Goal: Task Accomplishment & Management: Manage account settings

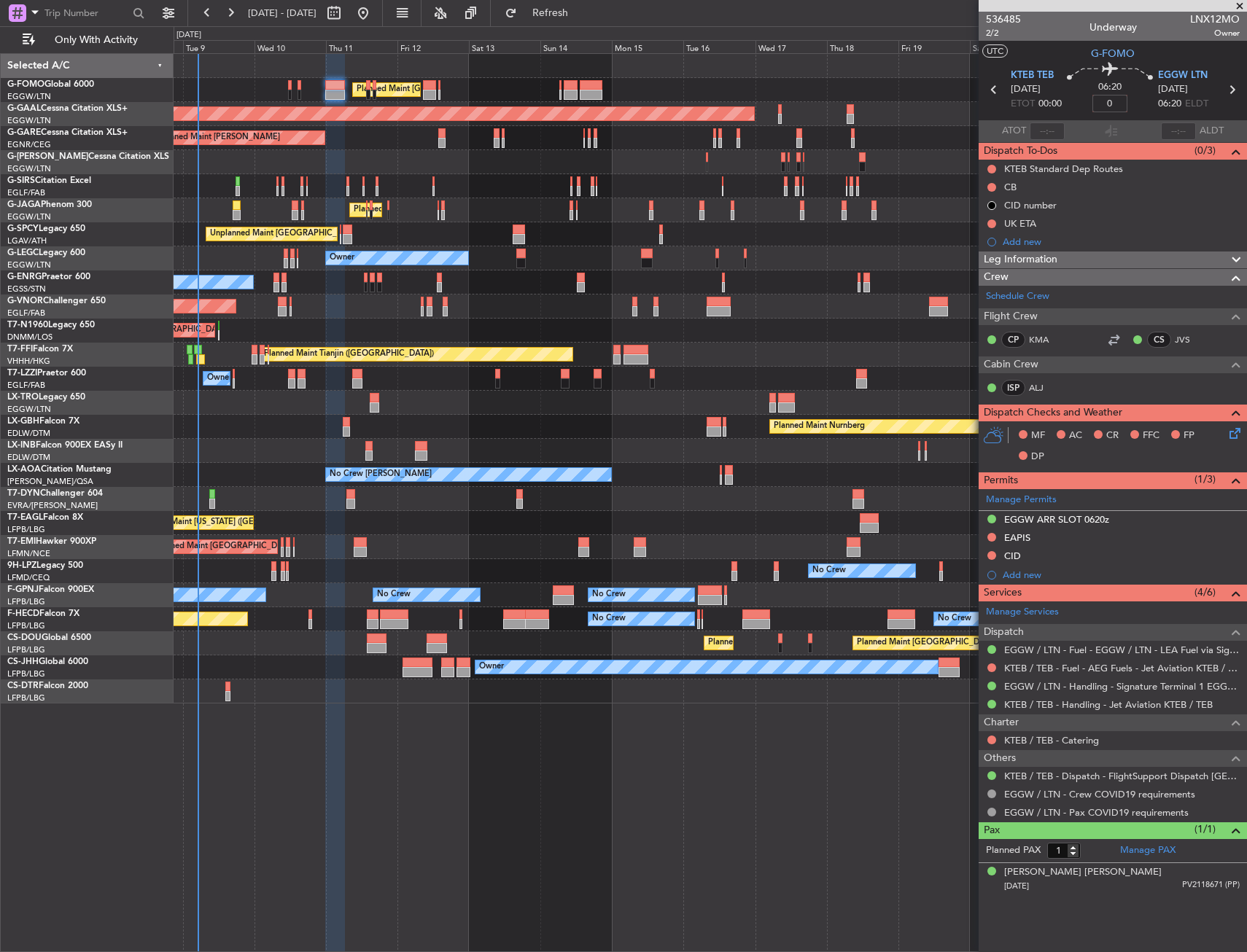
click at [1074, 47] on section "UTC G-FOMO" at bounding box center [1113, 51] width 268 height 22
type input "+00:00"
click at [991, 183] on button at bounding box center [992, 188] width 9 height 9
click at [983, 246] on span "Completed" at bounding box center [998, 251] width 48 height 14
click at [1233, 437] on icon at bounding box center [1232, 430] width 11 height 11
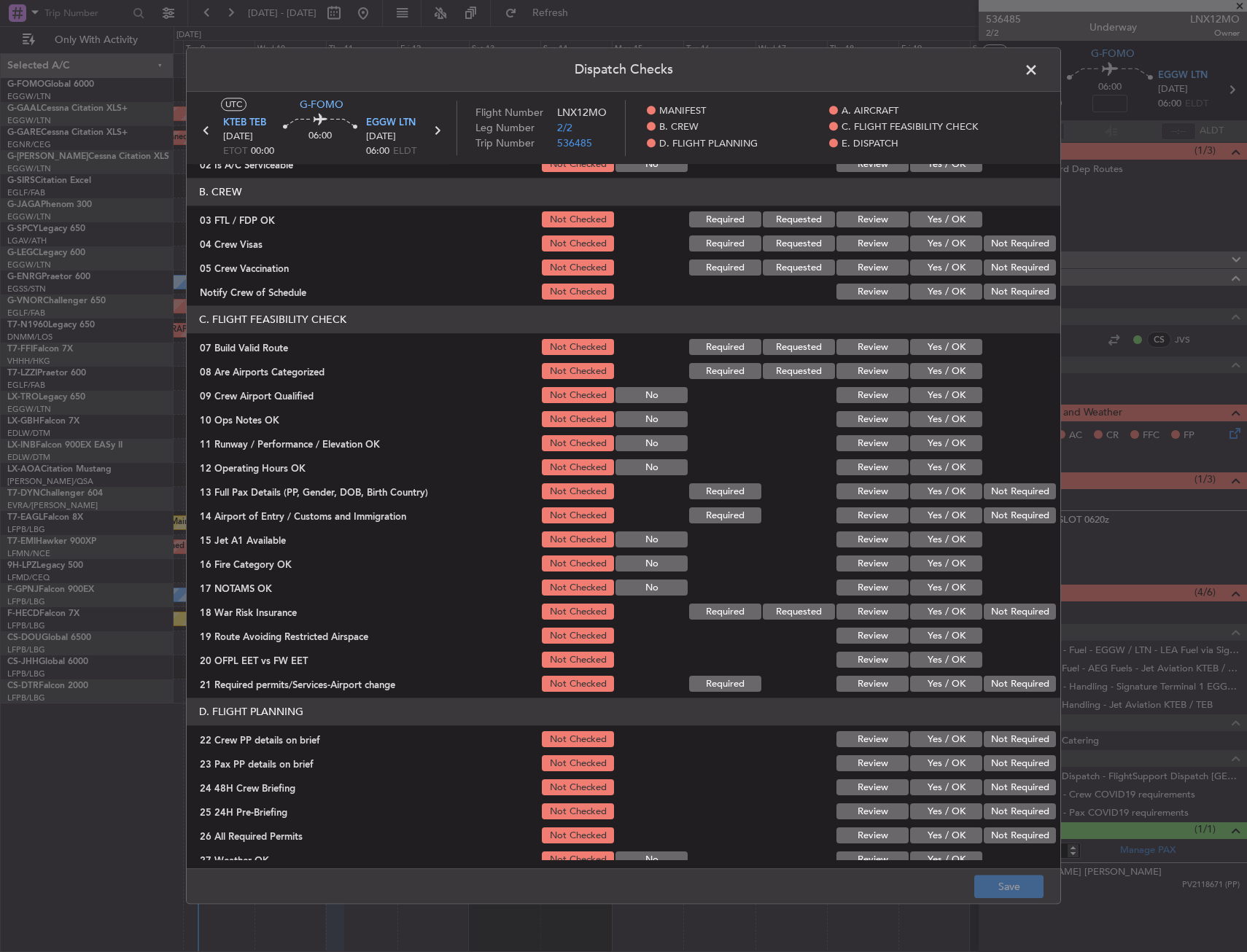
scroll to position [146, 0]
click at [915, 350] on button "Yes / OK" at bounding box center [946, 346] width 72 height 16
click at [914, 421] on button "Yes / OK" at bounding box center [946, 419] width 72 height 16
click at [918, 447] on button "Yes / OK" at bounding box center [946, 443] width 72 height 16
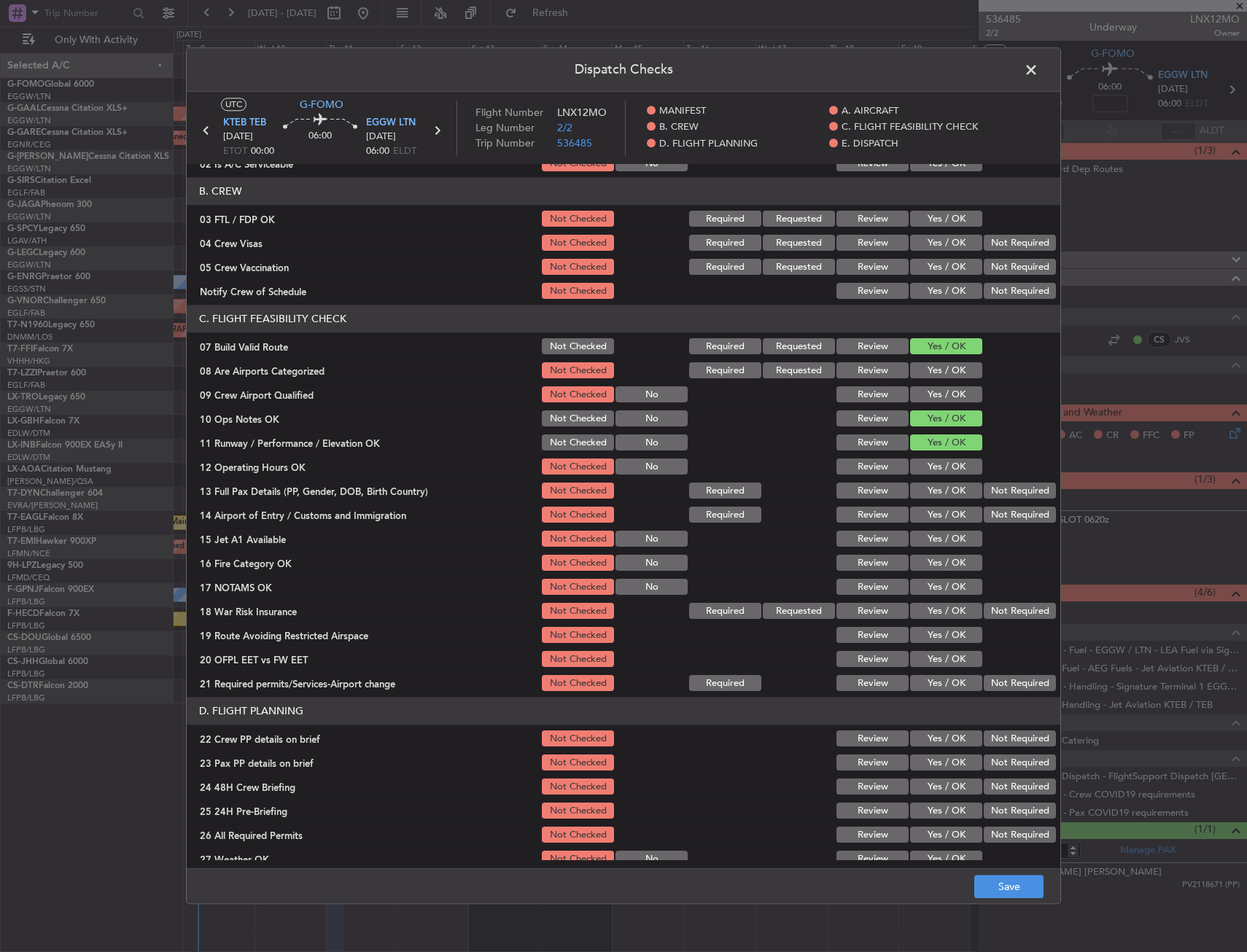
click at [921, 464] on button "Yes / OK" at bounding box center [946, 467] width 72 height 16
drag, startPoint x: 924, startPoint y: 481, endPoint x: 924, endPoint y: 493, distance: 12.0
click at [924, 481] on div "Yes / OK" at bounding box center [945, 491] width 74 height 20
click at [924, 493] on button "Yes / OK" at bounding box center [946, 491] width 72 height 16
click at [925, 509] on button "Yes / OK" at bounding box center [946, 515] width 72 height 16
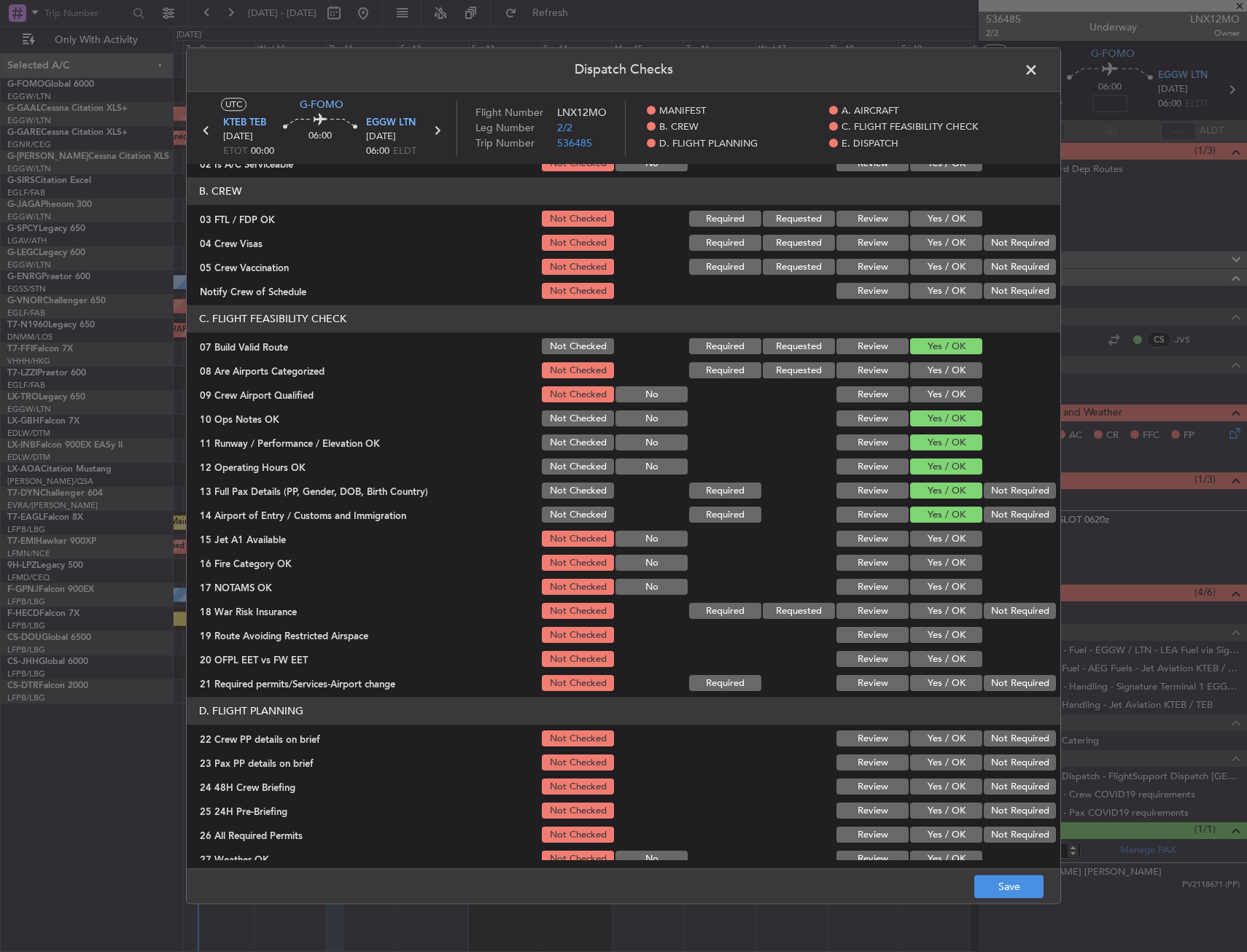
click at [928, 538] on button "Yes / OK" at bounding box center [946, 539] width 72 height 16
click at [938, 565] on button "Yes / OK" at bounding box center [946, 563] width 72 height 16
click at [941, 585] on button "Yes / OK" at bounding box center [946, 587] width 72 height 16
click at [943, 606] on button "Yes / OK" at bounding box center [946, 611] width 72 height 16
click at [939, 633] on button "Yes / OK" at bounding box center [946, 635] width 72 height 16
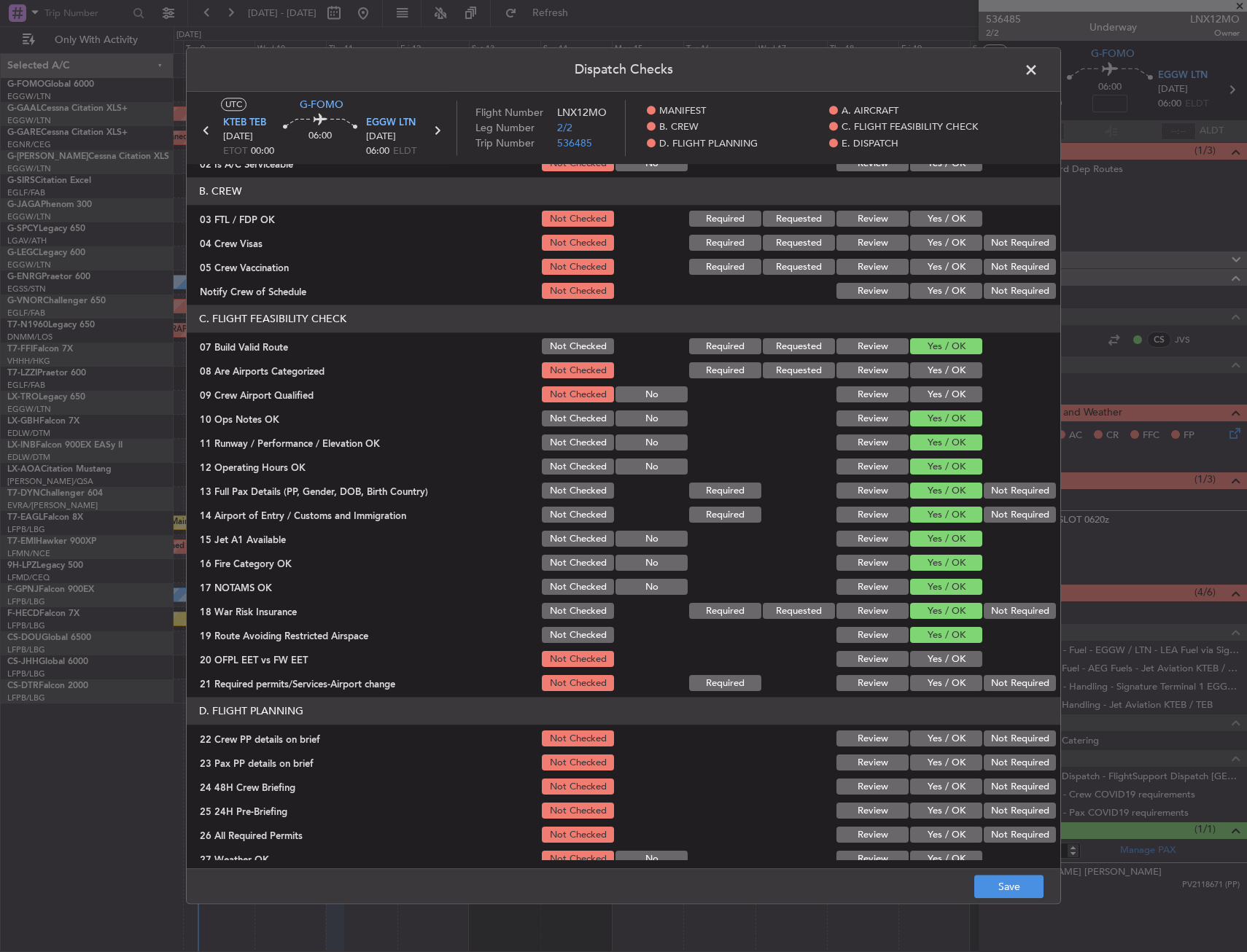
click at [941, 650] on div "Yes / OK" at bounding box center [945, 659] width 74 height 20
click at [940, 657] on button "Yes / OK" at bounding box center [946, 659] width 72 height 16
click at [935, 687] on button "Yes / OK" at bounding box center [946, 683] width 72 height 16
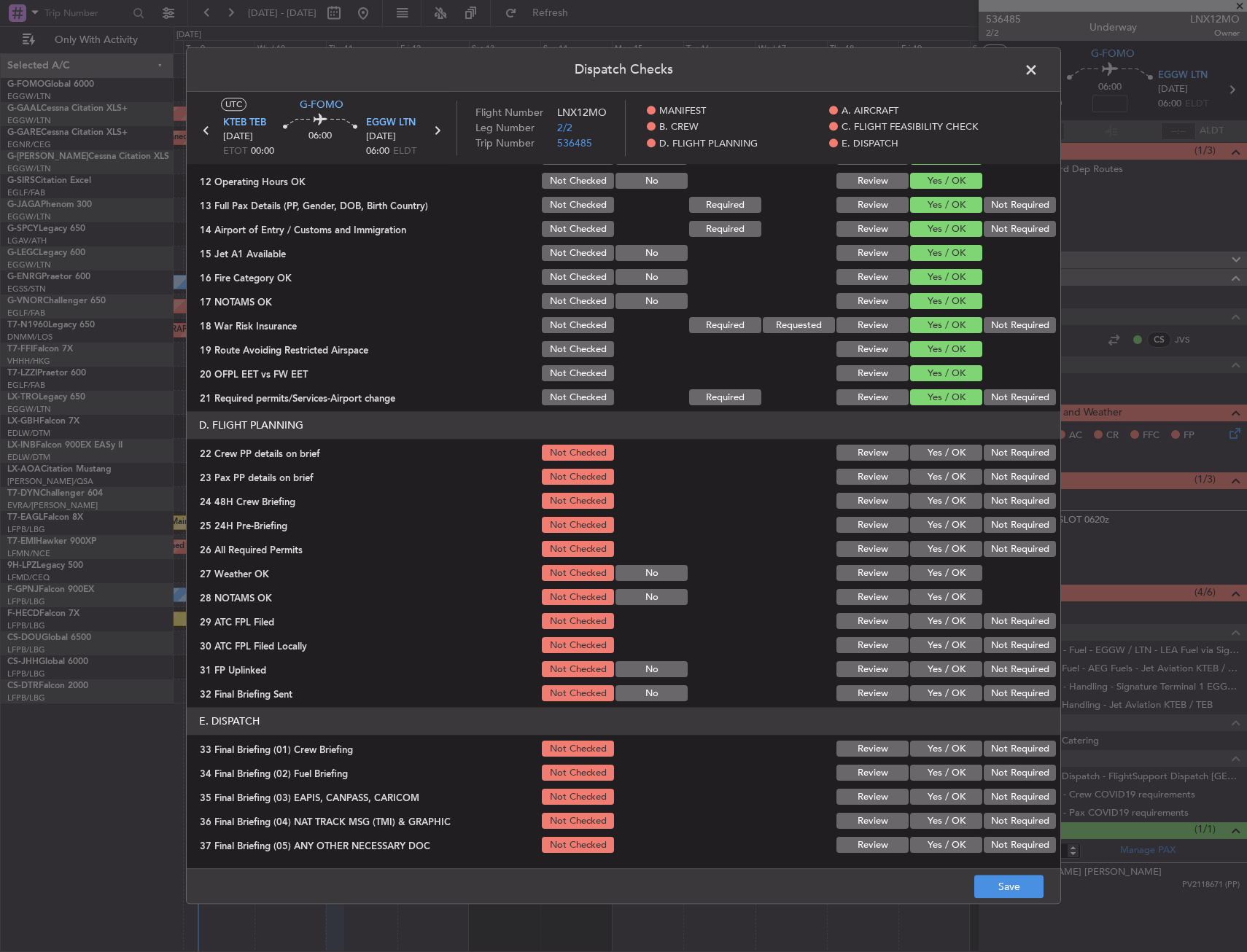
scroll to position [438, 0]
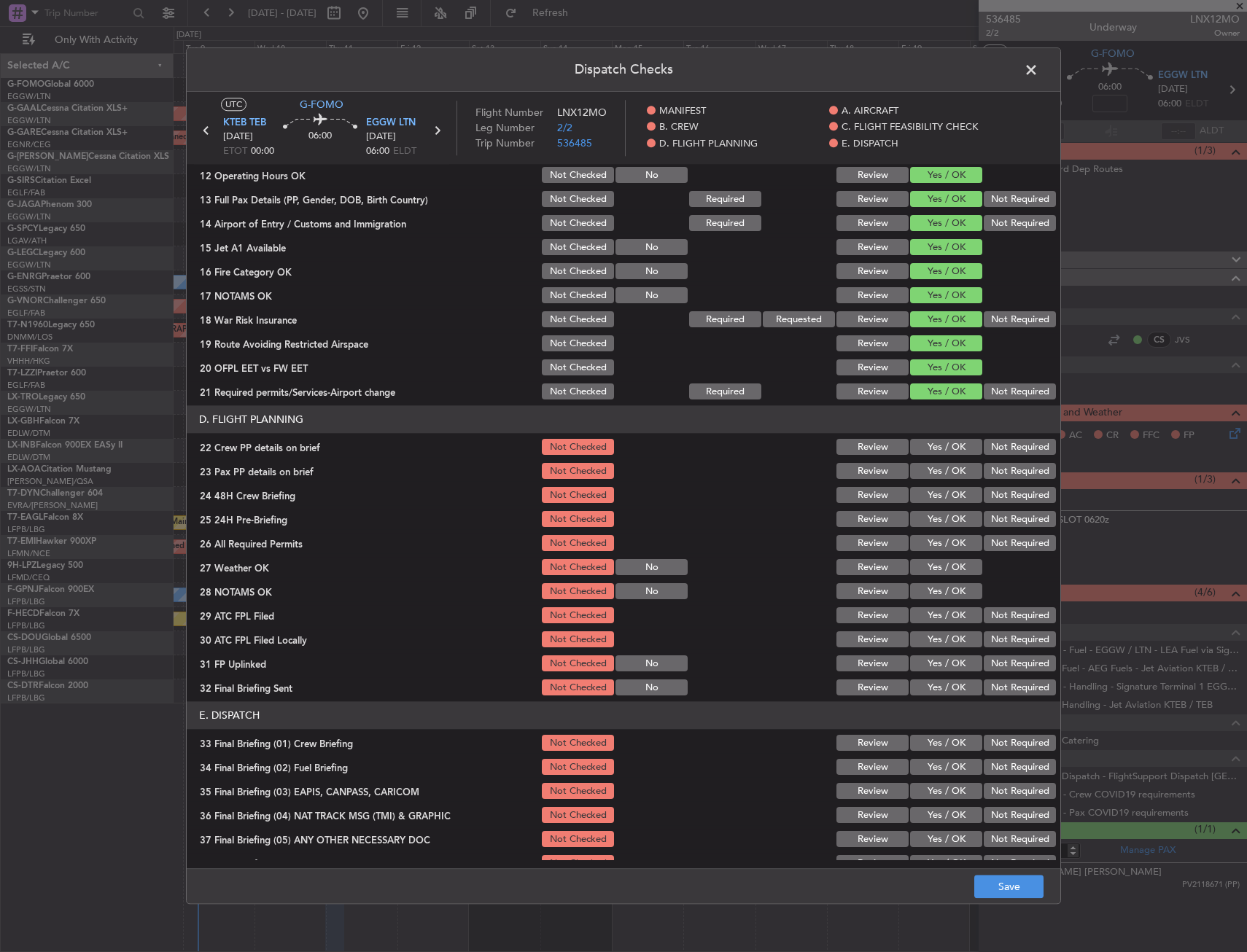
click at [935, 457] on div "Yes / OK" at bounding box center [945, 447] width 74 height 20
click at [935, 440] on button "Yes / OK" at bounding box center [946, 447] width 72 height 16
click at [937, 470] on button "Yes / OK" at bounding box center [946, 471] width 72 height 16
click at [934, 494] on button "Yes / OK" at bounding box center [946, 495] width 72 height 16
click at [1004, 890] on button "Save" at bounding box center [1009, 886] width 69 height 23
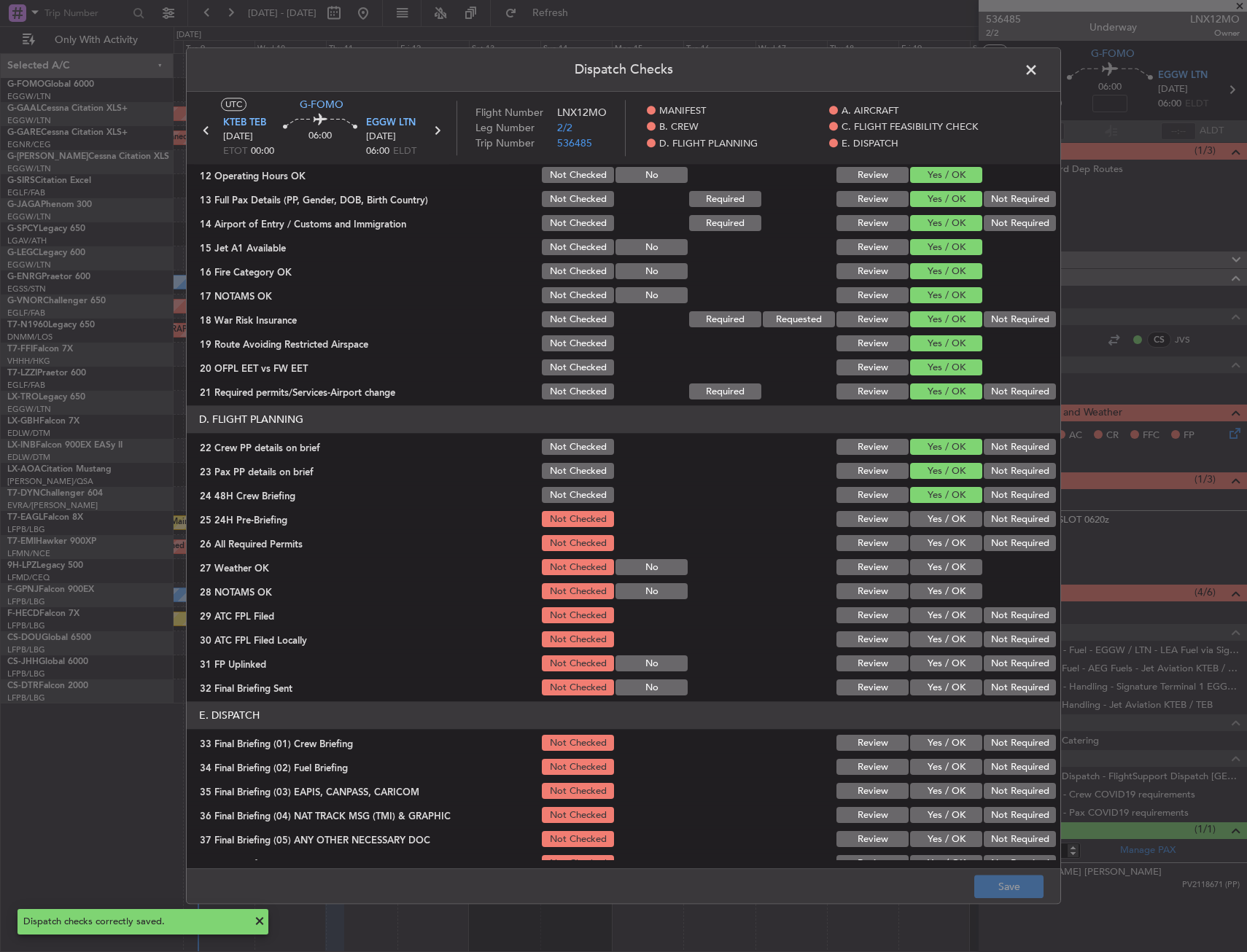
click at [1038, 68] on span at bounding box center [1038, 73] width 0 height 29
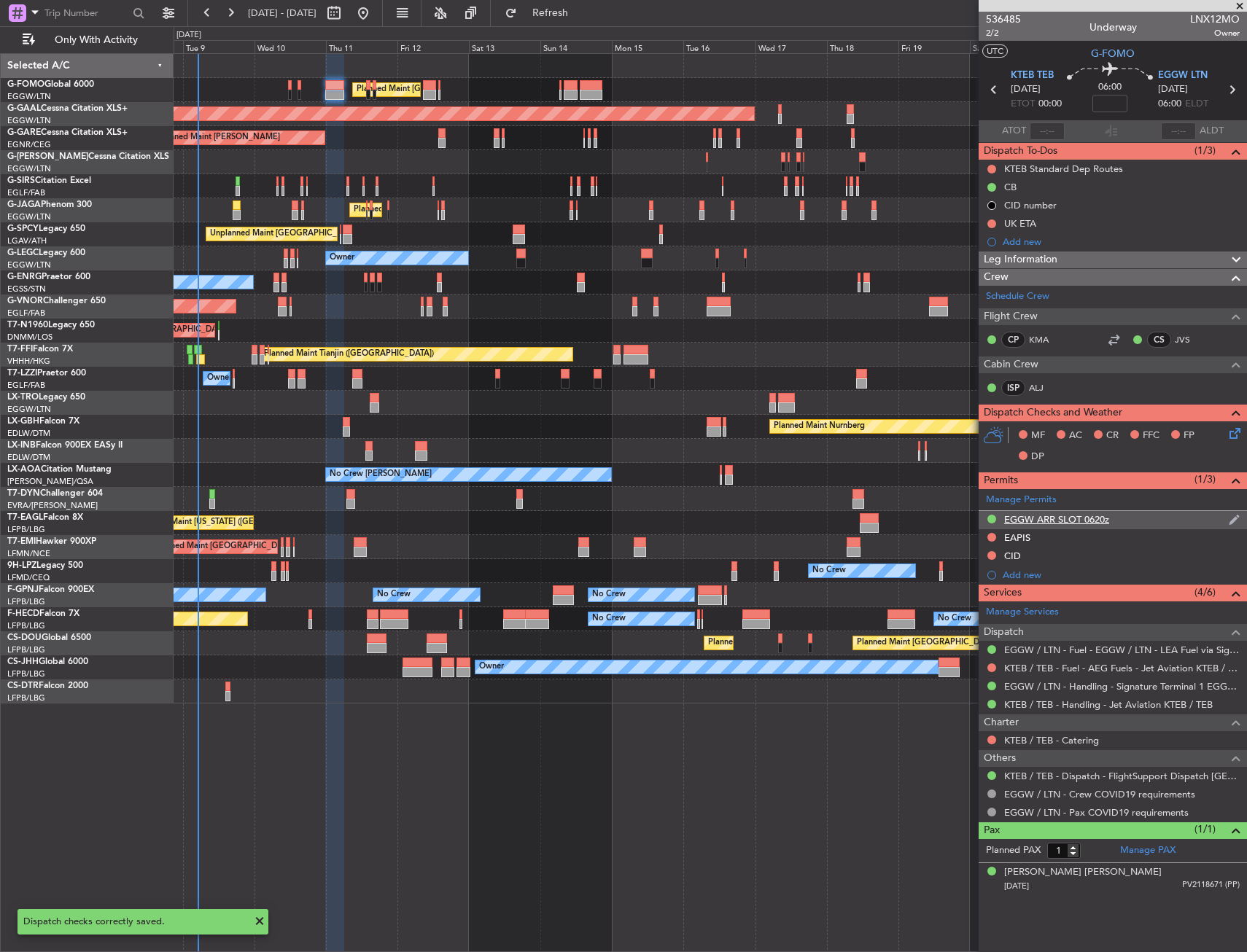
click at [1123, 514] on div "EGGW ARR SLOT 0620z" at bounding box center [1113, 520] width 268 height 18
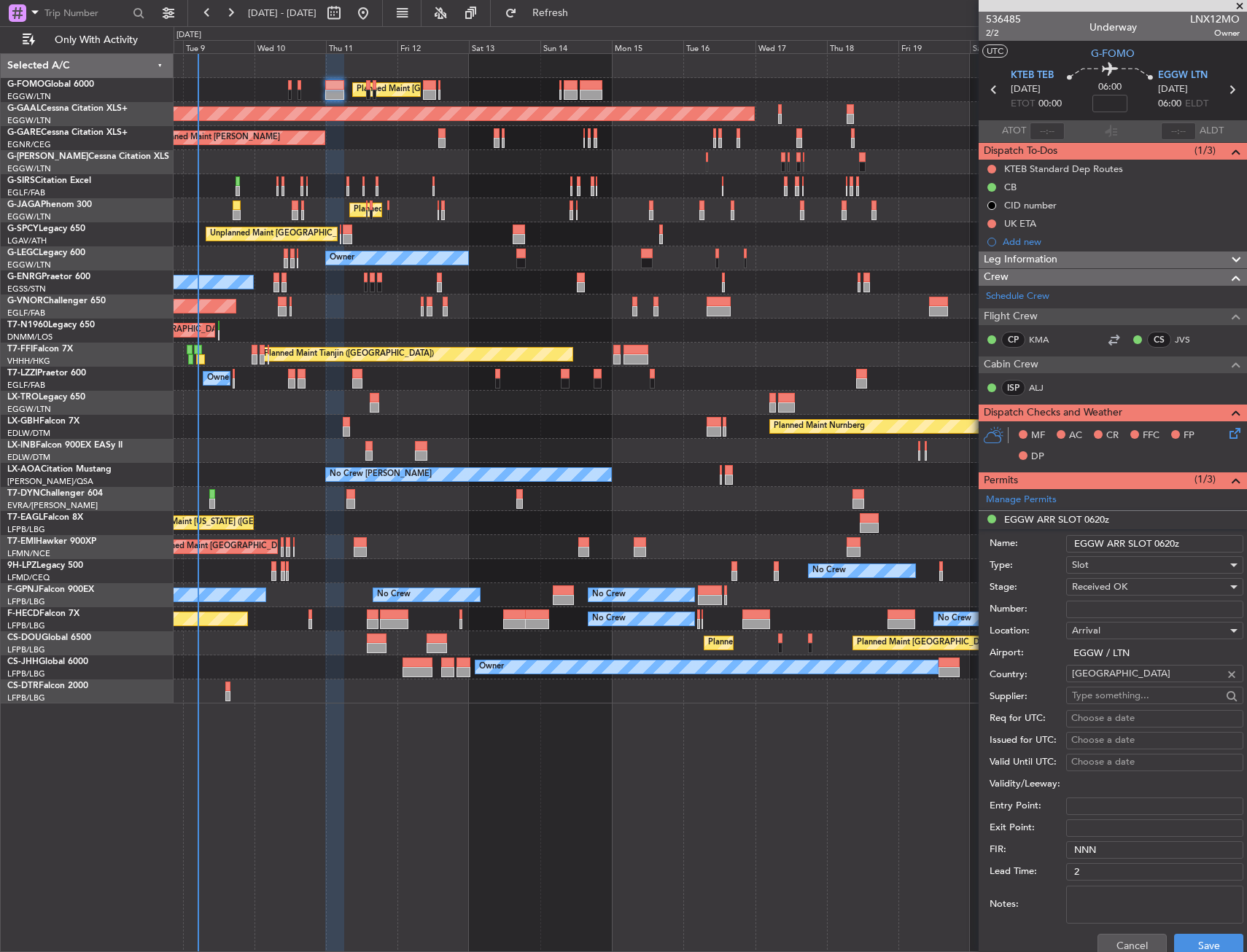
click at [1167, 542] on input "EGGW ARR SLOT 0620z" at bounding box center [1154, 543] width 177 height 17
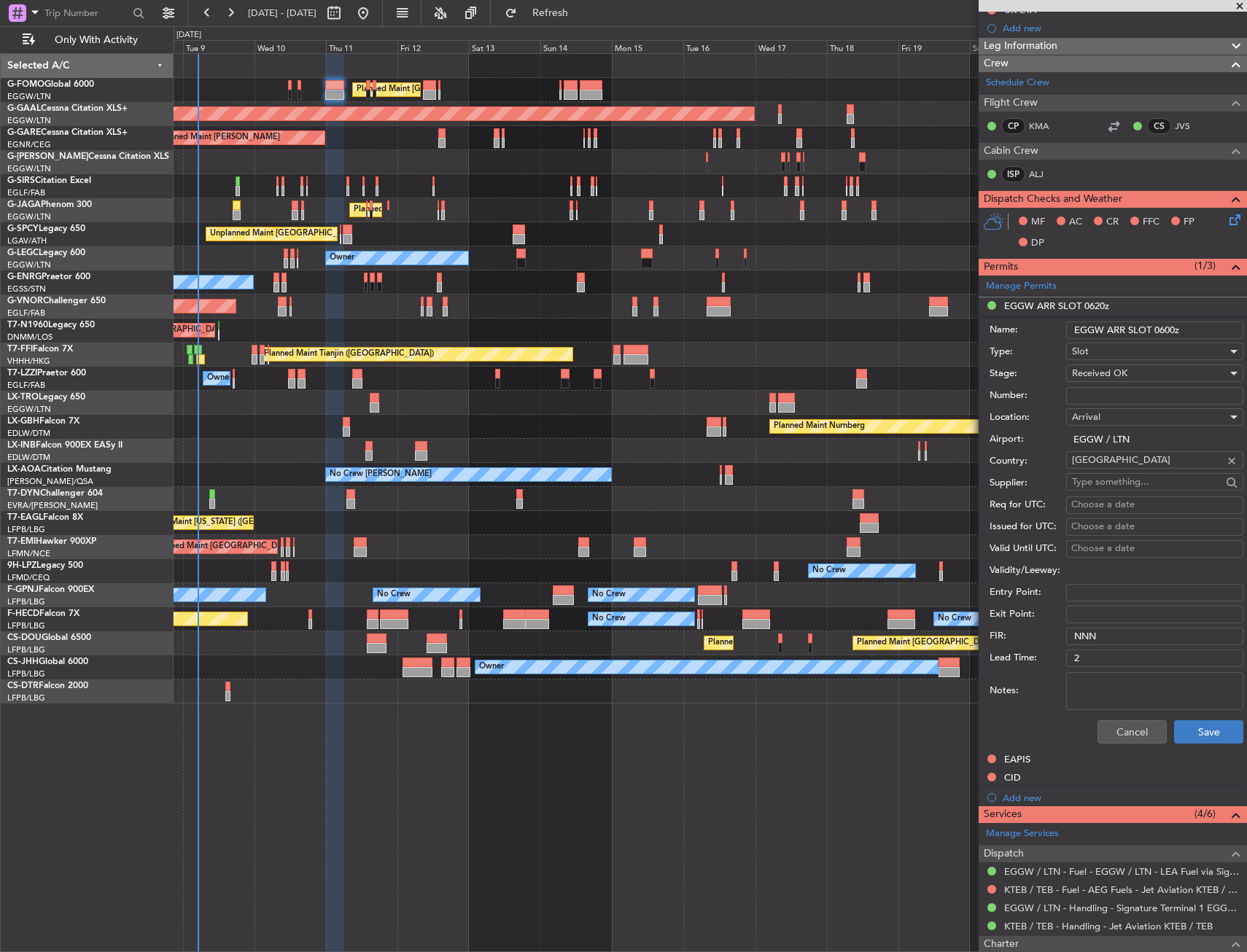
scroll to position [218, 0]
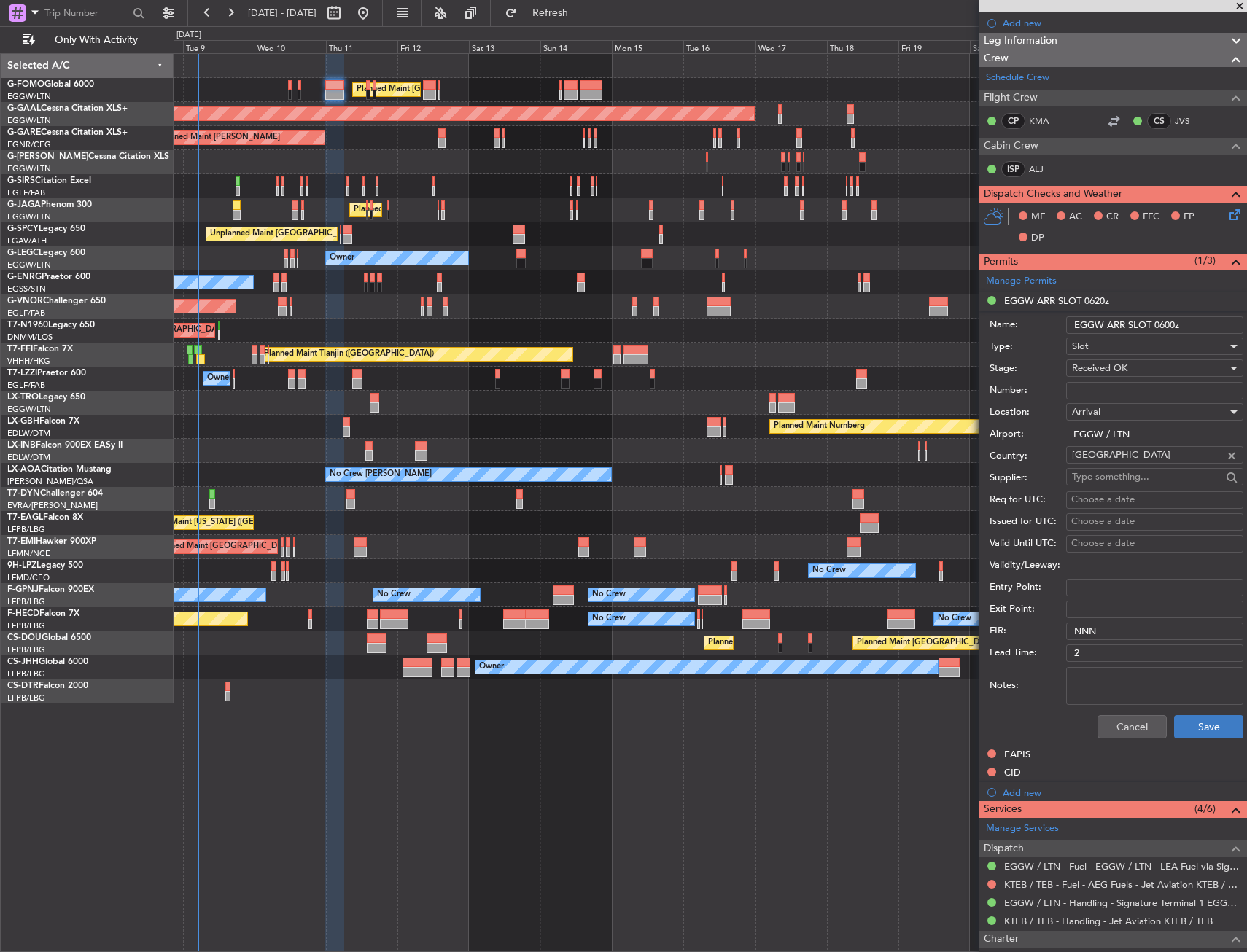
type input "EGGW ARR SLOT 0600z"
click at [1200, 737] on button "Save" at bounding box center [1209, 726] width 69 height 23
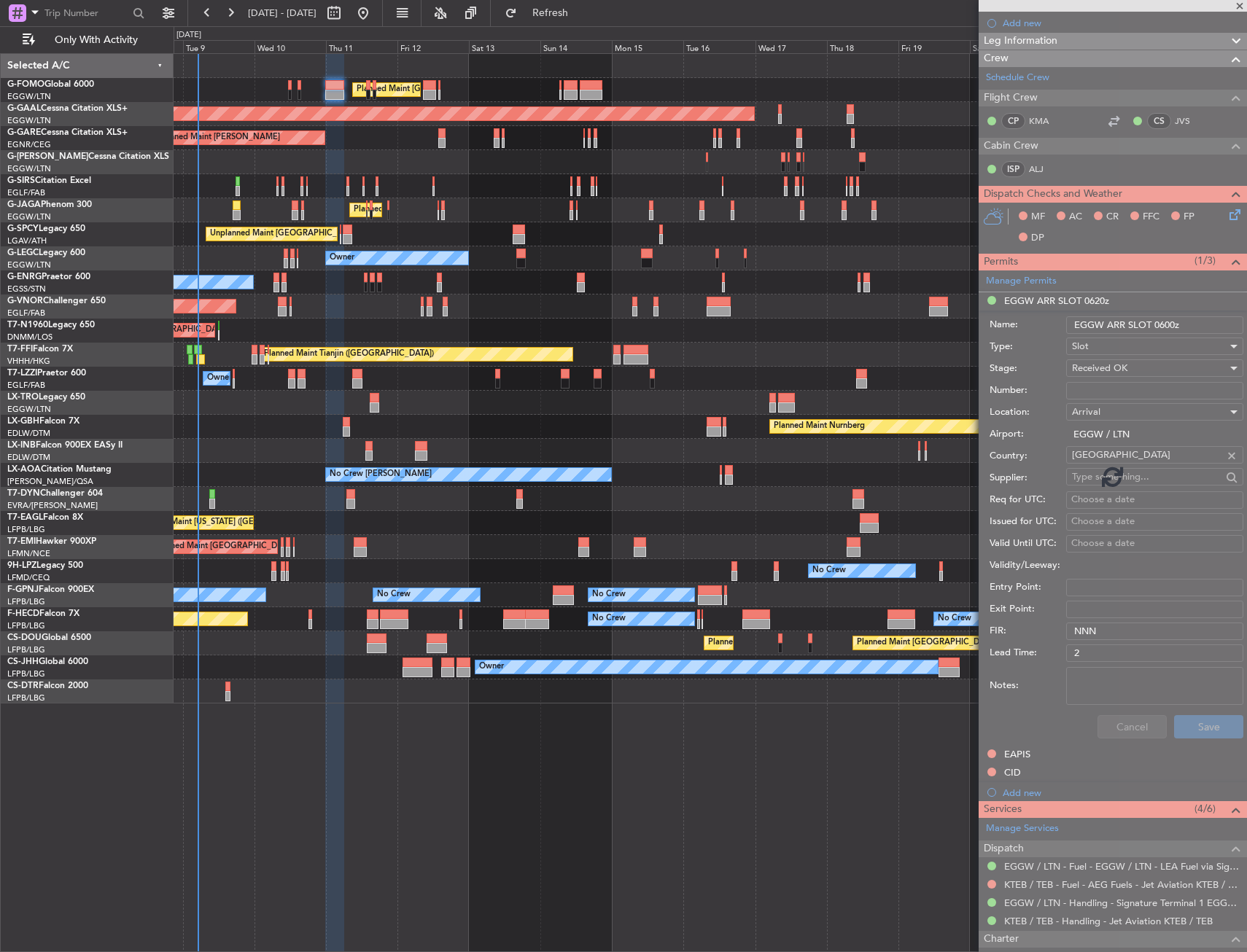
scroll to position [0, 0]
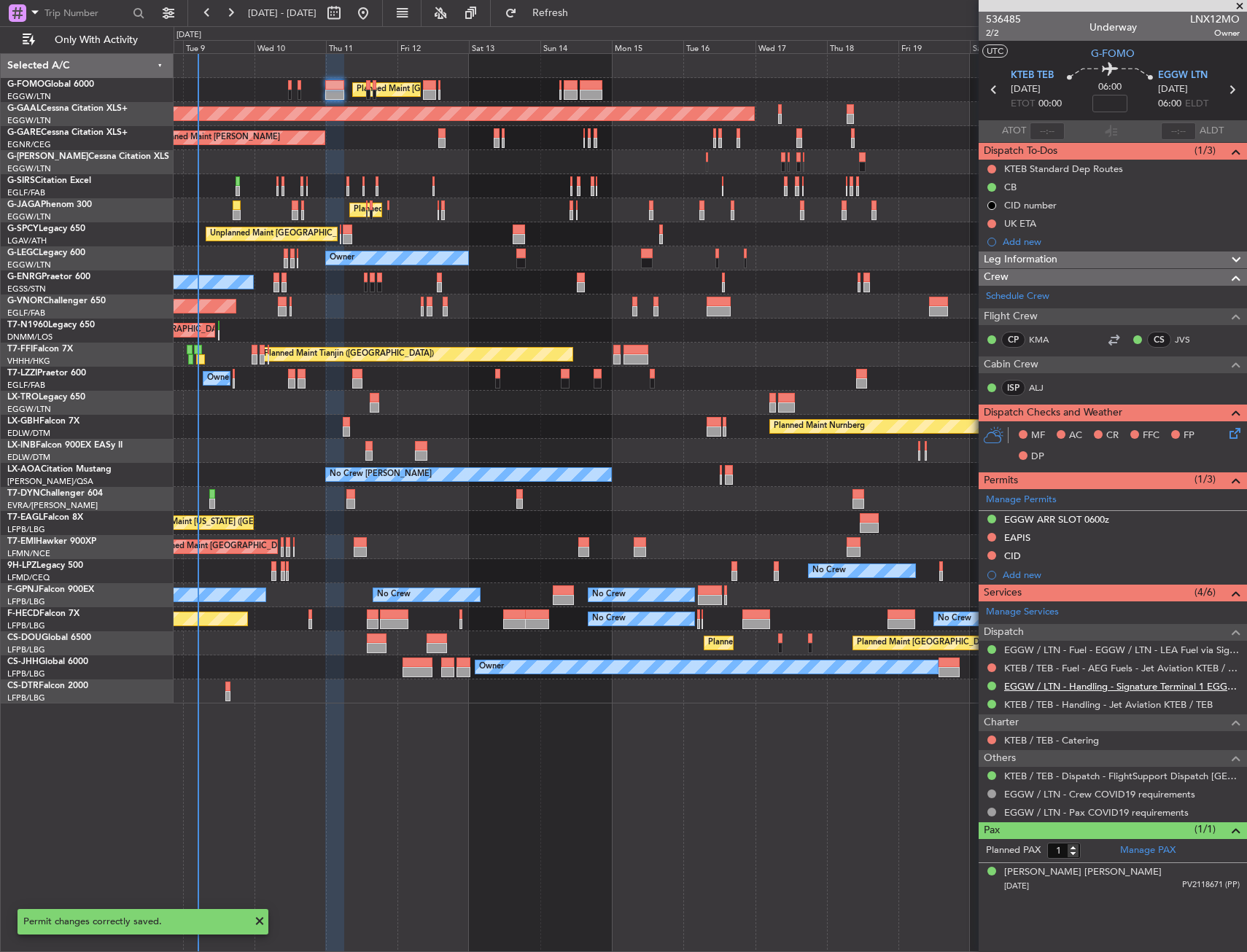
click at [1048, 688] on link "EGGW / LTN - Handling - Signature Terminal 1 EGGW / LTN" at bounding box center [1122, 686] width 236 height 12
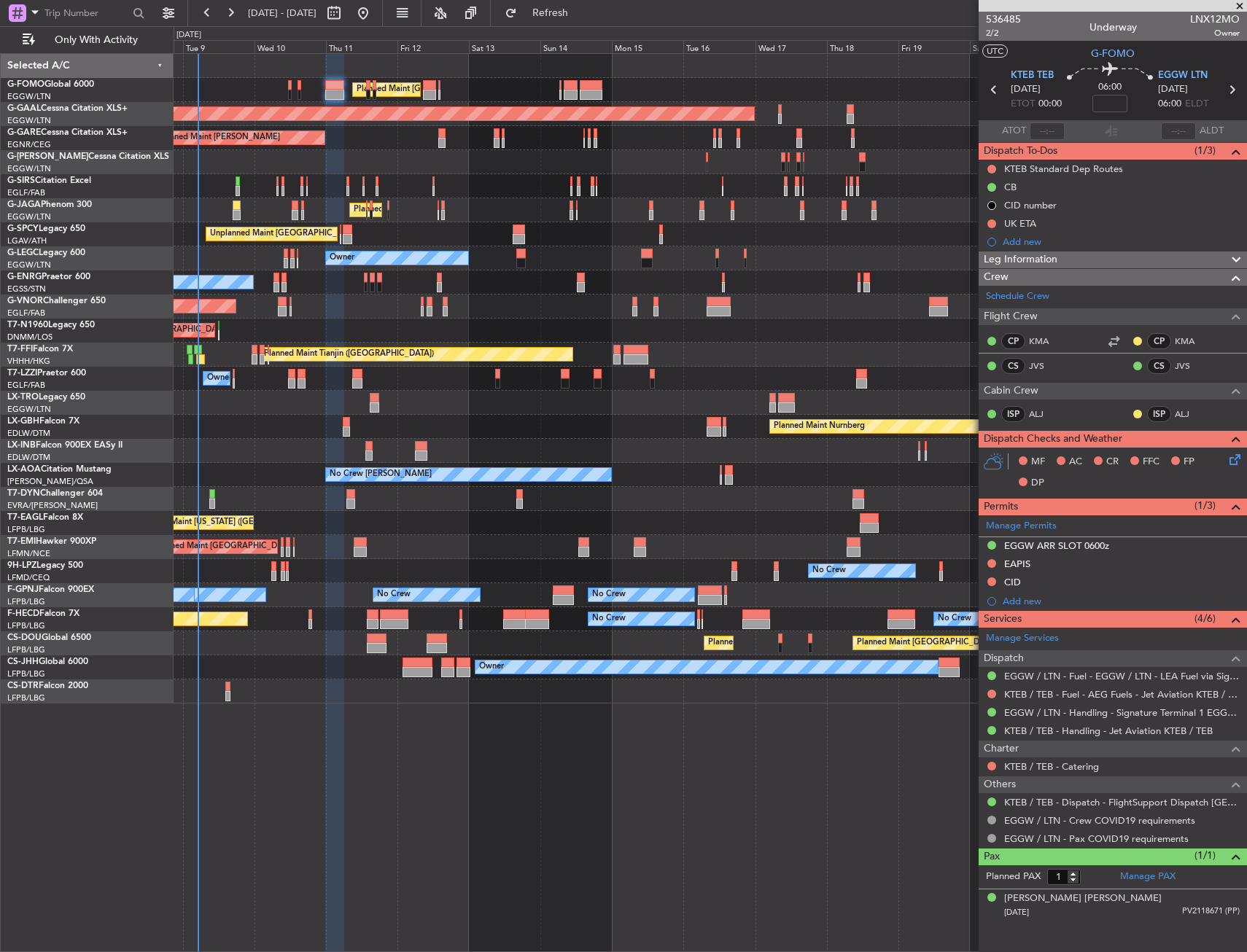
click at [992, 545] on button at bounding box center [992, 545] width 9 height 9
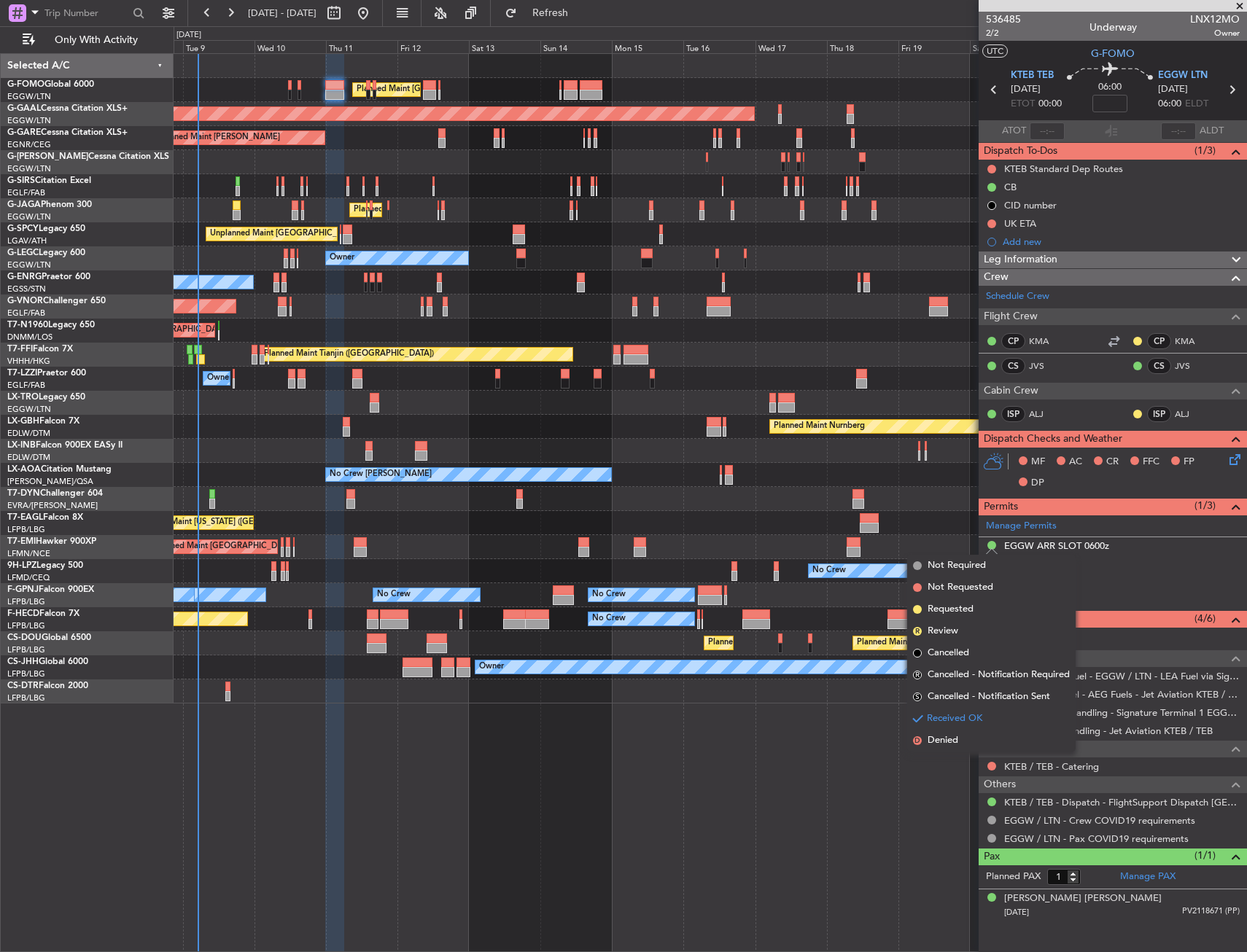
click at [967, 612] on span "Requested" at bounding box center [950, 609] width 46 height 14
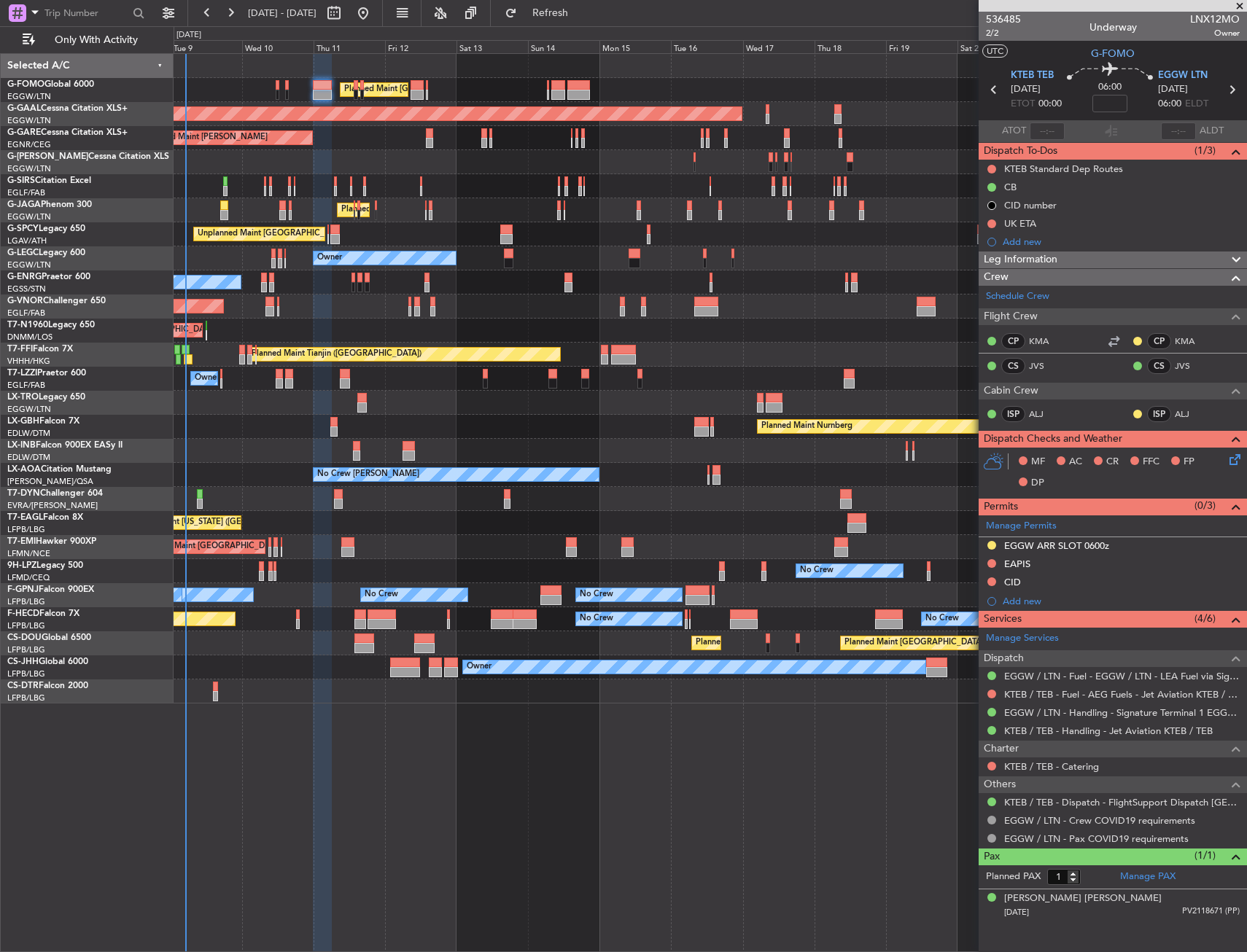
click at [332, 154] on div at bounding box center [710, 162] width 1073 height 24
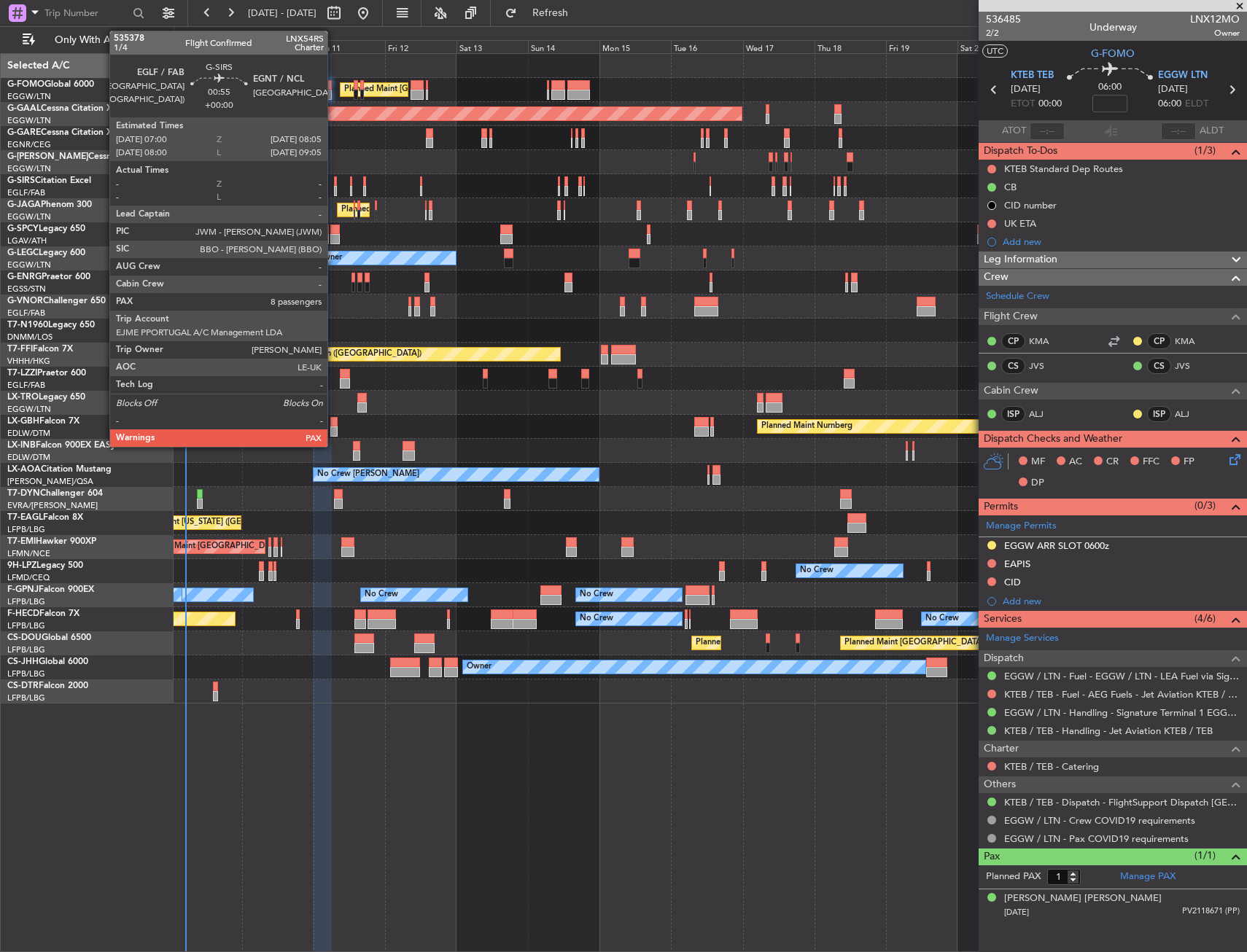
click at [334, 182] on div at bounding box center [335, 182] width 4 height 11
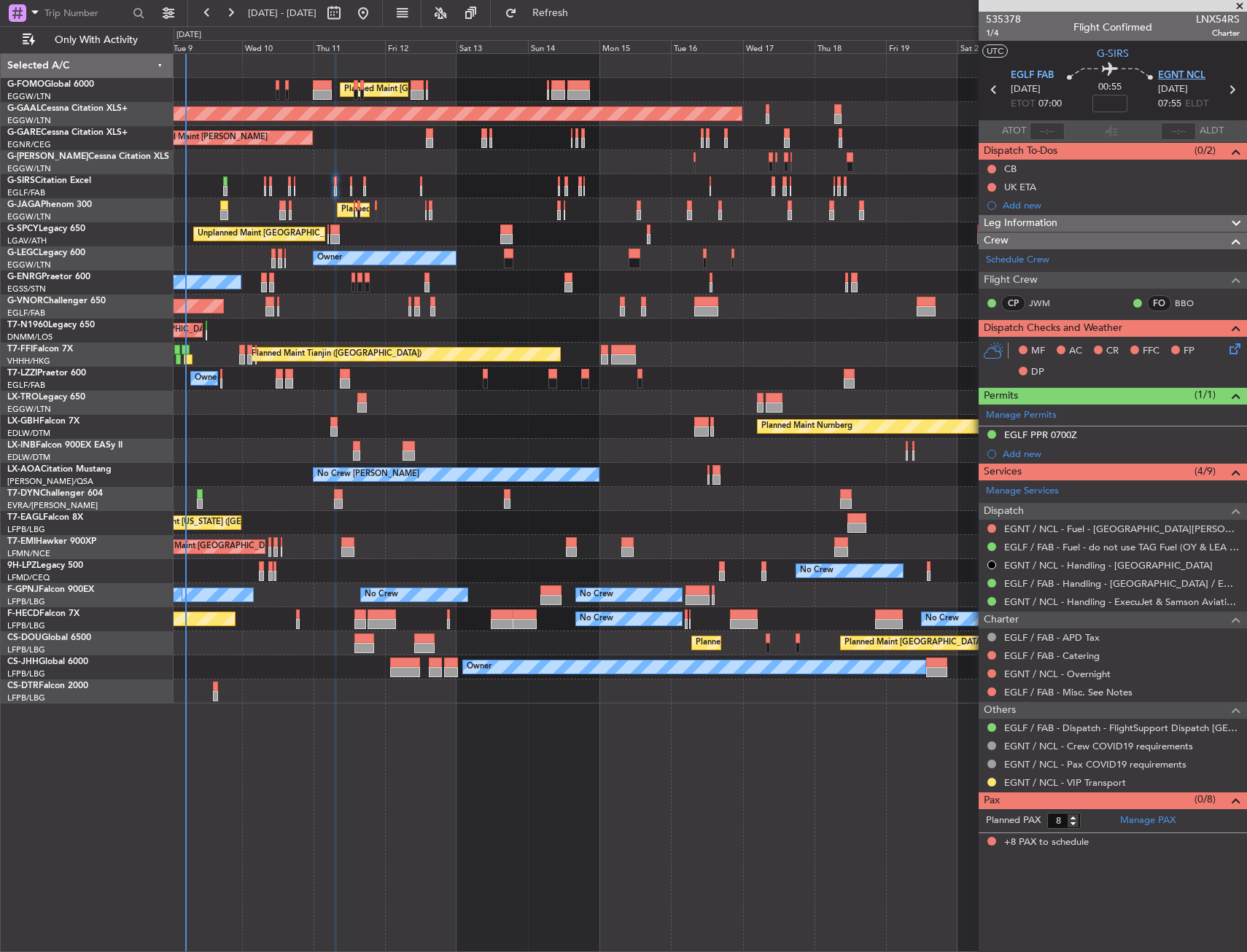
click at [1203, 75] on span "EGNT NCL" at bounding box center [1181, 75] width 47 height 14
click at [1124, 56] on span "G-SIRS" at bounding box center [1112, 53] width 32 height 15
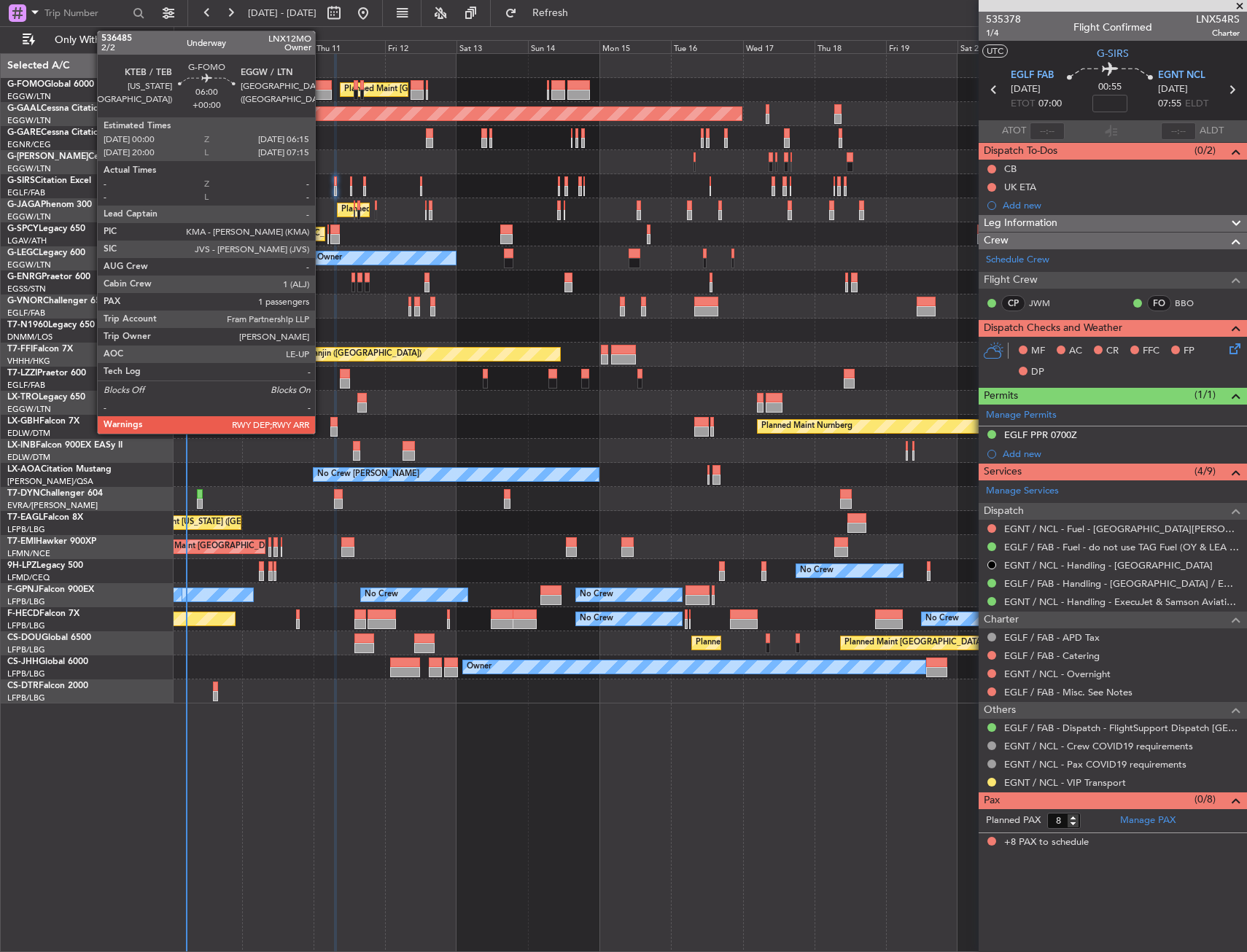
click at [322, 91] on div at bounding box center [322, 95] width 19 height 11
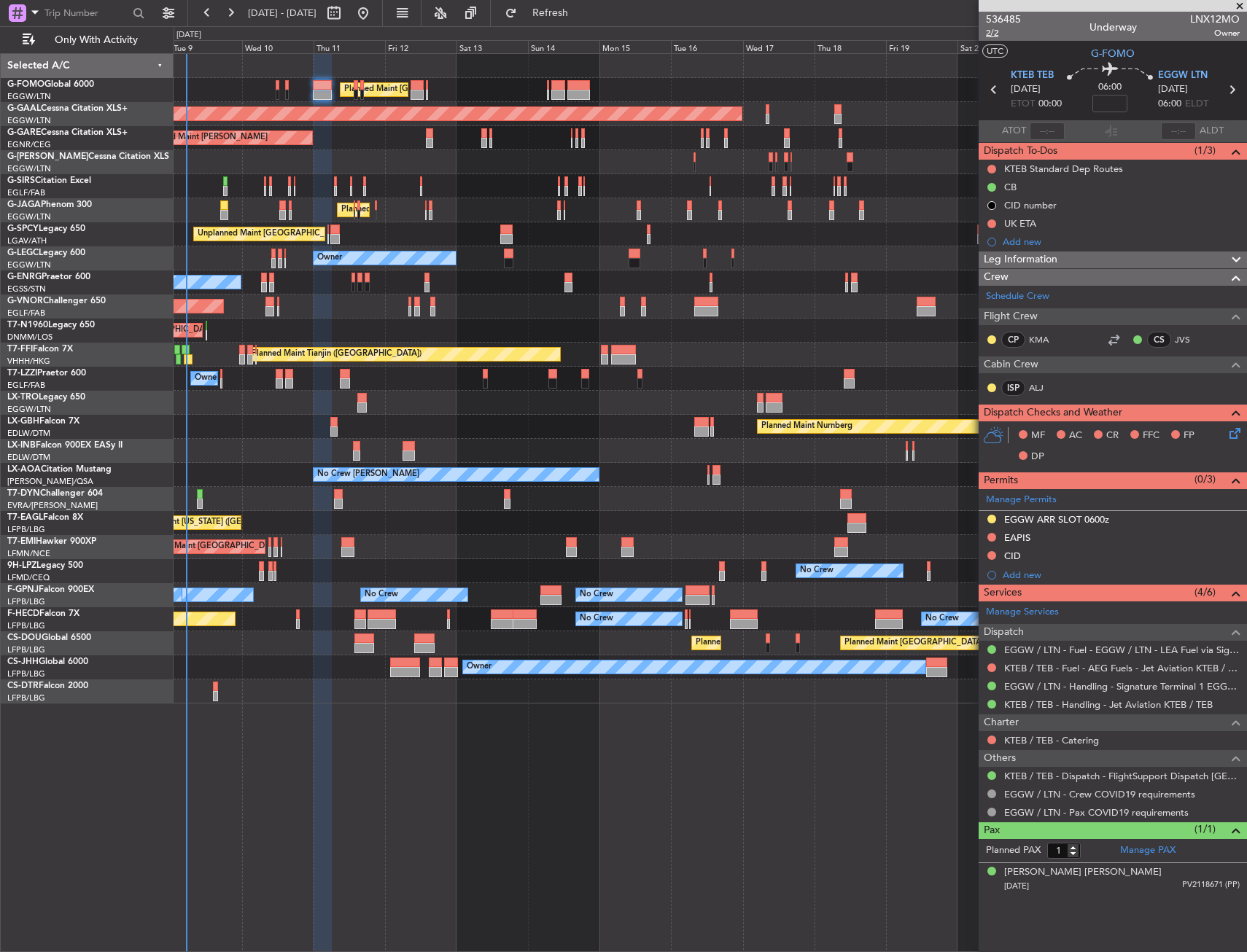
click at [997, 33] on span "2/2" at bounding box center [1003, 33] width 35 height 12
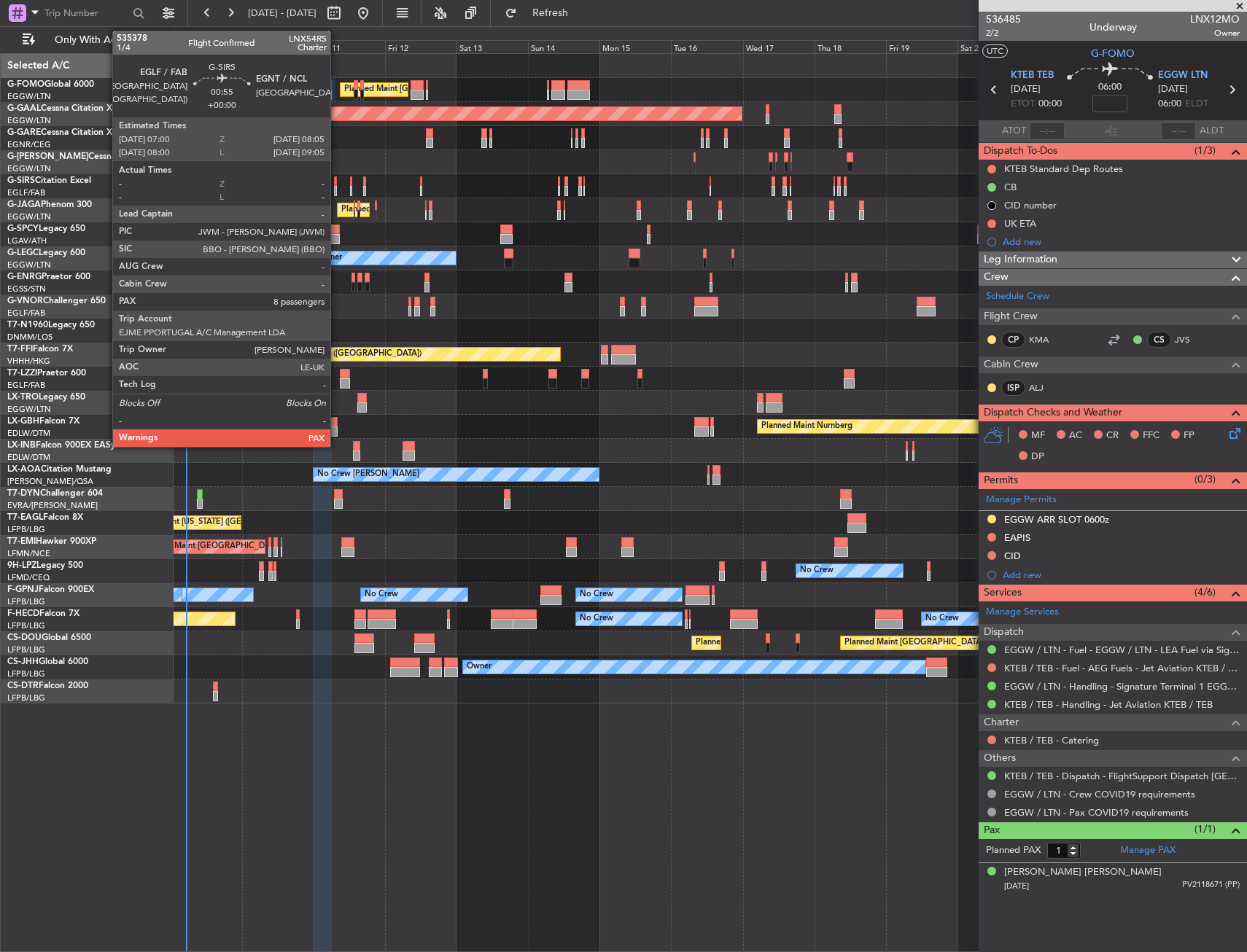
click at [337, 185] on div at bounding box center [335, 182] width 4 height 11
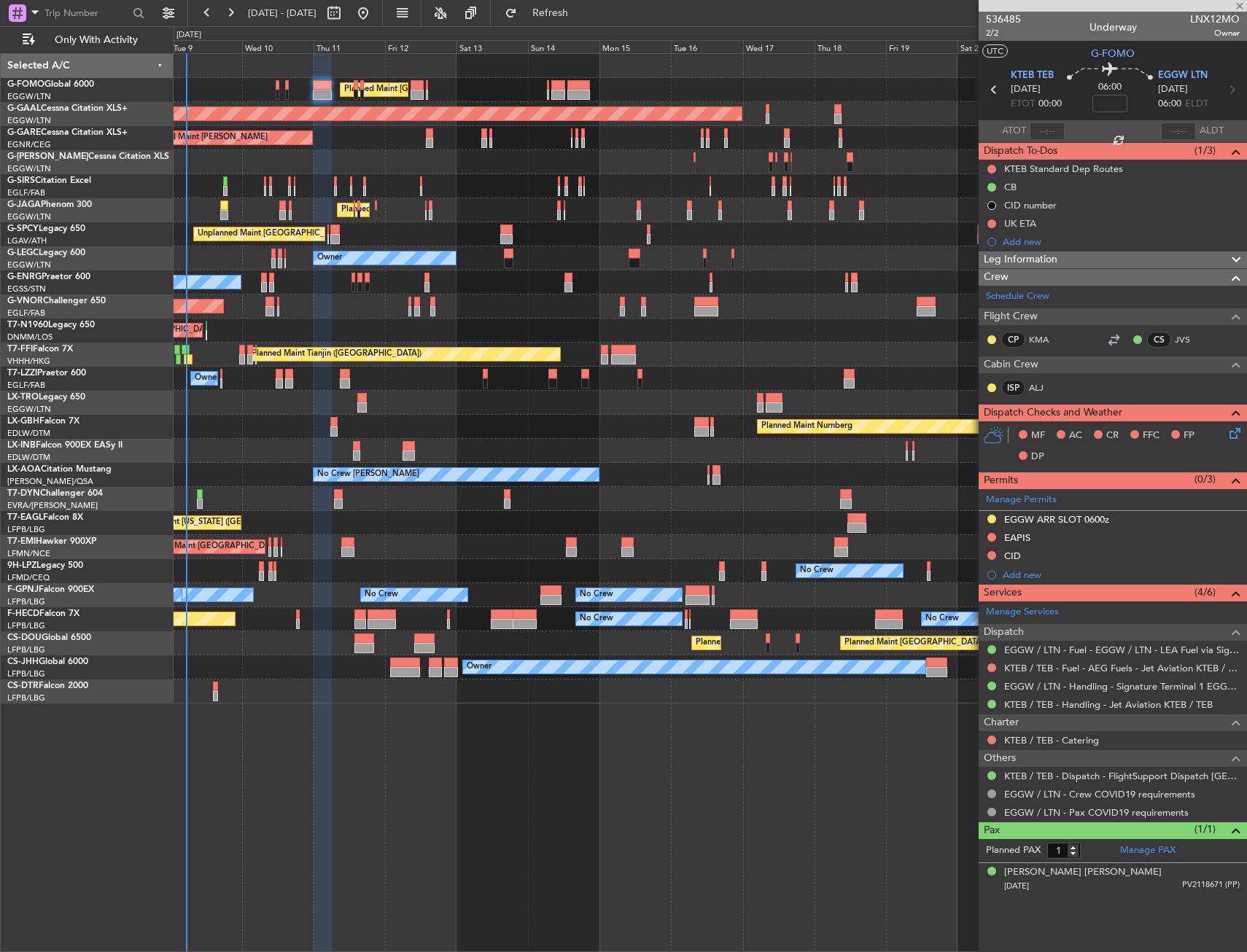
type input "8"
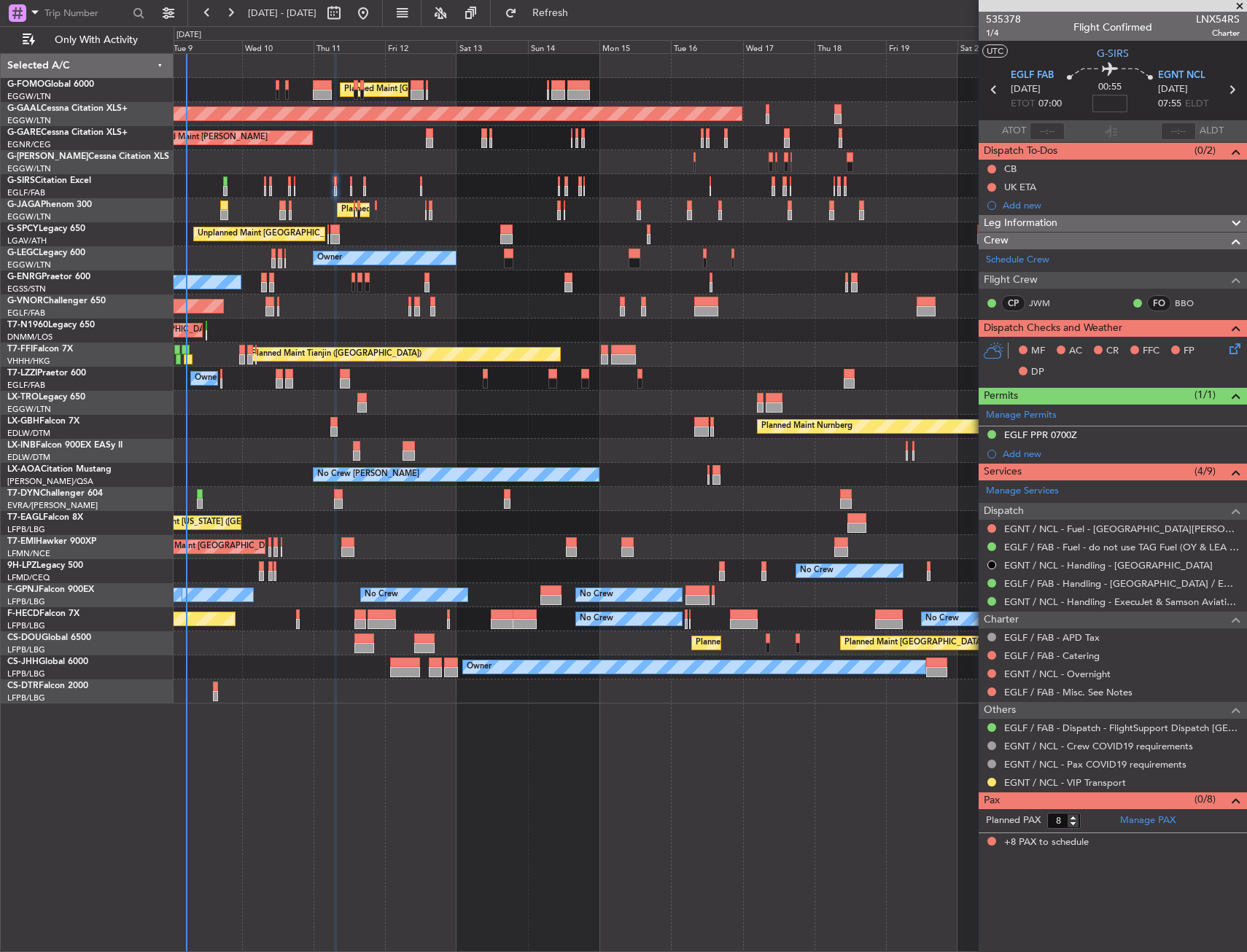
click at [1104, 102] on input at bounding box center [1110, 103] width 35 height 17
click at [1083, 62] on section "UTC G-SIRS" at bounding box center [1113, 51] width 268 height 22
type input "-00:05"
click at [995, 36] on span "1/4" at bounding box center [1003, 33] width 35 height 12
click at [991, 165] on button at bounding box center [992, 169] width 9 height 9
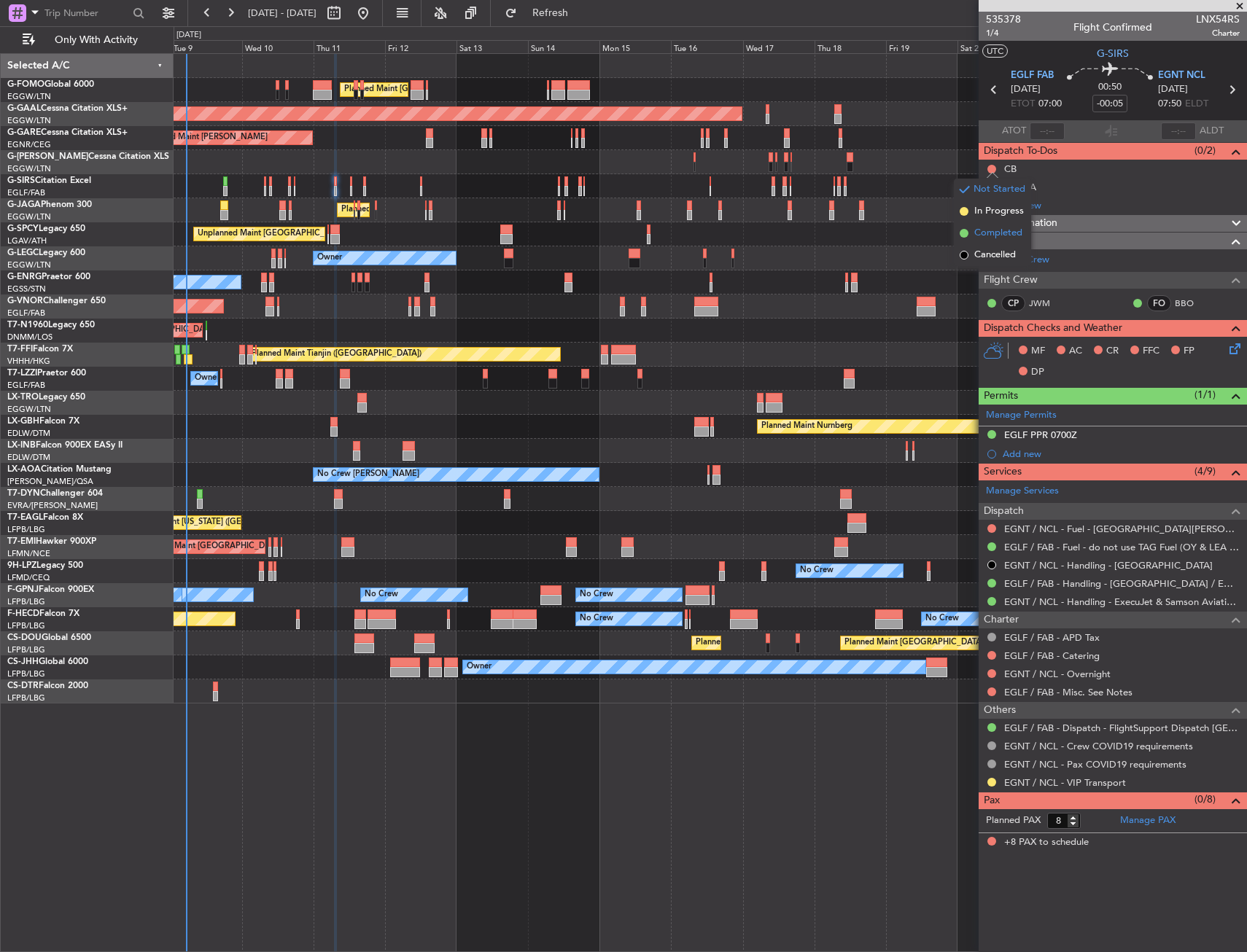
click at [985, 240] on span "Completed" at bounding box center [998, 233] width 48 height 14
click at [1231, 347] on icon at bounding box center [1232, 346] width 11 height 11
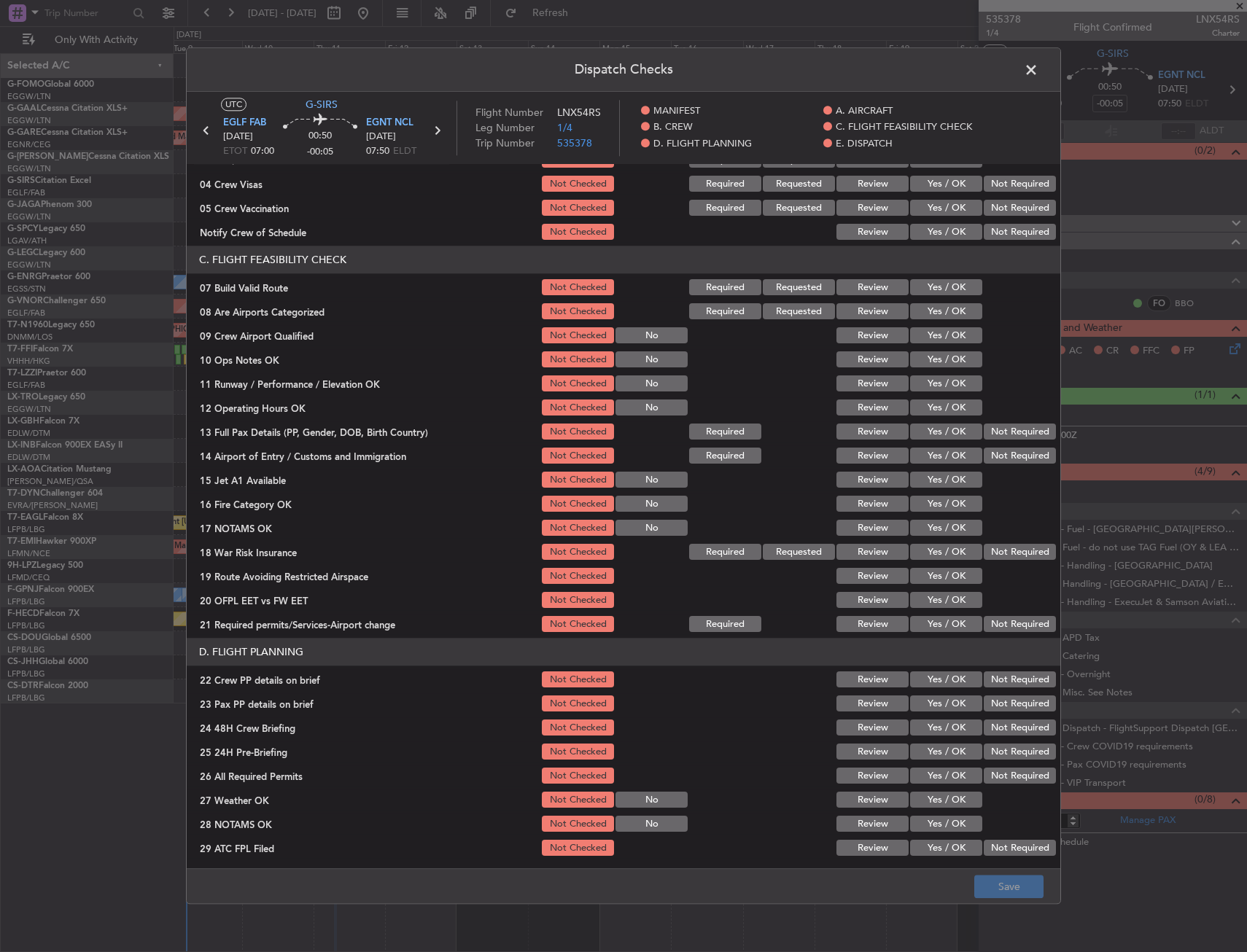
scroll to position [218, 0]
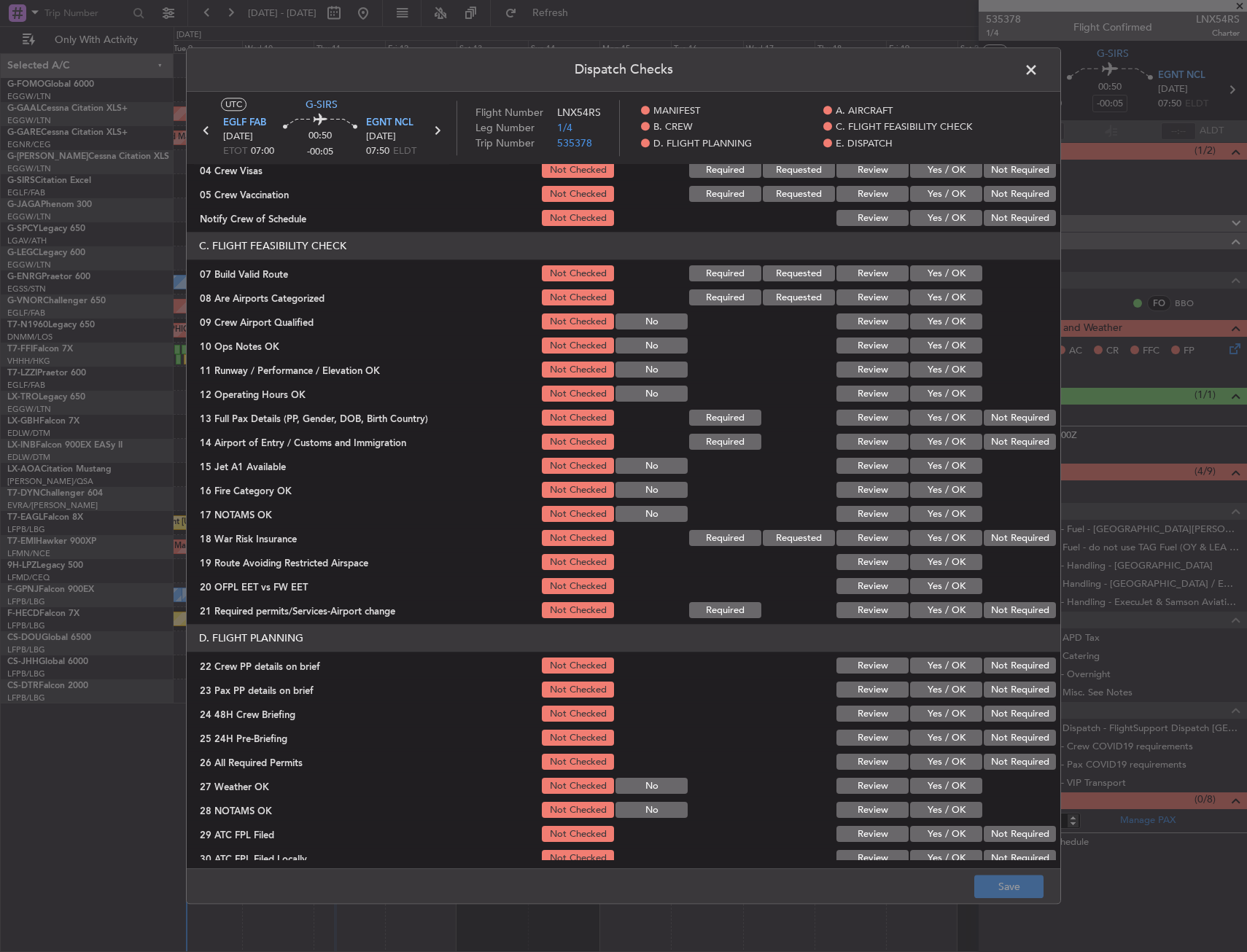
click at [964, 274] on button "Yes / OK" at bounding box center [946, 273] width 72 height 16
click at [945, 349] on button "Yes / OK" at bounding box center [946, 346] width 72 height 16
click at [945, 374] on button "Yes / OK" at bounding box center [946, 370] width 72 height 16
click at [945, 392] on button "Yes / OK" at bounding box center [946, 394] width 72 height 16
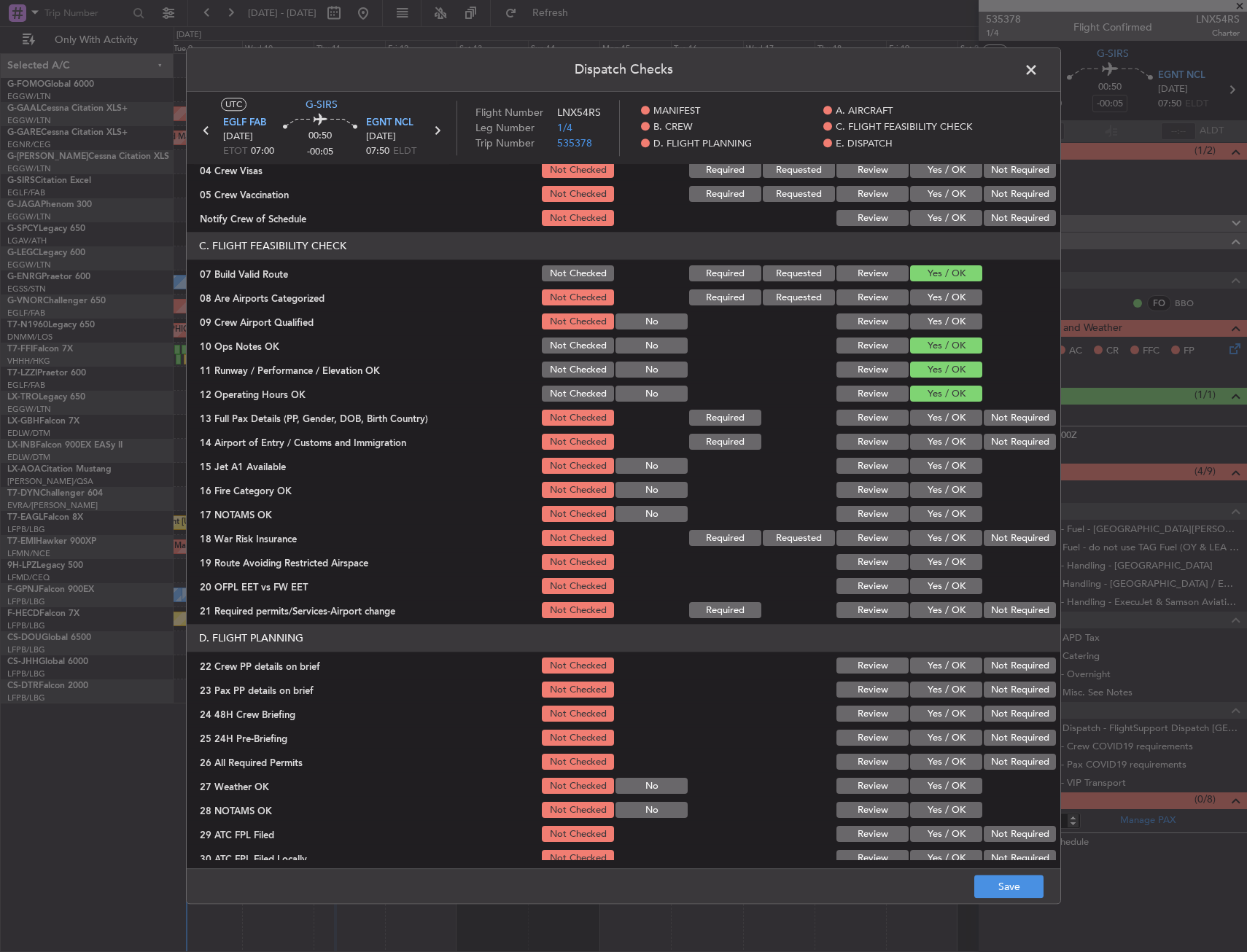
click at [943, 413] on button "Yes / OK" at bounding box center [946, 418] width 72 height 16
click at [939, 446] on button "Yes / OK" at bounding box center [946, 442] width 72 height 16
drag, startPoint x: 945, startPoint y: 468, endPoint x: 947, endPoint y: 483, distance: 15.1
click at [946, 468] on button "Yes / OK" at bounding box center [946, 466] width 72 height 16
drag, startPoint x: 949, startPoint y: 485, endPoint x: 942, endPoint y: 507, distance: 23.1
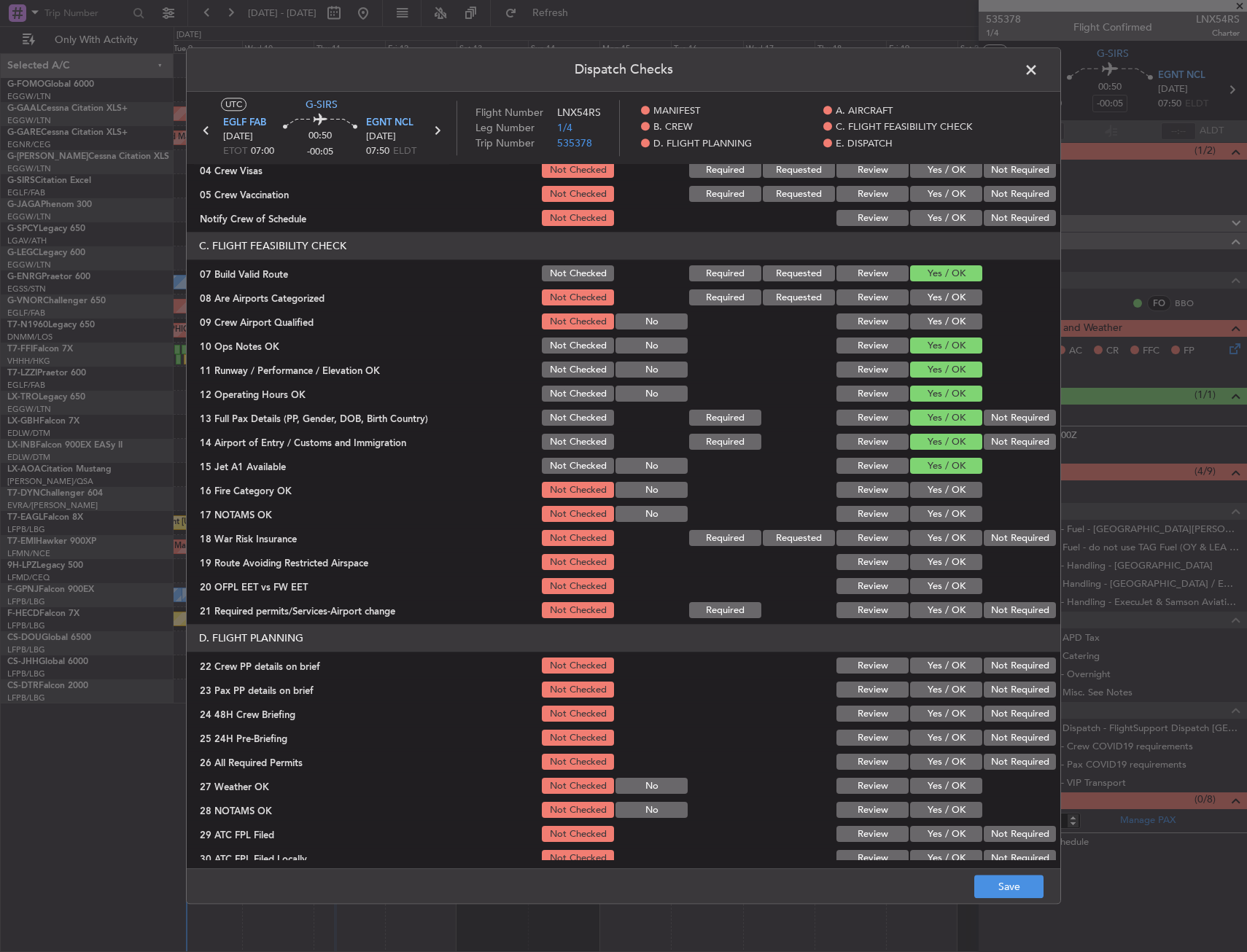
click at [949, 486] on button "Yes / OK" at bounding box center [946, 490] width 72 height 16
click at [939, 516] on button "Yes / OK" at bounding box center [946, 514] width 72 height 16
click at [936, 543] on button "Yes / OK" at bounding box center [946, 538] width 72 height 16
click at [939, 563] on button "Yes / OK" at bounding box center [946, 562] width 72 height 16
click at [937, 591] on button "Yes / OK" at bounding box center [946, 586] width 72 height 16
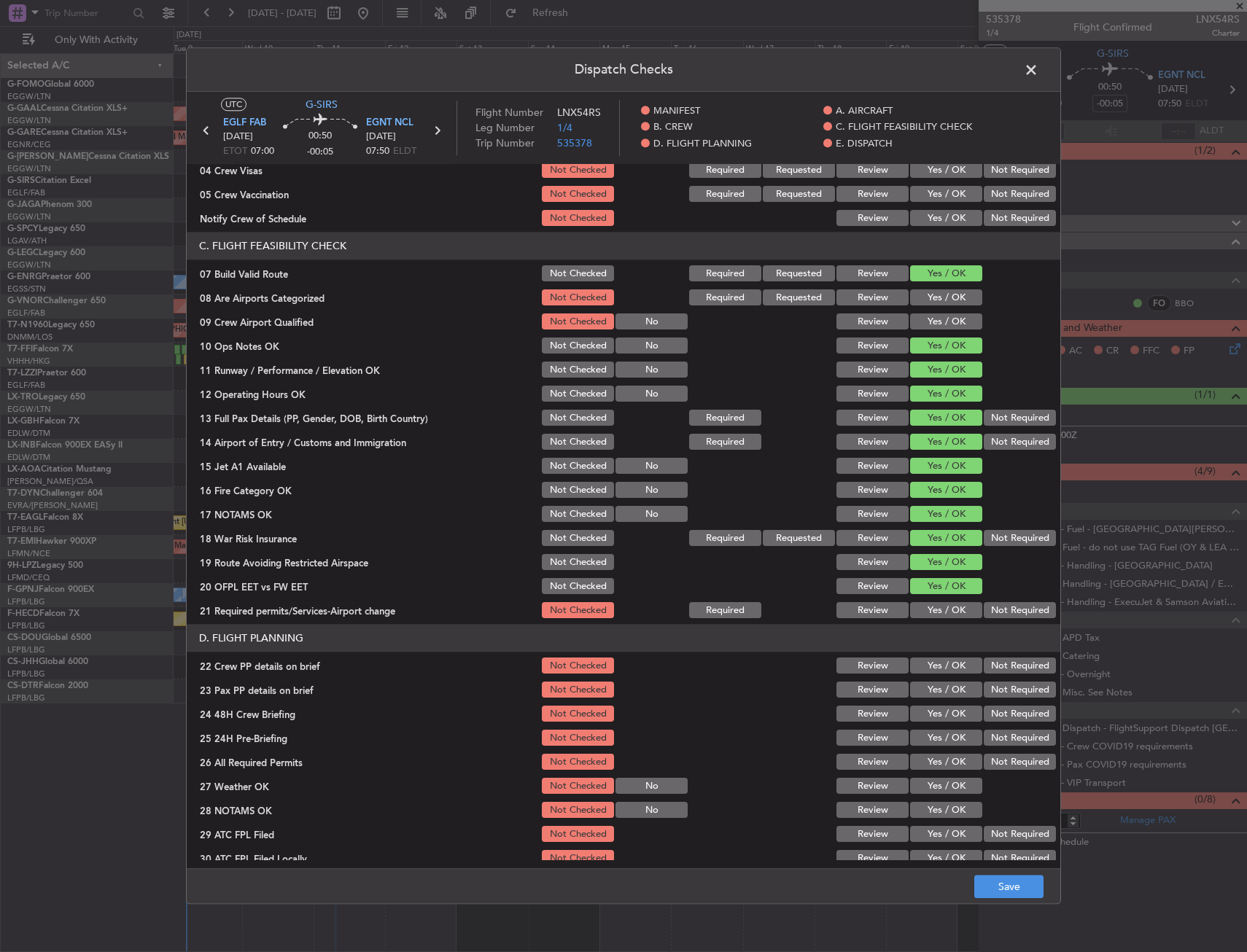
click at [938, 607] on button "Yes / OK" at bounding box center [946, 610] width 72 height 16
click at [930, 665] on button "Yes / OK" at bounding box center [946, 666] width 72 height 16
click at [931, 685] on button "Yes / OK" at bounding box center [946, 690] width 72 height 16
click at [927, 710] on button "Yes / OK" at bounding box center [946, 714] width 72 height 16
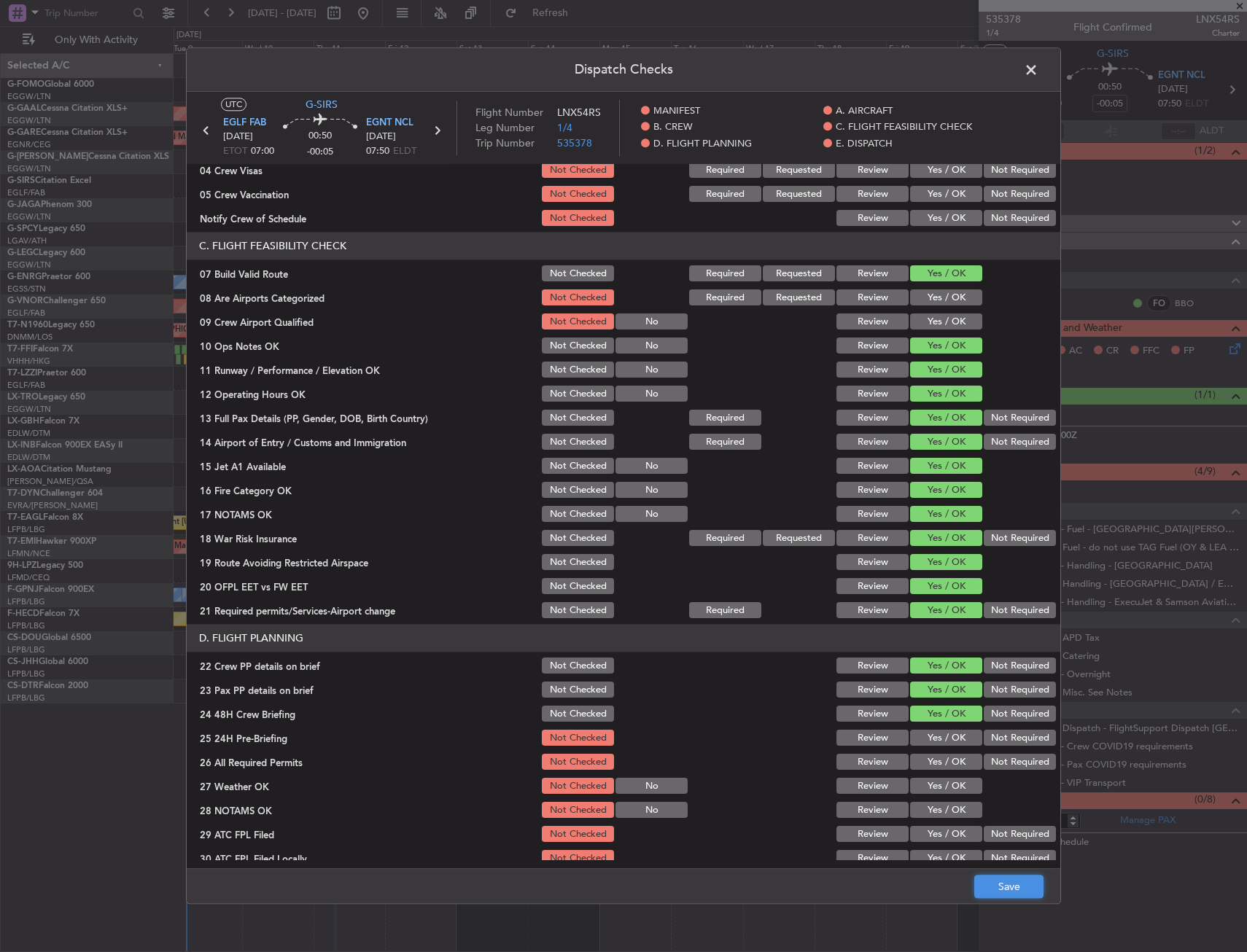
click at [998, 882] on button "Save" at bounding box center [1009, 886] width 69 height 23
click at [1038, 67] on span at bounding box center [1038, 73] width 0 height 29
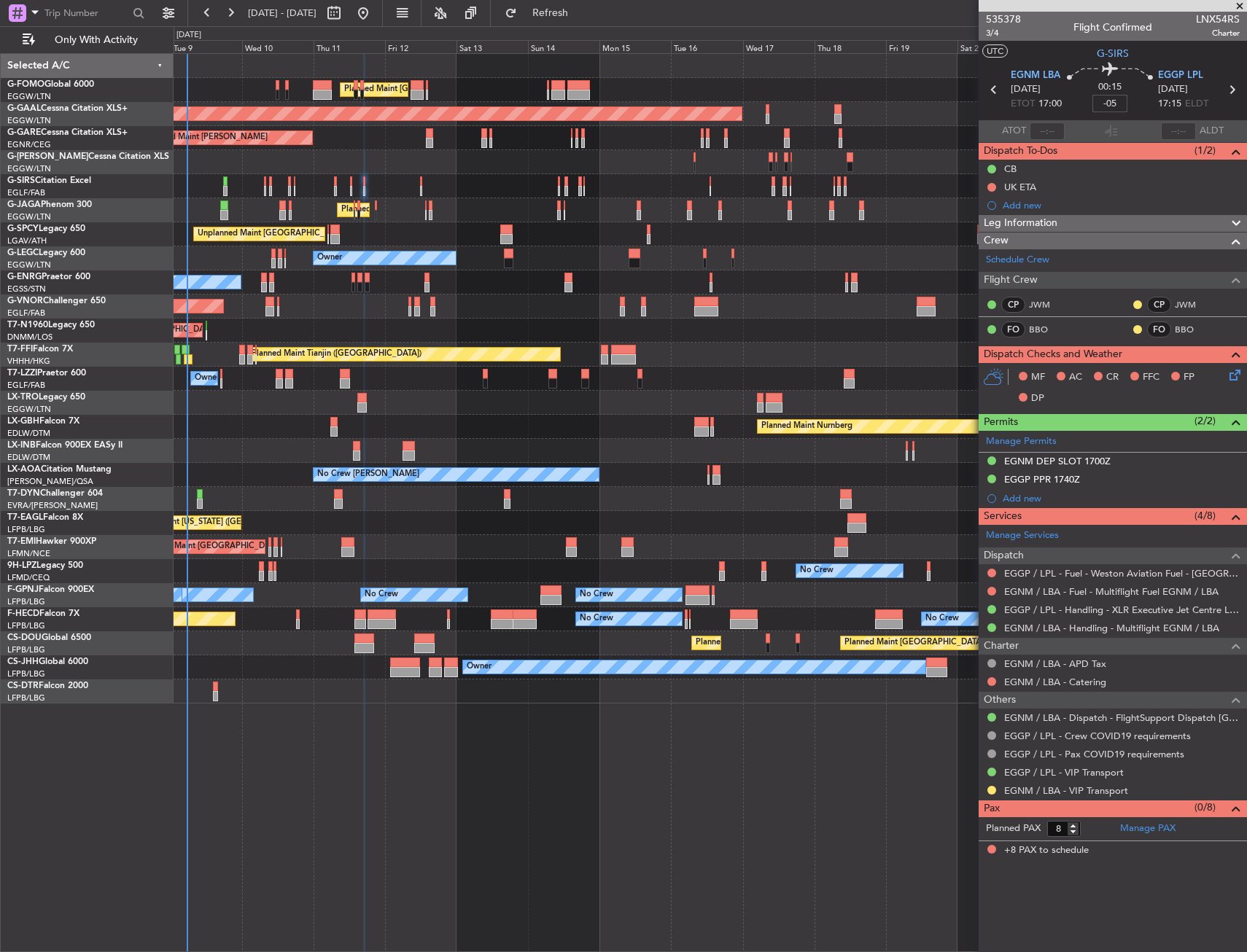
click at [1062, 46] on section "UTC G-SIRS" at bounding box center [1113, 51] width 268 height 22
type input "-00:05"
click at [990, 36] on span "3/4" at bounding box center [1003, 33] width 35 height 12
click at [994, 31] on span "3/4" at bounding box center [1003, 33] width 35 height 12
click at [1002, 34] on span "3/4" at bounding box center [1003, 33] width 35 height 12
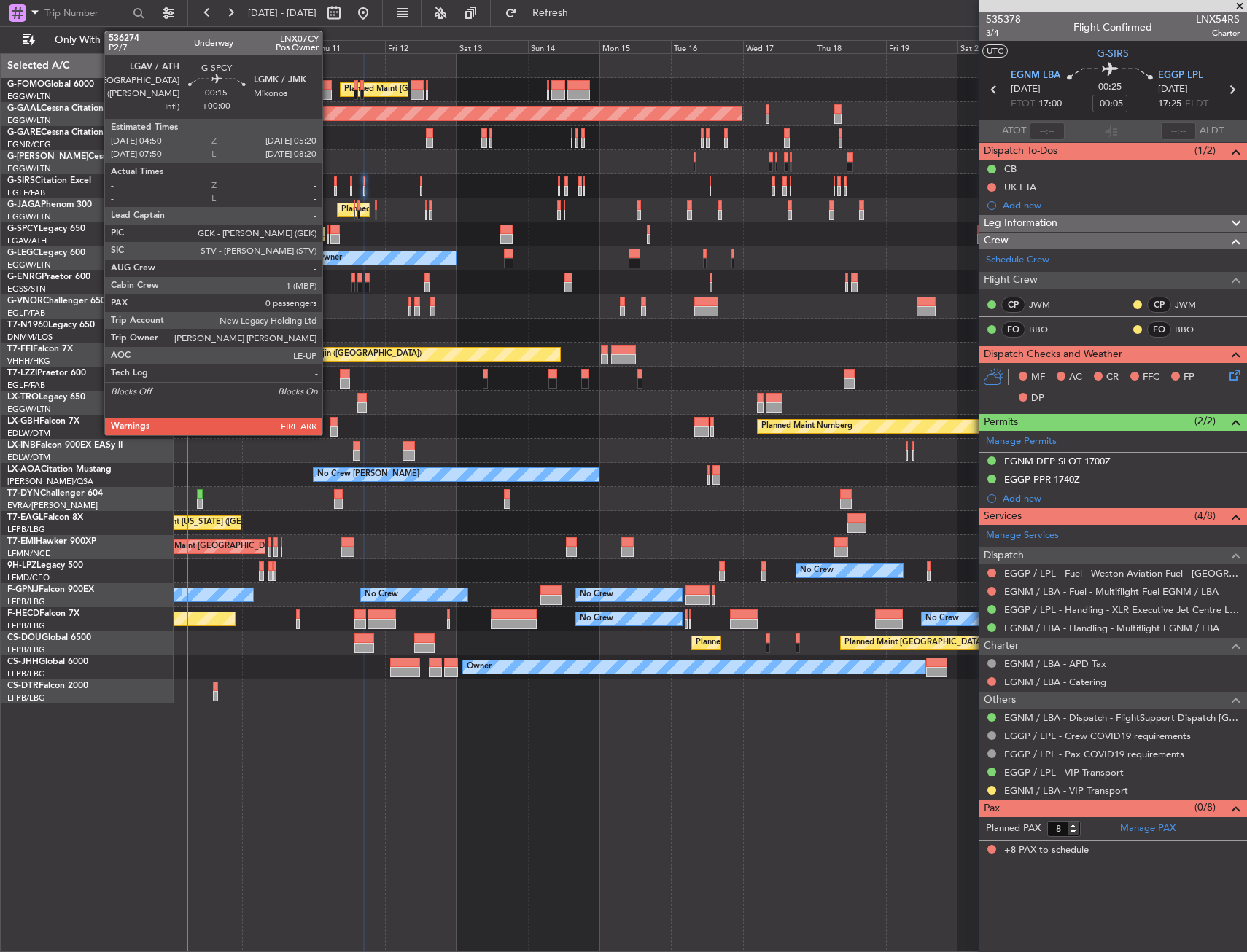
click at [329, 231] on div at bounding box center [329, 230] width 2 height 11
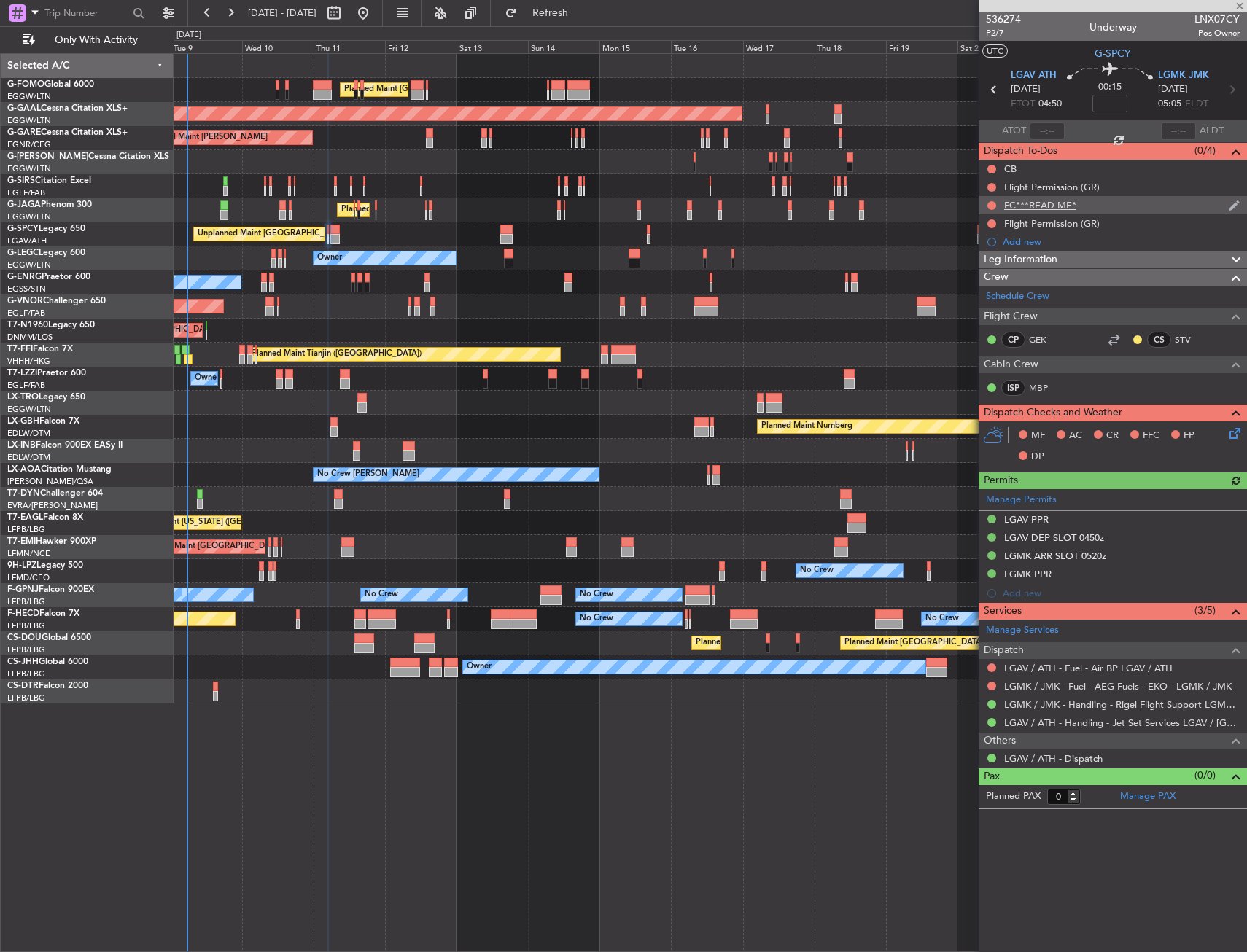
click at [1157, 208] on div "FC***READ ME*" at bounding box center [1113, 205] width 268 height 18
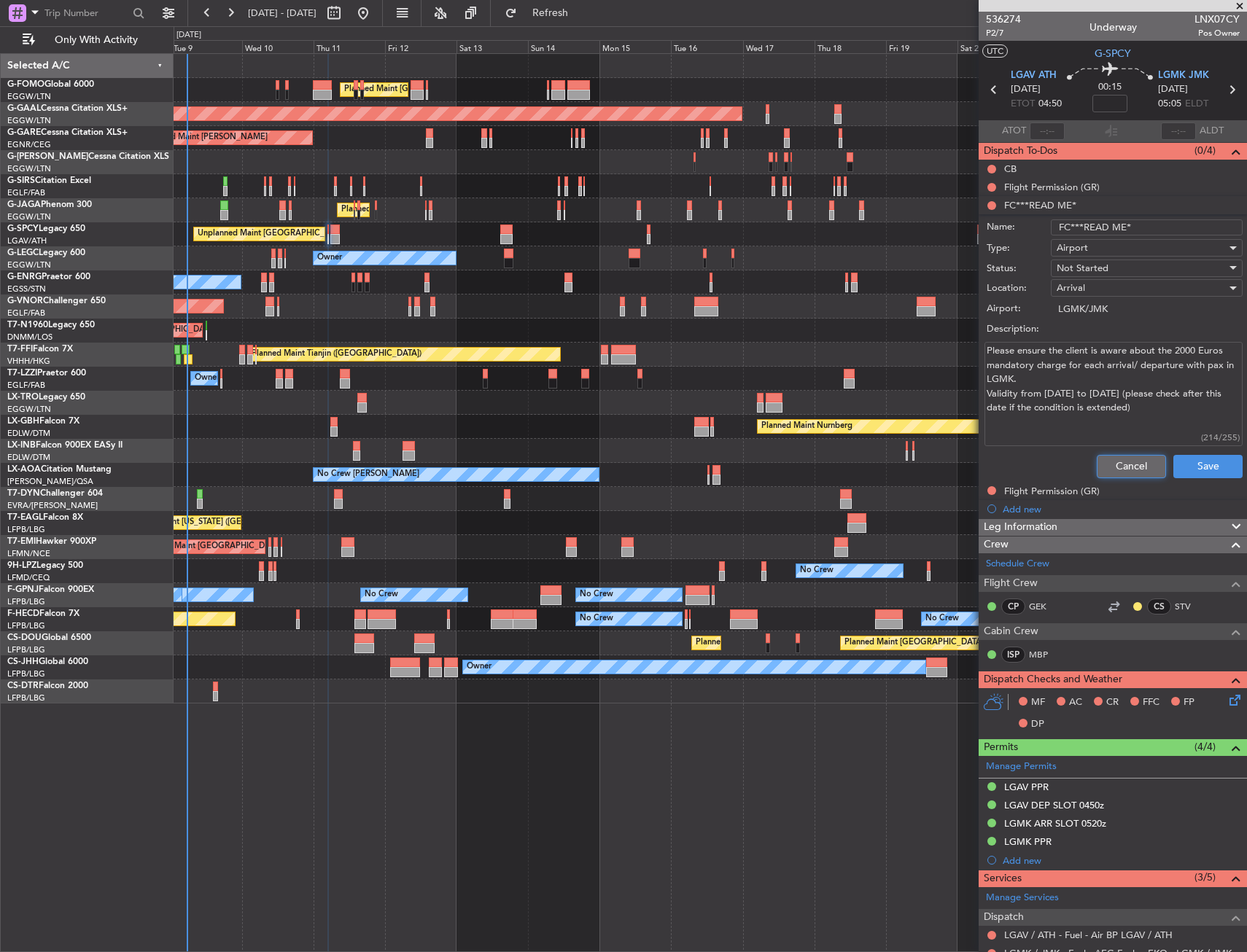
click at [1111, 462] on button "Cancel" at bounding box center [1131, 466] width 69 height 23
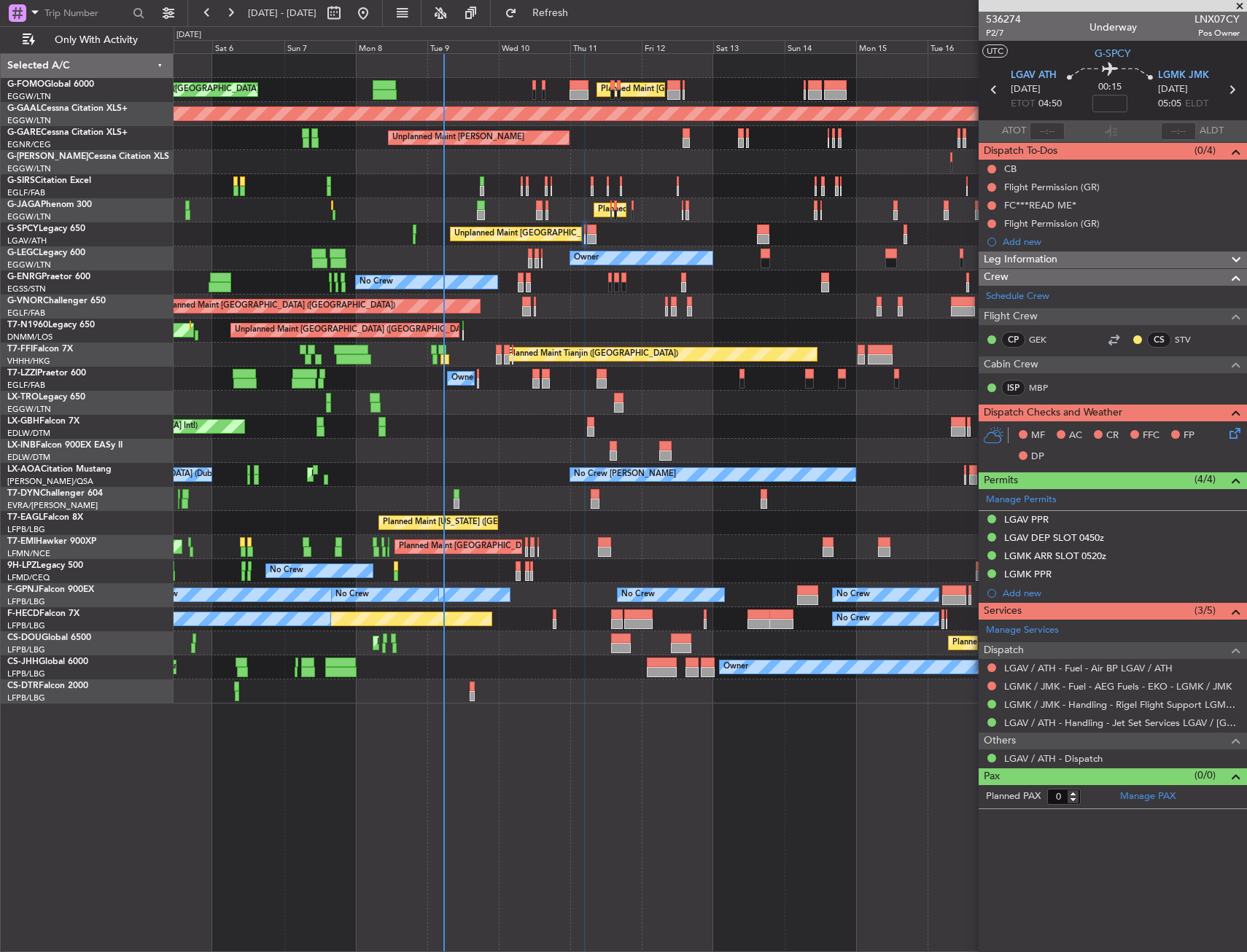
click at [519, 225] on div "Unplanned Maint Athens (Eleftherios Venizelos Intl) Cleaning Athens (Eleftherio…" at bounding box center [710, 234] width 1073 height 24
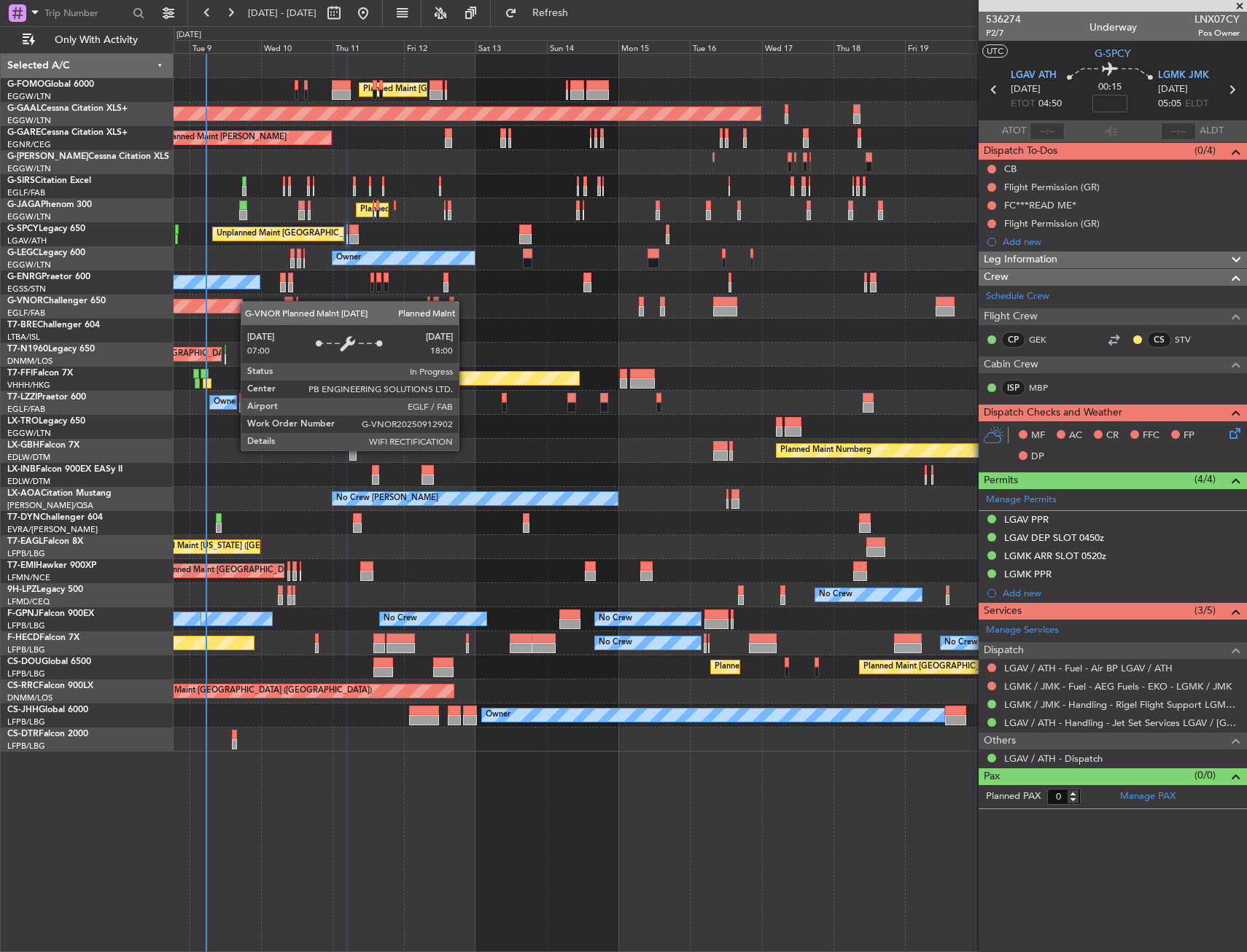
click at [228, 310] on div "Planned Maint London (Luton) Planned Maint London (Luton) Planned Maint Dusseld…" at bounding box center [710, 403] width 1073 height 697
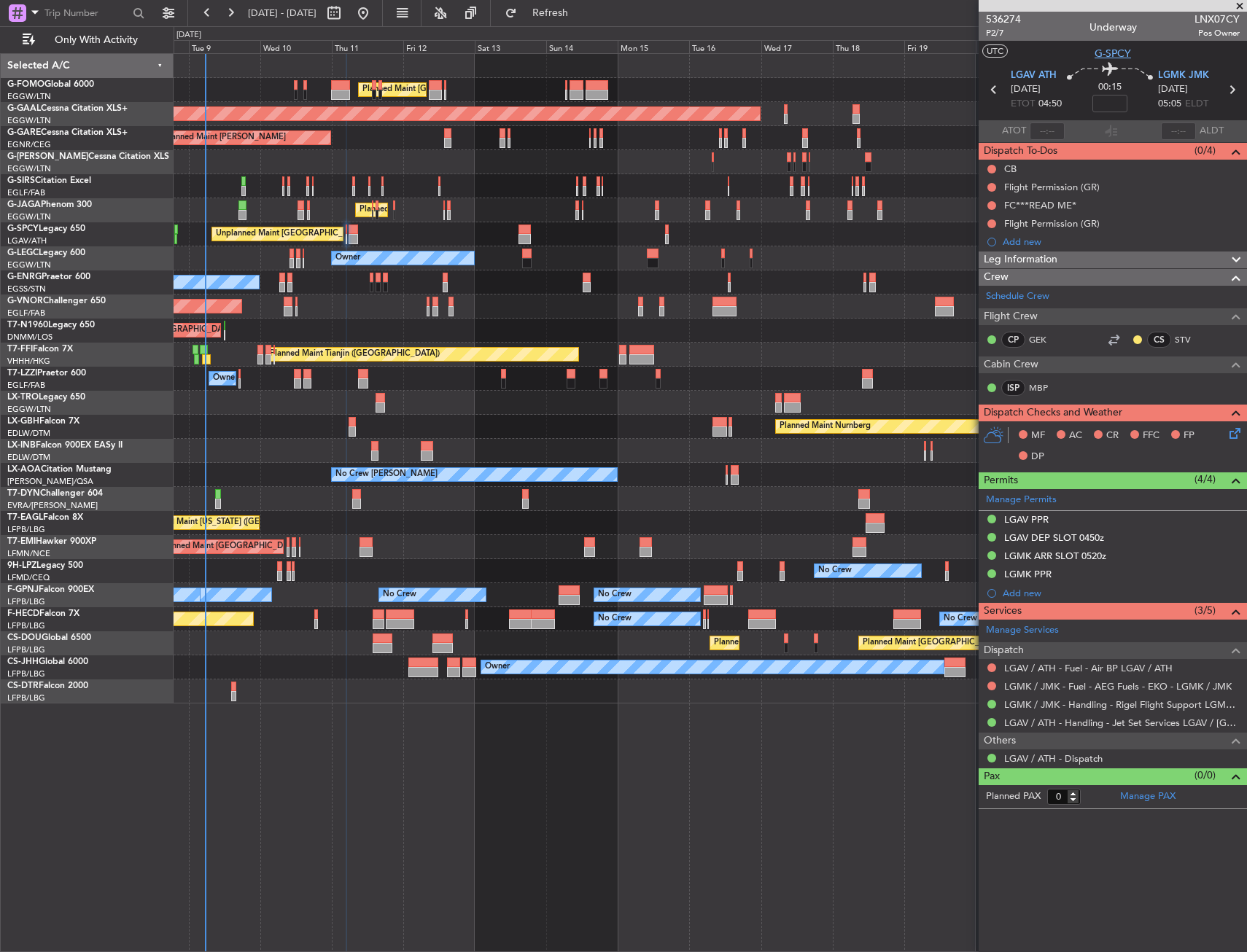
click at [1120, 52] on span "G-SPCY" at bounding box center [1113, 53] width 36 height 15
click at [1130, 203] on div "FC***READ ME*" at bounding box center [1113, 205] width 268 height 18
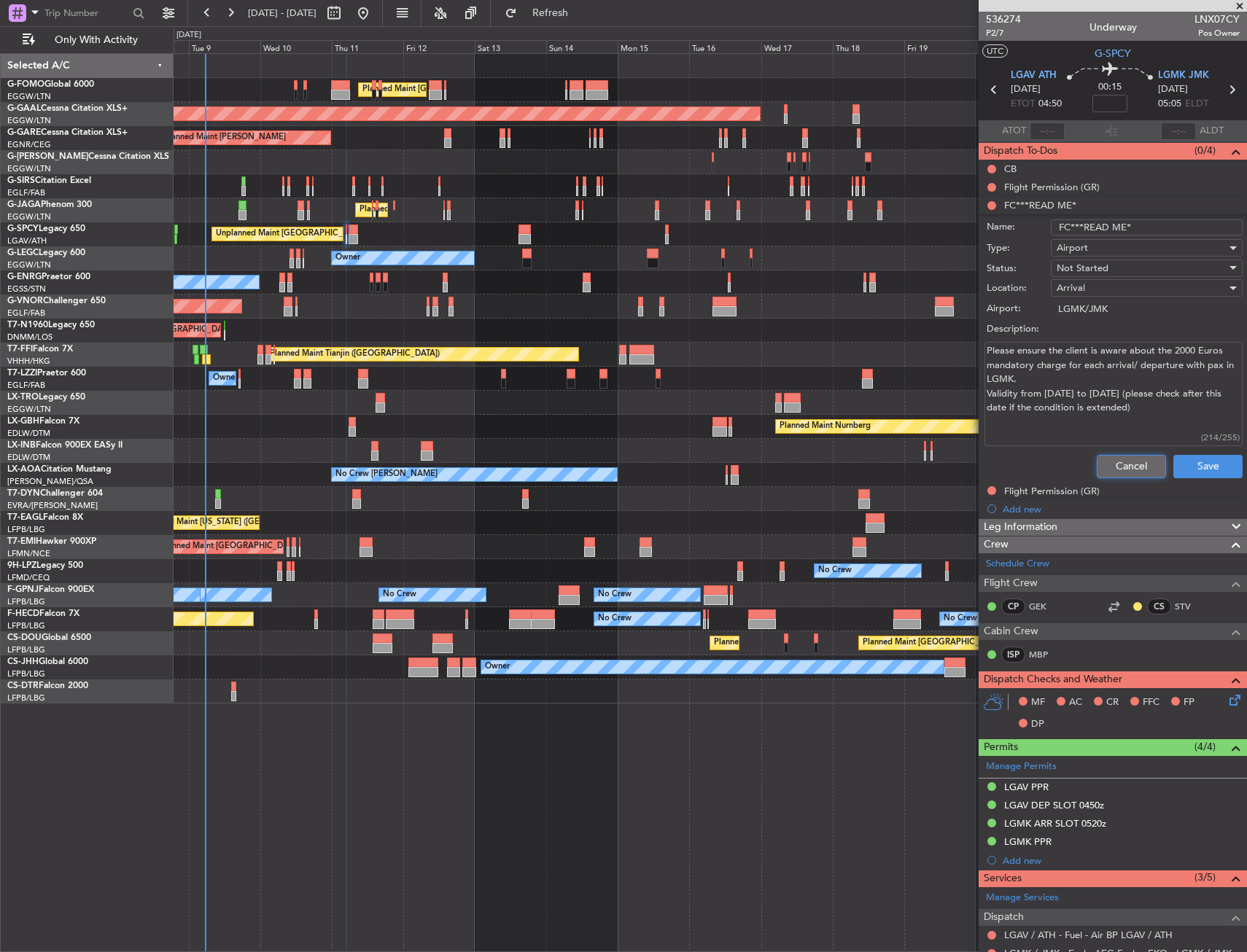
click at [1103, 456] on button "Cancel" at bounding box center [1131, 466] width 69 height 23
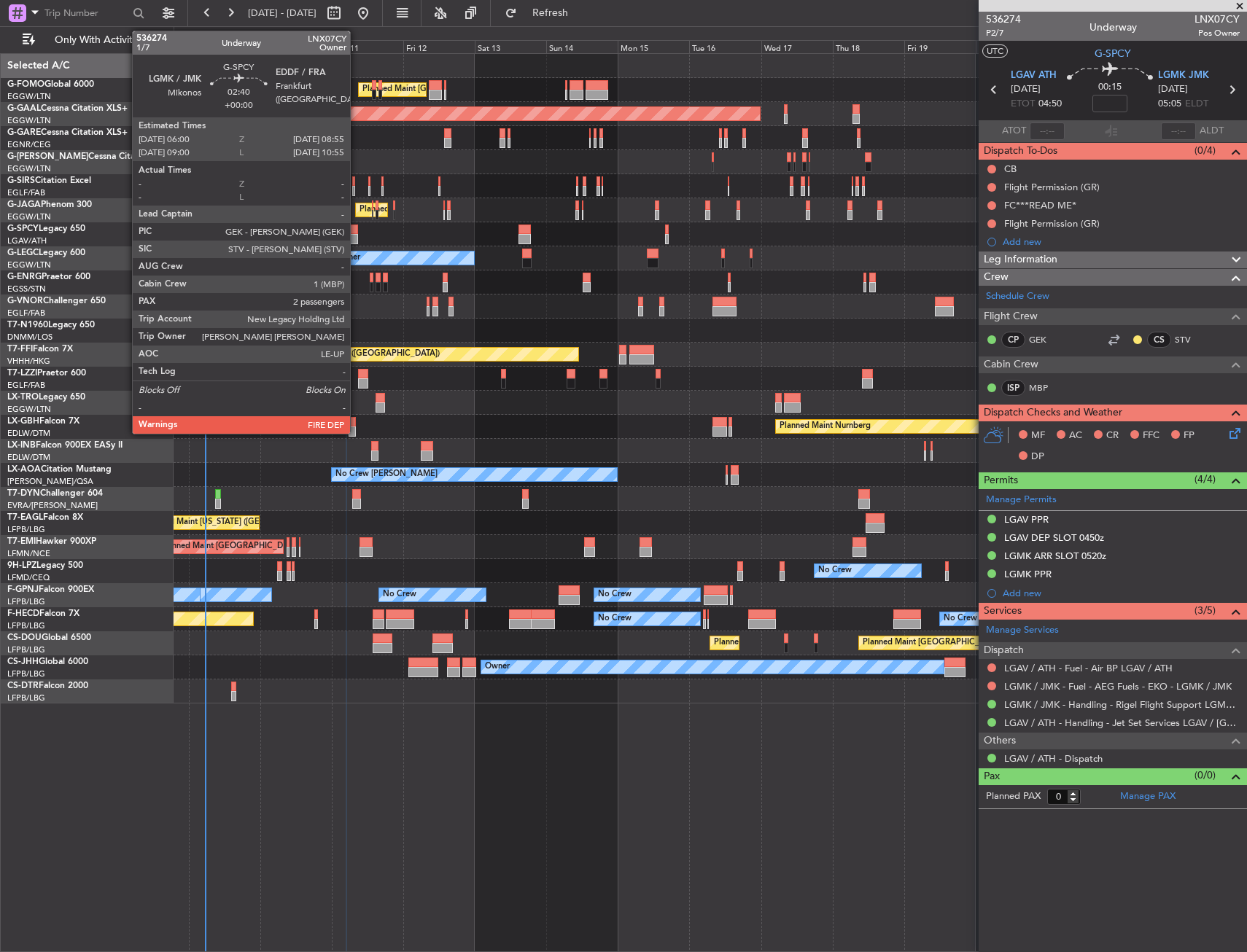
click at [356, 228] on div at bounding box center [353, 230] width 9 height 11
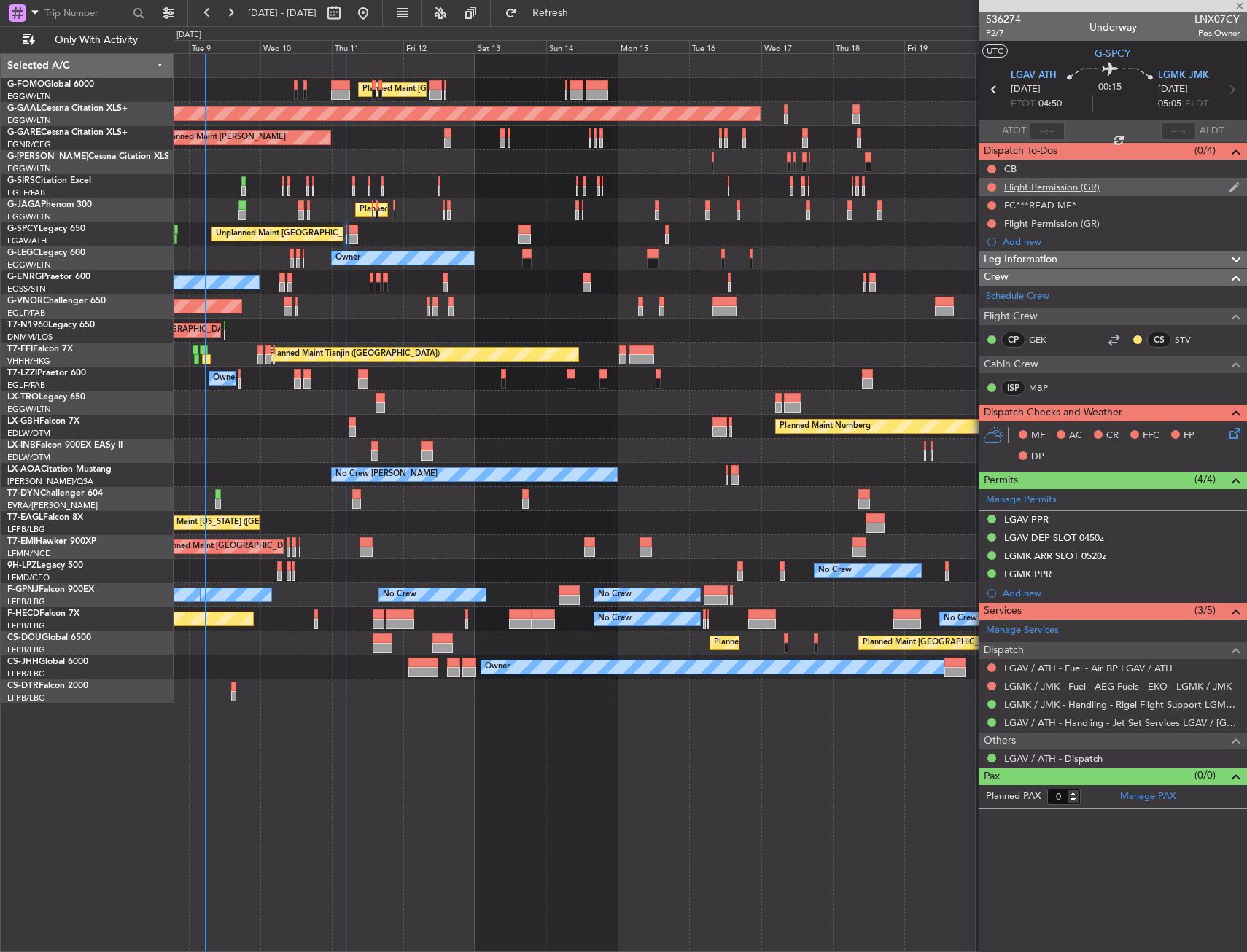
type input "2"
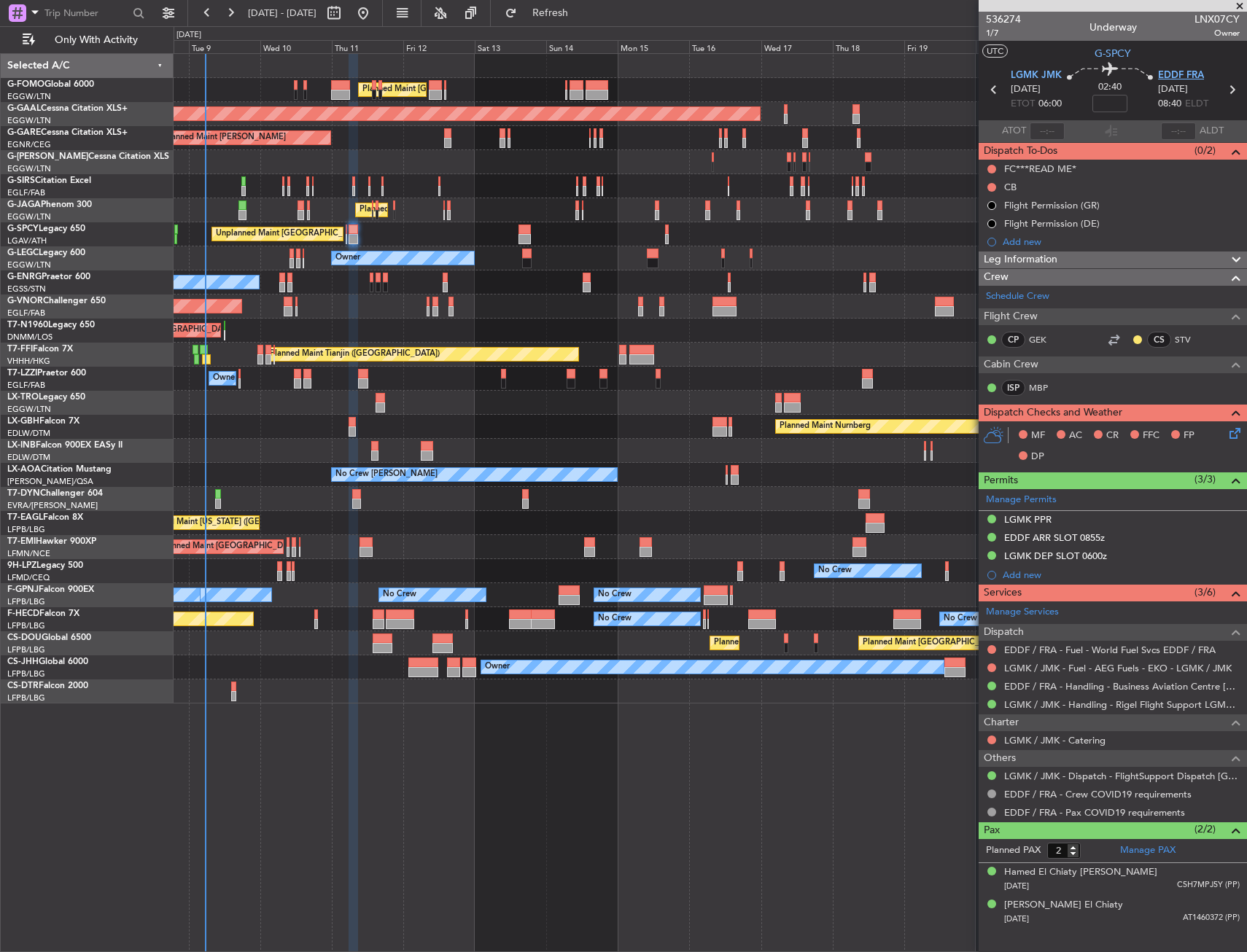
click at [1164, 69] on span "EDDF FRA" at bounding box center [1181, 75] width 46 height 14
click at [1170, 72] on span "EDDF FRA" at bounding box center [1181, 75] width 46 height 14
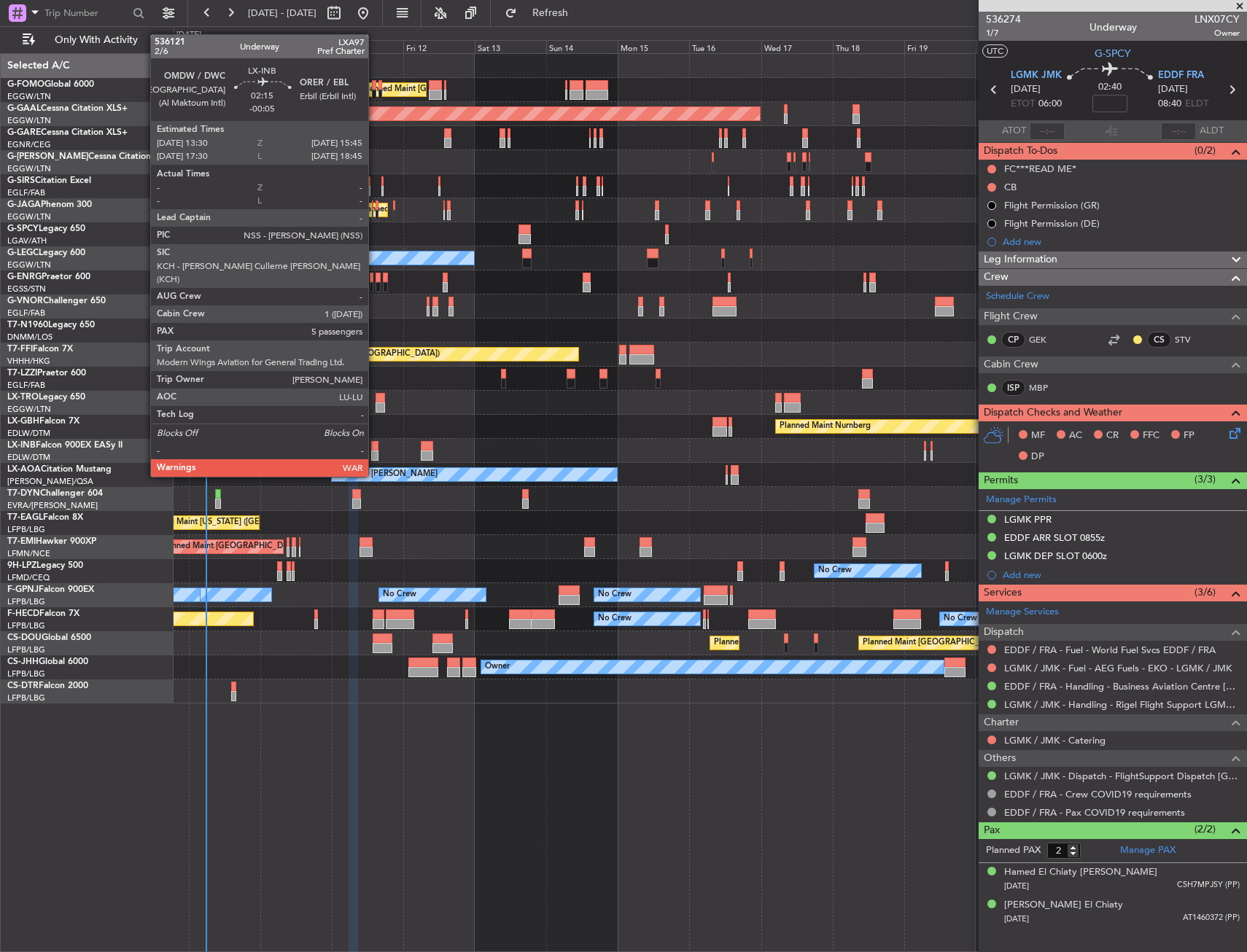
click at [374, 449] on div at bounding box center [375, 446] width 8 height 11
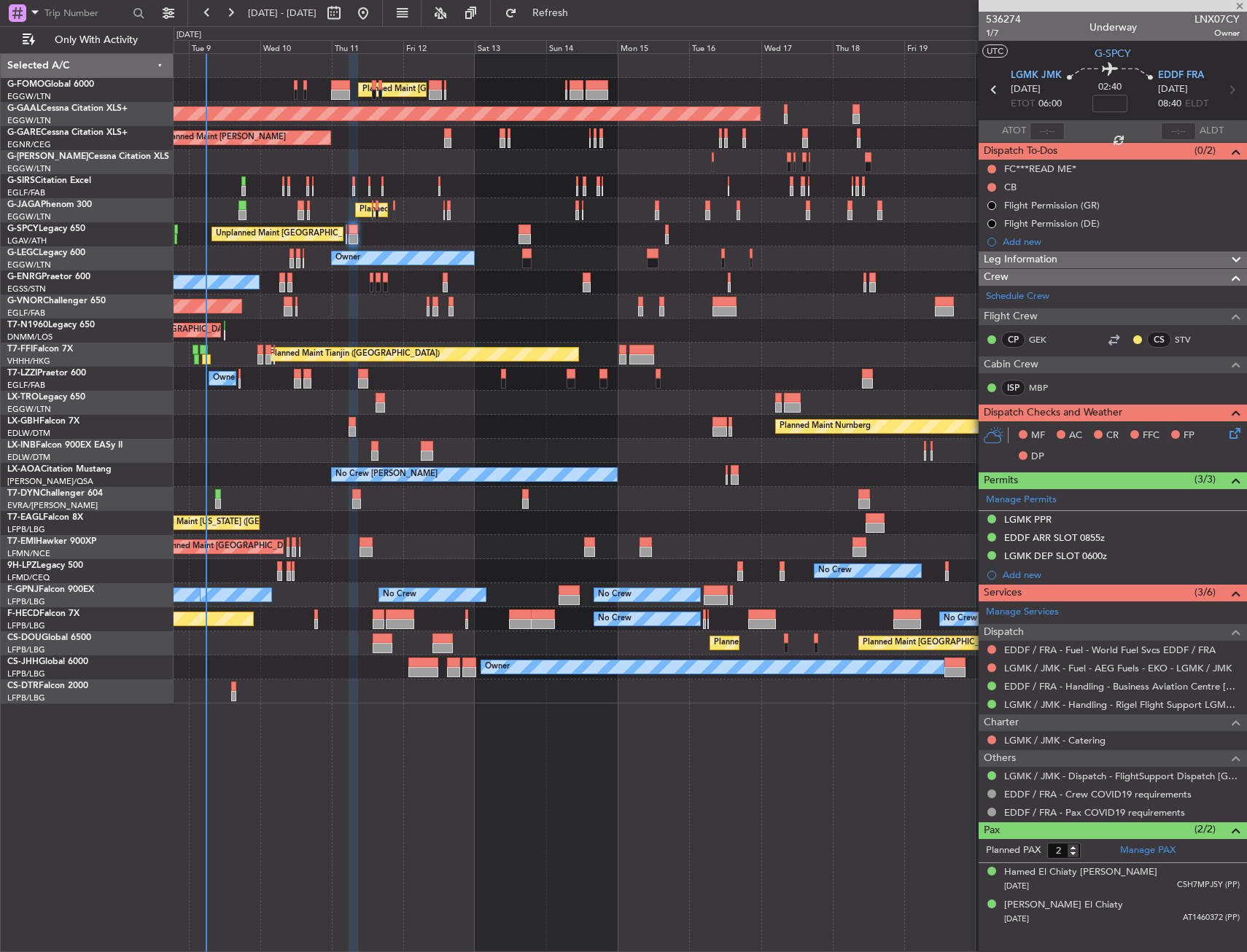
type input "-00:05"
type input "5"
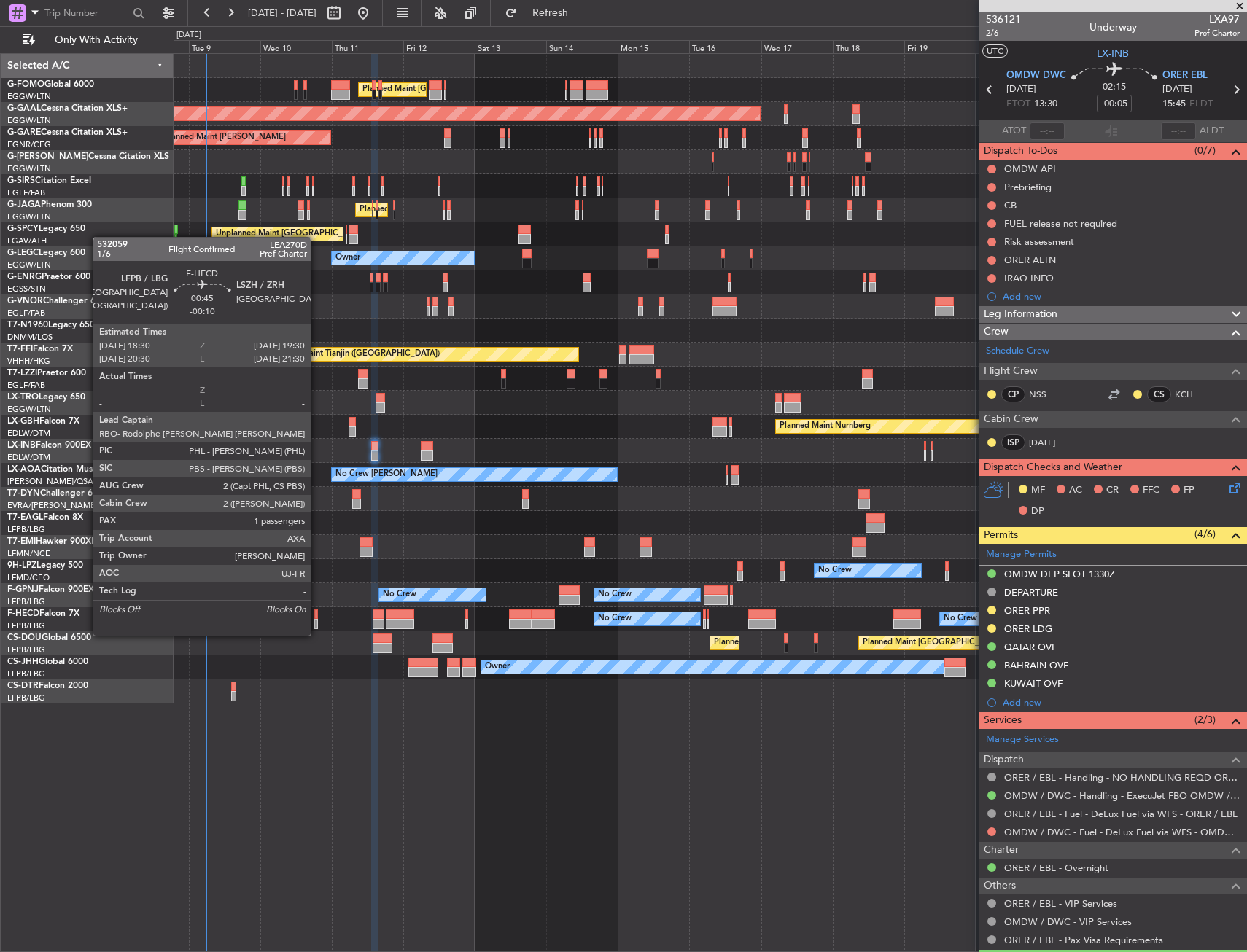
click at [317, 621] on div at bounding box center [316, 624] width 4 height 11
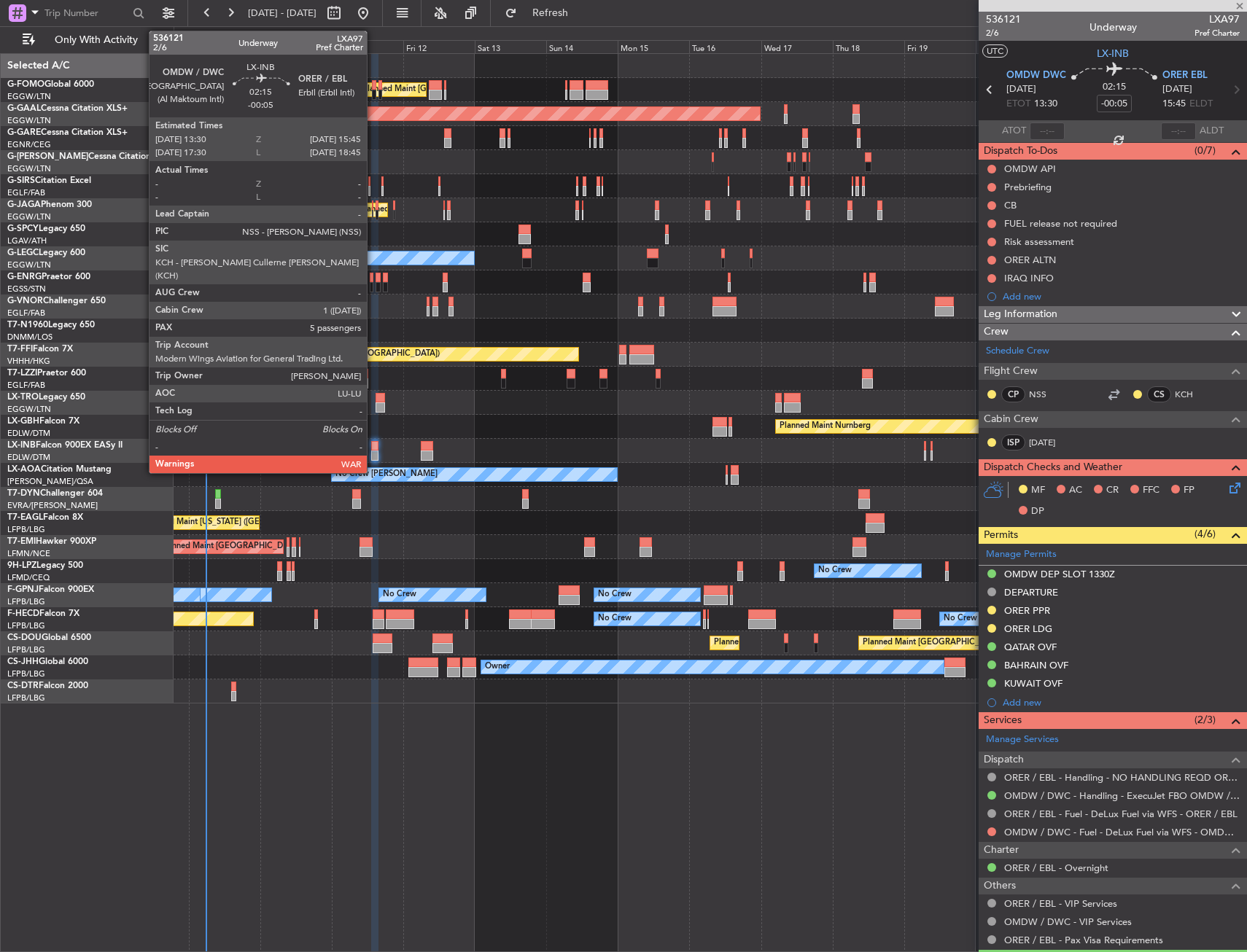
type input "-00:10"
type input "1"
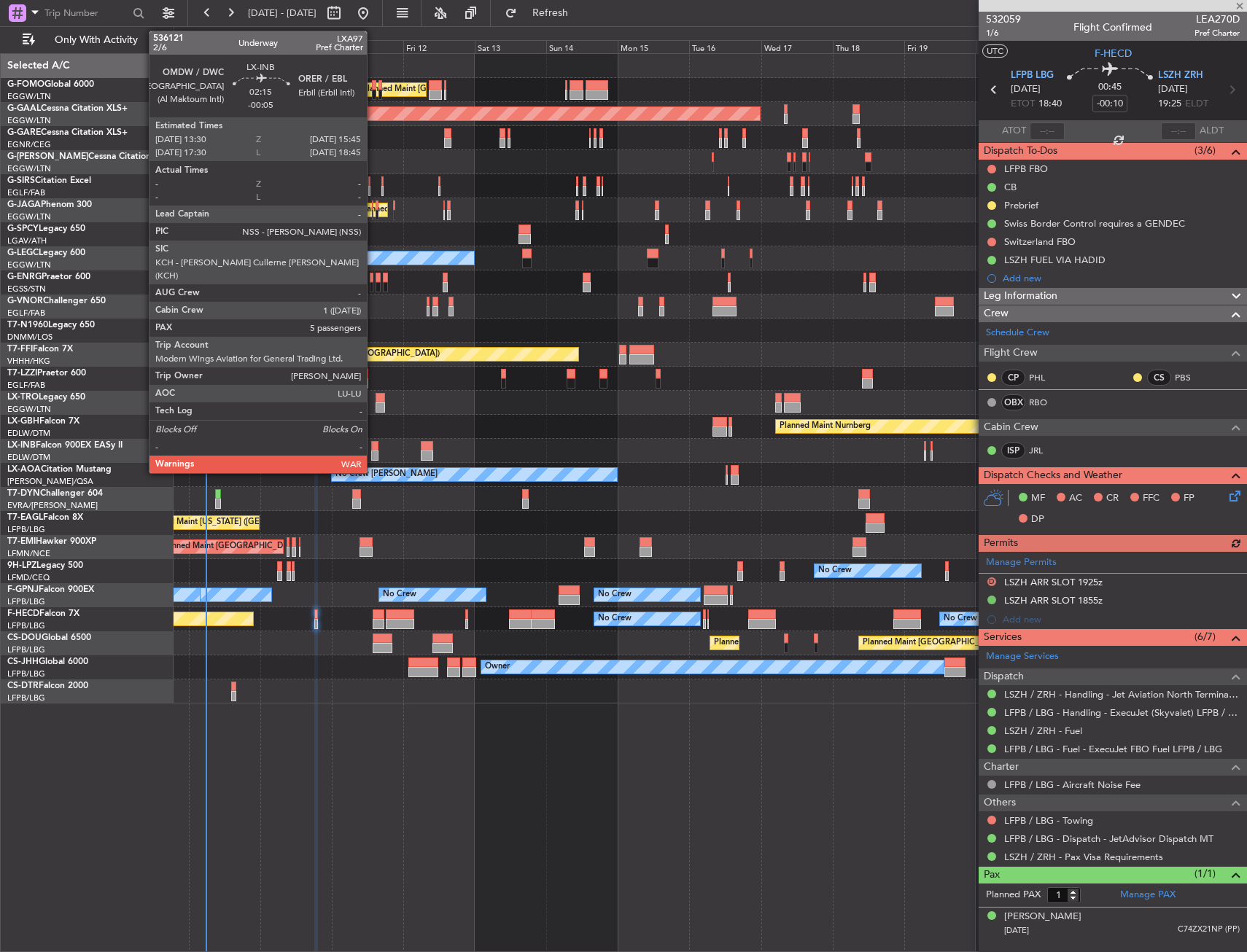
click at [373, 444] on div at bounding box center [375, 446] width 8 height 11
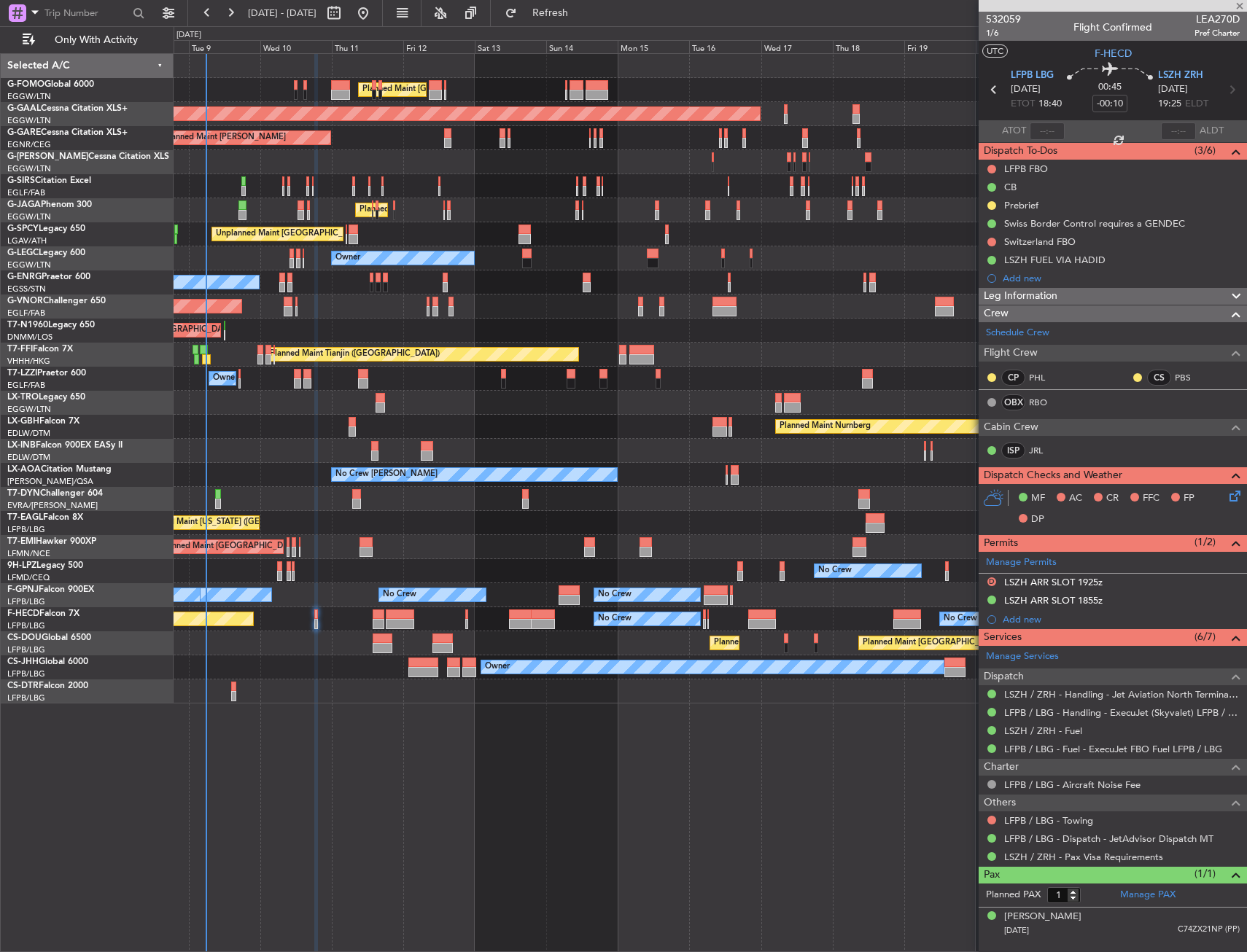
type input "-00:05"
type input "5"
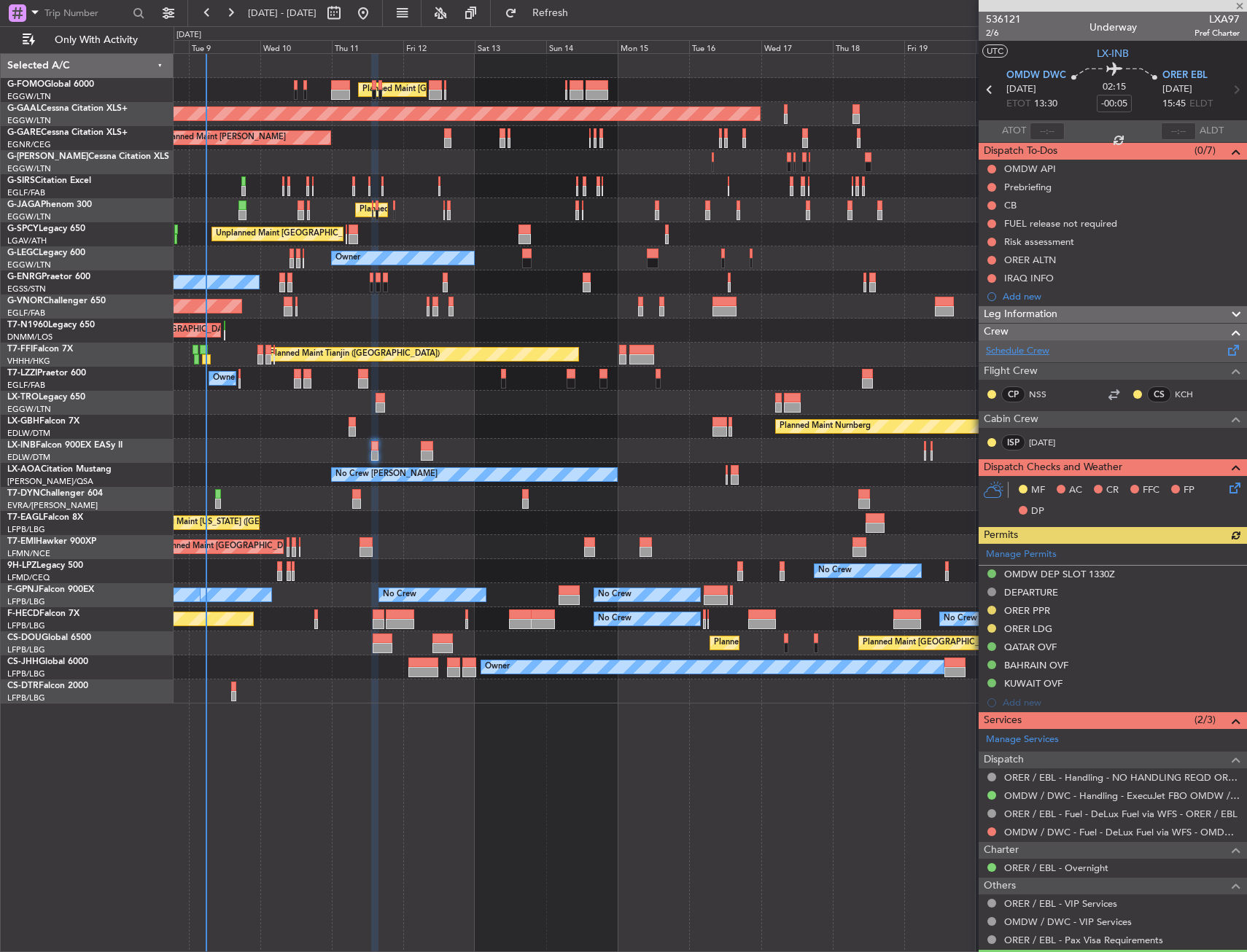
click at [1011, 352] on link "Schedule Crew" at bounding box center [1017, 351] width 63 height 14
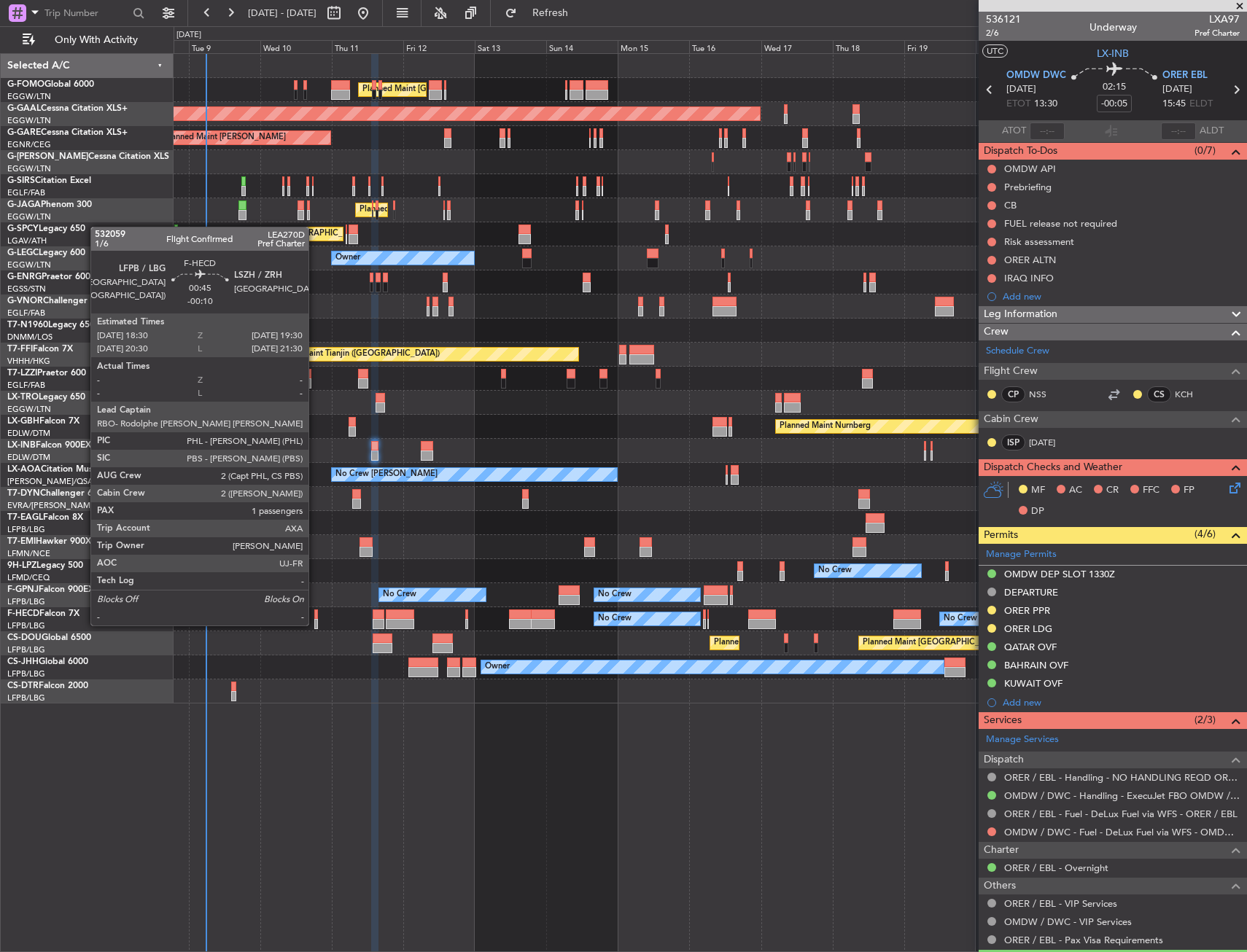
click at [315, 611] on div at bounding box center [316, 615] width 4 height 11
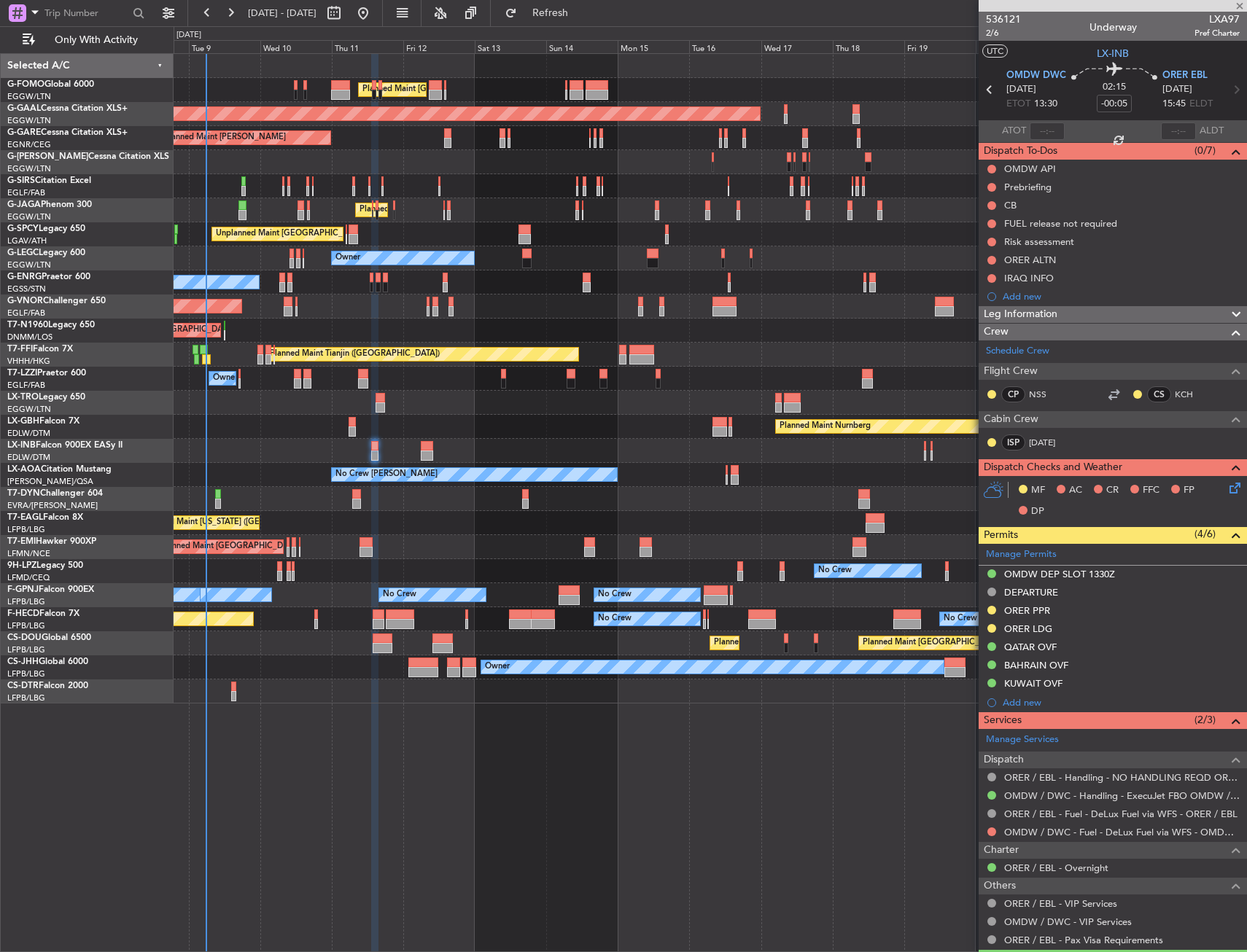
type input "-00:10"
type input "1"
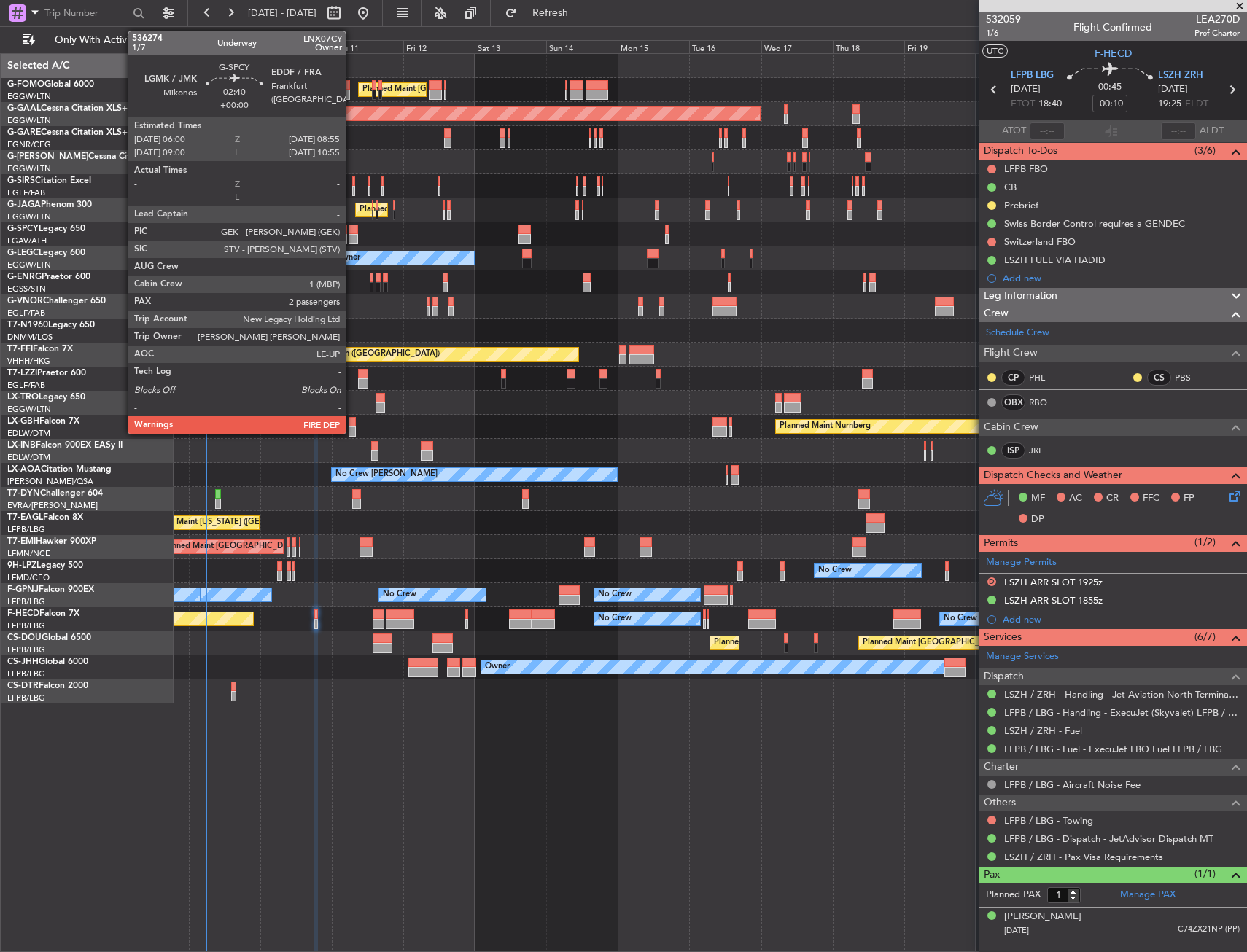
click at [352, 236] on div at bounding box center [353, 240] width 9 height 11
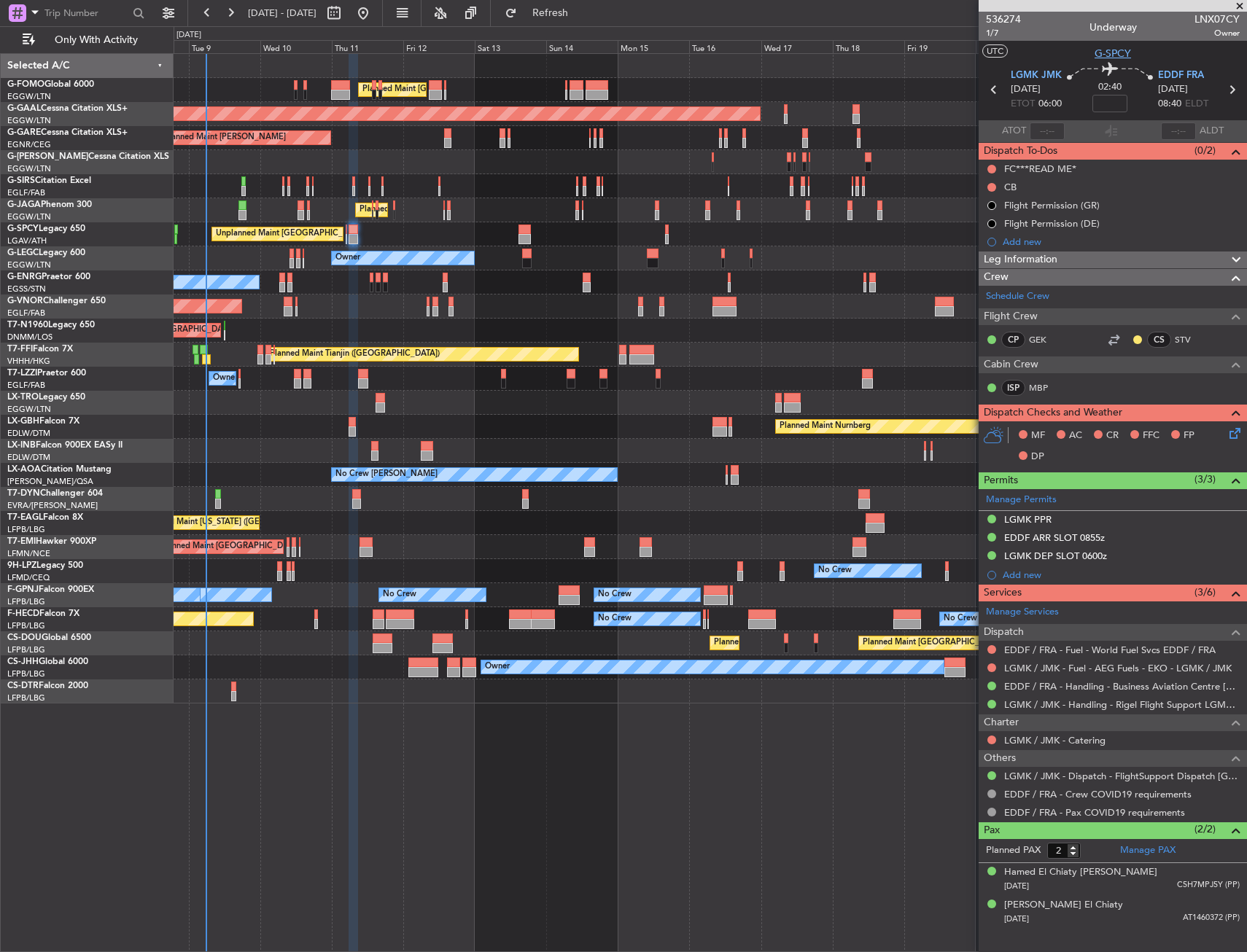
click at [1123, 49] on span "G-SPCY" at bounding box center [1113, 53] width 36 height 15
click at [990, 35] on span "1/7" at bounding box center [1003, 33] width 35 height 12
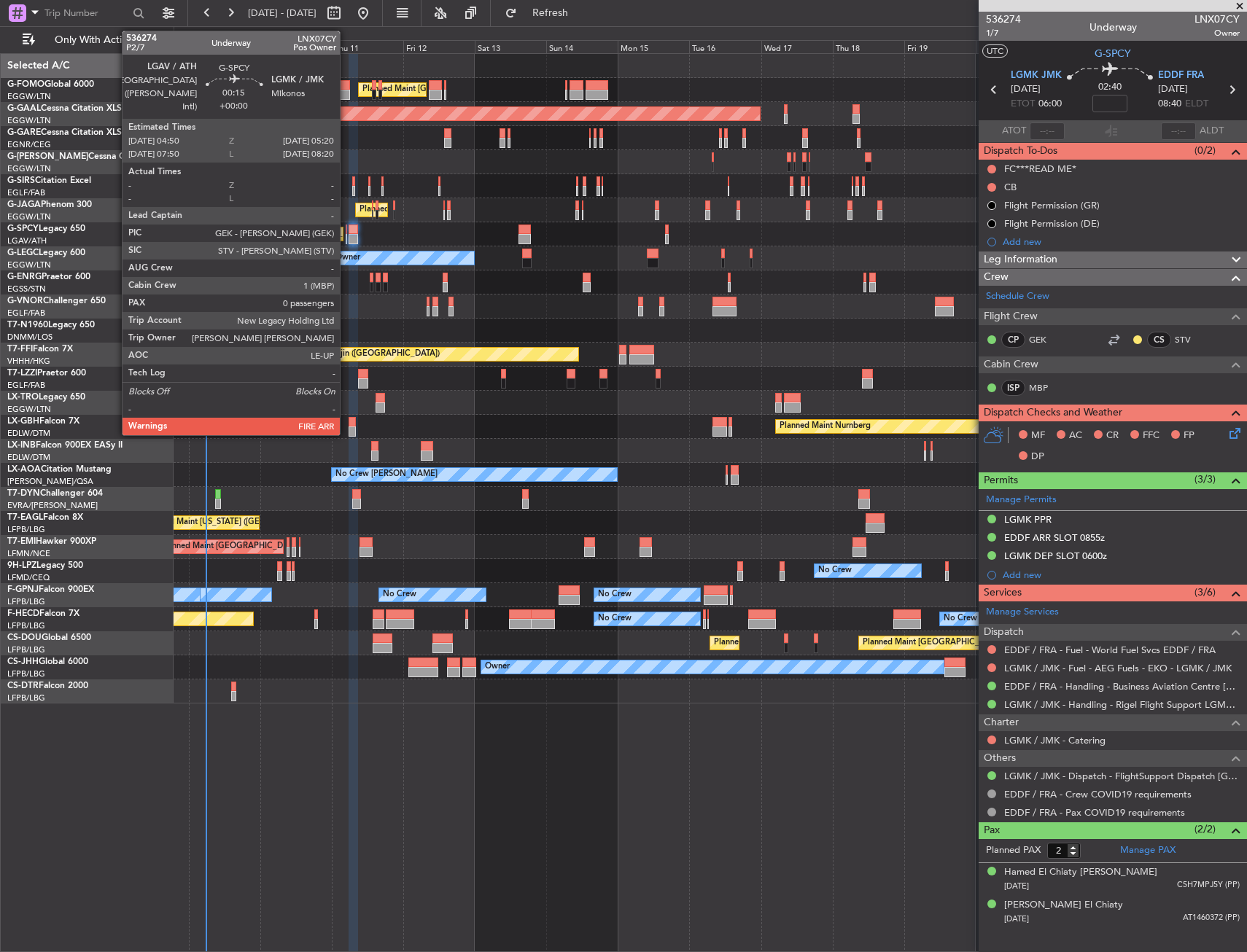
click at [347, 228] on div at bounding box center [347, 230] width 2 height 11
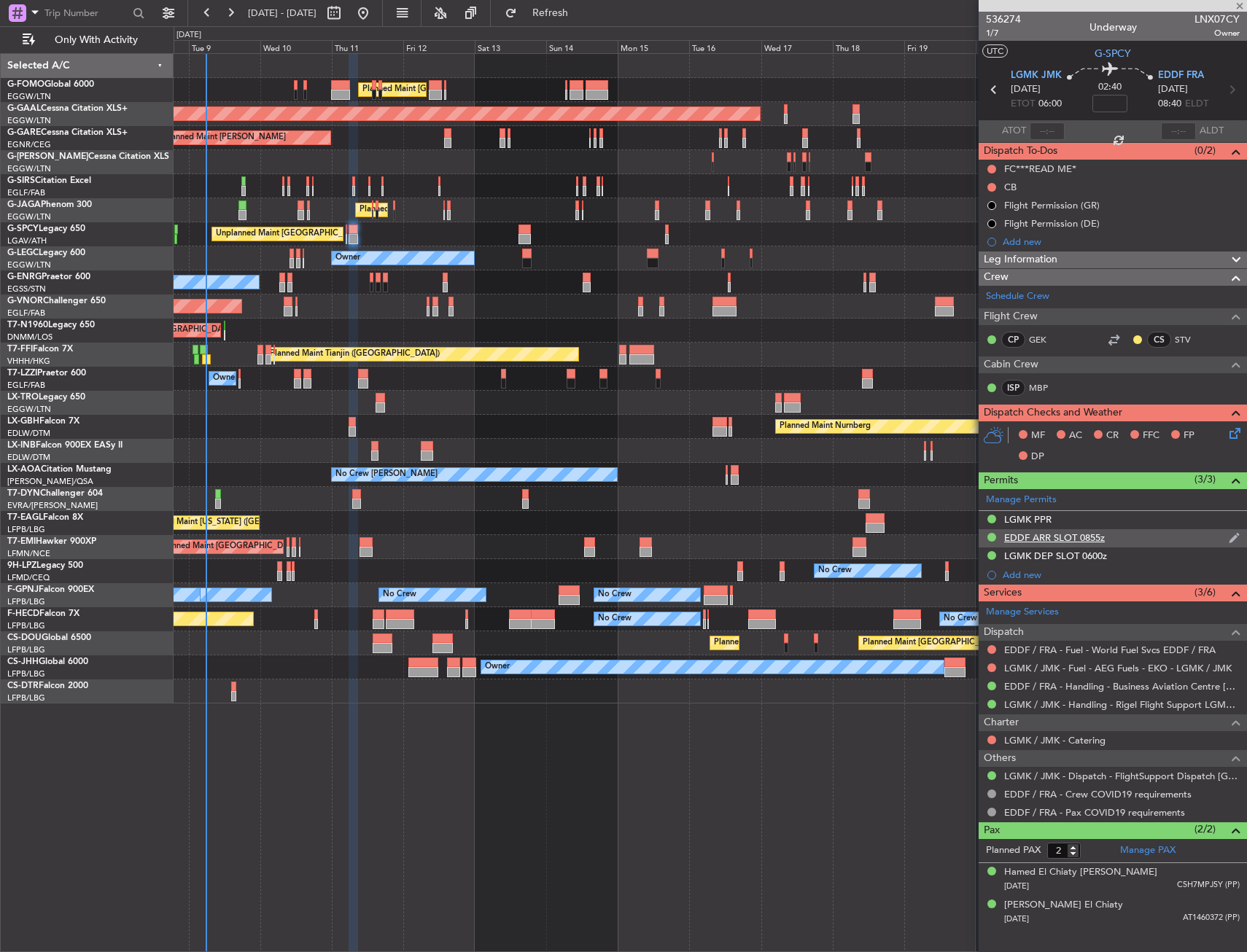
type input "0"
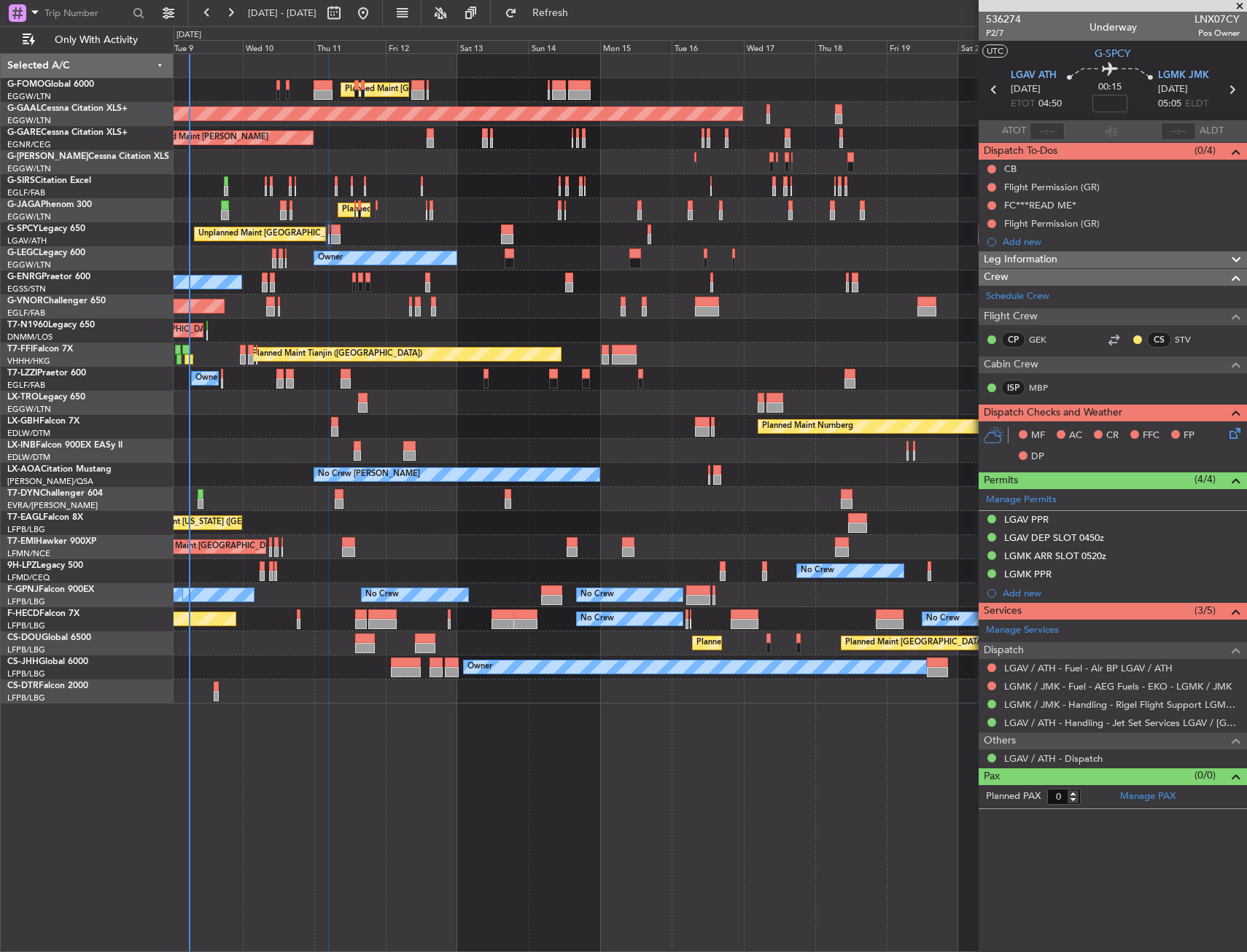
click at [301, 424] on div "Planned Maint Nurnberg Planned Maint Dubai (Dubai Intl)" at bounding box center [710, 427] width 1073 height 24
type input "2"
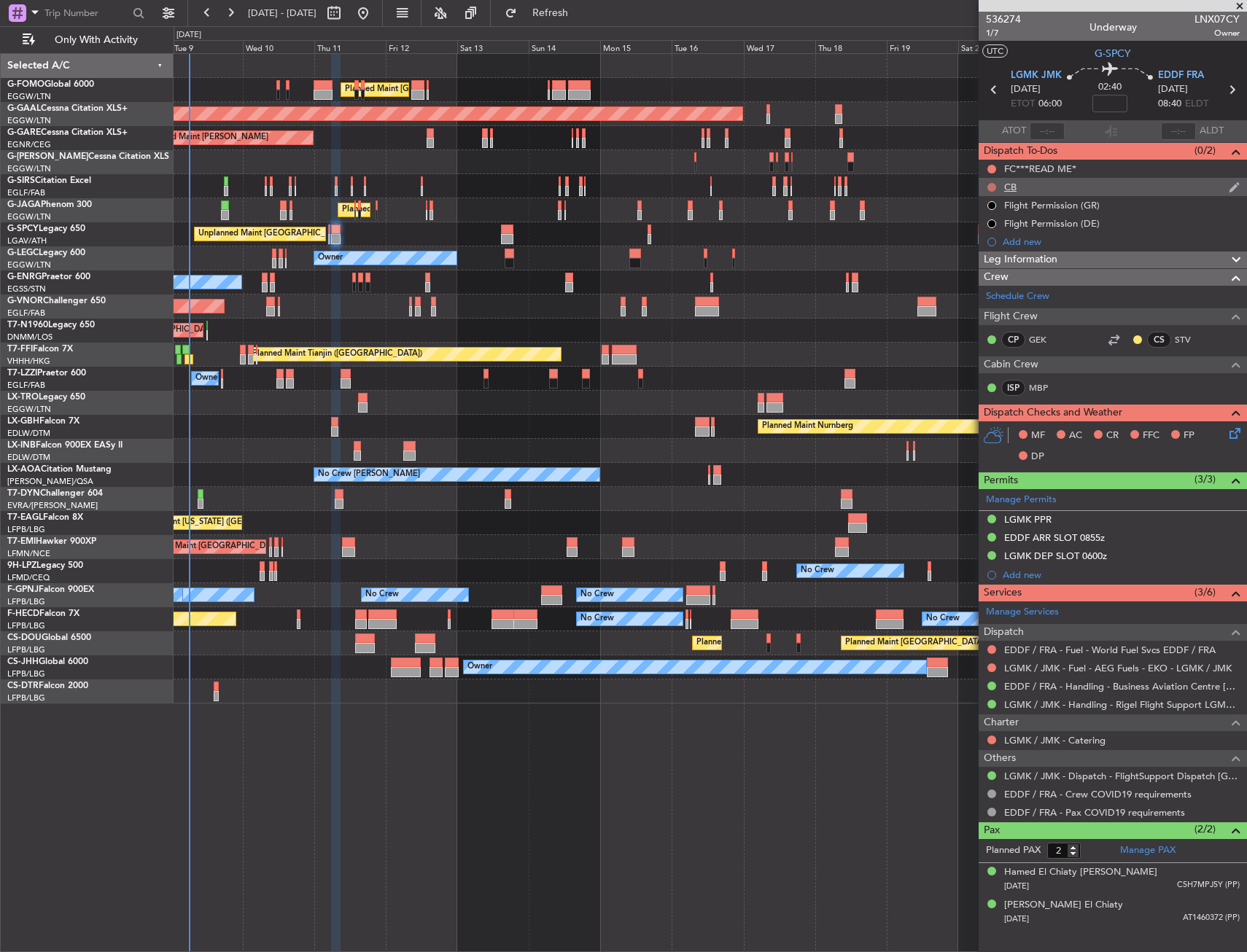
click at [989, 187] on button at bounding box center [992, 188] width 9 height 9
click at [980, 246] on span "Completed" at bounding box center [998, 251] width 48 height 14
click at [1236, 431] on icon at bounding box center [1232, 430] width 11 height 11
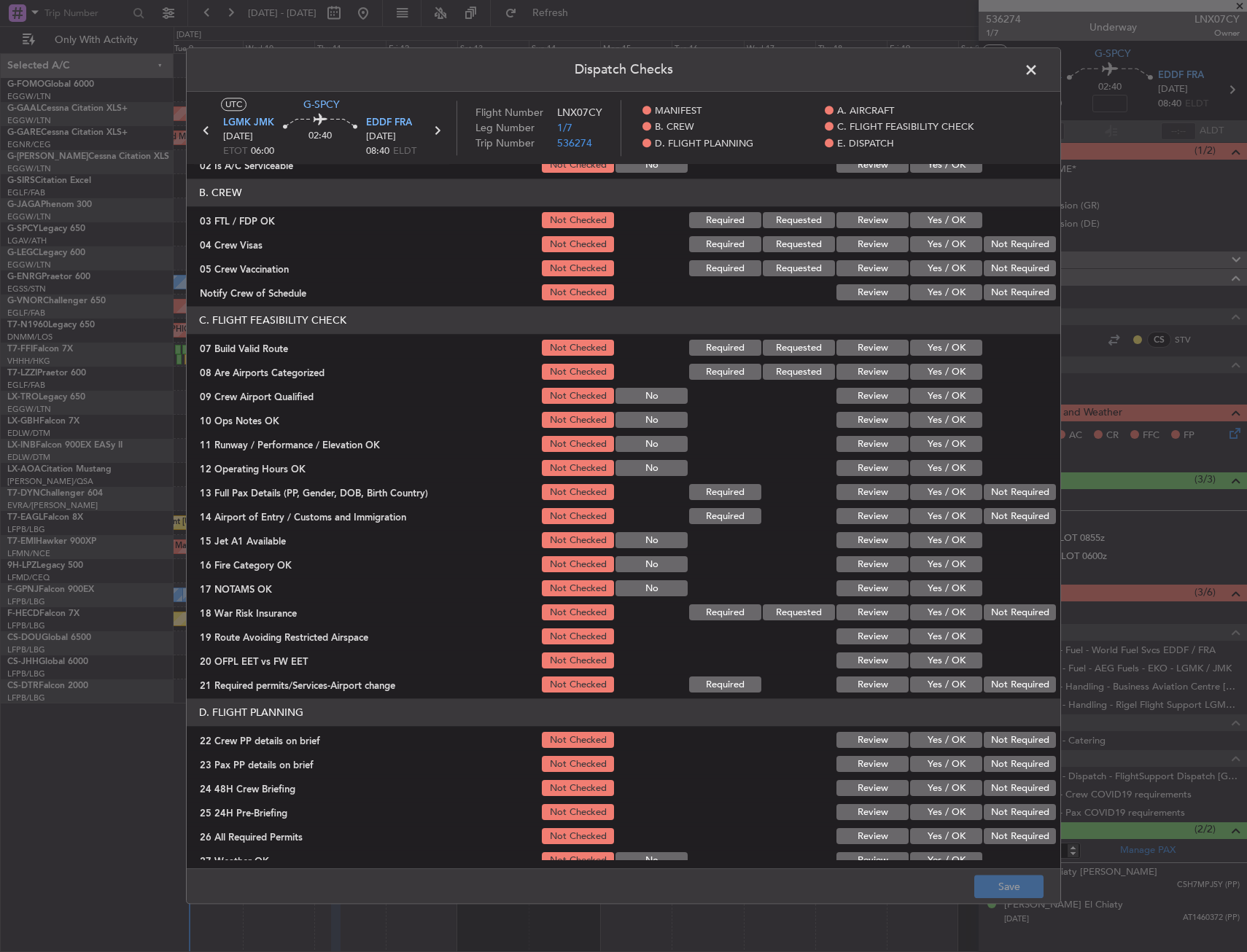
scroll to position [146, 0]
click at [918, 350] on button "Yes / OK" at bounding box center [946, 346] width 72 height 16
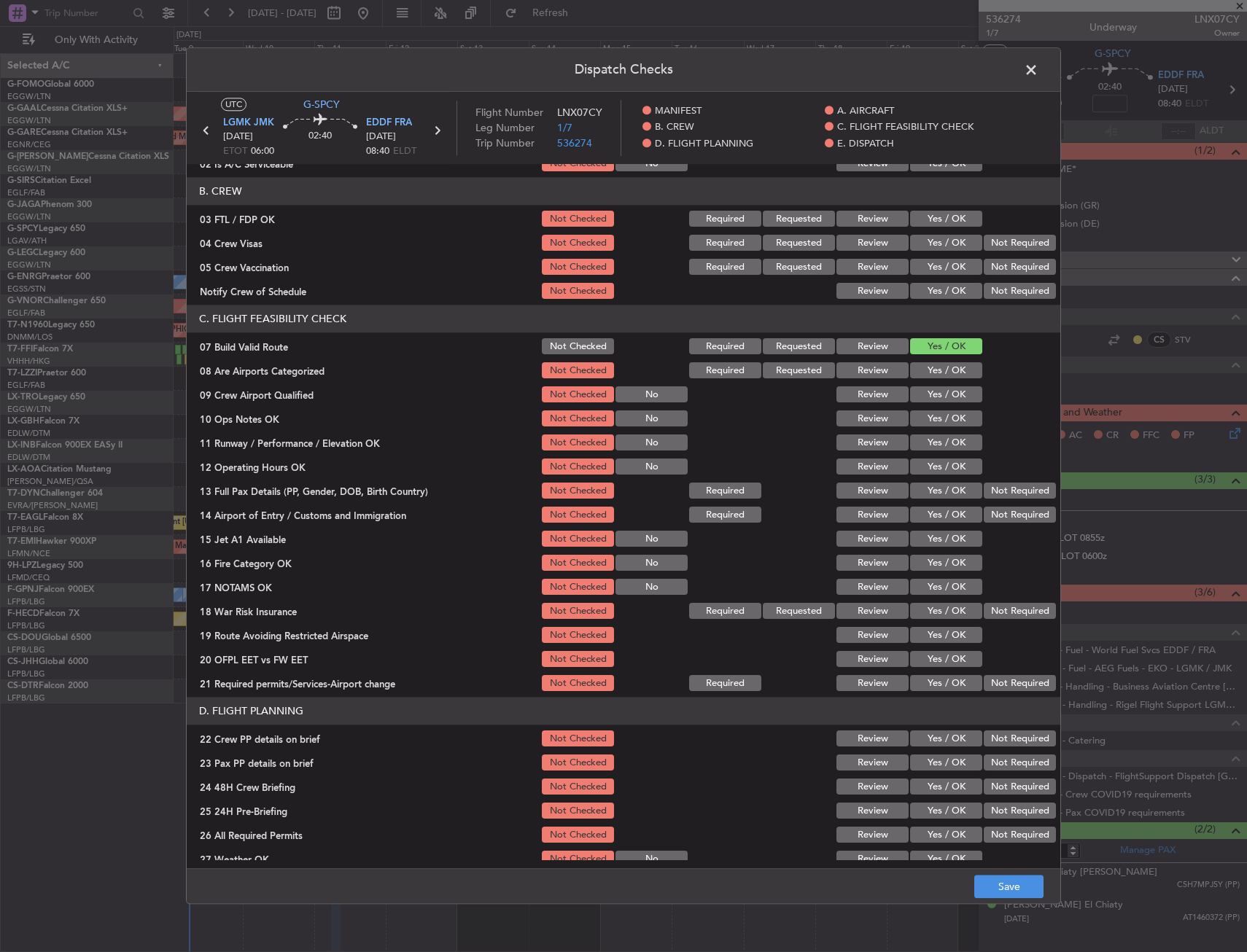
click at [922, 420] on button "Yes / OK" at bounding box center [946, 419] width 72 height 16
click at [923, 444] on button "Yes / OK" at bounding box center [946, 443] width 72 height 16
drag, startPoint x: 923, startPoint y: 462, endPoint x: 922, endPoint y: 481, distance: 19.0
click at [923, 462] on button "Yes / OK" at bounding box center [946, 467] width 72 height 16
click at [922, 496] on button "Yes / OK" at bounding box center [946, 491] width 72 height 16
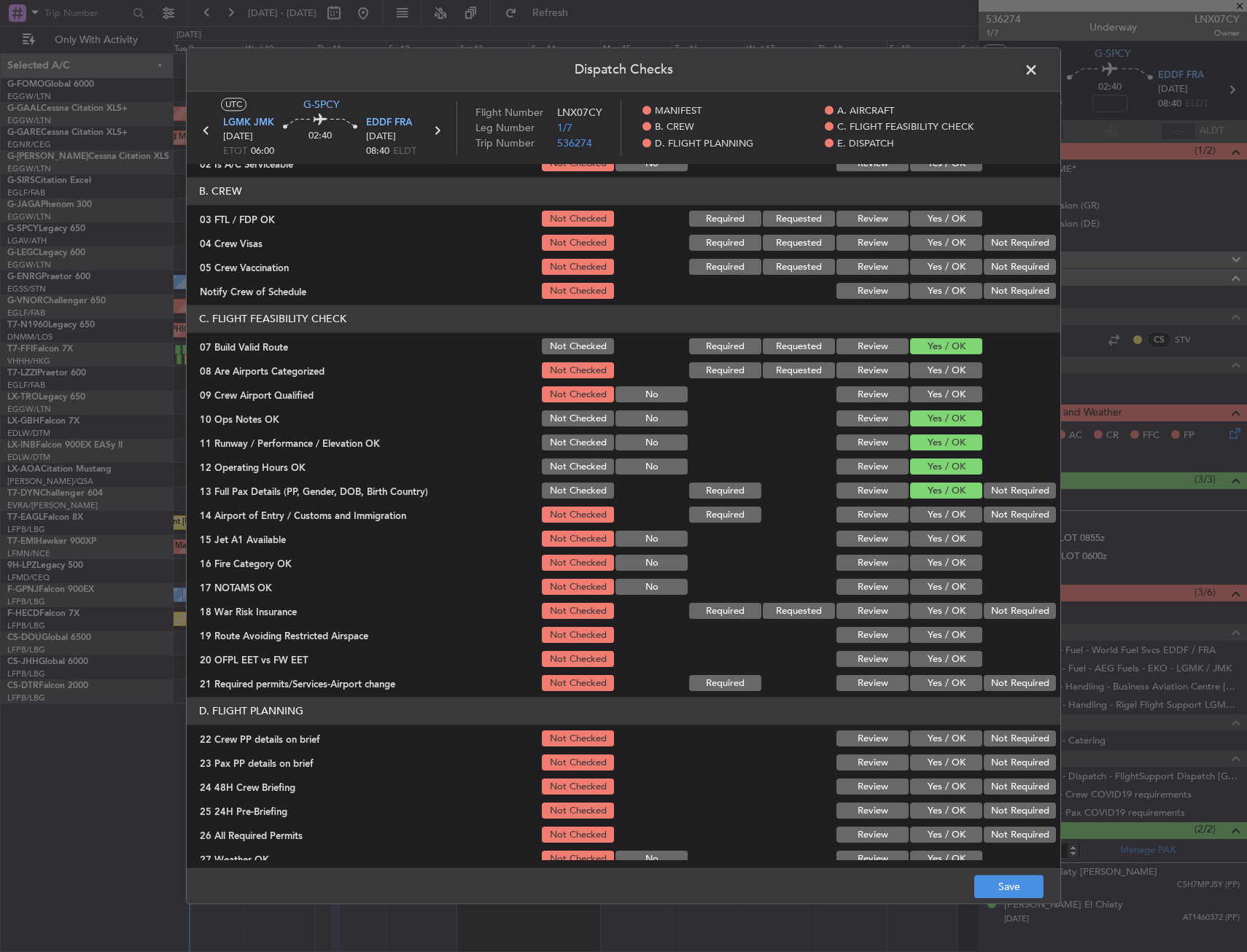
click at [922, 514] on button "Yes / OK" at bounding box center [946, 515] width 72 height 16
click at [931, 545] on button "Yes / OK" at bounding box center [946, 539] width 72 height 16
click at [929, 563] on button "Yes / OK" at bounding box center [946, 563] width 72 height 16
click at [927, 577] on div "Yes / OK" at bounding box center [945, 587] width 74 height 20
click at [925, 581] on button "Yes / OK" at bounding box center [946, 587] width 72 height 16
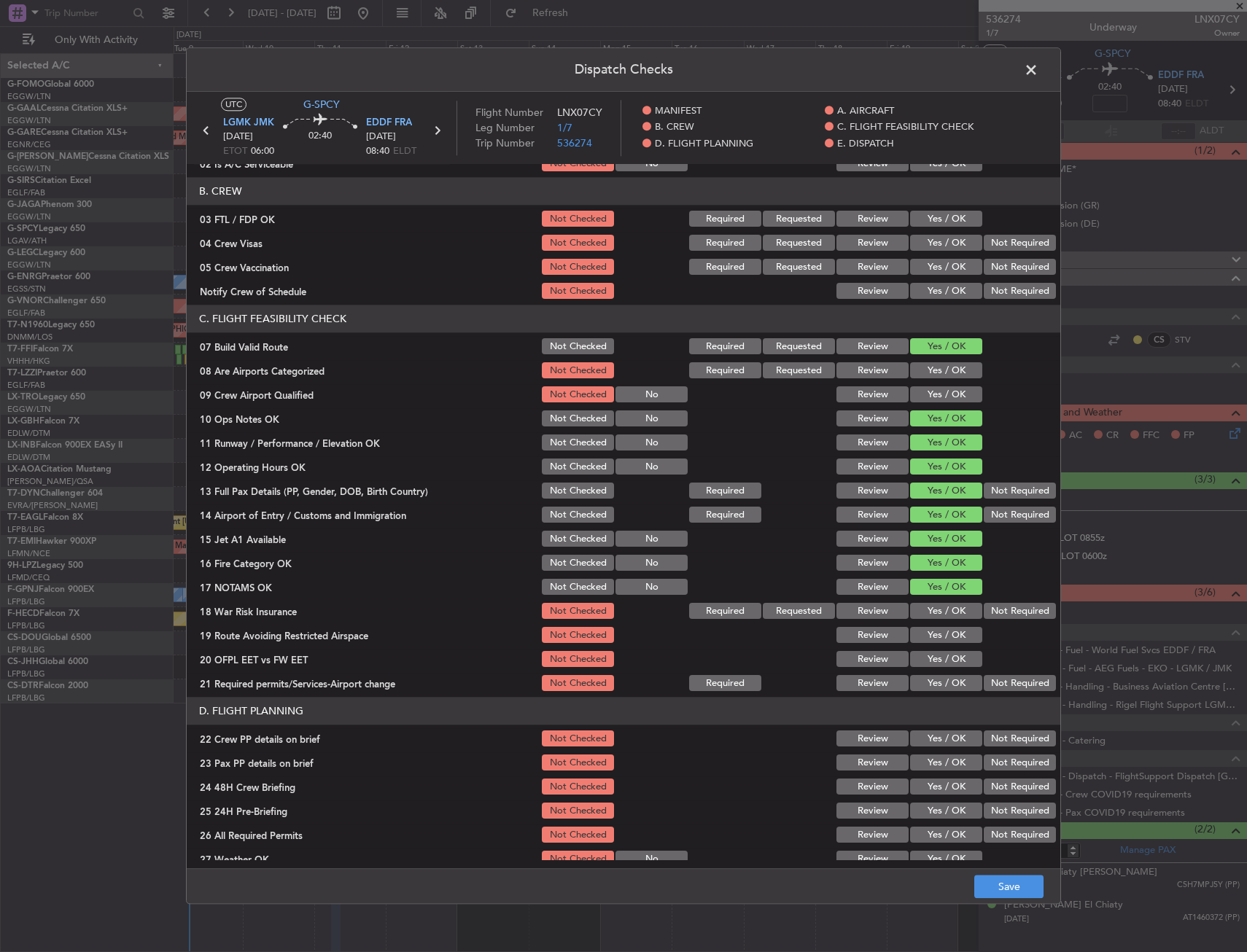
click at [928, 601] on div "Yes / OK" at bounding box center [945, 611] width 74 height 20
click at [930, 615] on button "Yes / OK" at bounding box center [946, 611] width 72 height 16
drag, startPoint x: 931, startPoint y: 633, endPoint x: 931, endPoint y: 648, distance: 15.0
click at [931, 635] on button "Yes / OK" at bounding box center [946, 635] width 72 height 16
click at [934, 664] on button "Yes / OK" at bounding box center [946, 659] width 72 height 16
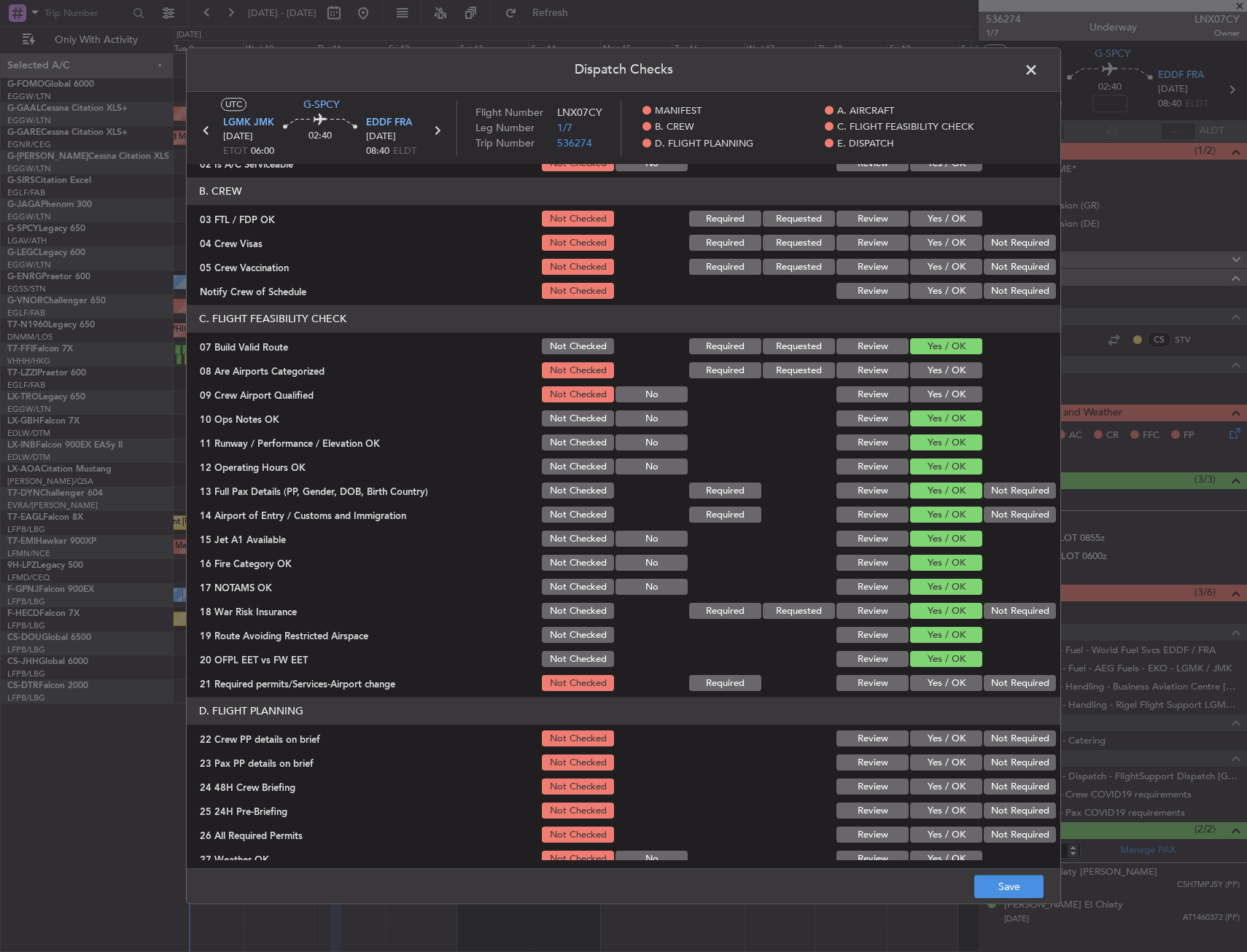
click at [935, 683] on button "Yes / OK" at bounding box center [946, 683] width 72 height 16
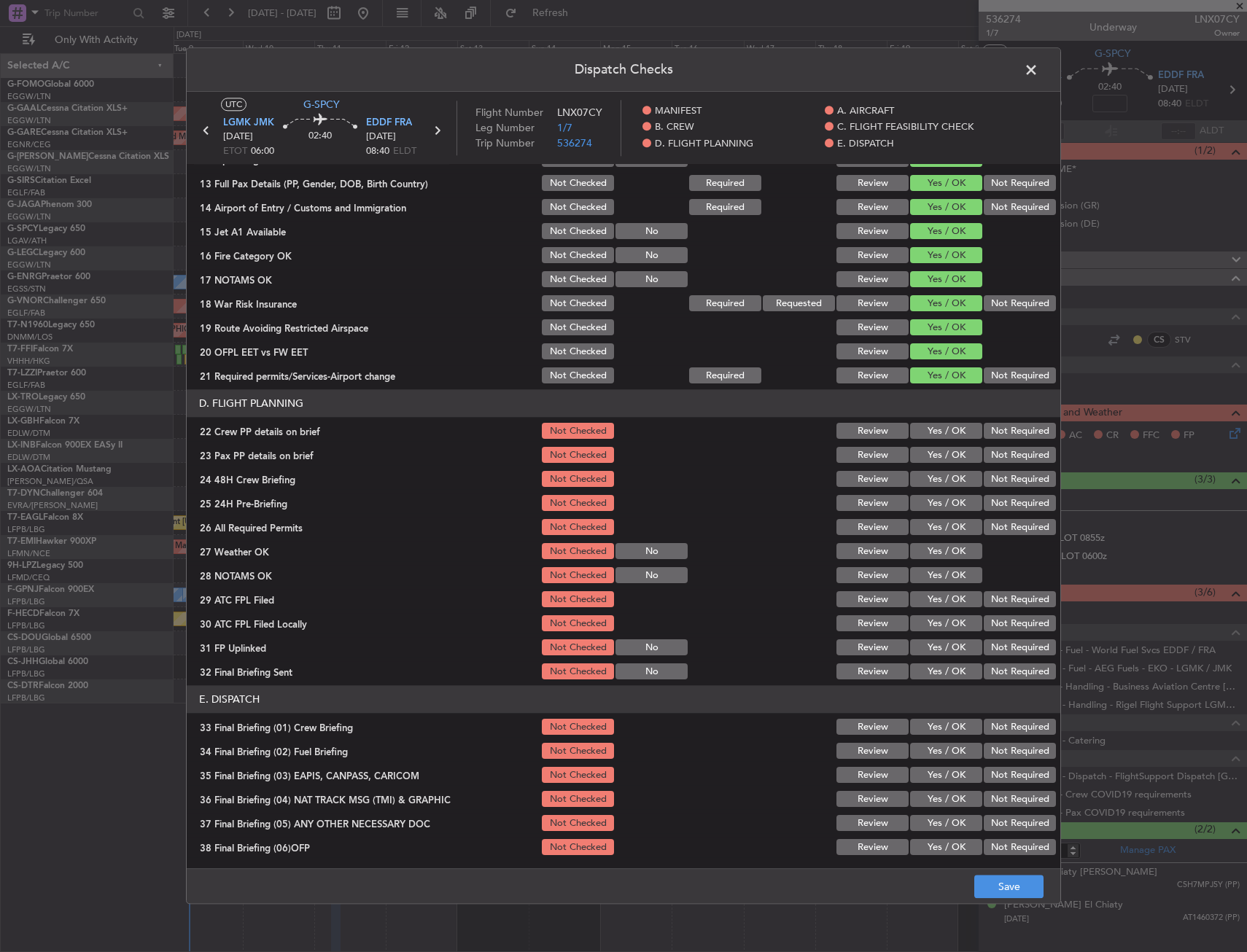
scroll to position [510, 0]
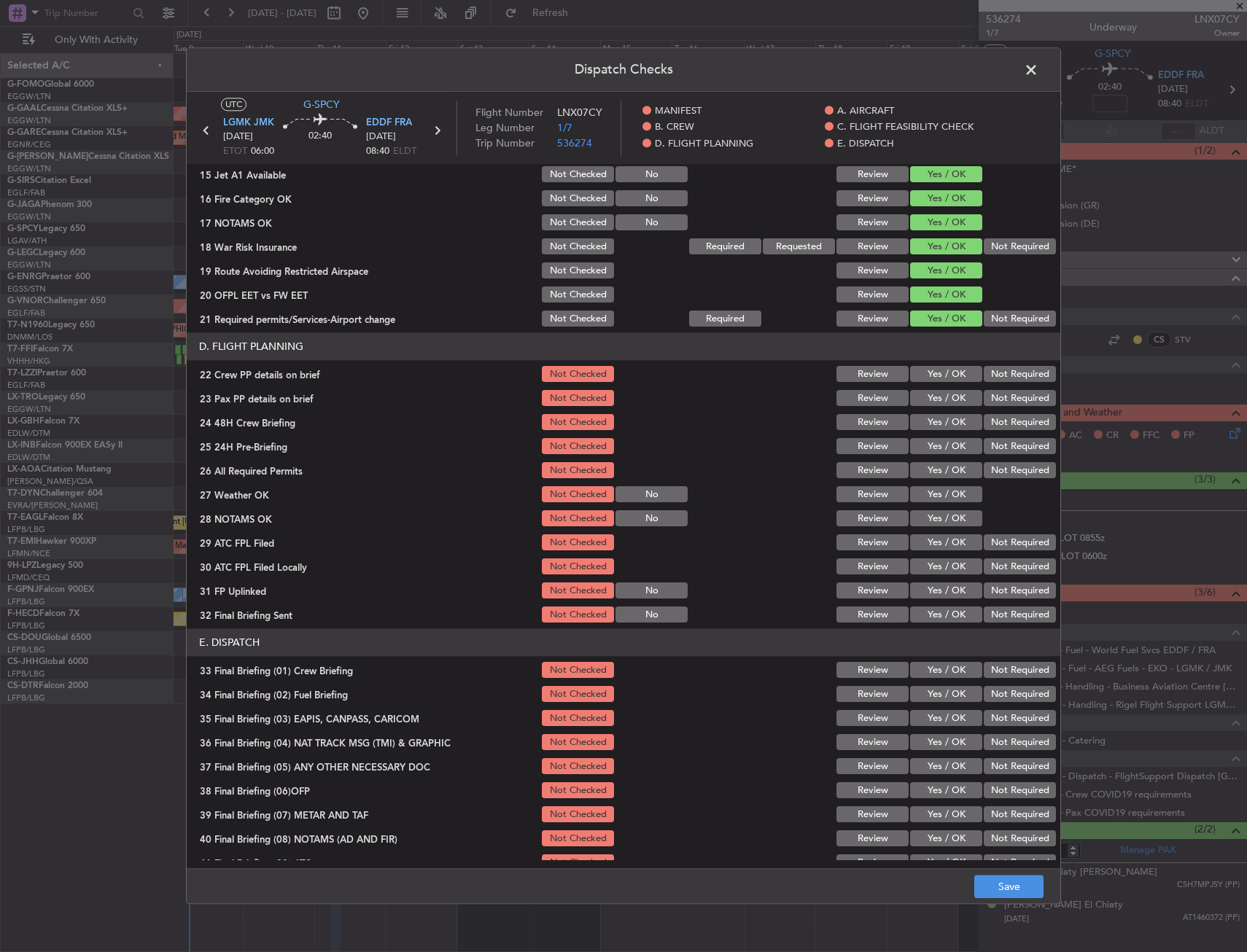
click at [929, 376] on button "Yes / OK" at bounding box center [946, 374] width 72 height 16
click at [933, 395] on button "Yes / OK" at bounding box center [946, 398] width 72 height 16
click at [935, 415] on button "Yes / OK" at bounding box center [946, 423] width 72 height 16
click at [1001, 889] on button "Save" at bounding box center [1009, 886] width 69 height 23
drag, startPoint x: 1030, startPoint y: 66, endPoint x: 1011, endPoint y: 70, distance: 19.4
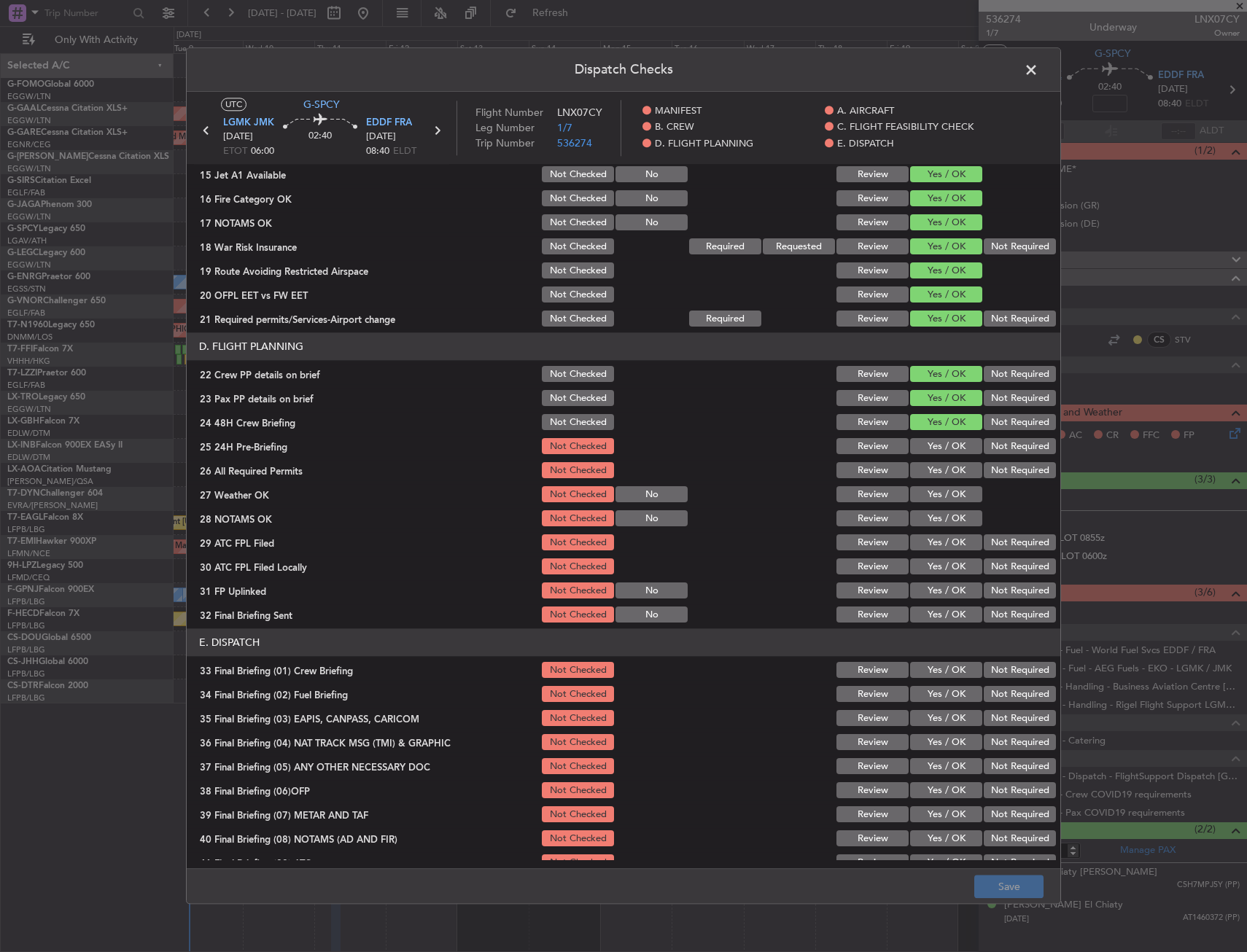
click at [1038, 66] on span at bounding box center [1038, 73] width 0 height 29
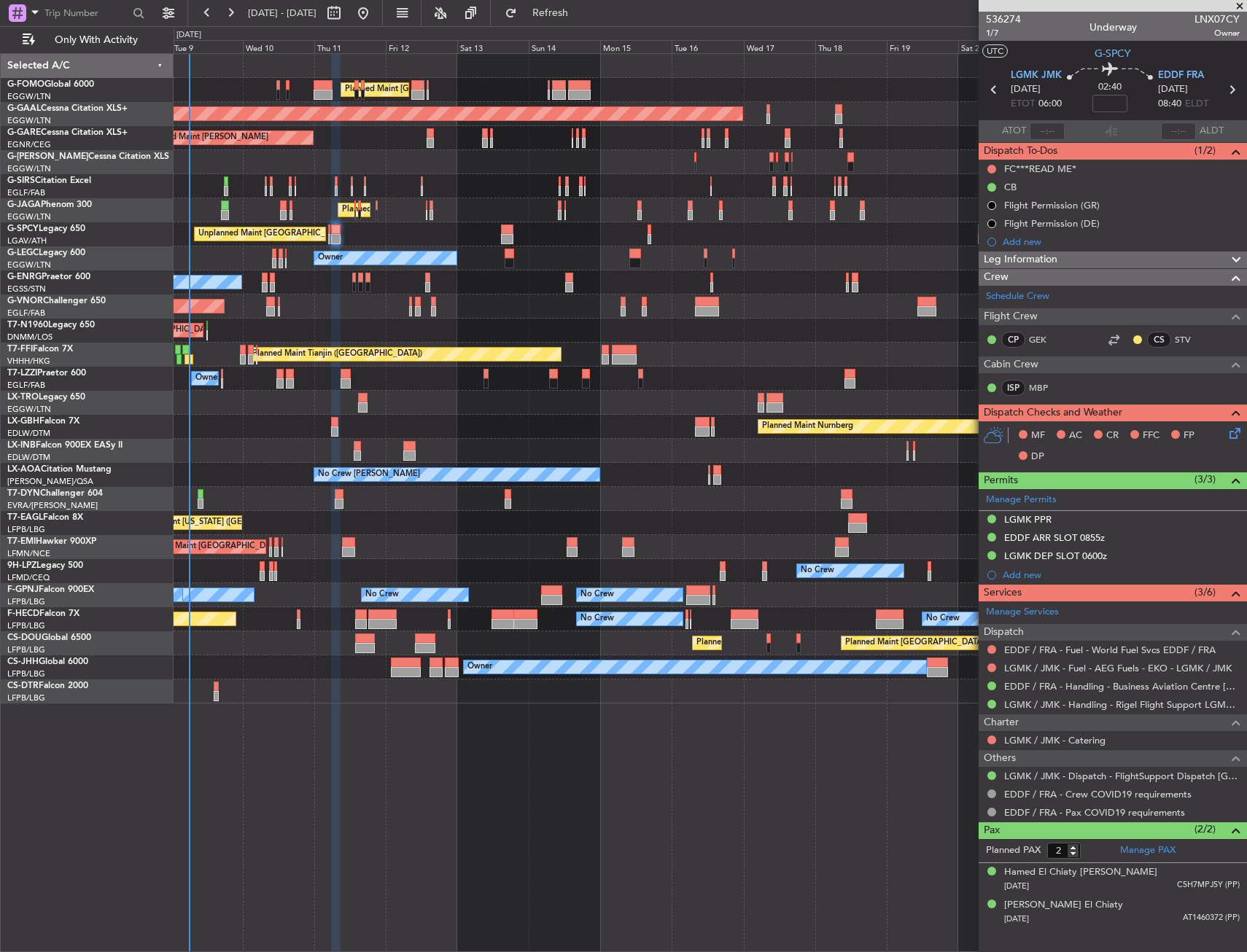
click at [1233, 430] on icon at bounding box center [1232, 430] width 11 height 11
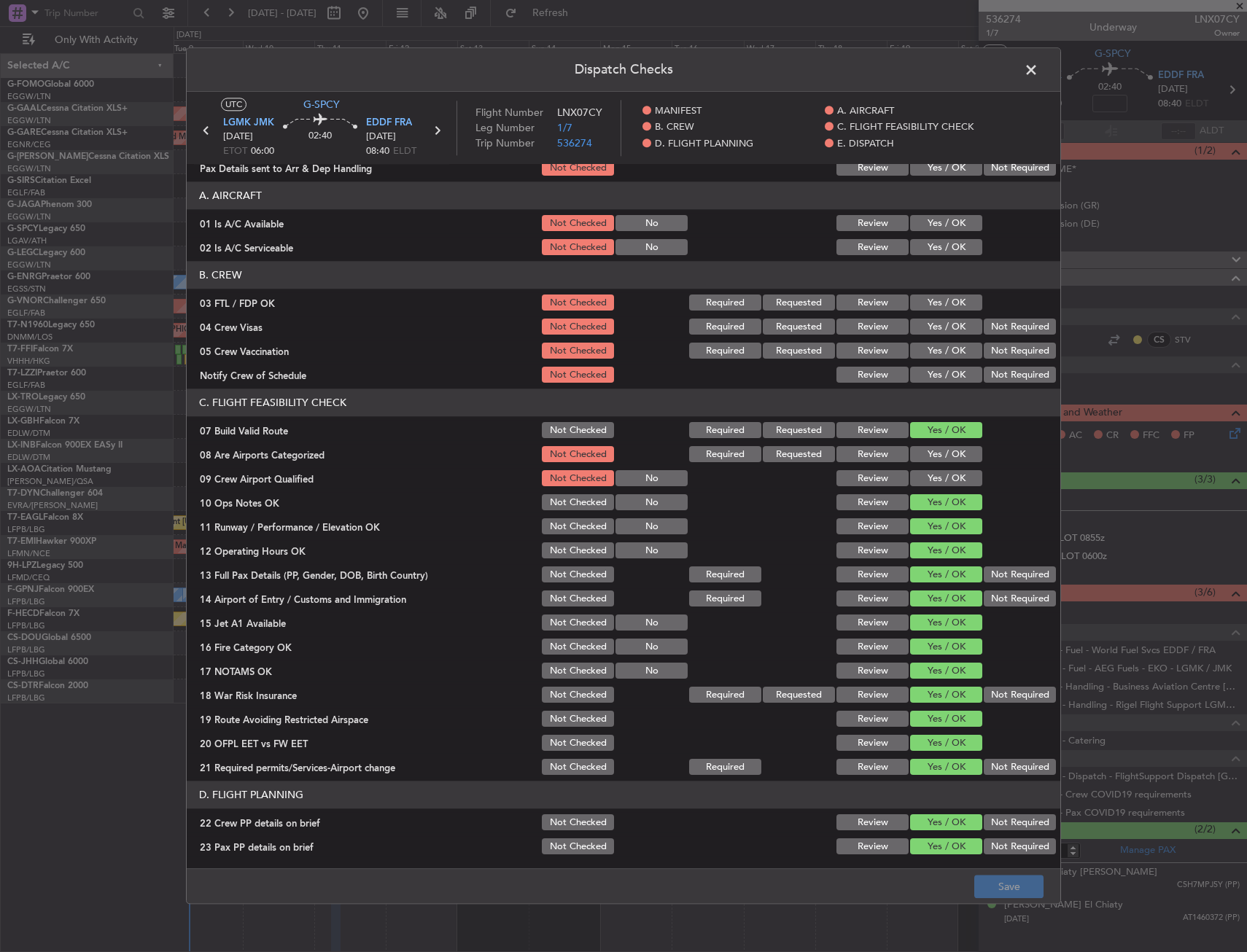
scroll to position [146, 0]
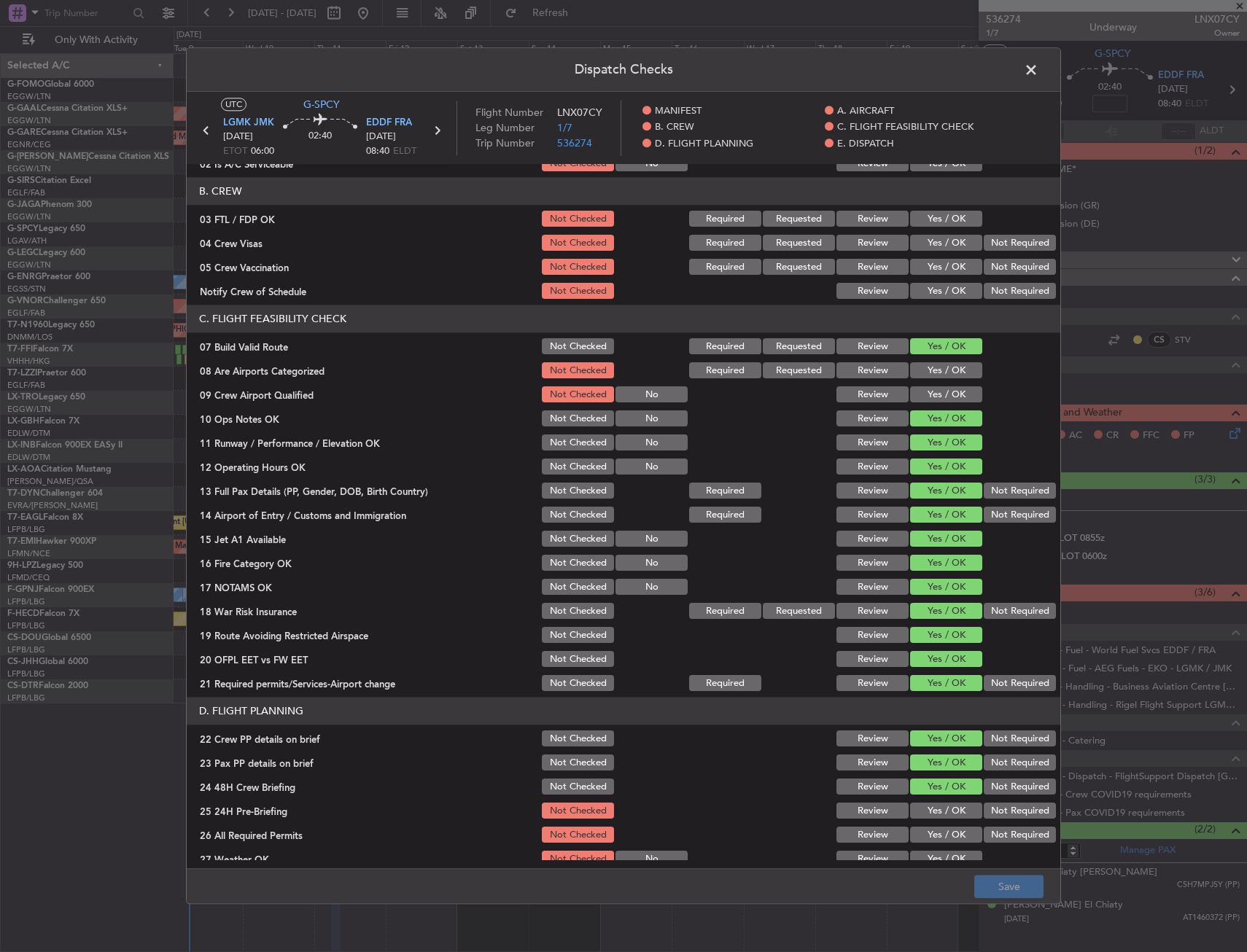
click at [1038, 72] on span at bounding box center [1038, 73] width 0 height 29
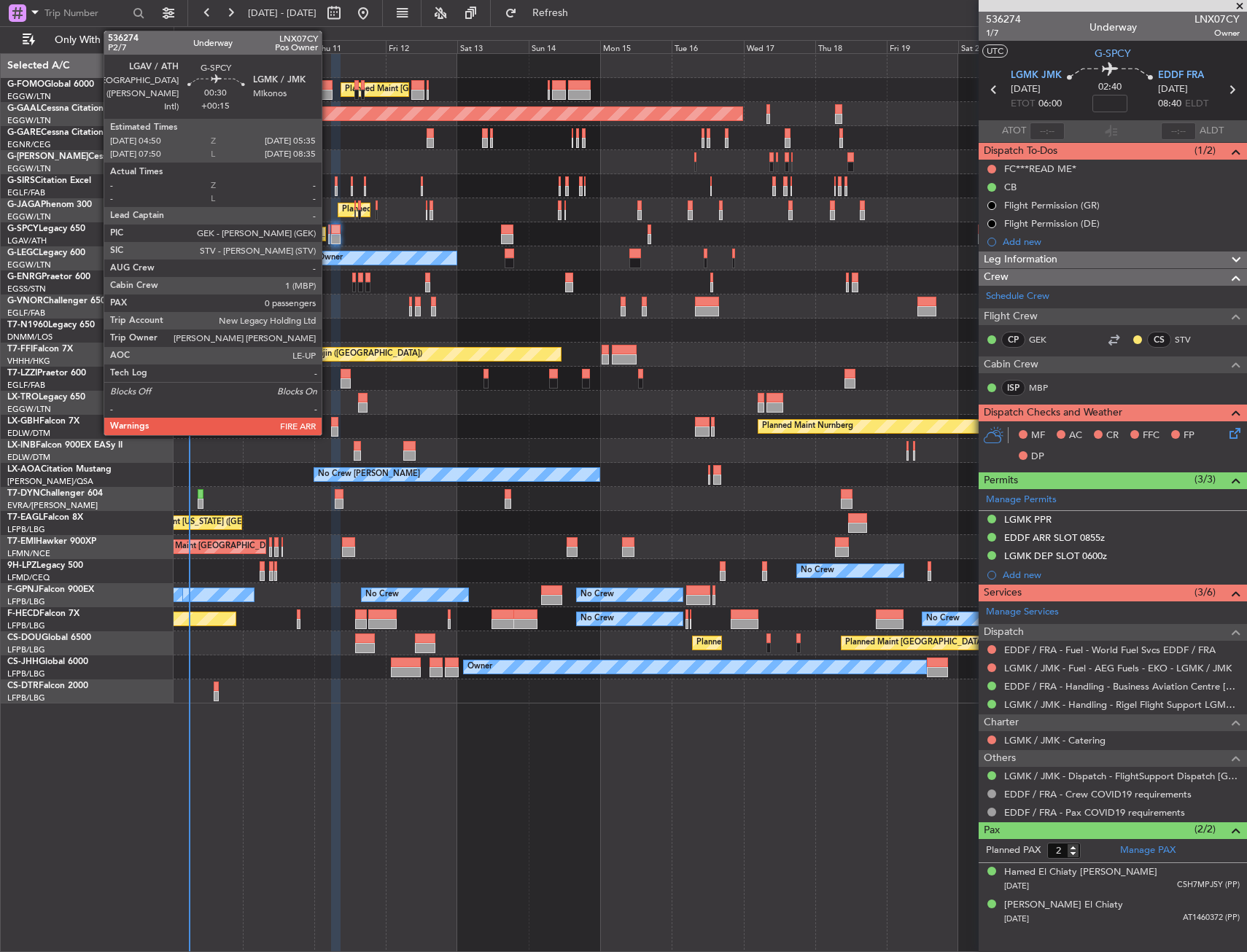
click at [328, 232] on div at bounding box center [329, 230] width 3 height 11
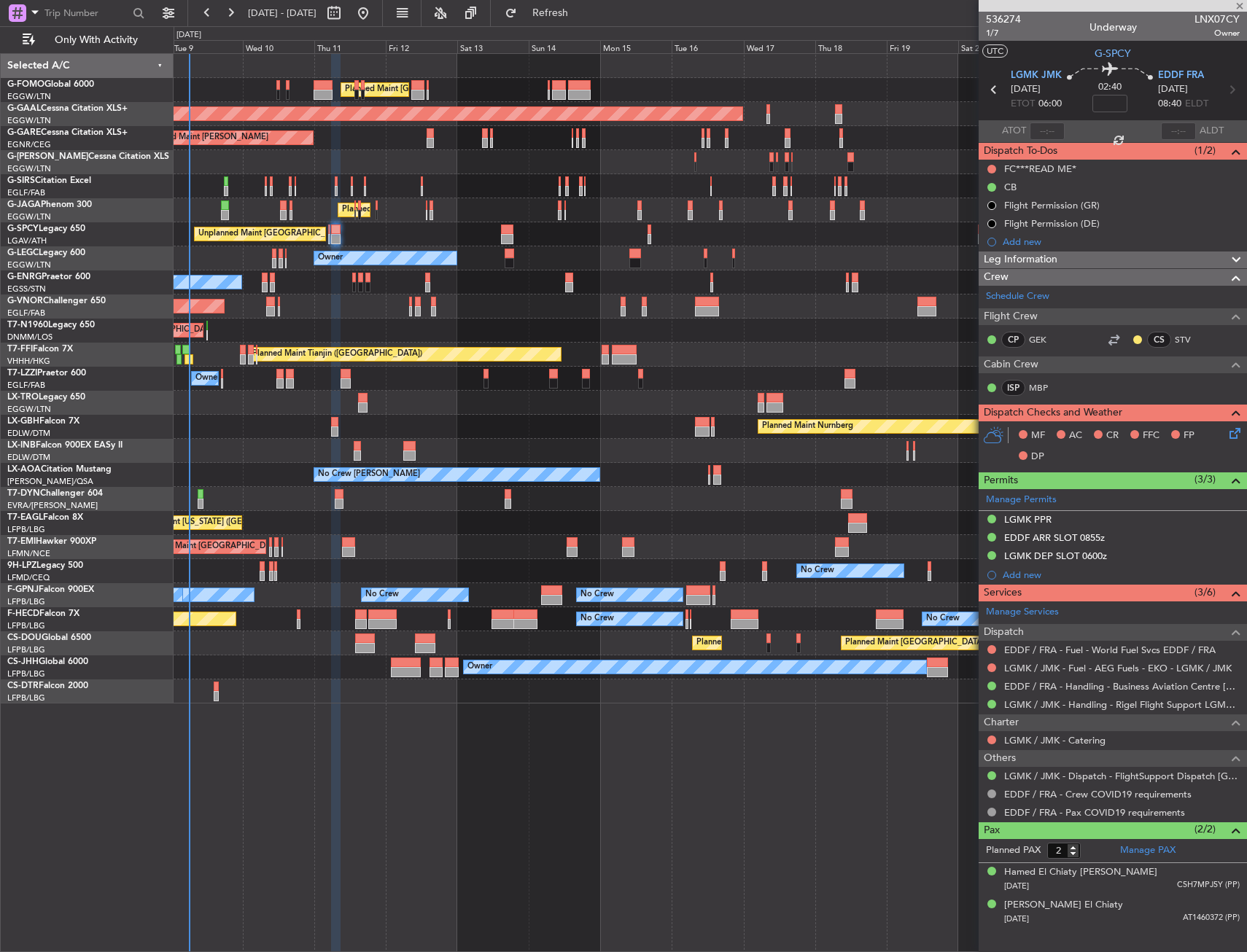
type input "+00:15"
type input "0"
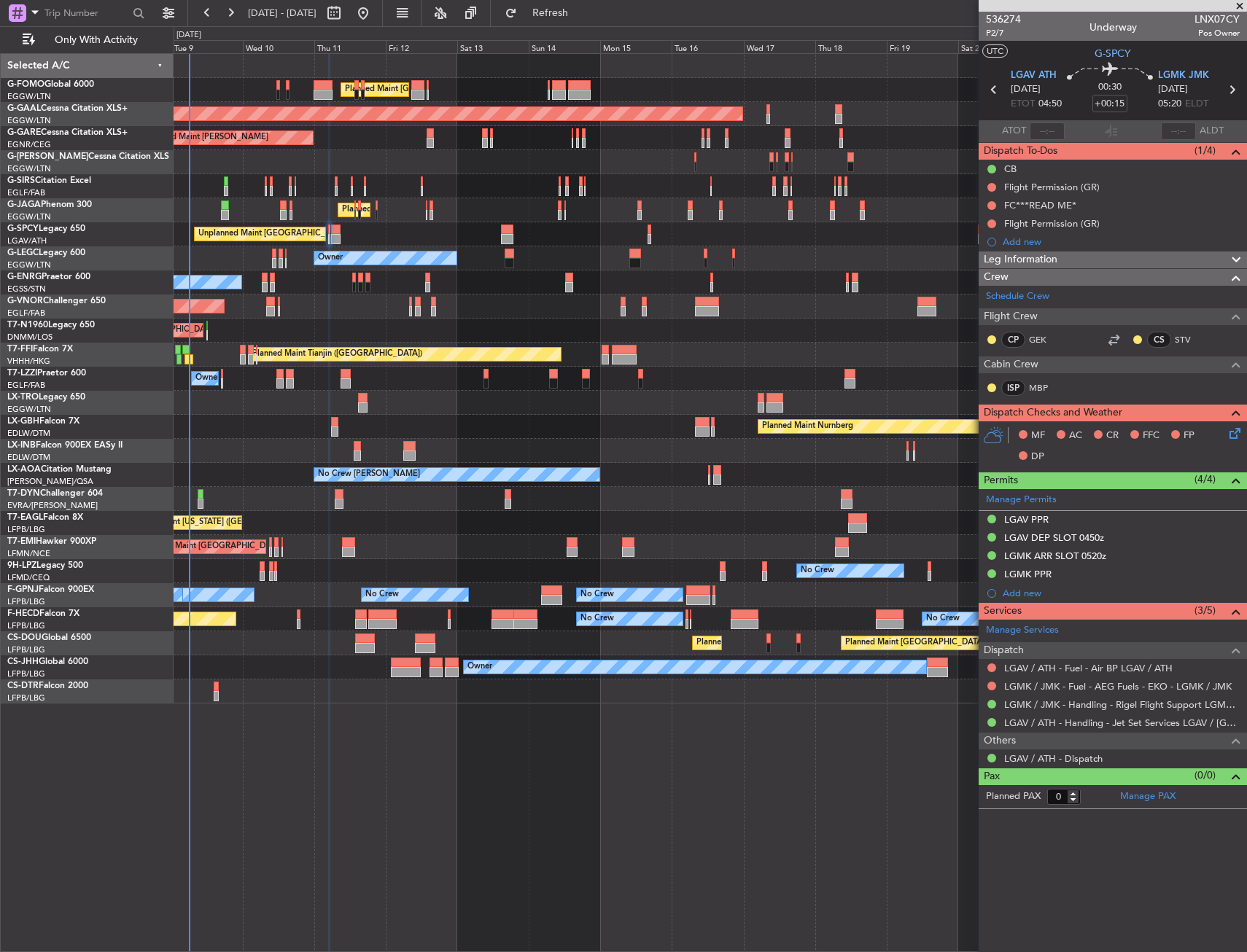
click at [1230, 426] on icon at bounding box center [1232, 430] width 11 height 11
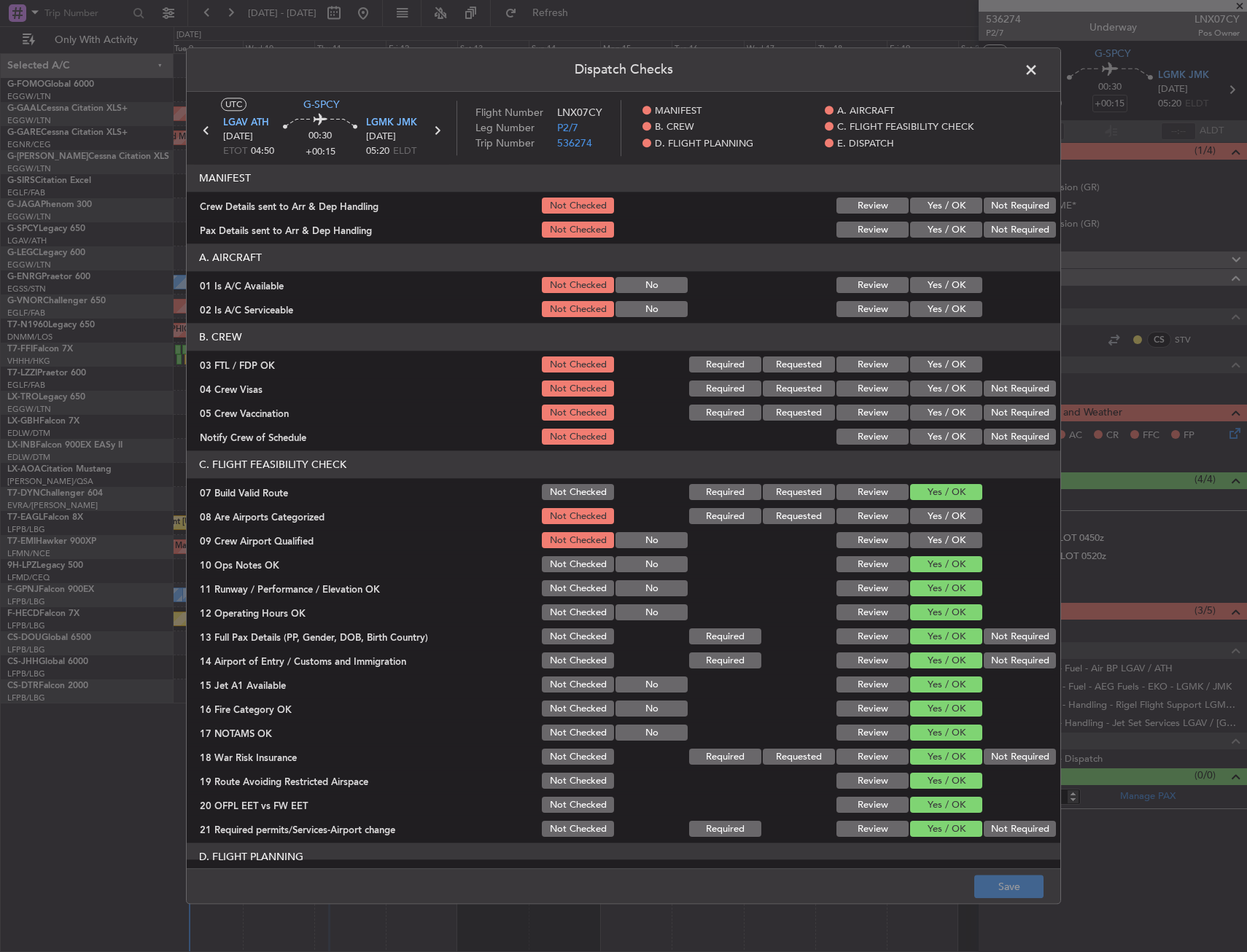
click at [1038, 68] on span at bounding box center [1038, 73] width 0 height 29
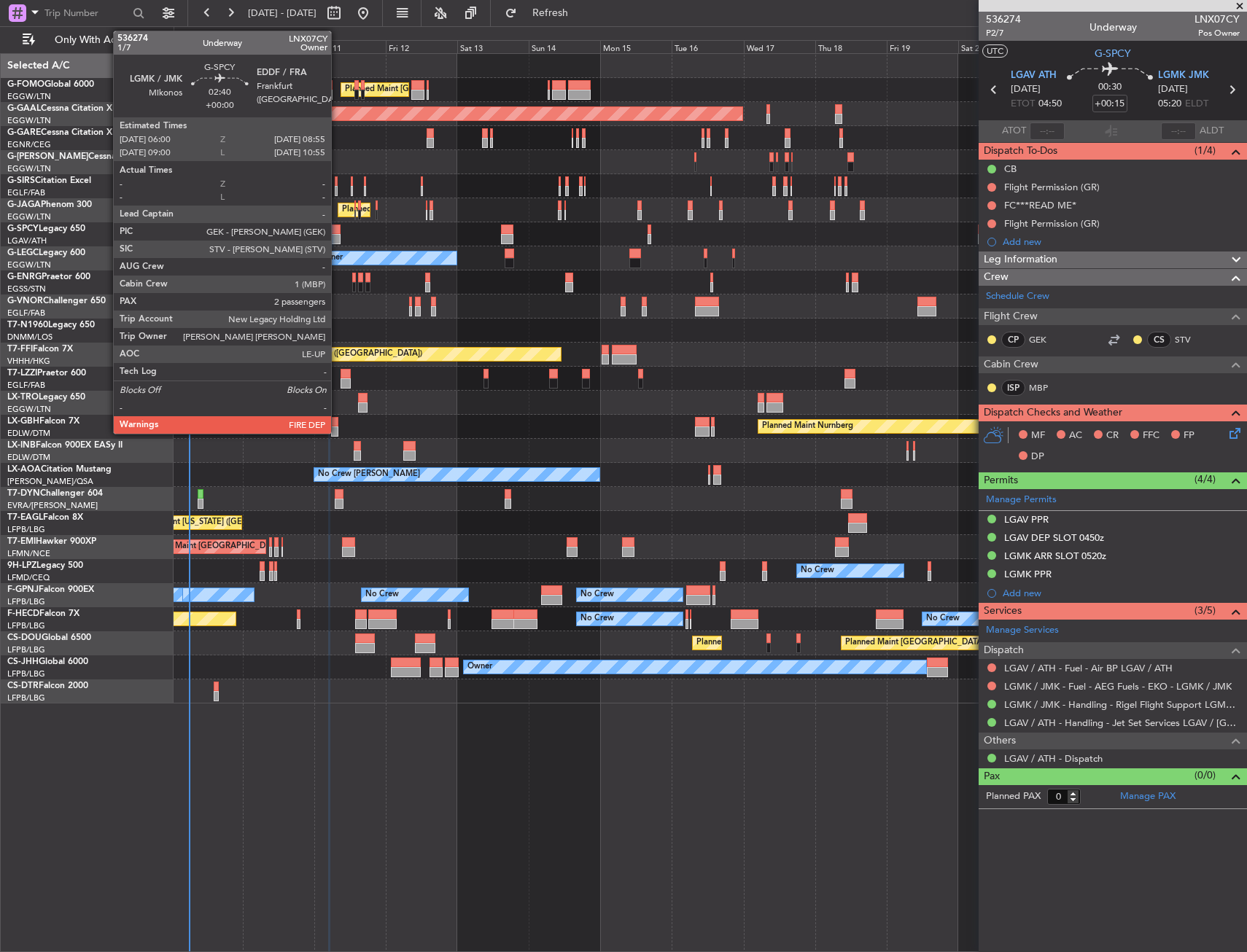
click at [338, 233] on div at bounding box center [335, 230] width 9 height 11
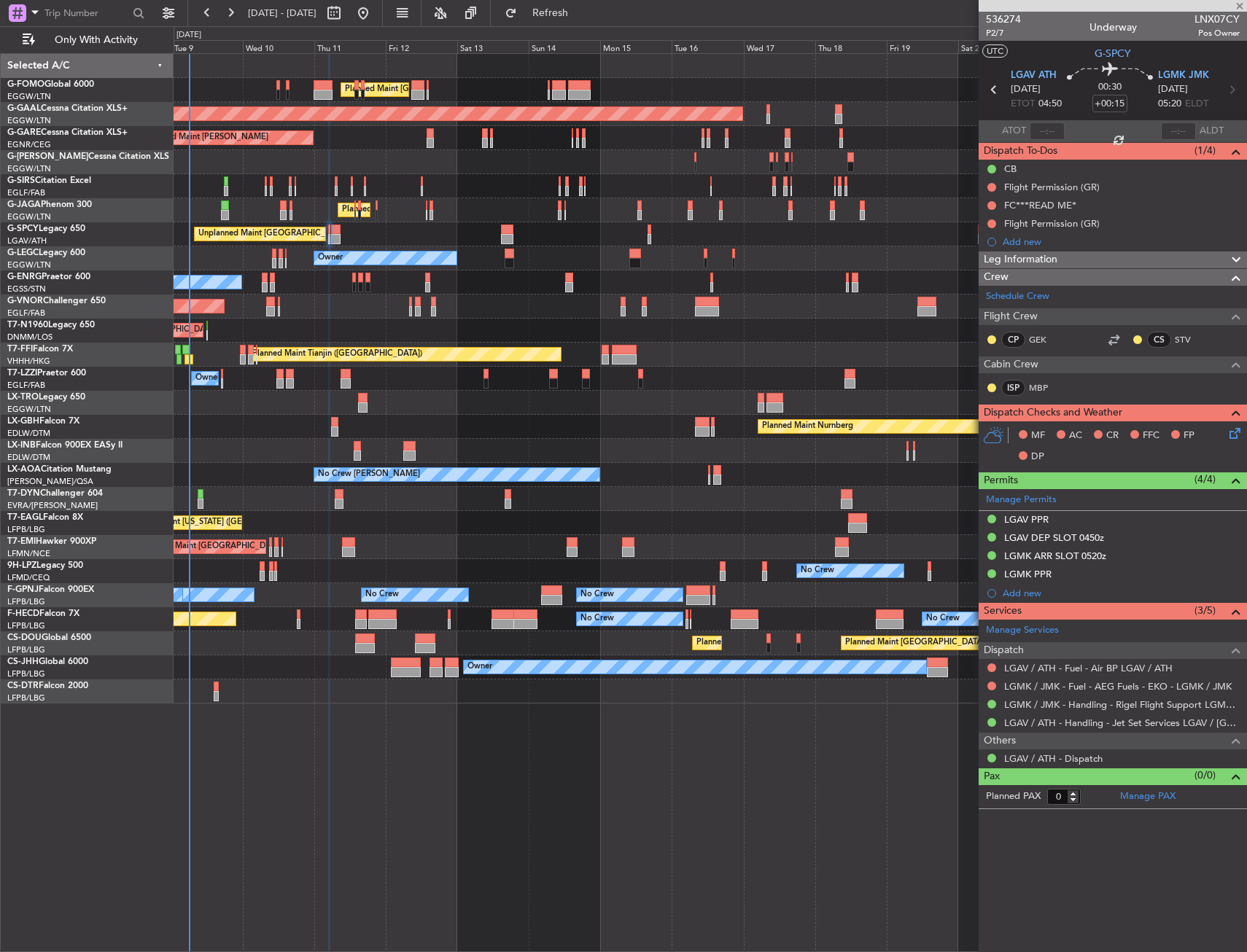
type input "2"
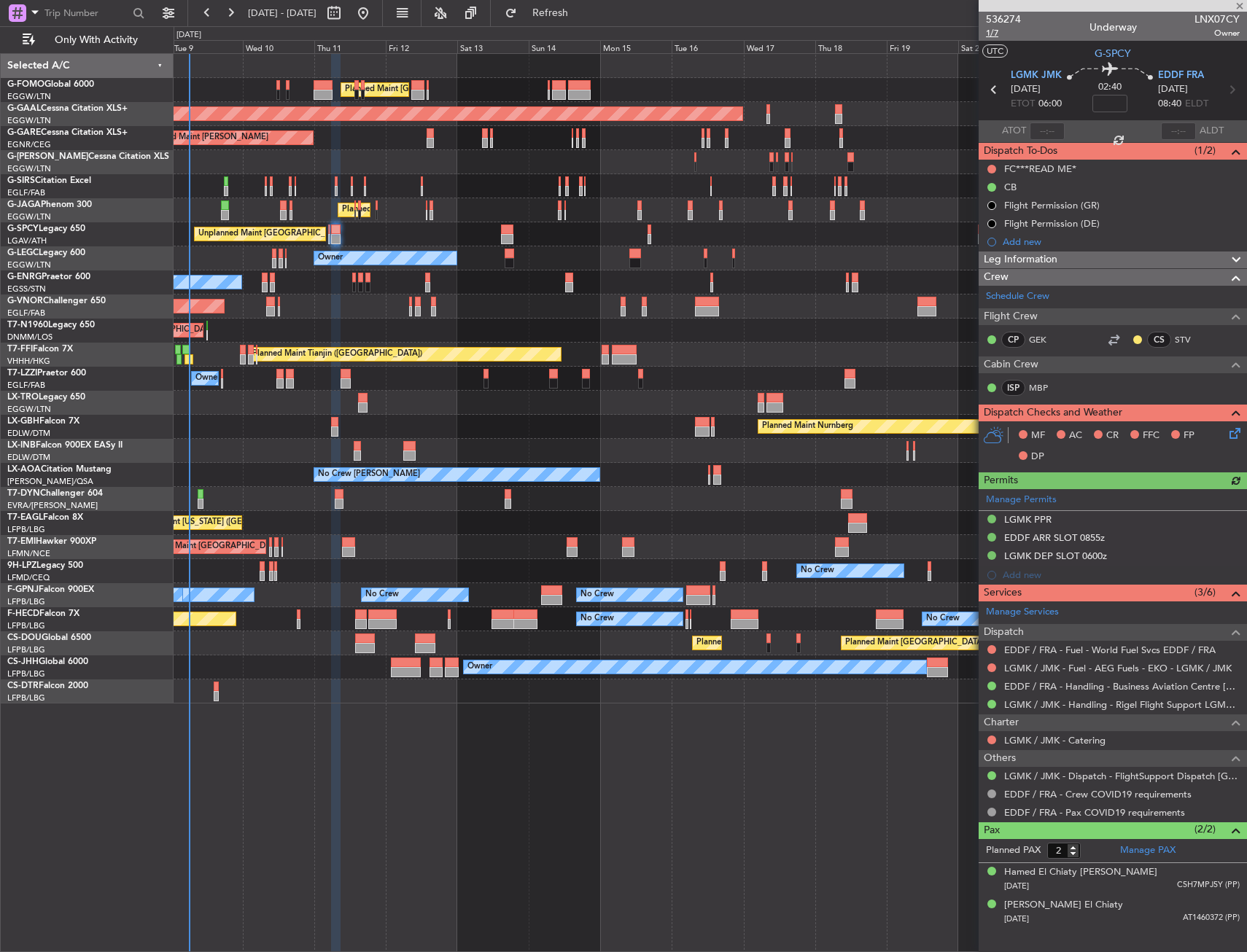
click at [990, 32] on span "1/7" at bounding box center [1003, 33] width 35 height 12
click at [1120, 105] on input at bounding box center [1110, 103] width 35 height 17
click at [1075, 43] on section "UTC G-SPCY" at bounding box center [1113, 51] width 268 height 22
type input "+00:25"
click at [1120, 537] on div "EDDF ARR SLOT 0855z" at bounding box center [1113, 539] width 268 height 18
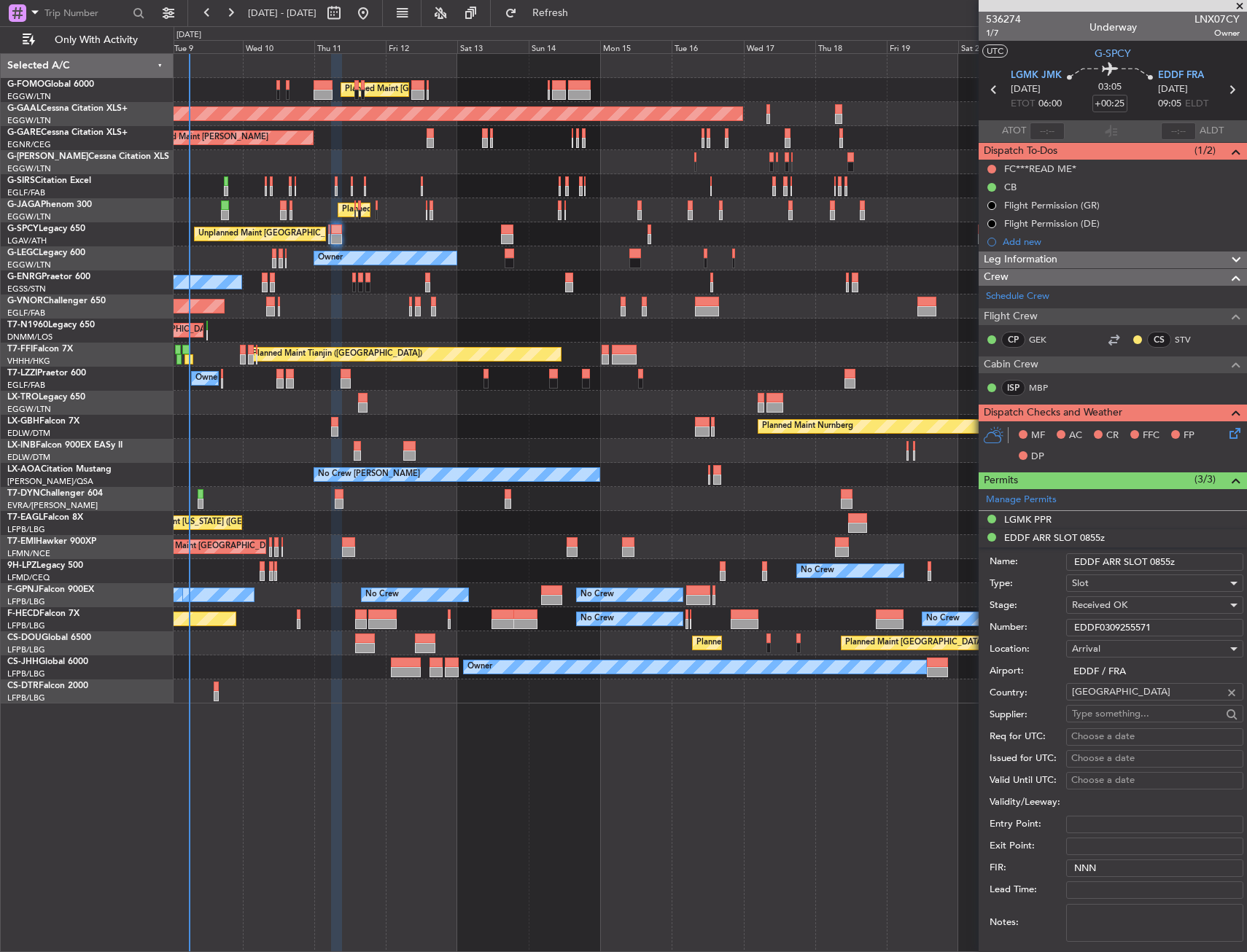
drag, startPoint x: 1169, startPoint y: 563, endPoint x: 1154, endPoint y: 572, distance: 17.5
click at [1154, 572] on div "Name: EDDF ARR SLOT 0855z" at bounding box center [1116, 562] width 254 height 22
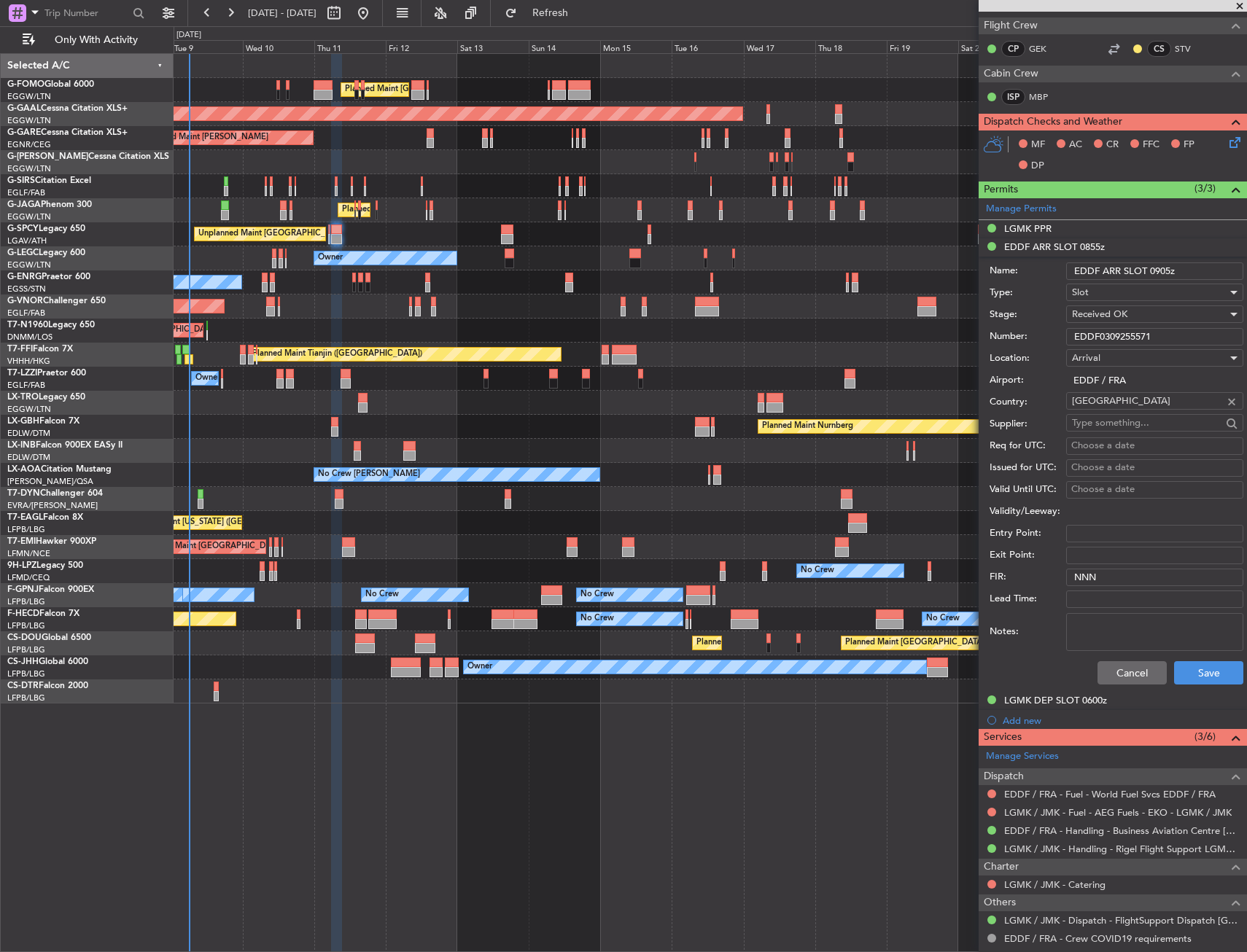
scroll to position [291, 0]
type input "EDDF ARR SLOT 0905z"
click at [1190, 680] on button "Save" at bounding box center [1209, 672] width 69 height 23
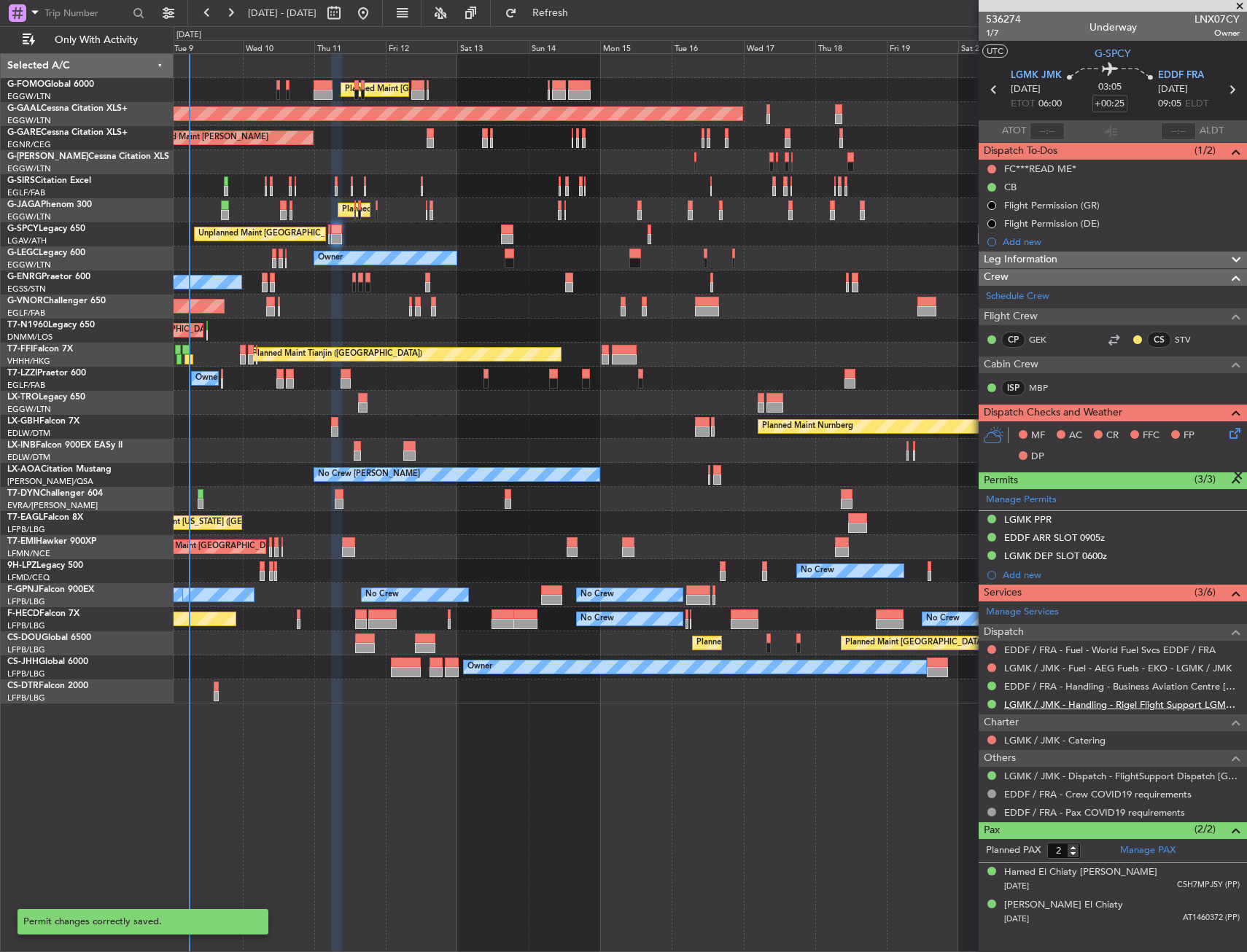
scroll to position [0, 0]
click at [1066, 688] on link "EDDF / FRA - Handling - Business Aviation Centre Frankfurt (Kurz Avn) EDDF / FRA" at bounding box center [1122, 686] width 236 height 12
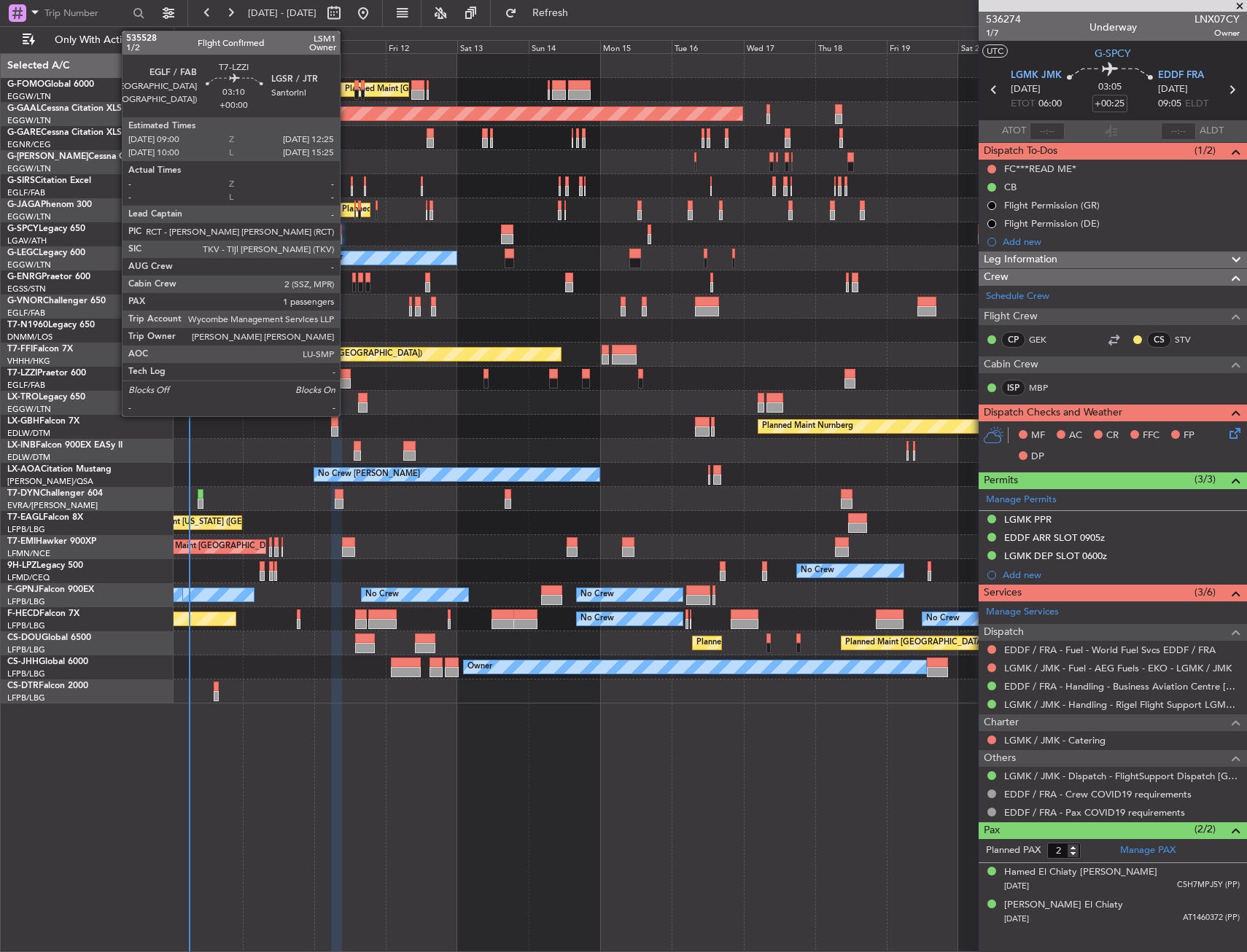
click at [347, 377] on div at bounding box center [346, 374] width 11 height 11
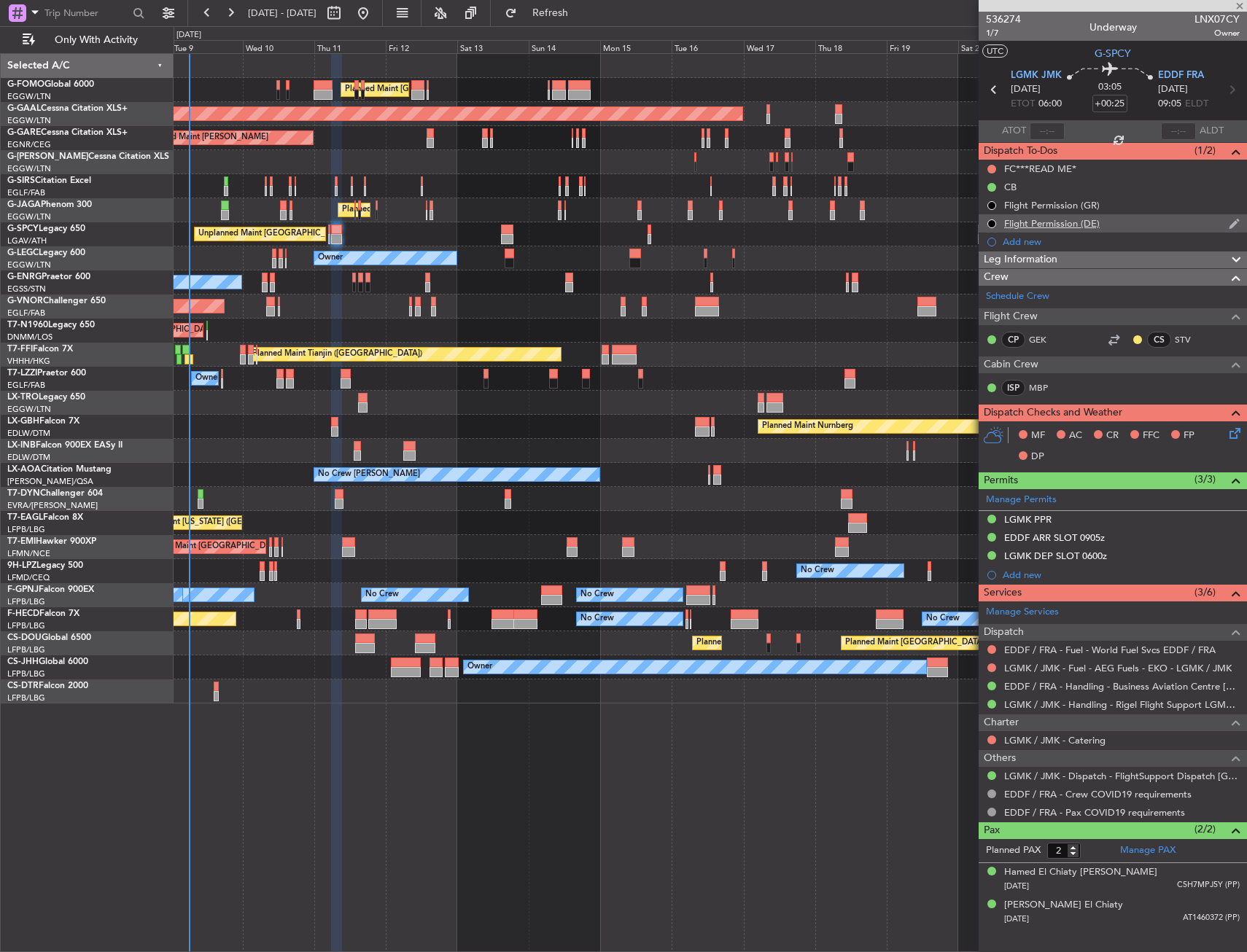
type input "1"
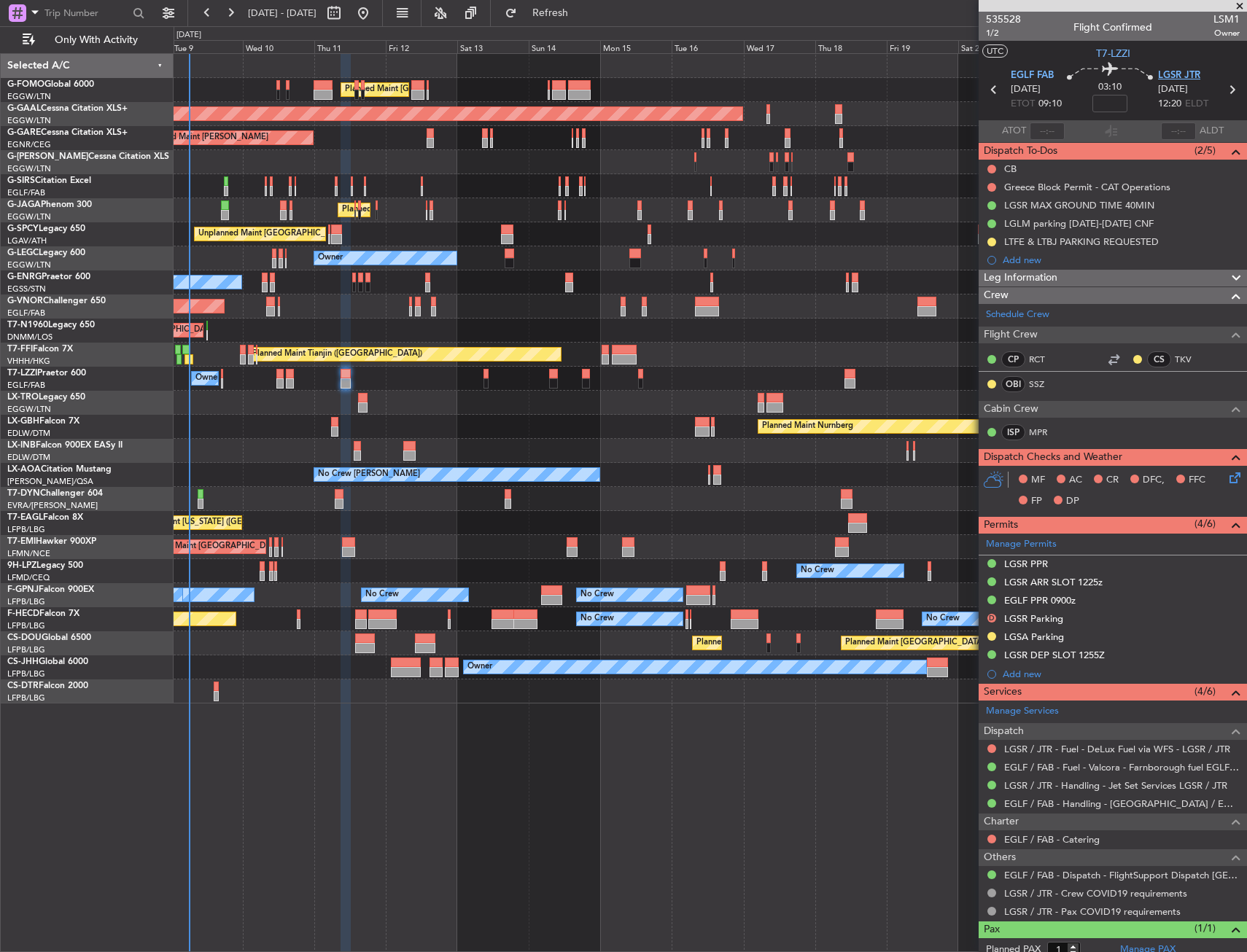
click at [1186, 71] on span "LGSR JTR" at bounding box center [1179, 75] width 42 height 14
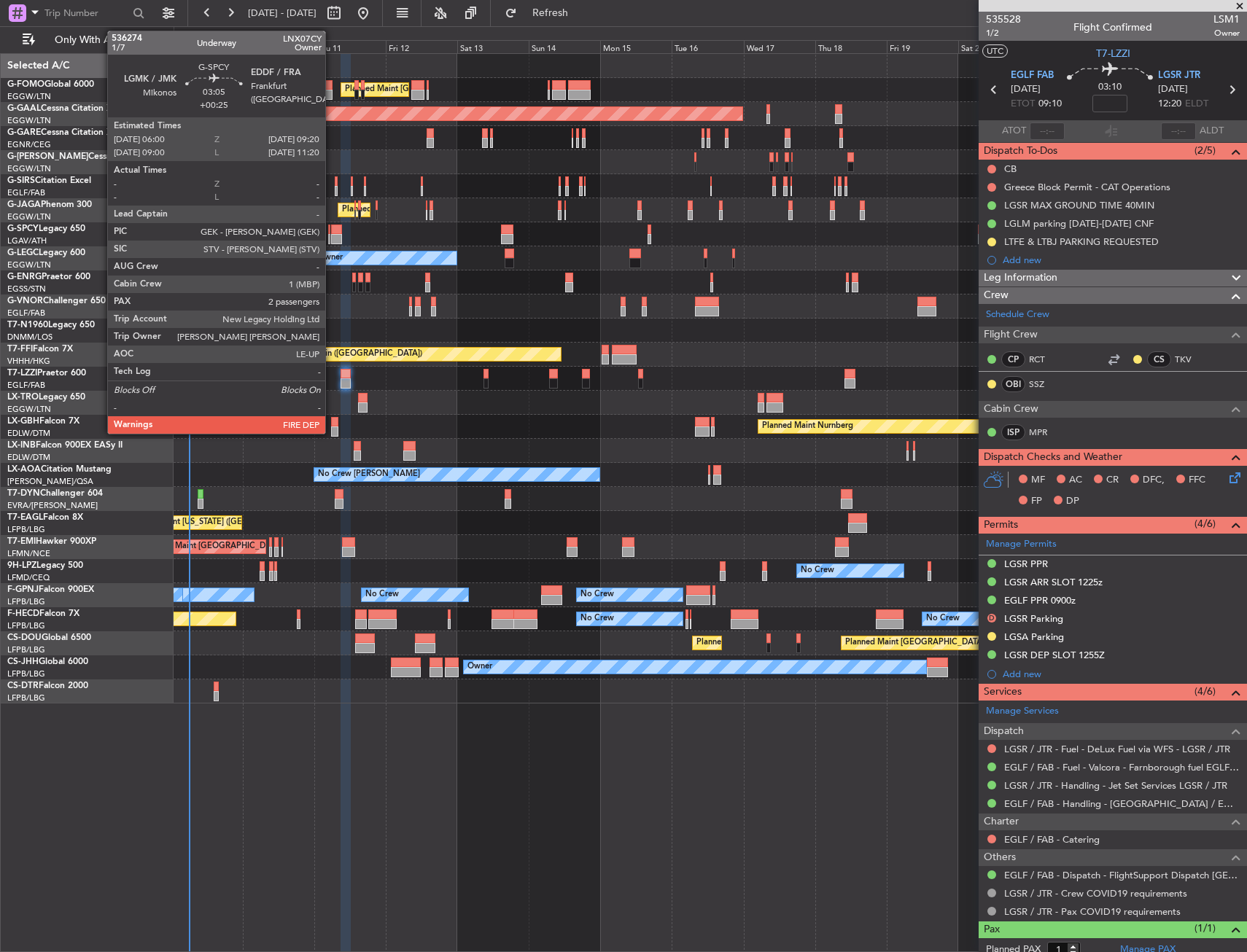
click at [332, 230] on div at bounding box center [336, 230] width 11 height 11
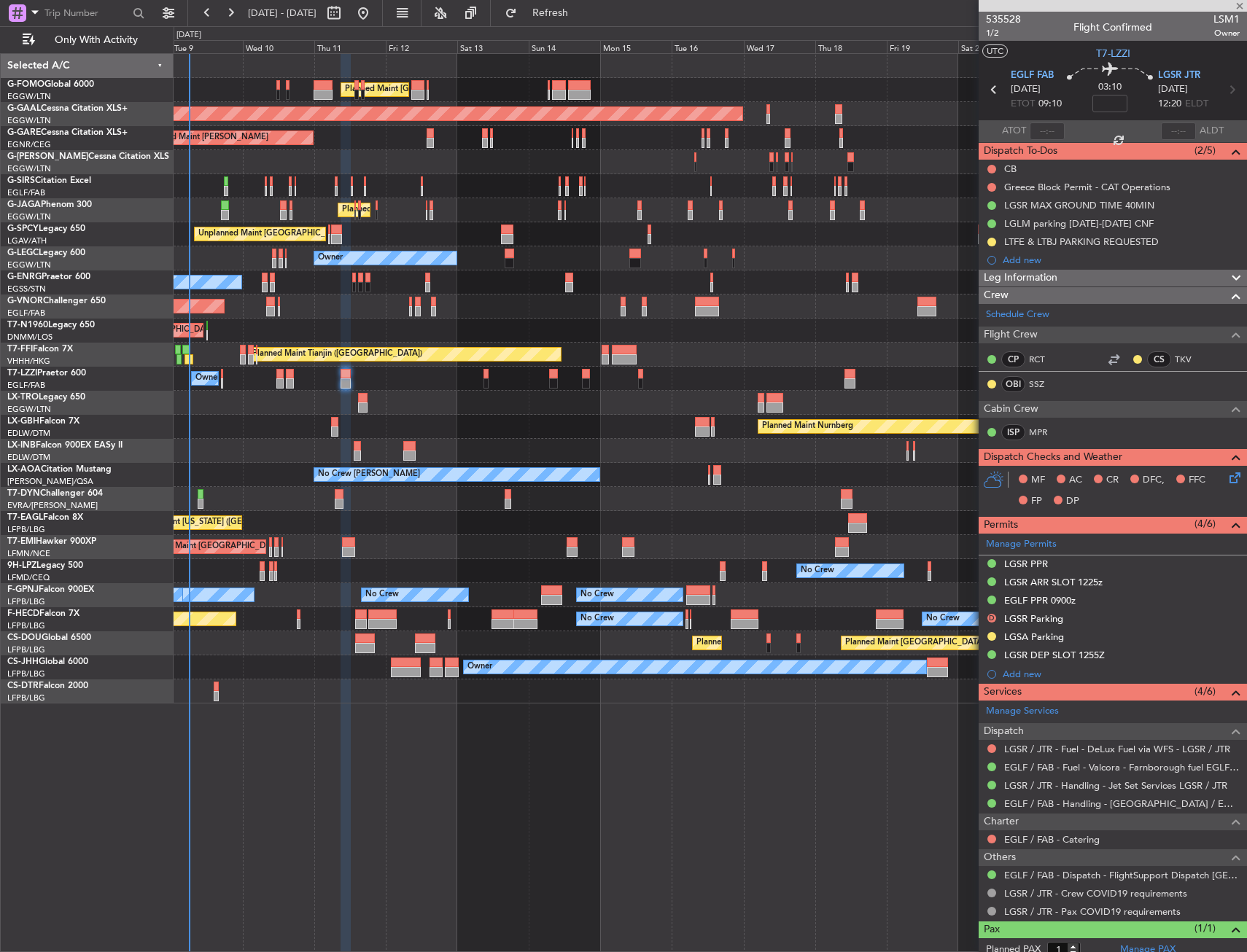
type input "+00:25"
type input "2"
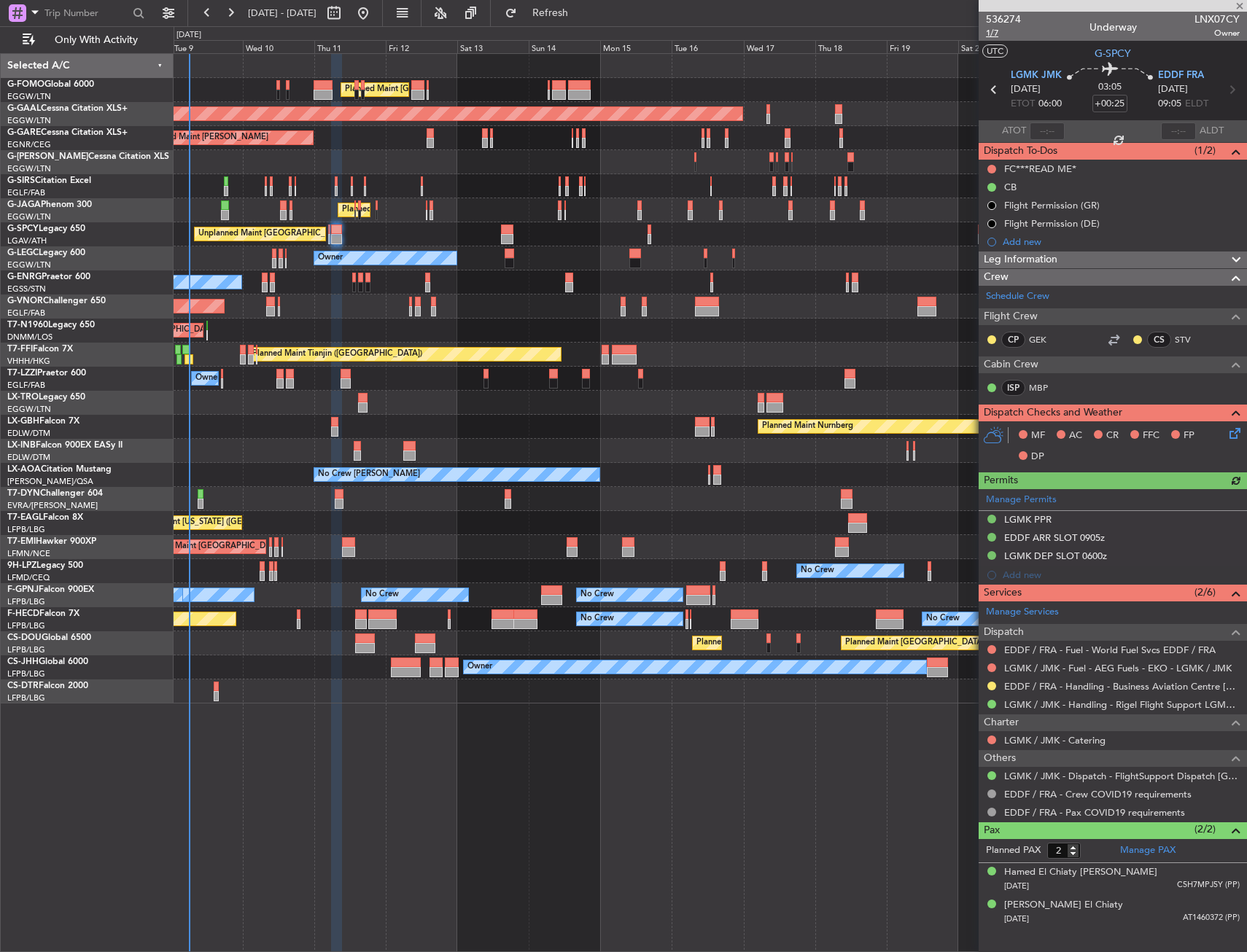
click at [990, 35] on span "1/7" at bounding box center [1003, 33] width 35 height 12
click at [987, 37] on span "1/7" at bounding box center [1003, 33] width 35 height 12
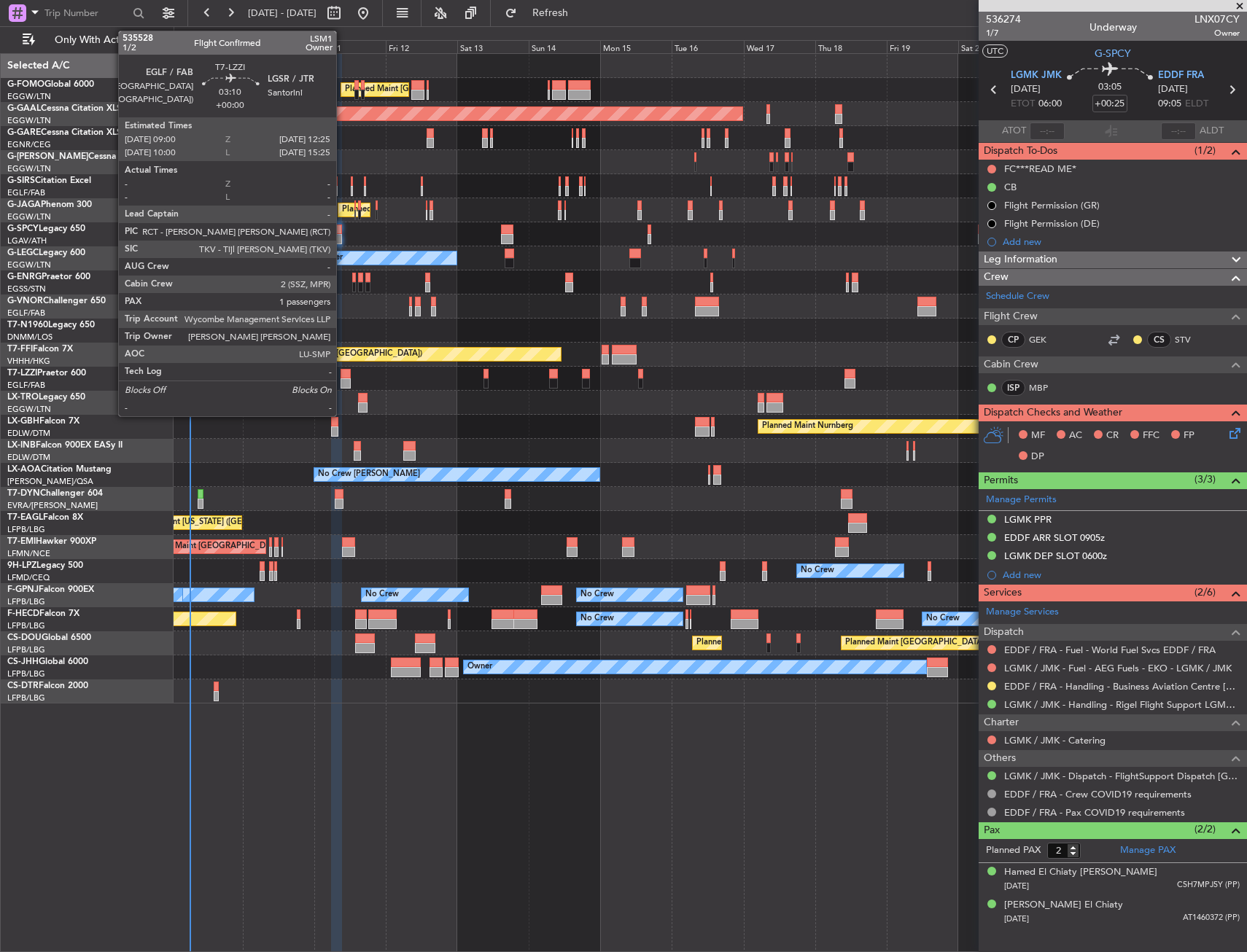
click at [343, 377] on div at bounding box center [346, 374] width 11 height 11
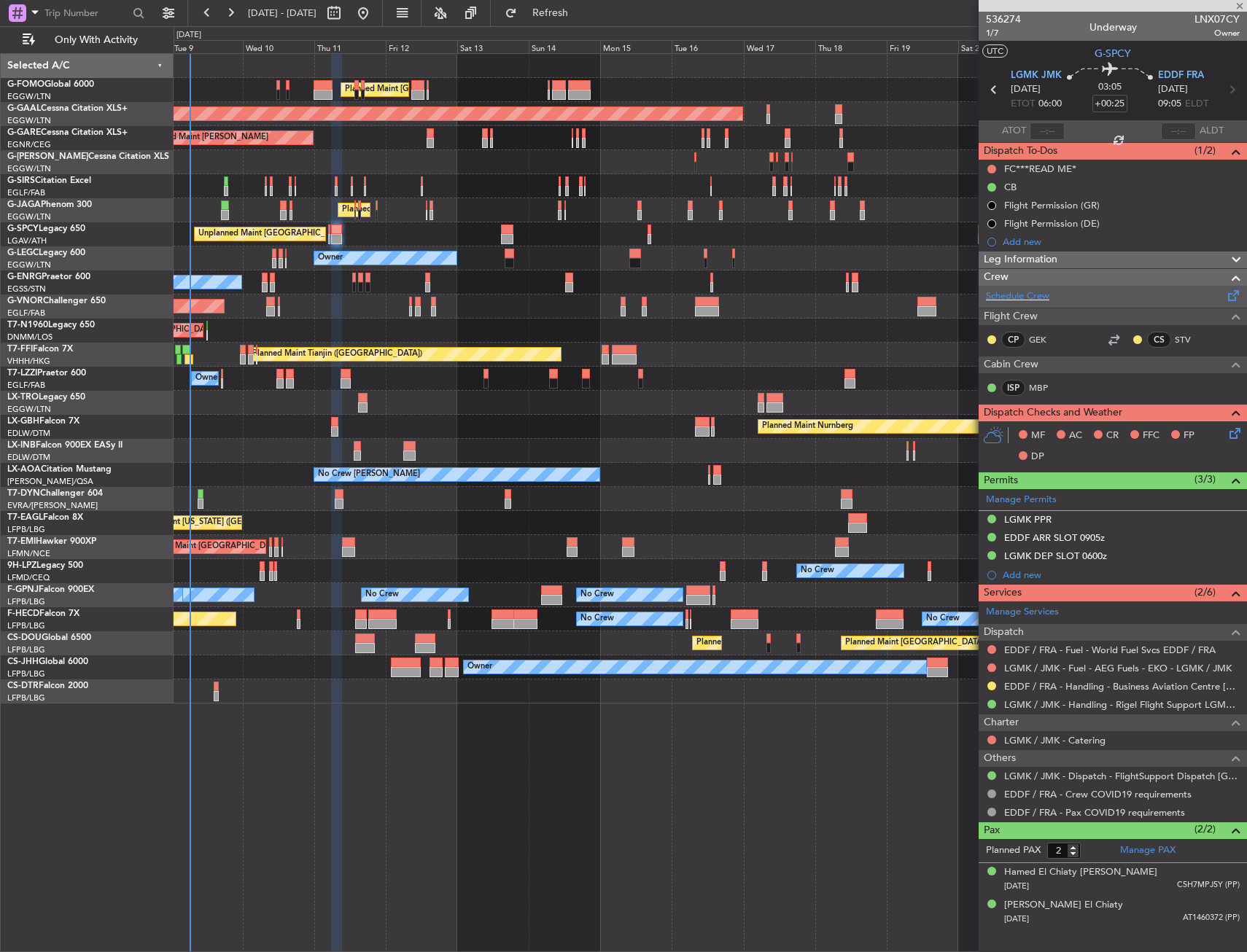
type input "1"
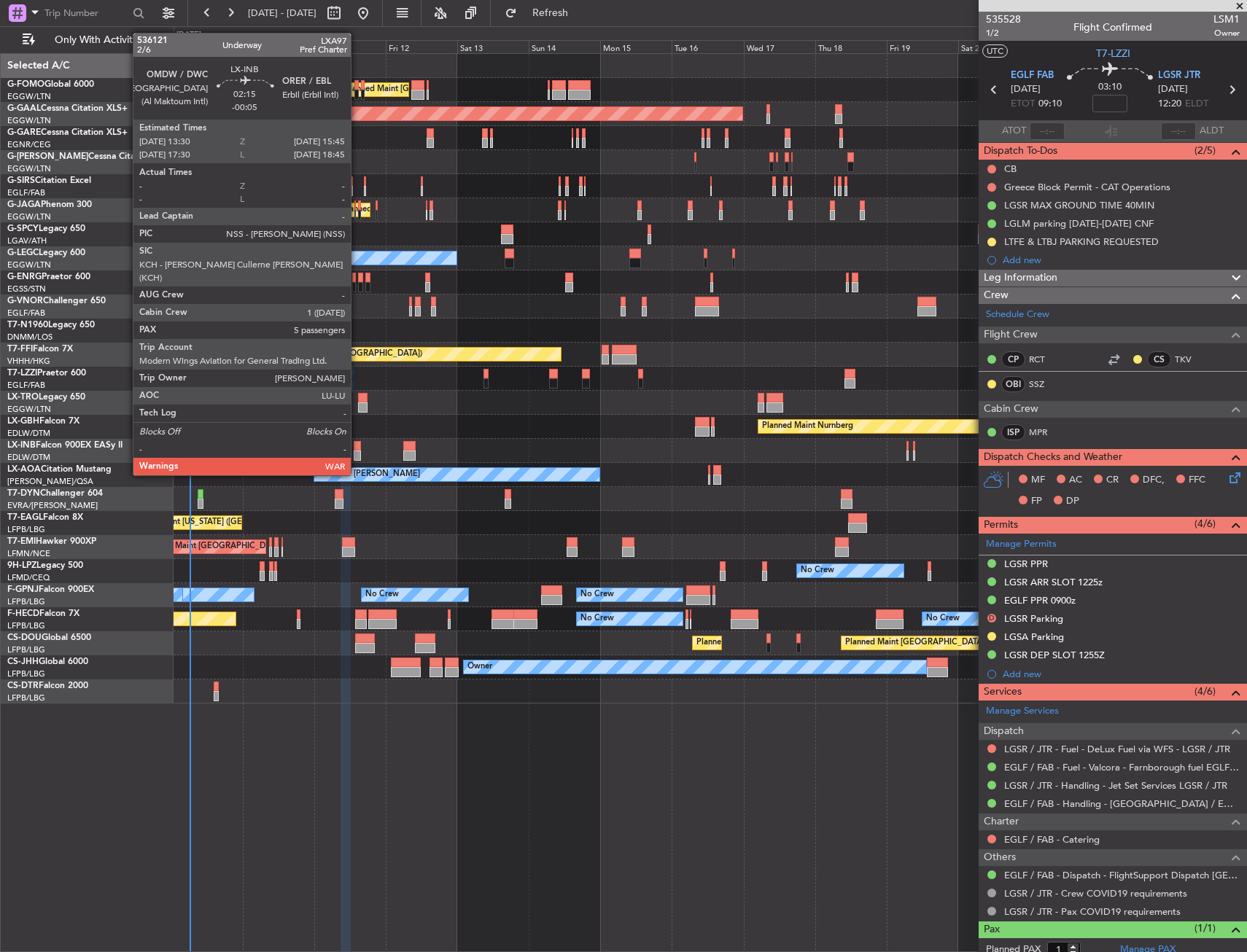
click at [357, 447] on div at bounding box center [357, 446] width 8 height 11
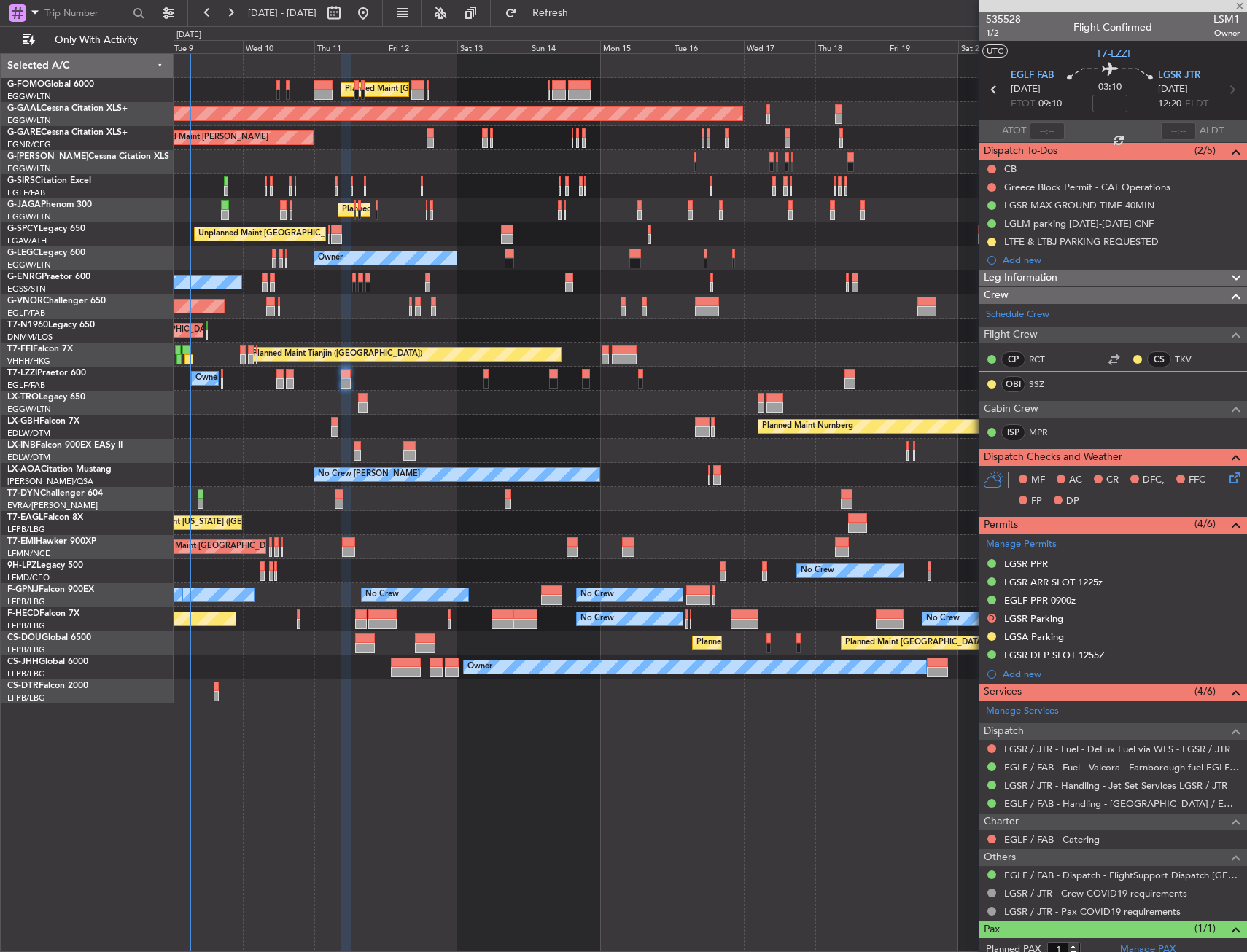
type input "-00:05"
type input "5"
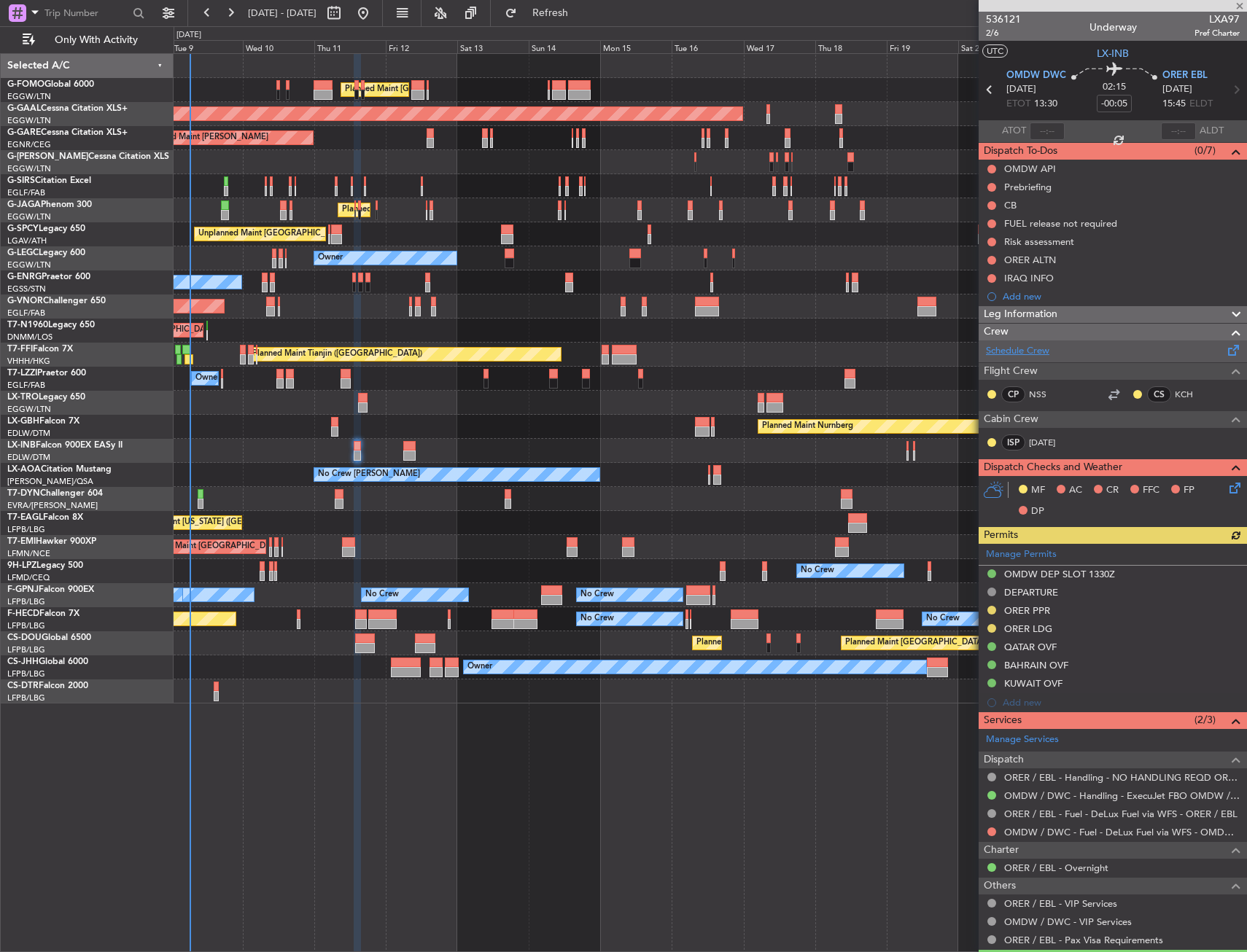
click at [1031, 349] on link "Schedule Crew" at bounding box center [1017, 351] width 63 height 14
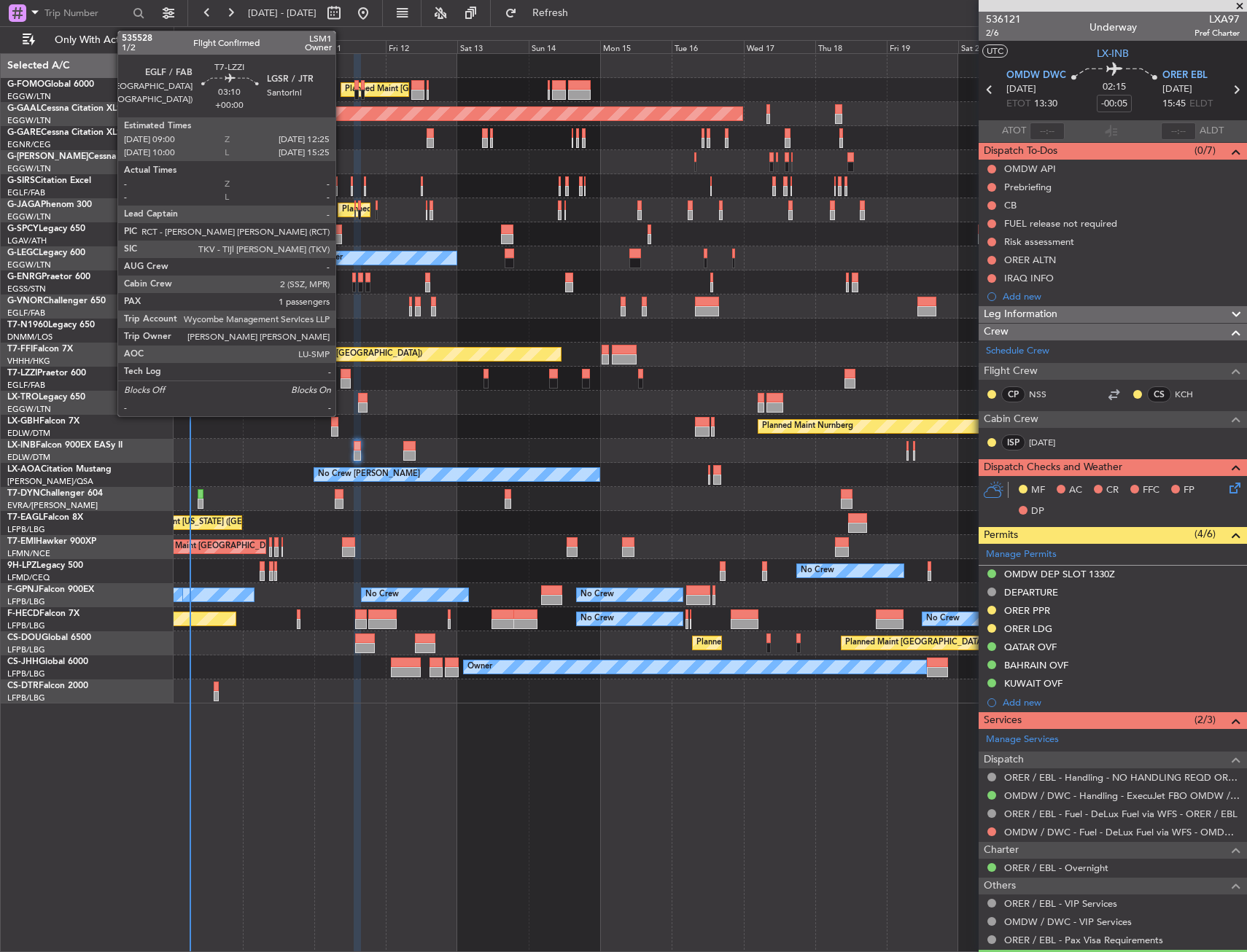
click at [342, 376] on div at bounding box center [346, 374] width 11 height 11
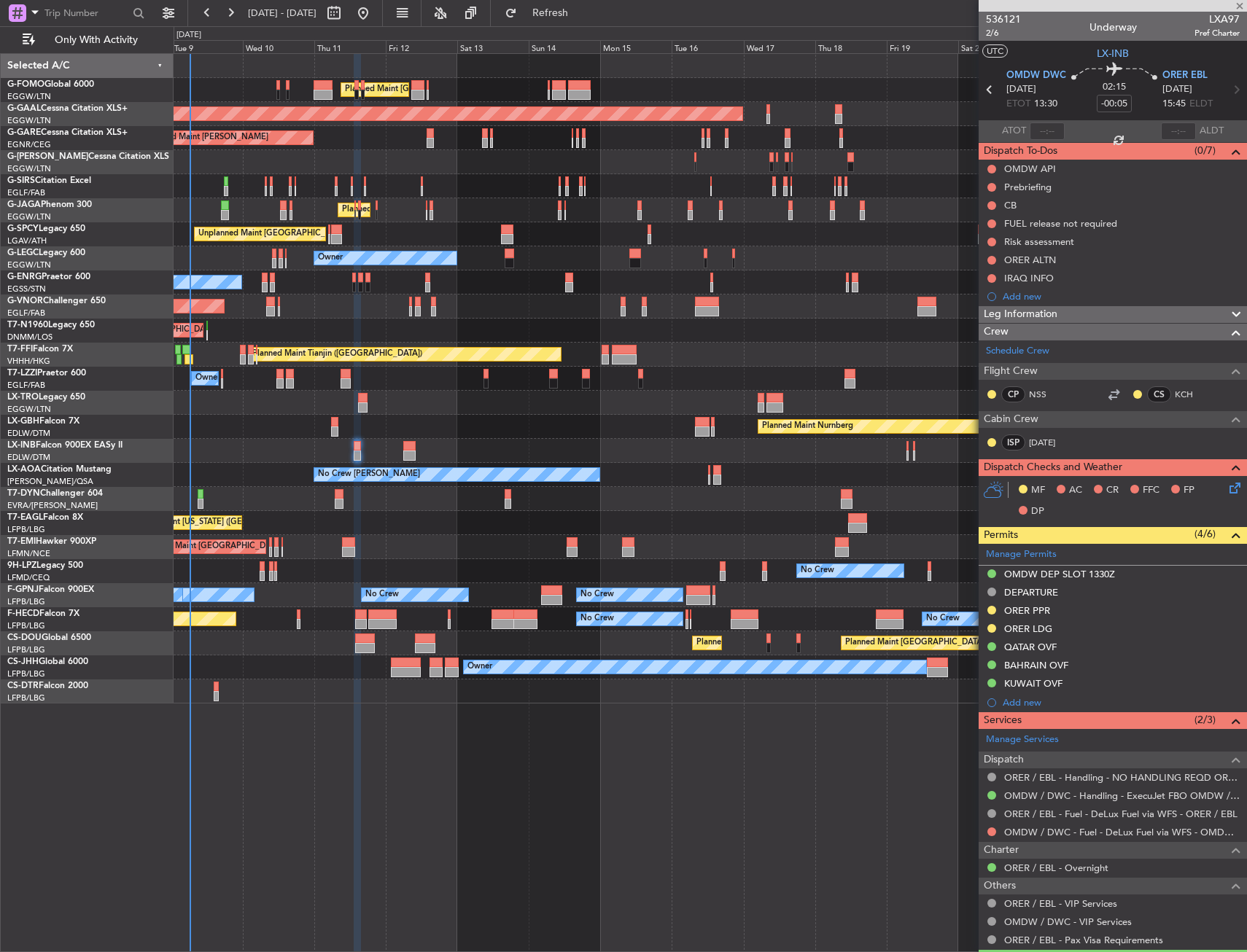
type input "1"
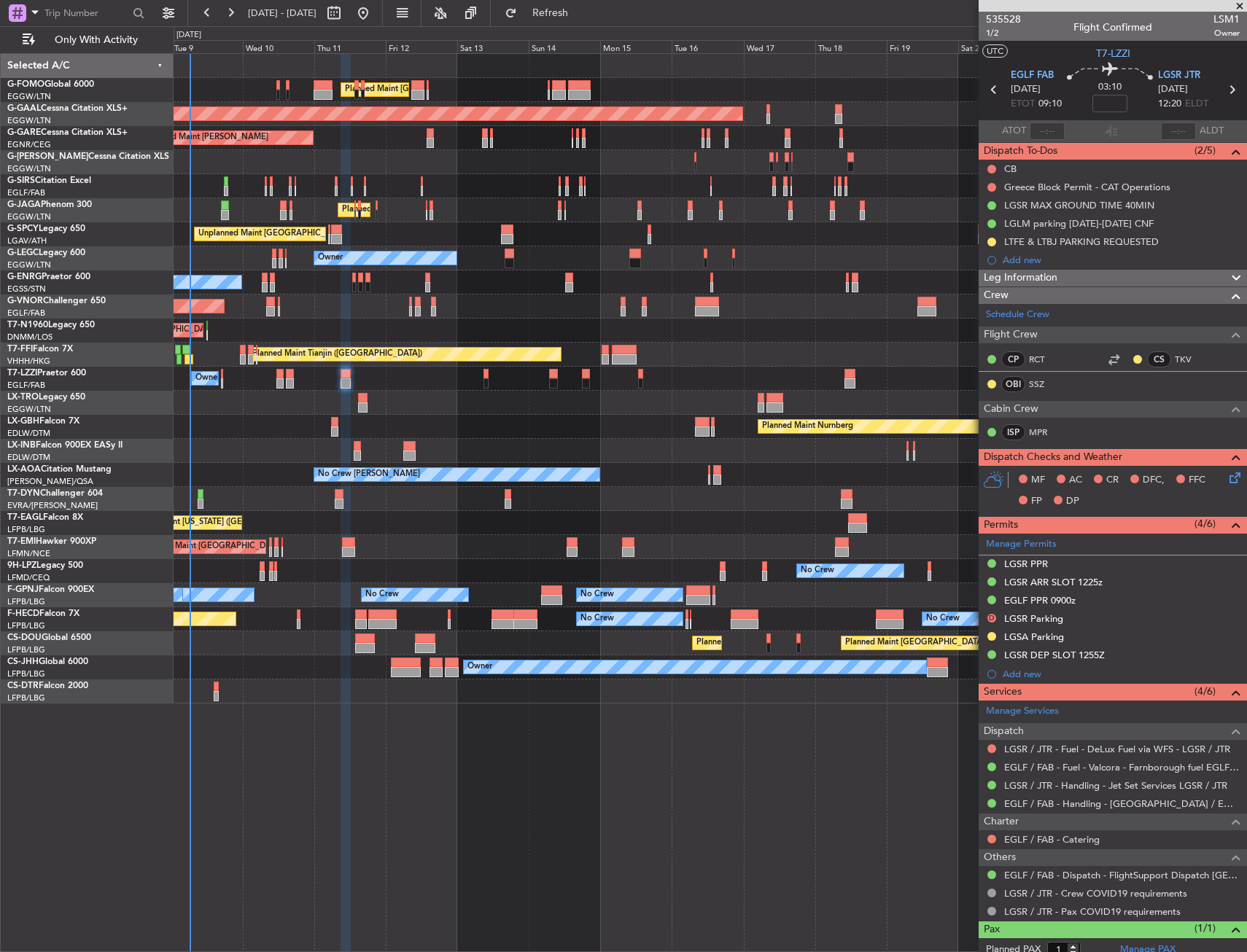
click at [1059, 375] on div "Richard Andrew Charles Tyrer (RCT)" at bounding box center [1059, 375] width 0 height 0
click at [1041, 380] on link "SSZ" at bounding box center [1045, 383] width 33 height 13
click at [1036, 432] on link "MPR" at bounding box center [1045, 432] width 33 height 13
click at [609, 733] on div "Planned Maint London (Luton) Planned Maint London (Luton) Planned Maint Dusseld…" at bounding box center [710, 502] width 1073 height 899
click at [1111, 53] on span "T7-LZZI" at bounding box center [1112, 53] width 34 height 15
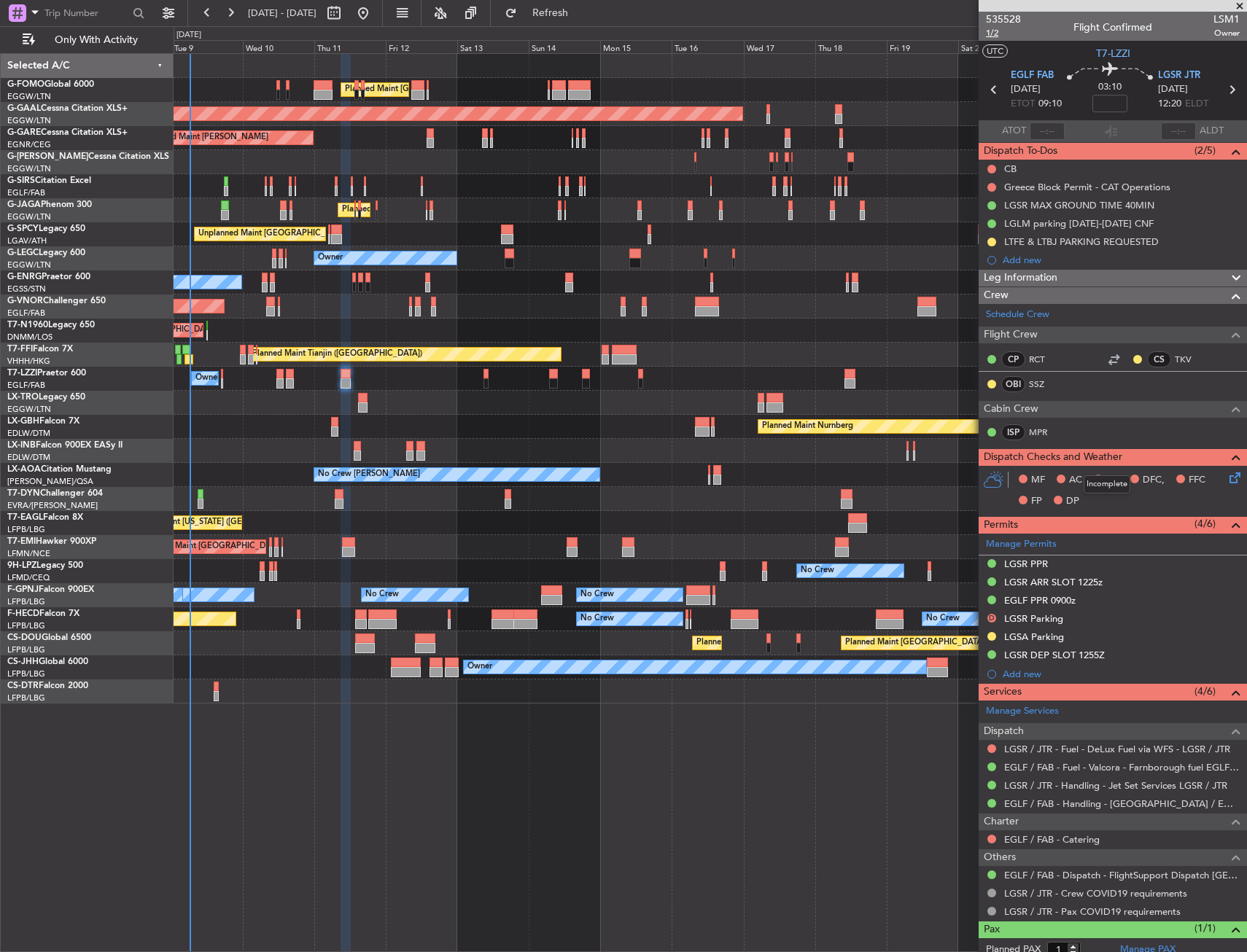
click at [995, 32] on span "1/2" at bounding box center [1003, 33] width 35 height 12
click at [1117, 98] on input at bounding box center [1110, 103] width 35 height 17
click at [1050, 47] on section "UTC T7-LZZI" at bounding box center [1113, 51] width 268 height 22
type input "+00:10"
click at [986, 167] on div at bounding box center [991, 169] width 11 height 11
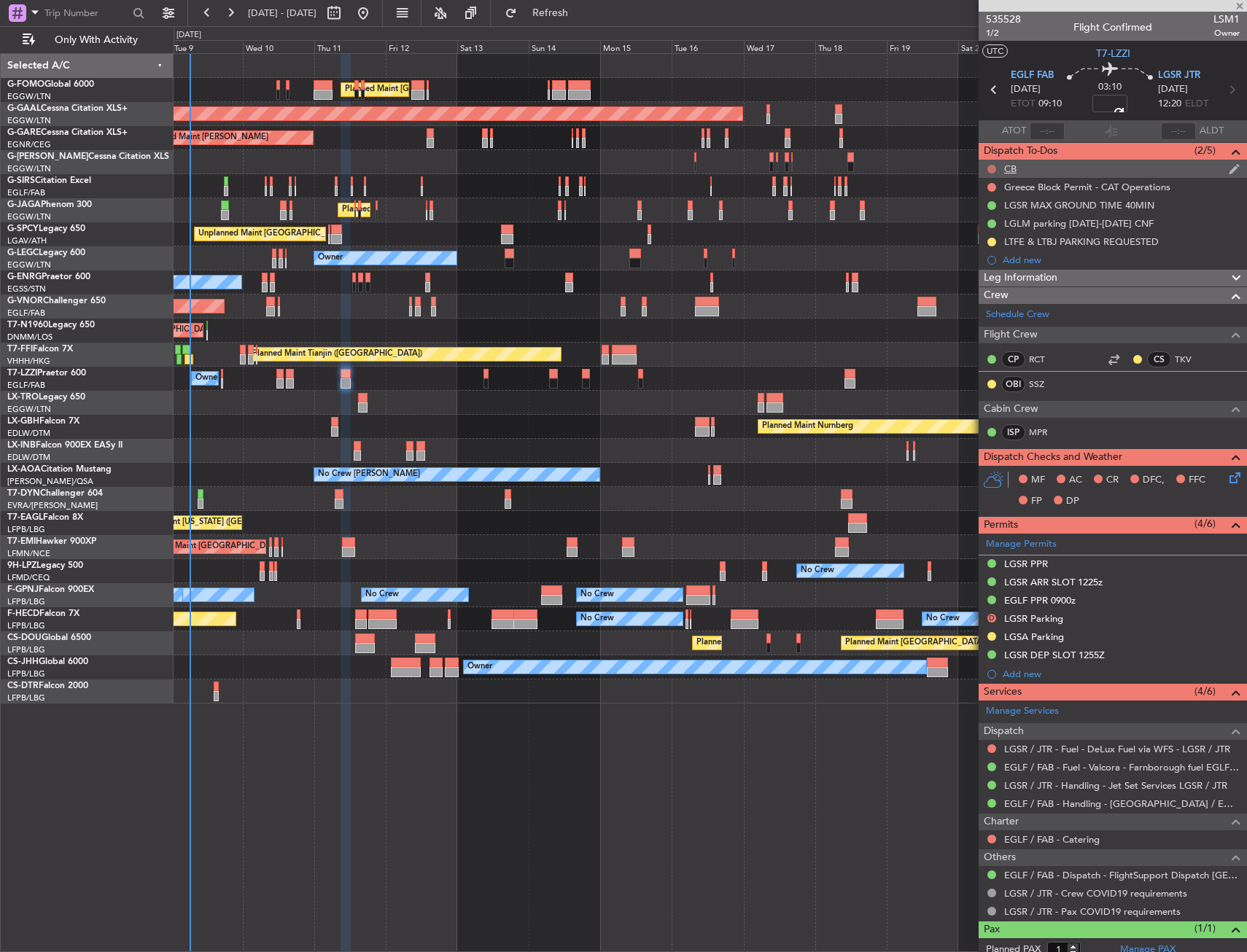
click at [988, 167] on button at bounding box center [992, 169] width 9 height 9
click at [989, 227] on span "Completed" at bounding box center [998, 233] width 48 height 14
click at [1227, 474] on icon at bounding box center [1232, 474] width 11 height 11
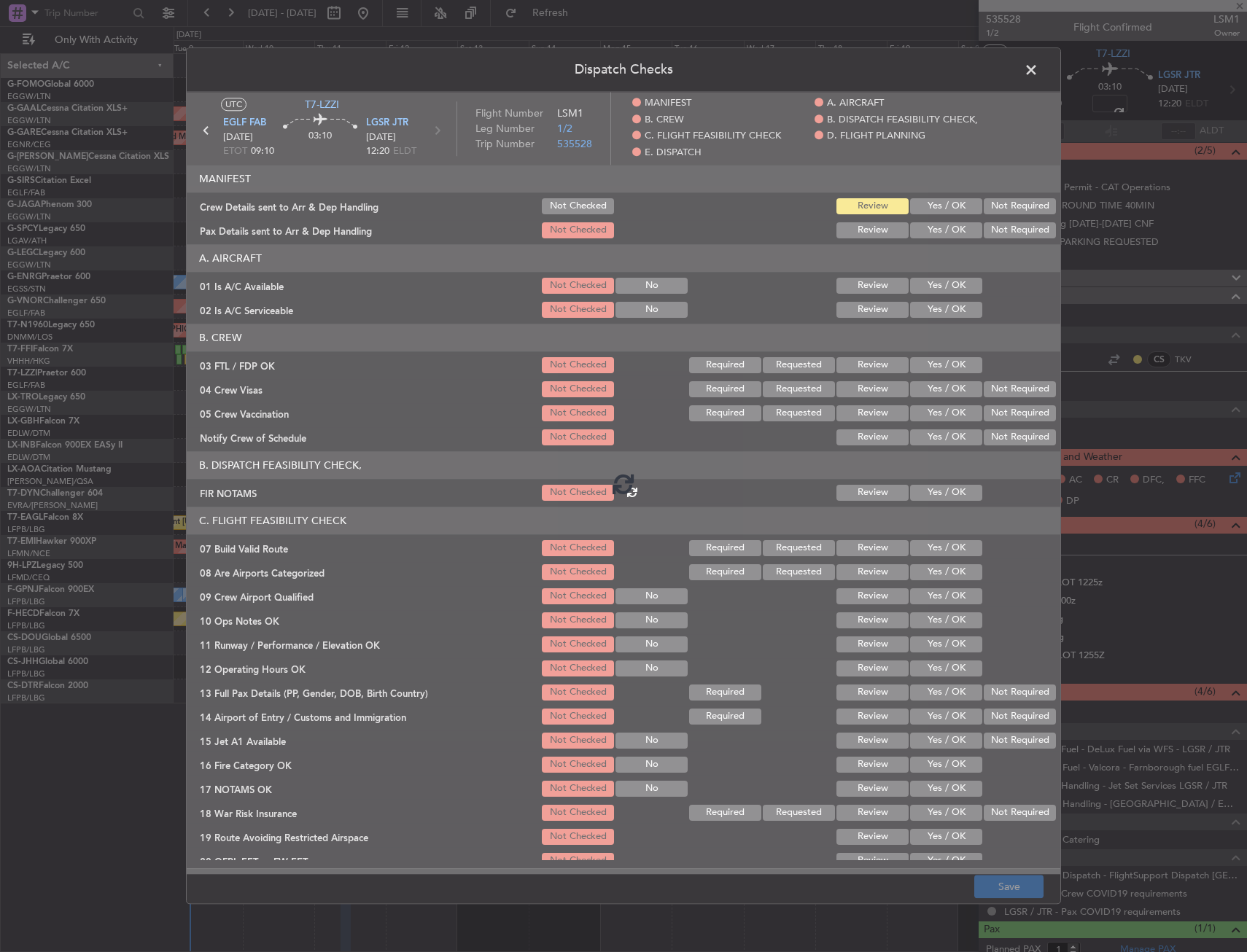
type input "+00:10"
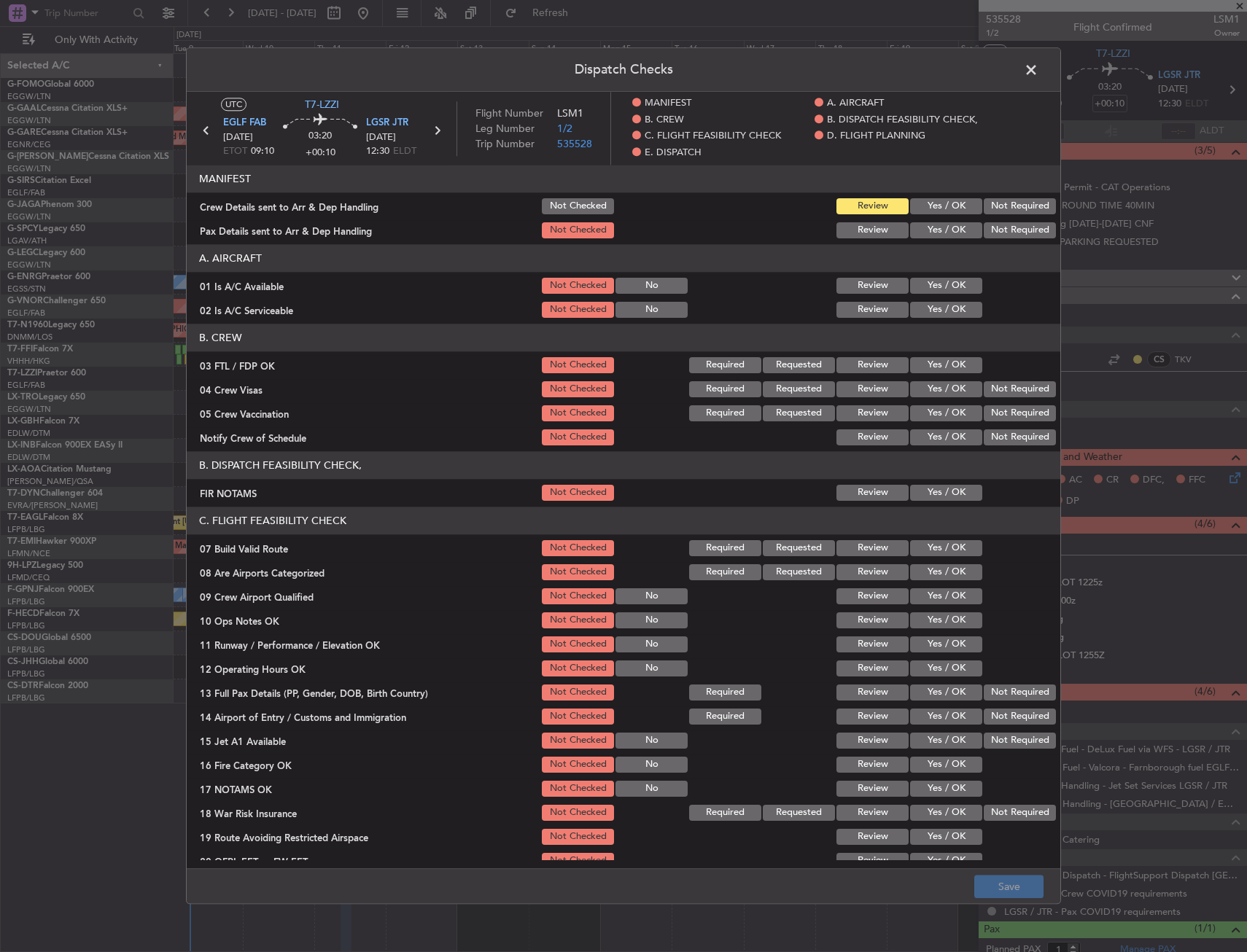
scroll to position [146, 0]
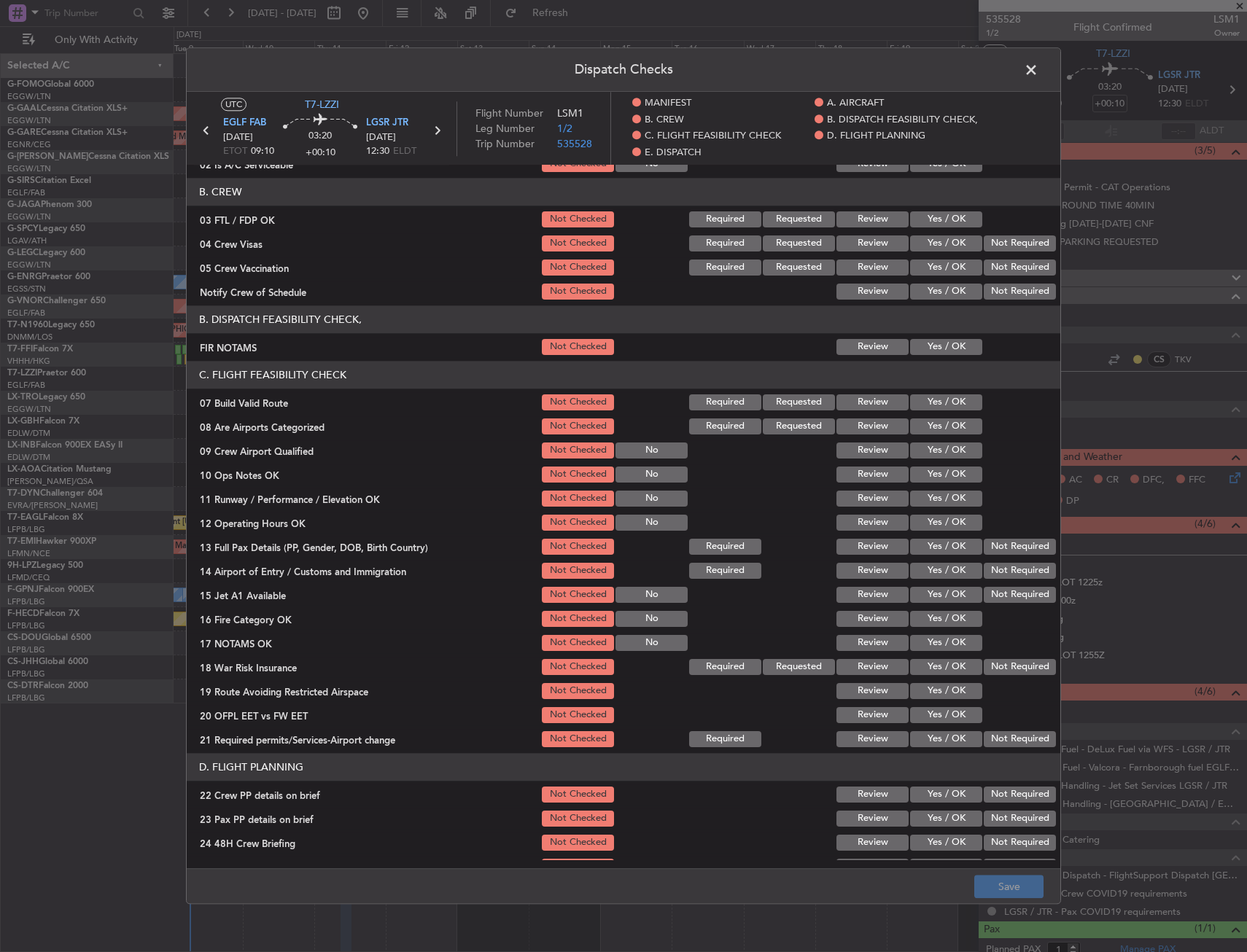
click at [932, 352] on button "Yes / OK" at bounding box center [946, 346] width 72 height 16
click at [934, 410] on button "Yes / OK" at bounding box center [946, 402] width 72 height 16
click at [937, 476] on button "Yes / OK" at bounding box center [946, 474] width 72 height 16
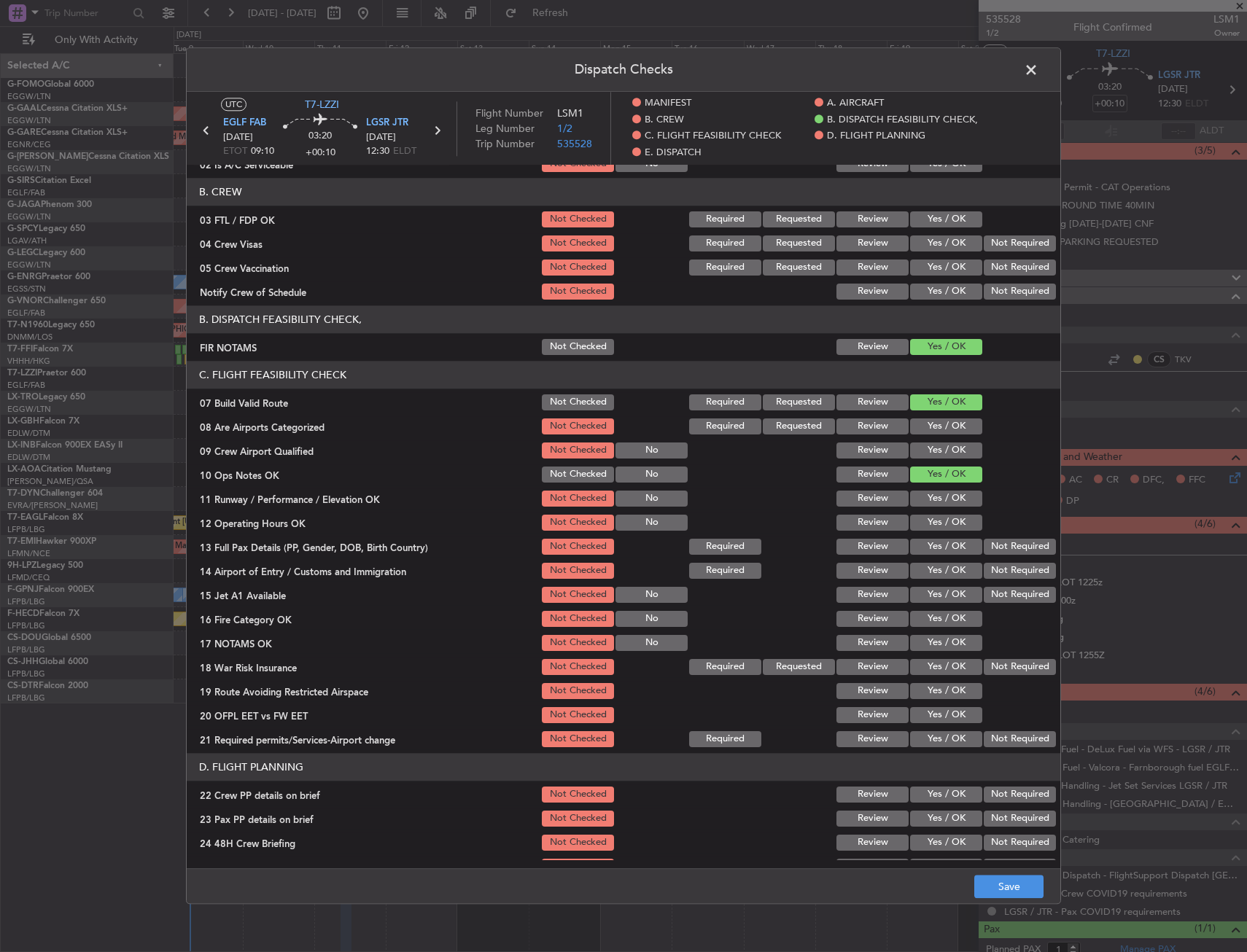
click at [932, 496] on button "Yes / OK" at bounding box center [946, 498] width 72 height 16
click at [931, 517] on button "Yes / OK" at bounding box center [946, 522] width 72 height 16
drag, startPoint x: 934, startPoint y: 538, endPoint x: 934, endPoint y: 559, distance: 21.0
click at [934, 541] on div "Yes / OK" at bounding box center [945, 546] width 74 height 20
click at [934, 560] on div "Yes / OK" at bounding box center [945, 570] width 74 height 20
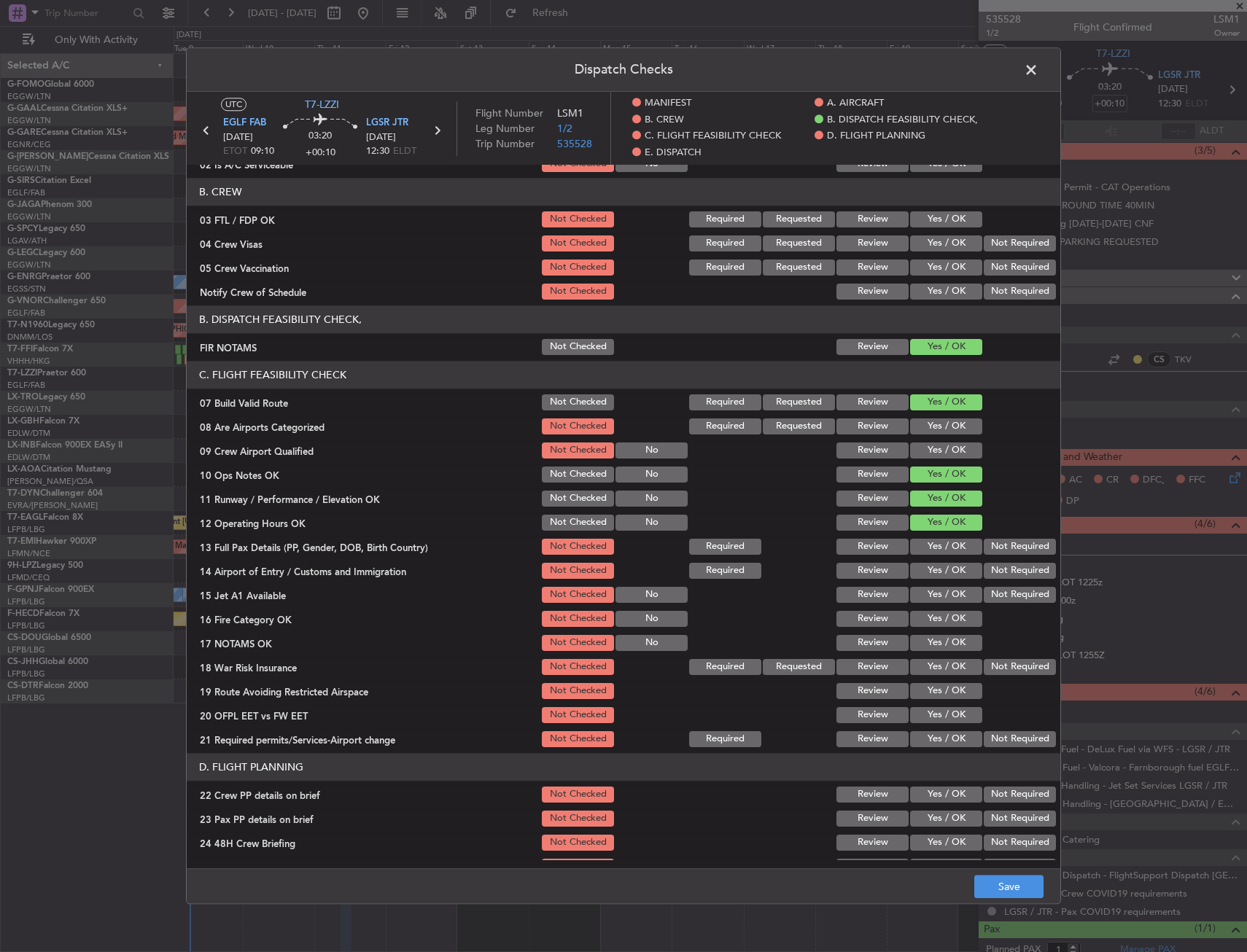
click at [935, 548] on button "Yes / OK" at bounding box center [946, 546] width 72 height 16
click at [931, 572] on button "Yes / OK" at bounding box center [946, 570] width 72 height 16
click at [937, 600] on button "Yes / OK" at bounding box center [946, 594] width 72 height 16
click at [943, 620] on button "Yes / OK" at bounding box center [946, 618] width 72 height 16
click at [947, 642] on button "Yes / OK" at bounding box center [946, 642] width 72 height 16
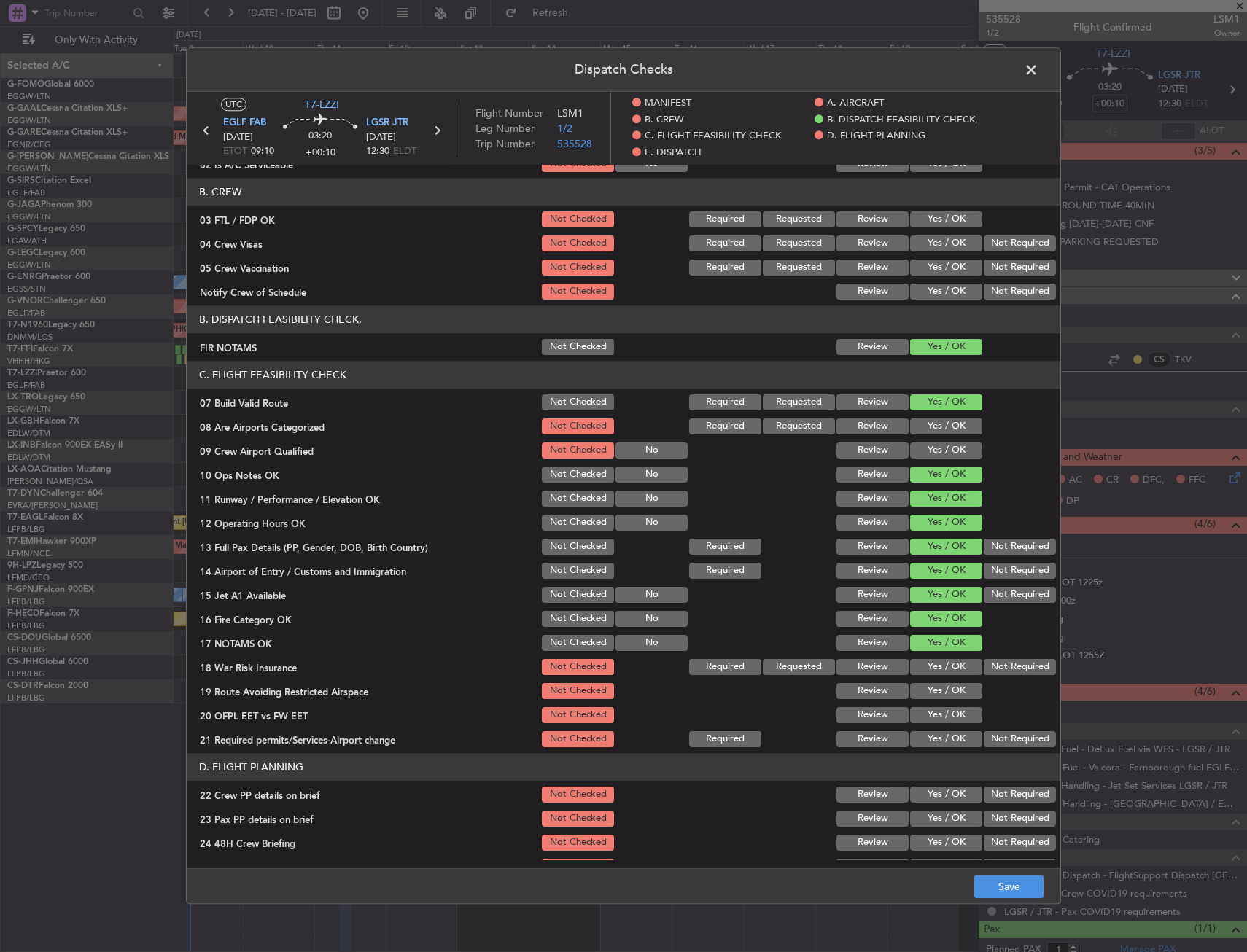
click at [943, 663] on button "Yes / OK" at bounding box center [946, 667] width 72 height 16
click at [945, 688] on button "Yes / OK" at bounding box center [946, 691] width 72 height 16
click at [946, 708] on button "Yes / OK" at bounding box center [946, 715] width 72 height 16
click at [928, 738] on button "Yes / OK" at bounding box center [946, 739] width 72 height 16
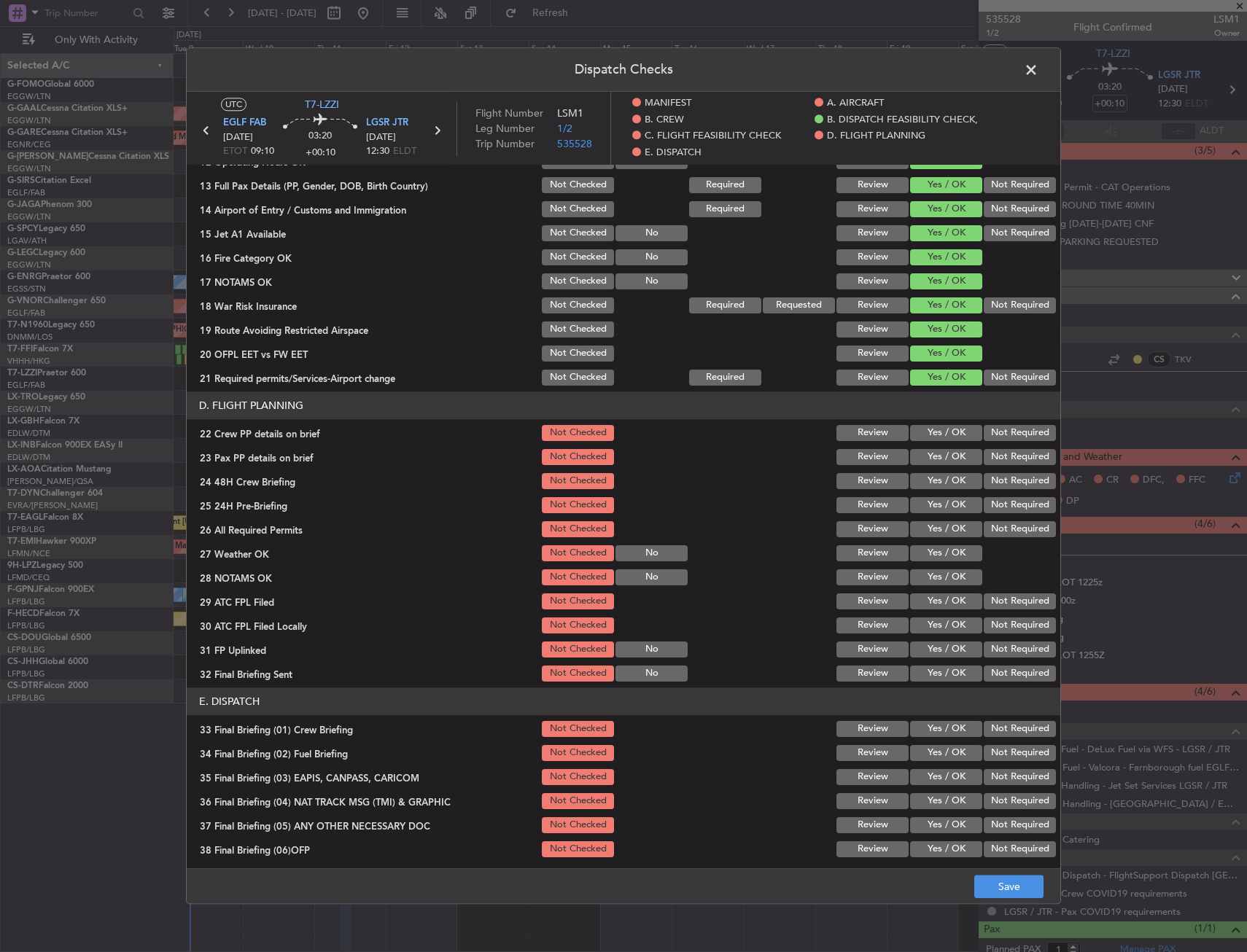
scroll to position [510, 0]
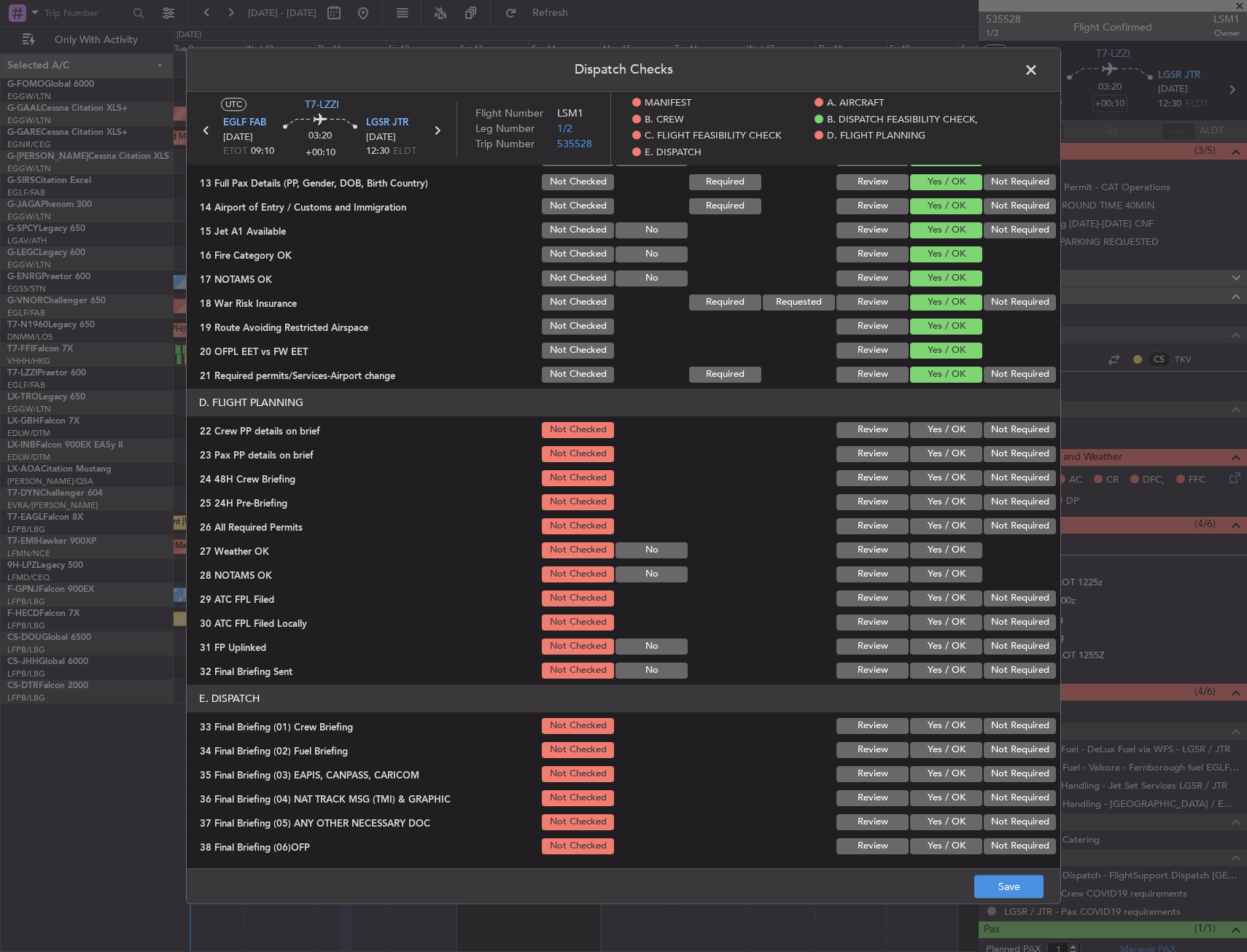
click at [928, 423] on button "Yes / OK" at bounding box center [946, 429] width 72 height 16
click at [932, 451] on button "Yes / OK" at bounding box center [946, 453] width 72 height 16
click at [938, 485] on button "Yes / OK" at bounding box center [946, 478] width 72 height 16
click at [998, 878] on button "Save" at bounding box center [1009, 886] width 69 height 23
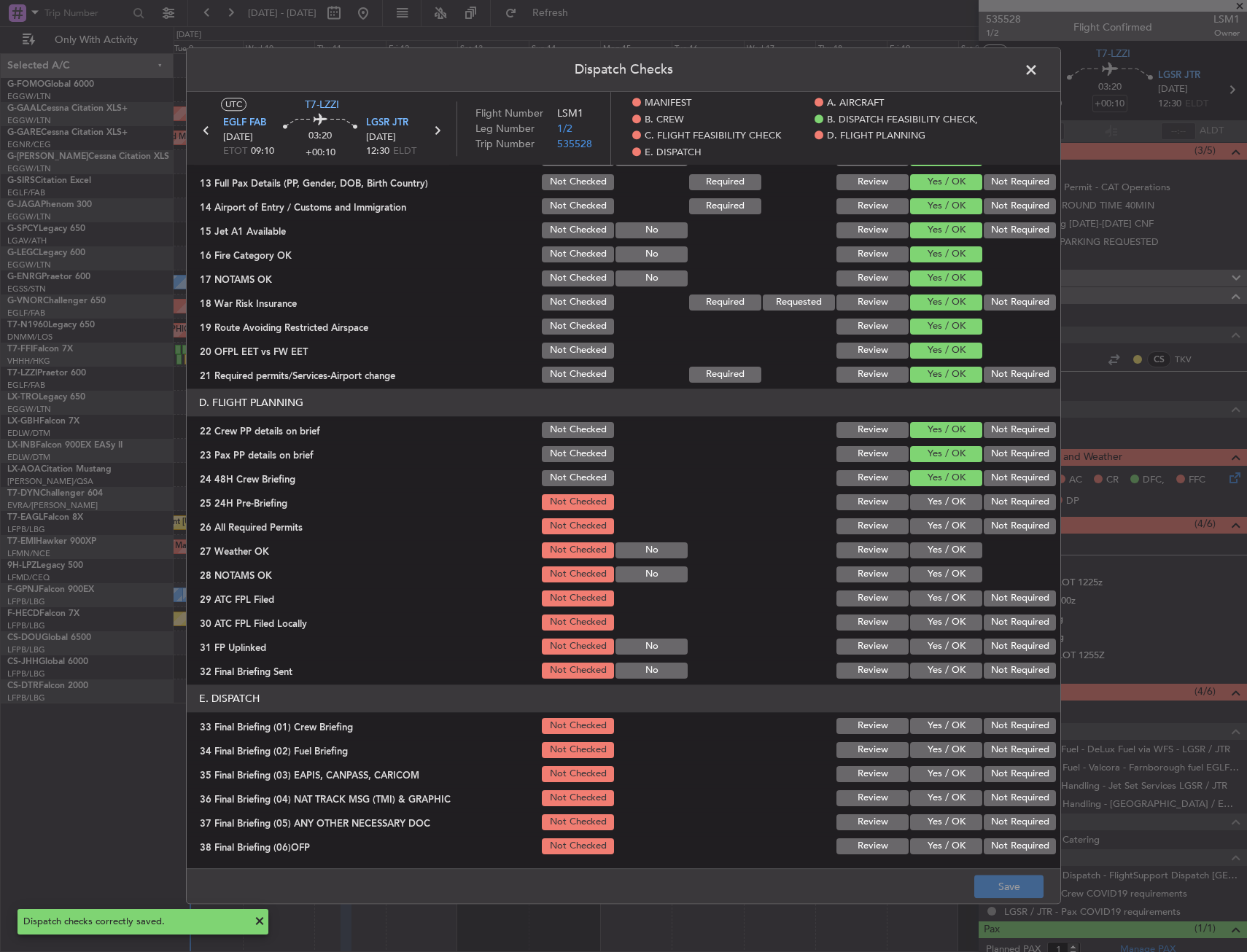
click at [1038, 64] on span at bounding box center [1038, 73] width 0 height 29
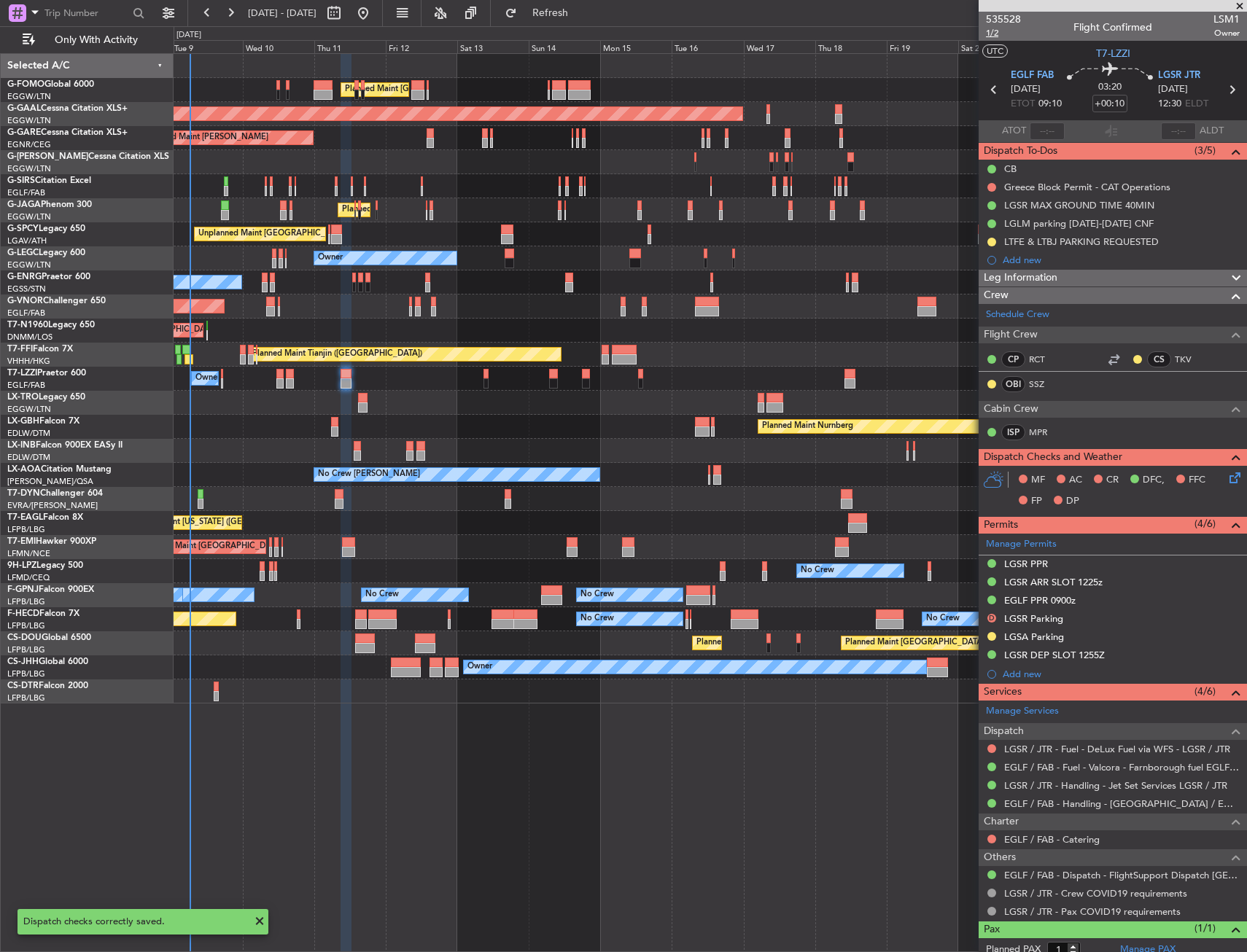
click at [989, 35] on span "1/2" at bounding box center [1003, 33] width 35 height 12
click at [992, 29] on span "1/2" at bounding box center [1003, 33] width 35 height 12
click at [1227, 478] on icon at bounding box center [1232, 474] width 11 height 11
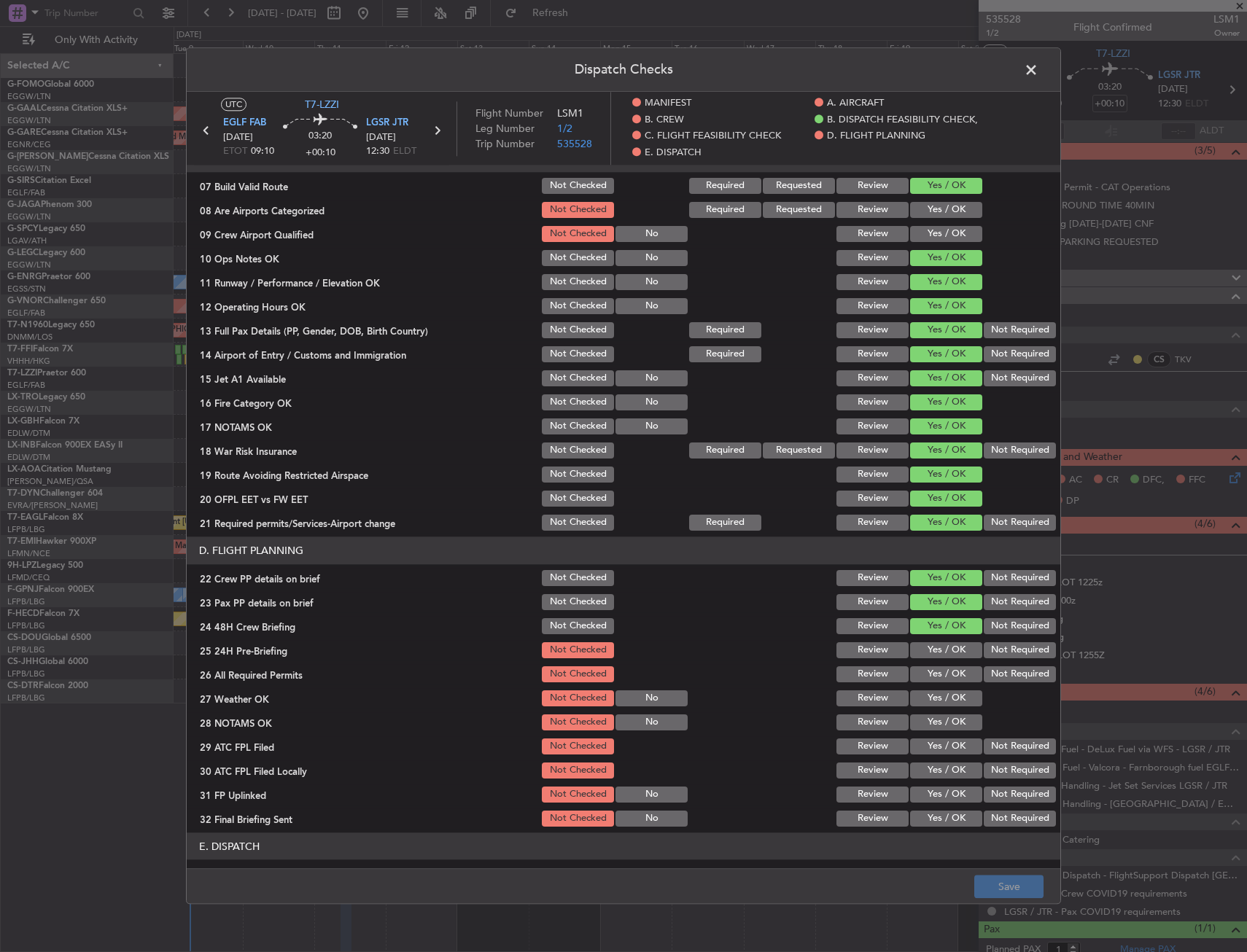
scroll to position [365, 0]
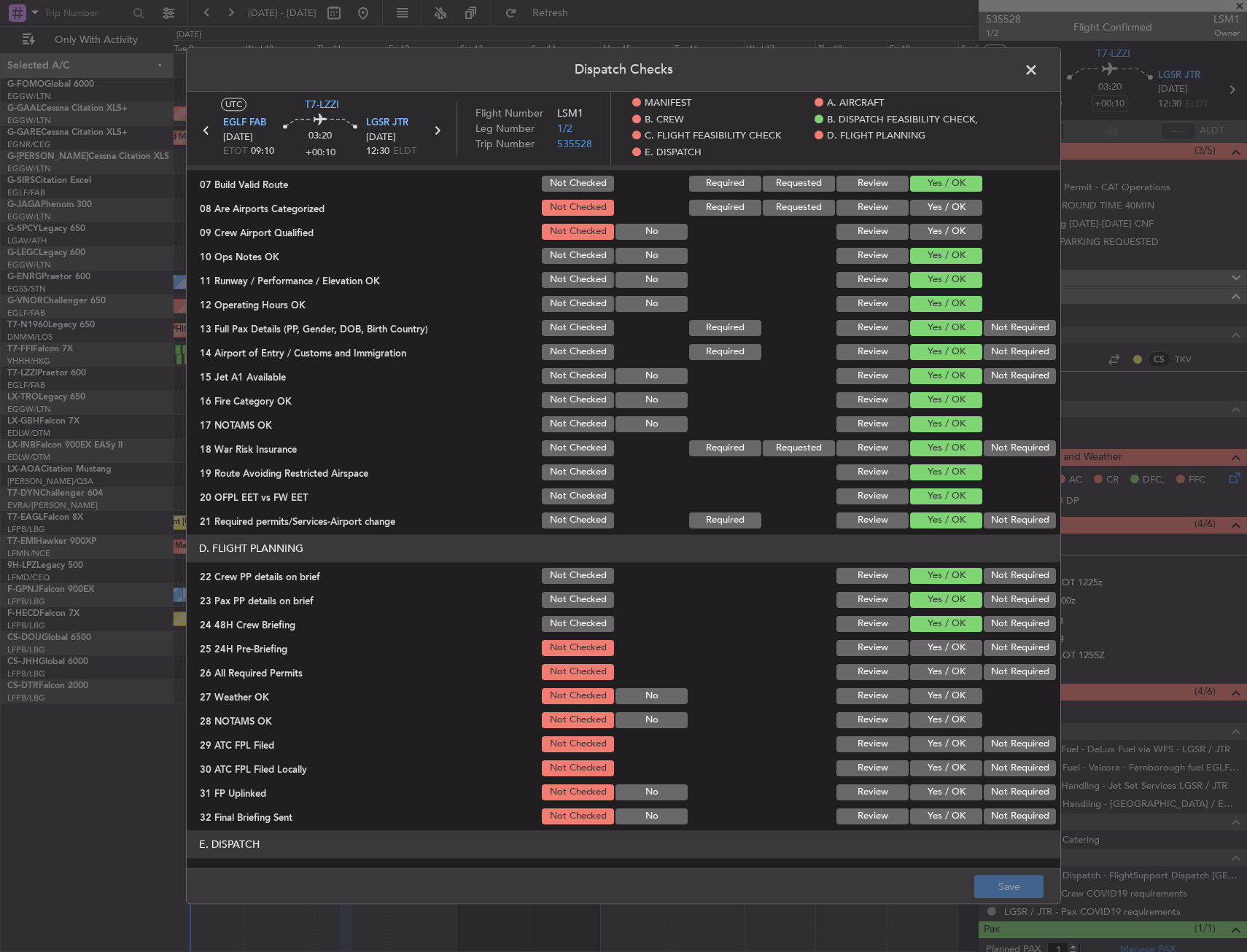
click at [1038, 78] on span at bounding box center [1038, 73] width 0 height 29
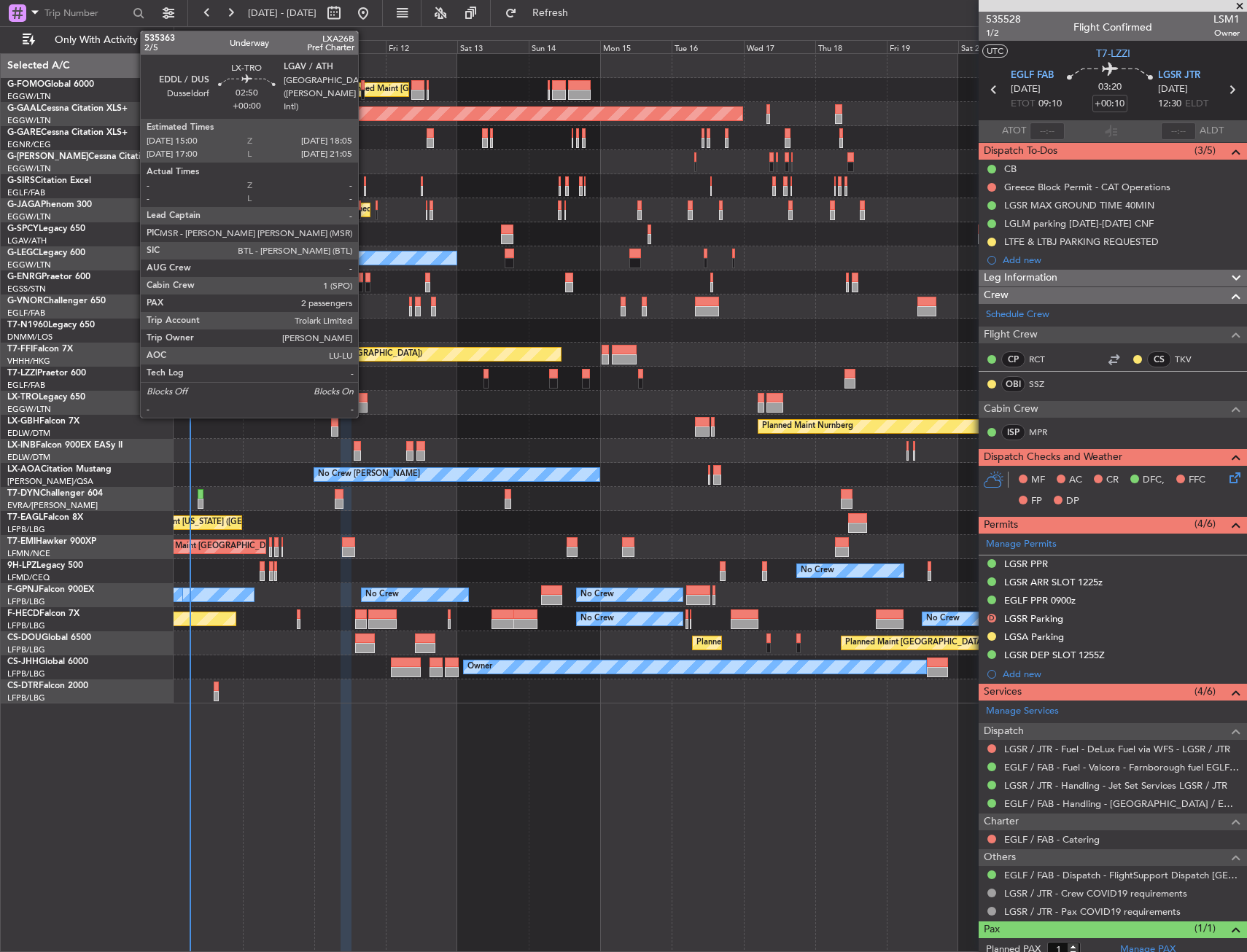
click at [365, 403] on div at bounding box center [362, 407] width 10 height 11
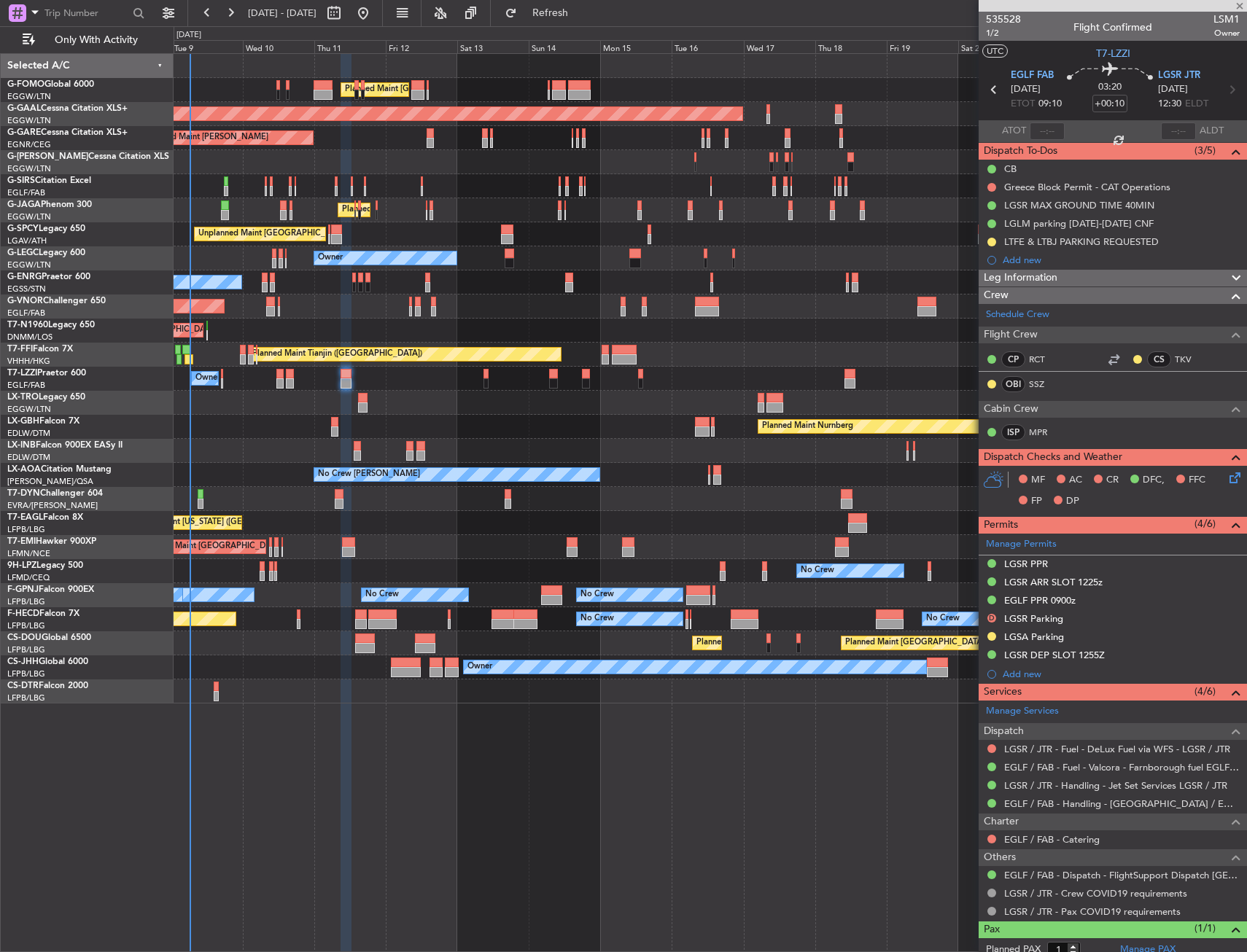
type input "2"
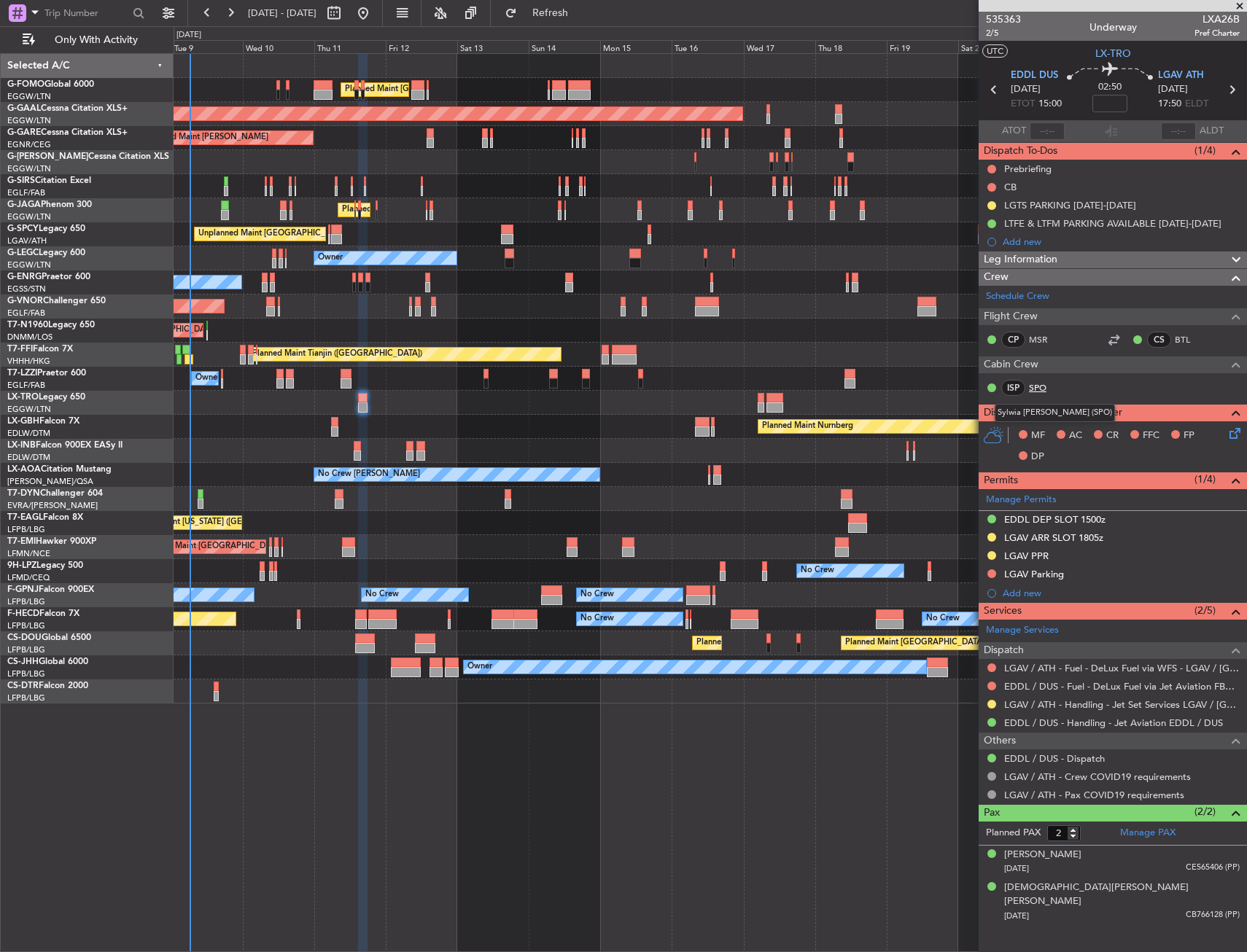
click at [1045, 382] on link "SPO" at bounding box center [1045, 387] width 33 height 13
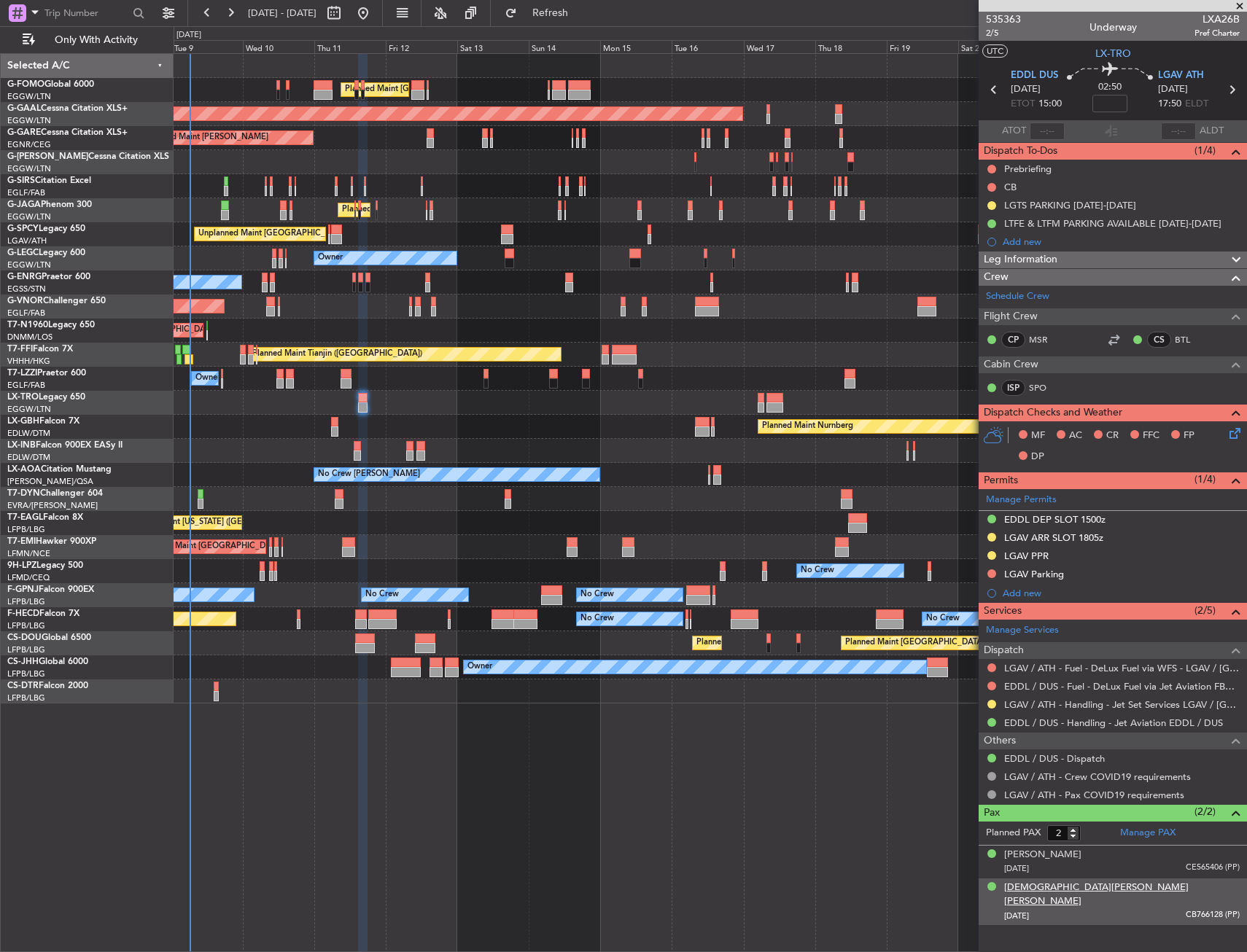
click at [1016, 887] on div "Shiran Ben Ezra" at bounding box center [1122, 895] width 236 height 29
click at [1108, 49] on span "LX-TRO" at bounding box center [1113, 53] width 35 height 15
click at [986, 29] on span "2/5" at bounding box center [1003, 33] width 35 height 12
click at [1104, 106] on input at bounding box center [1110, 103] width 35 height 17
click at [1037, 44] on section "UTC LX-TRO" at bounding box center [1113, 51] width 268 height 22
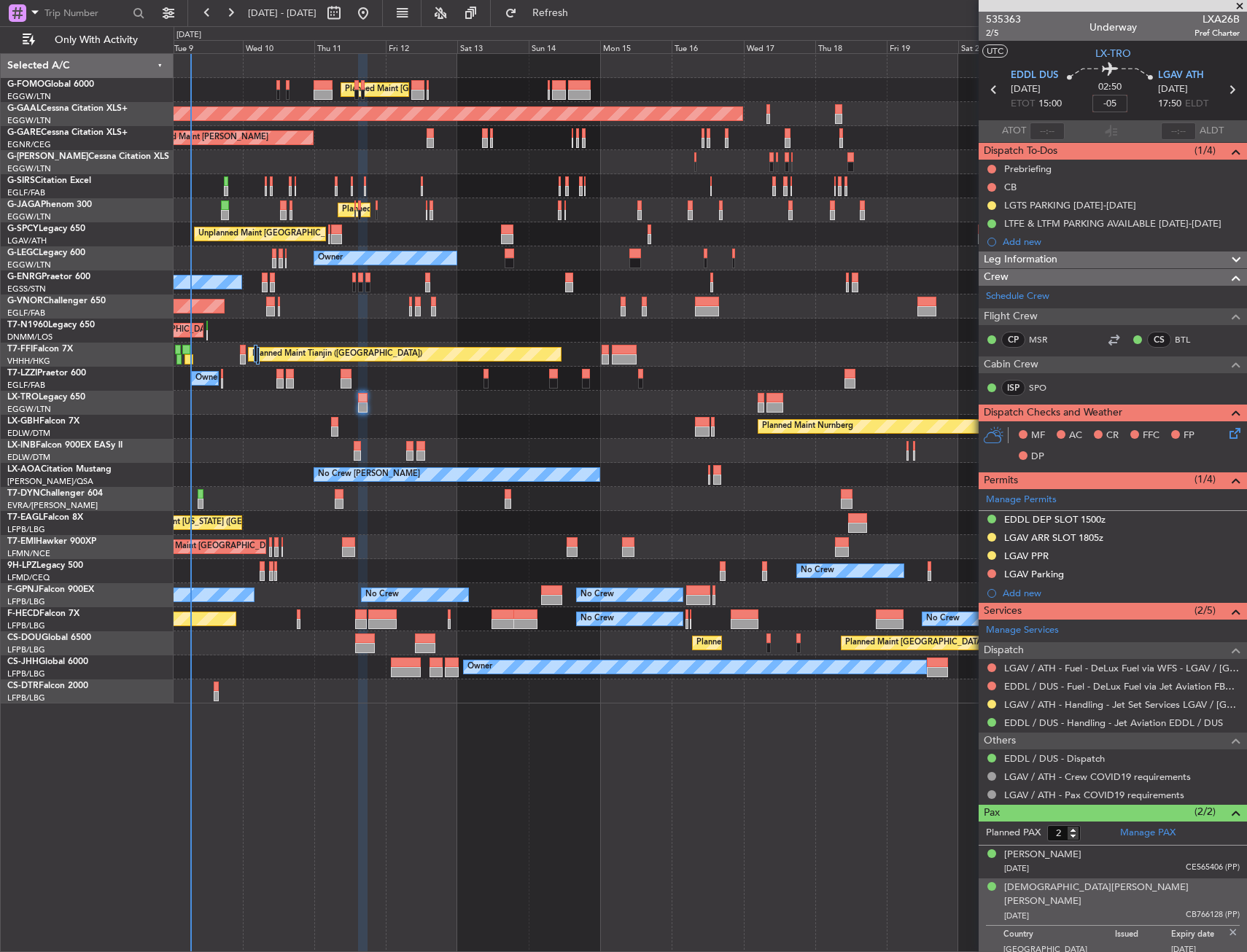
type input "-00:05"
click at [988, 169] on button at bounding box center [992, 169] width 9 height 9
click at [976, 213] on span "In Progress" at bounding box center [999, 211] width 50 height 14
click at [987, 186] on button at bounding box center [992, 188] width 9 height 9
click at [979, 255] on span "Completed" at bounding box center [998, 251] width 48 height 14
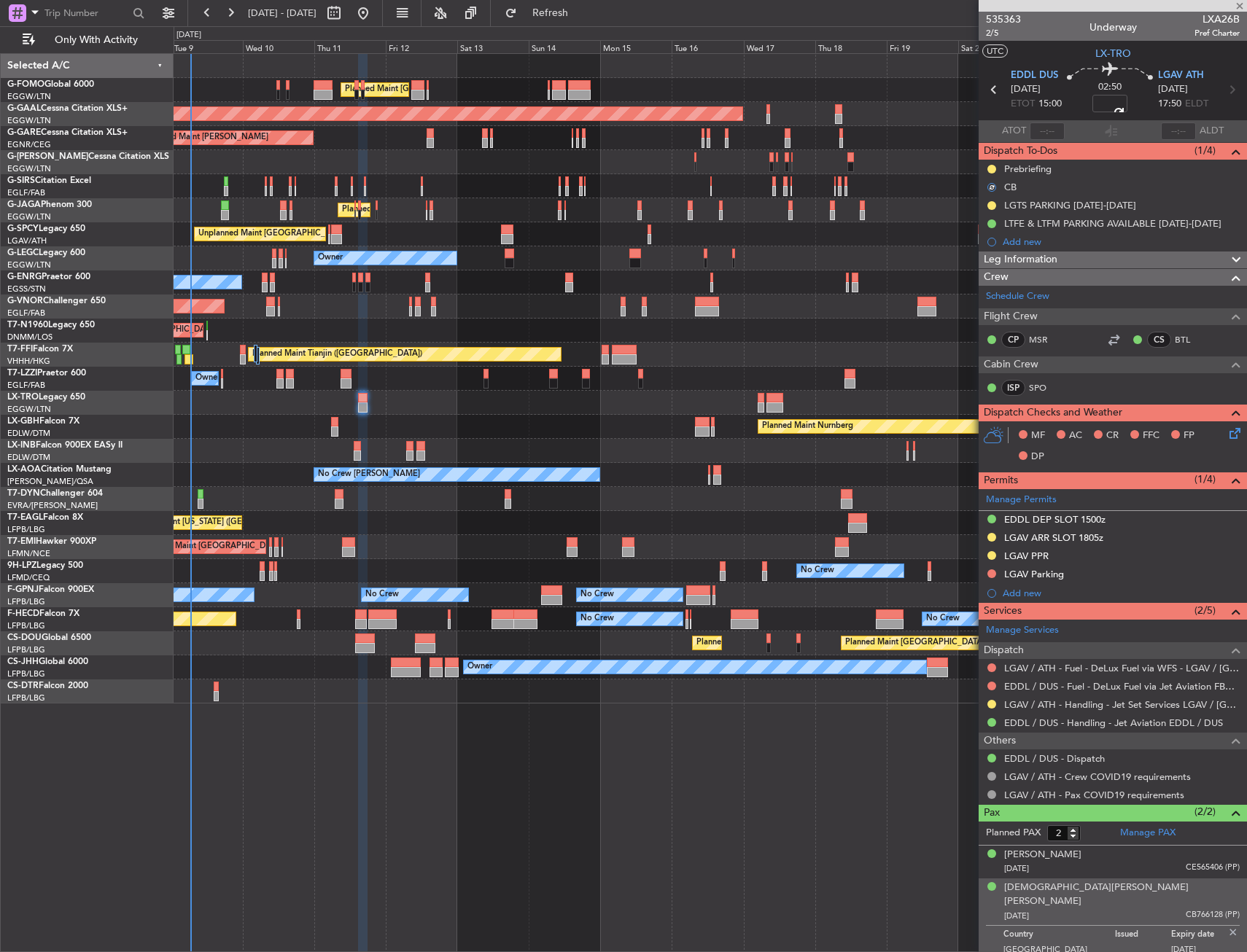
click at [1229, 437] on icon at bounding box center [1232, 430] width 11 height 11
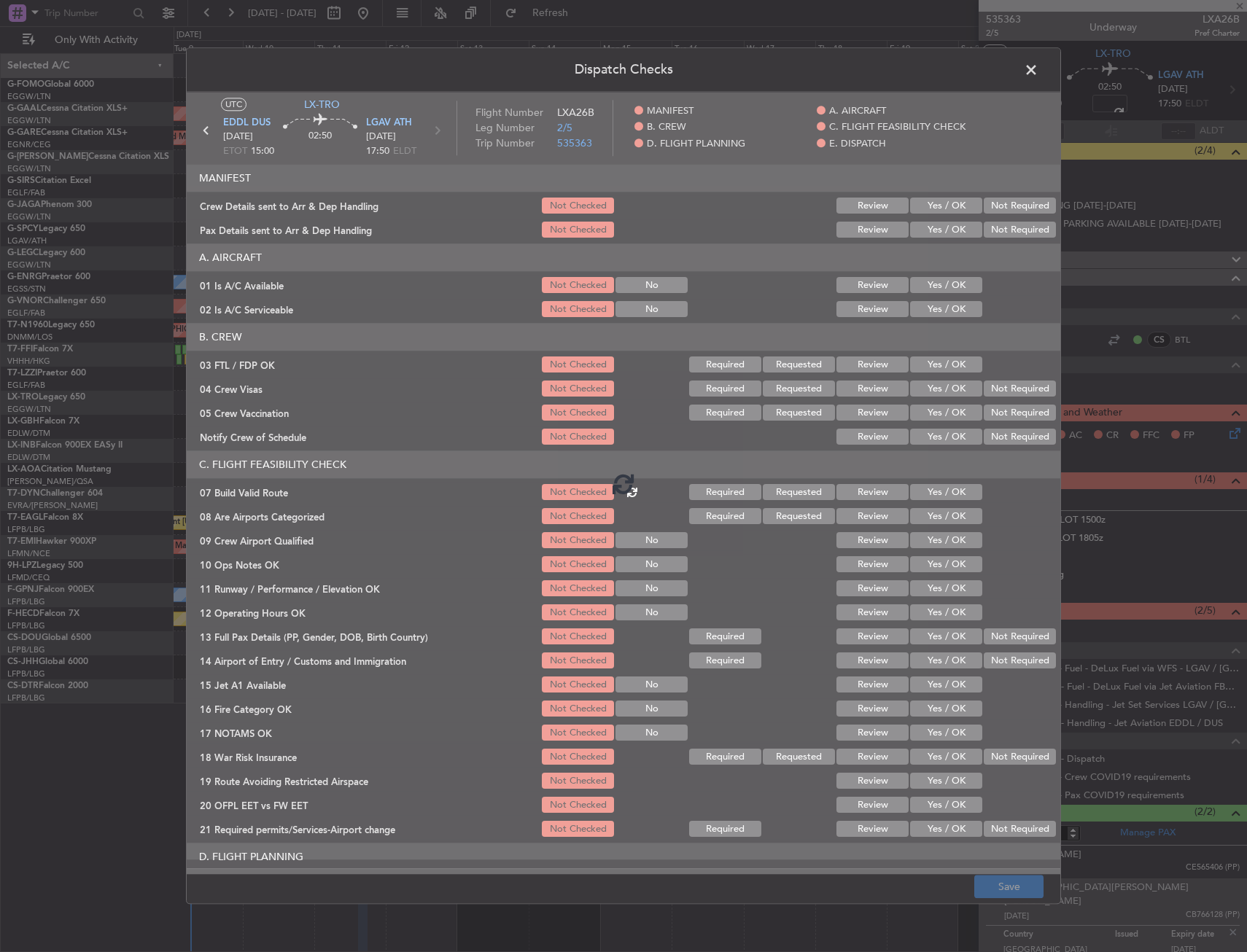
type input "-00:05"
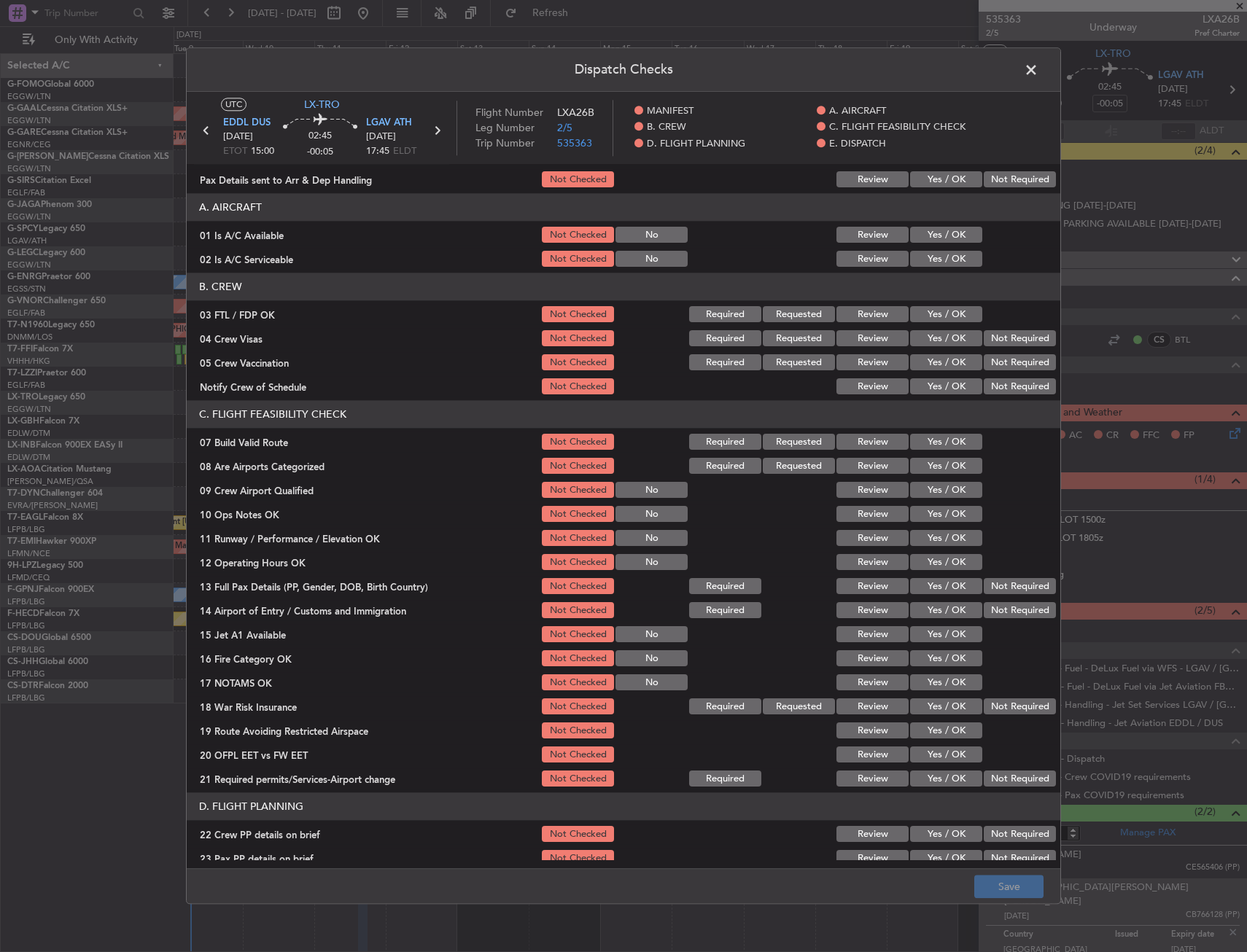
scroll to position [73, 0]
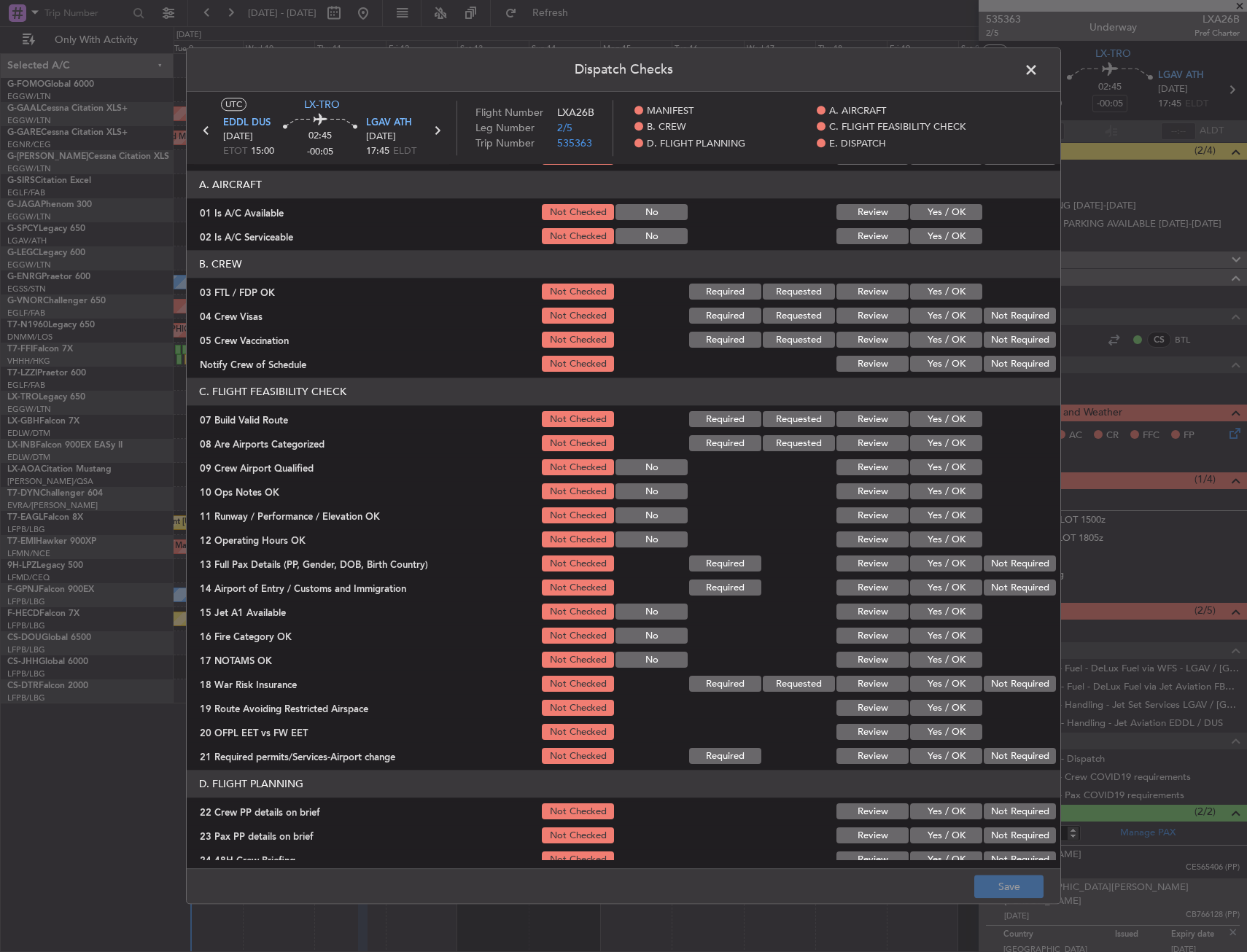
click at [919, 417] on button "Yes / OK" at bounding box center [946, 420] width 72 height 16
click at [926, 491] on button "Yes / OK" at bounding box center [946, 492] width 72 height 16
click at [928, 512] on button "Yes / OK" at bounding box center [946, 515] width 72 height 16
click at [928, 526] on div "Yes / OK" at bounding box center [945, 516] width 74 height 20
drag, startPoint x: 929, startPoint y: 538, endPoint x: 929, endPoint y: 551, distance: 13.0
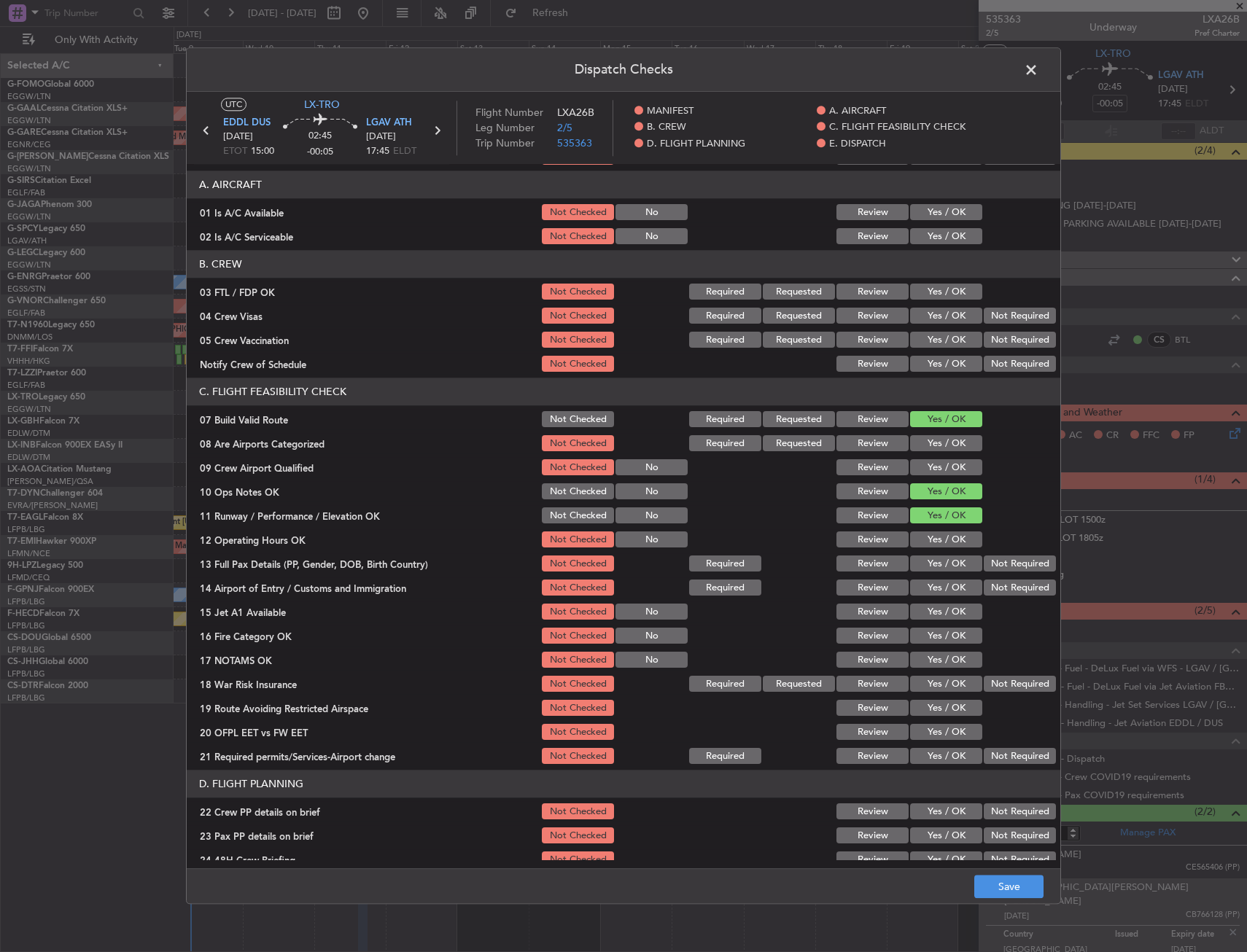
click at [930, 538] on button "Yes / OK" at bounding box center [946, 539] width 72 height 16
click at [929, 573] on div "Yes / OK" at bounding box center [945, 563] width 74 height 20
click at [930, 565] on button "Yes / OK" at bounding box center [946, 563] width 72 height 16
click at [925, 593] on button "Yes / OK" at bounding box center [946, 587] width 72 height 16
click at [920, 620] on button "Yes / OK" at bounding box center [946, 612] width 72 height 16
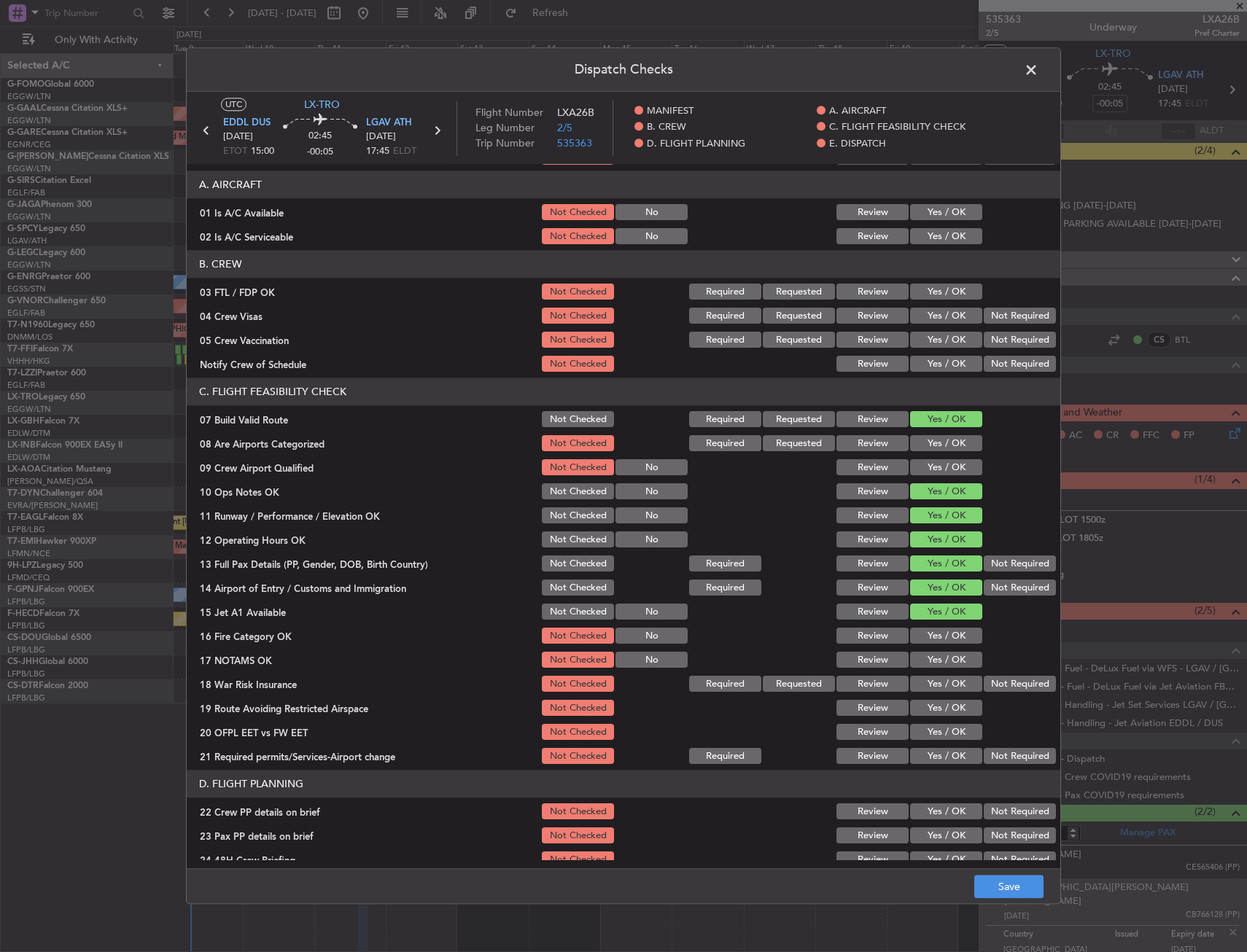
click at [926, 635] on button "Yes / OK" at bounding box center [946, 636] width 72 height 16
click at [928, 664] on button "Yes / OK" at bounding box center [946, 660] width 72 height 16
click at [930, 680] on button "Yes / OK" at bounding box center [946, 684] width 72 height 16
click at [923, 700] on button "Yes / OK" at bounding box center [946, 708] width 72 height 16
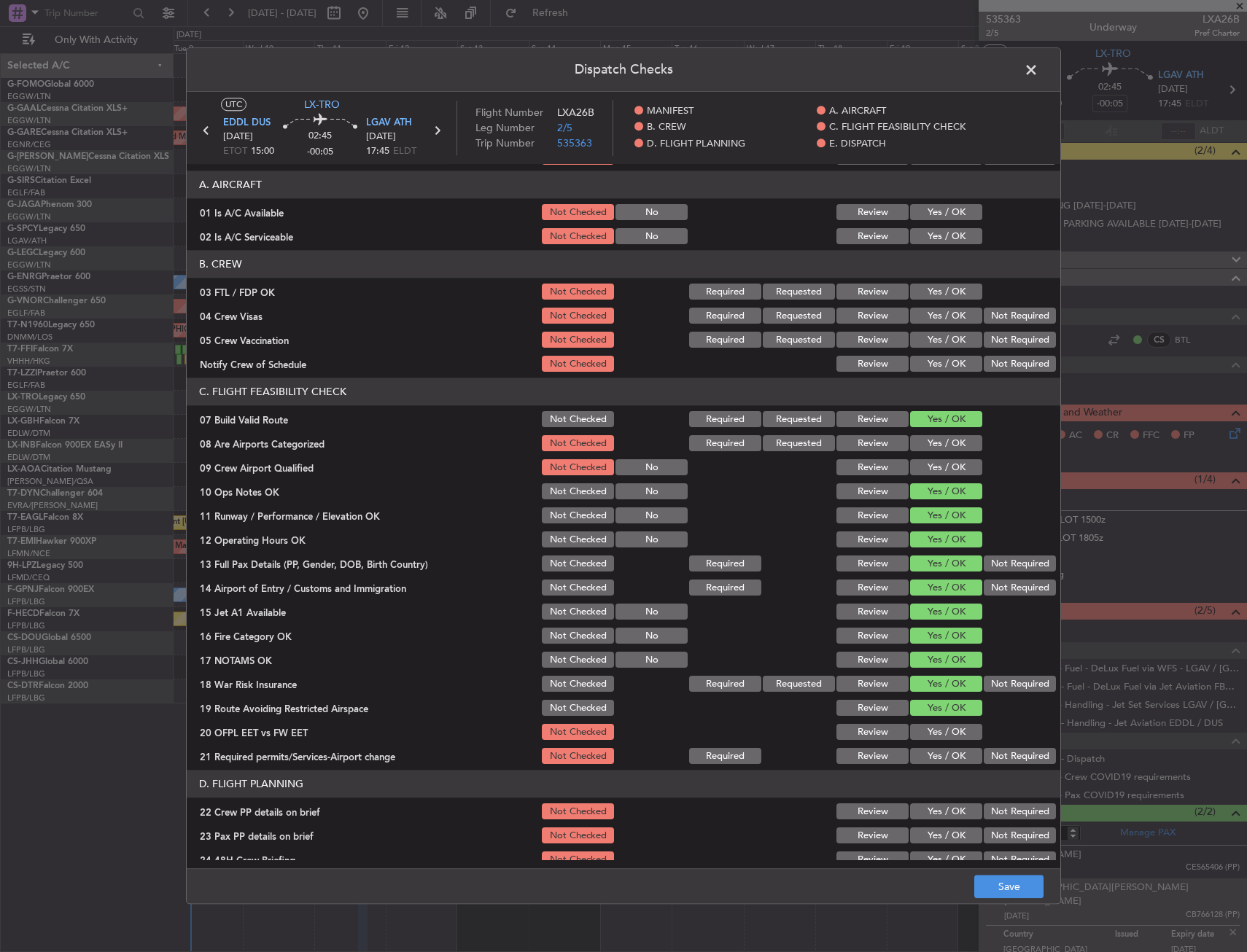
click at [925, 725] on button "Yes / OK" at bounding box center [946, 732] width 72 height 16
click at [928, 749] on button "Yes / OK" at bounding box center [946, 756] width 72 height 16
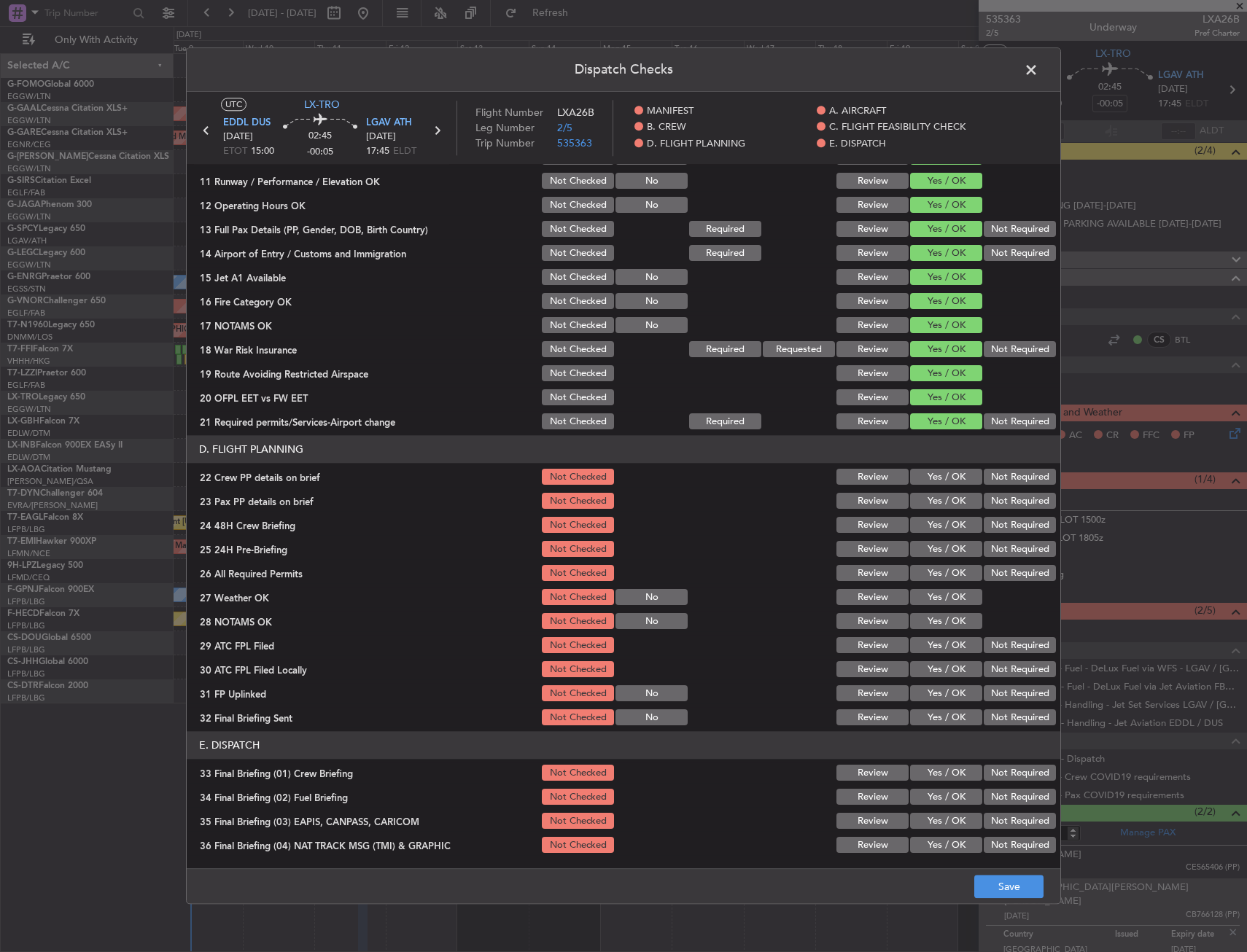
scroll to position [438, 0]
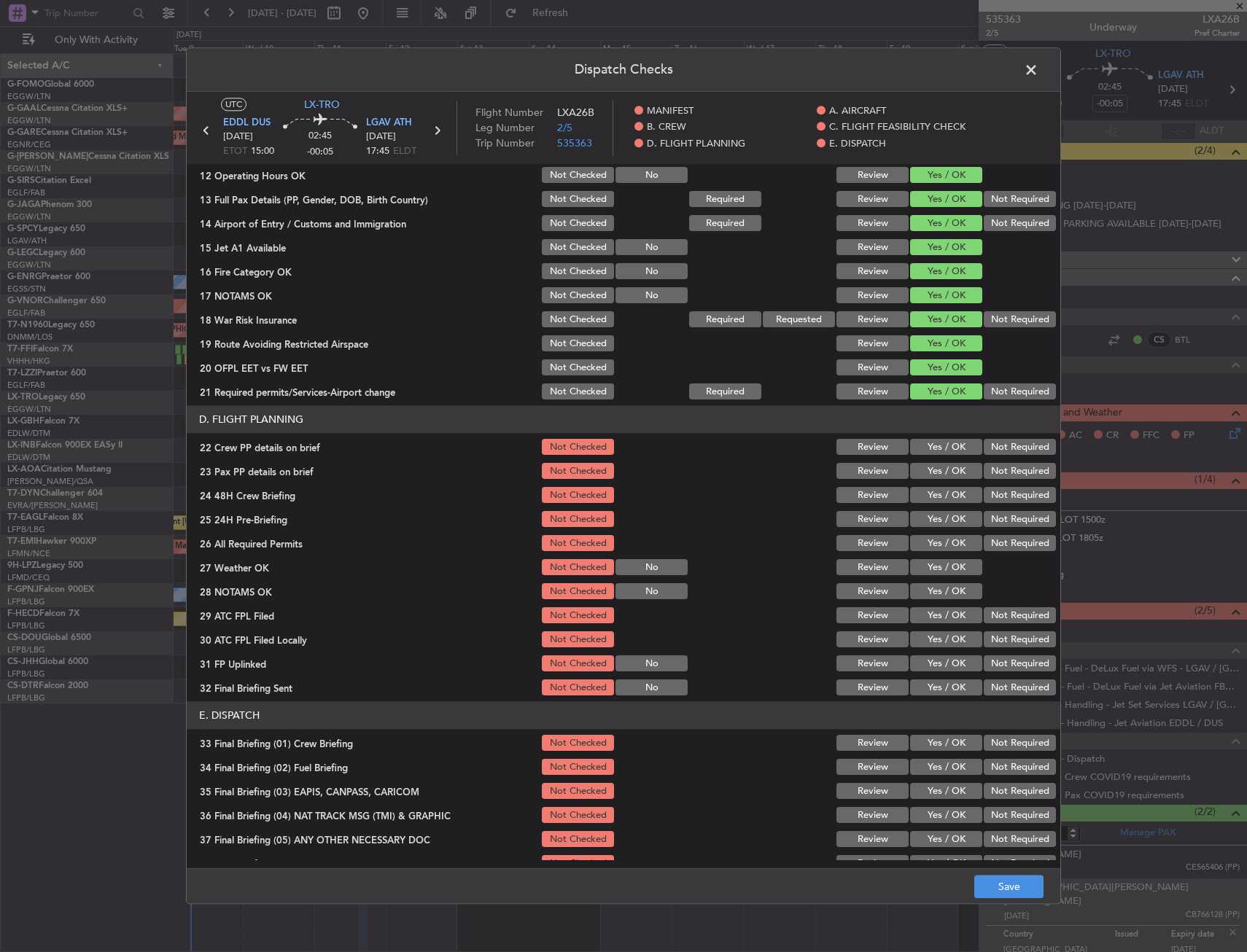
click at [940, 448] on button "Yes / OK" at bounding box center [946, 447] width 72 height 16
click at [947, 467] on button "Yes / OK" at bounding box center [946, 471] width 72 height 16
drag, startPoint x: 943, startPoint y: 490, endPoint x: 940, endPoint y: 581, distance: 91.0
click at [943, 491] on button "Yes / OK" at bounding box center [946, 495] width 72 height 16
click at [990, 878] on button "Save" at bounding box center [1009, 886] width 69 height 23
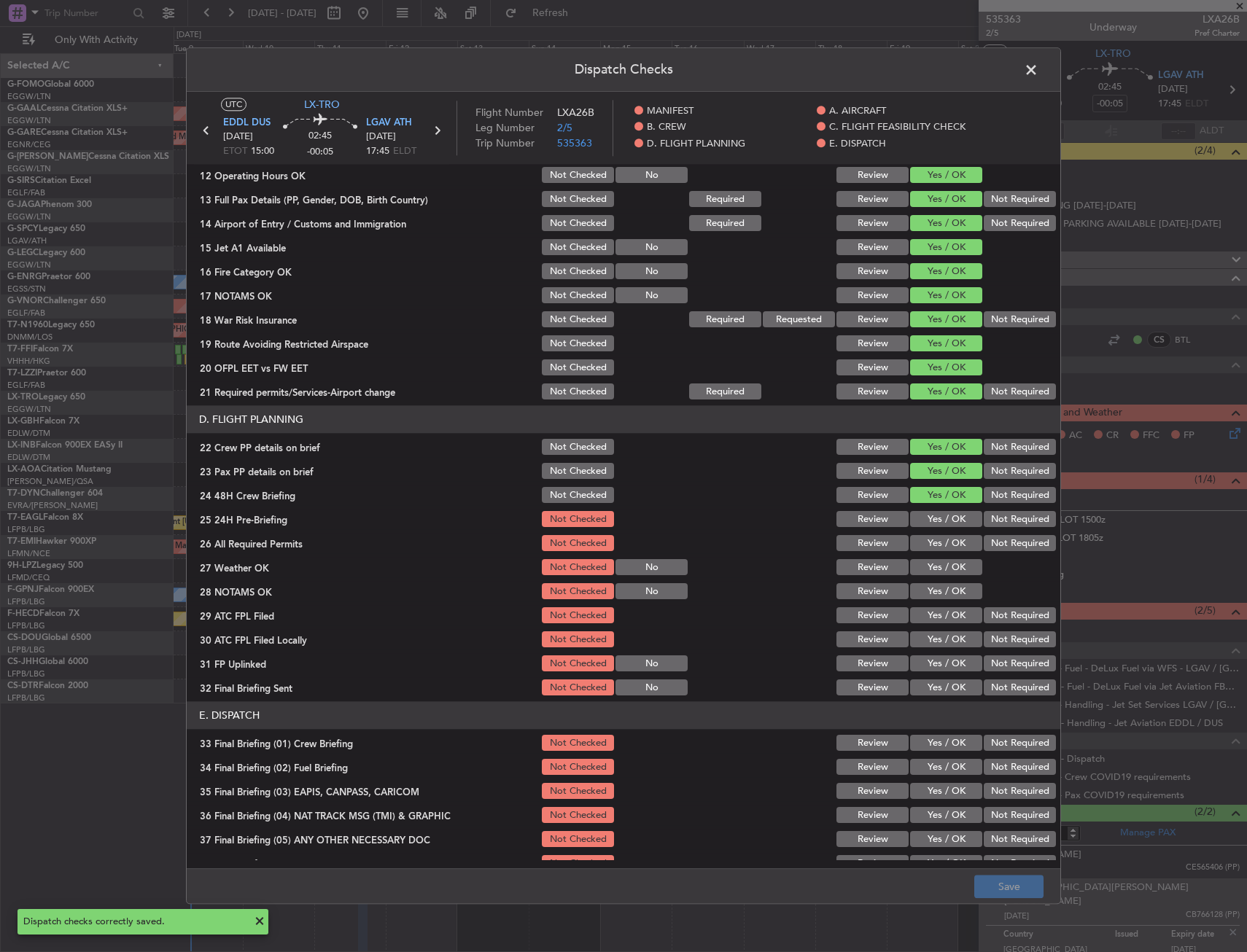
click at [1038, 69] on span at bounding box center [1038, 73] width 0 height 29
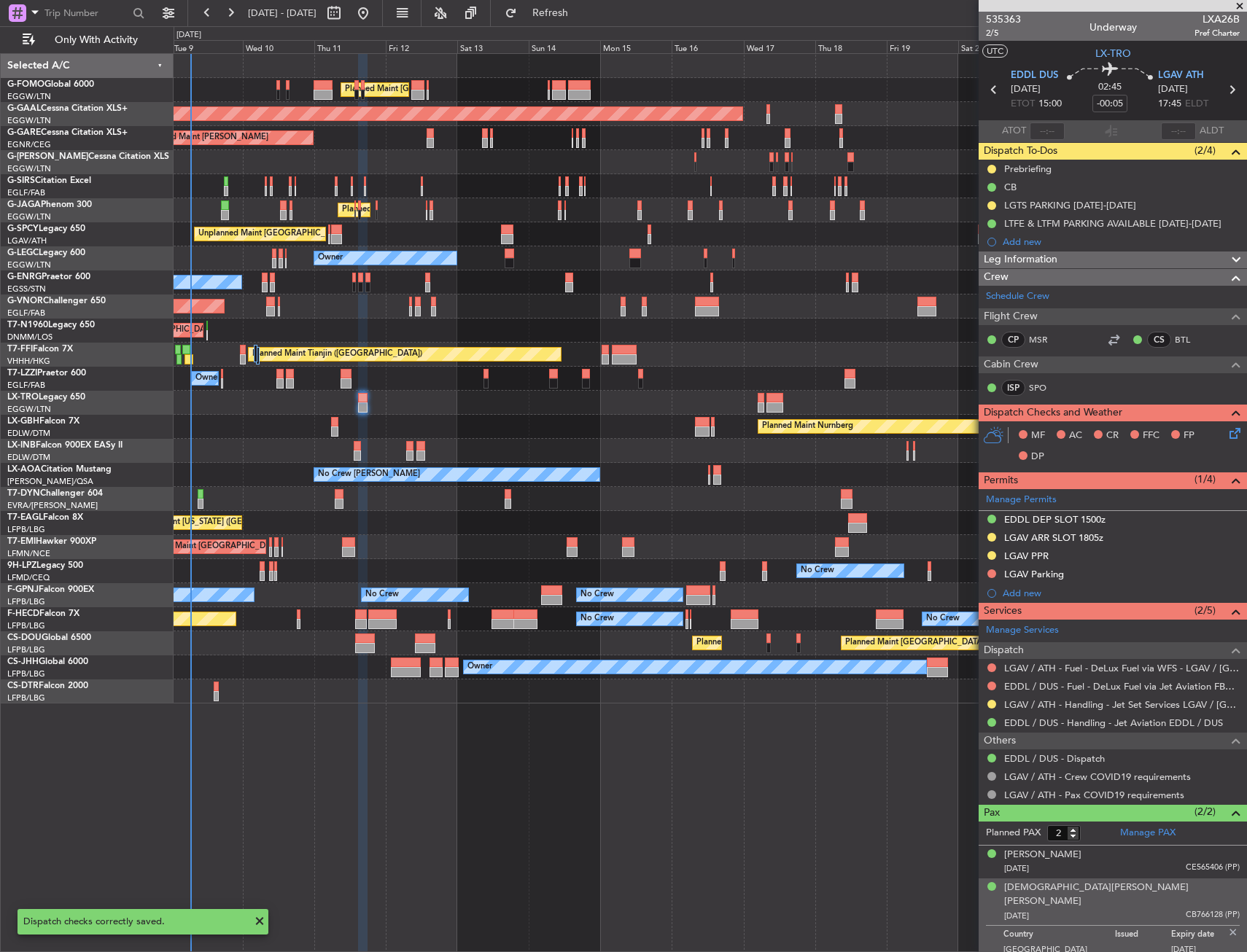
click at [994, 37] on span "2/5" at bounding box center [1003, 33] width 35 height 12
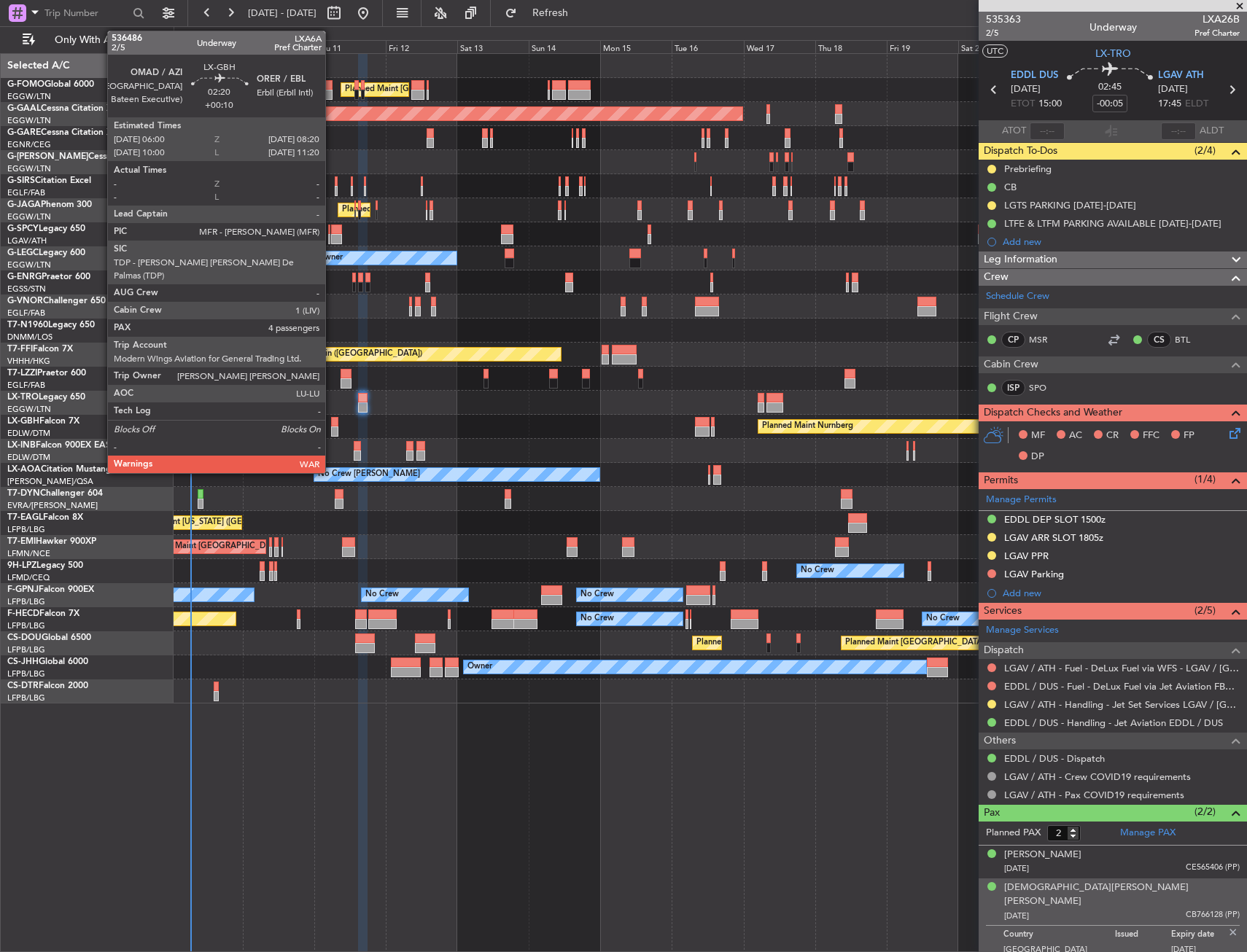
click at [332, 429] on div at bounding box center [335, 432] width 8 height 11
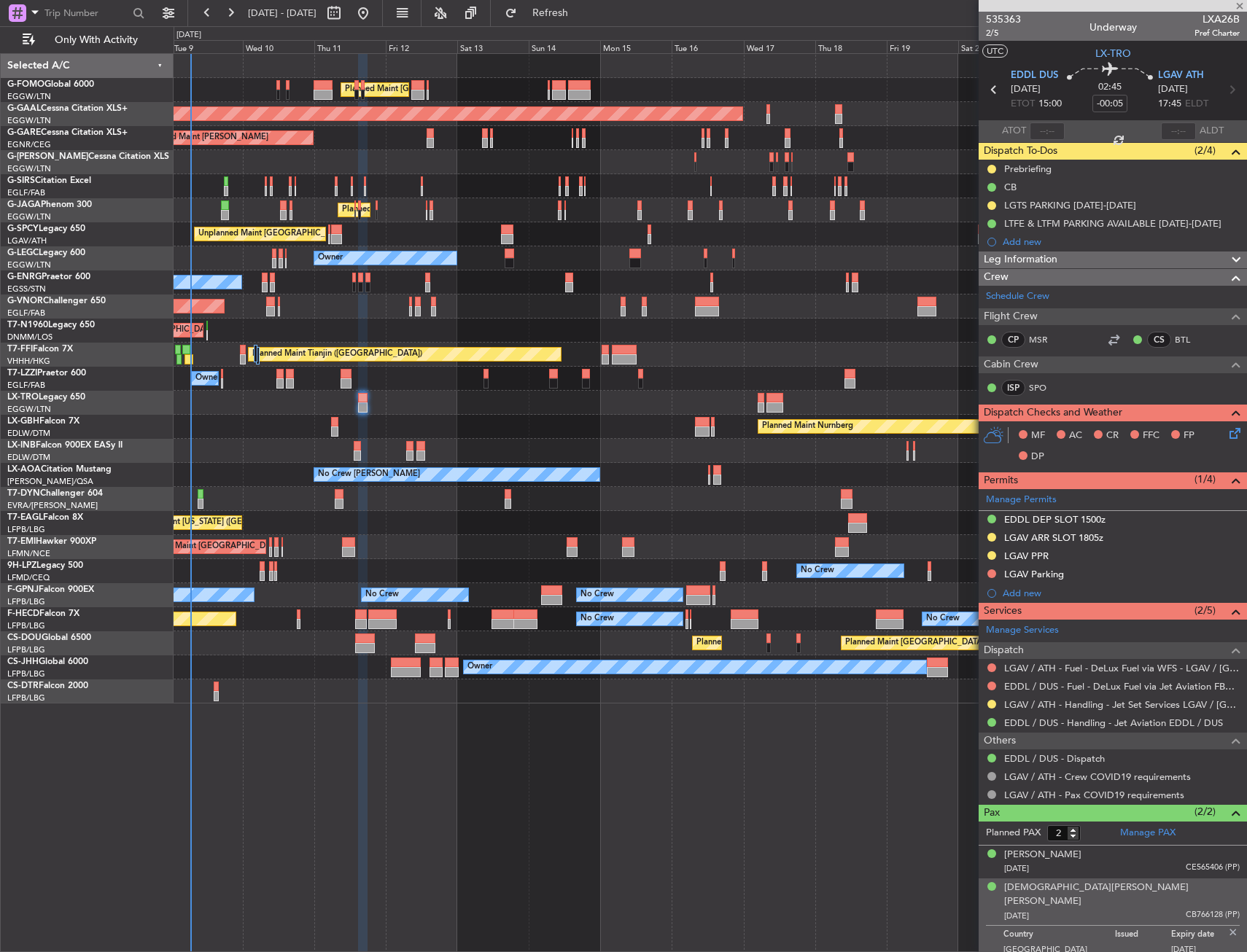
type input "+00:10"
type input "4"
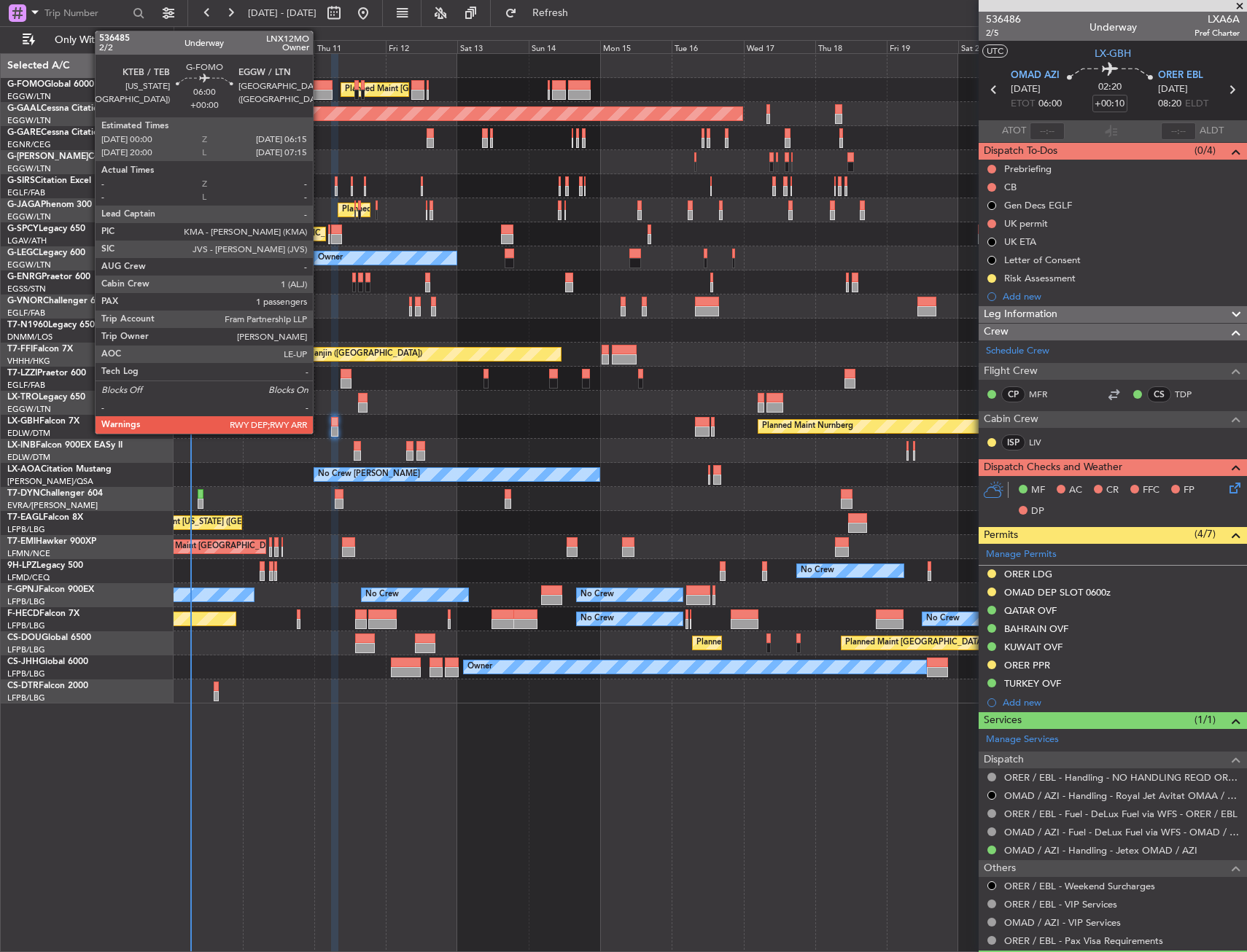
click at [319, 80] on div at bounding box center [322, 85] width 19 height 11
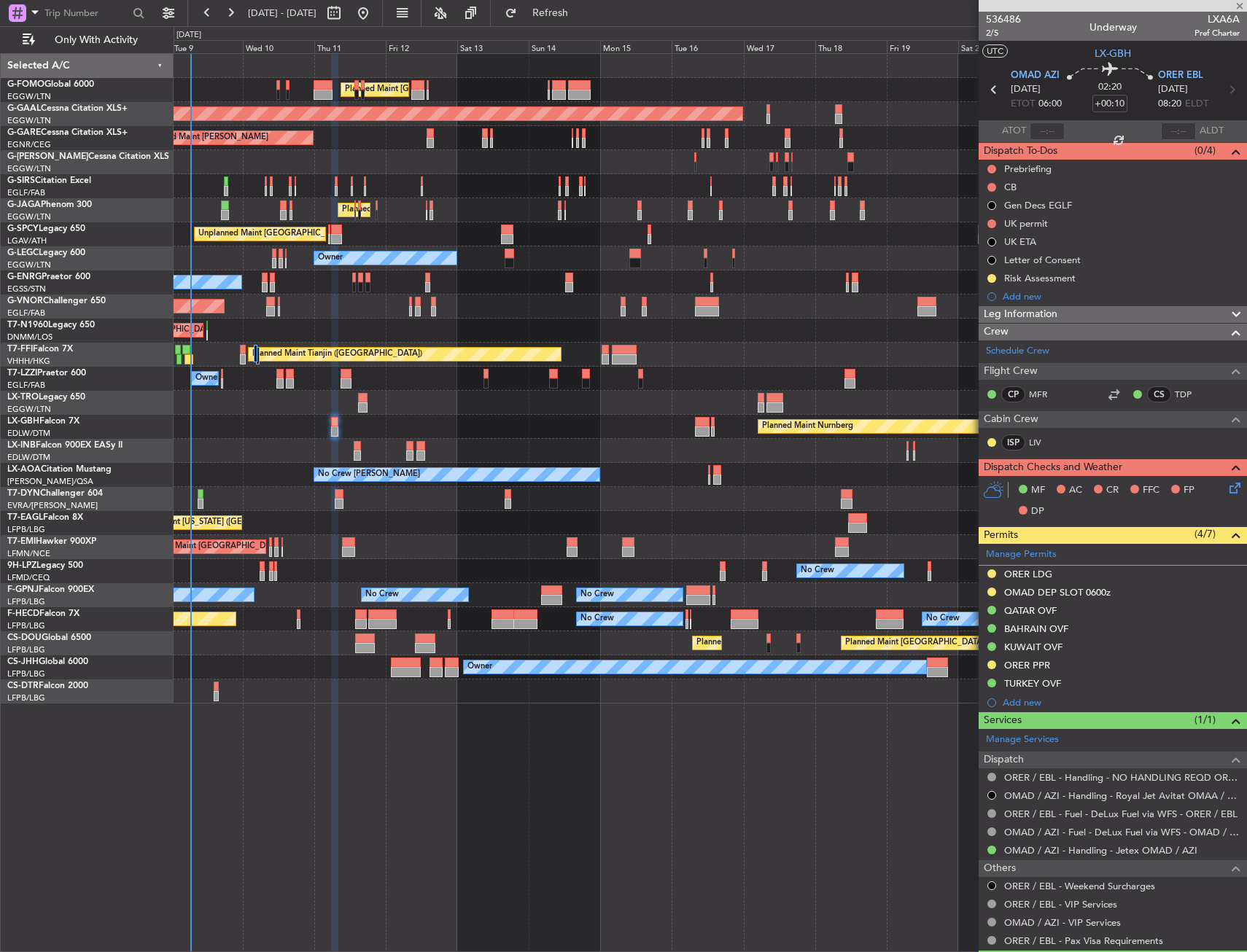
type input "1"
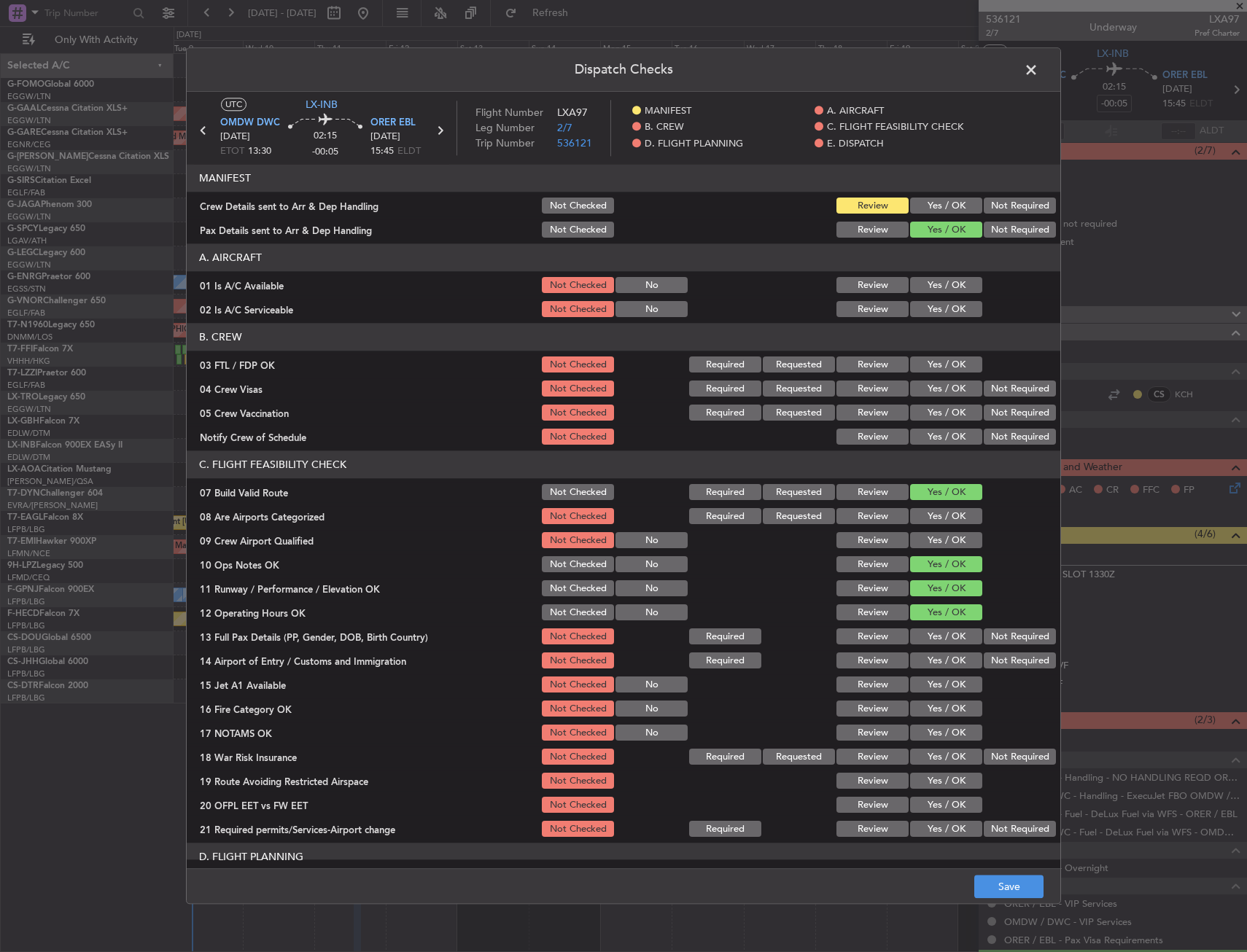
click at [941, 643] on button "Yes / OK" at bounding box center [946, 636] width 72 height 16
click at [940, 654] on button "Yes / OK" at bounding box center [946, 661] width 72 height 16
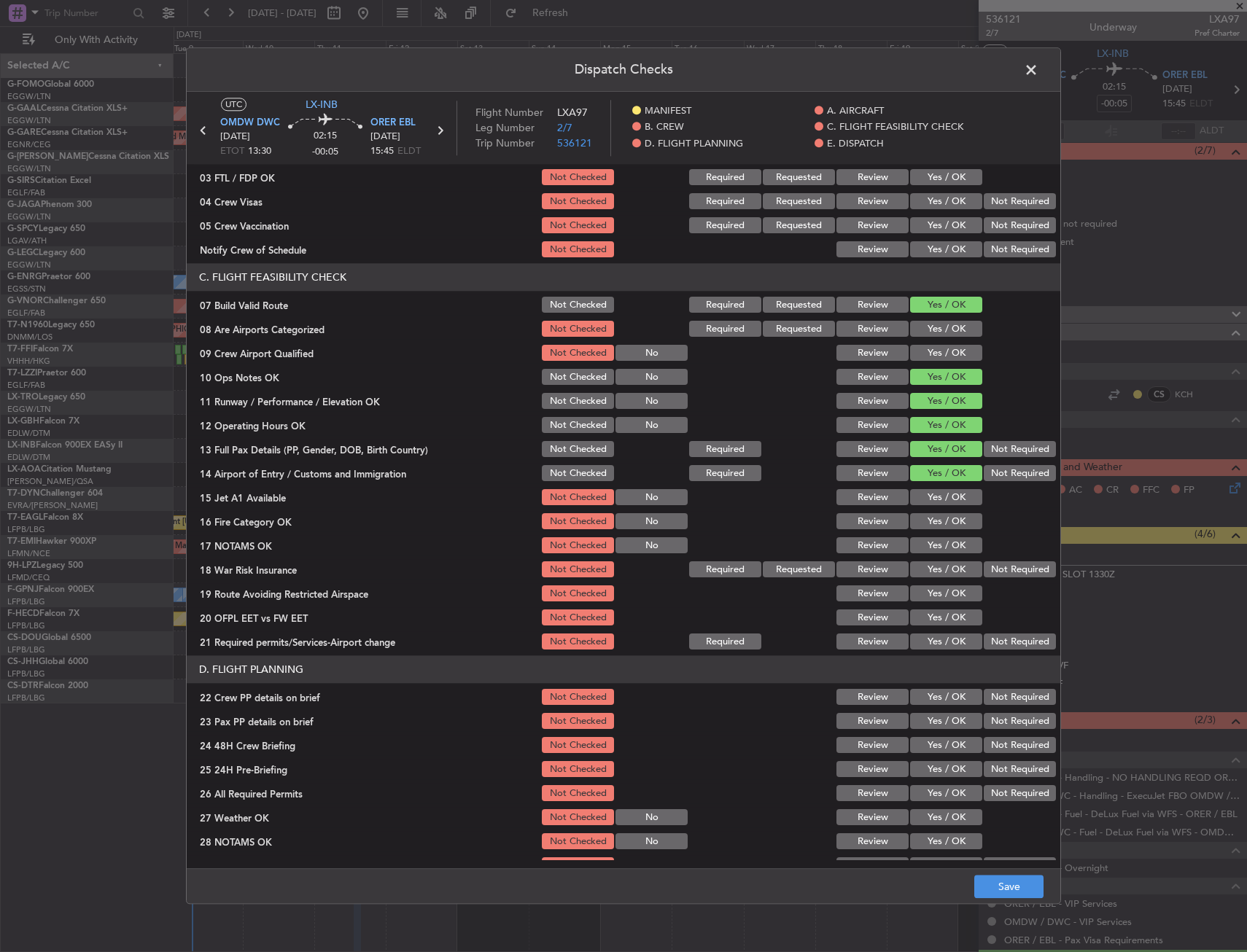
scroll to position [218, 0]
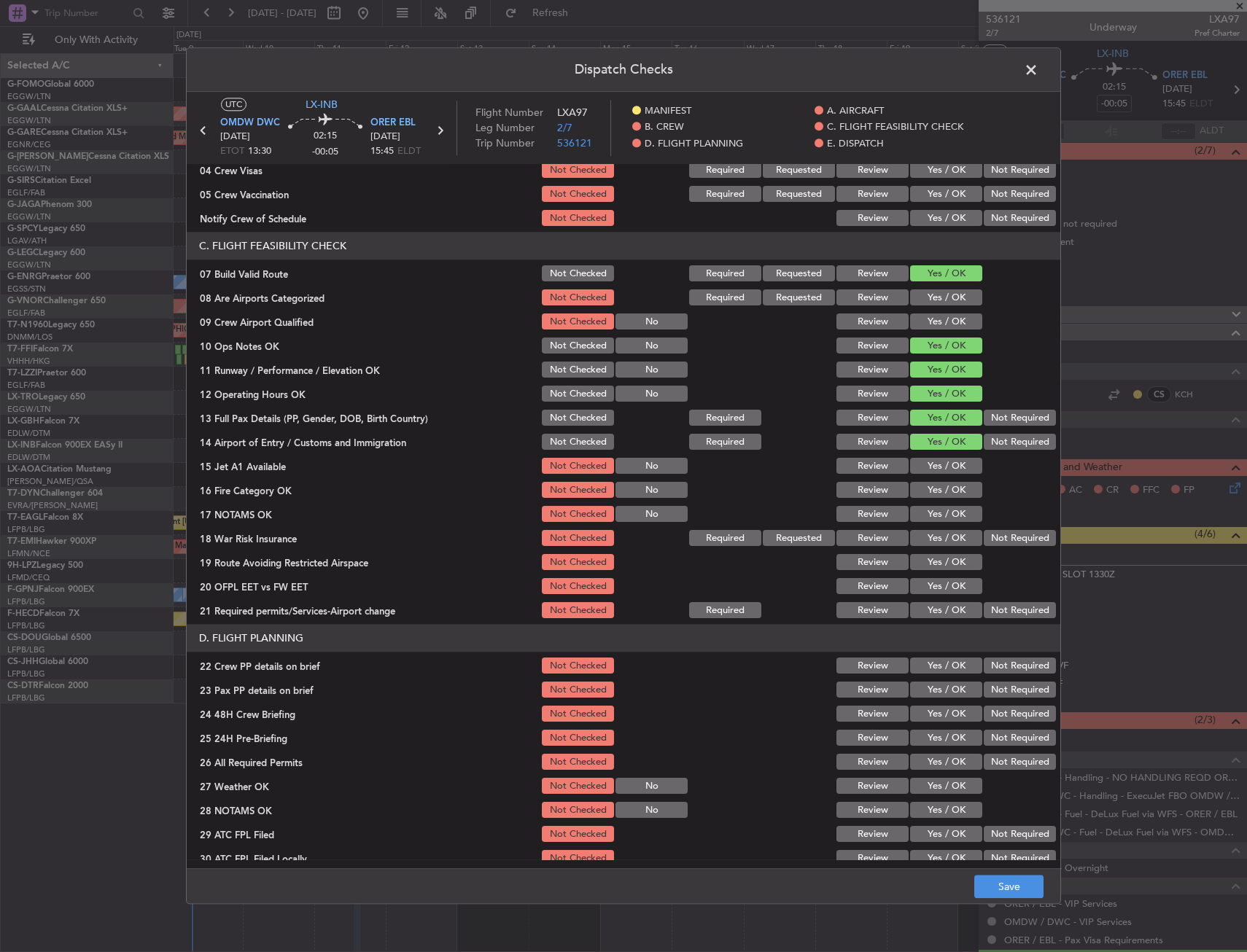
click at [918, 453] on section "C. FLIGHT FEASIBILITY CHECK 07 Build Valid Route Not Checked Required Requested…" at bounding box center [623, 427] width 873 height 389
click at [923, 465] on button "Yes / OK" at bounding box center [946, 466] width 72 height 16
click at [929, 488] on button "Yes / OK" at bounding box center [946, 490] width 72 height 16
click at [931, 508] on button "Yes / OK" at bounding box center [946, 514] width 72 height 16
click at [928, 533] on button "Yes / OK" at bounding box center [946, 538] width 72 height 16
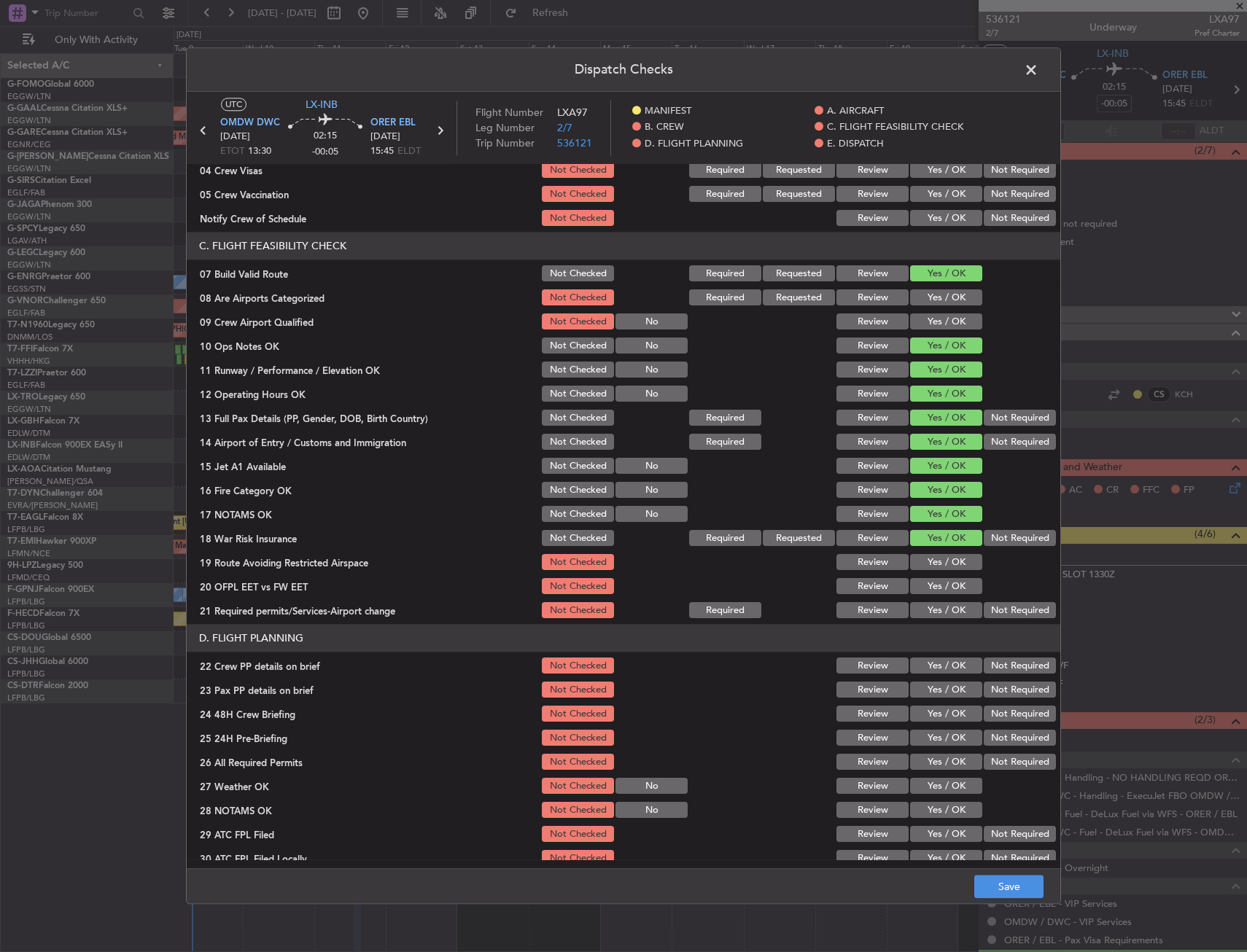
click at [923, 561] on button "Yes / OK" at bounding box center [946, 562] width 72 height 16
click at [924, 585] on button "Yes / OK" at bounding box center [946, 586] width 72 height 16
click at [927, 600] on div "Yes / OK" at bounding box center [945, 610] width 74 height 20
click at [926, 603] on button "Yes / OK" at bounding box center [946, 610] width 72 height 16
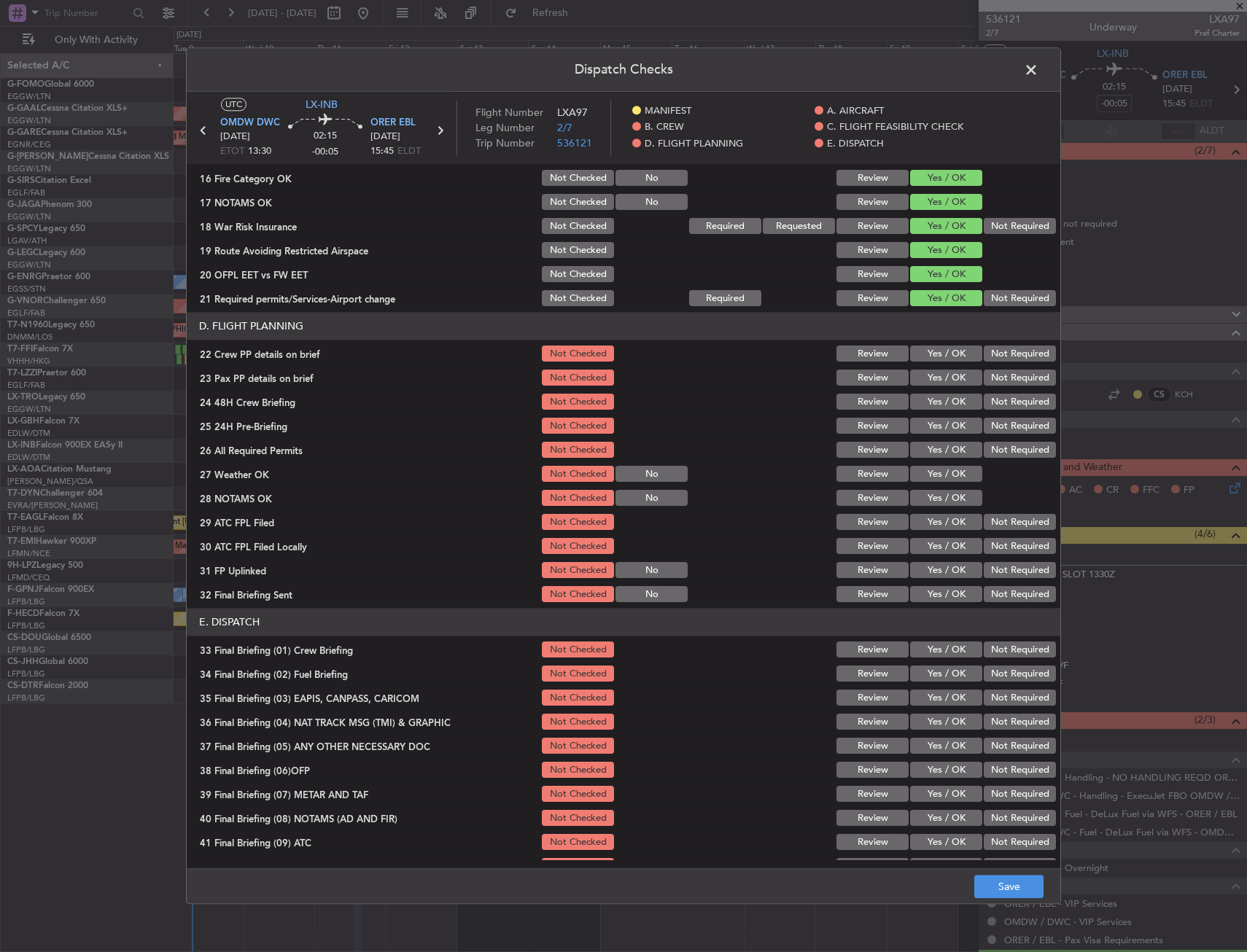
scroll to position [583, 0]
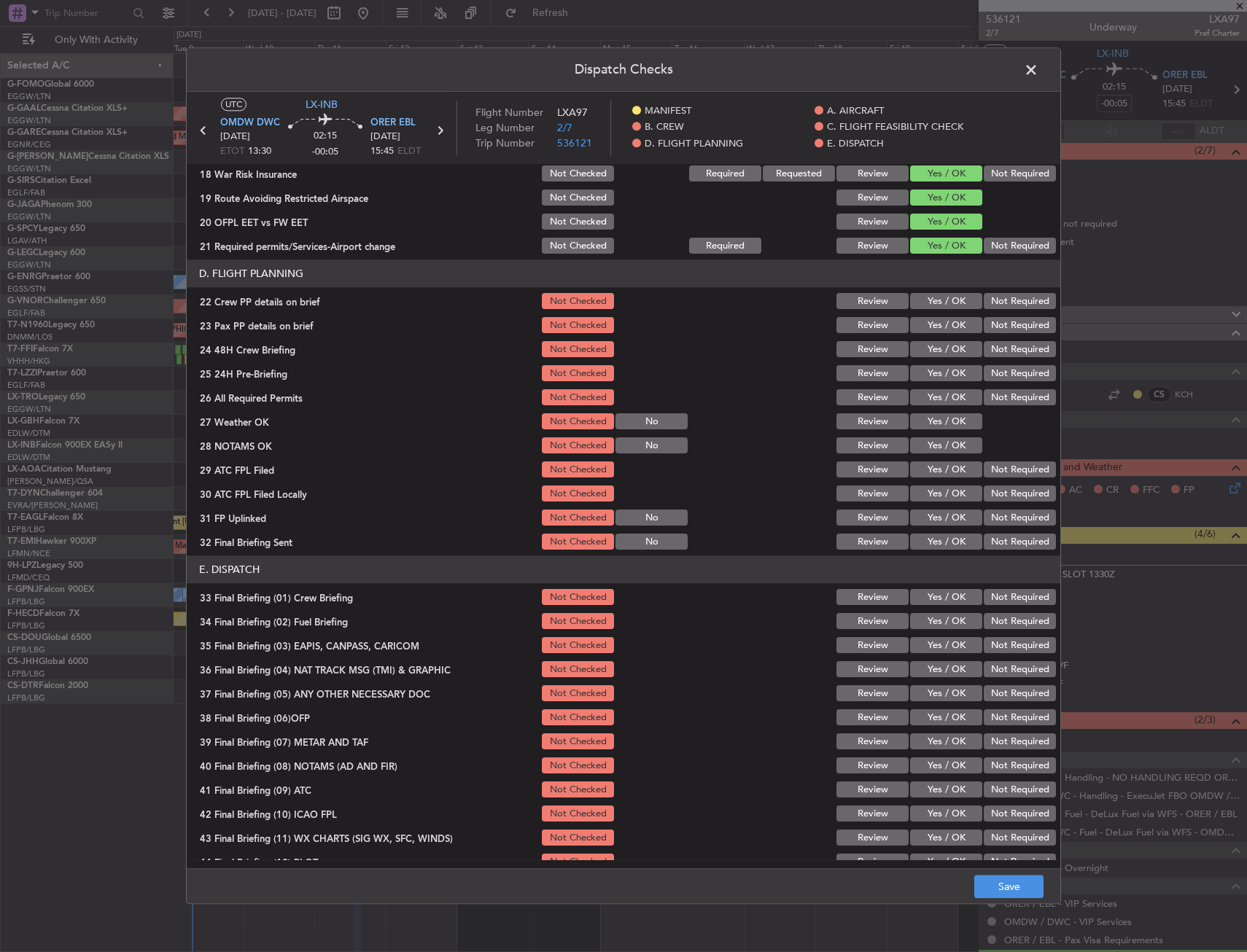
click at [940, 304] on button "Yes / OK" at bounding box center [946, 301] width 72 height 16
click at [940, 322] on button "Yes / OK" at bounding box center [946, 325] width 72 height 16
click at [937, 342] on button "Yes / OK" at bounding box center [946, 349] width 72 height 16
drag, startPoint x: 986, startPoint y: 892, endPoint x: 983, endPoint y: 876, distance: 16.3
click at [986, 892] on button "Save" at bounding box center [1009, 886] width 69 height 23
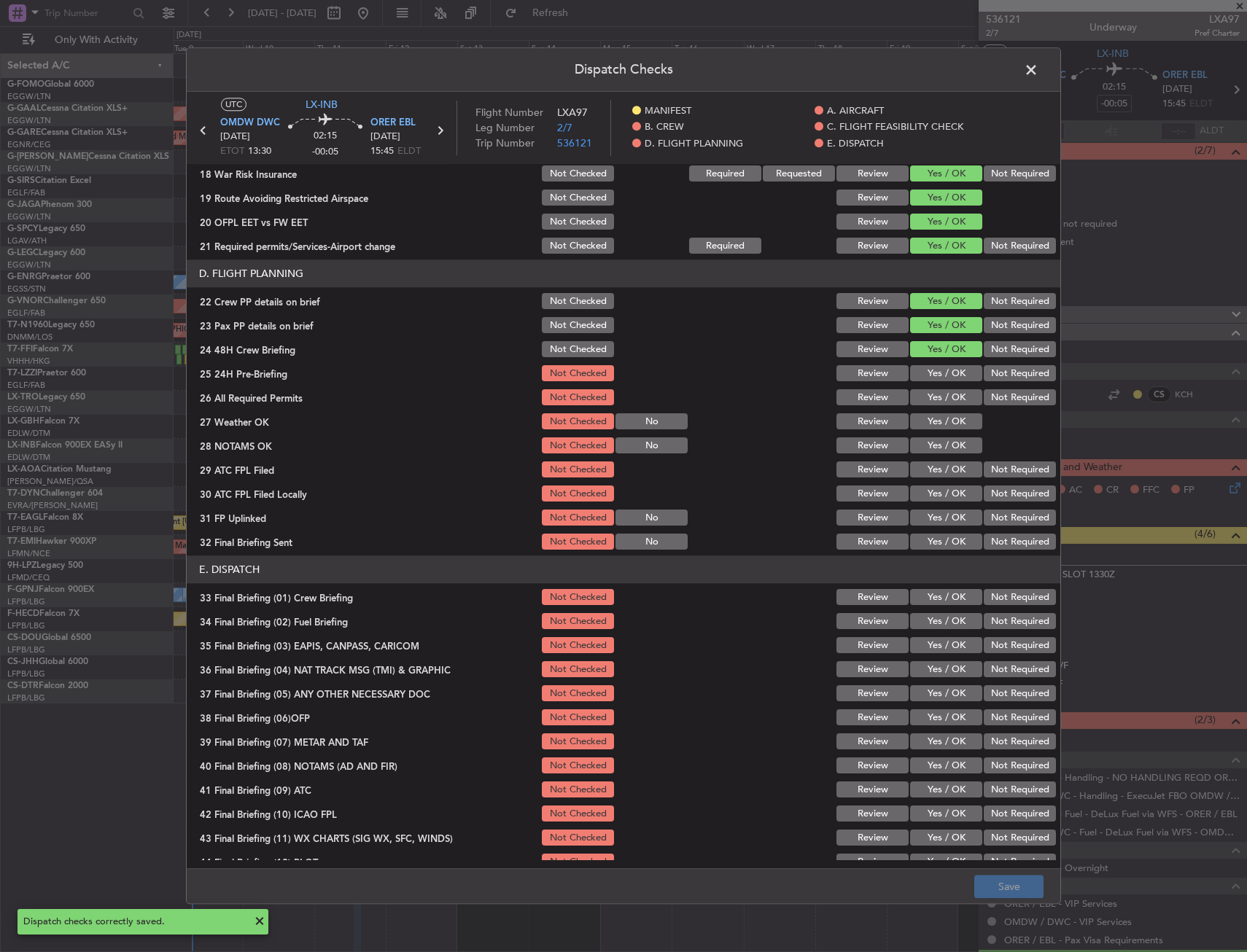
click at [1038, 70] on span at bounding box center [1038, 73] width 0 height 29
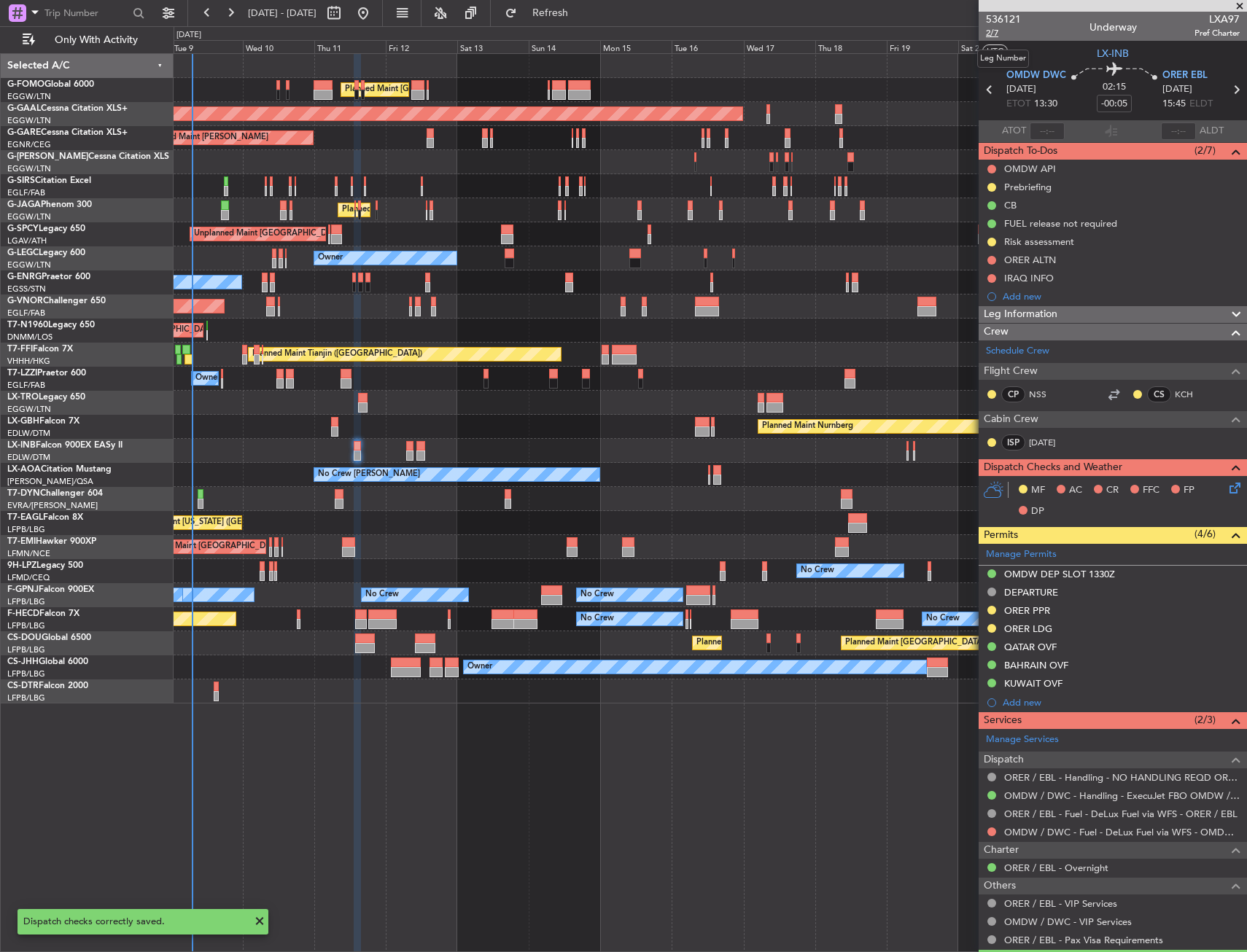
click at [994, 35] on span "2/7" at bounding box center [1003, 33] width 35 height 12
click at [999, 32] on span "2/7" at bounding box center [1003, 33] width 35 height 12
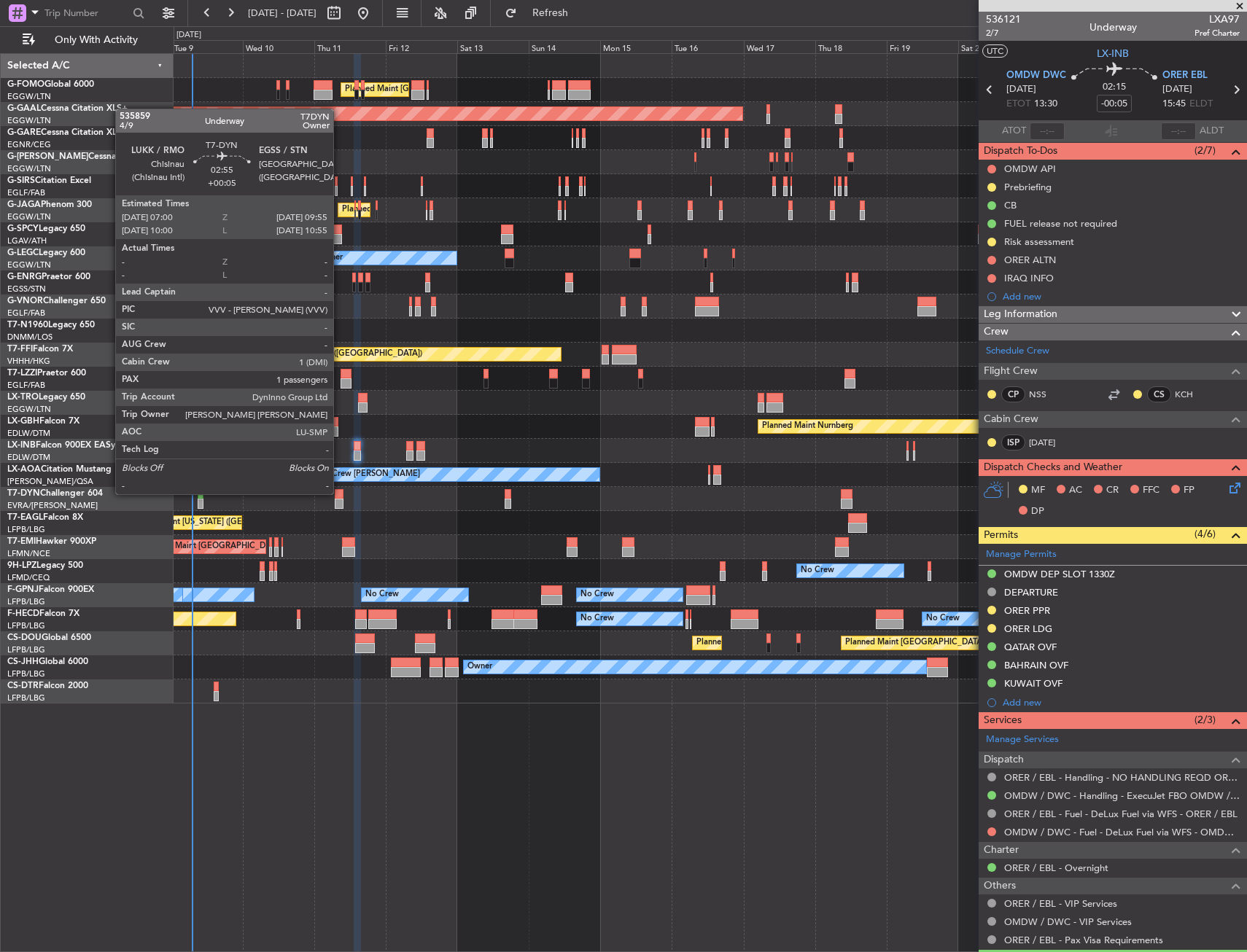
click at [340, 493] on div at bounding box center [339, 494] width 9 height 11
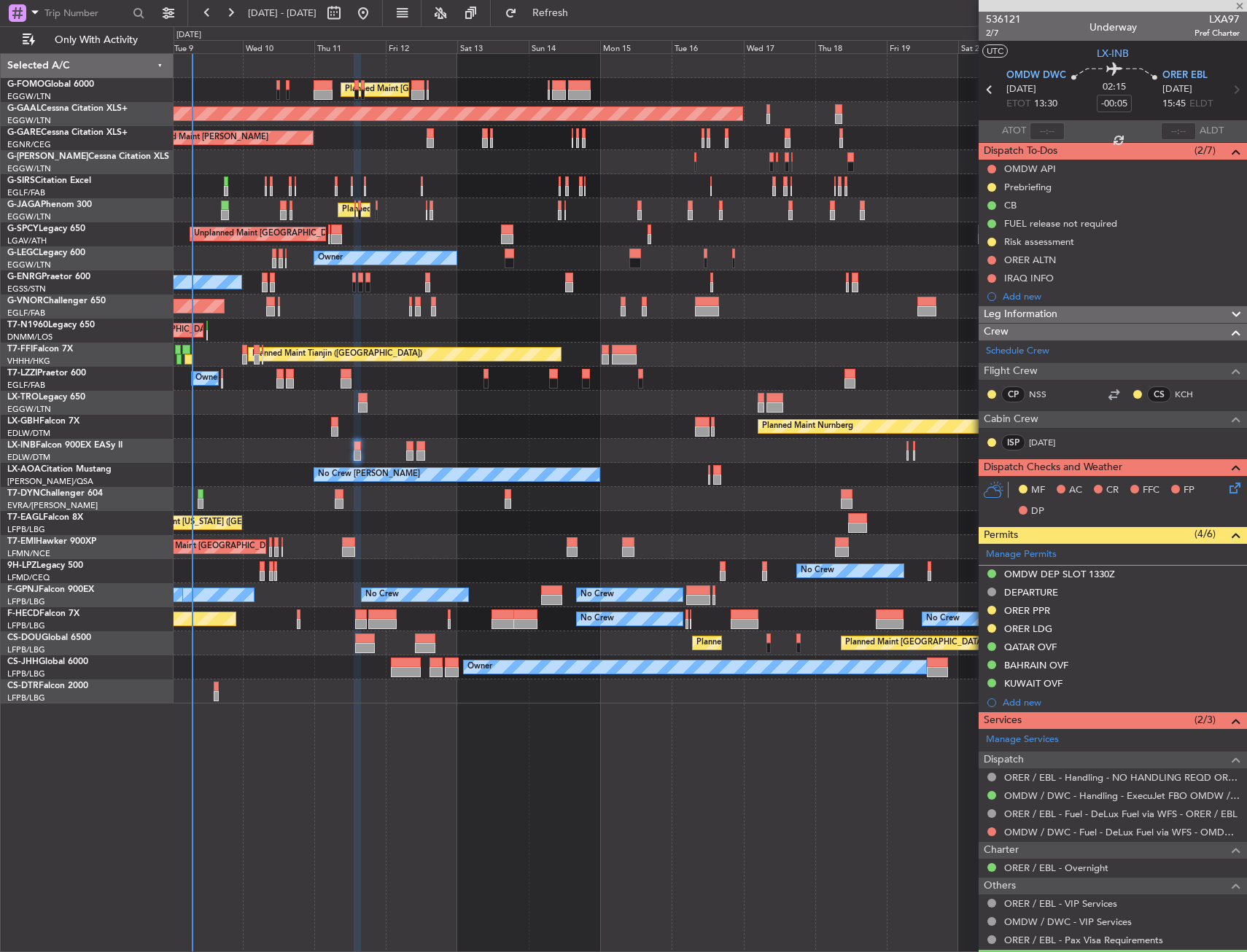
type input "+00:05"
type input "1"
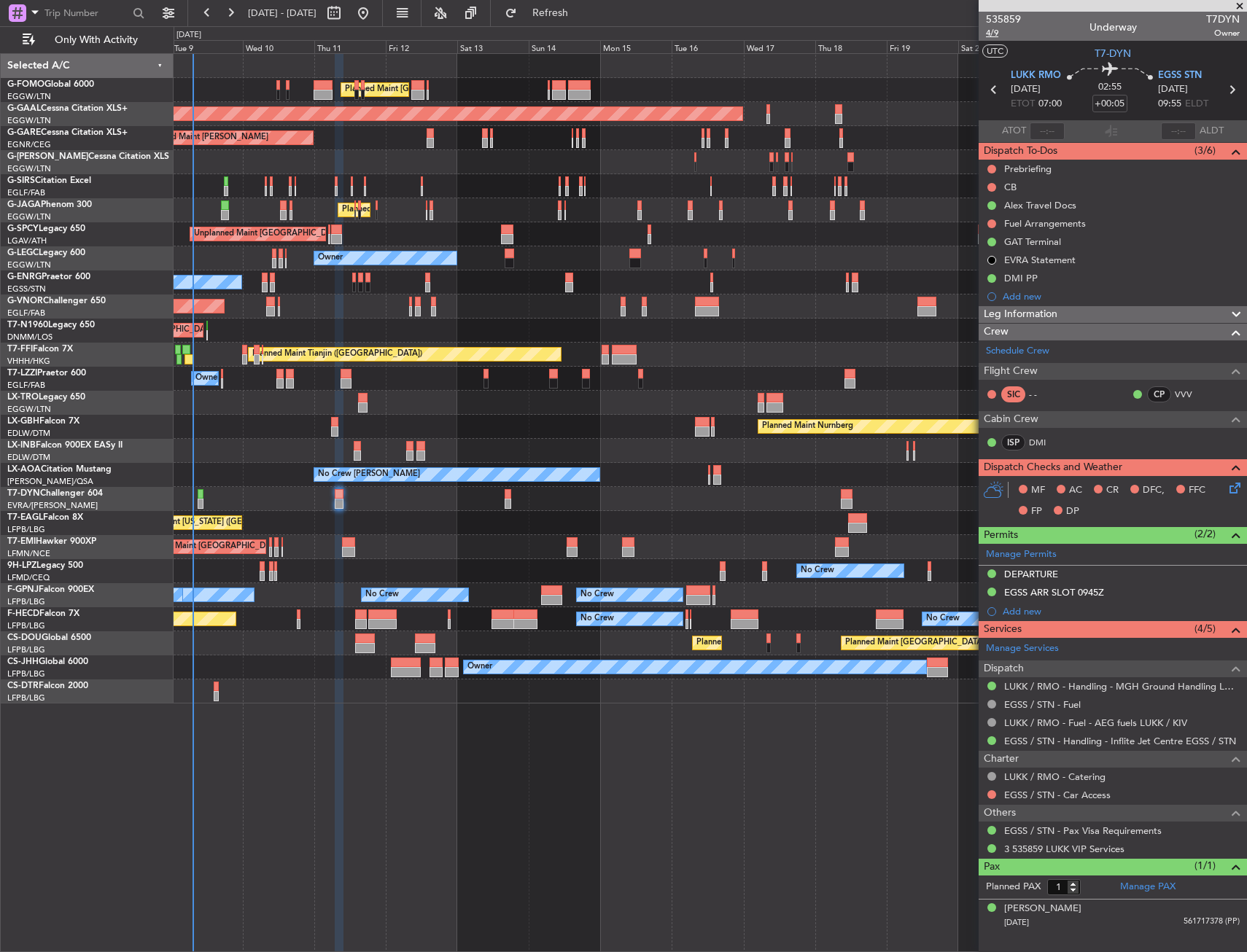
click at [993, 34] on span "4/9" at bounding box center [1003, 33] width 35 height 12
click at [998, 37] on span "4/9" at bounding box center [1003, 33] width 35 height 12
click at [1118, 109] on input "+00:05" at bounding box center [1110, 103] width 35 height 17
click at [1069, 37] on div "535859 4/9 Underway T7DYN Owner" at bounding box center [1113, 26] width 268 height 29
type input "+00:00"
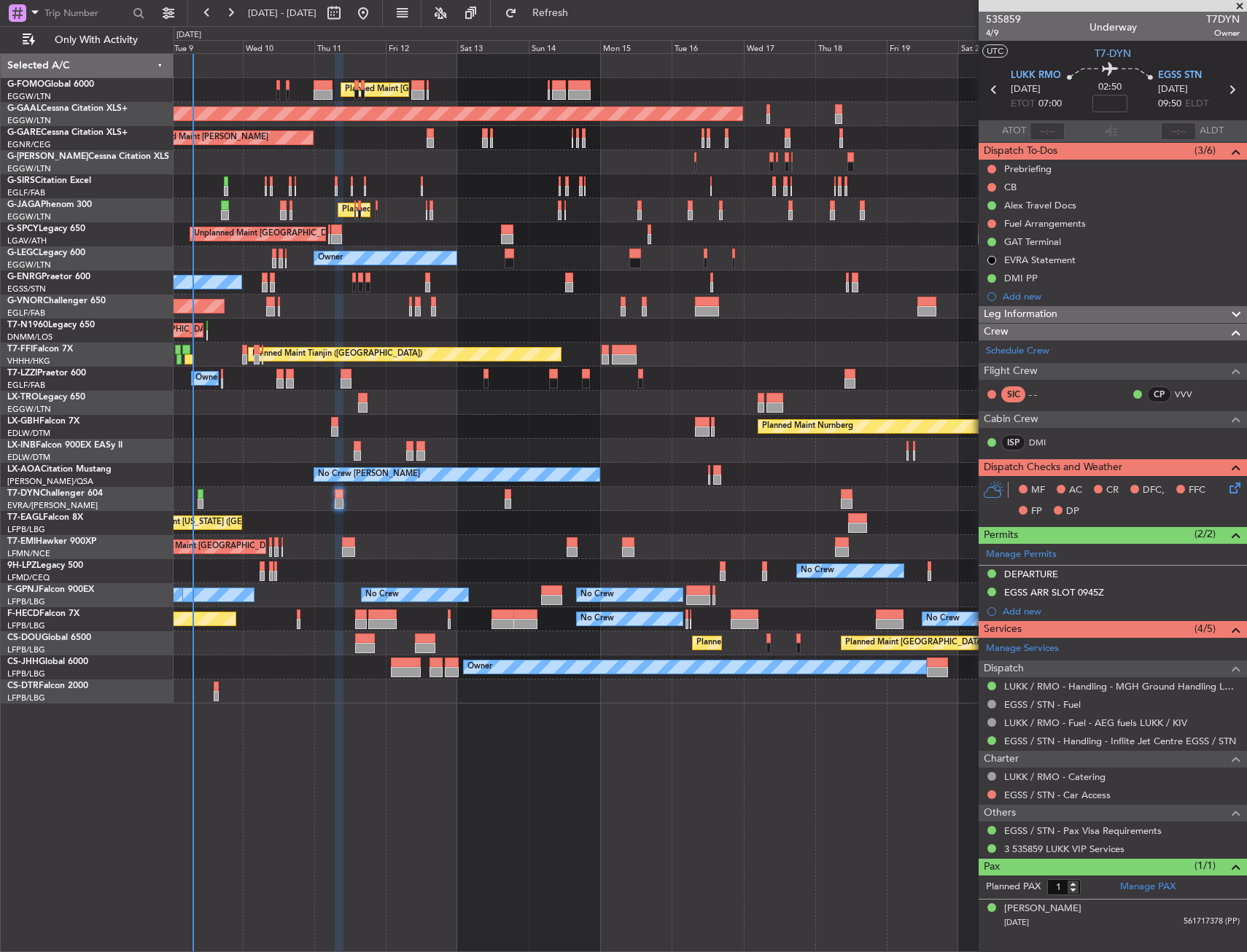
drag, startPoint x: 992, startPoint y: 168, endPoint x: 988, endPoint y: 174, distance: 7.2
click at [992, 168] on button at bounding box center [992, 169] width 9 height 9
click at [977, 217] on span "In Progress" at bounding box center [999, 211] width 50 height 14
click at [989, 188] on button at bounding box center [992, 188] width 9 height 9
click at [980, 258] on span "Completed" at bounding box center [998, 251] width 48 height 14
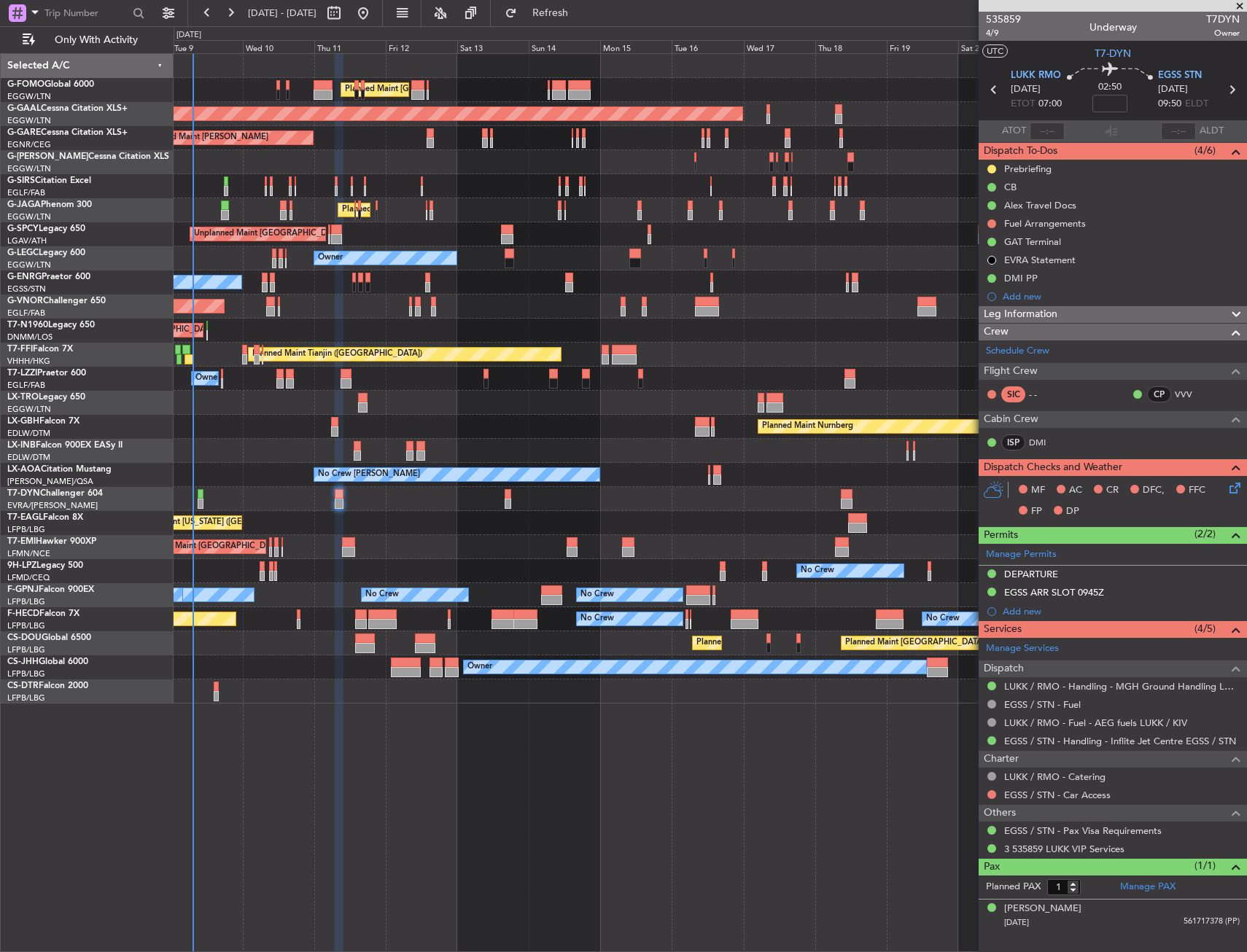
click at [1237, 485] on icon at bounding box center [1232, 485] width 11 height 11
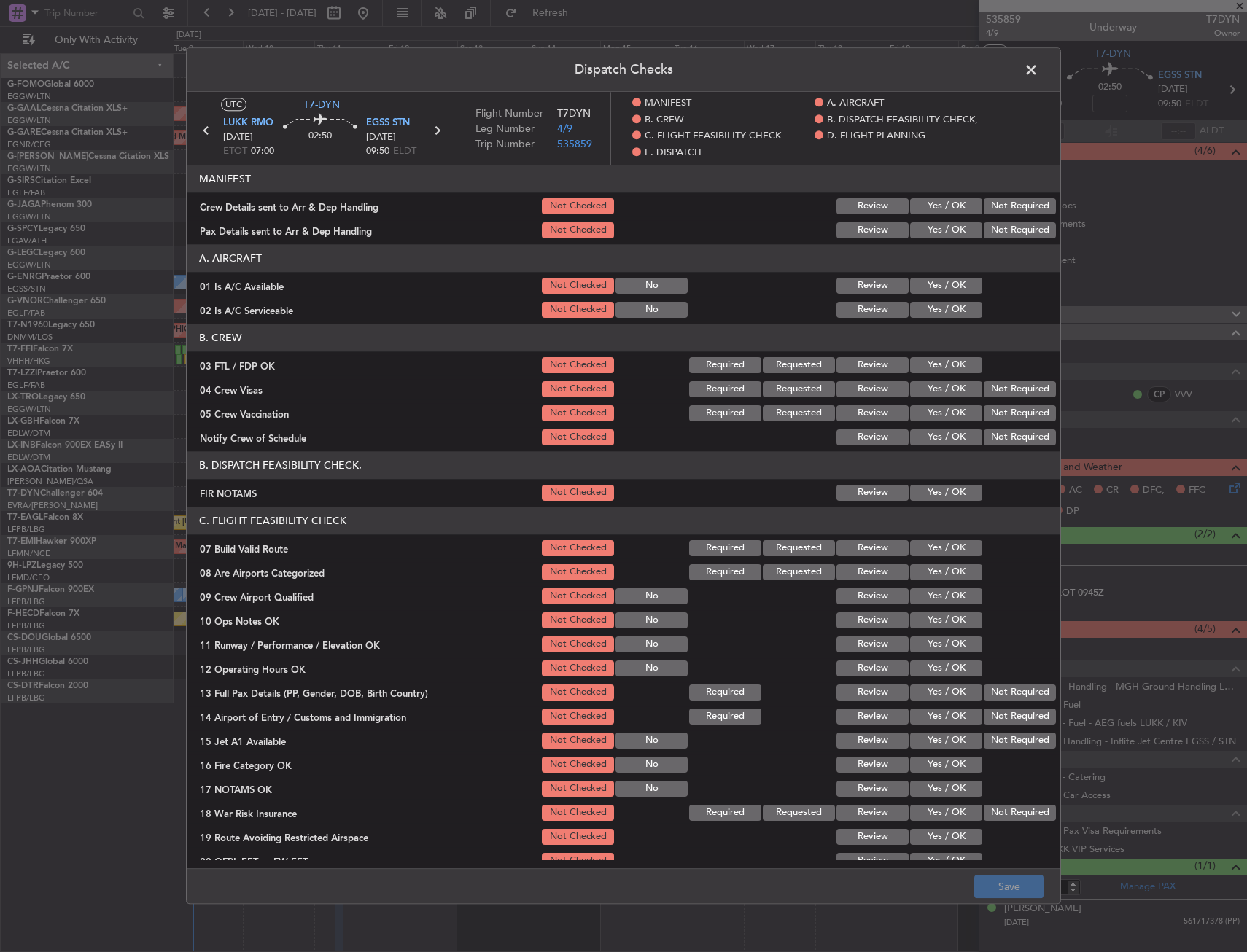
scroll to position [73, 0]
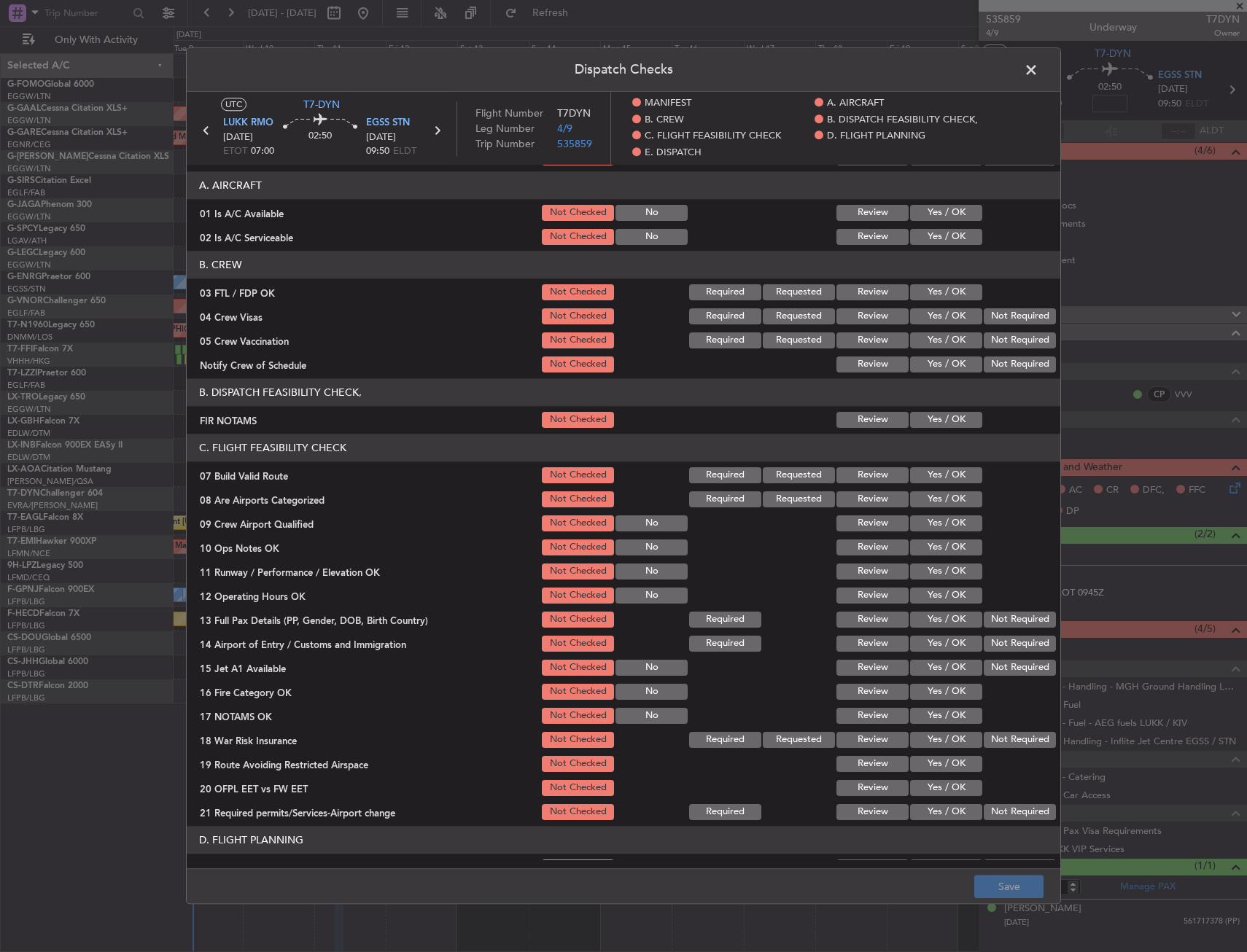
click at [933, 417] on button "Yes / OK" at bounding box center [946, 420] width 72 height 16
click at [933, 474] on button "Yes / OK" at bounding box center [946, 474] width 72 height 16
click at [929, 548] on button "Yes / OK" at bounding box center [946, 547] width 72 height 16
click at [937, 568] on button "Yes / OK" at bounding box center [946, 571] width 72 height 16
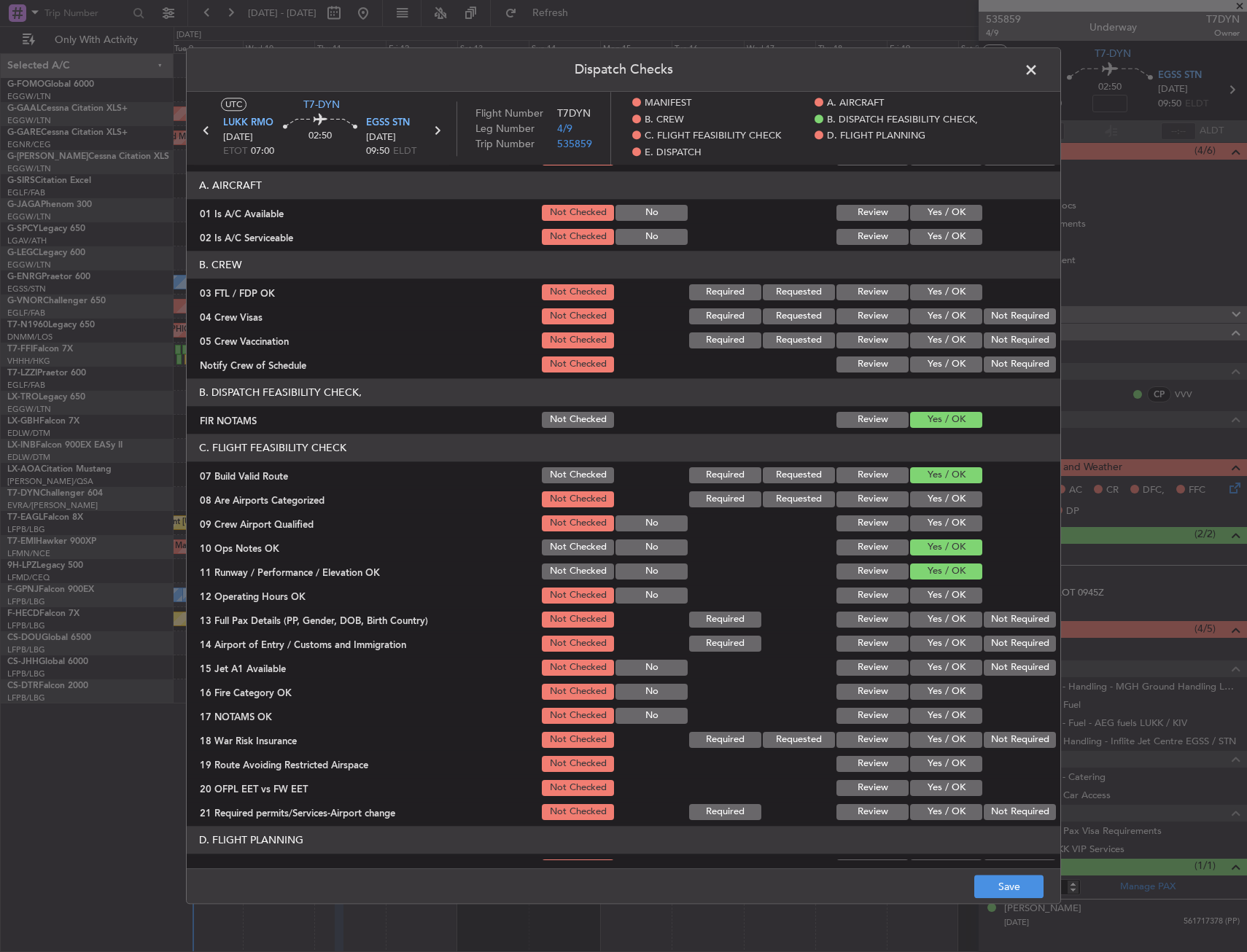
click at [937, 591] on button "Yes / OK" at bounding box center [946, 595] width 72 height 16
click at [938, 611] on div "Yes / OK" at bounding box center [945, 619] width 74 height 20
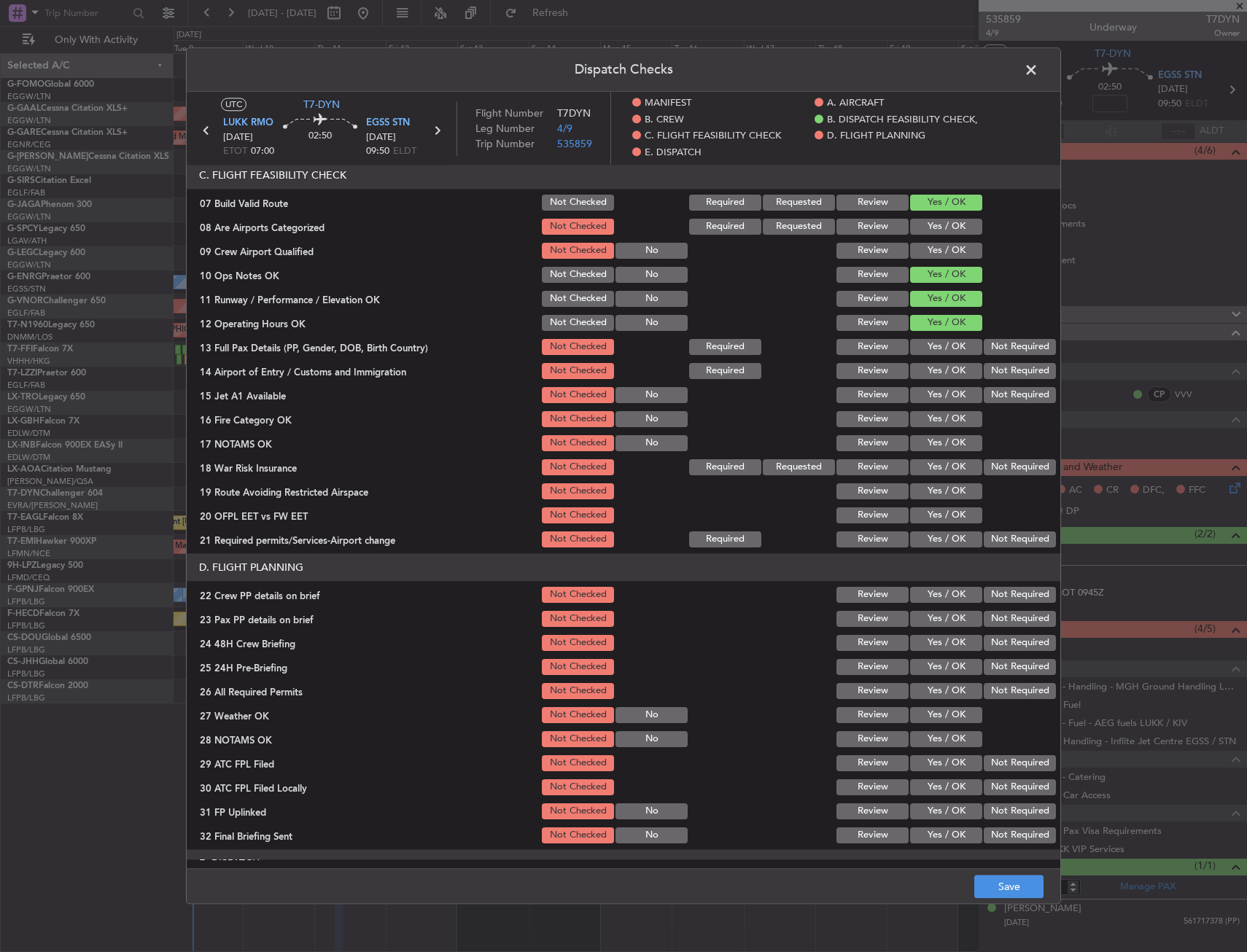
scroll to position [365, 0]
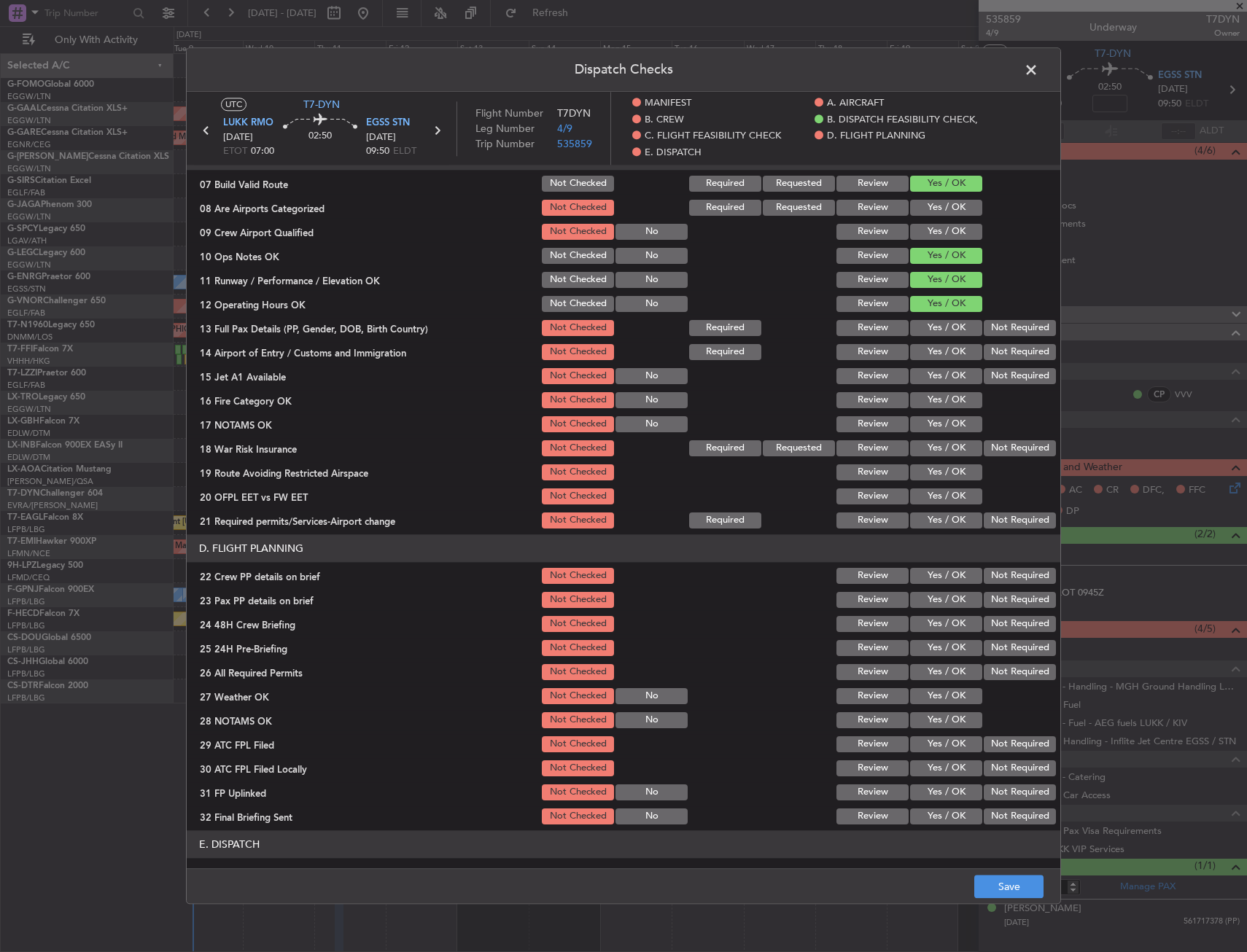
click at [925, 330] on button "Yes / OK" at bounding box center [946, 328] width 72 height 16
click at [930, 351] on button "Yes / OK" at bounding box center [946, 352] width 72 height 16
click at [929, 371] on button "Yes / OK" at bounding box center [946, 376] width 72 height 16
click at [928, 407] on button "Yes / OK" at bounding box center [946, 400] width 72 height 16
click at [930, 429] on button "Yes / OK" at bounding box center [946, 424] width 72 height 16
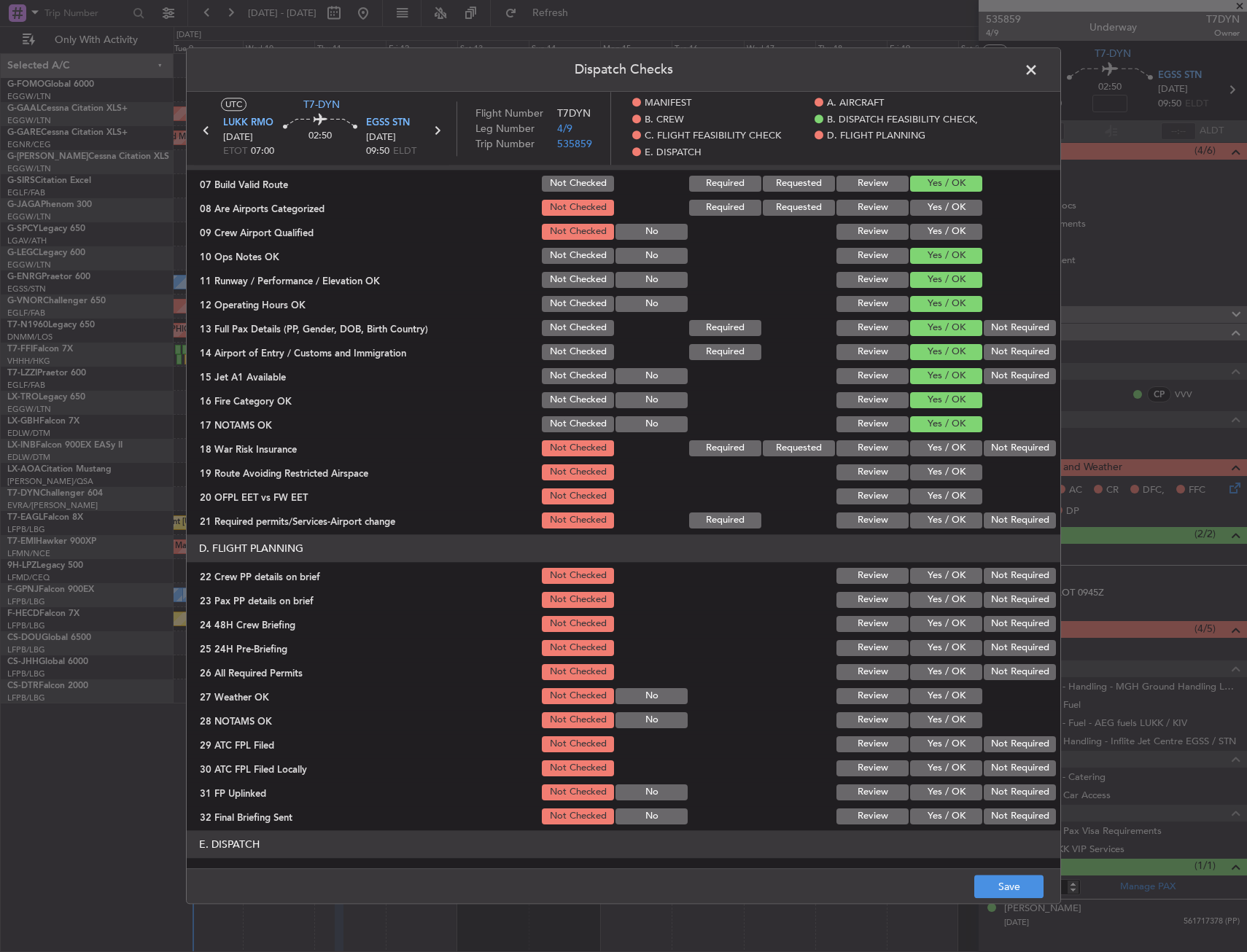
click at [929, 456] on button "Yes / OK" at bounding box center [946, 447] width 72 height 16
click at [929, 477] on button "Yes / OK" at bounding box center [946, 471] width 72 height 16
drag, startPoint x: 925, startPoint y: 492, endPoint x: 921, endPoint y: 514, distance: 22.4
click at [924, 495] on button "Yes / OK" at bounding box center [946, 496] width 72 height 16
click at [920, 518] on button "Yes / OK" at bounding box center [946, 520] width 72 height 16
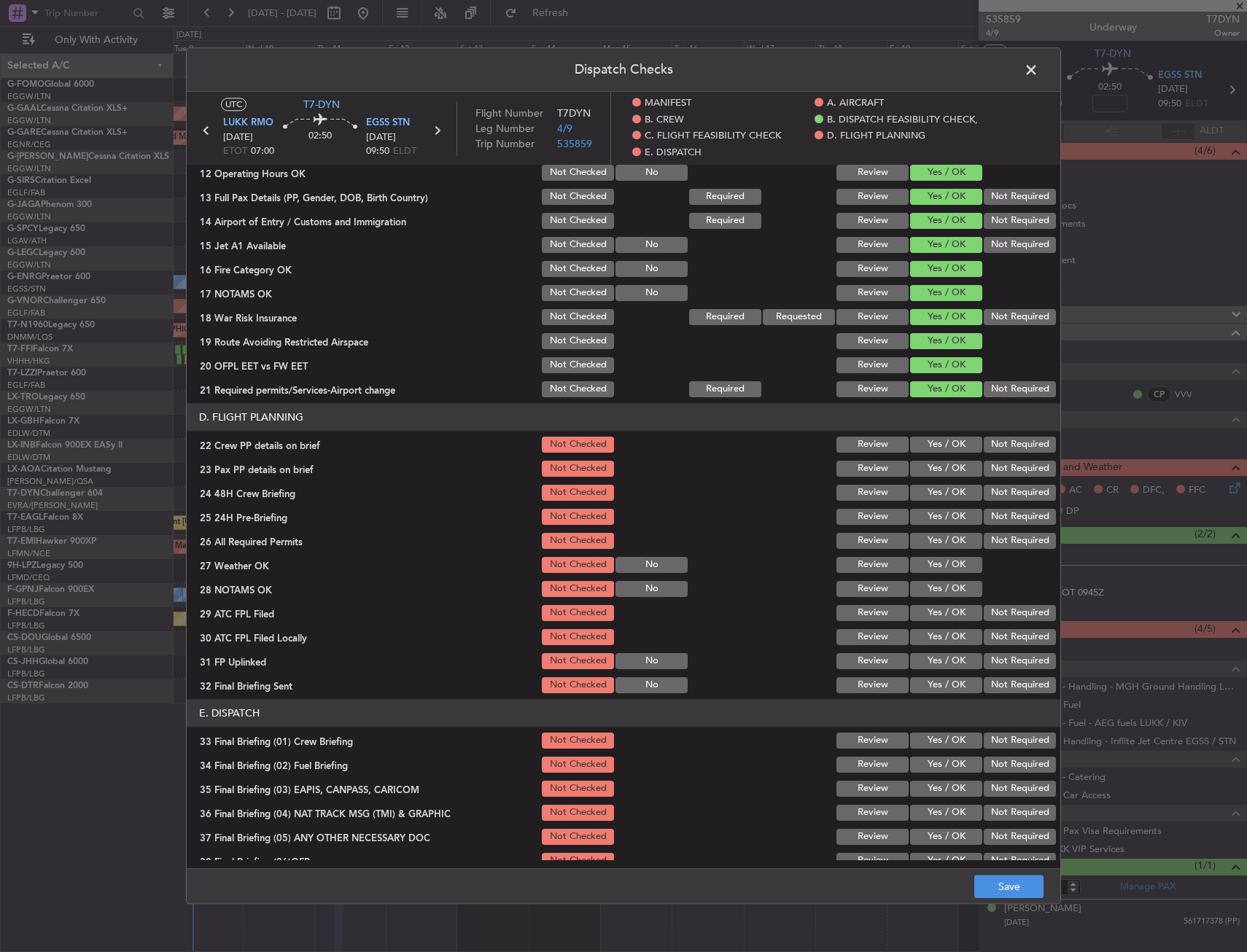
scroll to position [583, 0]
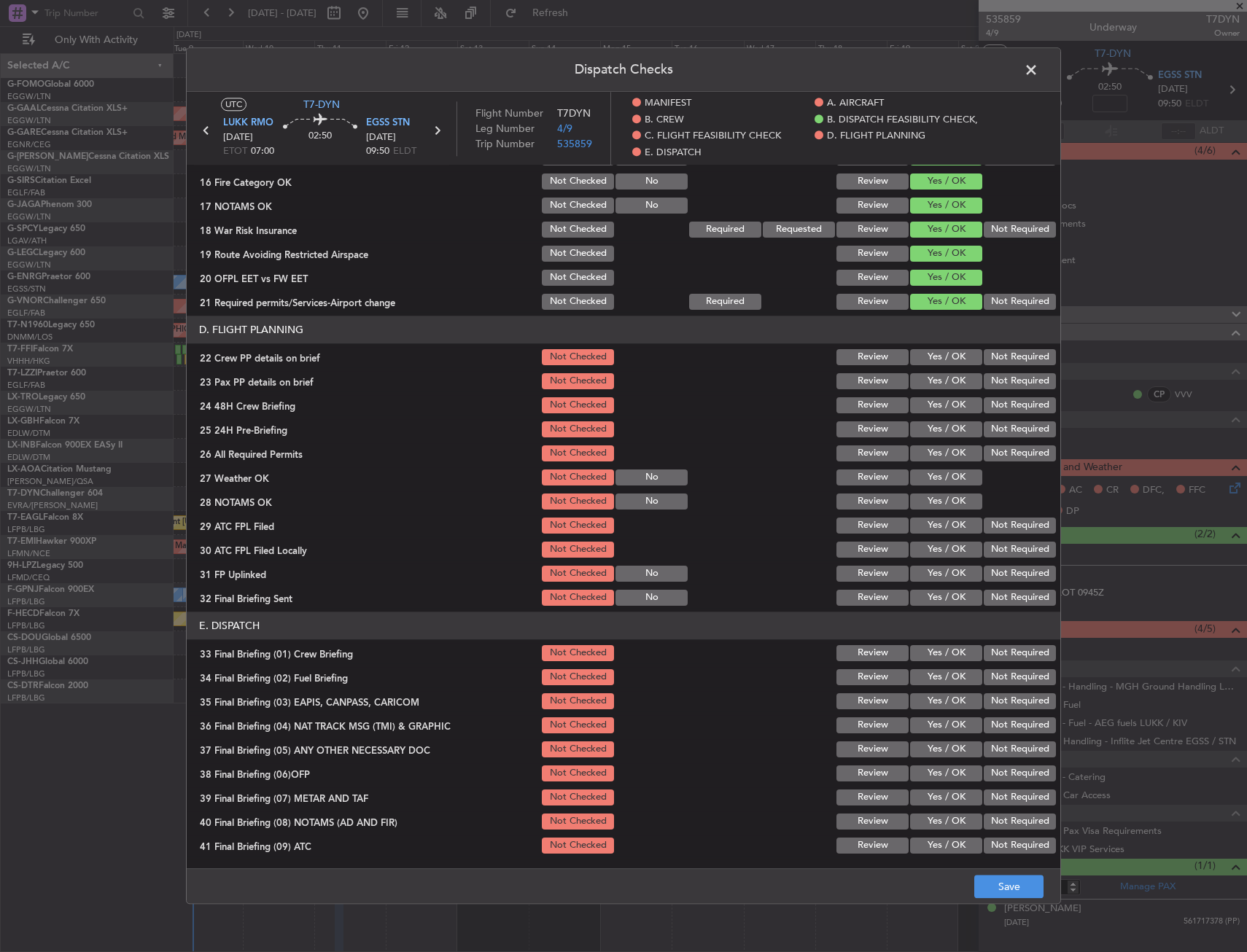
click at [930, 355] on button "Yes / OK" at bounding box center [946, 357] width 72 height 16
click at [931, 377] on button "Yes / OK" at bounding box center [946, 380] width 72 height 16
click at [934, 403] on button "Yes / OK" at bounding box center [946, 404] width 72 height 16
click at [1018, 890] on button "Save" at bounding box center [1009, 886] width 69 height 23
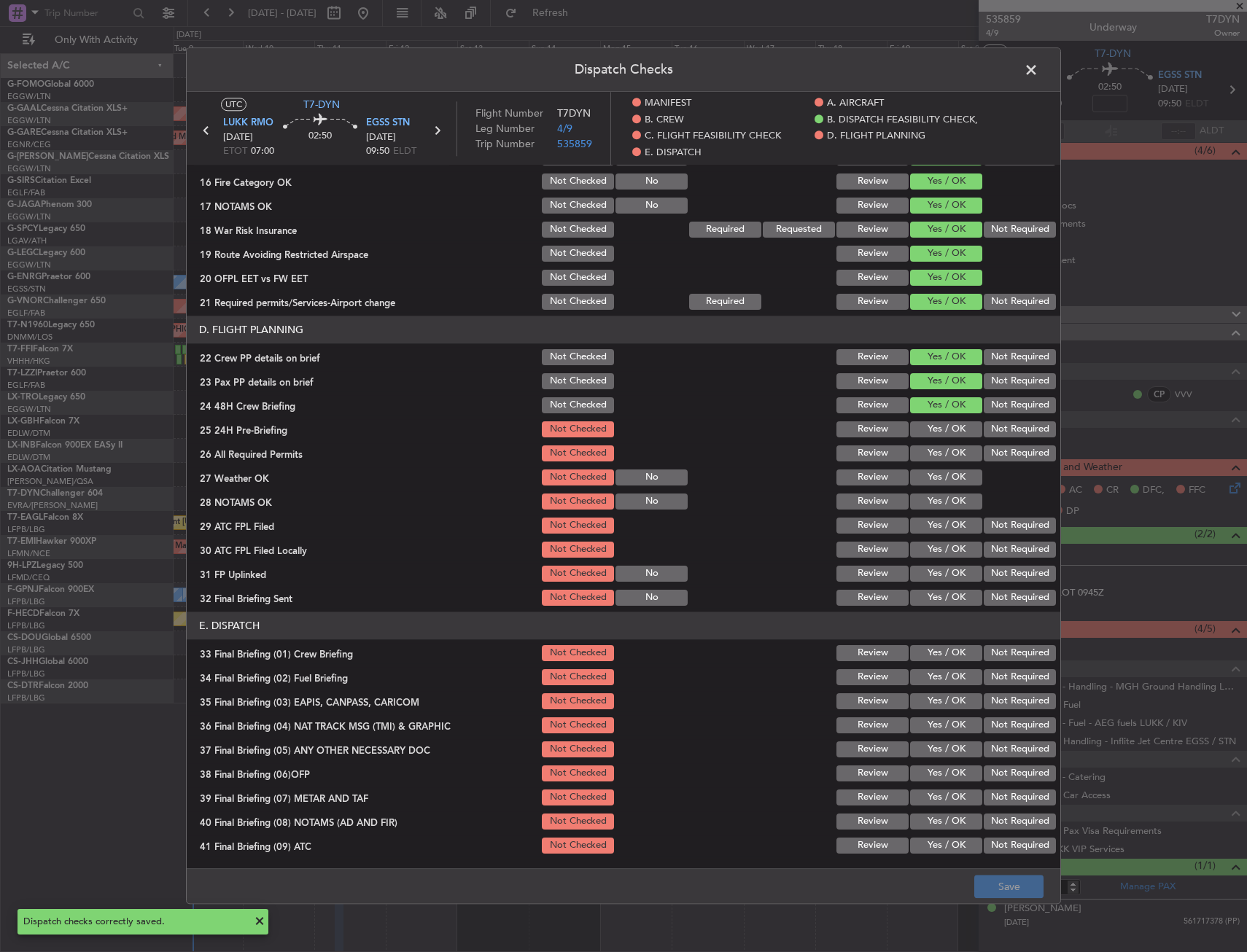
click at [1038, 70] on span at bounding box center [1038, 73] width 0 height 29
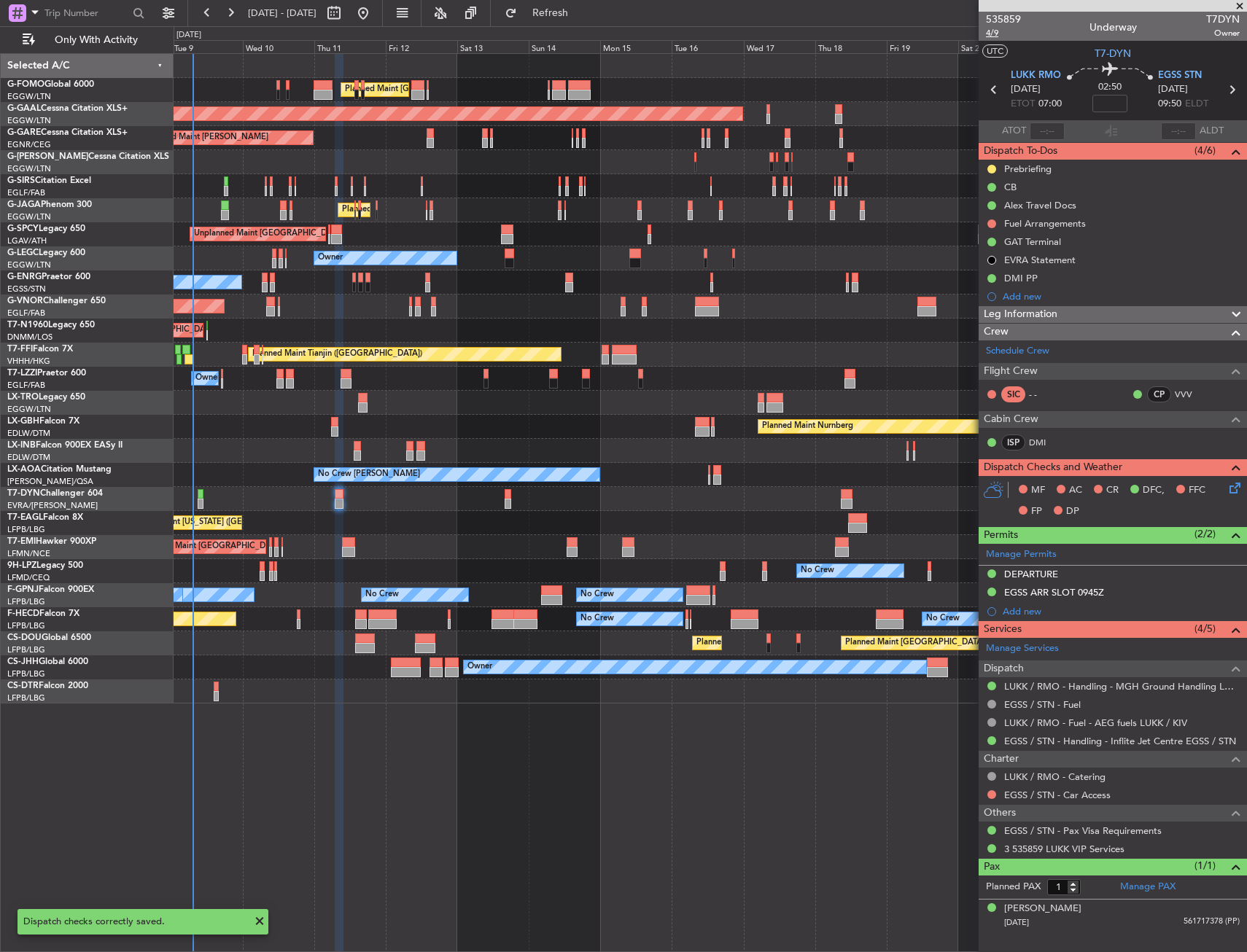
click at [989, 31] on span "4/9" at bounding box center [1003, 33] width 35 height 12
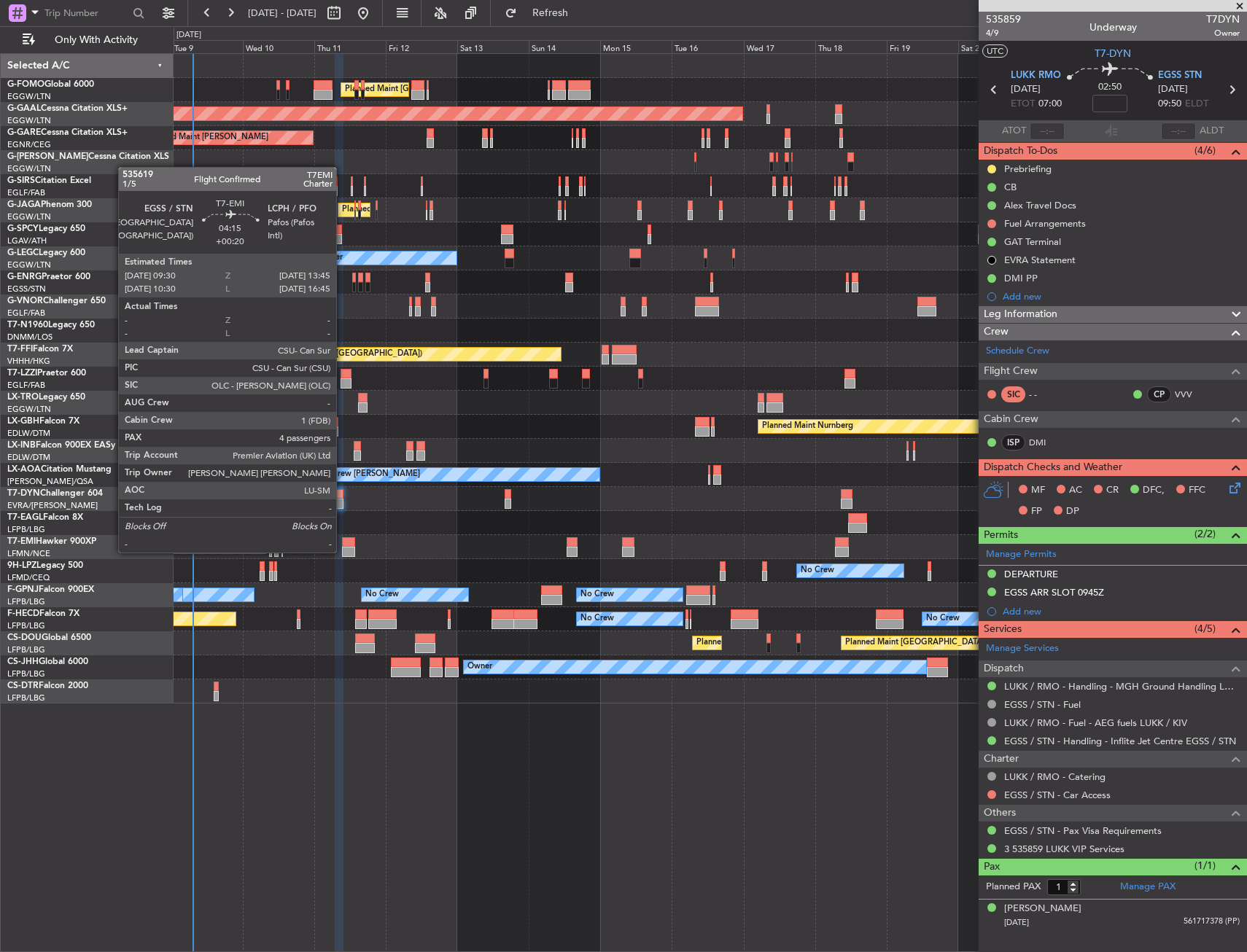
click at [343, 551] on div at bounding box center [348, 552] width 13 height 11
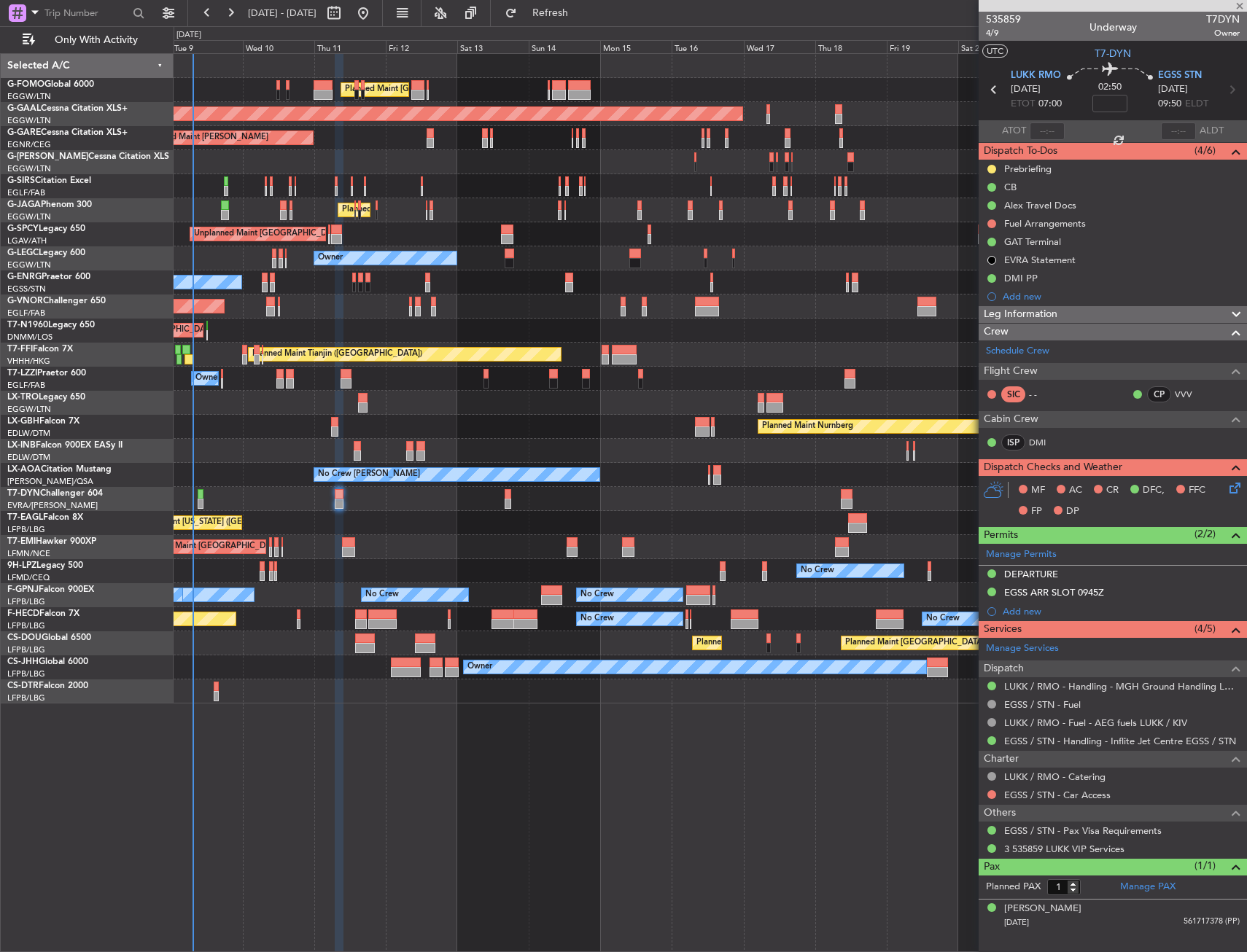
type input "+00:20"
type input "4"
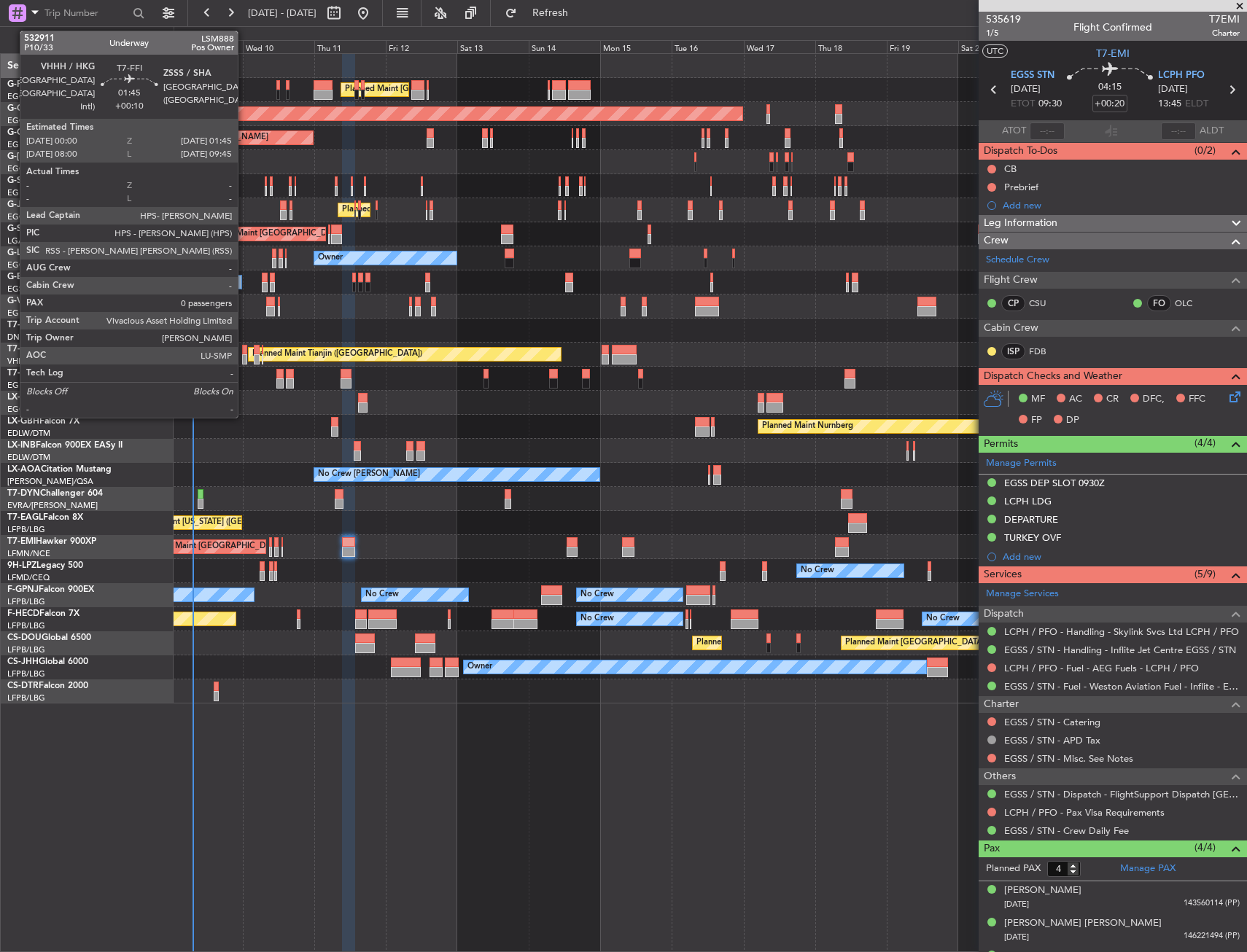
click at [244, 346] on div at bounding box center [245, 350] width 6 height 11
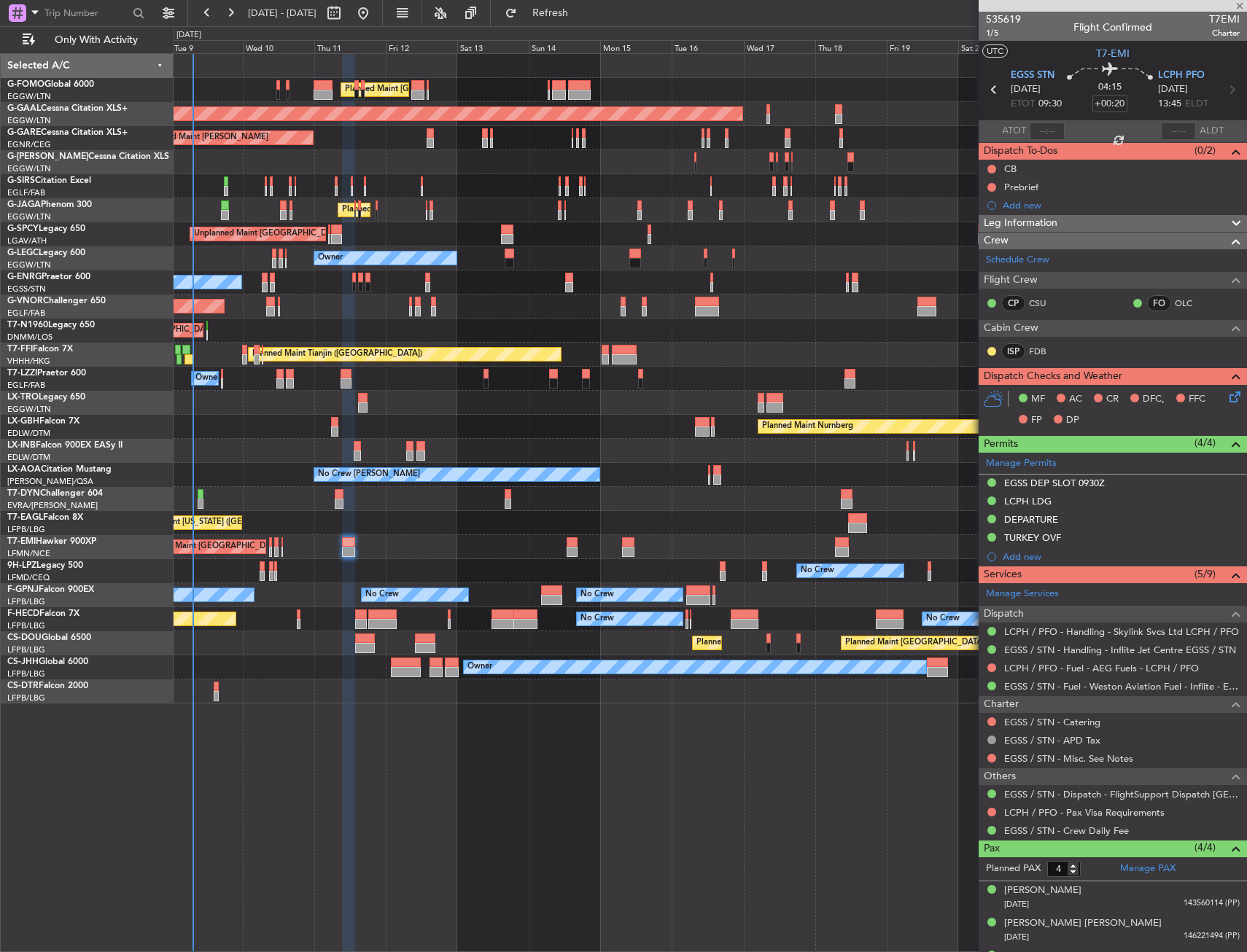
type input "+00:10"
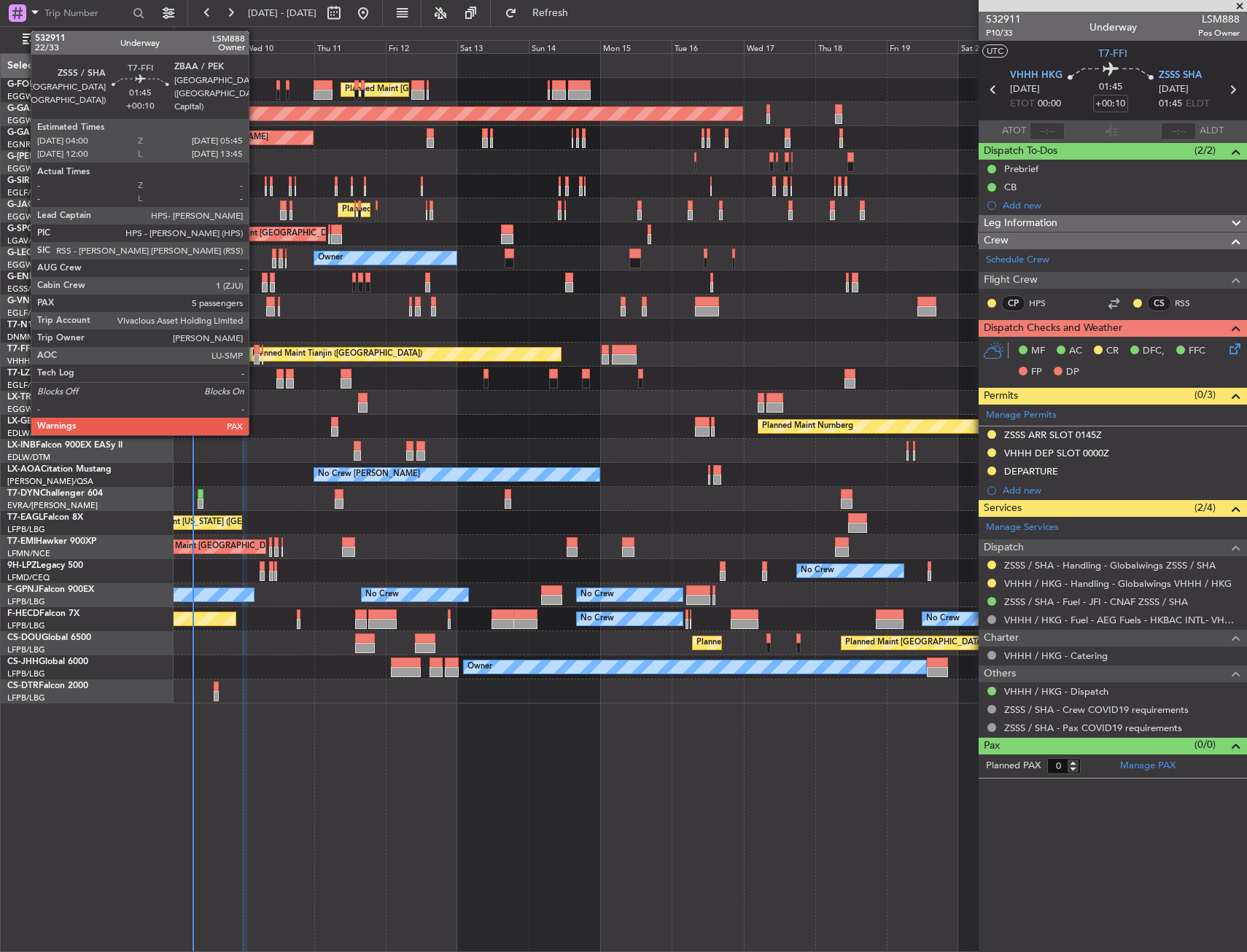
click at [255, 350] on div at bounding box center [257, 350] width 6 height 11
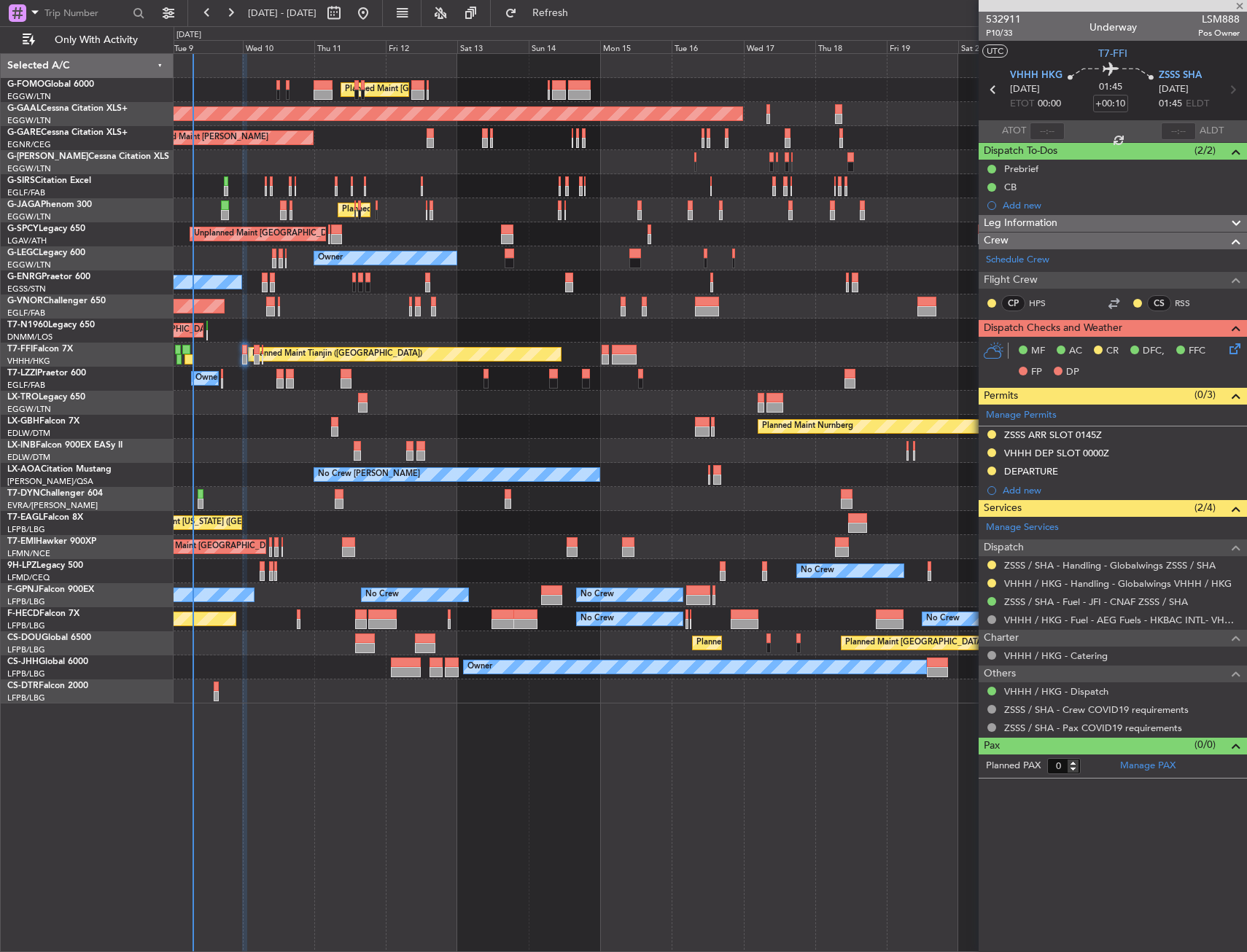
type input "5"
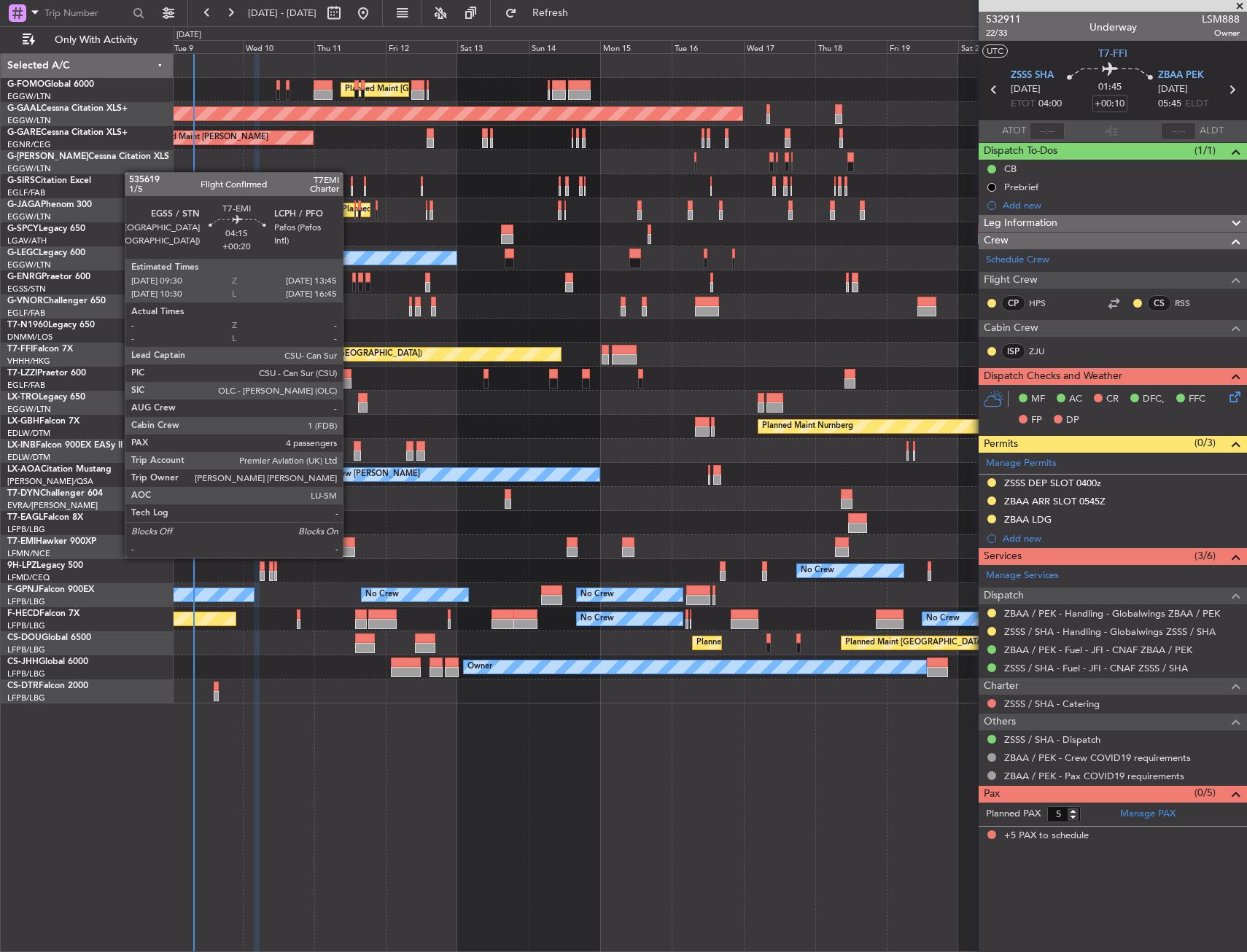
click at [350, 556] on div at bounding box center [348, 552] width 13 height 11
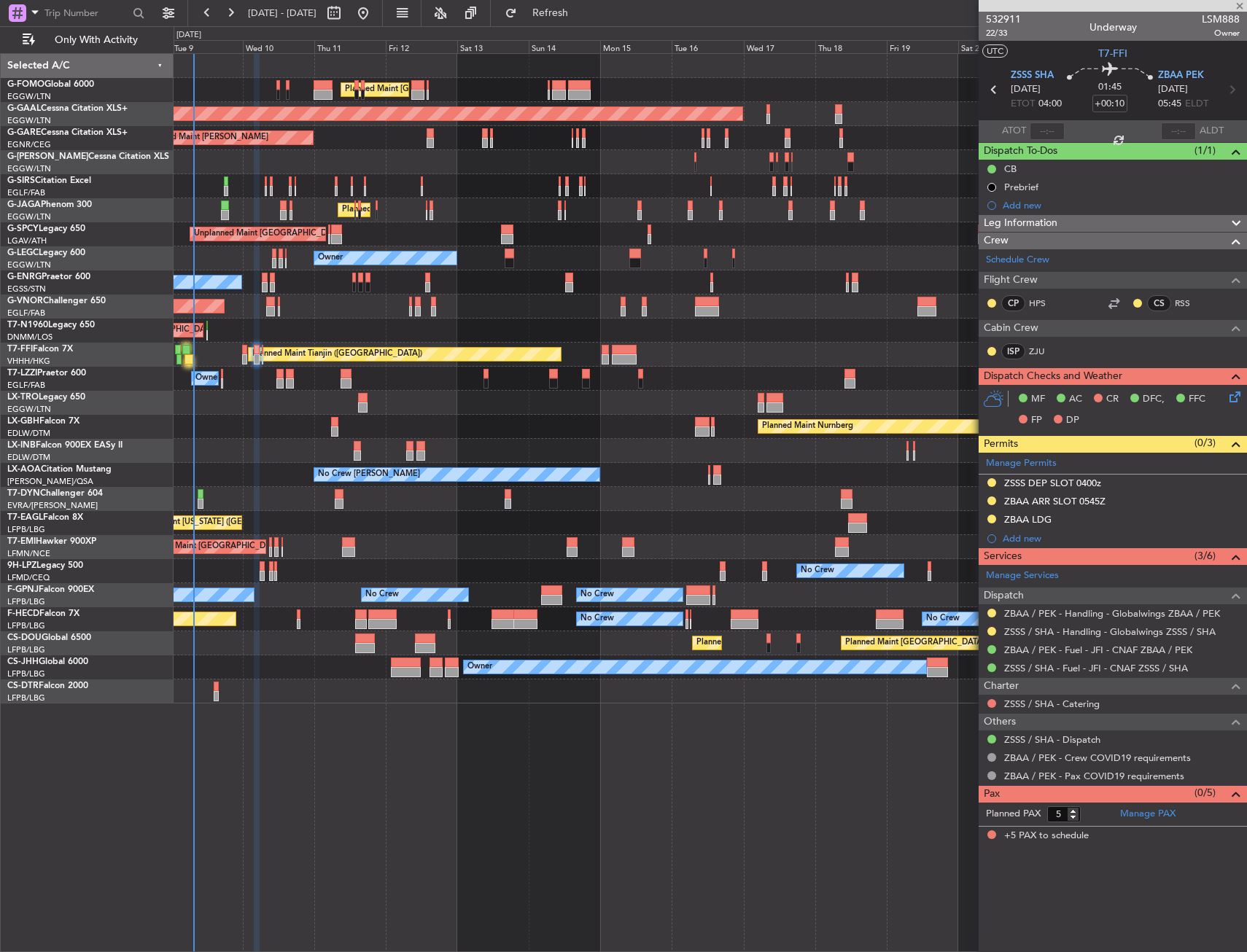
type input "+00:20"
type input "4"
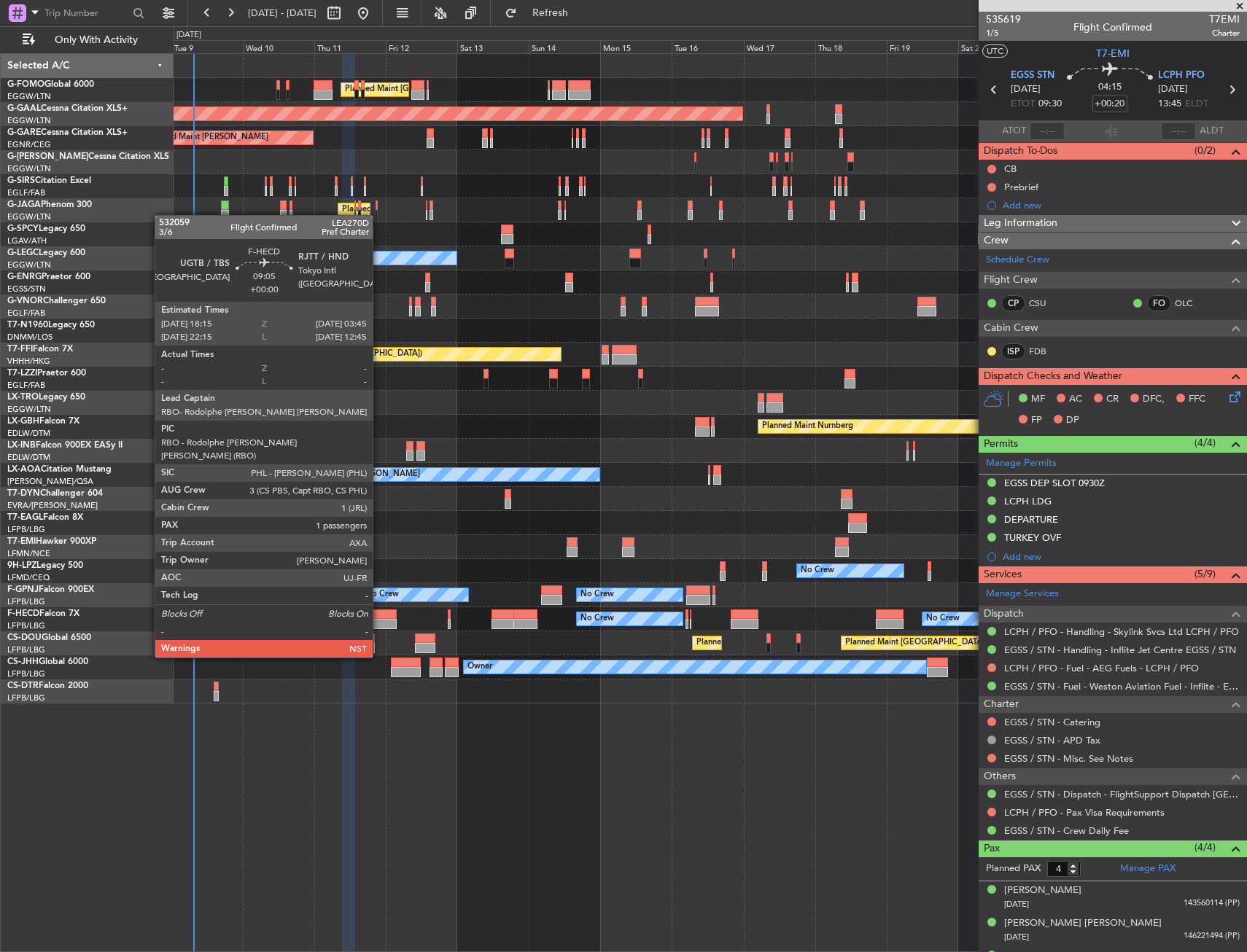
click at [379, 617] on div at bounding box center [383, 615] width 29 height 11
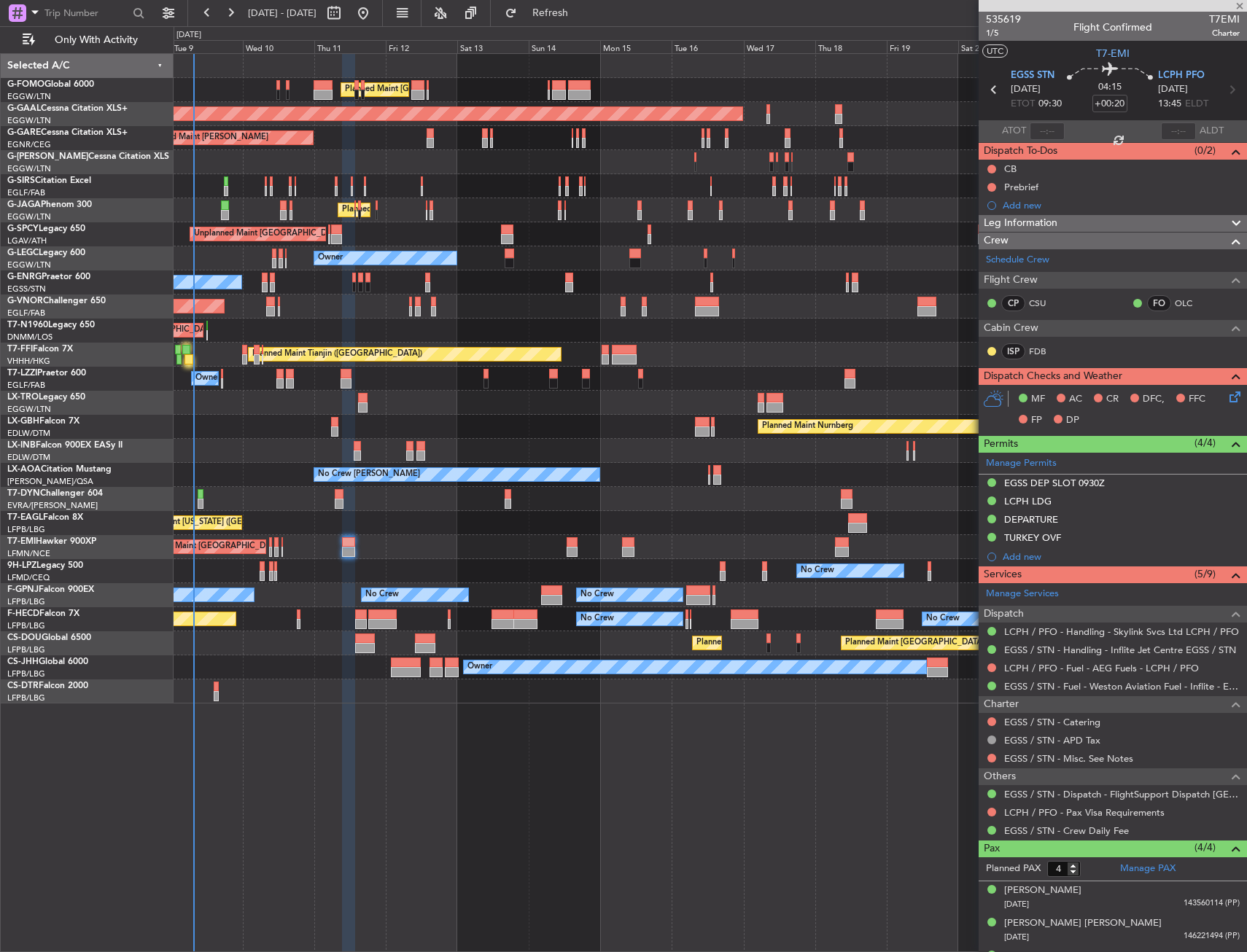
type input "1"
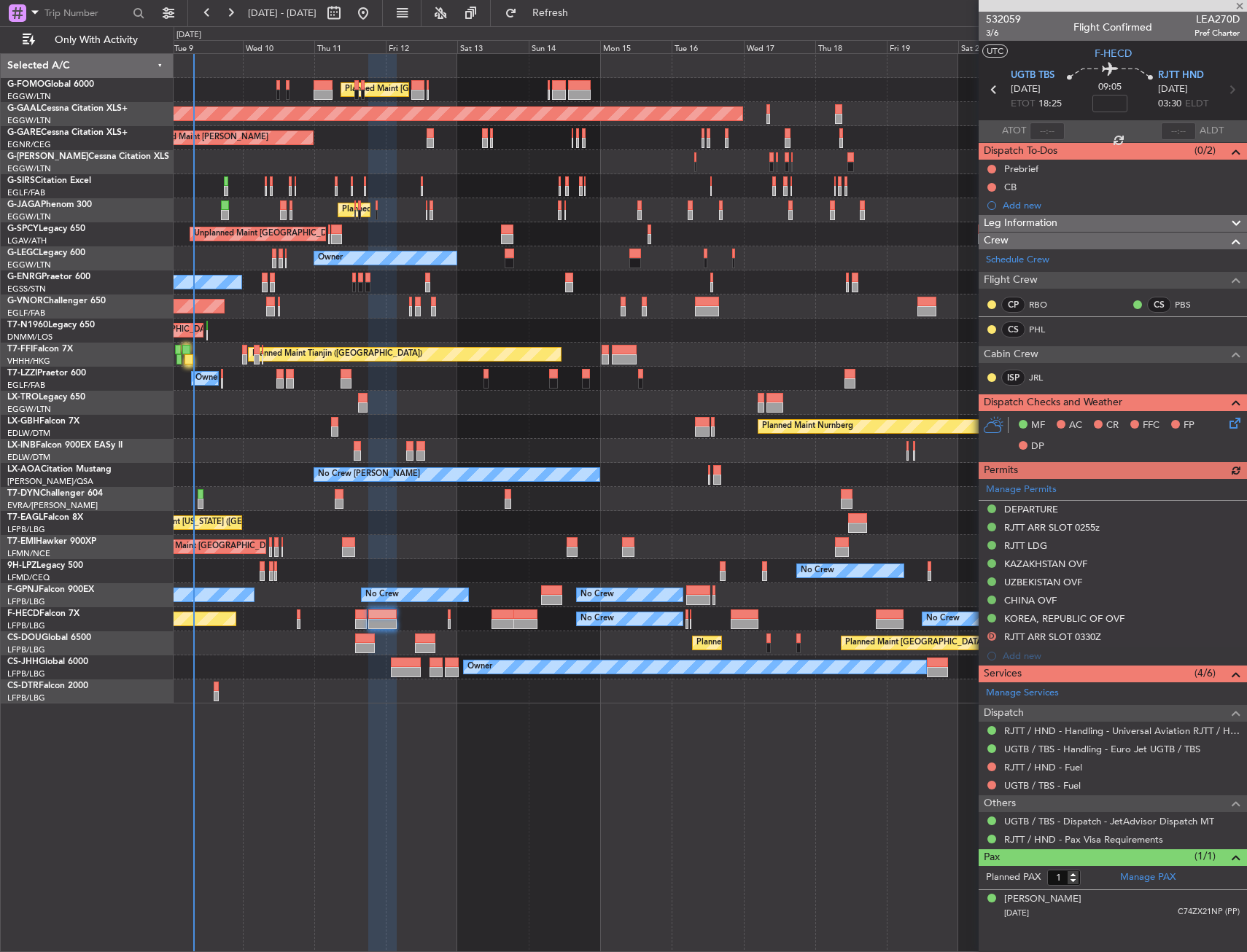
click at [340, 551] on div "Planned Maint Zurich Planned Maint Zurich" at bounding box center [710, 547] width 1073 height 24
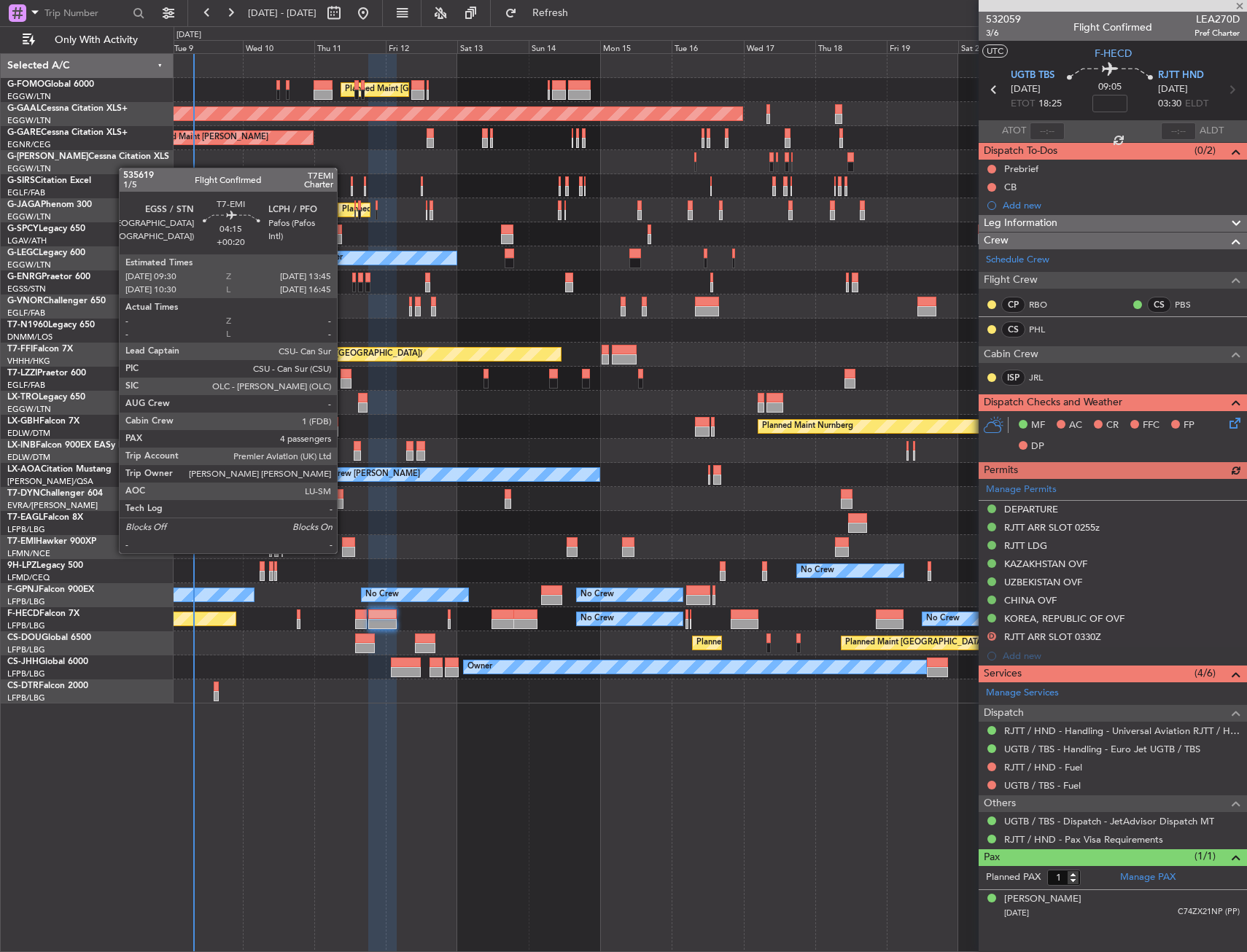
click at [344, 552] on div at bounding box center [348, 552] width 13 height 11
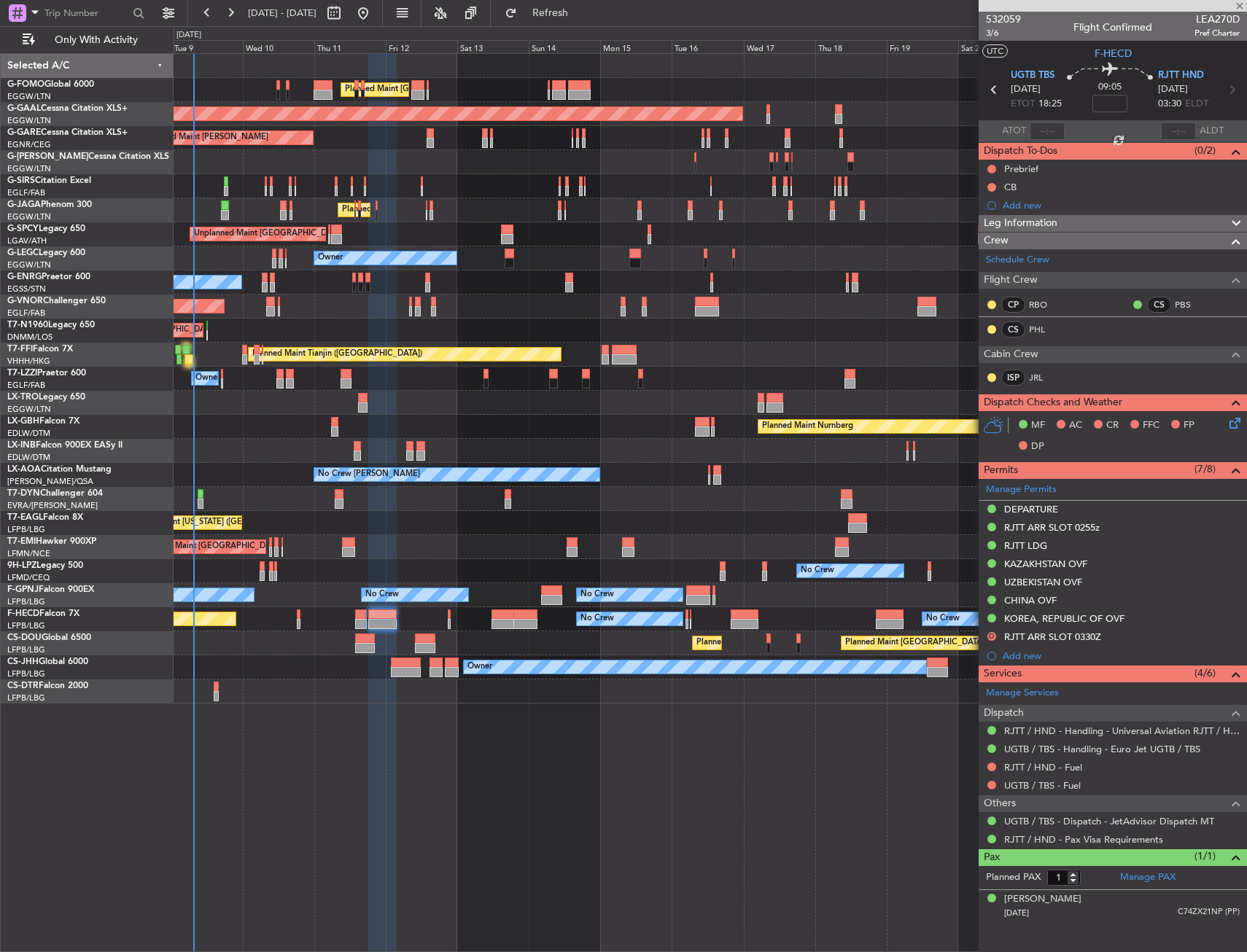
type input "+00:20"
type input "4"
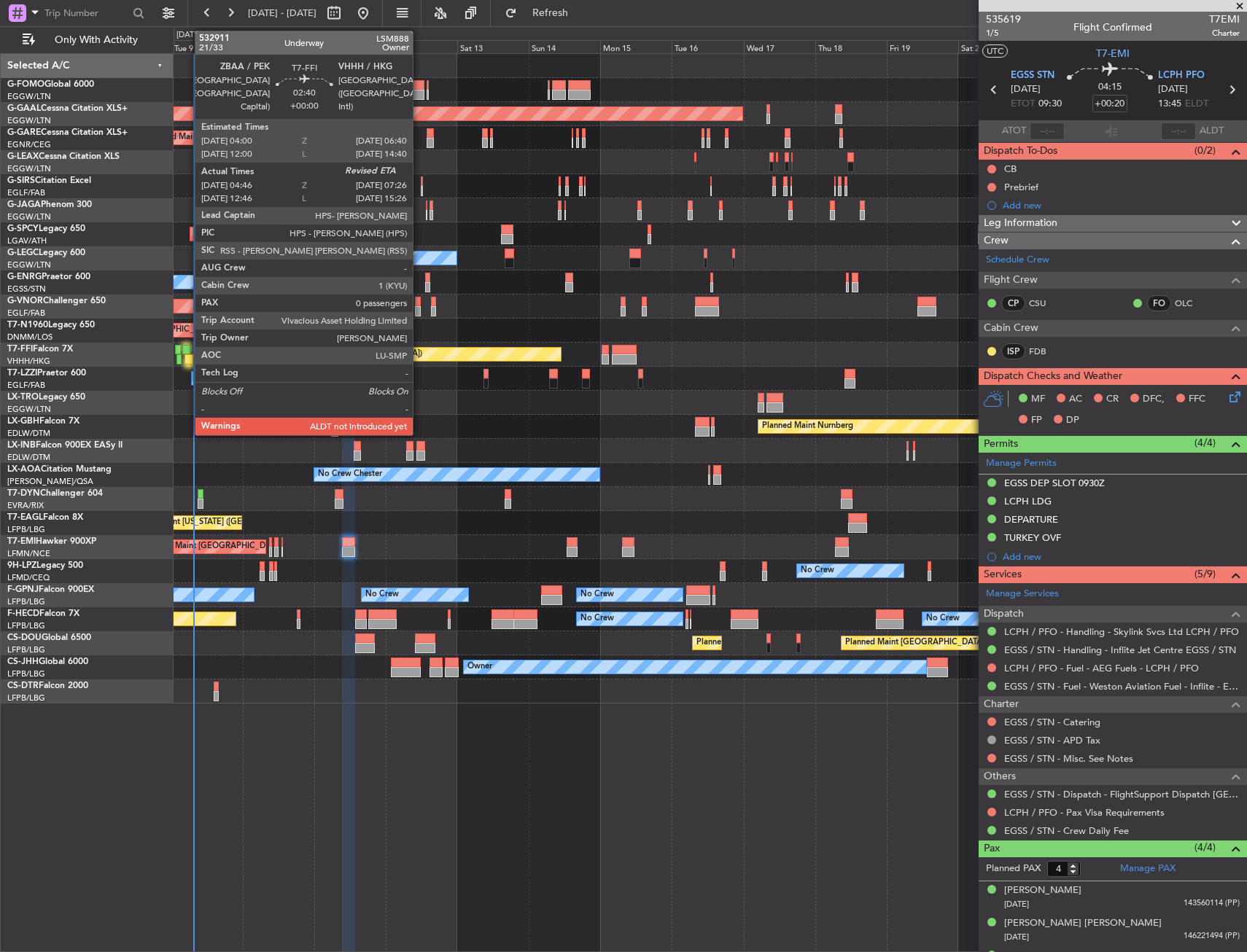
click at [188, 354] on div at bounding box center [188, 359] width 8 height 11
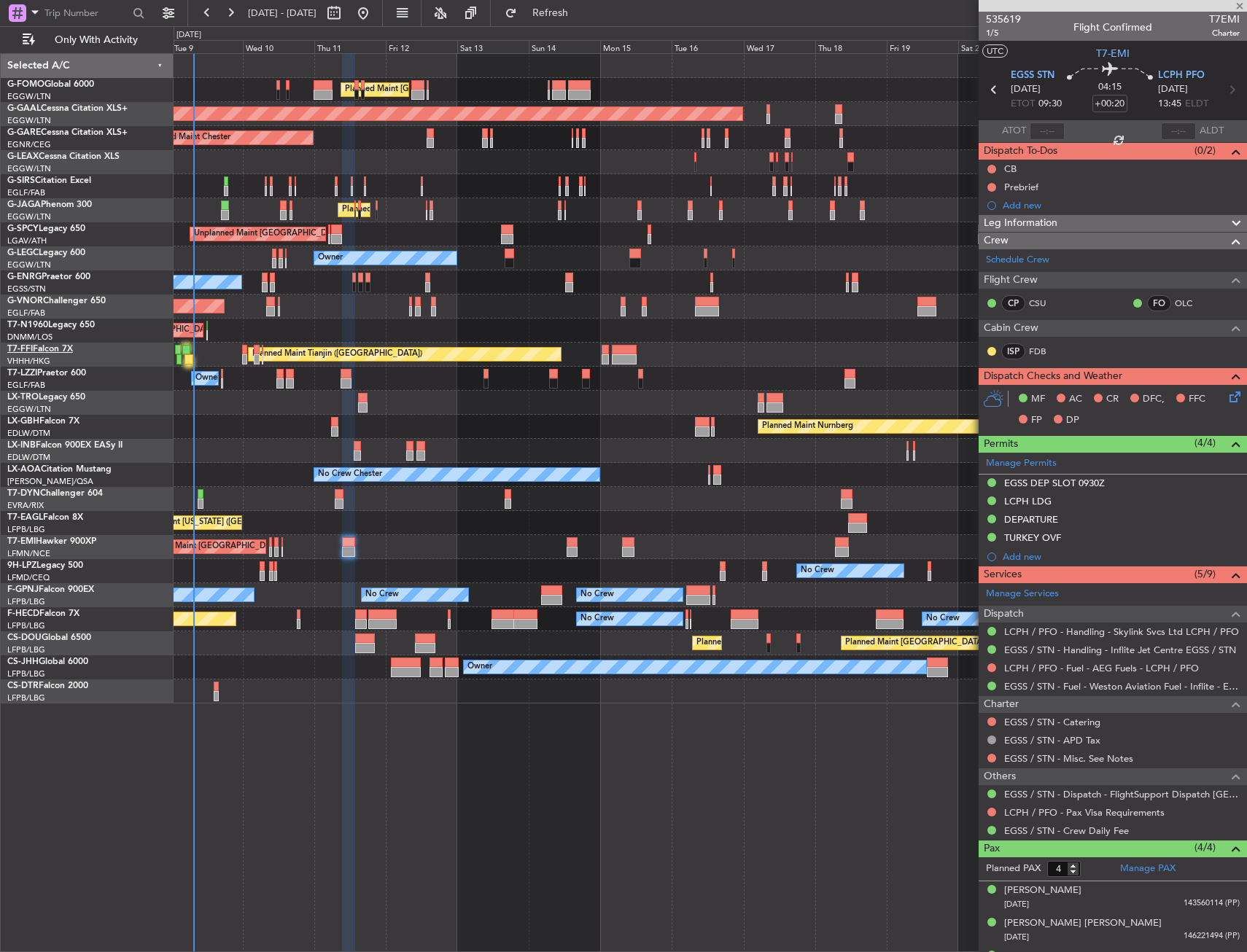
type input "04:46"
type input "0"
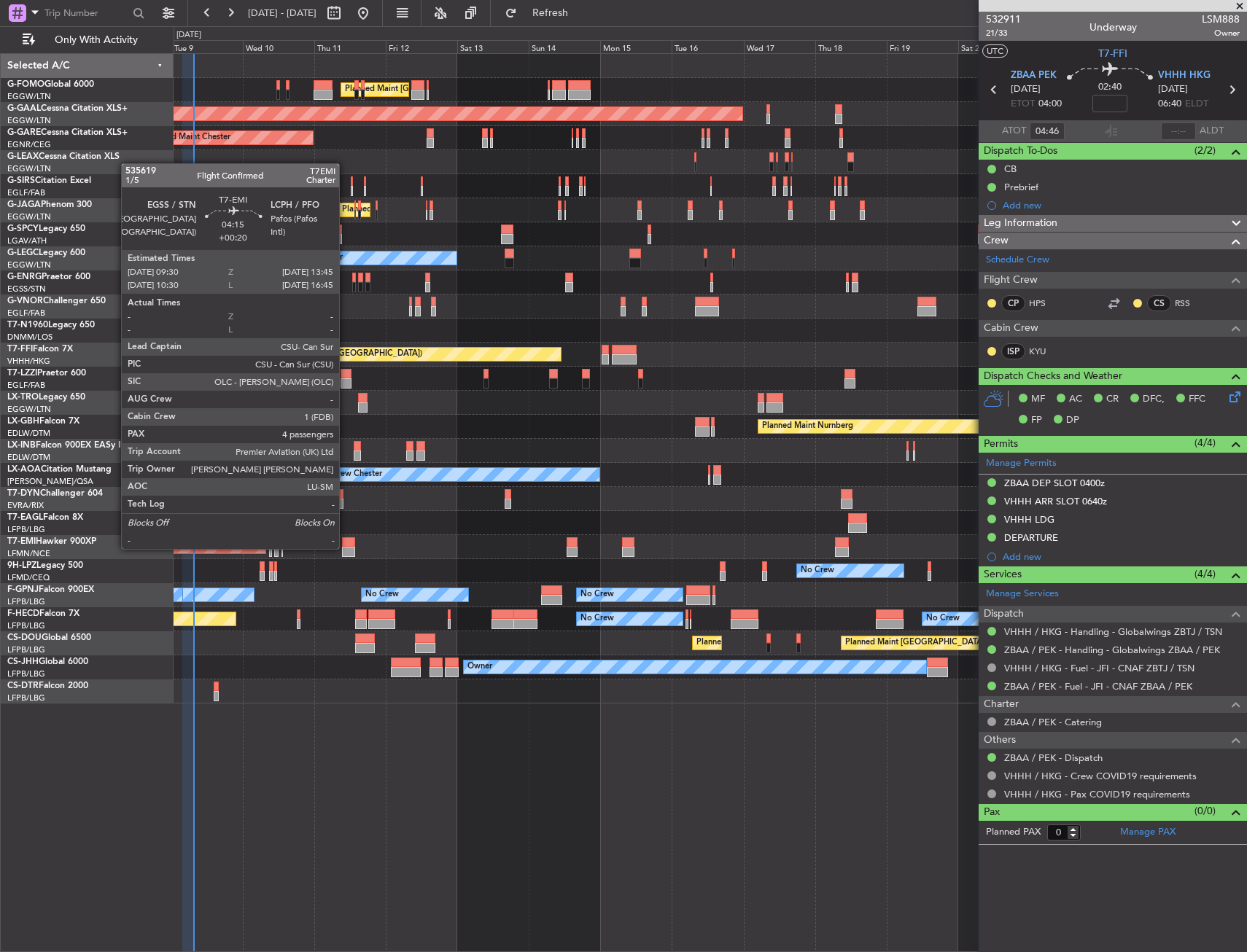
click at [346, 548] on div at bounding box center [348, 552] width 13 height 11
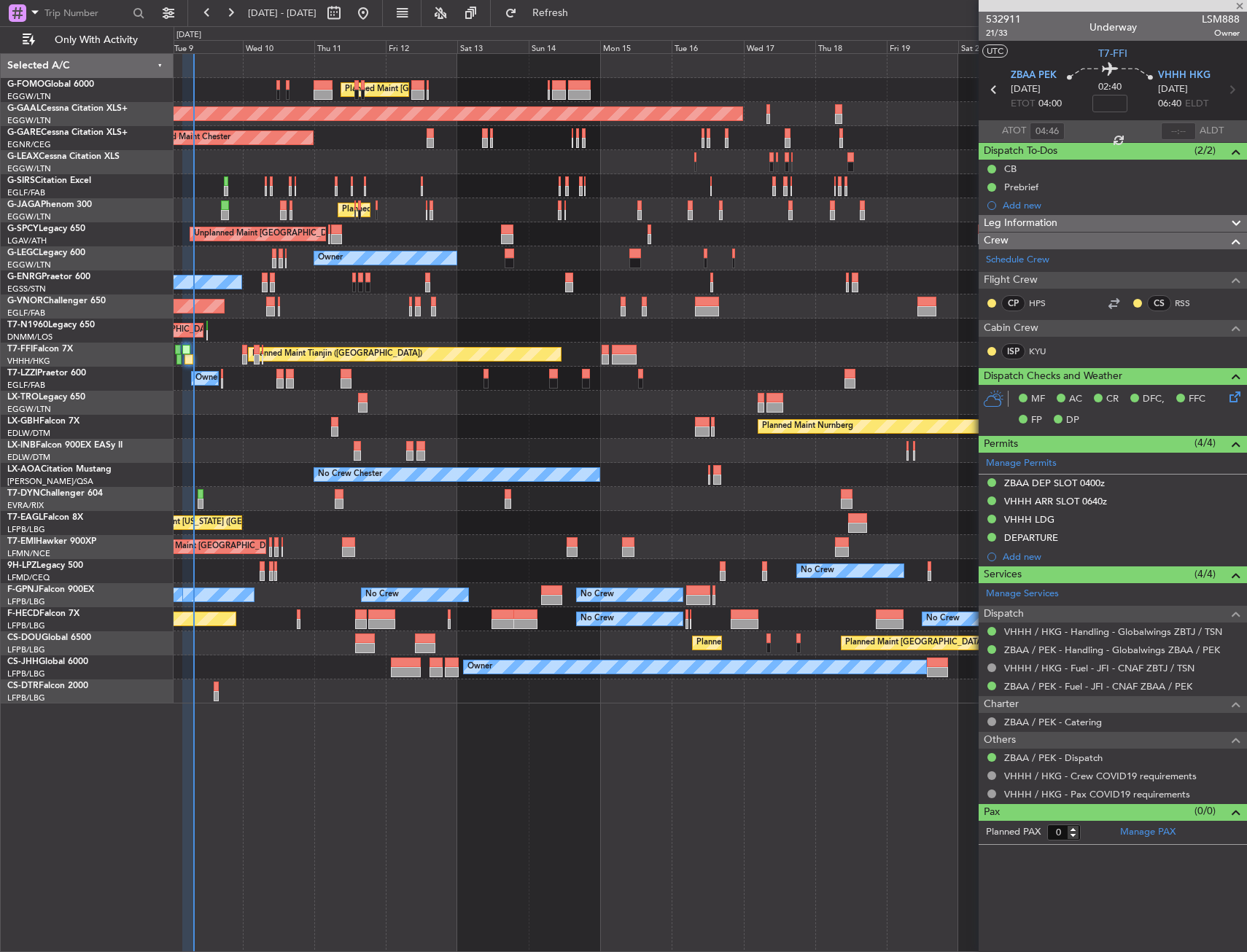
type input "+00:20"
type input "4"
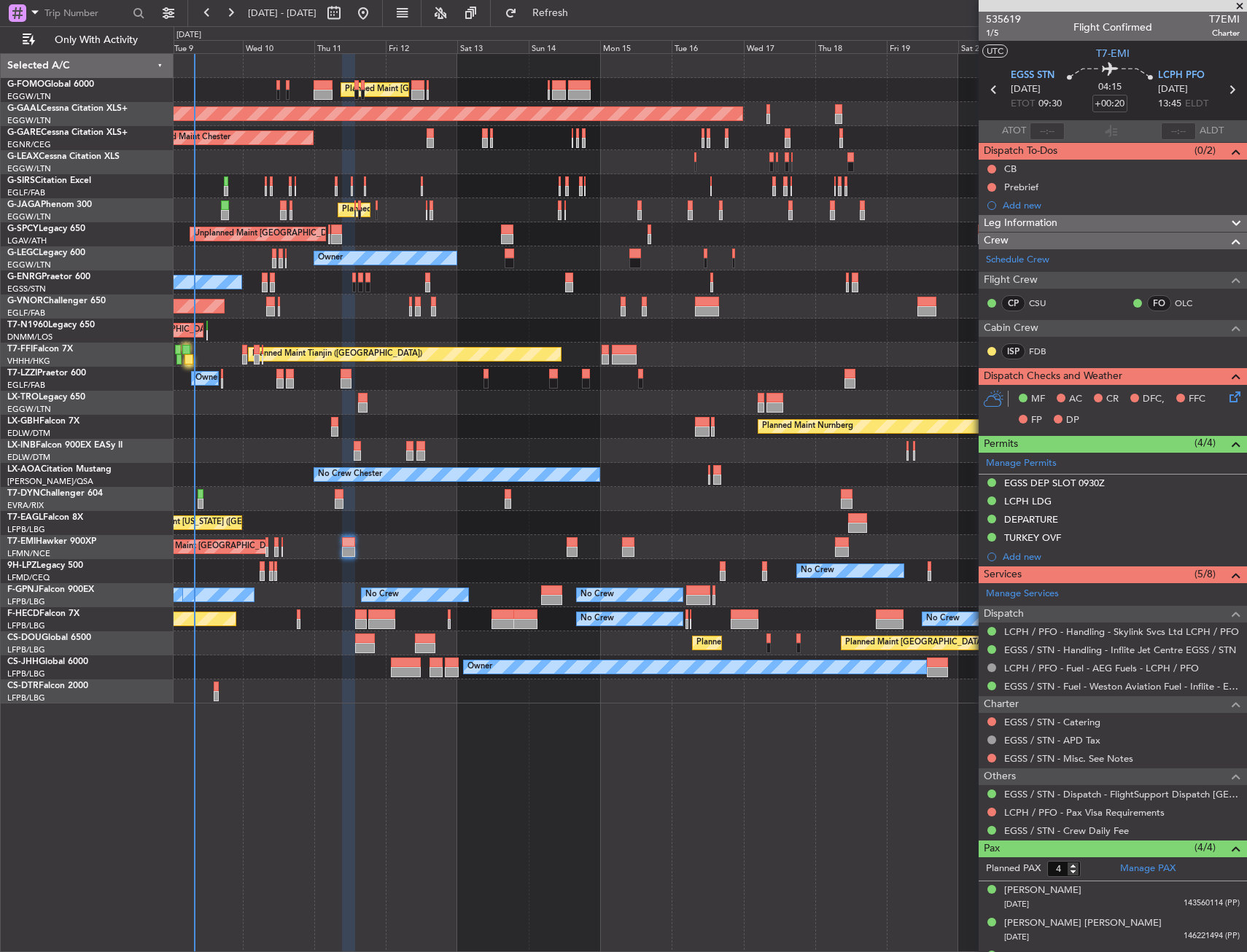
click at [990, 39] on mat-tooltip-component "Leg Number" at bounding box center [1003, 58] width 72 height 38
click at [992, 38] on span "1/5" at bounding box center [1003, 33] width 35 height 12
click at [997, 38] on span "1/5" at bounding box center [1003, 33] width 35 height 12
click at [1114, 102] on input "+00:20" at bounding box center [1110, 103] width 35 height 17
click at [1068, 57] on section "UTC T7-EMI" at bounding box center [1113, 51] width 268 height 22
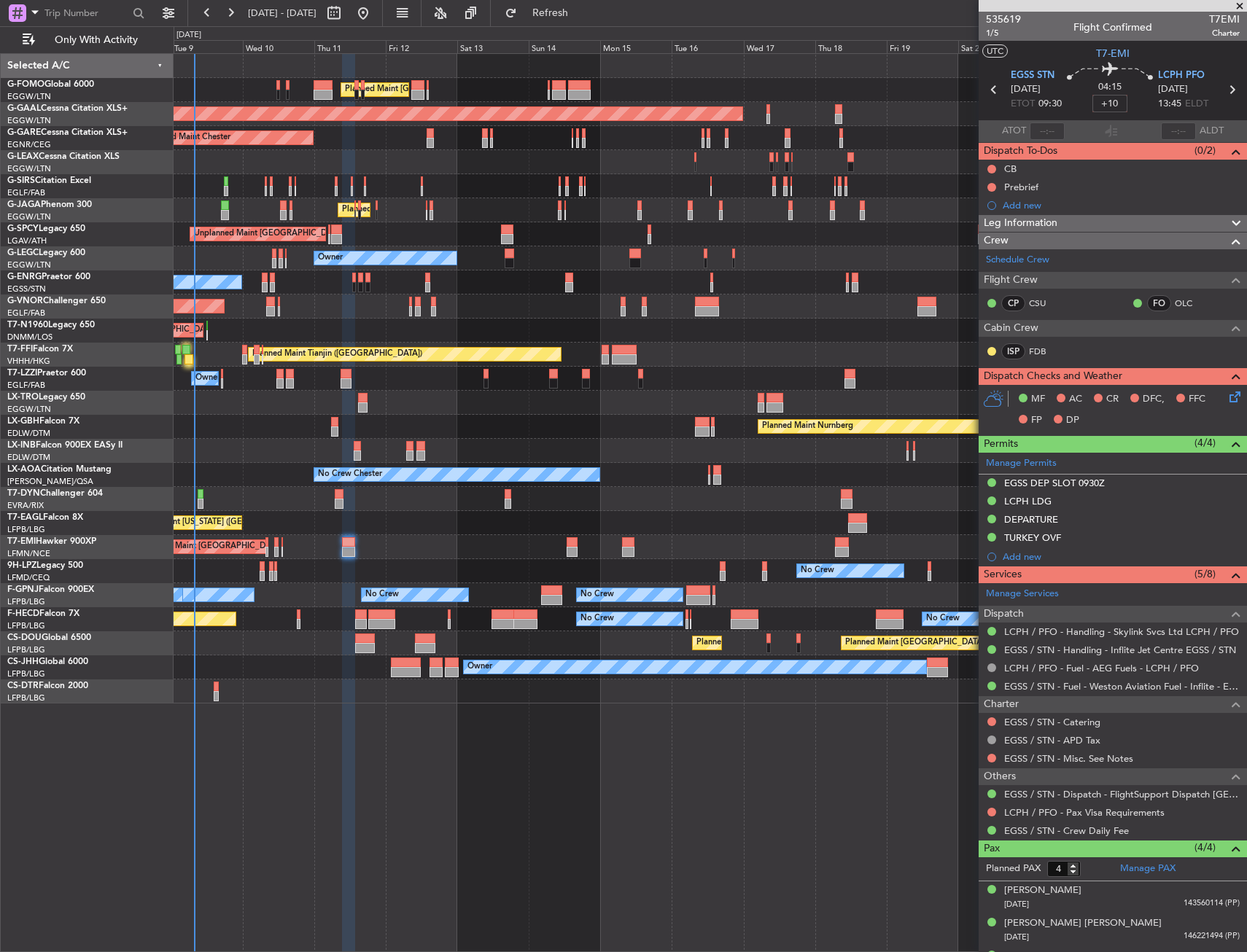
type input "+00:10"
click at [990, 169] on button at bounding box center [992, 169] width 9 height 9
click at [986, 231] on span "Completed" at bounding box center [998, 233] width 48 height 14
click at [989, 186] on button at bounding box center [992, 188] width 9 height 9
click at [980, 229] on span "In Progress" at bounding box center [999, 229] width 50 height 14
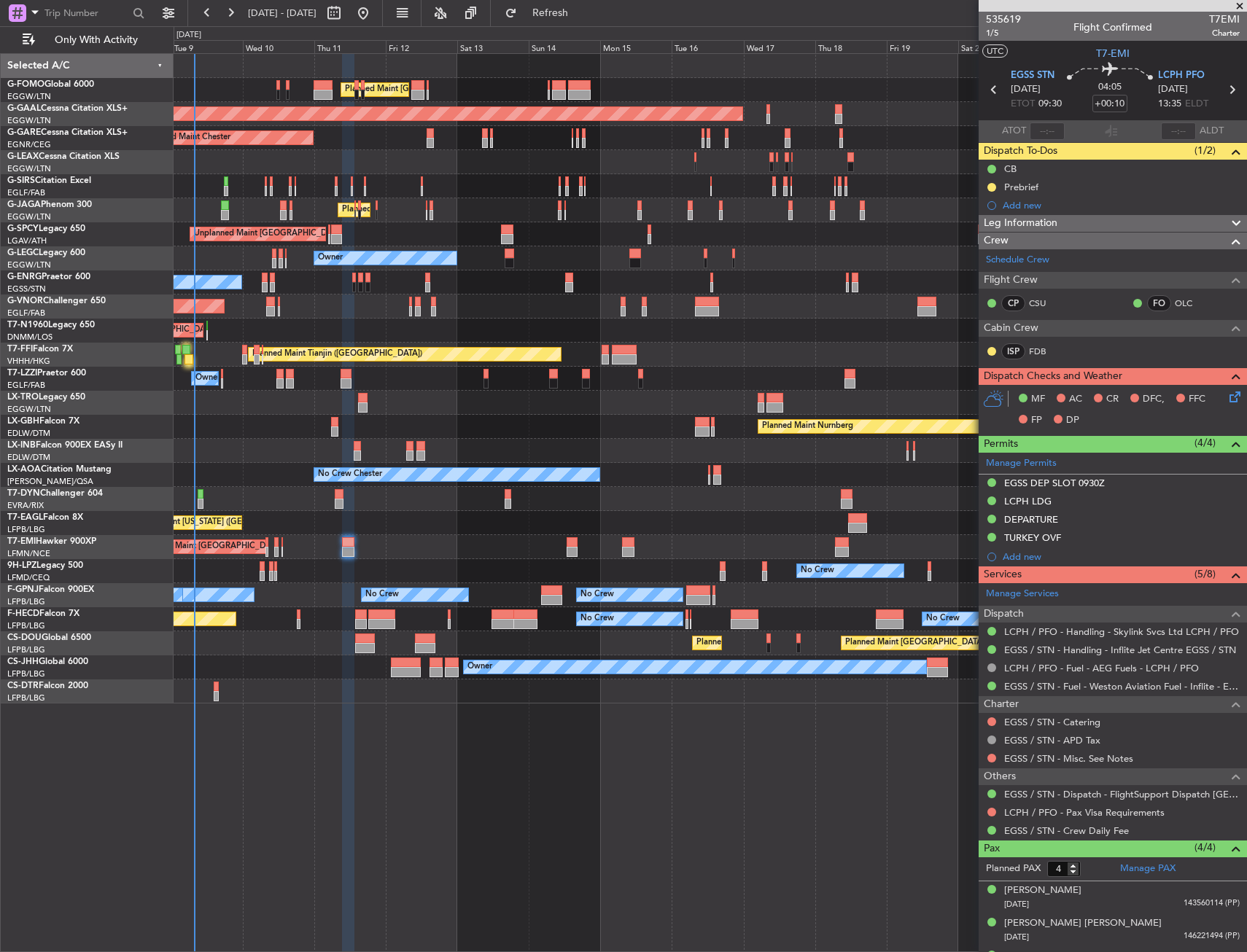
click at [1227, 398] on icon at bounding box center [1232, 394] width 11 height 11
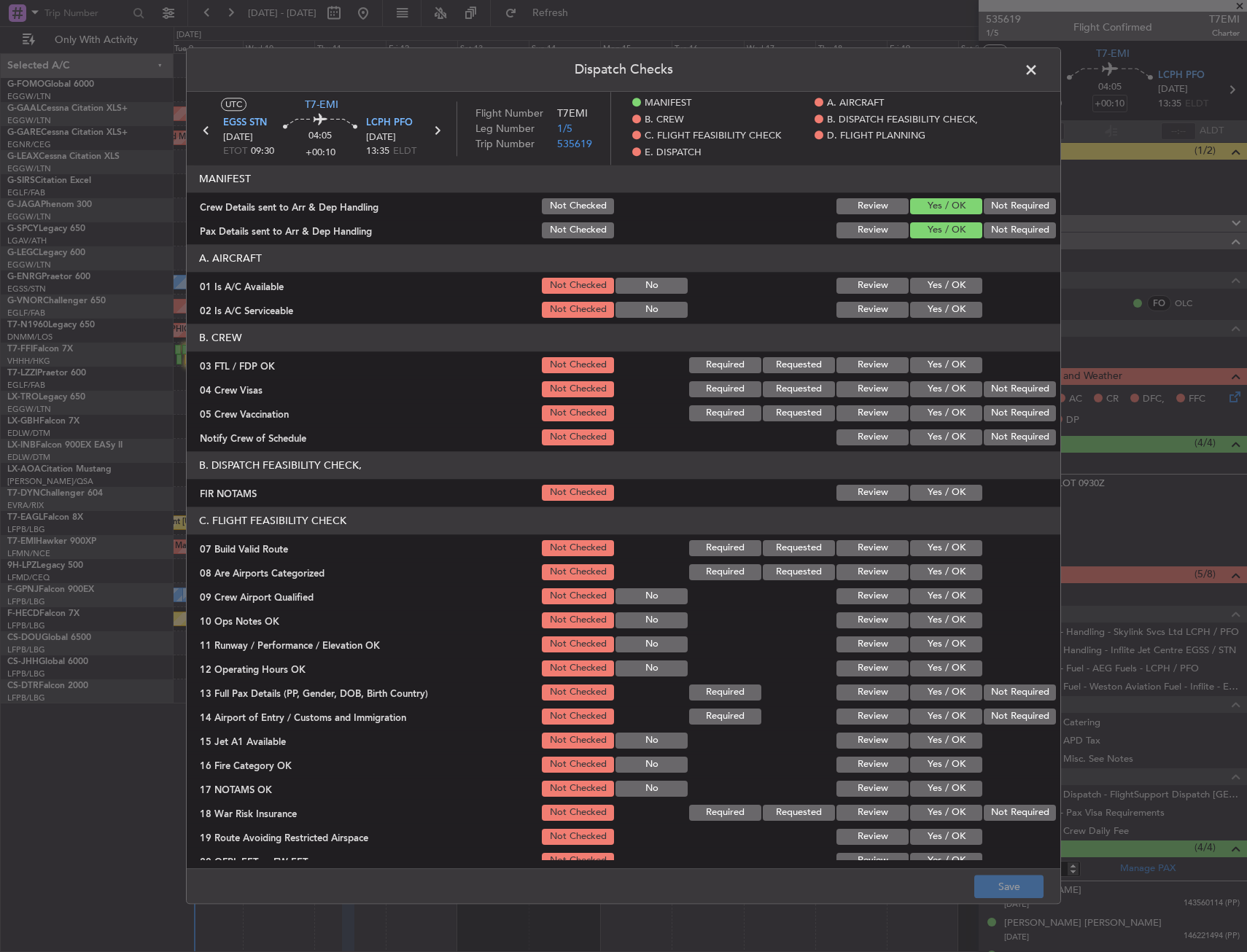
scroll to position [218, 0]
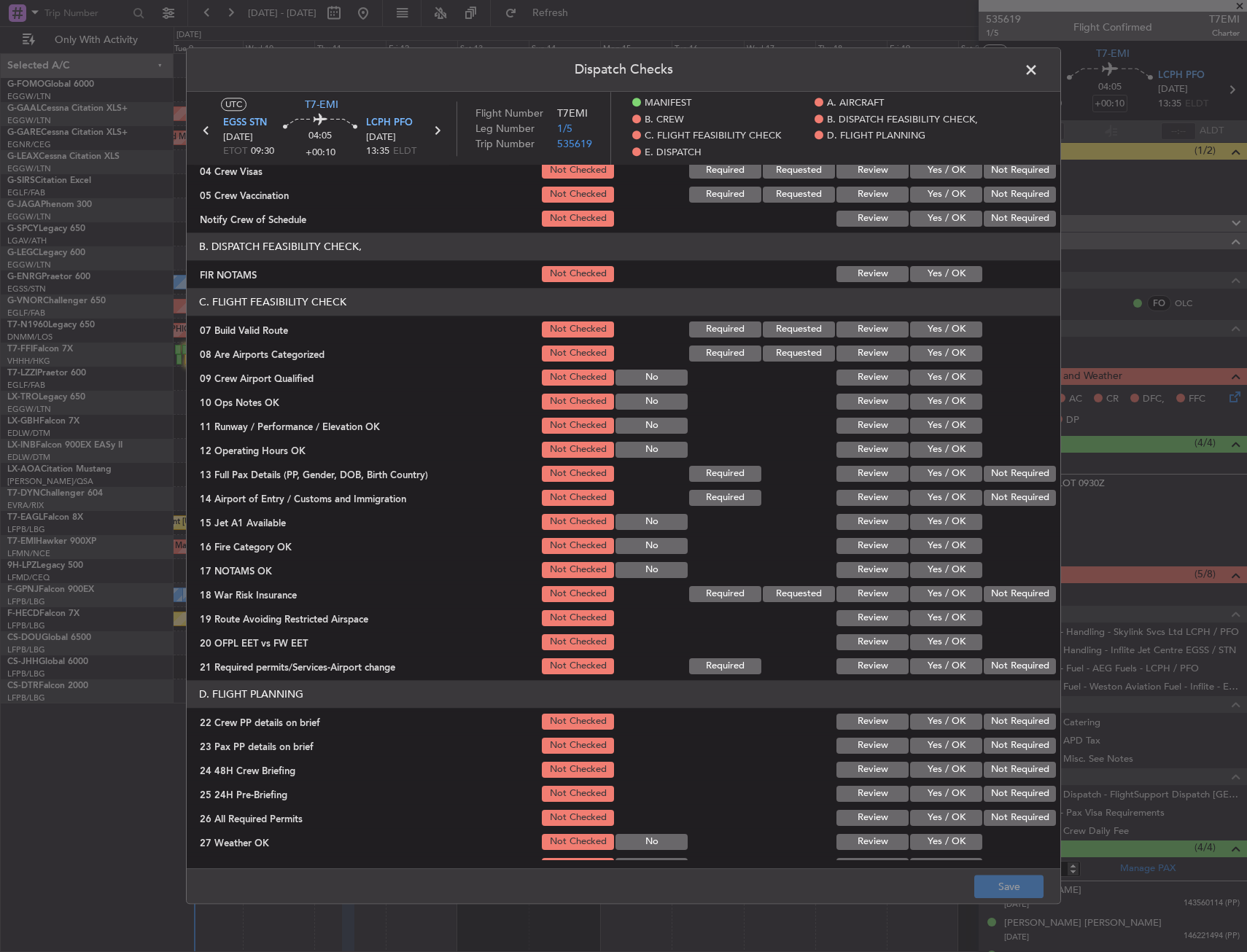
click at [930, 279] on button "Yes / OK" at bounding box center [946, 273] width 72 height 16
click at [932, 330] on button "Yes / OK" at bounding box center [946, 329] width 72 height 16
click at [933, 401] on button "Yes / OK" at bounding box center [946, 401] width 72 height 16
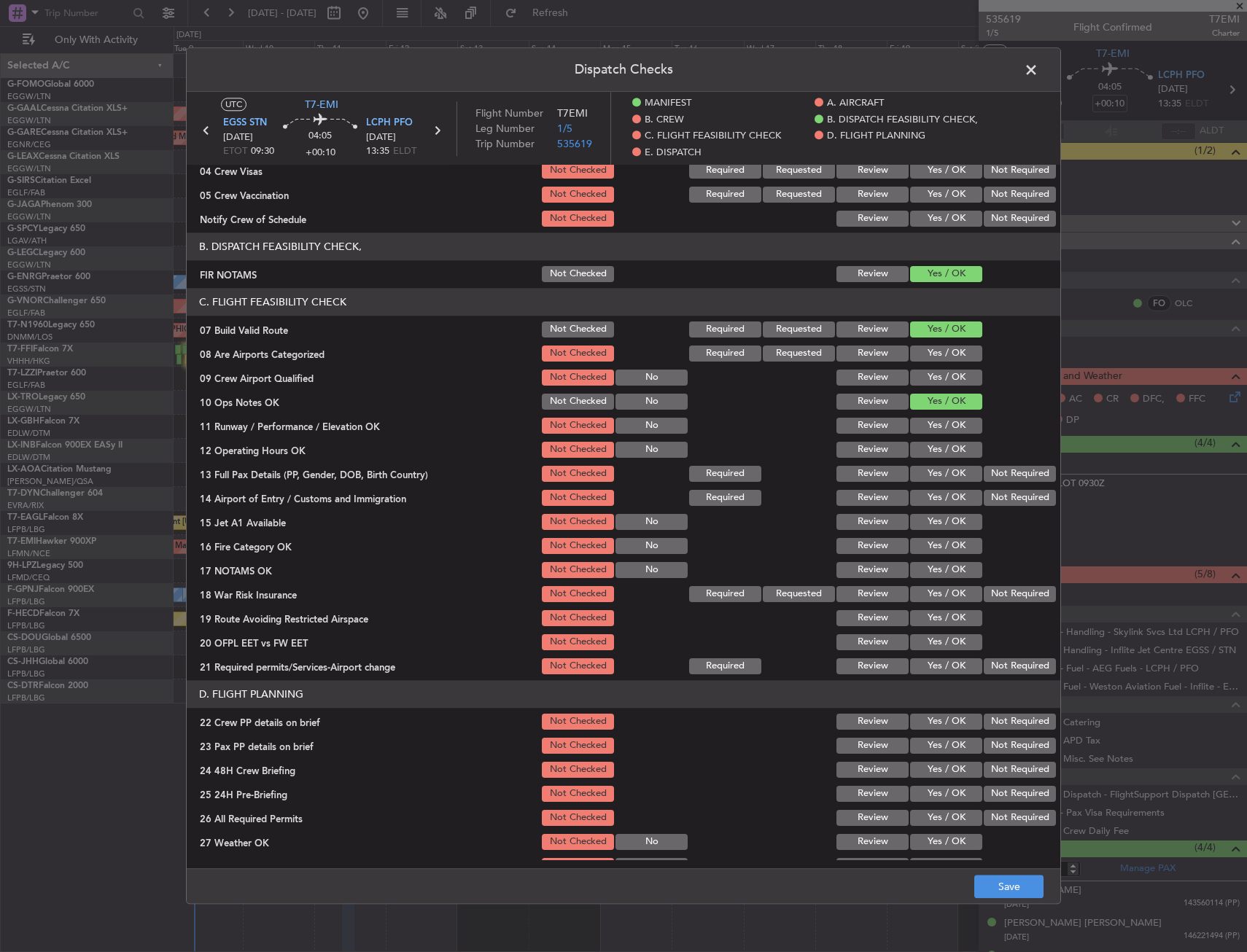
click at [935, 432] on button "Yes / OK" at bounding box center [946, 425] width 72 height 16
click at [933, 446] on button "Yes / OK" at bounding box center [946, 449] width 72 height 16
click at [925, 469] on button "Yes / OK" at bounding box center [946, 473] width 72 height 16
click at [929, 494] on button "Yes / OK" at bounding box center [946, 497] width 72 height 16
click at [930, 515] on button "Yes / OK" at bounding box center [946, 521] width 72 height 16
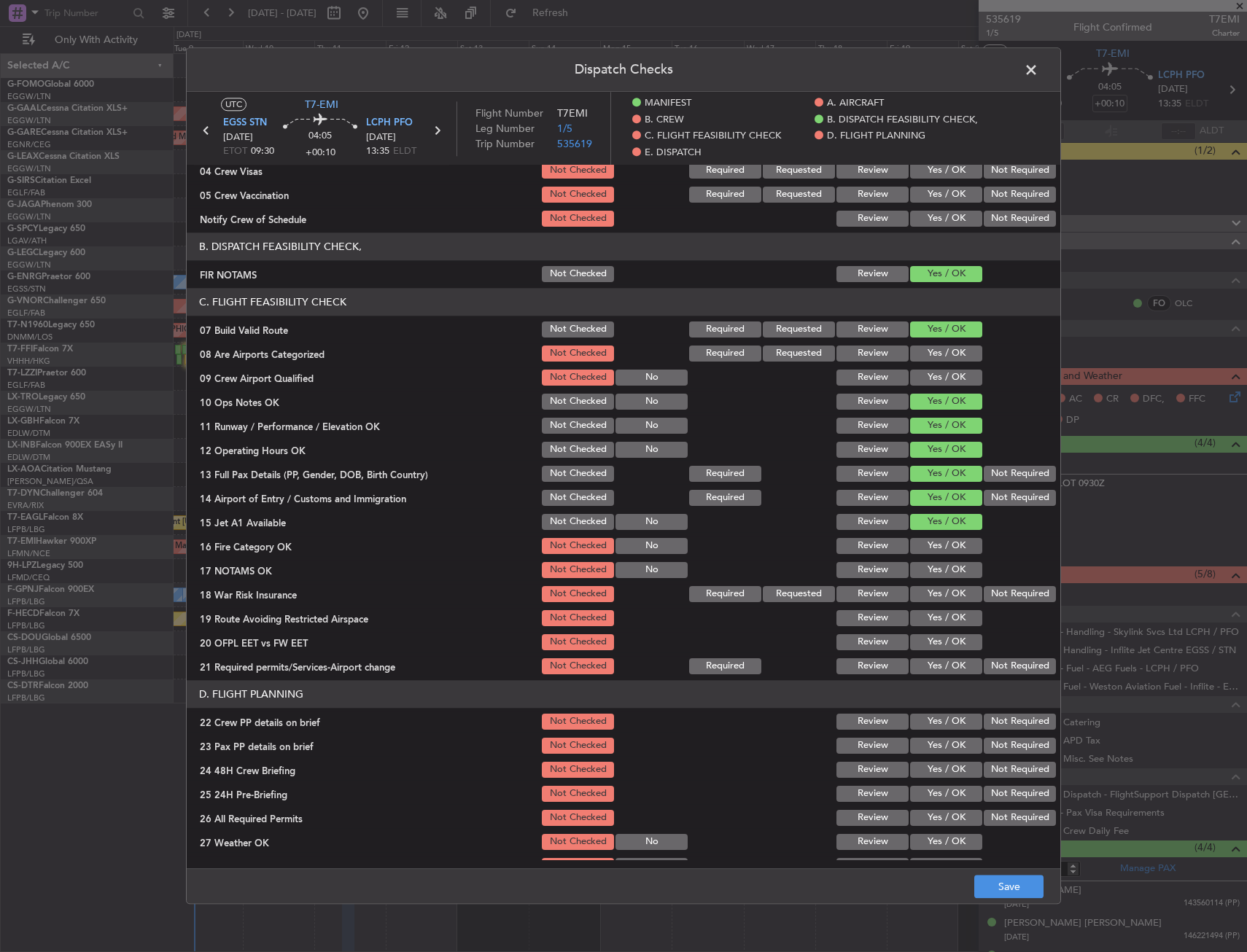
click at [934, 546] on button "Yes / OK" at bounding box center [946, 545] width 72 height 16
click at [945, 576] on button "Yes / OK" at bounding box center [946, 569] width 72 height 16
click at [941, 587] on button "Yes / OK" at bounding box center [946, 593] width 72 height 16
click at [934, 614] on button "Yes / OK" at bounding box center [946, 618] width 72 height 16
click at [934, 641] on button "Yes / OK" at bounding box center [946, 642] width 72 height 16
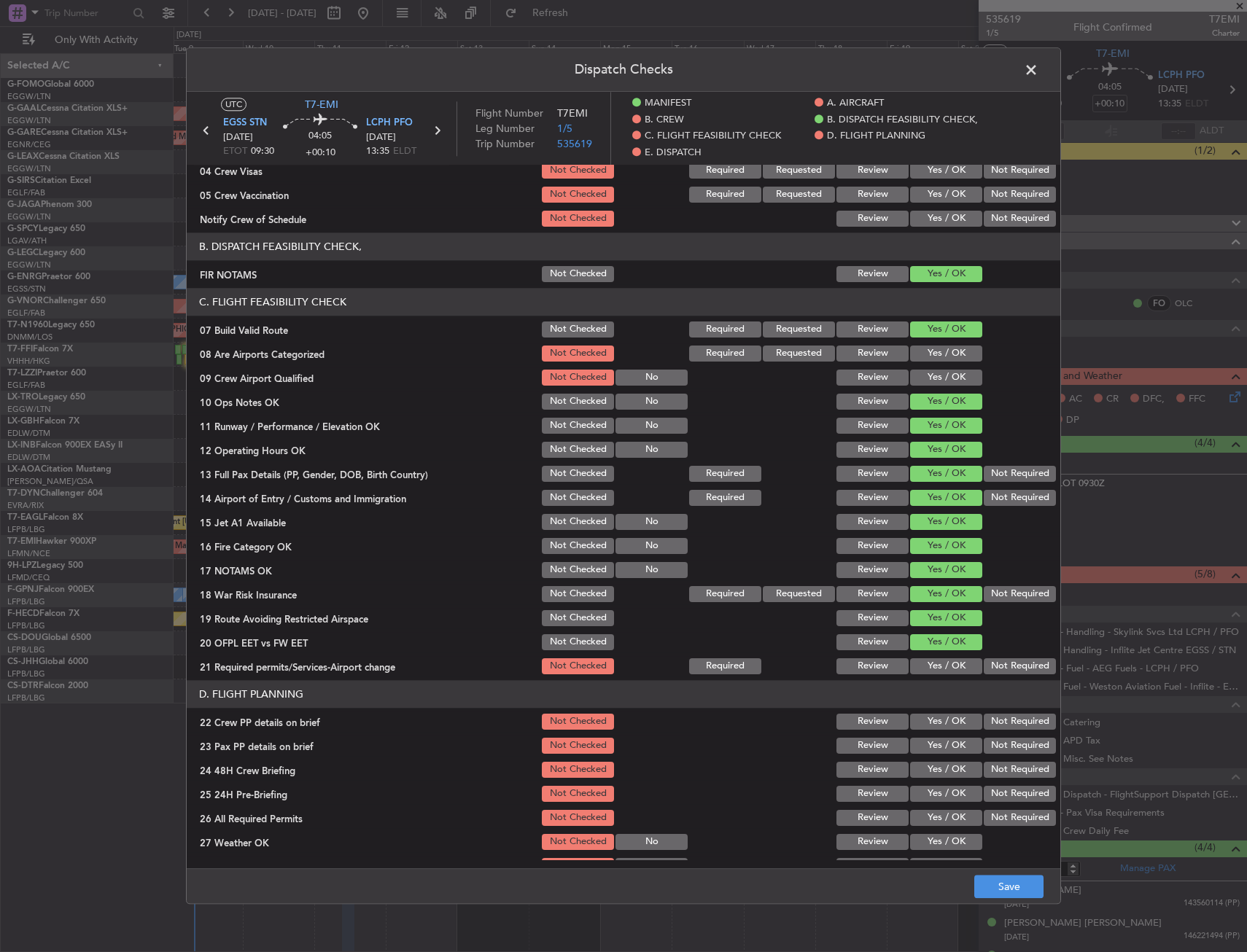
click at [931, 669] on button "Yes / OK" at bounding box center [946, 666] width 72 height 16
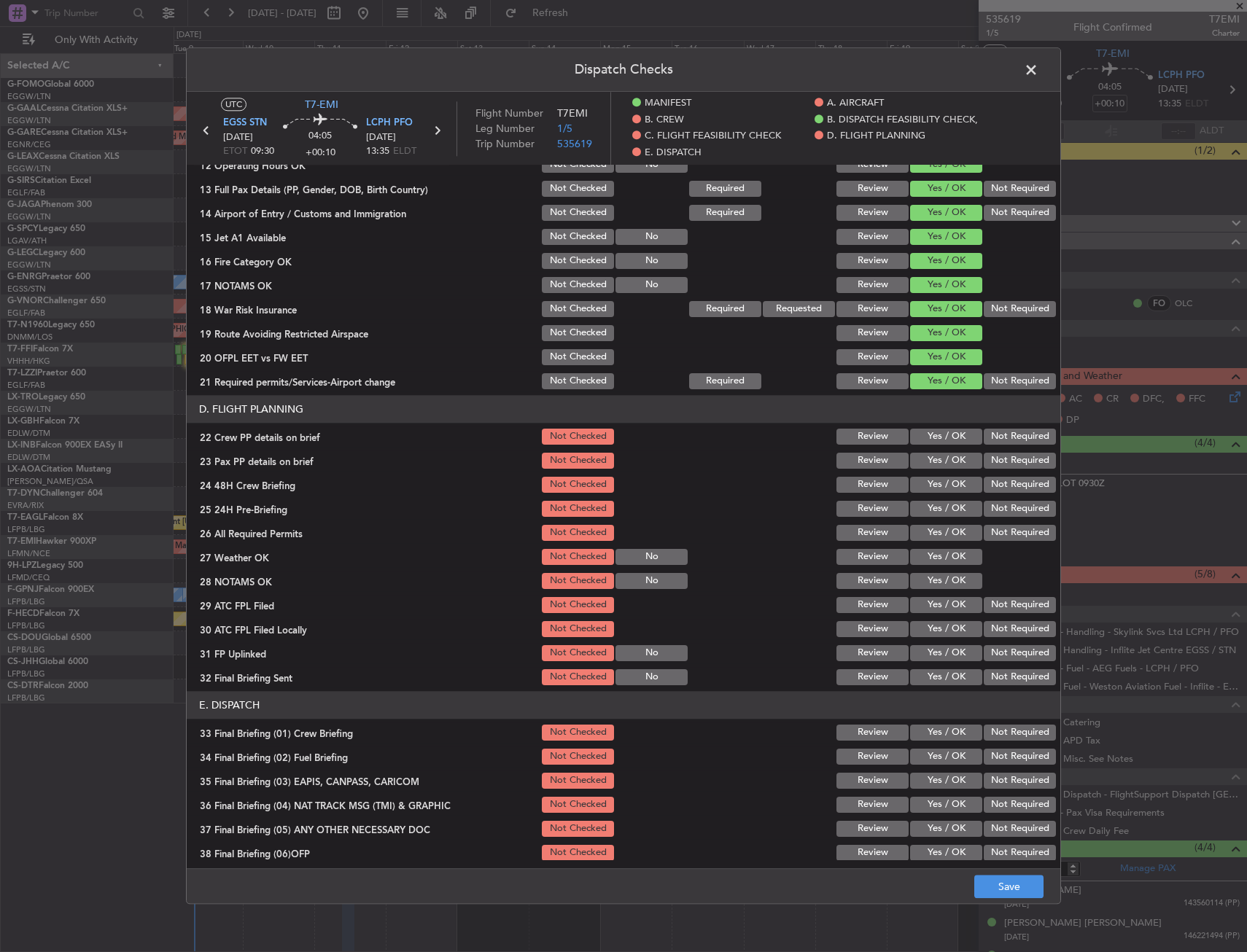
scroll to position [510, 0]
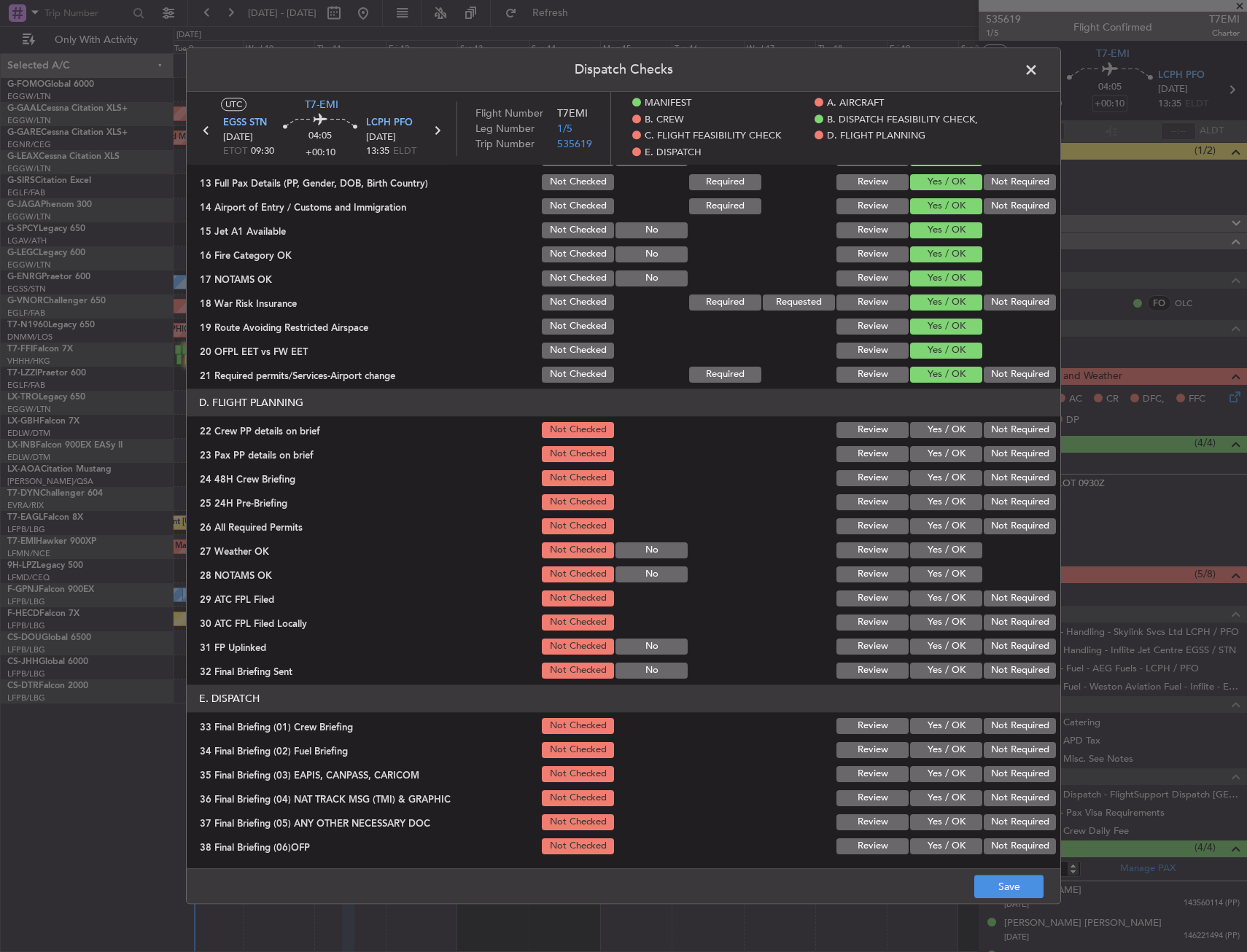
click at [920, 438] on button "Yes / OK" at bounding box center [946, 429] width 72 height 16
click at [925, 452] on button "Yes / OK" at bounding box center [946, 453] width 72 height 16
click at [925, 475] on button "Yes / OK" at bounding box center [946, 478] width 72 height 16
click at [997, 889] on button "Save" at bounding box center [1009, 886] width 69 height 23
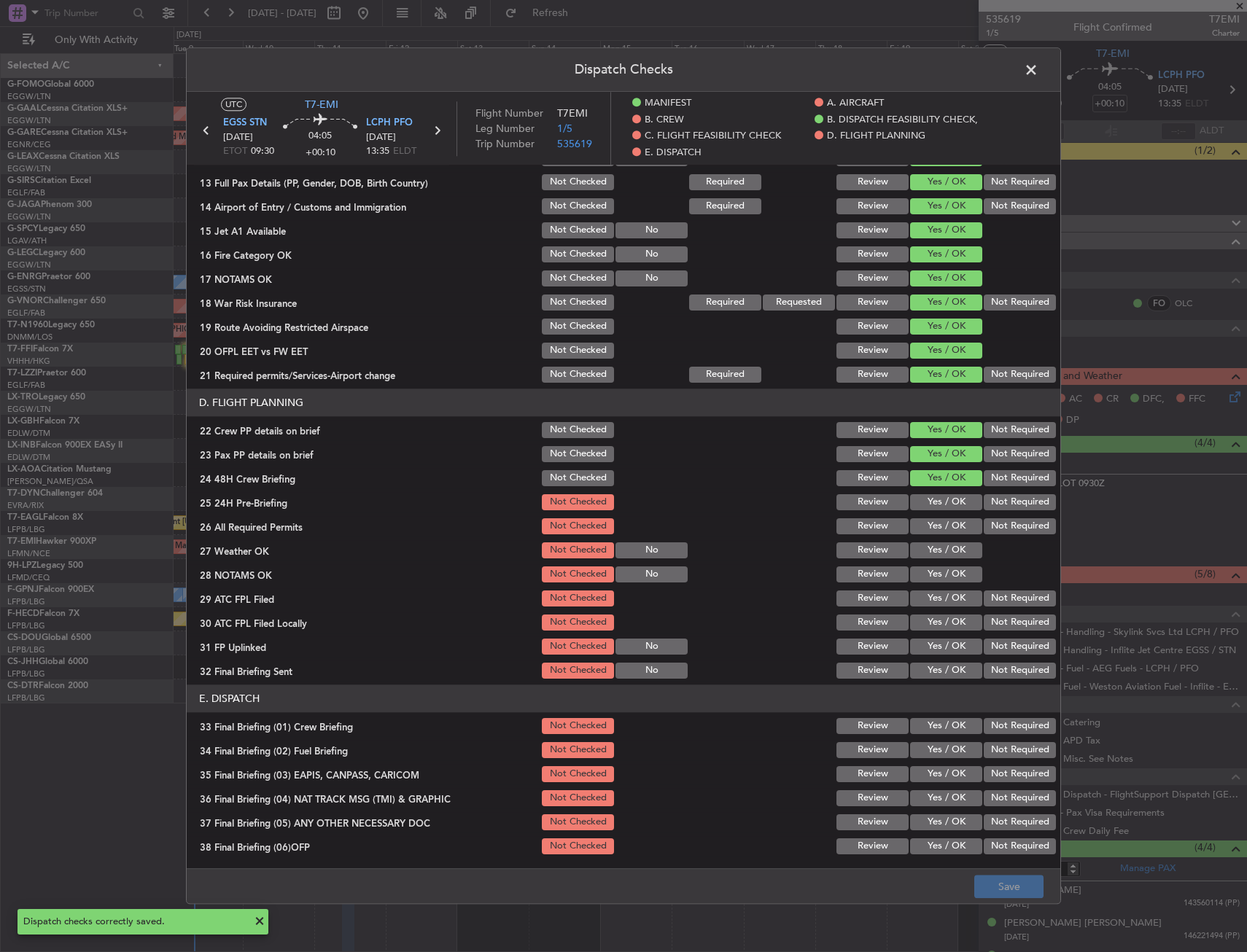
click at [1038, 69] on span at bounding box center [1038, 73] width 0 height 29
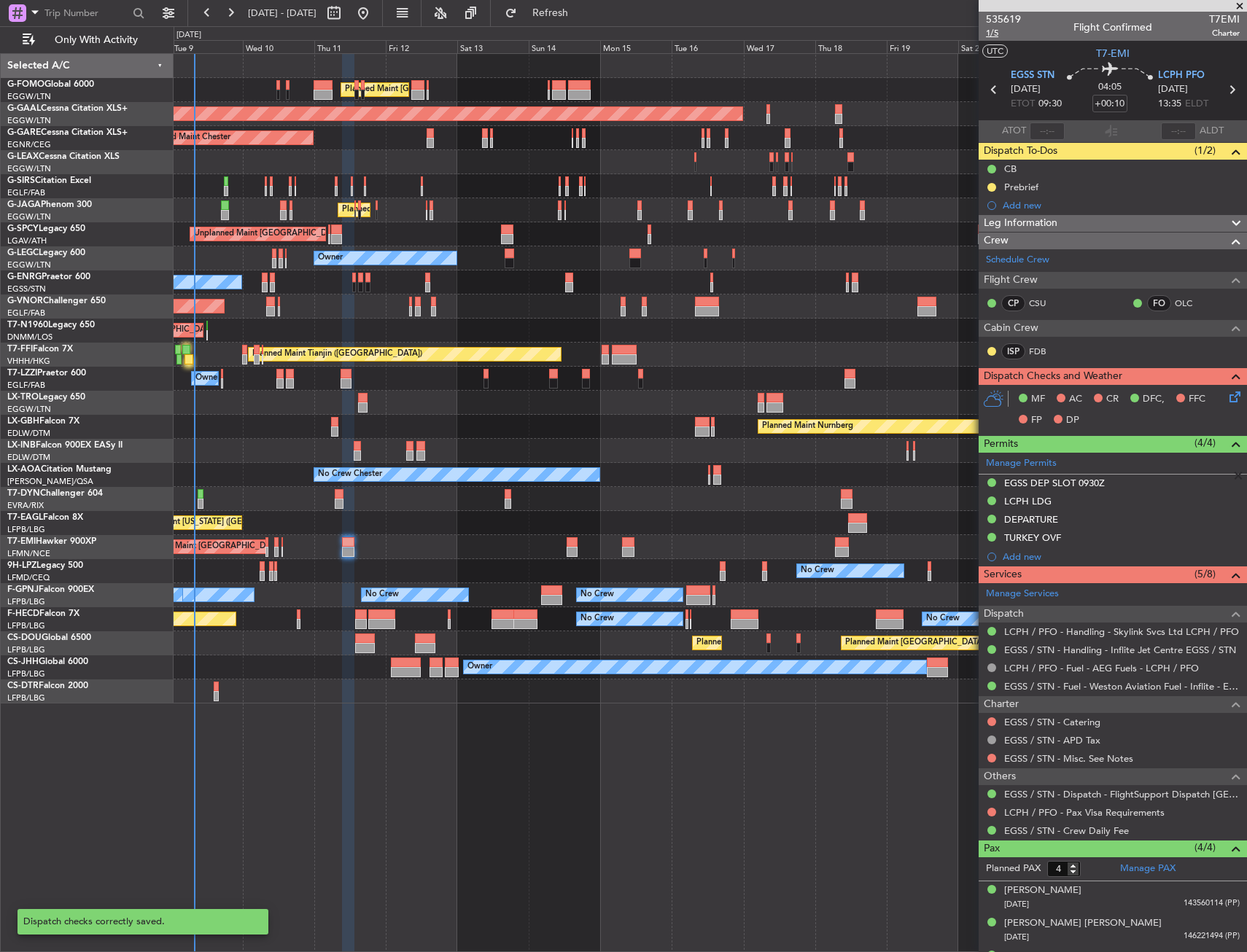
click at [990, 36] on span "1/5" at bounding box center [1003, 33] width 35 height 12
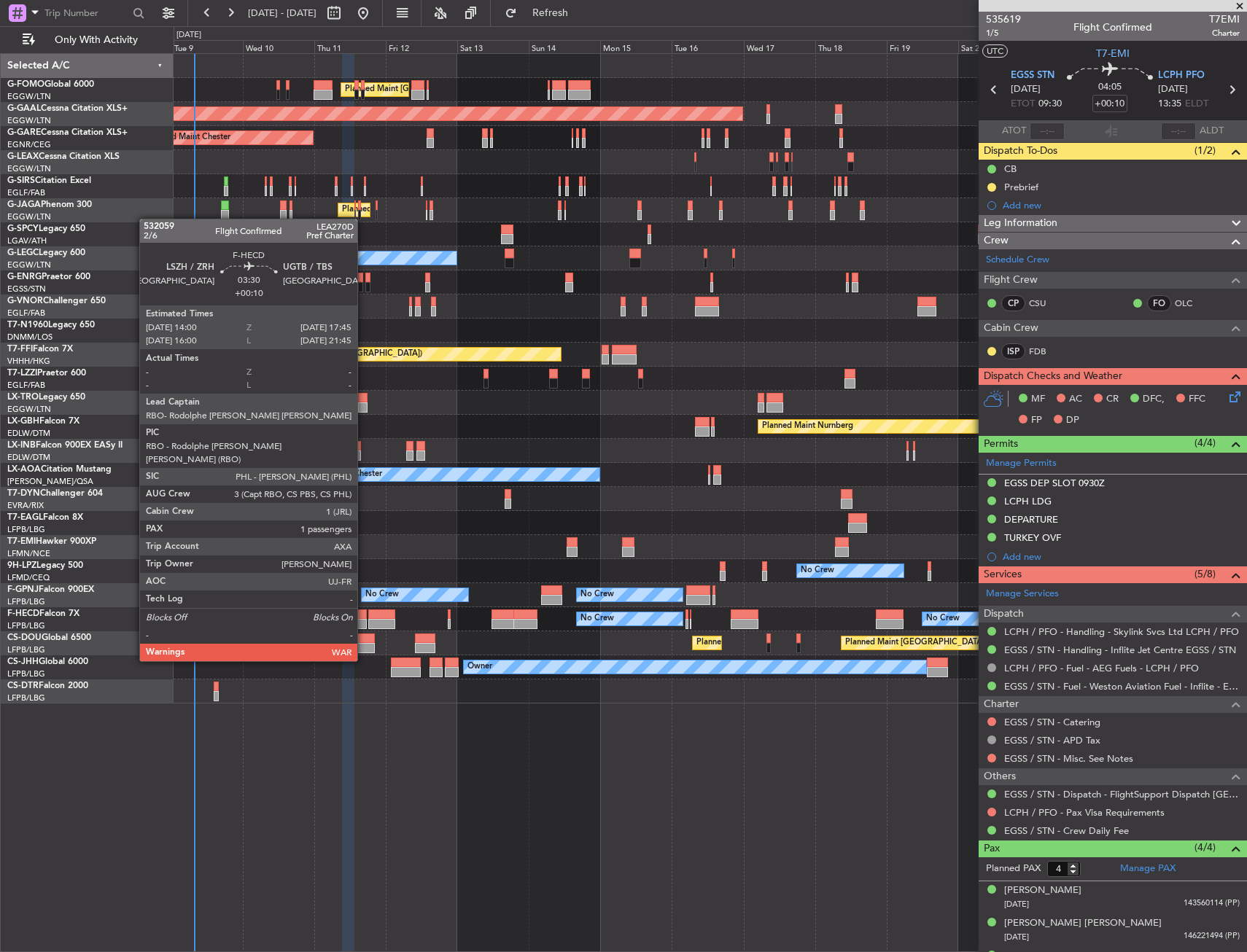
click at [364, 621] on div at bounding box center [360, 624] width 11 height 11
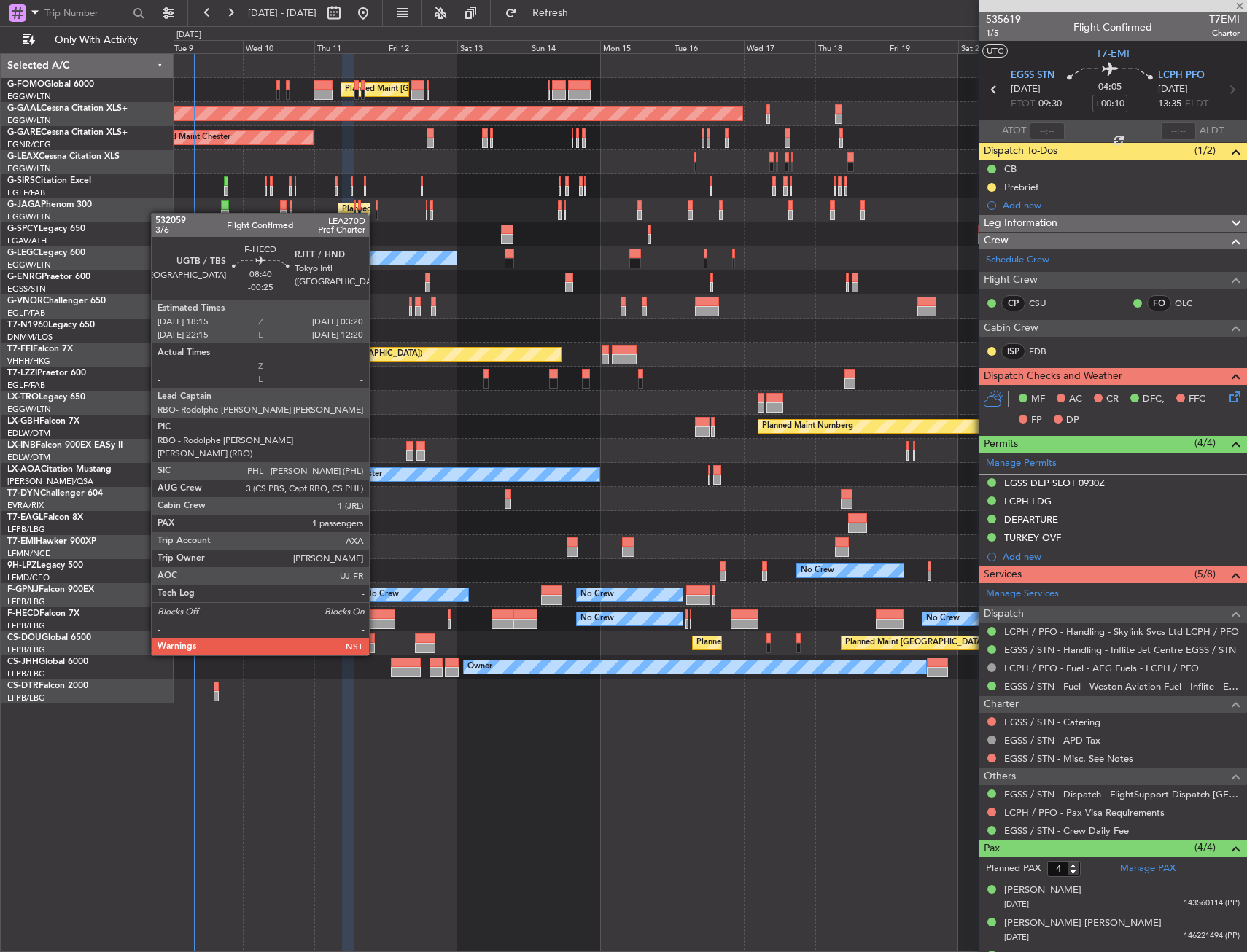
type input "1"
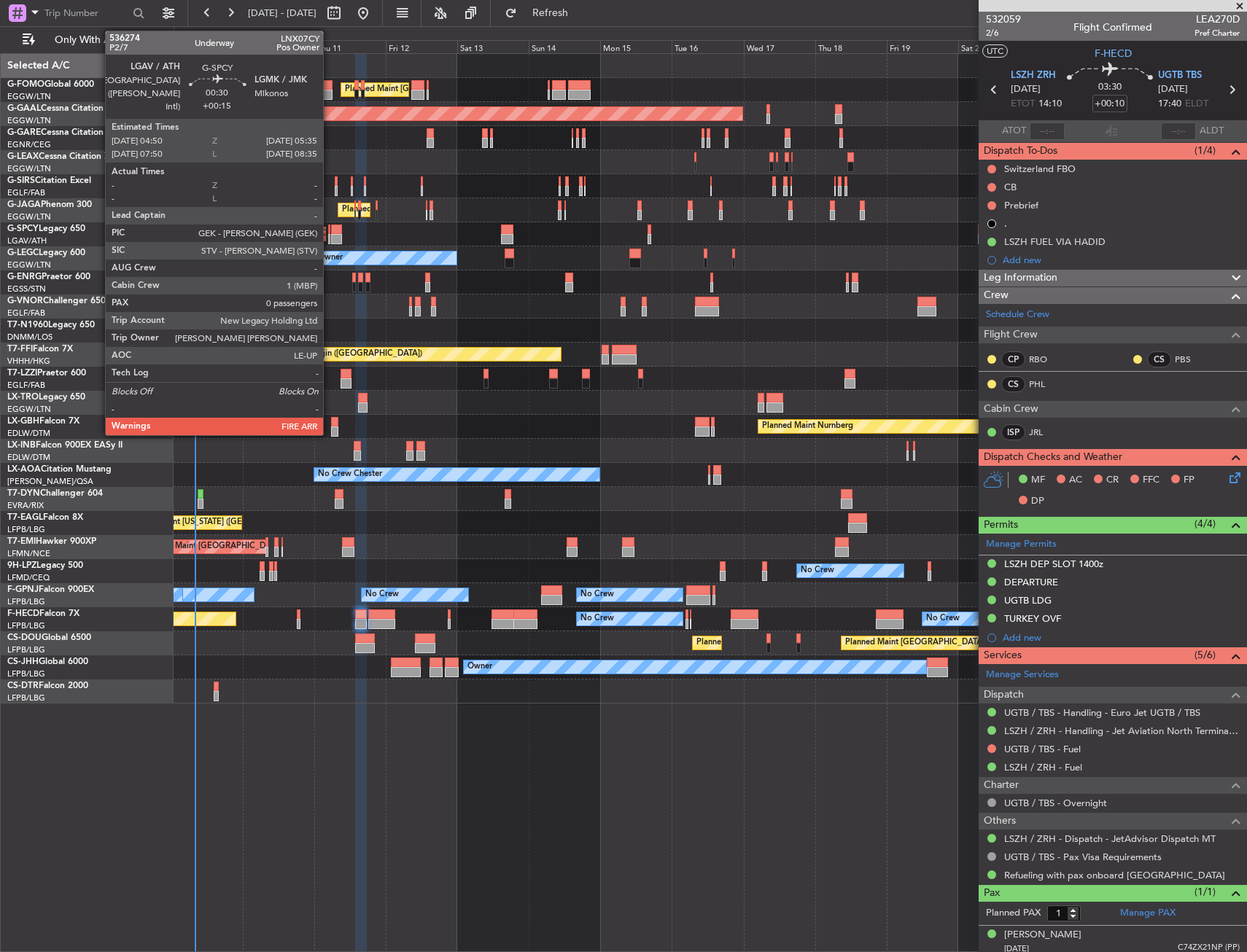
click at [329, 236] on div at bounding box center [329, 240] width 3 height 11
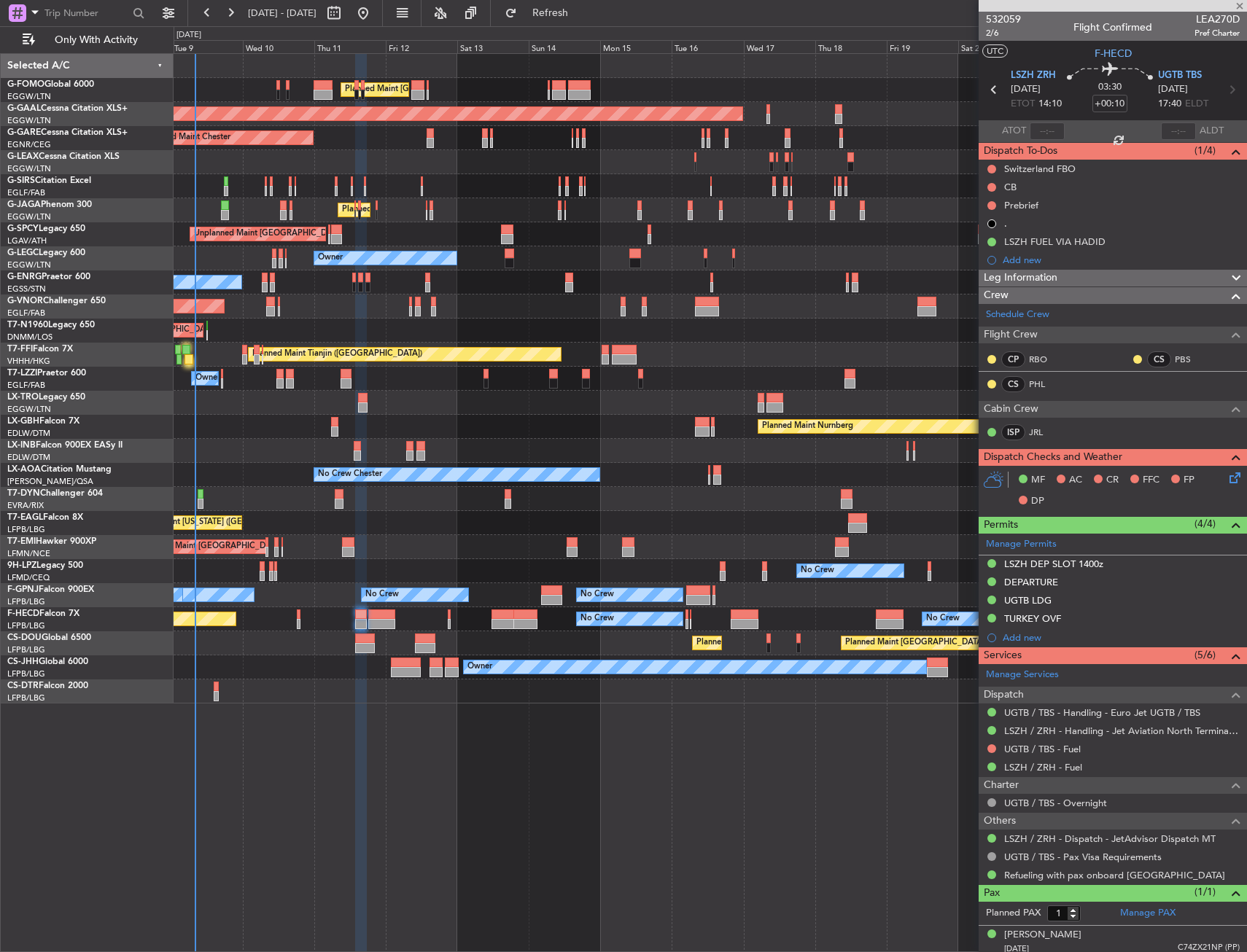
type input "+00:15"
type input "0"
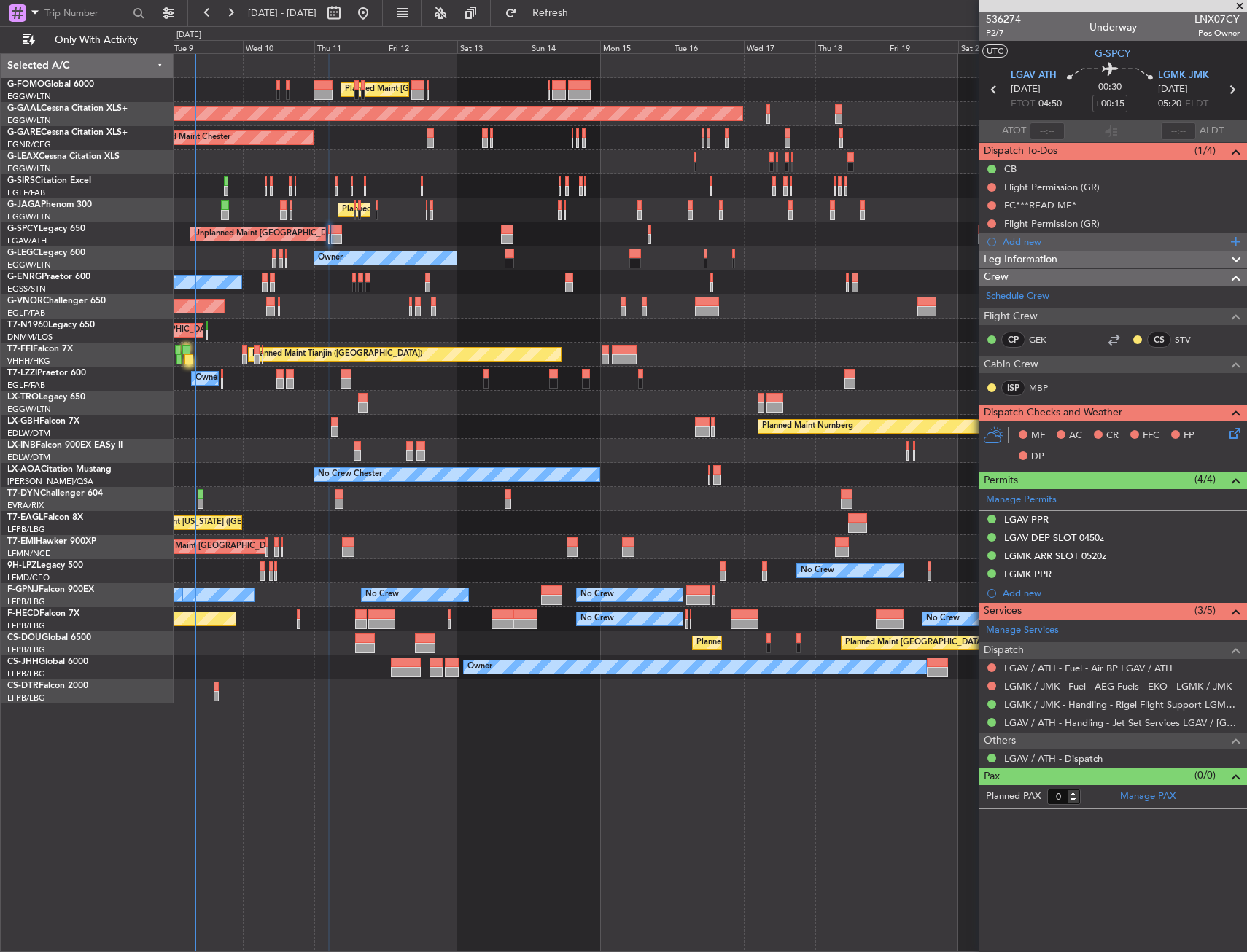
click at [1014, 238] on div "Add new" at bounding box center [1114, 242] width 224 height 12
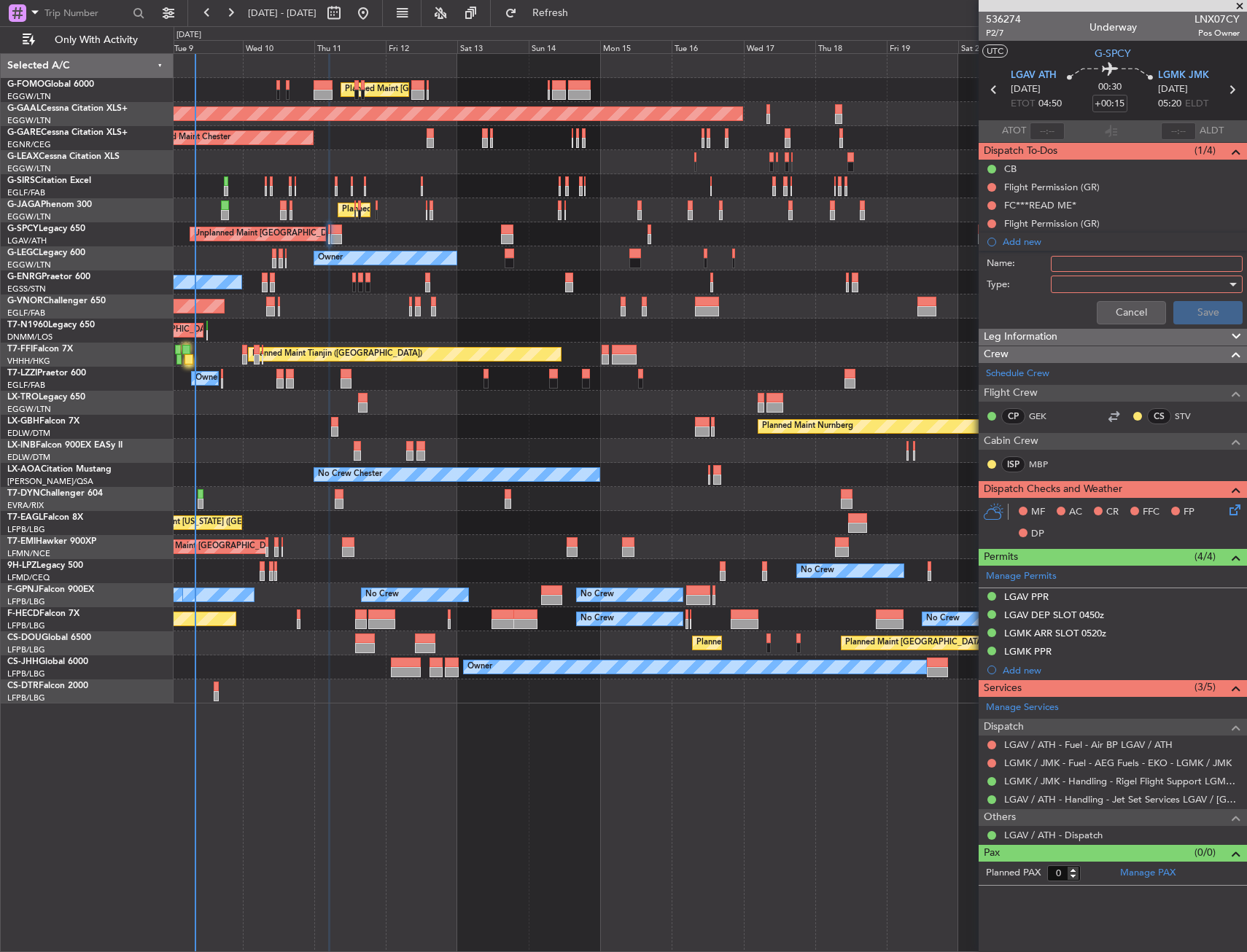
click at [1099, 256] on input "Name:" at bounding box center [1146, 264] width 192 height 16
type input "Prebrief"
click at [1092, 288] on div at bounding box center [1141, 284] width 170 height 22
click at [1087, 317] on span "Generic" at bounding box center [1139, 314] width 179 height 22
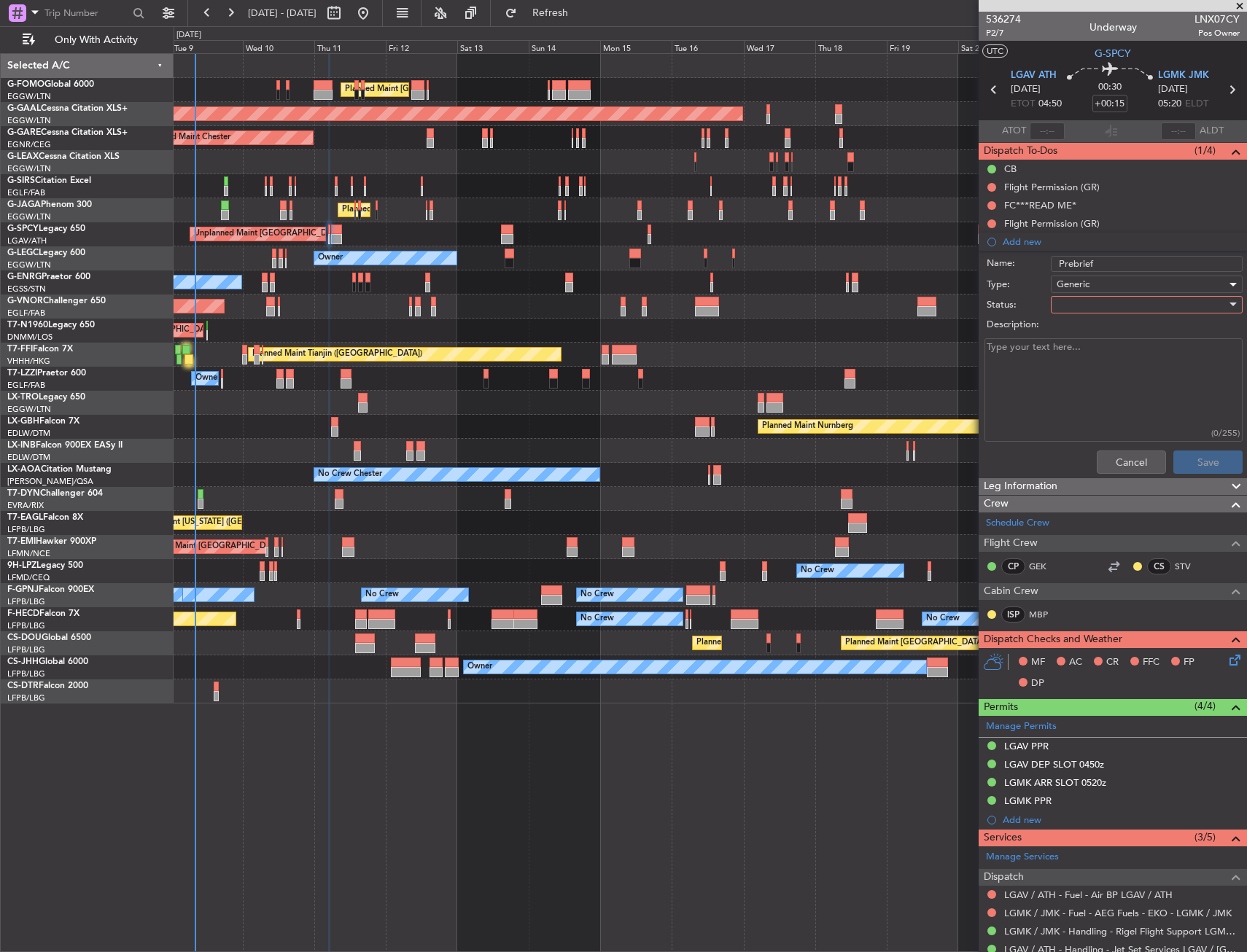
click at [1087, 319] on label "Description:" at bounding box center [1120, 325] width 267 height 14
click at [1087, 338] on textarea "Description:" at bounding box center [1113, 390] width 258 height 104
click at [1093, 305] on div at bounding box center [1141, 304] width 170 height 22
click at [1090, 373] on span "Completed" at bounding box center [1139, 377] width 170 height 22
click at [1058, 373] on textarea "Description:" at bounding box center [1113, 390] width 258 height 104
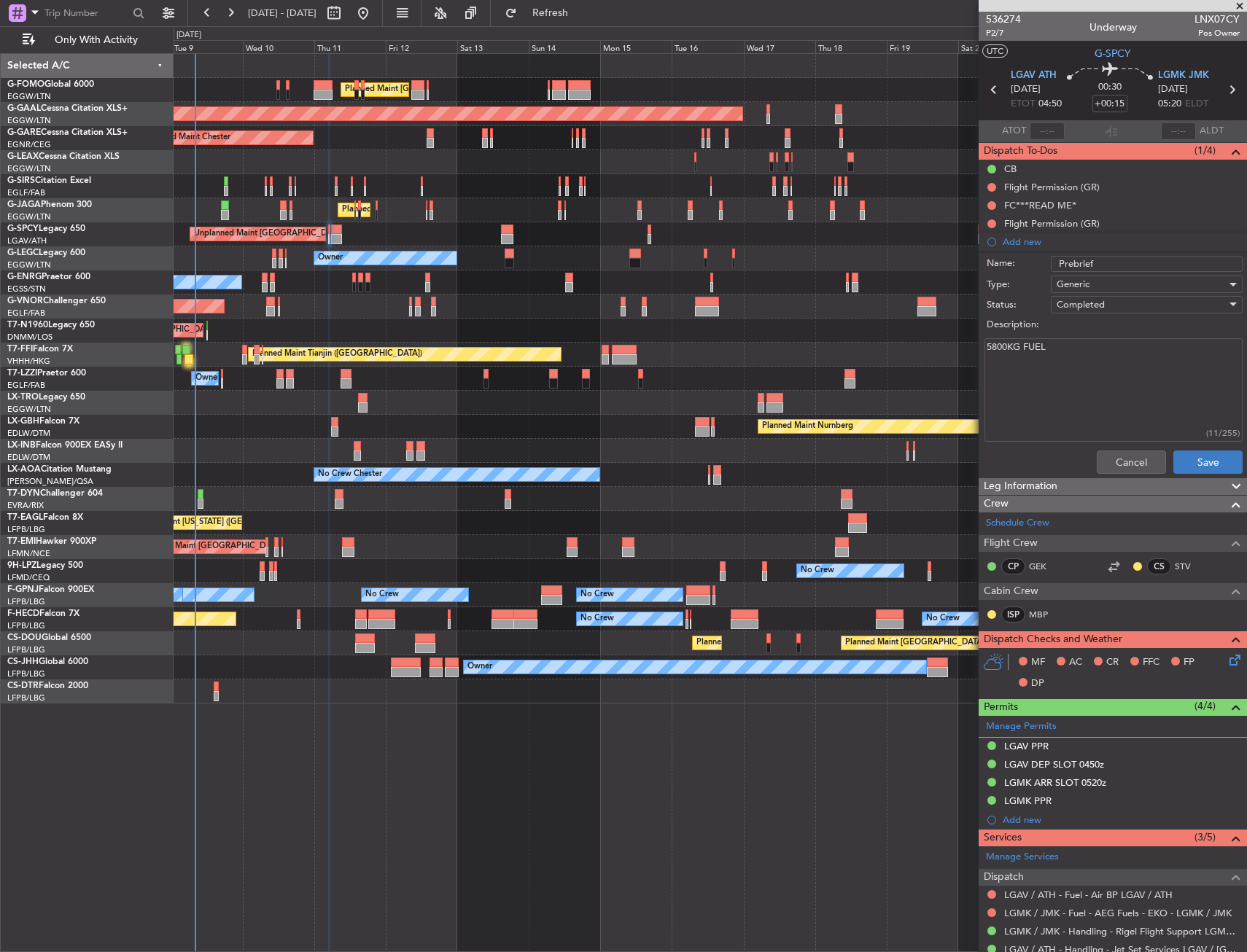
type textarea "5800KG FUEL"
click at [1196, 467] on button "Save" at bounding box center [1208, 462] width 69 height 23
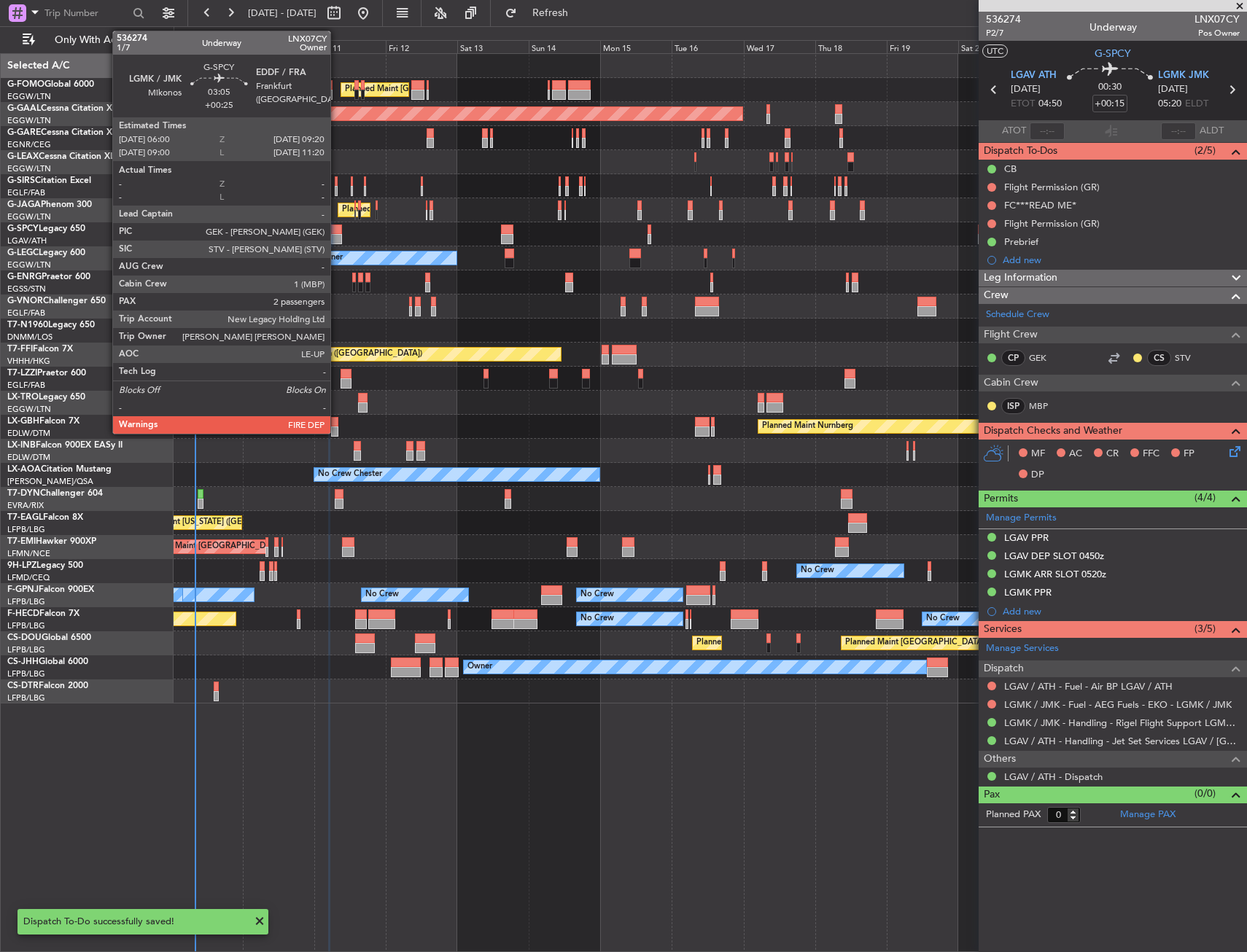
click at [337, 233] on div at bounding box center [336, 230] width 11 height 11
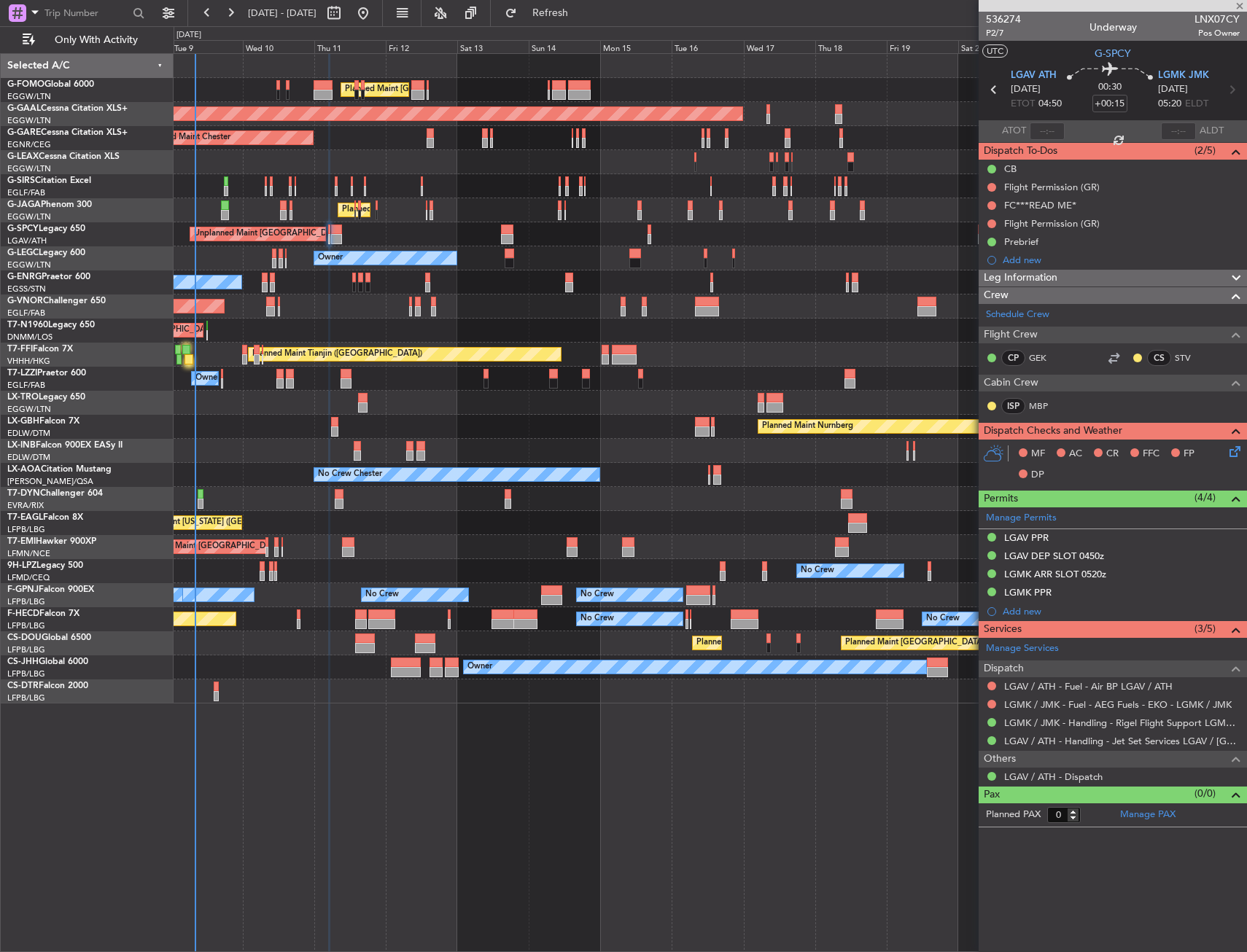
type input "+00:25"
type input "2"
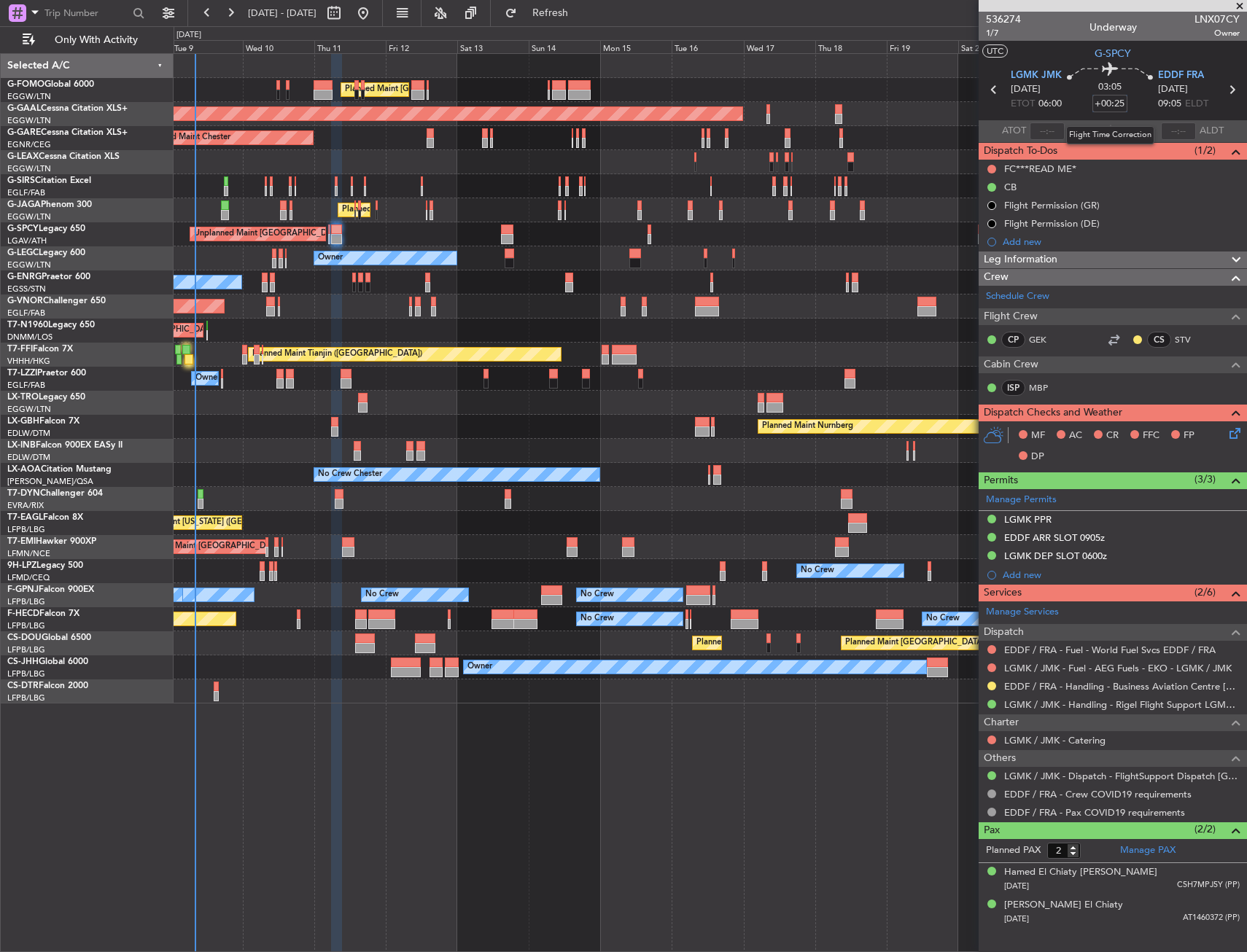
click at [1117, 104] on input "+00:25" at bounding box center [1110, 103] width 35 height 17
click at [1077, 63] on icon at bounding box center [1110, 71] width 86 height 17
click at [1119, 103] on mat-tooltip-component "Flight Time" at bounding box center [1109, 114] width 67 height 38
click at [1113, 104] on span at bounding box center [1109, 102] width 22 height 22
click at [1133, 81] on div "02:55 +00:14" at bounding box center [1110, 90] width 96 height 54
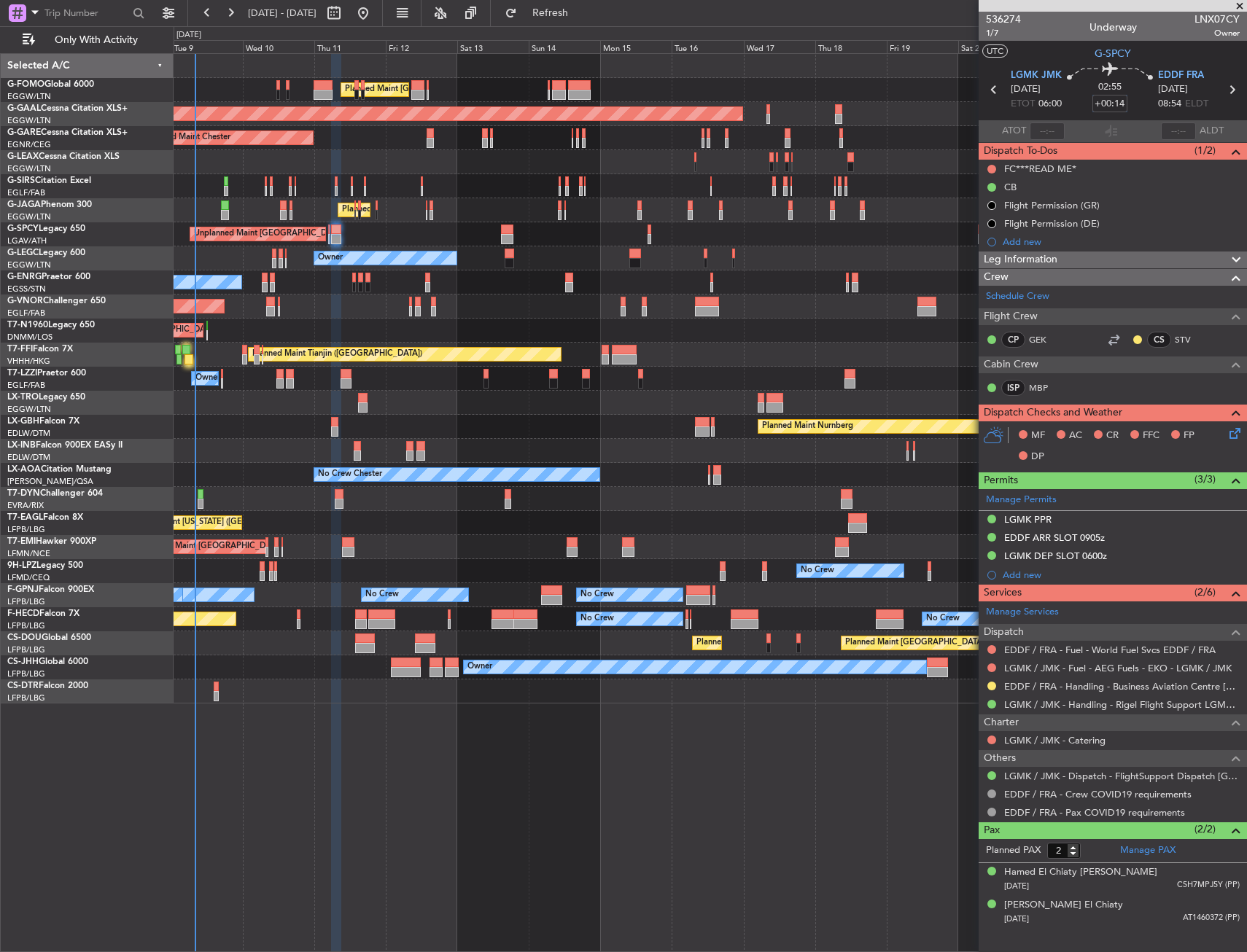
click at [1123, 99] on input "+00:14" at bounding box center [1110, 103] width 35 height 17
click at [1123, 100] on input "+00:14" at bounding box center [1110, 103] width 35 height 17
click at [1088, 58] on section "UTC G-SPCY" at bounding box center [1113, 51] width 268 height 22
click at [576, 10] on span "Refresh" at bounding box center [550, 14] width 61 height 11
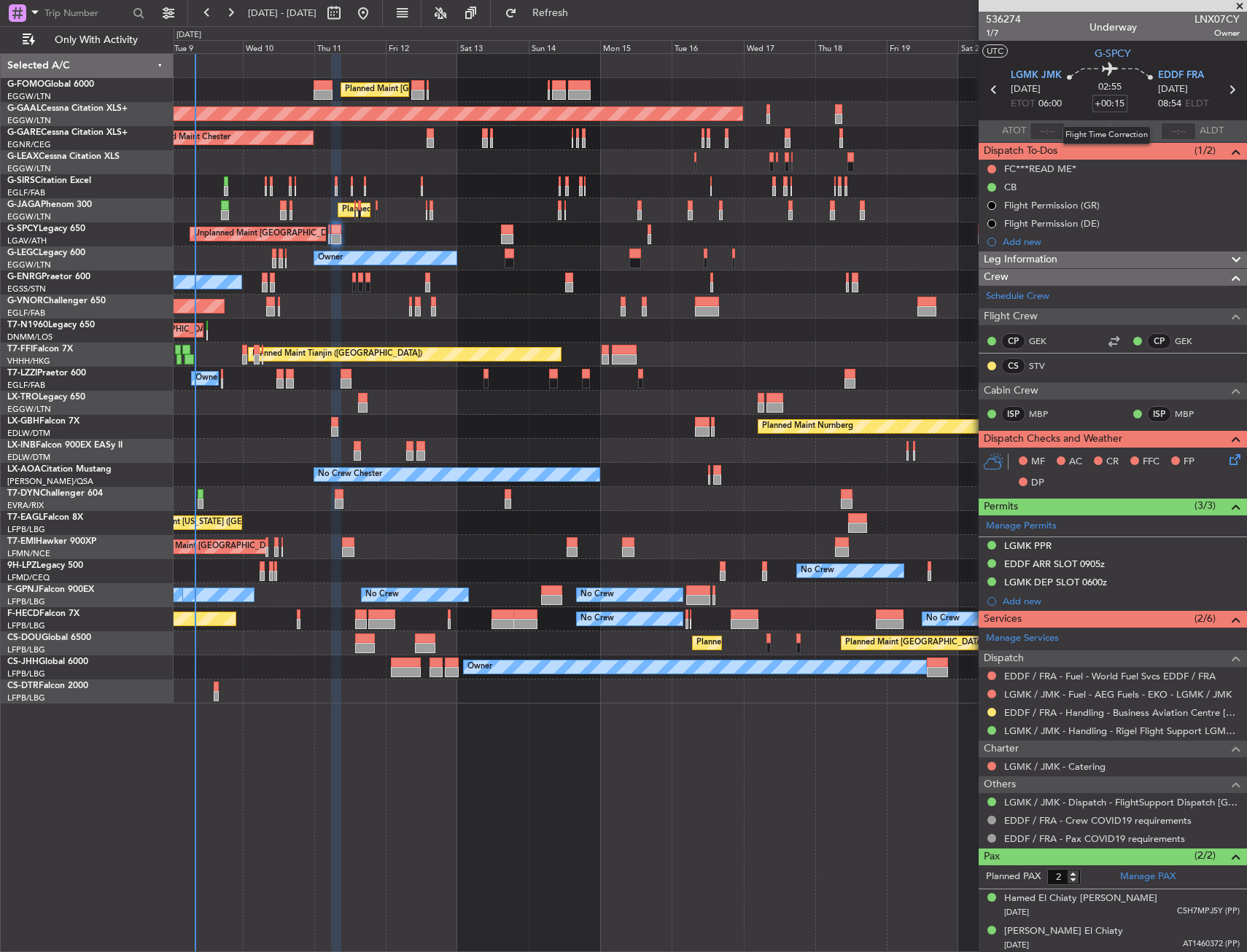
click at [1120, 104] on input "+00:15" at bounding box center [1110, 103] width 35 height 17
click at [1072, 50] on section "UTC G-SPCY" at bounding box center [1113, 51] width 268 height 22
click at [1120, 104] on mat-tooltip-component "Flight Time" at bounding box center [1106, 114] width 67 height 38
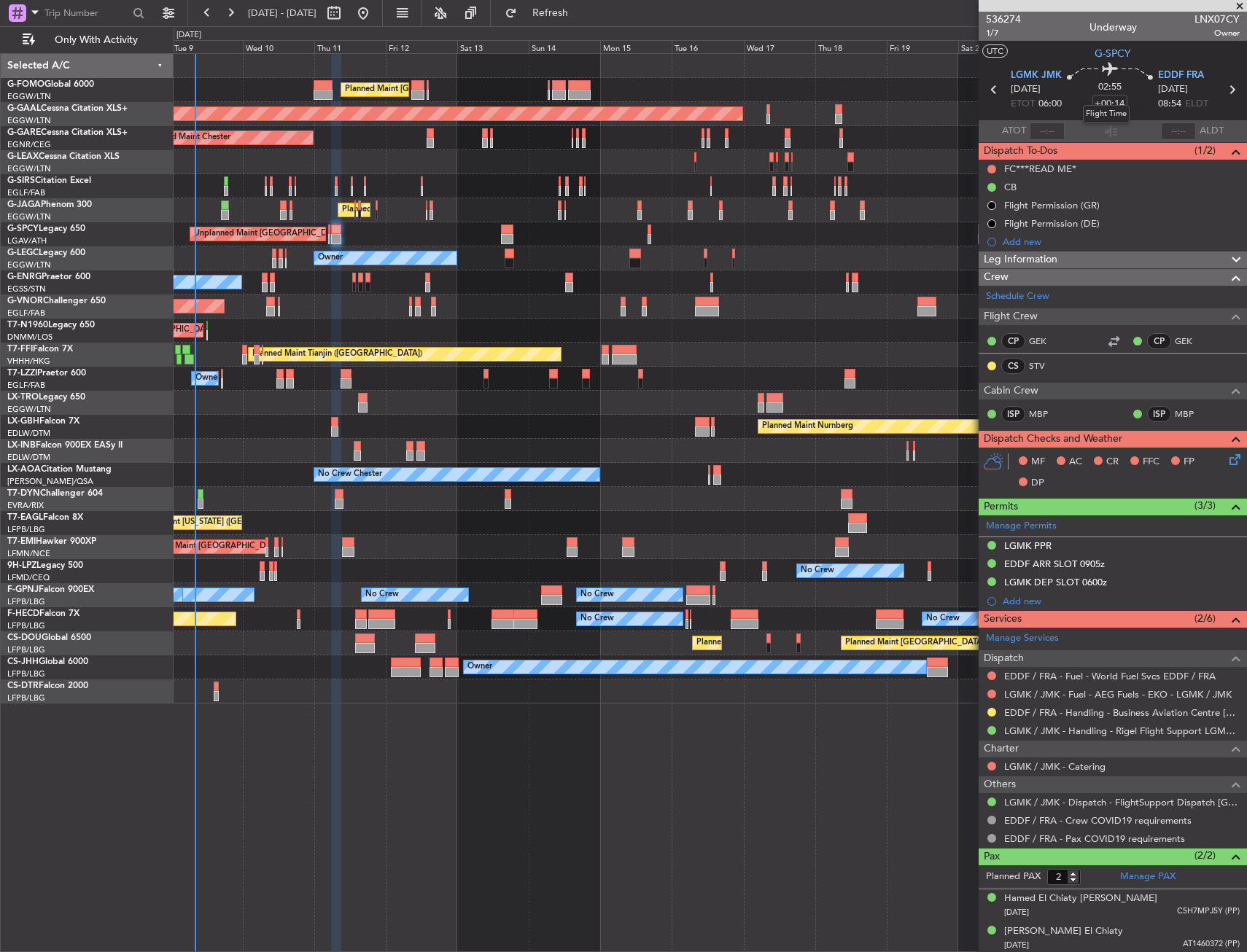
click at [1119, 104] on mat-tooltip-component "Flight Time" at bounding box center [1106, 114] width 67 height 38
click at [1119, 101] on input "+00:14" at bounding box center [1110, 103] width 35 height 17
click at [1119, 102] on input "+00:14" at bounding box center [1110, 103] width 35 height 17
click at [1077, 53] on section "UTC G-SPCY" at bounding box center [1113, 51] width 268 height 22
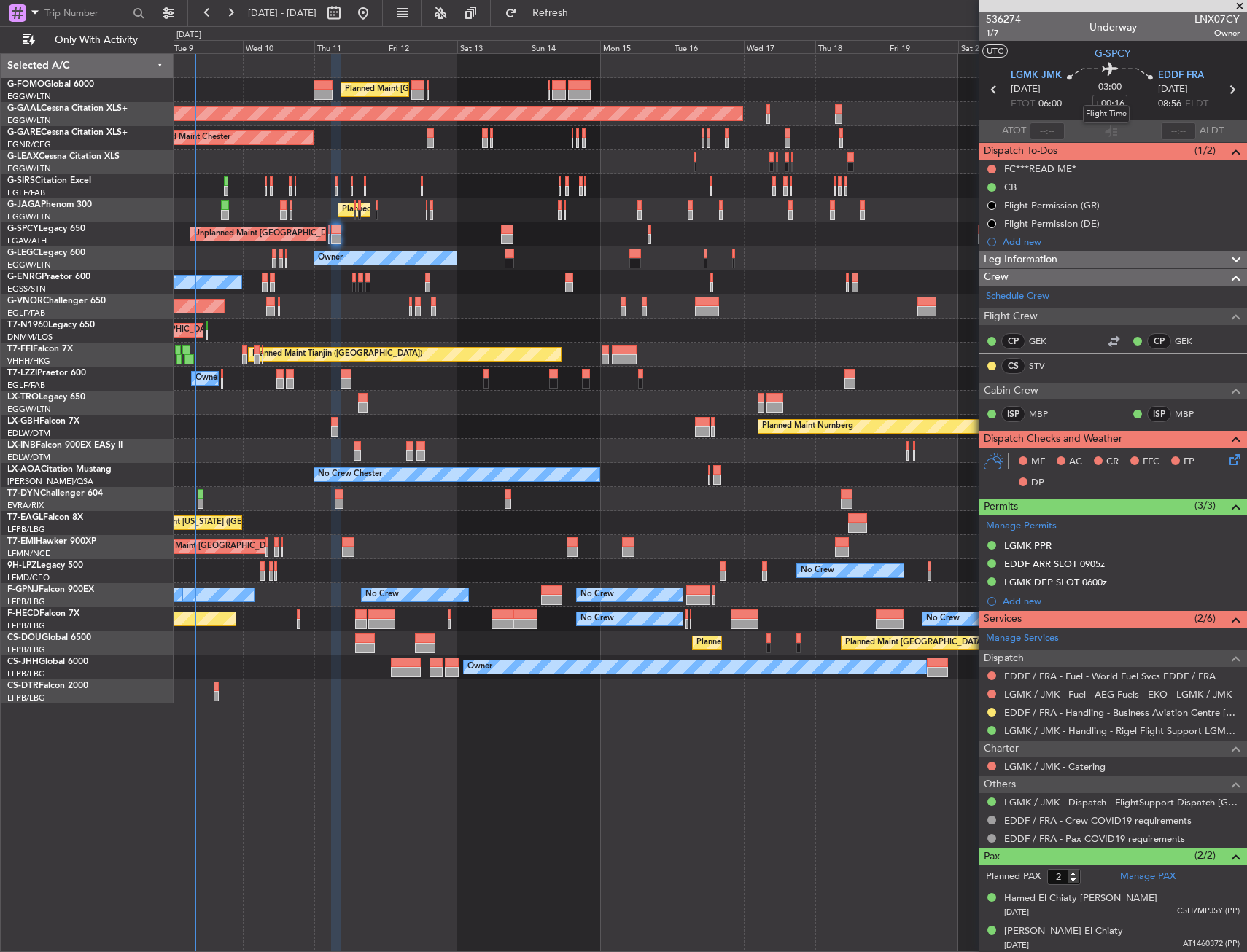
click at [1113, 104] on mat-tooltip-component "Flight Time" at bounding box center [1106, 114] width 67 height 38
click at [1119, 106] on div "Flight Time" at bounding box center [1106, 114] width 47 height 18
click at [1118, 103] on input "+00:16" at bounding box center [1110, 103] width 35 height 17
click at [1118, 105] on input "+00:16" at bounding box center [1110, 103] width 35 height 17
click at [1118, 102] on input "+00:16" at bounding box center [1110, 103] width 35 height 17
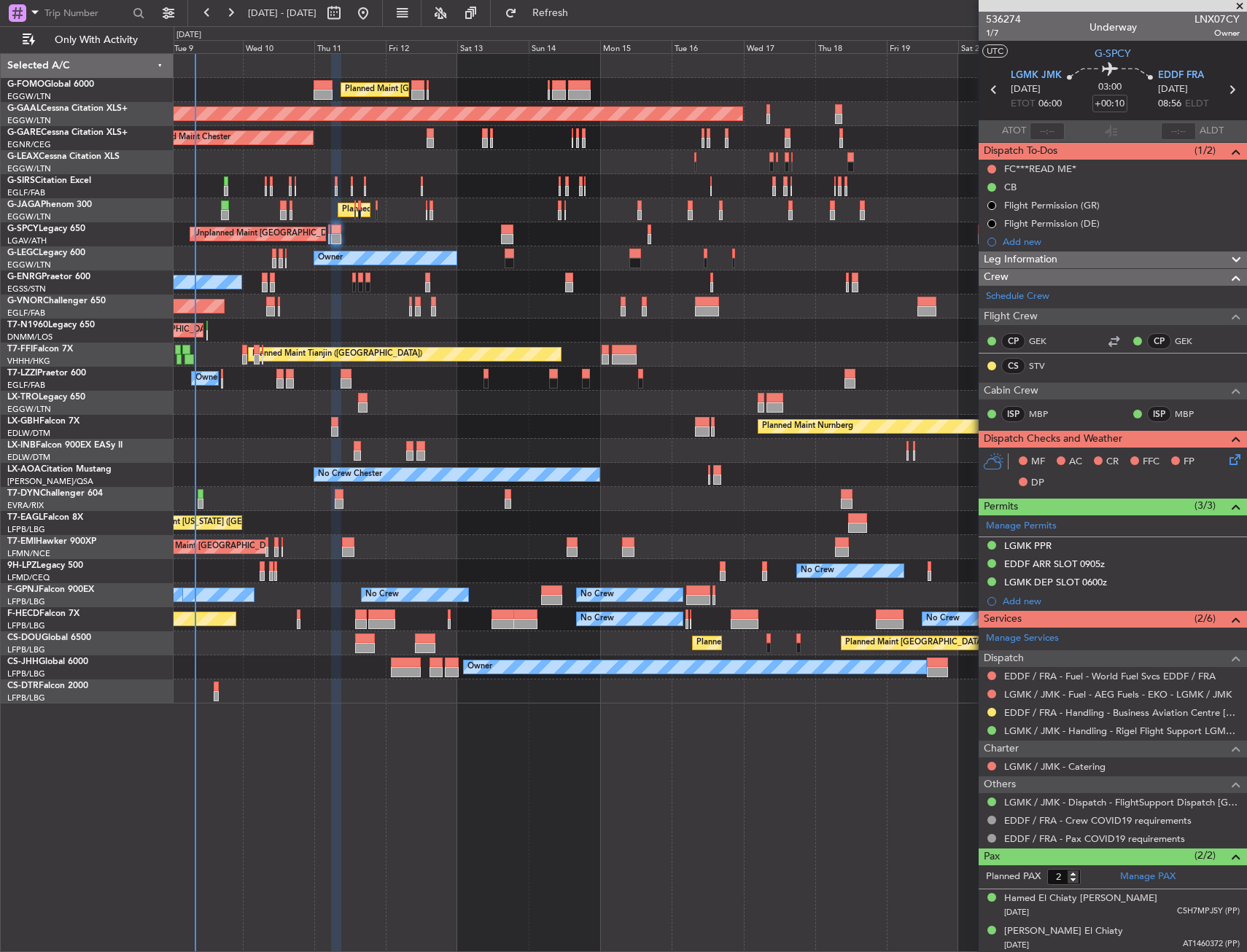
click at [1052, 51] on section "UTC G-SPCY" at bounding box center [1113, 51] width 268 height 22
click at [1118, 102] on mat-tooltip-component "Flight Time" at bounding box center [1106, 114] width 67 height 38
click at [1120, 99] on input "+00:10" at bounding box center [1110, 103] width 35 height 17
click at [1118, 102] on input "+00:10" at bounding box center [1110, 103] width 35 height 17
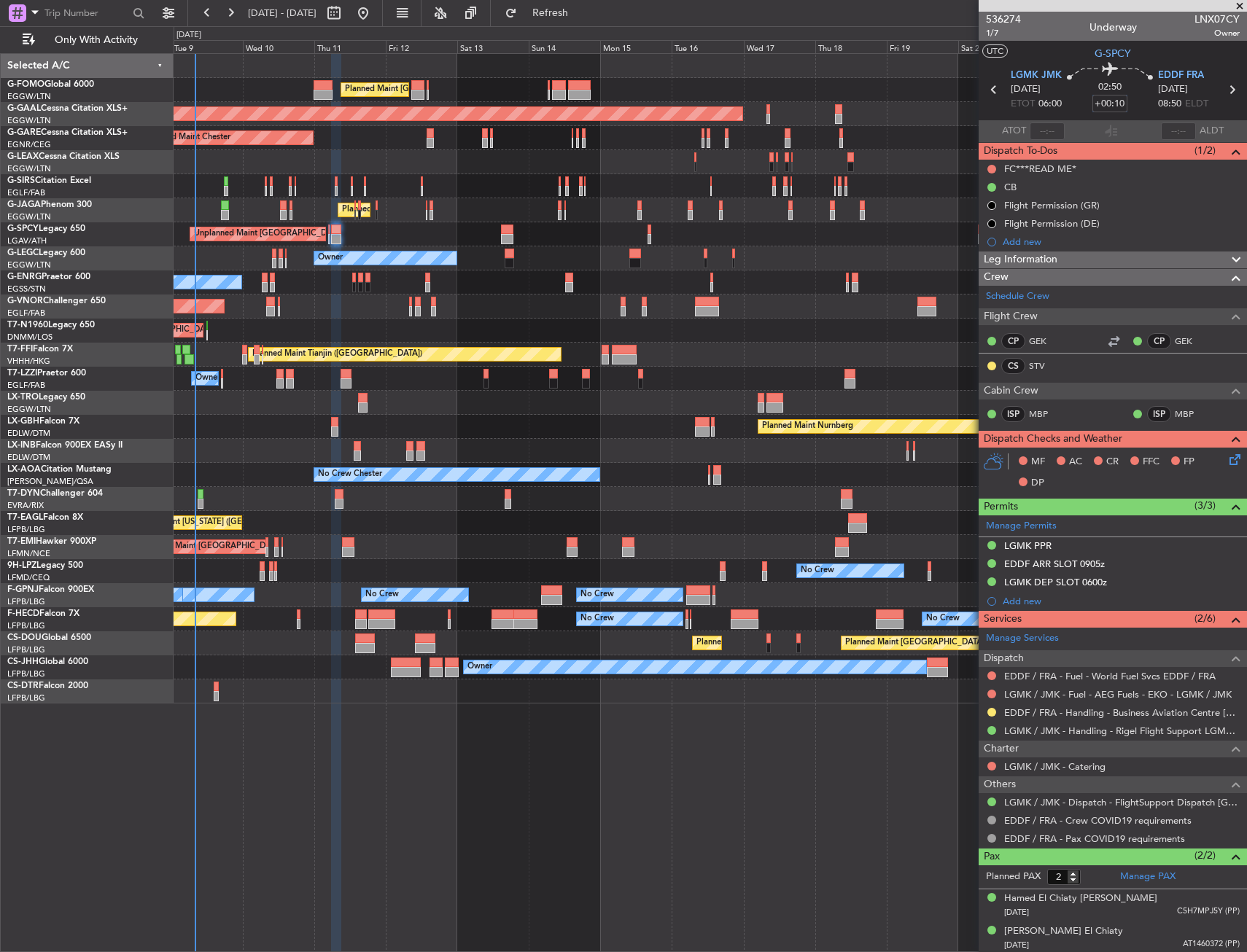
click at [1118, 102] on input "+00:10" at bounding box center [1110, 103] width 35 height 17
click at [1103, 102] on input "+00:10" at bounding box center [1110, 103] width 35 height 17
click at [1073, 65] on icon at bounding box center [1110, 71] width 86 height 17
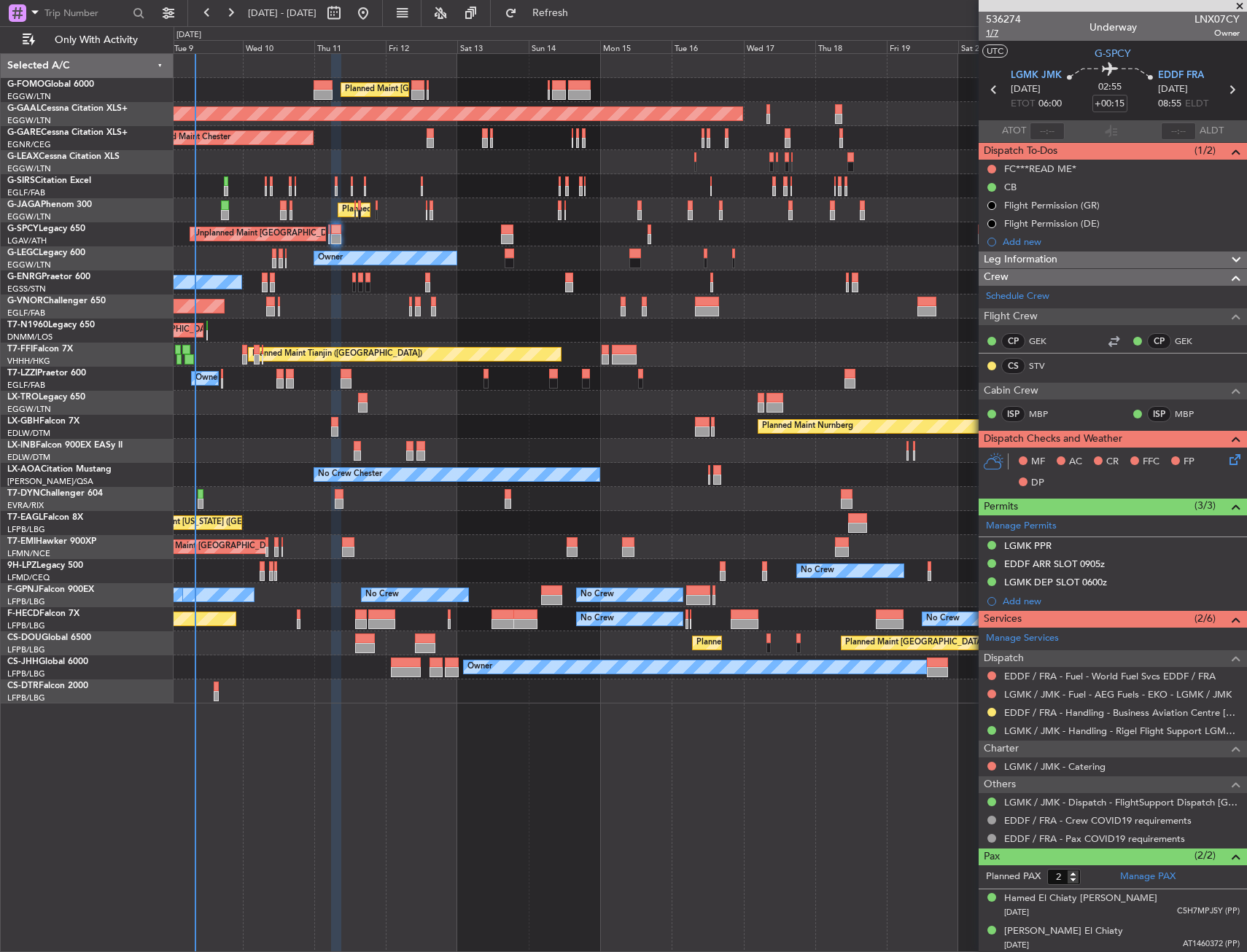
click at [998, 29] on span "1/7" at bounding box center [1003, 33] width 35 height 12
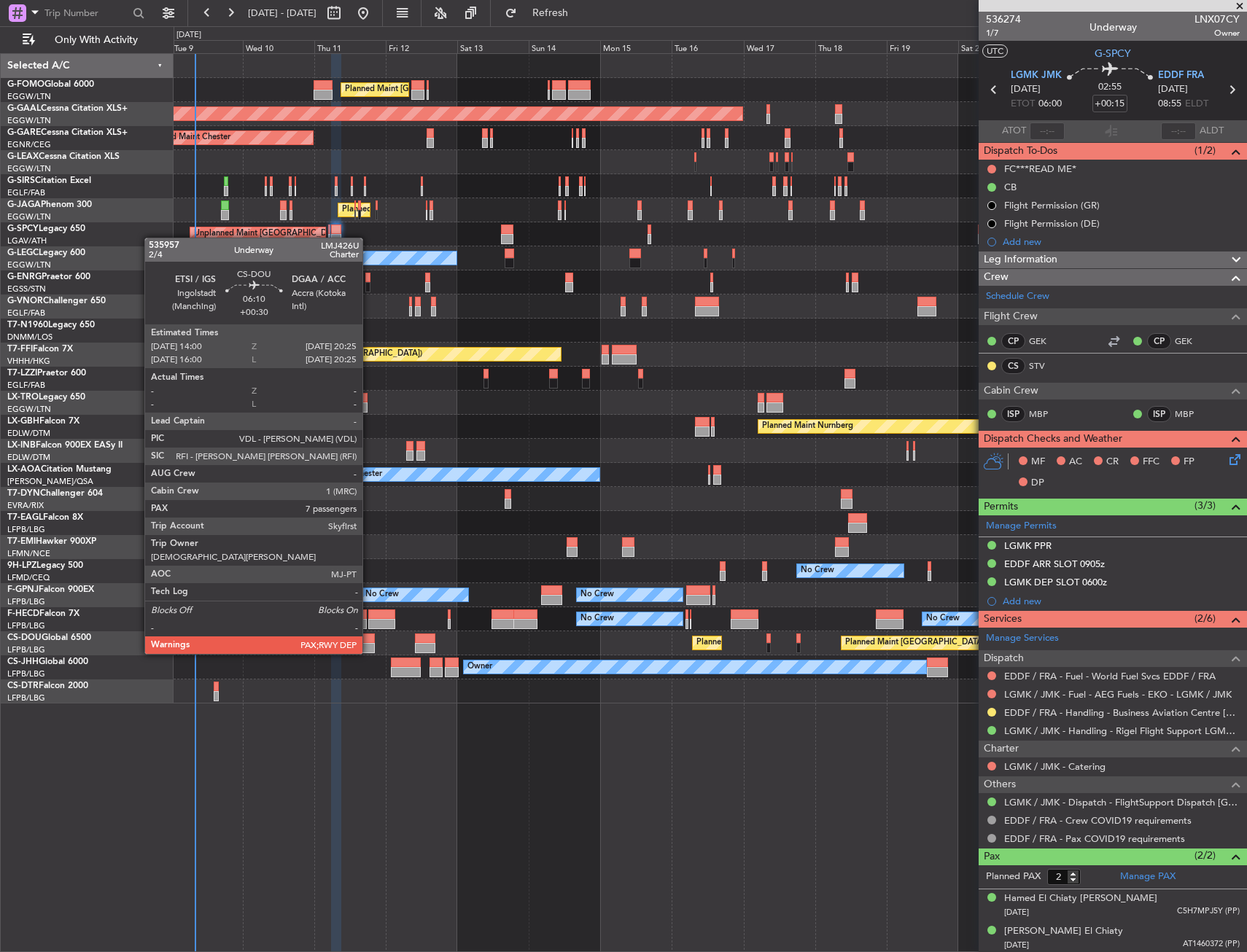
click at [369, 641] on div at bounding box center [365, 639] width 20 height 11
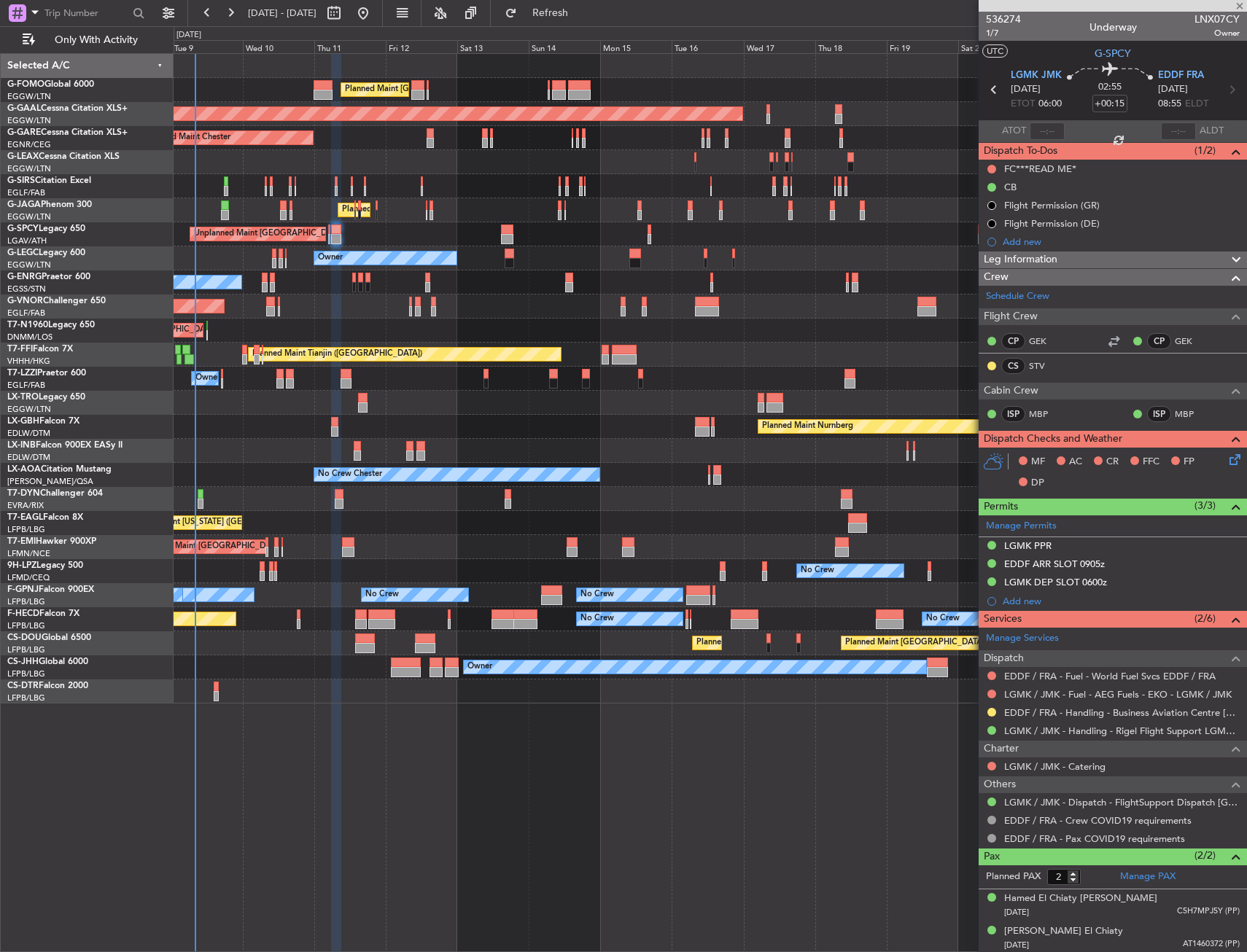
type input "+00:30"
type input "7"
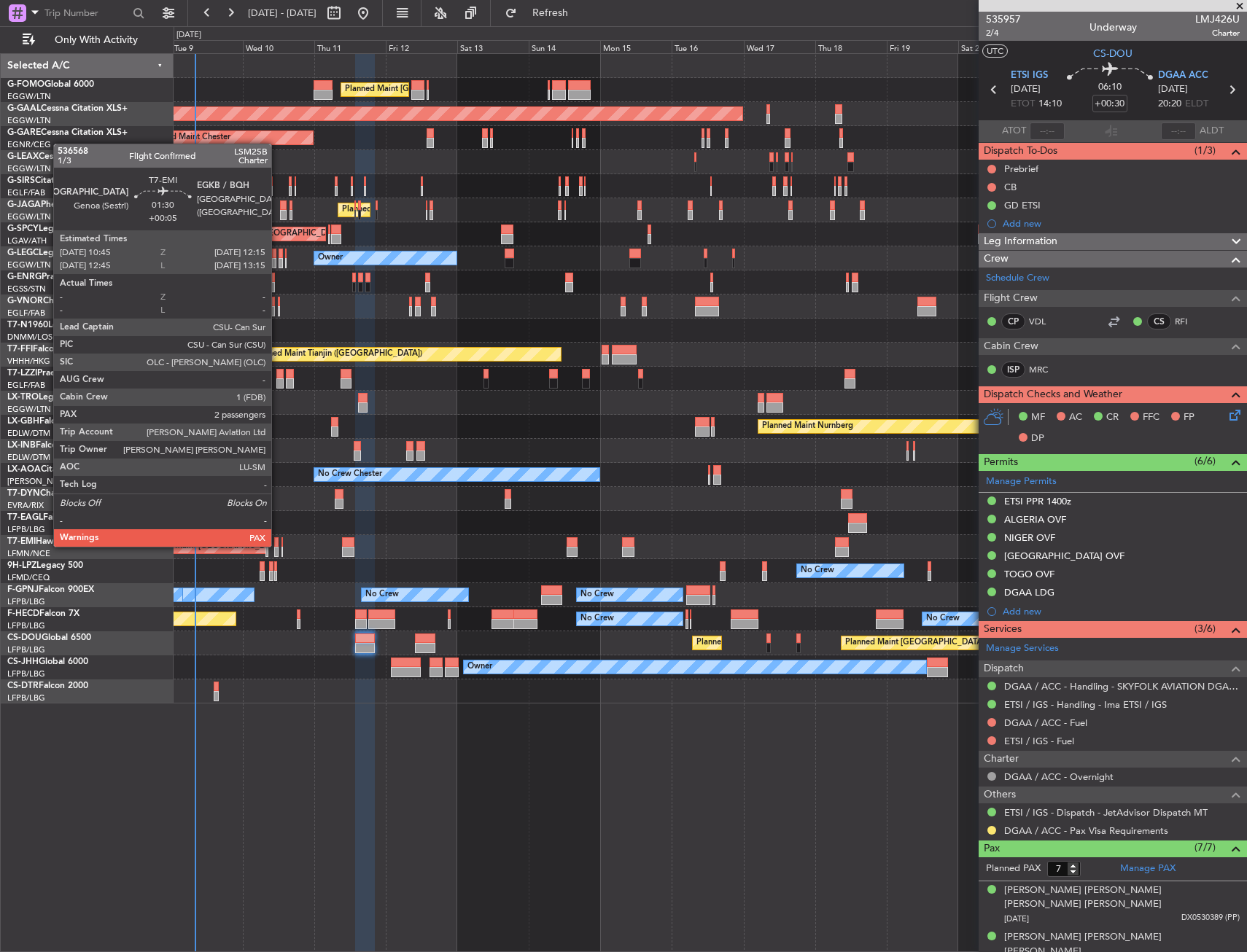
click at [278, 545] on div at bounding box center [277, 542] width 5 height 11
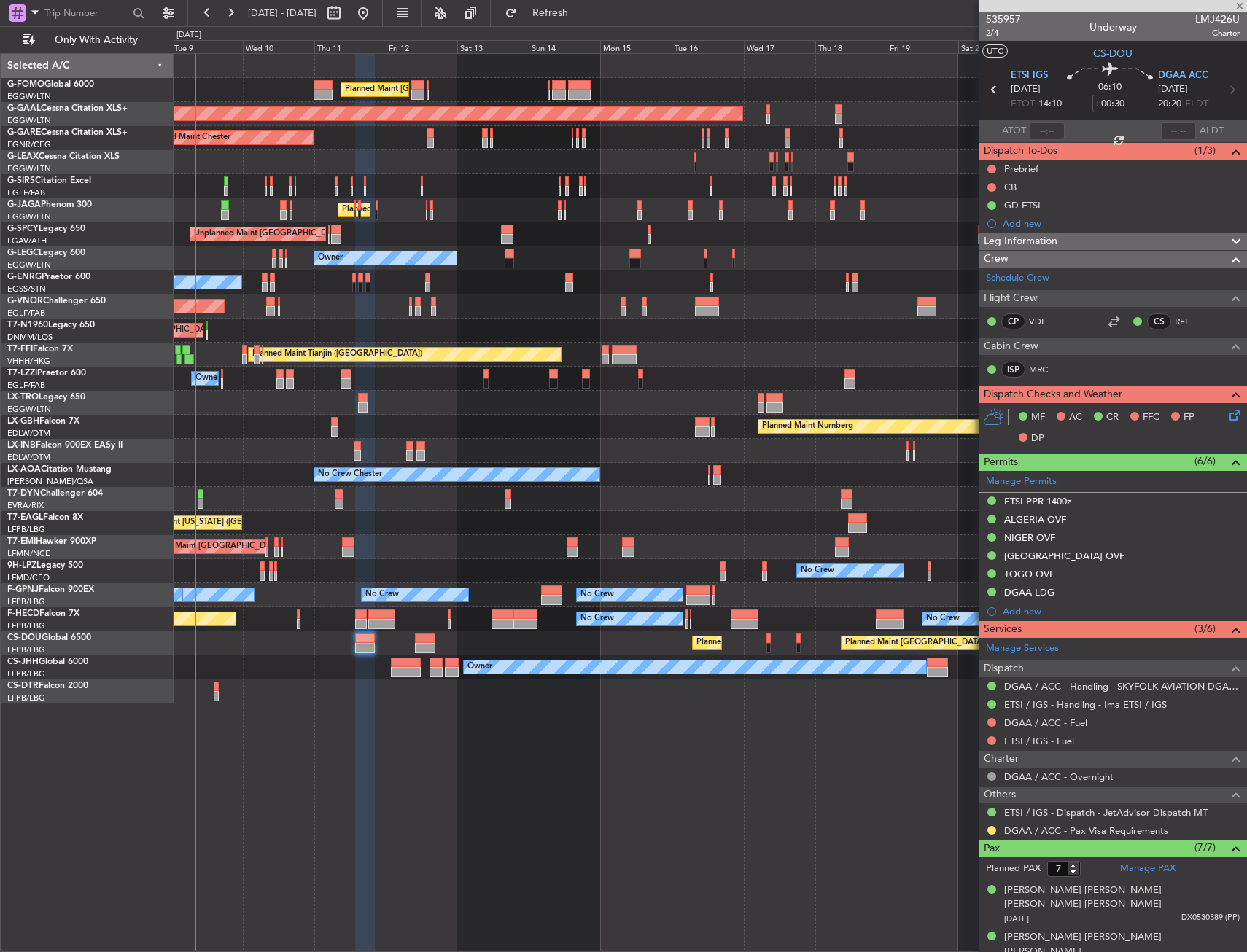
type input "+00:05"
type input "2"
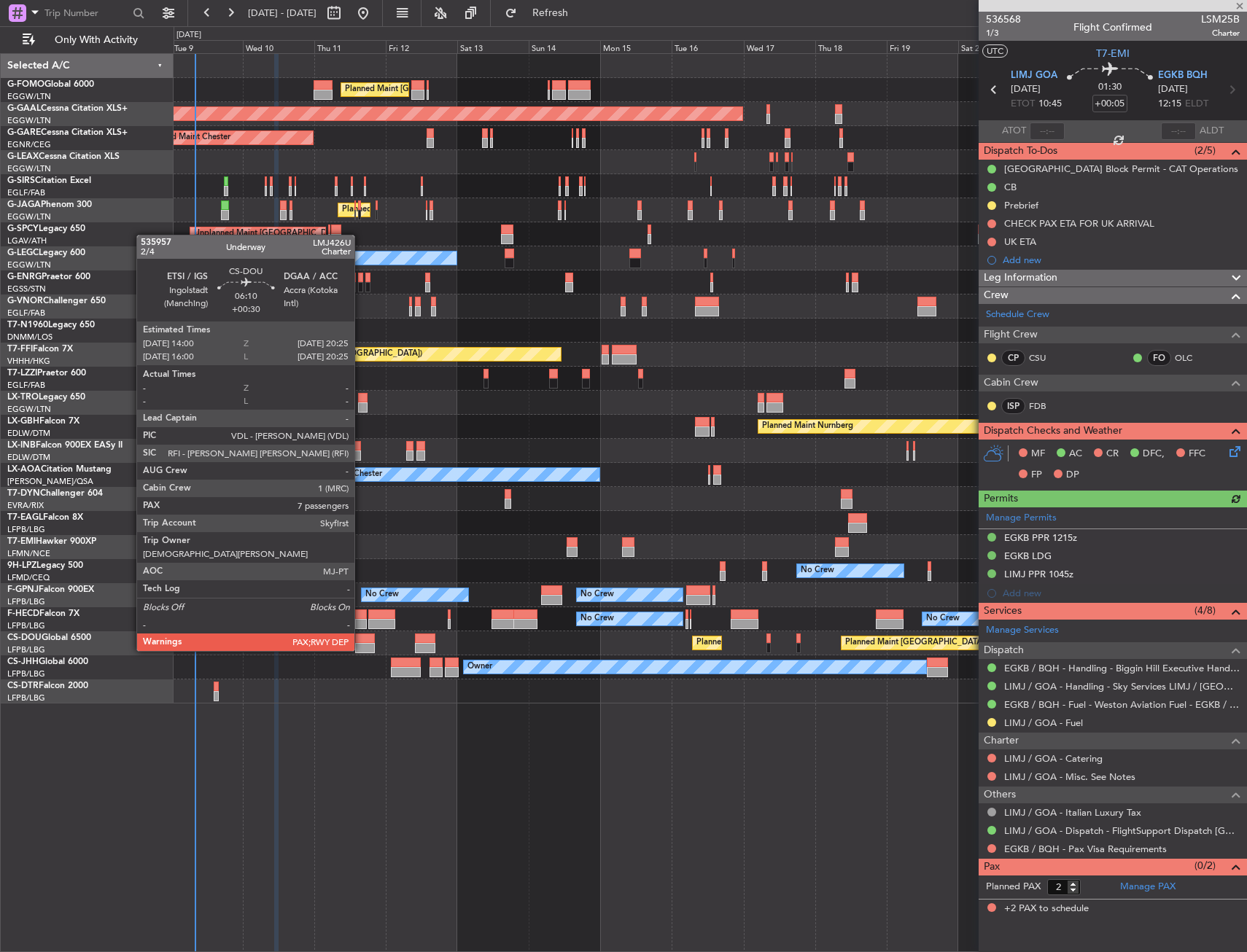
click at [361, 636] on div at bounding box center [365, 639] width 20 height 11
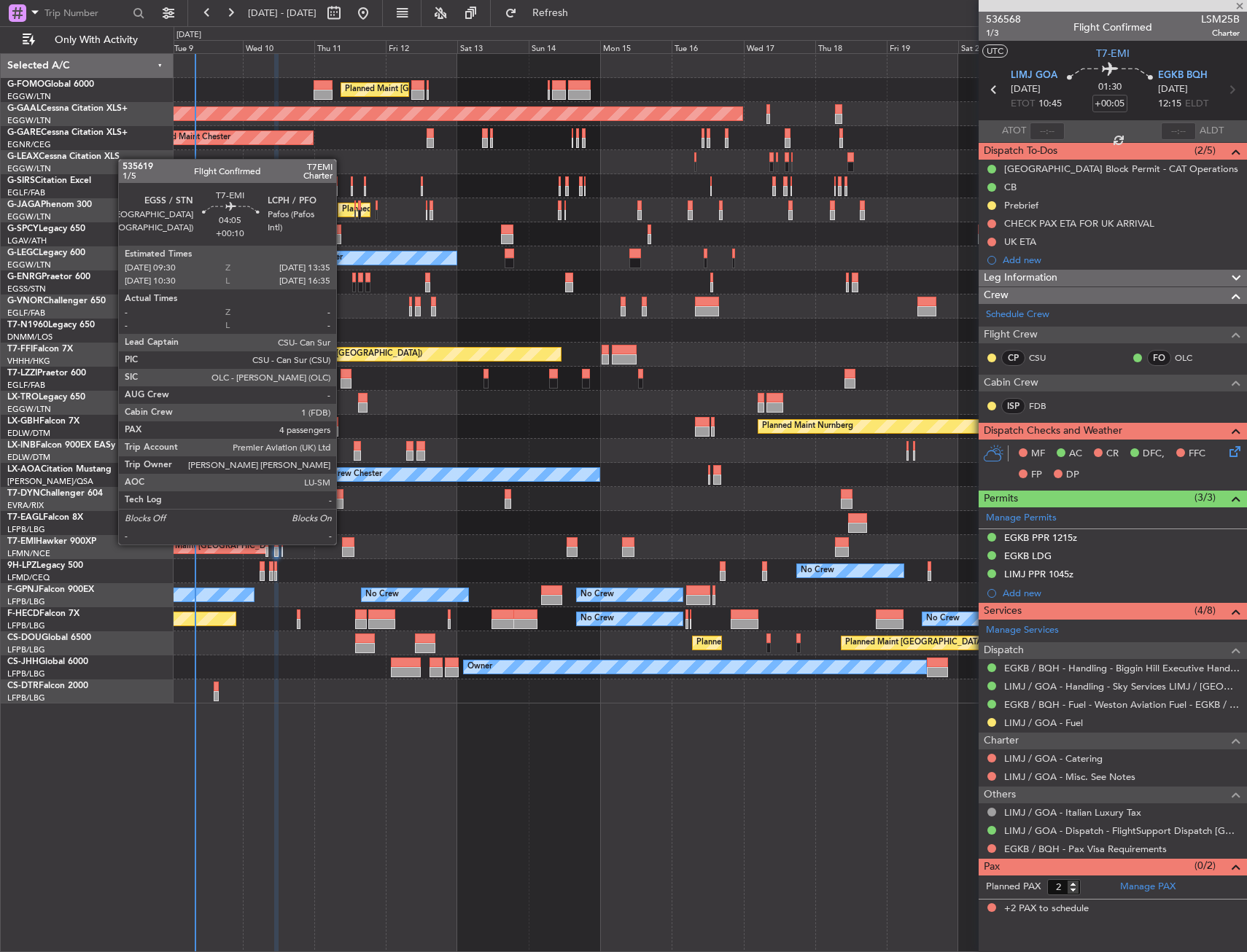
type input "+00:30"
type input "7"
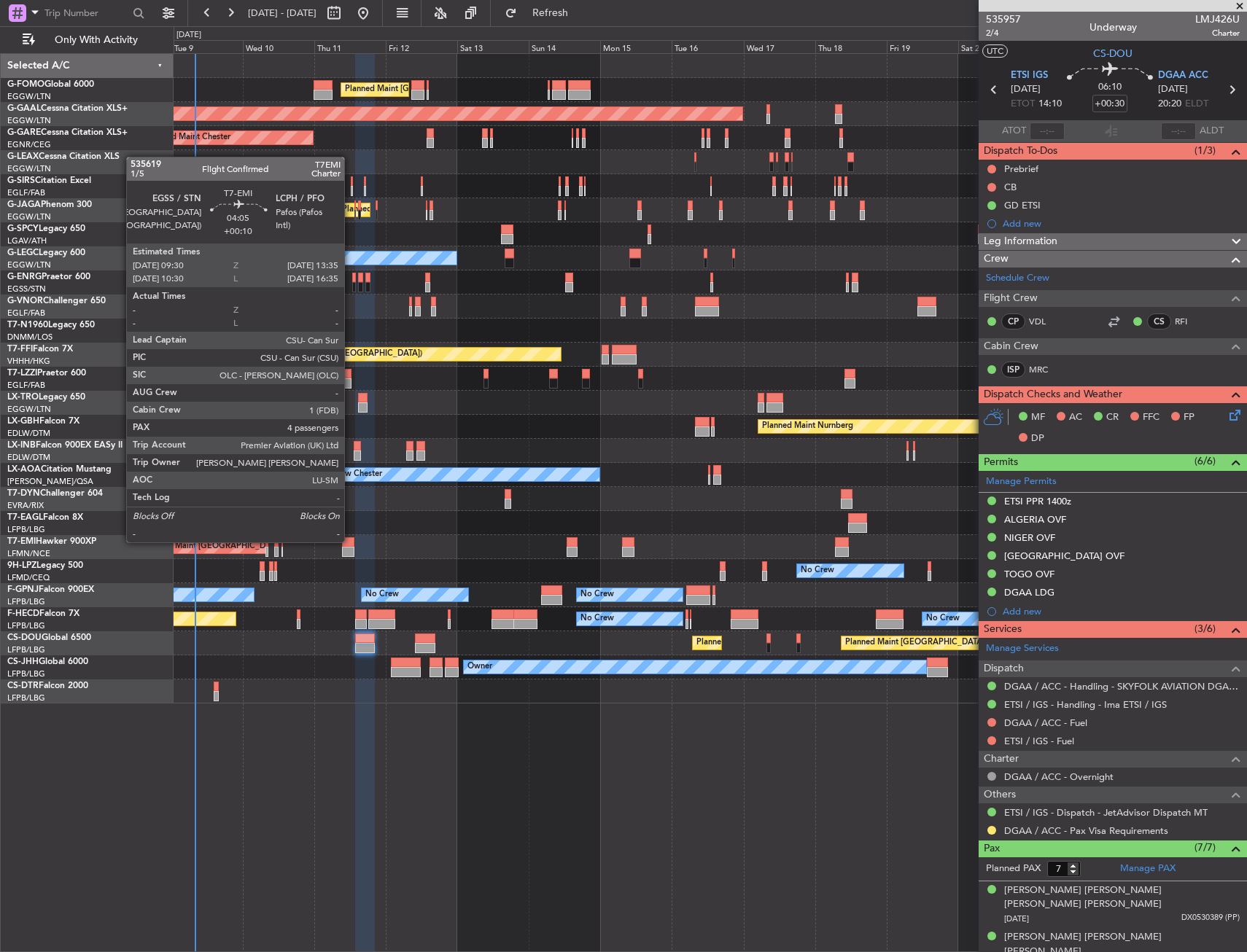
click at [350, 541] on div at bounding box center [348, 542] width 12 height 11
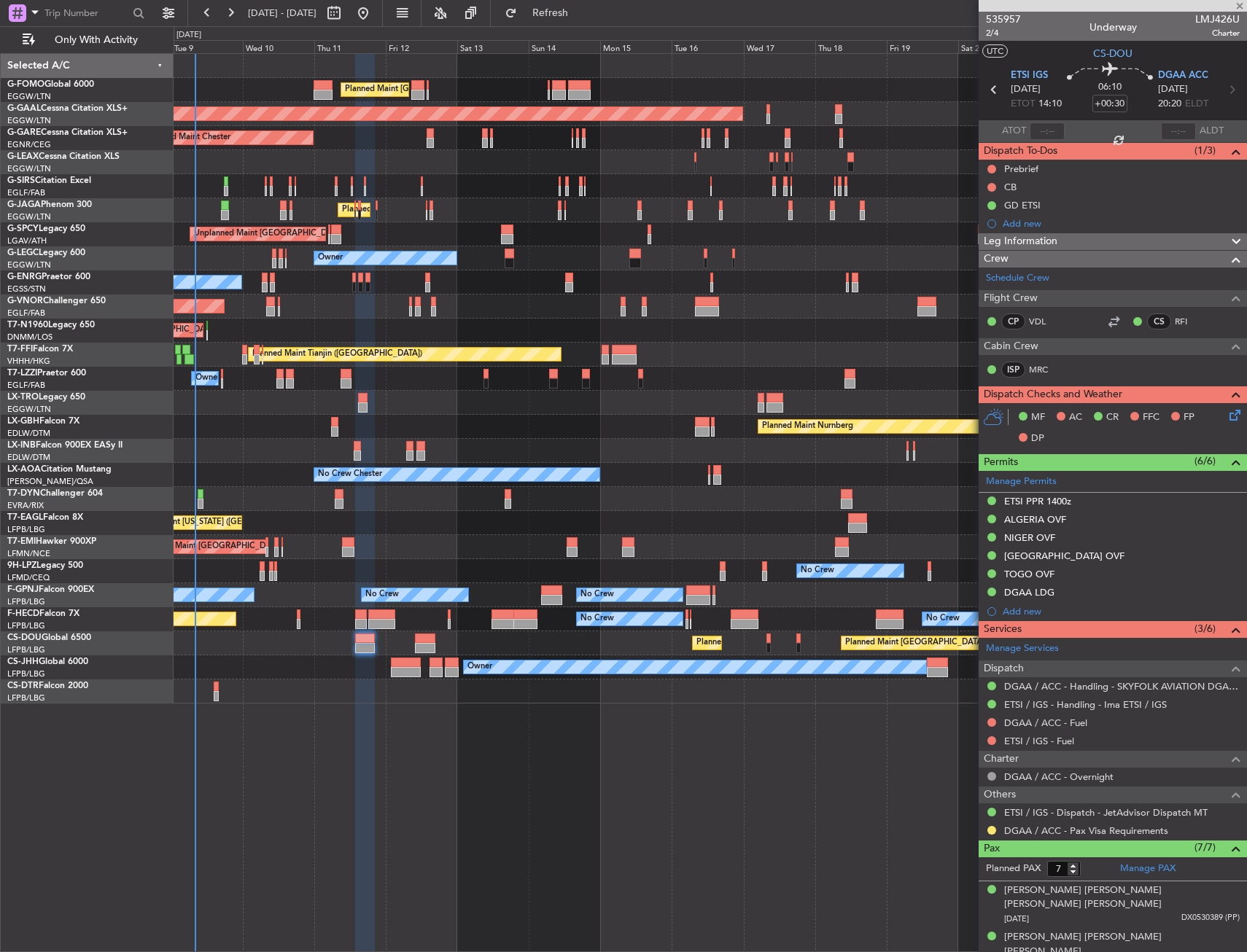
type input "+00:10"
type input "4"
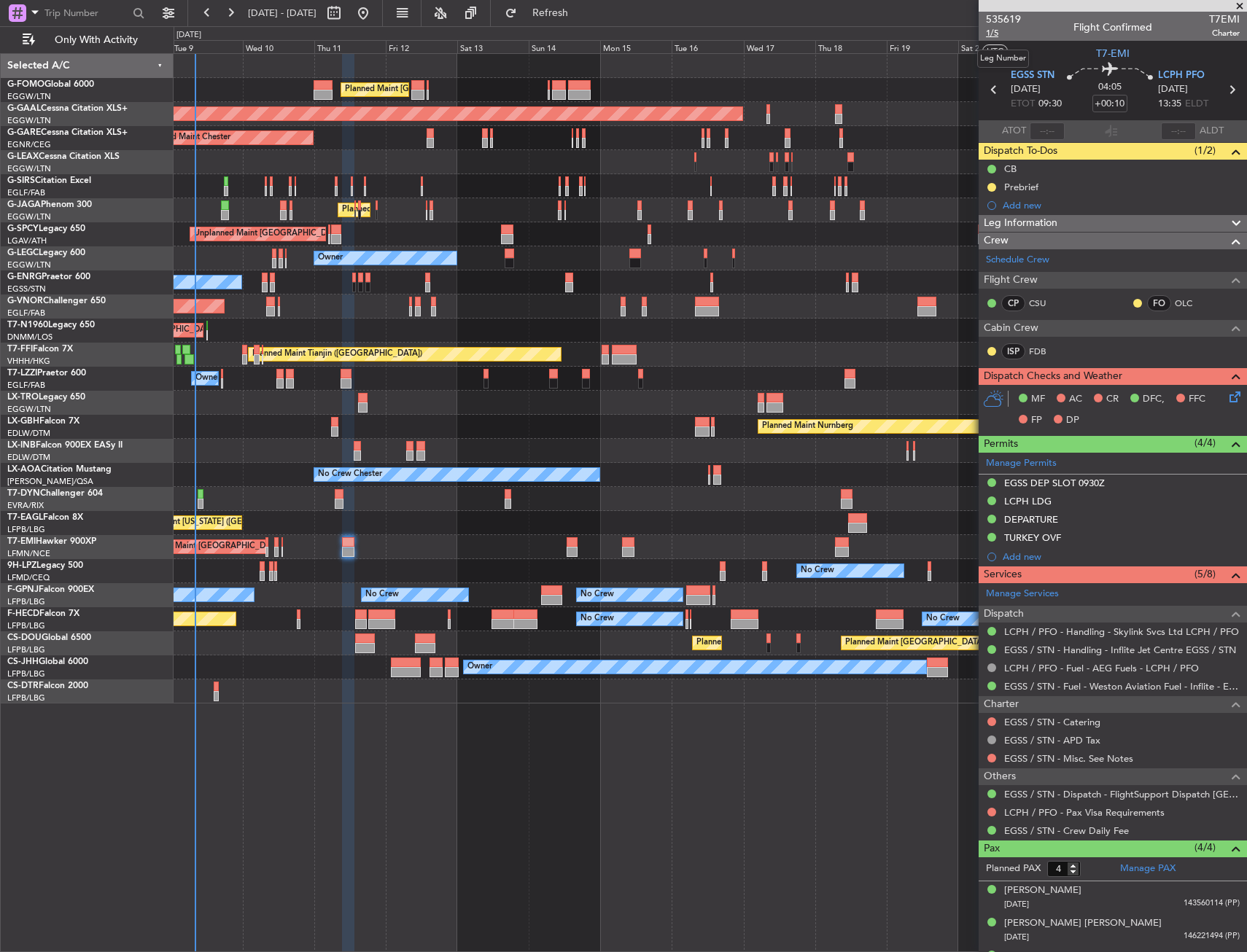
click at [1004, 35] on span "1/5" at bounding box center [1003, 33] width 35 height 12
click at [1122, 95] on div "+00:10" at bounding box center [1110, 103] width 35 height 17
click at [1117, 102] on input "+00:10" at bounding box center [1110, 103] width 35 height 17
click at [1114, 106] on input "+00:10" at bounding box center [1110, 103] width 35 height 17
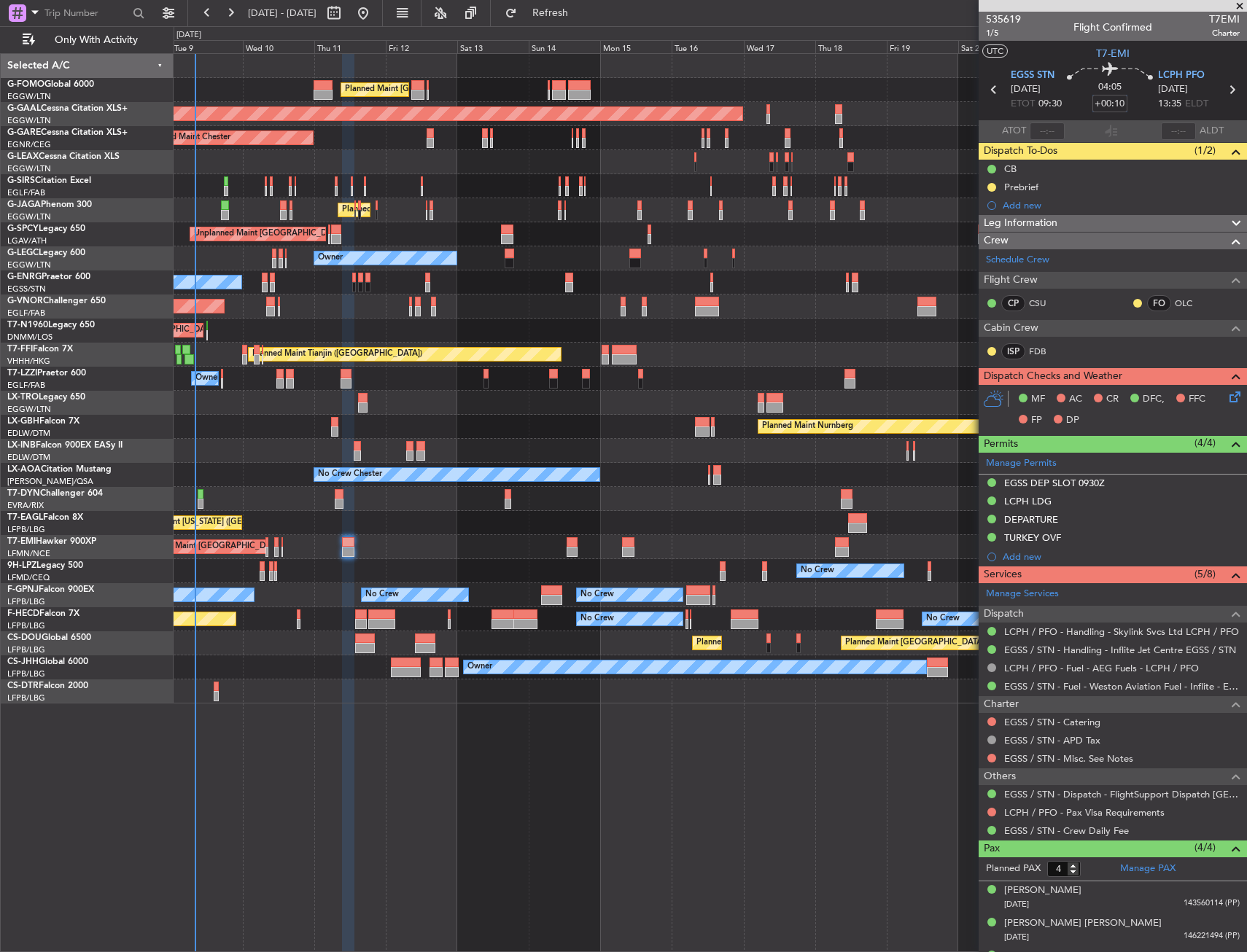
click at [1108, 105] on input "+00:10" at bounding box center [1110, 103] width 35 height 17
click at [1070, 53] on section "UTC T7-EMI" at bounding box center [1113, 51] width 268 height 22
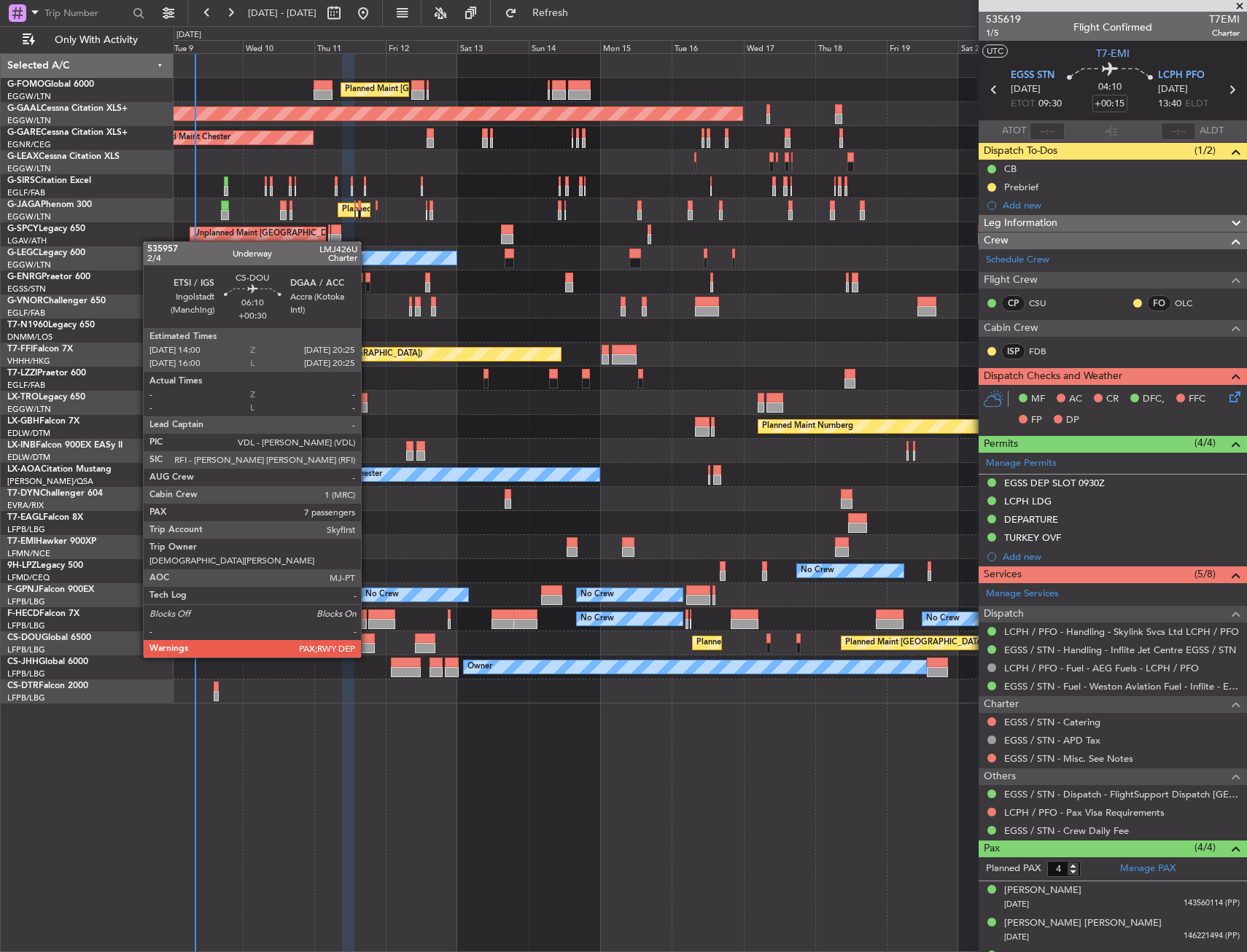
click at [362, 647] on div at bounding box center [365, 648] width 20 height 11
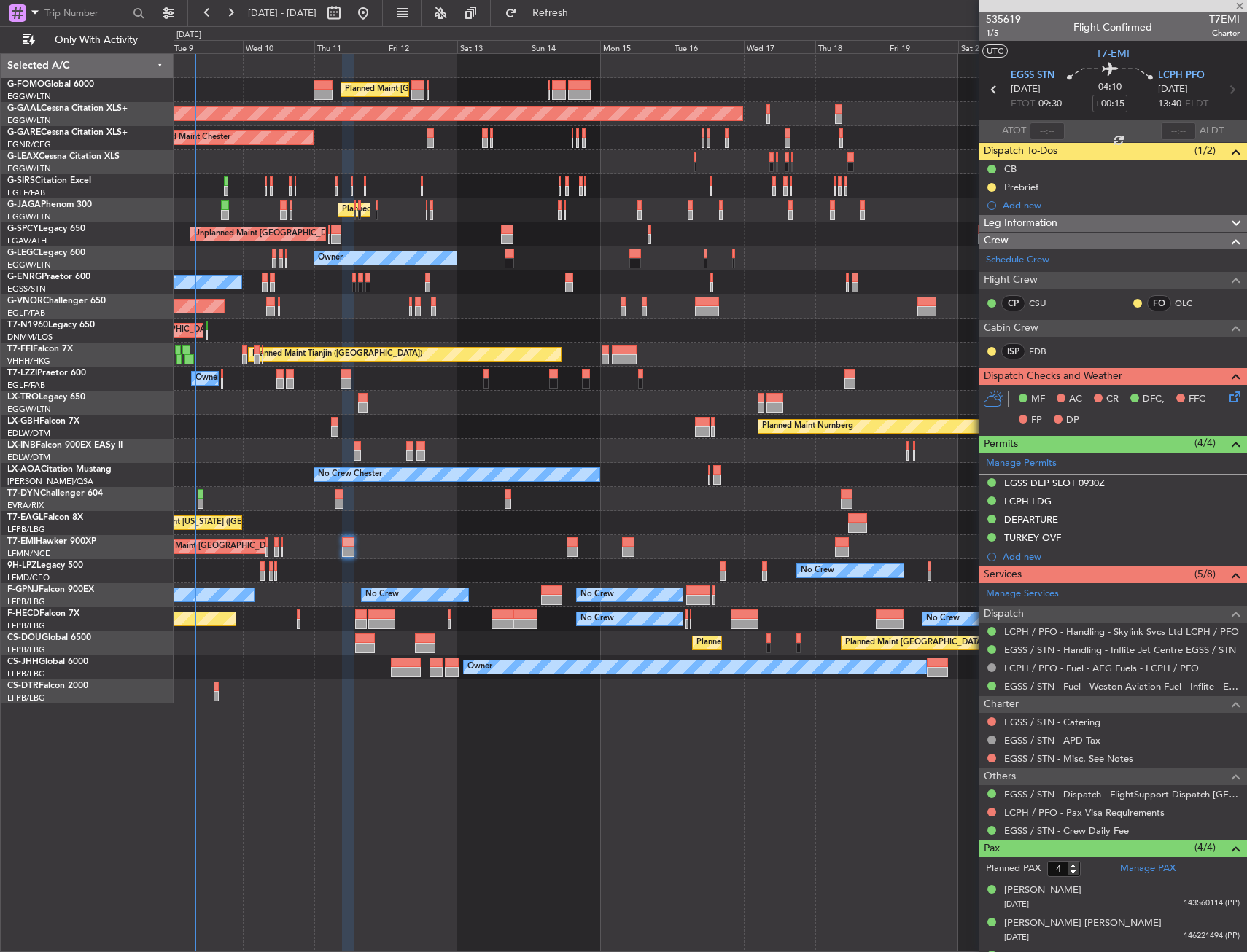
type input "+00:30"
type input "7"
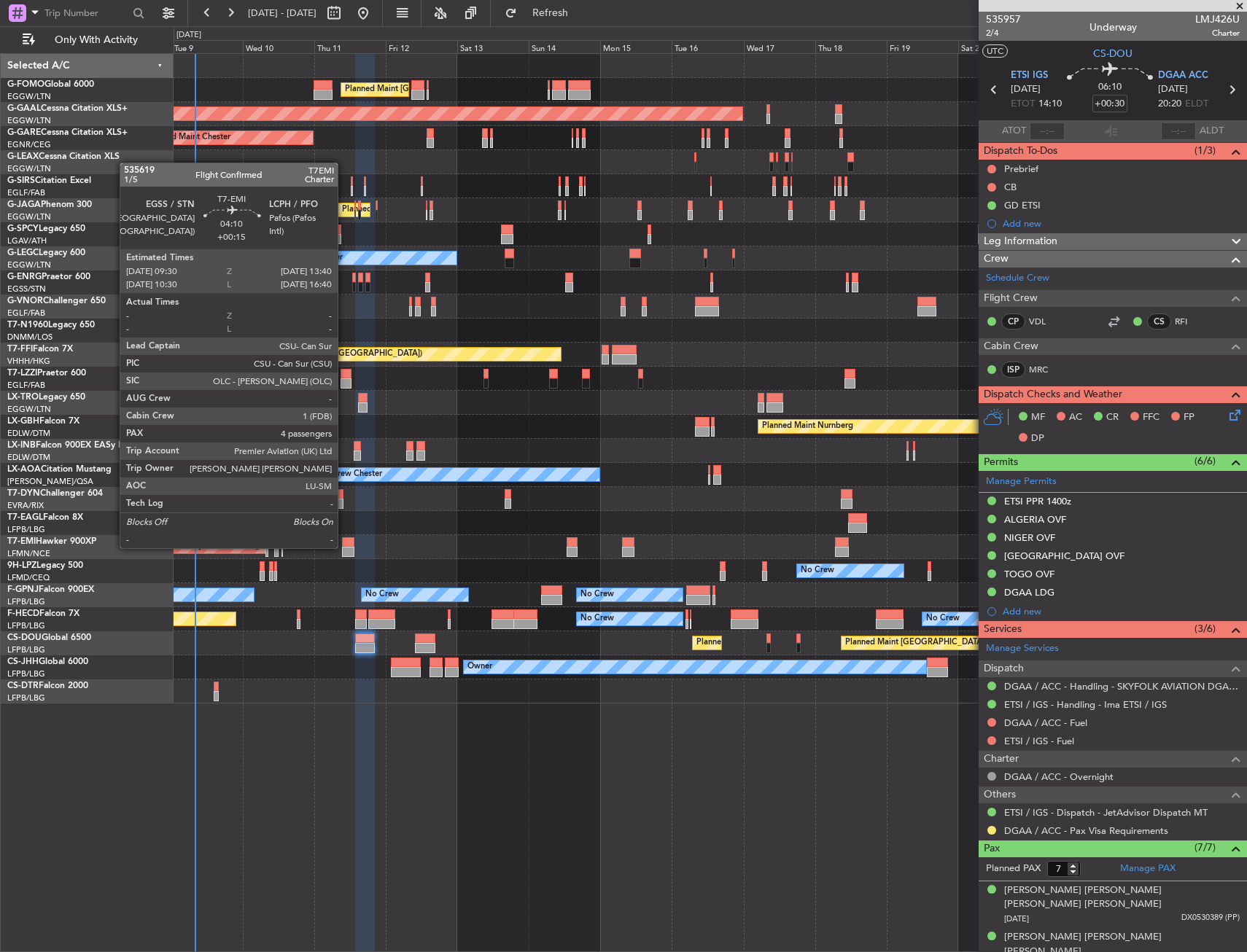
click at [344, 547] on div at bounding box center [348, 552] width 13 height 11
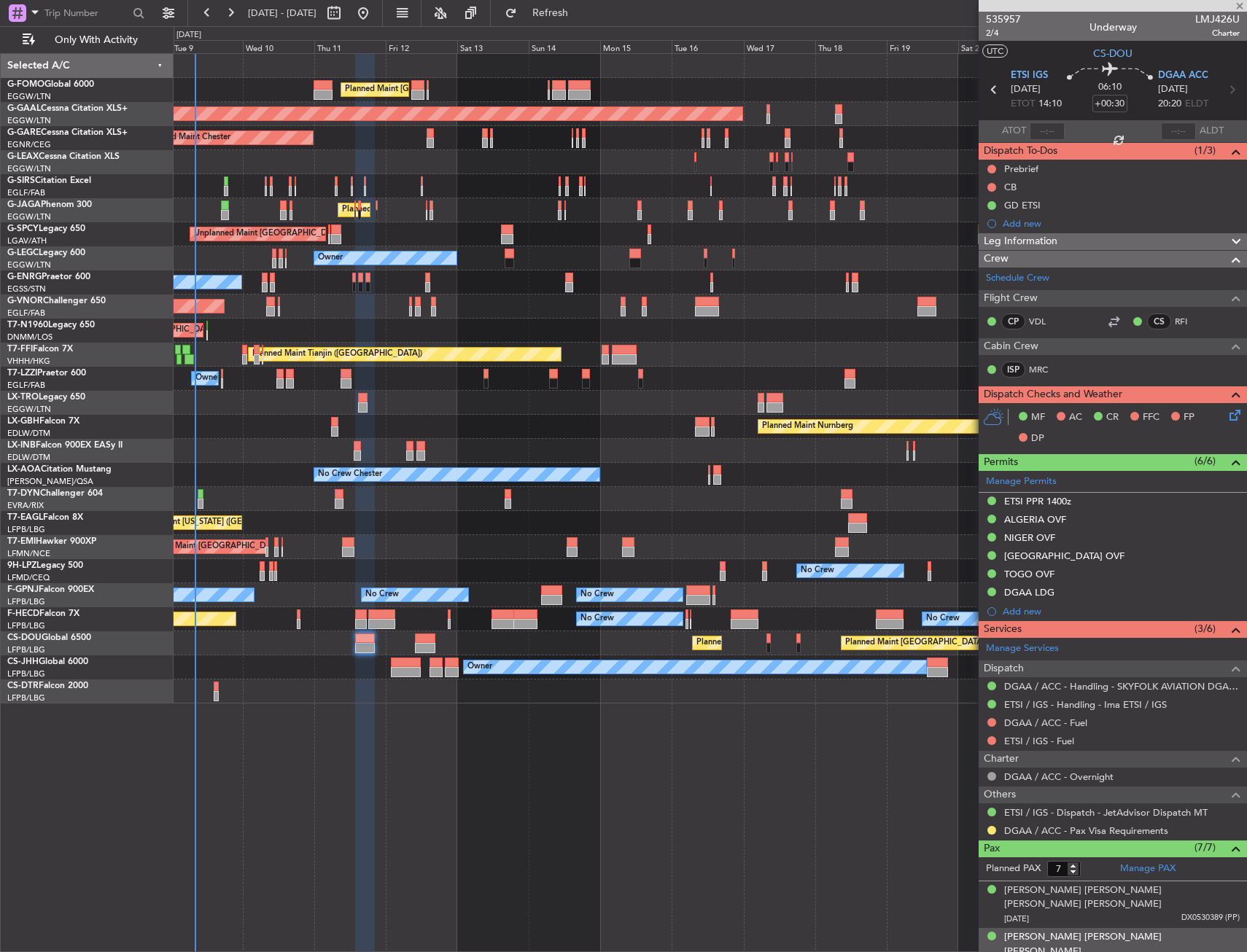
type input "+00:15"
type input "4"
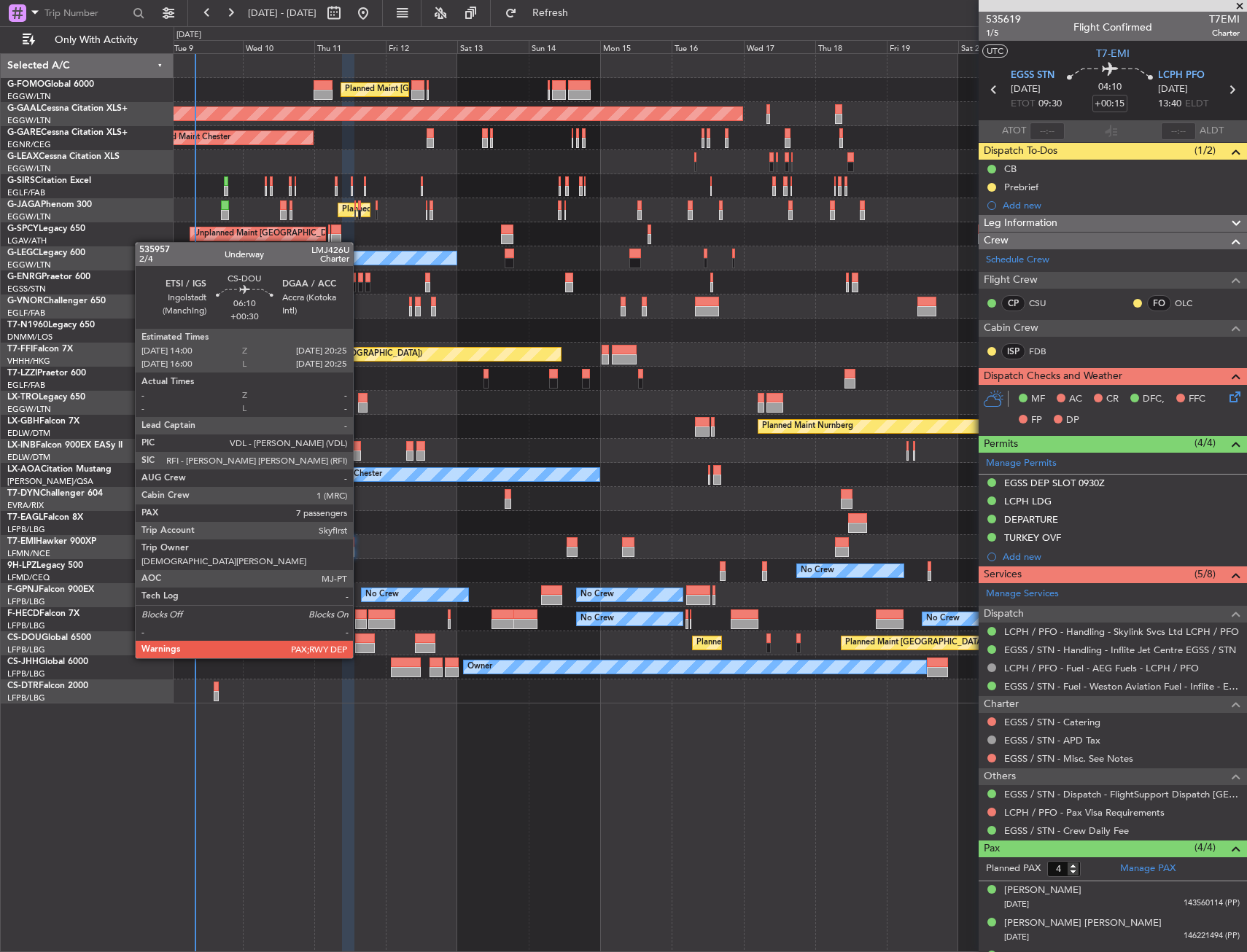
click at [359, 643] on div at bounding box center [365, 648] width 20 height 11
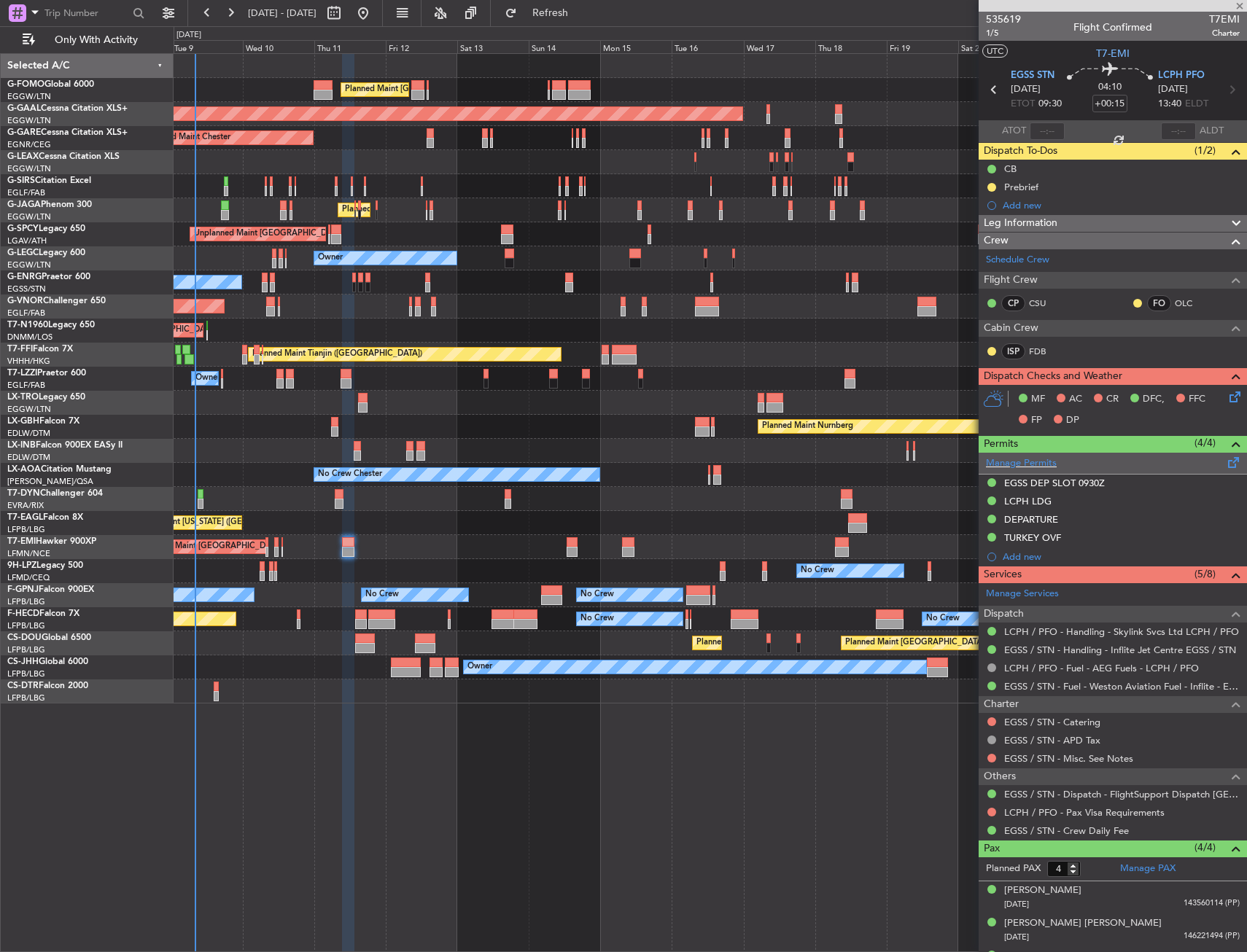
type input "+00:30"
type input "7"
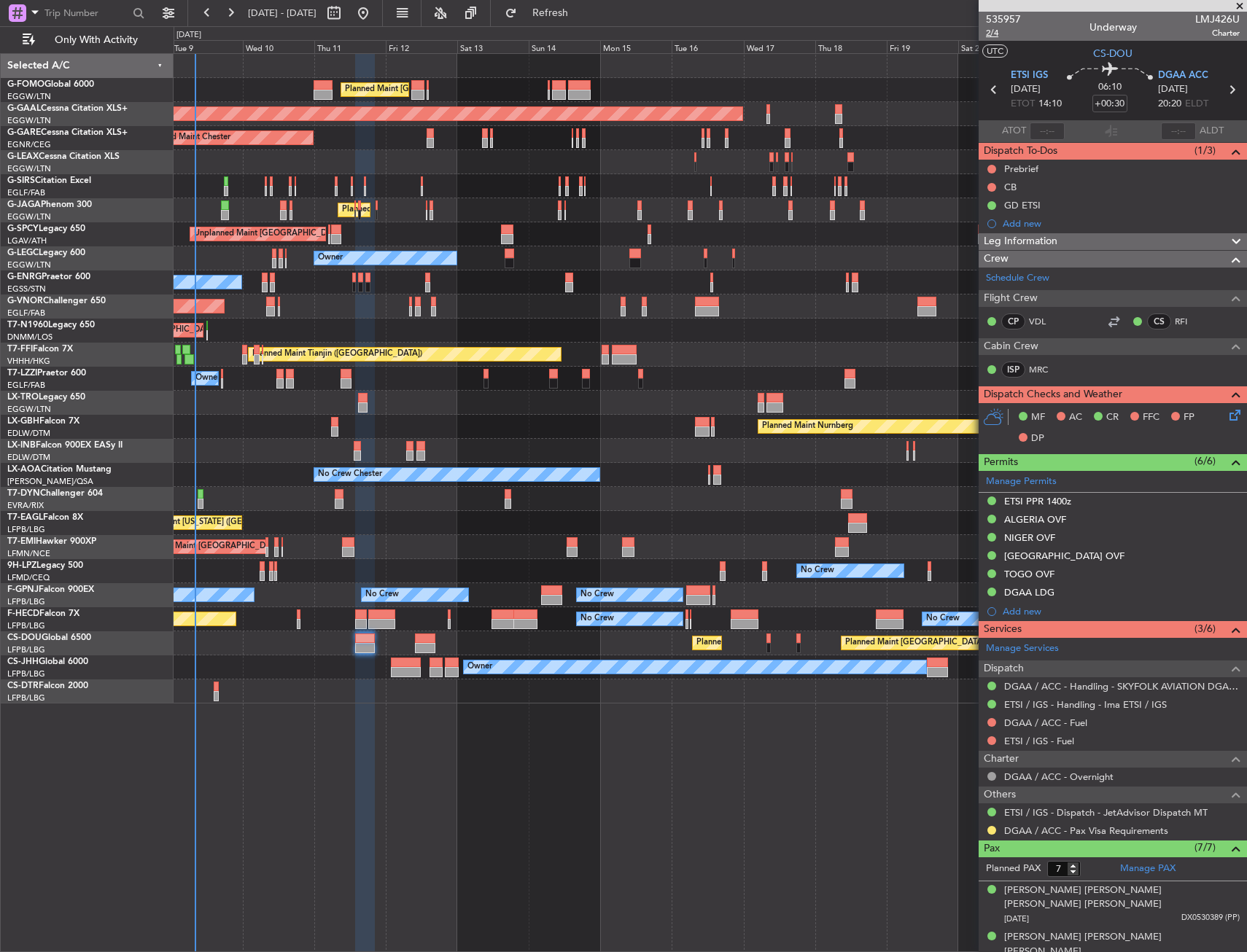
click at [992, 33] on span "2/4" at bounding box center [1003, 33] width 35 height 12
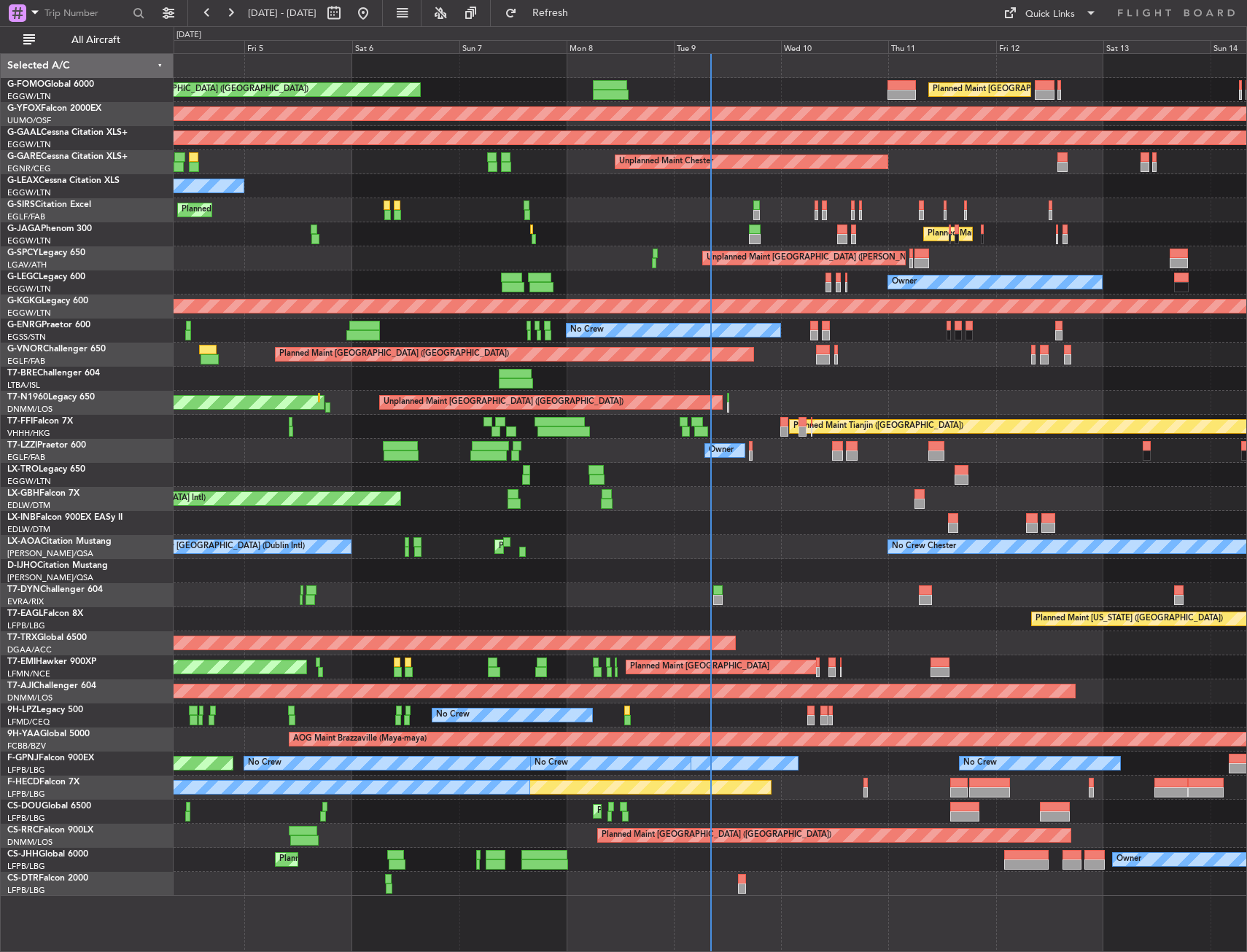
click at [836, 525] on div "Unplanned Maint [GEOGRAPHIC_DATA] (Al Maktoum Intl)" at bounding box center [710, 523] width 1073 height 24
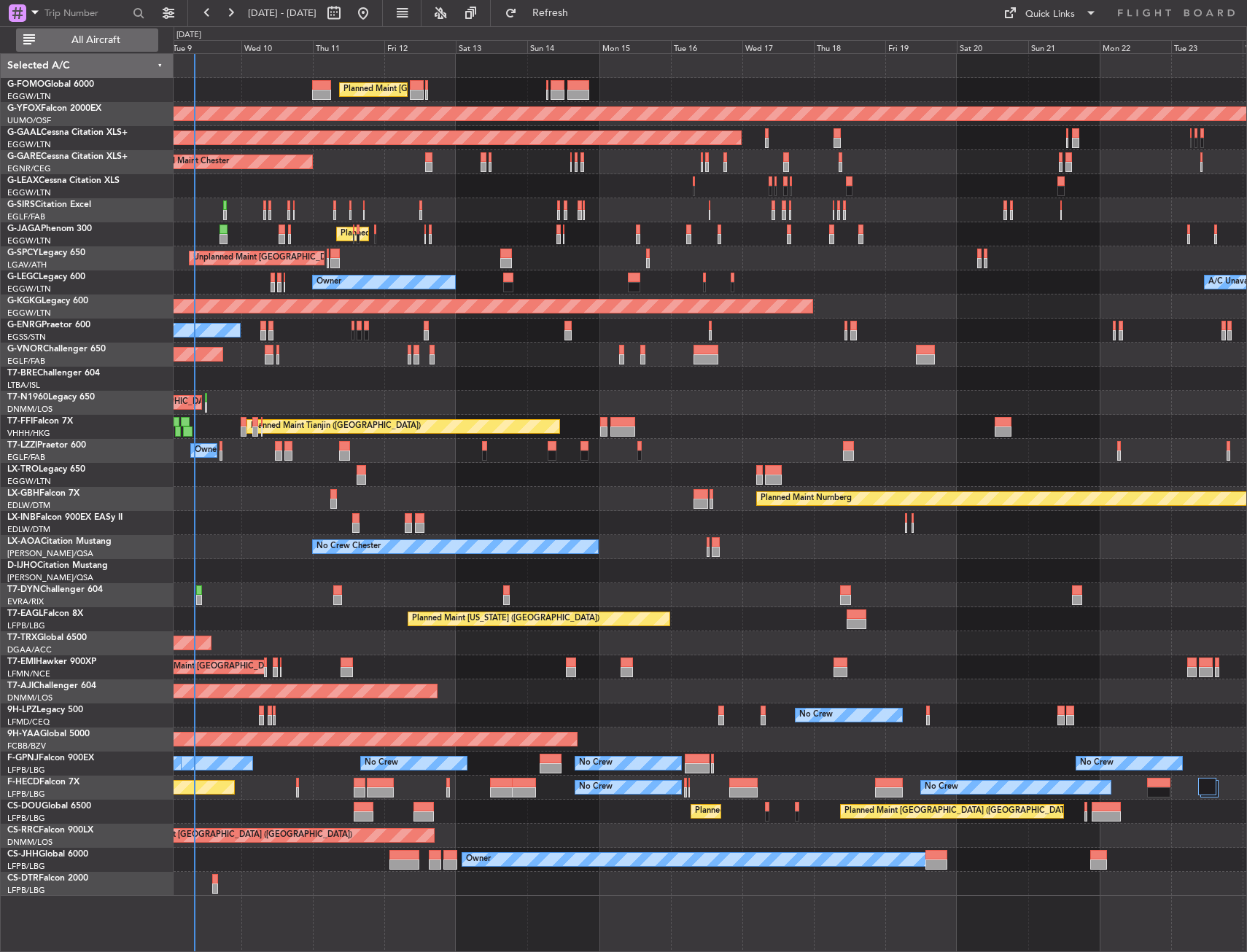
click at [45, 35] on span "All Aircraft" at bounding box center [96, 40] width 116 height 11
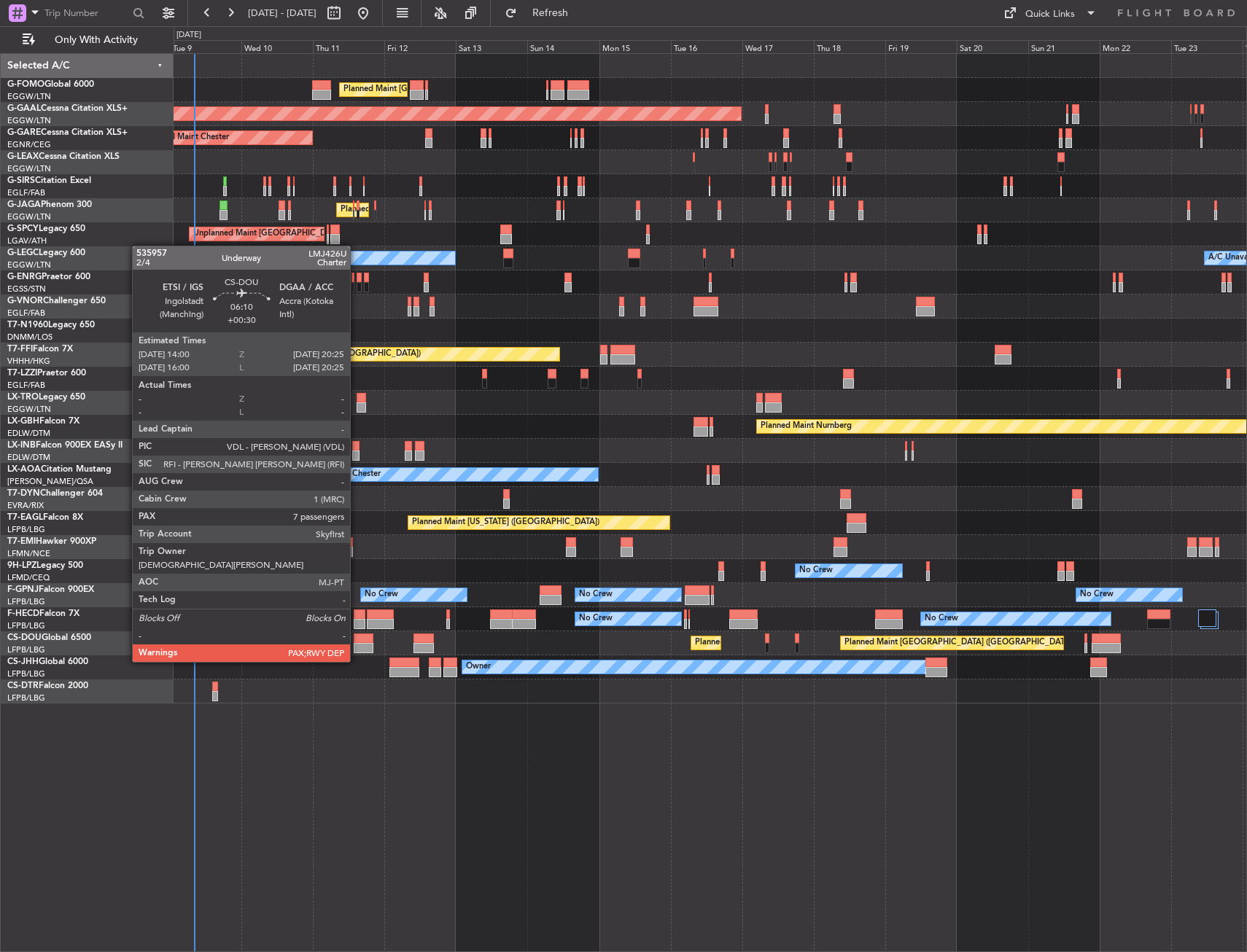
click at [356, 647] on div at bounding box center [363, 648] width 20 height 11
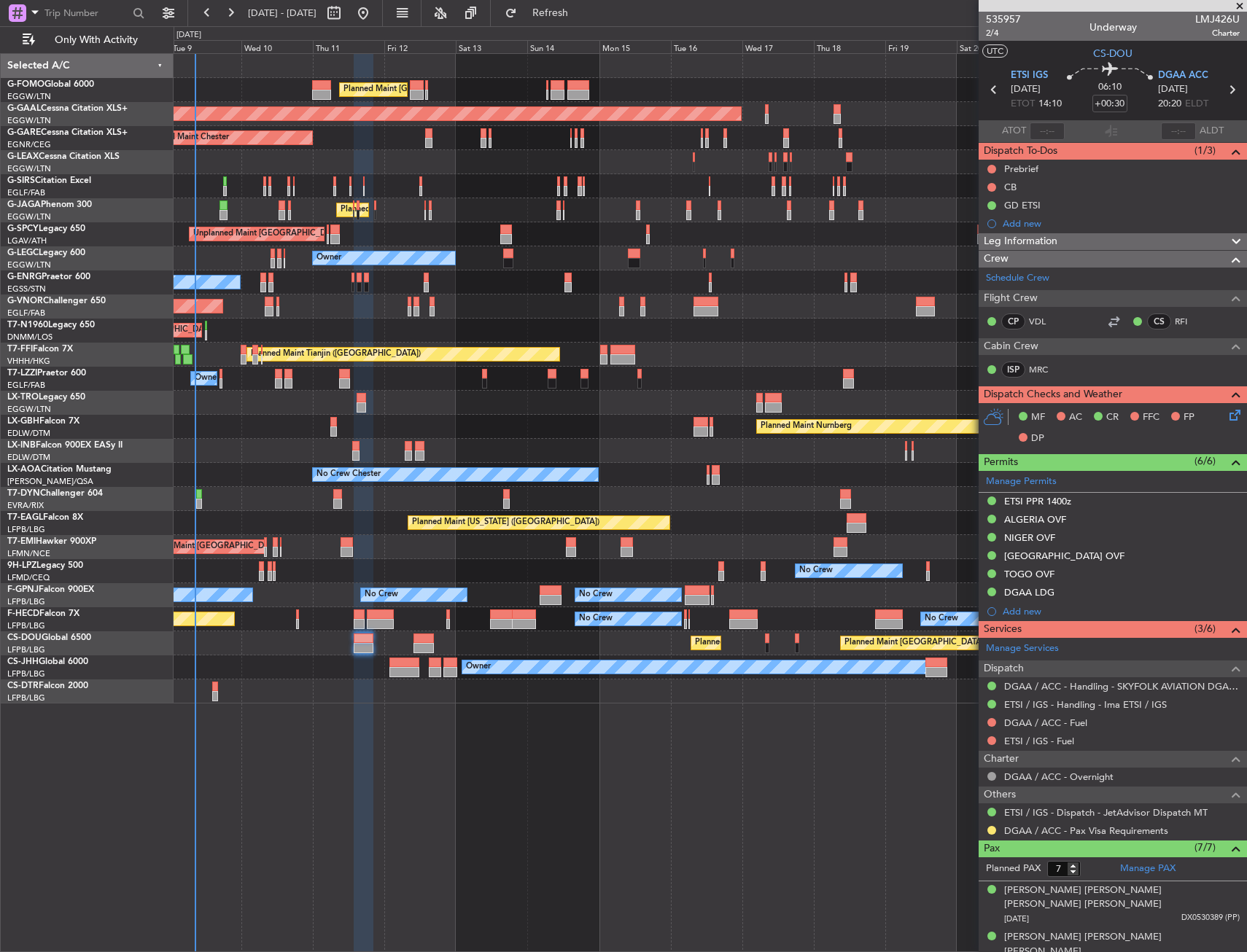
click at [985, 32] on div "535957 2/4 Underway LMJ426U Charter" at bounding box center [1113, 26] width 268 height 29
click at [993, 32] on span "2/4" at bounding box center [1003, 33] width 35 height 12
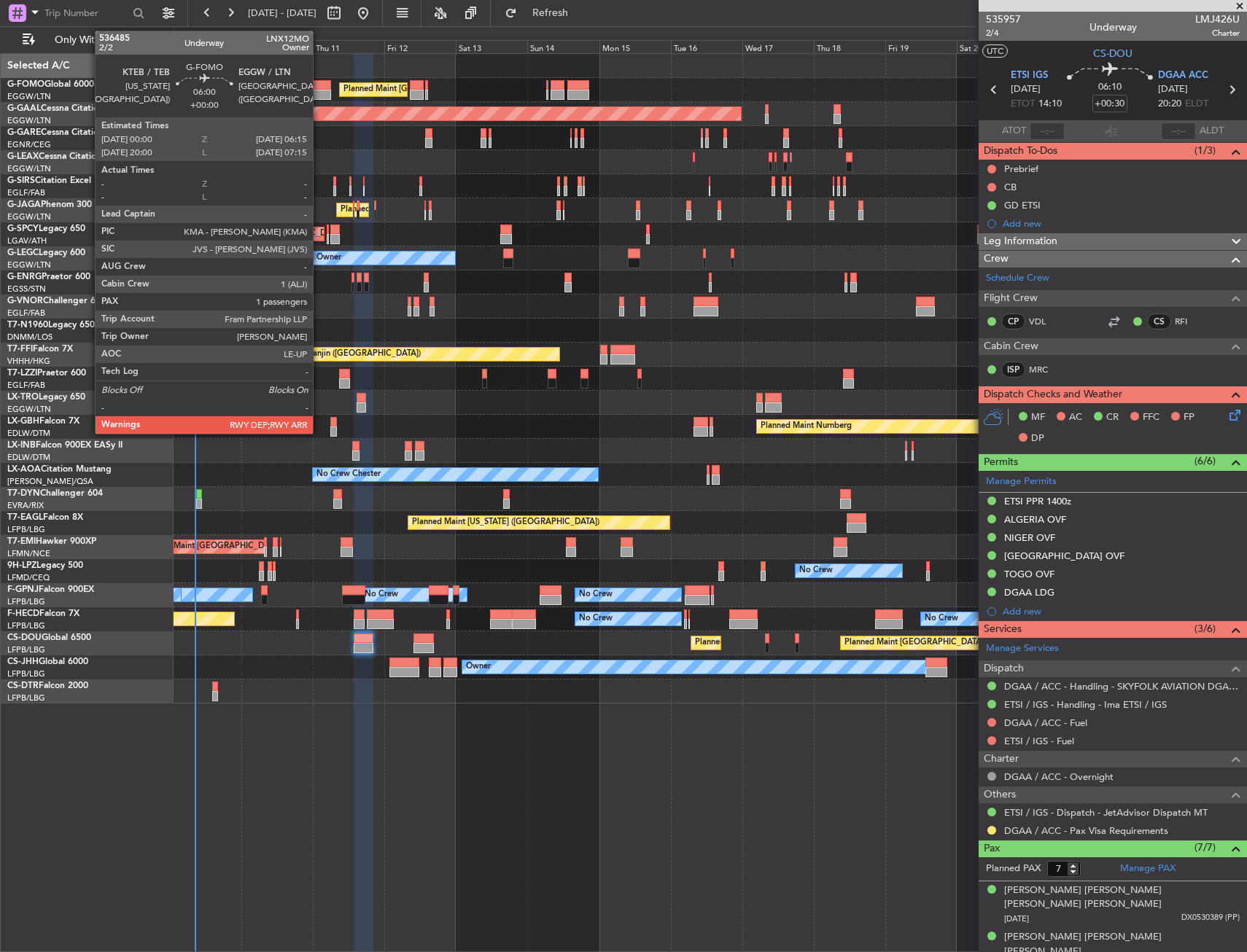
click at [319, 86] on div at bounding box center [321, 85] width 19 height 11
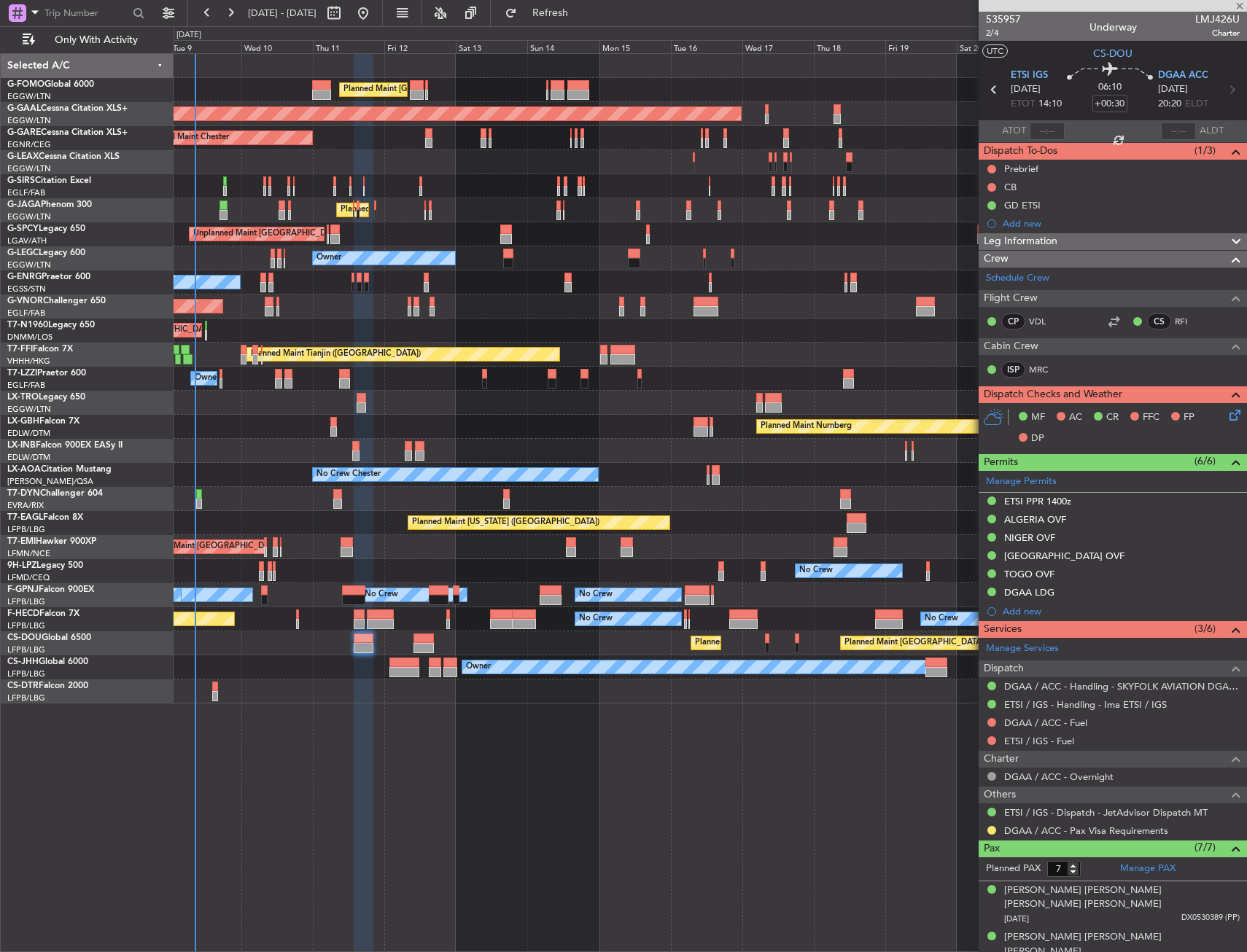
type input "1"
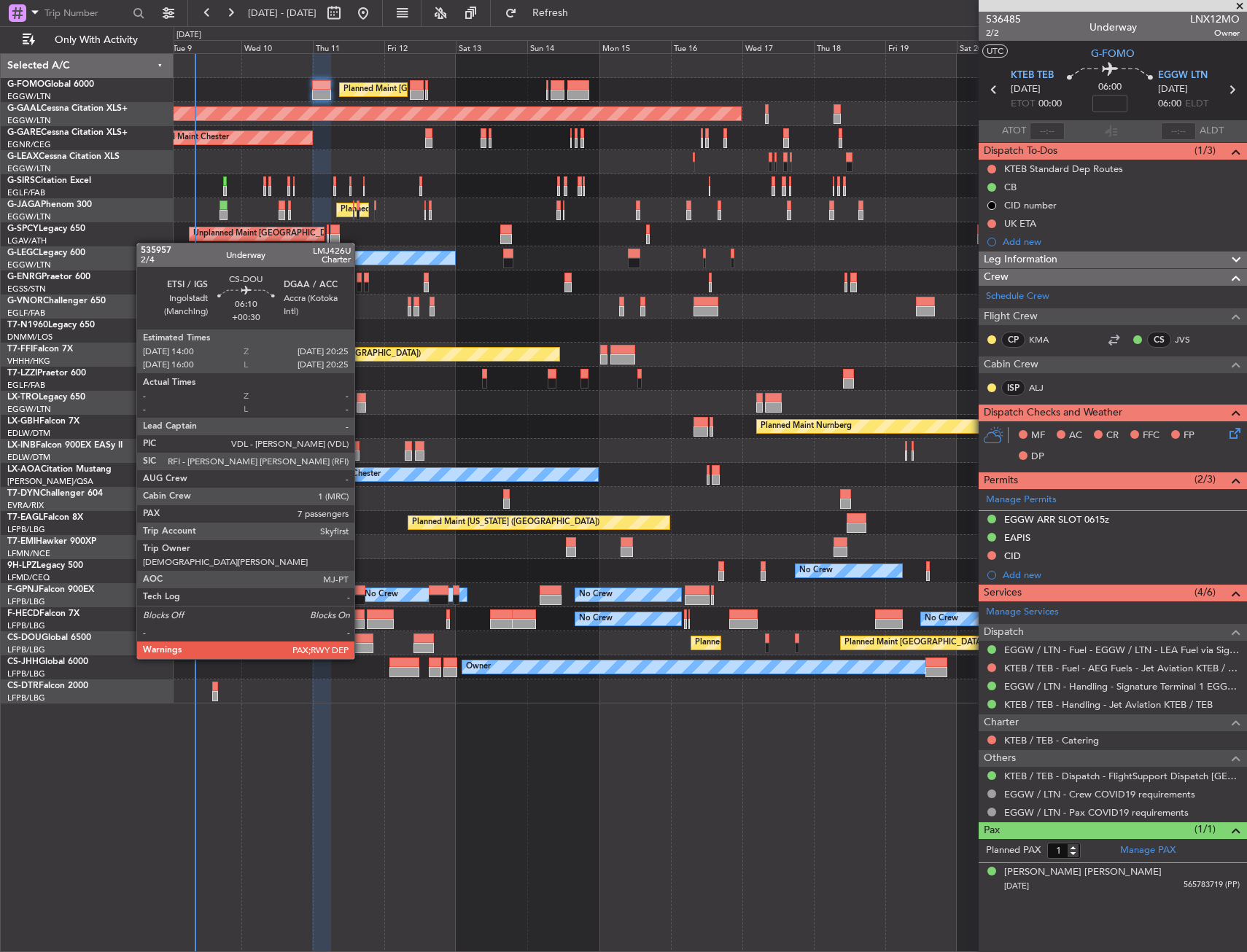
click at [361, 644] on div at bounding box center [363, 648] width 20 height 11
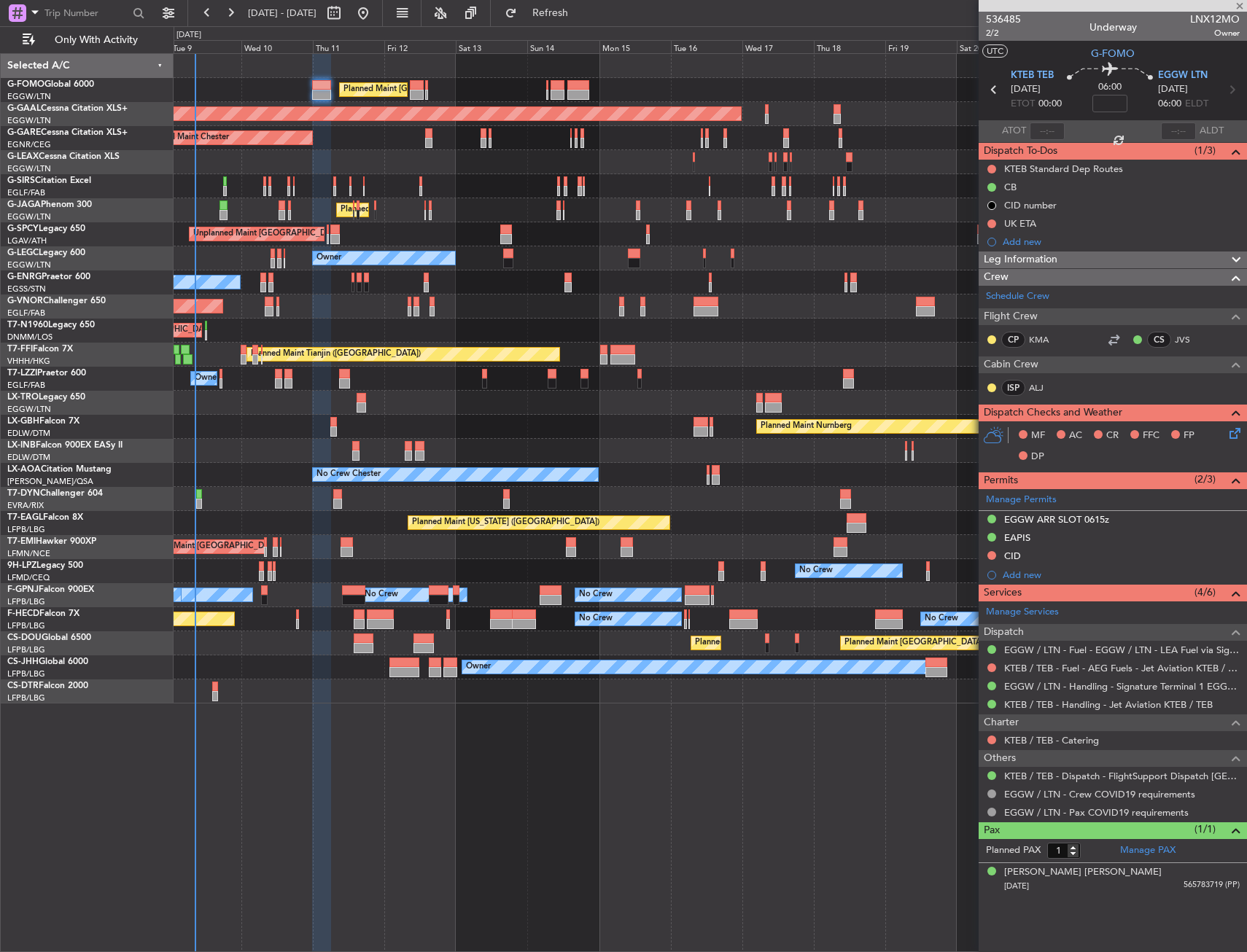
type input "+00:30"
type input "7"
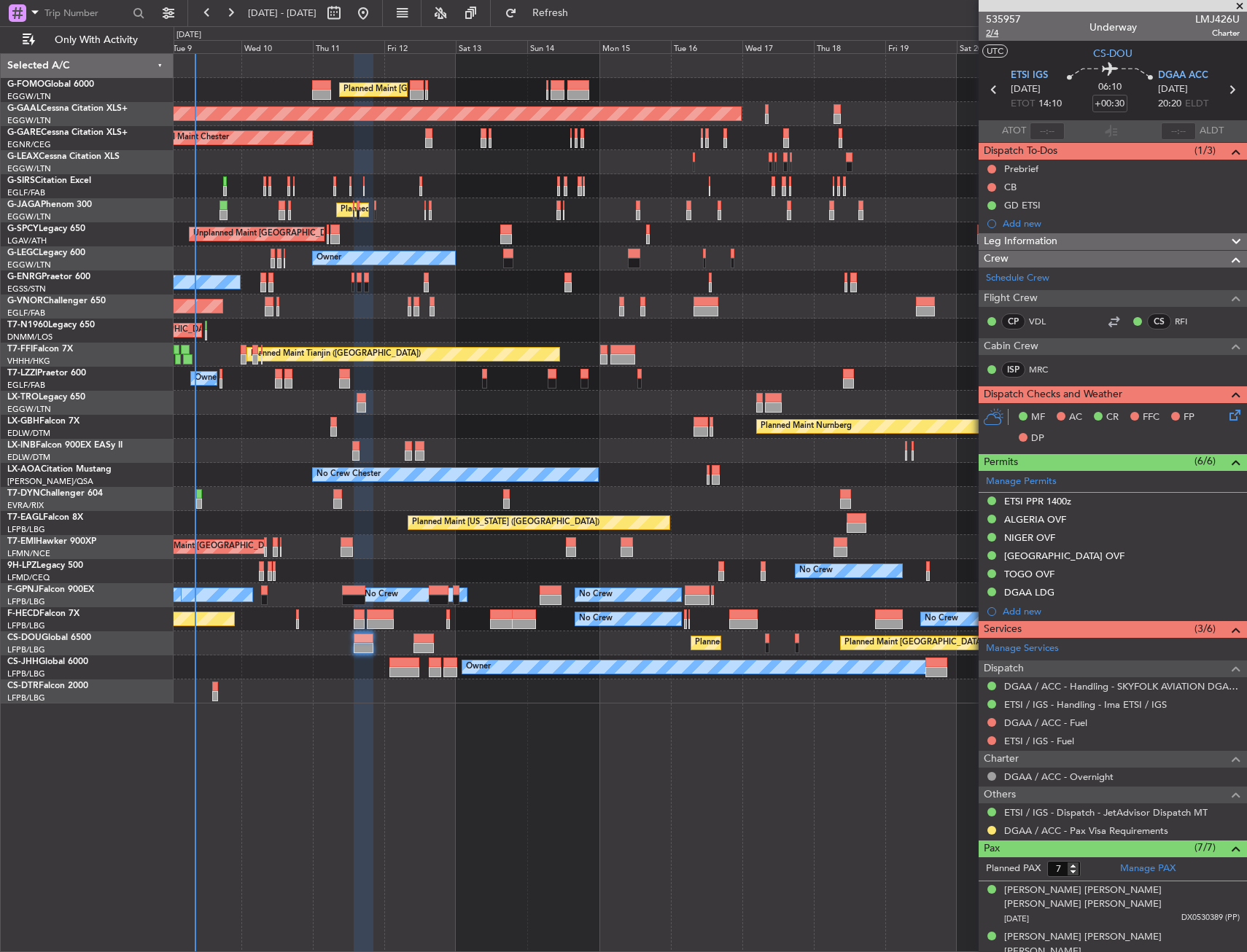
click at [1002, 34] on span "2/4" at bounding box center [1003, 33] width 35 height 12
click at [1000, 32] on span "2/4" at bounding box center [1003, 33] width 35 height 12
click at [1114, 103] on input "+00:30" at bounding box center [1110, 103] width 35 height 17
click at [1054, 38] on div "535957 2/4 Underway LMJ426U Charter" at bounding box center [1113, 26] width 268 height 29
click at [1050, 47] on section "UTC CS-DOU" at bounding box center [1113, 51] width 268 height 22
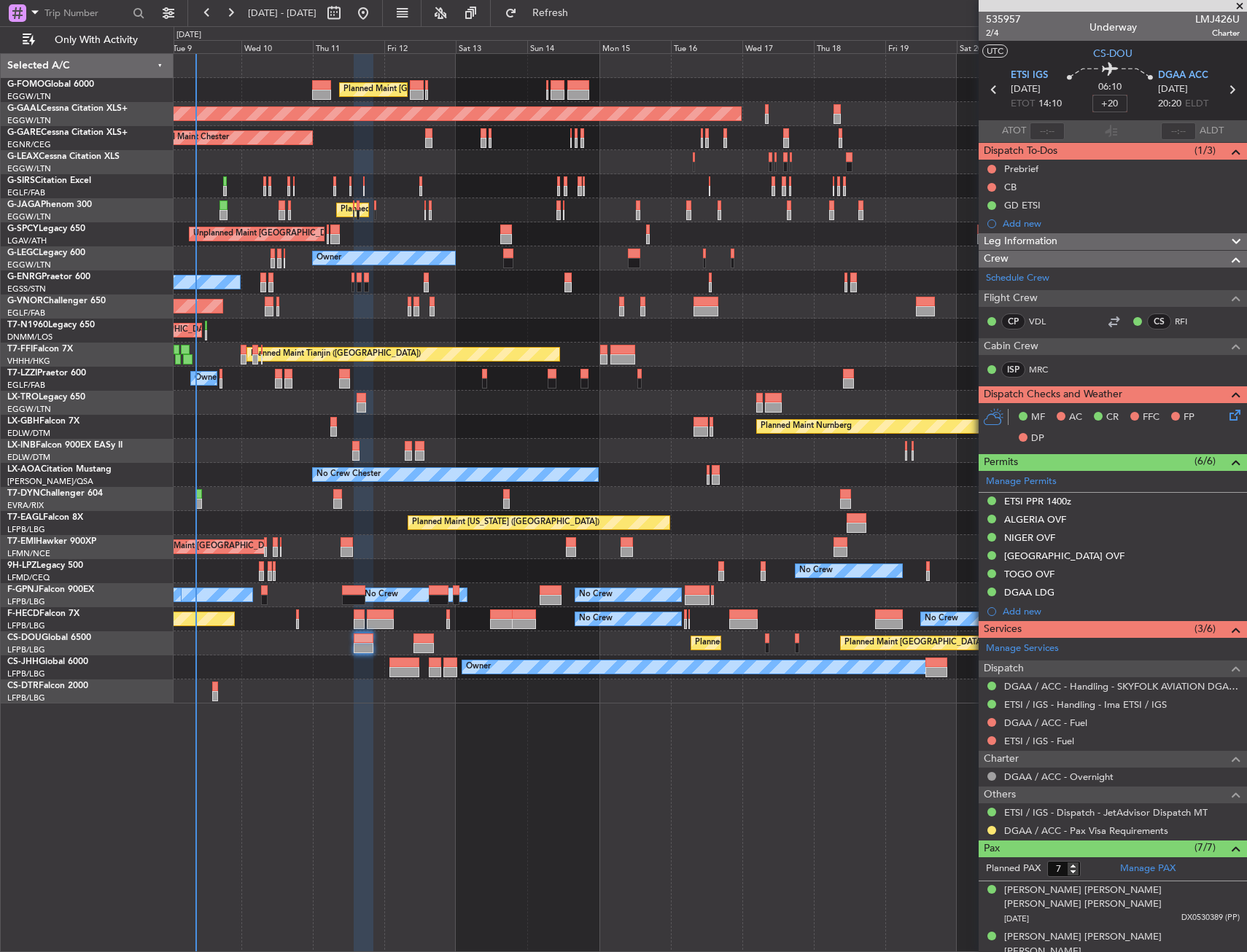
type input "+00:20"
click at [989, 168] on button at bounding box center [992, 169] width 9 height 9
click at [987, 210] on span "In Progress" at bounding box center [999, 211] width 50 height 14
click at [989, 183] on button at bounding box center [992, 188] width 9 height 9
click at [985, 241] on li "Completed" at bounding box center [992, 251] width 78 height 22
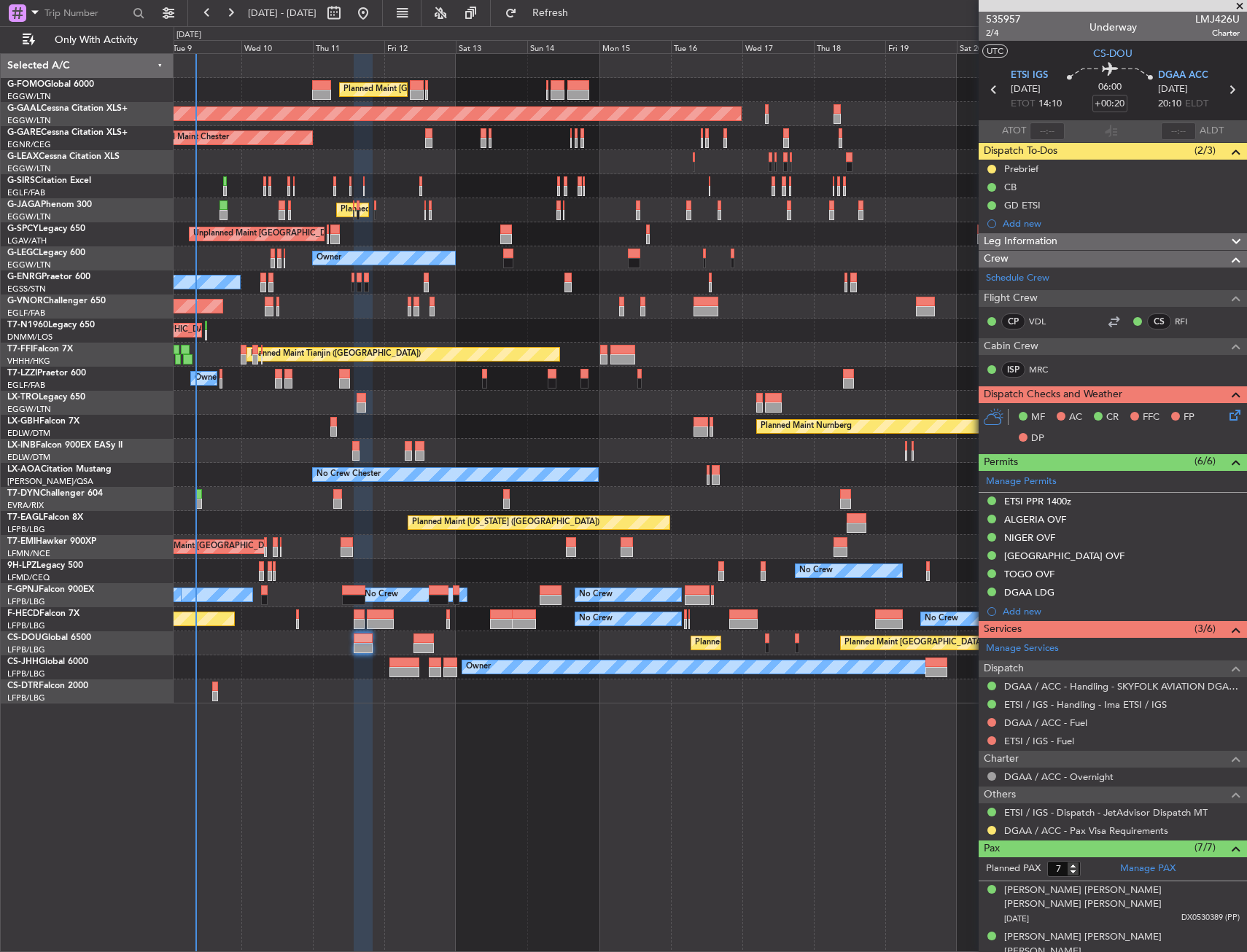
click at [1227, 417] on icon at bounding box center [1232, 412] width 11 height 11
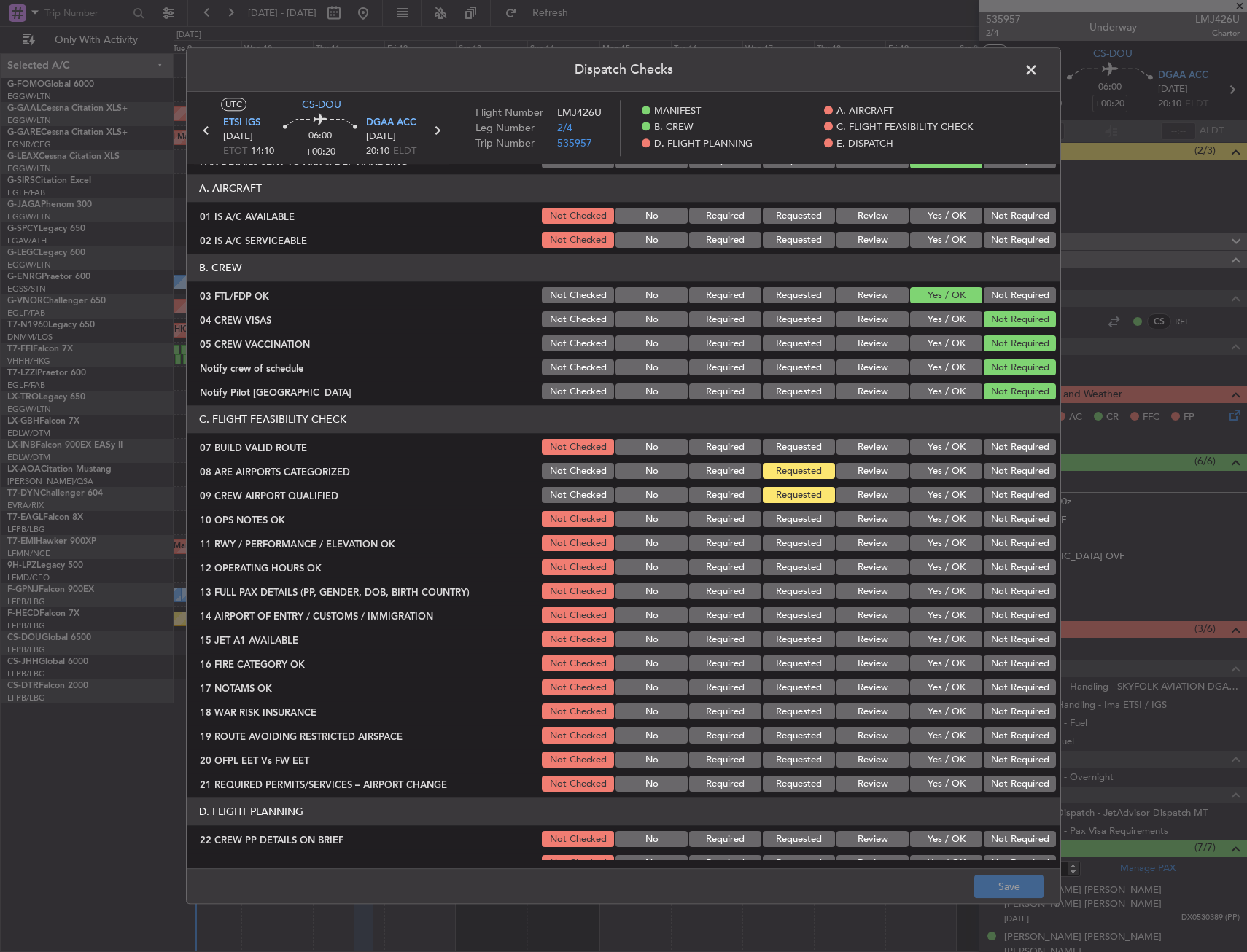
scroll to position [218, 0]
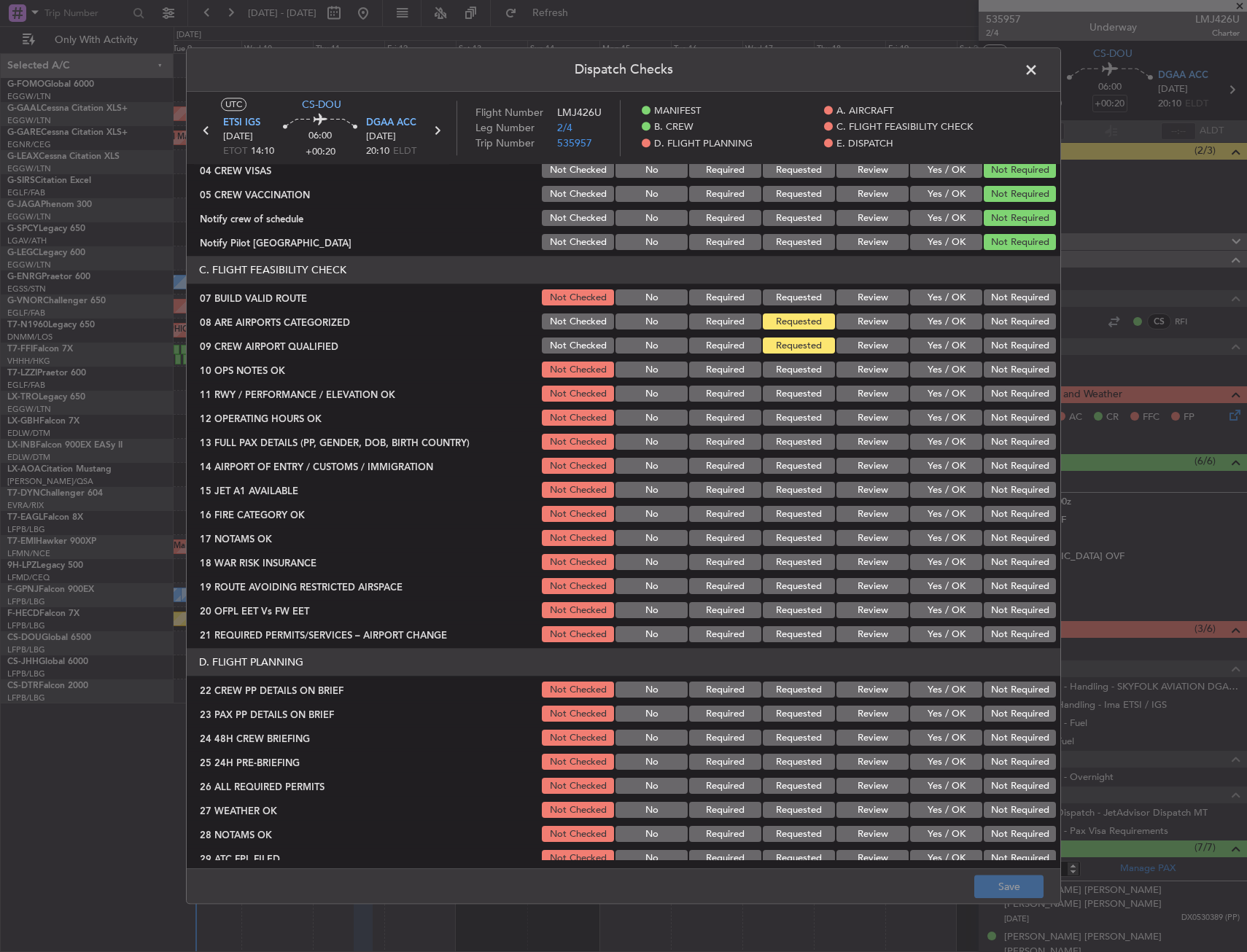
click at [937, 290] on button "Yes / OK" at bounding box center [946, 298] width 72 height 16
click at [936, 362] on button "Yes / OK" at bounding box center [946, 370] width 72 height 16
click at [939, 388] on button "Yes / OK" at bounding box center [946, 394] width 72 height 16
click at [937, 416] on button "Yes / OK" at bounding box center [946, 418] width 72 height 16
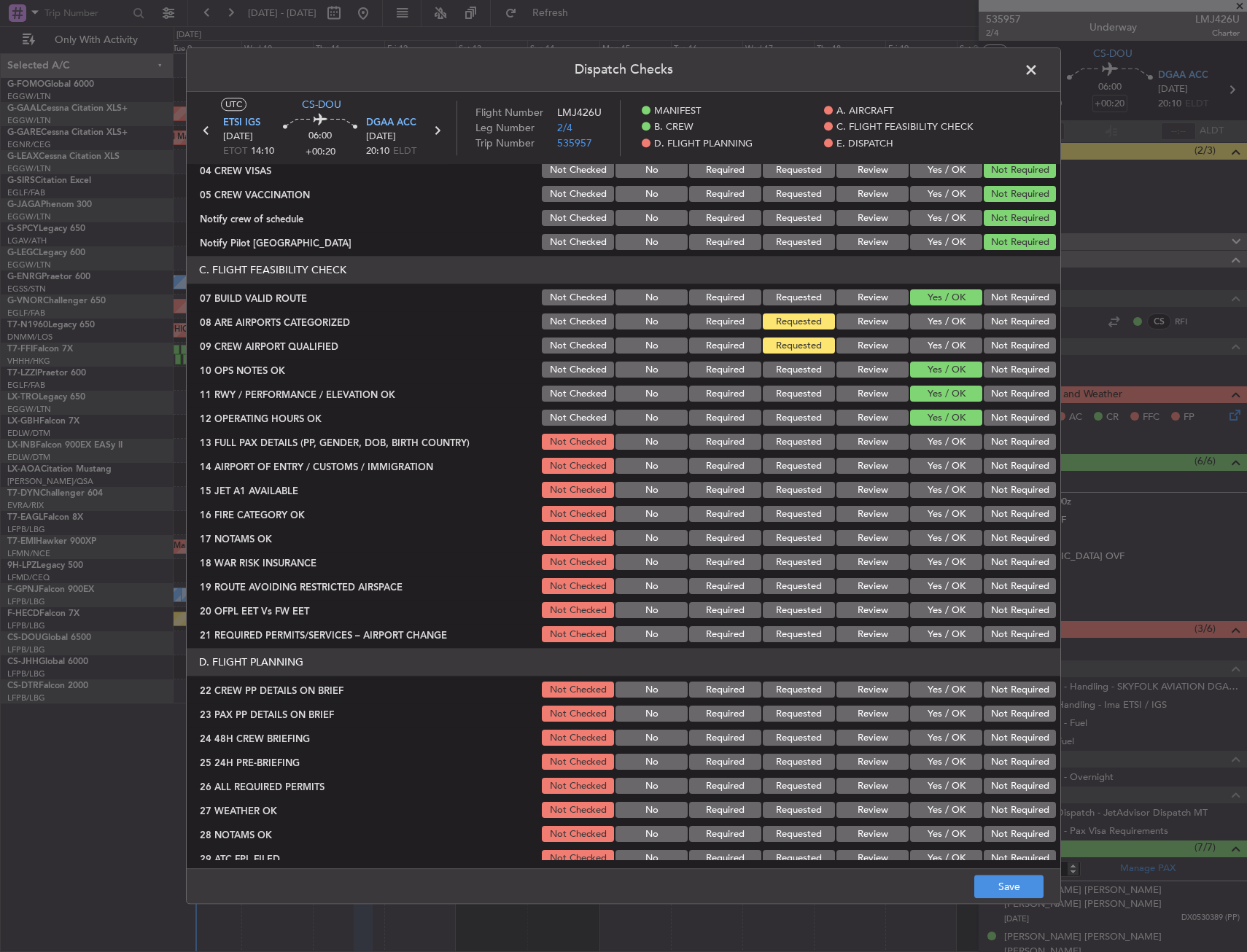
click at [933, 441] on button "Yes / OK" at bounding box center [946, 442] width 72 height 16
click at [947, 465] on button "Yes / OK" at bounding box center [946, 466] width 72 height 16
click at [949, 487] on button "Yes / OK" at bounding box center [946, 490] width 72 height 16
drag, startPoint x: 940, startPoint y: 509, endPoint x: 940, endPoint y: 520, distance: 11.0
click at [940, 510] on button "Yes / OK" at bounding box center [946, 514] width 72 height 16
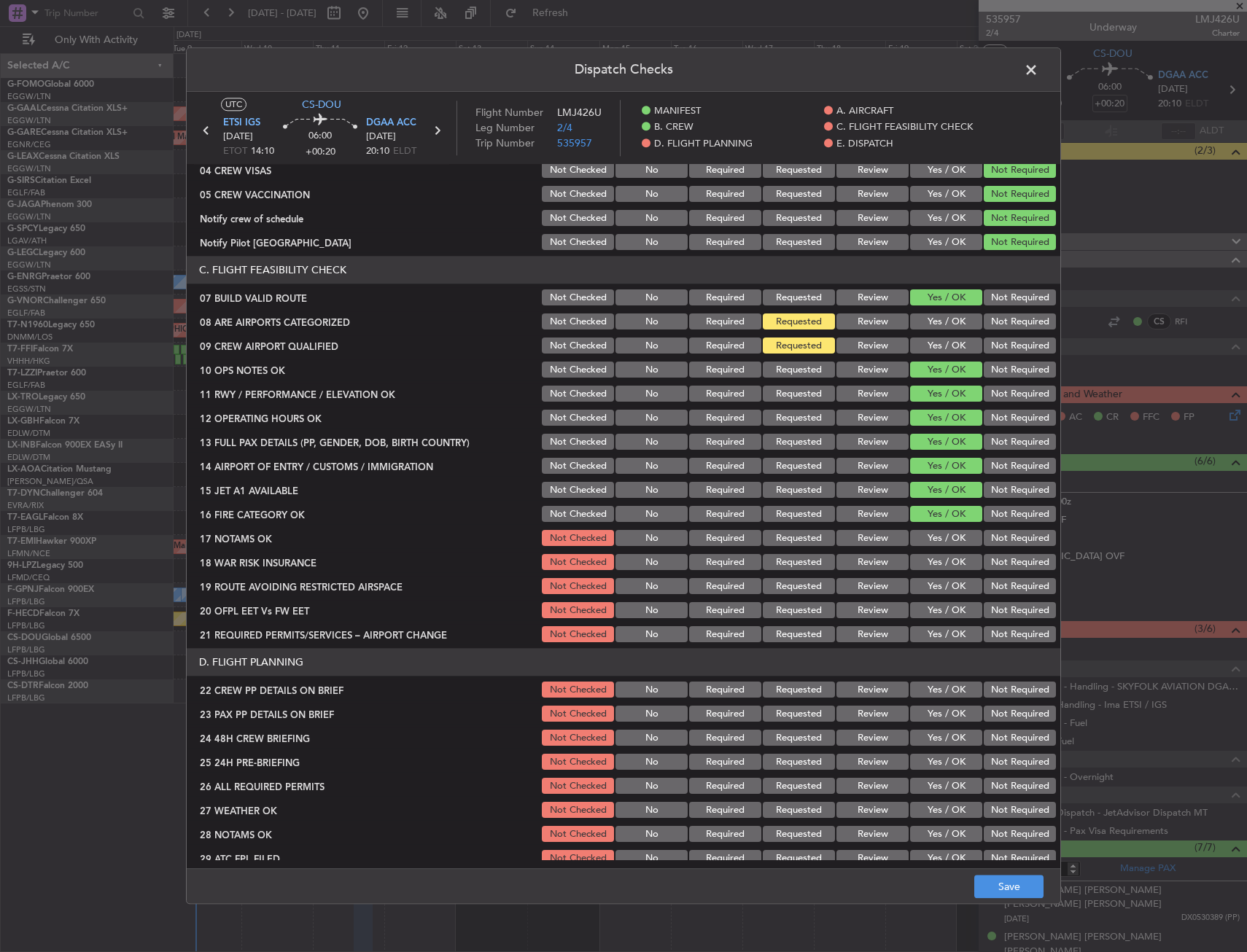
drag, startPoint x: 937, startPoint y: 536, endPoint x: 935, endPoint y: 545, distance: 9.2
click at [937, 537] on button "Yes / OK" at bounding box center [946, 538] width 72 height 16
click at [935, 554] on button "Yes / OK" at bounding box center [946, 562] width 72 height 16
click at [932, 582] on button "Yes / OK" at bounding box center [946, 586] width 72 height 16
click at [930, 614] on button "Yes / OK" at bounding box center [946, 610] width 72 height 16
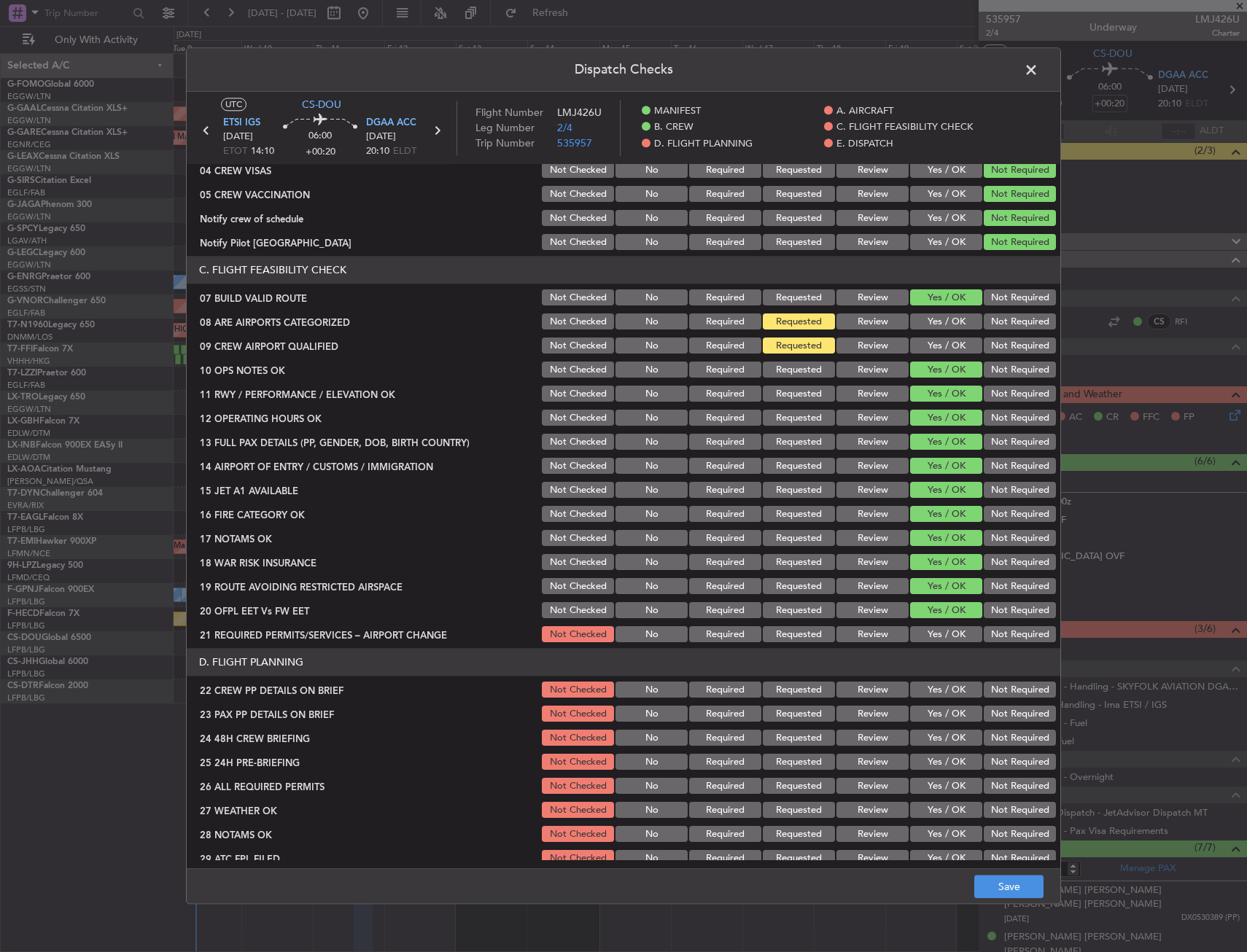
click at [926, 630] on button "Yes / OK" at bounding box center [946, 634] width 72 height 16
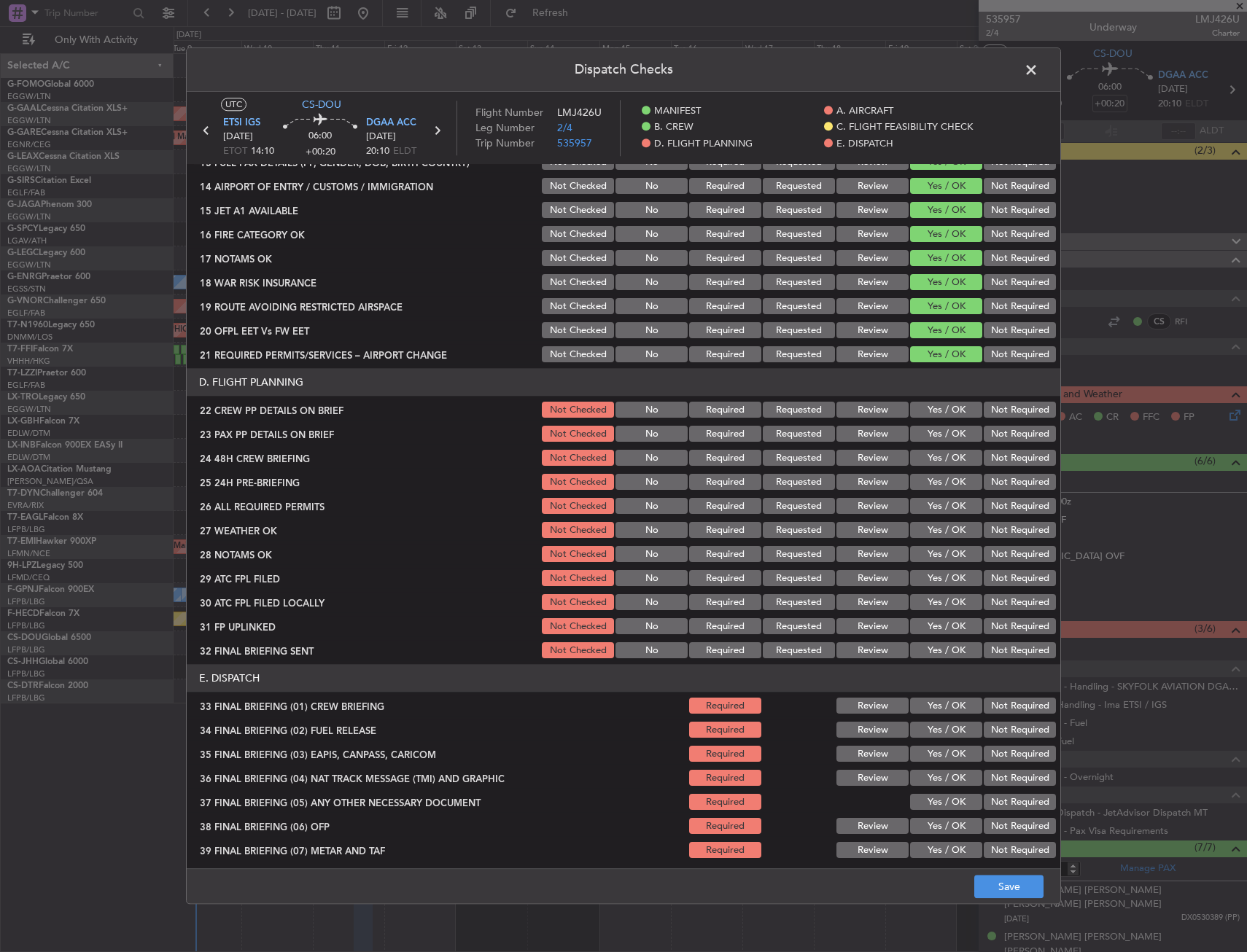
scroll to position [510, 0]
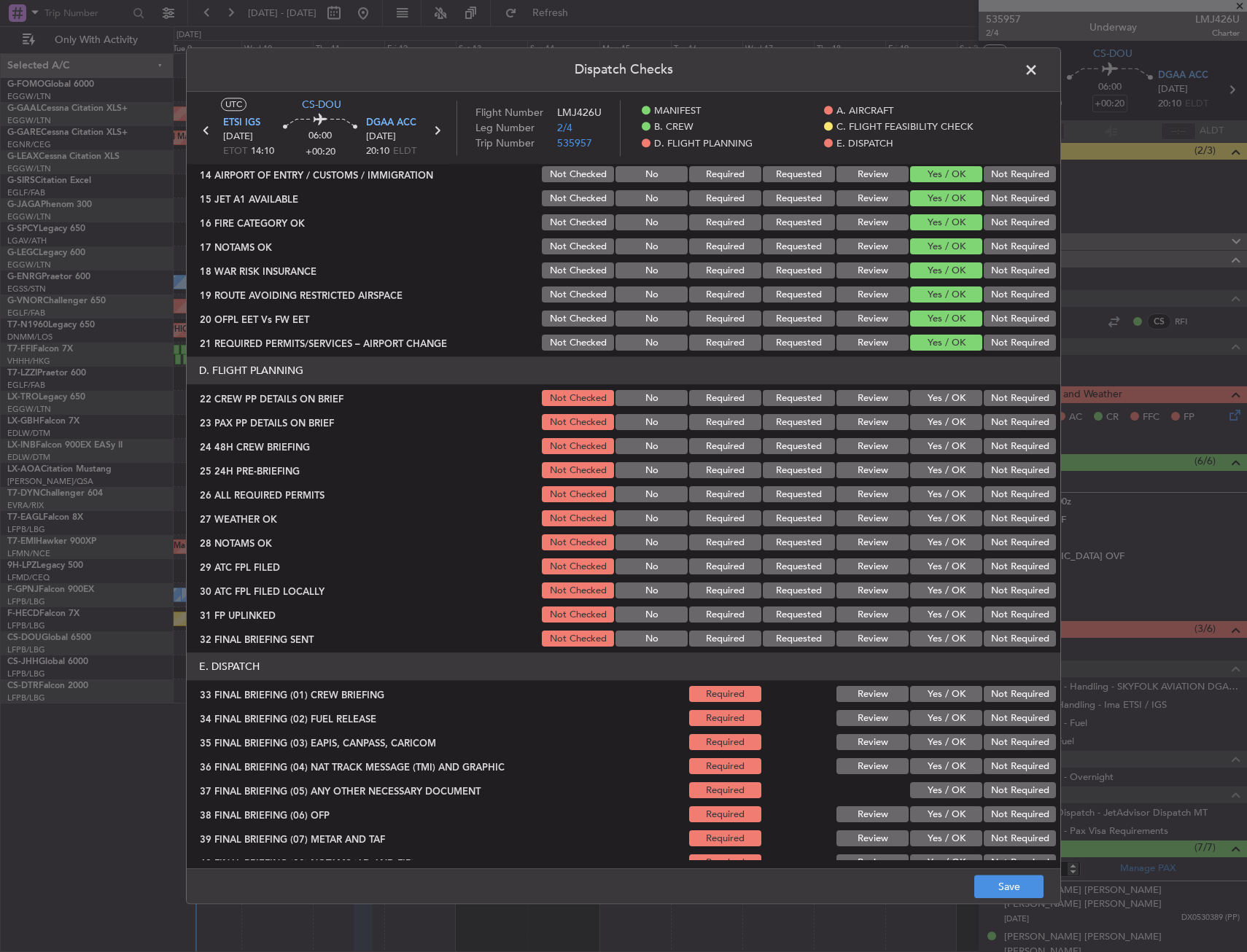
drag, startPoint x: 955, startPoint y: 396, endPoint x: 951, endPoint y: 420, distance: 24.3
click at [955, 397] on button "Yes / OK" at bounding box center [946, 398] width 72 height 16
click at [951, 420] on button "Yes / OK" at bounding box center [946, 423] width 72 height 16
click at [949, 441] on button "Yes / OK" at bounding box center [946, 447] width 72 height 16
click at [1008, 889] on button "Save" at bounding box center [1009, 886] width 69 height 23
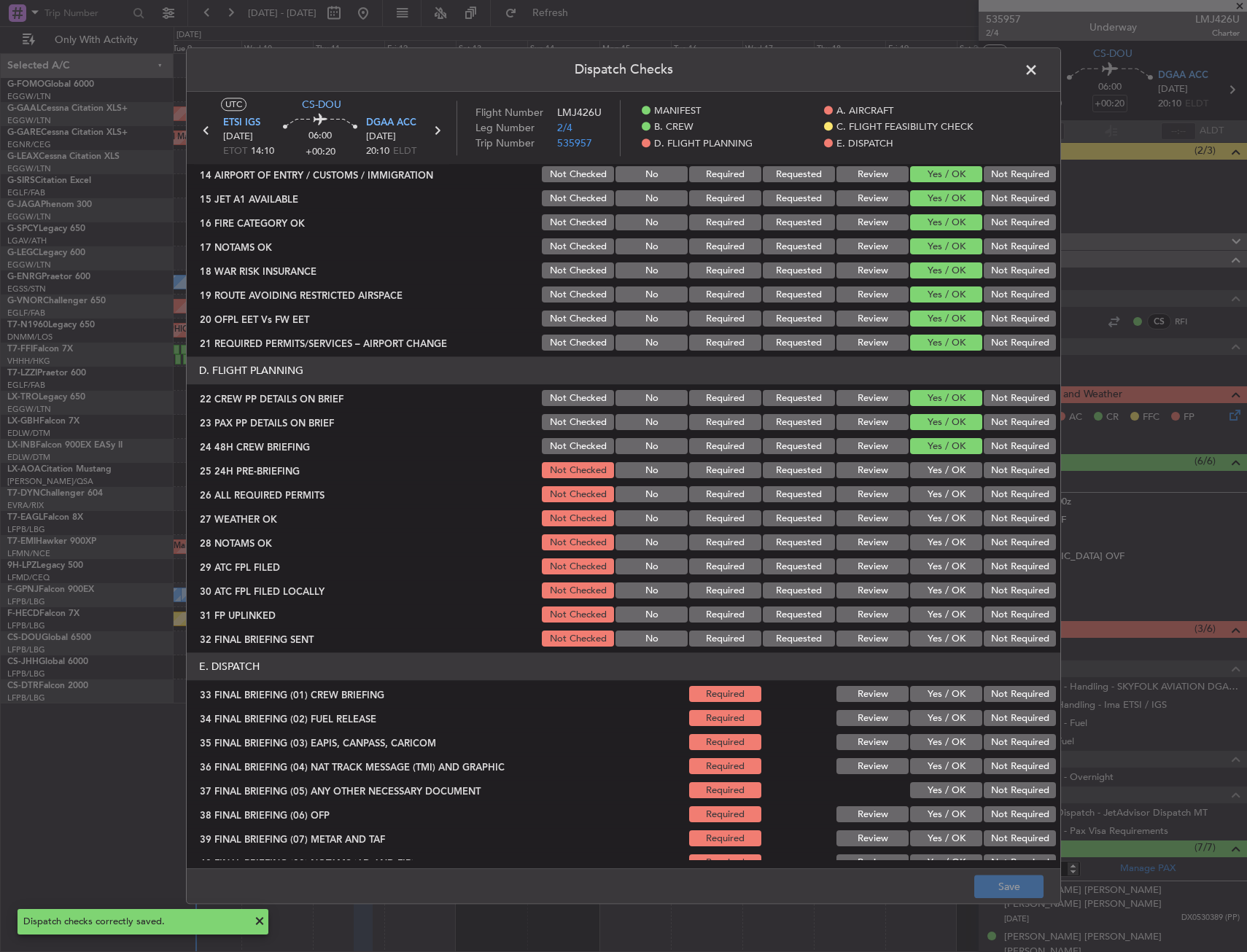
click at [1038, 65] on span at bounding box center [1038, 73] width 0 height 29
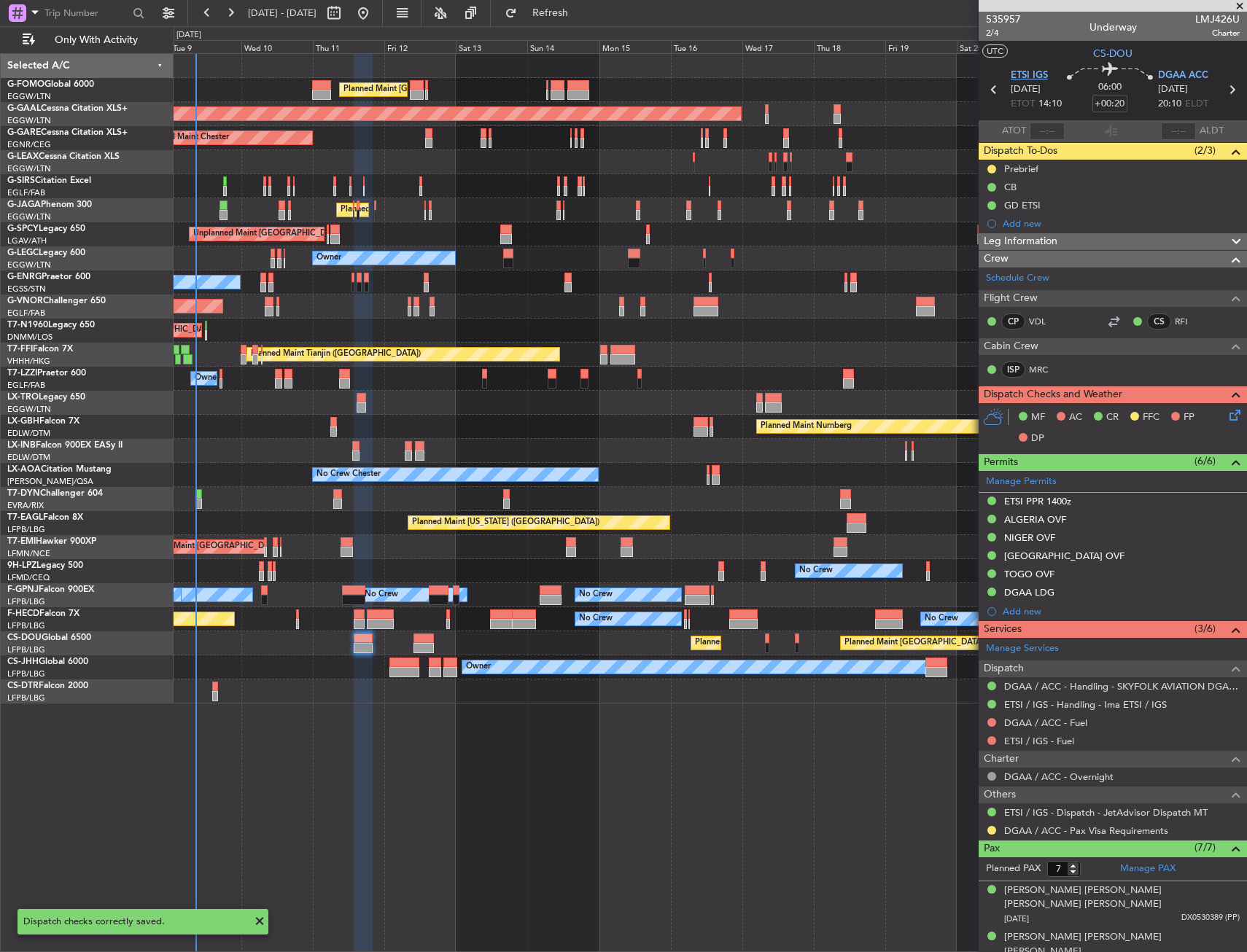
click at [1025, 77] on span "ETSI IGS" at bounding box center [1028, 75] width 37 height 14
click at [1227, 415] on icon at bounding box center [1232, 412] width 11 height 11
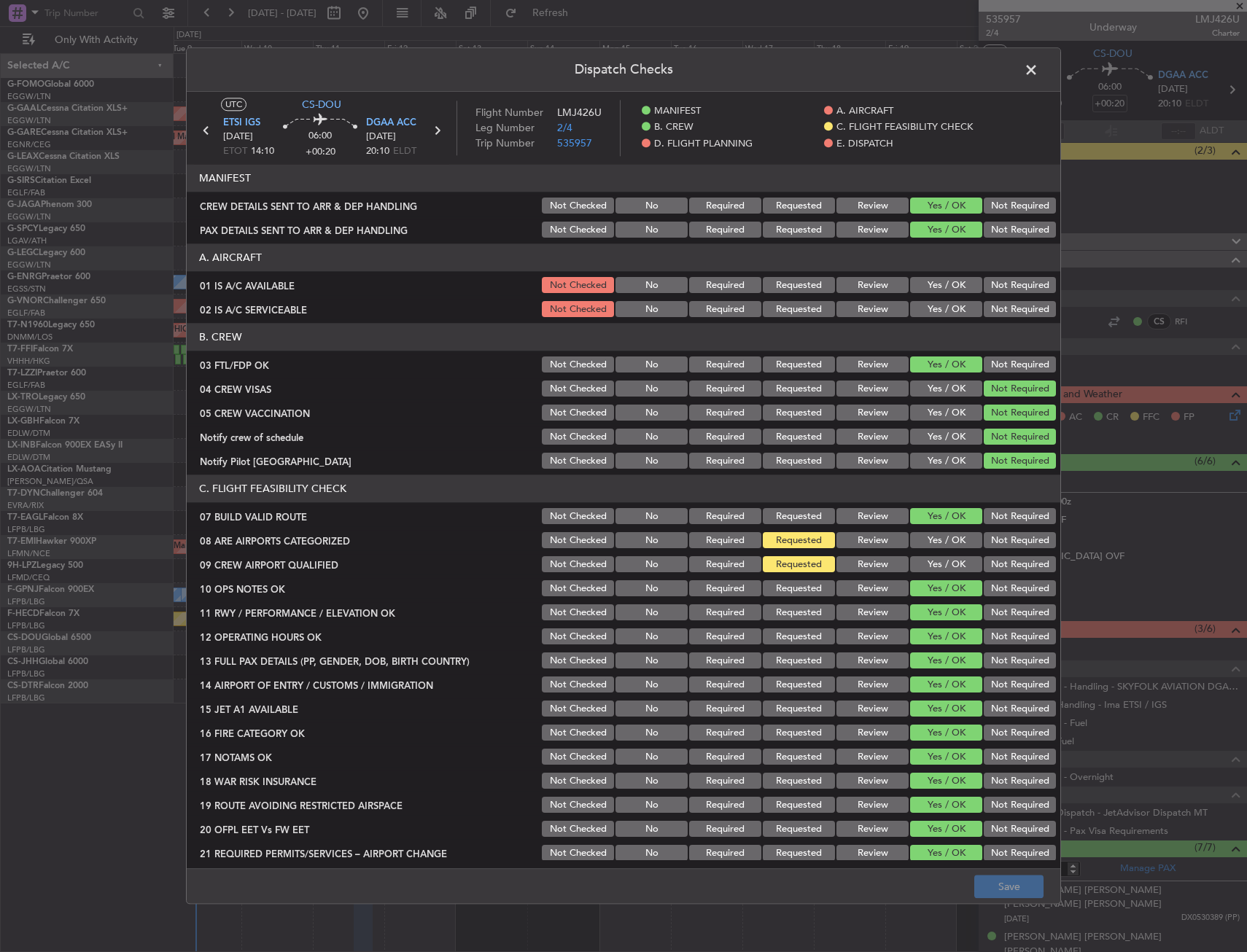
click at [928, 539] on button "Yes / OK" at bounding box center [946, 540] width 72 height 16
drag, startPoint x: 925, startPoint y: 548, endPoint x: 922, endPoint y: 563, distance: 15.3
click at [924, 560] on section "C. FLIGHT FEASIBILITY CHECK 07 BUILD VALID ROUTE Not Checked No Required Reques…" at bounding box center [623, 670] width 873 height 389
click at [922, 563] on button "Yes / OK" at bounding box center [946, 564] width 72 height 16
click at [987, 876] on button "Save" at bounding box center [1009, 886] width 69 height 23
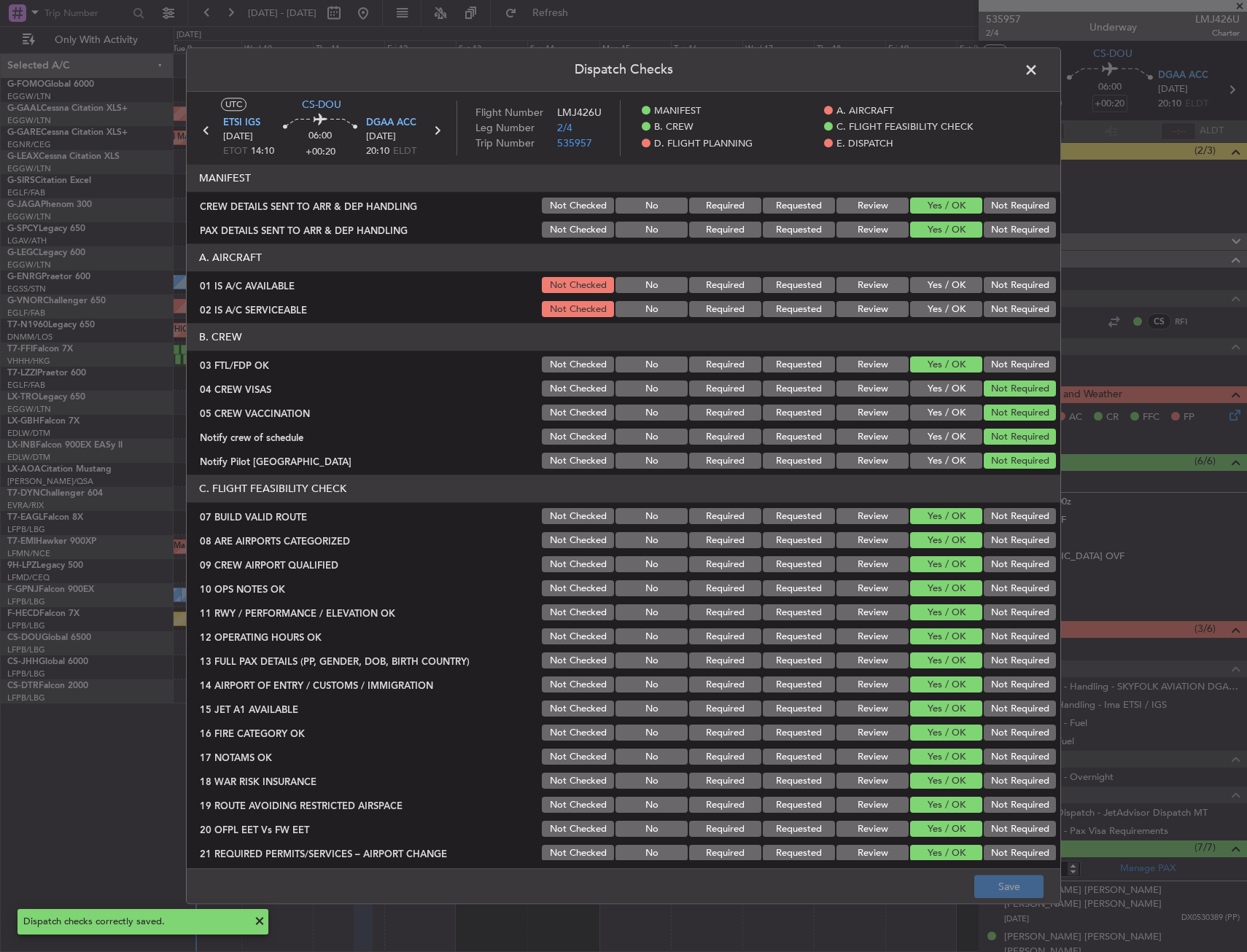
click at [1038, 69] on span at bounding box center [1038, 73] width 0 height 29
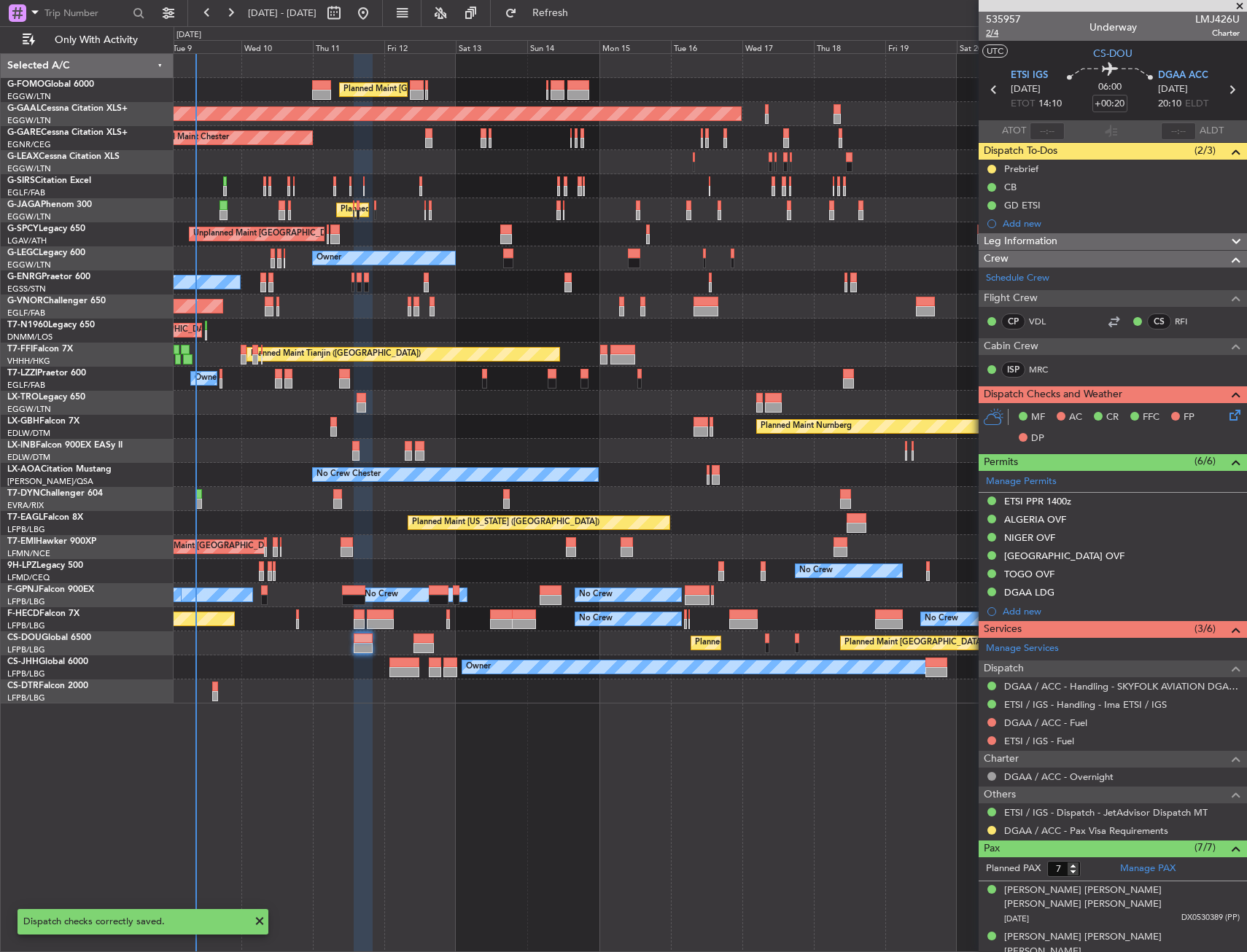
click at [990, 32] on span "2/4" at bounding box center [1003, 33] width 35 height 12
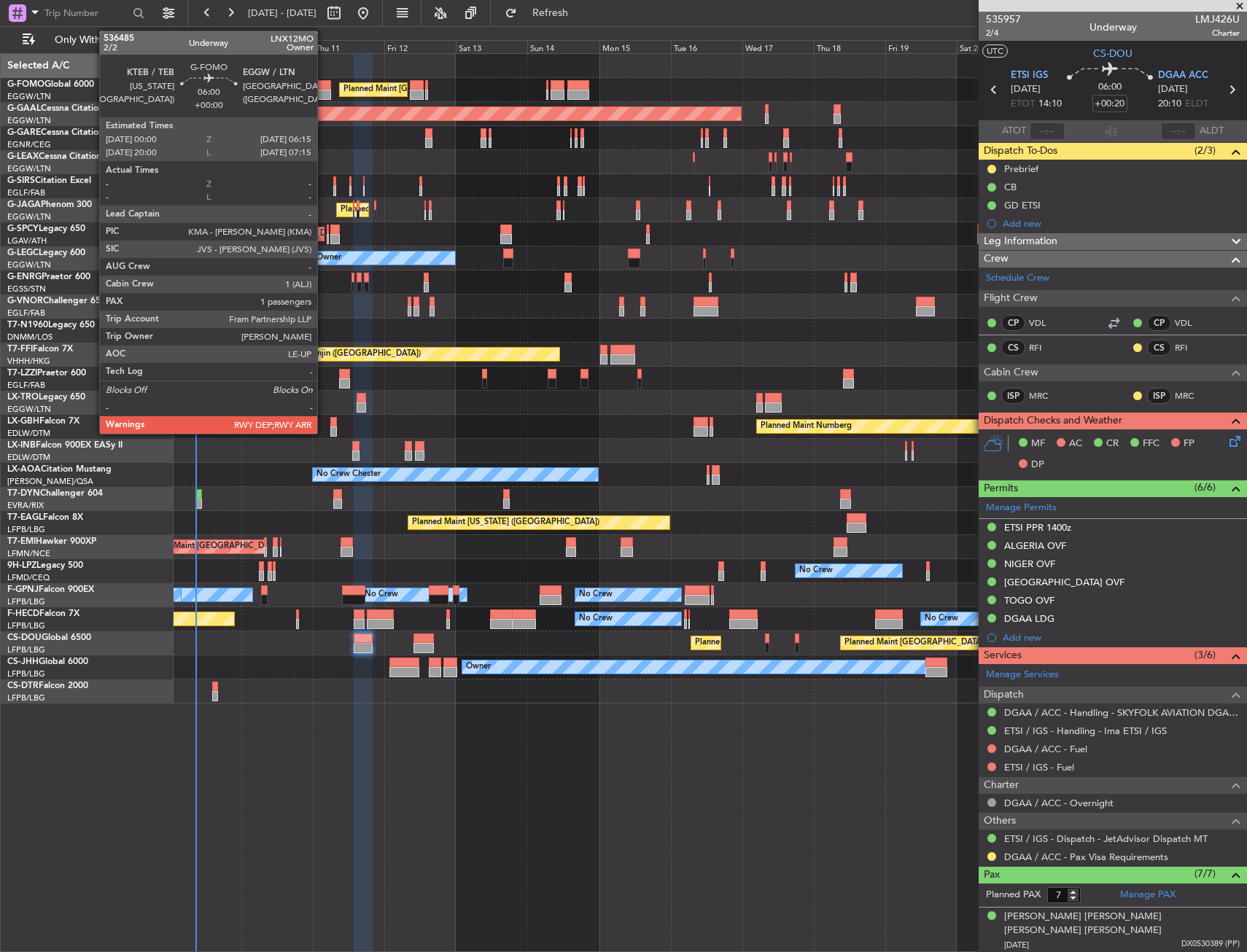
click at [324, 86] on div at bounding box center [321, 85] width 19 height 11
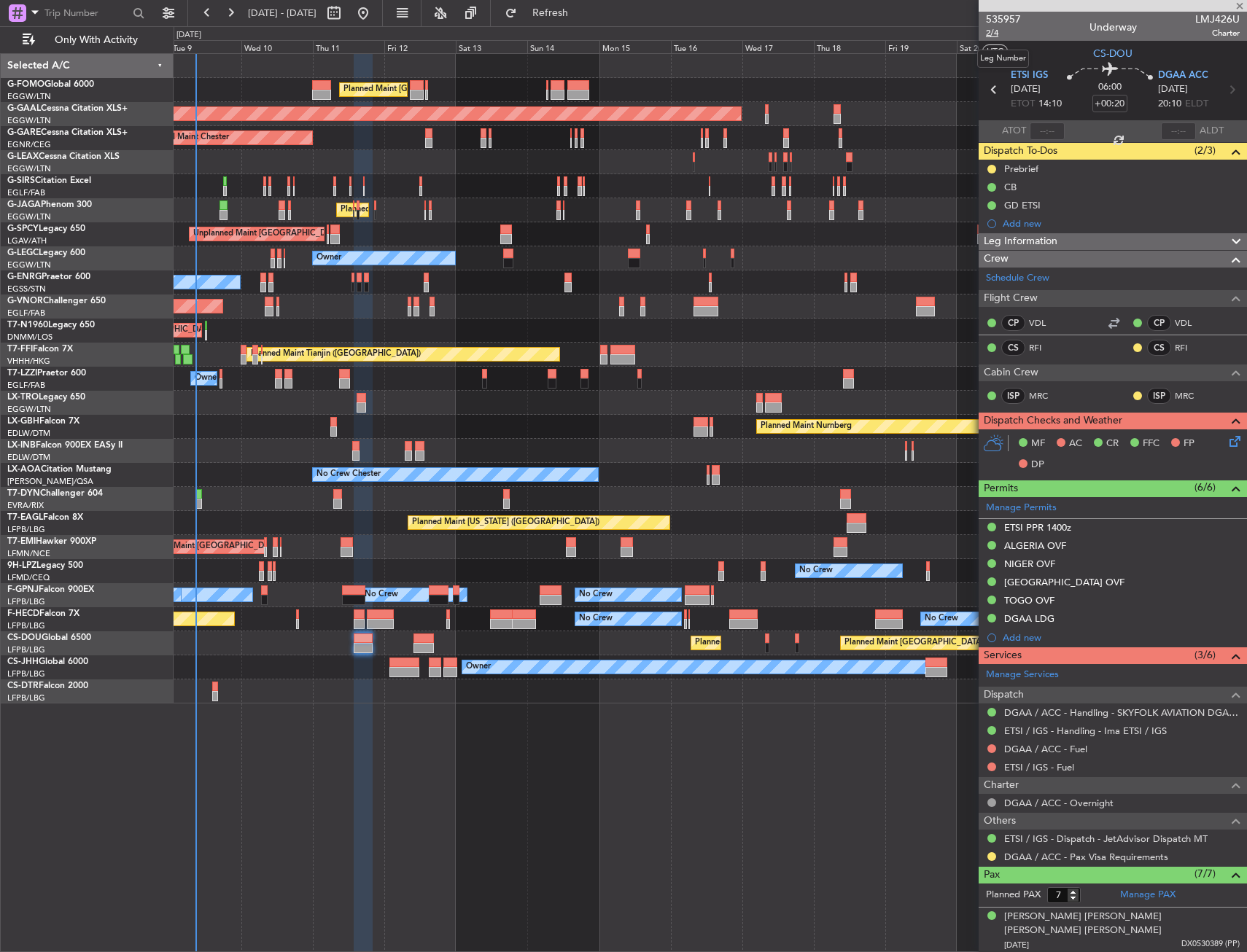
click at [996, 30] on span "2/4" at bounding box center [1003, 33] width 35 height 12
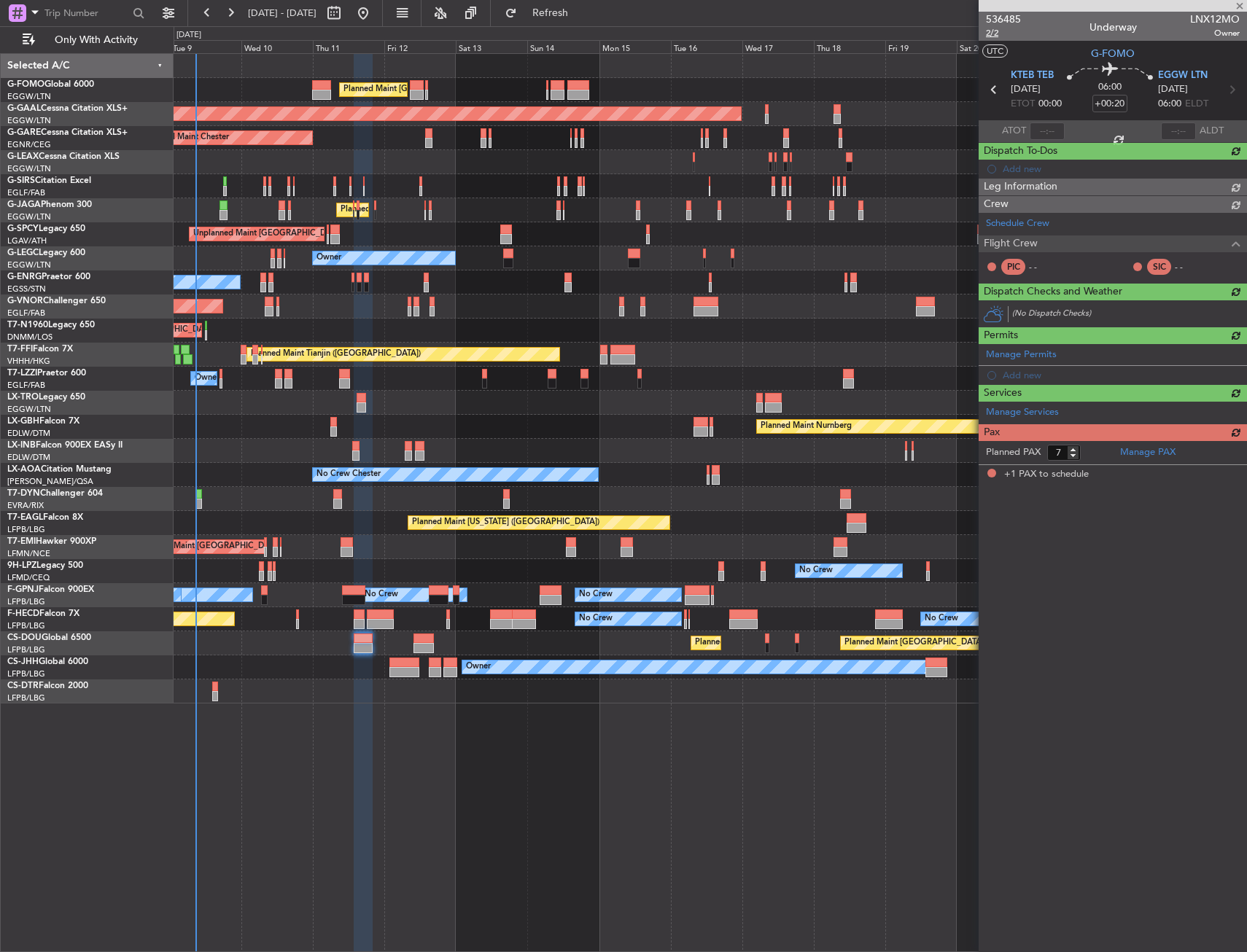
type input "1"
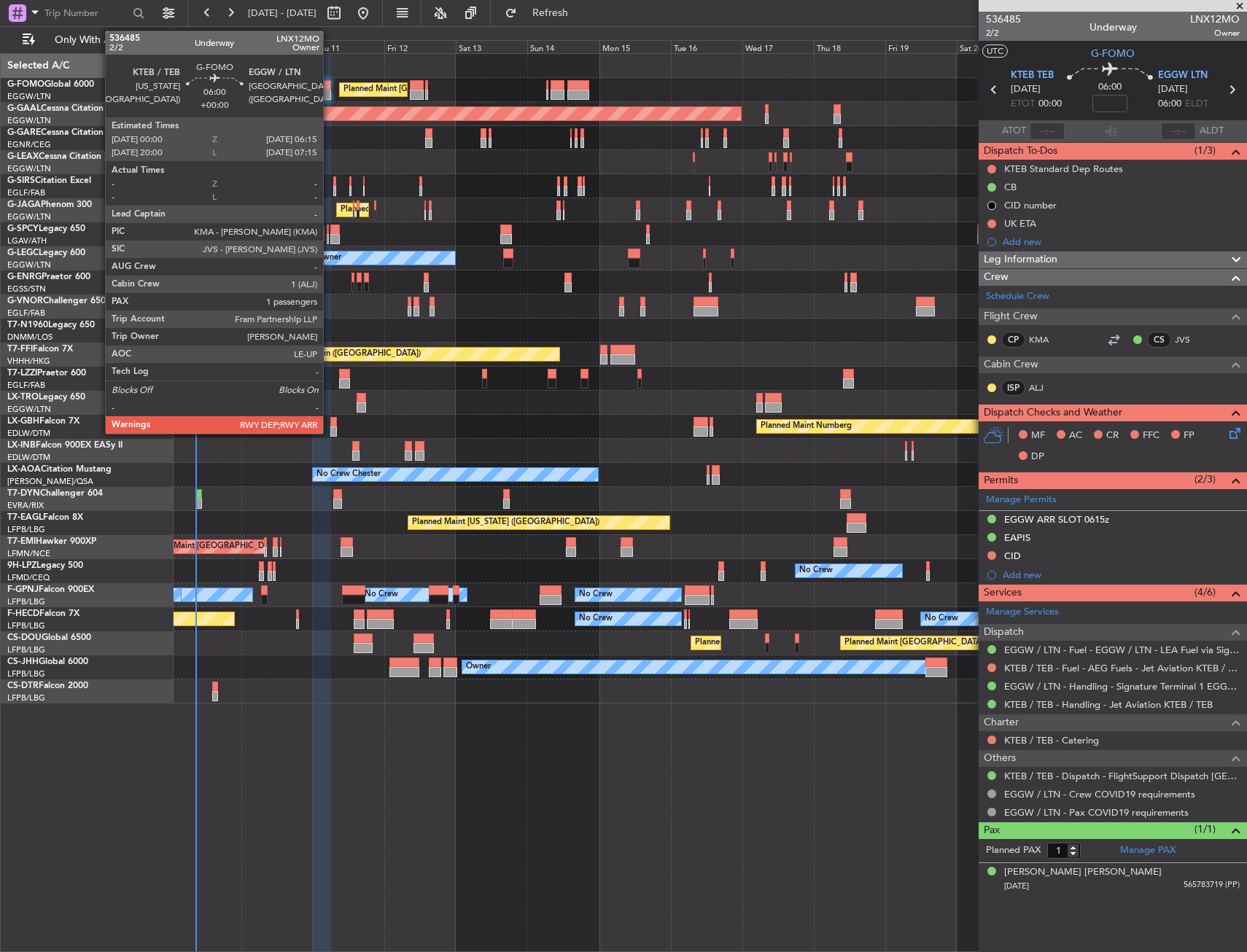
click at [329, 83] on div at bounding box center [321, 85] width 19 height 11
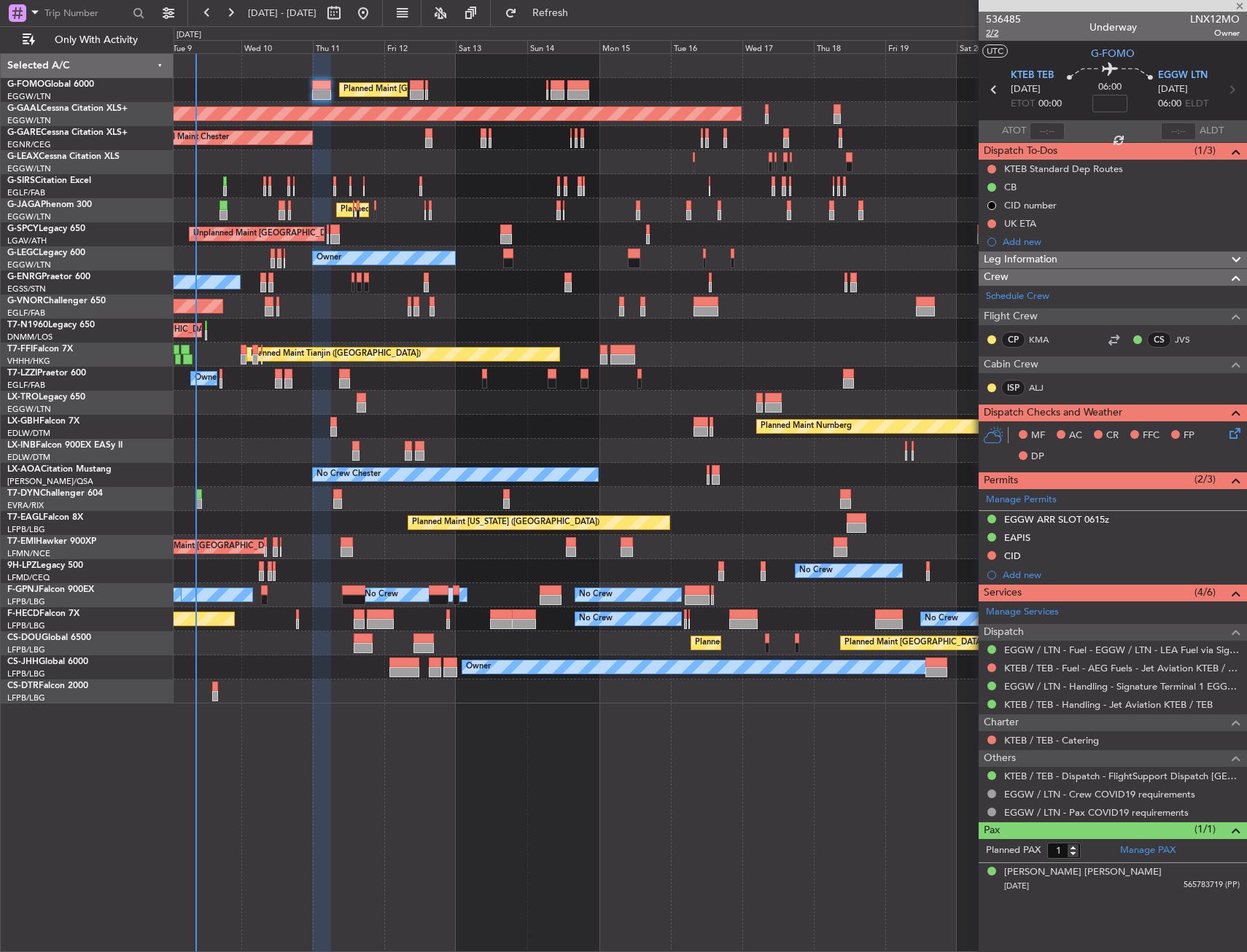
click at [1001, 36] on span "2/2" at bounding box center [1003, 33] width 35 height 12
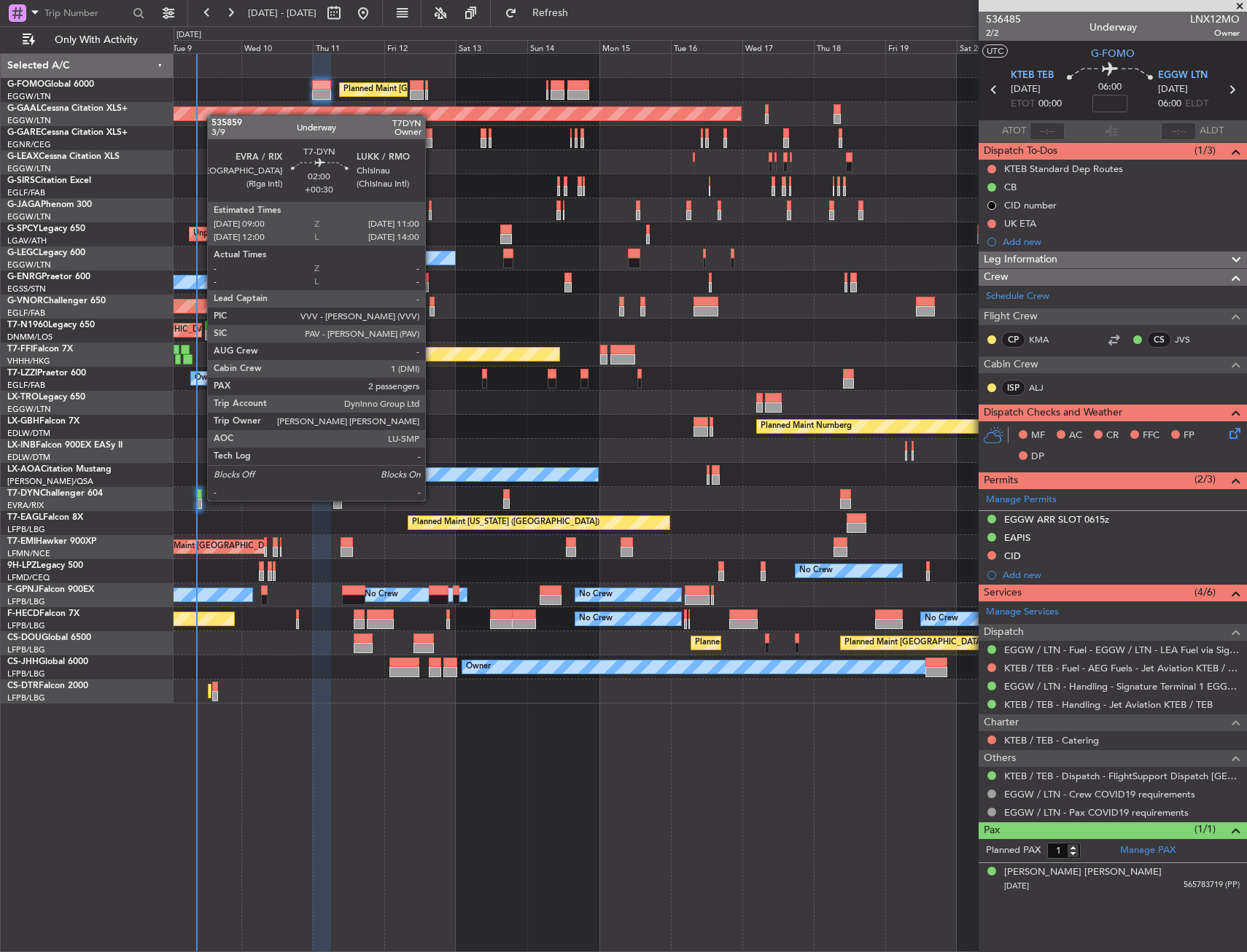
click at [200, 499] on div at bounding box center [199, 504] width 7 height 11
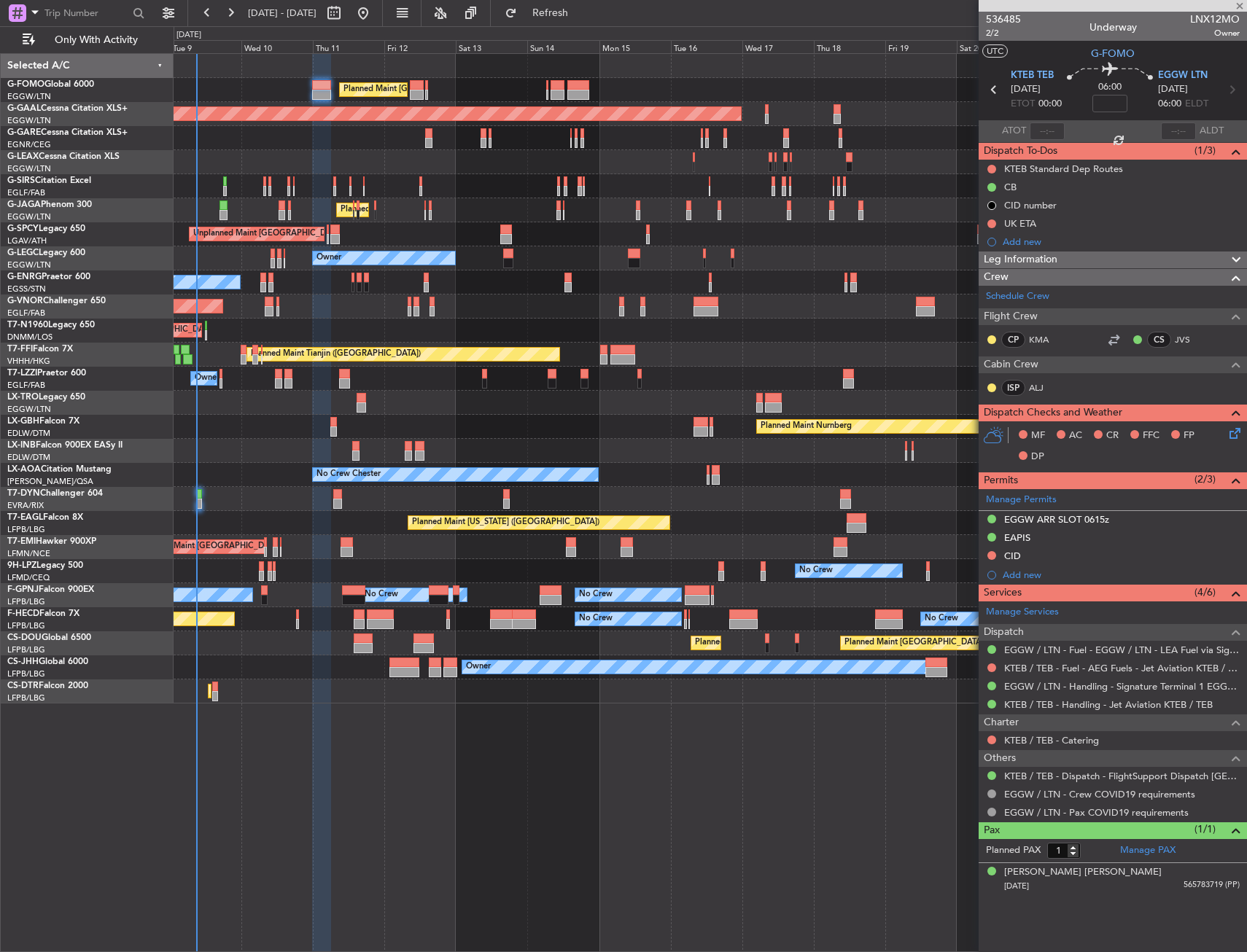
type input "+00:30"
type input "2"
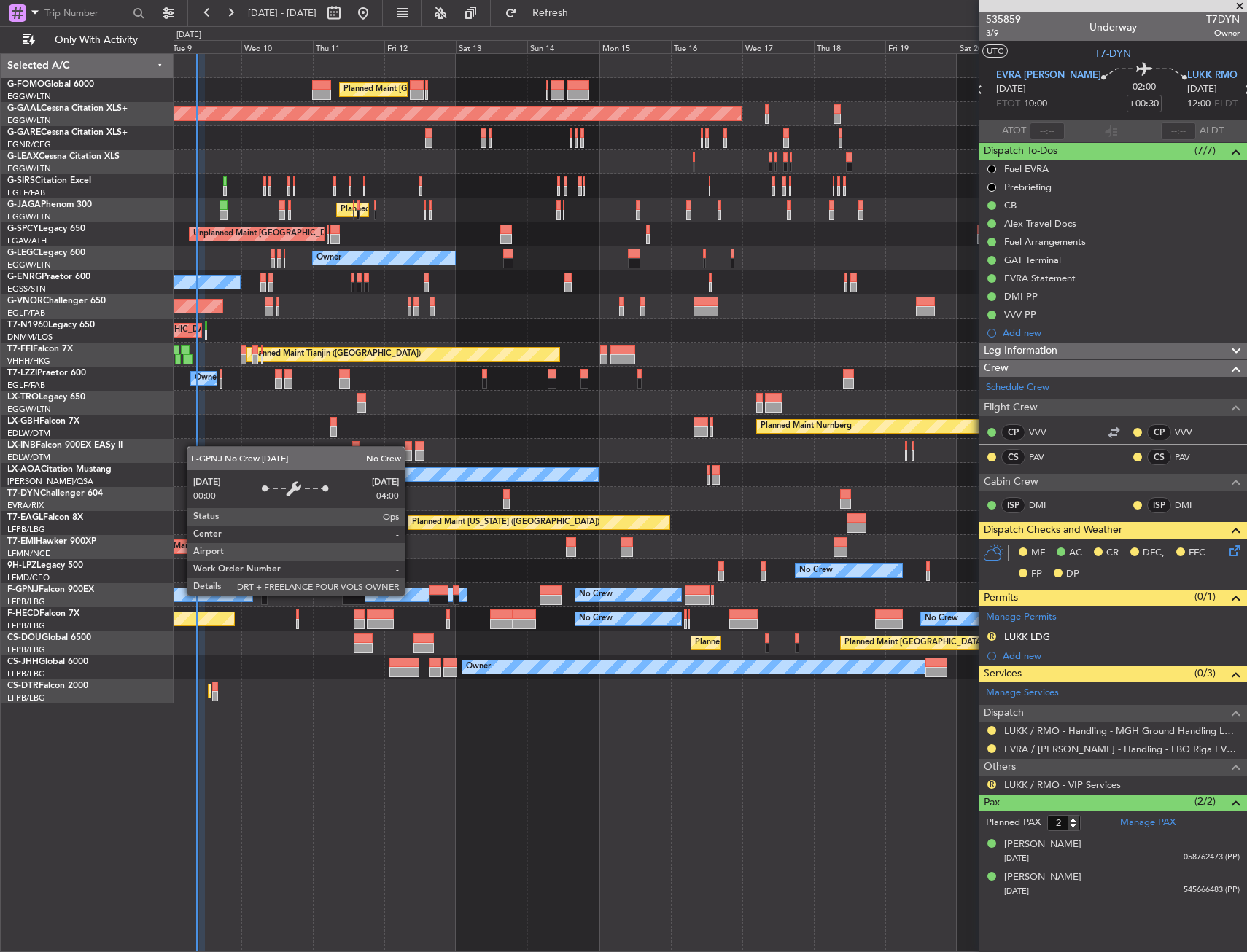
click at [179, 595] on div "No Crew" at bounding box center [68, 594] width 368 height 13
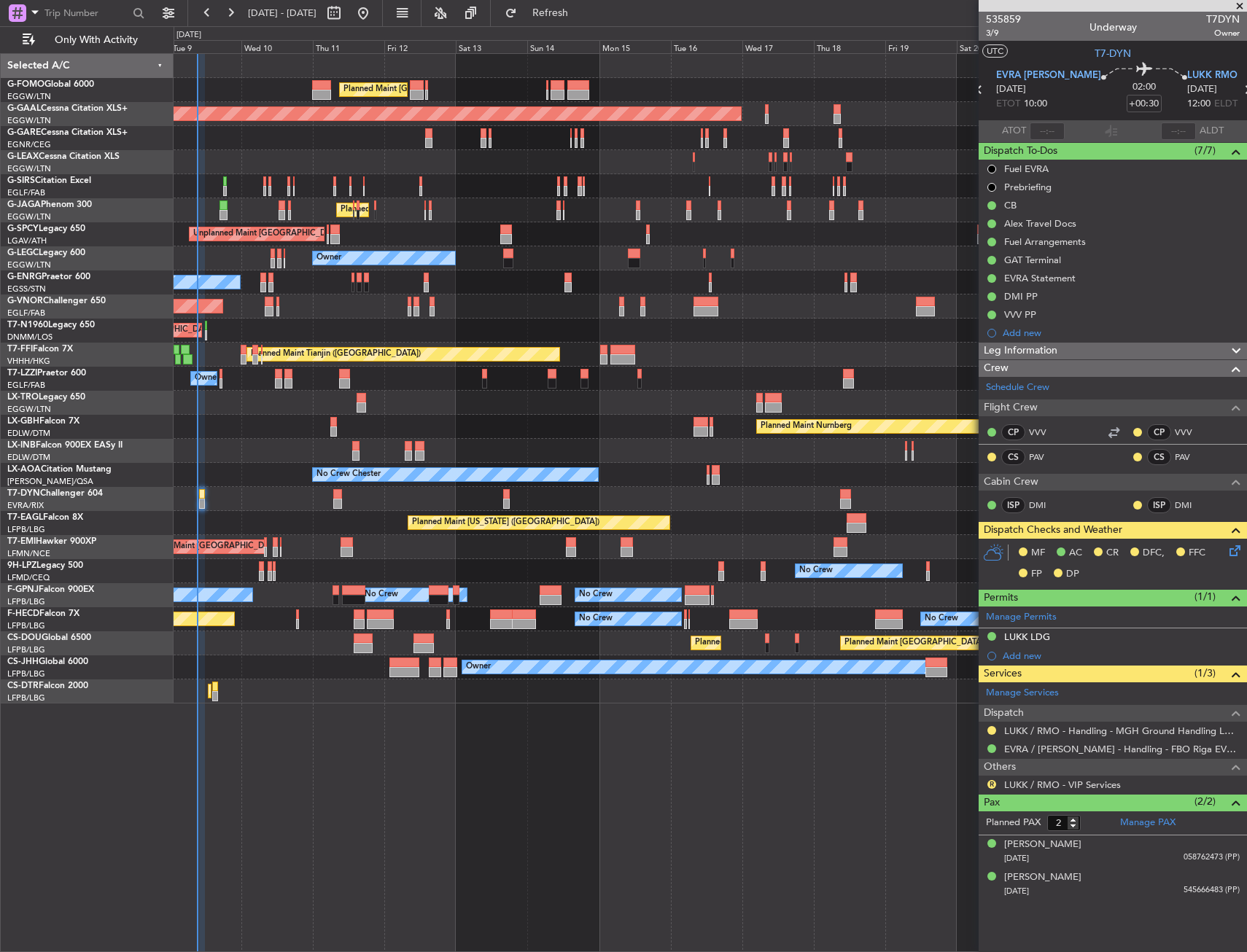
drag, startPoint x: 988, startPoint y: 726, endPoint x: 989, endPoint y: 740, distance: 14.0
click at [988, 726] on button at bounding box center [992, 731] width 9 height 9
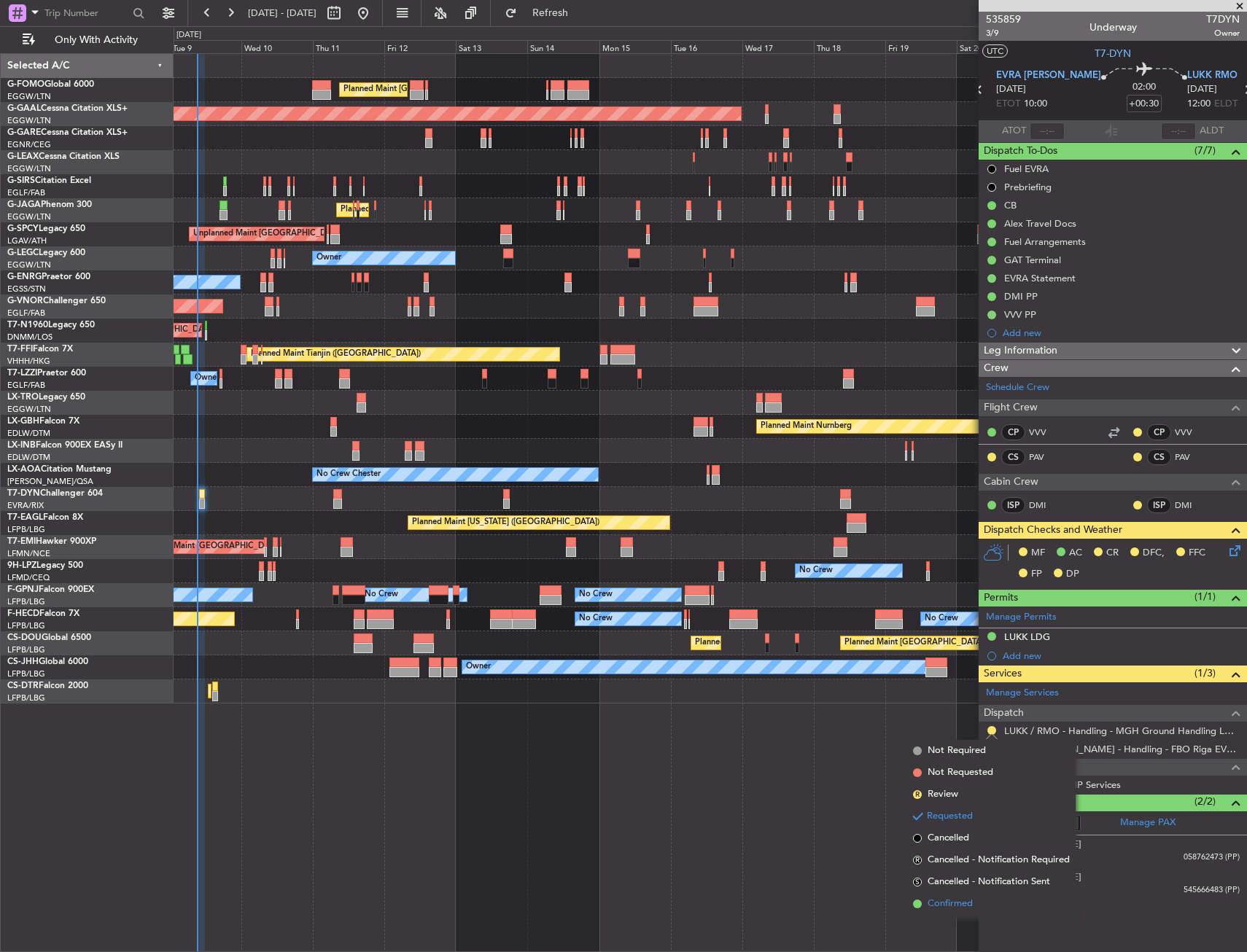
click at [958, 908] on span "Confirmed" at bounding box center [950, 903] width 45 height 14
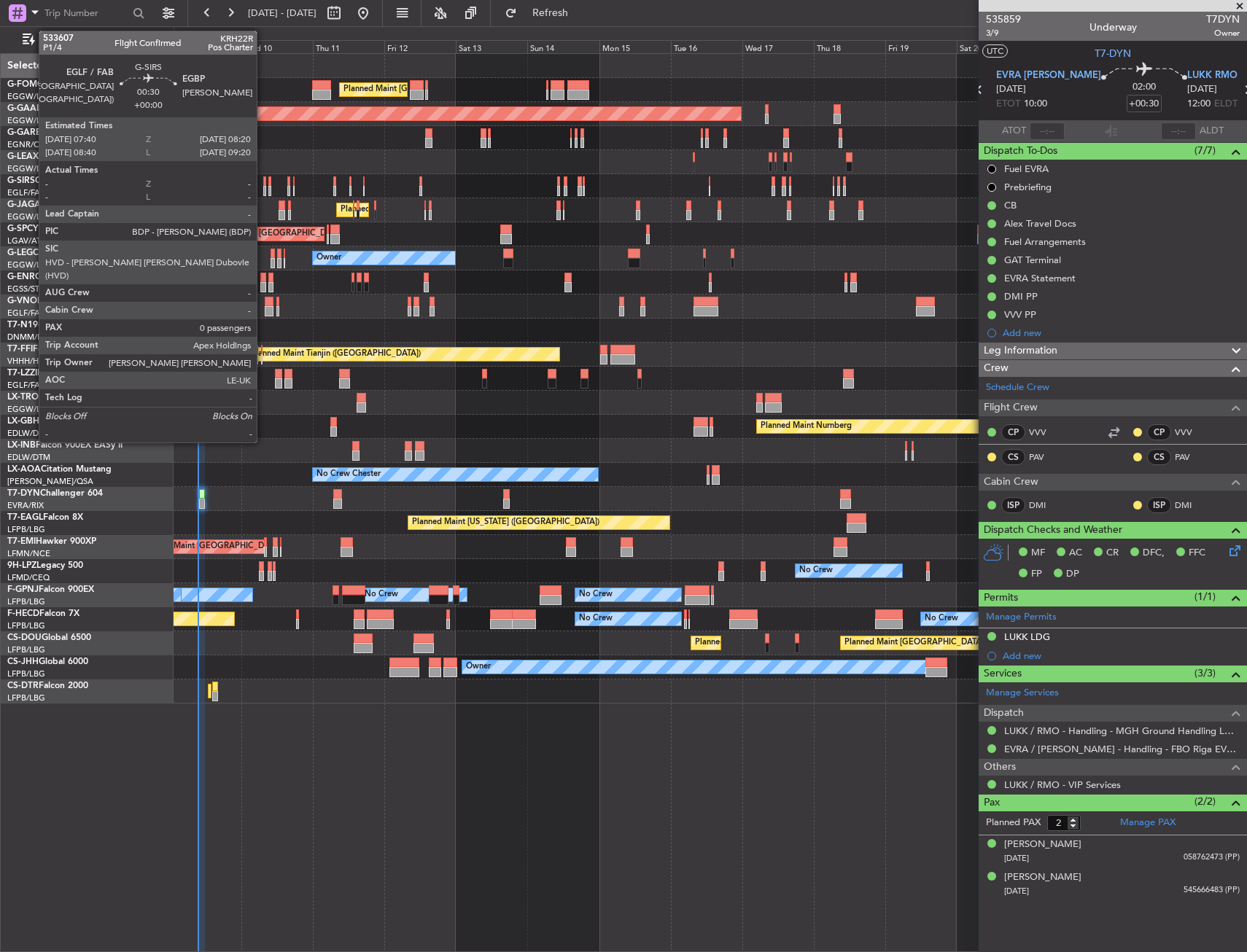
click at [263, 191] on div at bounding box center [264, 191] width 2 height 11
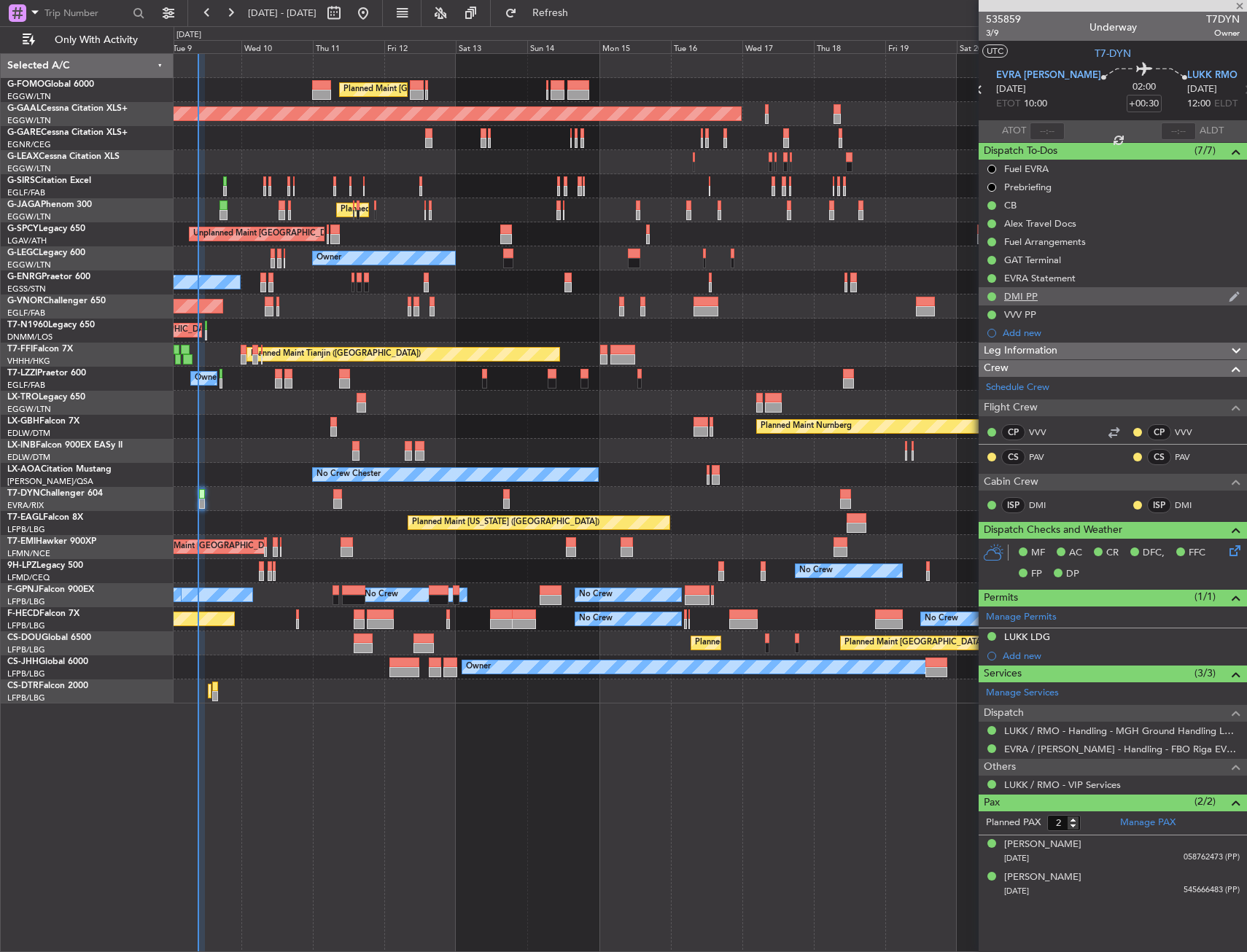
type input "0"
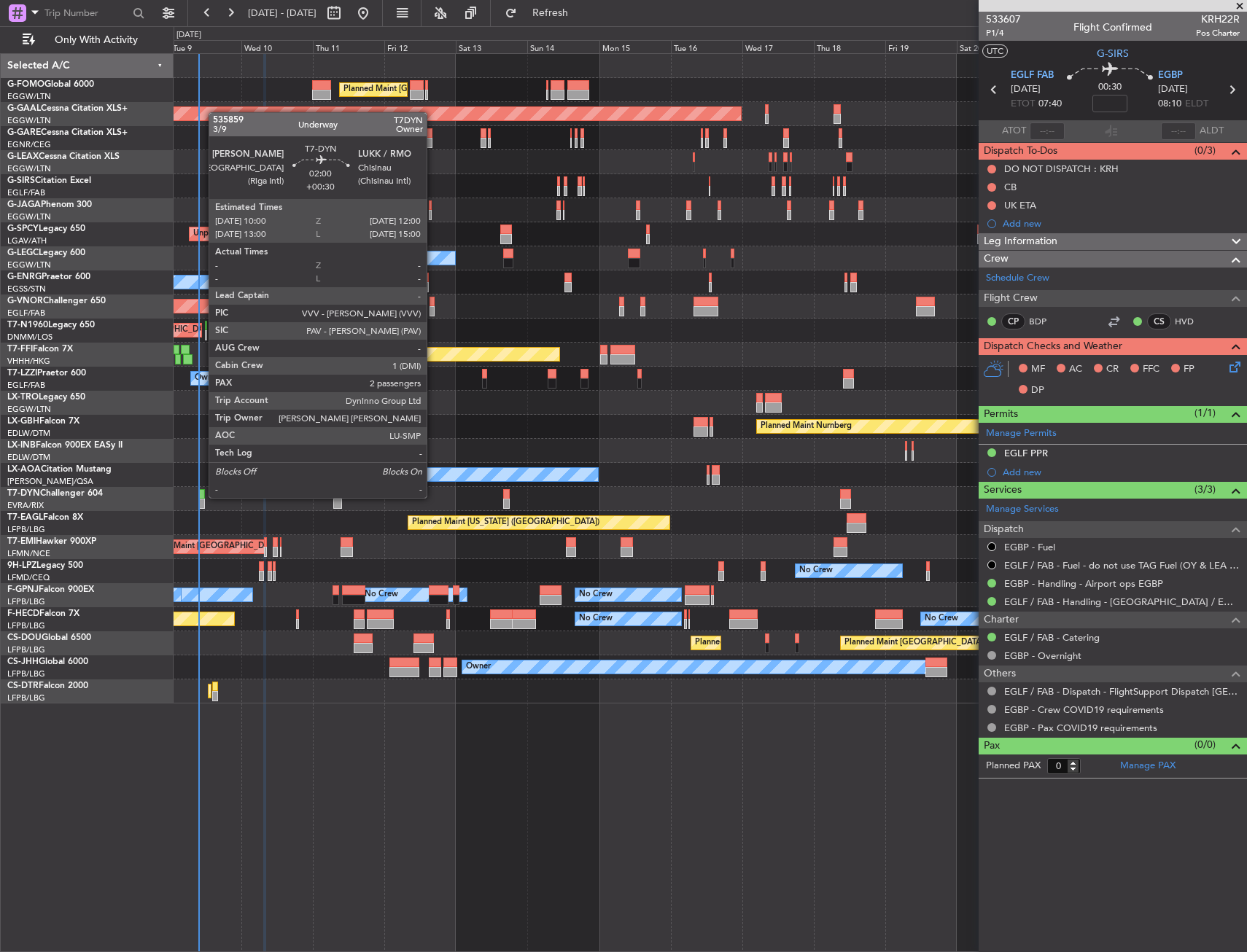
click at [201, 496] on div at bounding box center [202, 494] width 7 height 11
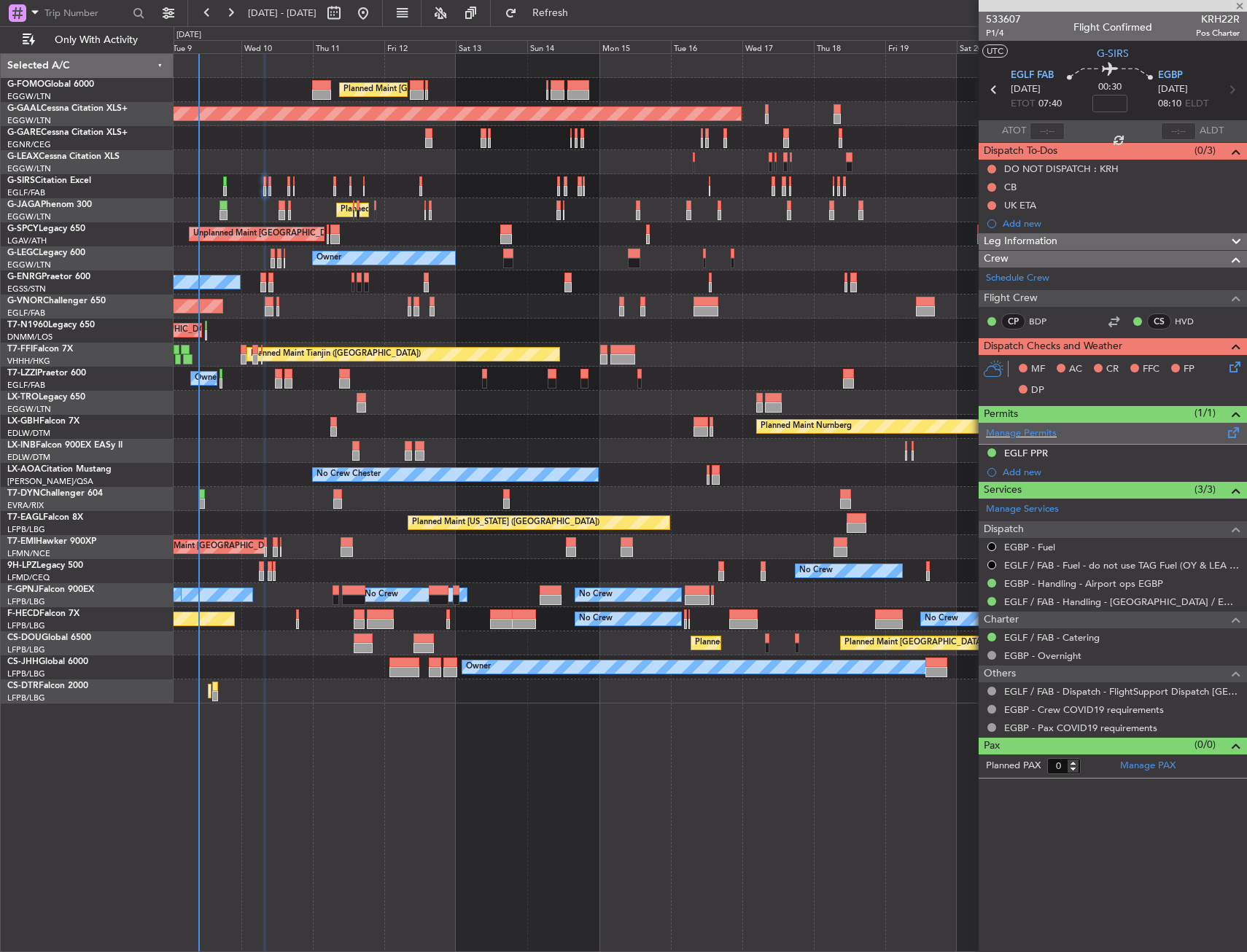
type input "+00:30"
type input "2"
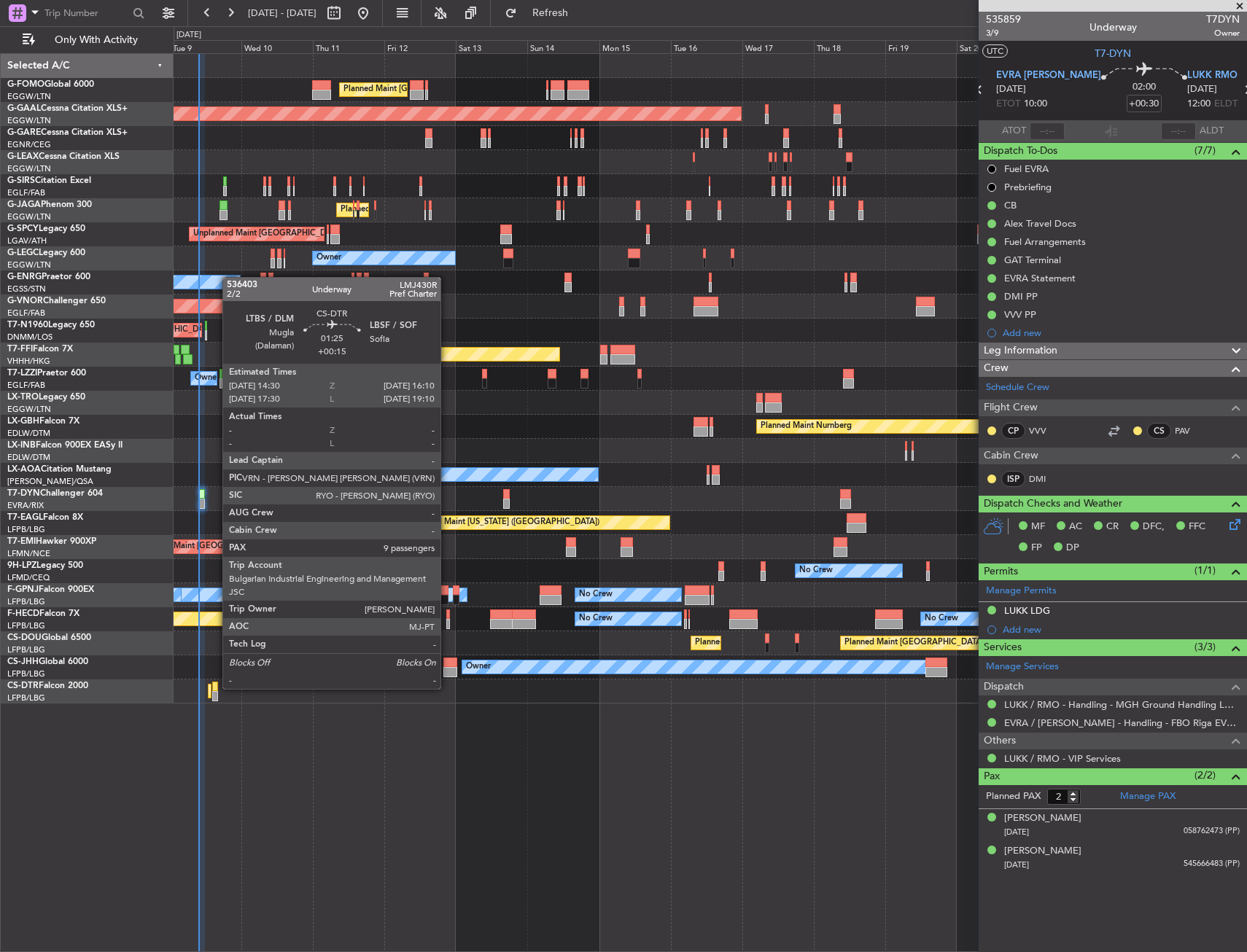
click at [215, 688] on div at bounding box center [215, 687] width 5 height 11
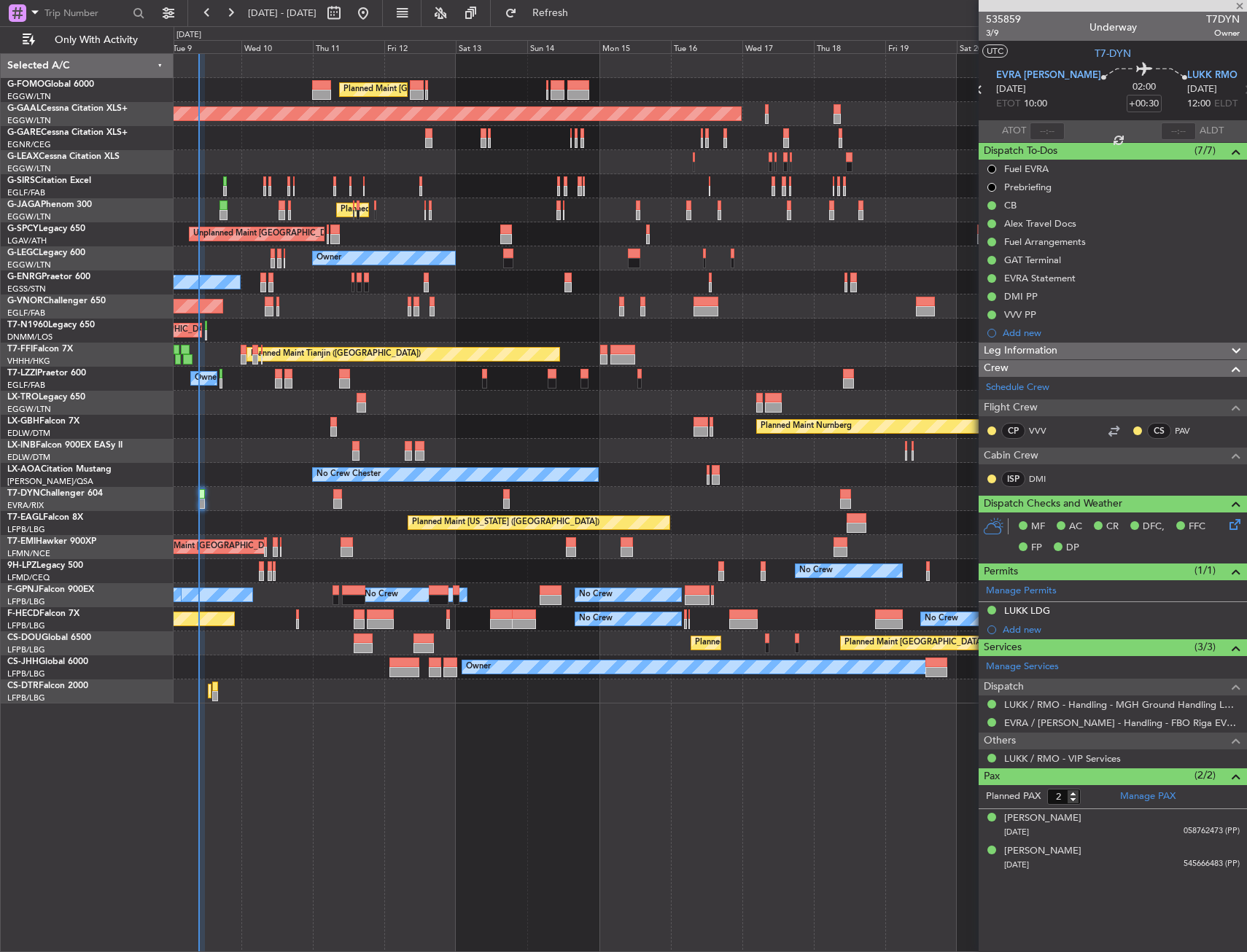
type input "+00:15"
type input "9"
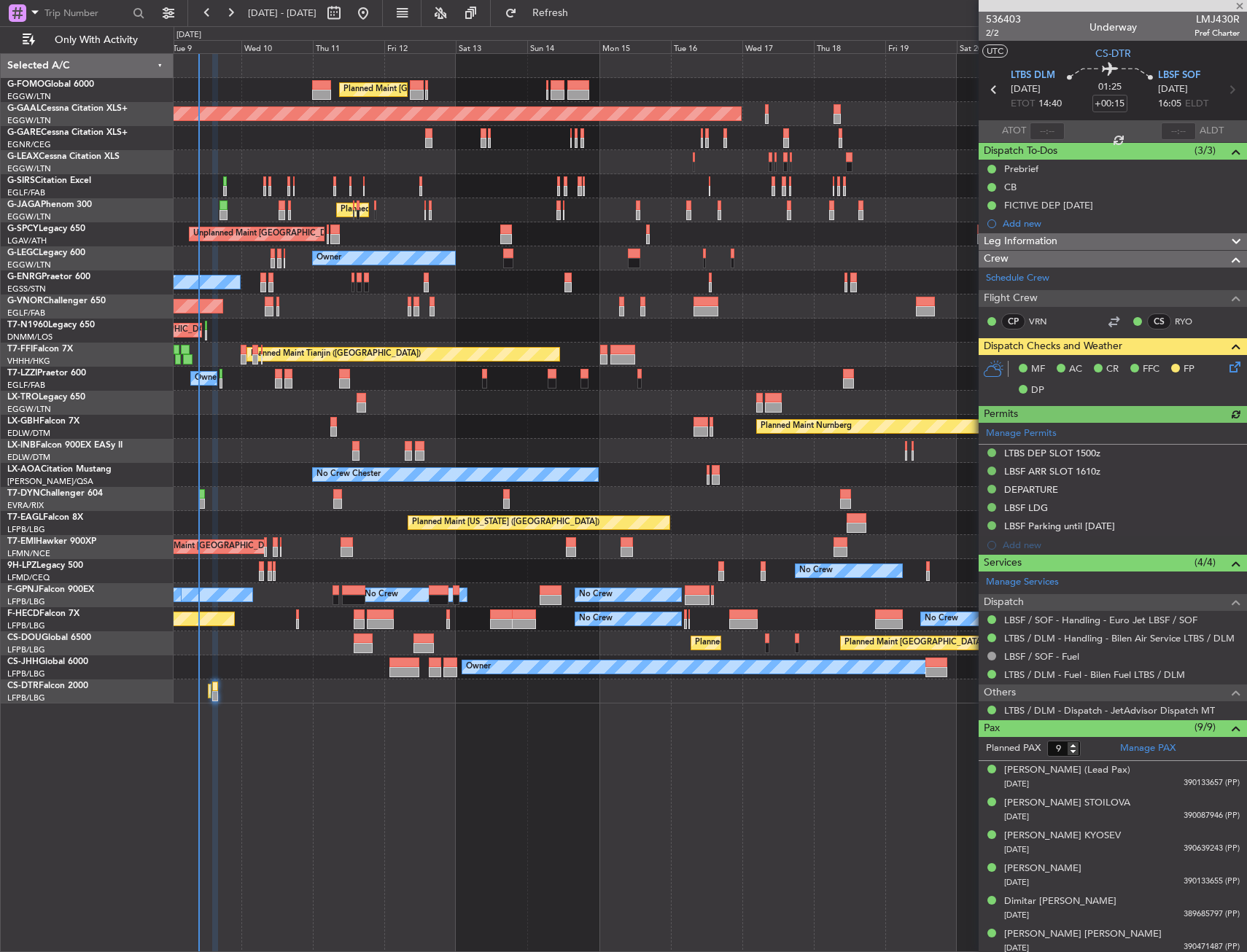
click at [300, 618] on div "No Crew Planned Maint Paris (Le Bourget) No Crew No Crew No Crew" at bounding box center [710, 619] width 1073 height 24
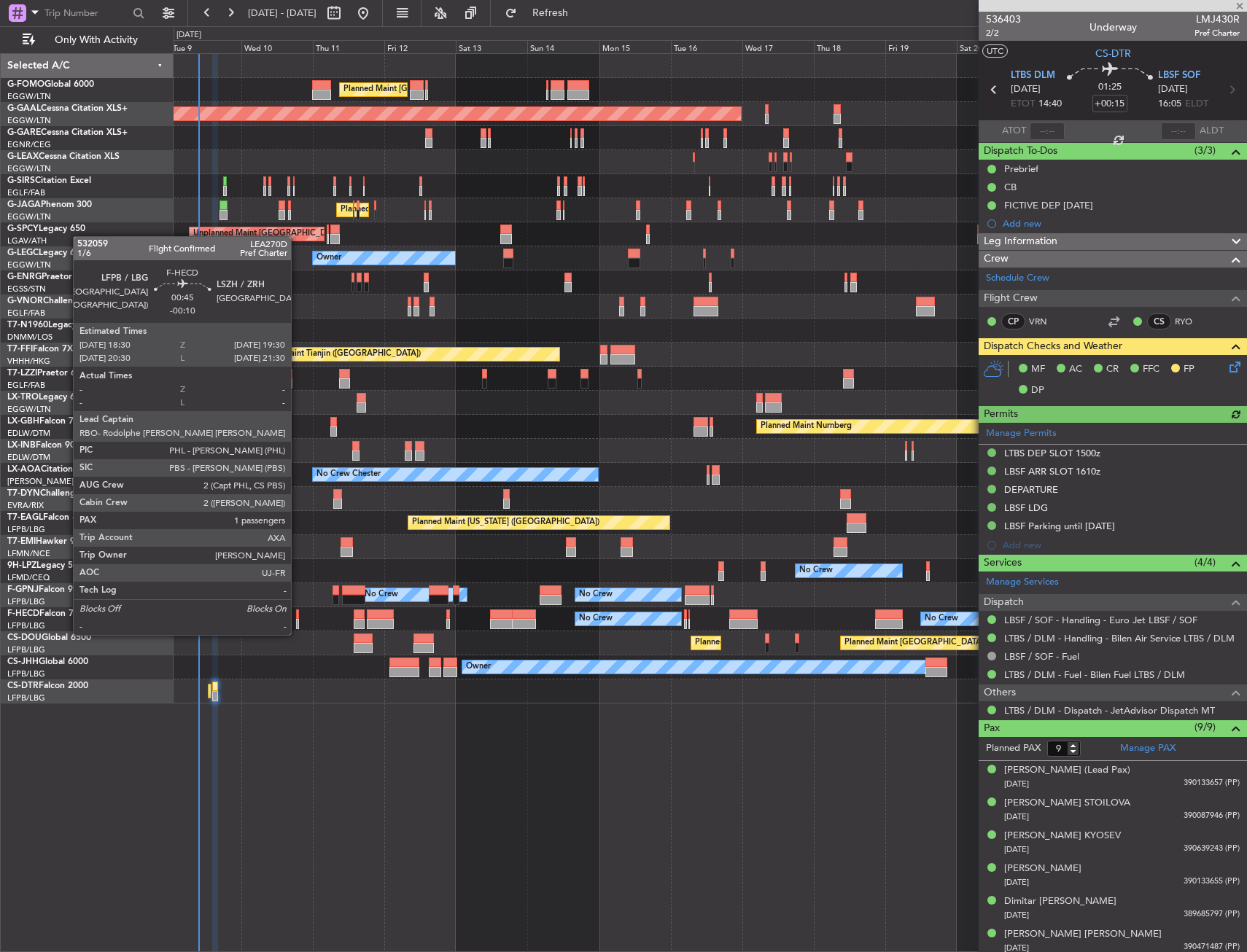
click at [298, 621] on div at bounding box center [298, 624] width 4 height 11
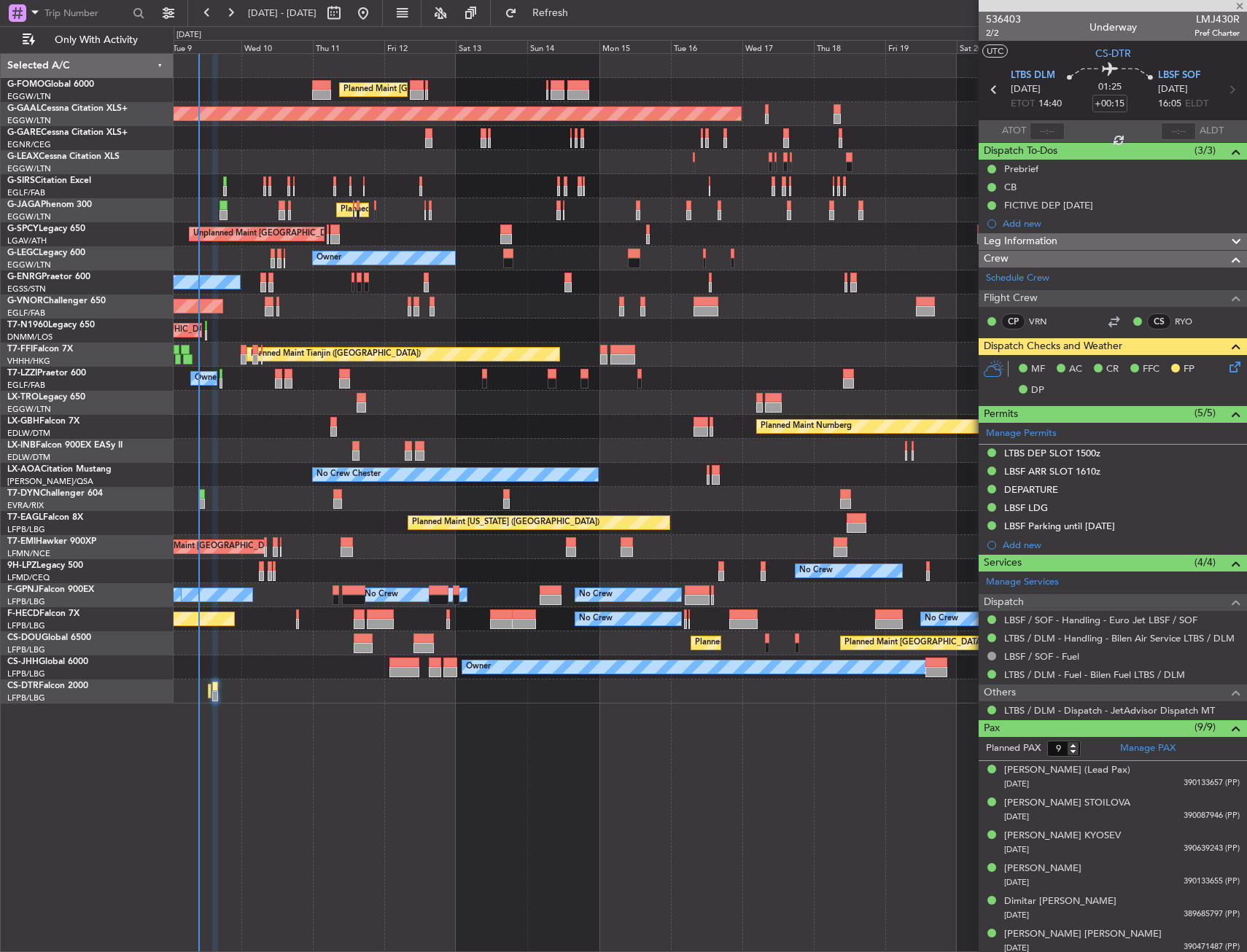
type input "-00:10"
type input "1"
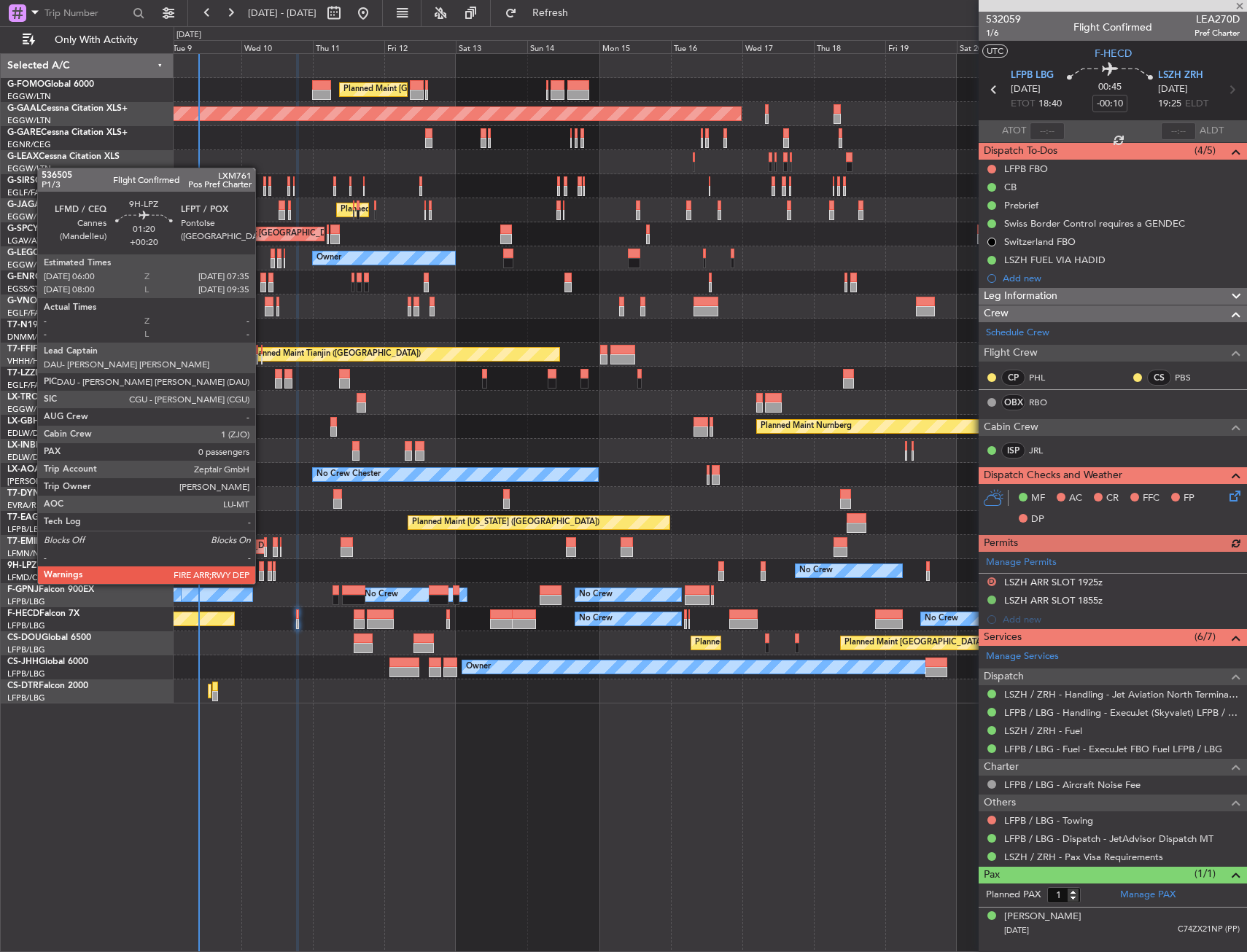
click at [261, 571] on div at bounding box center [261, 576] width 5 height 11
type input "+00:20"
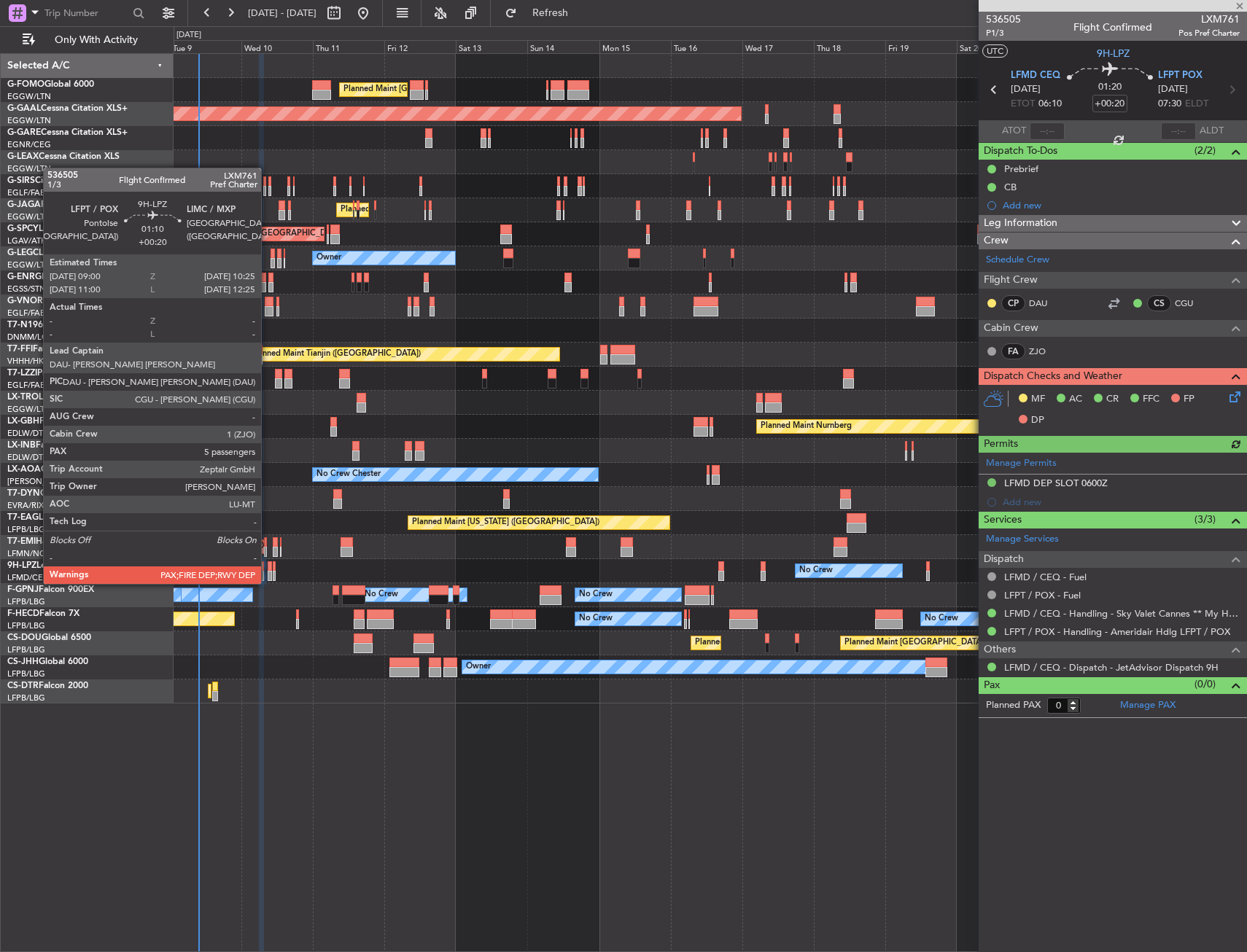
click at [267, 571] on div at bounding box center [270, 576] width 5 height 11
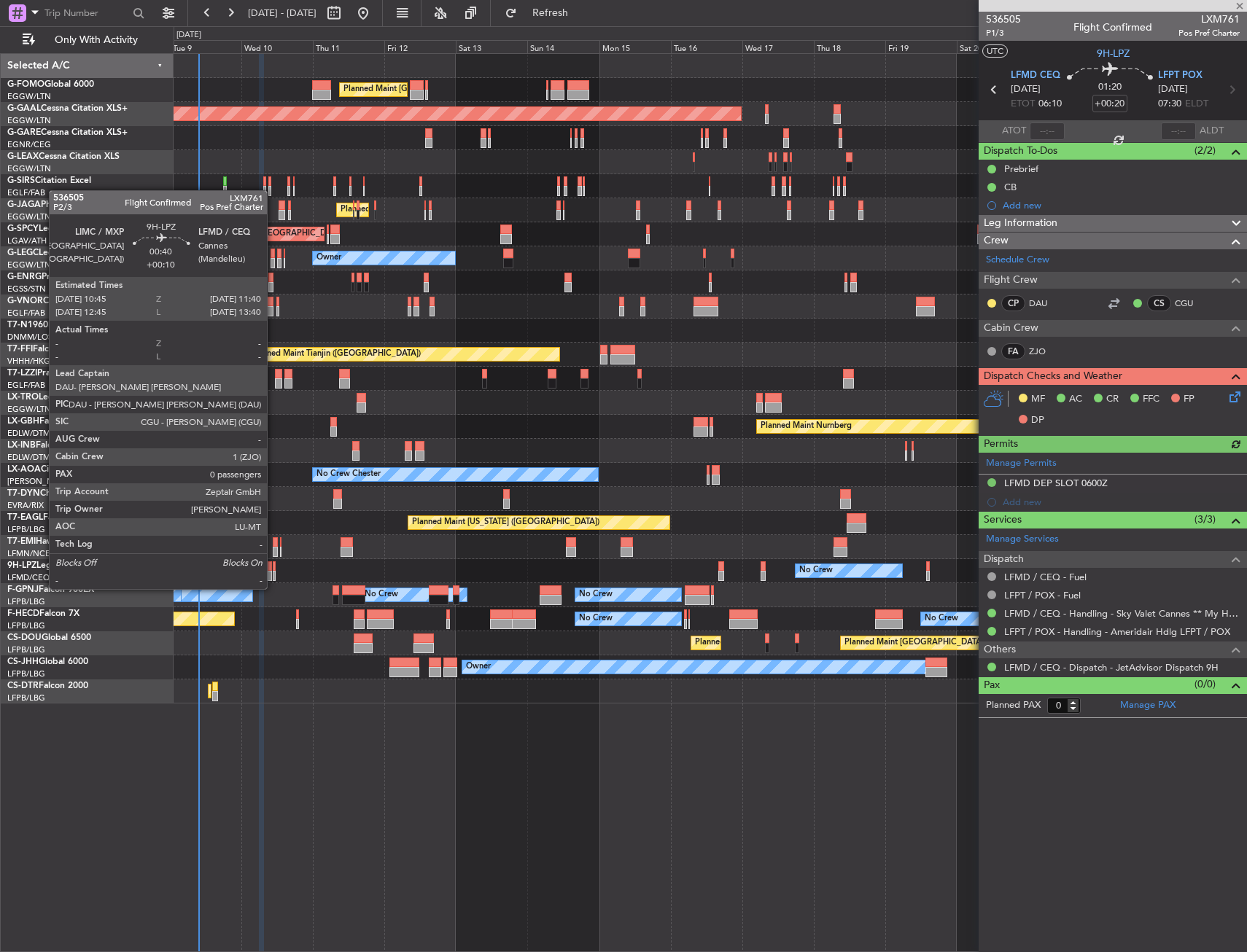
type input "5"
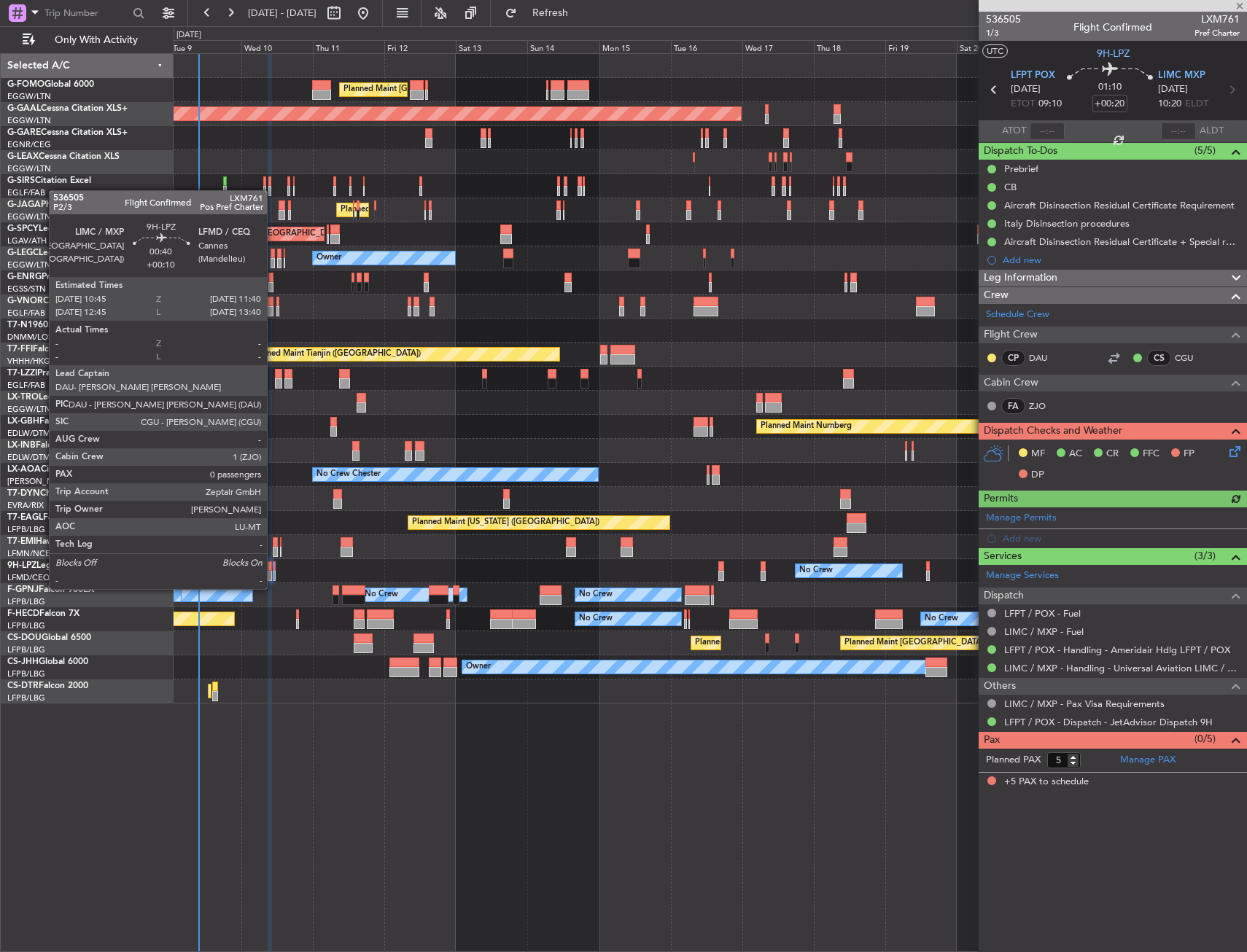
click at [274, 575] on div at bounding box center [274, 576] width 3 height 11
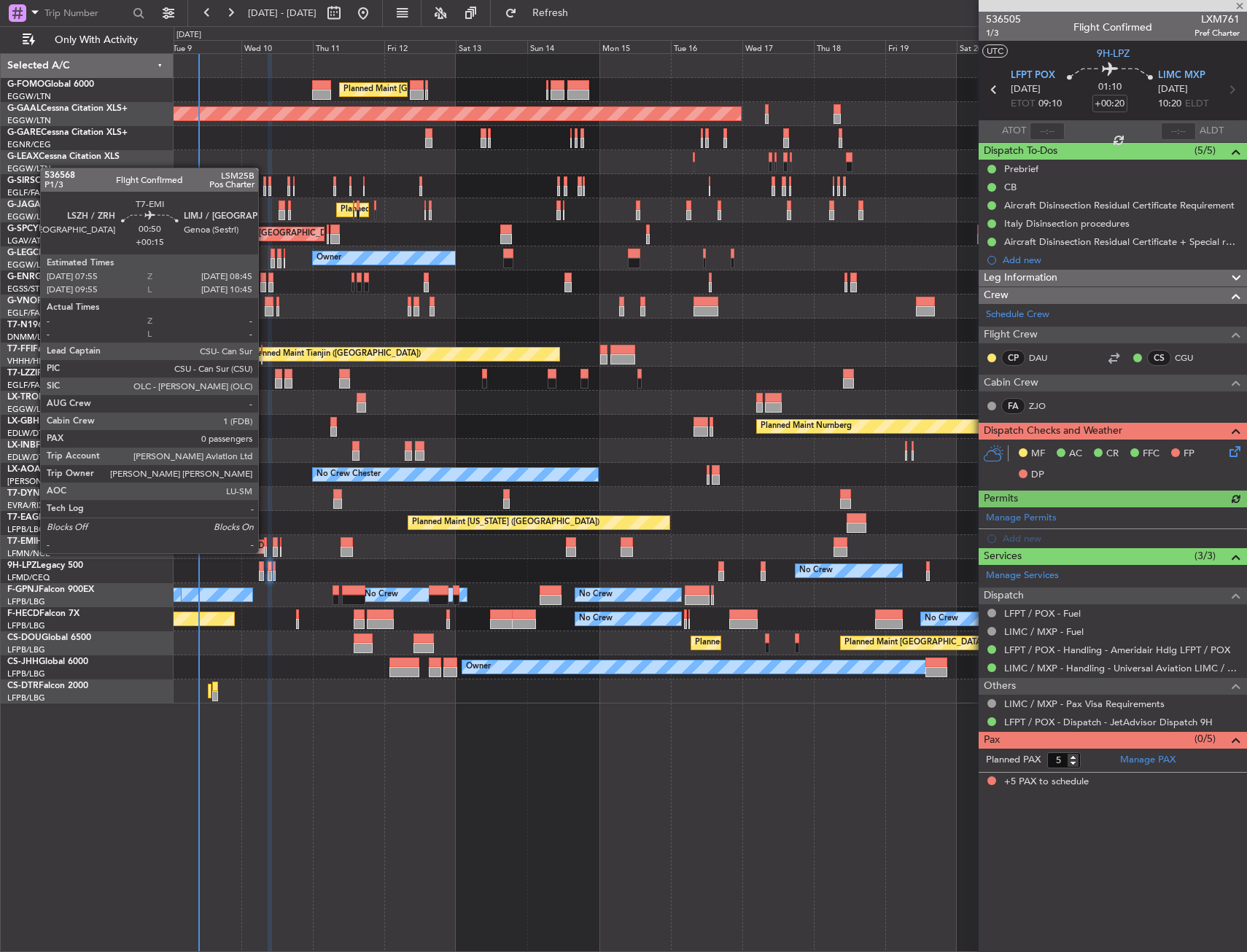
type input "+00:10"
type input "0"
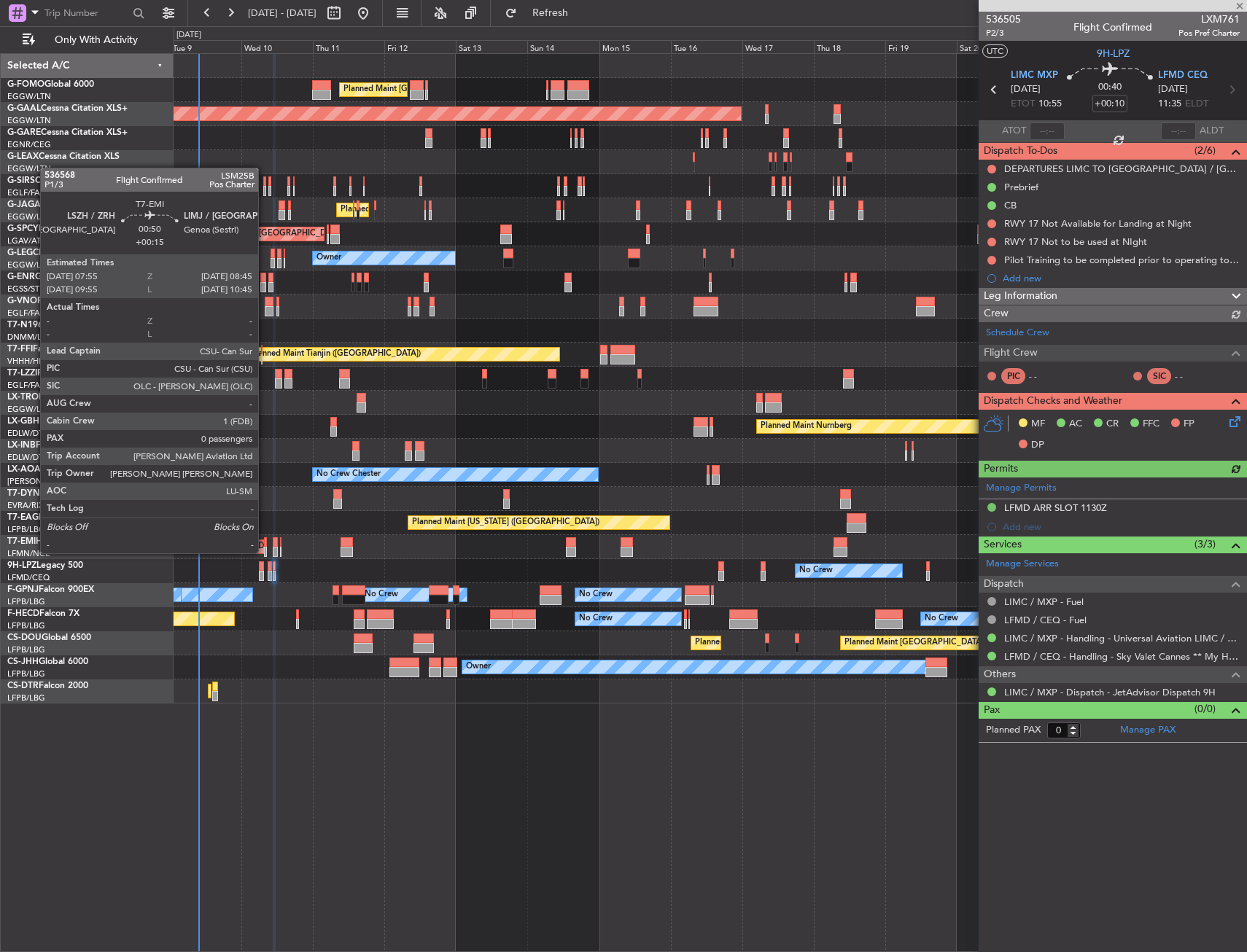
click at [264, 552] on div at bounding box center [265, 552] width 3 height 11
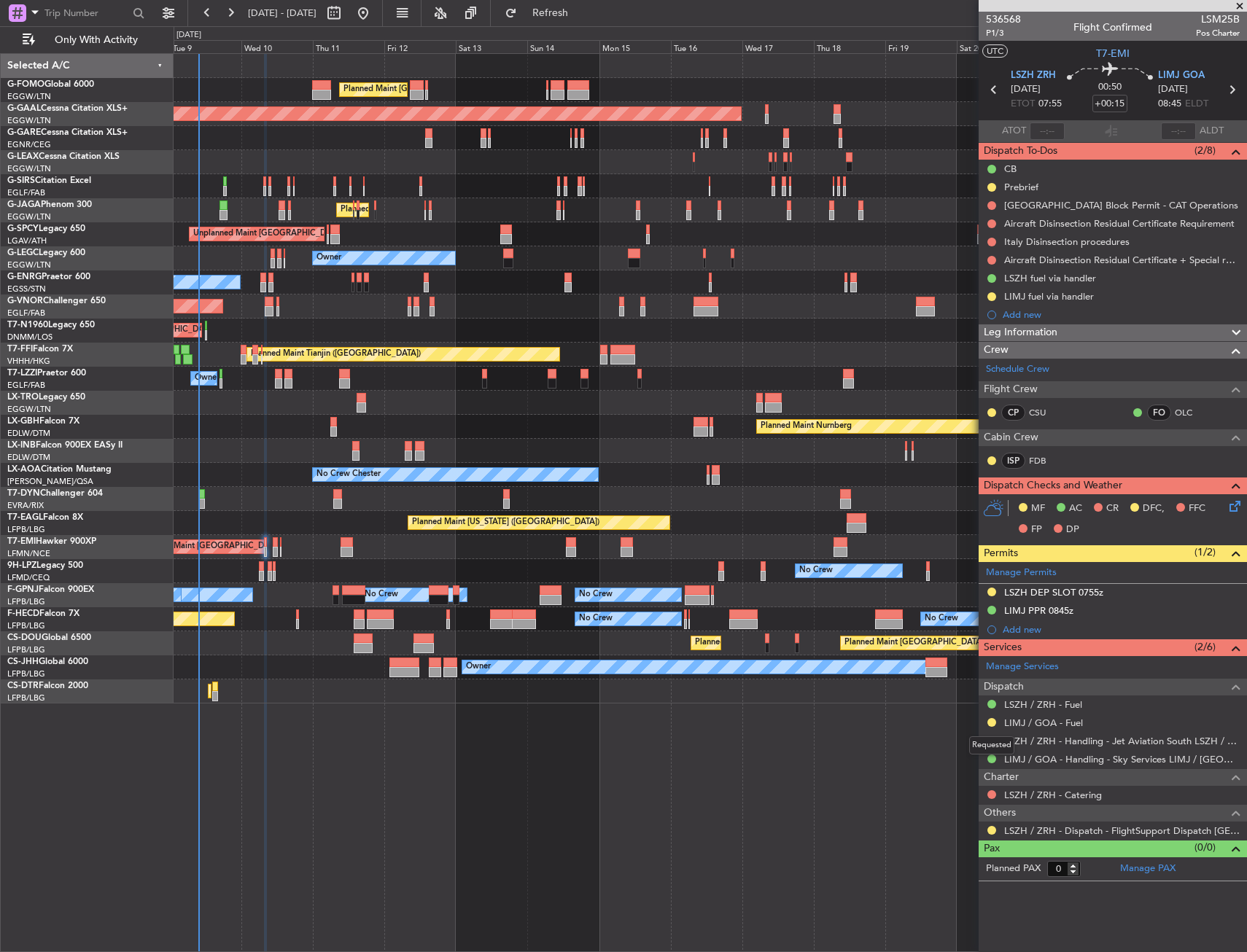
click at [992, 739] on div "Requested" at bounding box center [992, 745] width 45 height 18
click at [992, 740] on button at bounding box center [992, 740] width 9 height 9
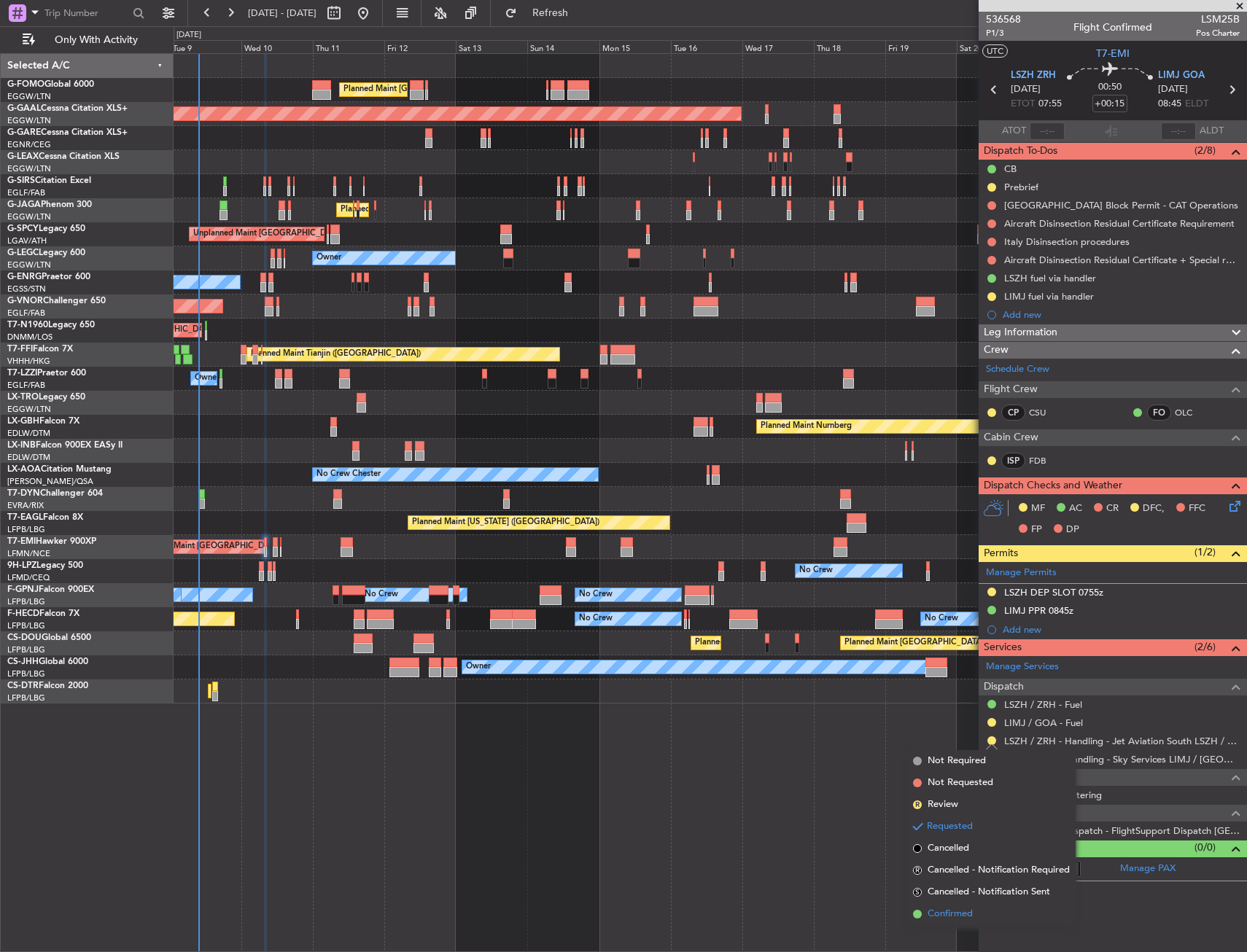
click at [954, 916] on span "Confirmed" at bounding box center [950, 914] width 45 height 14
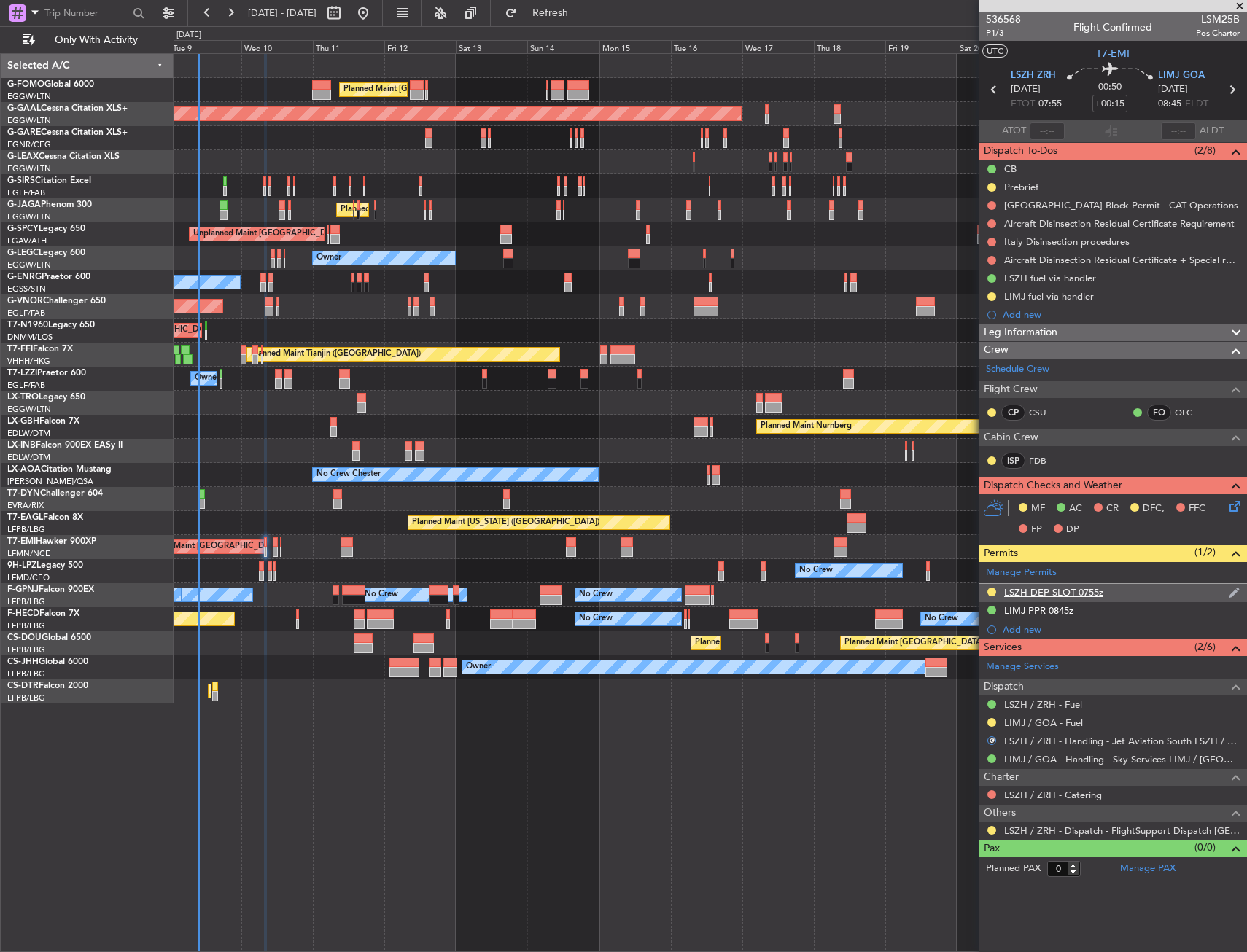
click at [1111, 593] on div "LSZH DEP SLOT 0755z" at bounding box center [1113, 593] width 268 height 18
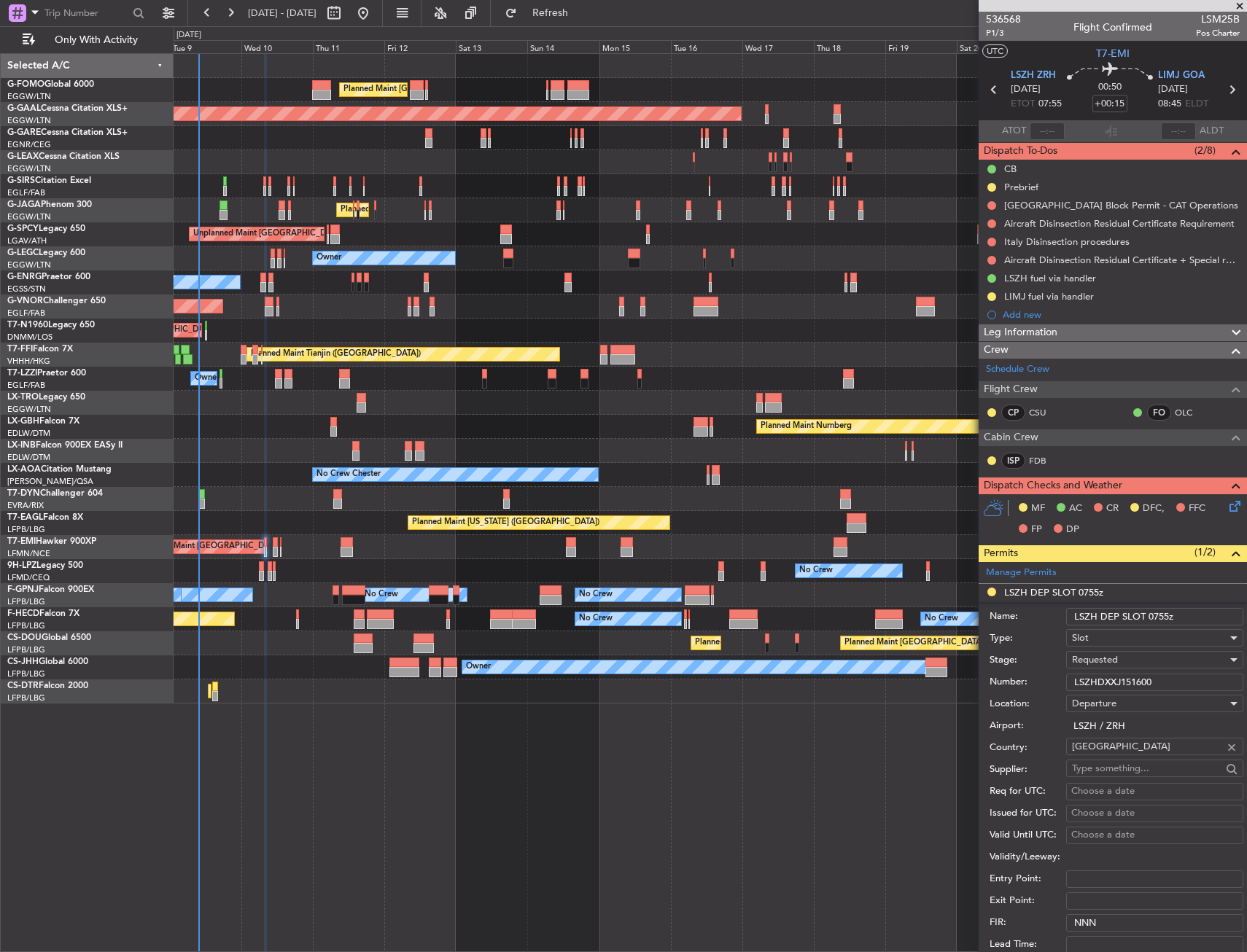
click at [1112, 677] on input "LSZHDXXJ151600" at bounding box center [1154, 682] width 177 height 17
click at [1114, 661] on span "Requested" at bounding box center [1095, 659] width 46 height 13
click at [1113, 764] on span "Received OK" at bounding box center [1149, 770] width 153 height 22
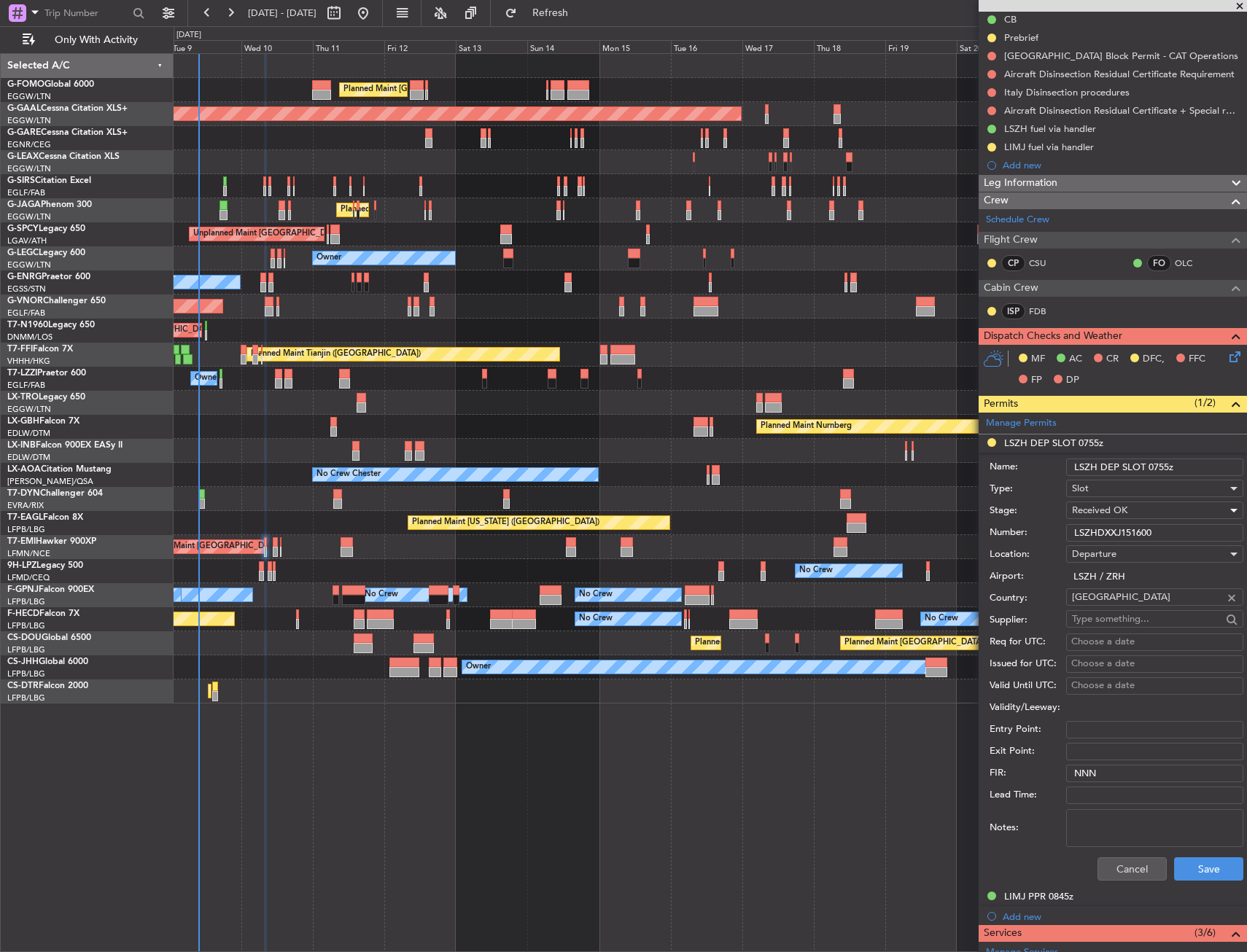
scroll to position [218, 0]
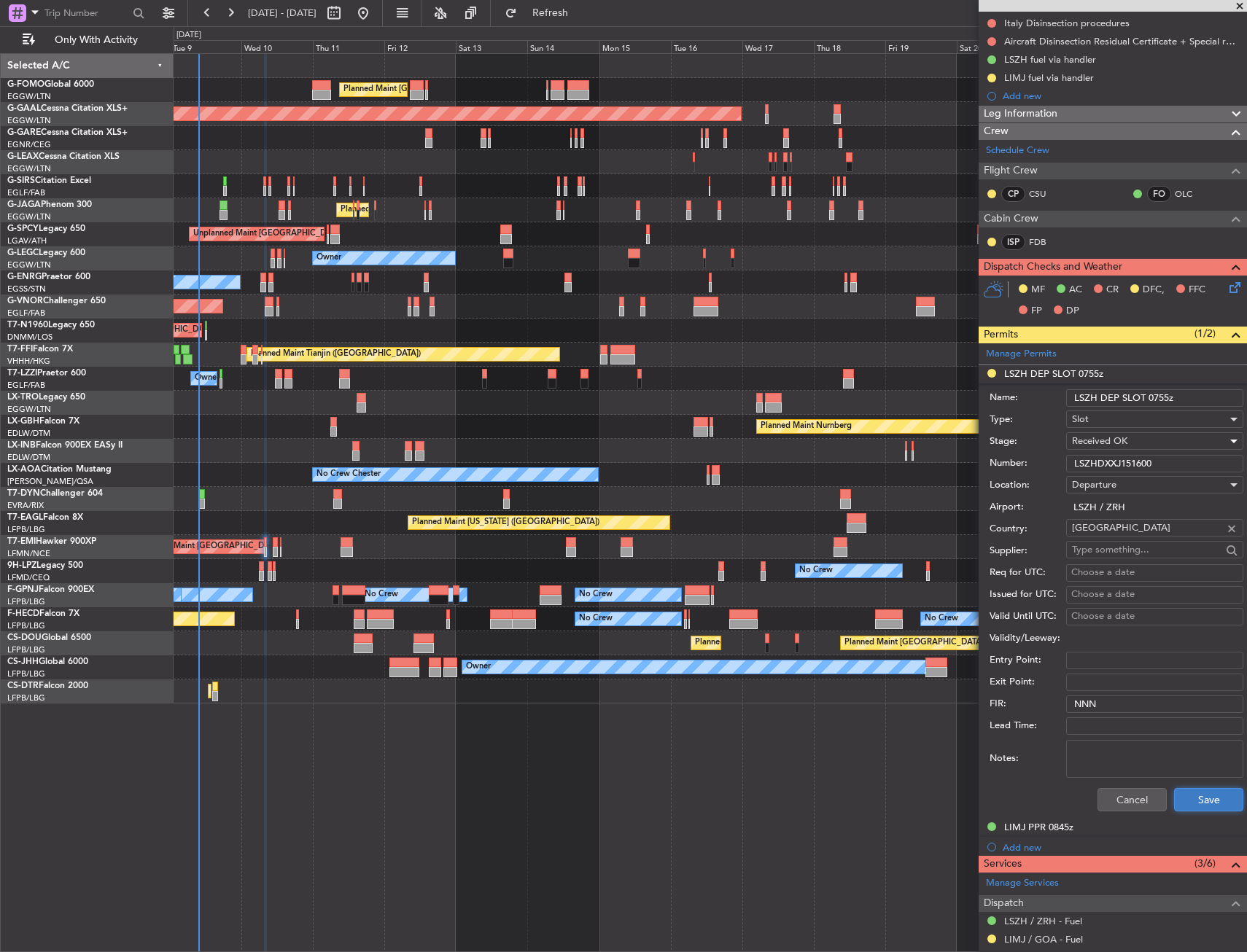
click at [1185, 804] on button "Save" at bounding box center [1209, 799] width 69 height 23
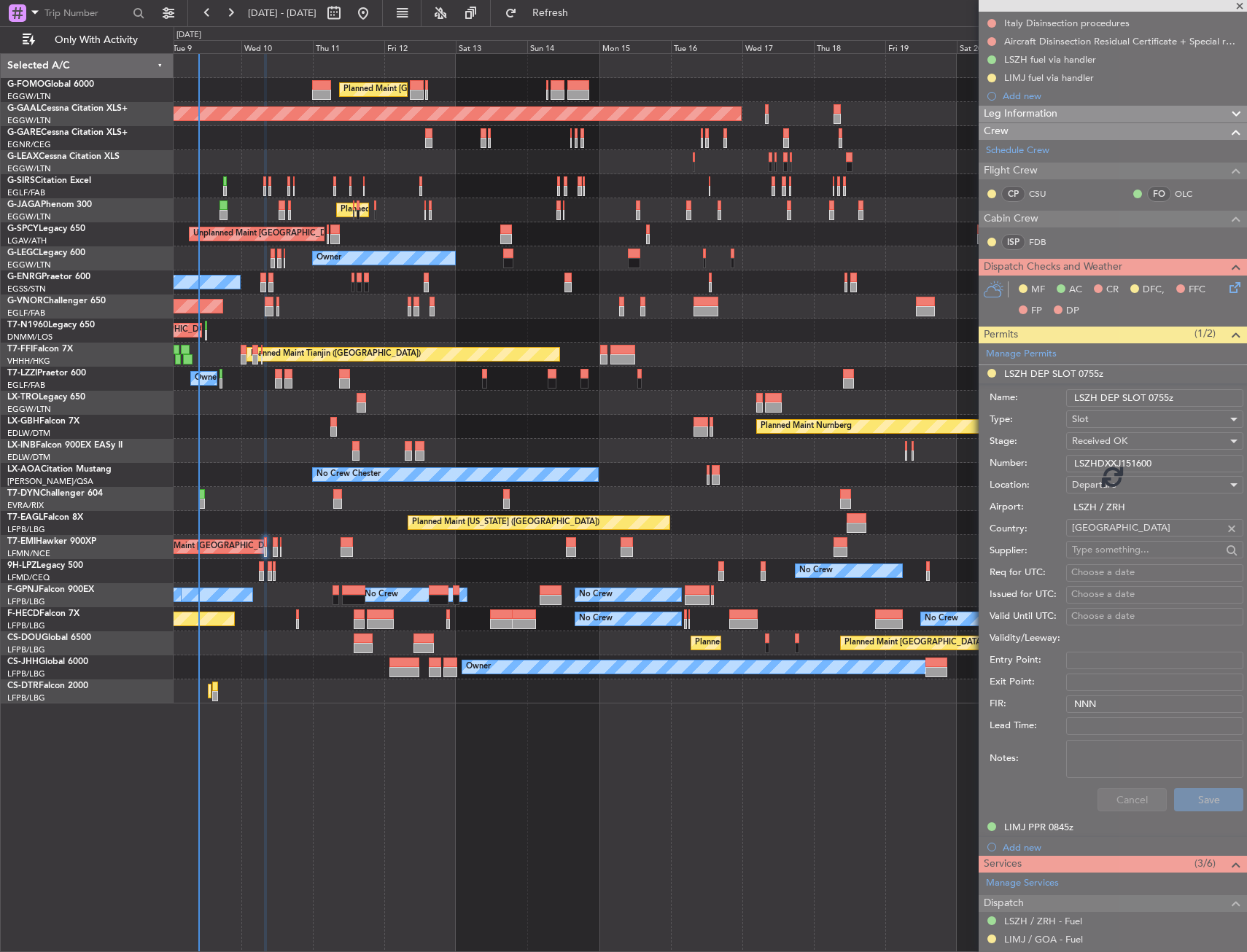
scroll to position [0, 0]
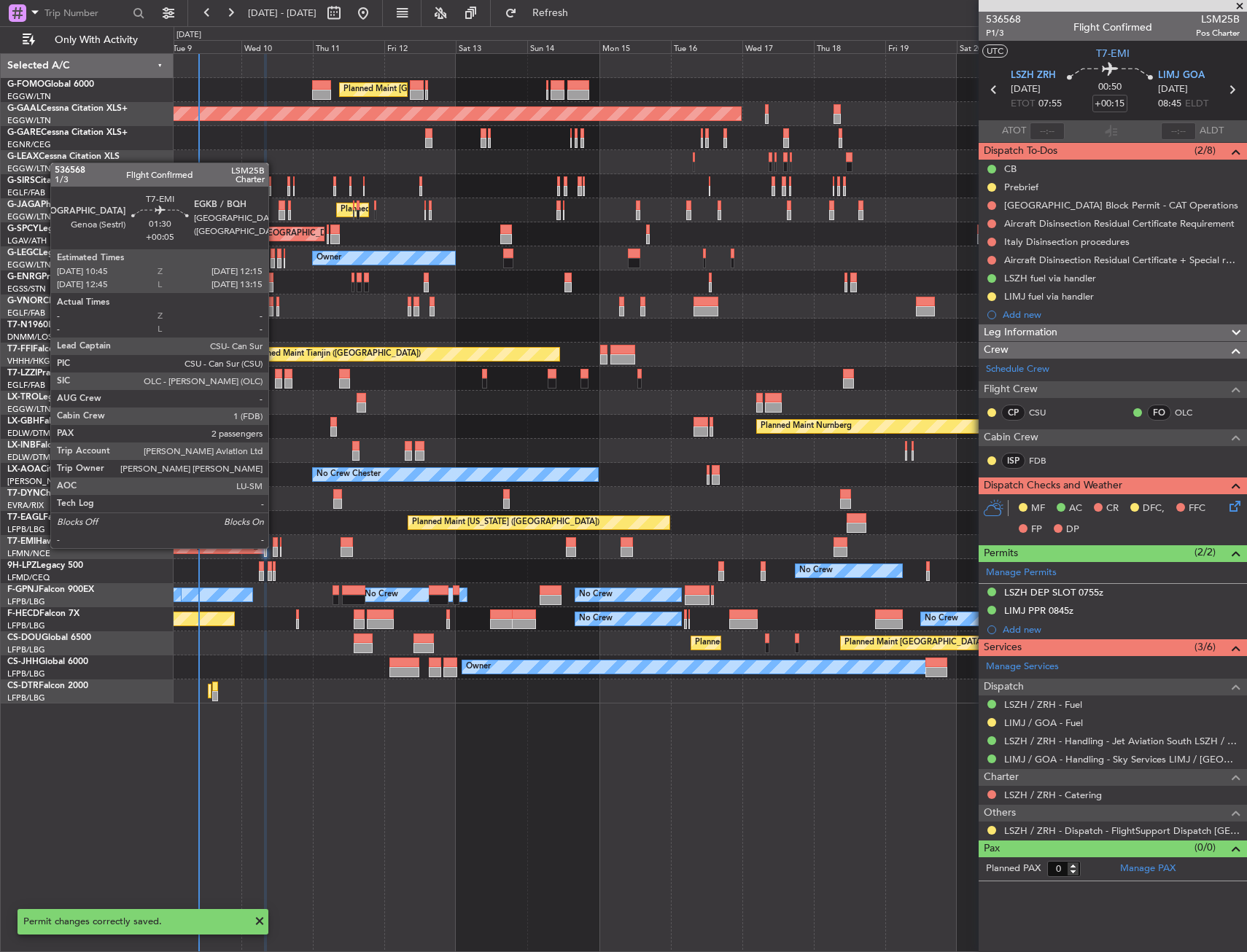
click at [275, 547] on div at bounding box center [275, 552] width 5 height 11
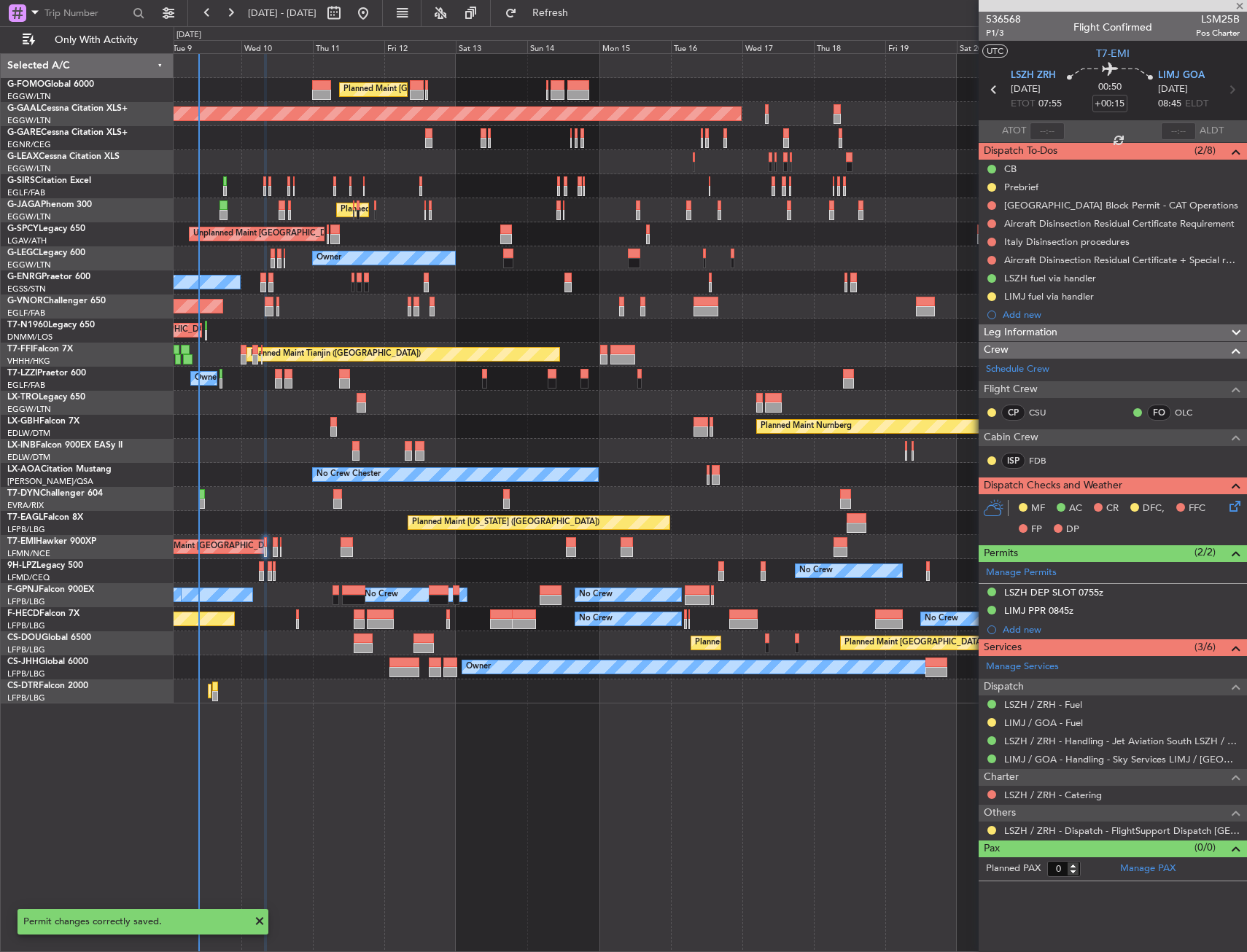
type input "+00:05"
type input "2"
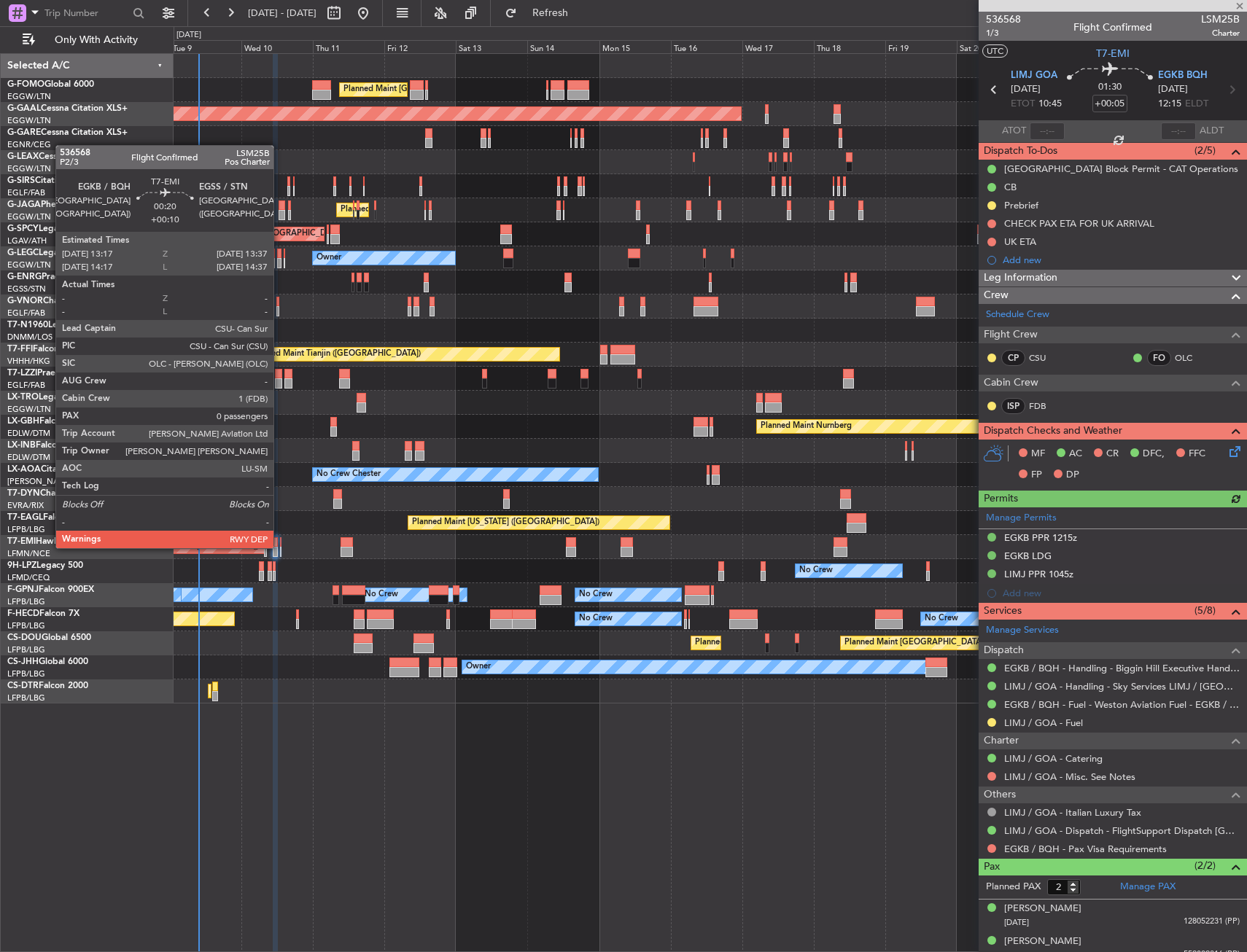
click at [280, 547] on div at bounding box center [281, 552] width 2 height 11
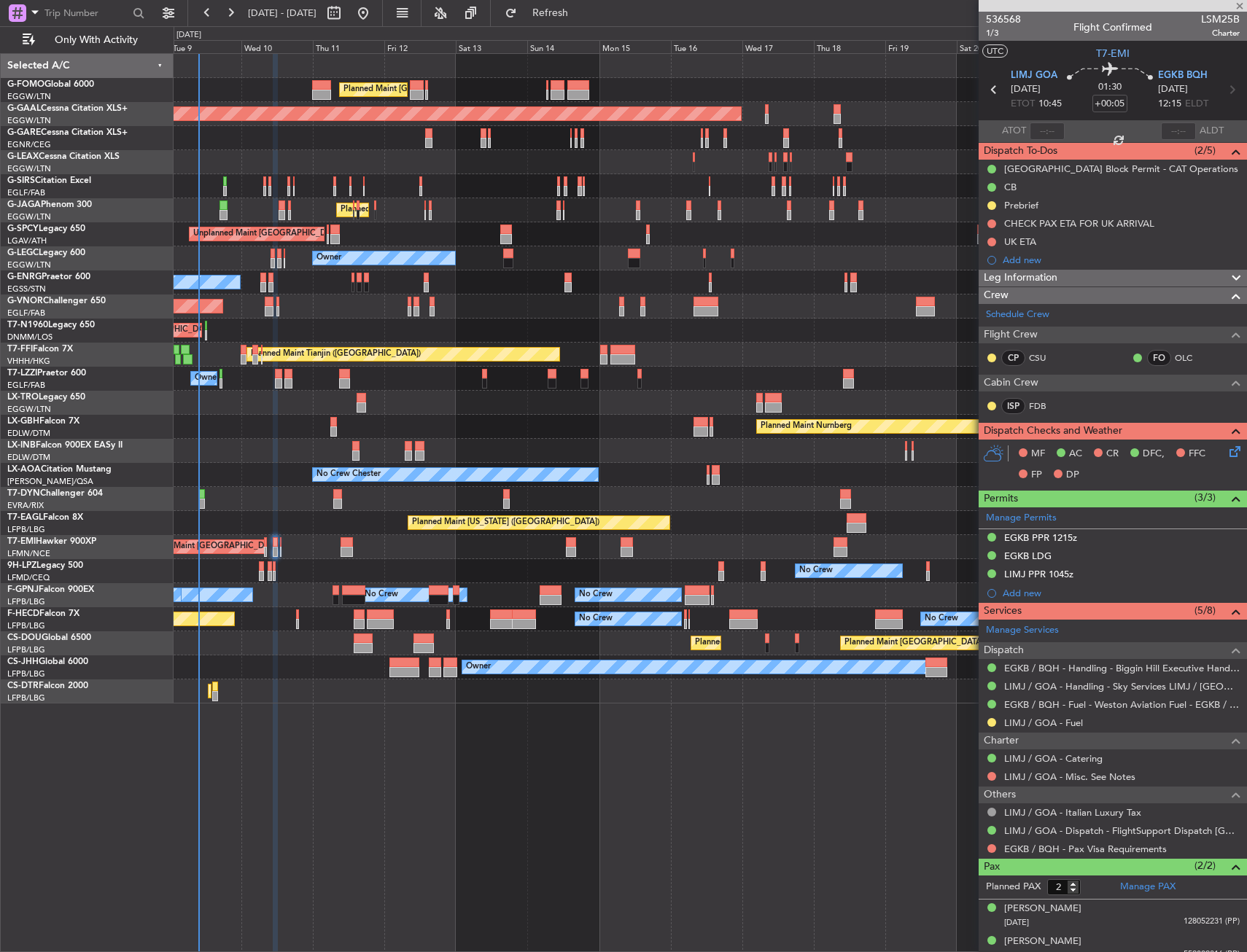
type input "+00:10"
type input "0"
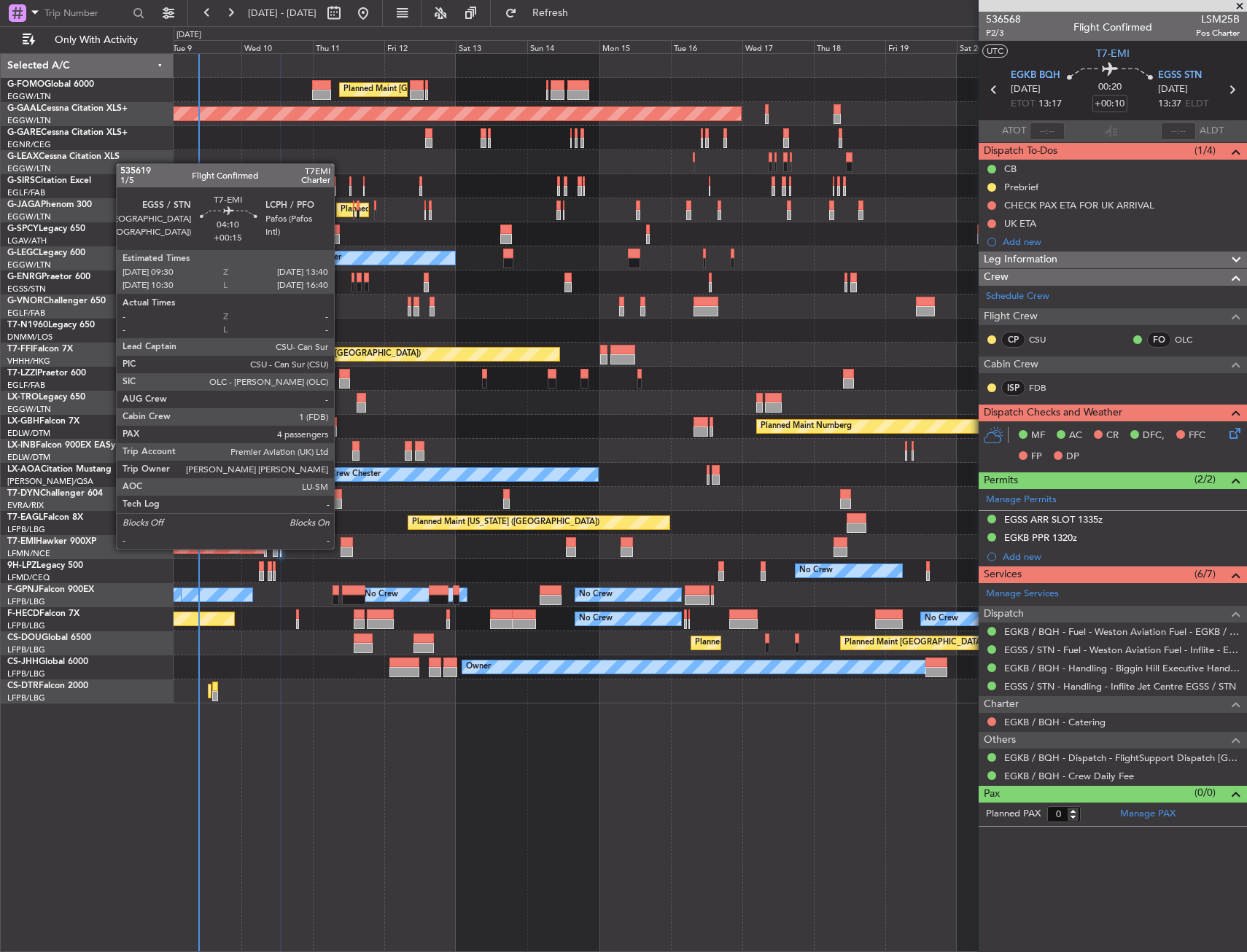
click at [341, 548] on div at bounding box center [347, 552] width 13 height 11
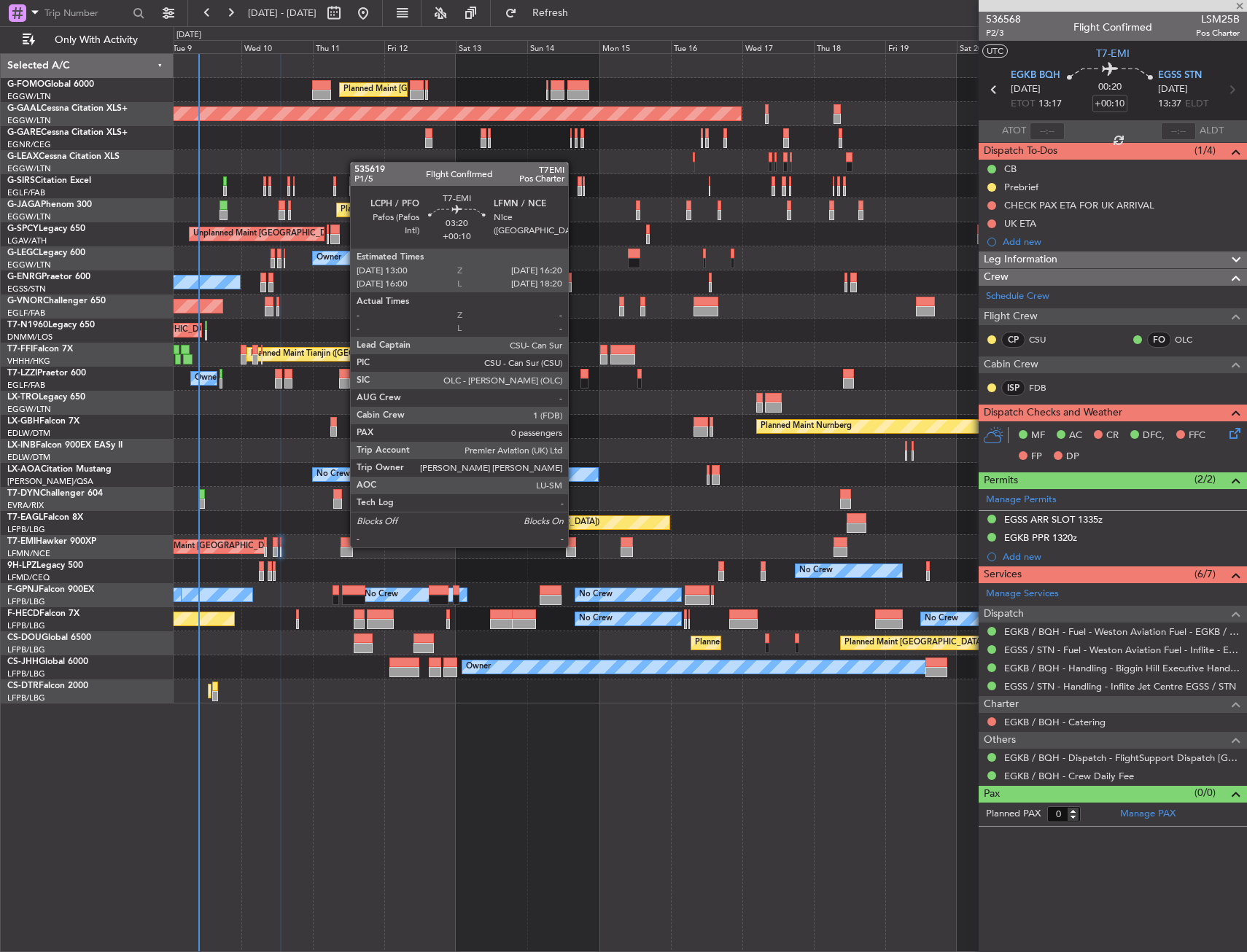
type input "+00:15"
type input "4"
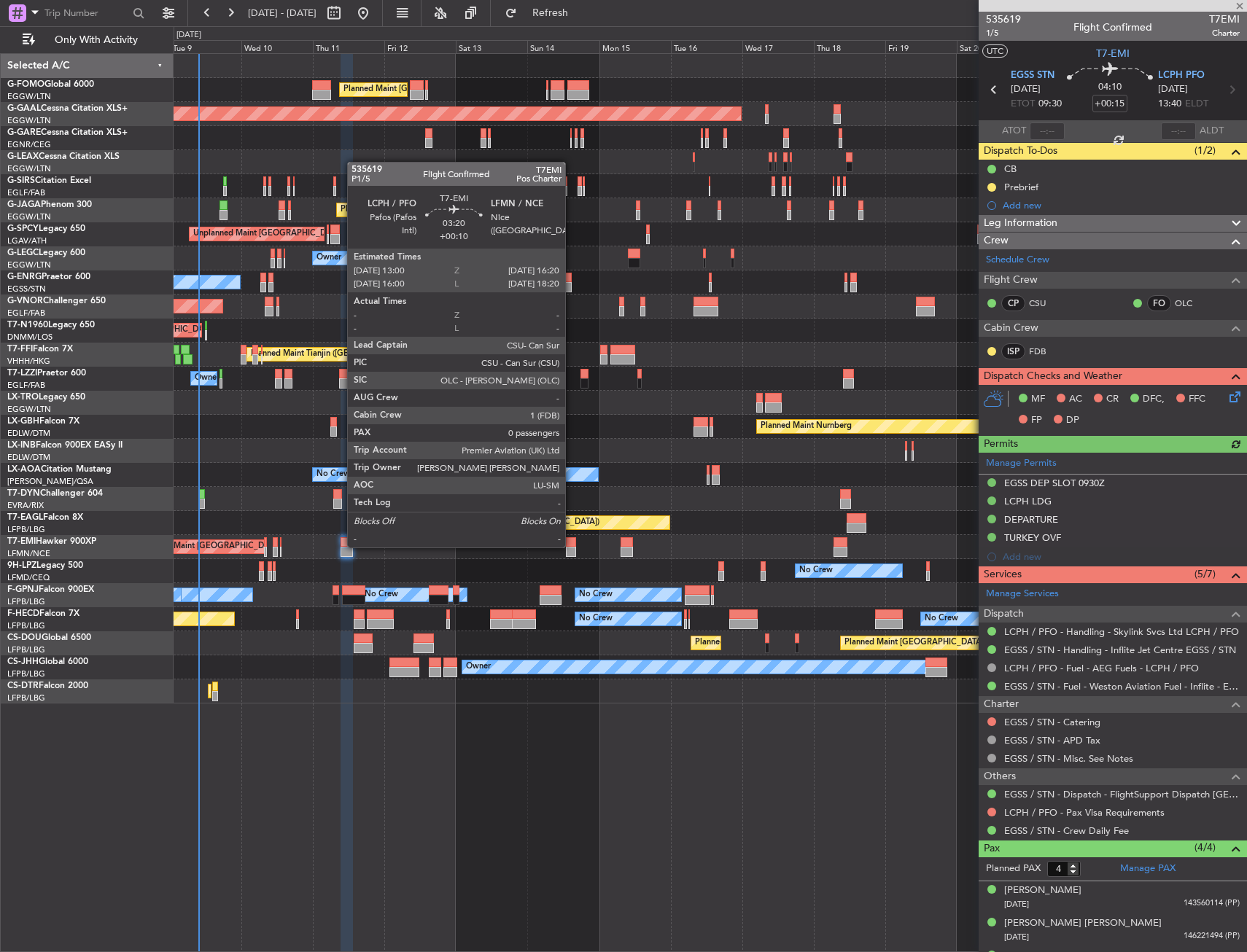
click at [572, 546] on div at bounding box center [571, 542] width 11 height 11
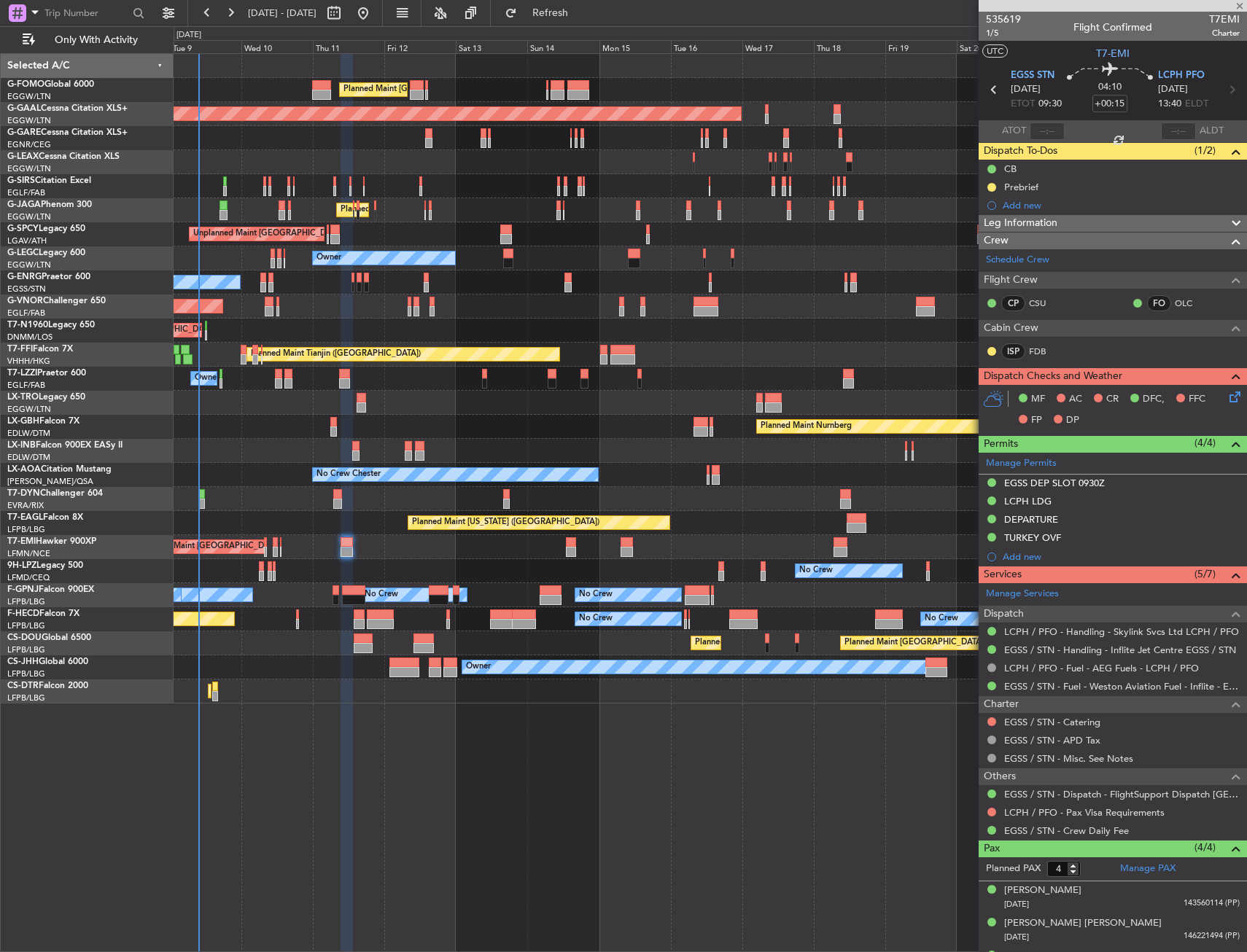
type input "+00:10"
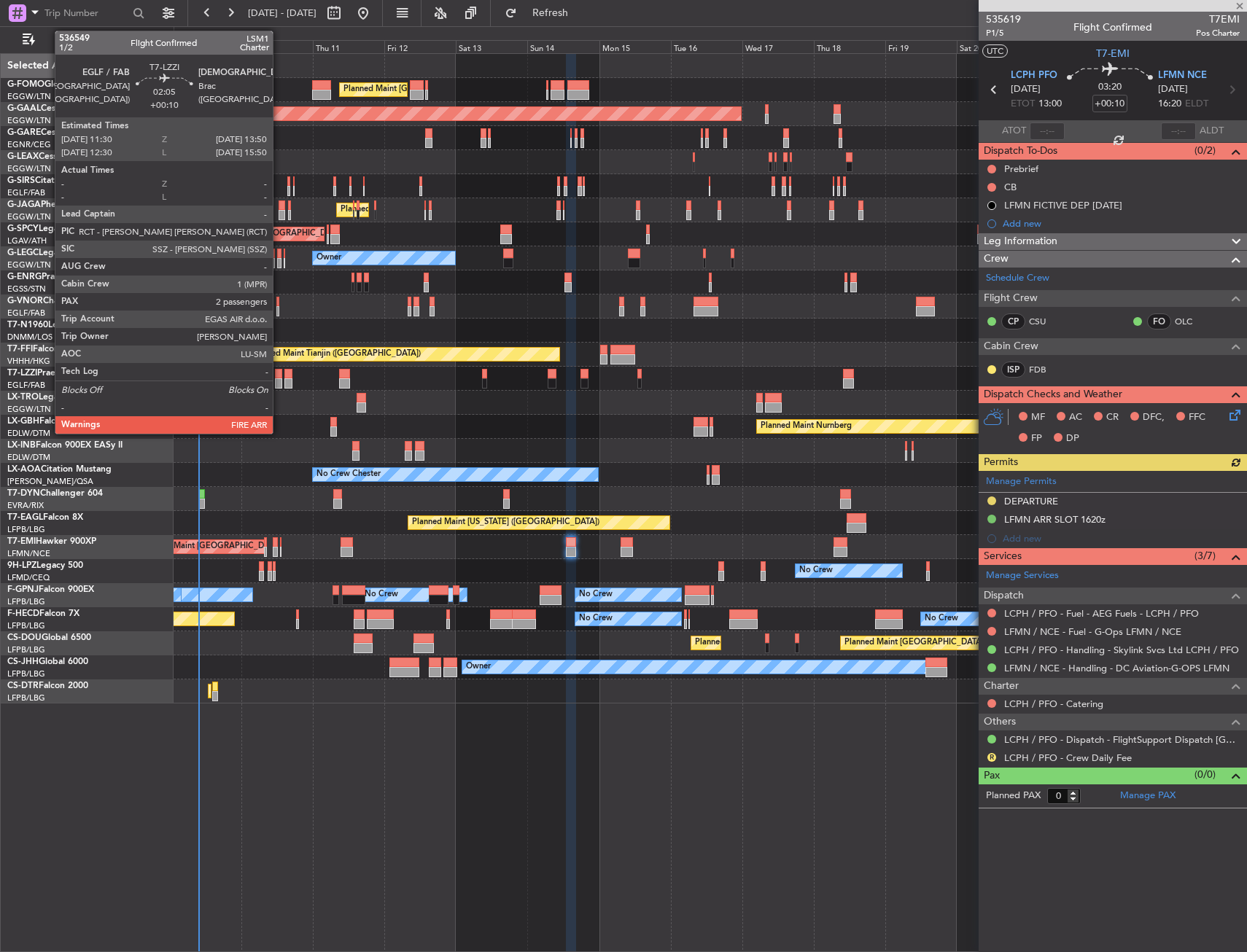
click at [280, 373] on div at bounding box center [279, 374] width 8 height 11
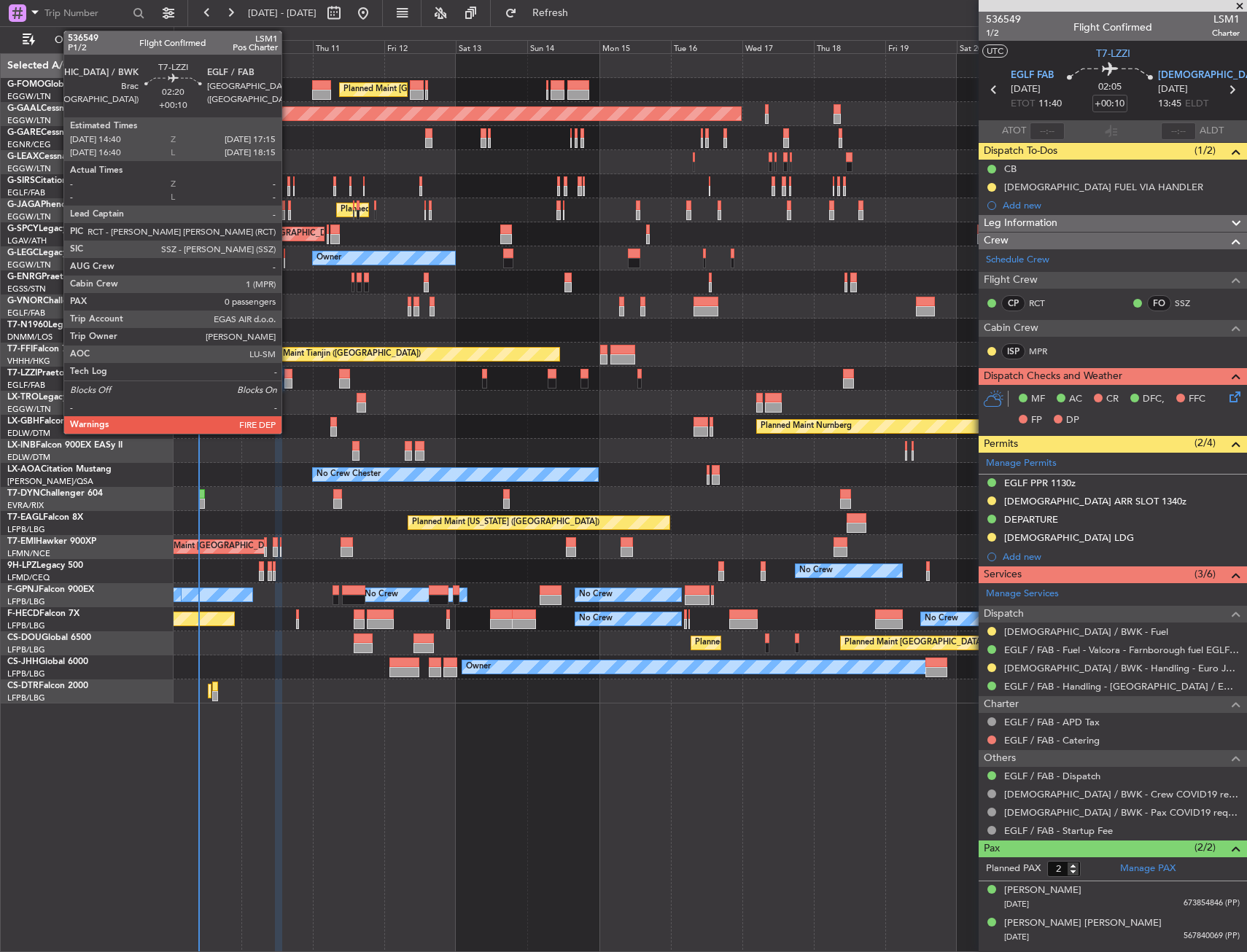
click at [288, 382] on div at bounding box center [288, 383] width 8 height 11
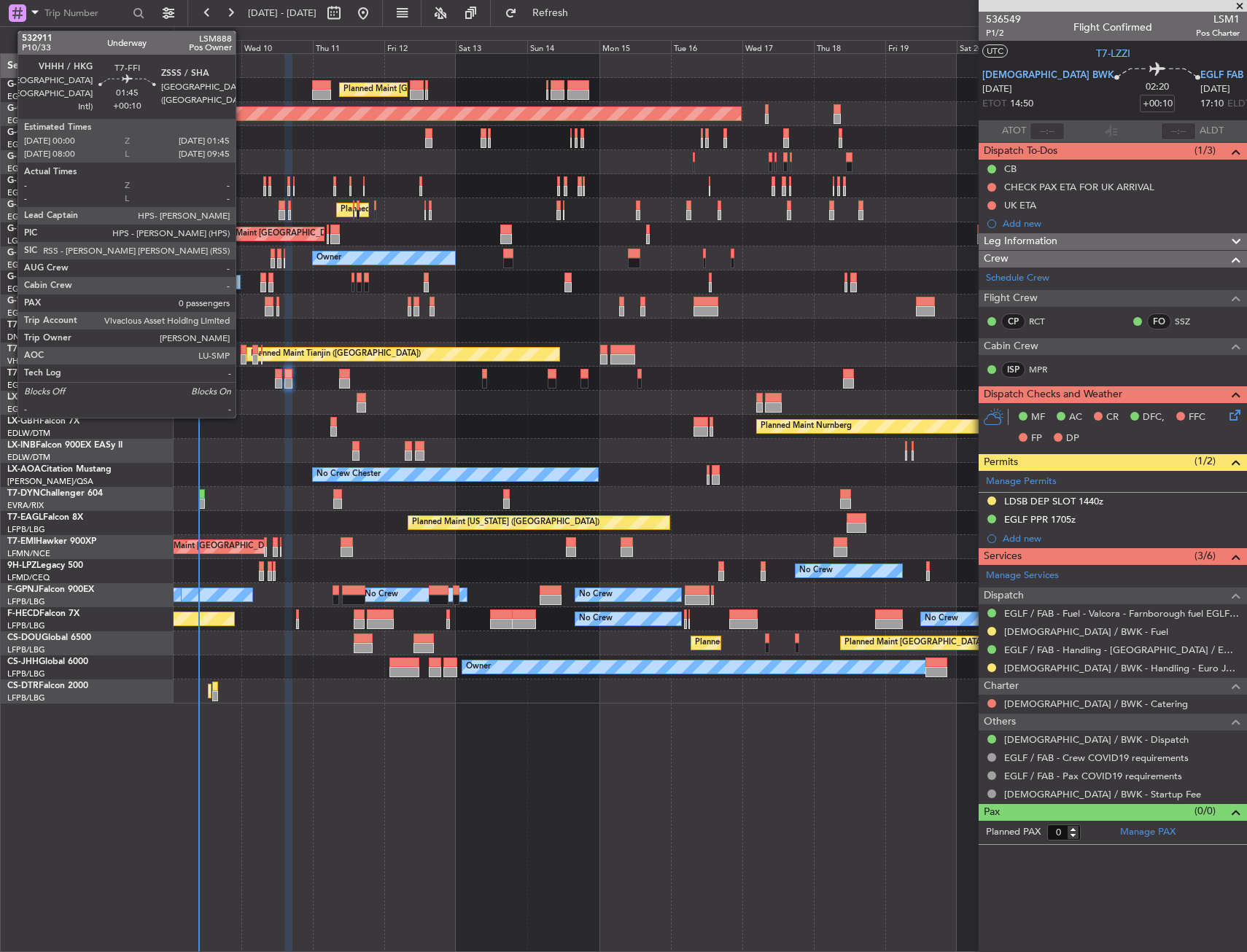
click at [242, 350] on div at bounding box center [243, 350] width 6 height 11
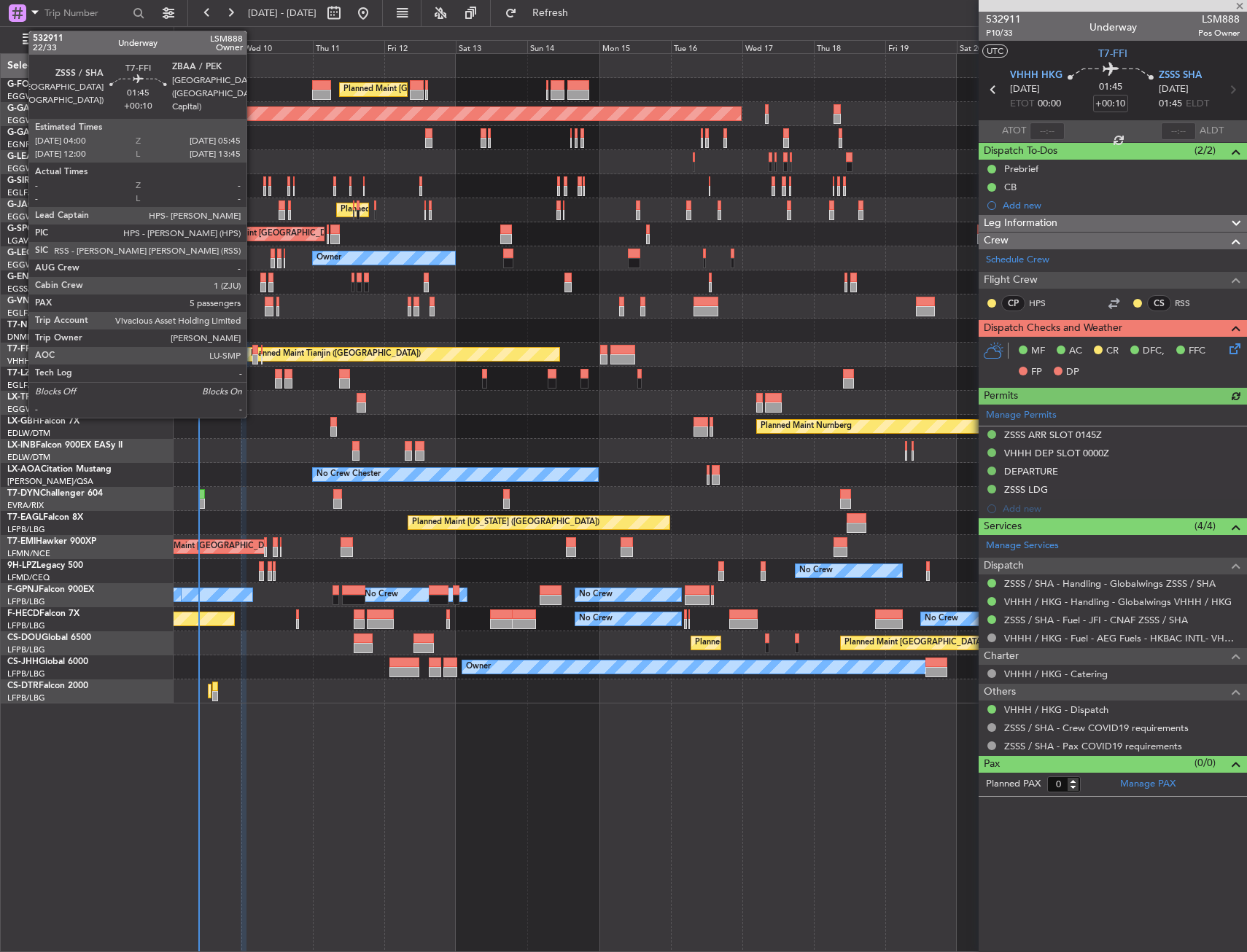
click at [253, 352] on div at bounding box center [255, 350] width 6 height 11
type input "5"
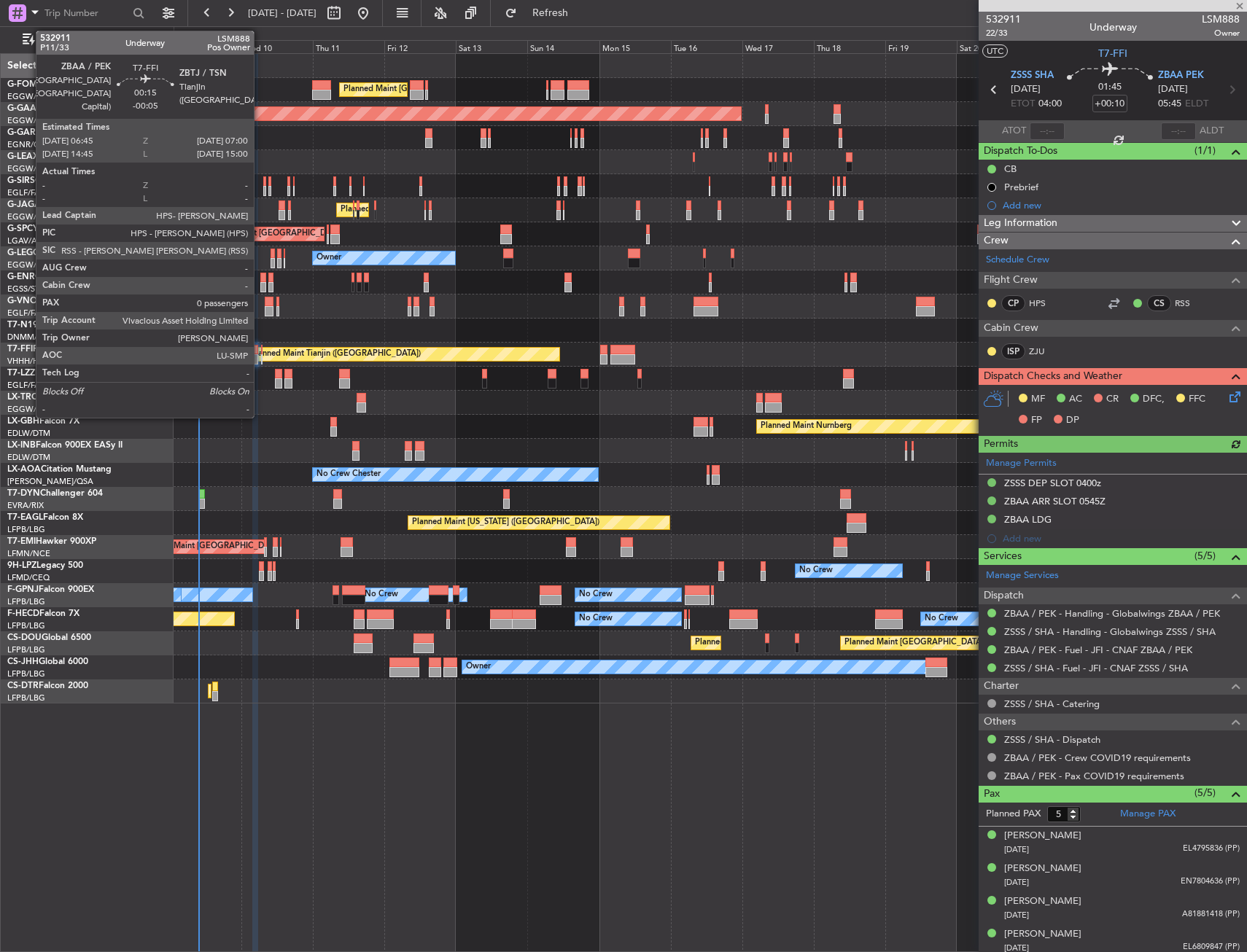
click at [261, 352] on div at bounding box center [261, 350] width 2 height 11
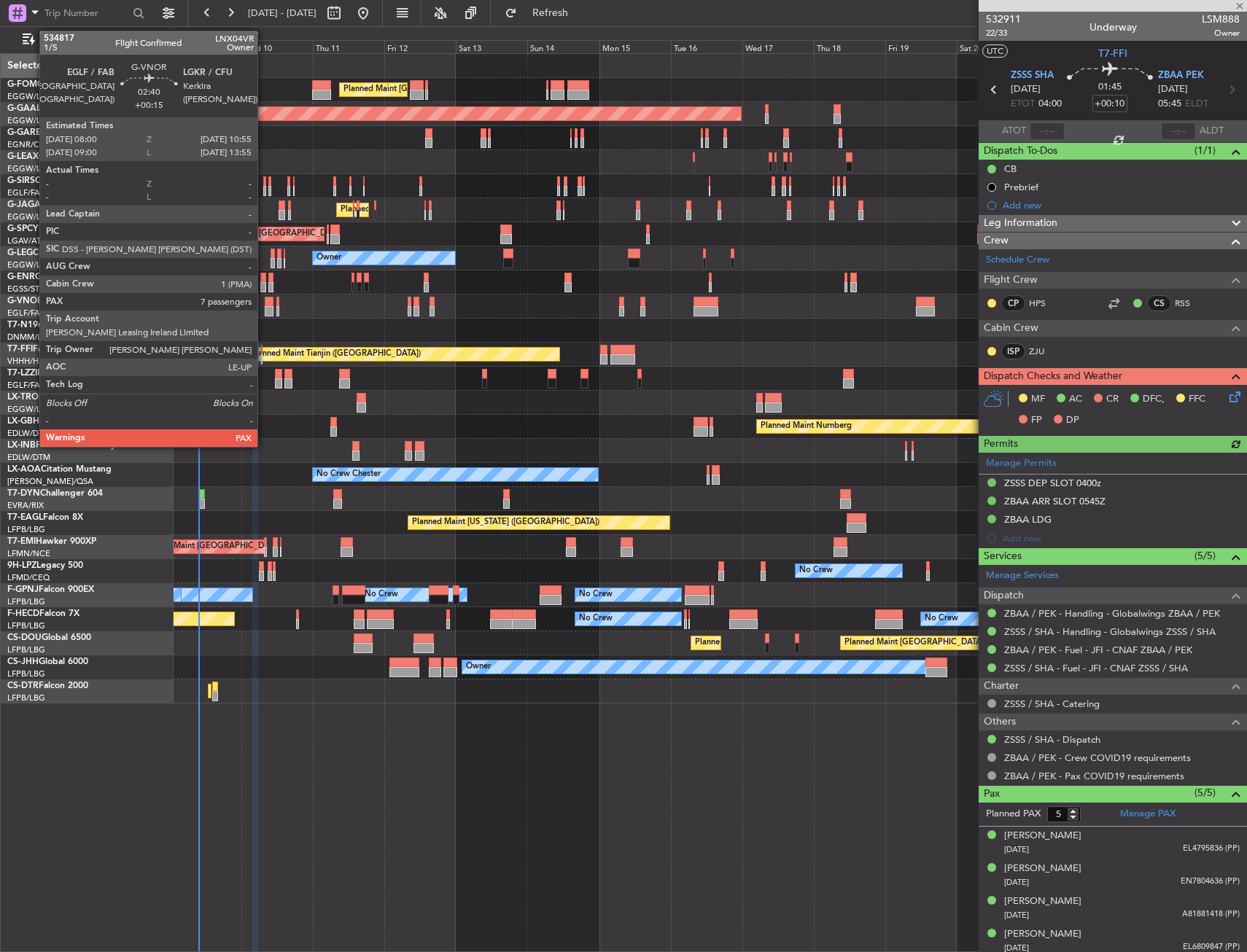
type input "-00:05"
type input "0"
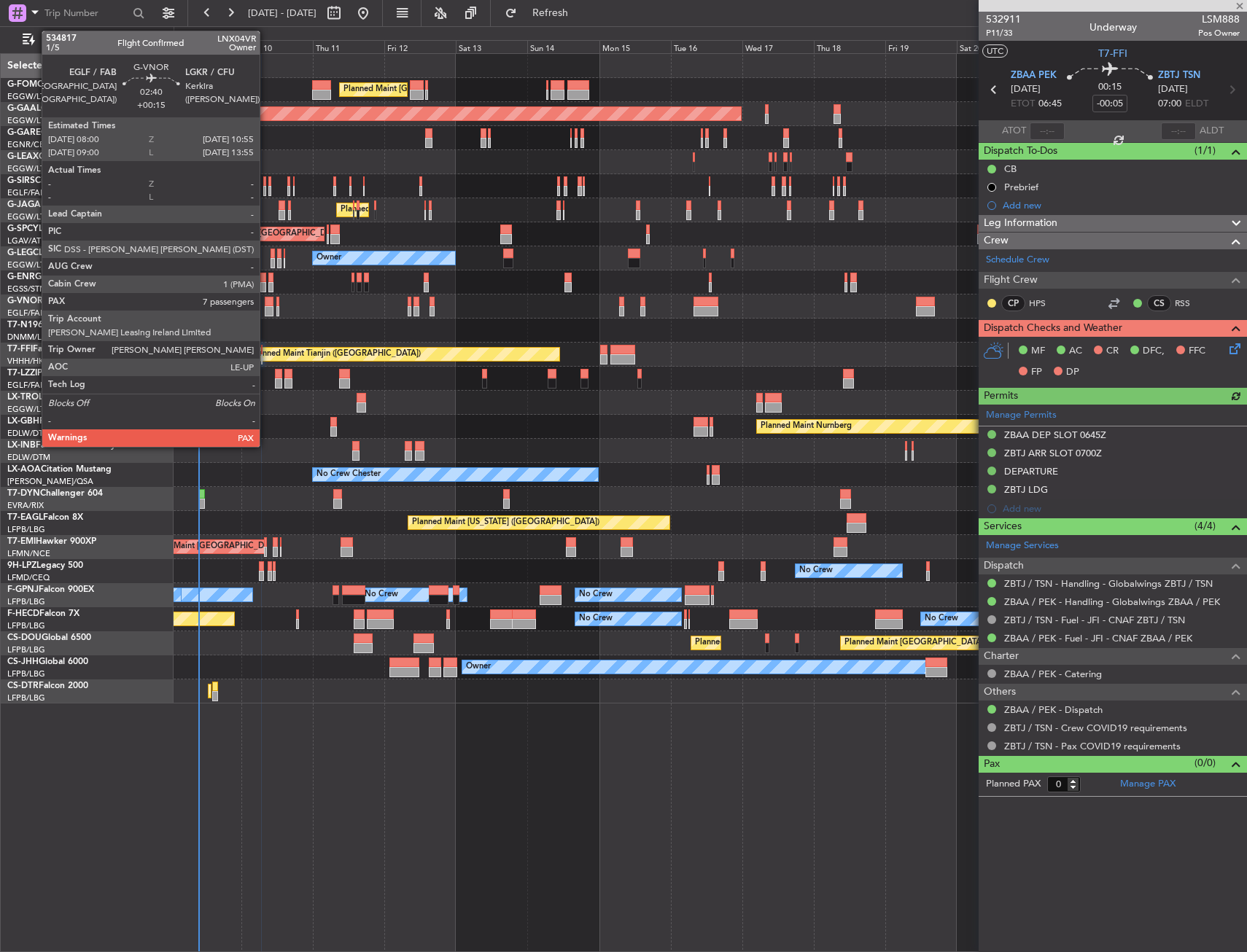
click at [267, 307] on div at bounding box center [269, 311] width 9 height 11
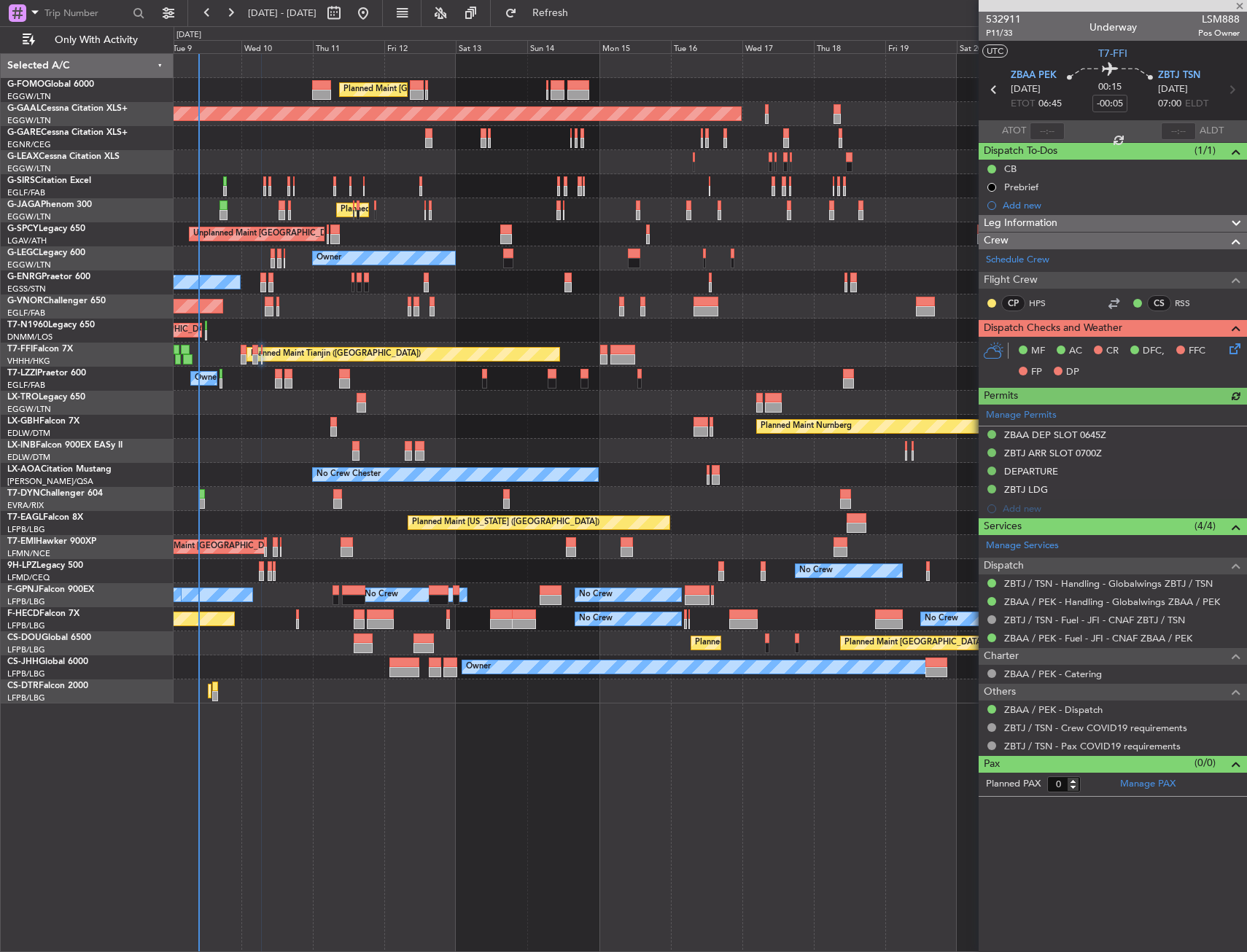
type input "+00:15"
type input "7"
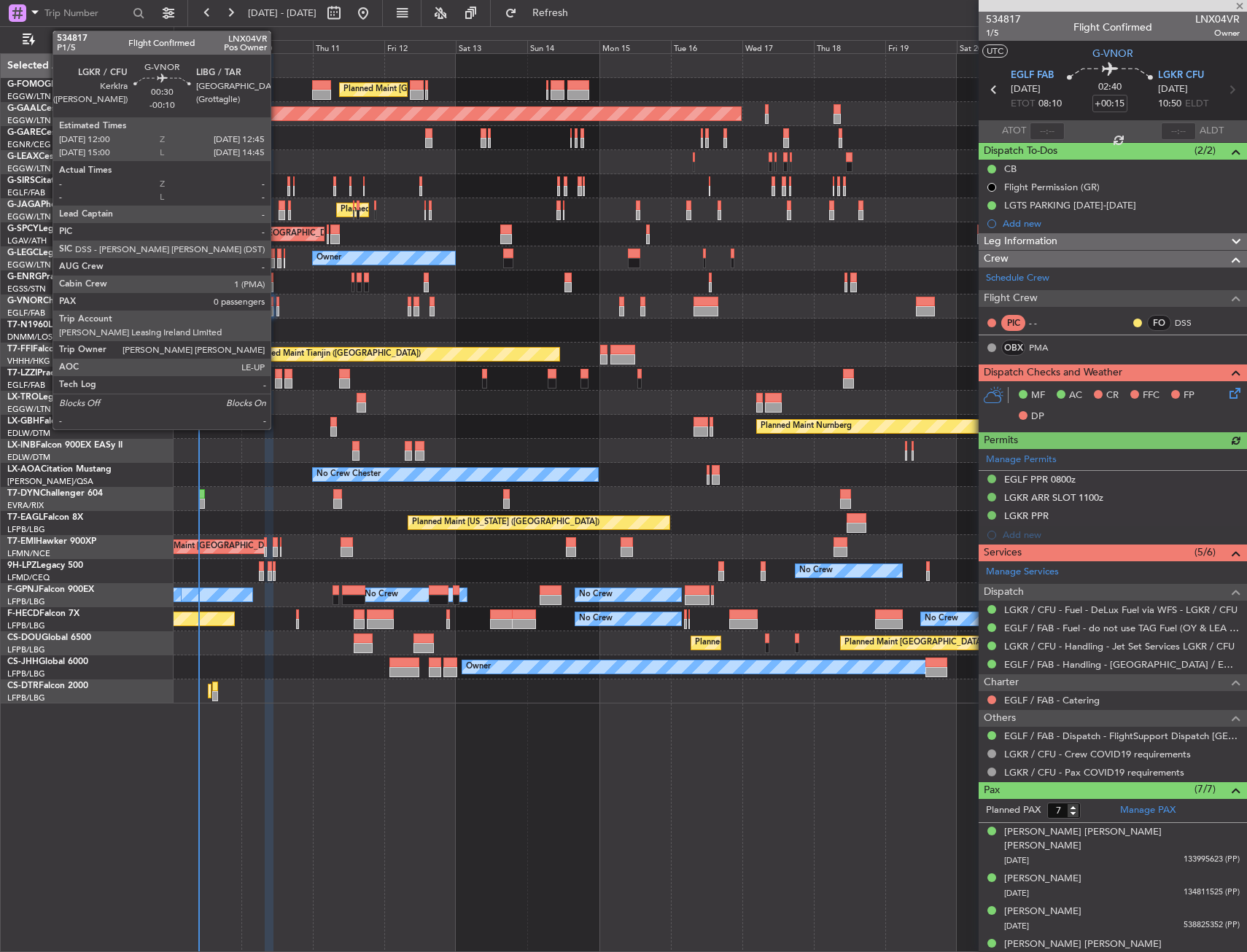
click at [277, 309] on div at bounding box center [278, 311] width 3 height 11
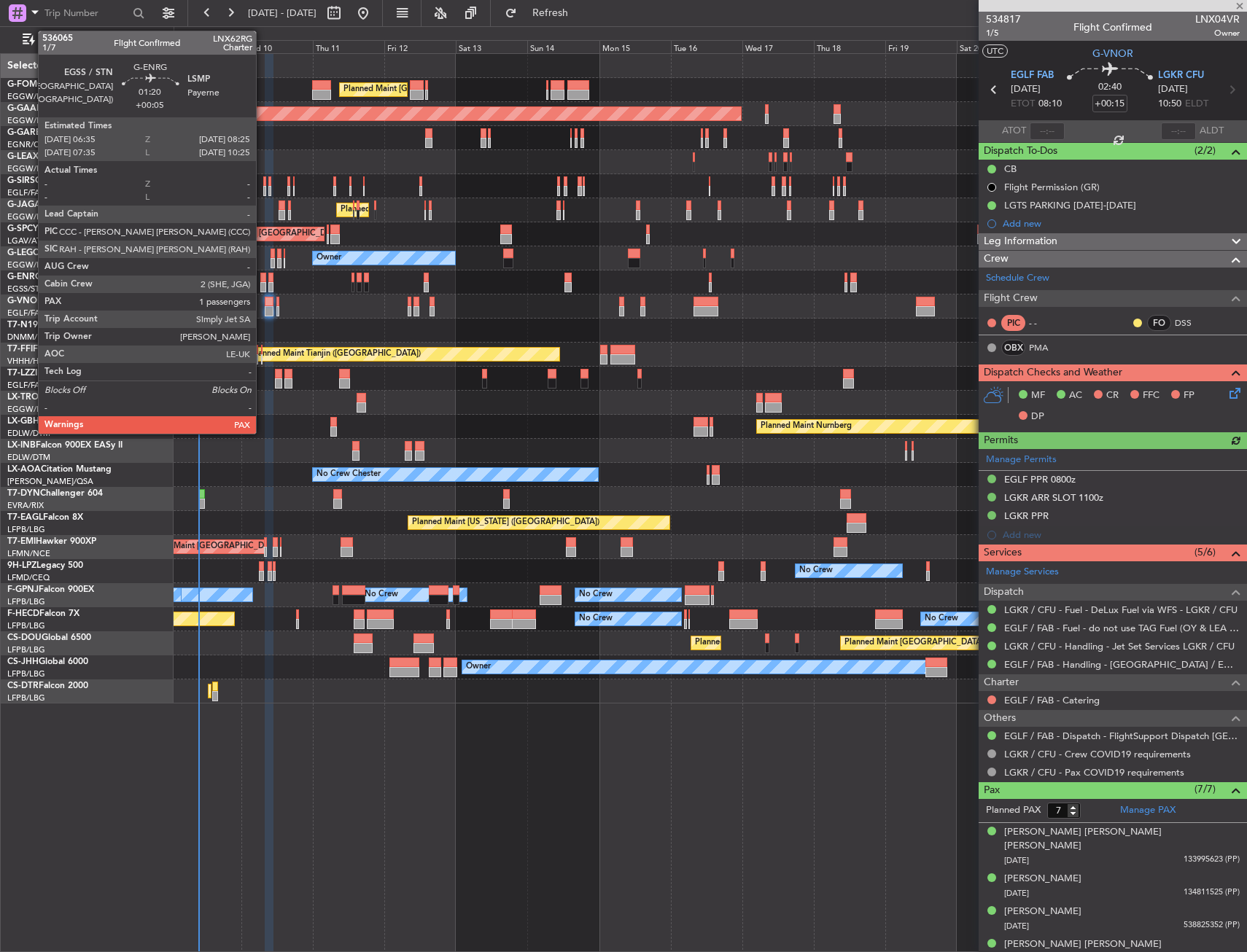
type input "-00:10"
type input "0"
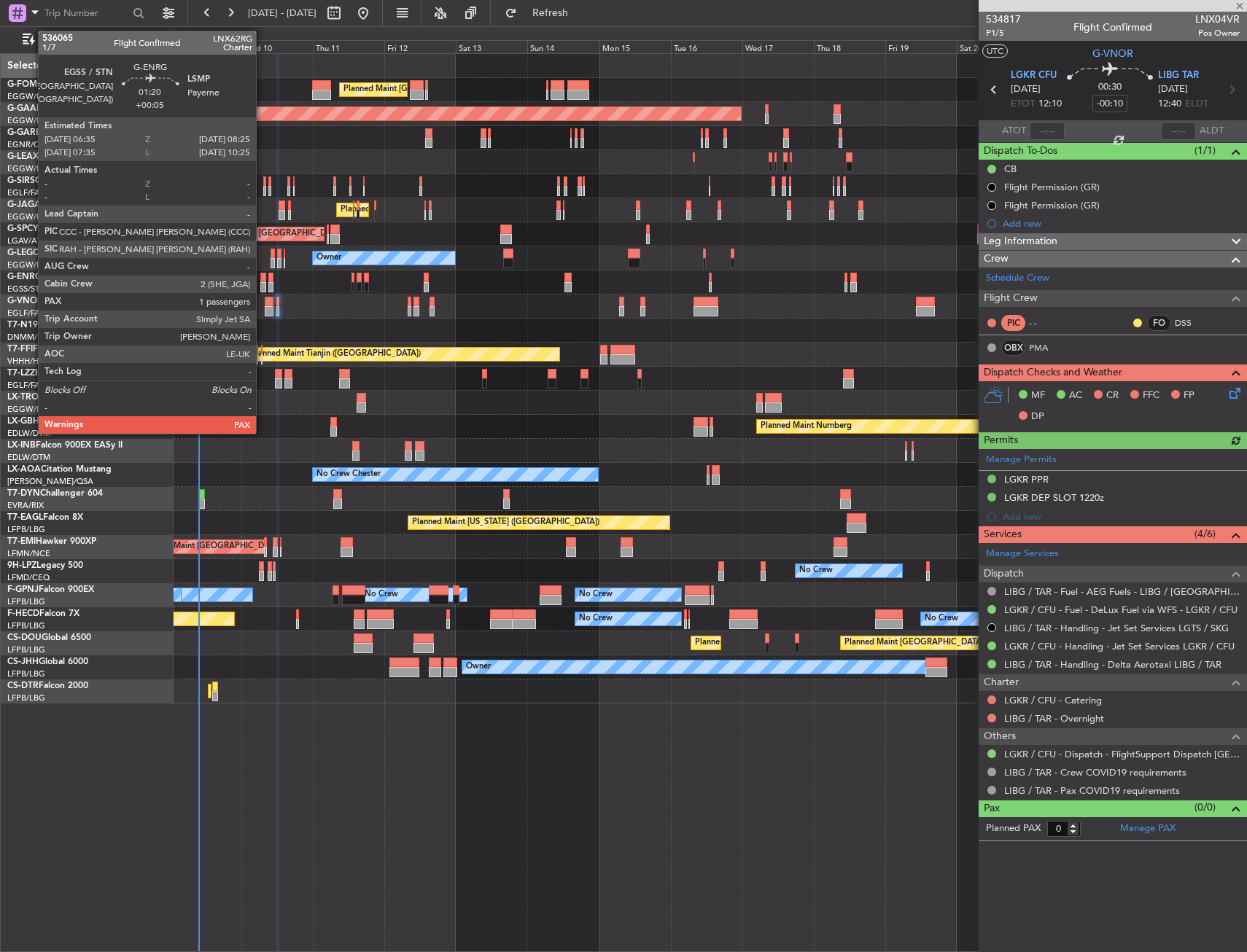
click at [262, 281] on div at bounding box center [263, 278] width 6 height 11
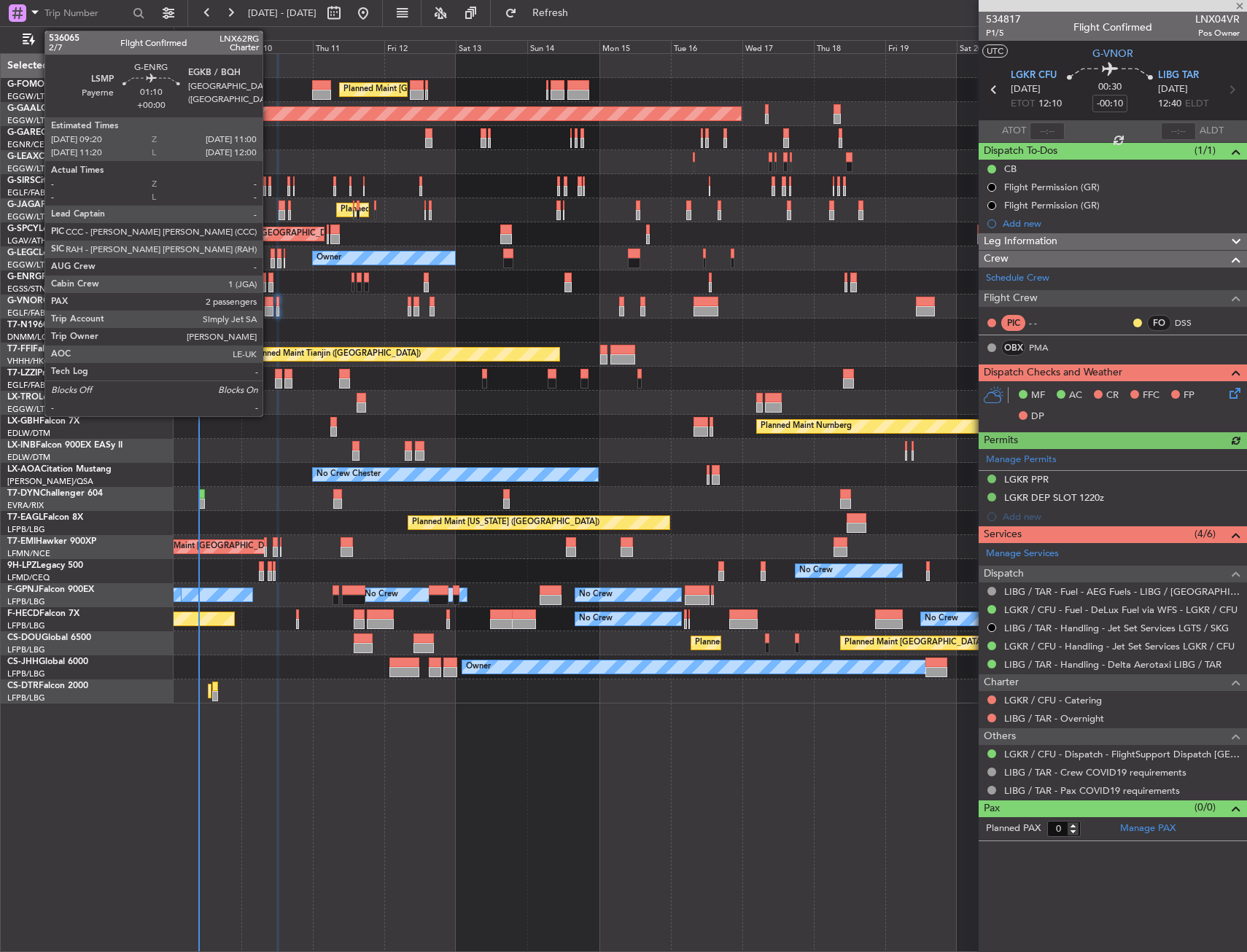
type input "+00:05"
type input "1"
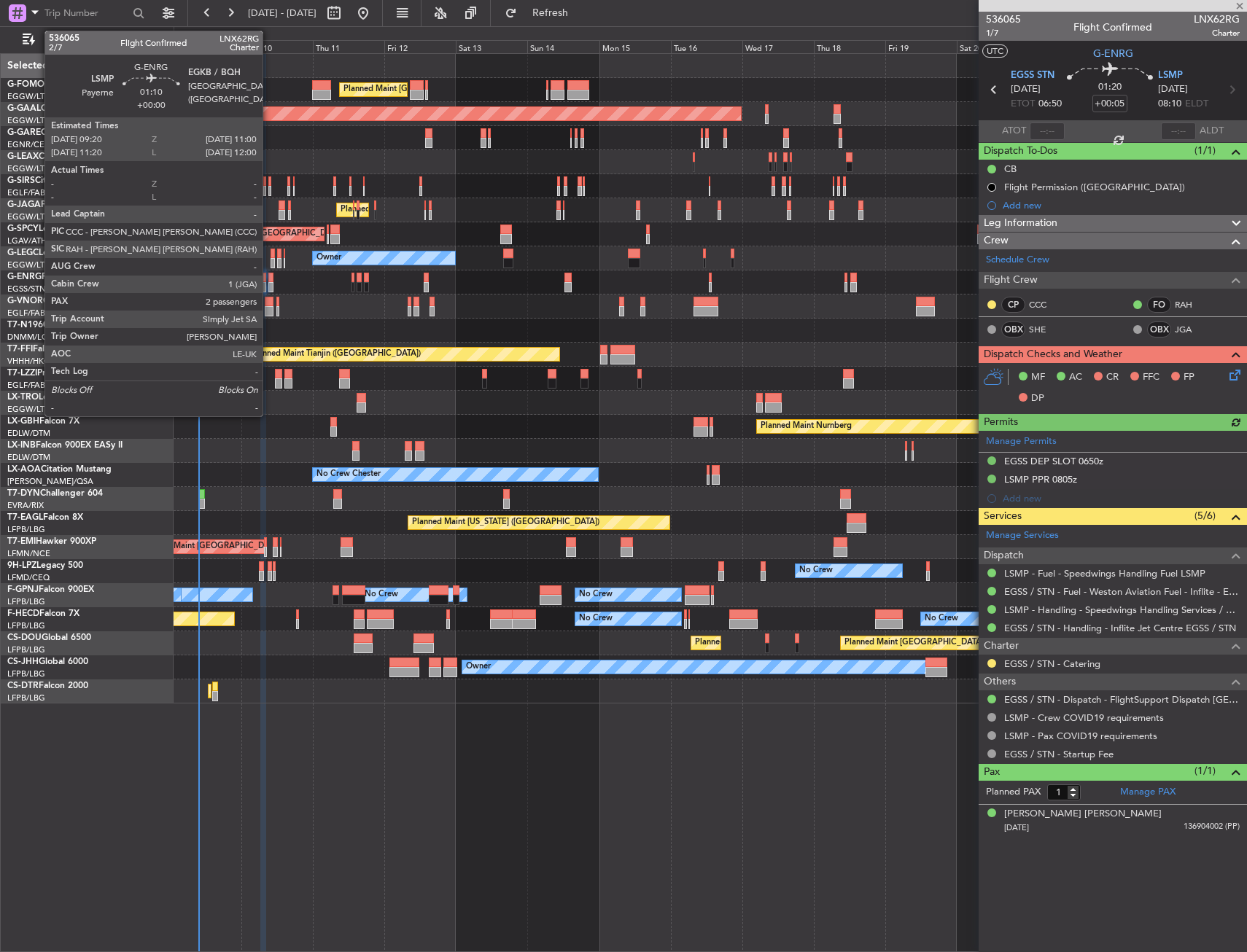
click at [269, 282] on div at bounding box center [270, 278] width 5 height 11
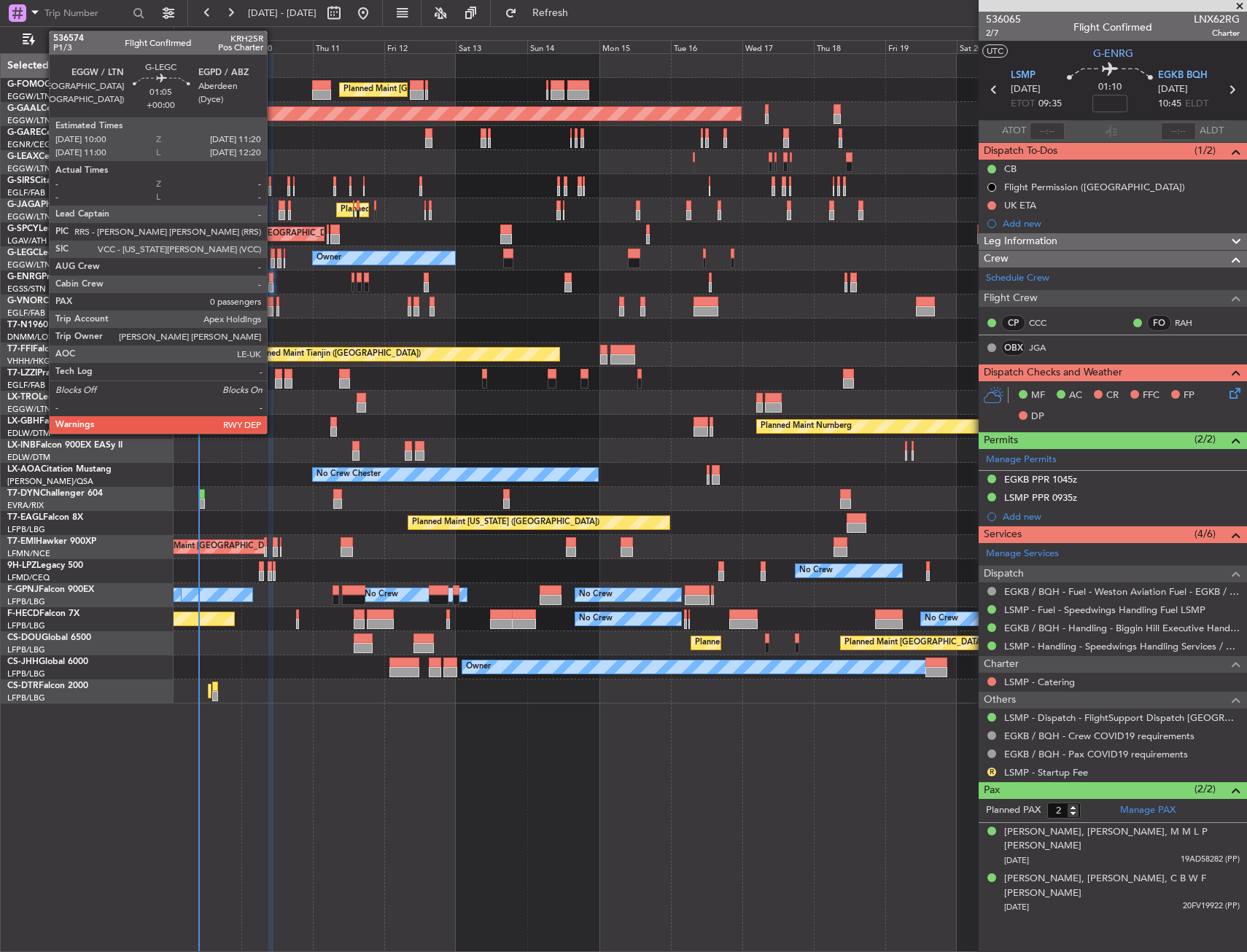
click at [274, 261] on div at bounding box center [273, 264] width 5 height 11
type input "0"
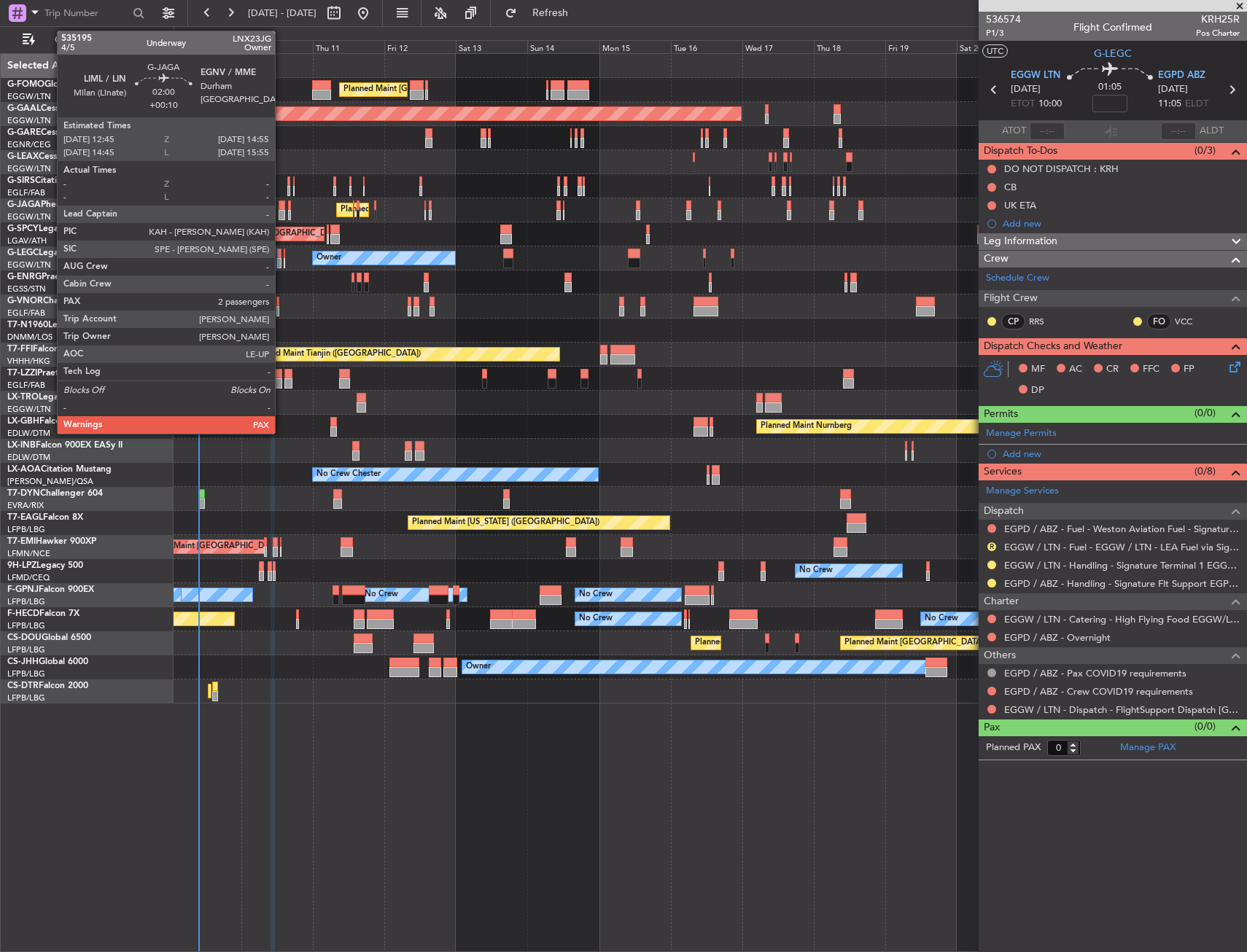
click at [282, 211] on div at bounding box center [282, 215] width 7 height 11
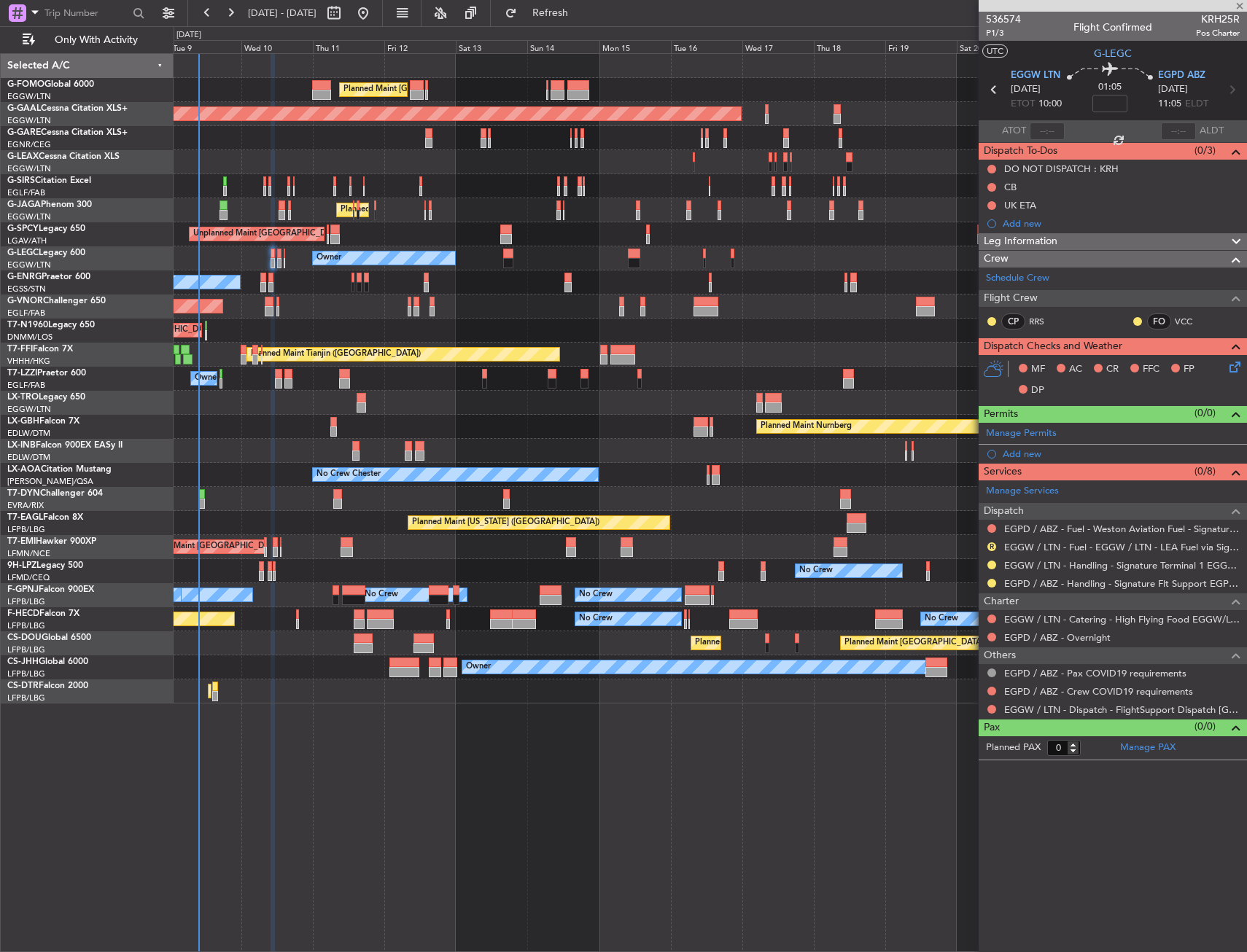
type input "+00:10"
type input "2"
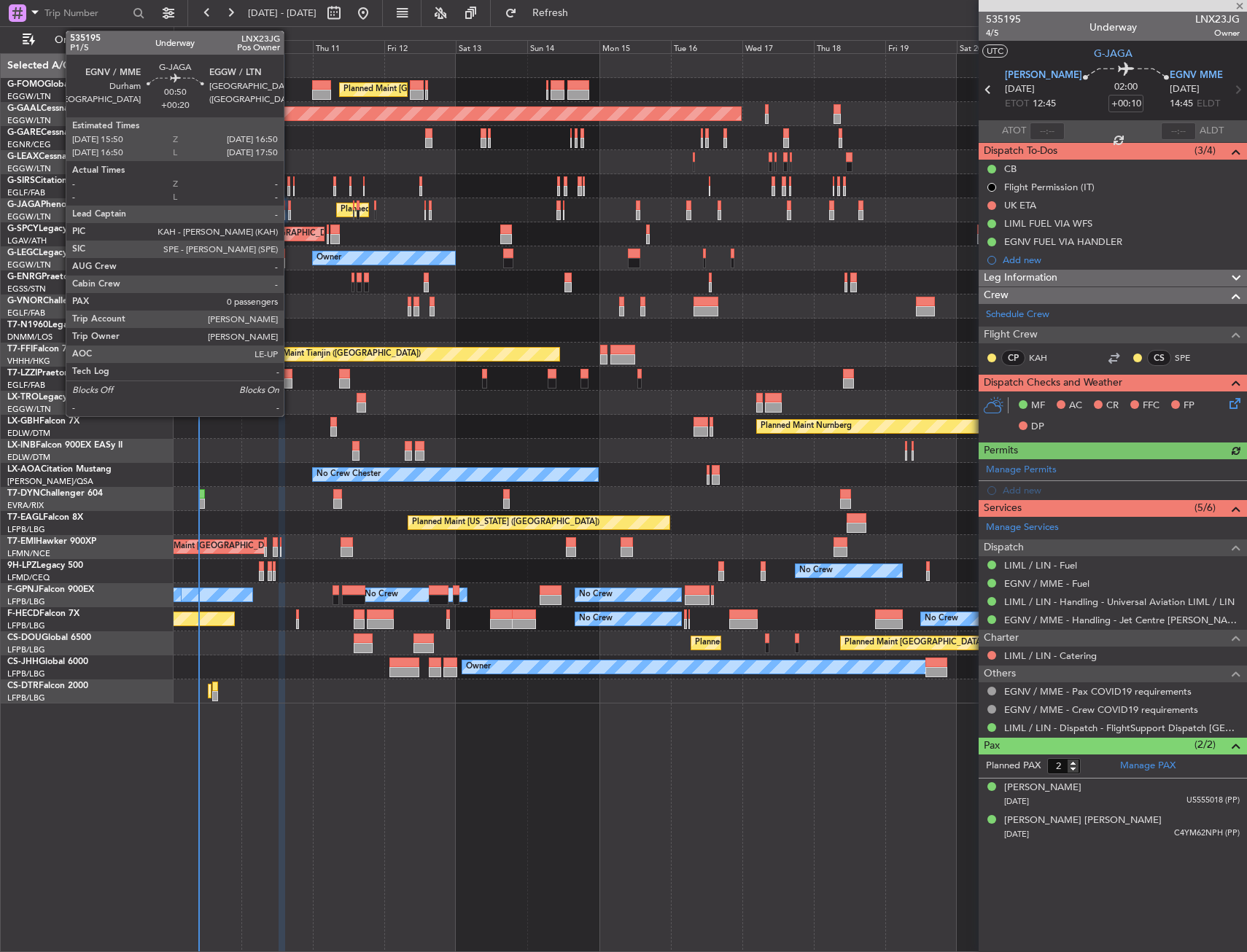
click at [290, 215] on div at bounding box center [289, 215] width 4 height 11
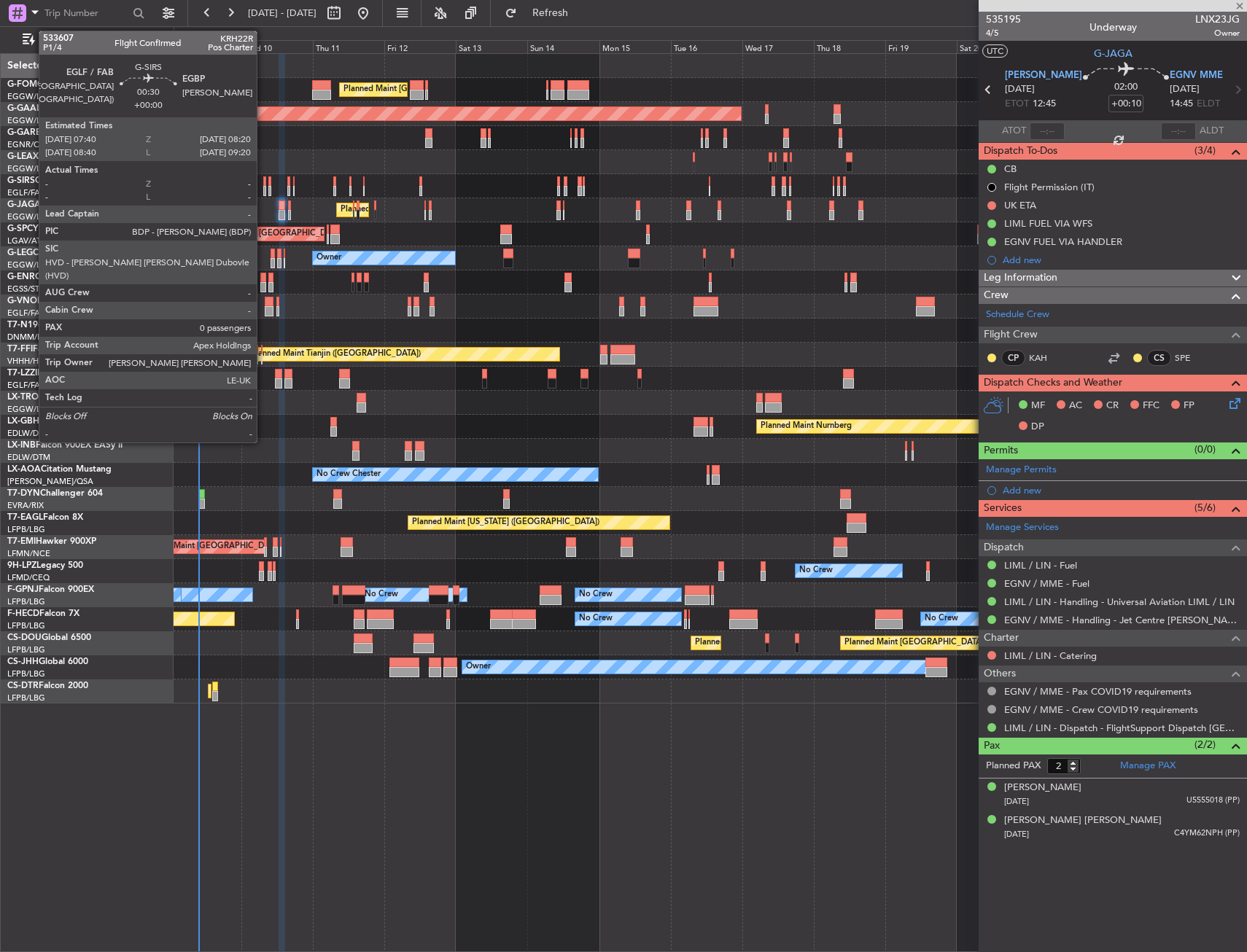
type input "+00:20"
type input "0"
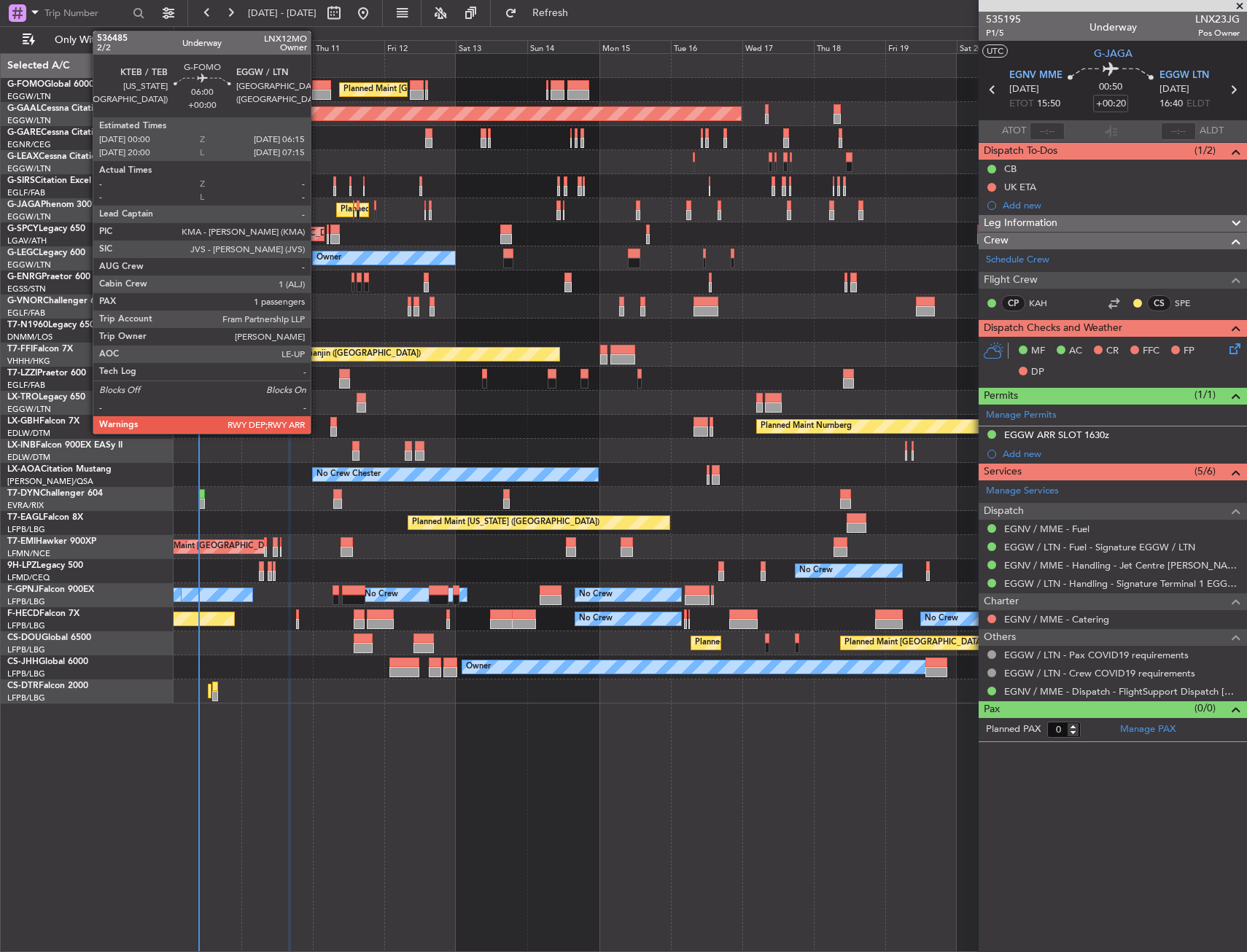
click at [317, 95] on div at bounding box center [321, 95] width 19 height 11
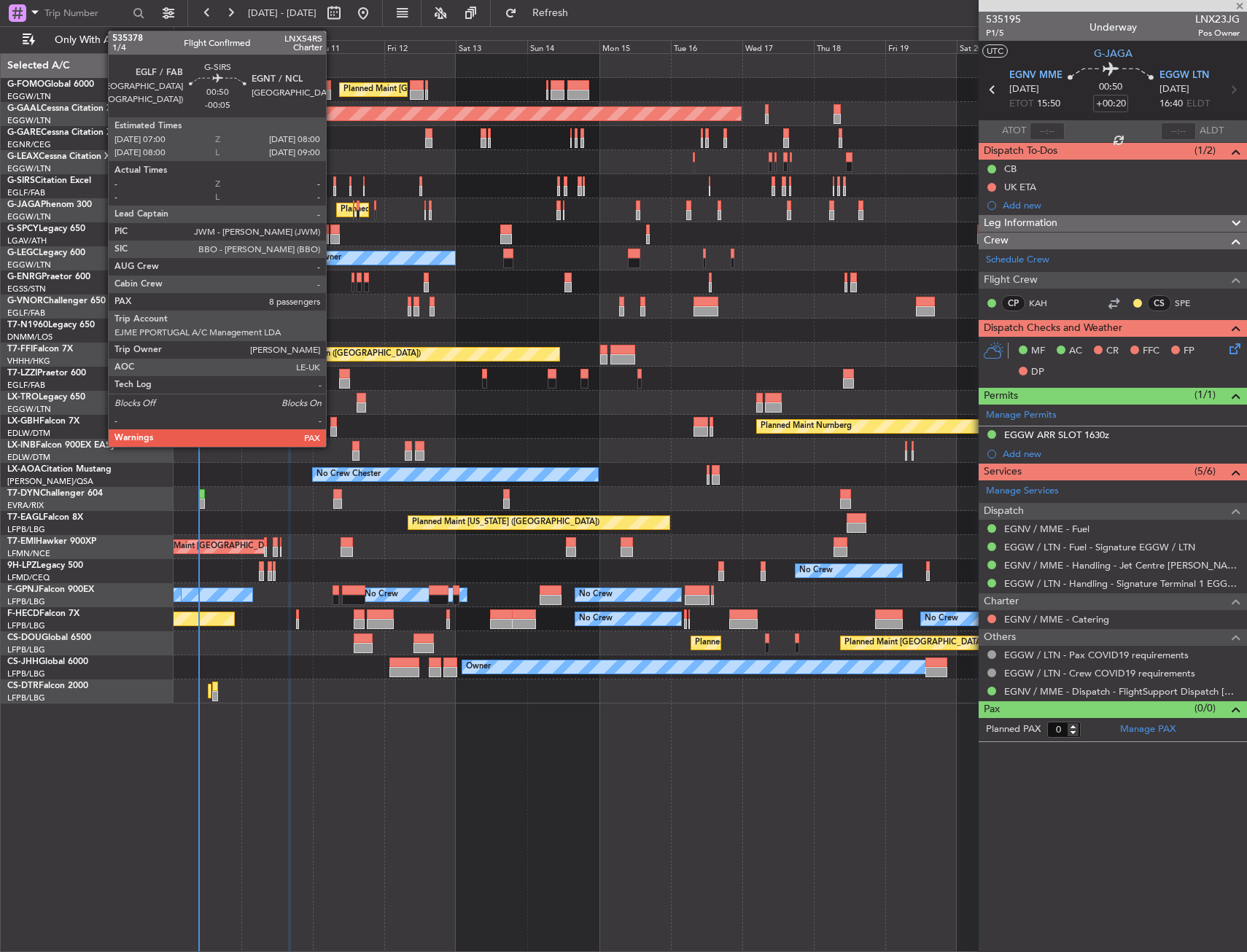
type input "1"
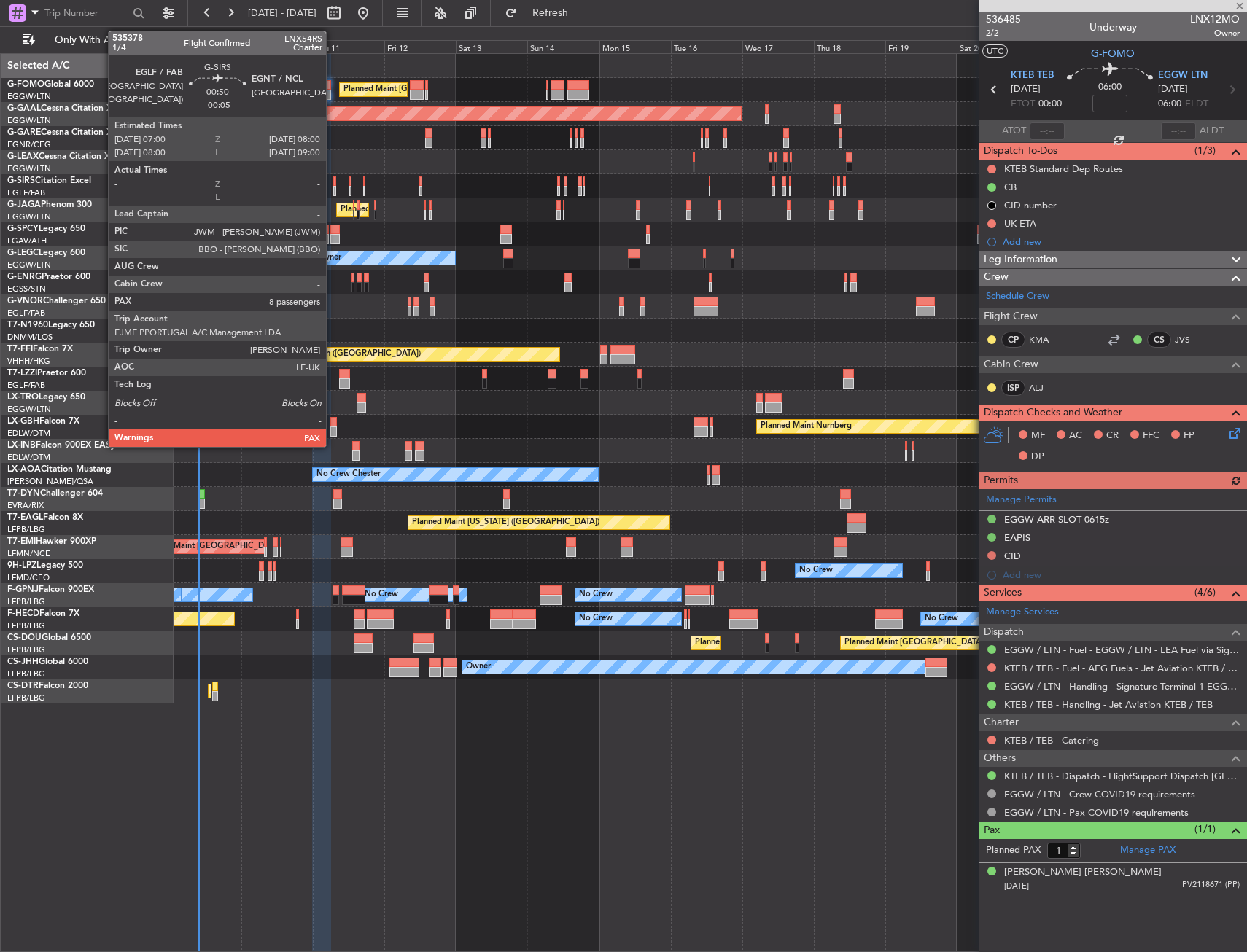
click at [333, 180] on div at bounding box center [335, 182] width 4 height 11
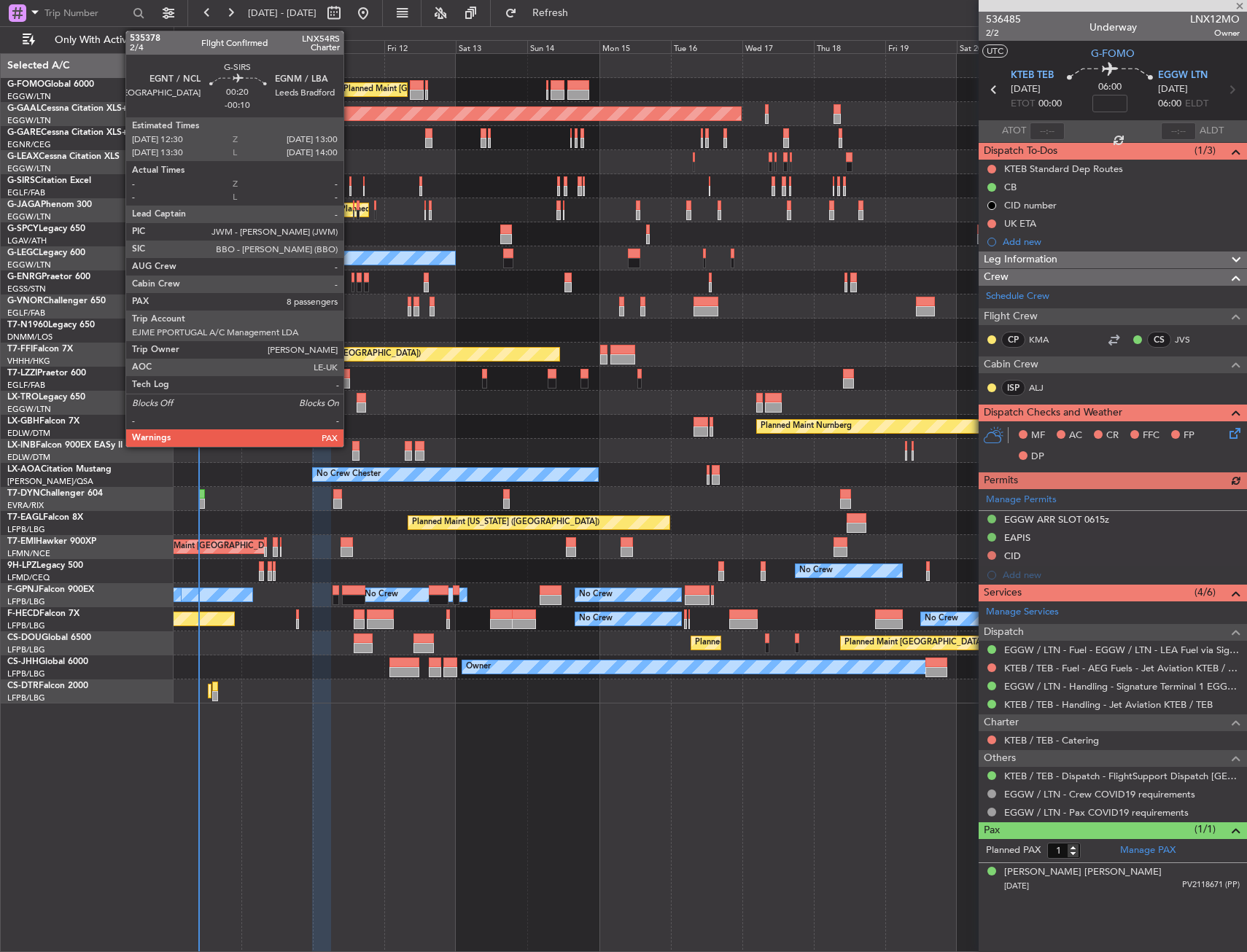
type input "-00:05"
type input "8"
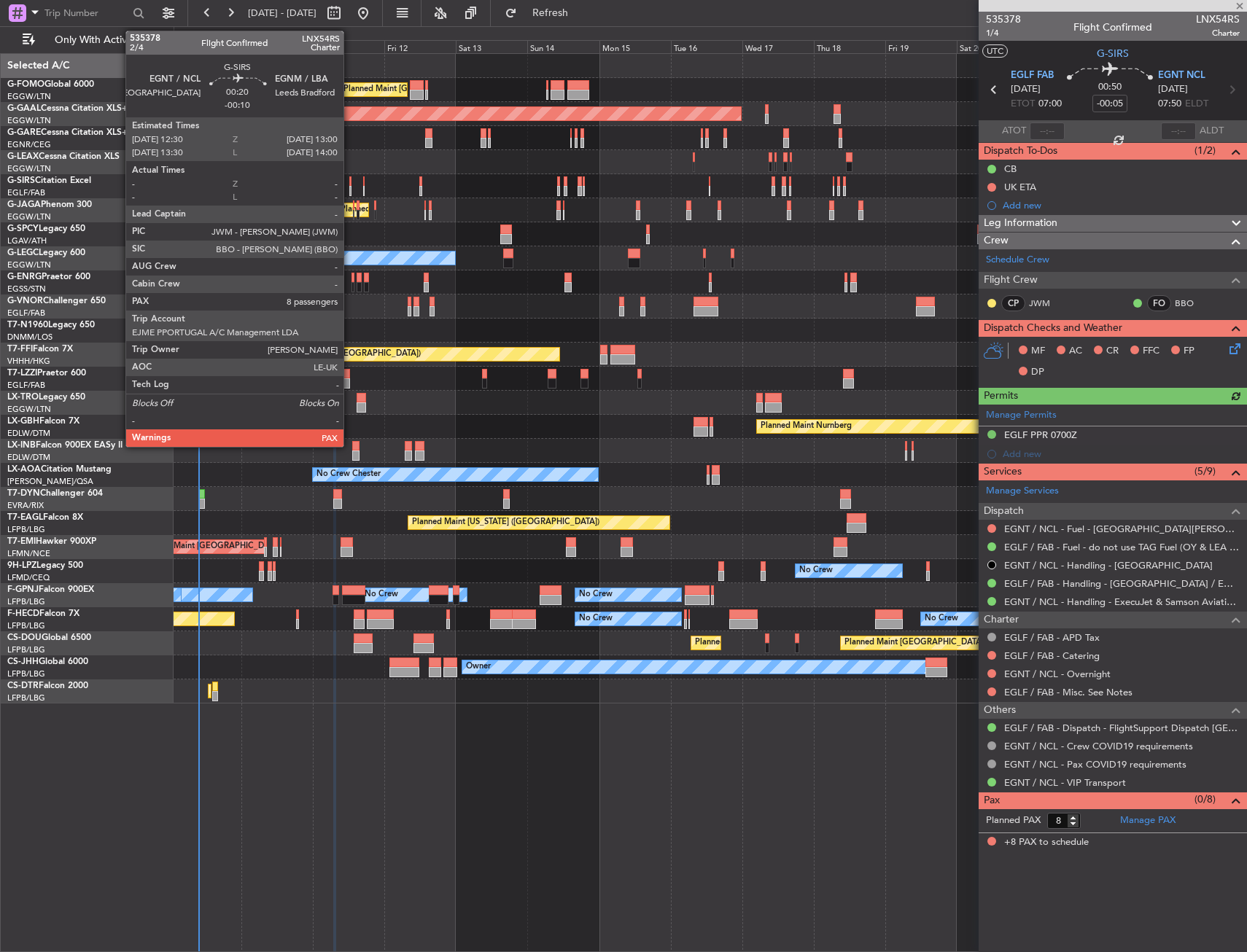
click at [350, 184] on div at bounding box center [350, 182] width 2 height 11
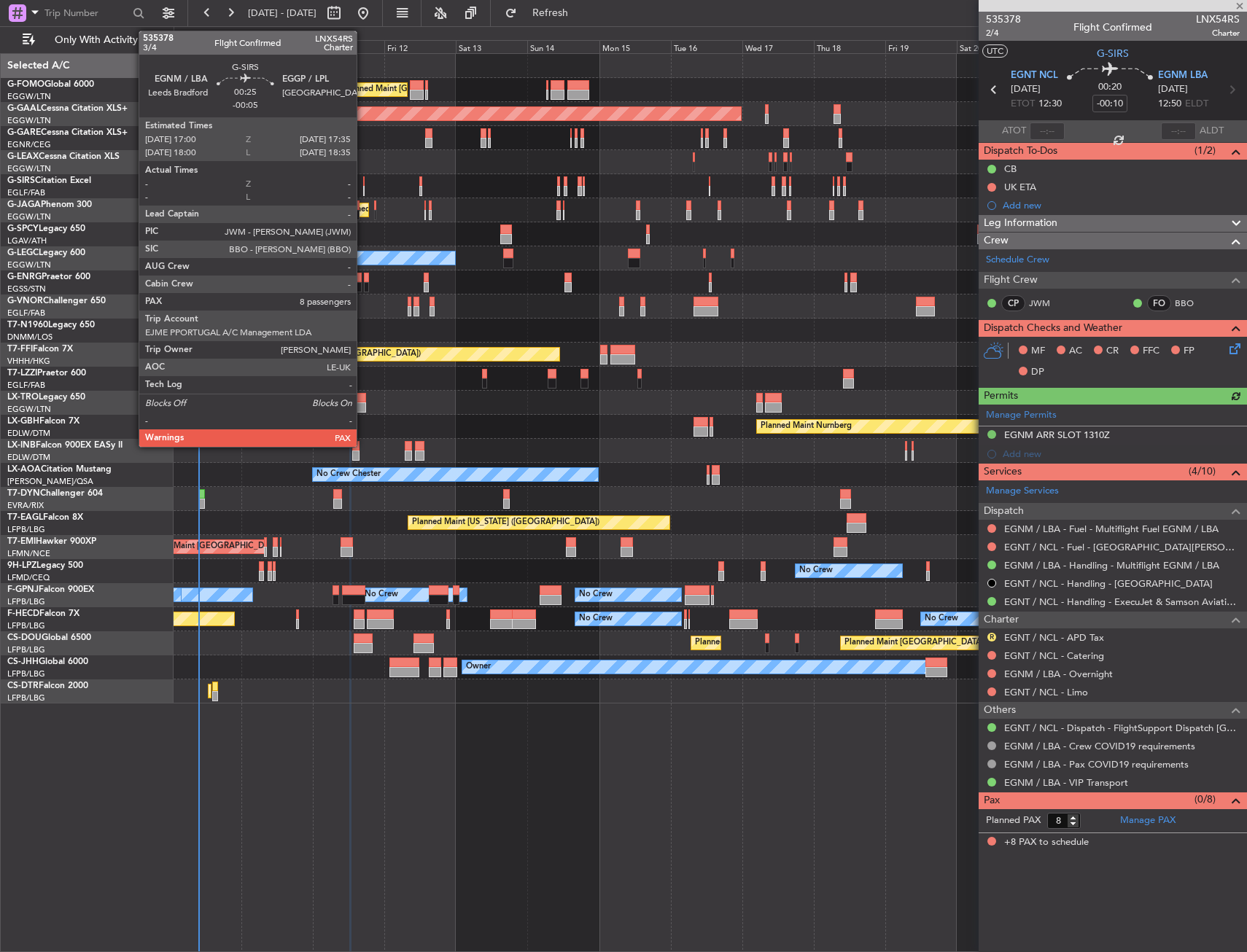
click at [363, 183] on div at bounding box center [364, 182] width 2 height 11
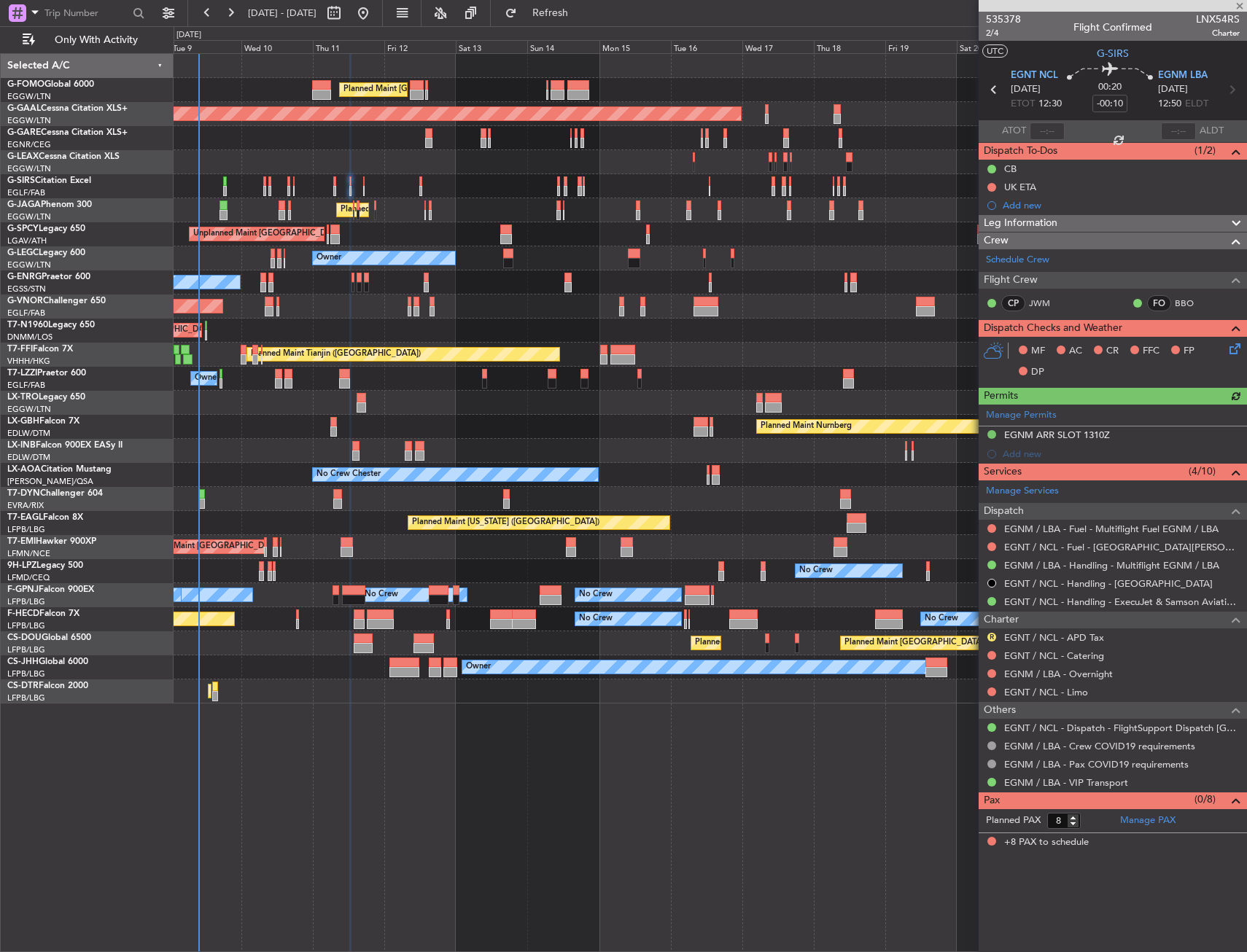
type input "-00:05"
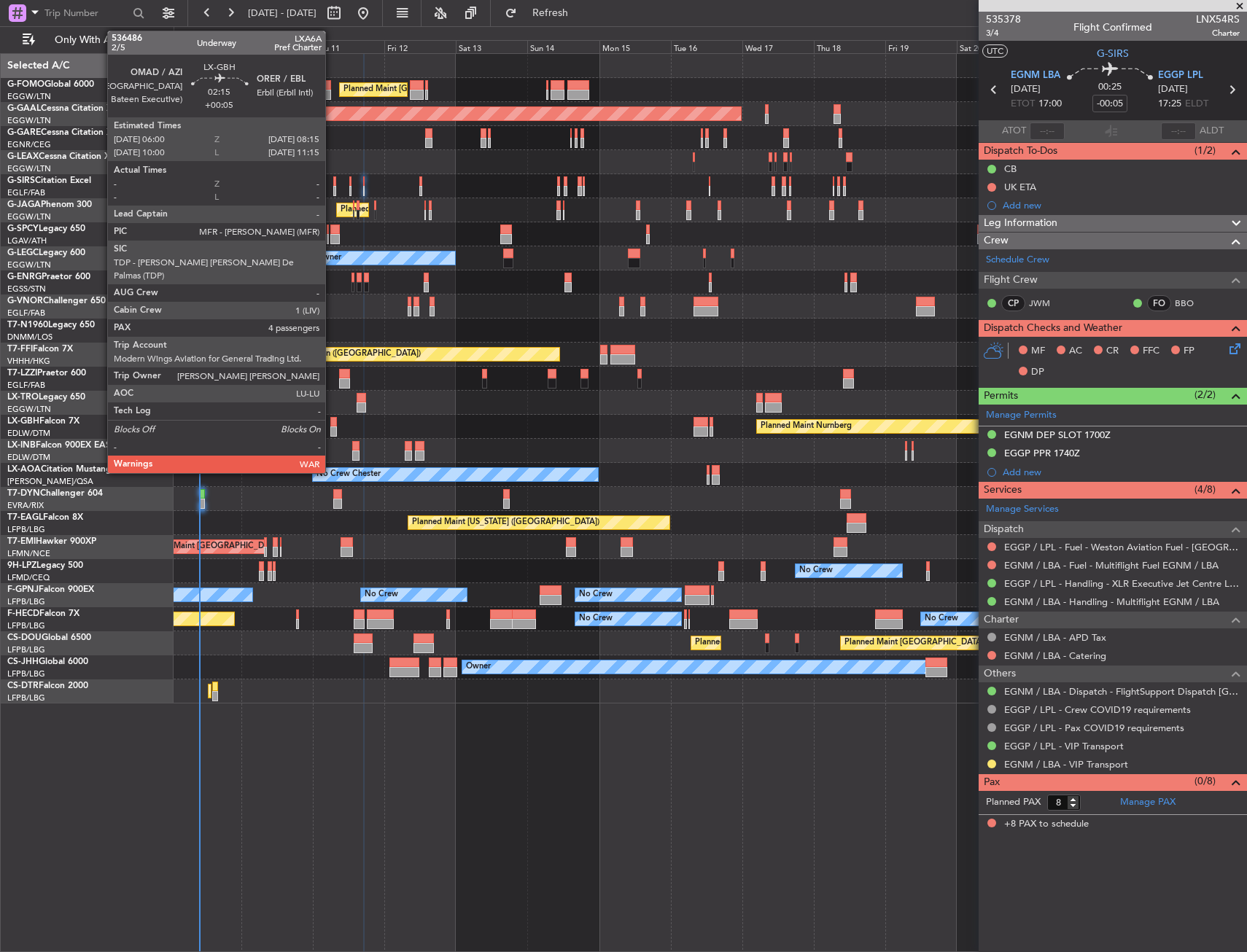
click at [332, 421] on div at bounding box center [334, 423] width 8 height 11
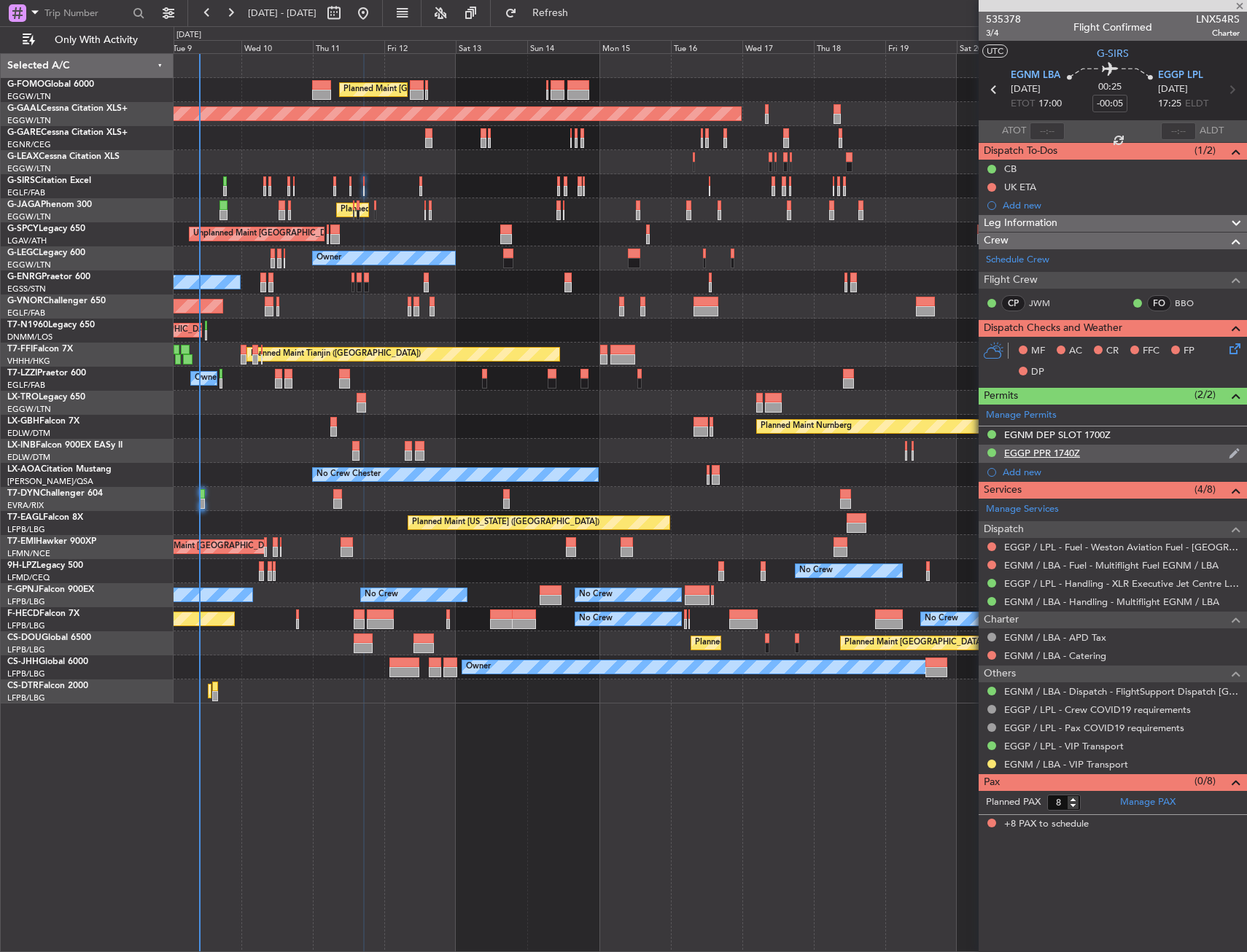
type input "+00:05"
type input "4"
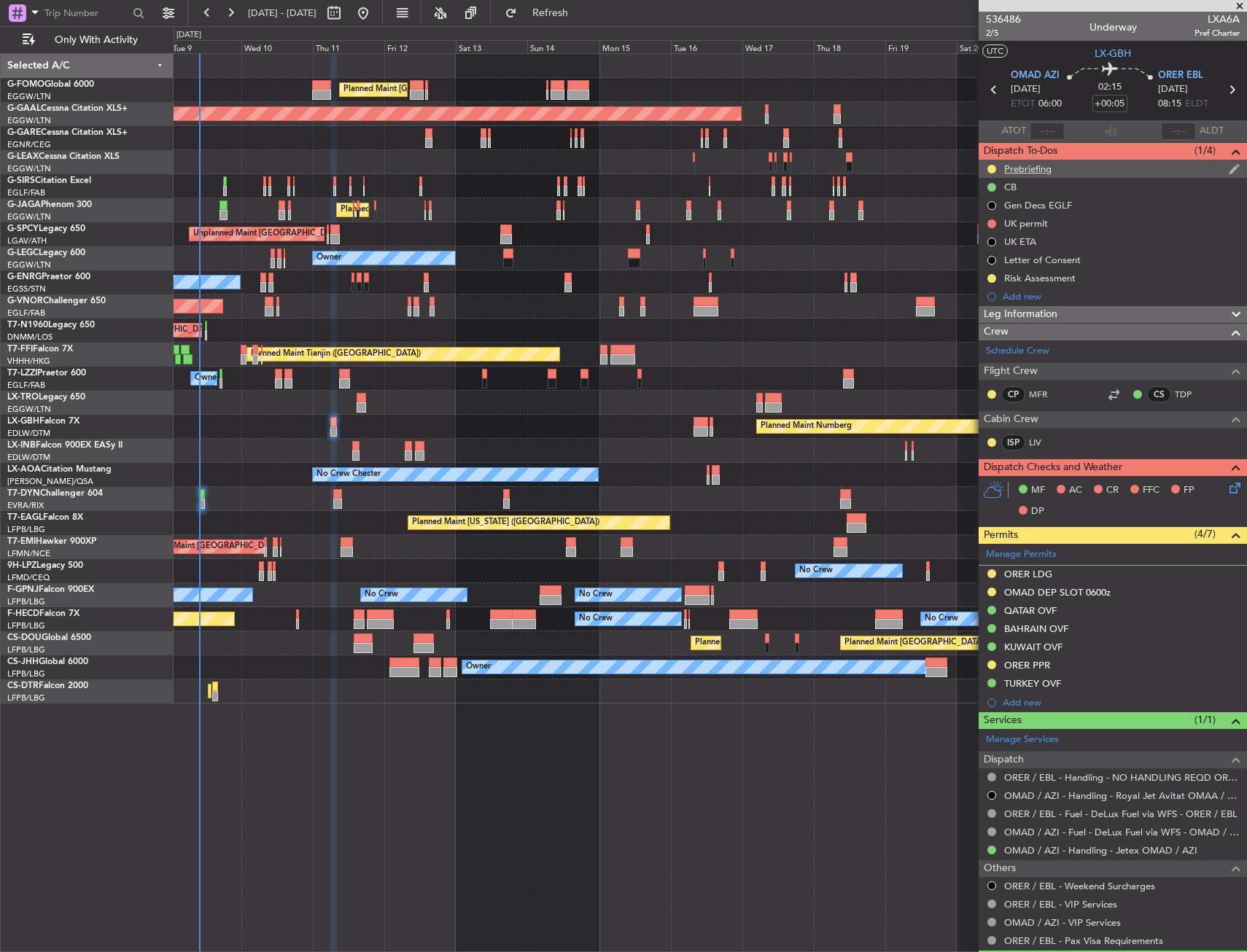
click at [1062, 167] on div "Prebriefing" at bounding box center [1113, 169] width 268 height 18
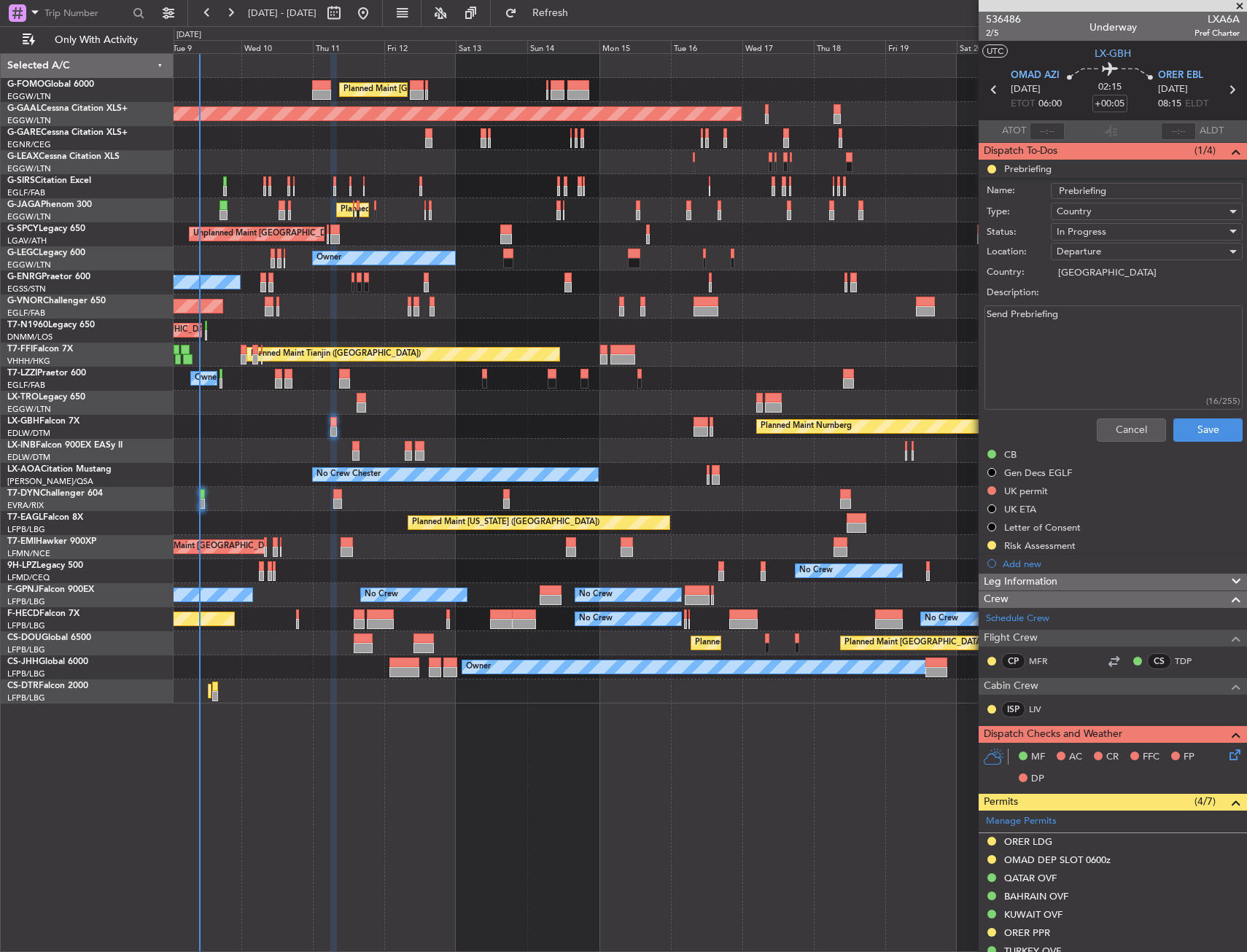
drag, startPoint x: 1090, startPoint y: 330, endPoint x: 942, endPoint y: 335, distance: 148.1
click at [942, 335] on fb-app "[DATE] - [DATE] Refresh Quick Links Only With Activity Planned Maint [GEOGRAPHI…" at bounding box center [623, 481] width 1247 height 941
paste textarea "fuel to land with 10.000 lbs in [GEOGRAPHIC_DATA]. M.85, FL400 and cargo 1.000l…"
type textarea "fuel to land with 10.000 lbs in [GEOGRAPHIC_DATA]. M.85, FL400 and cargo 1.000l…"
click at [1191, 430] on button "Save" at bounding box center [1208, 429] width 69 height 23
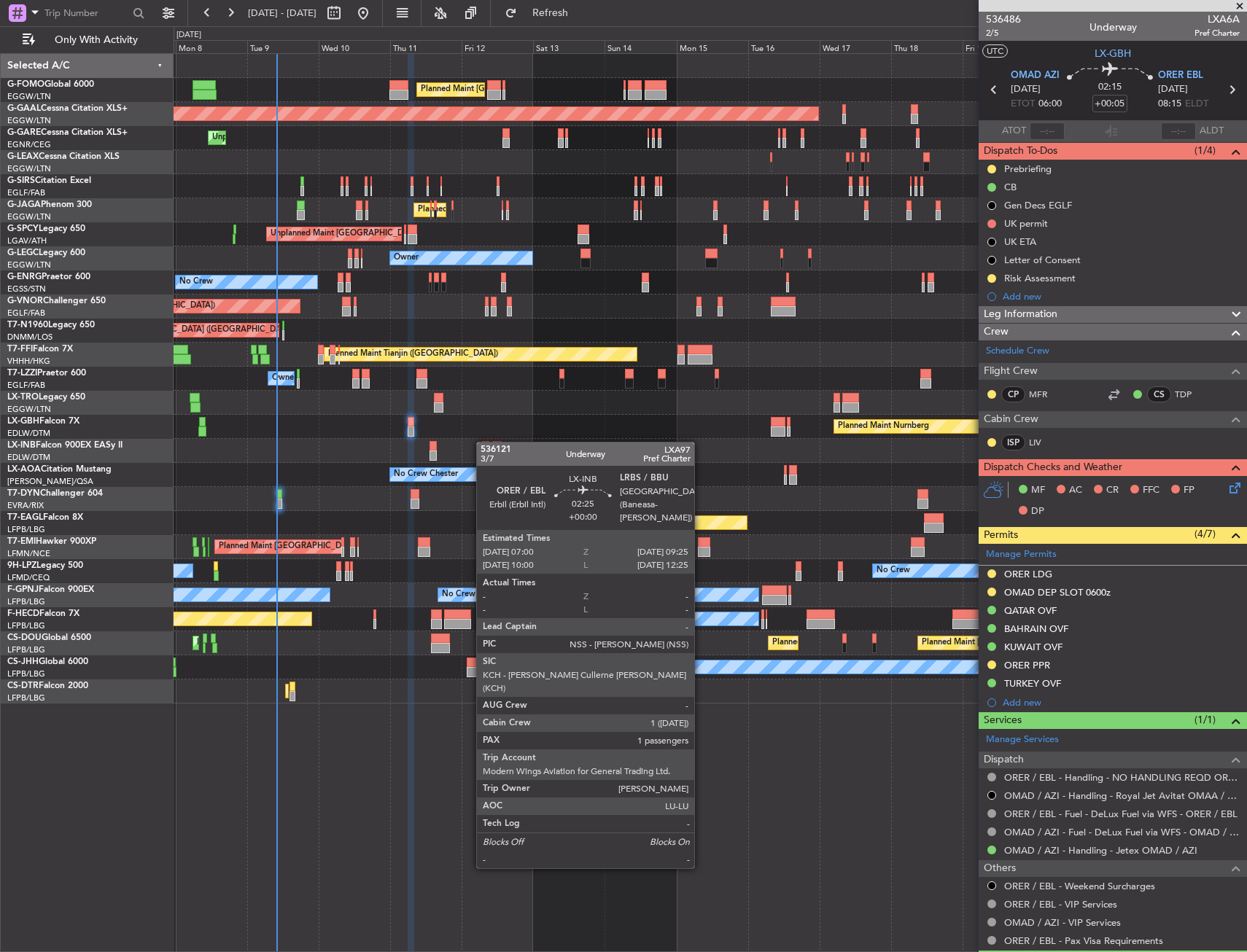
click at [484, 441] on div "Planned Maint [GEOGRAPHIC_DATA] ([GEOGRAPHIC_DATA]) Planned Maint [GEOGRAPHIC_D…" at bounding box center [710, 379] width 1073 height 649
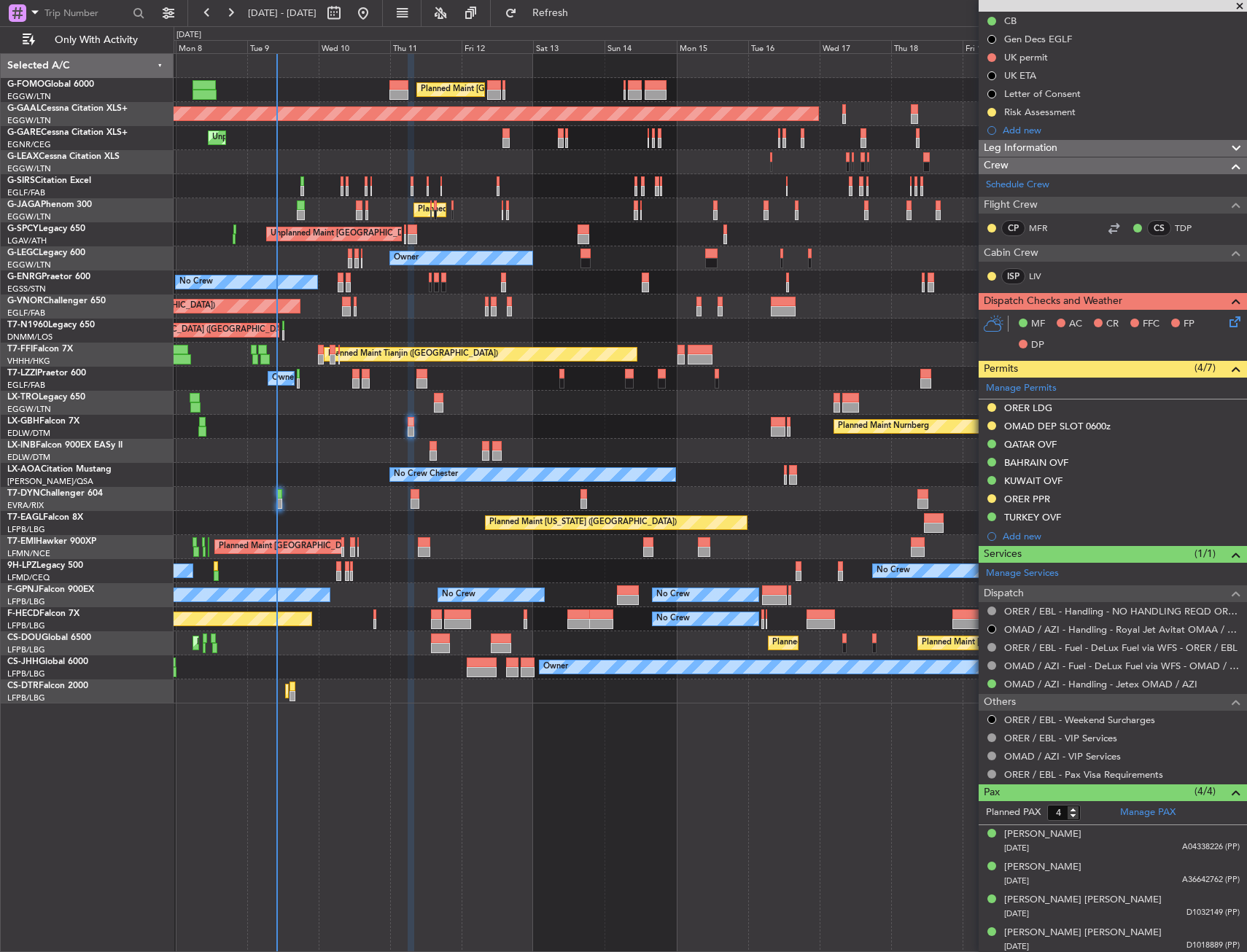
scroll to position [169, 0]
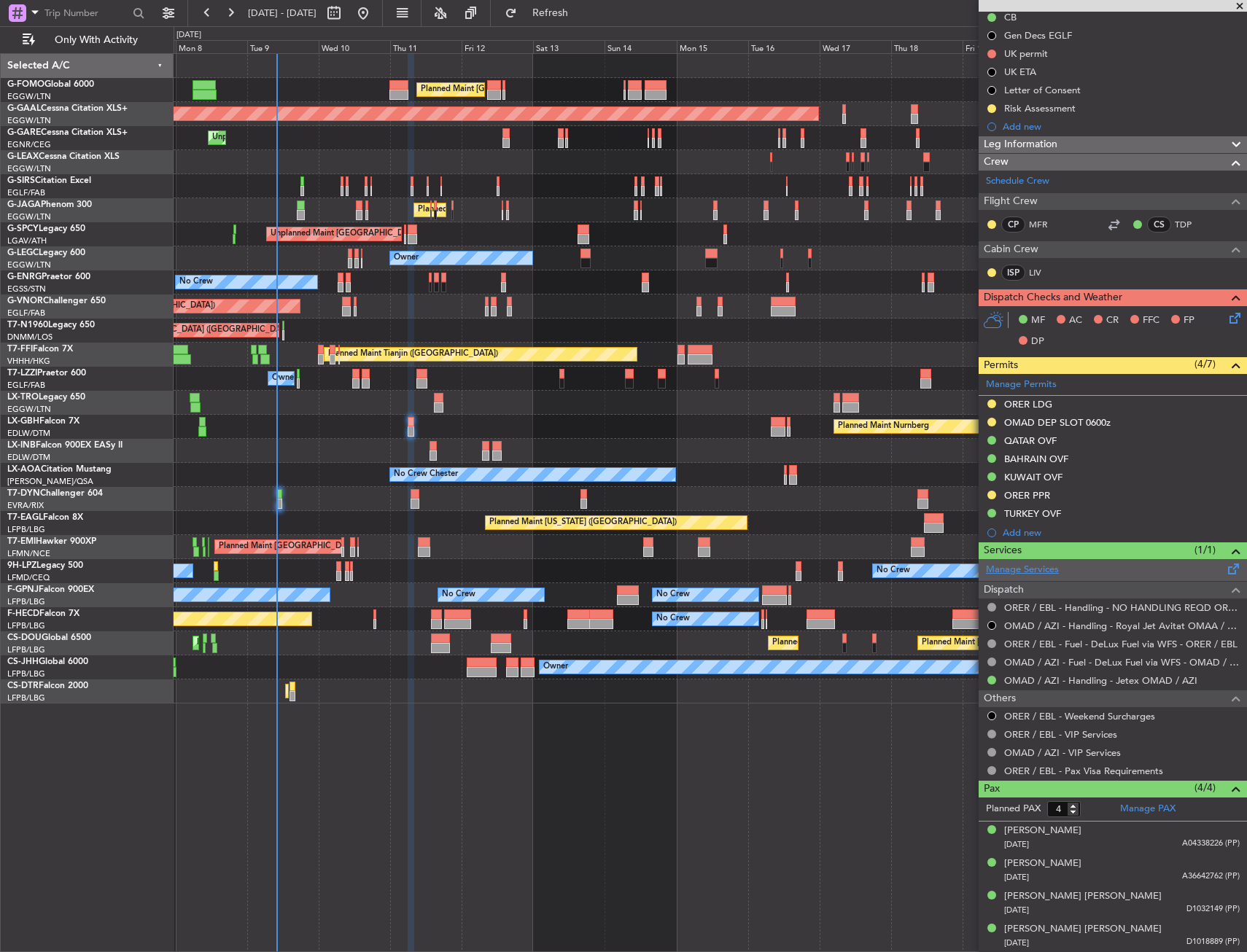
click at [1041, 569] on link "Manage Services" at bounding box center [1022, 569] width 73 height 14
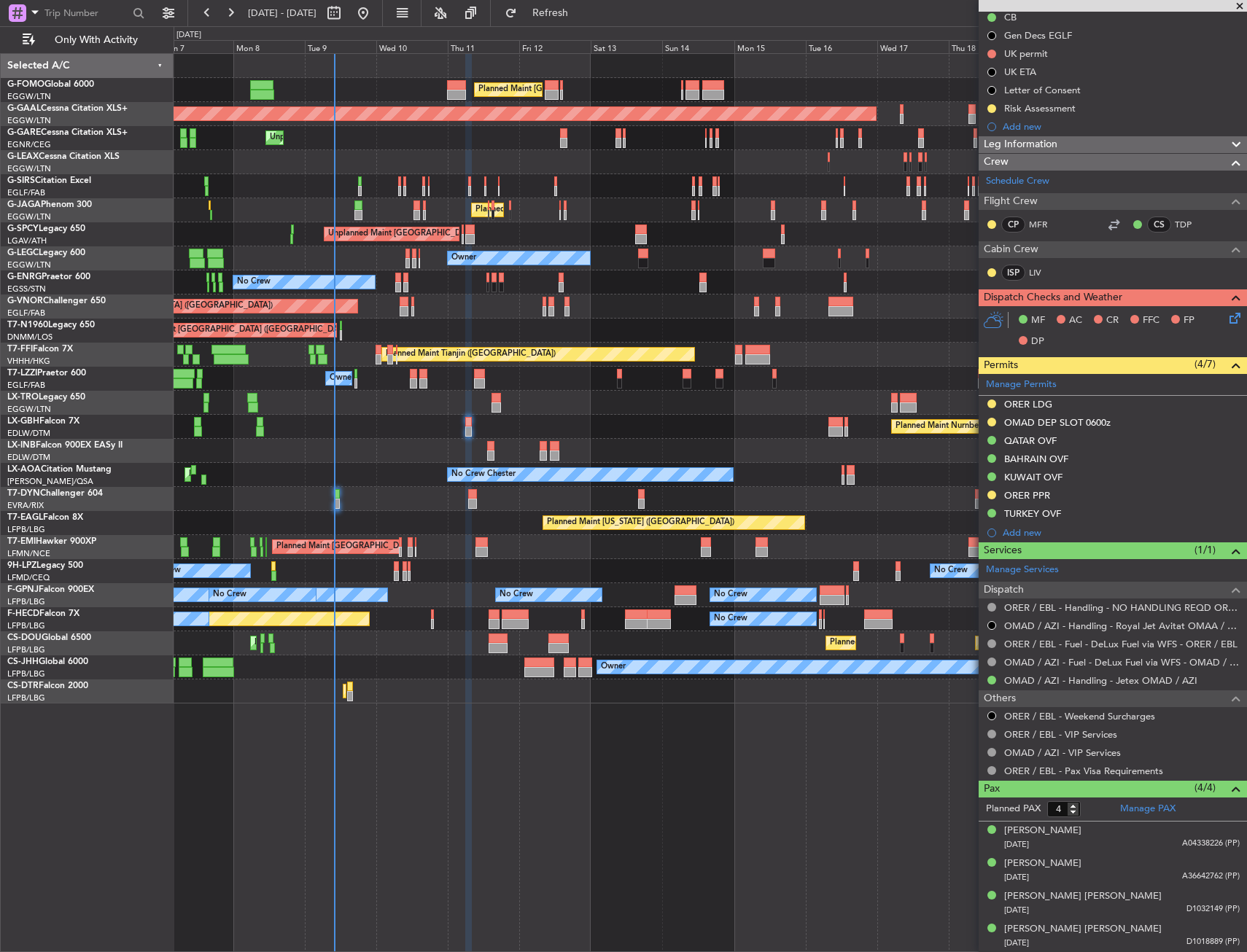
click at [317, 398] on div at bounding box center [710, 403] width 1073 height 24
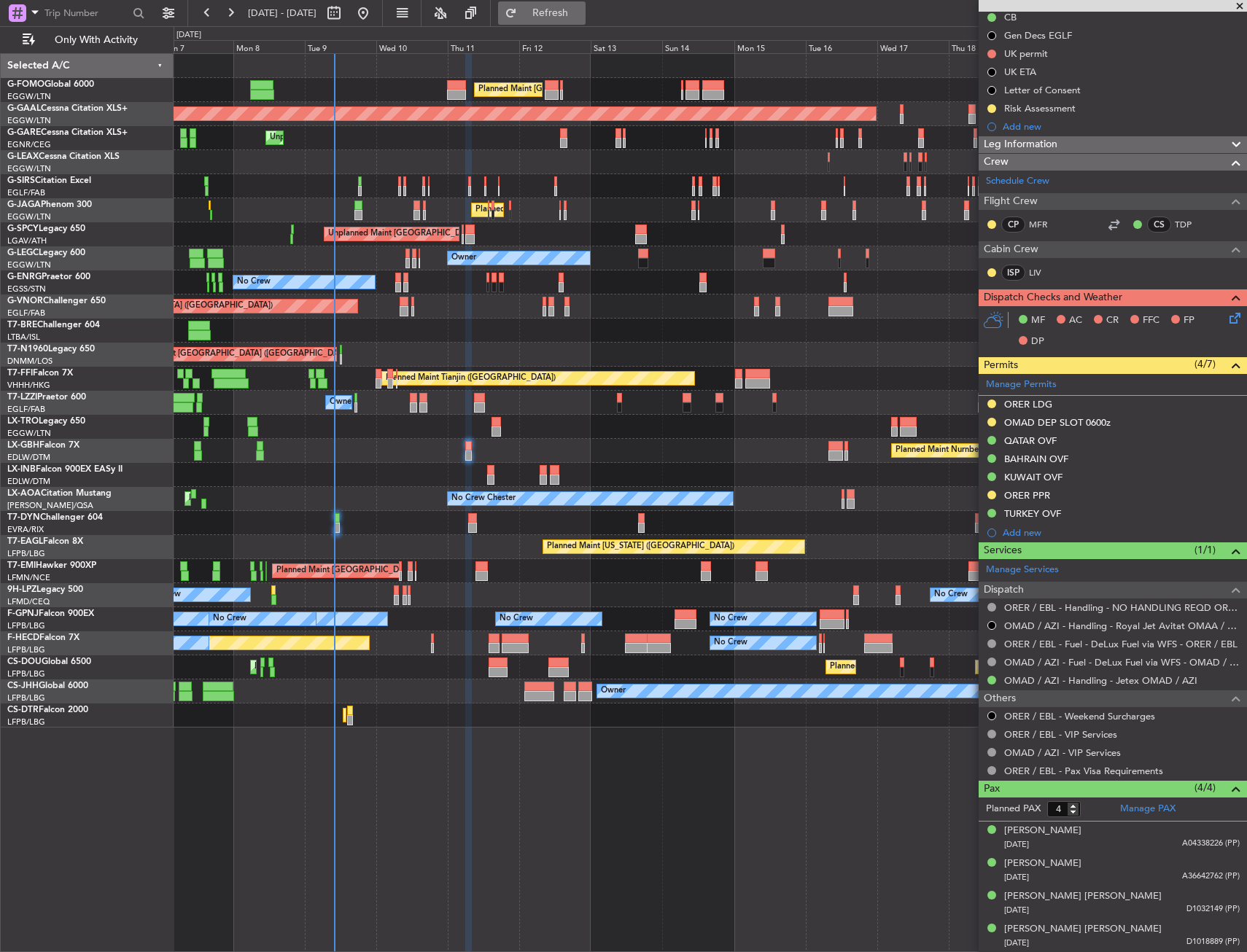
click at [581, 8] on span "Refresh" at bounding box center [550, 14] width 61 height 11
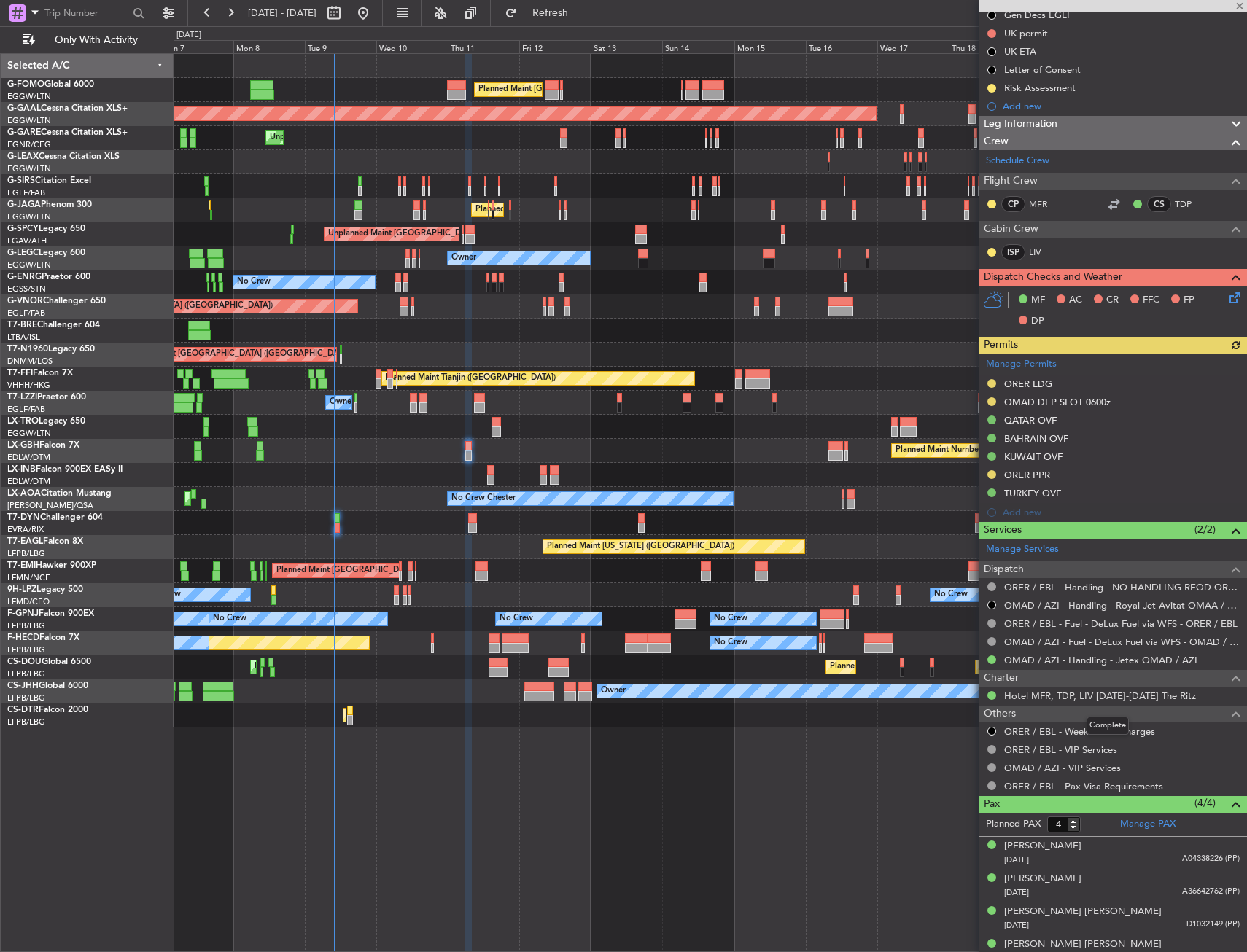
scroll to position [206, 0]
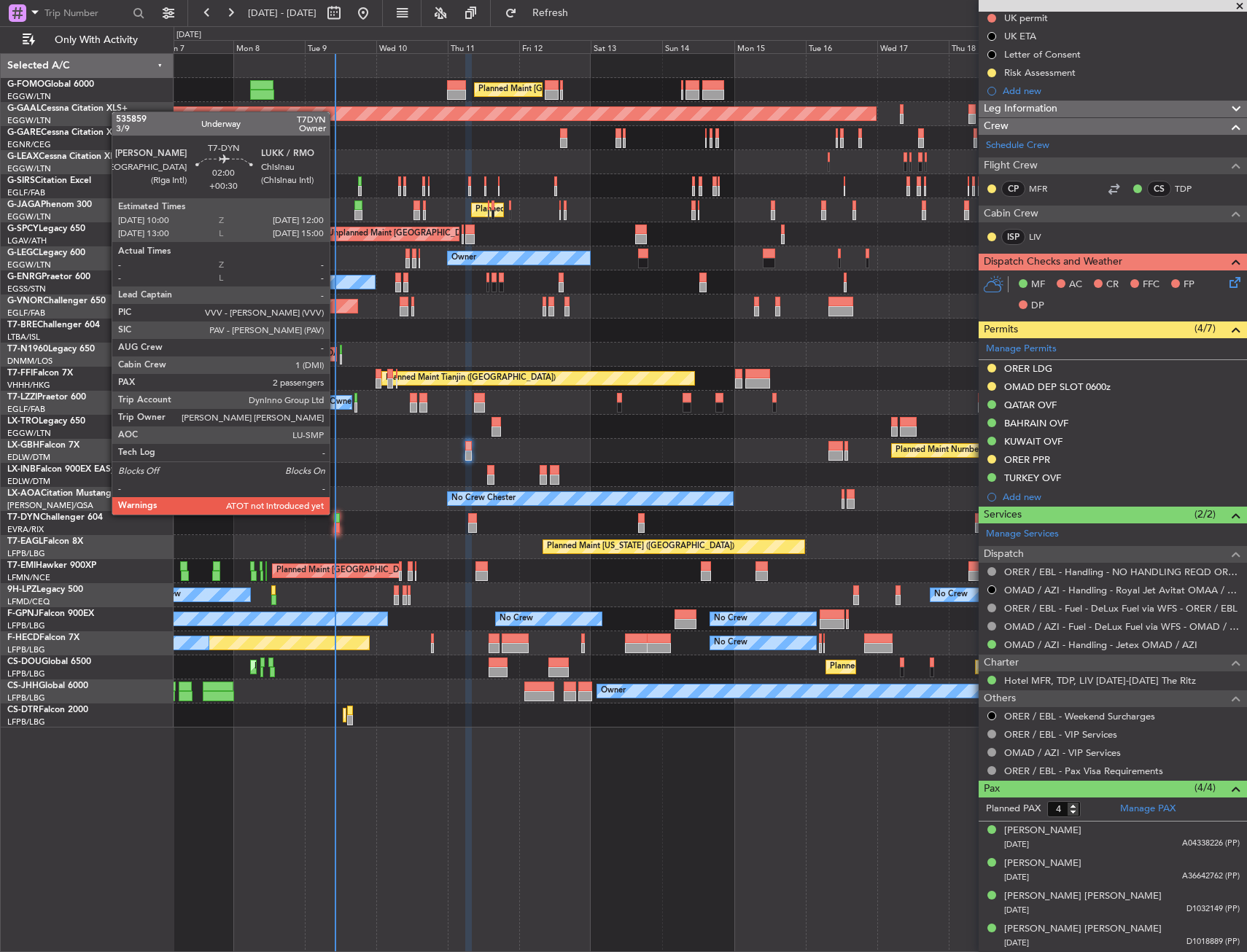
click at [335, 516] on div at bounding box center [337, 518] width 7 height 11
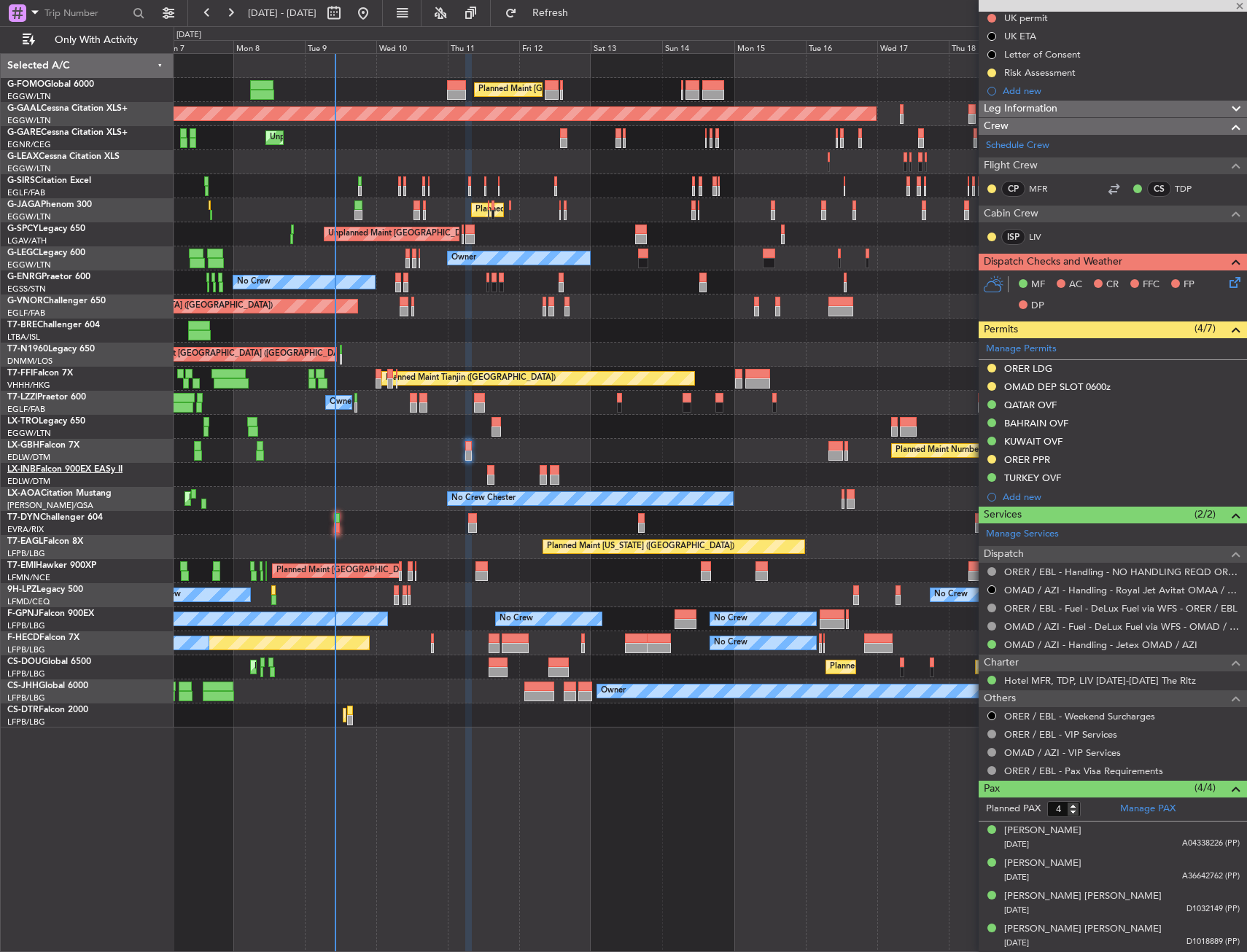
type input "+00:30"
type input "2"
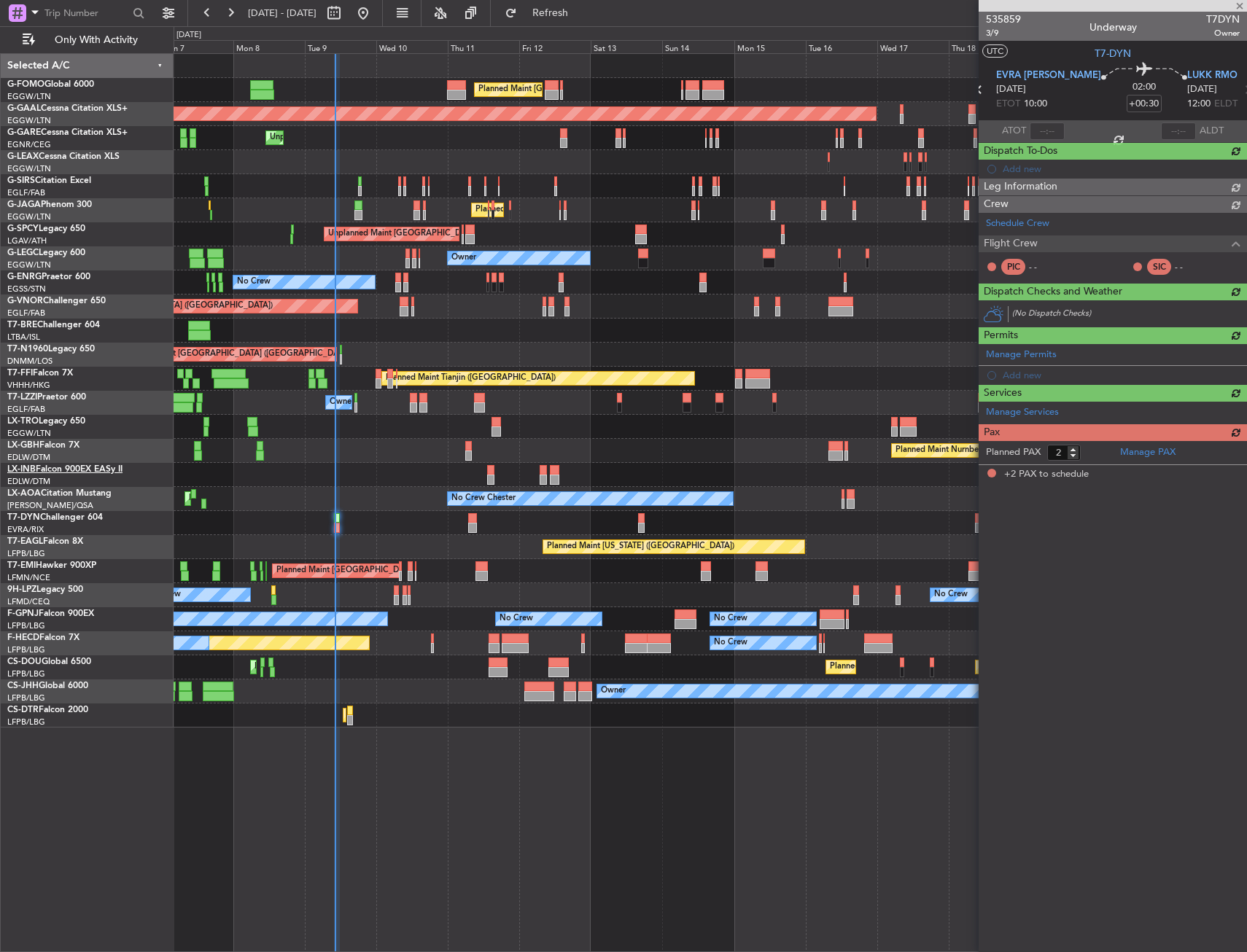
scroll to position [0, 0]
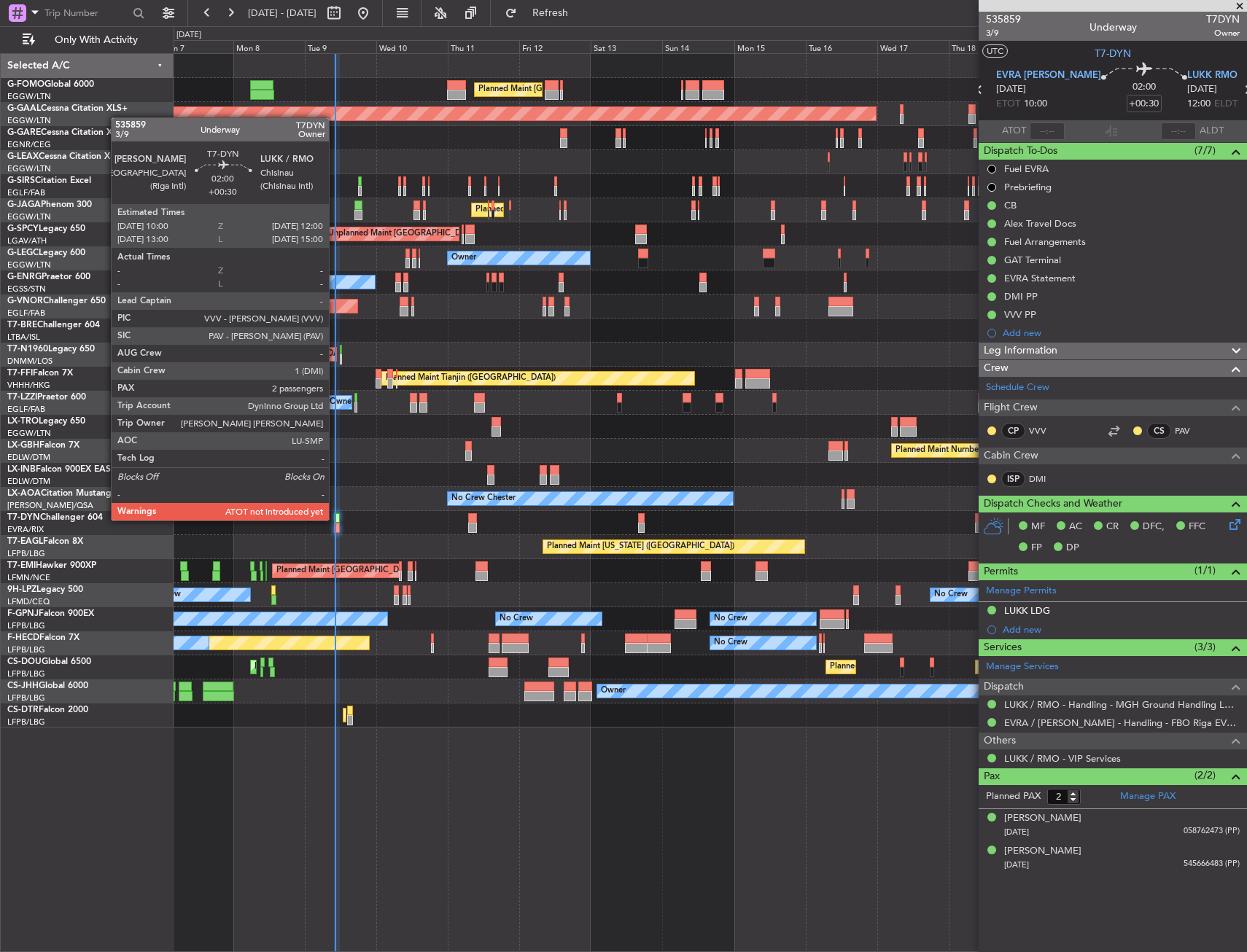
click at [330, 520] on div "AOG Maint Riga (Riga Intl)" at bounding box center [710, 523] width 1073 height 24
click at [338, 520] on div at bounding box center [337, 518] width 7 height 11
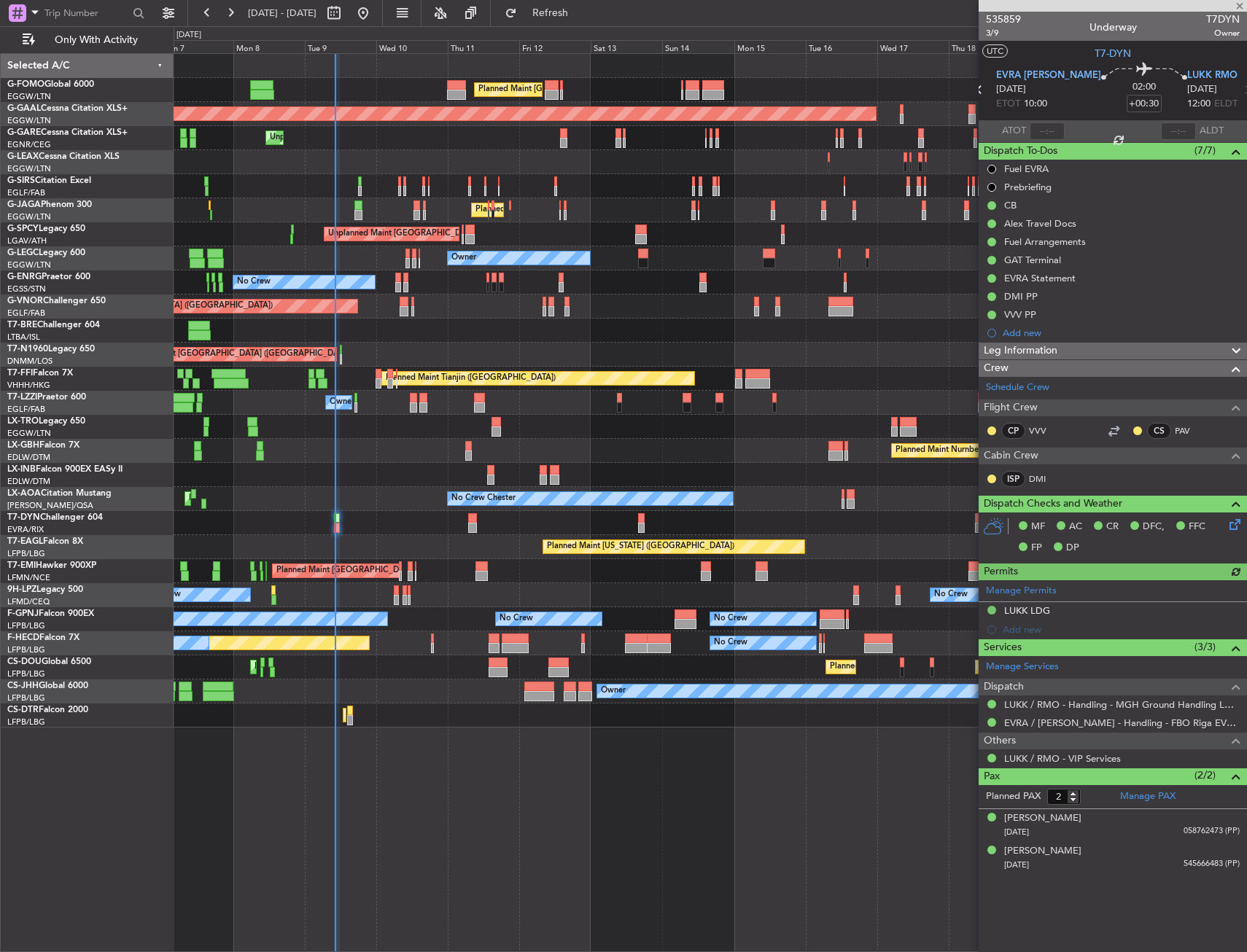
click at [1055, 127] on div at bounding box center [1047, 131] width 35 height 17
click at [1044, 132] on input "text" at bounding box center [1047, 131] width 35 height 17
click at [1061, 56] on section "UTC T7-DYN" at bounding box center [1113, 51] width 268 height 22
type input "10:08"
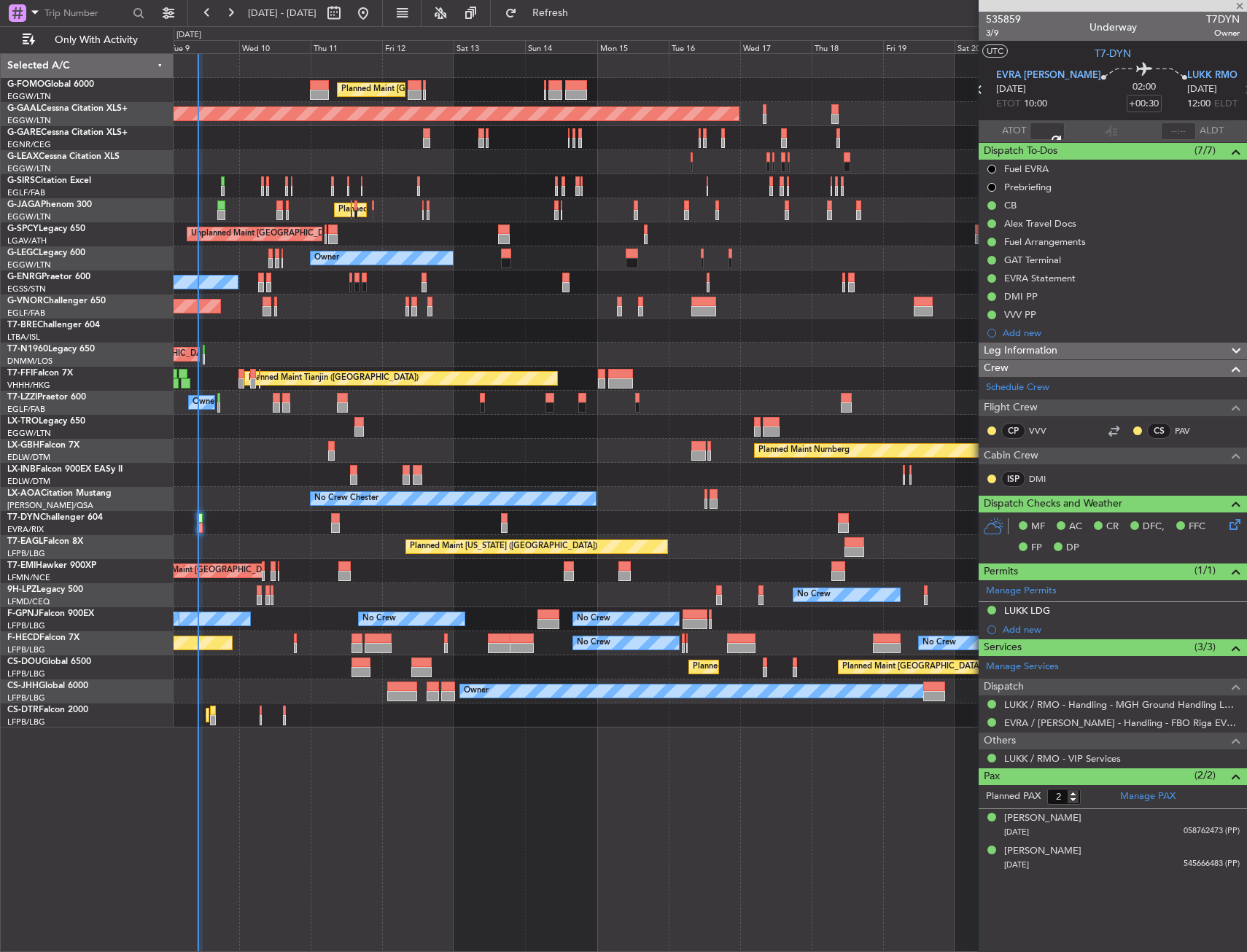
click at [432, 395] on div "Planned Maint [GEOGRAPHIC_DATA] ([GEOGRAPHIC_DATA]) Planned Maint [GEOGRAPHIC_D…" at bounding box center [710, 391] width 1073 height 673
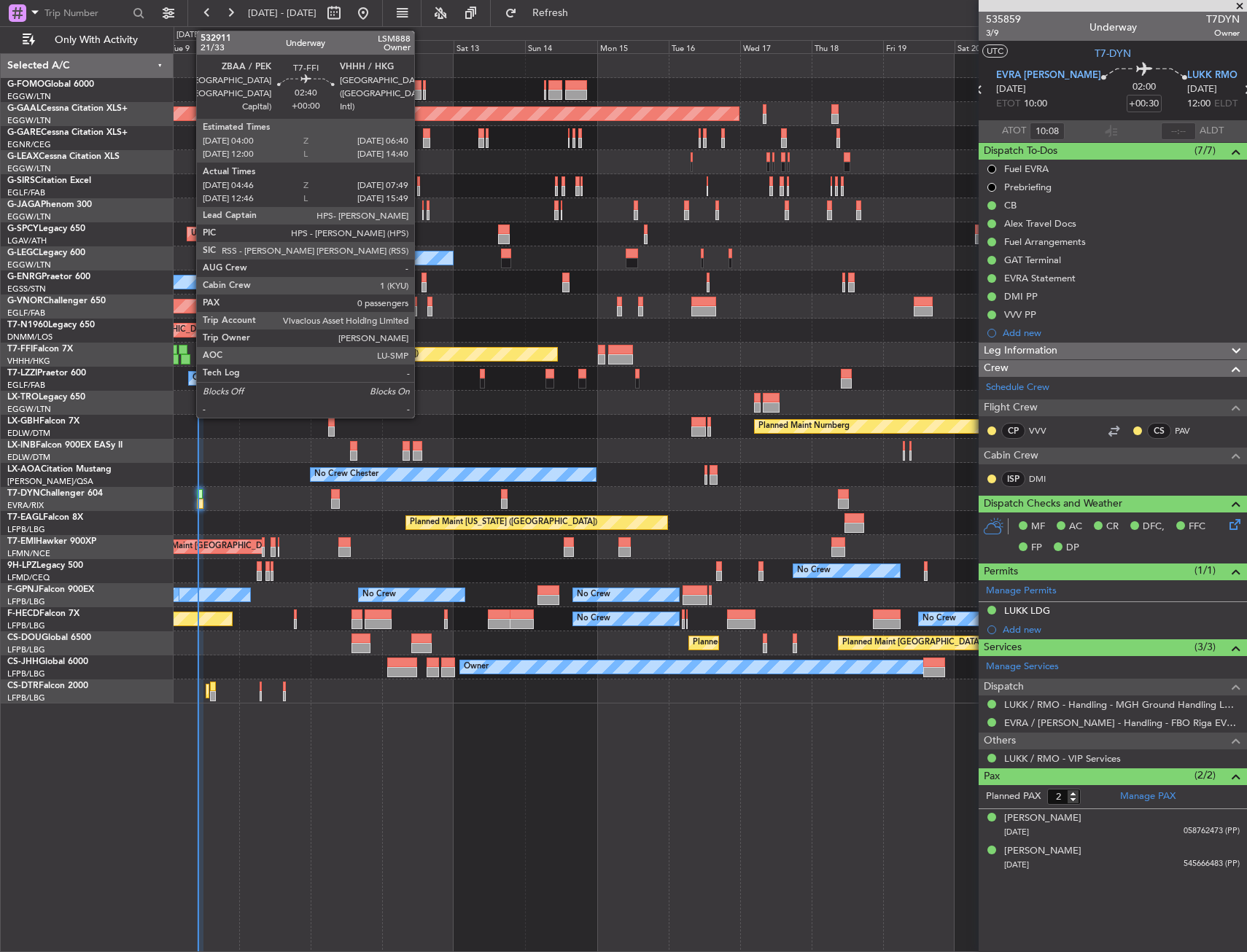
click at [189, 355] on div at bounding box center [185, 359] width 10 height 11
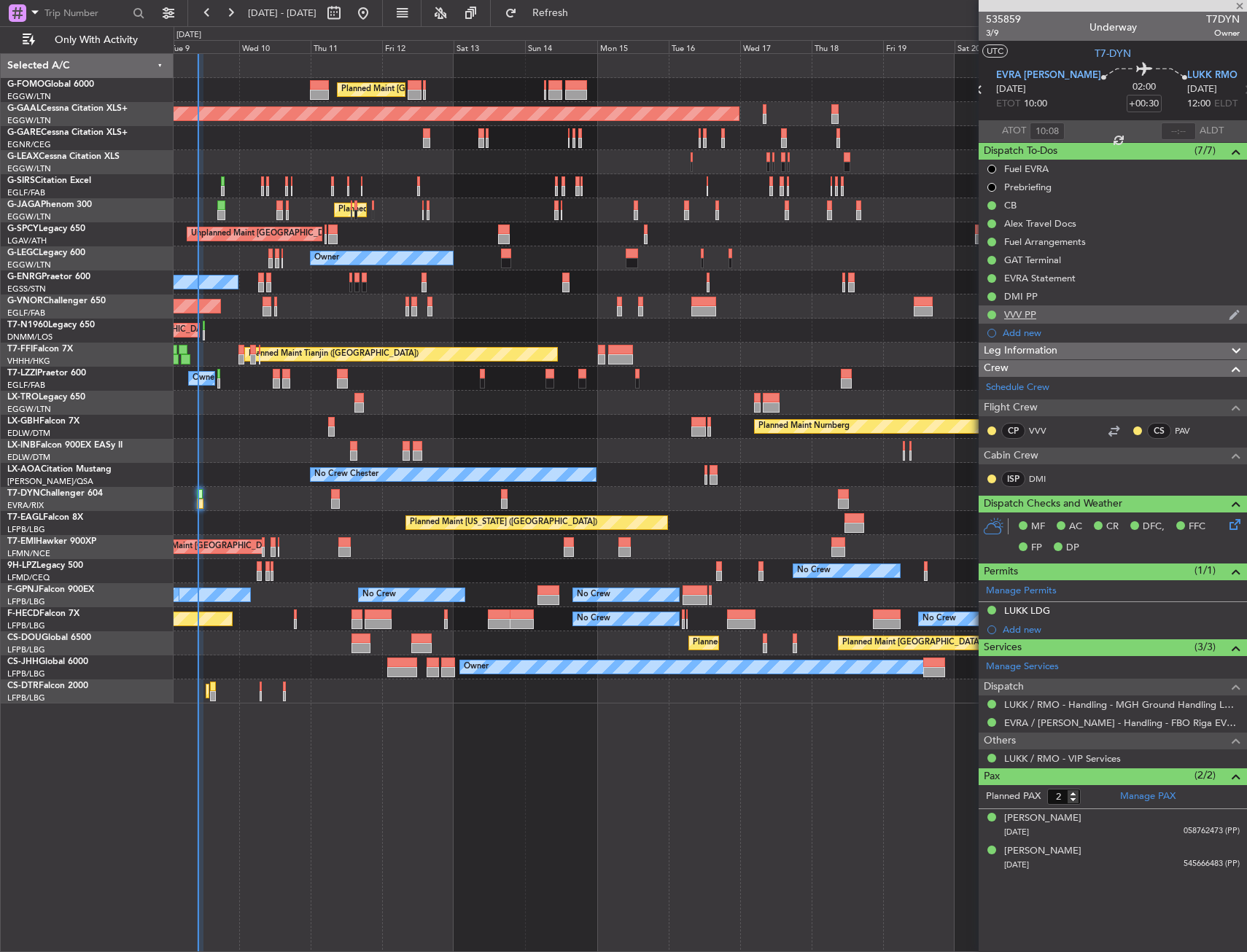
type input "04:46"
type input "07:49"
type input "0"
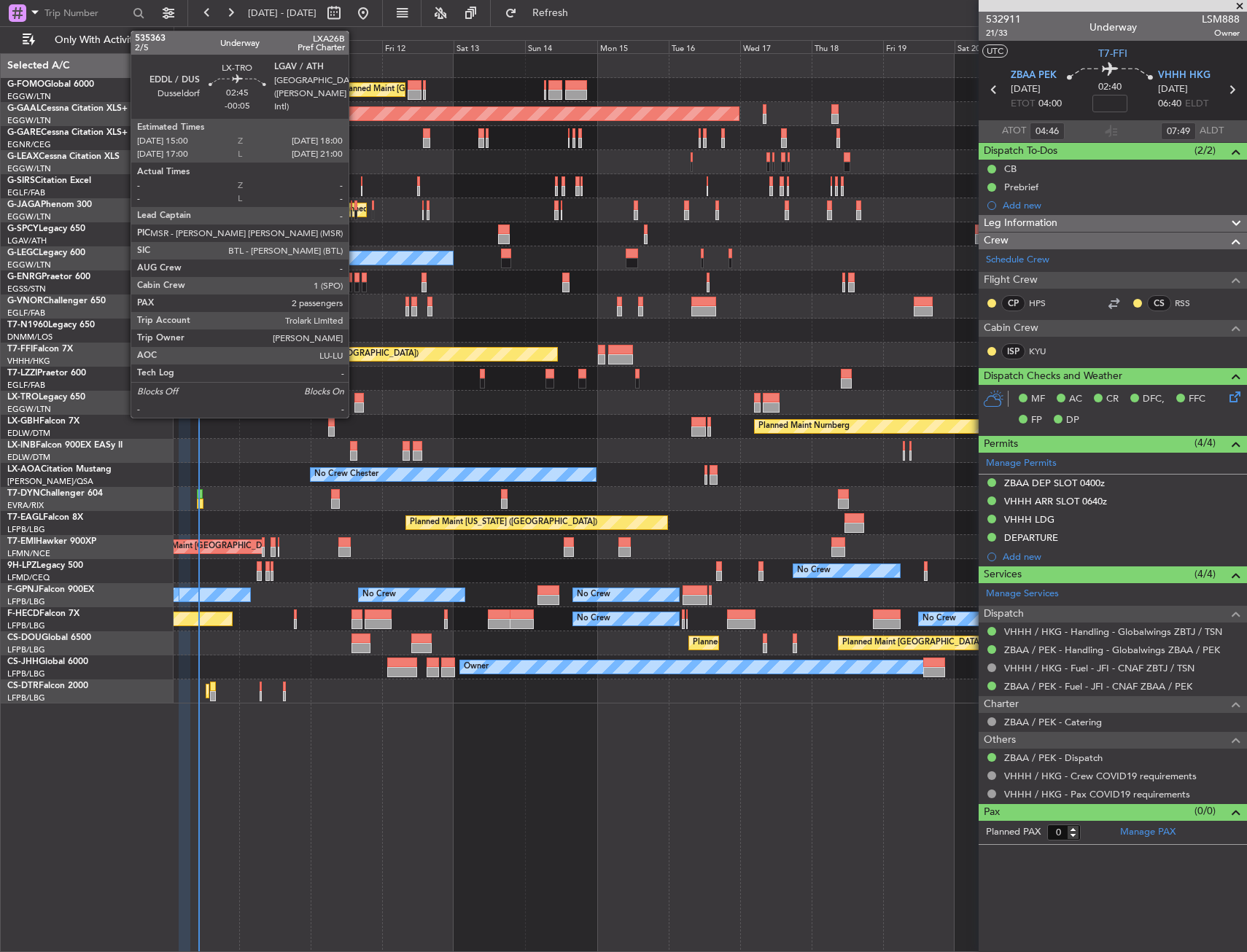
click at [355, 407] on div at bounding box center [359, 407] width 10 height 11
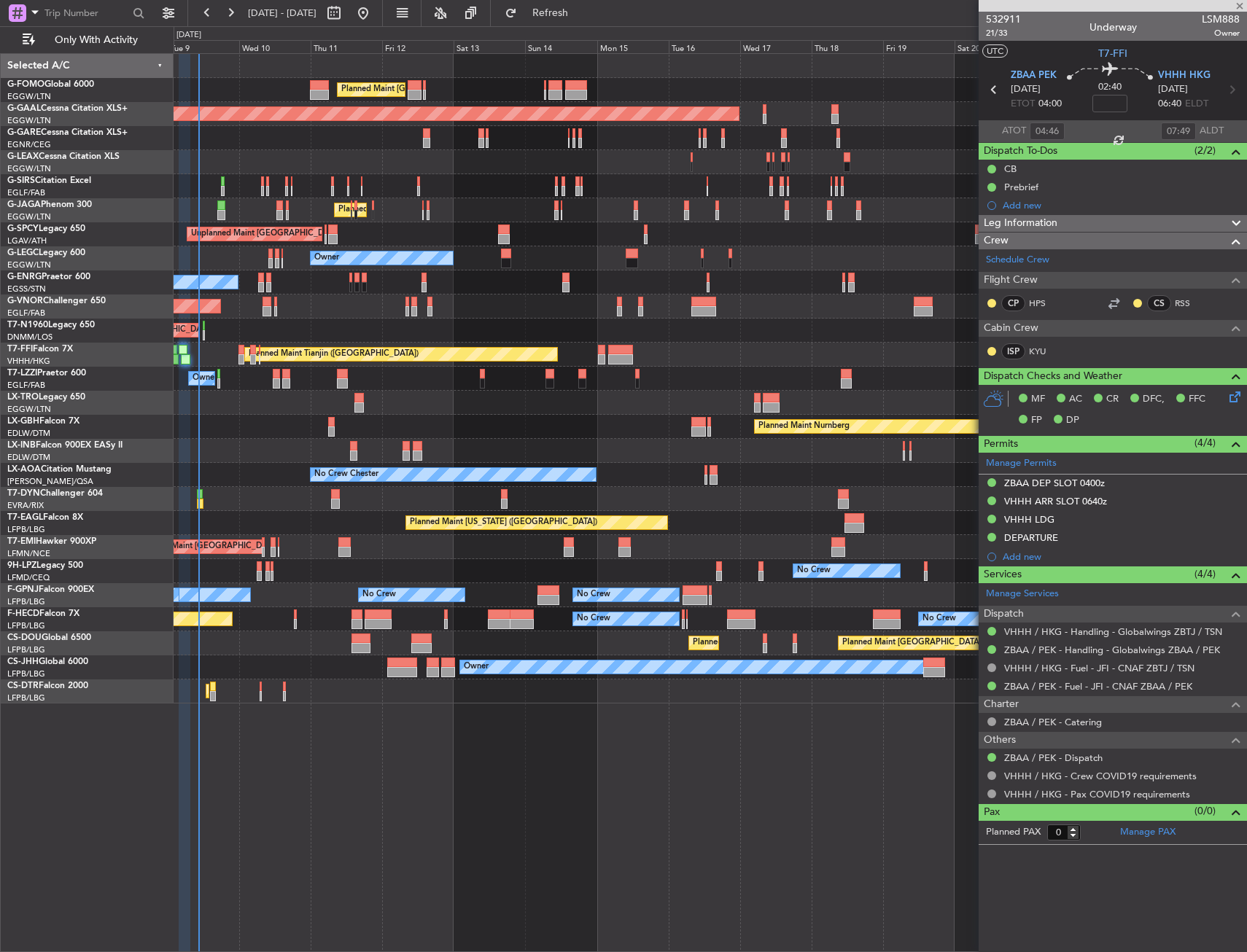
type input "-00:05"
type input "2"
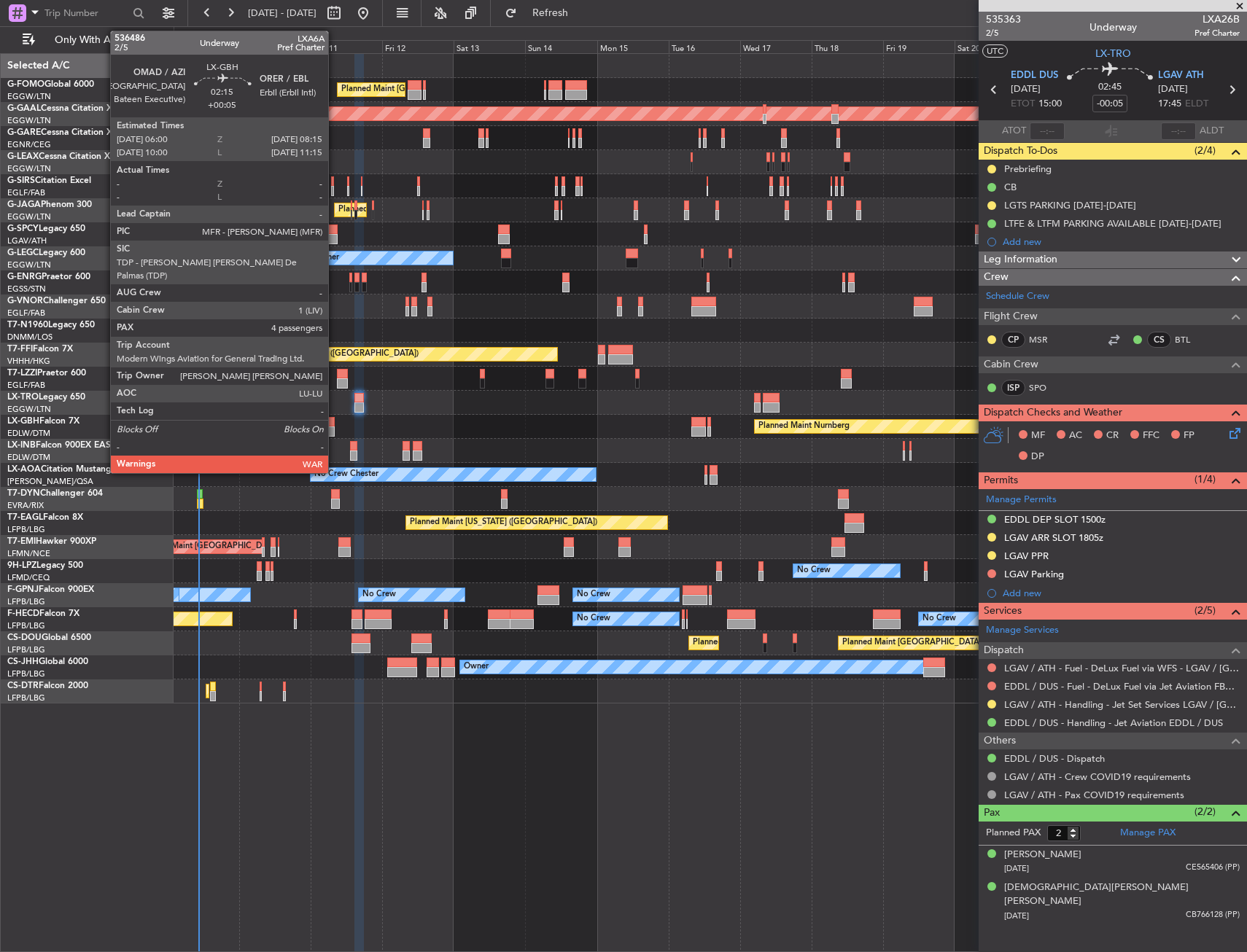
click at [335, 429] on div at bounding box center [332, 432] width 8 height 11
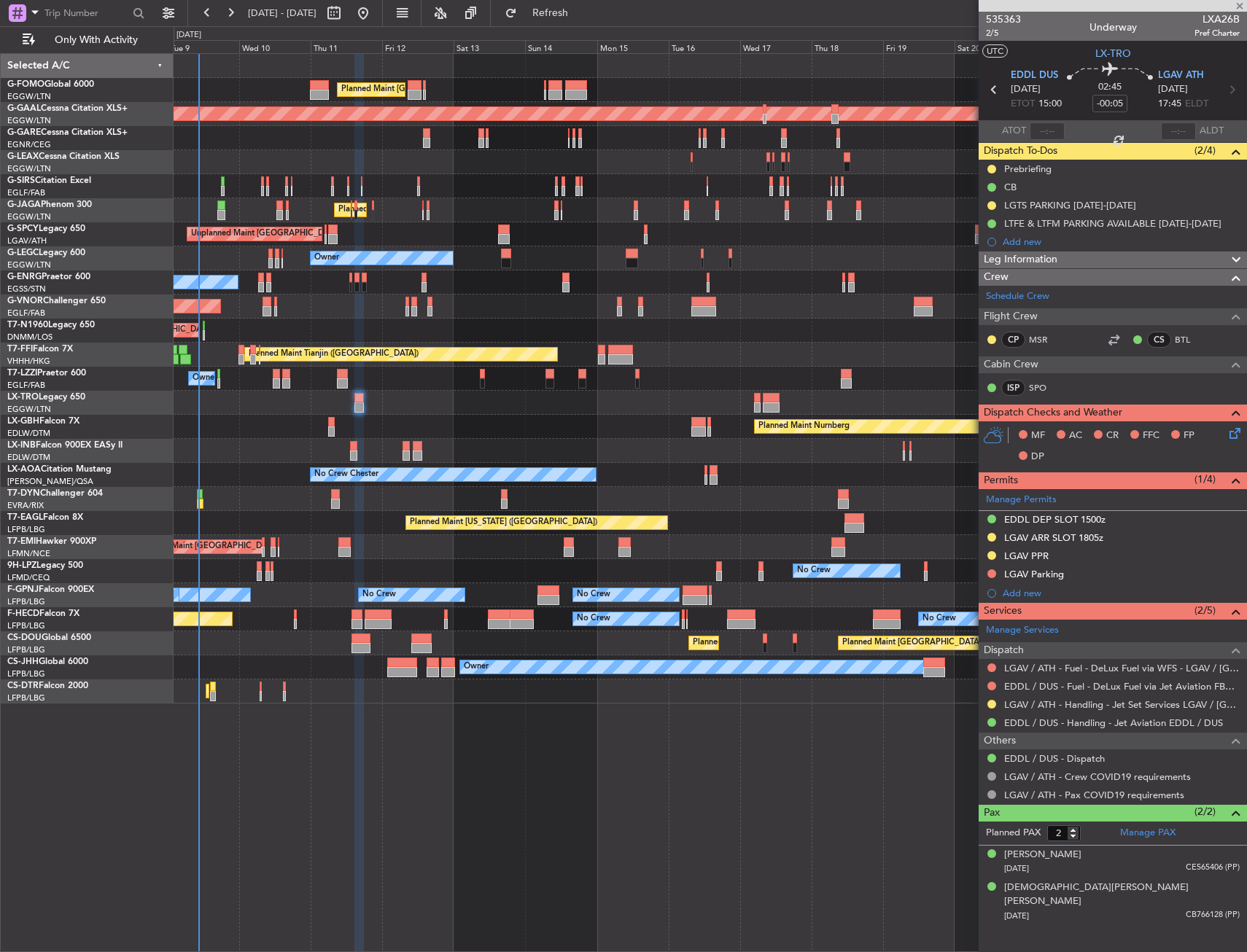
type input "+00:05"
type input "4"
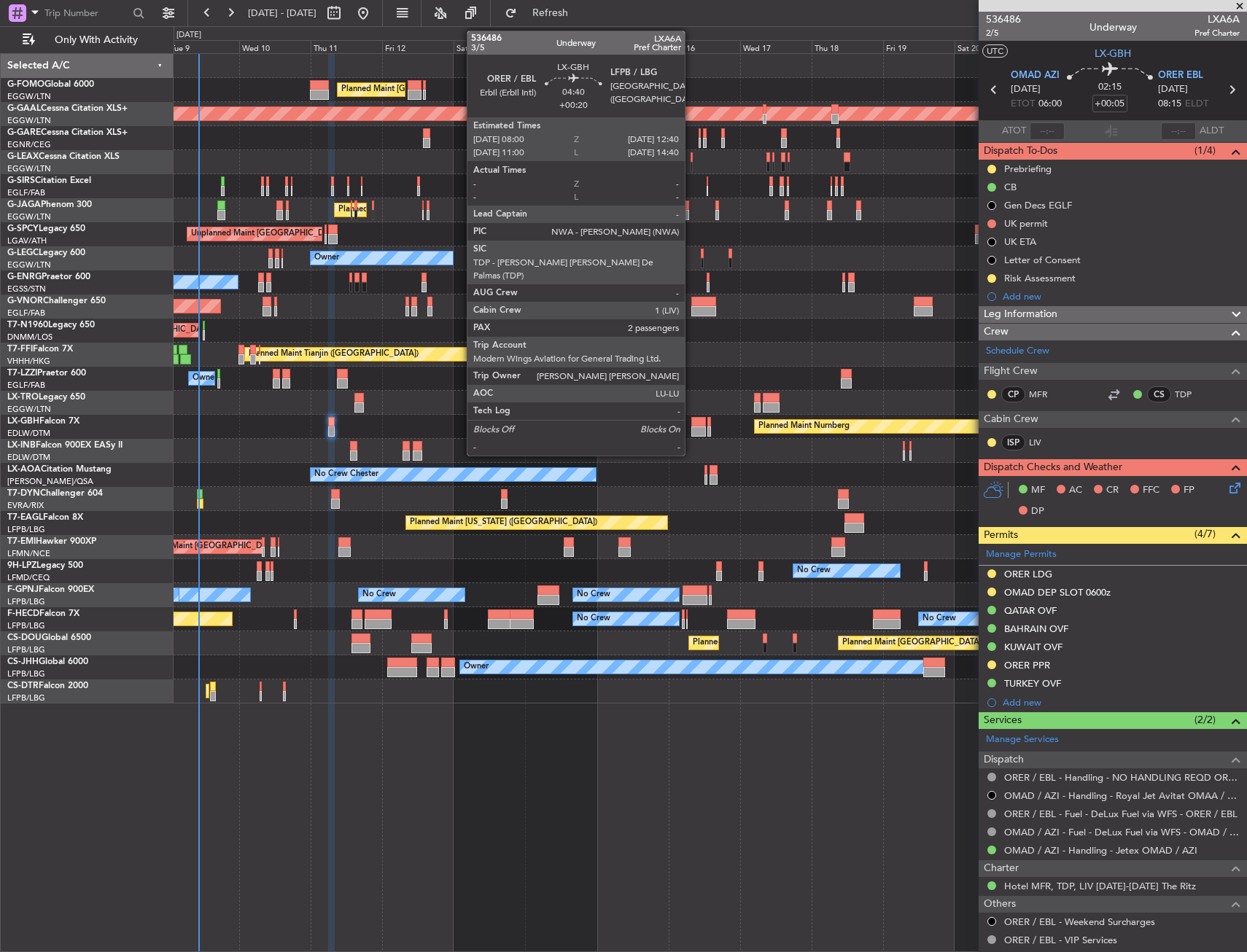
click at [691, 429] on div at bounding box center [698, 432] width 14 height 11
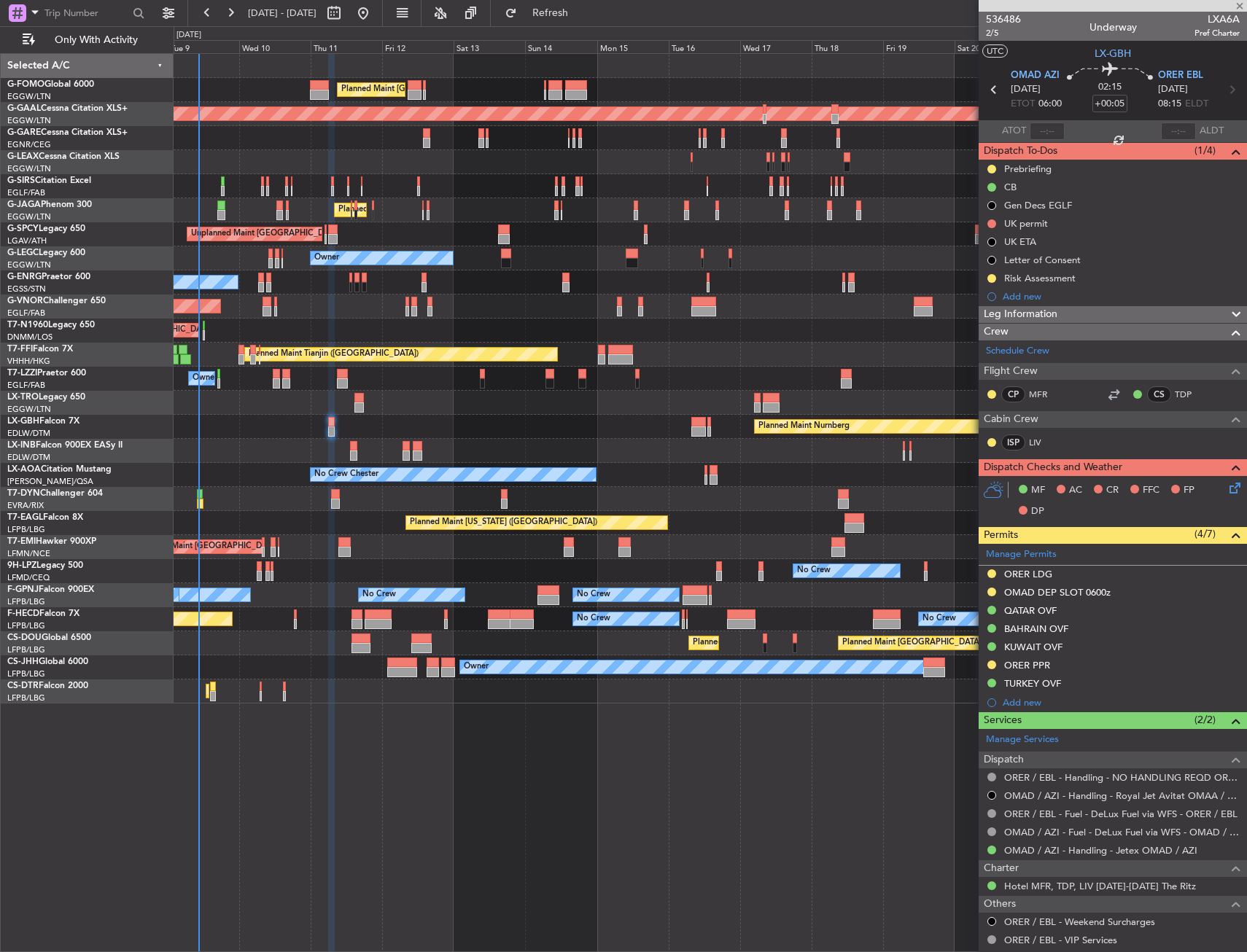
type input "+00:20"
type input "2"
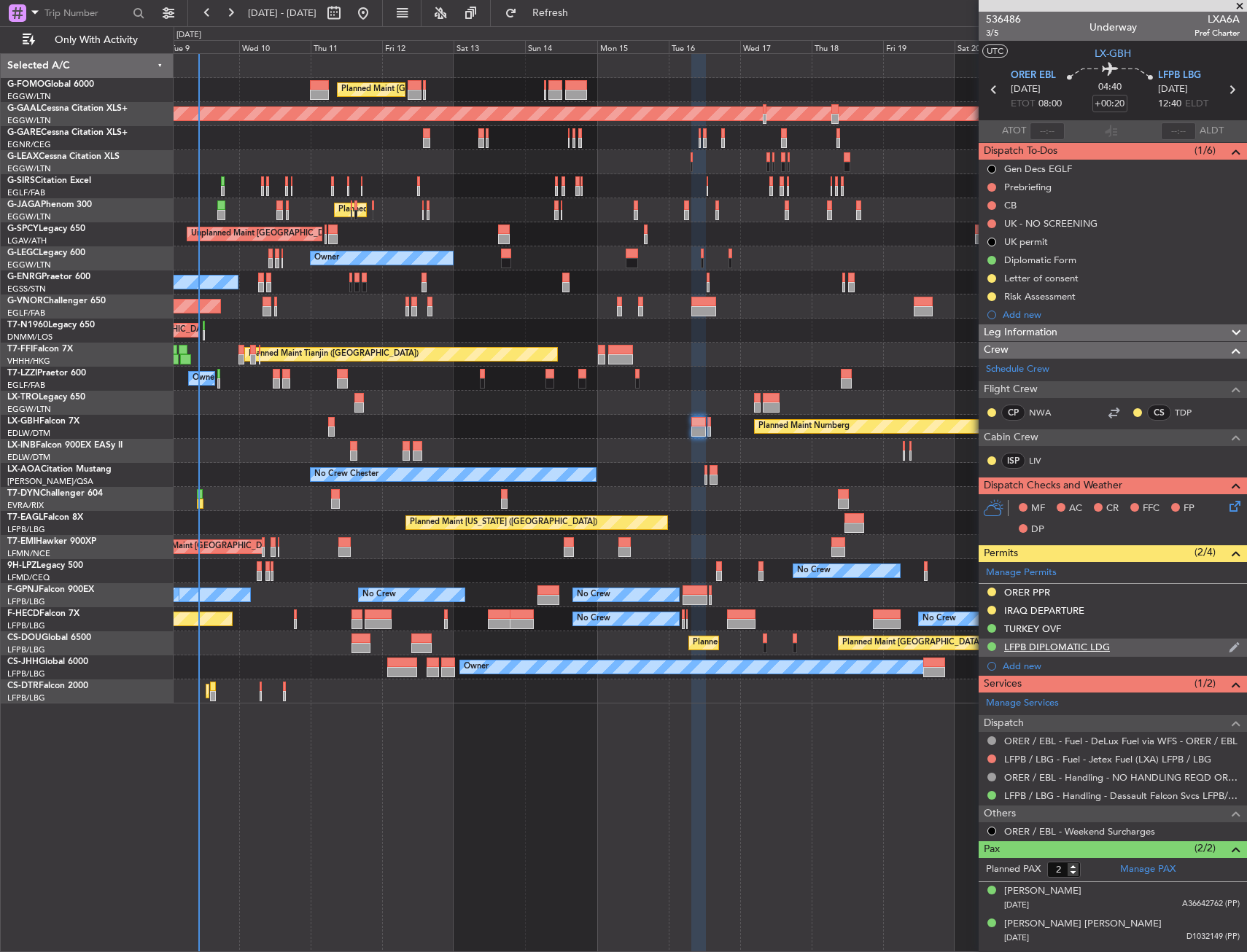
click at [1128, 649] on div "LFPB DIPLOMATIC LDG" at bounding box center [1113, 648] width 268 height 18
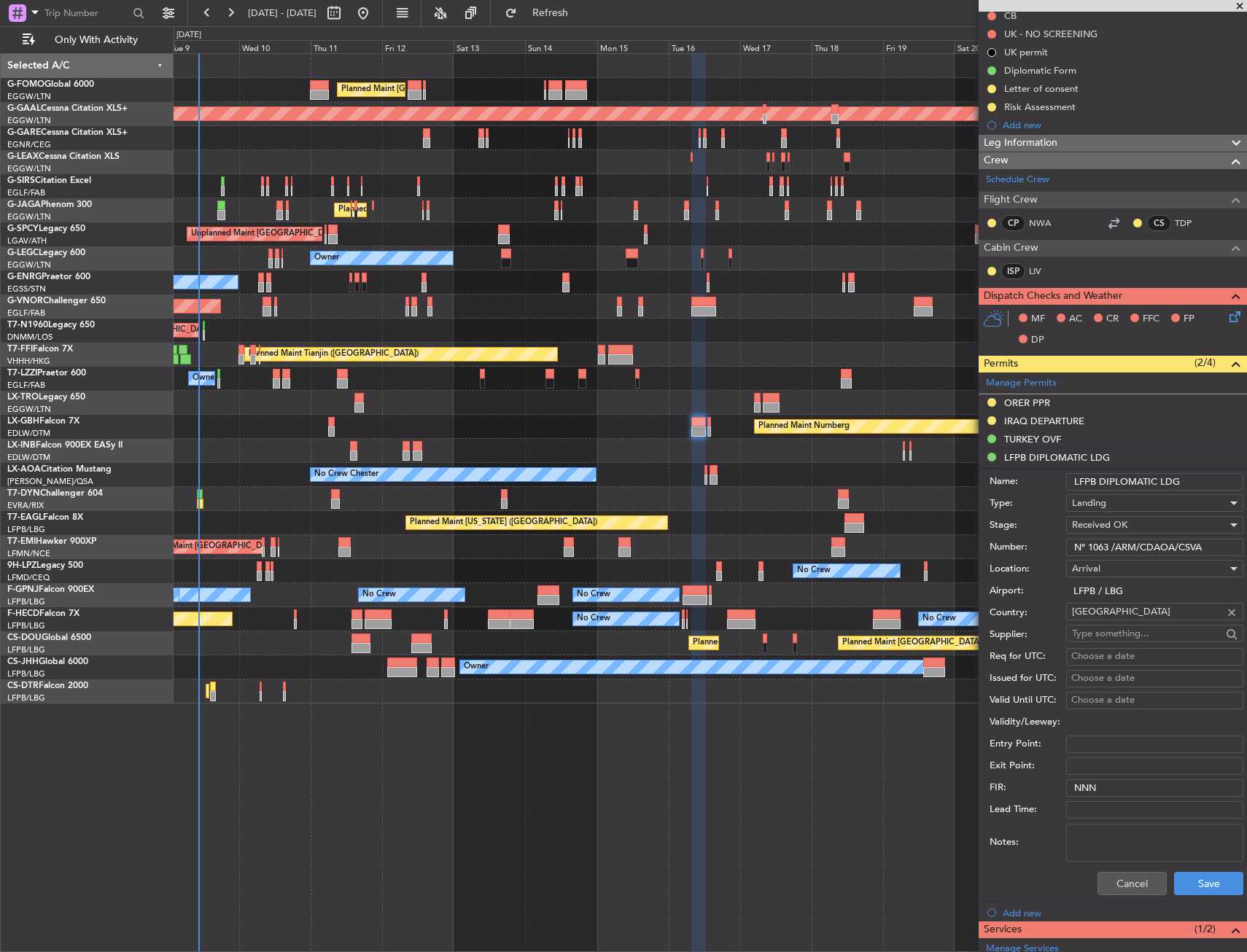
scroll to position [218, 0]
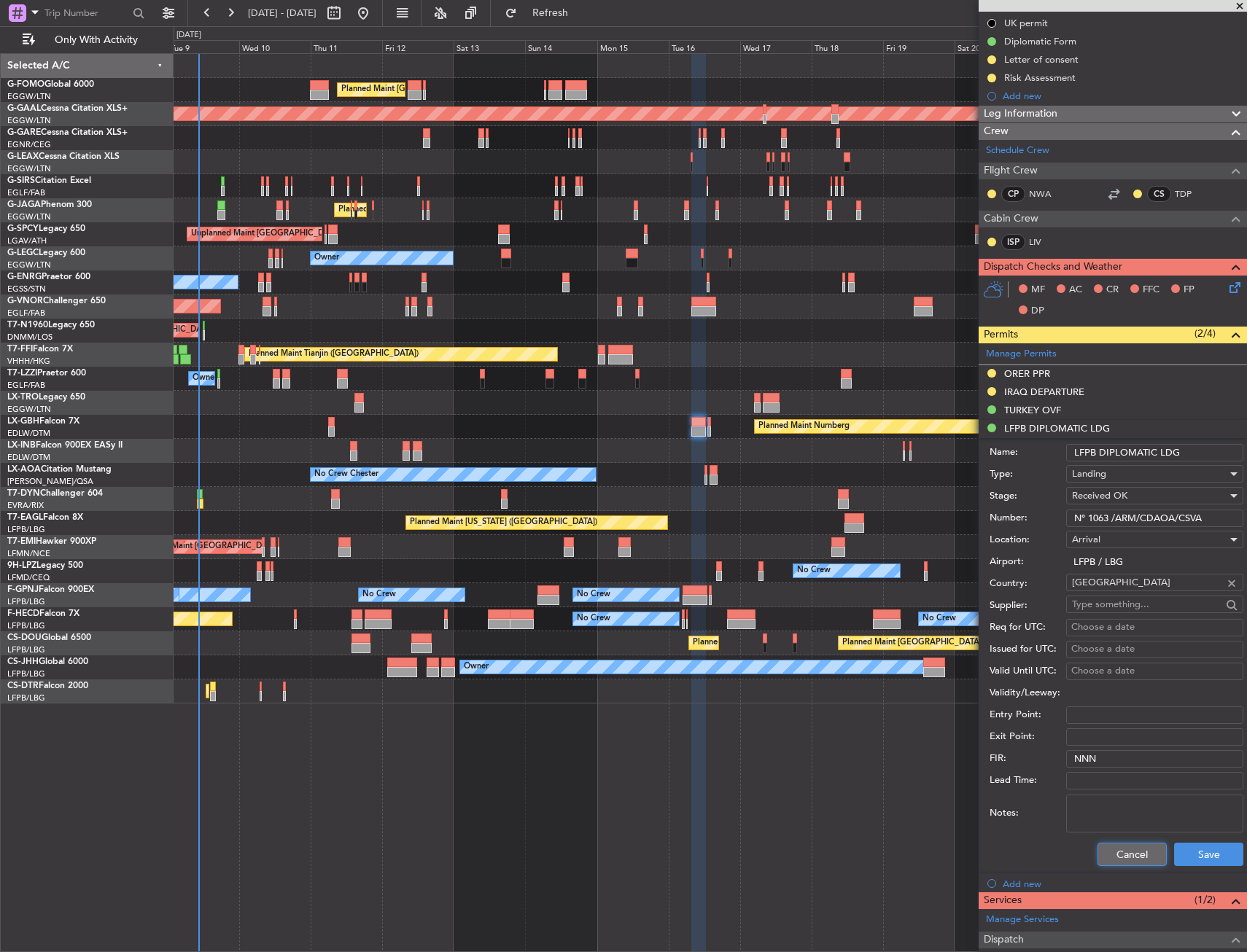
click at [1097, 865] on button "Cancel" at bounding box center [1132, 854] width 69 height 23
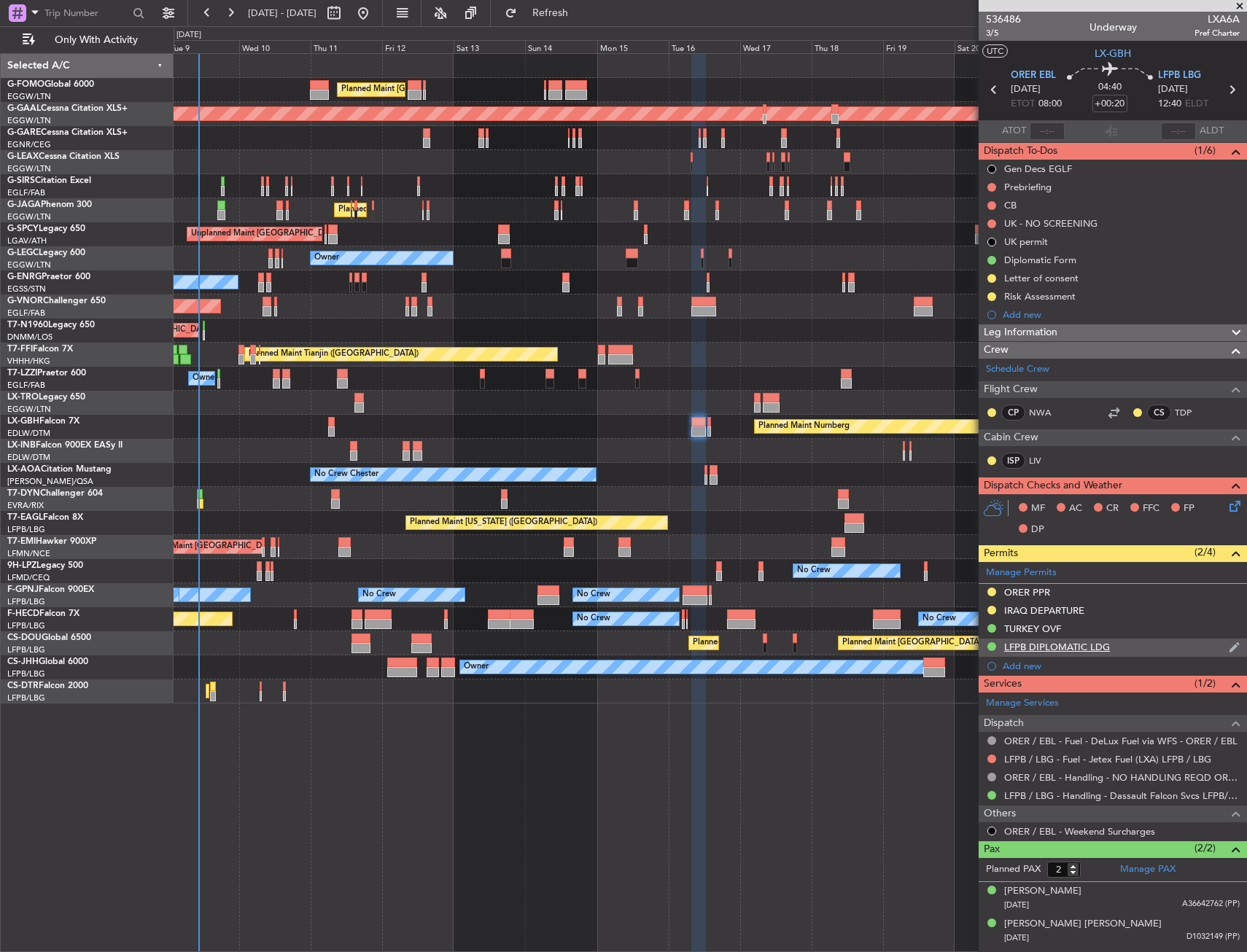
click at [1123, 650] on div "LFPB DIPLOMATIC LDG" at bounding box center [1113, 648] width 268 height 18
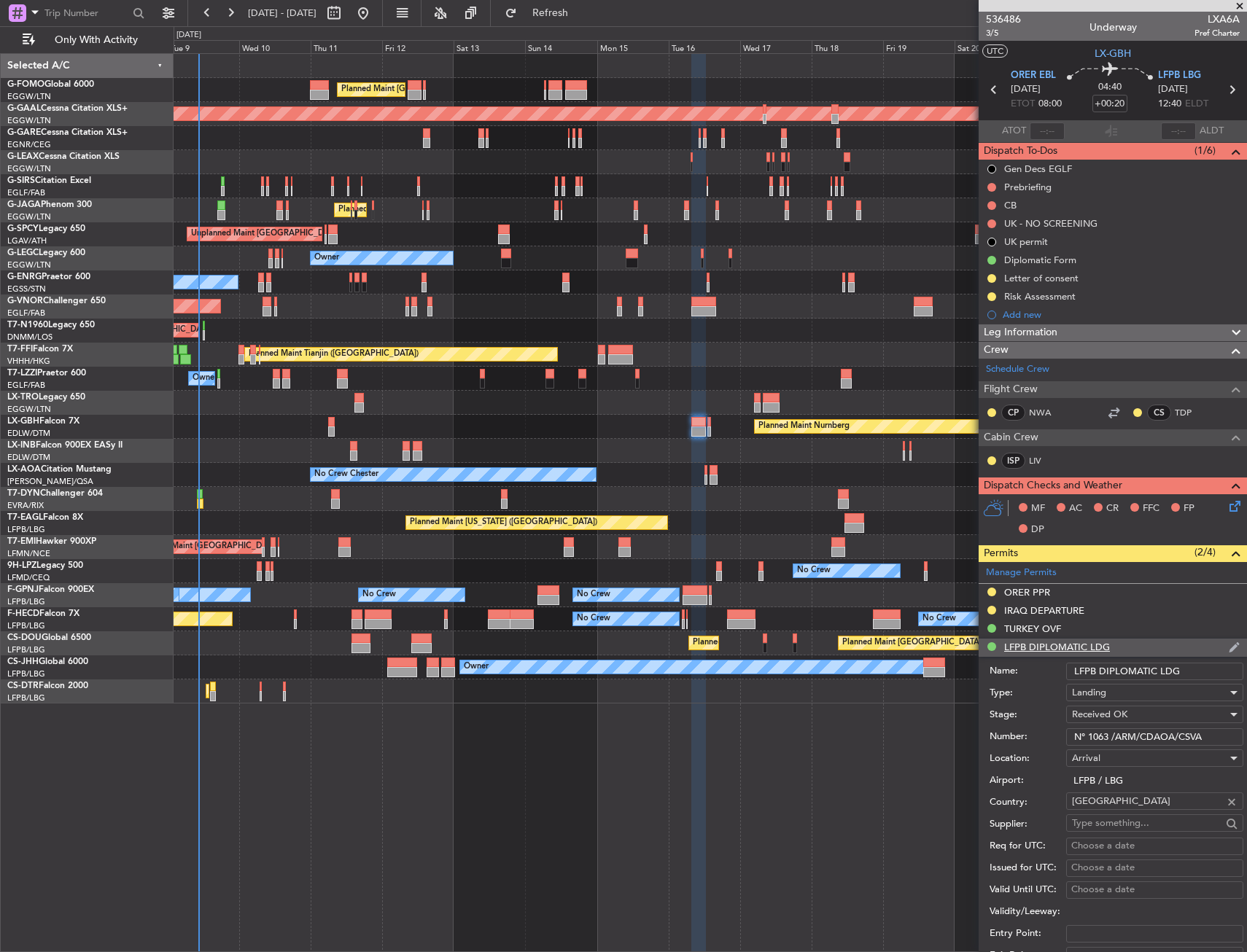
scroll to position [291, 0]
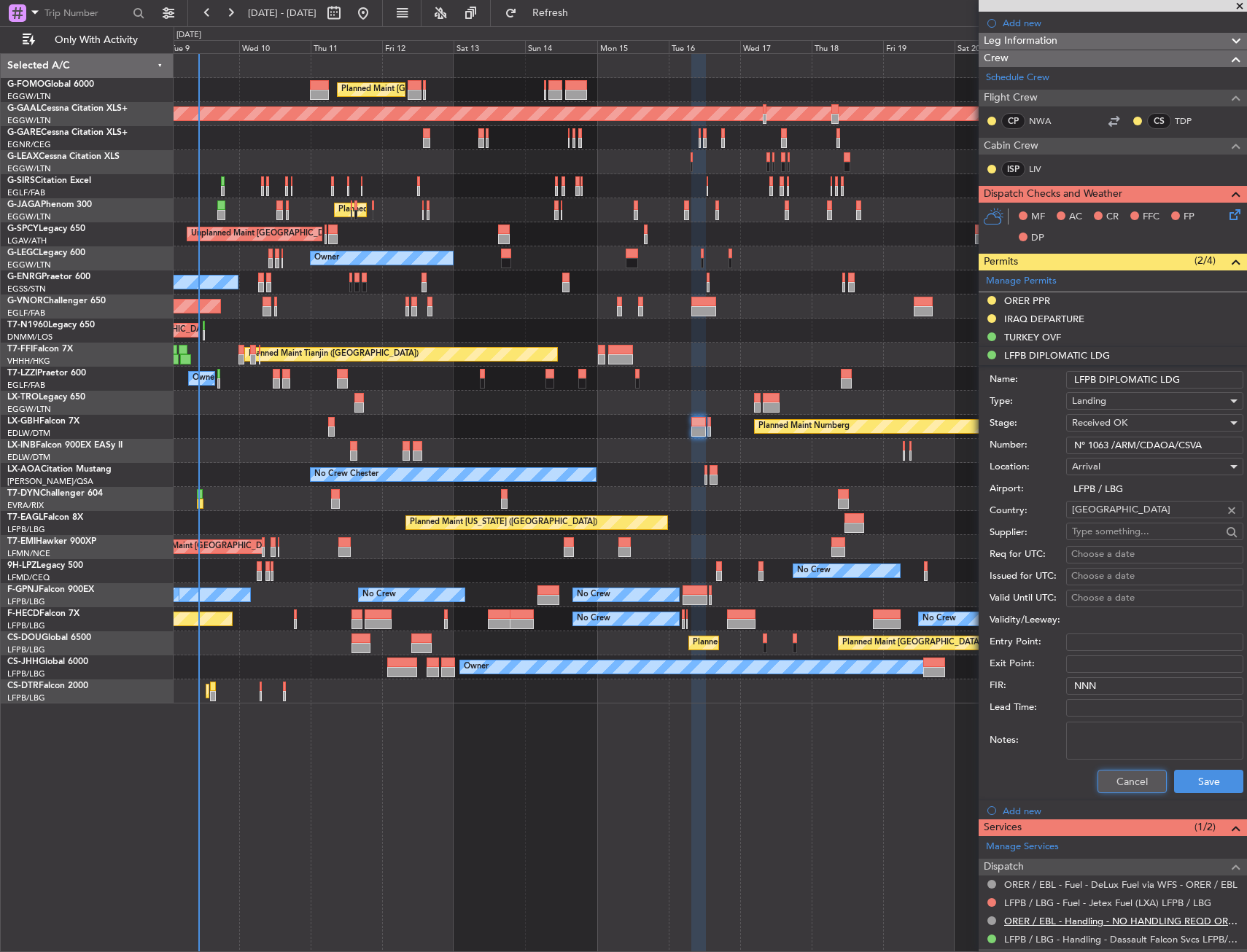
click at [1109, 780] on button "Cancel" at bounding box center [1132, 781] width 69 height 23
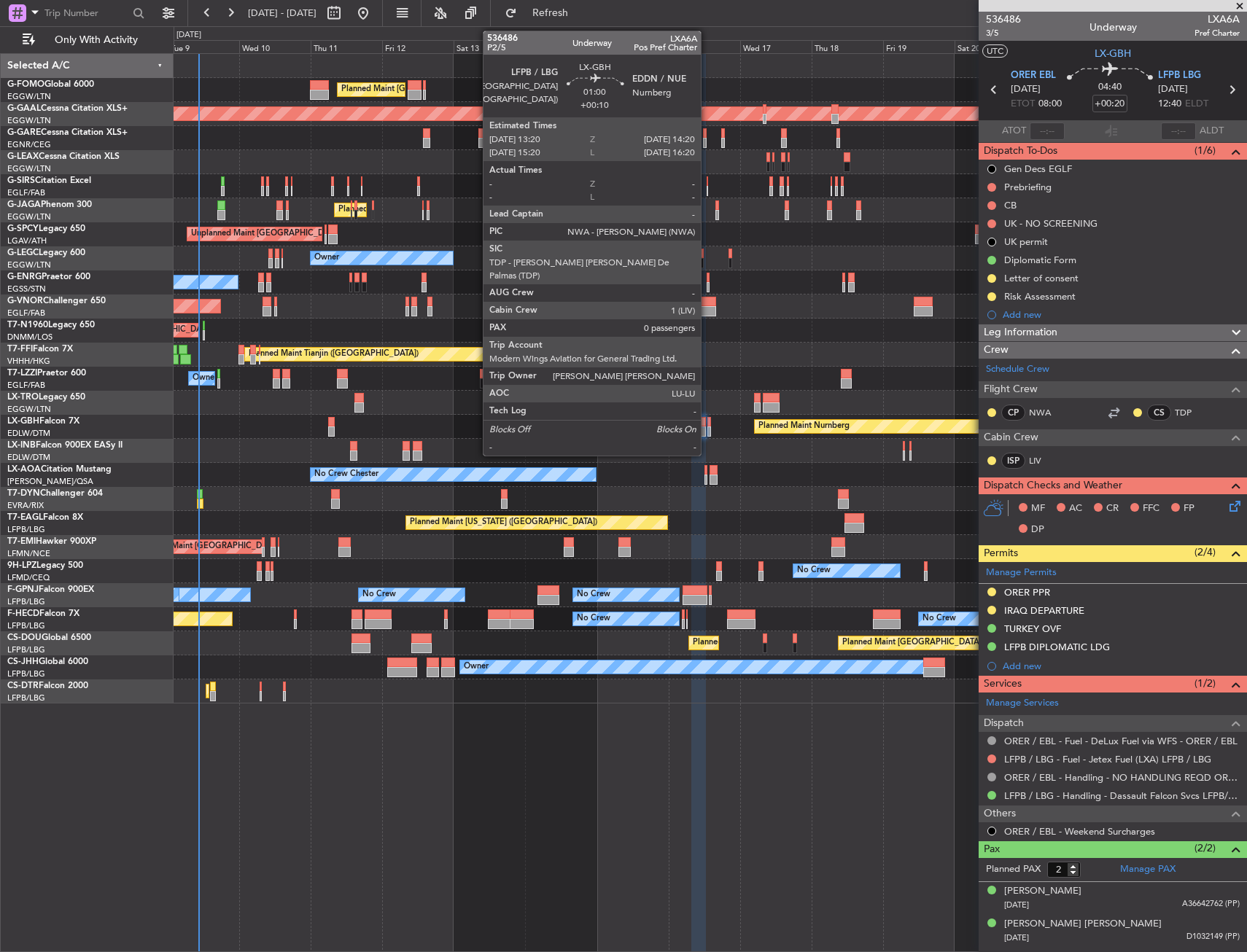
click at [708, 435] on div at bounding box center [709, 432] width 4 height 11
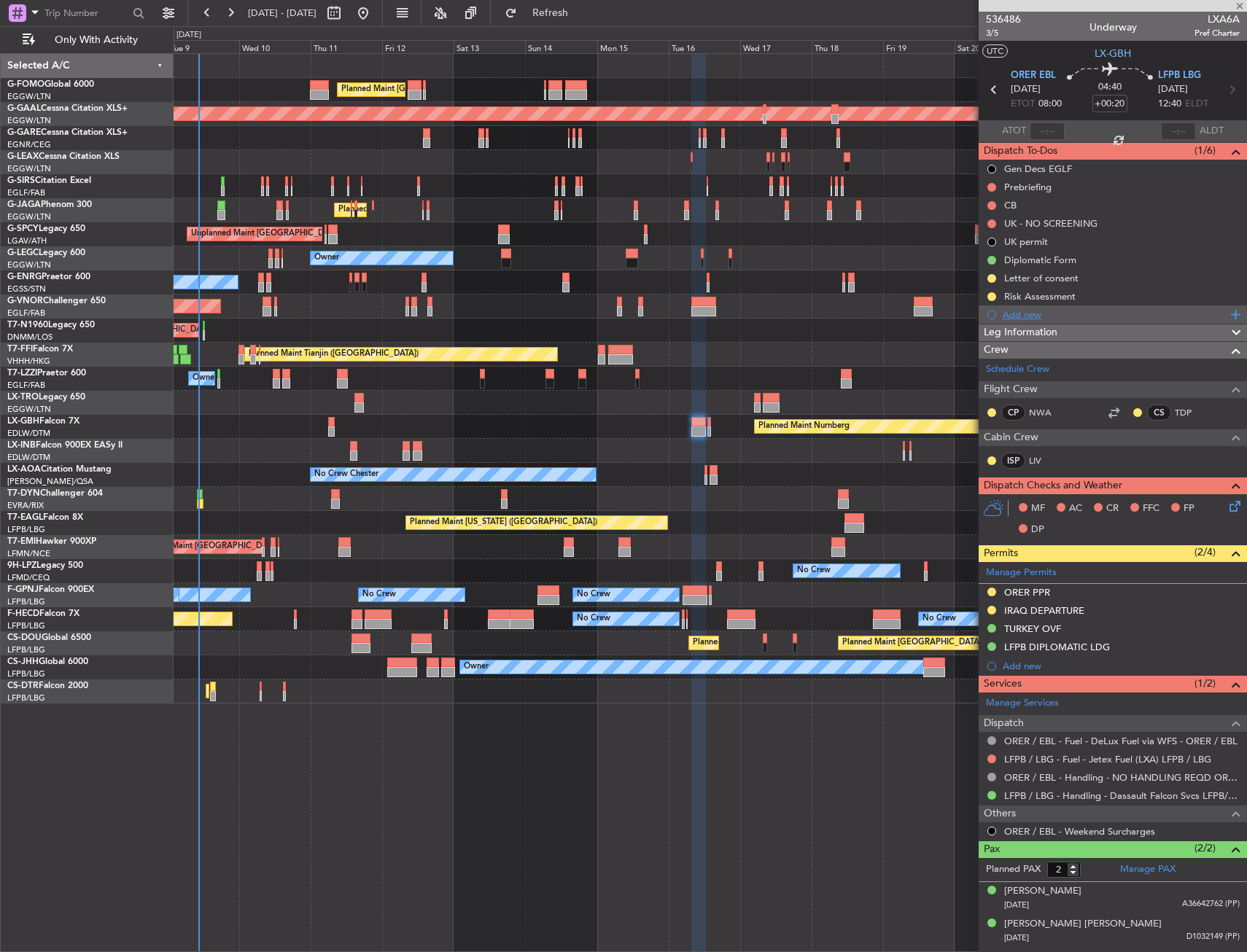
type input "+00:10"
type input "0"
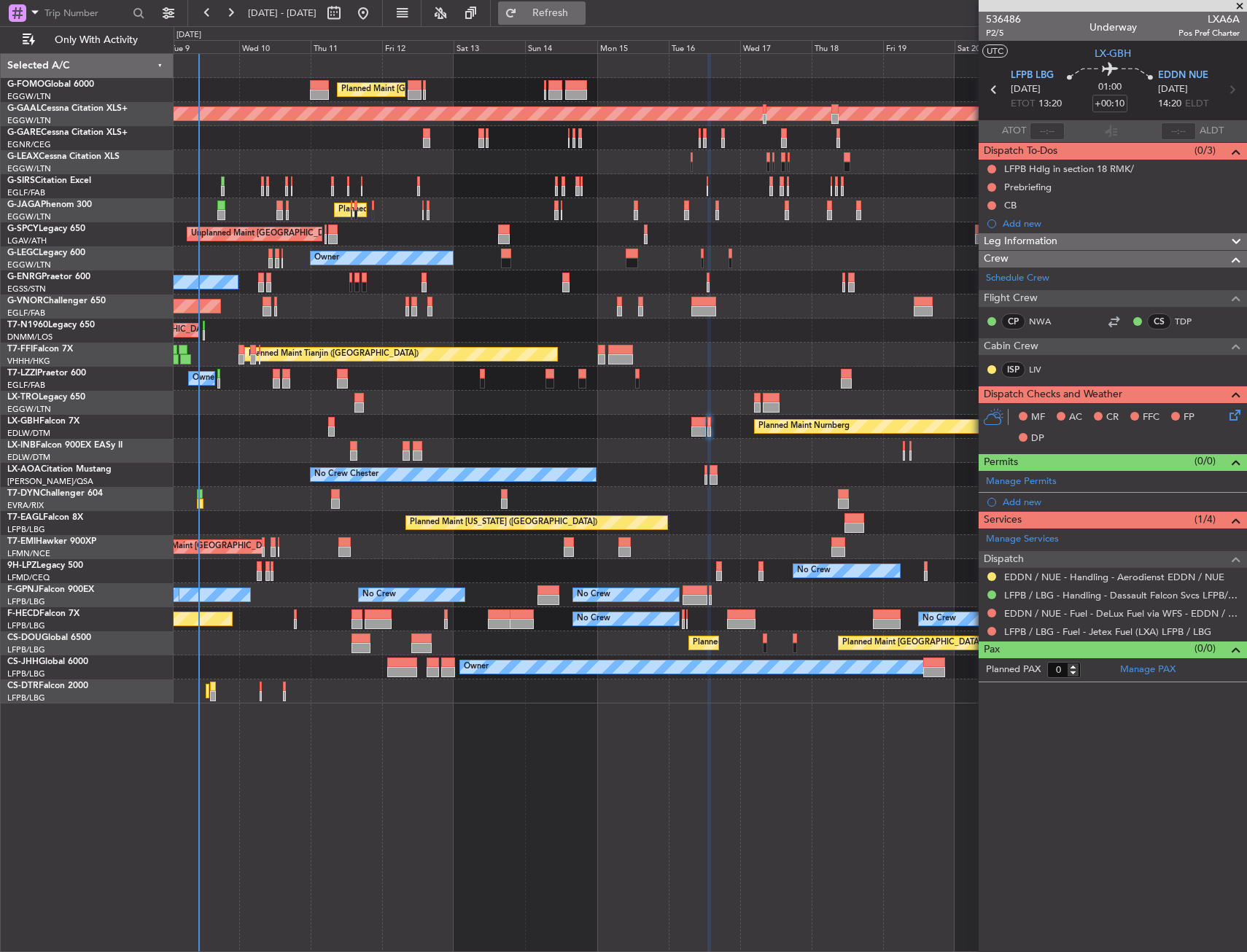
click at [579, 12] on span "Refresh" at bounding box center [550, 14] width 61 height 11
click at [258, 688] on div "Planned Maint Mugla ([GEOGRAPHIC_DATA])" at bounding box center [710, 691] width 1073 height 24
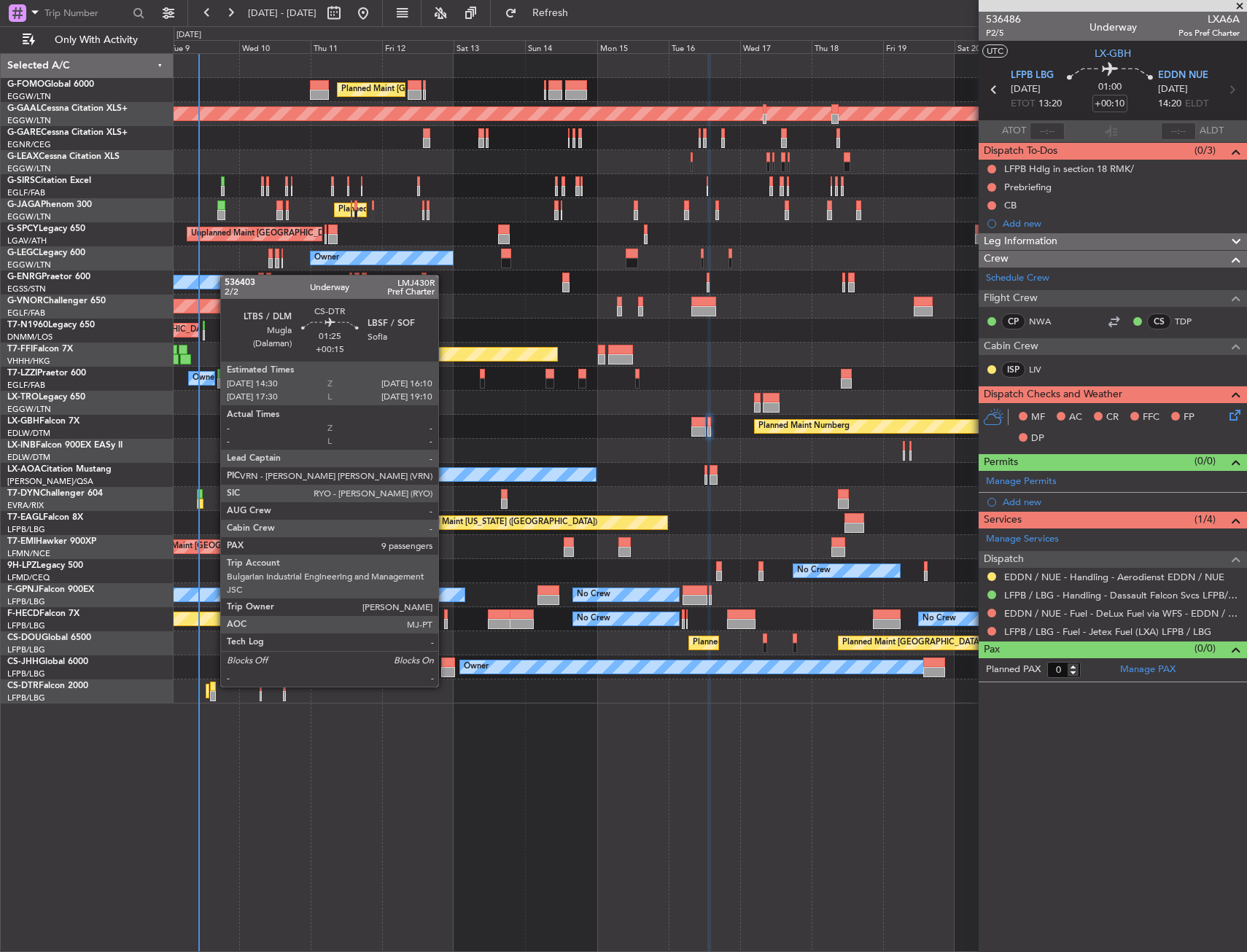
click at [213, 685] on div at bounding box center [212, 687] width 5 height 11
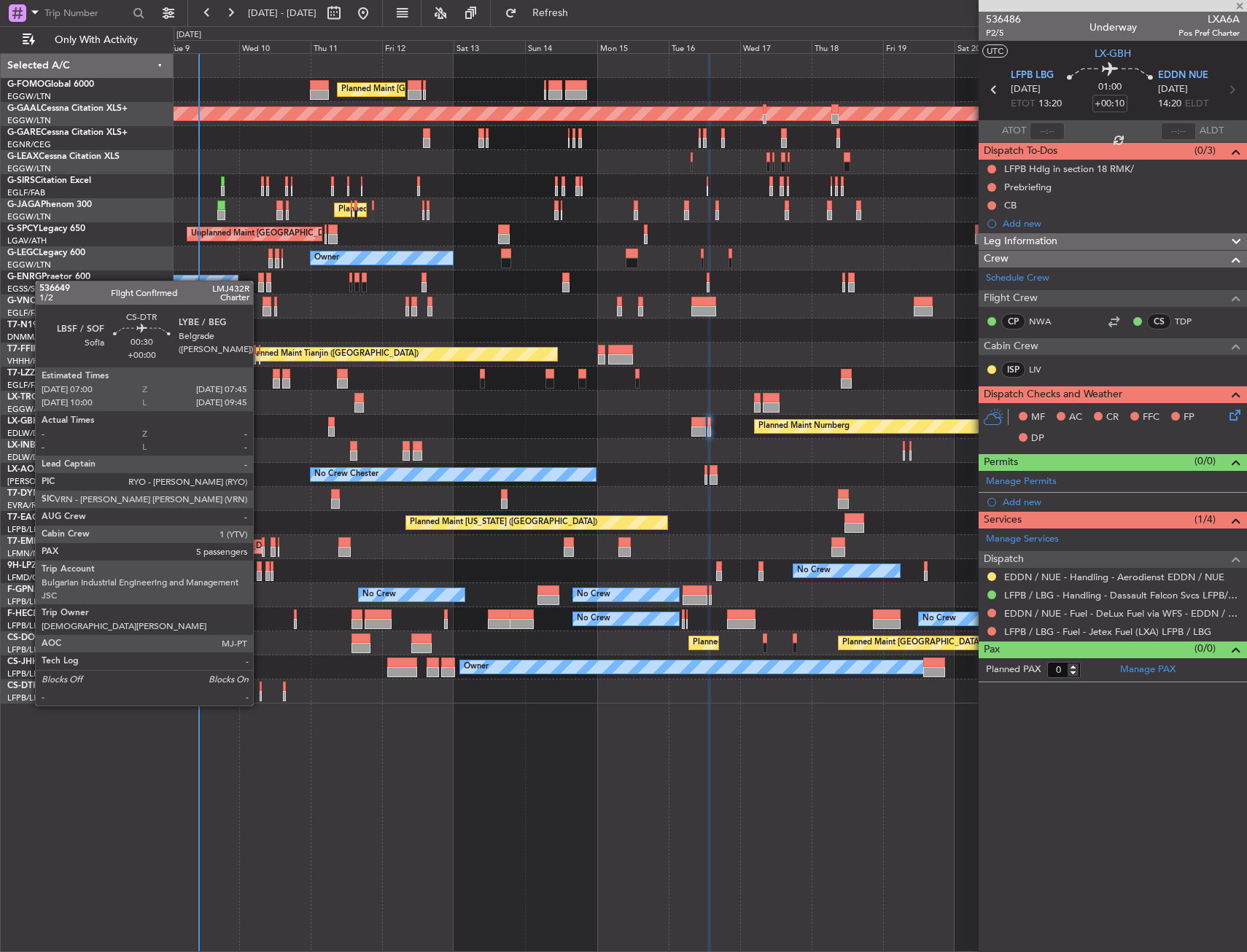
click at [260, 691] on div at bounding box center [261, 696] width 3 height 11
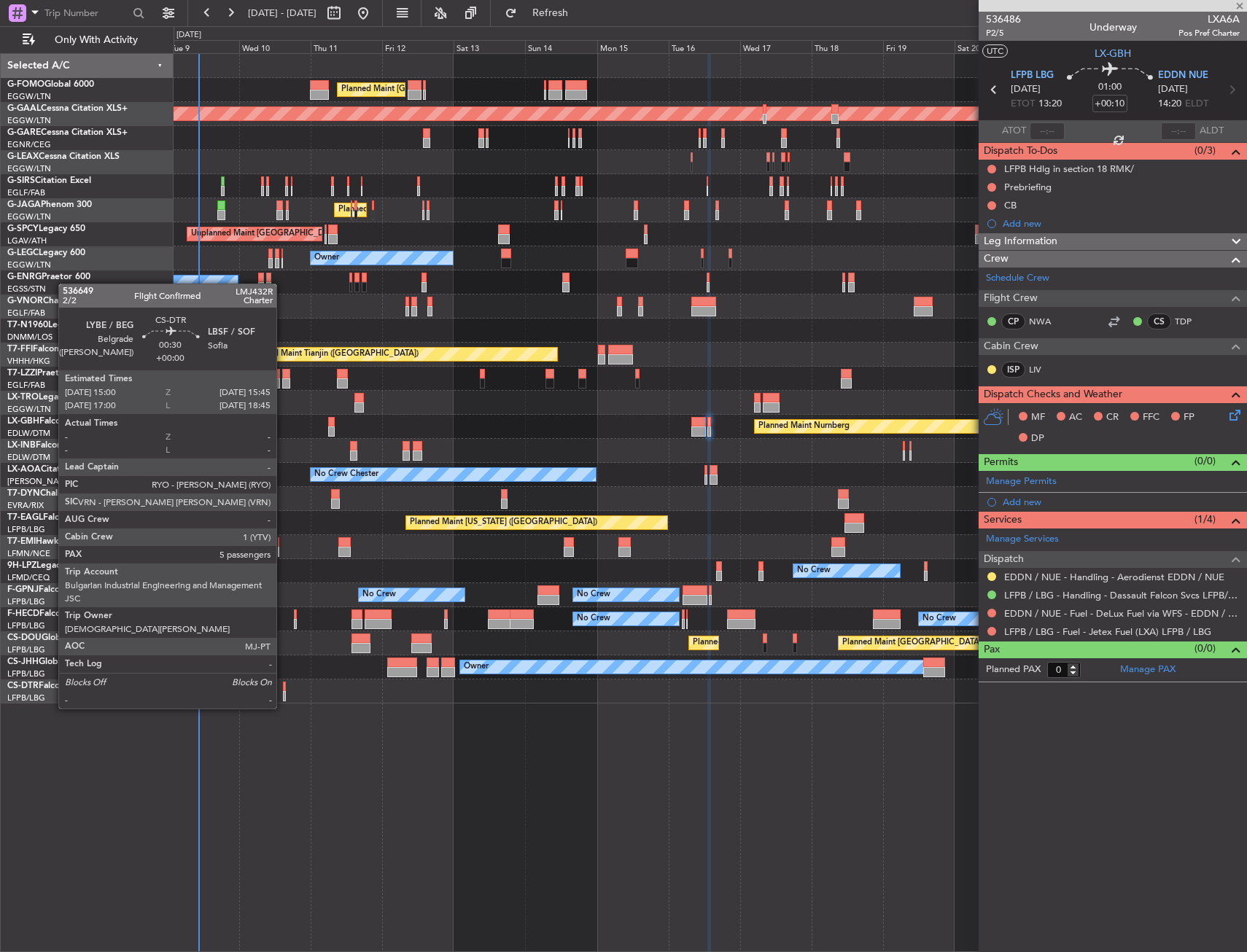
type input "5"
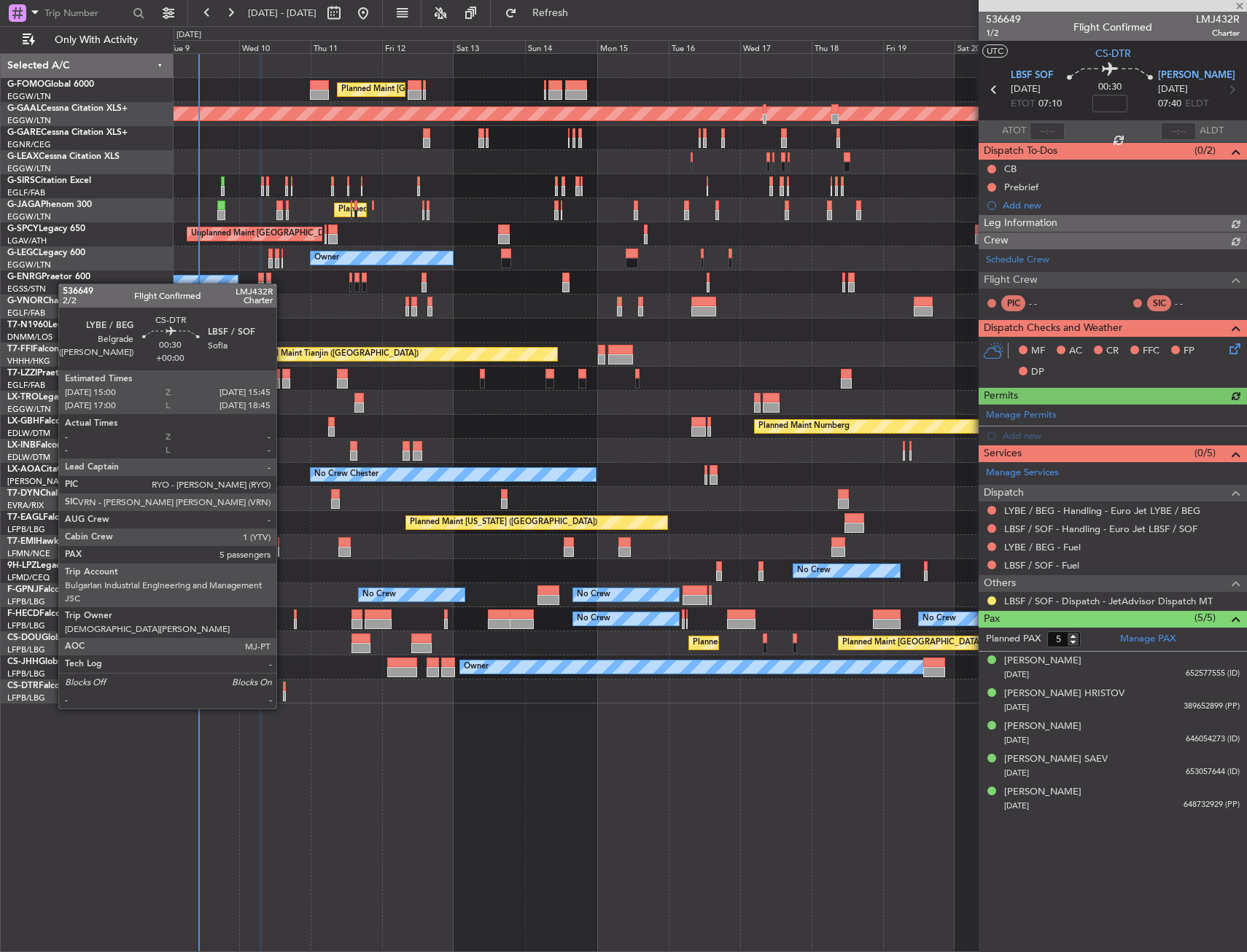
click at [283, 694] on div at bounding box center [284, 696] width 3 height 11
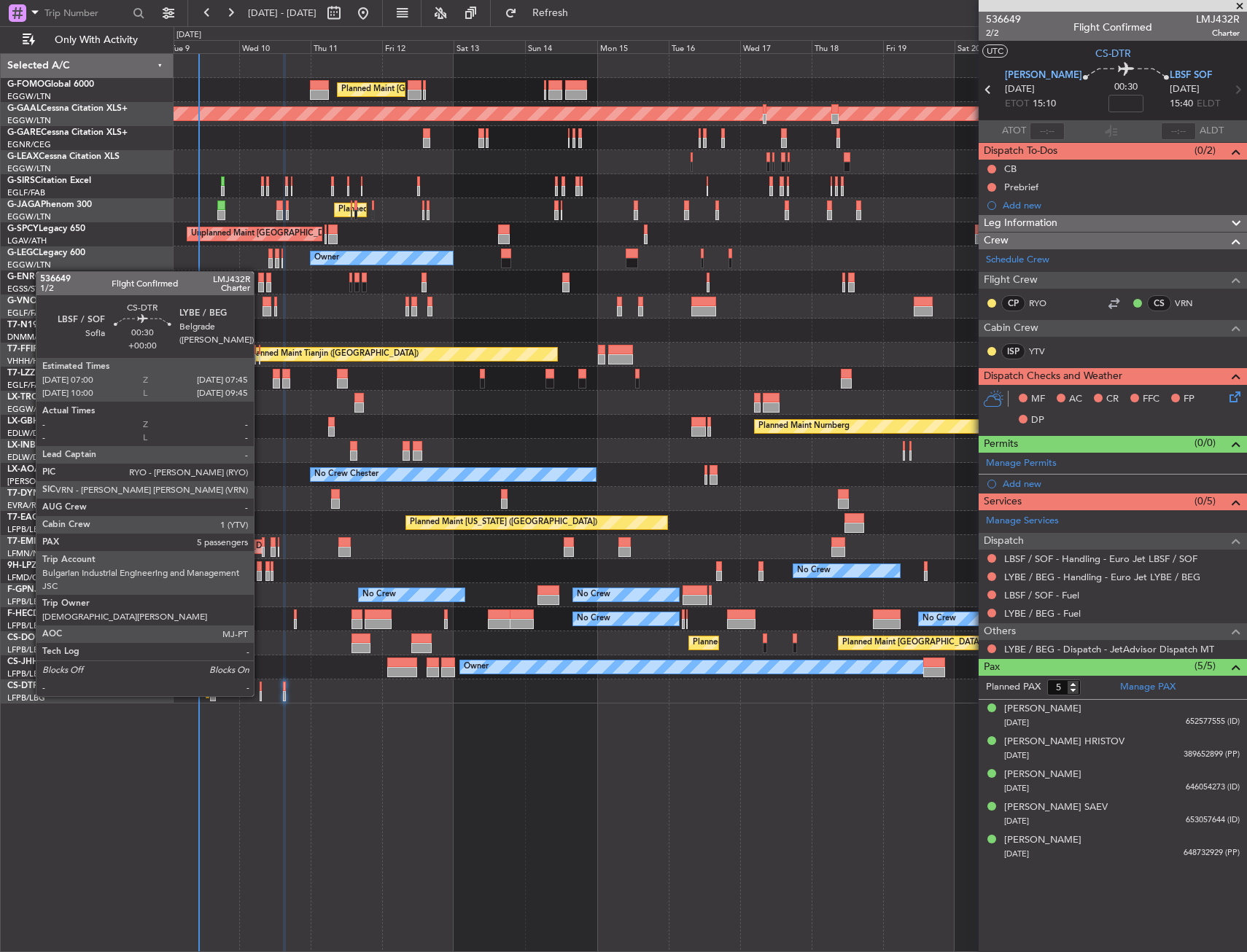
click at [260, 682] on div at bounding box center [261, 687] width 3 height 11
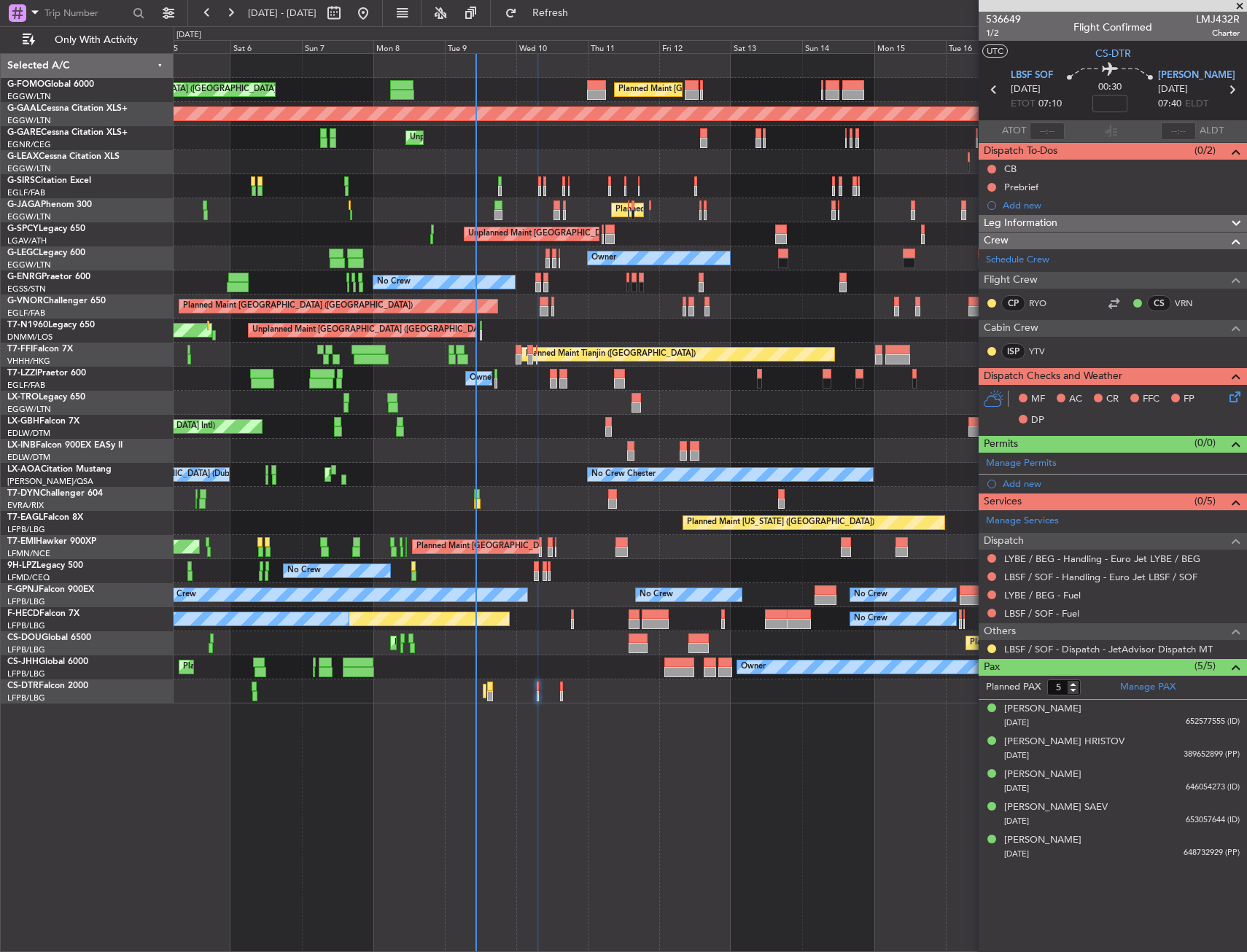
click at [556, 603] on div "Planned Maint London (Luton) Planned Maint London (Luton) Planned Maint Dusseld…" at bounding box center [710, 379] width 1073 height 649
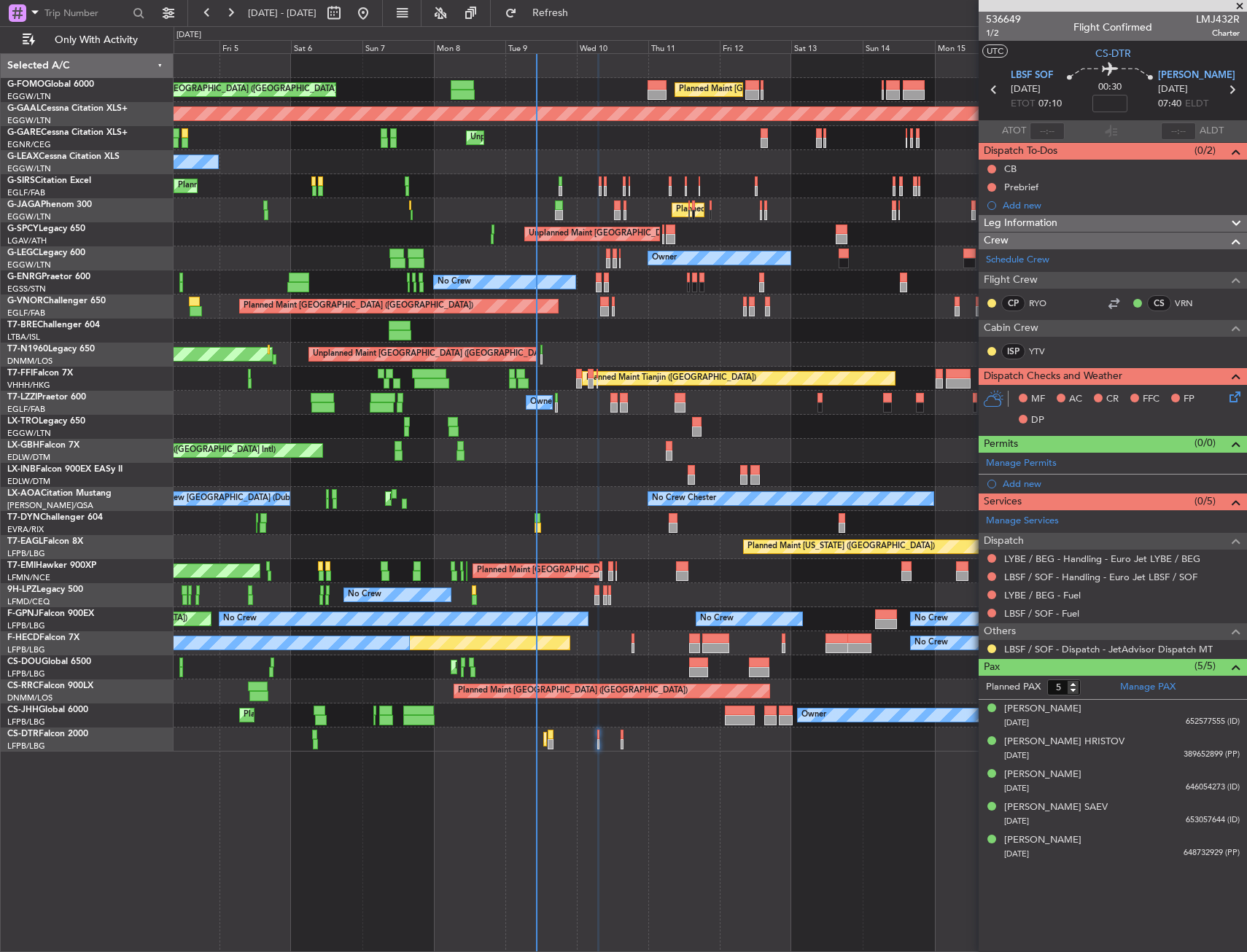
click at [334, 582] on div "Planned Maint Zurich Planned Maint Zurich" at bounding box center [710, 571] width 1073 height 24
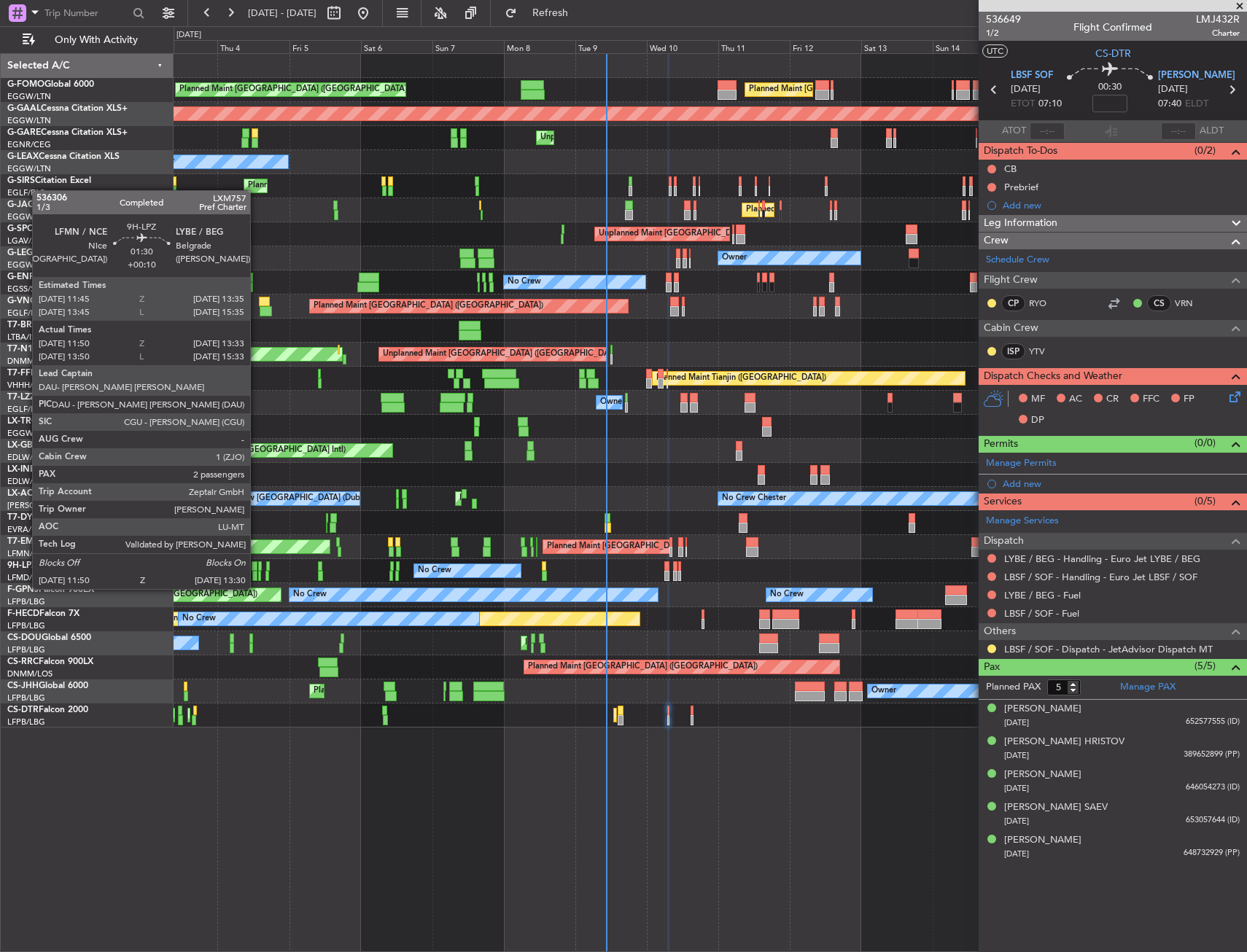
click at [257, 575] on div at bounding box center [255, 576] width 5 height 11
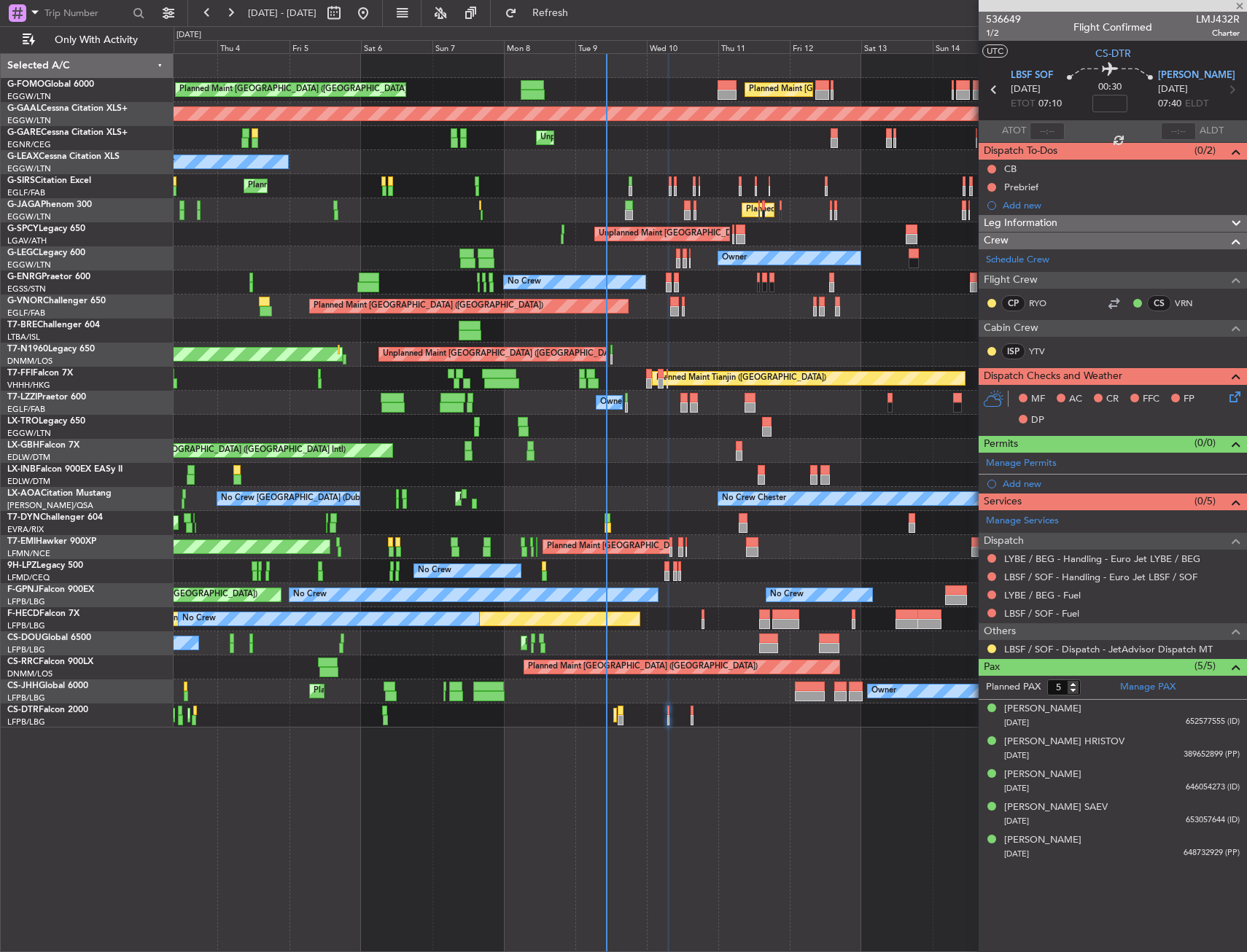
type input "+00:10"
type input "12:05"
type input "13:28"
type input "2"
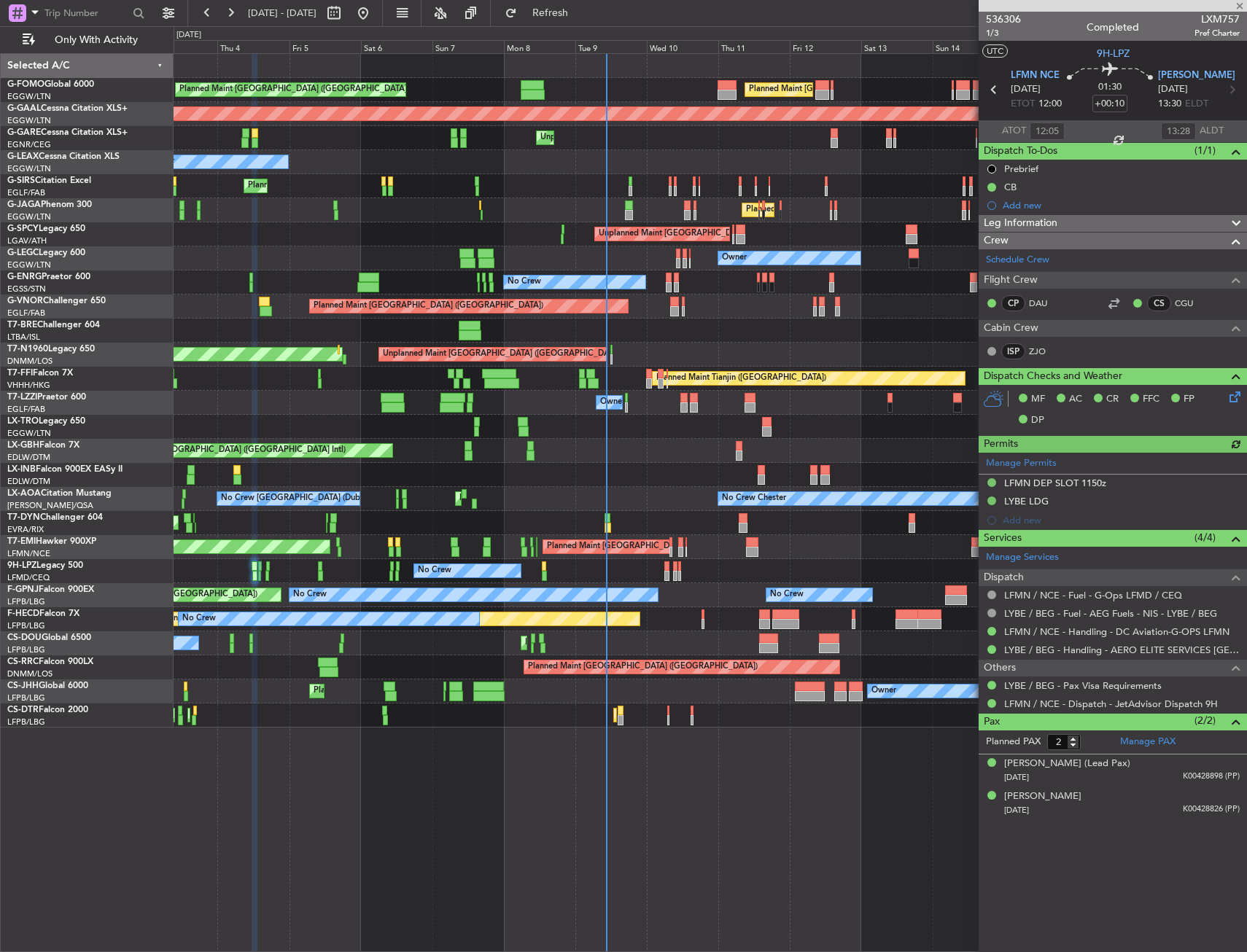
click at [995, 35] on mat-tooltip-component "Trip Number" at bounding box center [1003, 46] width 72 height 38
type input "14:05"
type input "15:28"
type input "12:05"
type input "13:28"
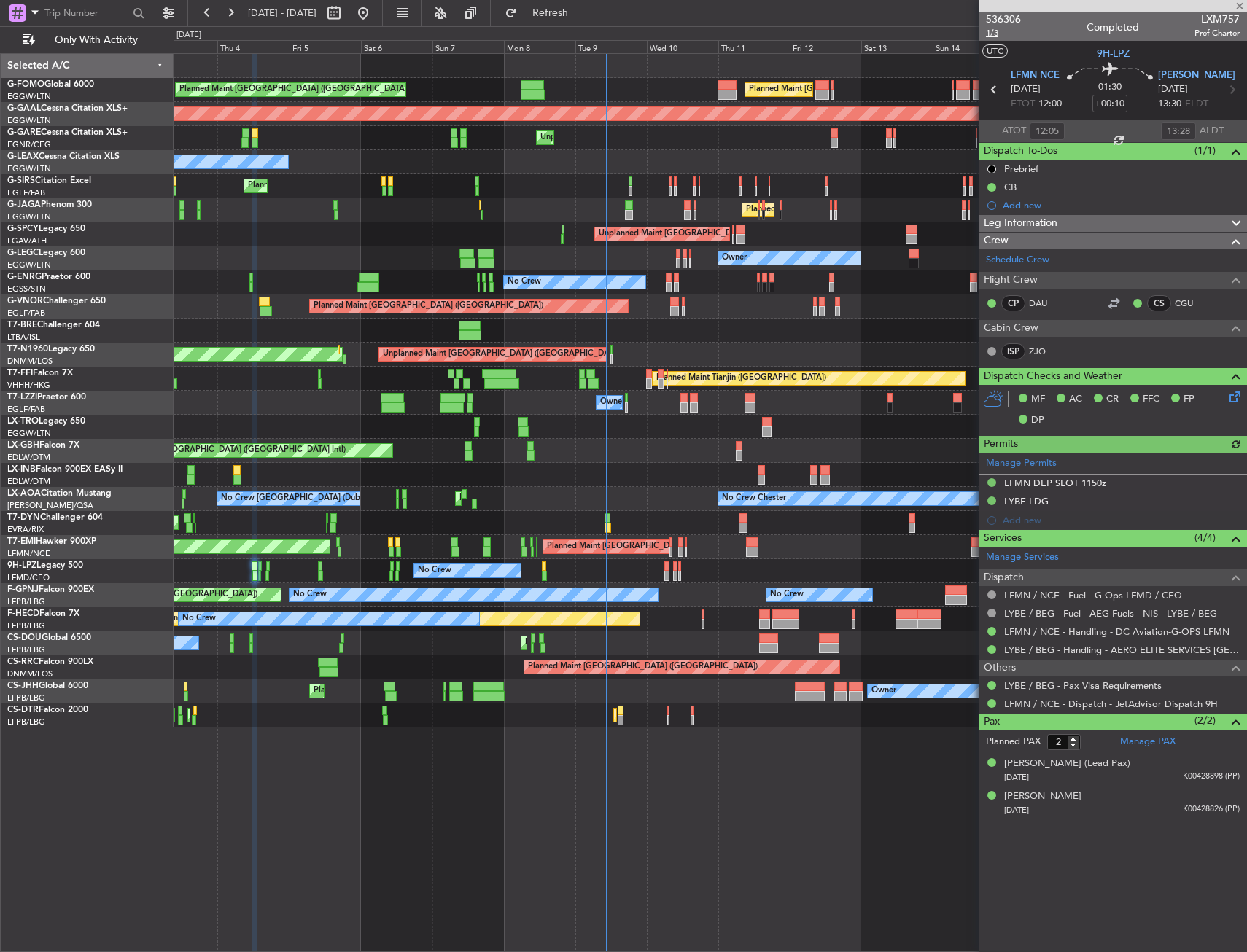
click at [986, 36] on span "1/3" at bounding box center [1003, 33] width 35 height 12
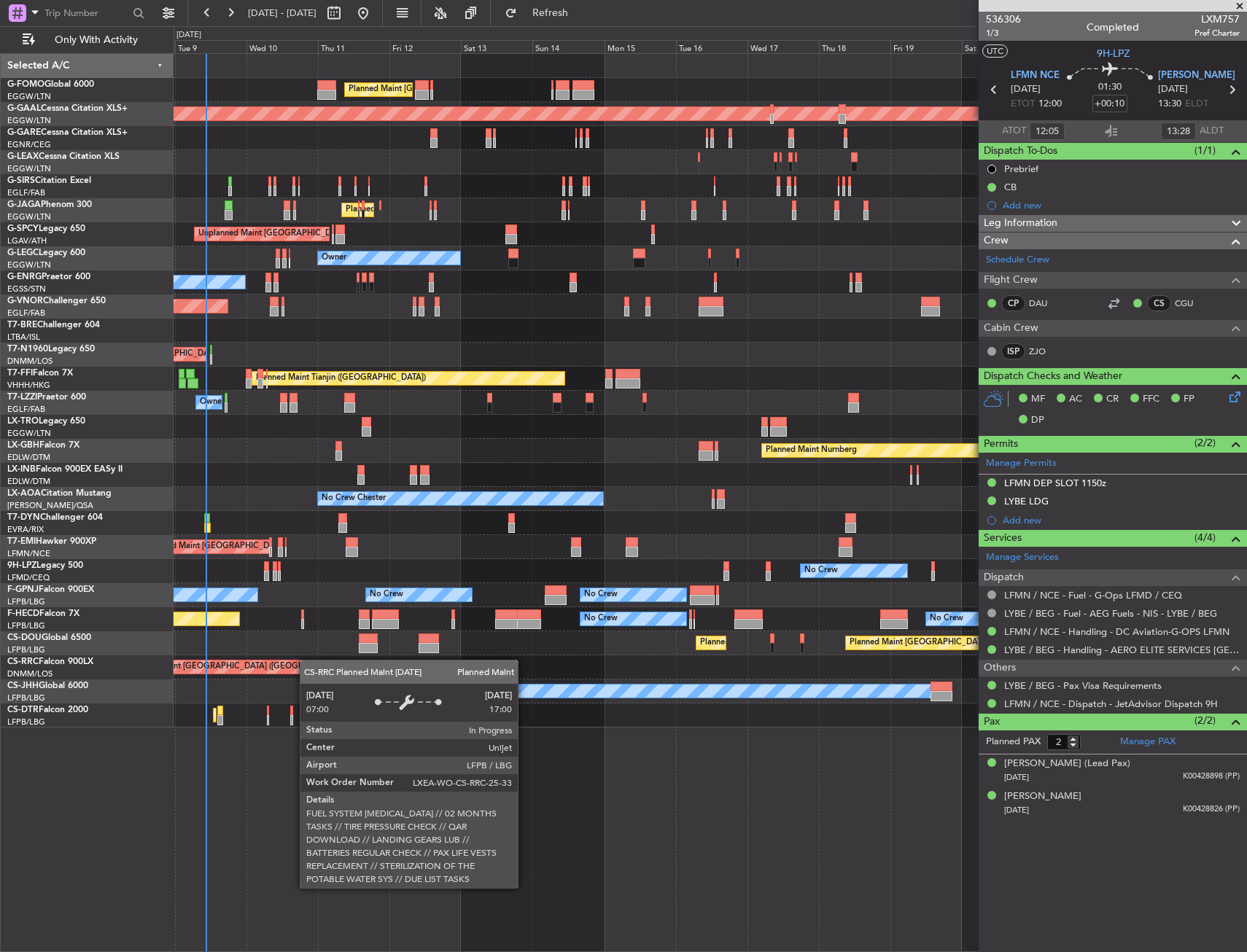
click at [289, 667] on div "Planned Maint [GEOGRAPHIC_DATA] ([GEOGRAPHIC_DATA]) Planned Maint [GEOGRAPHIC_D…" at bounding box center [710, 391] width 1073 height 673
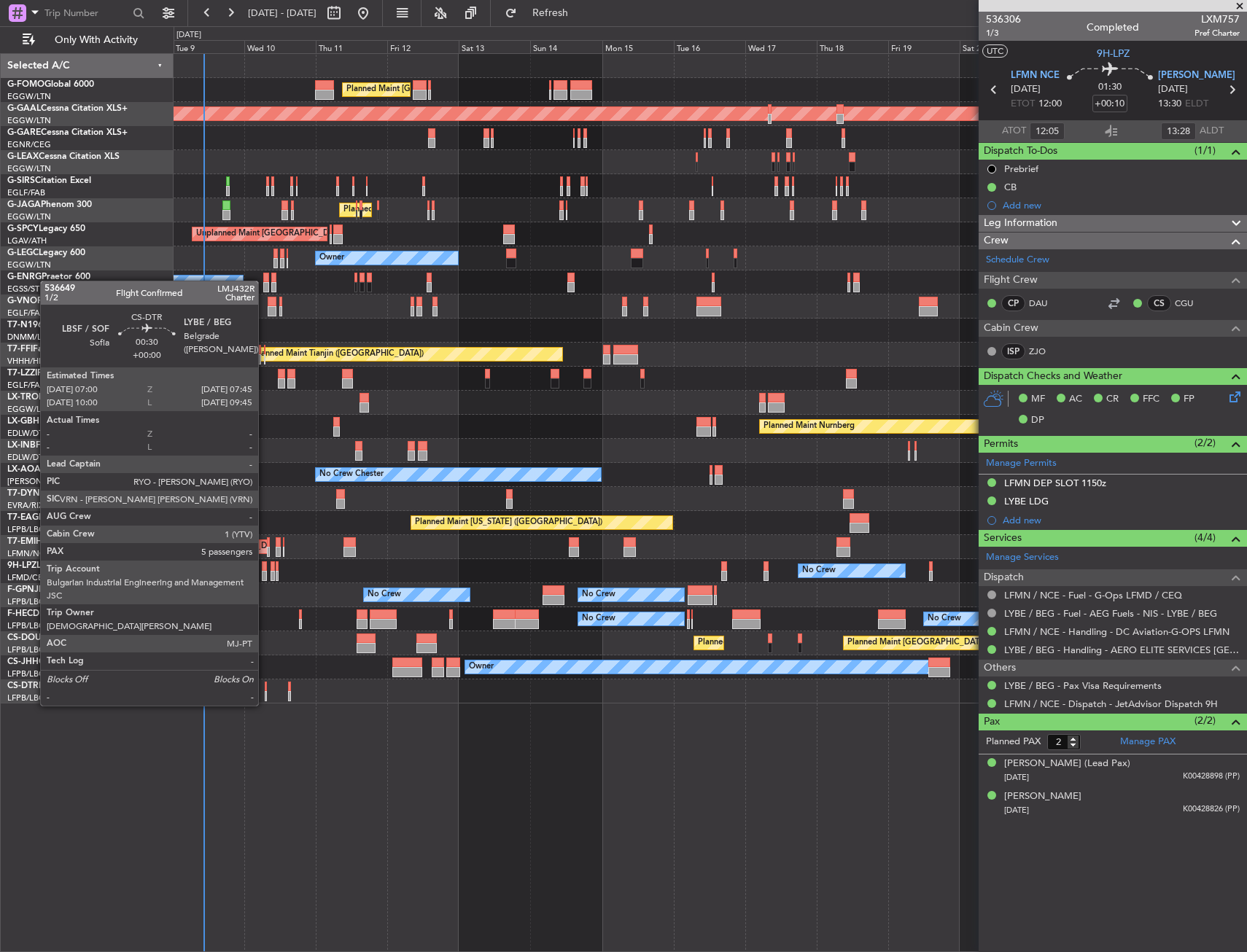
click at [264, 691] on div at bounding box center [266, 696] width 3 height 11
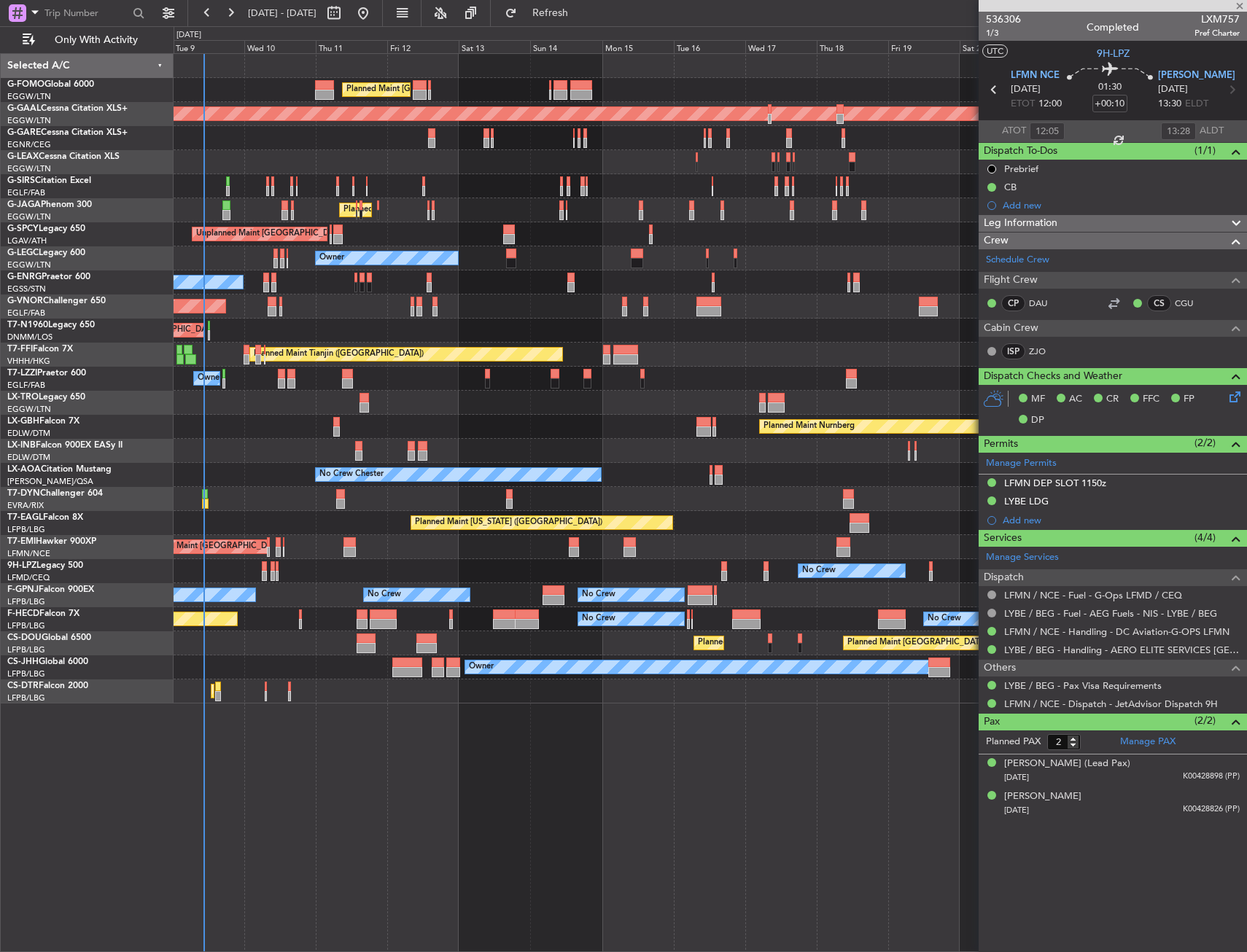
type input "5"
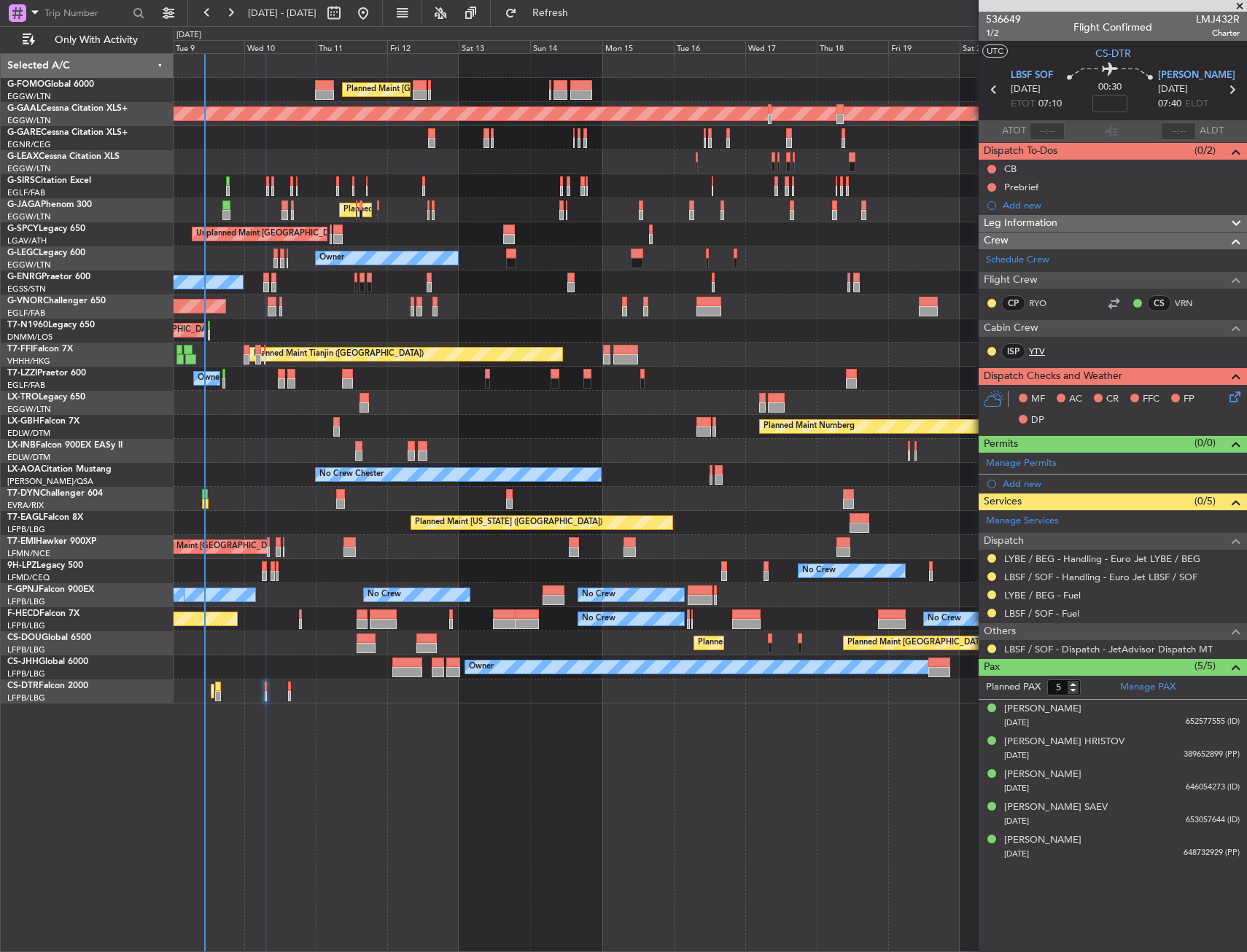
click at [1037, 350] on link "YTV" at bounding box center [1045, 351] width 33 height 13
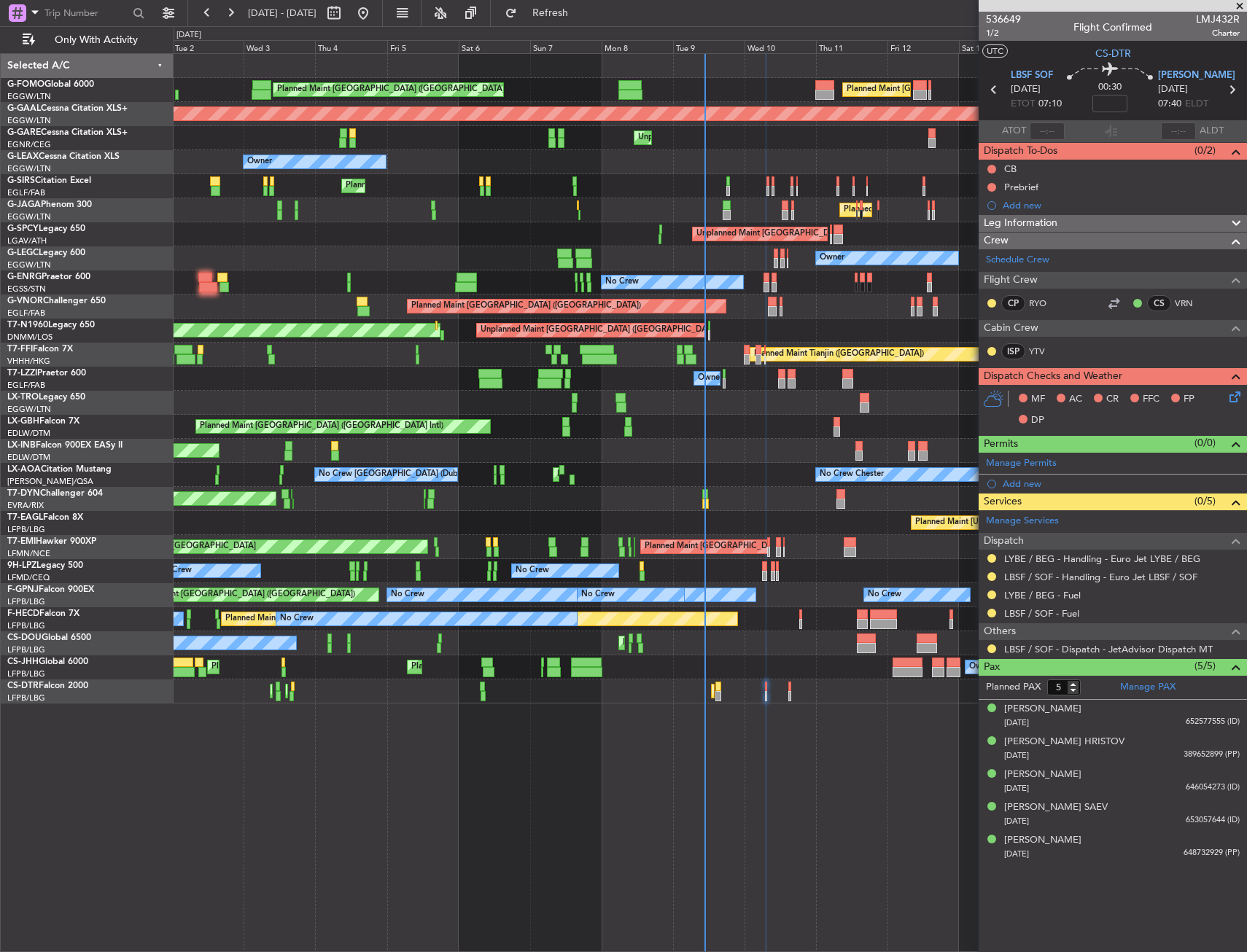
click at [751, 535] on div "Planned Maint [GEOGRAPHIC_DATA] Planned Maint [GEOGRAPHIC_DATA]" at bounding box center [710, 547] width 1073 height 24
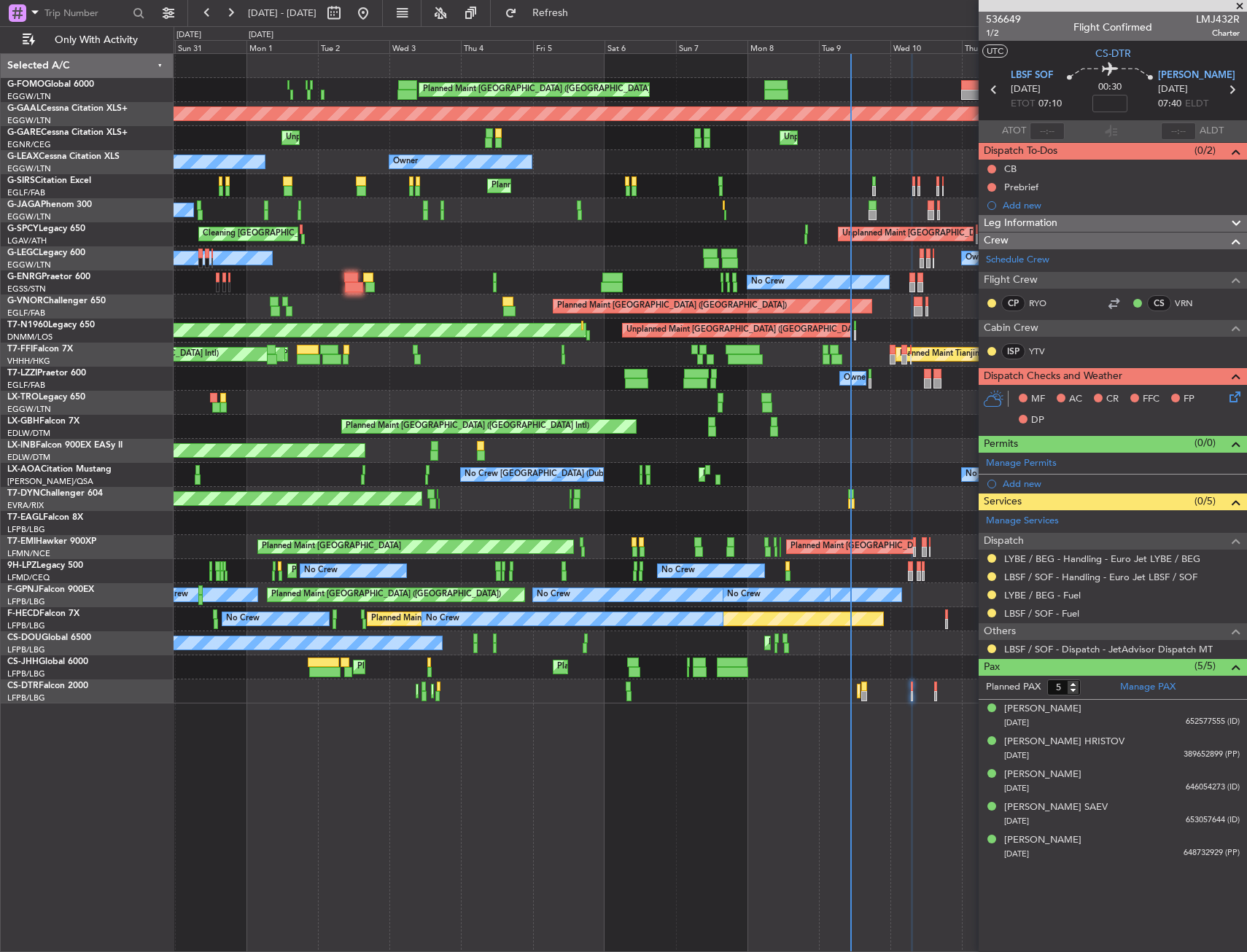
click at [586, 576] on div "Planned Maint [GEOGRAPHIC_DATA] ([GEOGRAPHIC_DATA]) Planned Maint [GEOGRAPHIC_D…" at bounding box center [710, 379] width 1073 height 649
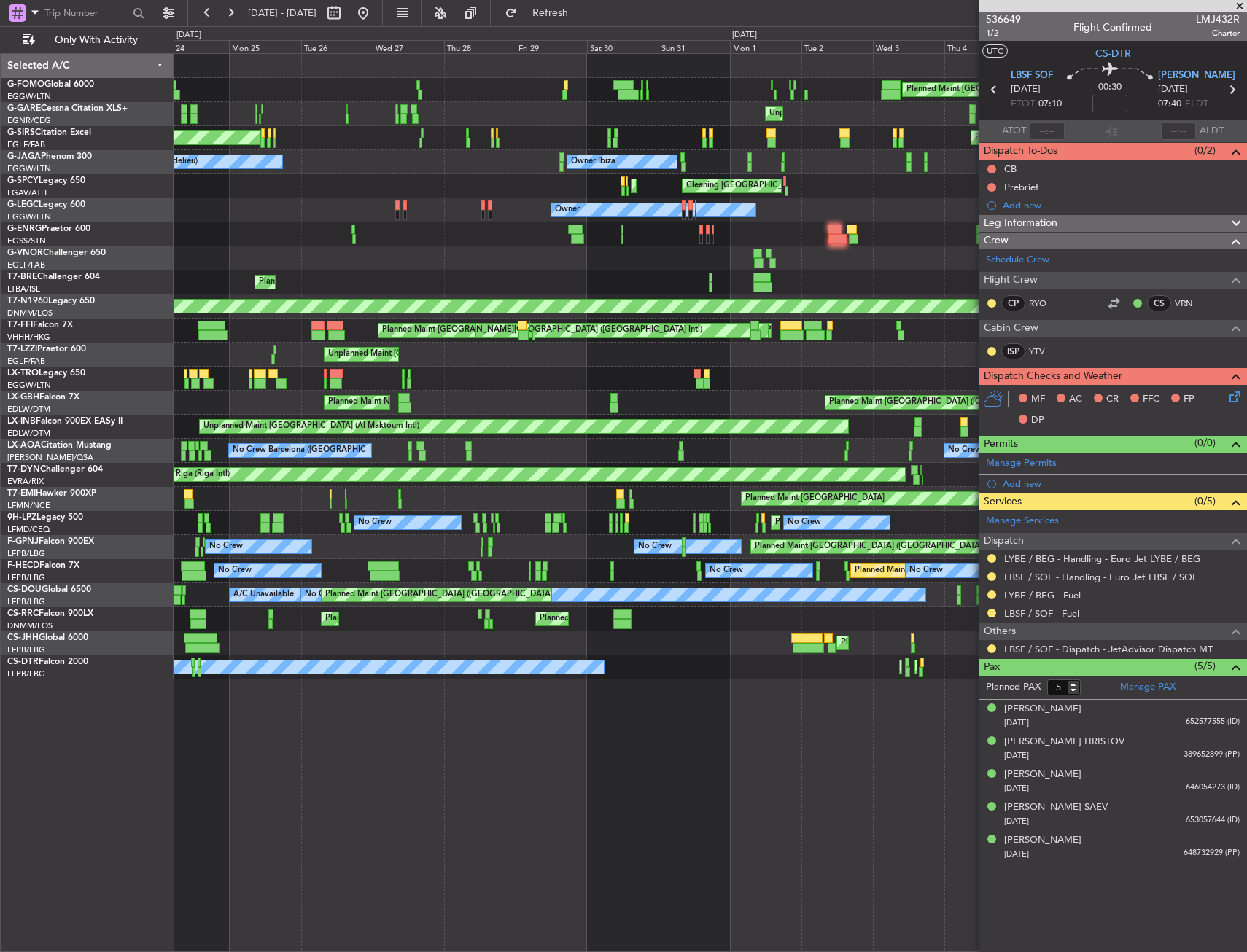
click at [774, 700] on div "Planned Maint [GEOGRAPHIC_DATA] ([GEOGRAPHIC_DATA]) Planned Maint [GEOGRAPHIC_D…" at bounding box center [710, 502] width 1073 height 899
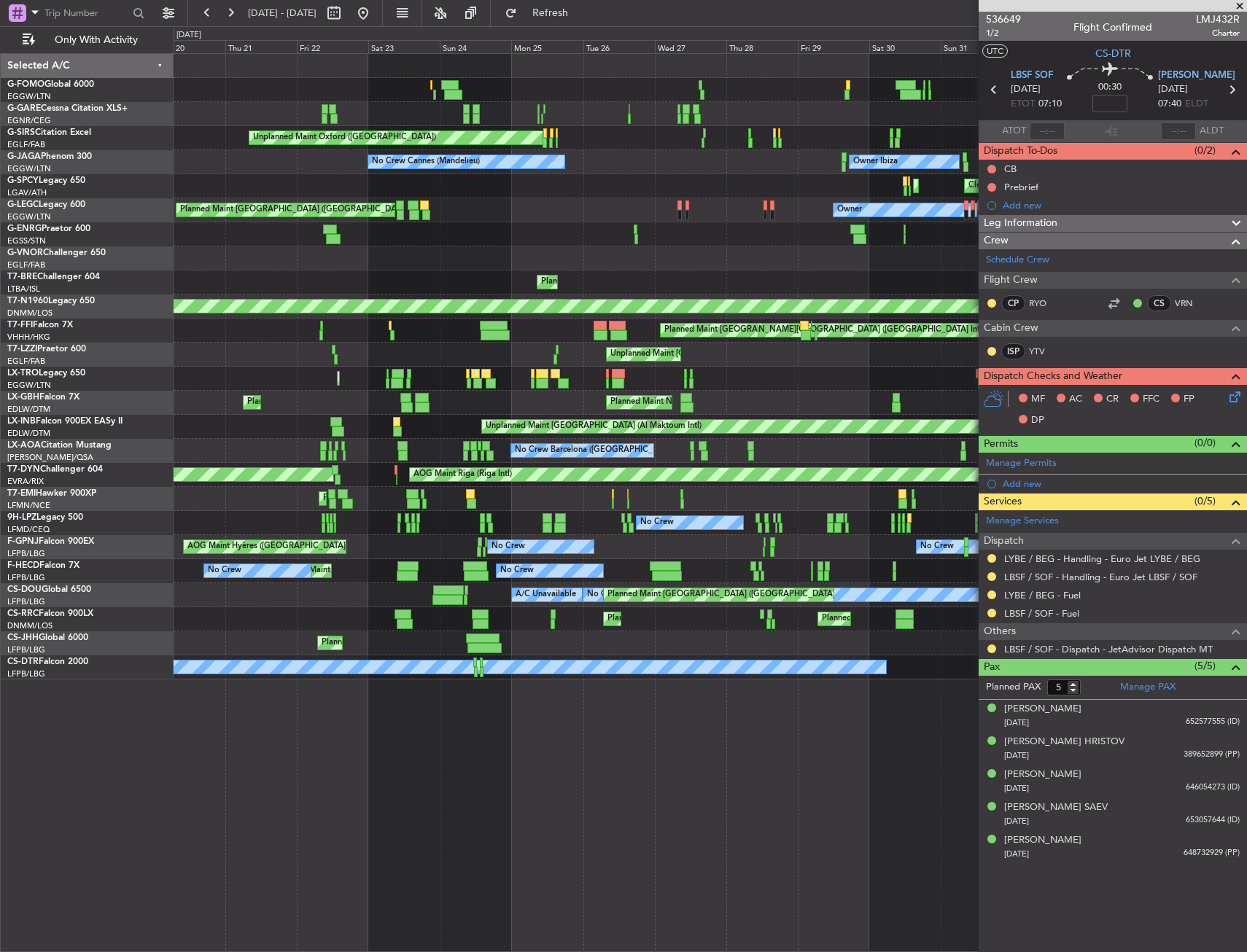
click at [634, 715] on div "Planned Maint [GEOGRAPHIC_DATA] ([GEOGRAPHIC_DATA]) Unplanned Maint [PERSON_NAM…" at bounding box center [710, 502] width 1073 height 899
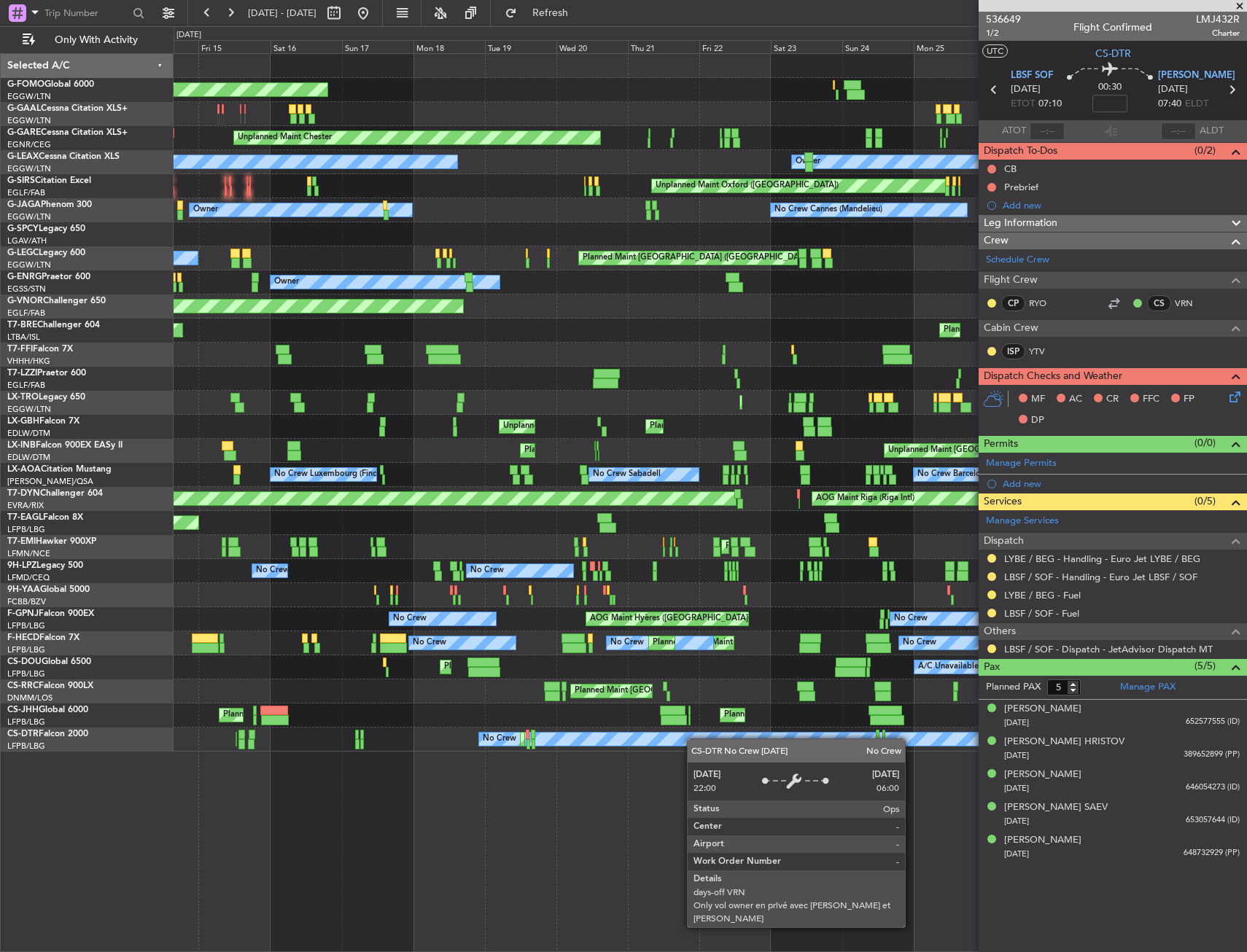
click at [694, 738] on div "Planned Maint Windsor Locks ([PERSON_NAME] Intl) Planned [GEOGRAPHIC_DATA] Plan…" at bounding box center [710, 502] width 1073 height 899
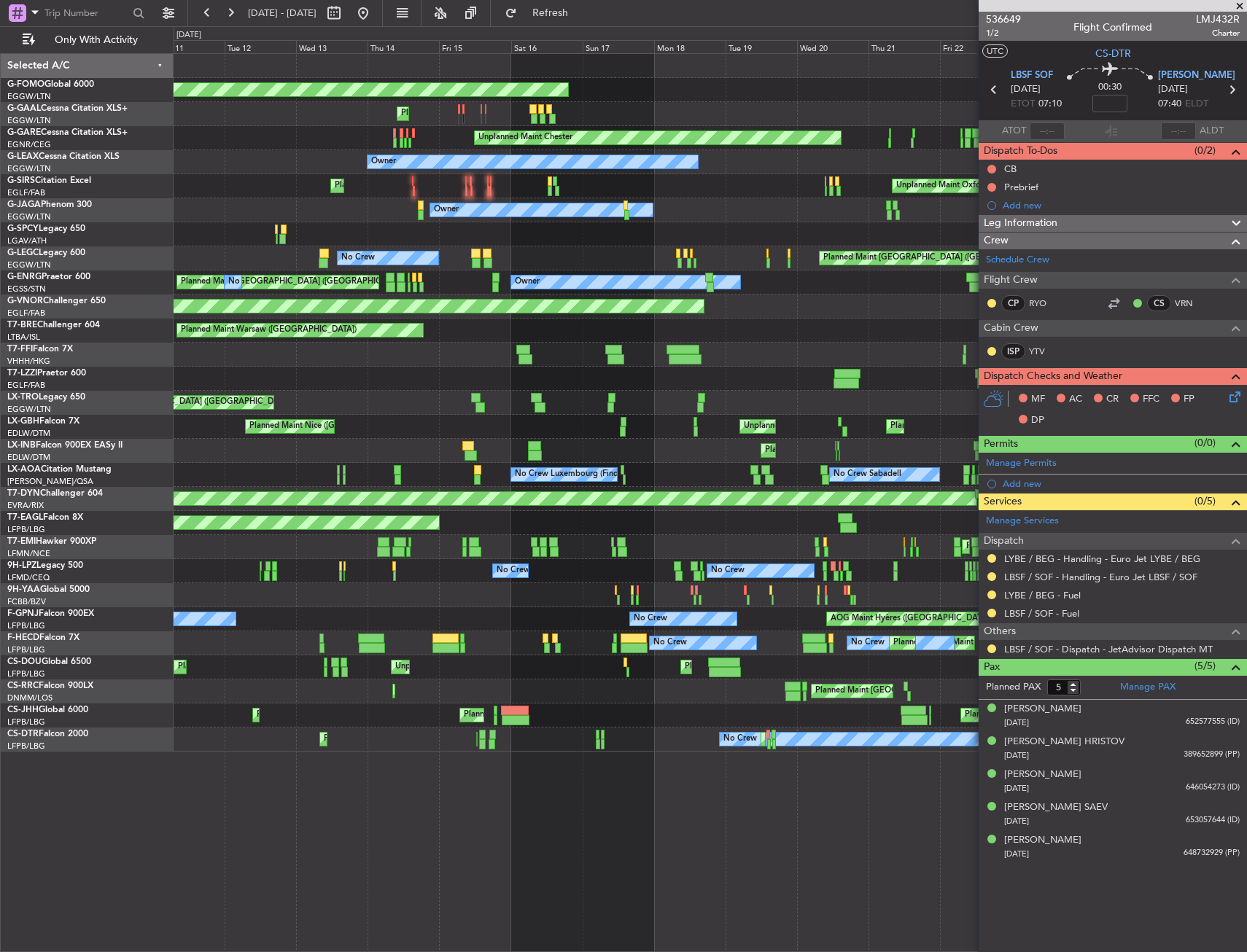
click at [571, 740] on div "Planned Maint Windsor Locks ([PERSON_NAME] Intl) Planned Maint Planned [GEOGRAP…" at bounding box center [710, 502] width 1073 height 899
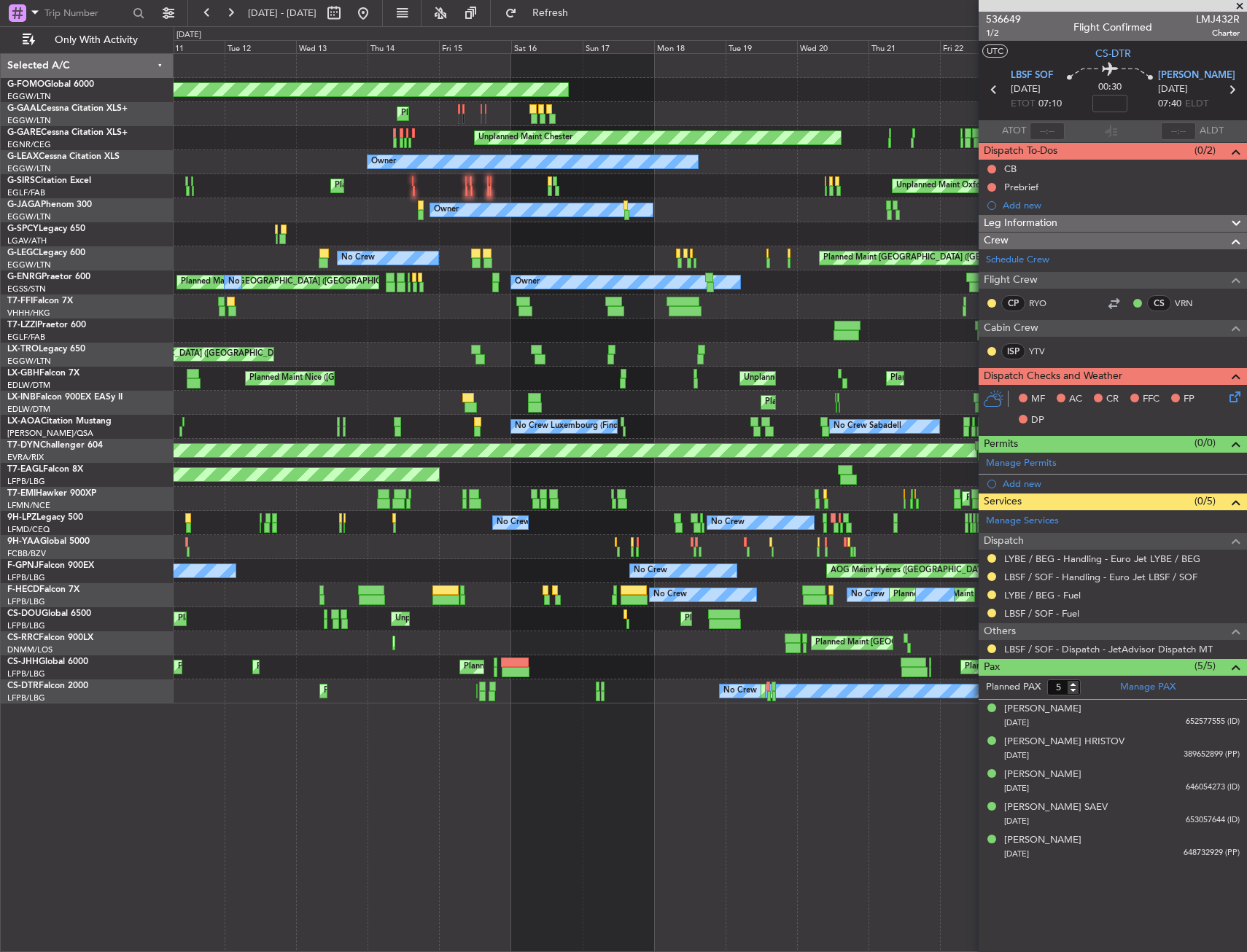
click at [635, 695] on div "Planned Maint Windsor Locks ([PERSON_NAME] Intl) Planned Maint Planned [GEOGRAP…" at bounding box center [710, 502] width 1073 height 899
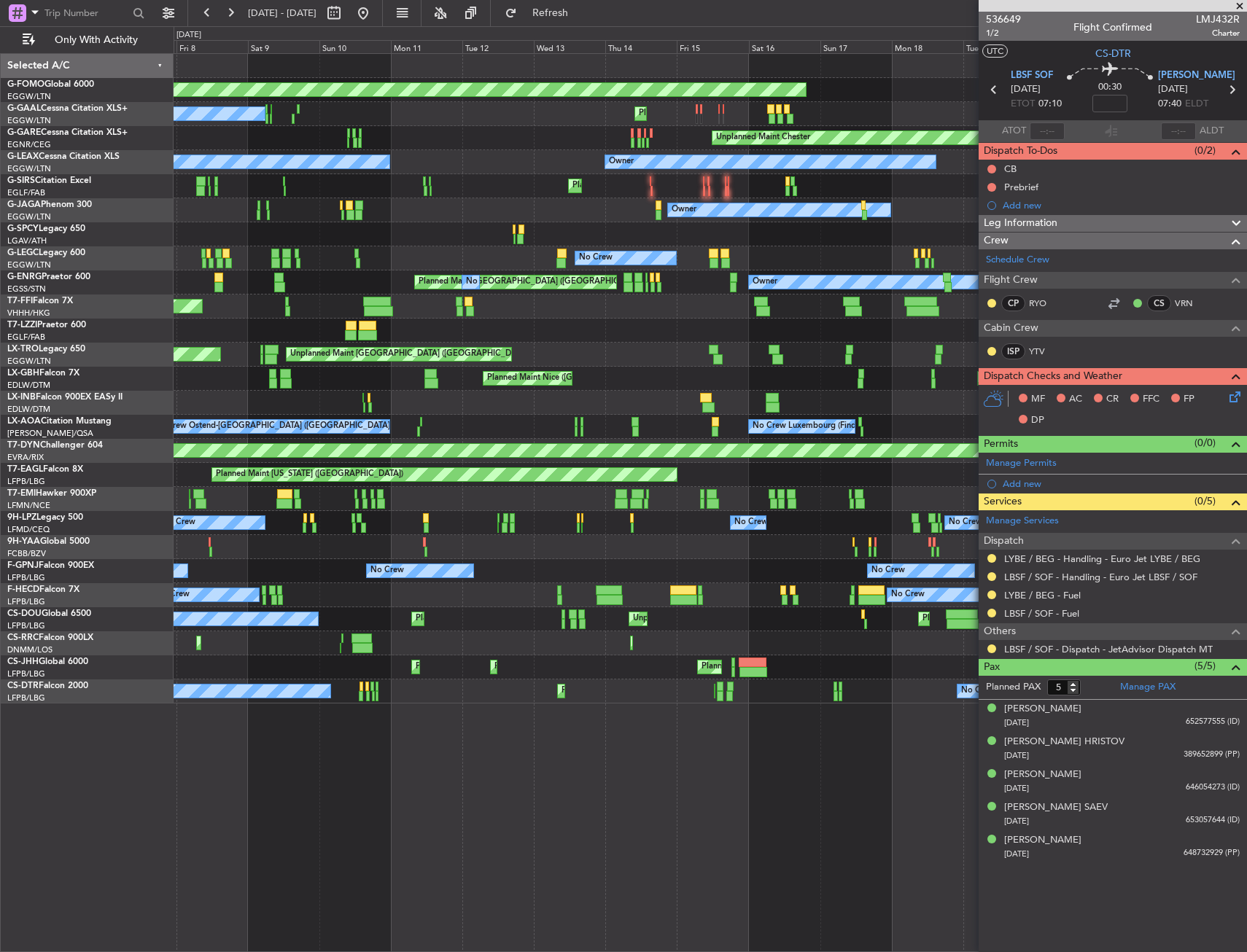
click at [525, 710] on div "Planned Maint Windsor Locks ([PERSON_NAME] Intl) Planned Maint No Crew Planned …" at bounding box center [710, 502] width 1073 height 899
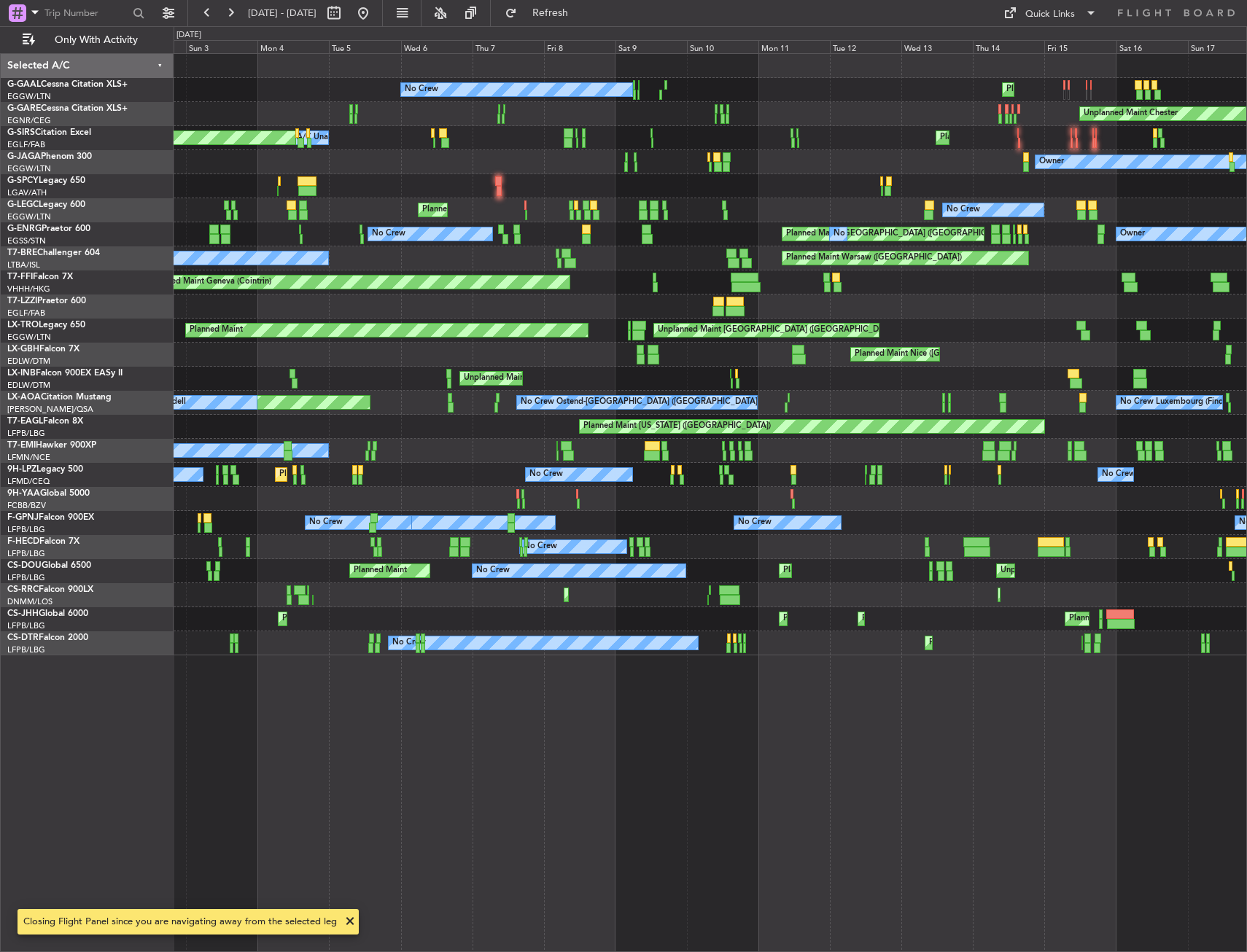
click at [683, 677] on div "Planned Maint No Crew Unplanned Maint [PERSON_NAME] Planned Maint [GEOGRAPHIC_D…" at bounding box center [710, 502] width 1073 height 899
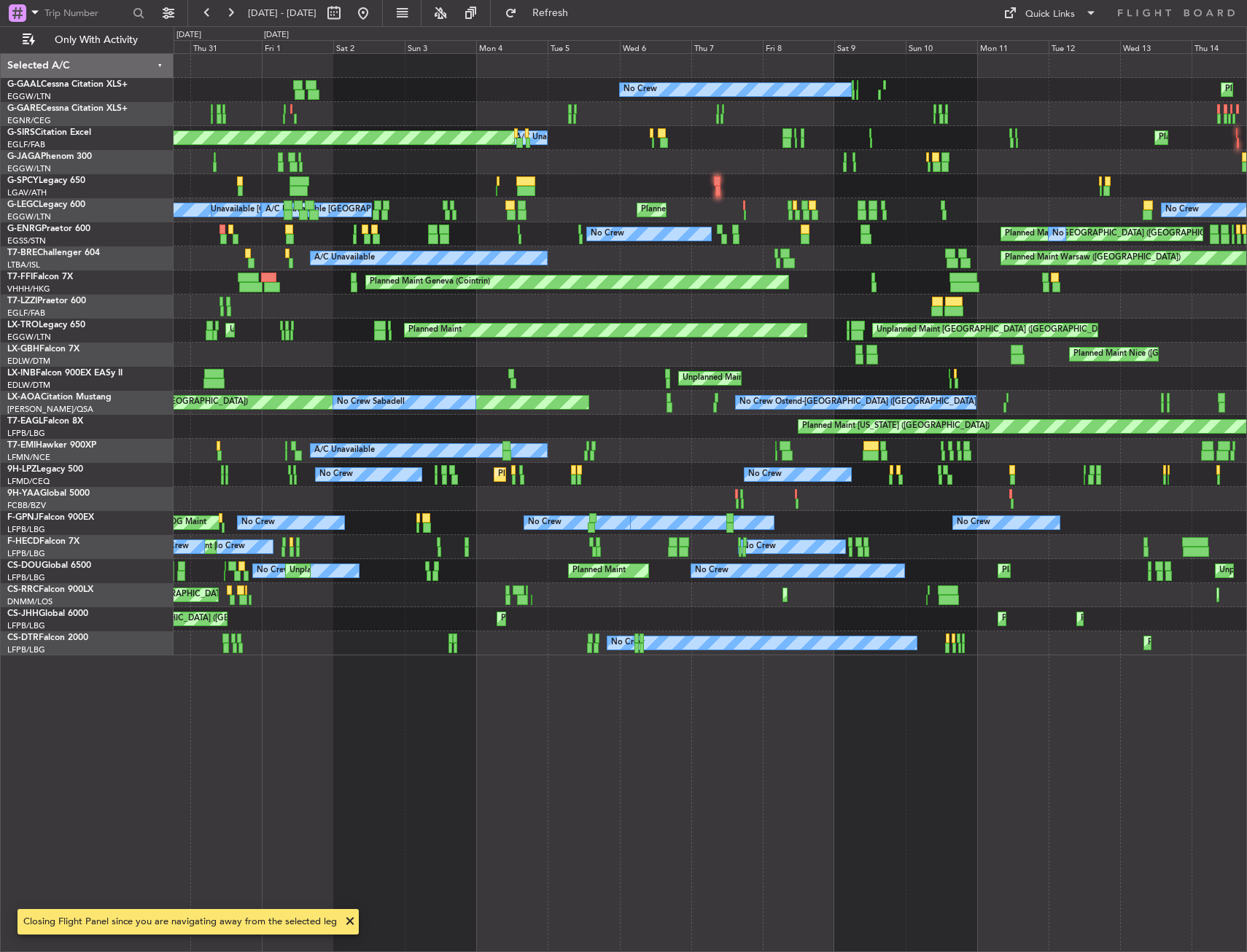
click at [567, 693] on div "Planned Maint No Crew Unplanned Maint [GEOGRAPHIC_DATA] ([GEOGRAPHIC_DATA]) Unp…" at bounding box center [710, 502] width 1073 height 899
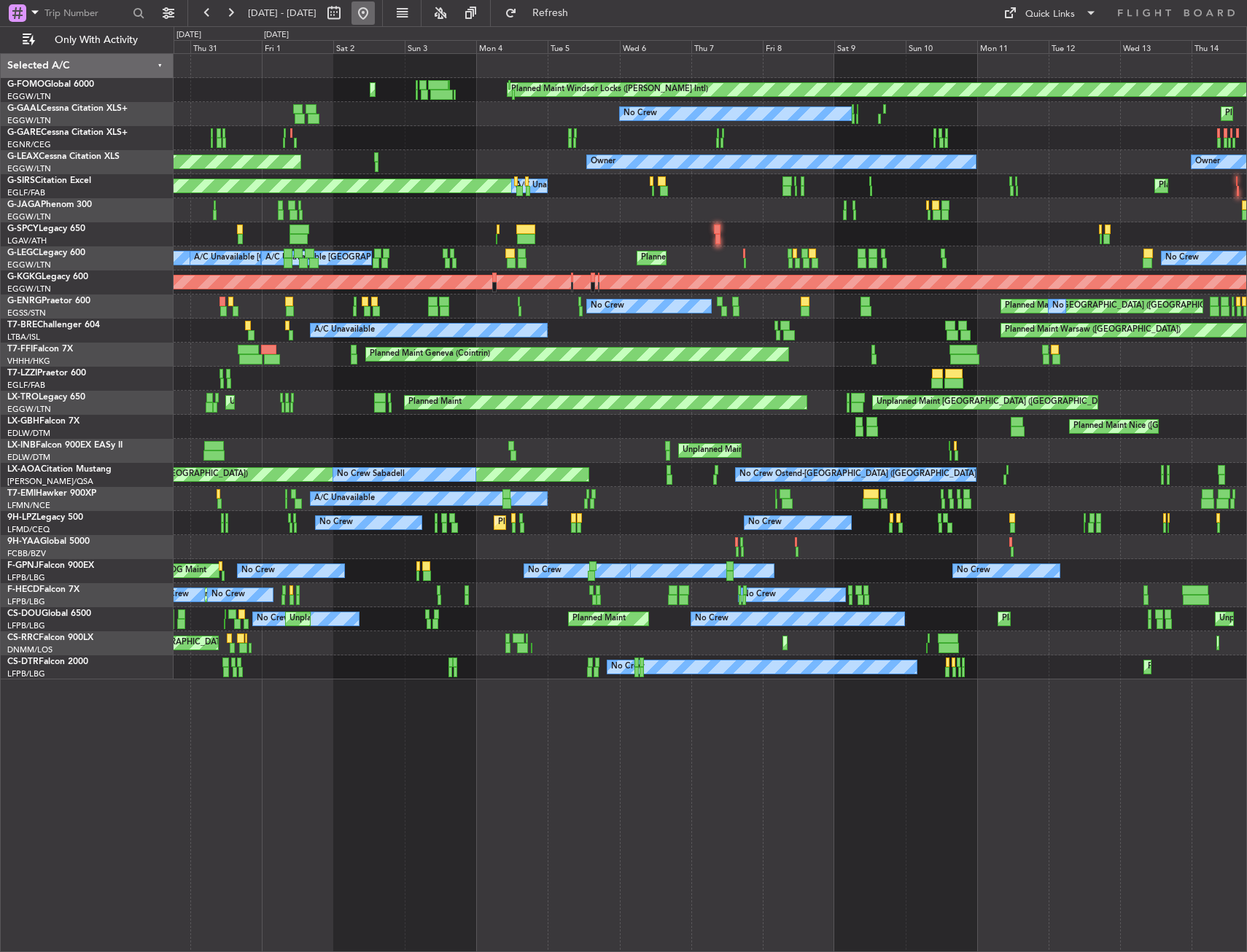
click at [374, 16] on button at bounding box center [362, 13] width 23 height 23
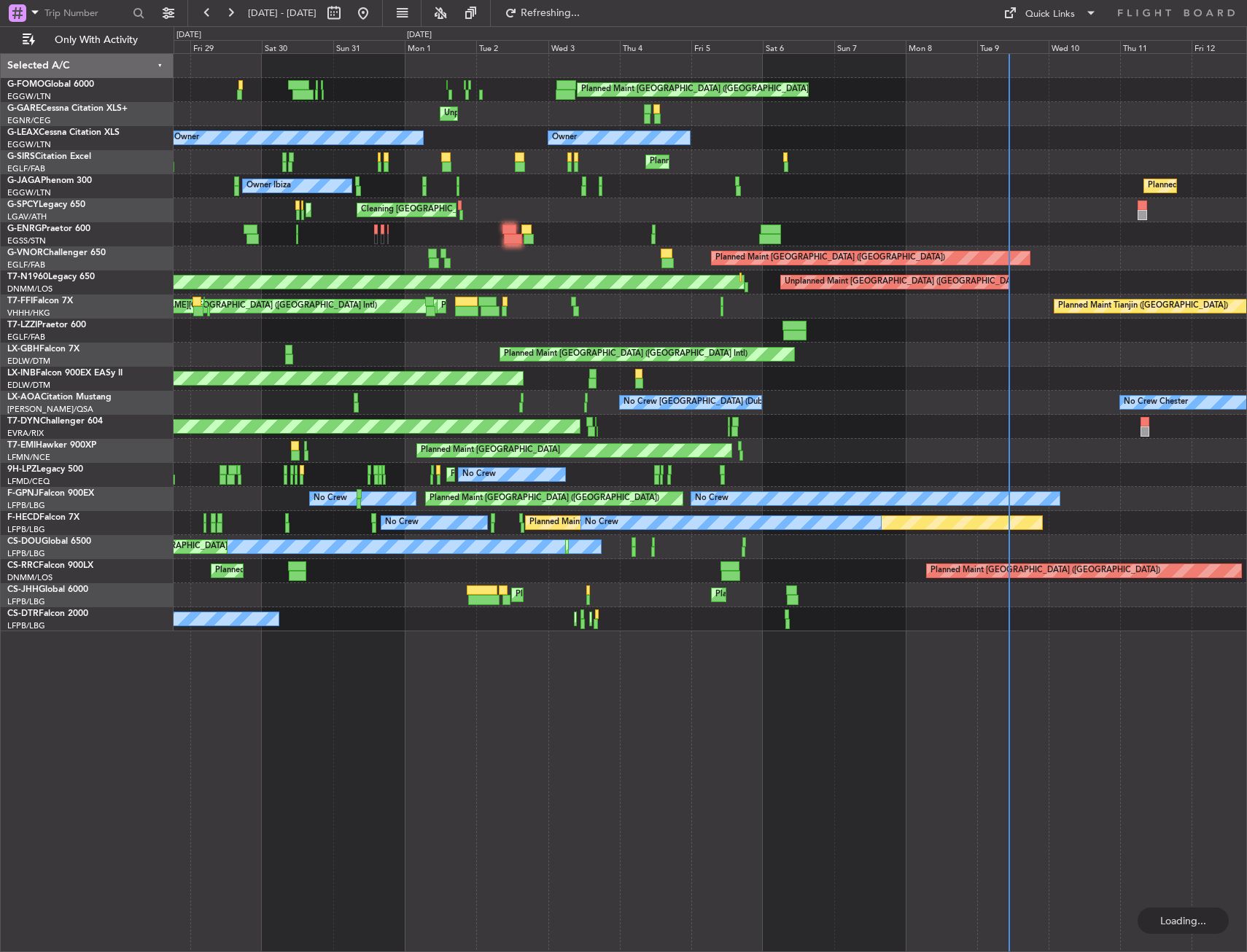
click at [242, 554] on div "Planned Maint [GEOGRAPHIC_DATA] ([GEOGRAPHIC_DATA]) Unplanned Maint [PERSON_NAM…" at bounding box center [710, 343] width 1073 height 577
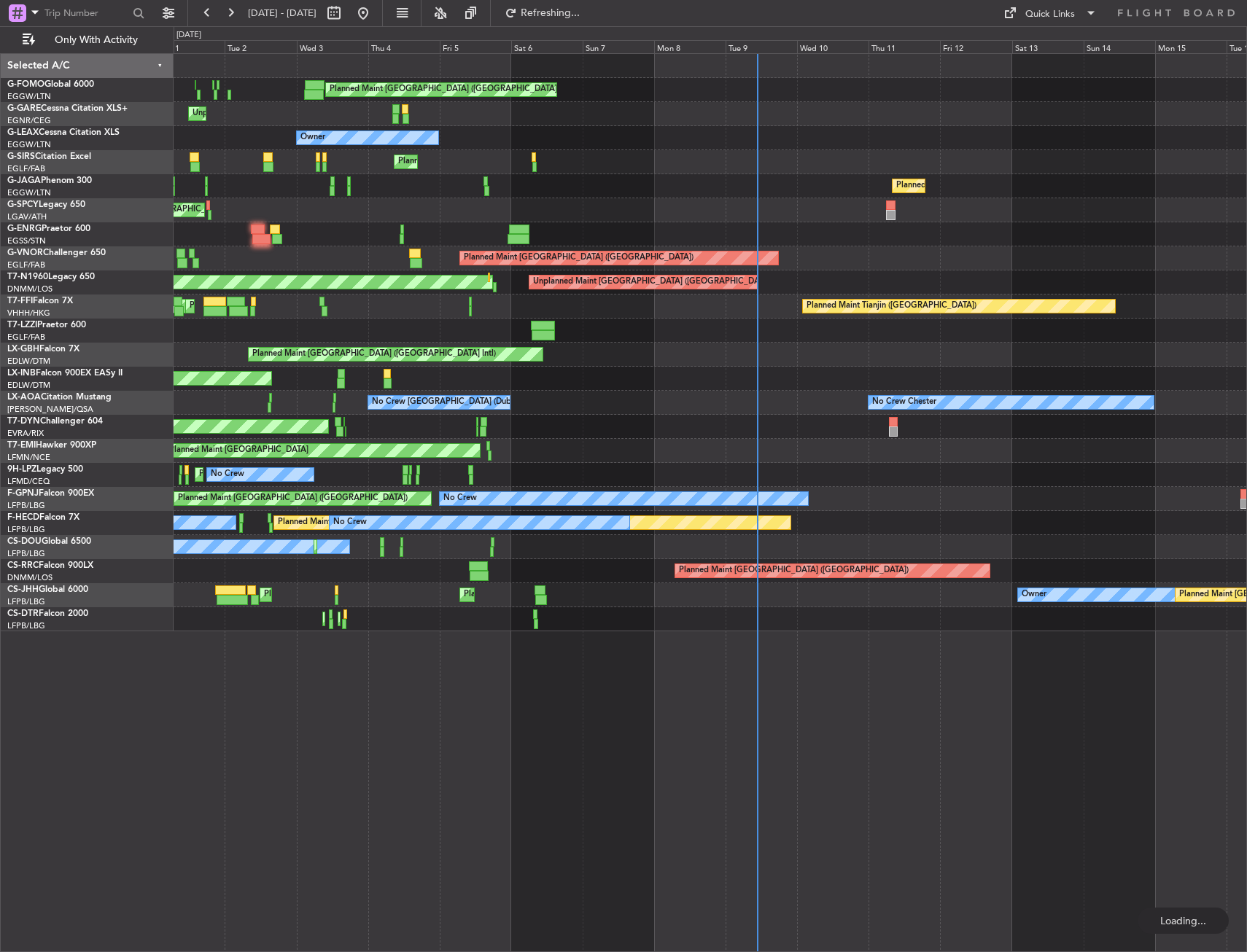
click at [276, 532] on div "Planned Maint [GEOGRAPHIC_DATA] ([GEOGRAPHIC_DATA]) Unplanned Maint [PERSON_NAM…" at bounding box center [710, 343] width 1073 height 577
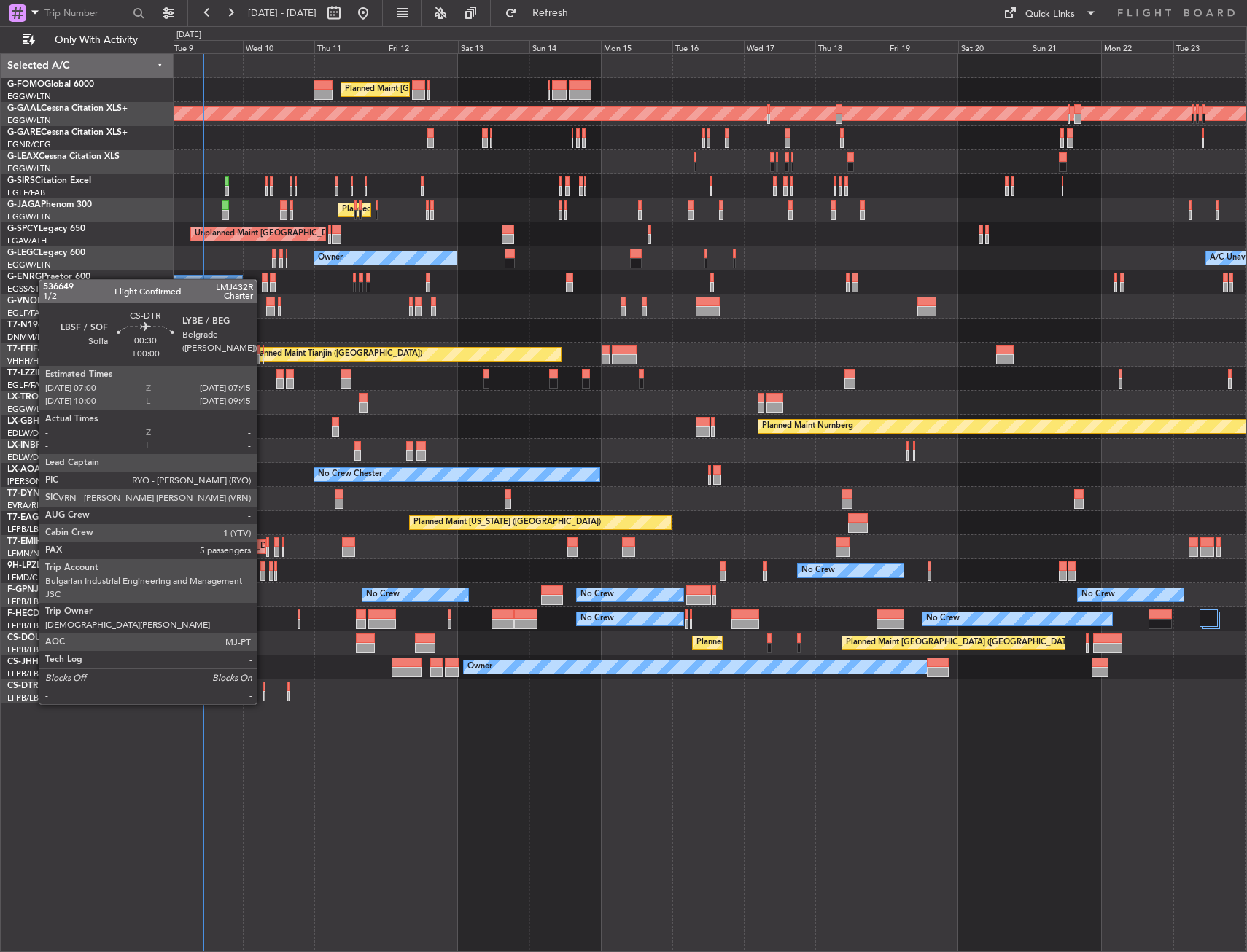
click at [263, 689] on div at bounding box center [264, 687] width 3 height 11
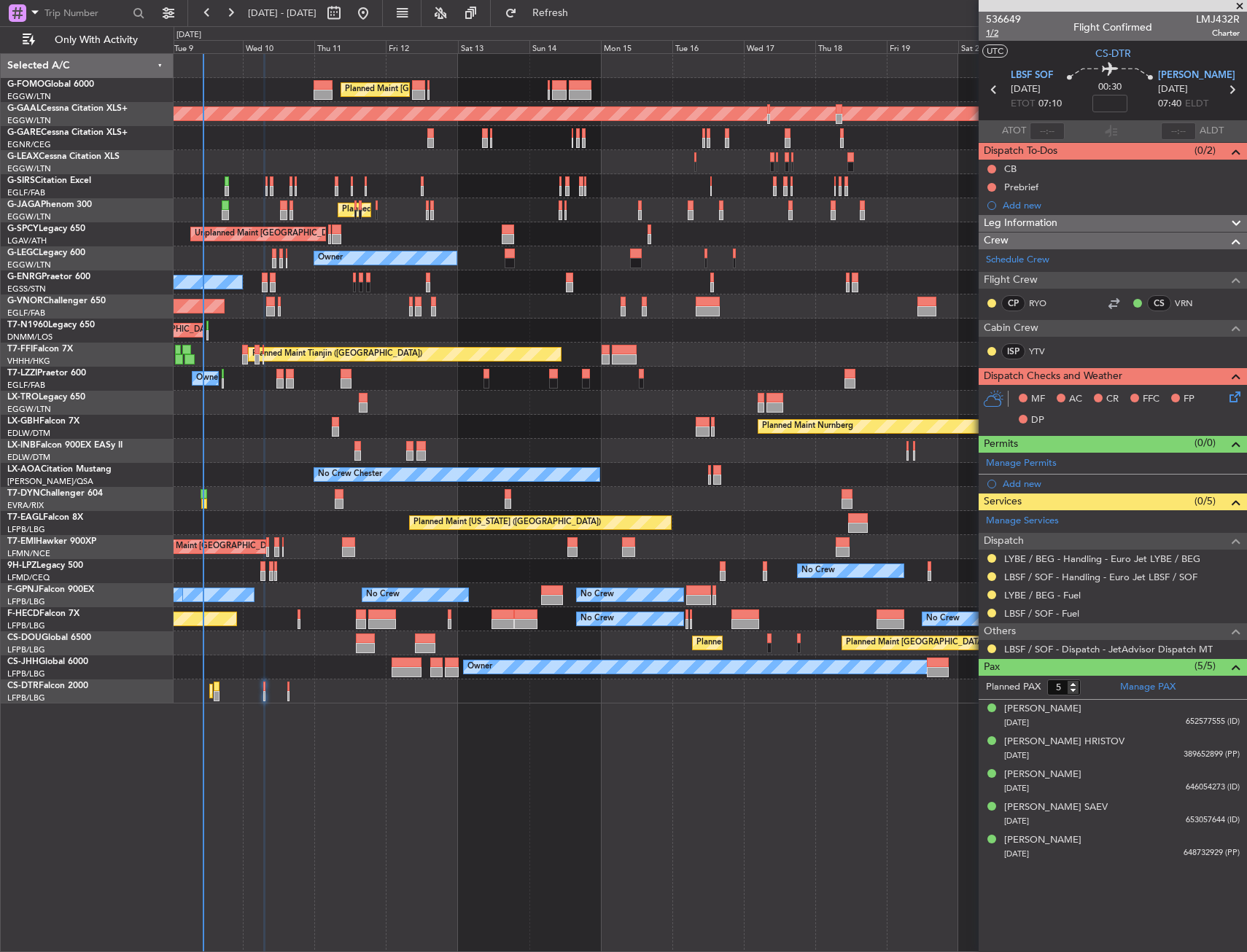
click at [986, 34] on span "1/2" at bounding box center [1003, 33] width 35 height 12
click at [987, 30] on span "1/2" at bounding box center [1003, 33] width 35 height 12
click at [1116, 105] on input at bounding box center [1110, 103] width 35 height 17
click at [1059, 55] on section "UTC CS-DTR" at bounding box center [1113, 51] width 268 height 22
type input "+00:20"
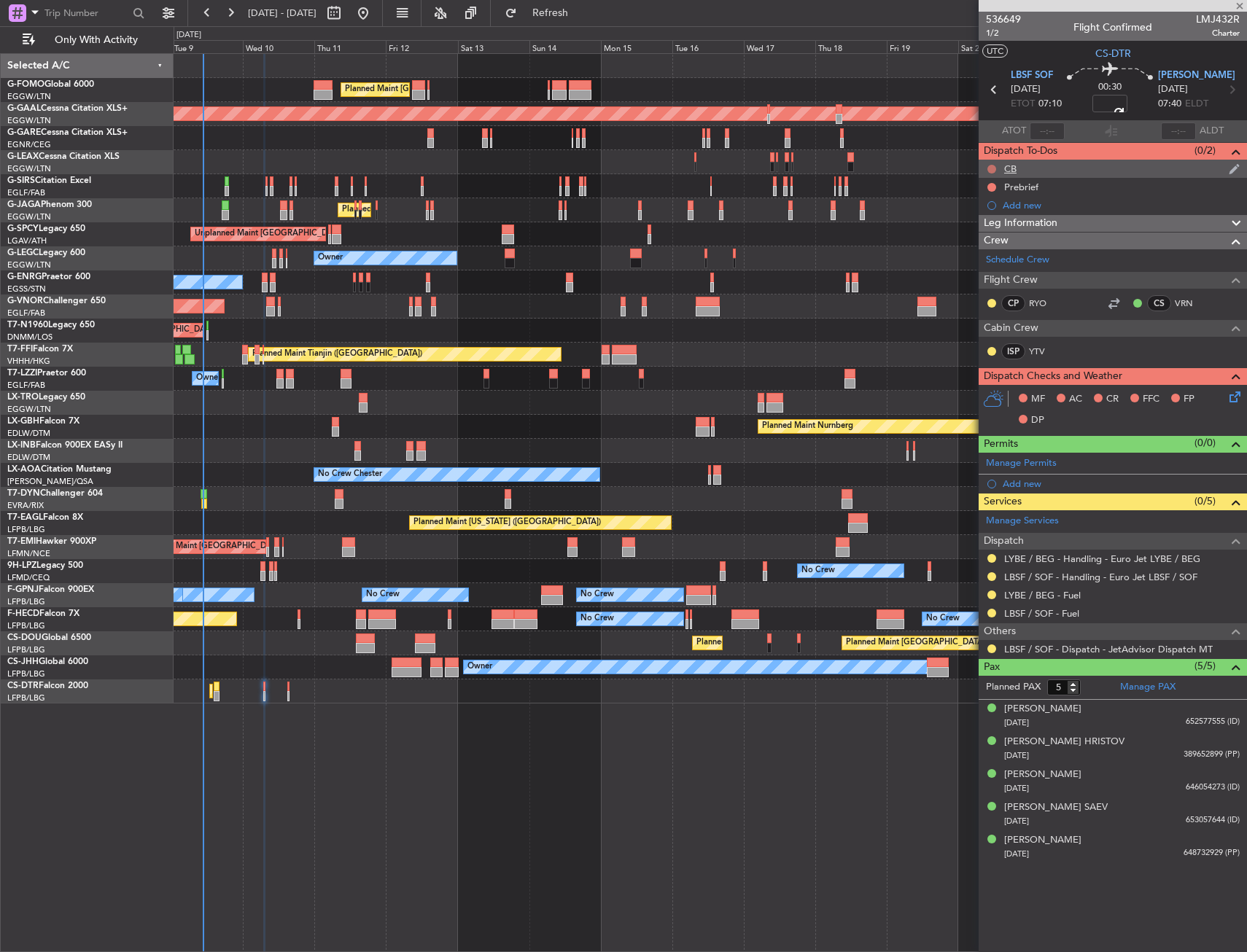
click at [990, 169] on button at bounding box center [992, 169] width 9 height 9
click at [980, 232] on span "Completed" at bounding box center [998, 233] width 48 height 14
click at [988, 186] on button at bounding box center [992, 188] width 9 height 9
click at [983, 227] on mat-tooltip-component "Not Started" at bounding box center [992, 210] width 70 height 38
click at [983, 233] on span "In Progress" at bounding box center [999, 229] width 50 height 14
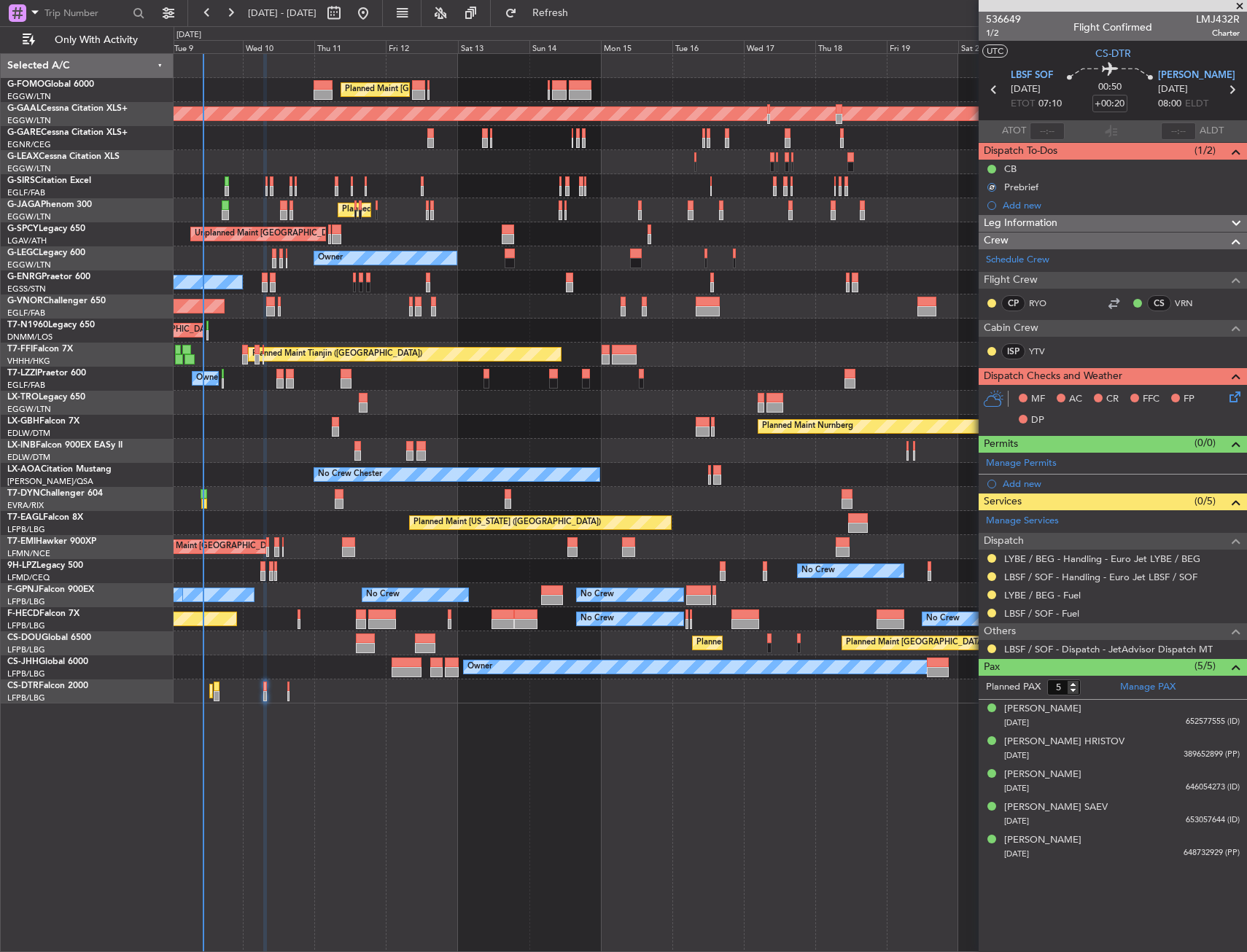
click at [1233, 396] on icon at bounding box center [1232, 394] width 11 height 11
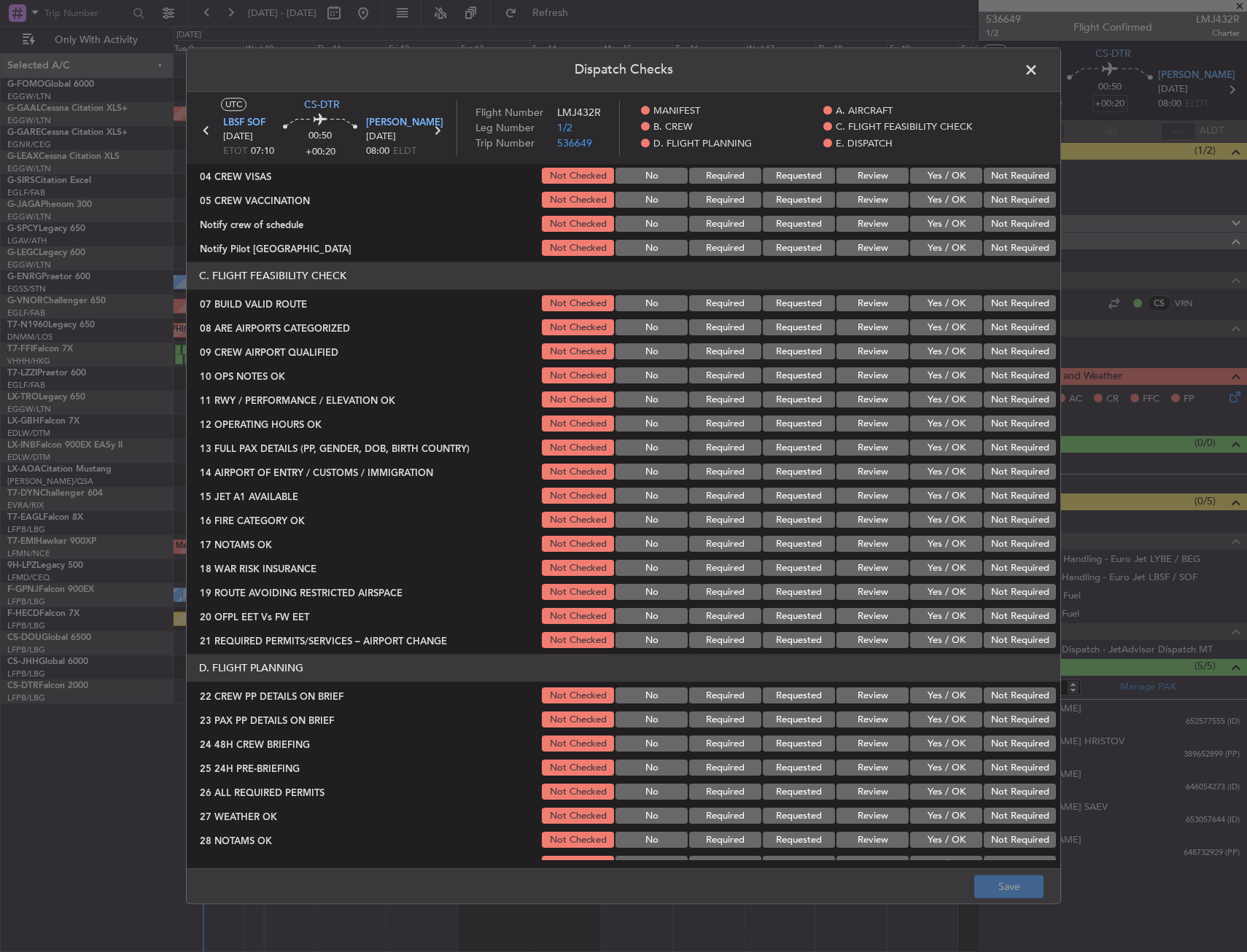
scroll to position [218, 0]
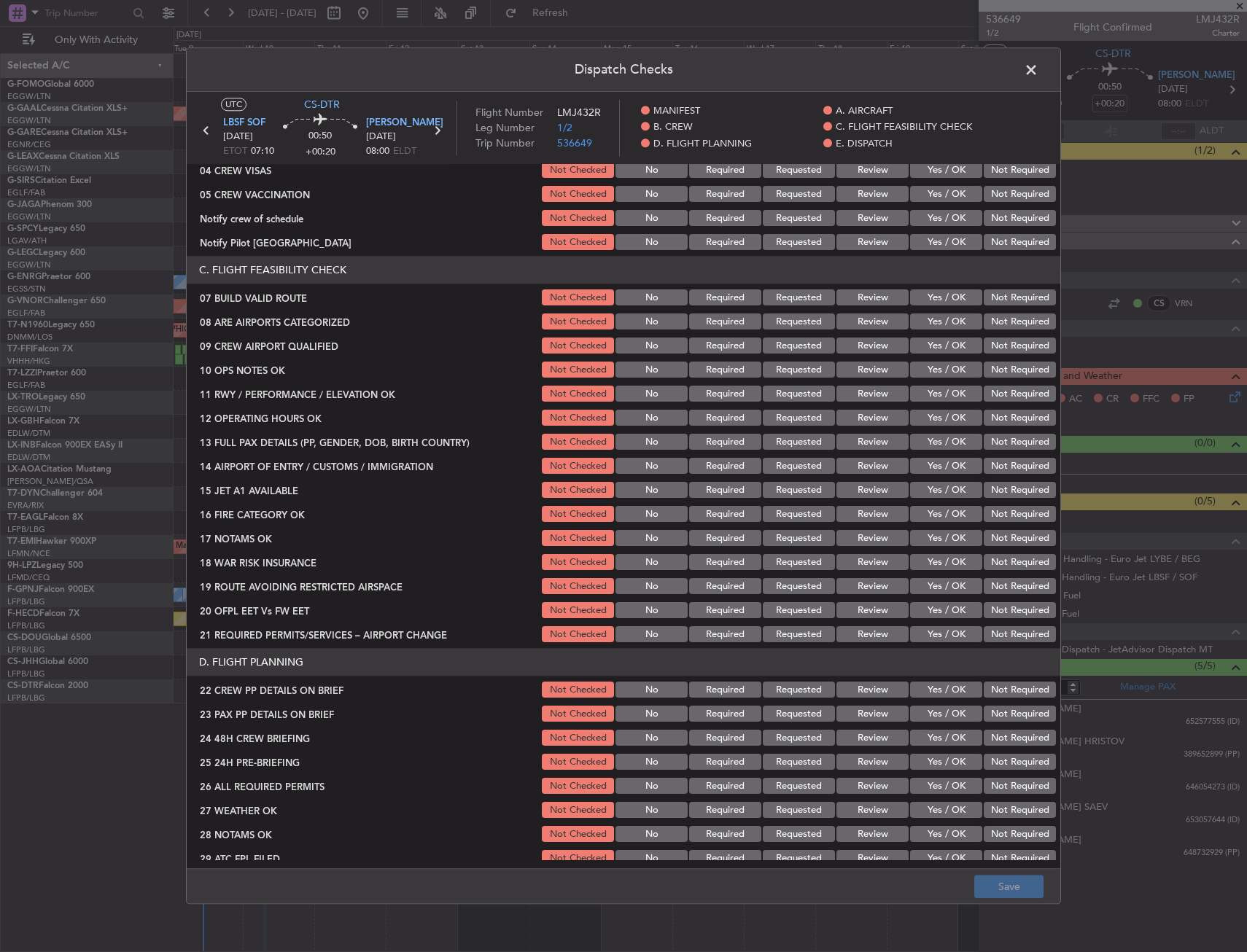
click at [931, 301] on button "Yes / OK" at bounding box center [946, 298] width 72 height 16
click at [928, 363] on button "Yes / OK" at bounding box center [946, 370] width 72 height 16
click at [922, 406] on section "C. FLIGHT FEASIBILITY CHECK 07 BUILD VALID ROUTE Not Checked No Required Reques…" at bounding box center [623, 451] width 873 height 389
click at [925, 393] on button "Yes / OK" at bounding box center [946, 394] width 72 height 16
drag, startPoint x: 928, startPoint y: 413, endPoint x: 931, endPoint y: 423, distance: 10.4
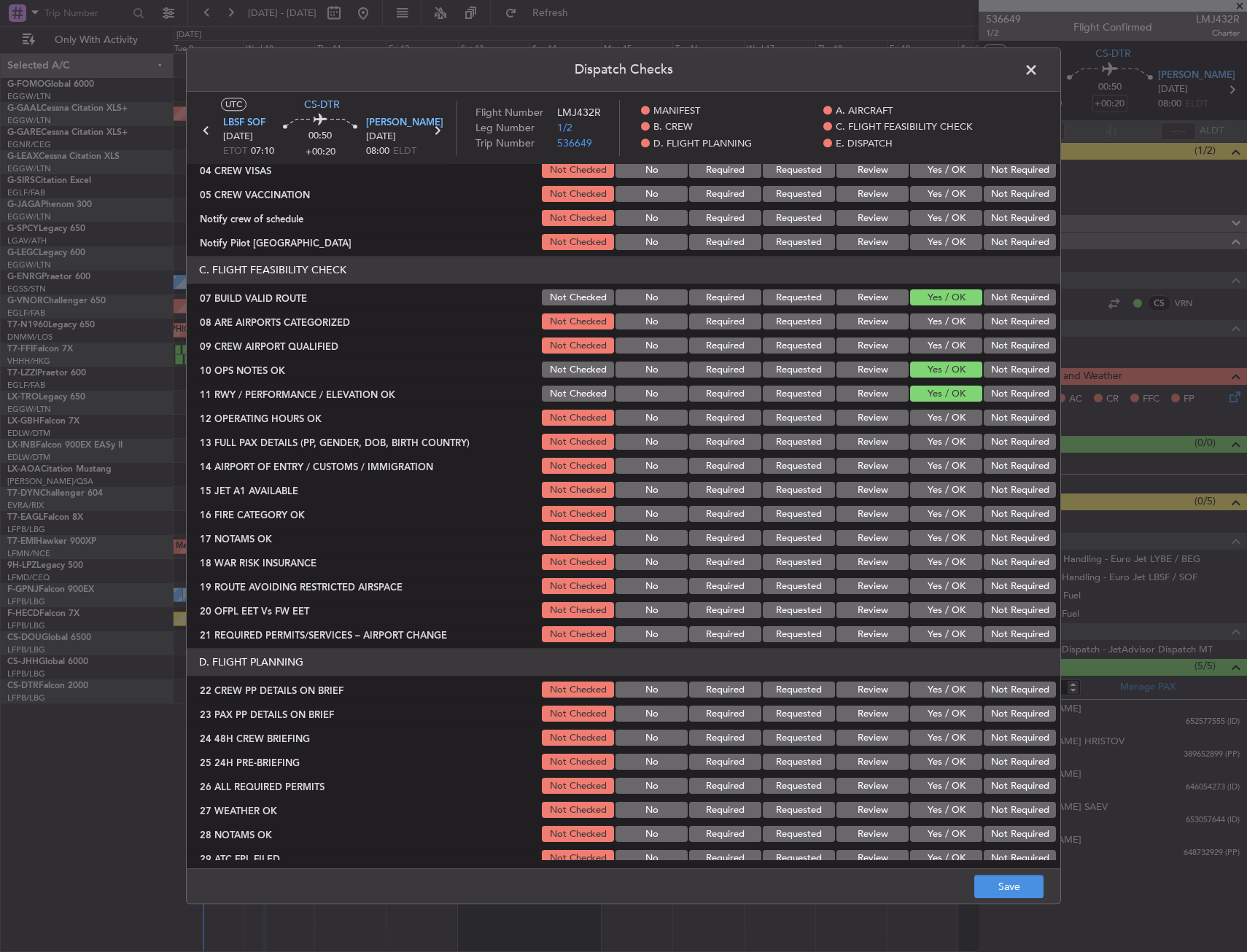
click at [928, 413] on button "Yes / OK" at bounding box center [946, 418] width 72 height 16
click at [932, 444] on button "Yes / OK" at bounding box center [946, 442] width 72 height 16
click at [934, 461] on button "Yes / OK" at bounding box center [946, 466] width 72 height 16
click at [931, 497] on button "Yes / OK" at bounding box center [946, 490] width 72 height 16
click at [934, 523] on div "Yes / OK" at bounding box center [945, 514] width 74 height 20
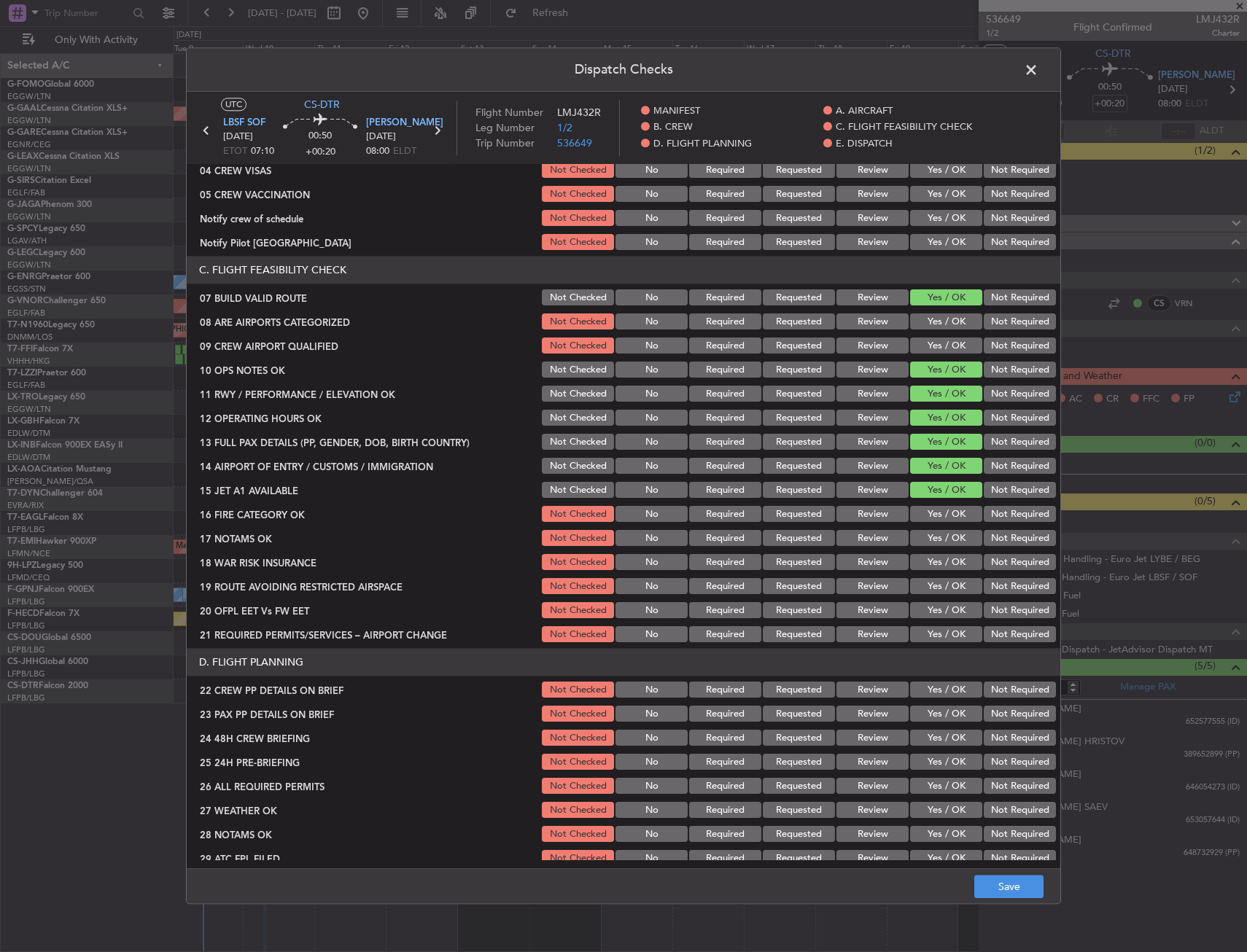
click at [940, 514] on button "Yes / OK" at bounding box center [946, 514] width 72 height 16
click at [940, 532] on button "Yes / OK" at bounding box center [946, 538] width 72 height 16
click at [943, 555] on button "Yes / OK" at bounding box center [946, 562] width 72 height 16
click at [945, 581] on button "Yes / OK" at bounding box center [946, 586] width 72 height 16
click at [944, 605] on button "Yes / OK" at bounding box center [946, 610] width 72 height 16
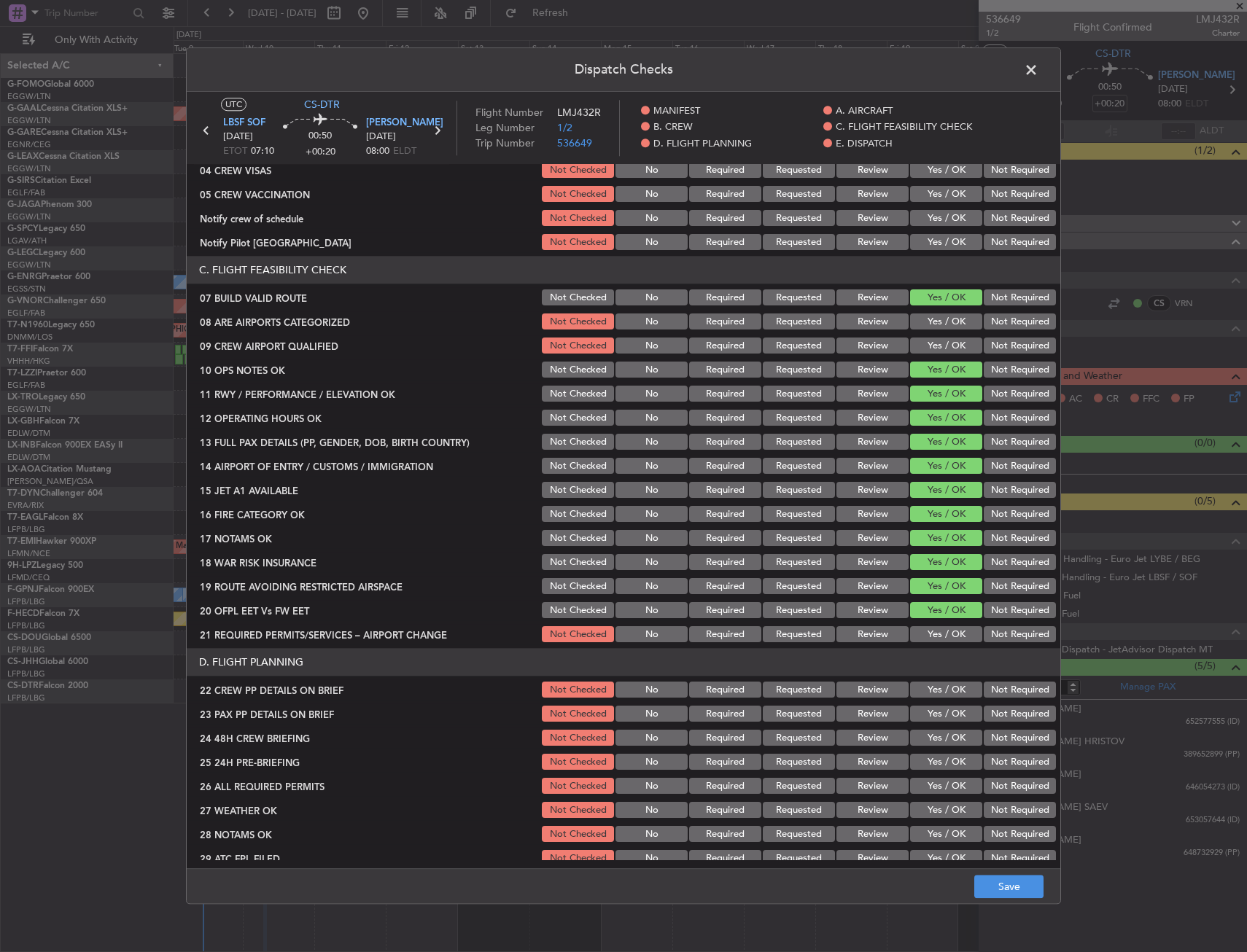
click at [949, 633] on button "Yes / OK" at bounding box center [946, 634] width 72 height 16
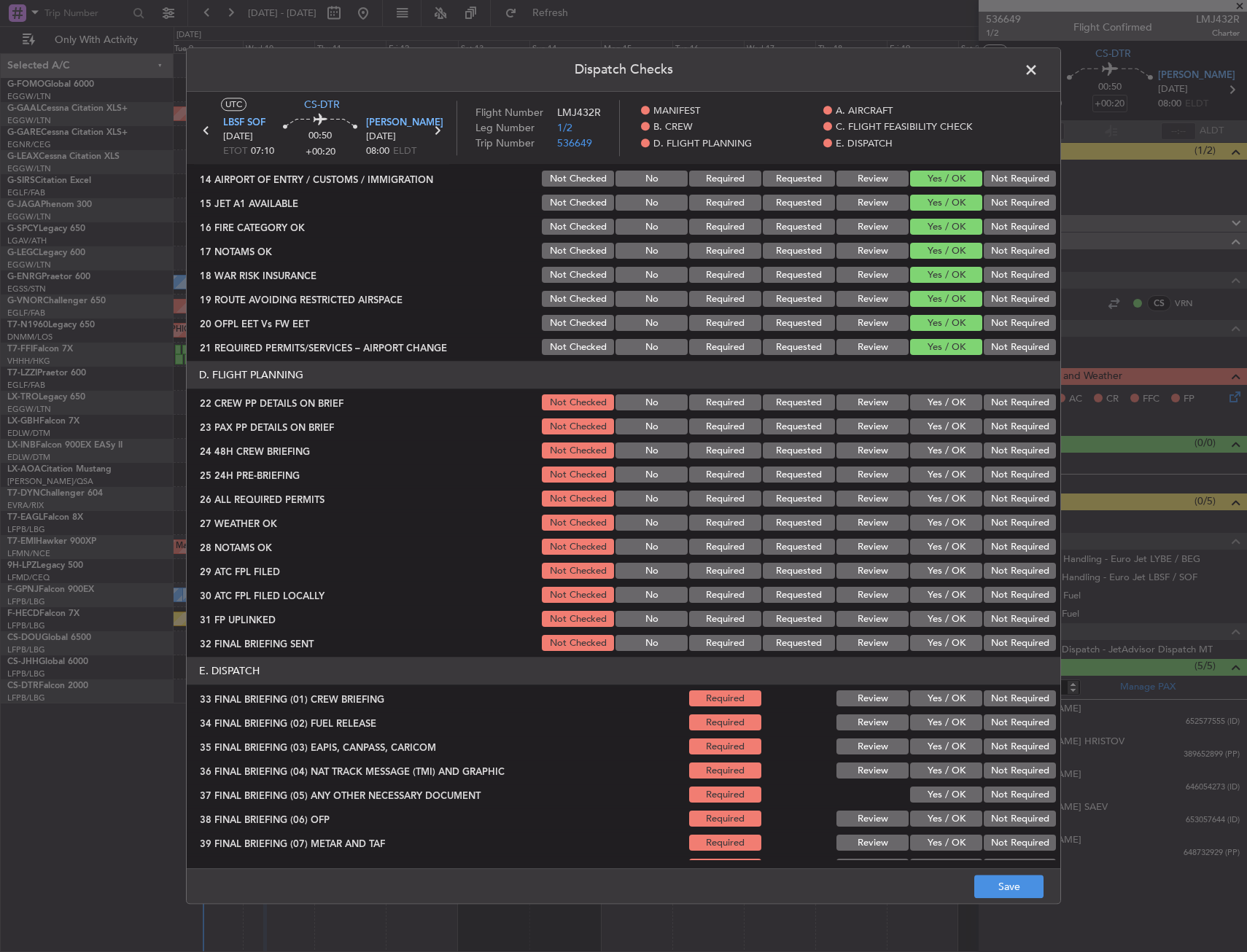
scroll to position [510, 0]
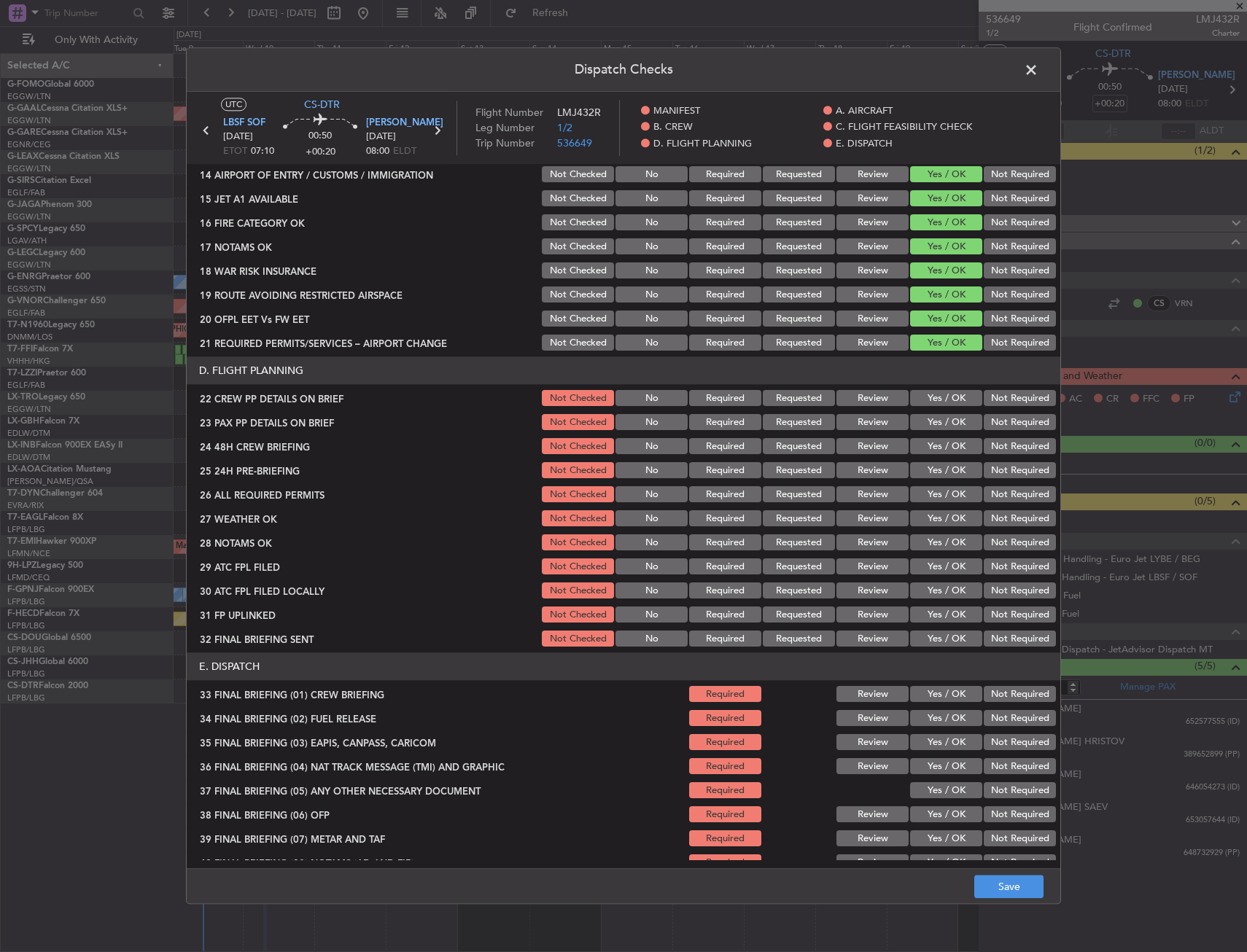
click at [921, 394] on button "Yes / OK" at bounding box center [946, 398] width 72 height 16
click at [929, 423] on button "Yes / OK" at bounding box center [946, 423] width 72 height 16
click at [932, 439] on button "Yes / OK" at bounding box center [946, 447] width 72 height 16
click at [1016, 880] on button "Save" at bounding box center [1009, 886] width 69 height 23
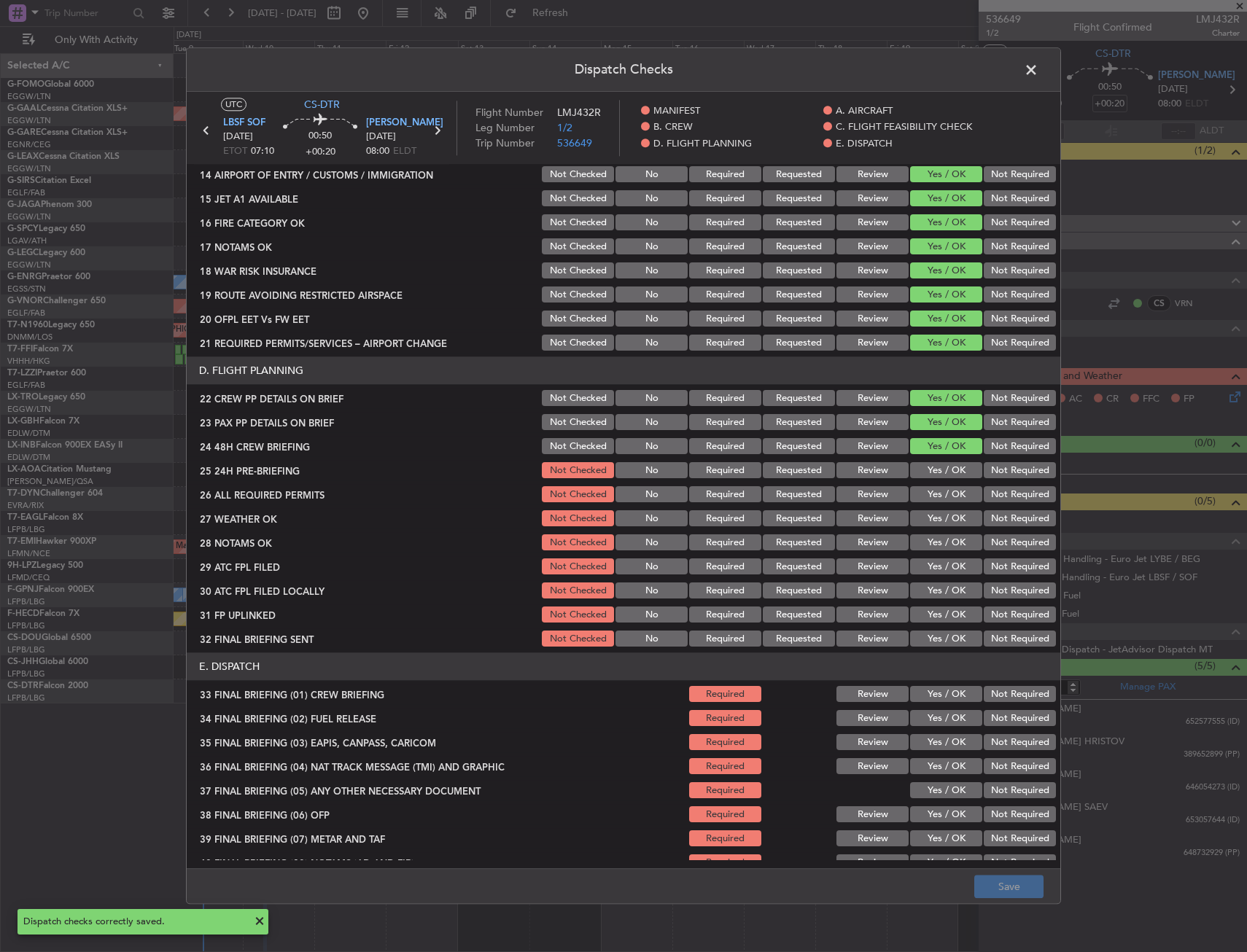
click at [1038, 69] on span at bounding box center [1038, 73] width 0 height 29
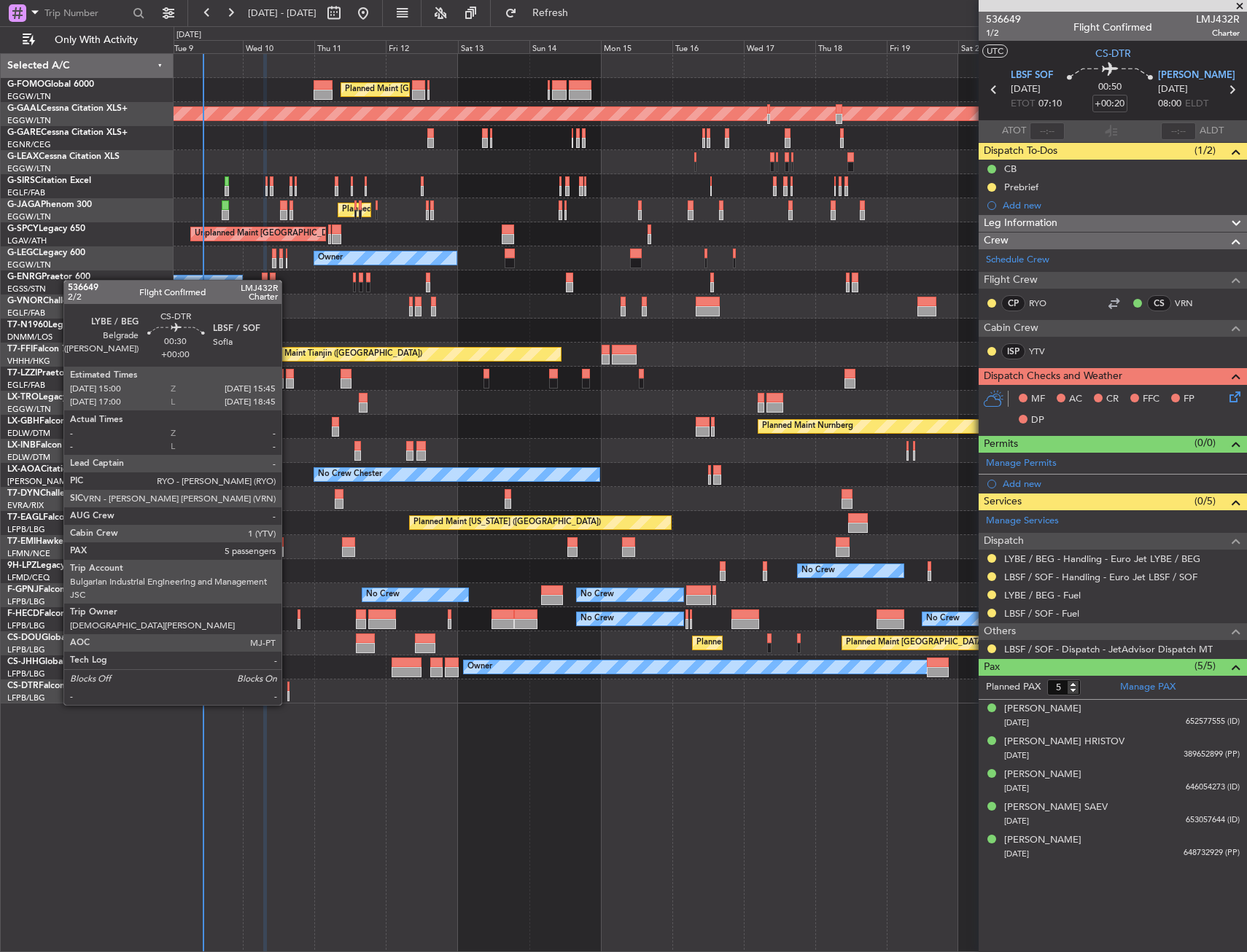
click at [288, 690] on div at bounding box center [289, 687] width 3 height 11
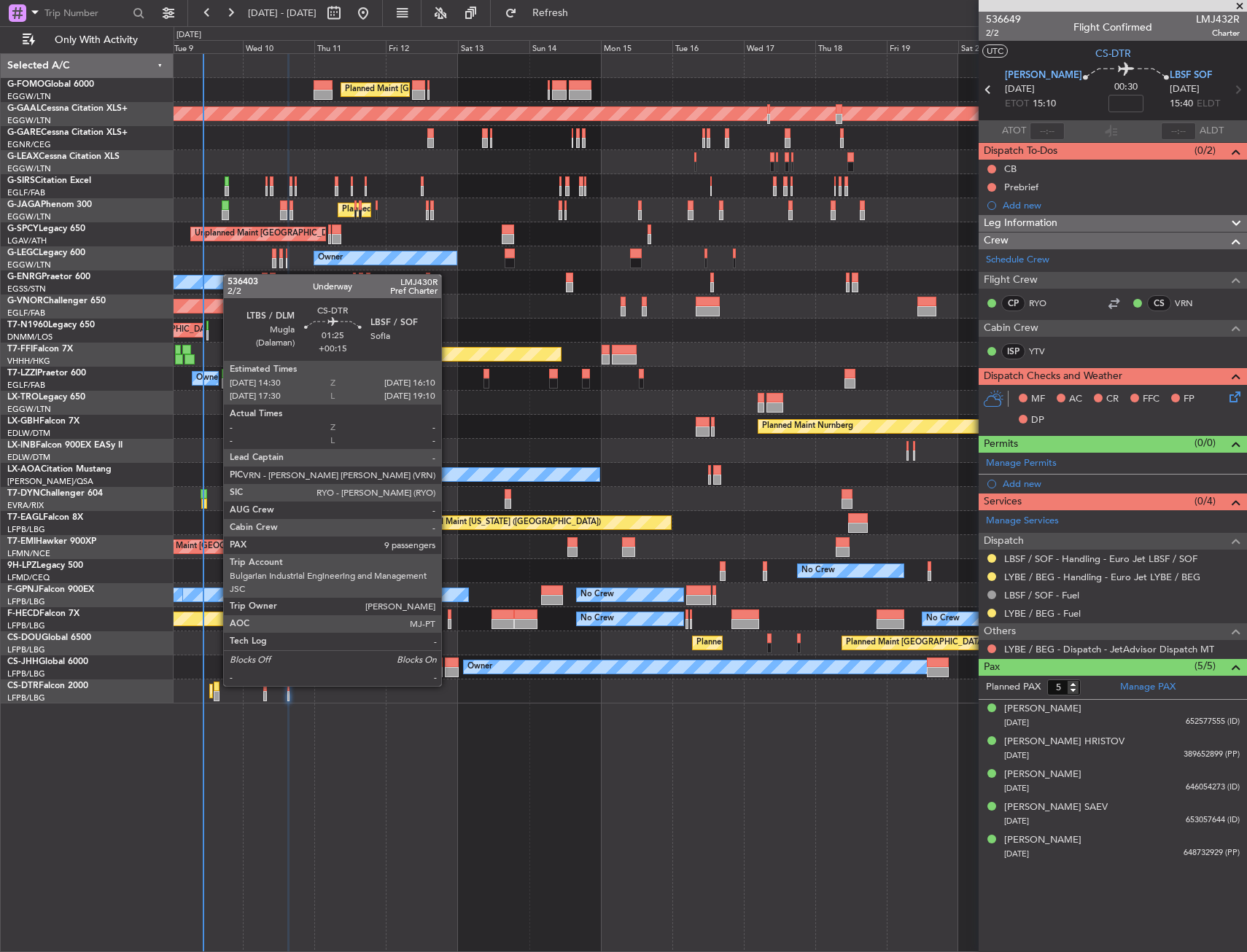
click at [215, 685] on div at bounding box center [216, 687] width 5 height 11
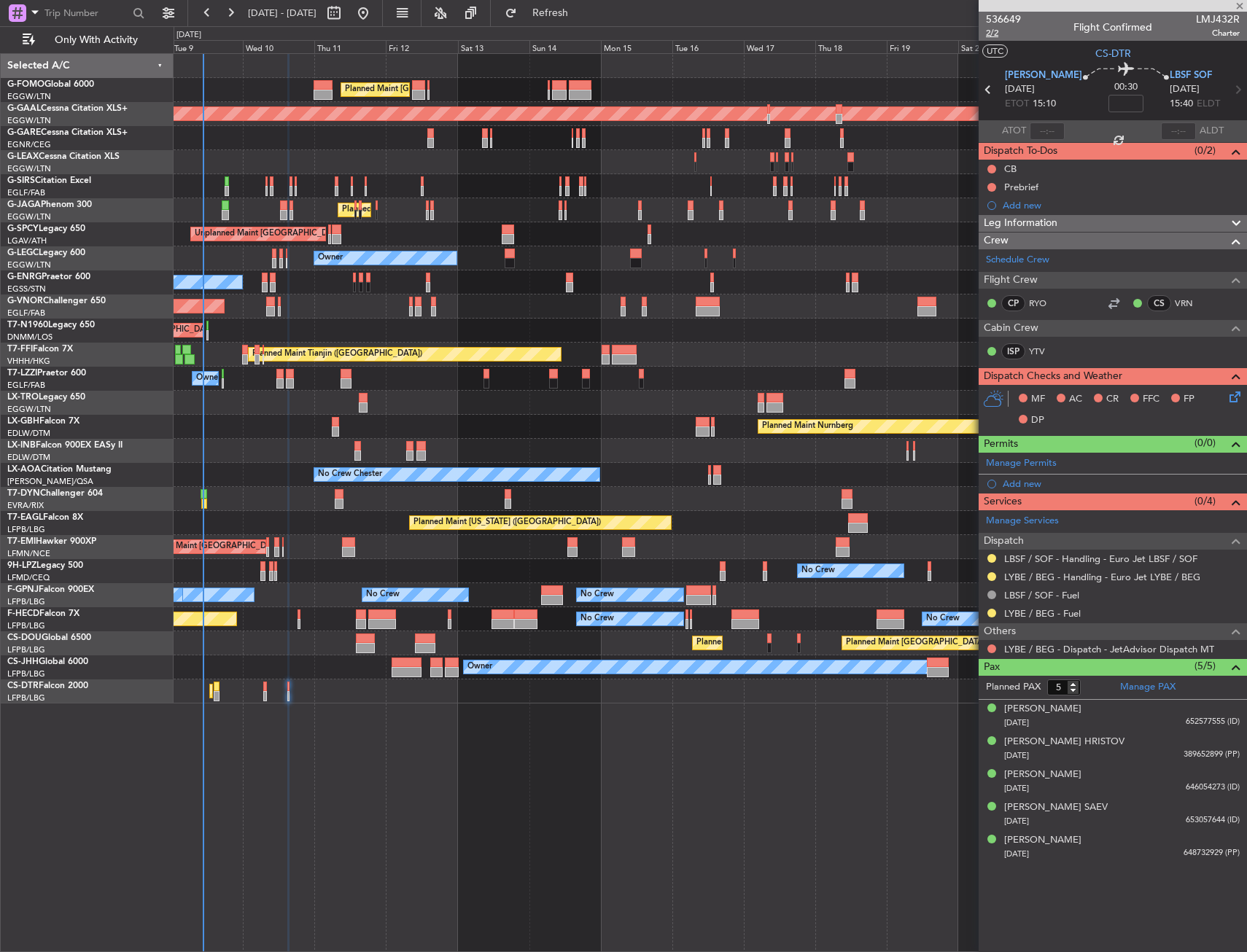
type input "+00:15"
type input "9"
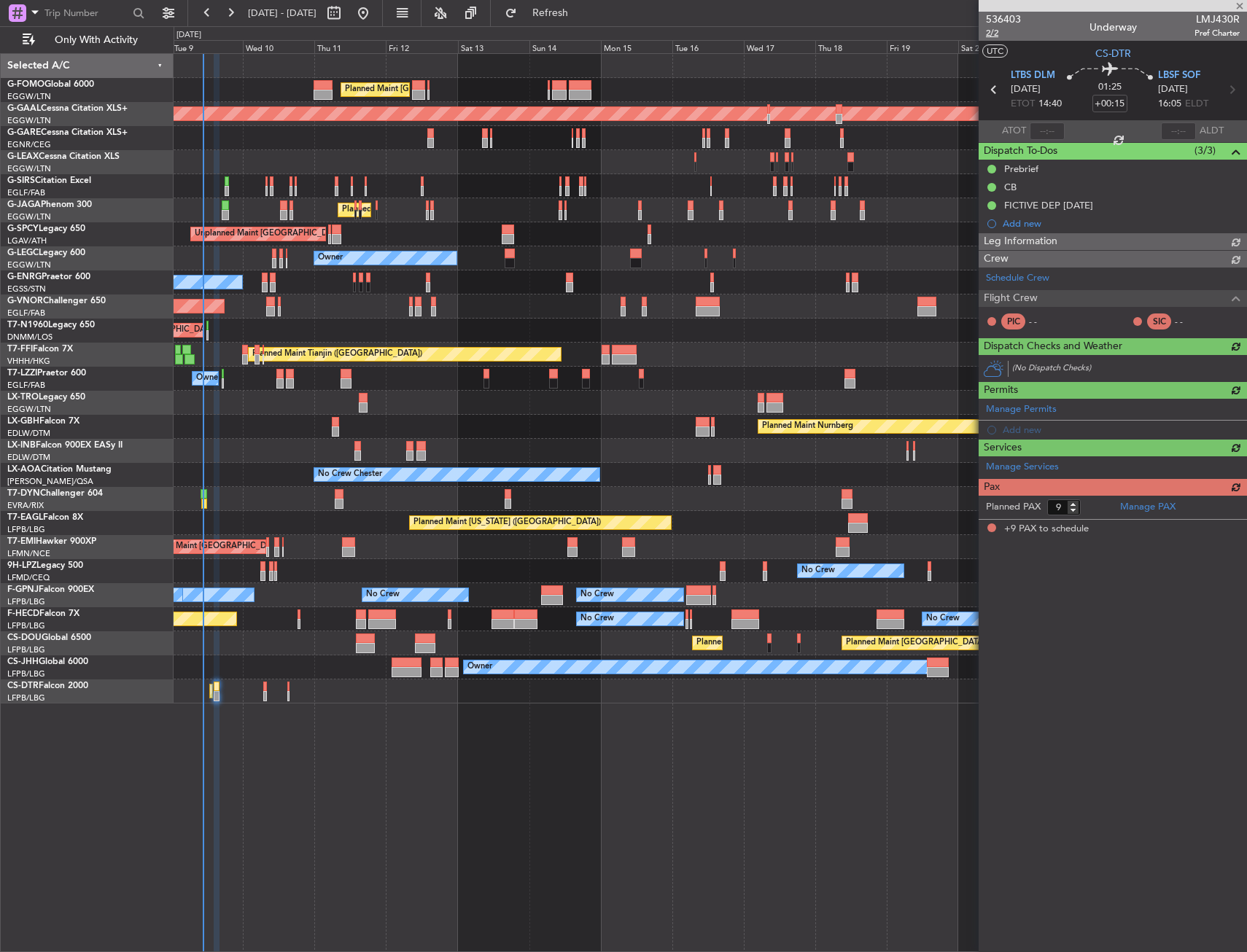
click at [996, 33] on span "2/2" at bounding box center [1003, 33] width 35 height 12
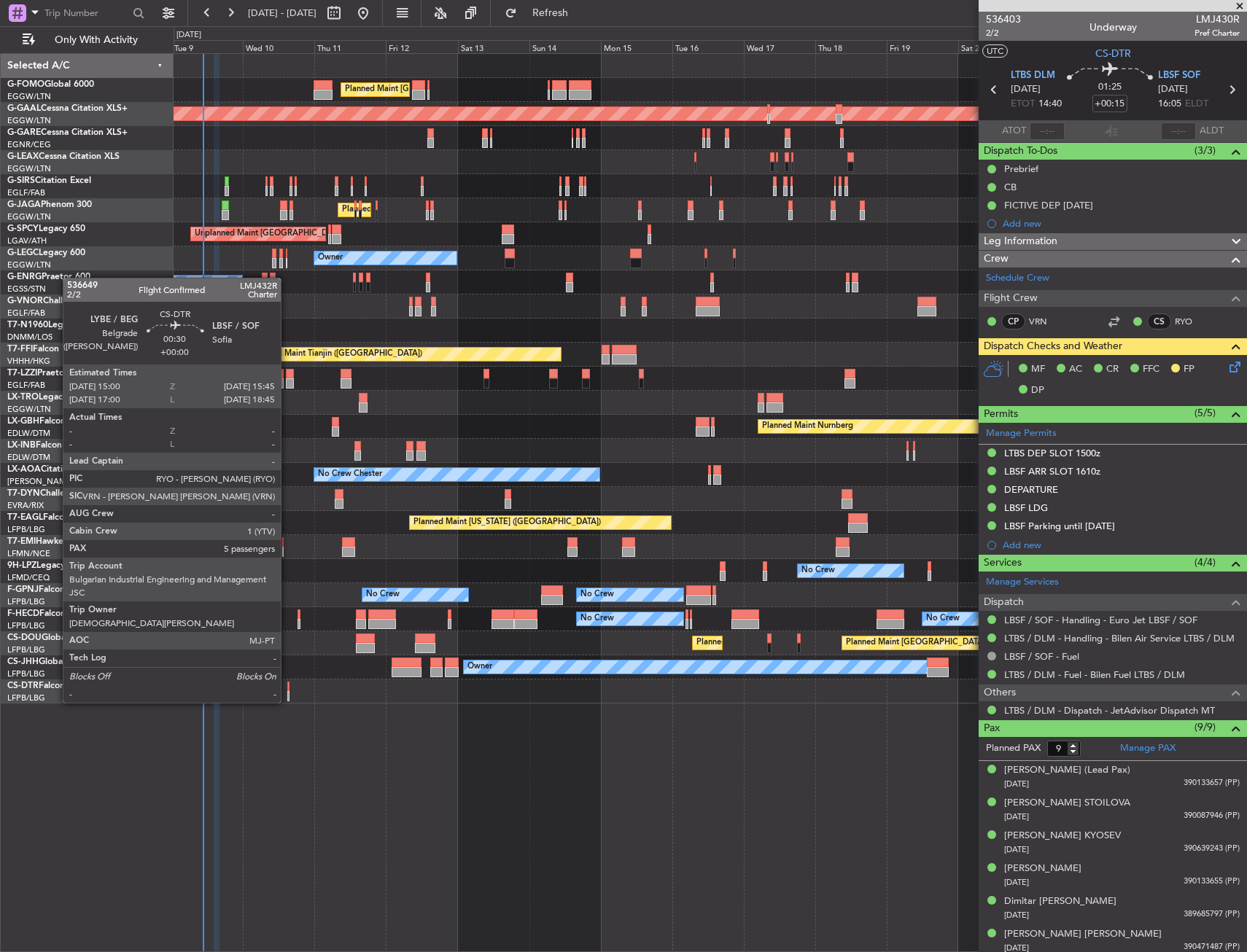
click at [287, 688] on div at bounding box center [289, 687] width 3 height 11
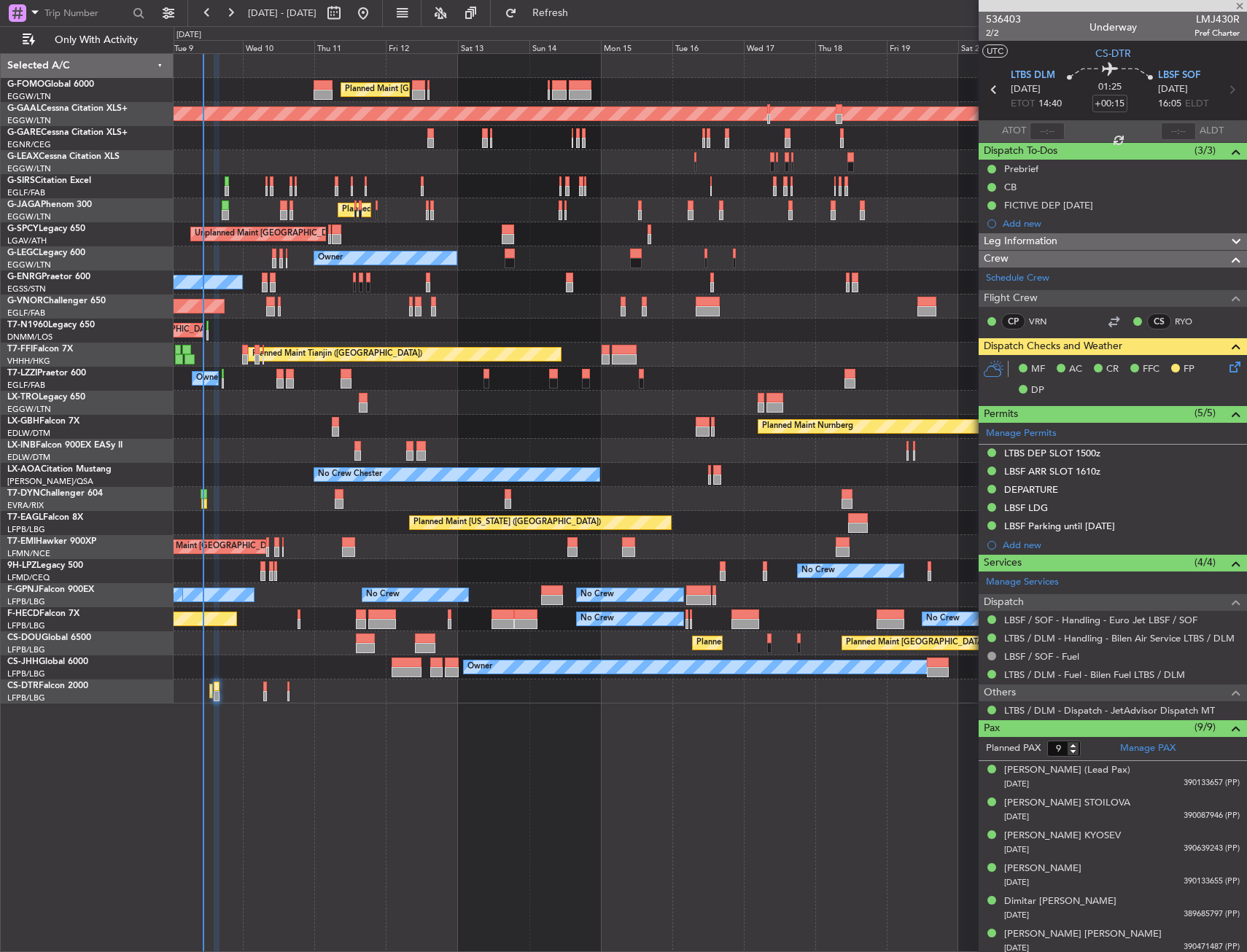
type input "5"
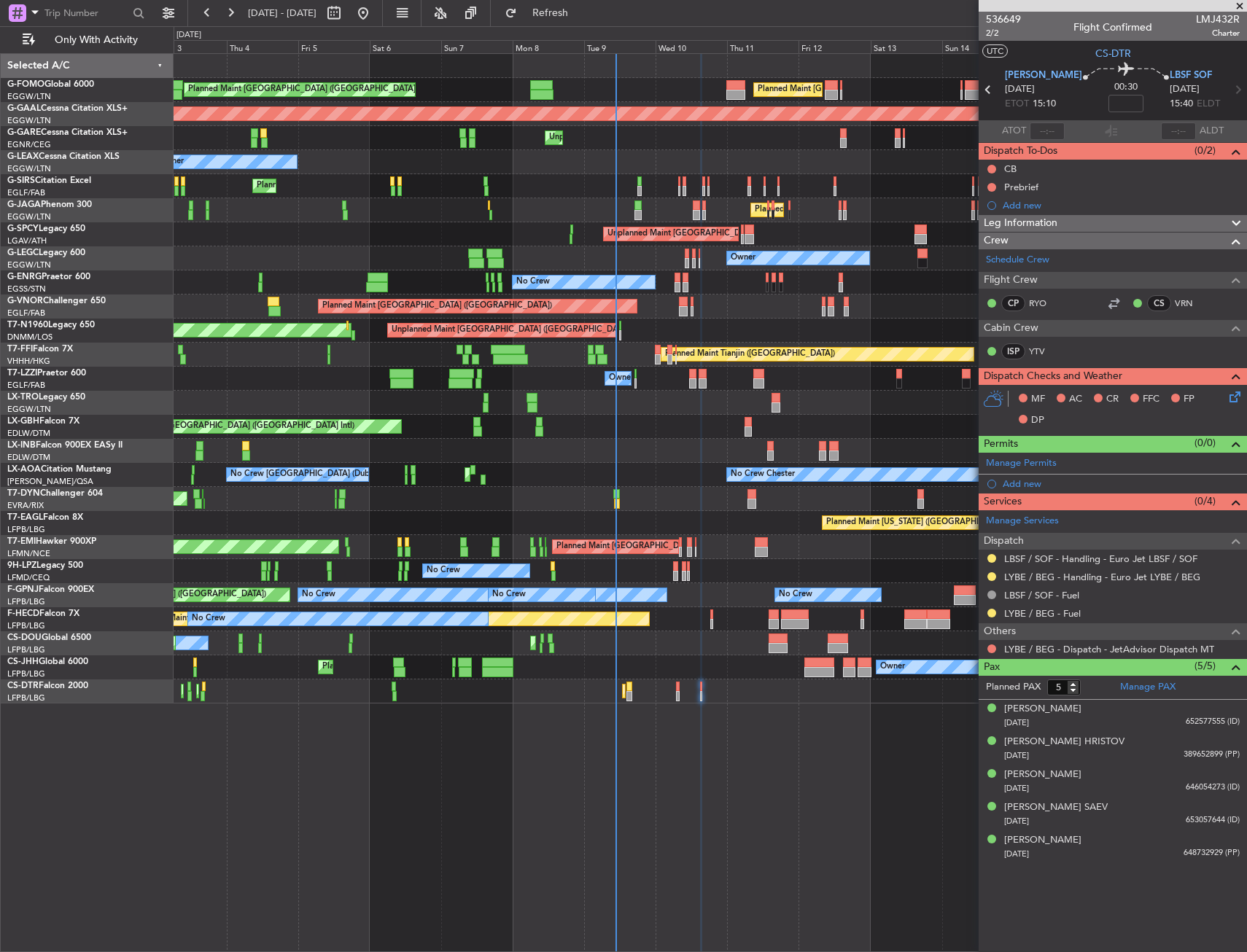
click at [801, 676] on div "Planned Maint [GEOGRAPHIC_DATA] ([GEOGRAPHIC_DATA]) Owner Planned Maint [GEOGRA…" at bounding box center [710, 667] width 1073 height 24
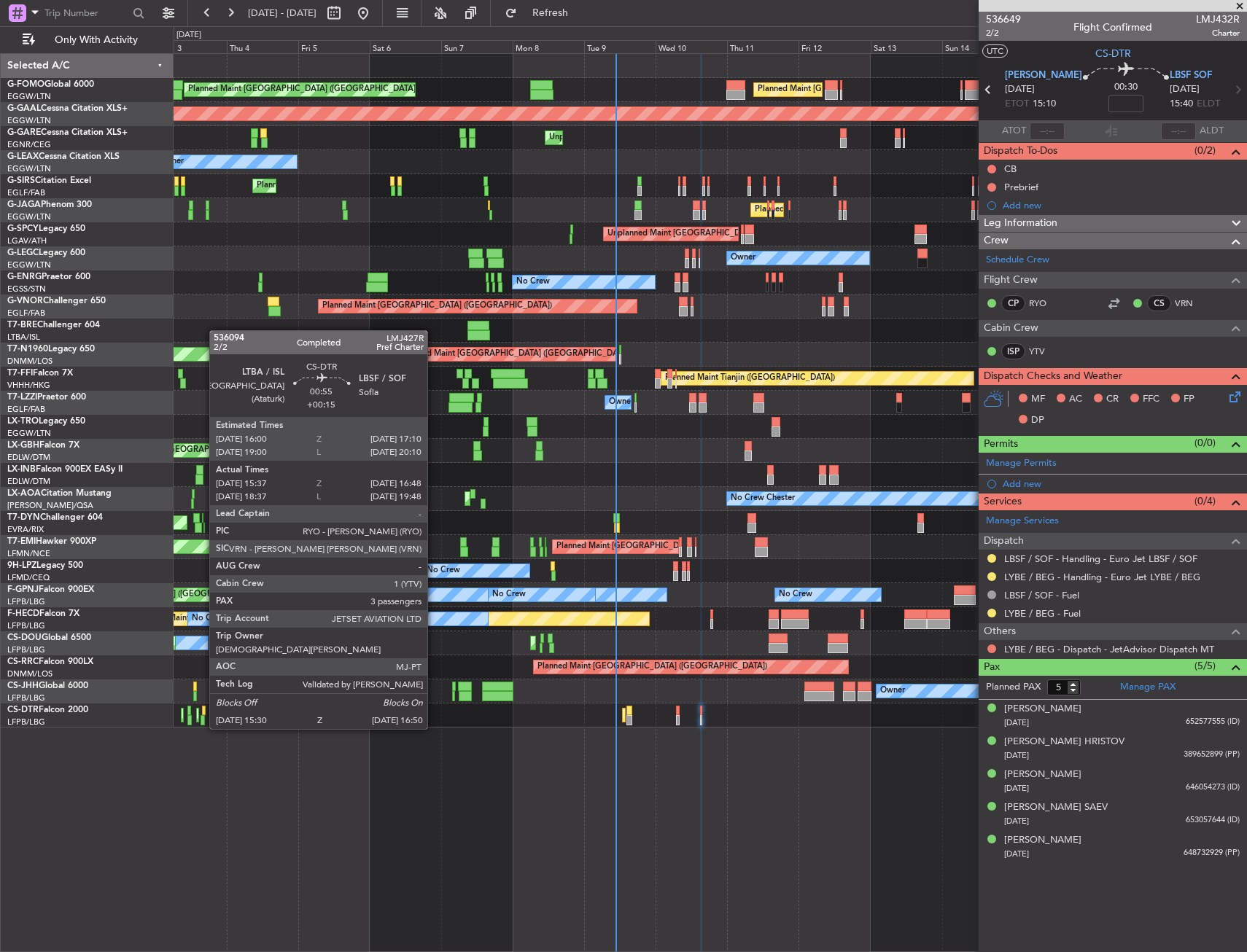
click at [202, 714] on div at bounding box center [203, 711] width 4 height 11
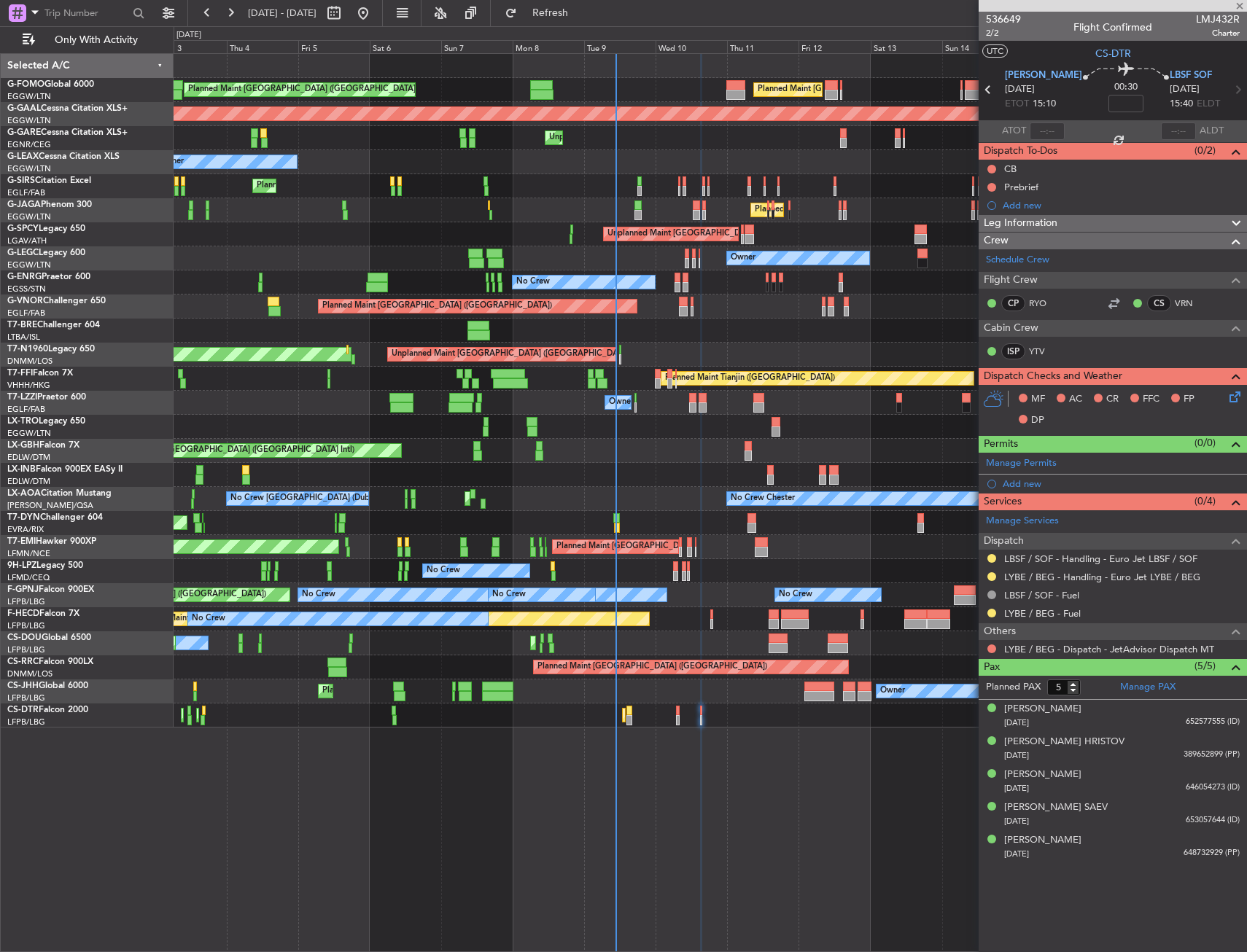
type input "+00:15"
type input "15:47"
type input "16:43"
type input "3"
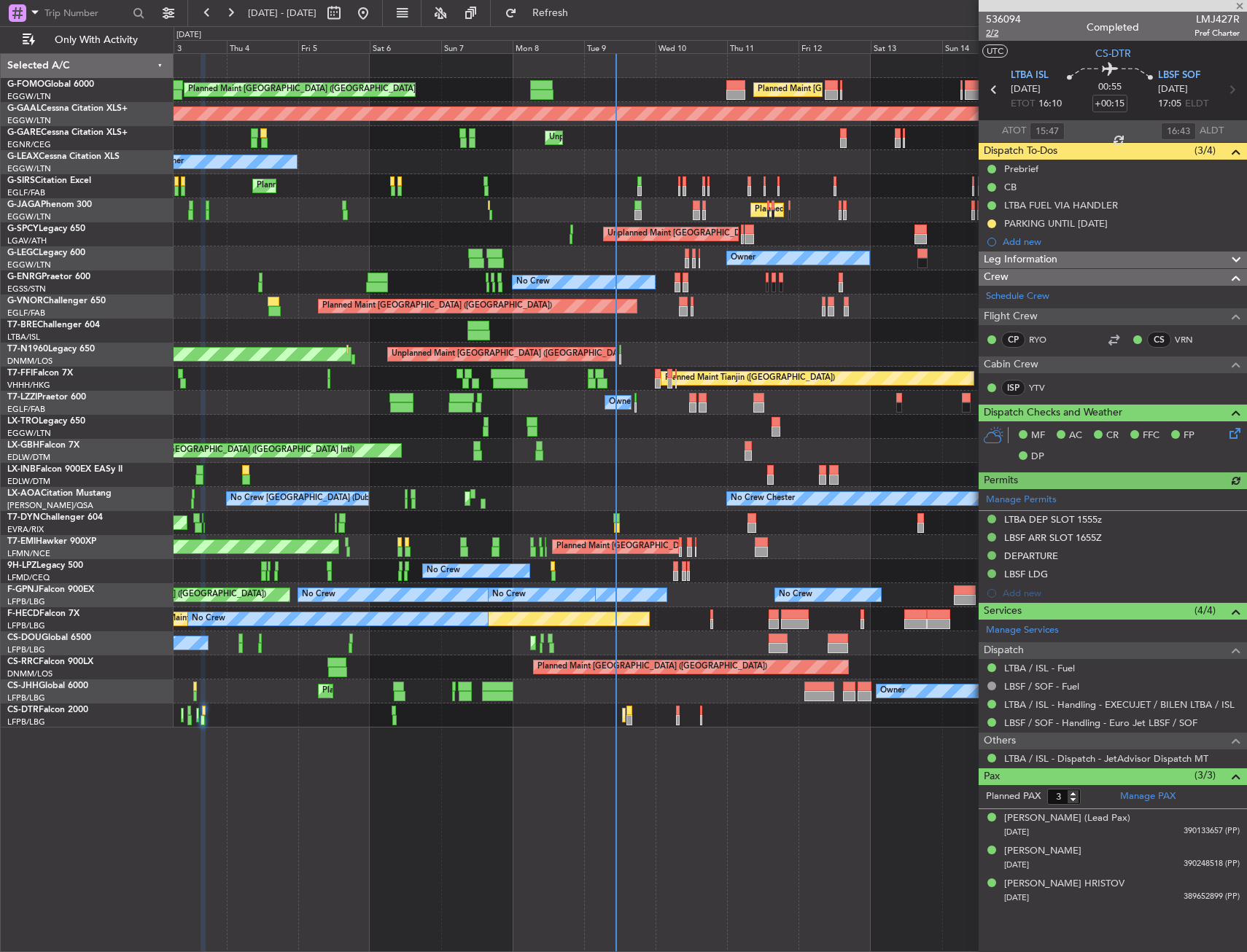
type input "18:47"
type input "19:43"
type input "15:47"
type input "16:43"
click at [1001, 34] on span "2/2" at bounding box center [1003, 33] width 35 height 12
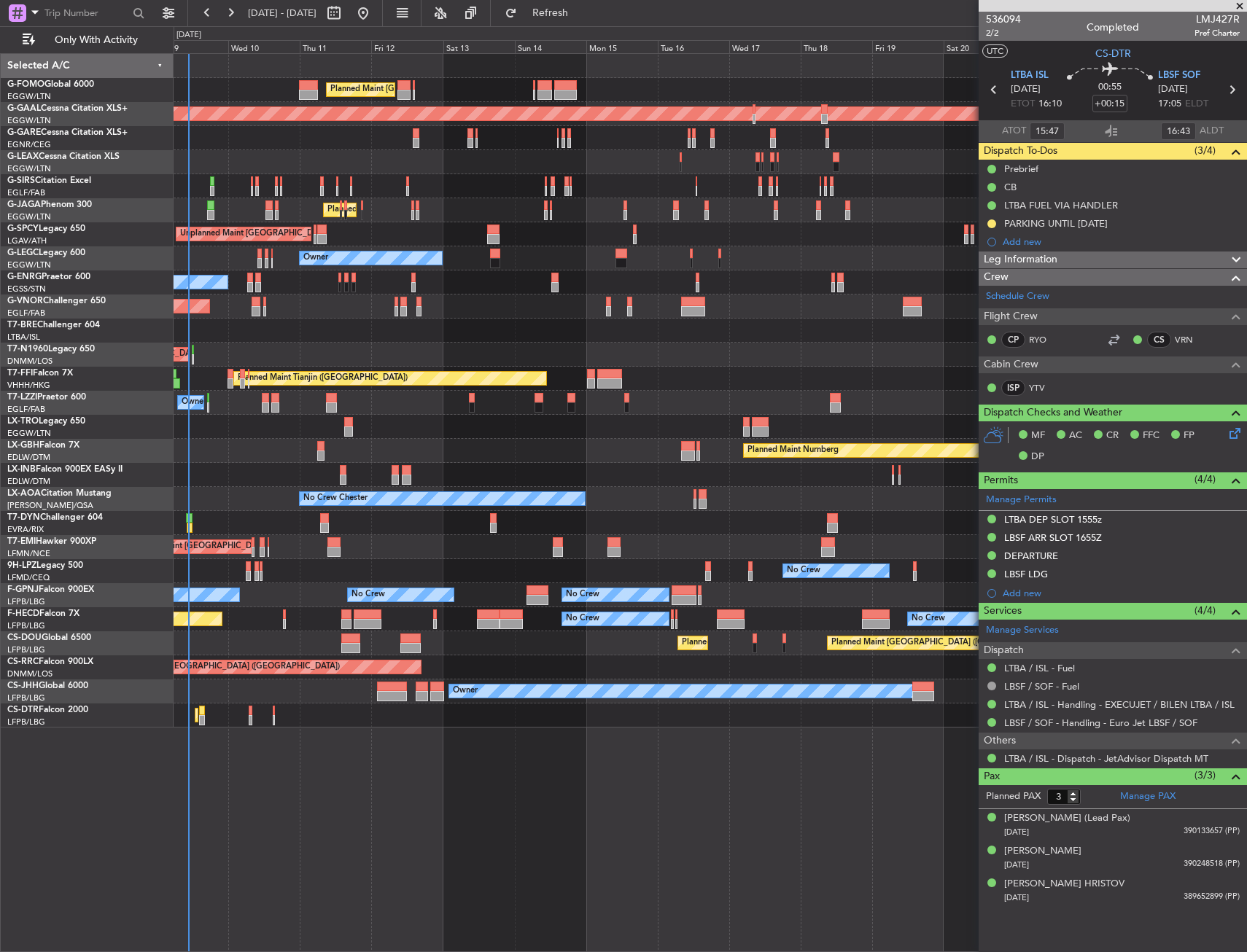
click at [374, 713] on div "Planned Maint [GEOGRAPHIC_DATA] ([GEOGRAPHIC_DATA]) Planned Maint [GEOGRAPHIC_D…" at bounding box center [710, 391] width 1073 height 673
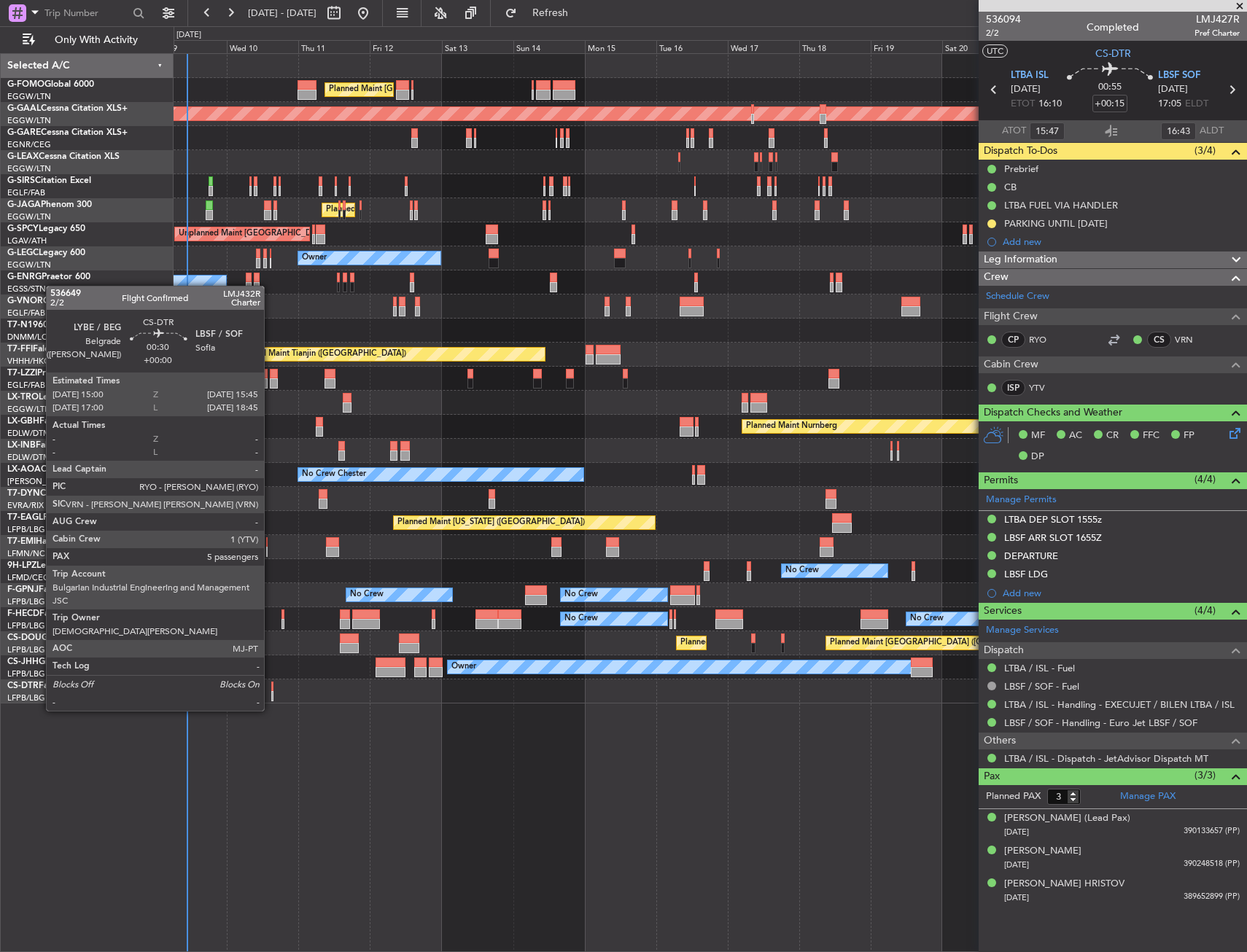
click at [271, 696] on div at bounding box center [273, 696] width 3 height 11
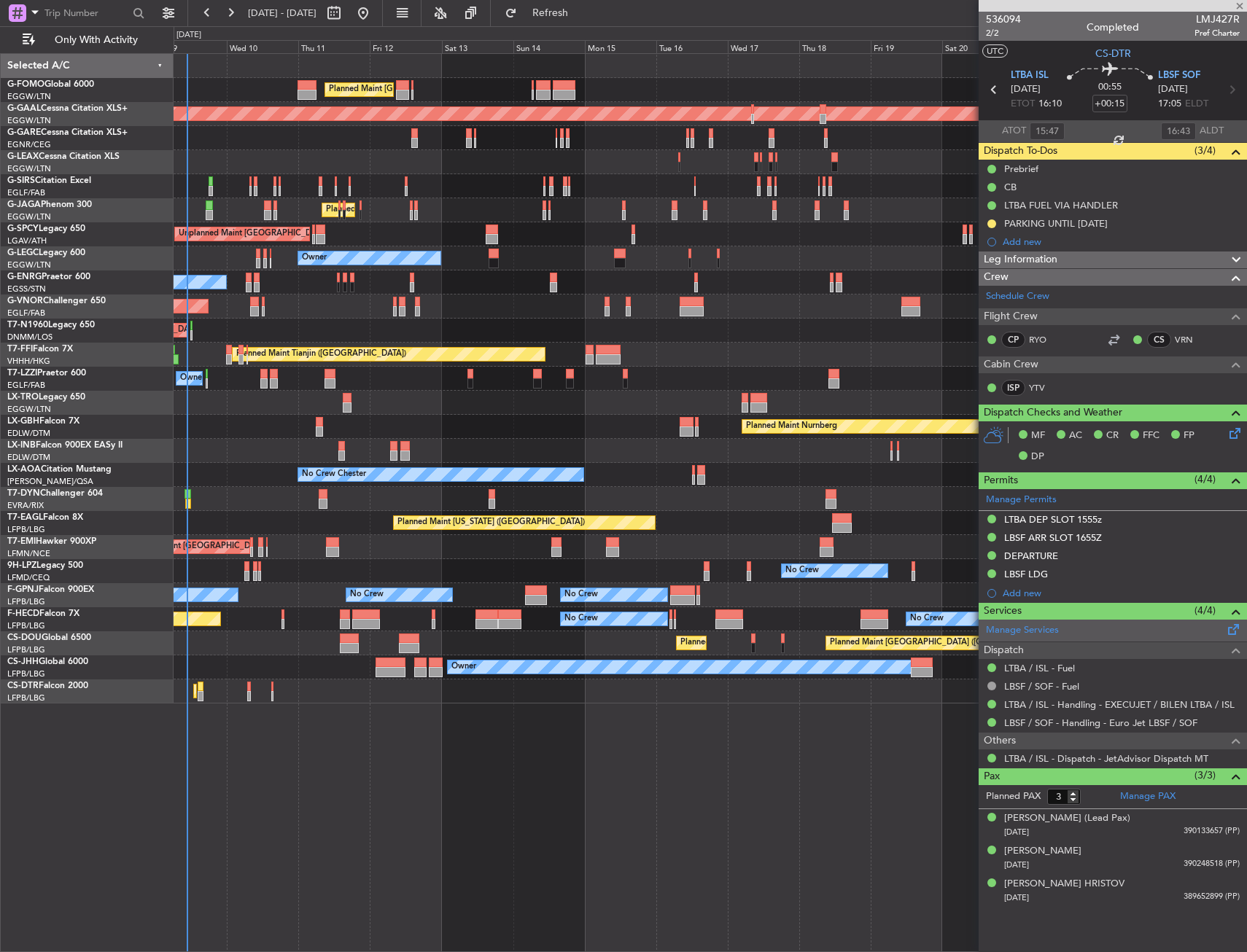
type input "5"
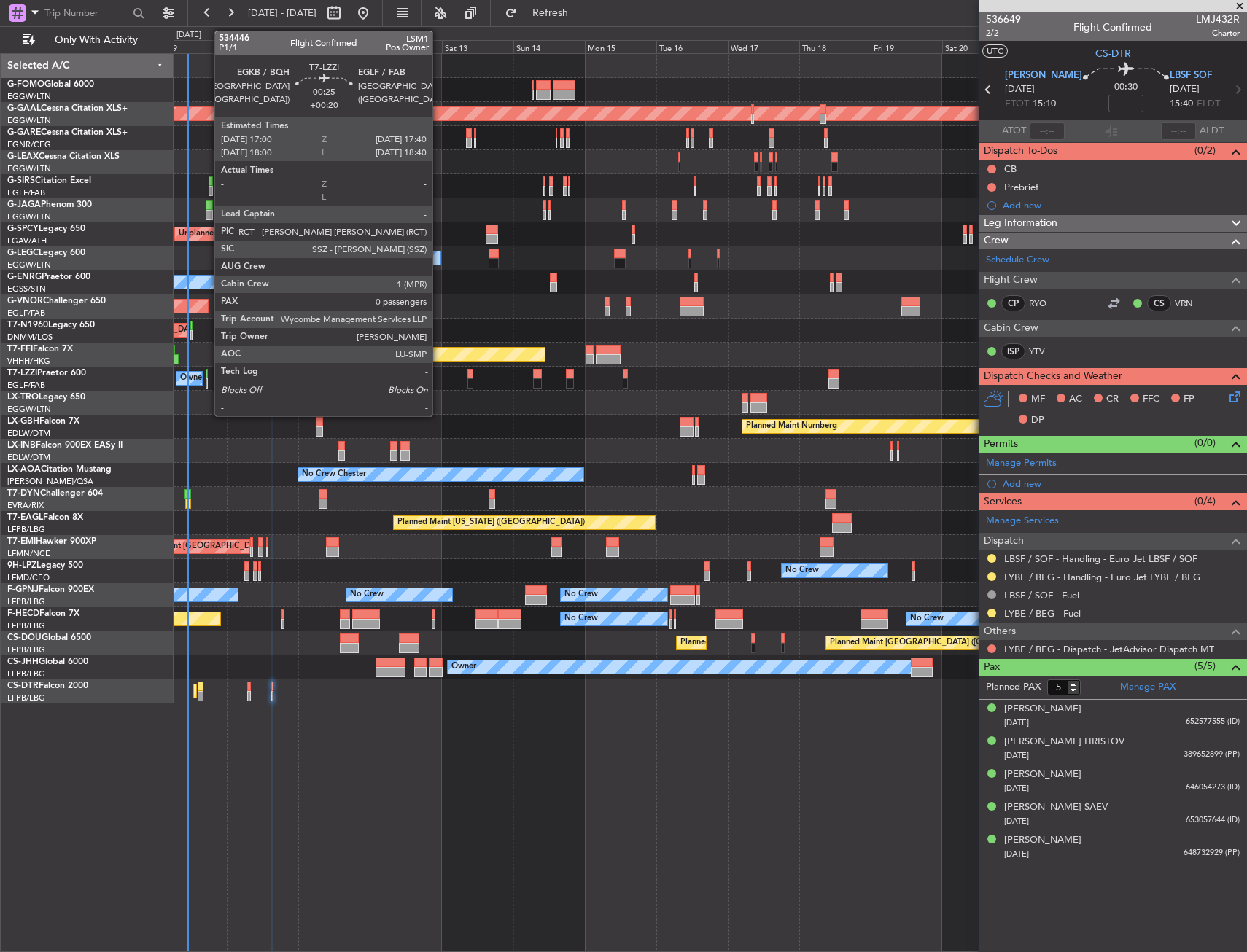
click at [207, 377] on div at bounding box center [206, 374] width 2 height 11
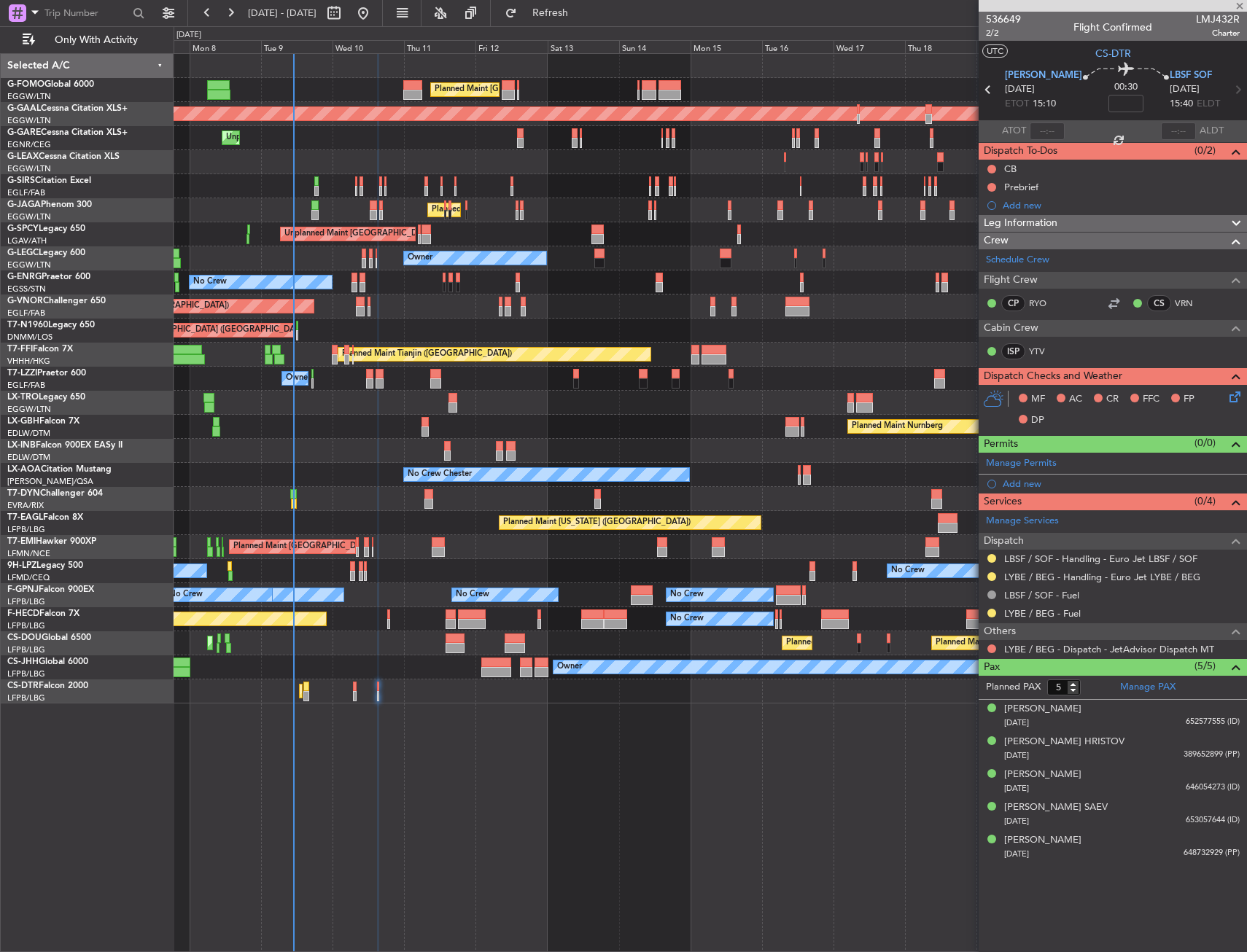
click at [328, 386] on div "Owner" at bounding box center [710, 379] width 1073 height 24
type input "+00:20"
type input "0"
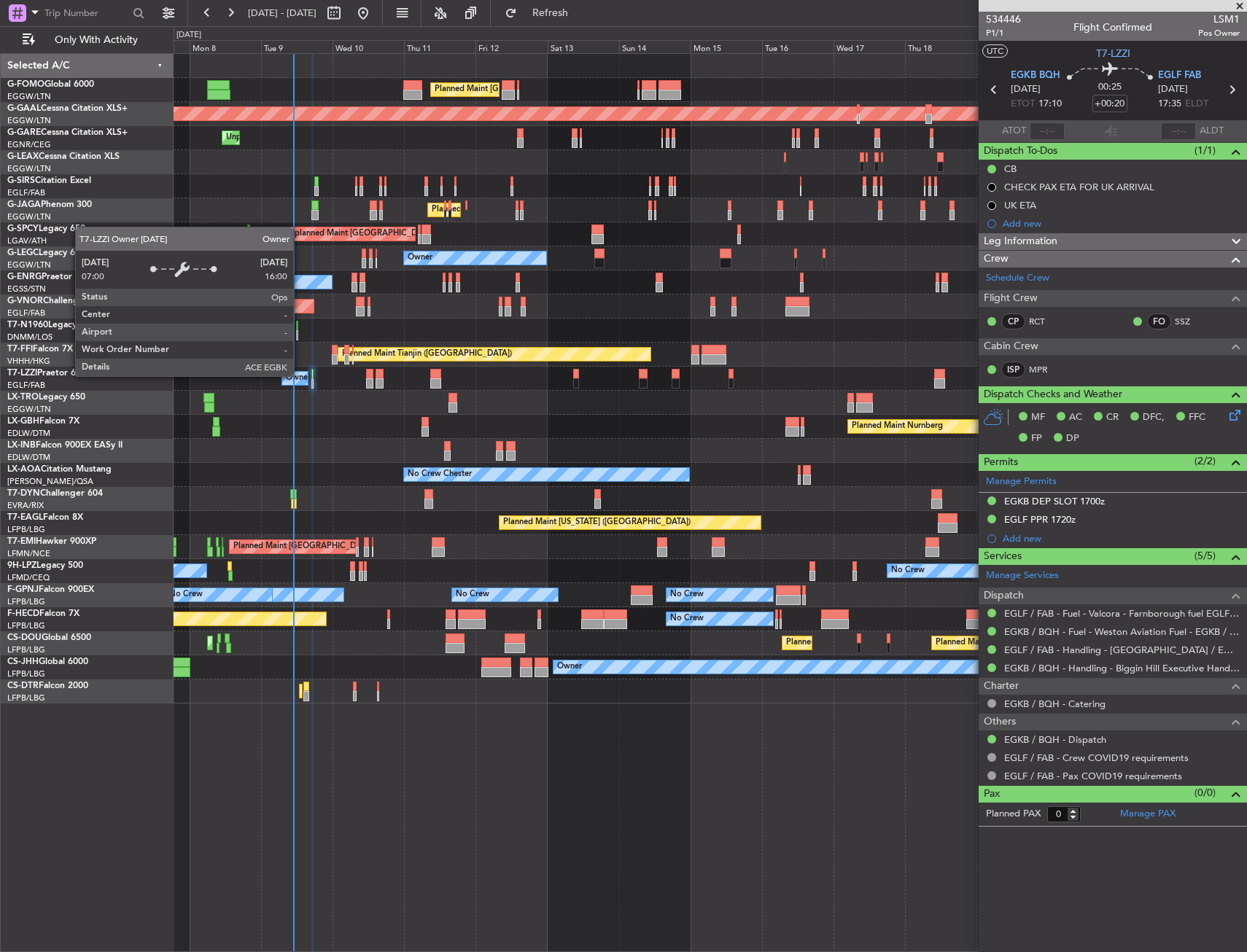
click at [300, 375] on div "Owner" at bounding box center [298, 378] width 25 height 22
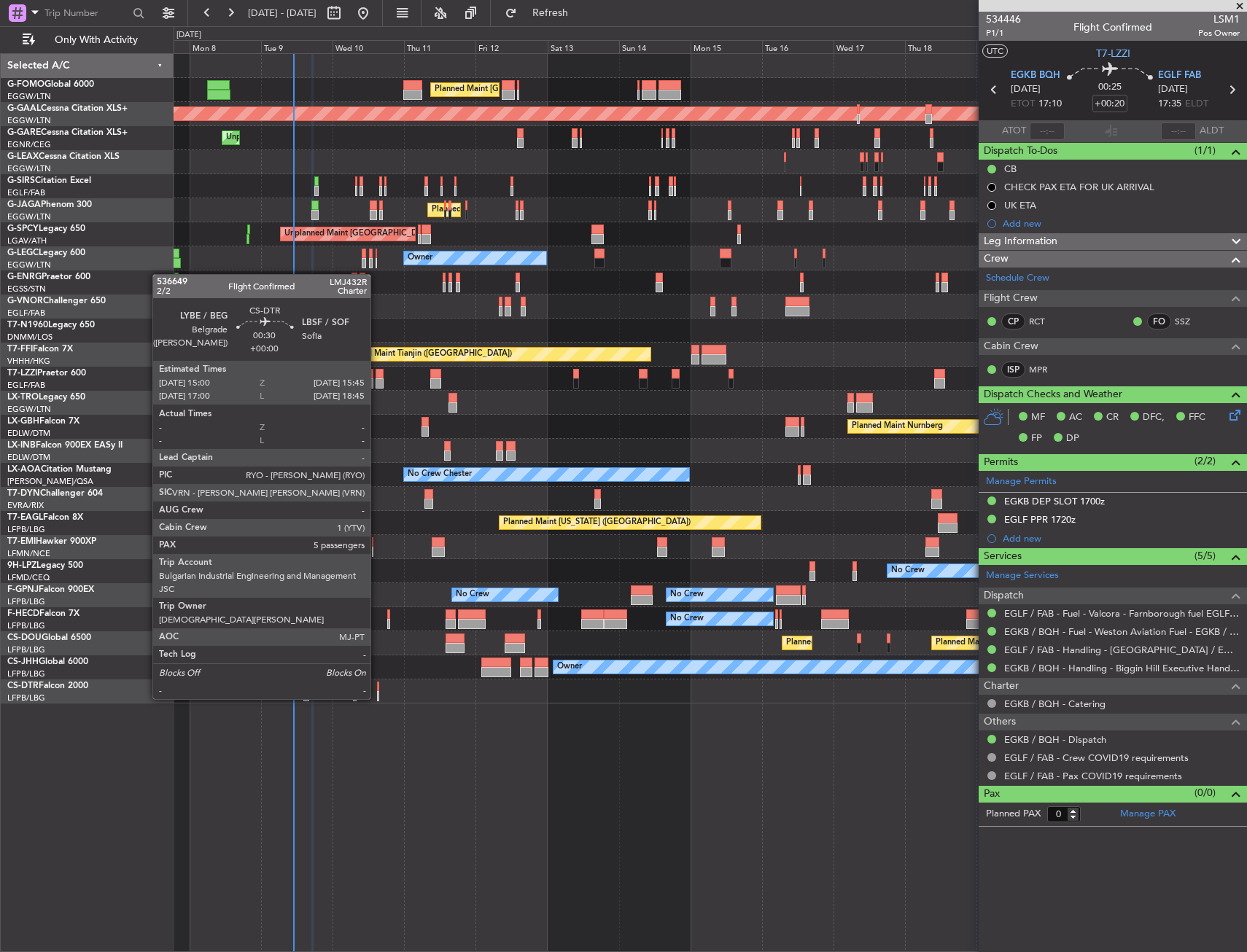
click at [377, 685] on div at bounding box center [378, 687] width 3 height 11
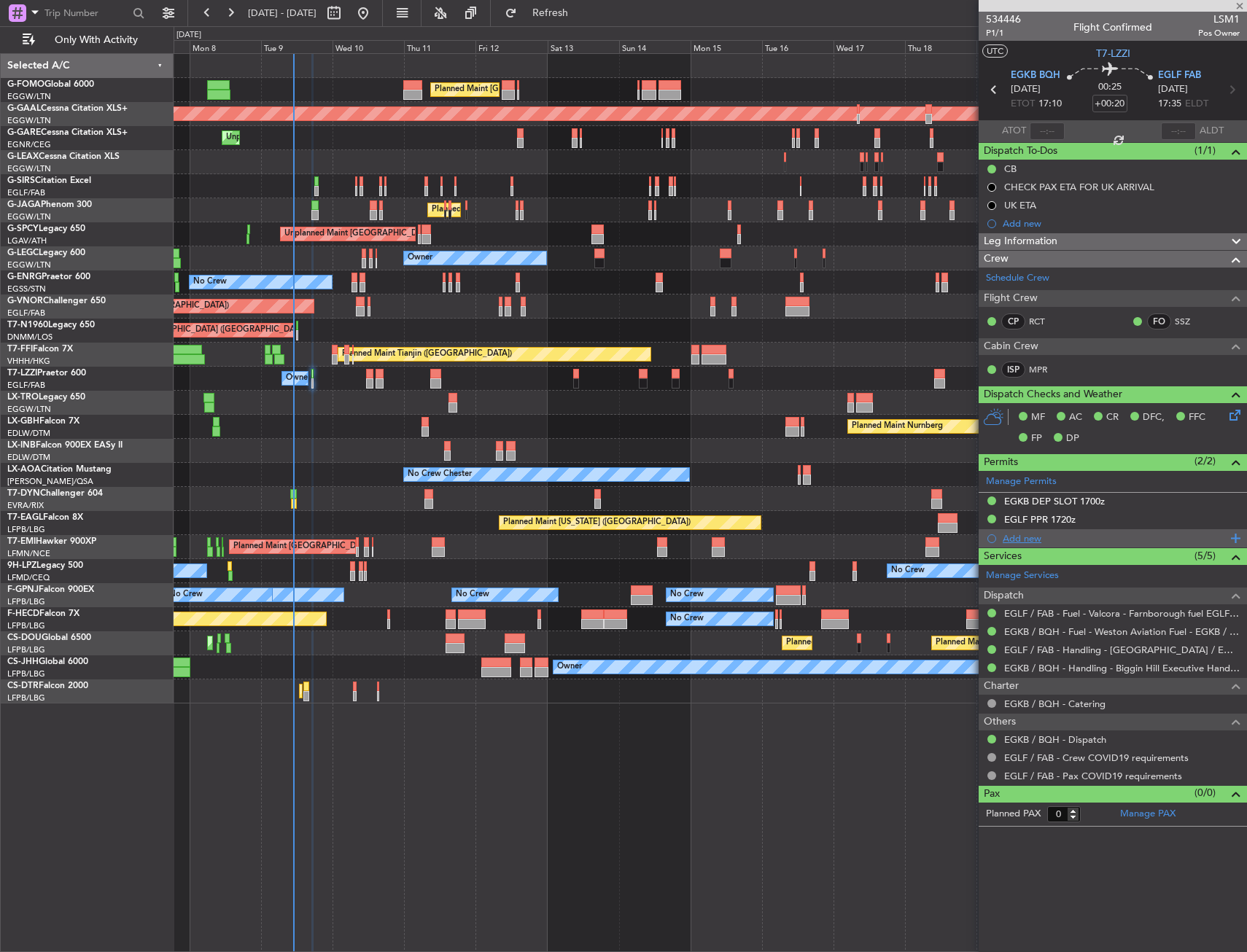
type input "5"
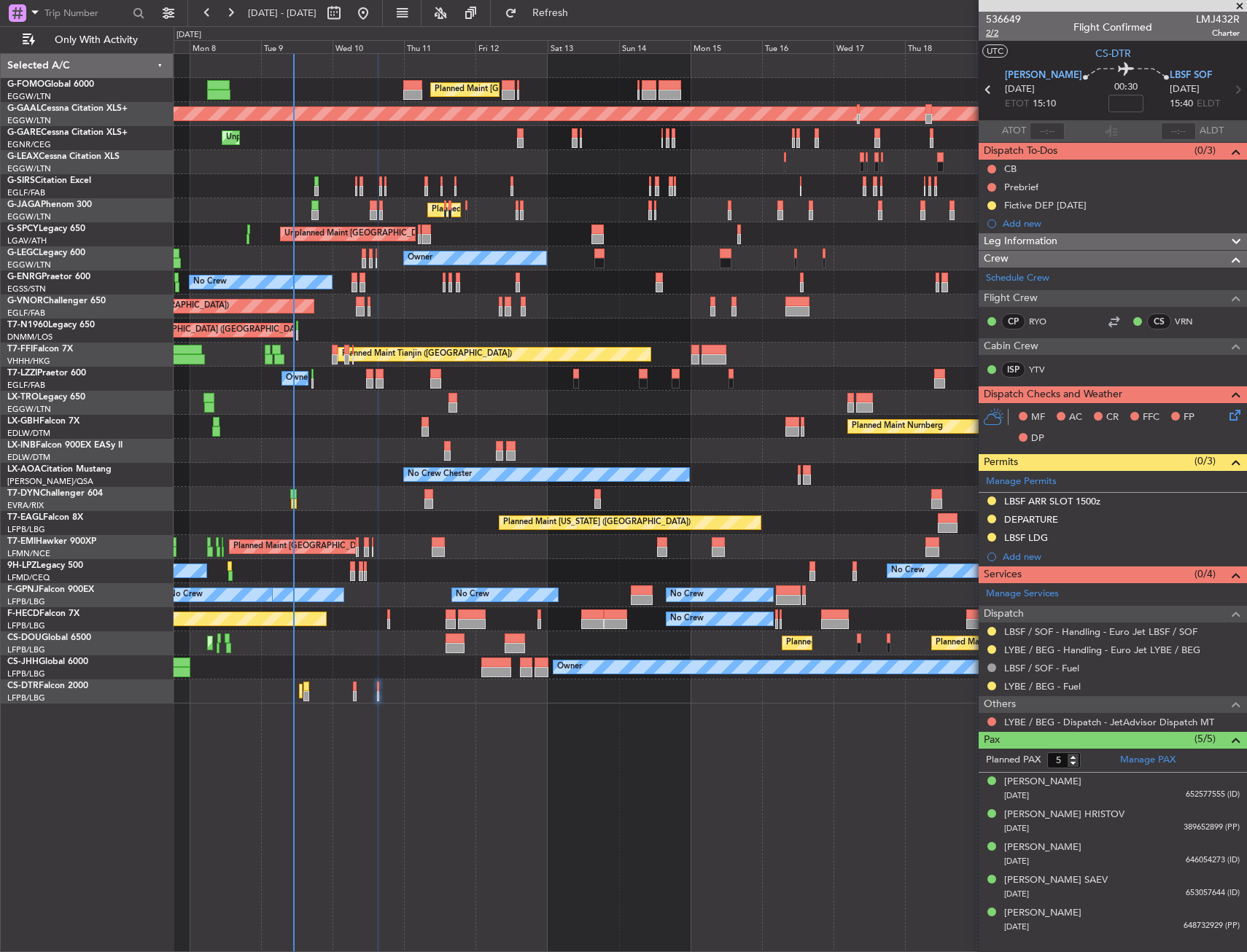
click at [998, 34] on span "2/2" at bounding box center [1003, 33] width 35 height 12
drag, startPoint x: 1117, startPoint y: 93, endPoint x: 1101, endPoint y: 104, distance: 19.4
click at [1099, 108] on mat-tooltip-component "Flight Time" at bounding box center [1109, 114] width 67 height 38
click at [1108, 102] on input at bounding box center [1126, 103] width 35 height 17
click at [1053, 46] on section "UTC CS-DTR" at bounding box center [1113, 51] width 268 height 22
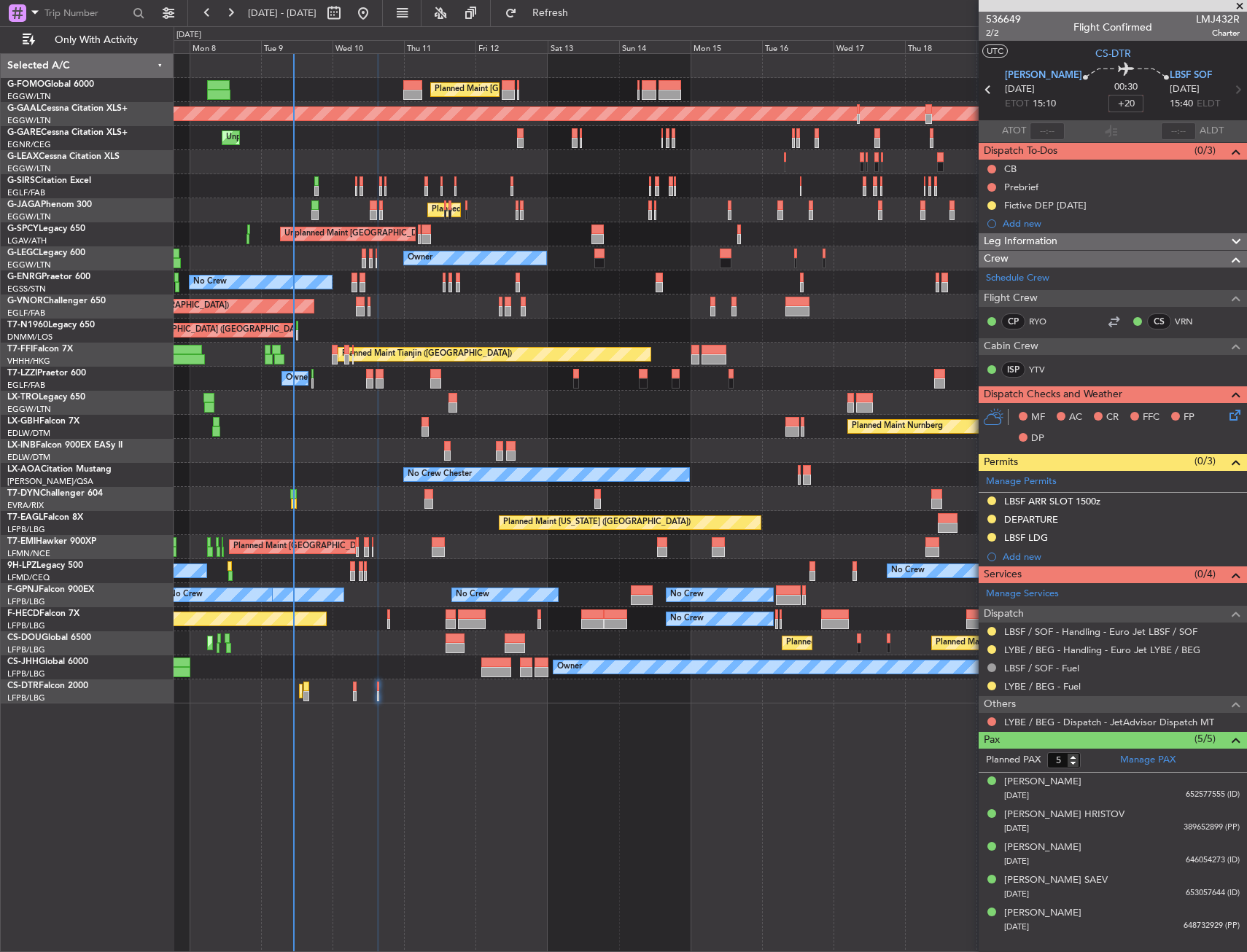
type input "+00:20"
click at [994, 719] on button at bounding box center [992, 722] width 9 height 9
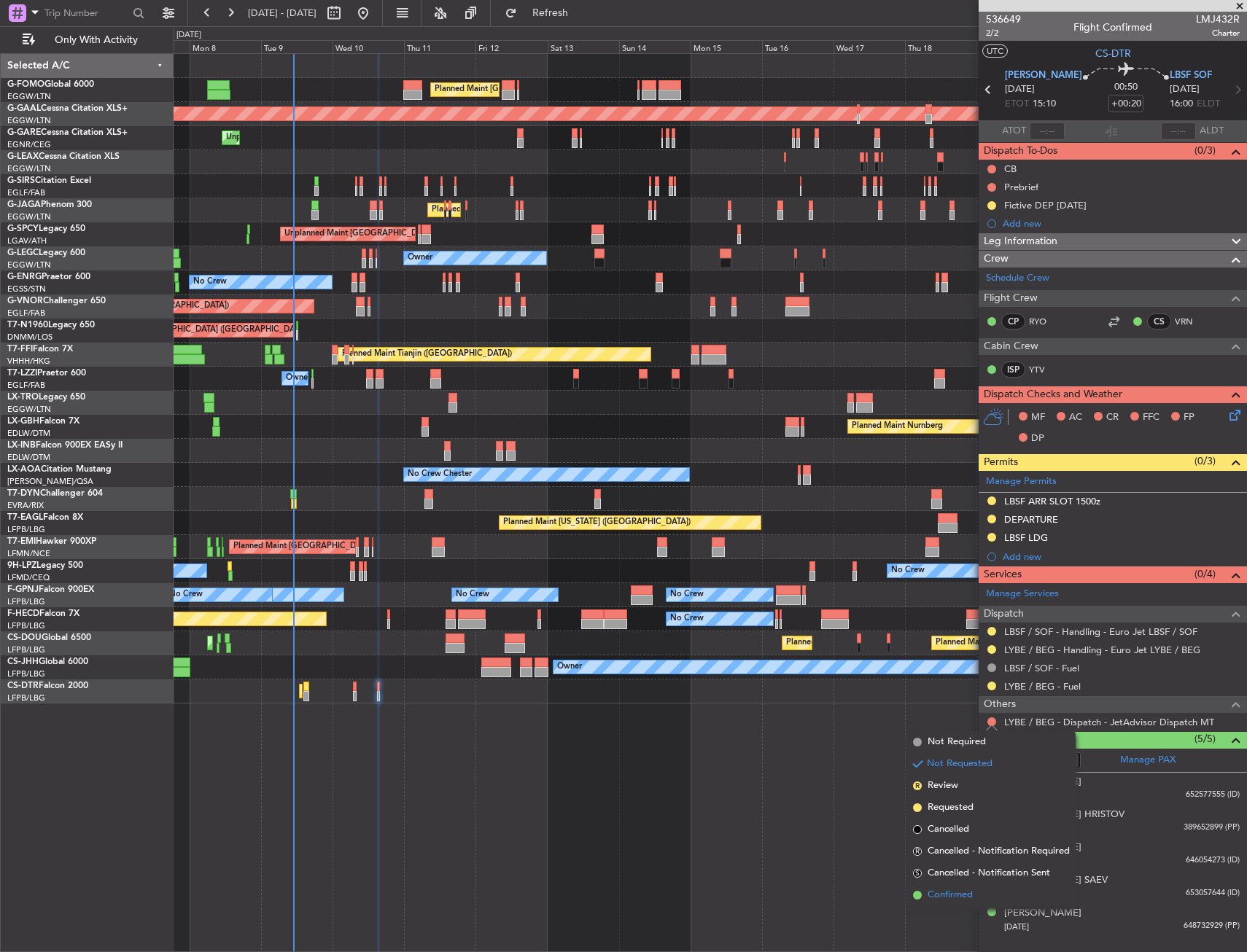
click at [955, 897] on span "Confirmed" at bounding box center [950, 895] width 45 height 14
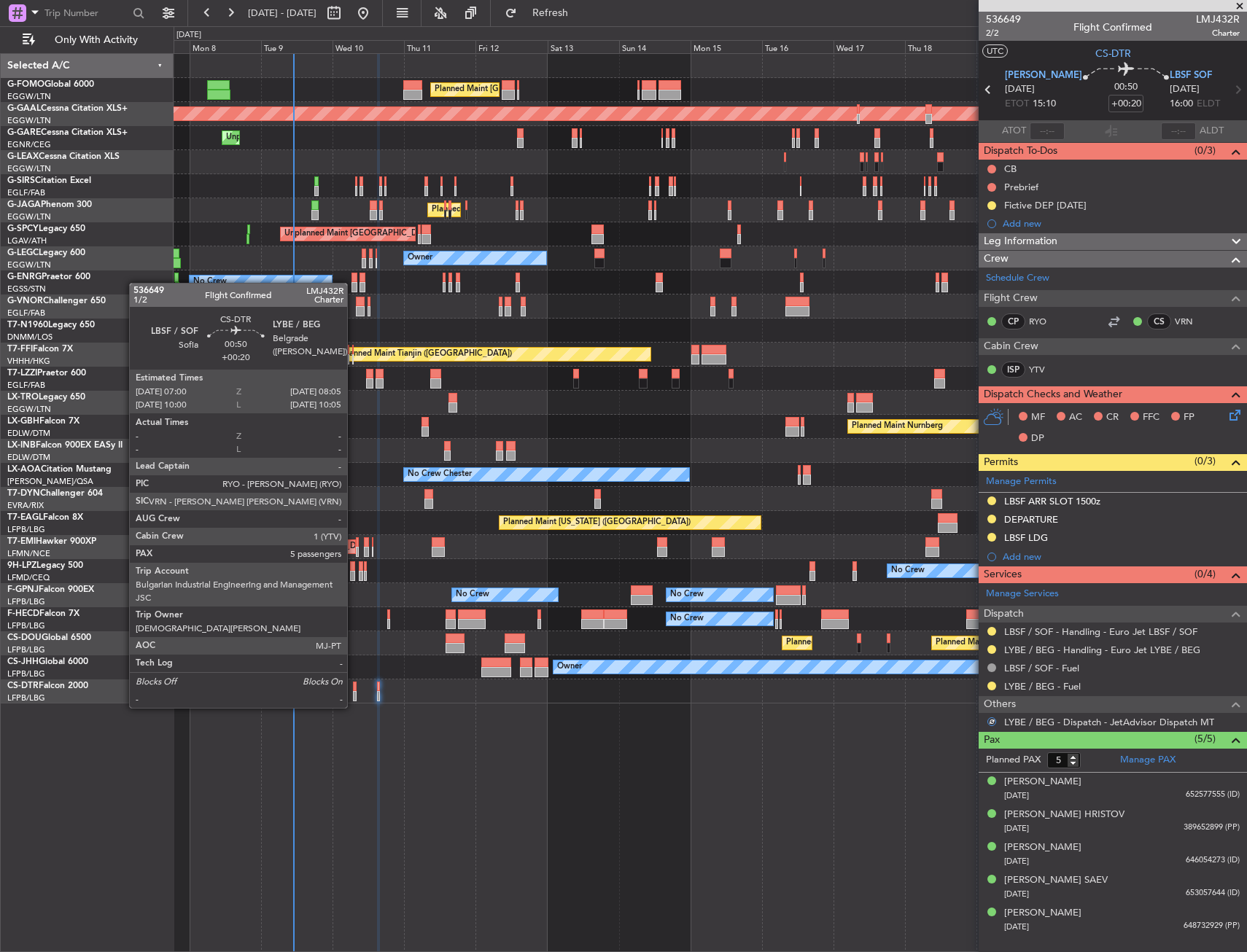
click at [353, 693] on div at bounding box center [354, 696] width 4 height 11
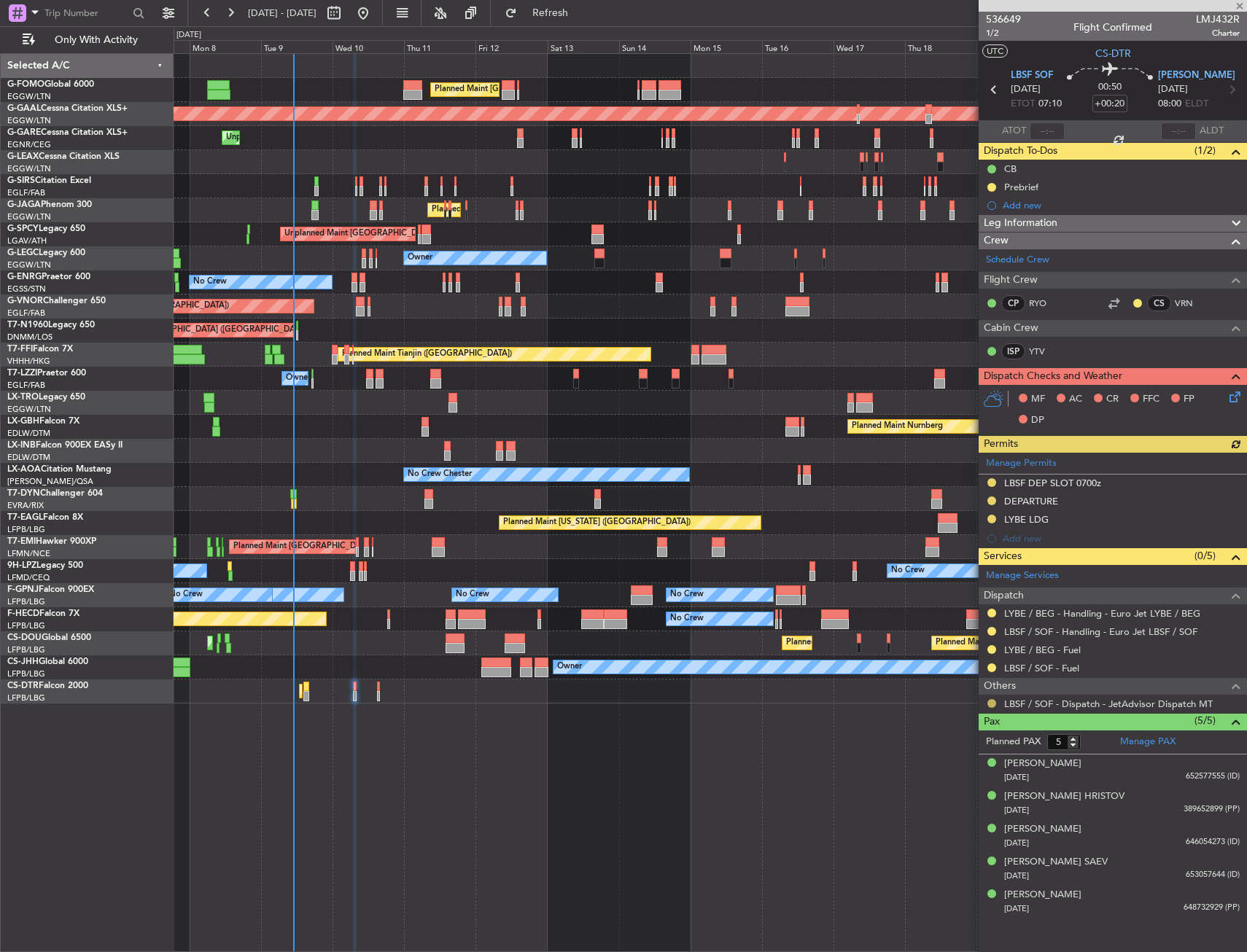
click at [992, 702] on button at bounding box center [992, 703] width 9 height 9
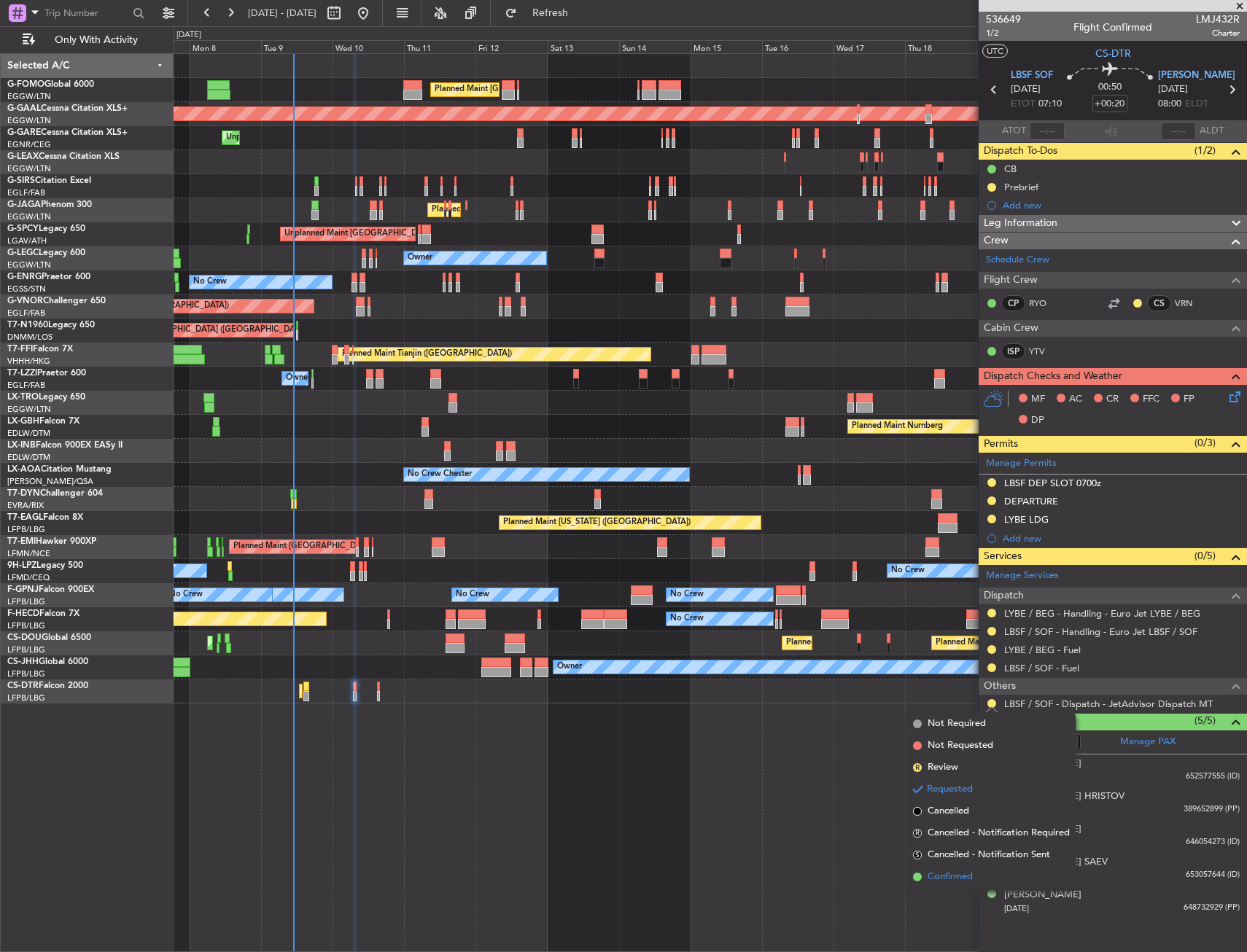
click at [950, 873] on span "Confirmed" at bounding box center [950, 876] width 45 height 14
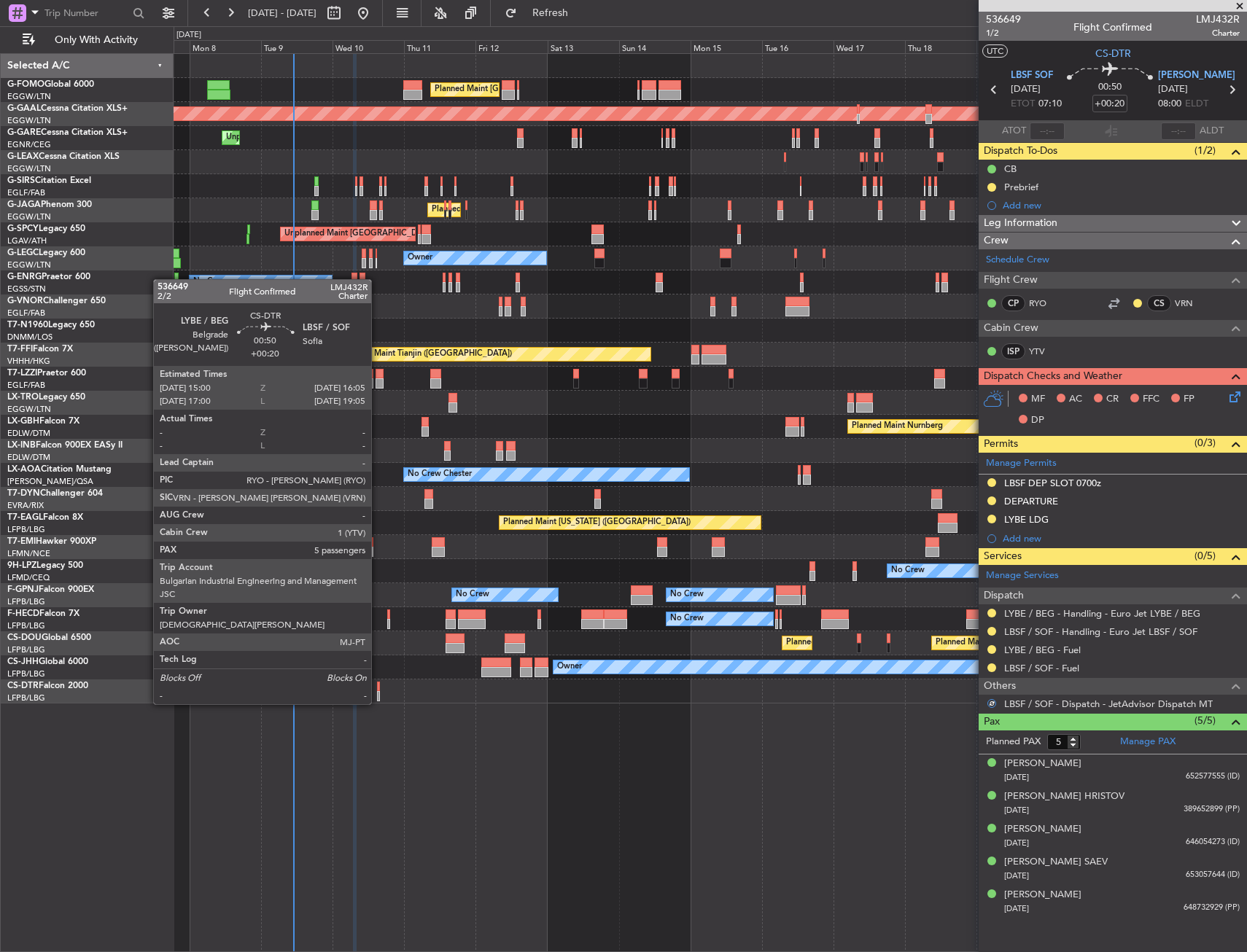
click at [378, 689] on div at bounding box center [378, 687] width 4 height 11
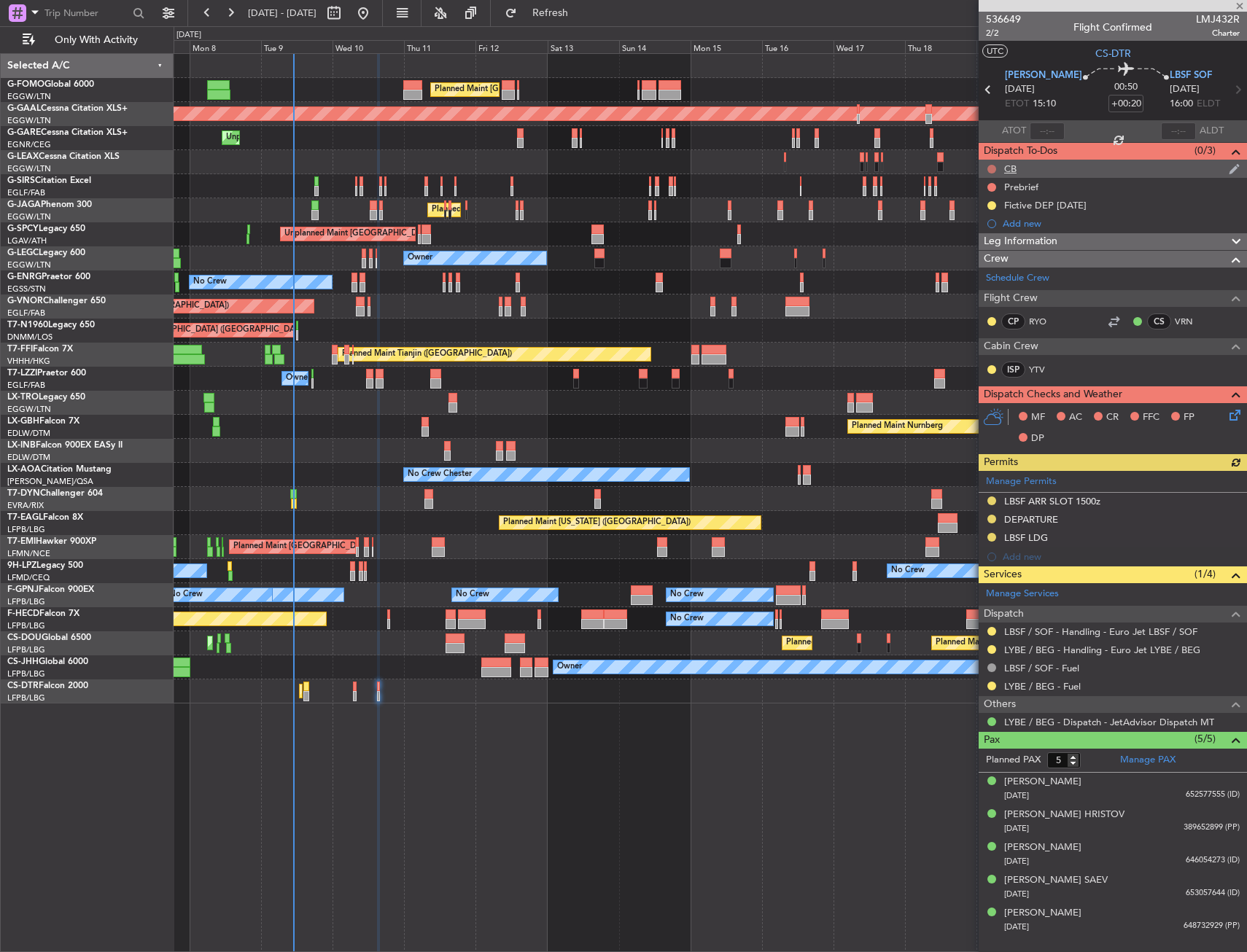
click at [989, 169] on button at bounding box center [992, 169] width 9 height 9
click at [983, 236] on span "Completed" at bounding box center [998, 233] width 48 height 14
click at [989, 187] on button at bounding box center [992, 188] width 9 height 9
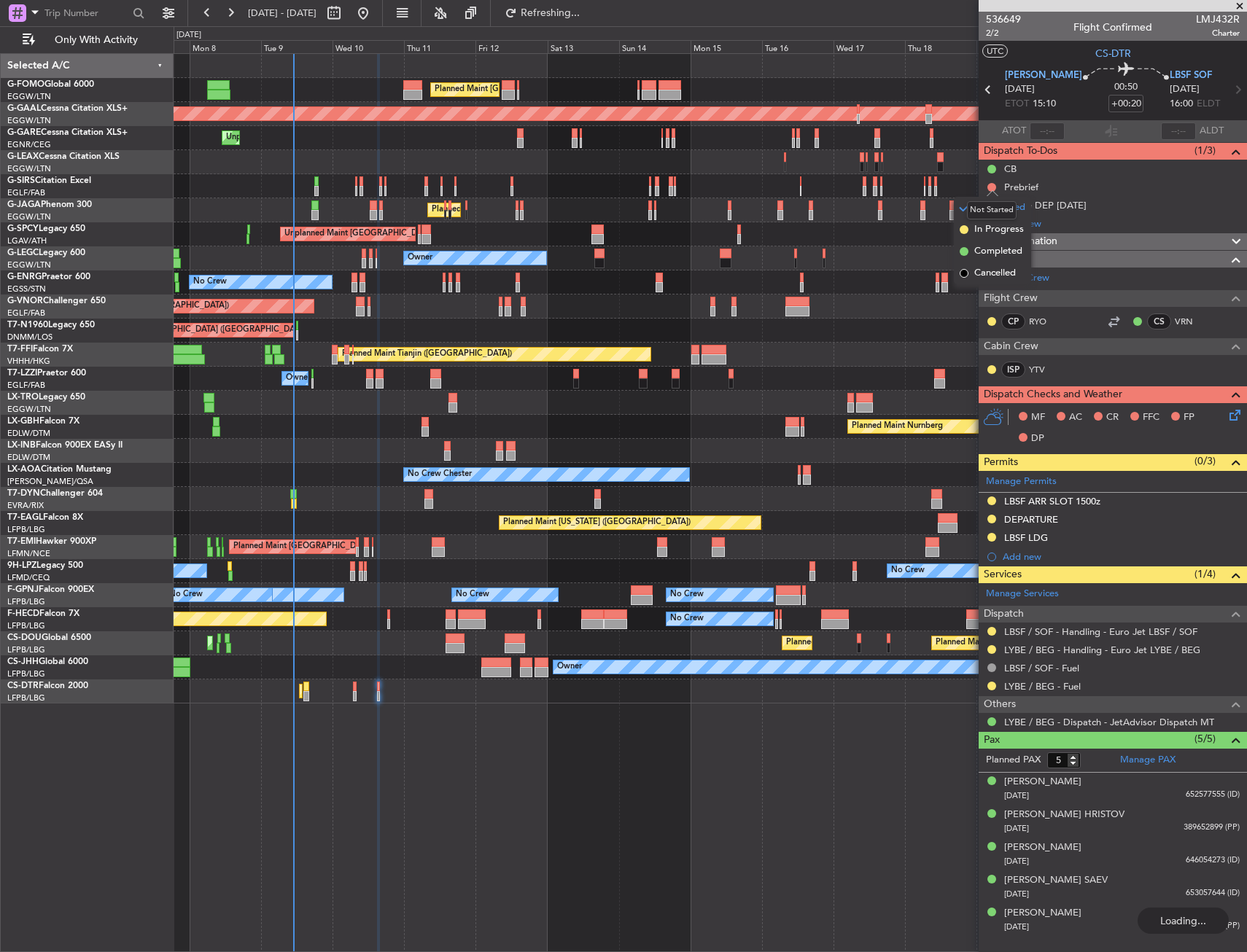
click at [983, 228] on mat-tooltip-component "Not Started" at bounding box center [992, 210] width 70 height 38
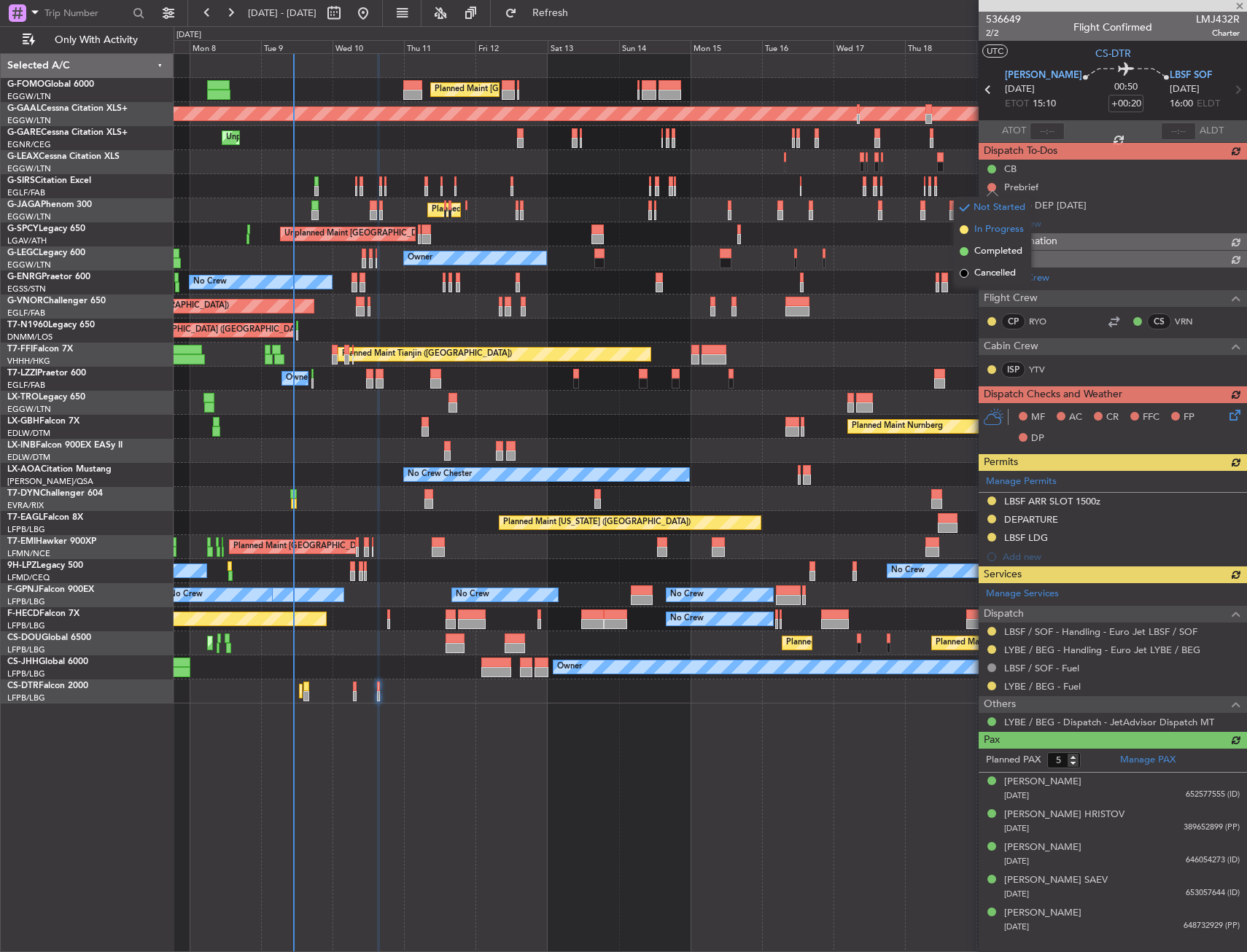
click at [987, 224] on span "In Progress" at bounding box center [999, 229] width 50 height 14
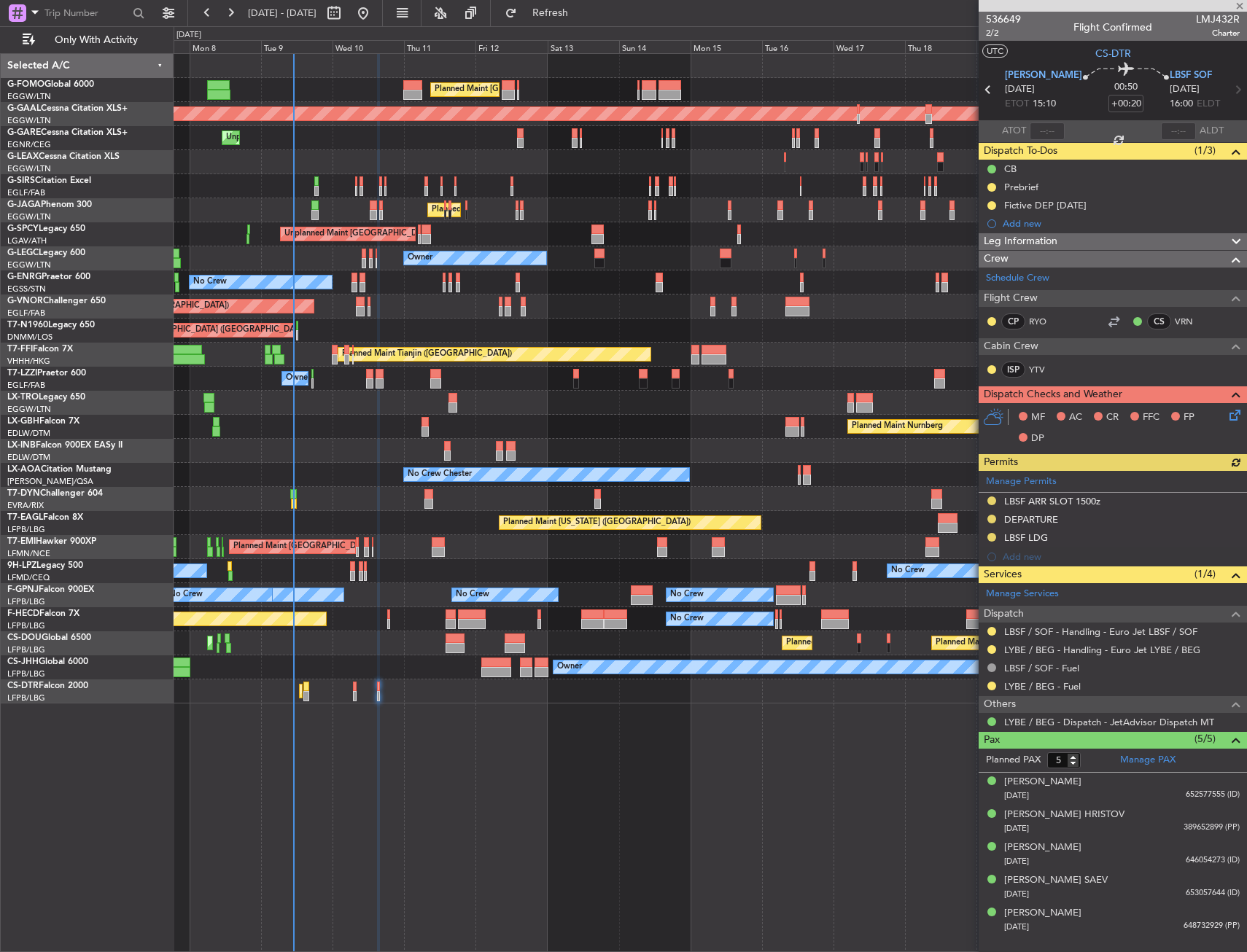
click at [1236, 409] on icon at bounding box center [1232, 412] width 11 height 11
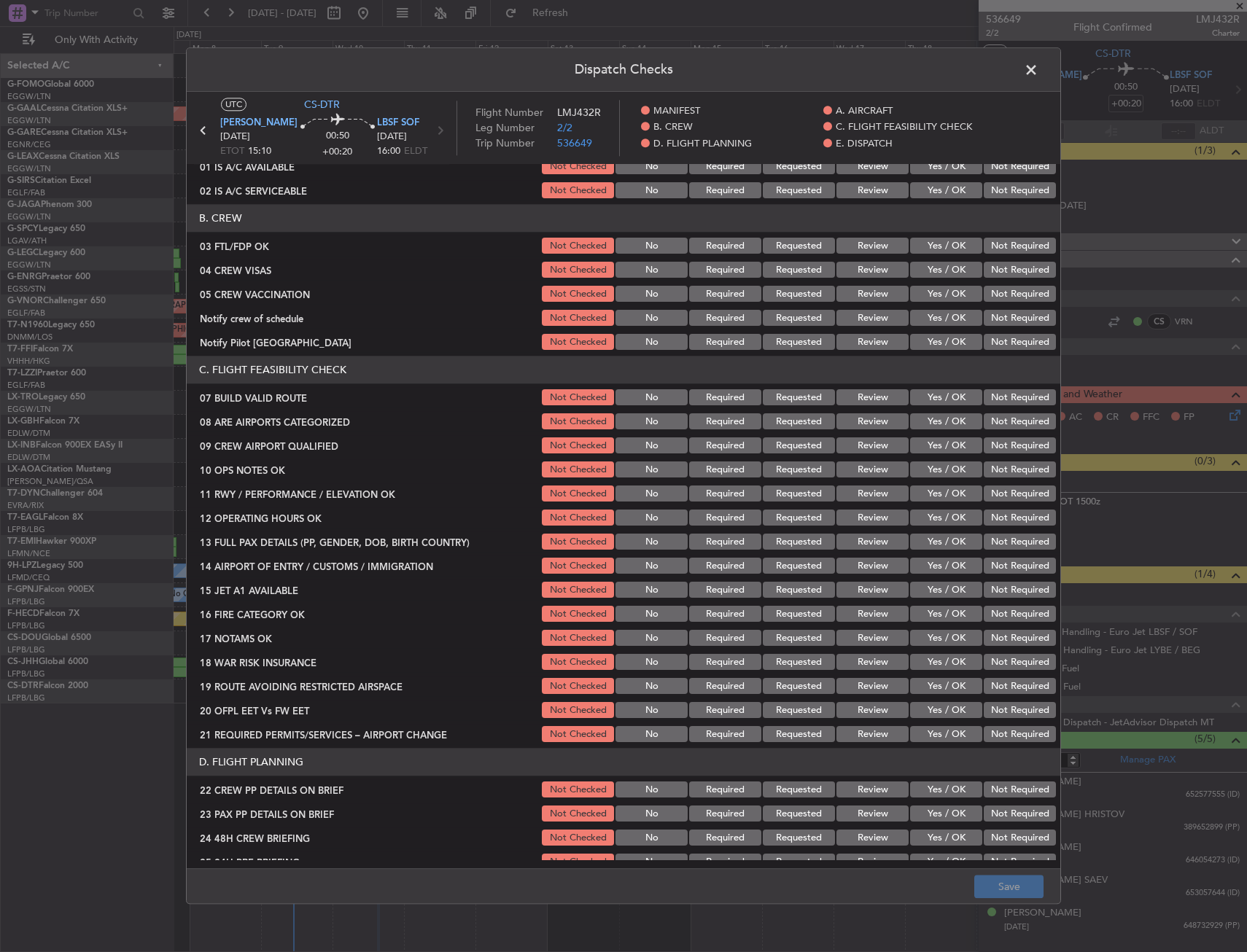
scroll to position [146, 0]
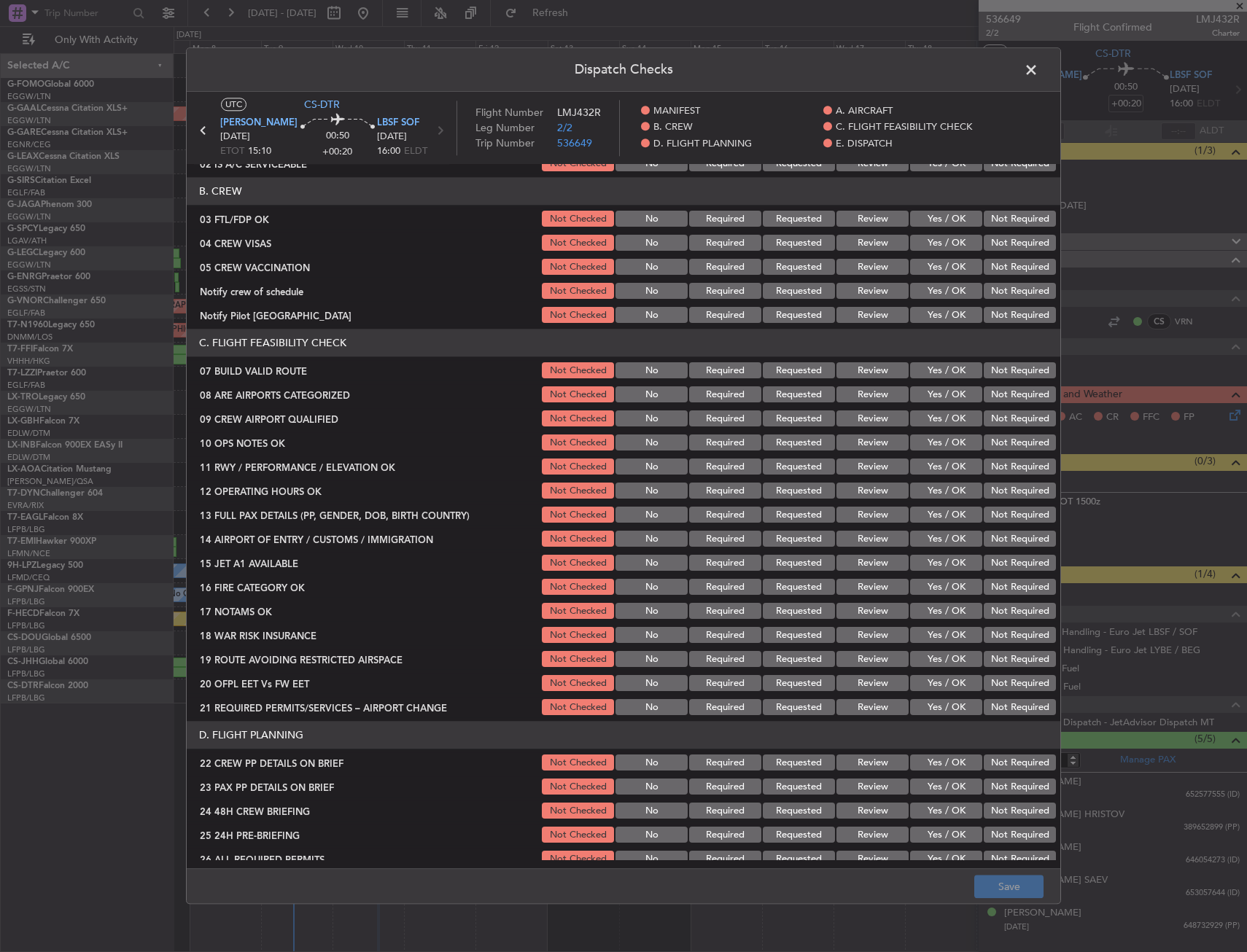
click at [915, 366] on button "Yes / OK" at bounding box center [946, 371] width 72 height 16
click at [928, 437] on button "Yes / OK" at bounding box center [946, 443] width 72 height 16
click at [931, 468] on button "Yes / OK" at bounding box center [946, 467] width 72 height 16
click at [925, 490] on button "Yes / OK" at bounding box center [946, 491] width 72 height 16
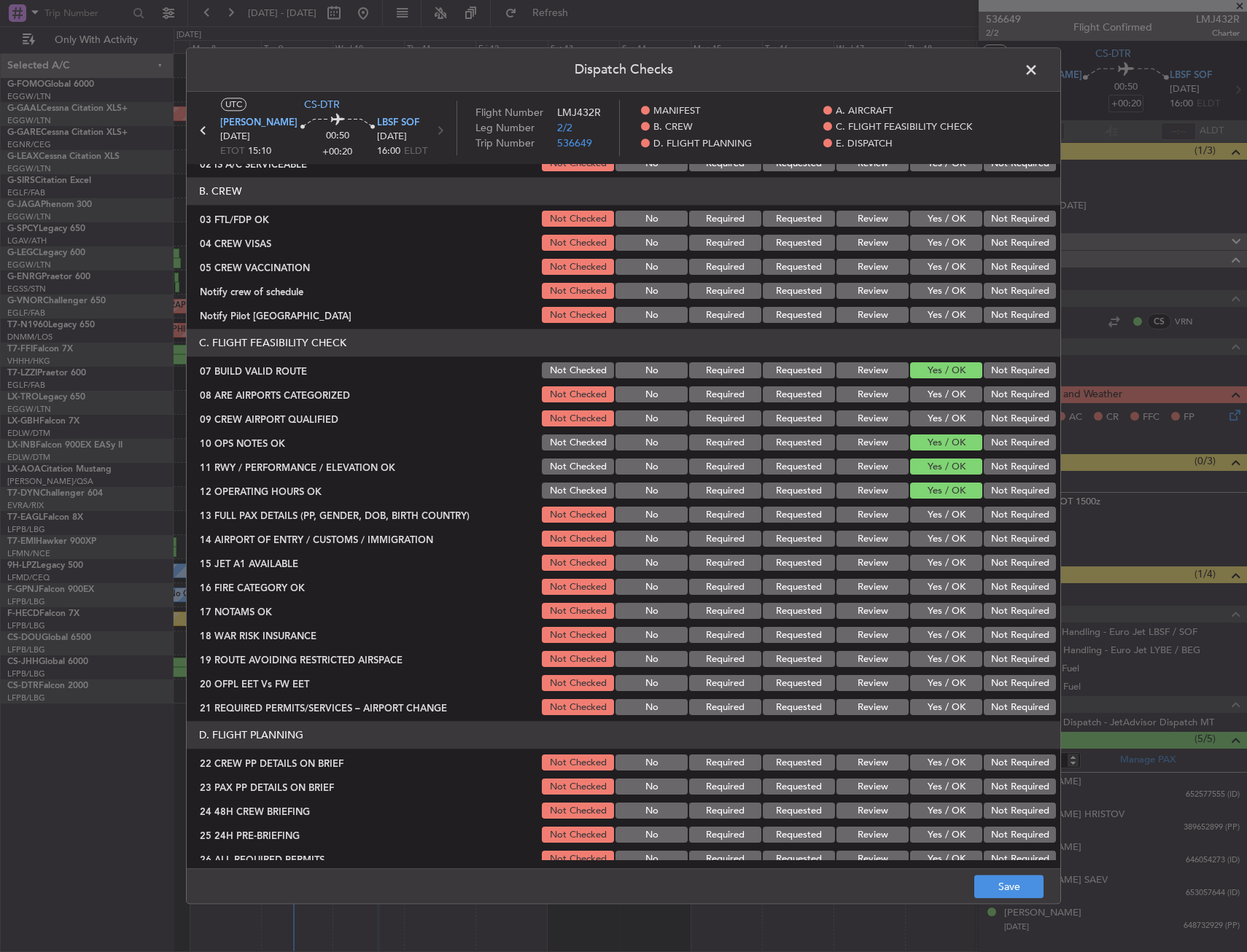
click at [924, 508] on button "Yes / OK" at bounding box center [946, 515] width 72 height 16
click at [928, 540] on button "Yes / OK" at bounding box center [946, 539] width 72 height 16
click at [936, 559] on button "Yes / OK" at bounding box center [946, 563] width 72 height 16
click at [936, 590] on button "Yes / OK" at bounding box center [946, 587] width 72 height 16
click at [935, 604] on button "Yes / OK" at bounding box center [946, 611] width 72 height 16
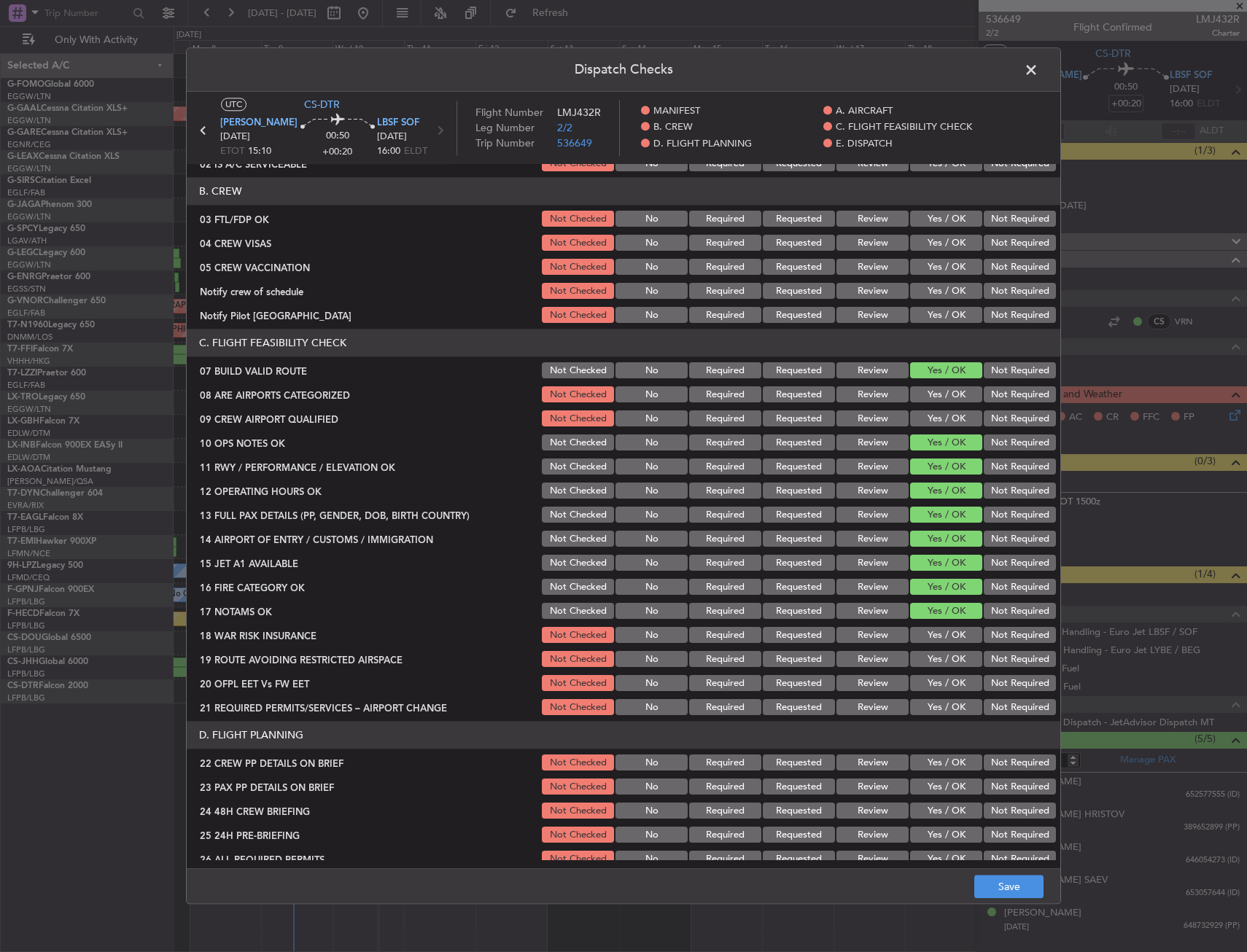
click at [935, 629] on button "Yes / OK" at bounding box center [946, 635] width 72 height 16
click at [931, 655] on button "Yes / OK" at bounding box center [946, 659] width 72 height 16
drag, startPoint x: 928, startPoint y: 678, endPoint x: 928, endPoint y: 695, distance: 17.0
click at [928, 679] on button "Yes / OK" at bounding box center [946, 683] width 72 height 16
click at [926, 706] on button "Yes / OK" at bounding box center [946, 707] width 72 height 16
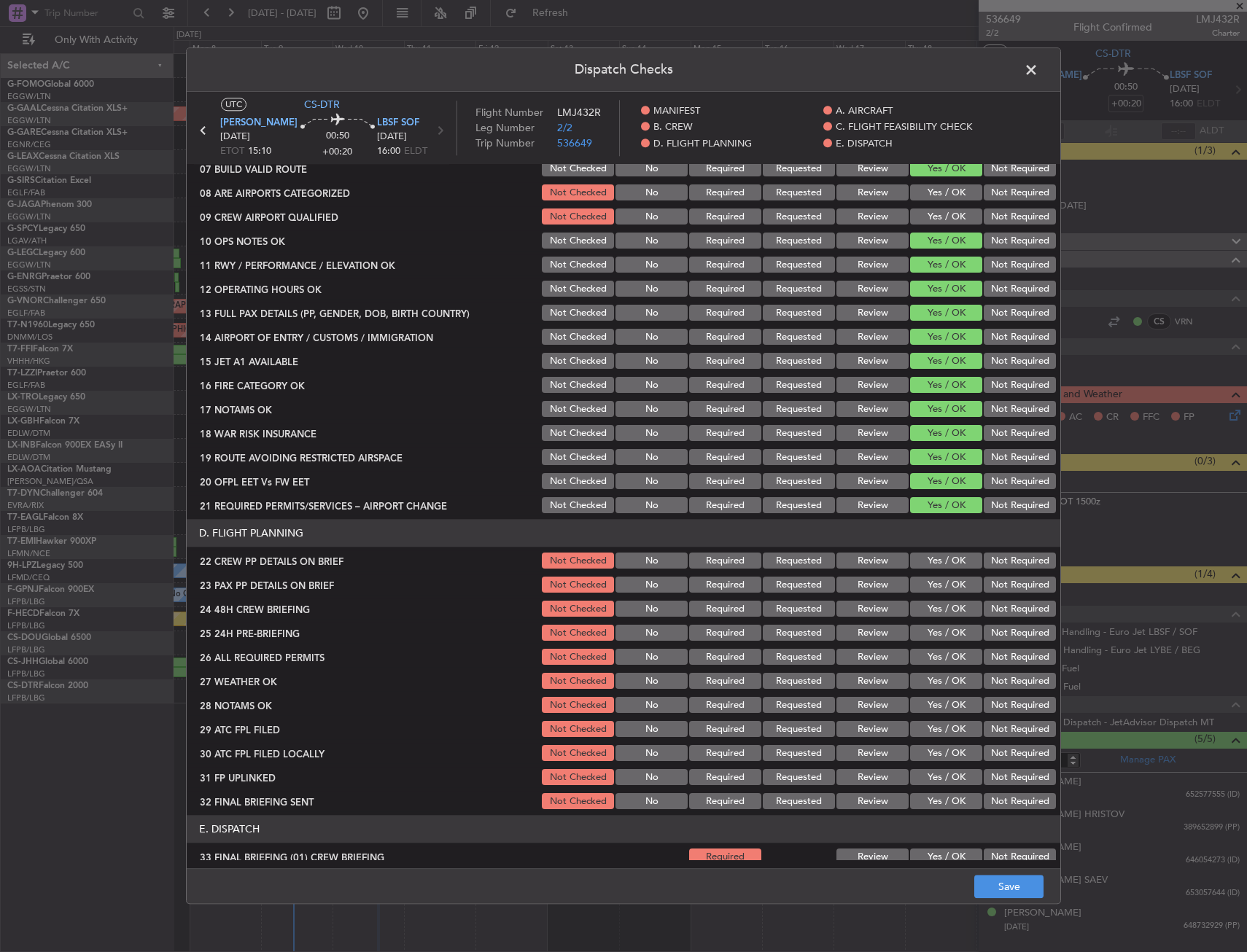
scroll to position [510, 0]
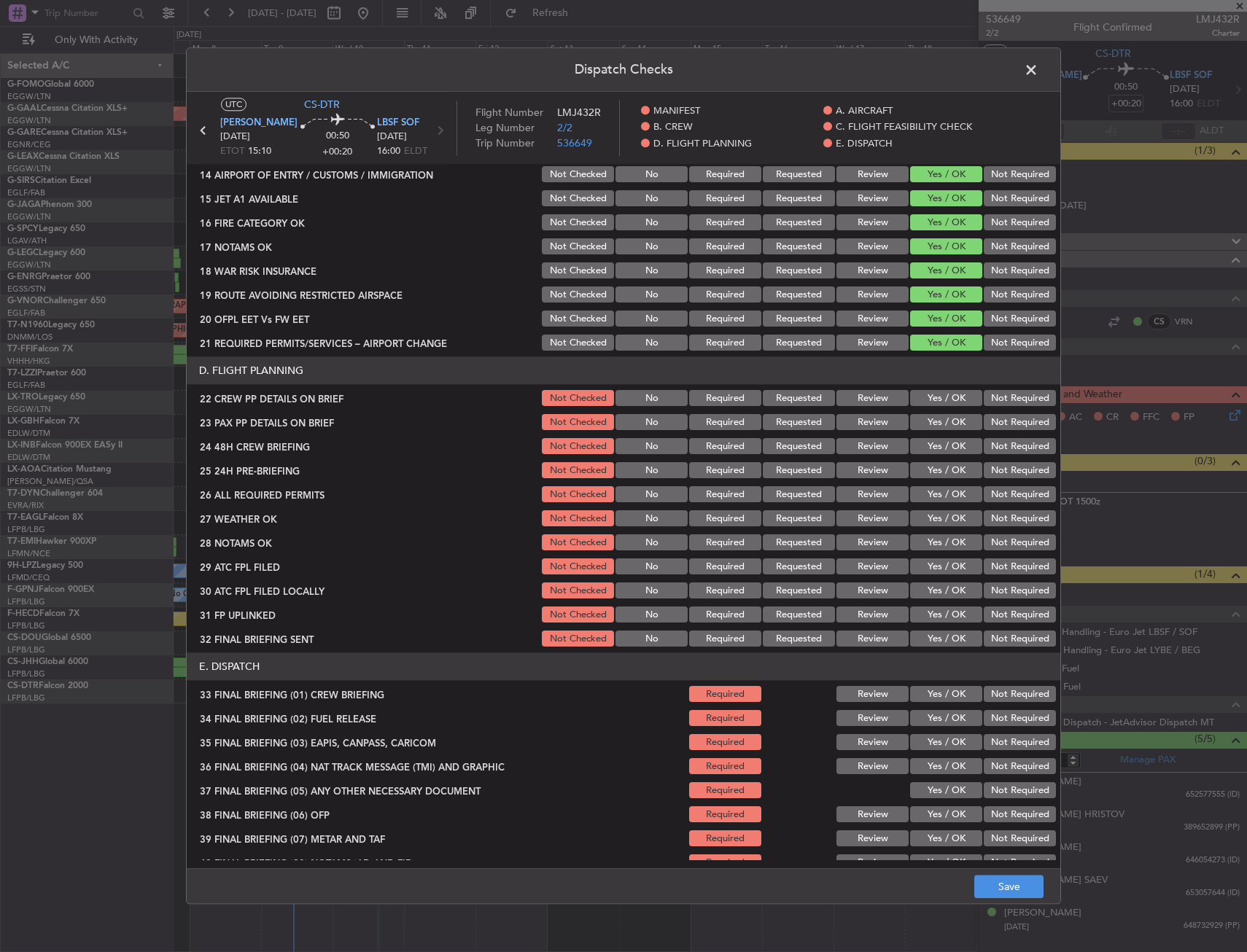
click at [937, 398] on button "Yes / OK" at bounding box center [946, 398] width 72 height 16
click at [935, 426] on button "Yes / OK" at bounding box center [946, 423] width 72 height 16
click at [933, 442] on button "Yes / OK" at bounding box center [946, 447] width 72 height 16
click at [1019, 894] on button "Save" at bounding box center [1009, 886] width 69 height 23
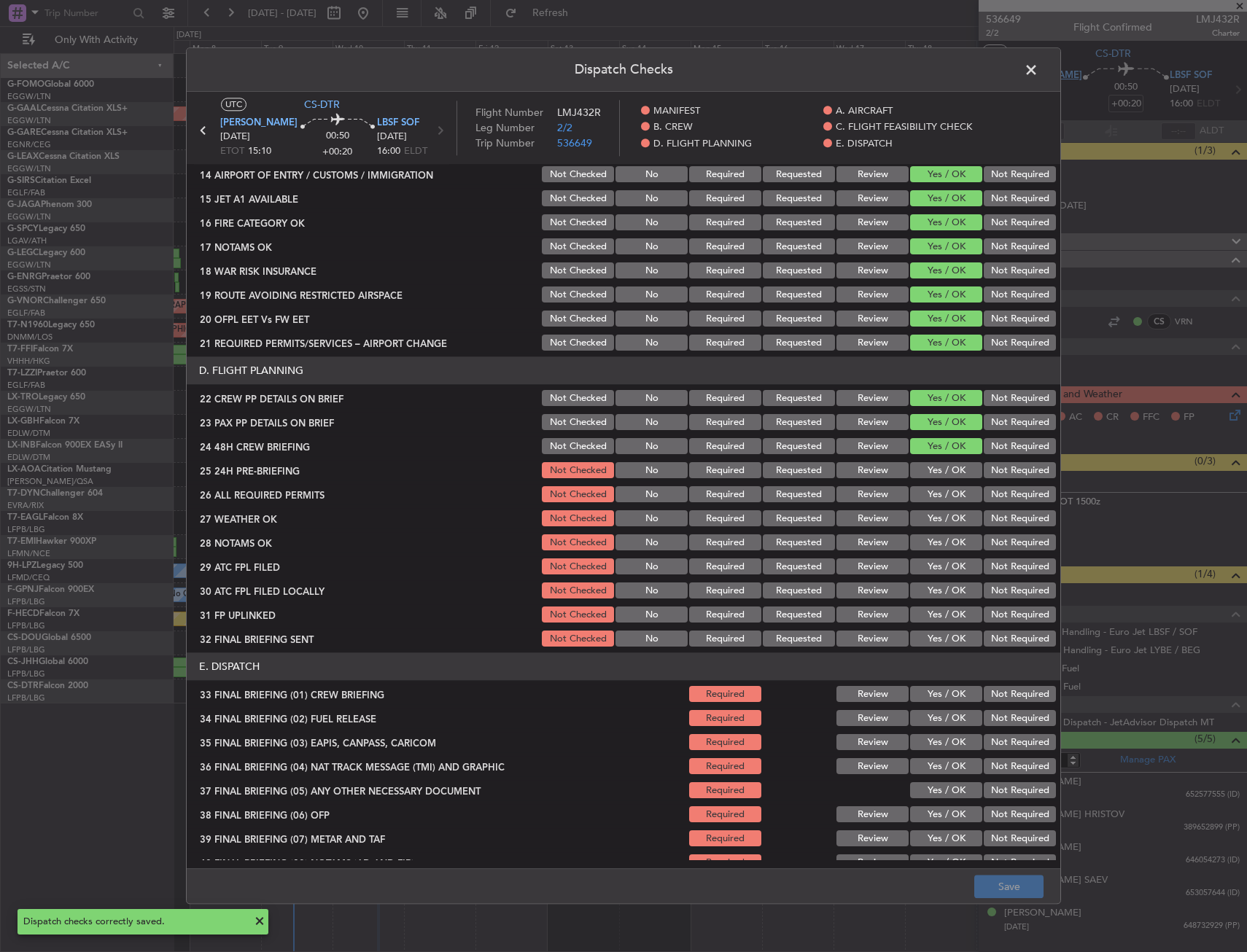
click at [1038, 71] on span at bounding box center [1038, 73] width 0 height 29
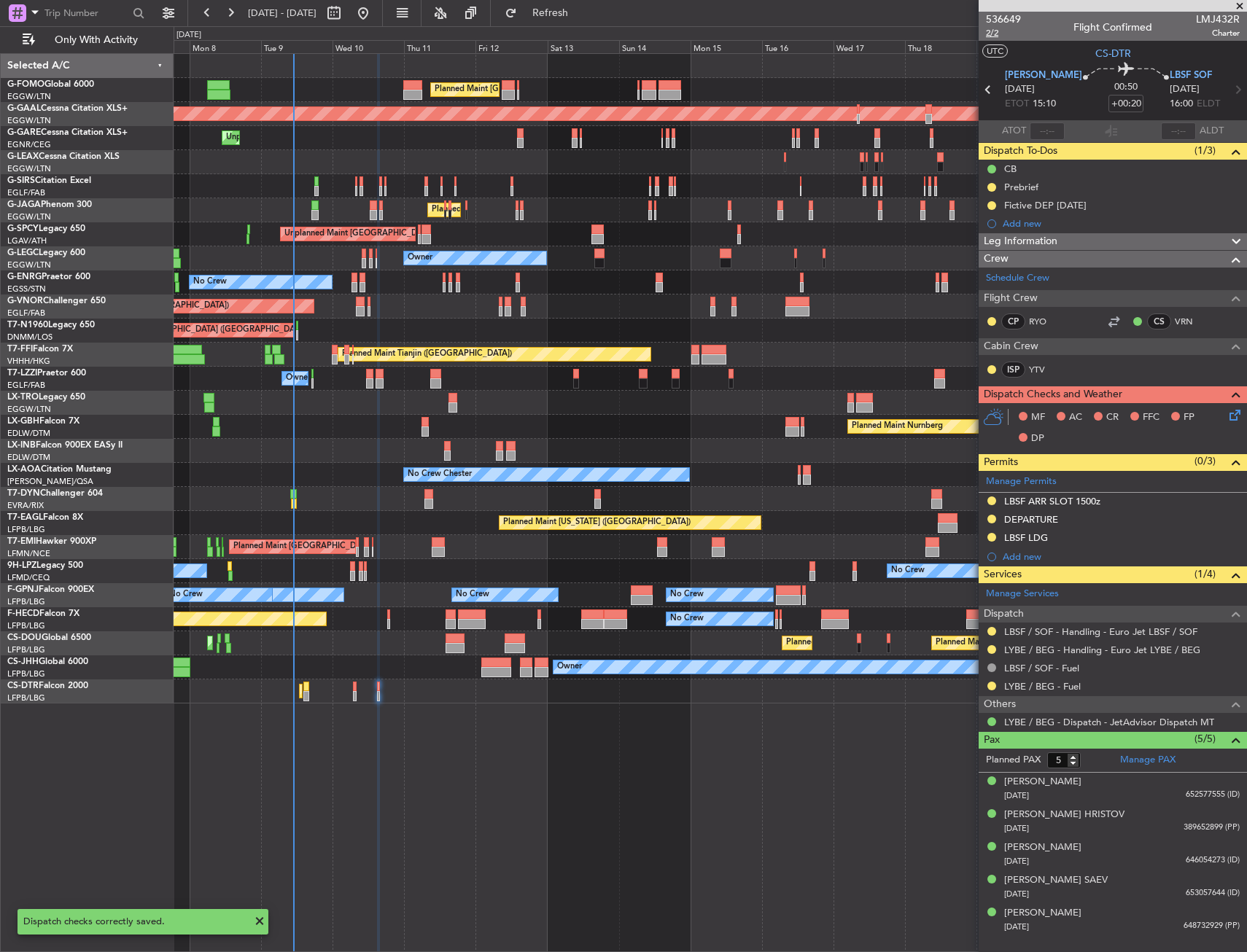
click at [998, 36] on span "2/2" at bounding box center [1003, 33] width 35 height 12
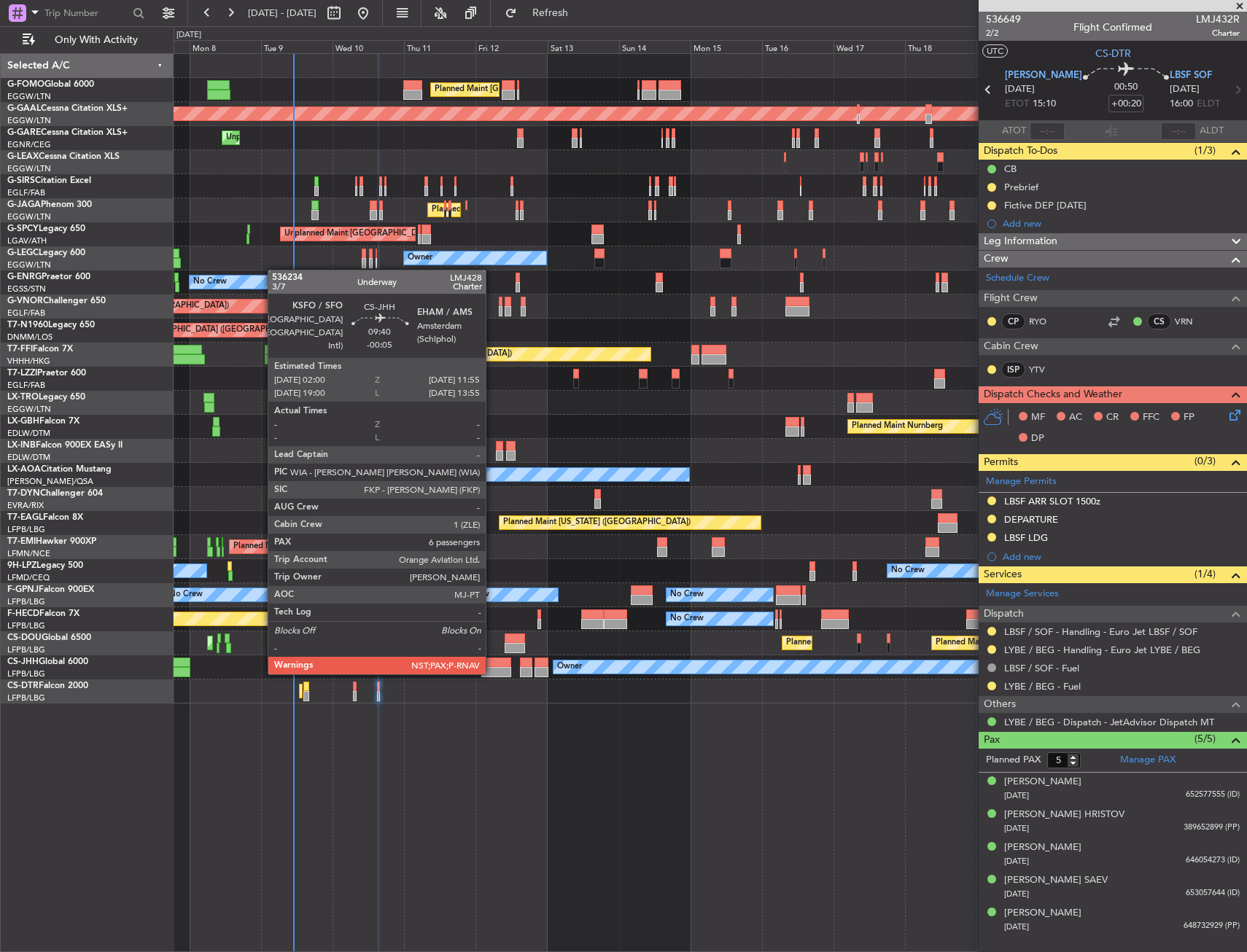
click at [492, 673] on div at bounding box center [497, 672] width 30 height 11
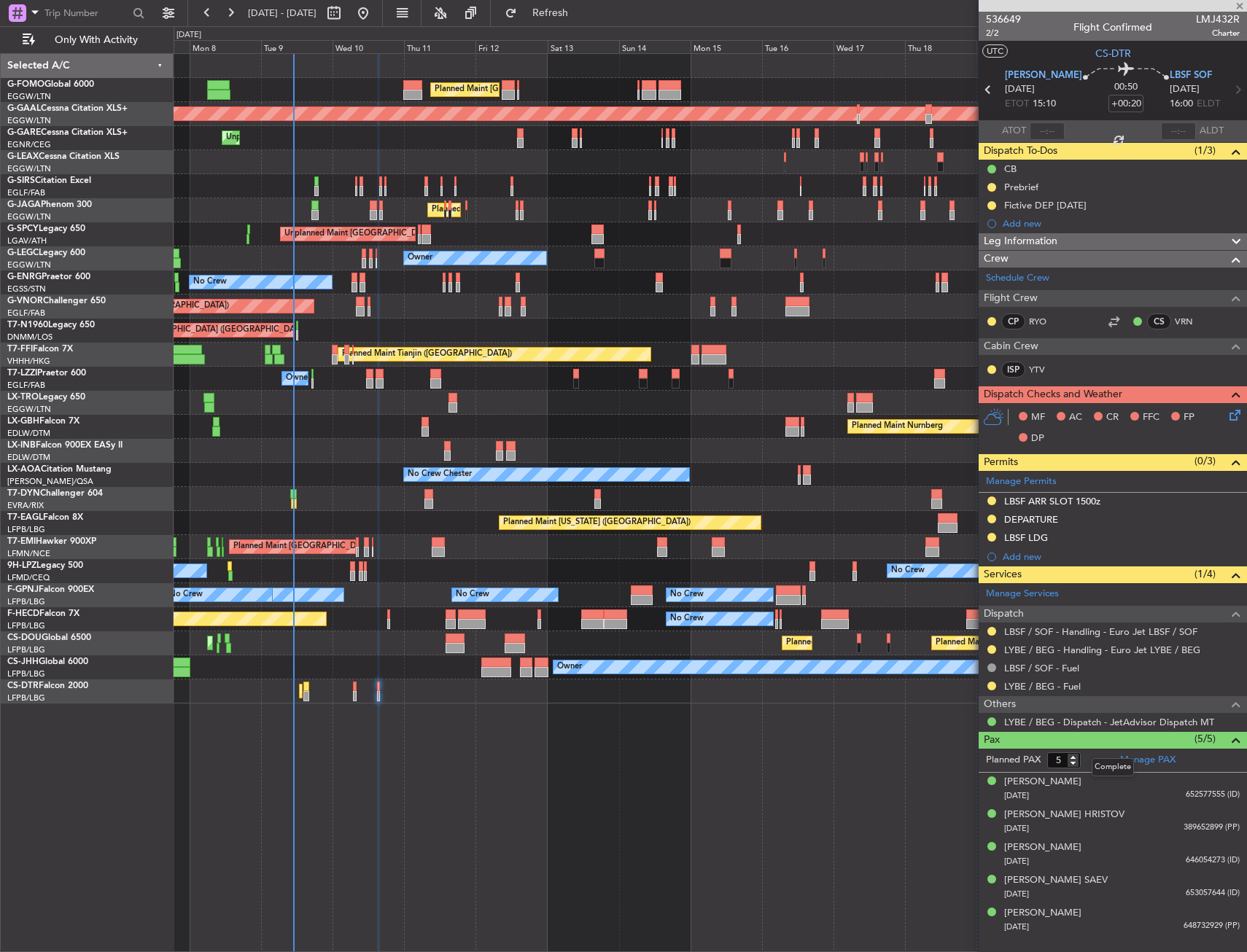
type input "-00:05"
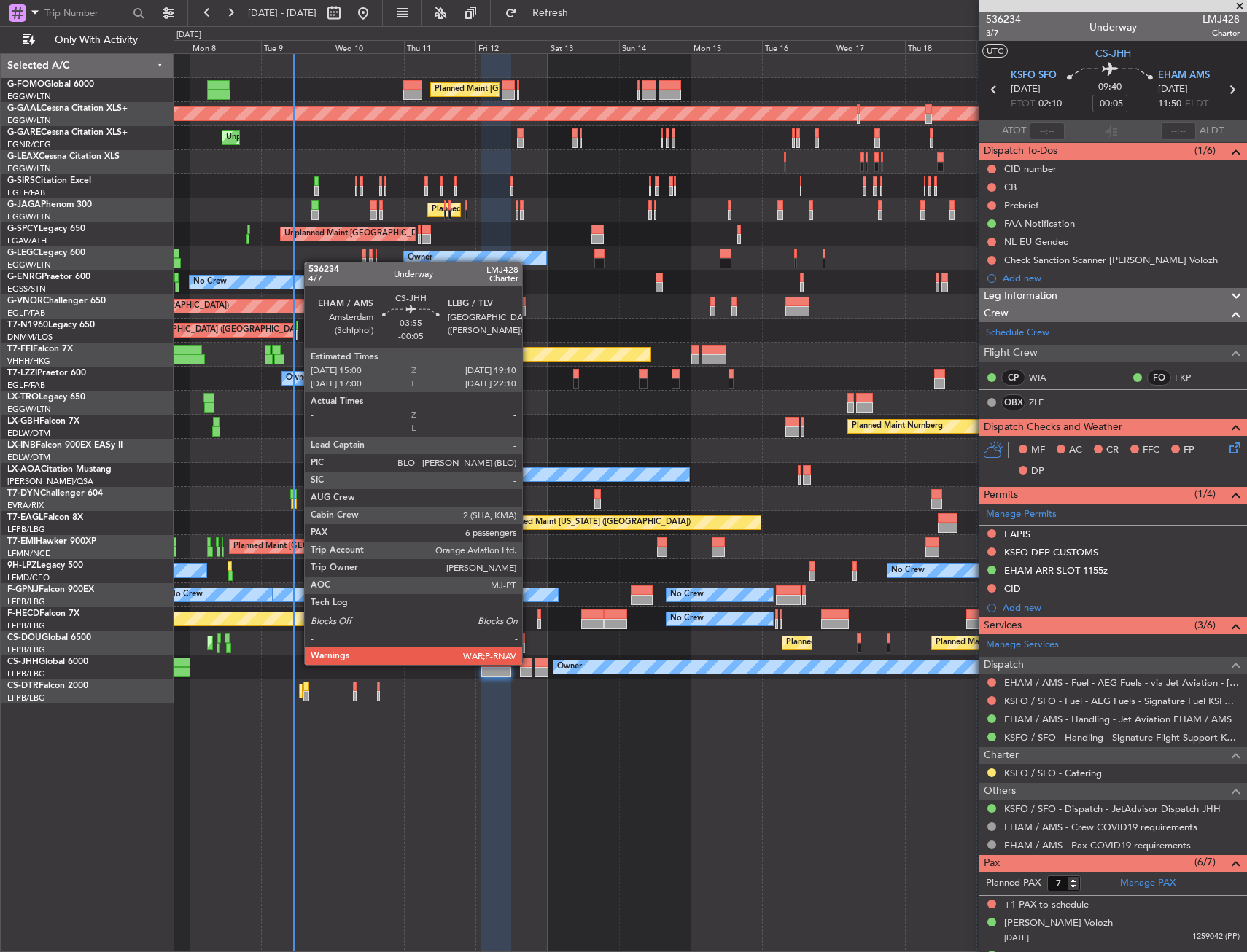
click at [529, 664] on div at bounding box center [526, 663] width 13 height 11
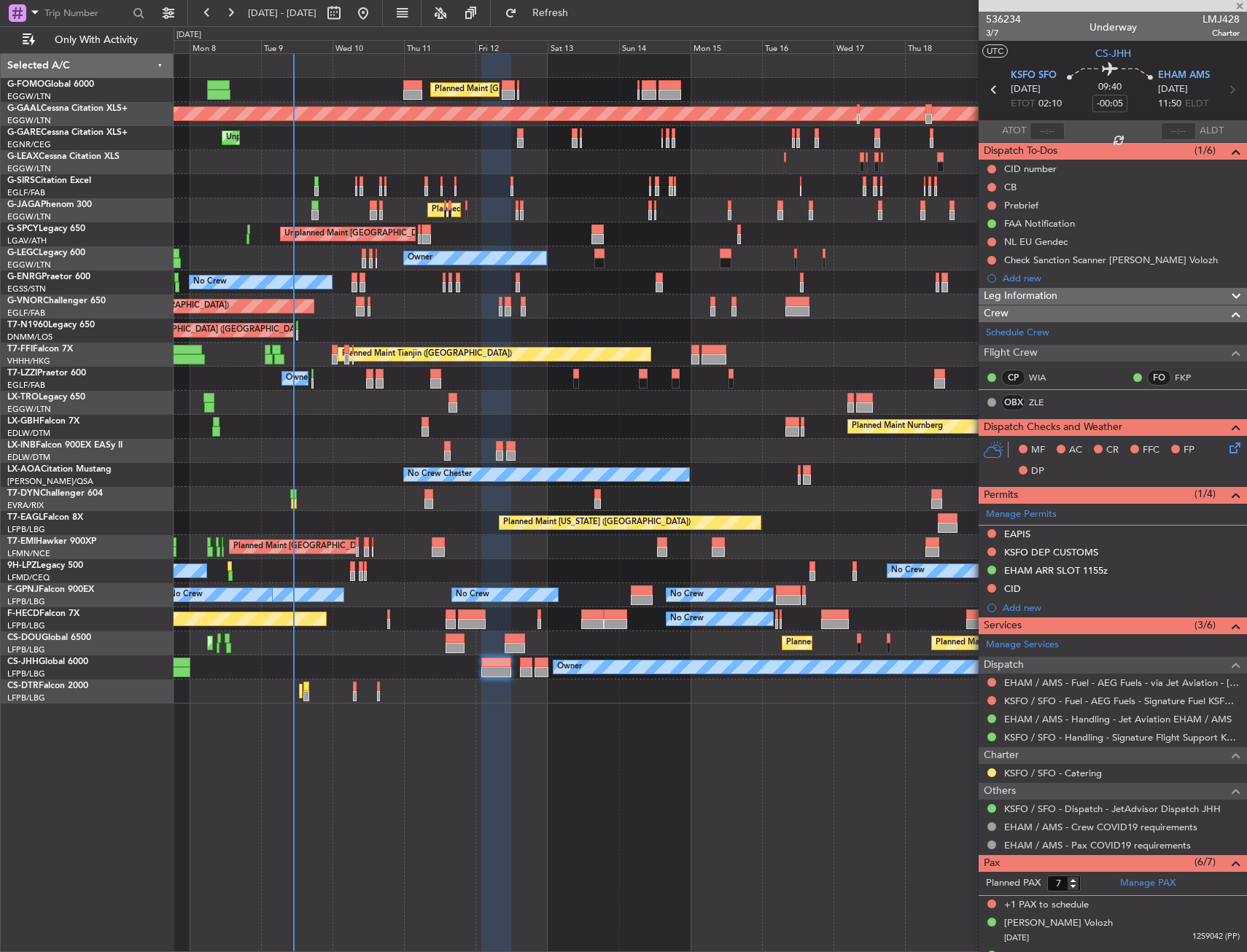
type input "6"
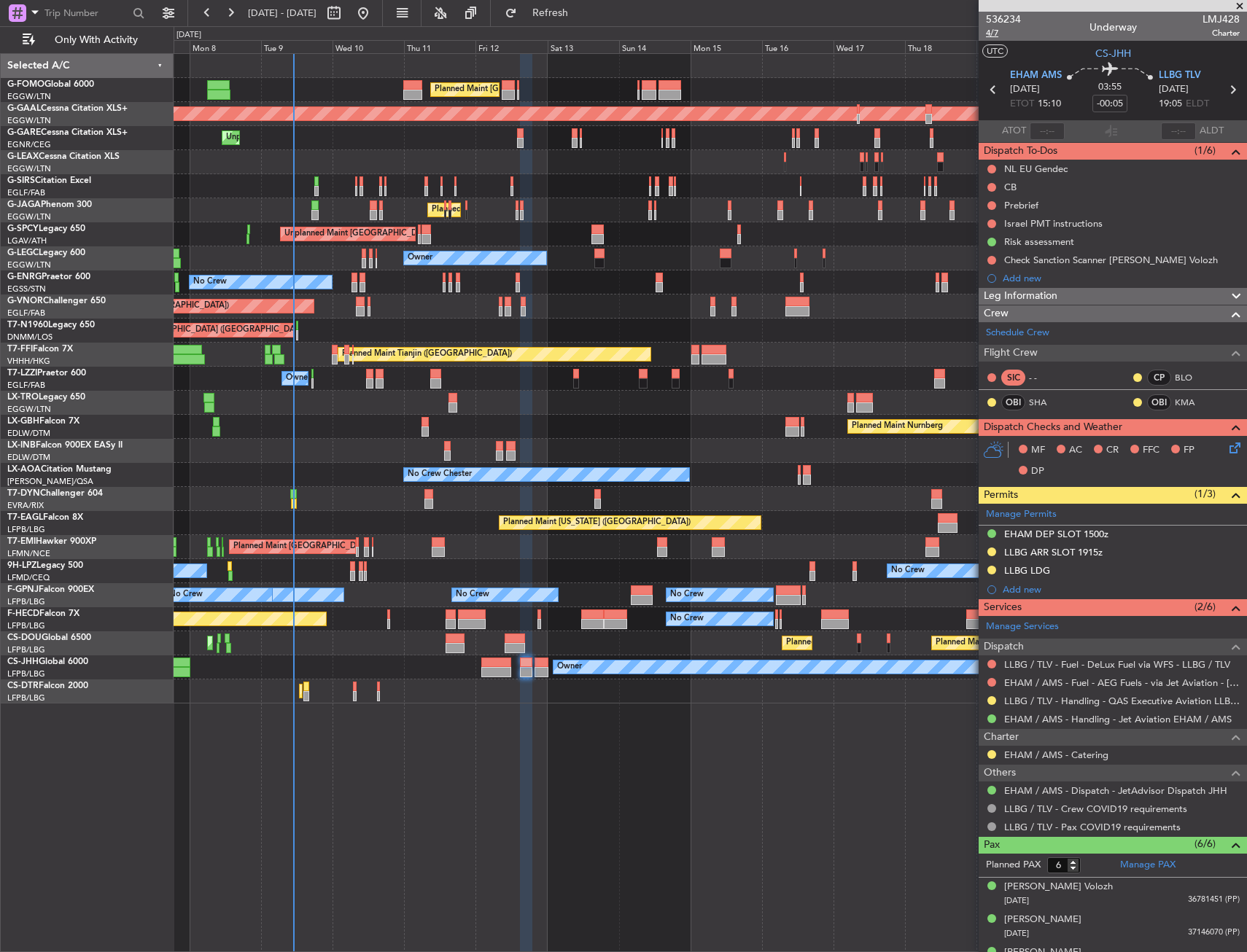
click at [1000, 34] on span "4/7" at bounding box center [1003, 33] width 35 height 12
click at [1175, 374] on link "BLO" at bounding box center [1191, 377] width 33 height 13
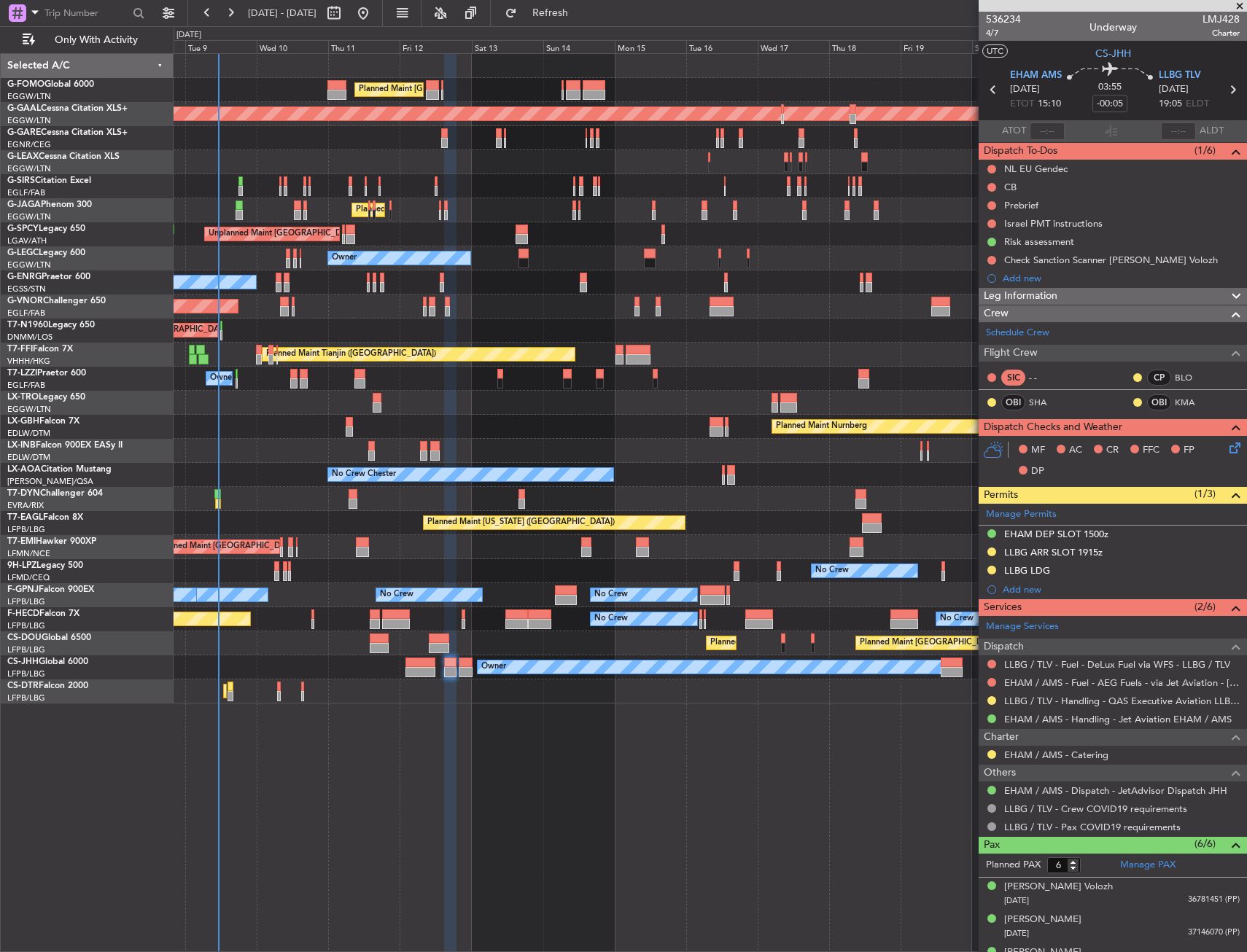
click at [380, 267] on div "Owner A/C Unavailable London (Luton)" at bounding box center [710, 258] width 1073 height 24
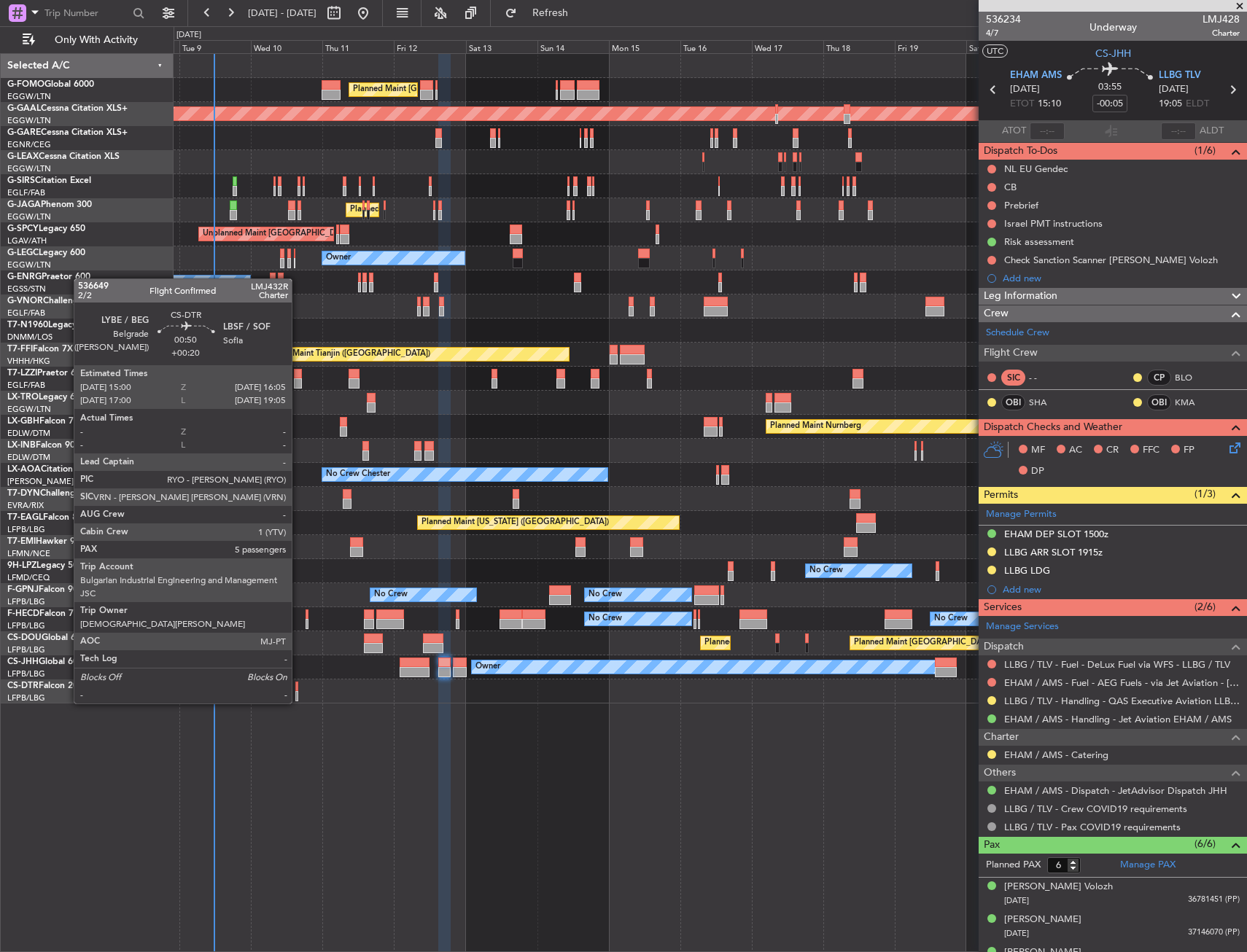
click at [298, 688] on div at bounding box center [297, 687] width 4 height 11
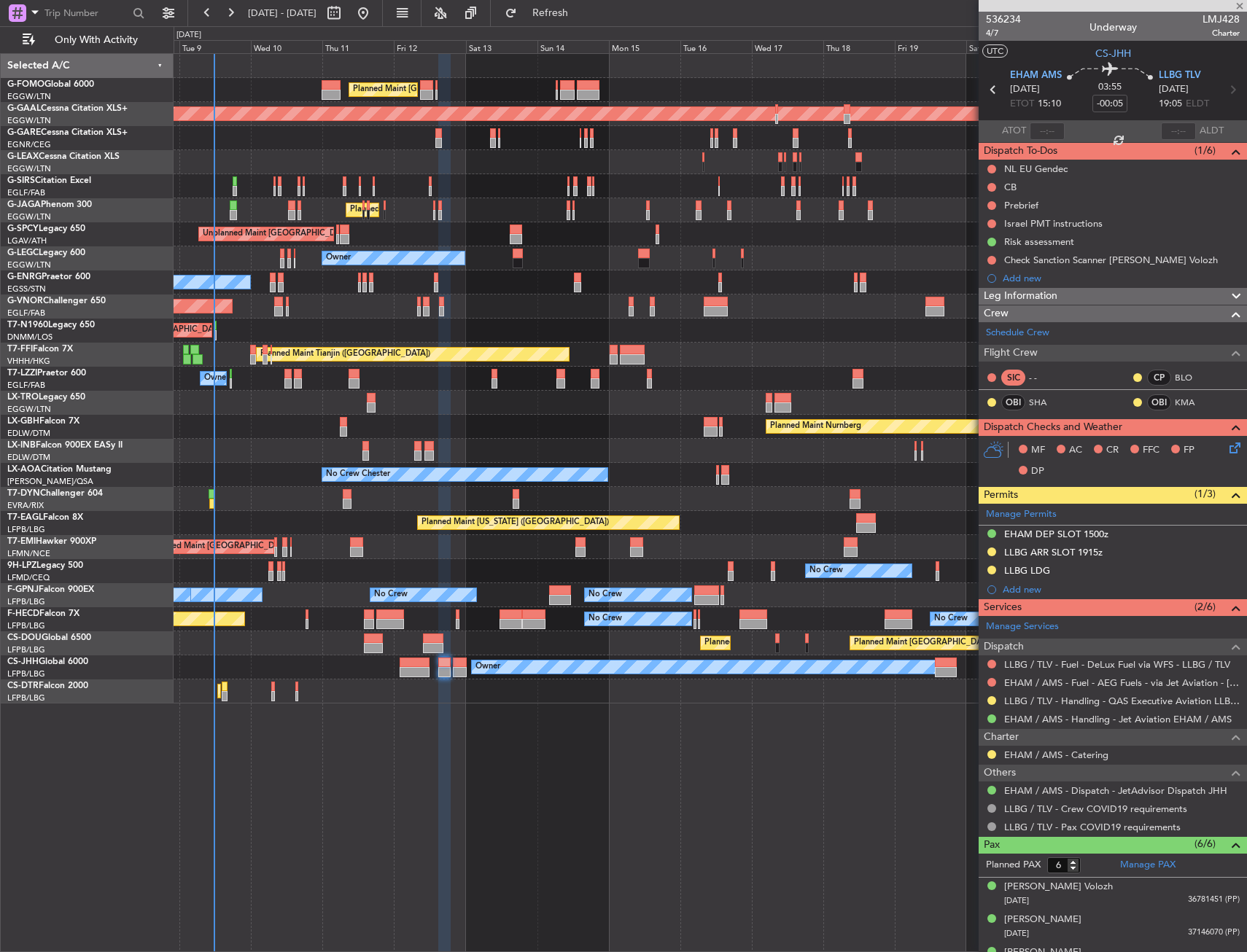
type input "+00:20"
type input "5"
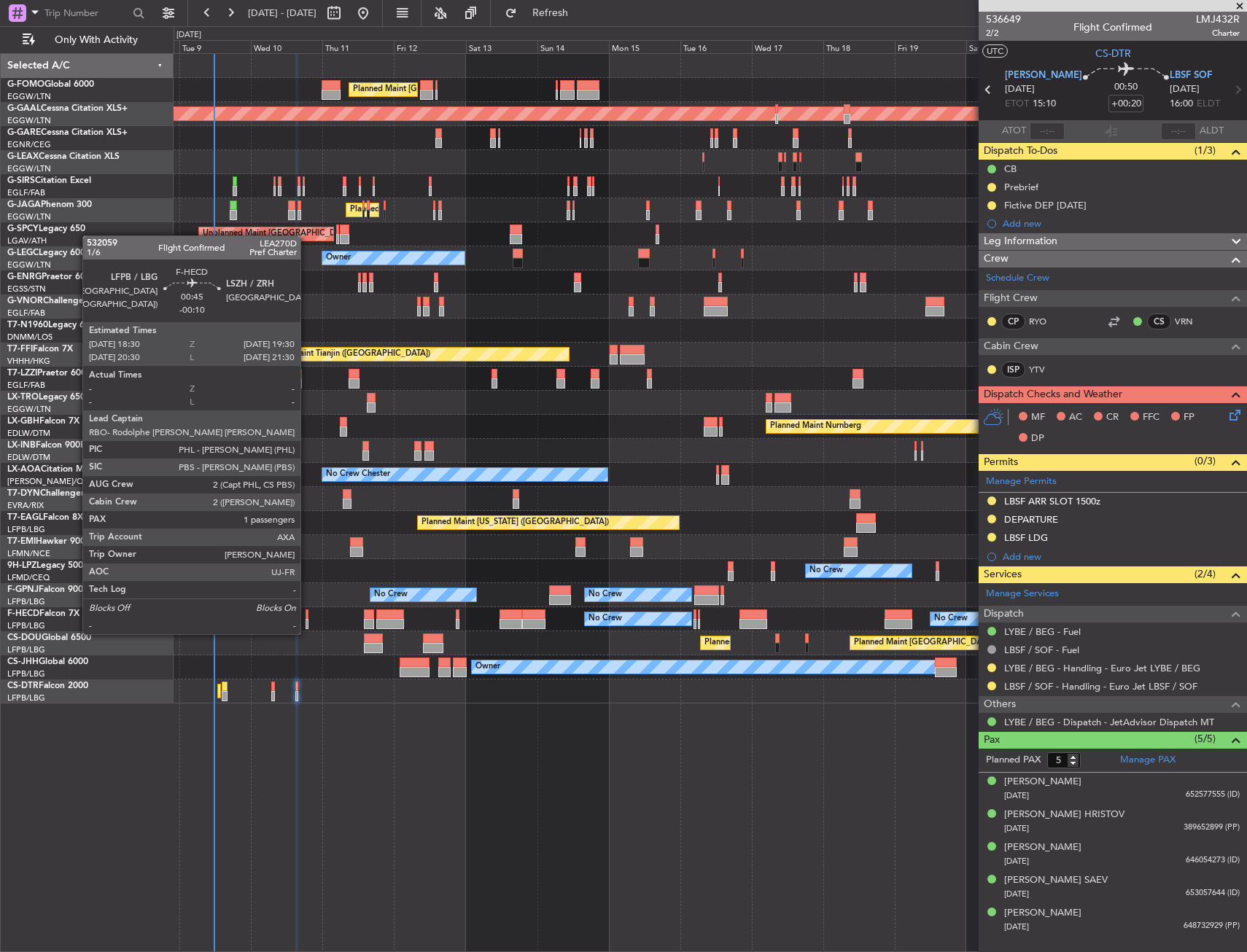
click at [307, 620] on div at bounding box center [307, 624] width 4 height 11
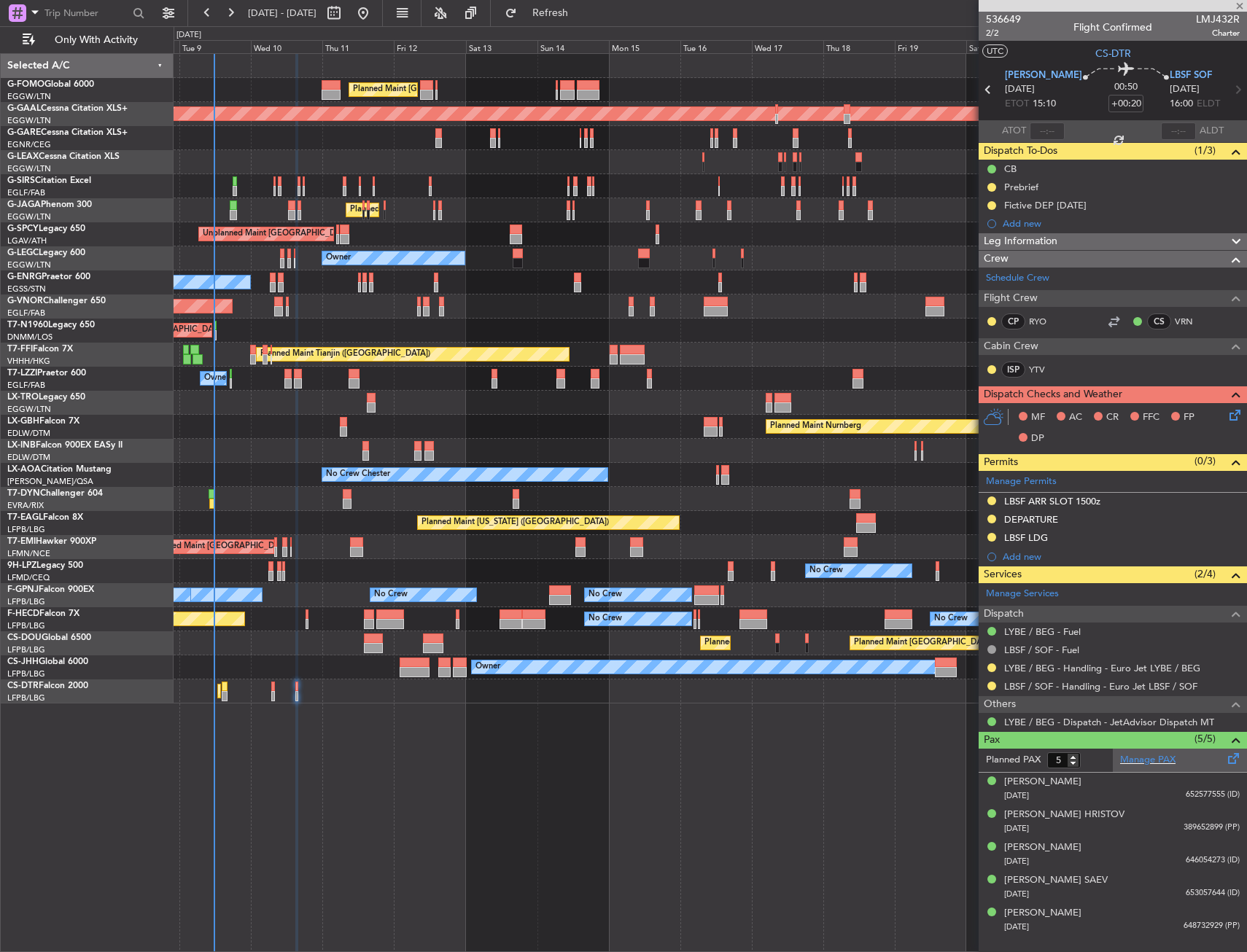
type input "-00:10"
type input "1"
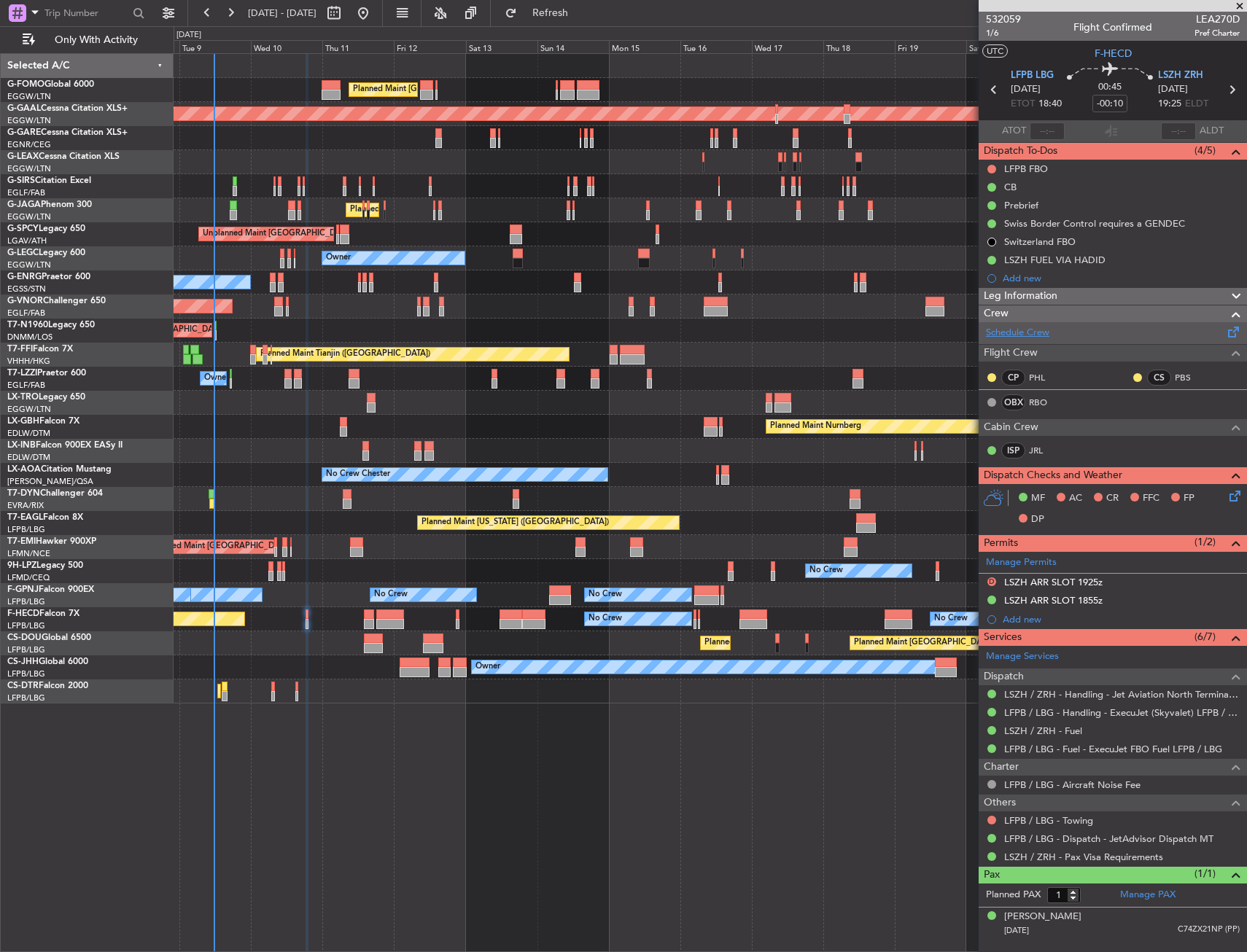
click at [1039, 334] on link "Schedule Crew" at bounding box center [1017, 333] width 63 height 14
click at [558, 15] on button "Refresh" at bounding box center [542, 13] width 87 height 23
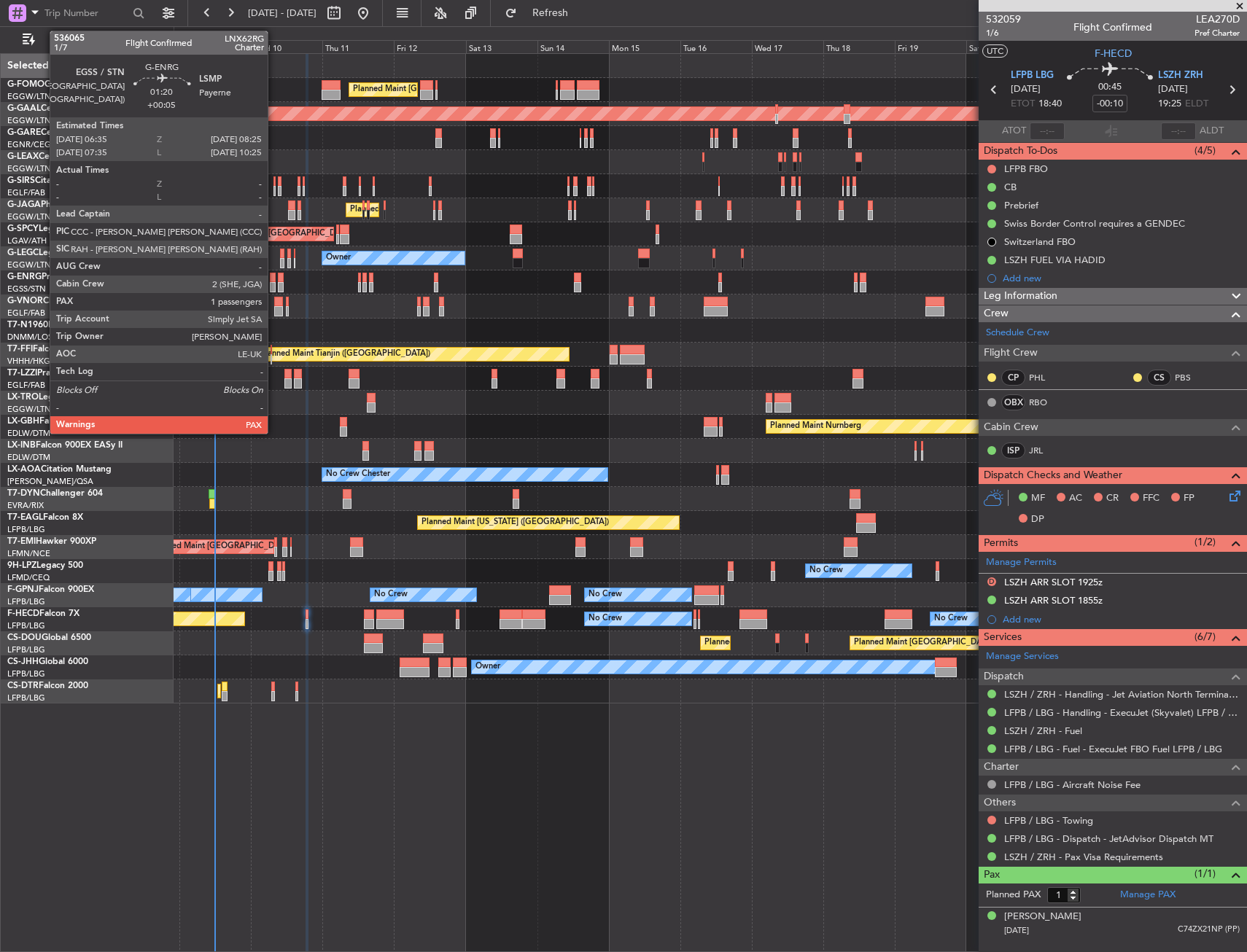
click at [274, 281] on div at bounding box center [273, 278] width 6 height 11
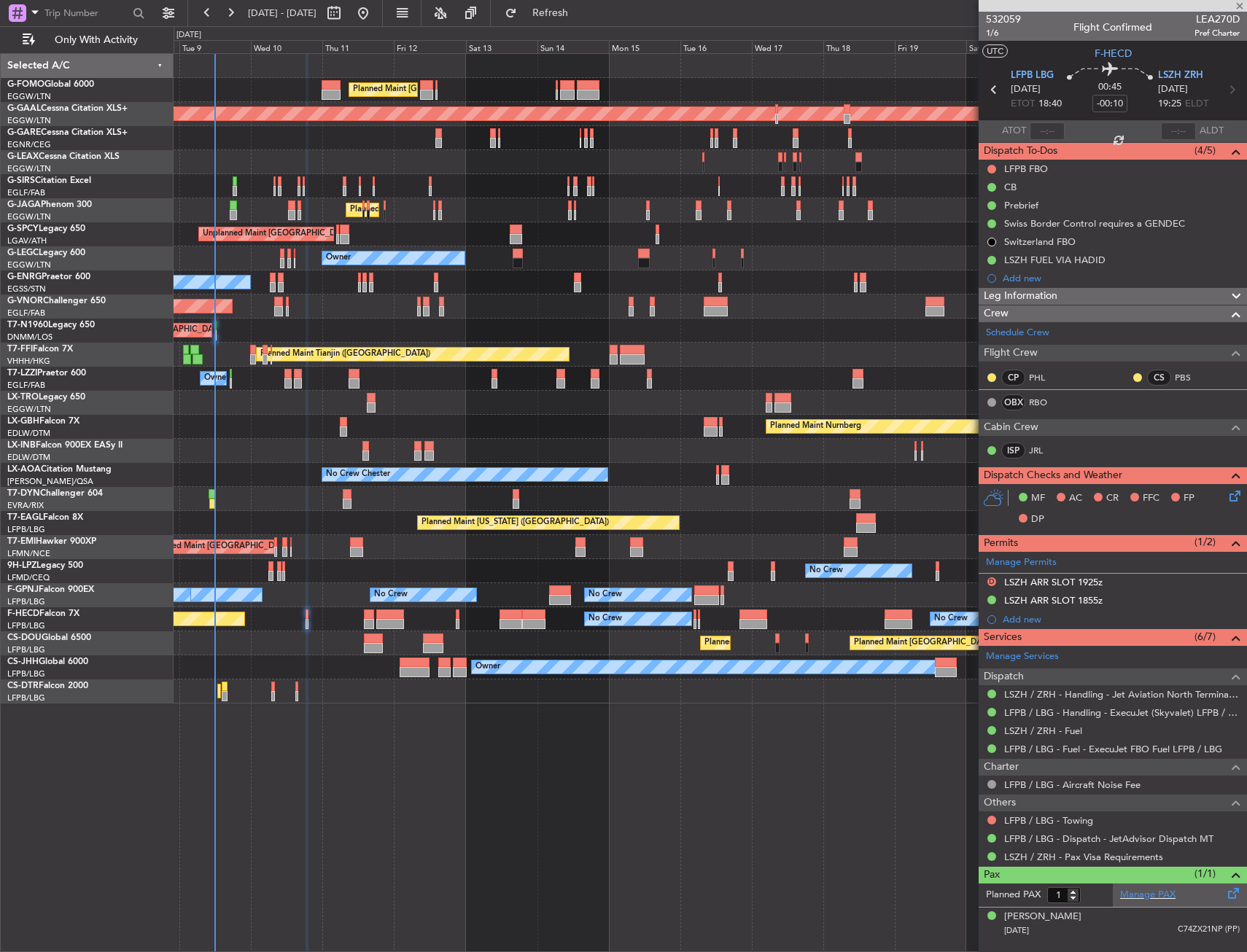
type input "+00:05"
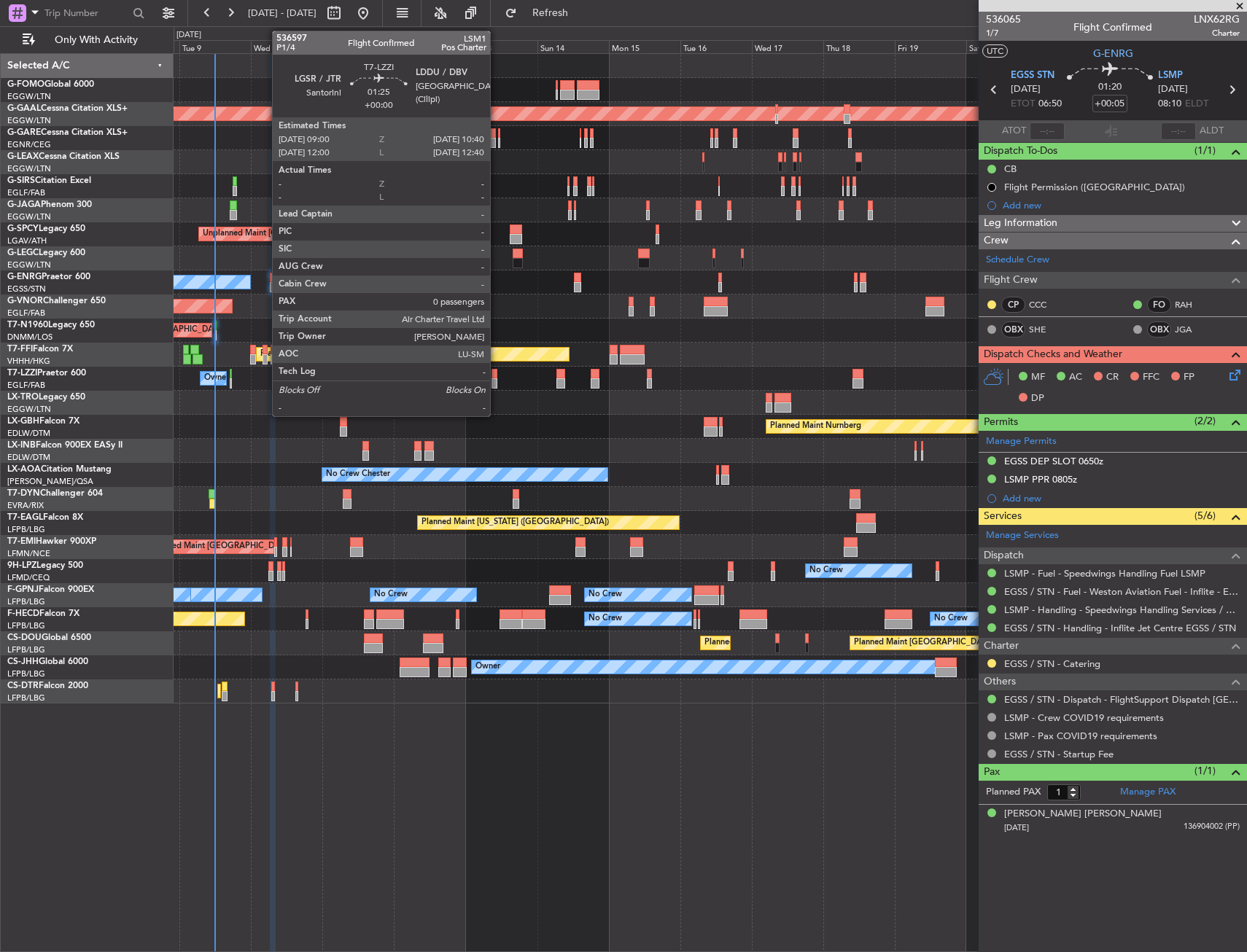
click at [497, 384] on div at bounding box center [494, 383] width 5 height 11
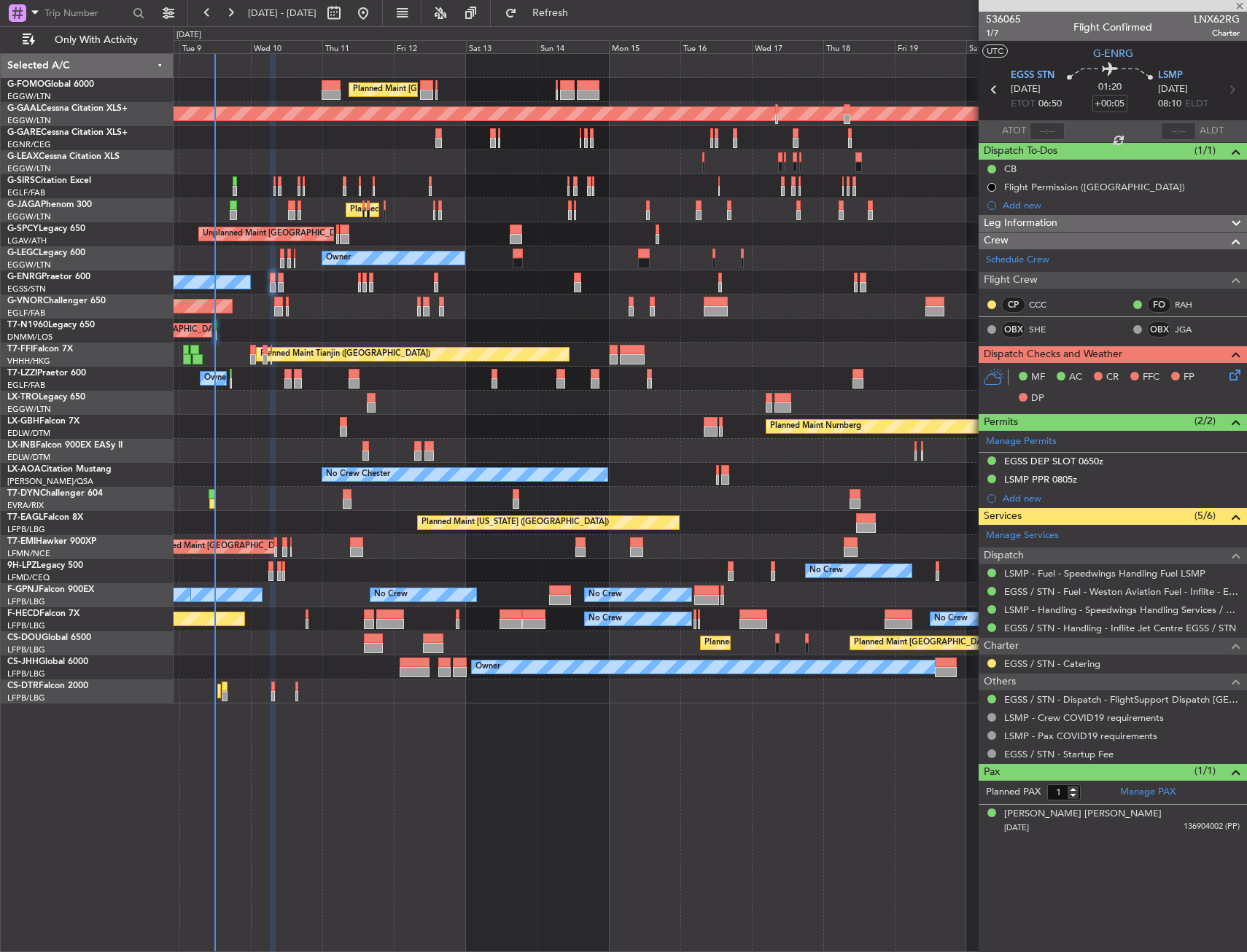
type input "0"
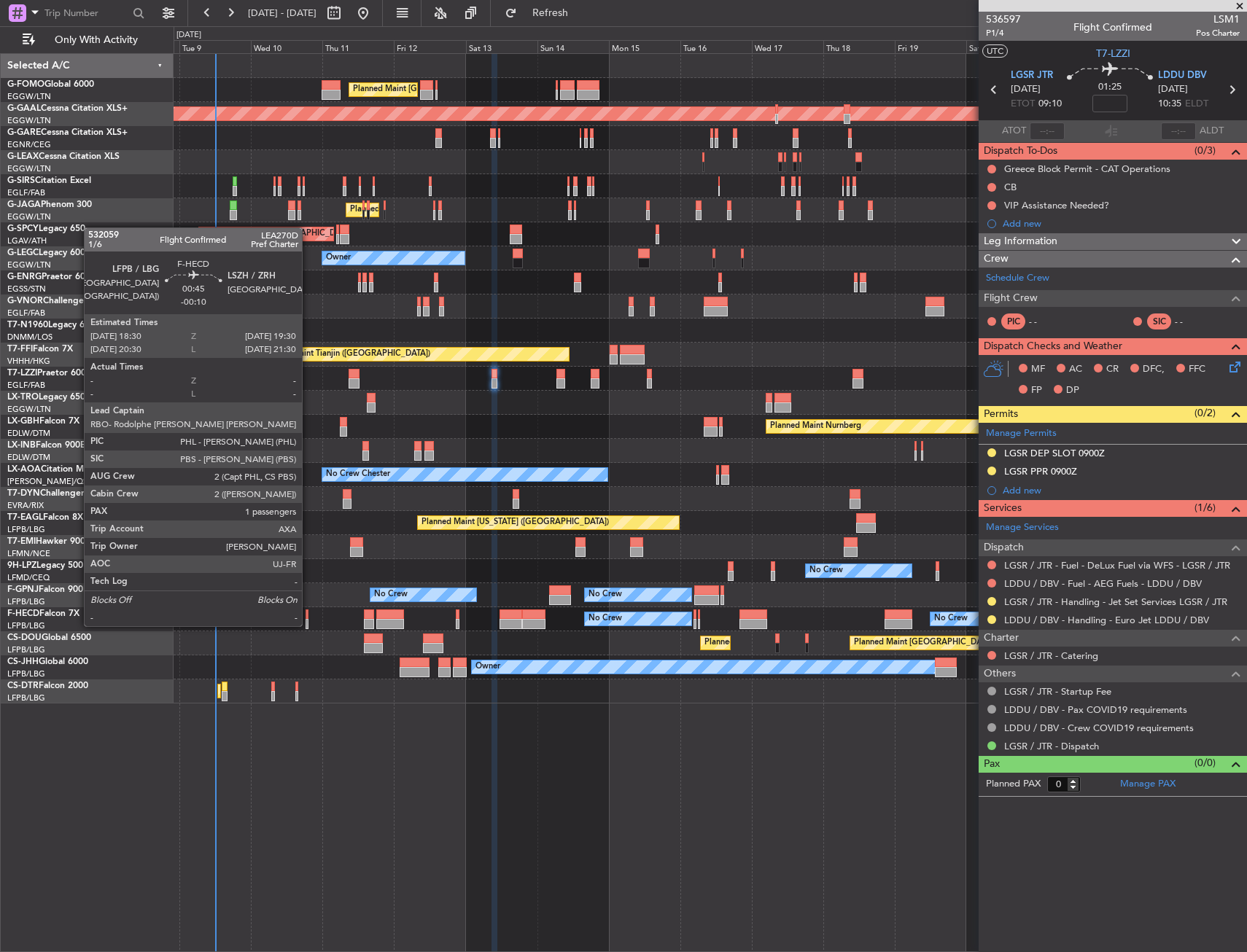
click at [308, 612] on div at bounding box center [307, 615] width 4 height 11
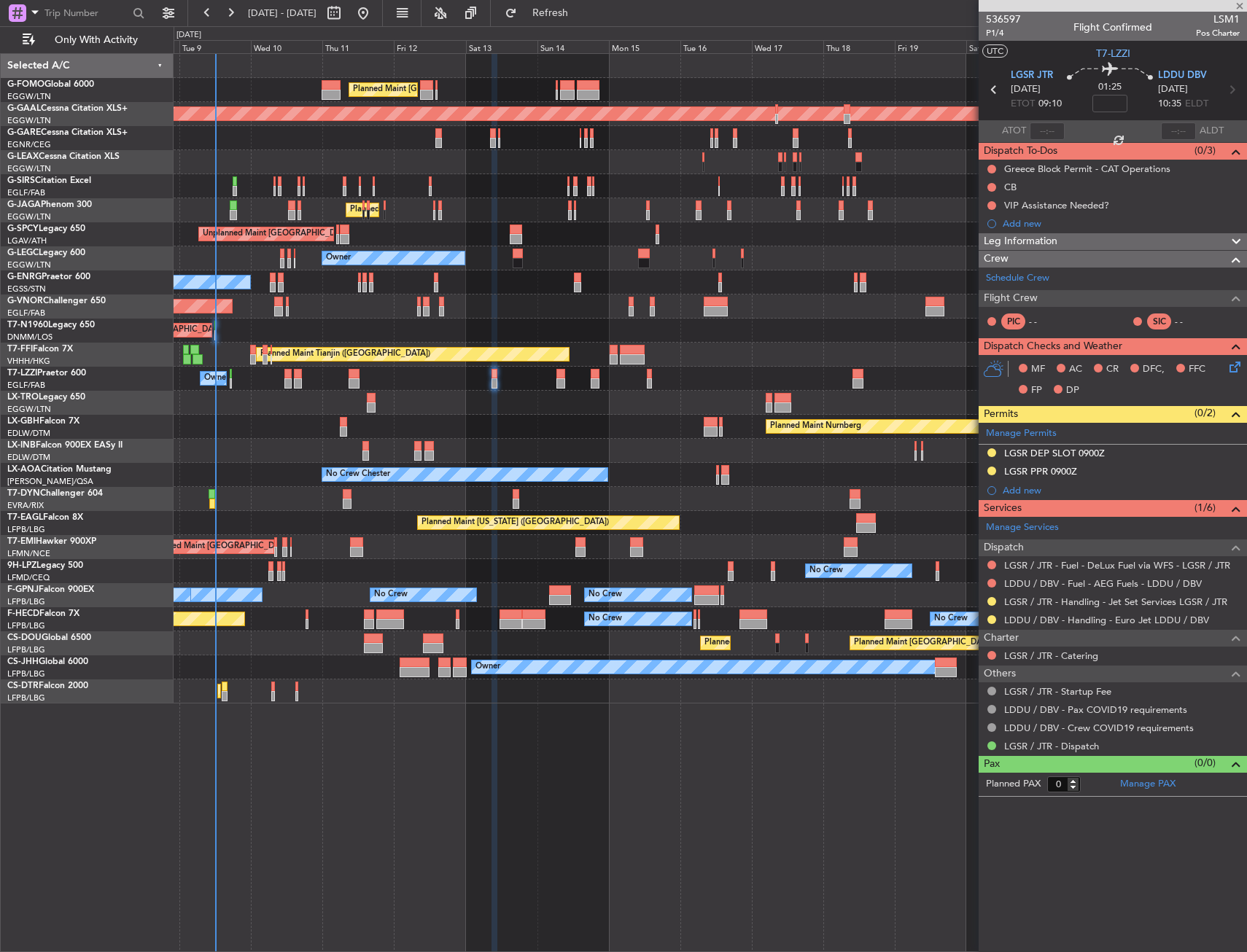
type input "-00:10"
type input "1"
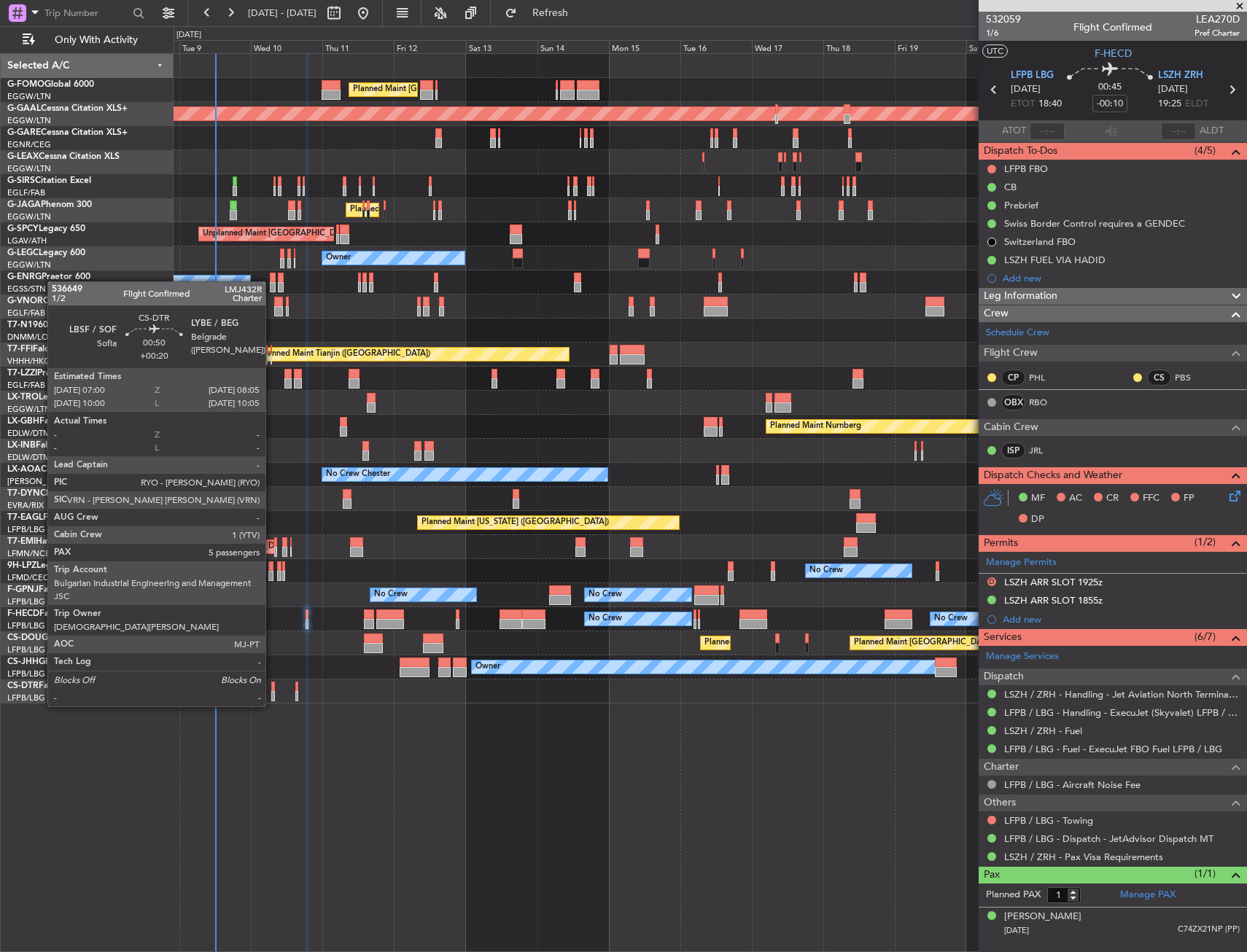
click at [272, 691] on div at bounding box center [273, 696] width 4 height 11
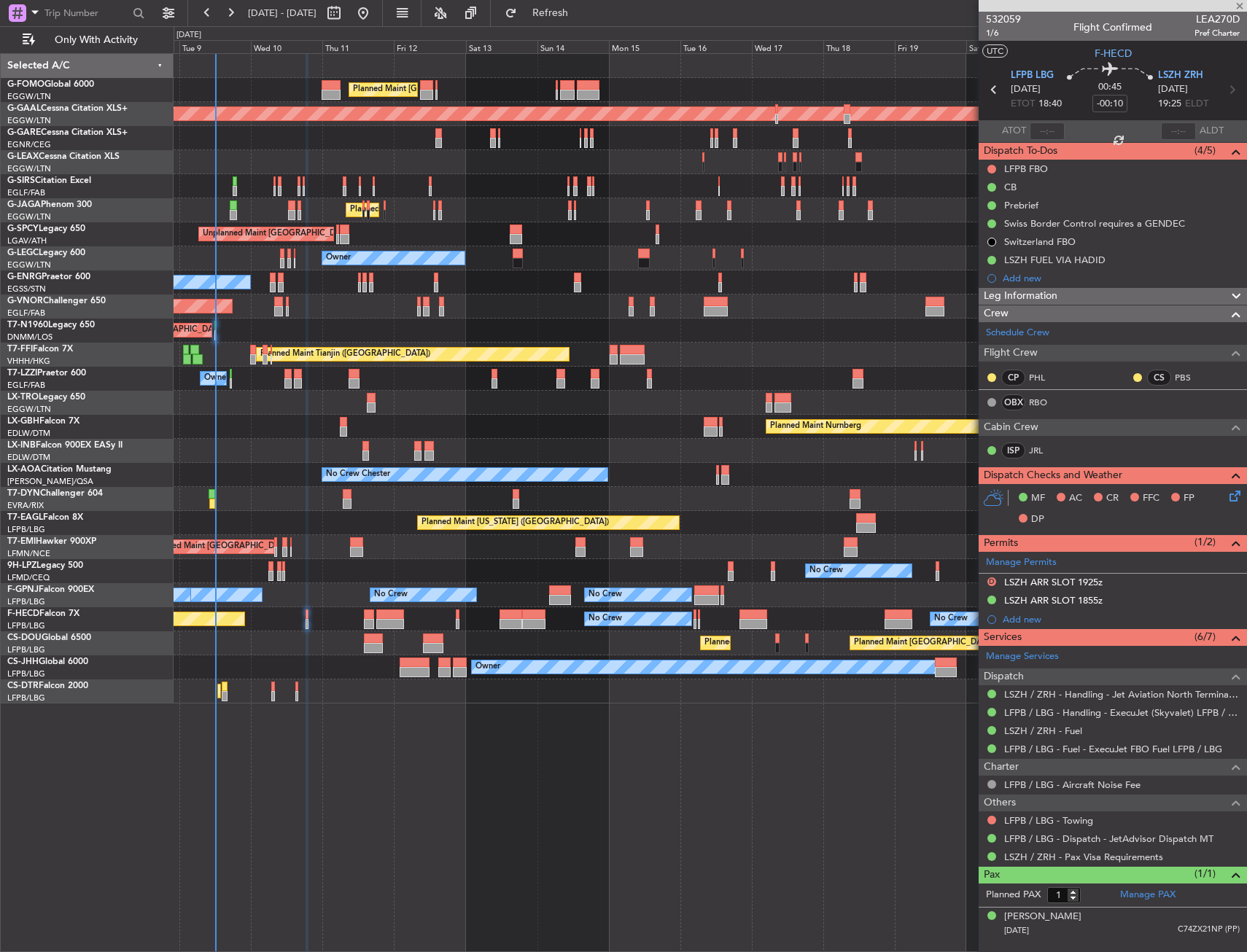
type input "+00:20"
type input "5"
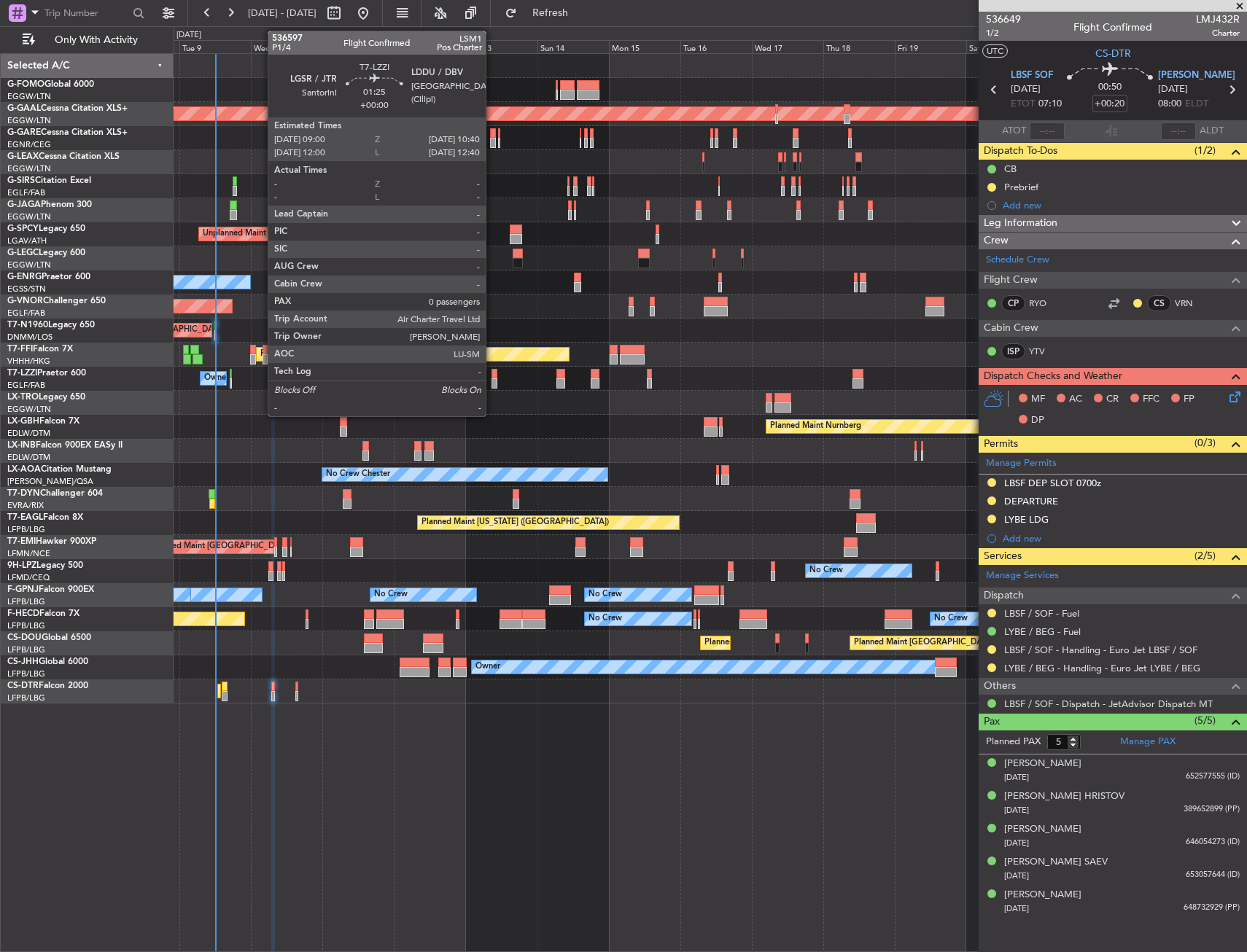
click at [492, 377] on div at bounding box center [494, 374] width 5 height 11
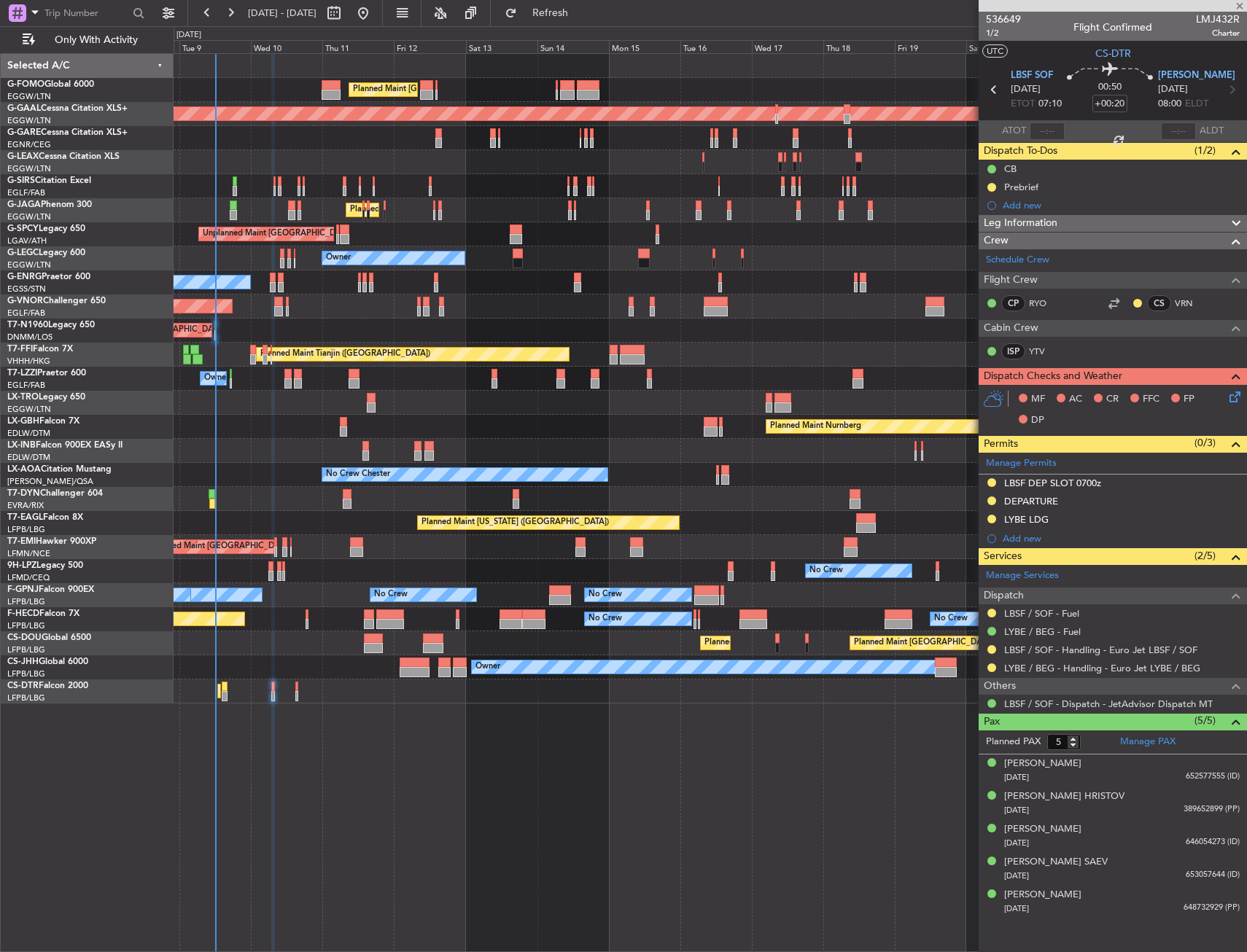
type input "0"
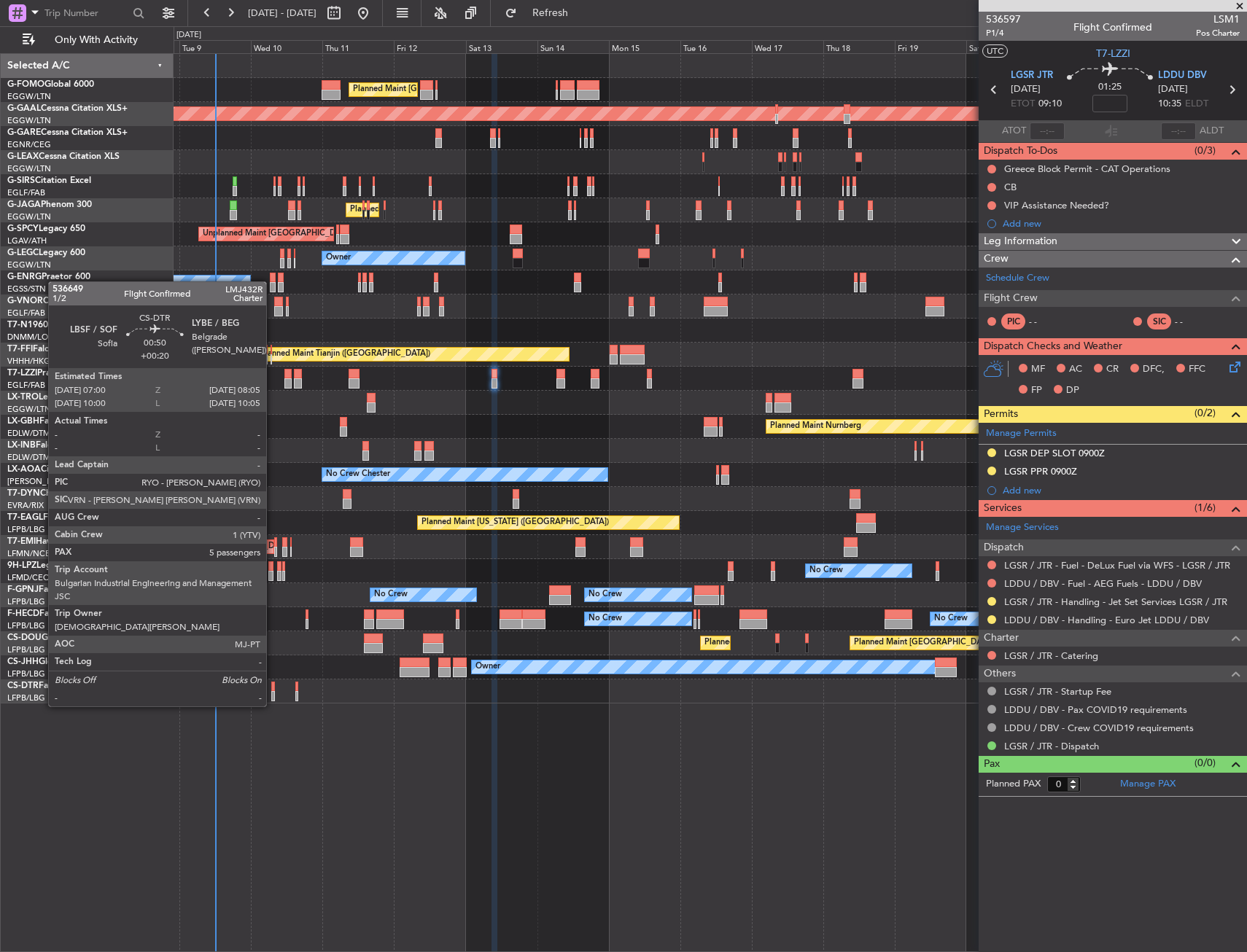
click at [273, 691] on div at bounding box center [273, 696] width 4 height 11
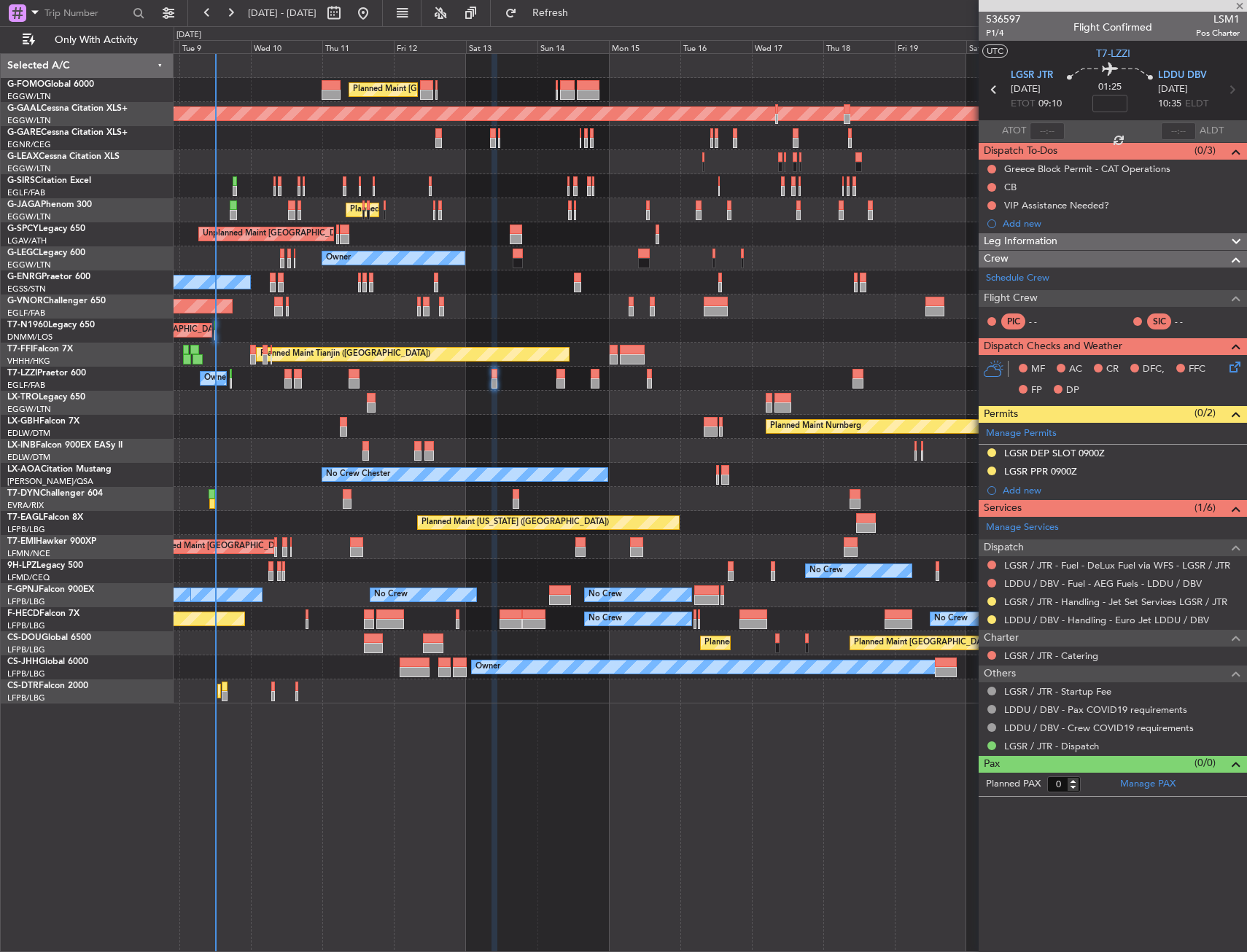
type input "+00:20"
type input "5"
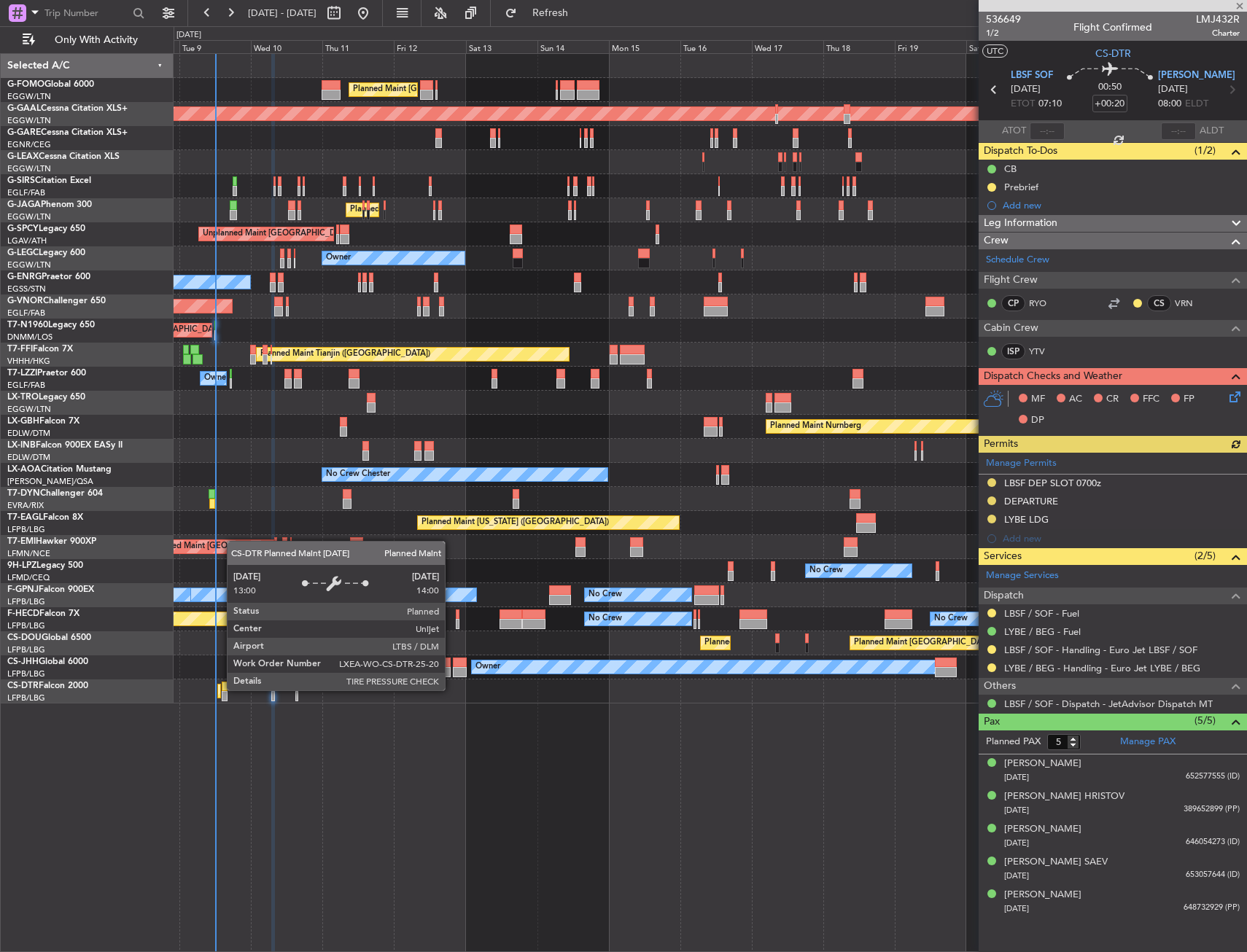
click at [219, 689] on div "Planned Maint Mugla ([GEOGRAPHIC_DATA])" at bounding box center [222, 691] width 8 height 13
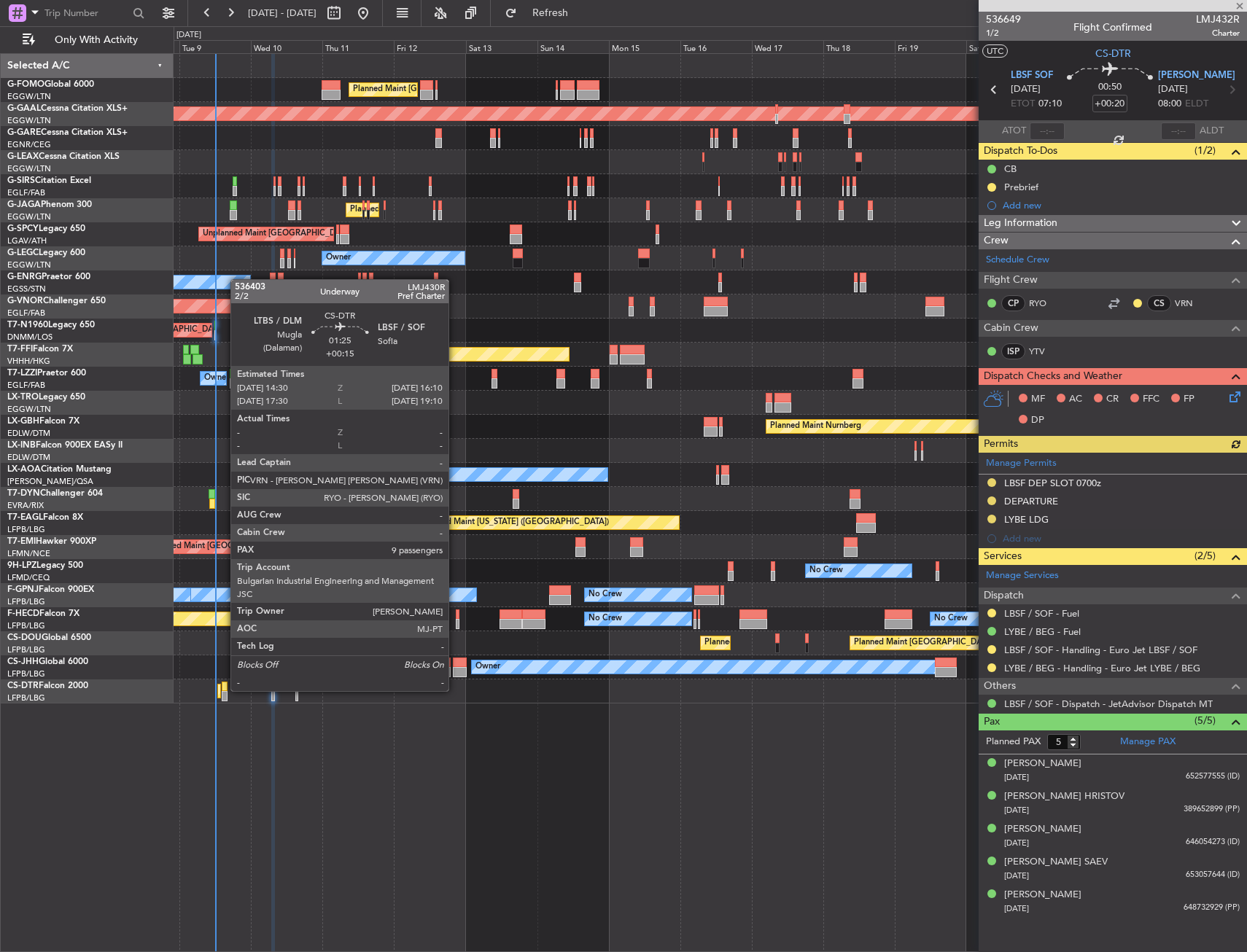
click at [223, 689] on div at bounding box center [224, 687] width 5 height 11
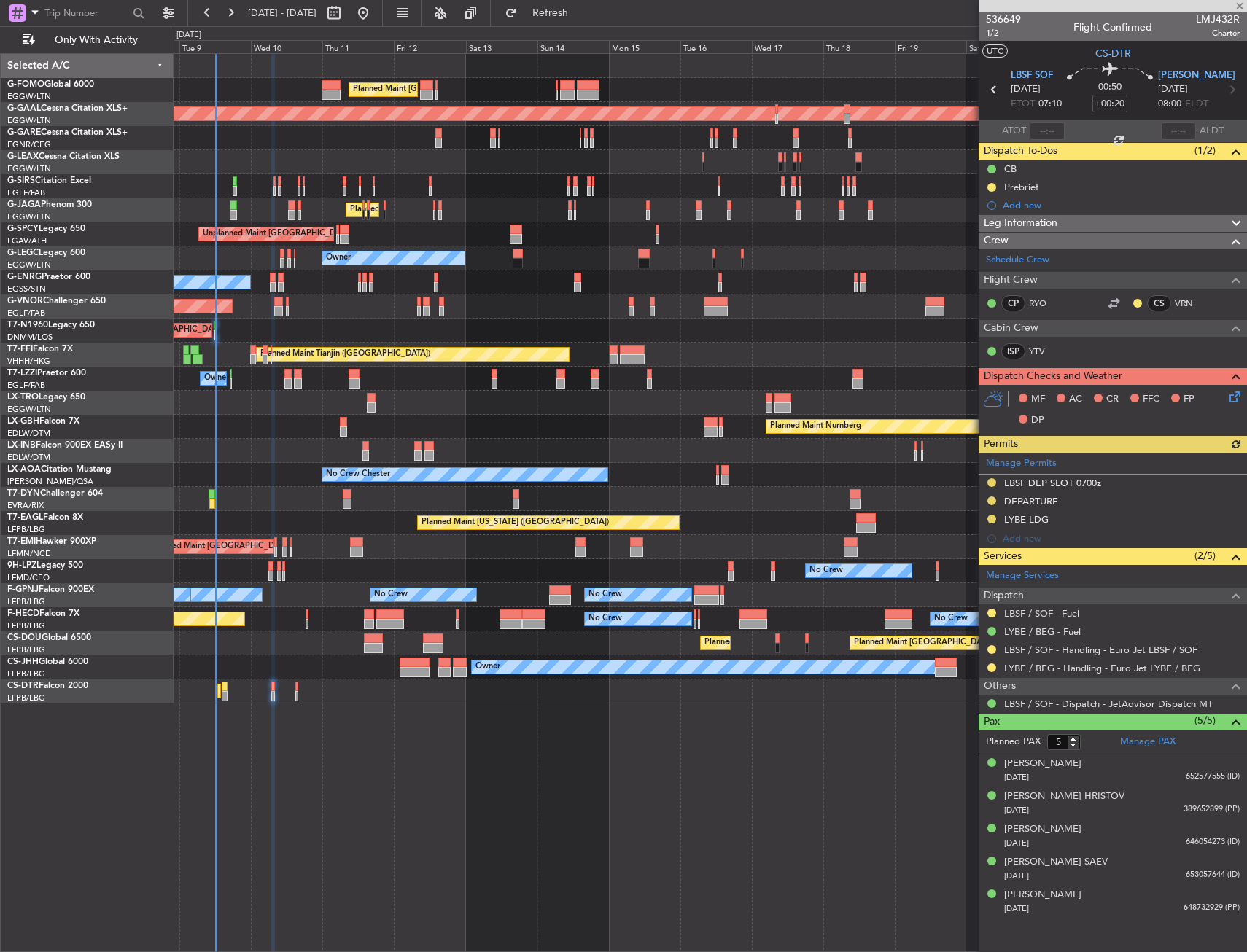
type input "+00:15"
type input "9"
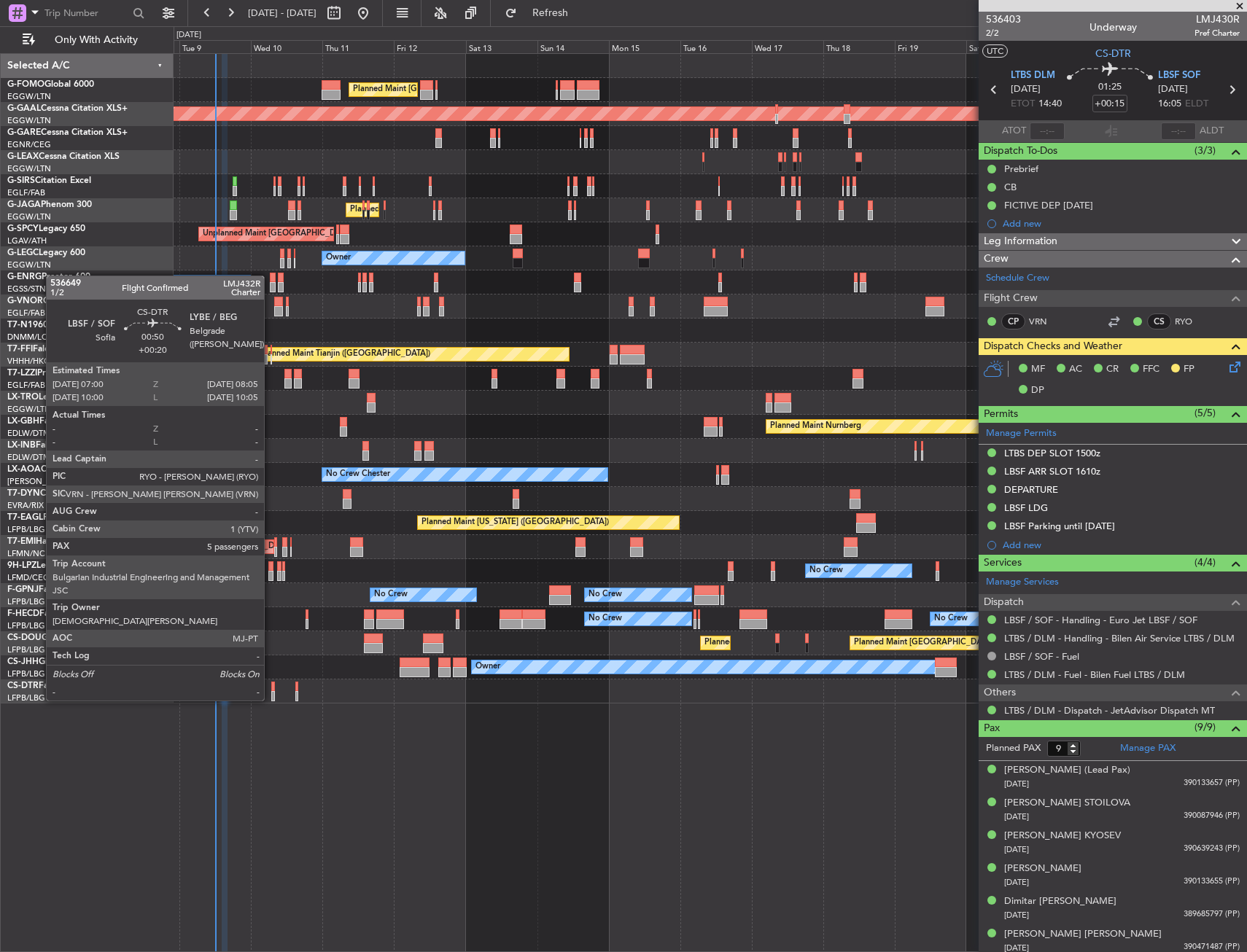
click at [271, 686] on div at bounding box center [273, 687] width 4 height 11
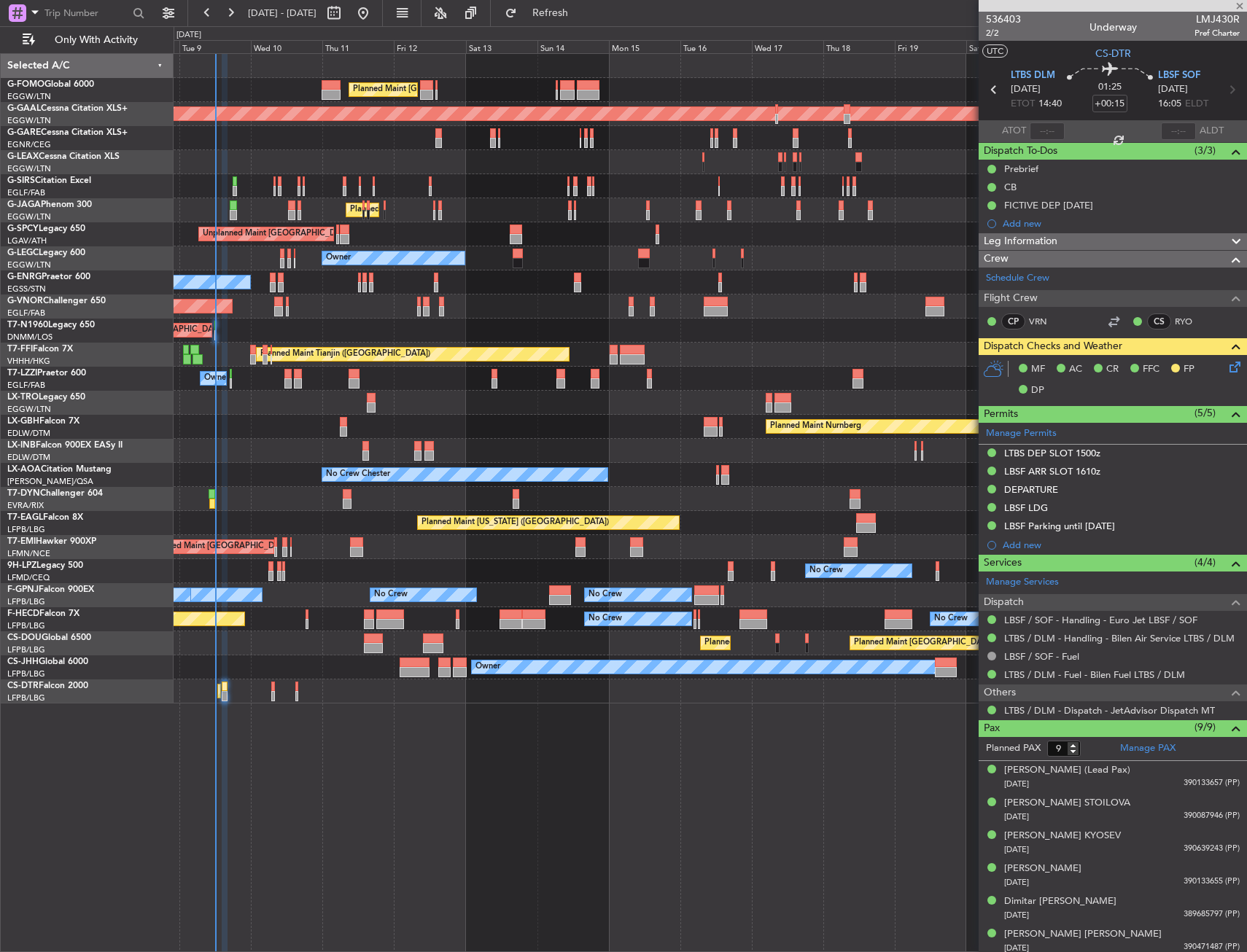
type input "+00:20"
type input "5"
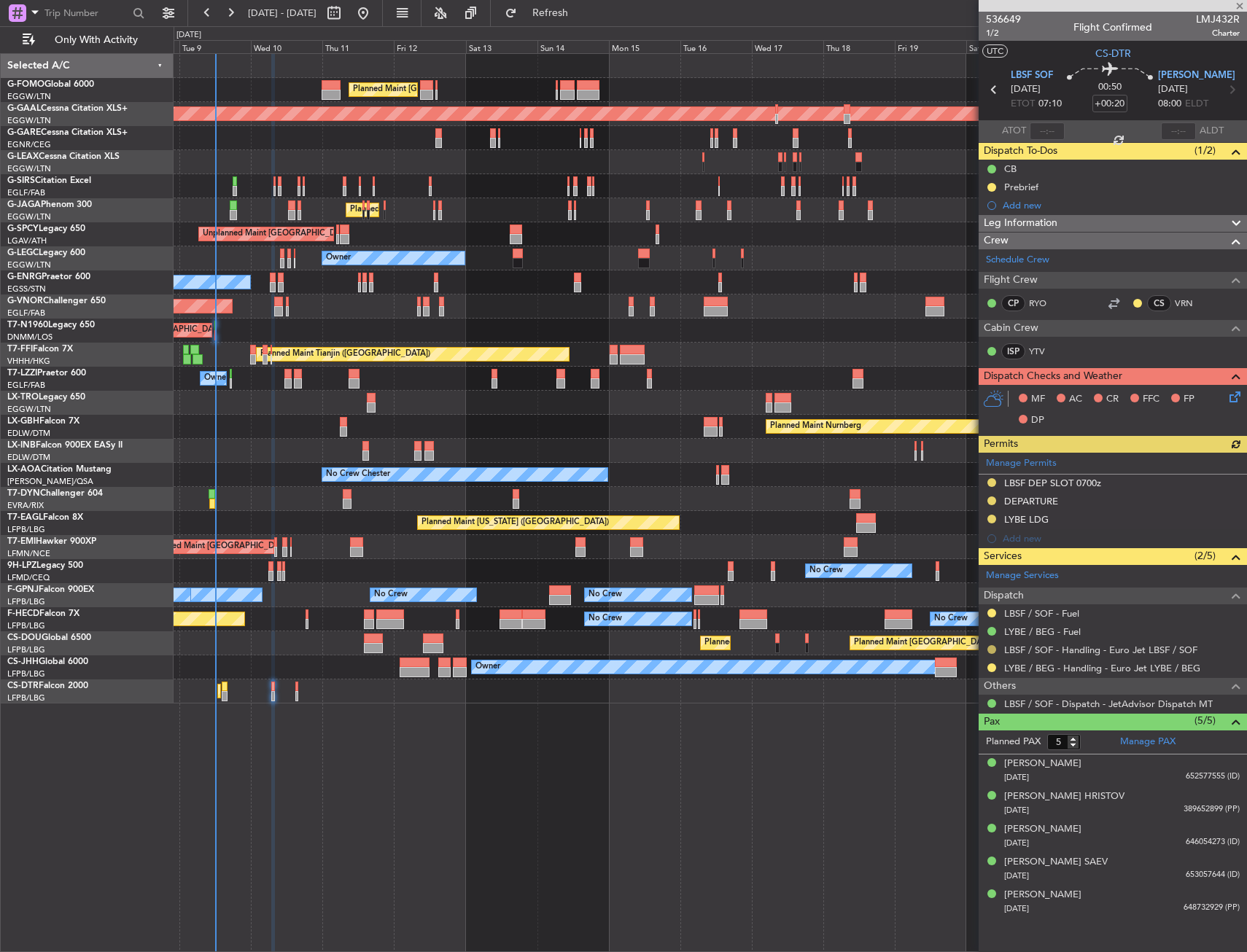
click at [992, 647] on button at bounding box center [992, 649] width 9 height 9
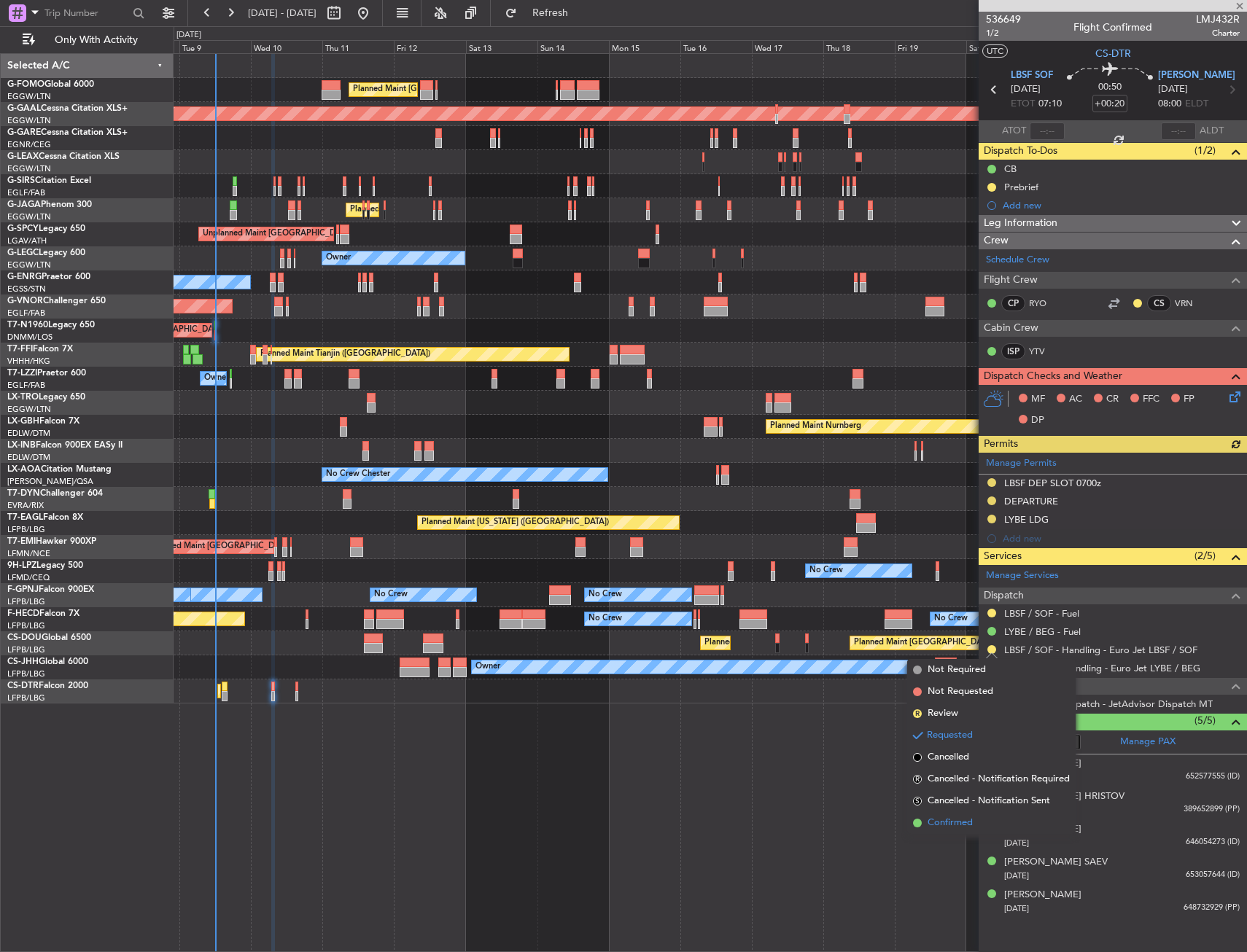
click at [951, 819] on span "Confirmed" at bounding box center [950, 822] width 45 height 14
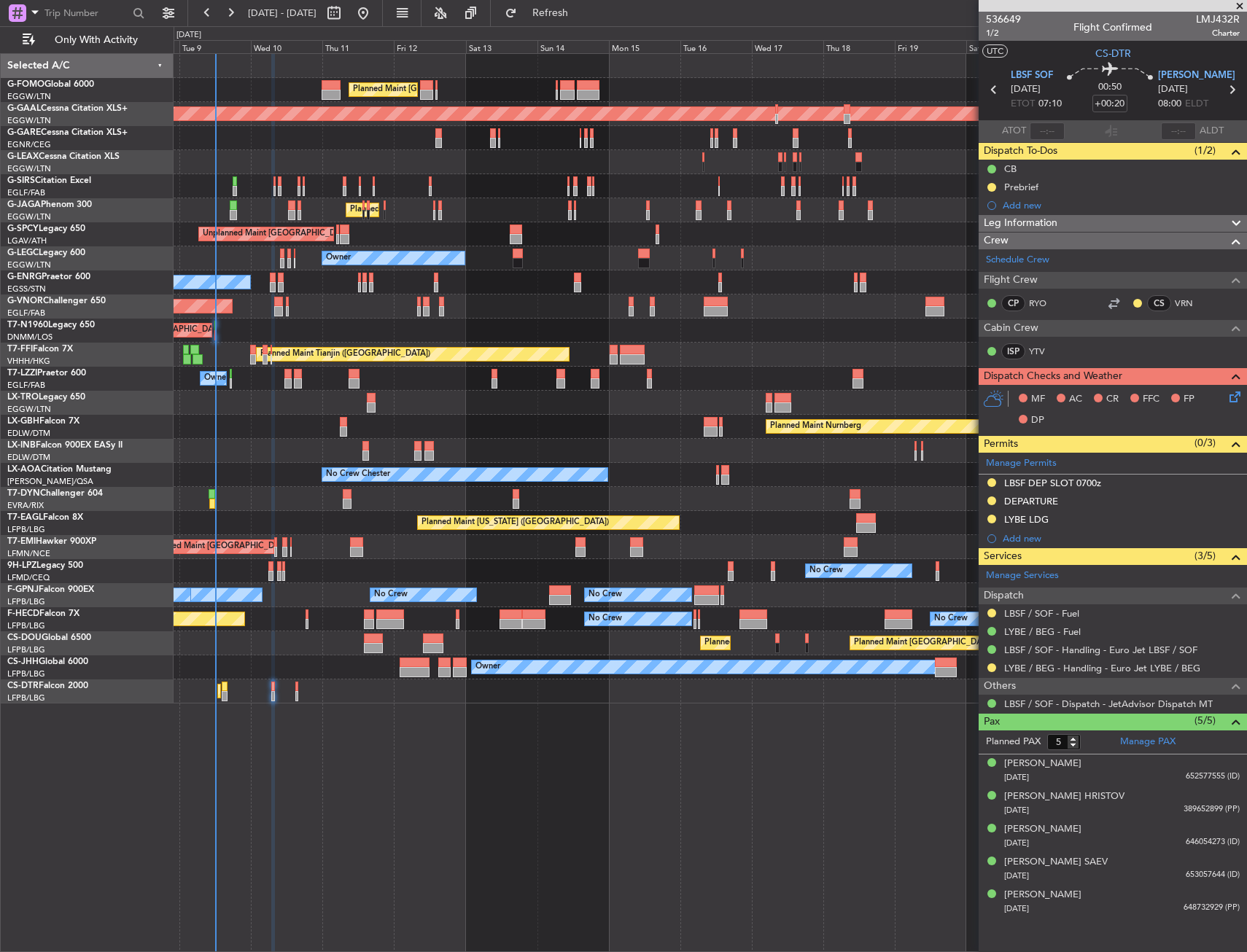
click at [1092, 502] on div "DEPARTURE" at bounding box center [1113, 502] width 268 height 18
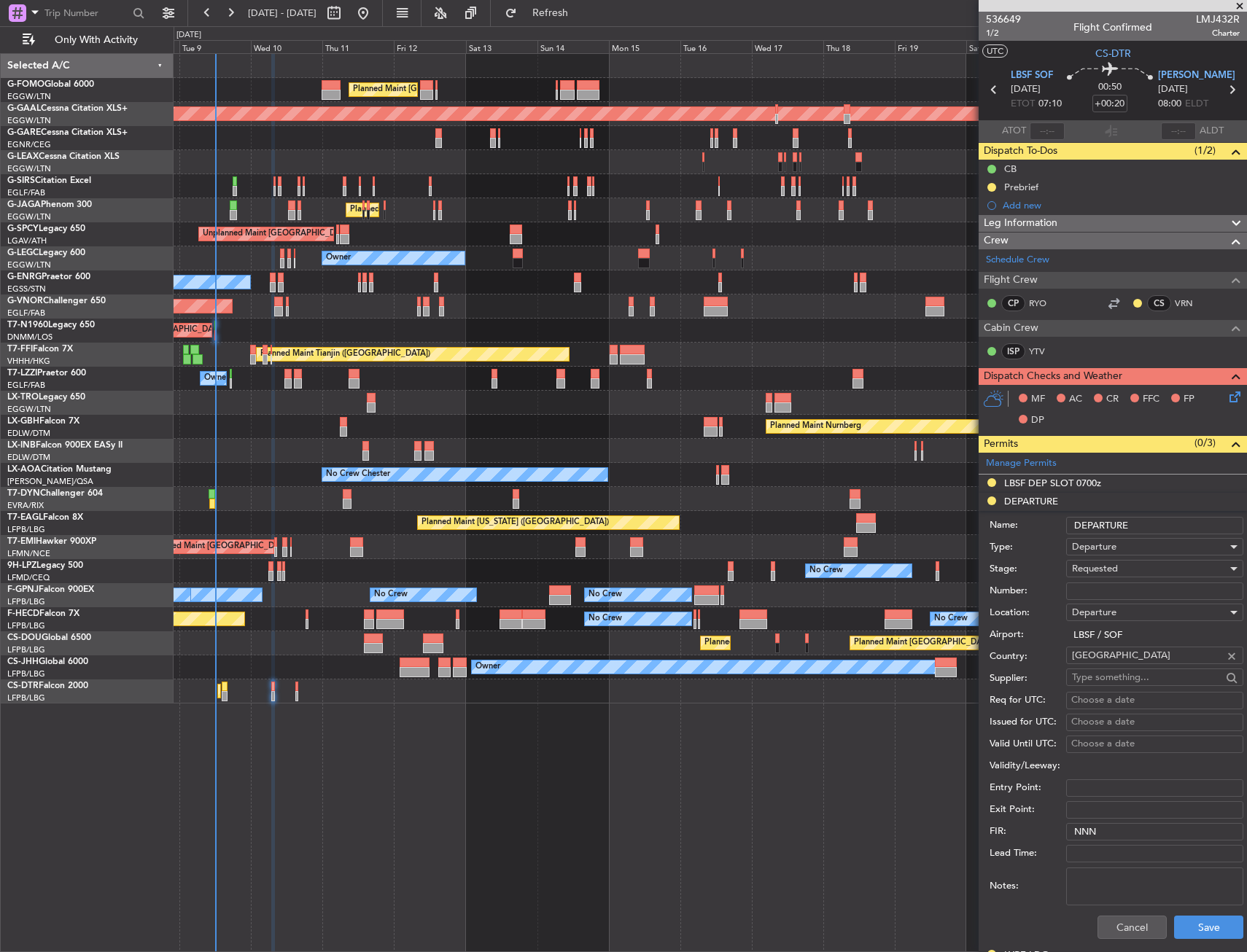
click at [1105, 584] on input "Number:" at bounding box center [1154, 590] width 177 height 17
paste input "090845YA"
type input "090845YA"
click at [1103, 575] on div "Requested" at bounding box center [1150, 568] width 155 height 22
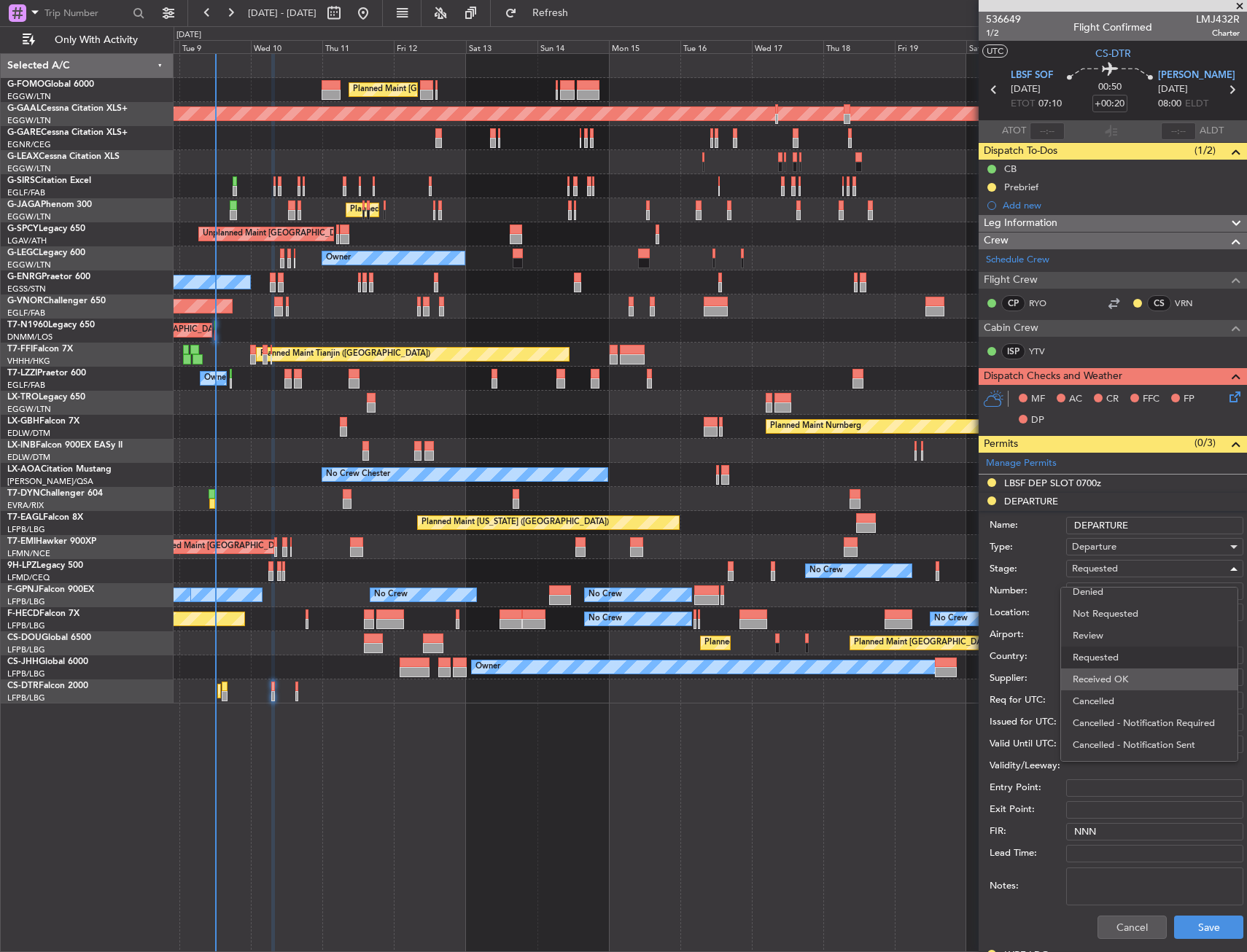
click at [1111, 674] on span "Received OK" at bounding box center [1149, 679] width 153 height 22
click at [1185, 932] on button "Save" at bounding box center [1209, 926] width 69 height 23
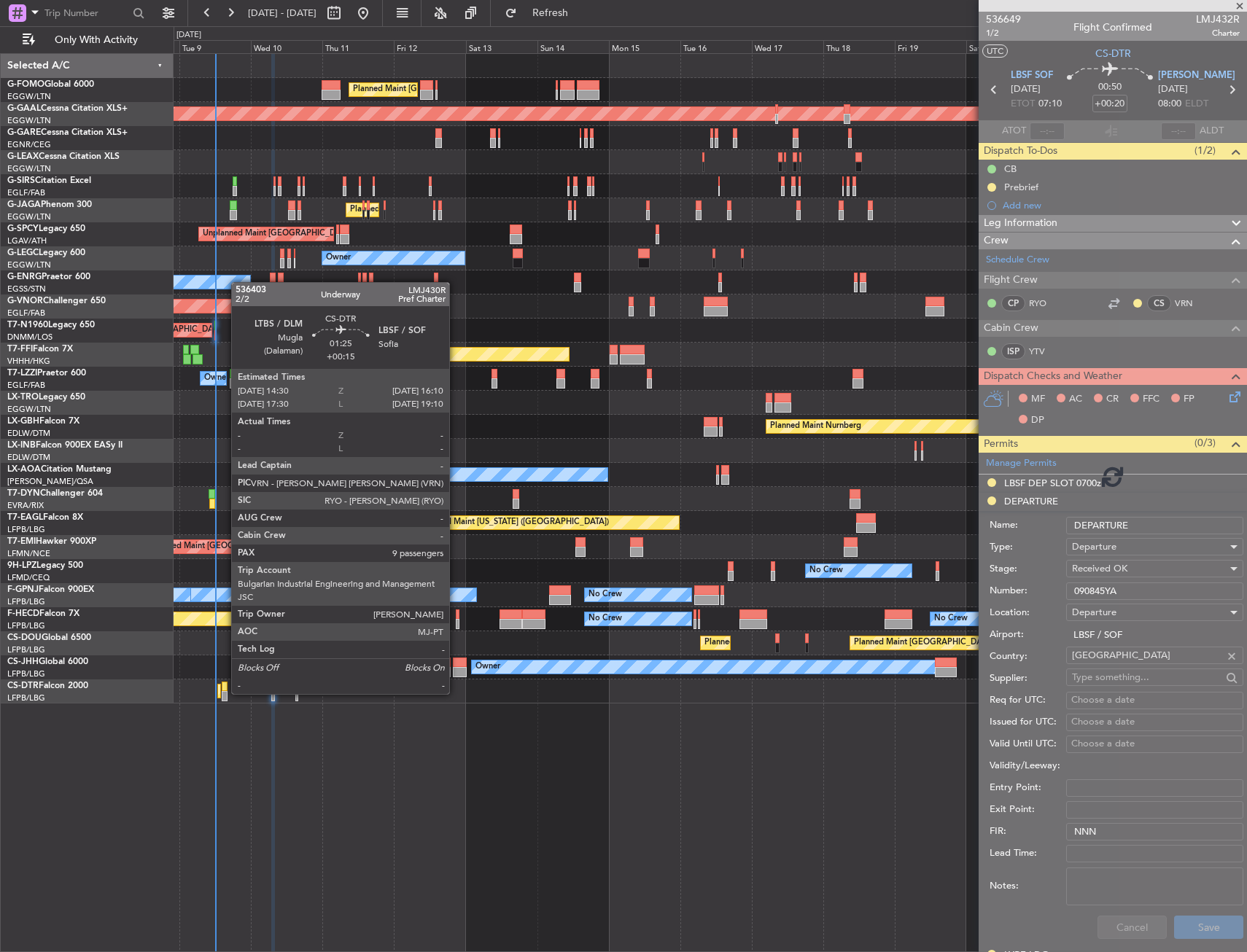
click at [224, 692] on div at bounding box center [224, 696] width 5 height 11
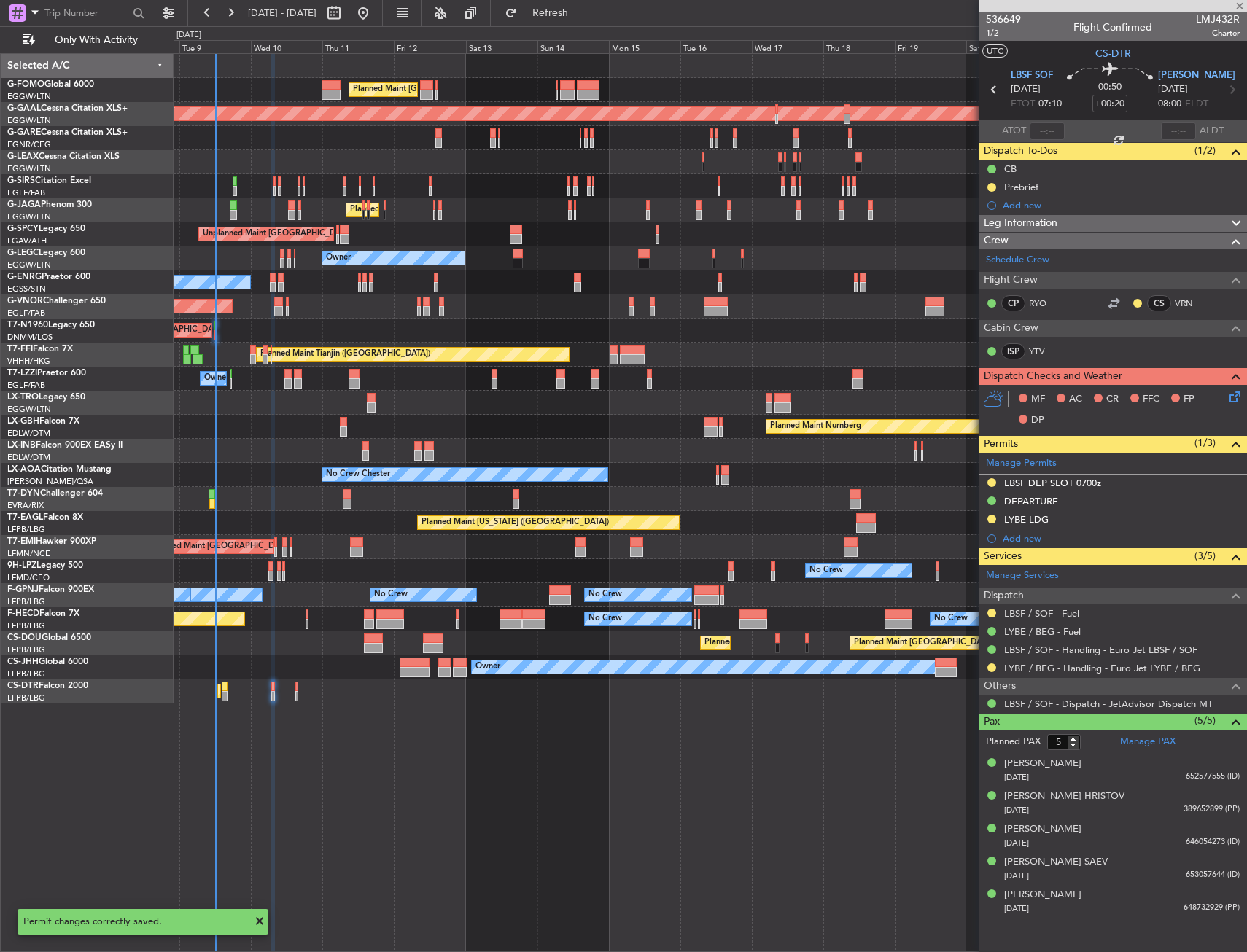
type input "+00:15"
type input "9"
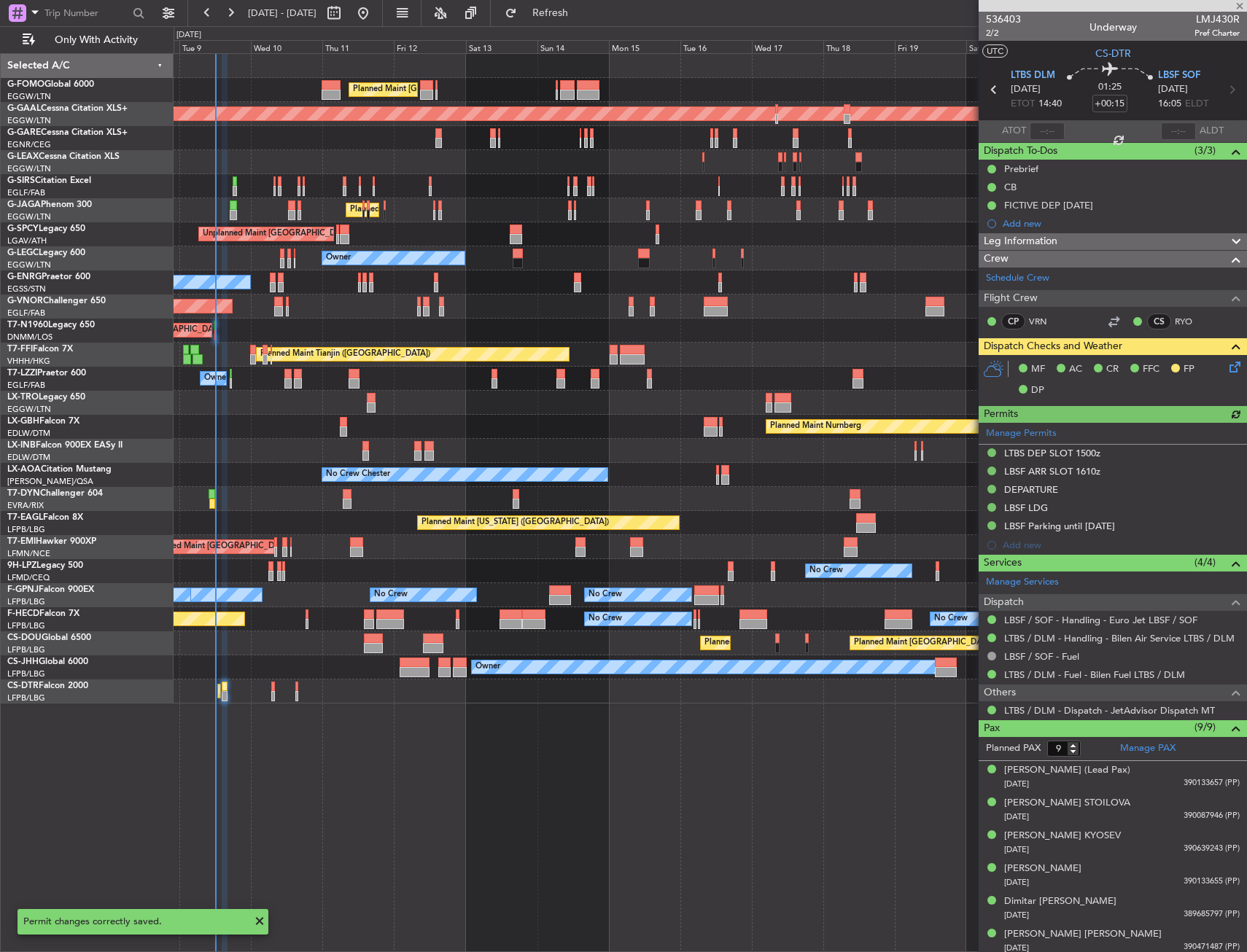
click at [1067, 499] on div "Manage Permits LTBS DEP SLOT 1500z LBSF ARR SLOT 1610z DEPARTURE LBSF LDG LBSF …" at bounding box center [1113, 488] width 268 height 132
click at [1054, 502] on div "LBSF LDG" at bounding box center [1113, 508] width 268 height 18
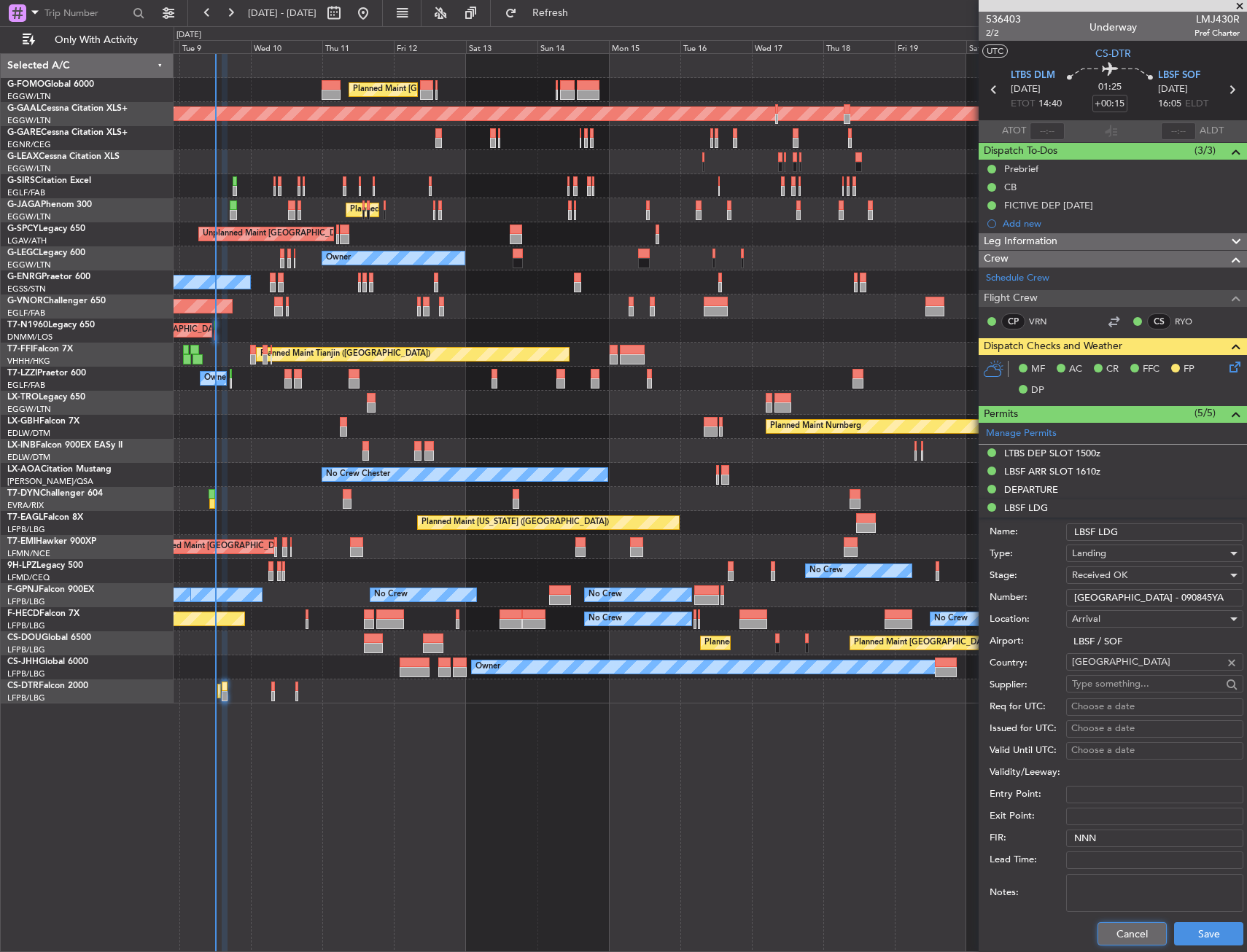
click at [1097, 937] on button "Cancel" at bounding box center [1132, 933] width 69 height 23
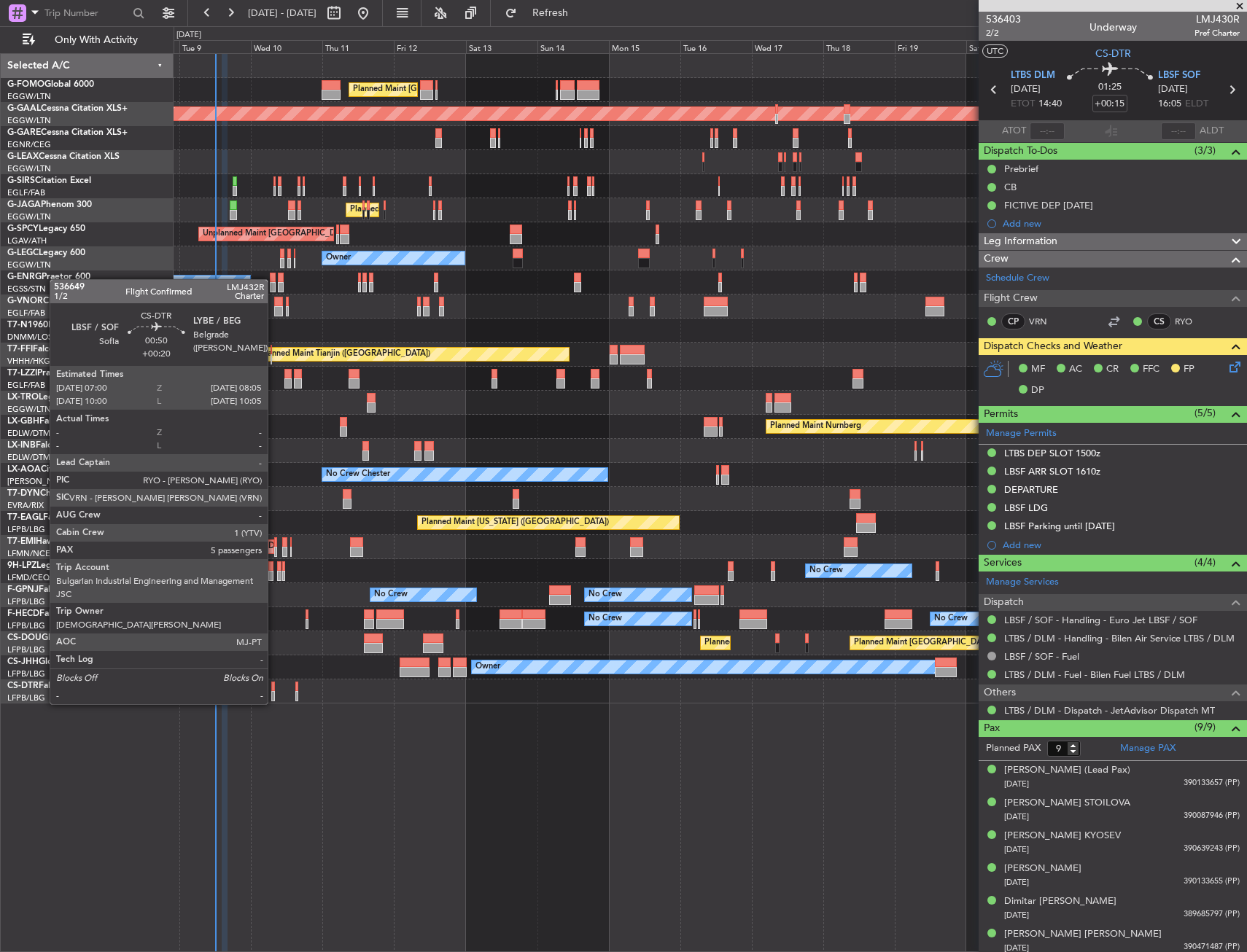
click at [274, 689] on div at bounding box center [273, 687] width 4 height 11
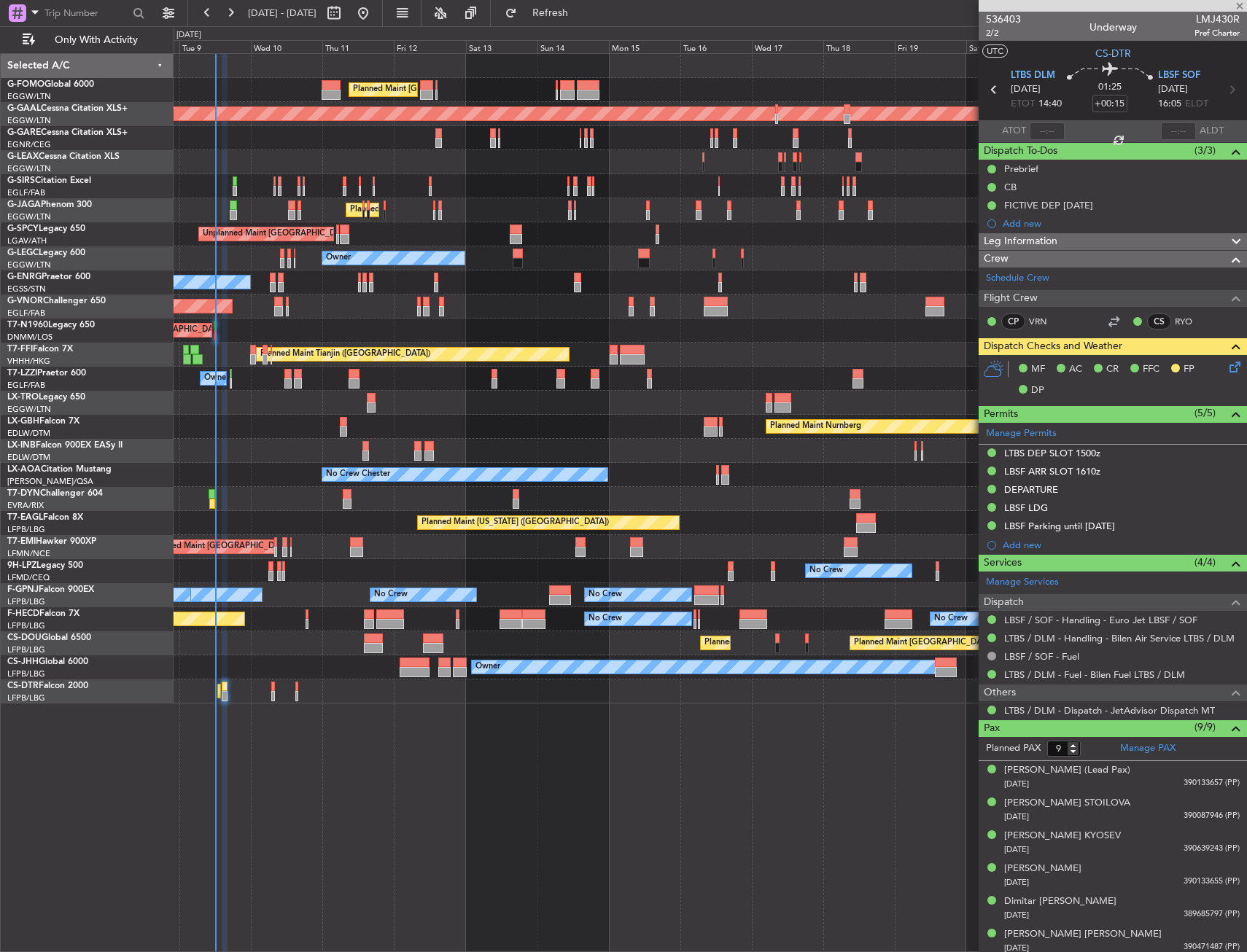
type input "+00:20"
type input "5"
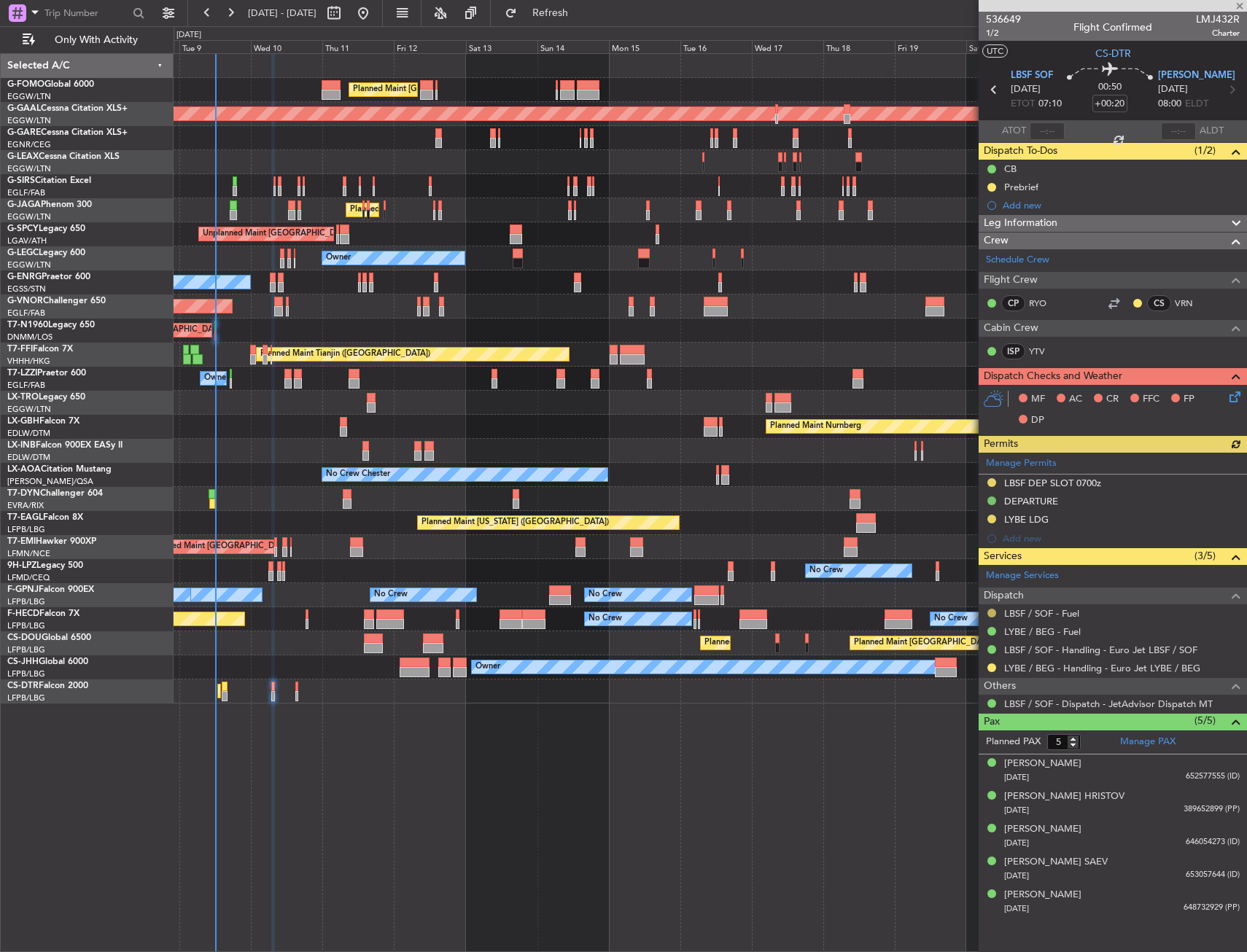
click at [994, 612] on button at bounding box center [992, 613] width 9 height 9
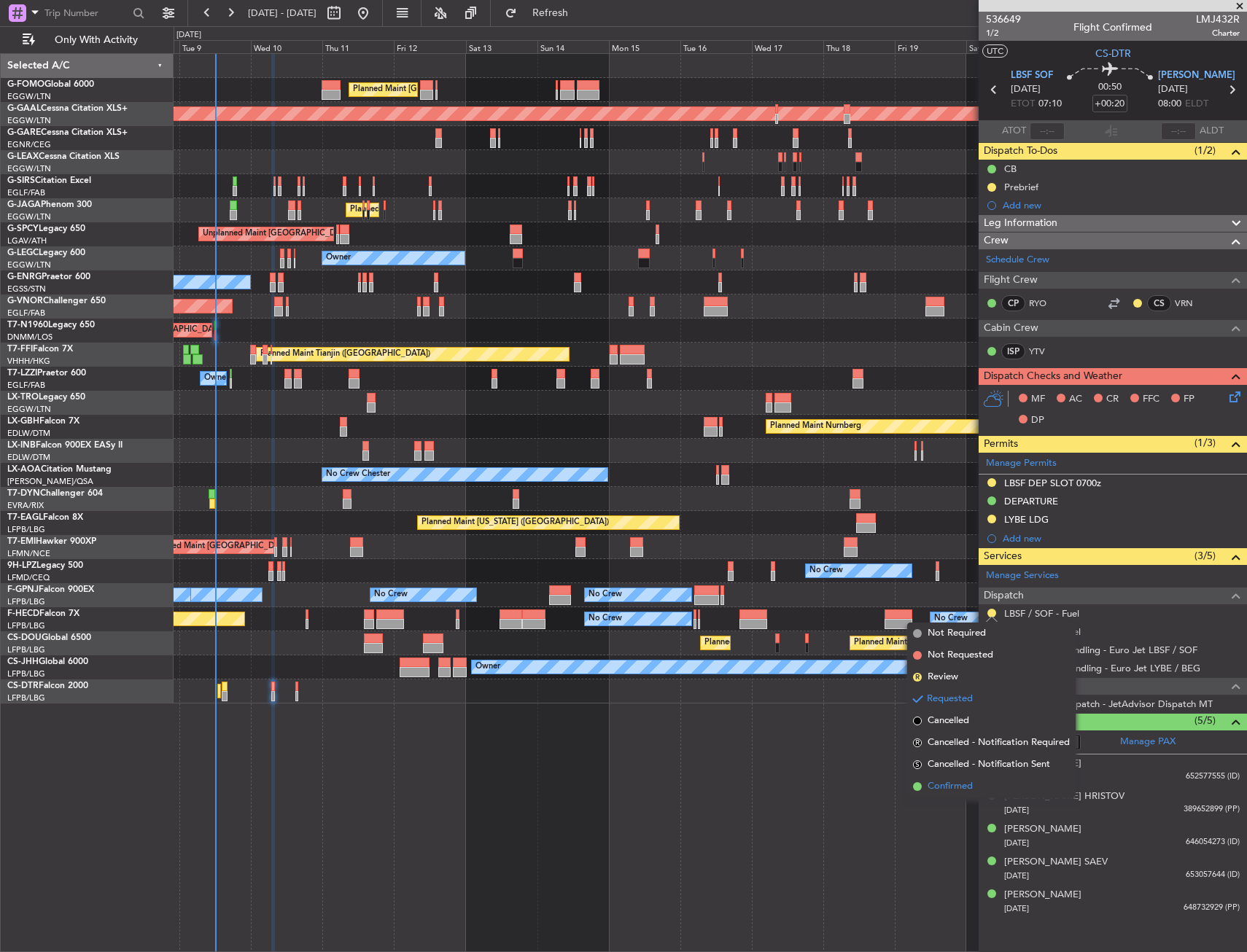
click at [950, 786] on span "Confirmed" at bounding box center [950, 786] width 45 height 14
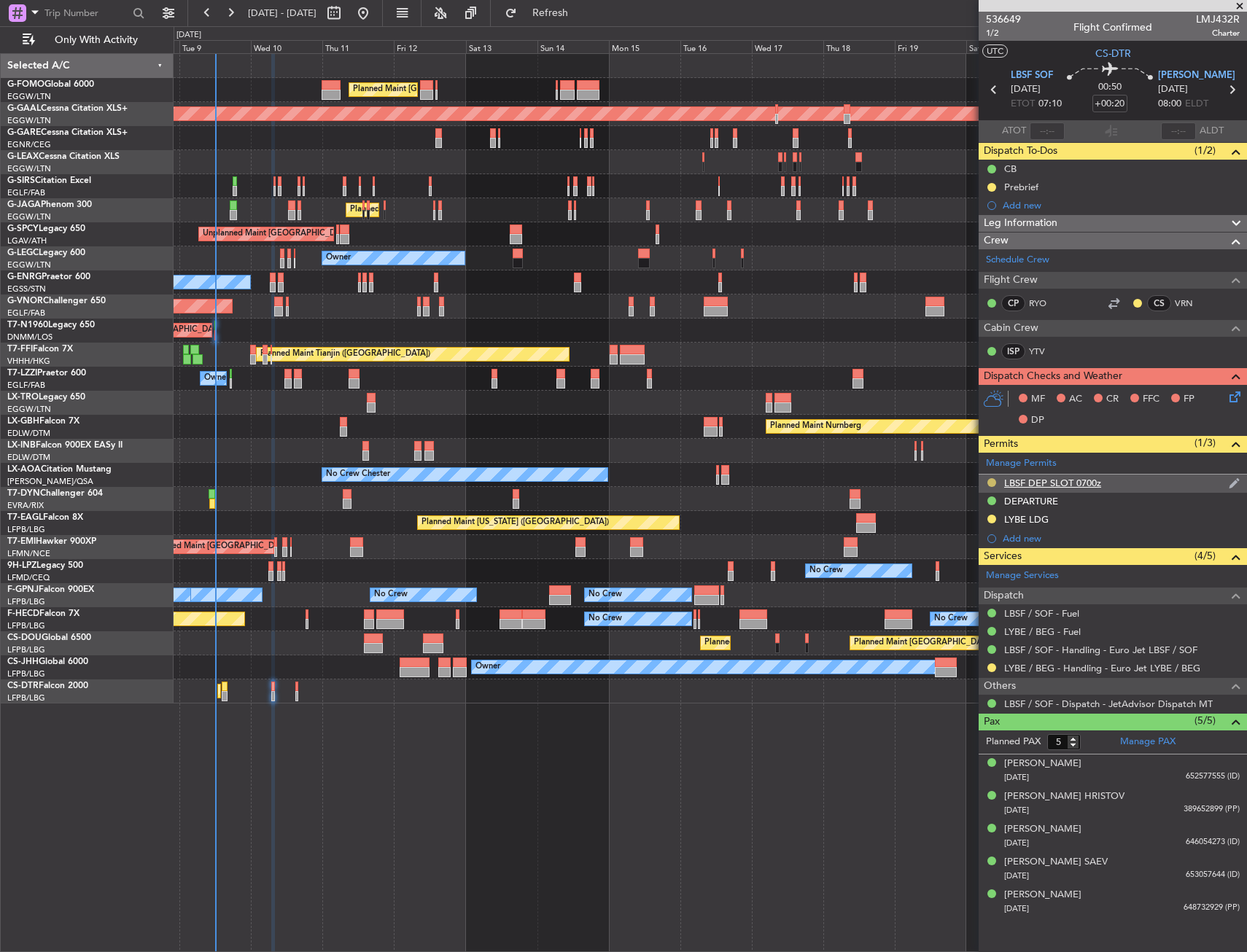
click at [993, 478] on button at bounding box center [992, 483] width 9 height 9
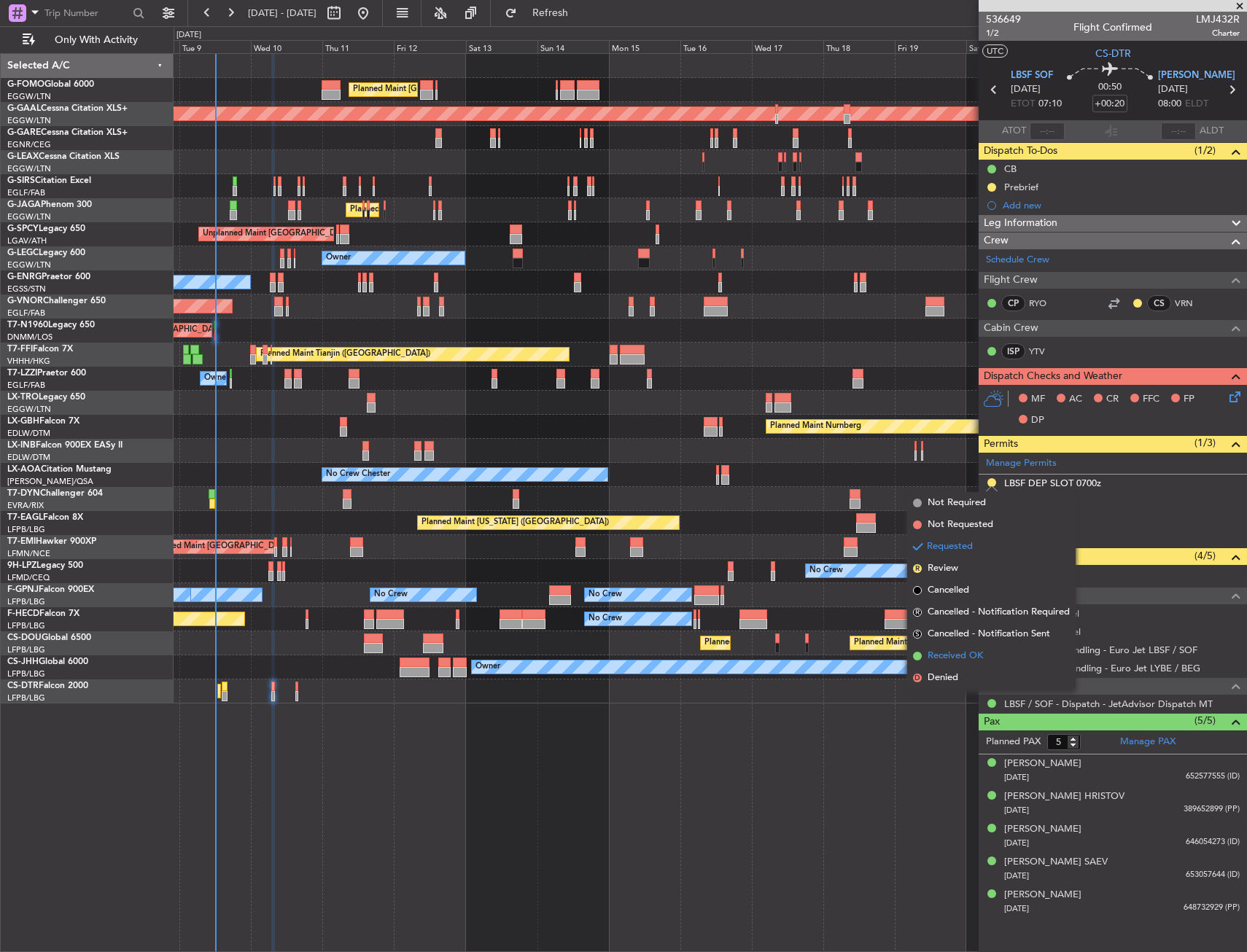
click at [958, 658] on span "Received OK" at bounding box center [955, 655] width 56 height 14
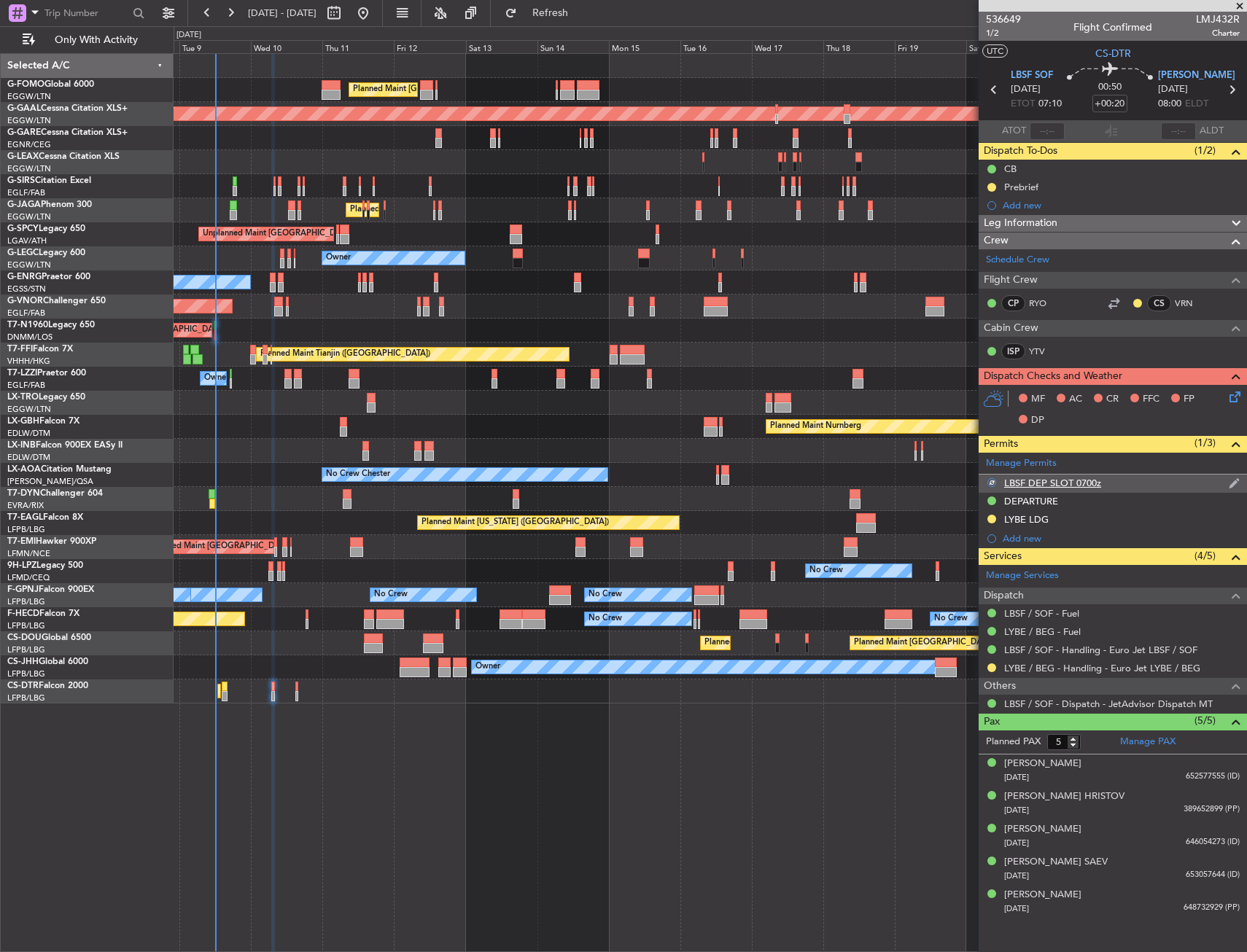
click at [1117, 484] on div "LBSF DEP SLOT 0700z" at bounding box center [1113, 484] width 268 height 18
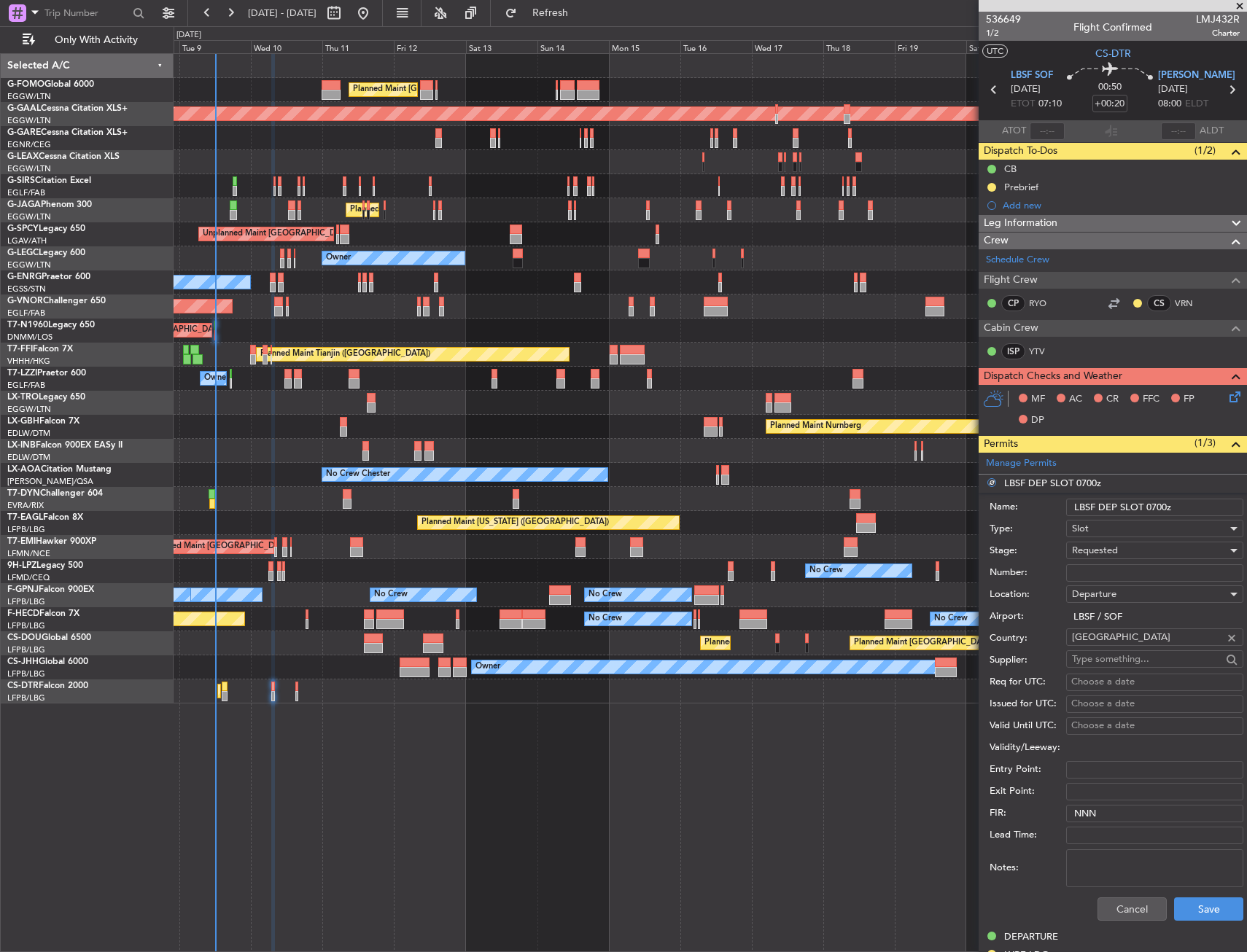
drag, startPoint x: 1165, startPoint y: 505, endPoint x: 1151, endPoint y: 507, distance: 14.1
click at [1151, 507] on input "LBSF DEP SLOT 0700z" at bounding box center [1154, 507] width 177 height 17
type input "LBSF DEP SLOT 0655z"
click at [1129, 548] on div "Requested" at bounding box center [1150, 550] width 155 height 22
click at [1108, 662] on span "Received OK" at bounding box center [1149, 661] width 153 height 22
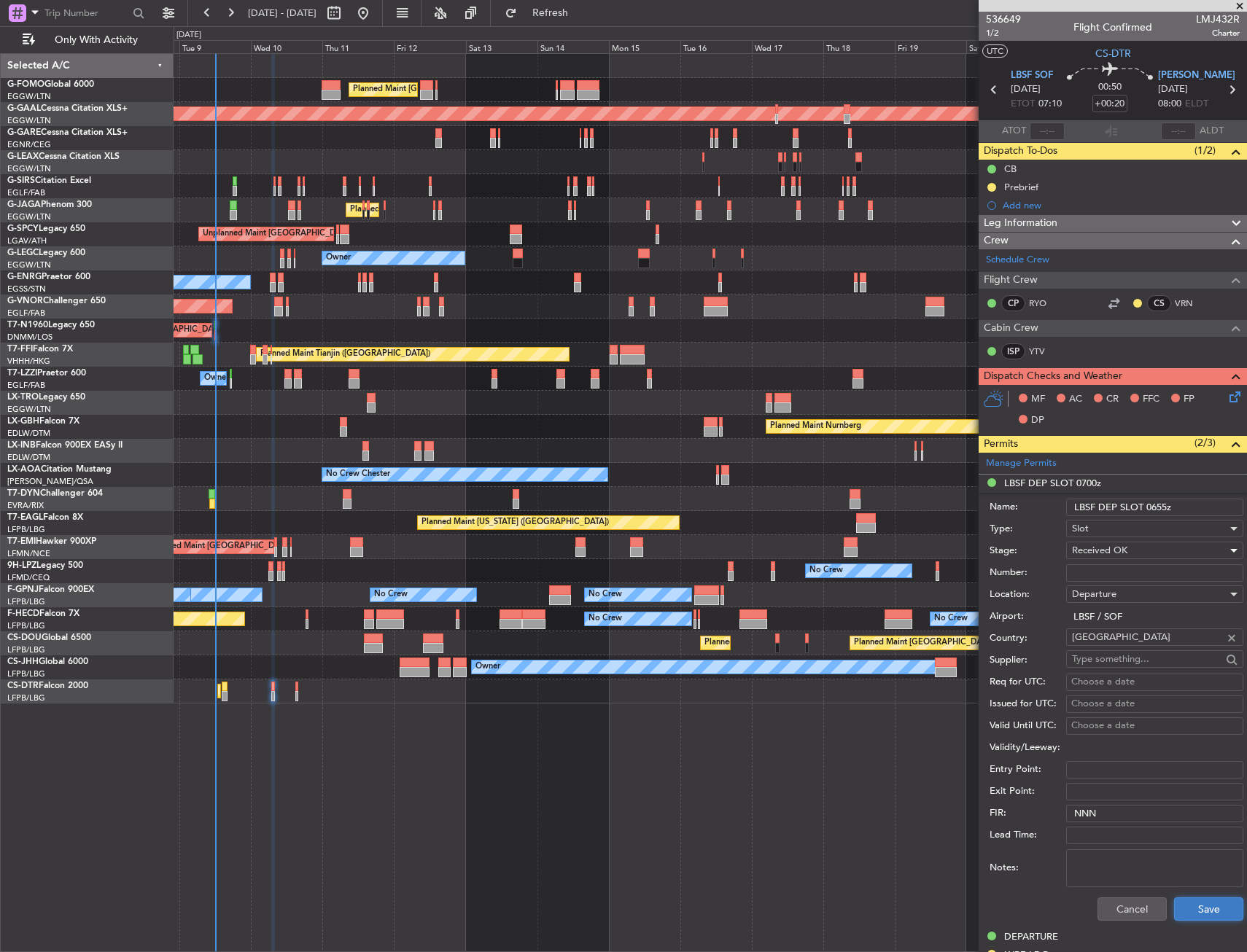
click at [1187, 900] on button "Save" at bounding box center [1209, 908] width 69 height 23
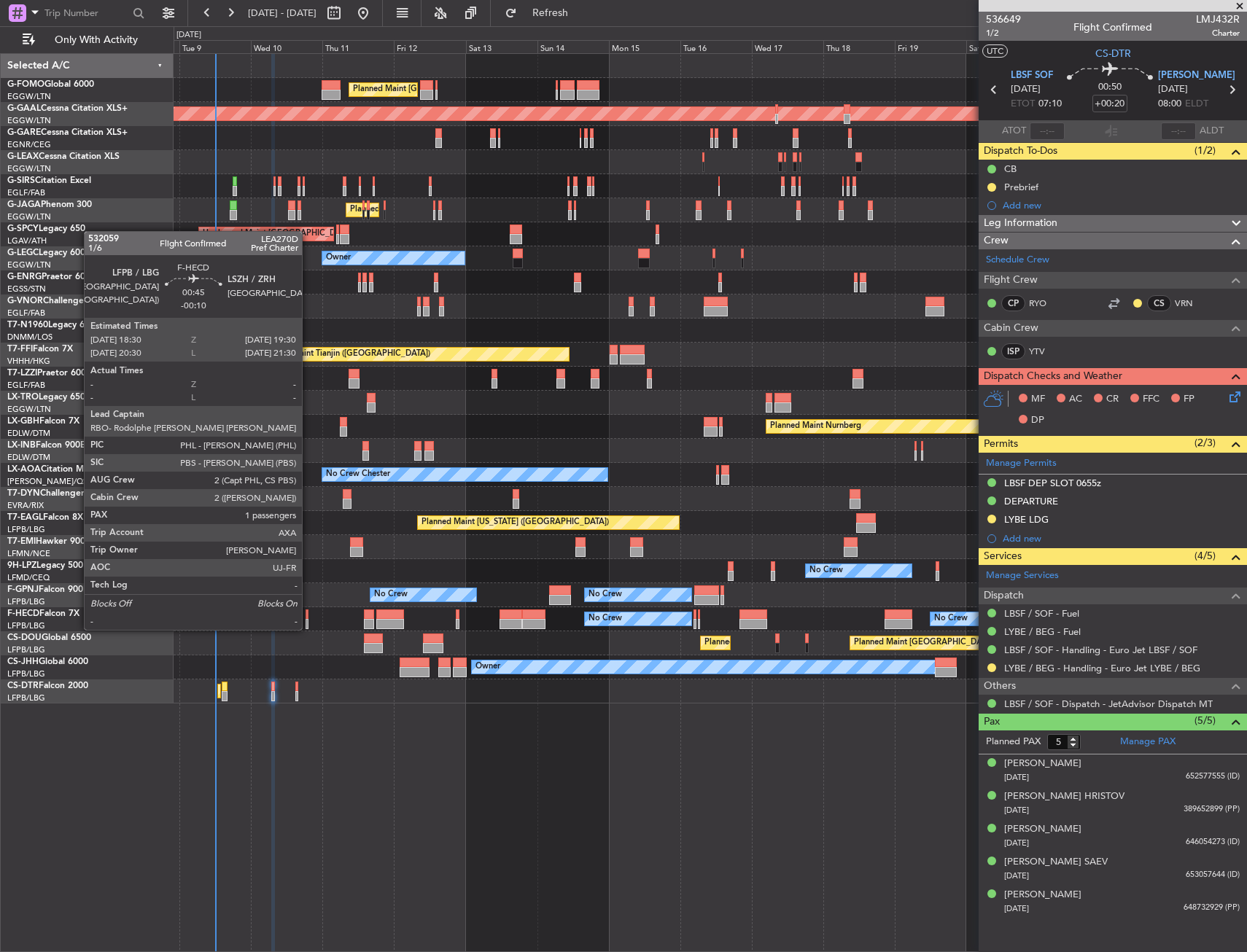
click at [308, 615] on div at bounding box center [307, 615] width 4 height 11
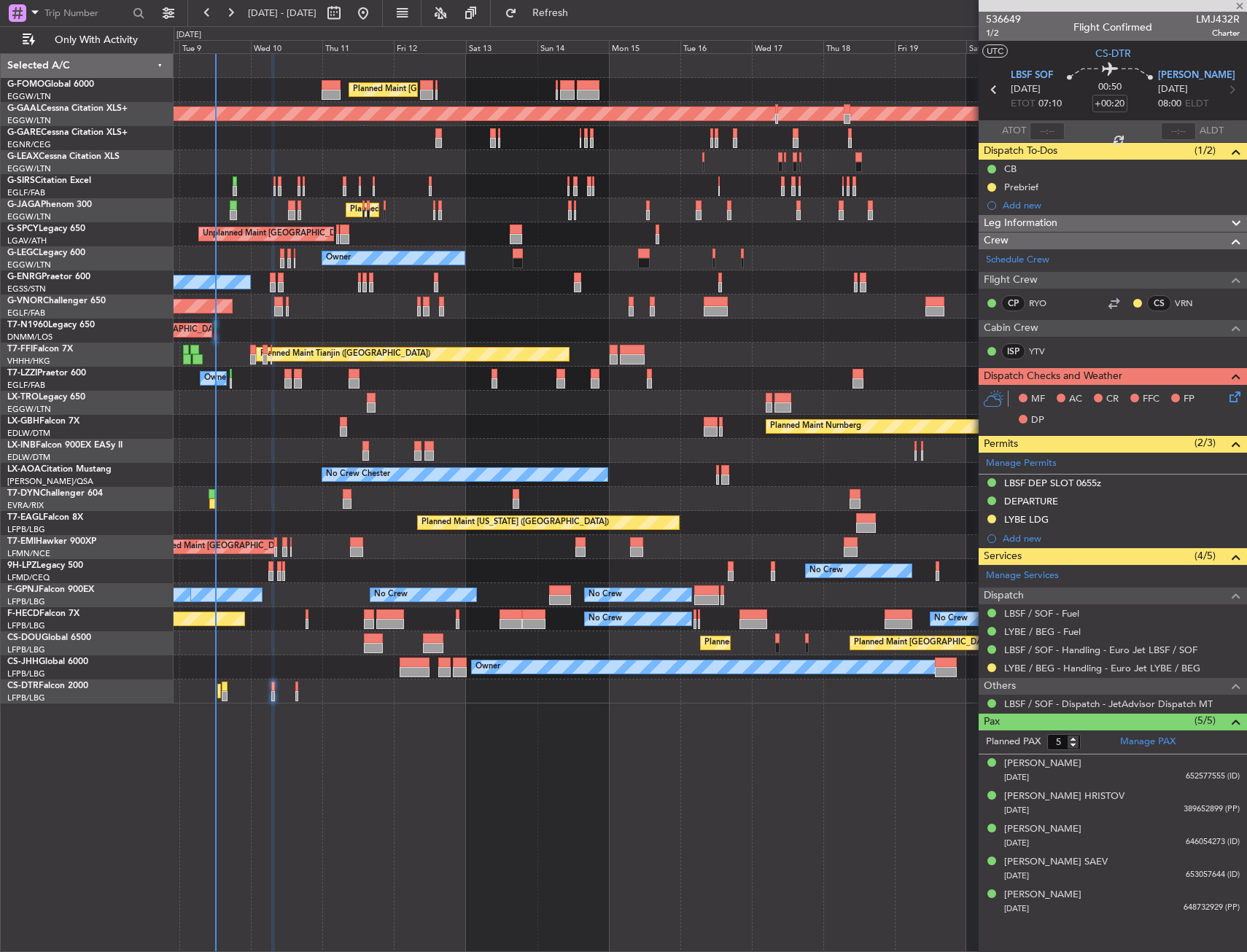
type input "-00:10"
type input "1"
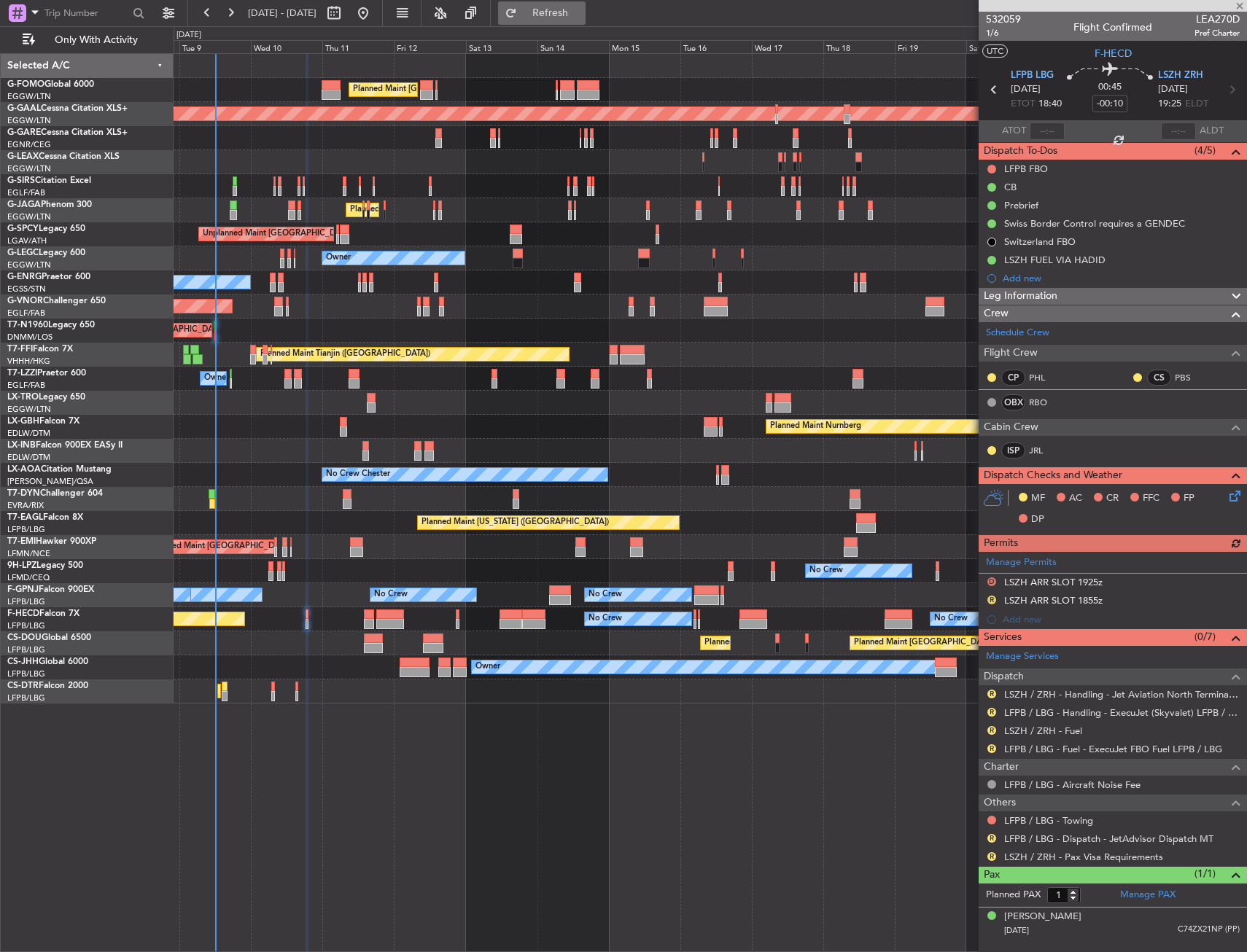
click at [567, 4] on button "Refresh" at bounding box center [542, 13] width 87 height 23
drag, startPoint x: 989, startPoint y: 597, endPoint x: 981, endPoint y: 632, distance: 35.9
click at [989, 597] on button "R" at bounding box center [992, 600] width 9 height 9
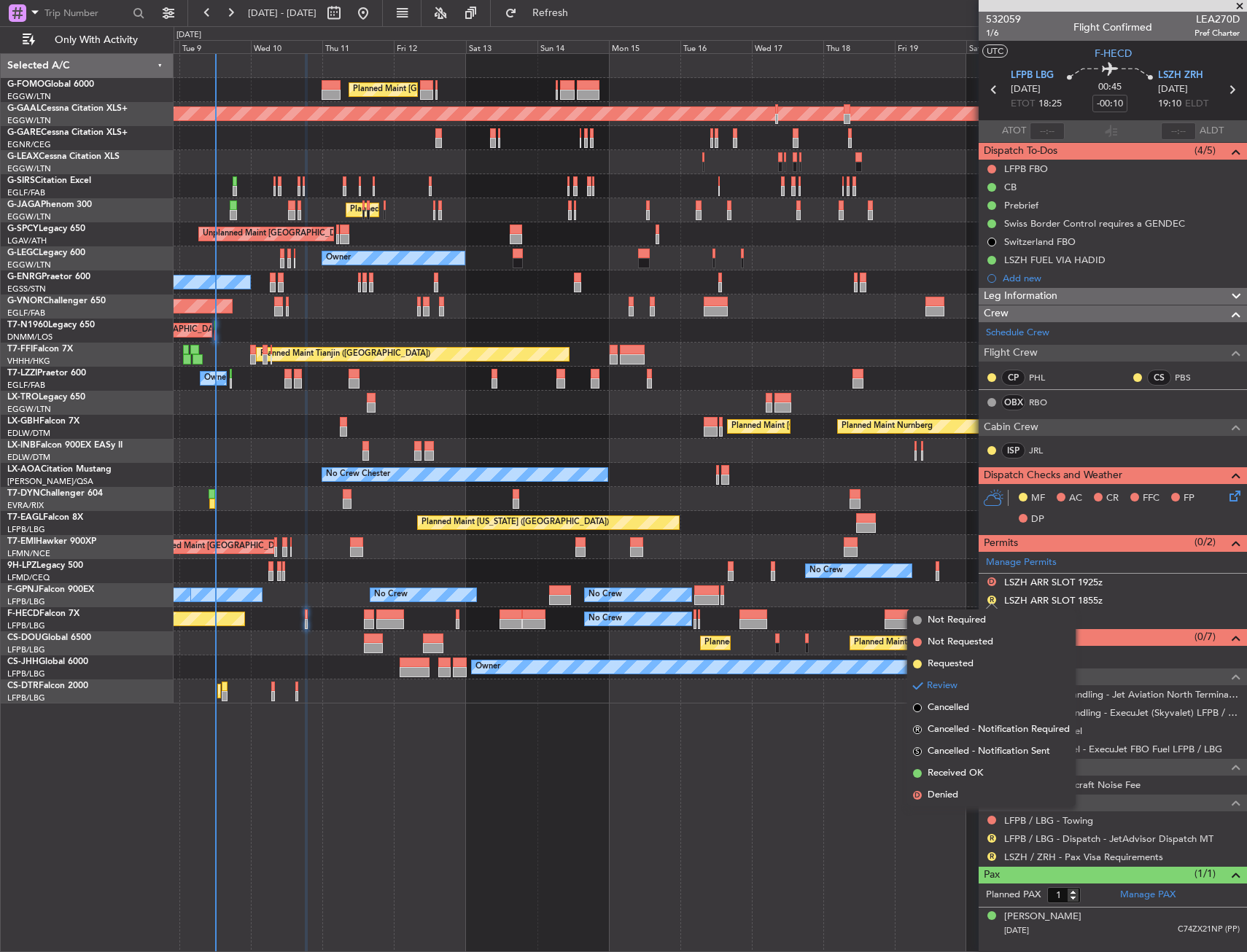
click at [936, 768] on span "Received OK" at bounding box center [955, 773] width 56 height 14
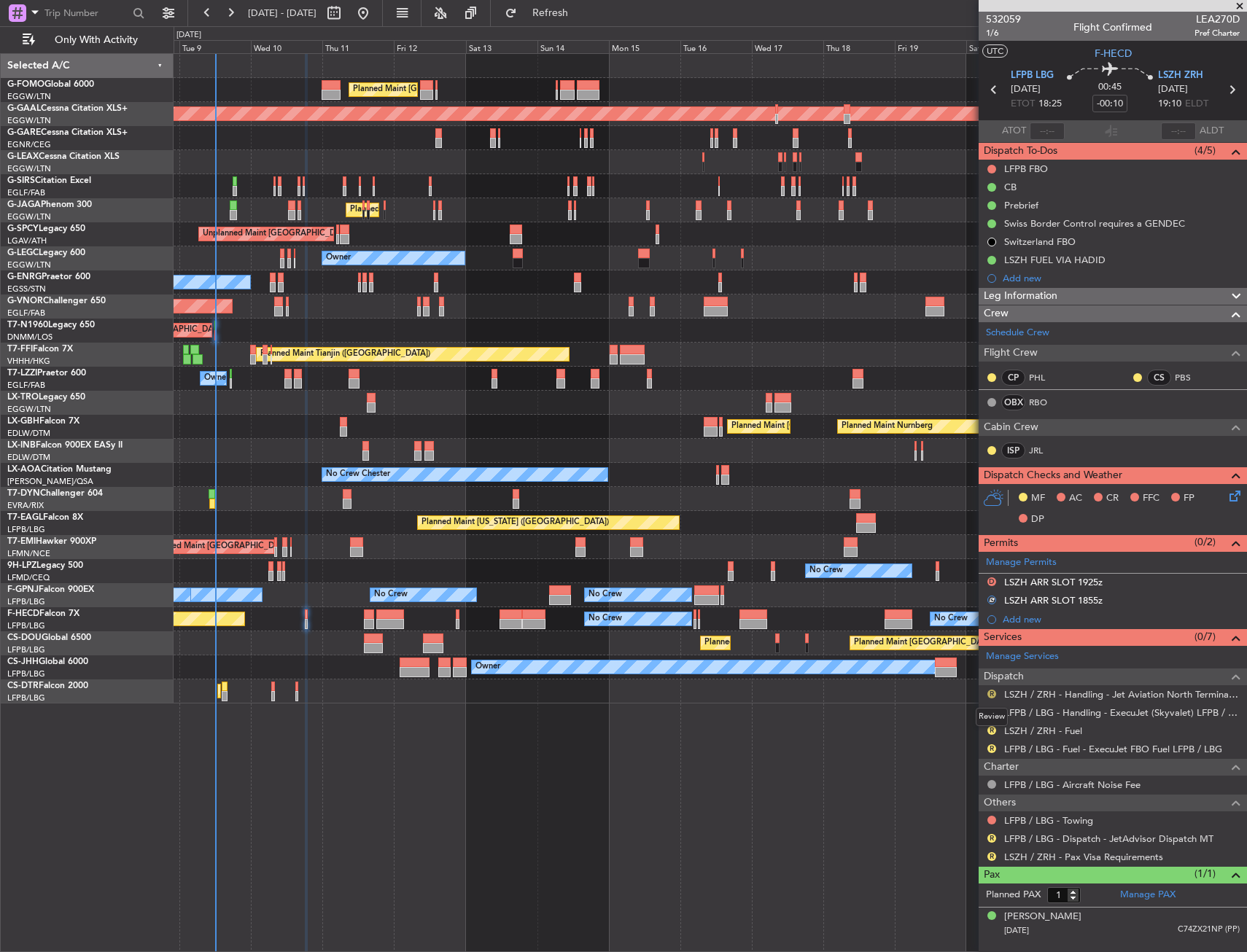
click at [991, 690] on button "R" at bounding box center [992, 694] width 9 height 9
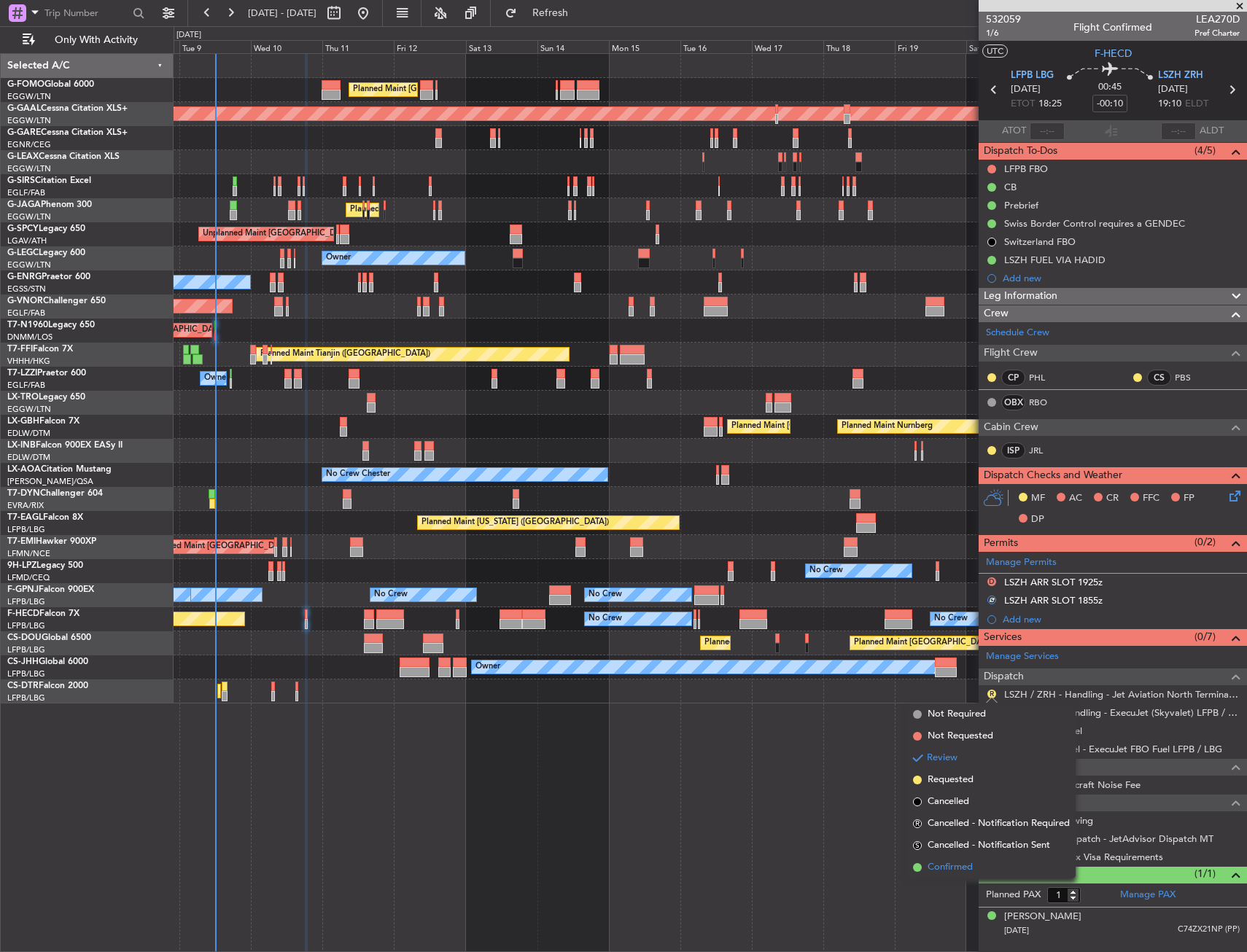
click at [953, 867] on span "Confirmed" at bounding box center [950, 867] width 45 height 14
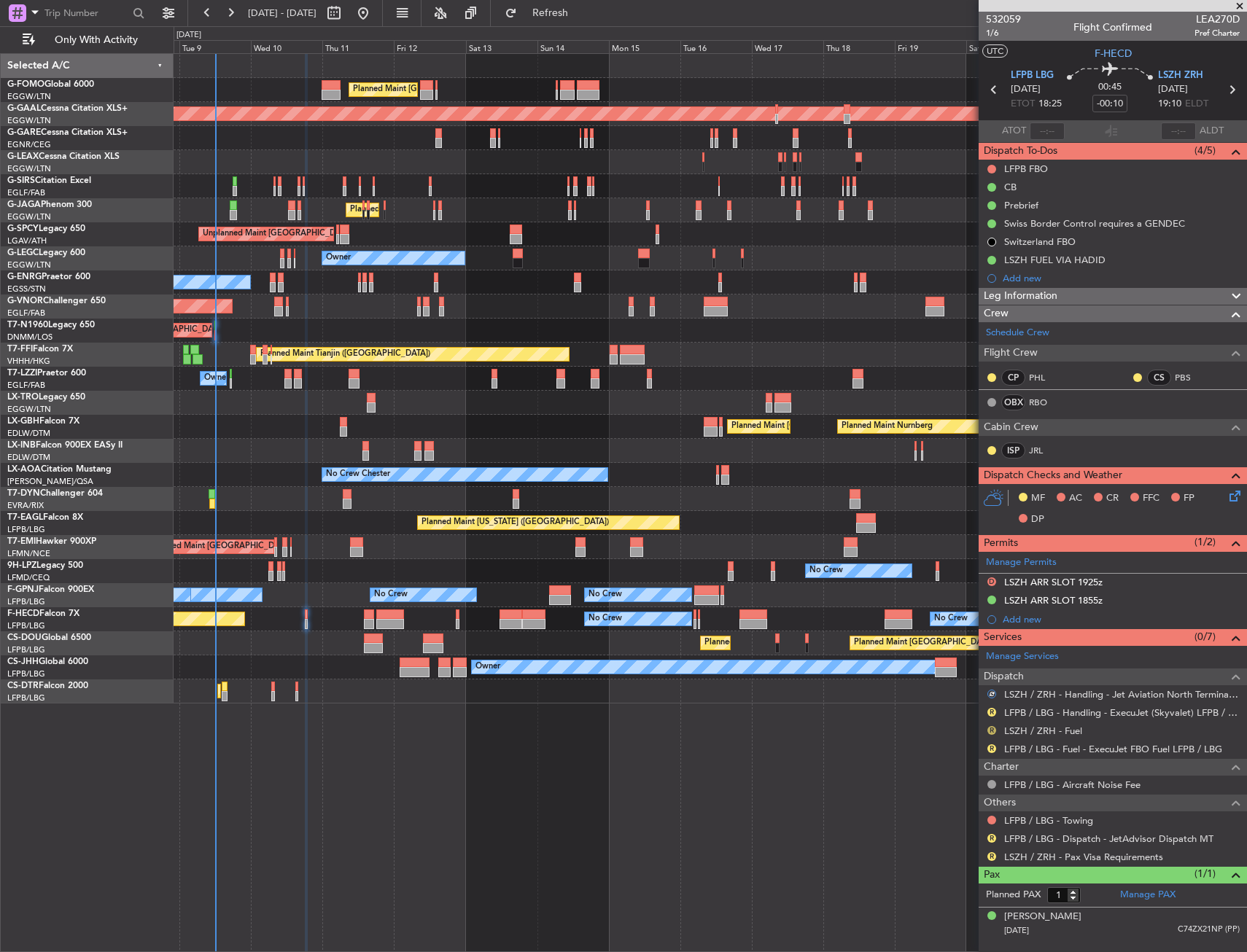
click at [989, 731] on button "R" at bounding box center [992, 731] width 9 height 9
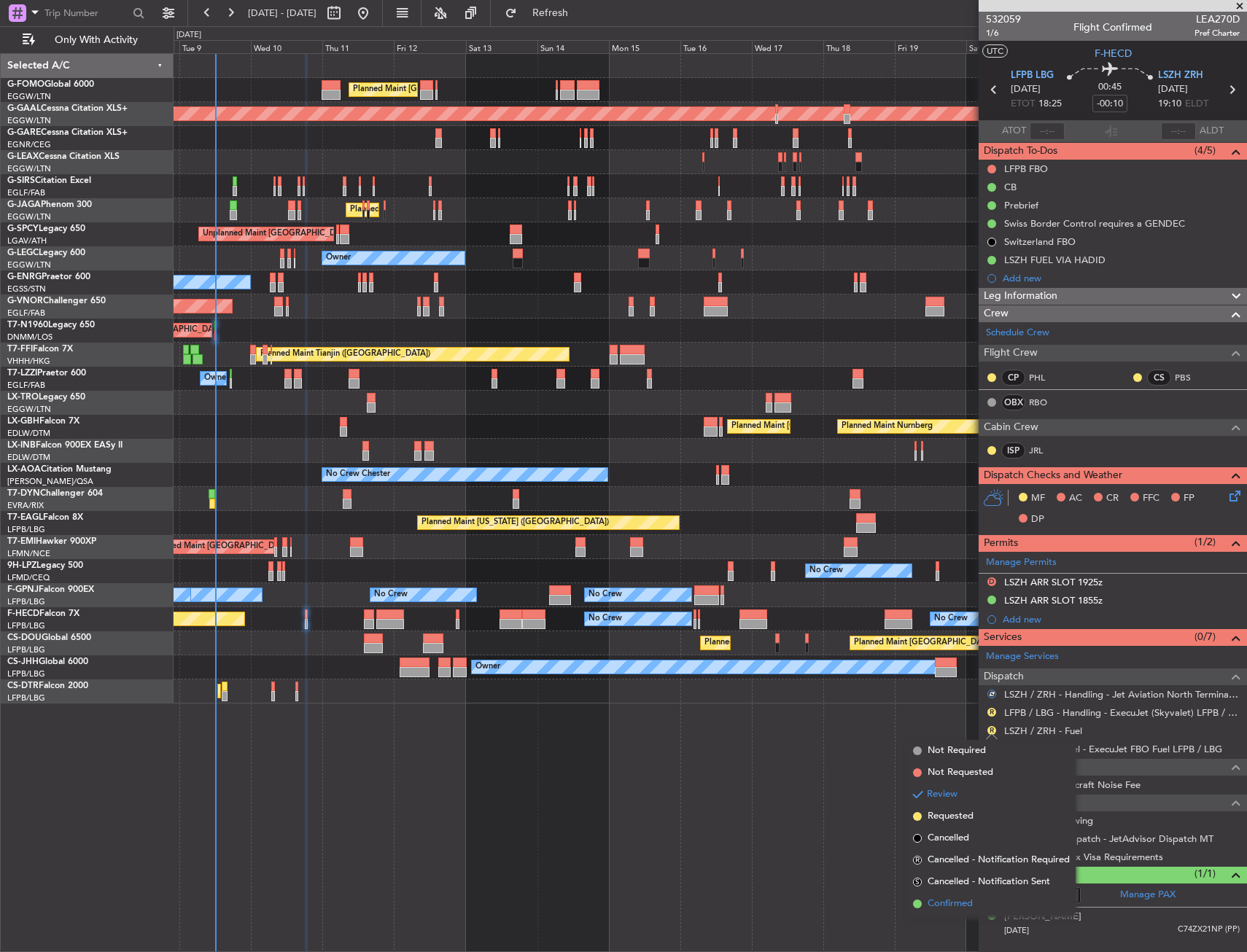
click at [941, 900] on span "Confirmed" at bounding box center [950, 903] width 45 height 14
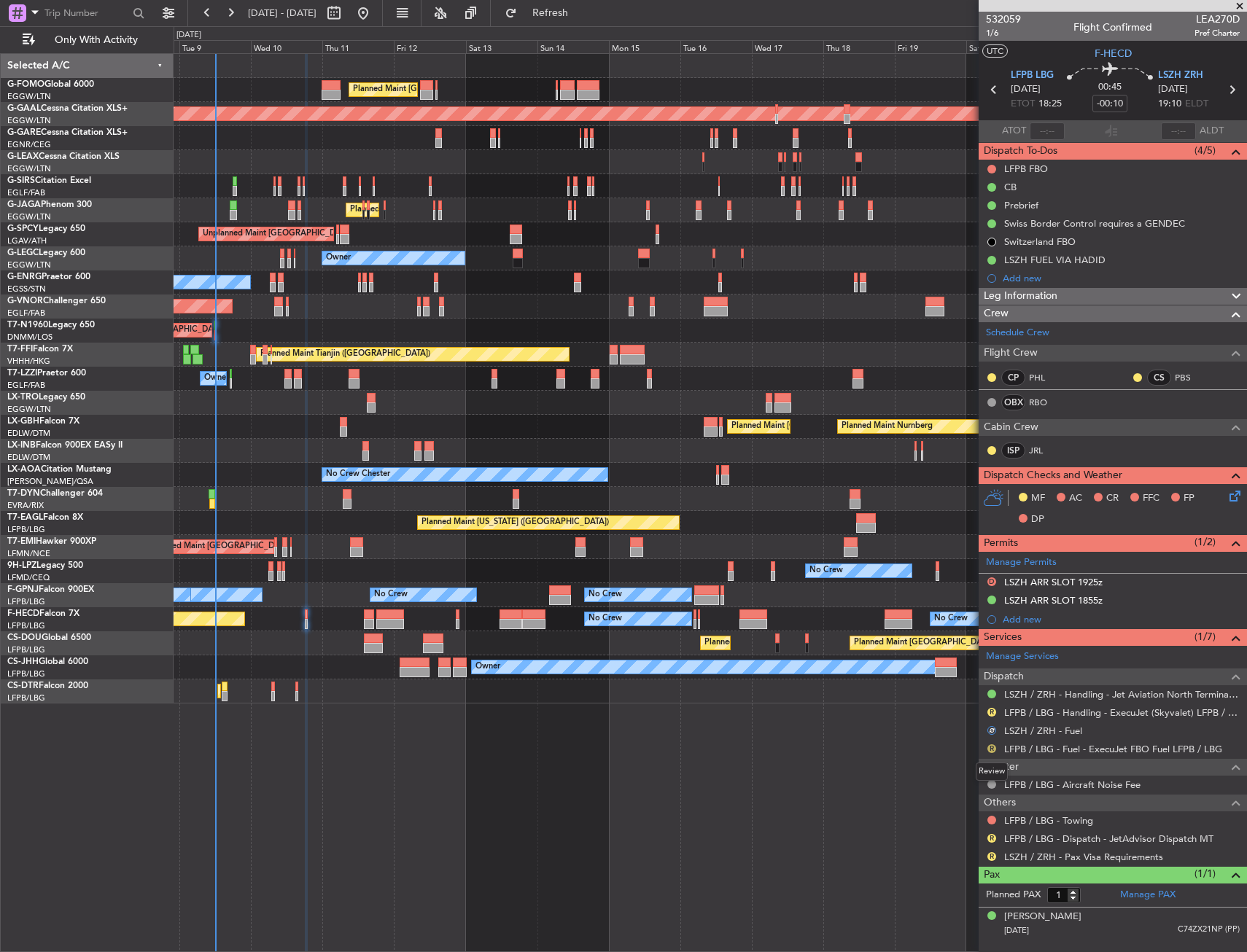
click at [990, 746] on button "R" at bounding box center [992, 749] width 9 height 9
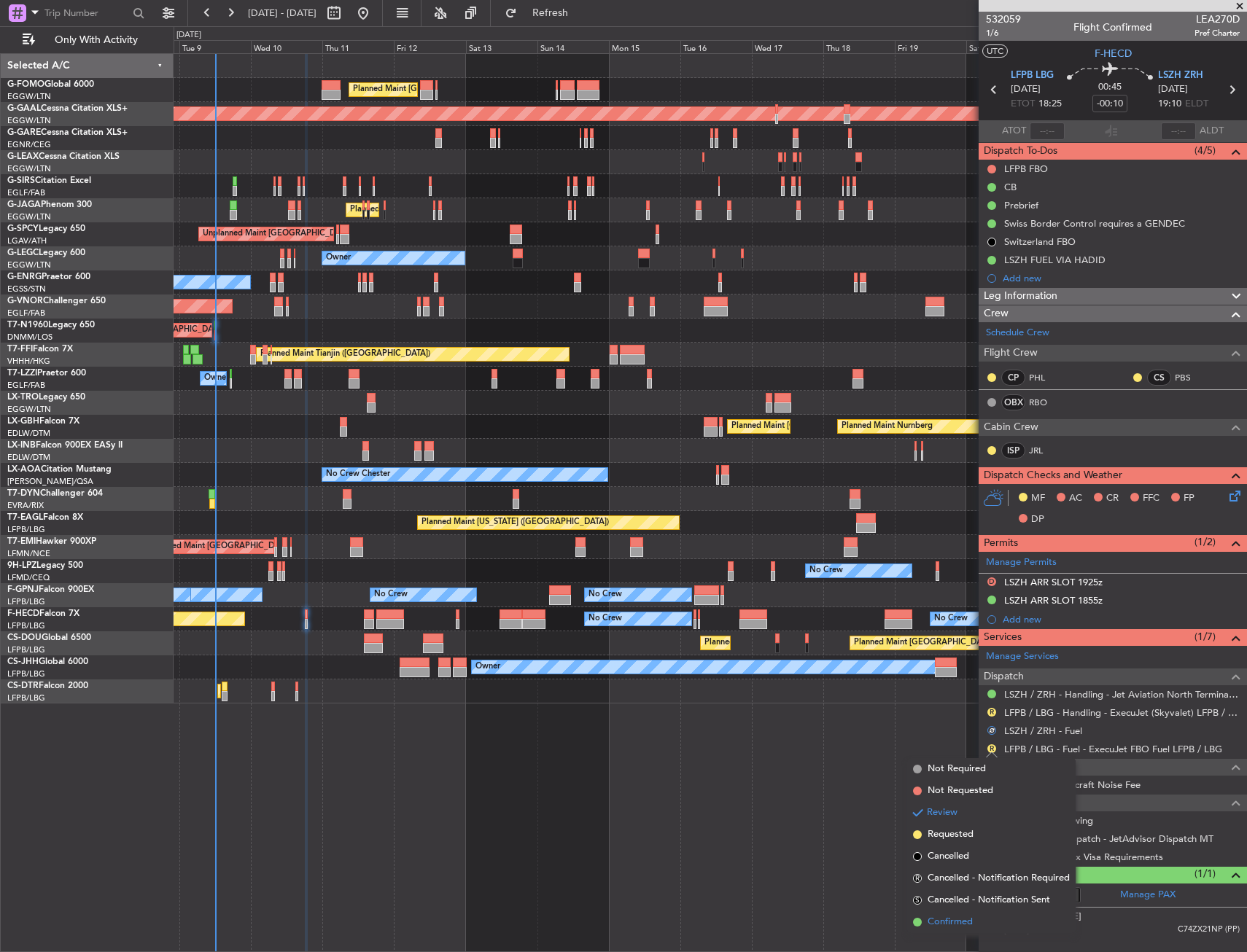
click at [950, 924] on span "Confirmed" at bounding box center [950, 921] width 45 height 14
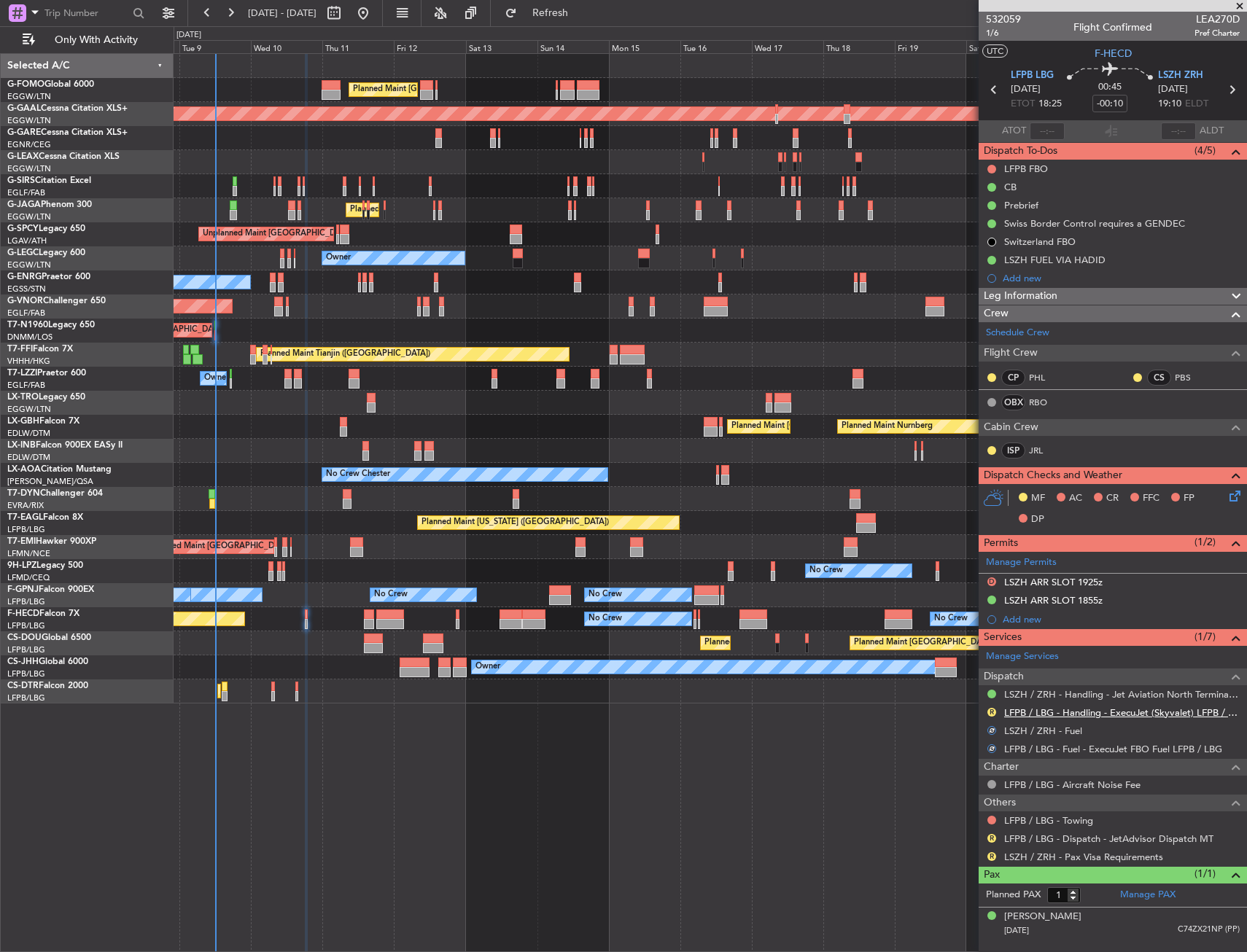
click at [1041, 708] on link "LFPB / LBG - Handling - ExecuJet (Skyvalet) LFPB / LBG" at bounding box center [1122, 712] width 236 height 12
click at [1051, 694] on link "LSZH / ZRH - Handling - Jet Aviation North Terminal LSZH / ZRH" at bounding box center [1122, 694] width 236 height 12
drag, startPoint x: 993, startPoint y: 30, endPoint x: 992, endPoint y: 42, distance: 12.0
click at [993, 30] on span "1/6" at bounding box center [1003, 33] width 35 height 12
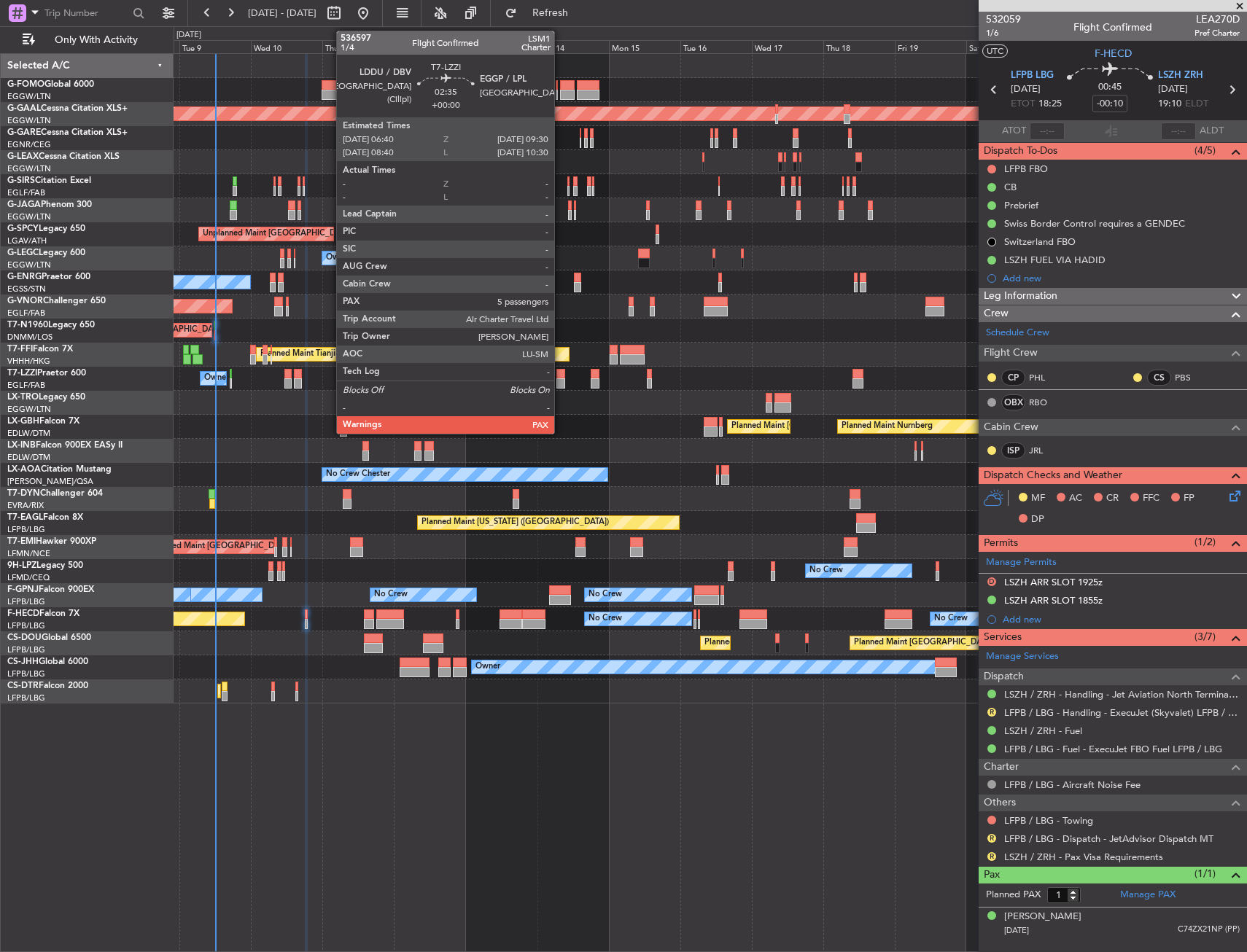
click at [561, 380] on div at bounding box center [561, 383] width 9 height 11
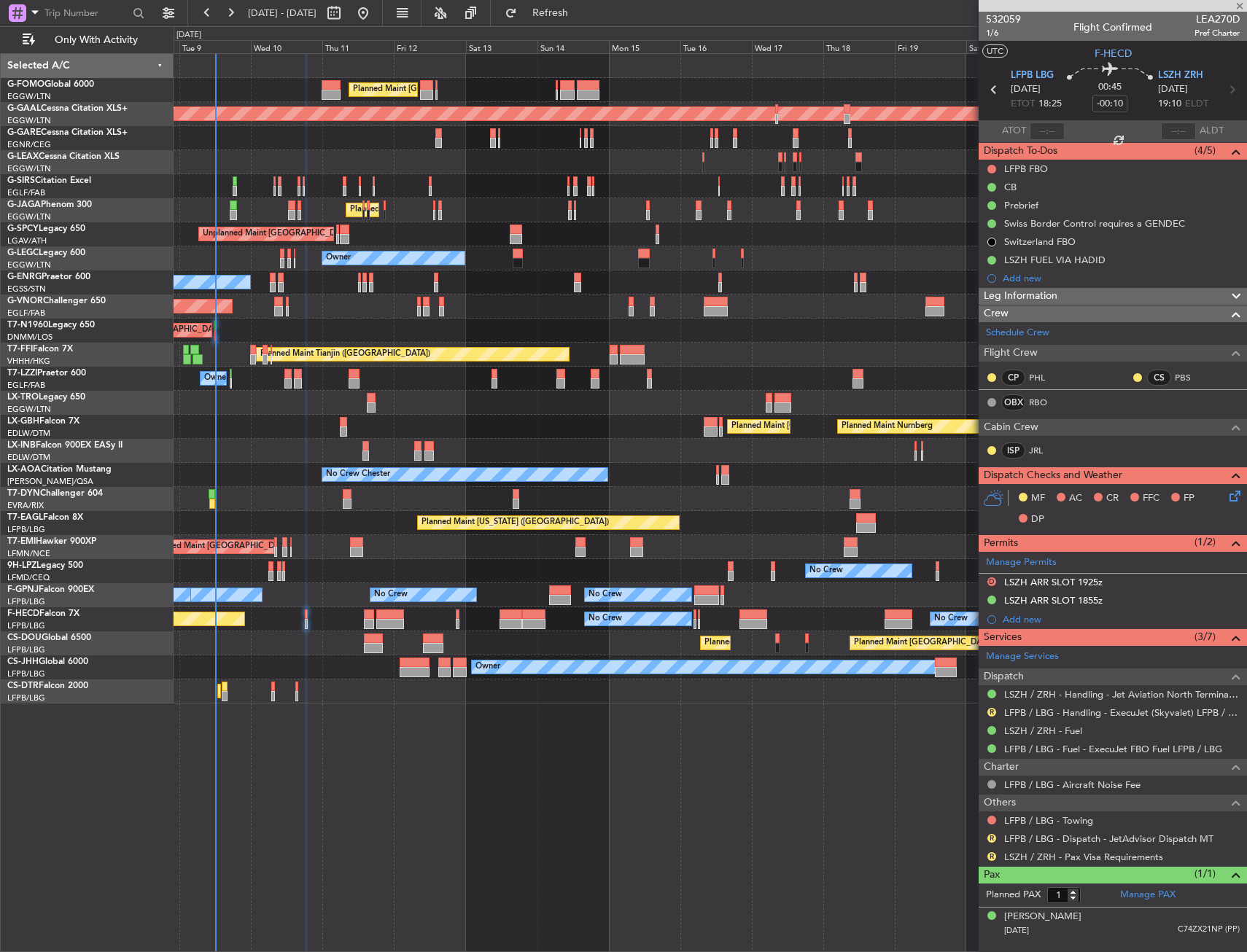
type input "5"
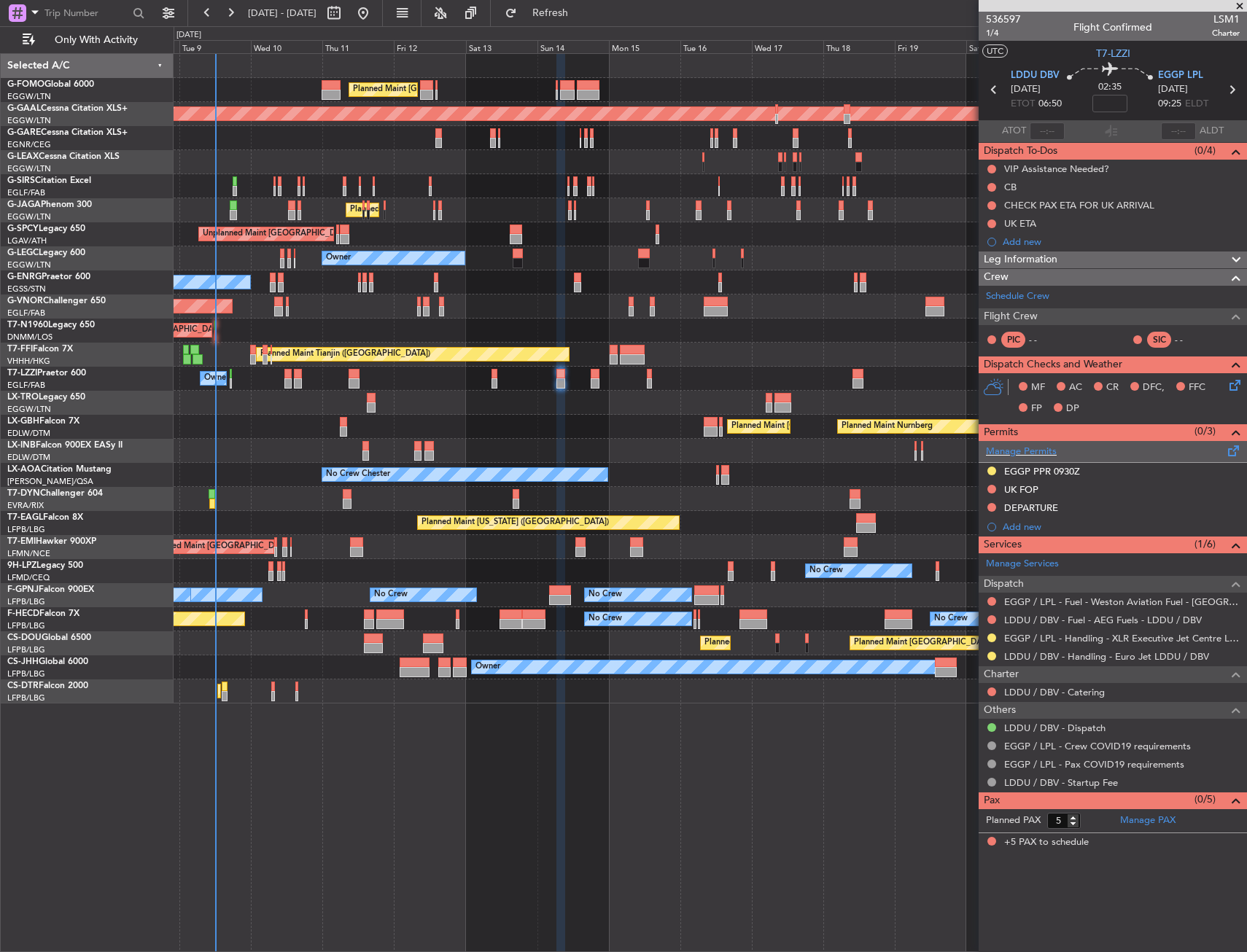
click at [1057, 453] on div "Manage Permits" at bounding box center [1113, 451] width 268 height 22
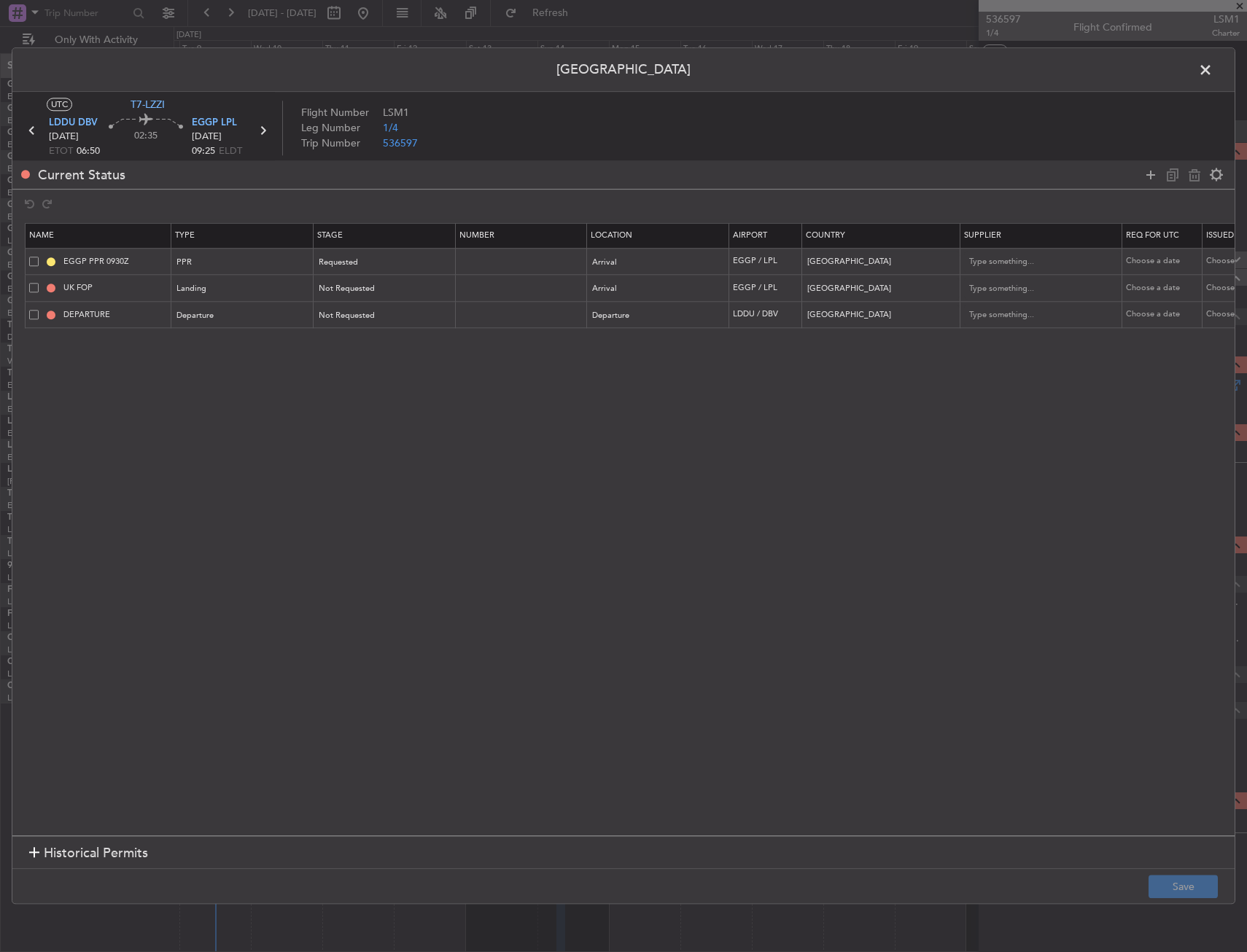
click at [34, 285] on span at bounding box center [34, 287] width 10 height 10
click at [39, 282] on input "checkbox" at bounding box center [39, 282] width 0 height 0
click at [1199, 175] on icon at bounding box center [1194, 175] width 17 height 17
type input "DEPARTURE"
type input "Croatia"
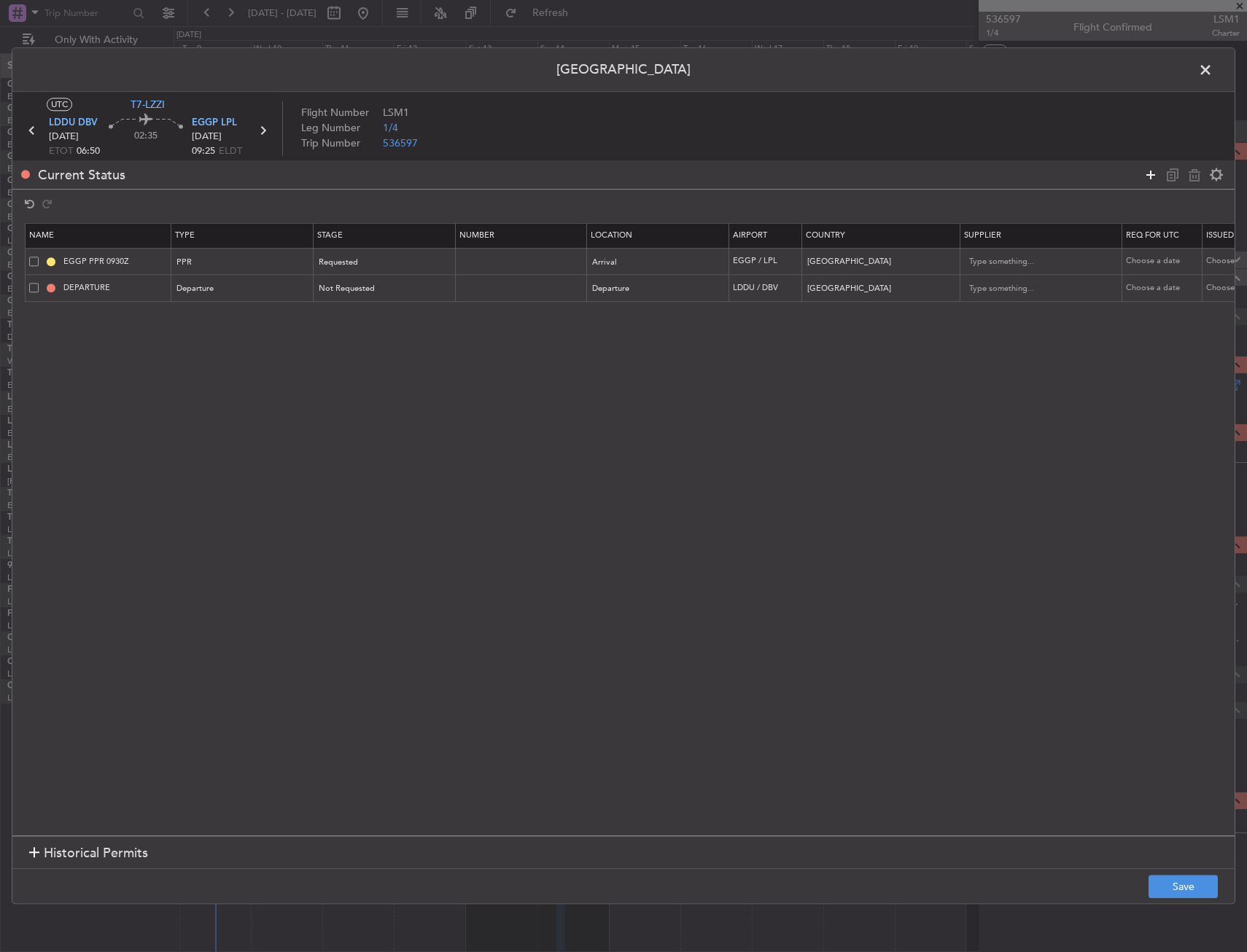
click at [1157, 175] on icon at bounding box center [1150, 175] width 17 height 17
click at [249, 323] on div "Type" at bounding box center [238, 316] width 121 height 22
click at [195, 481] on span "Landing" at bounding box center [243, 478] width 130 height 22
click at [636, 299] on div "Departure" at bounding box center [653, 289] width 121 height 22
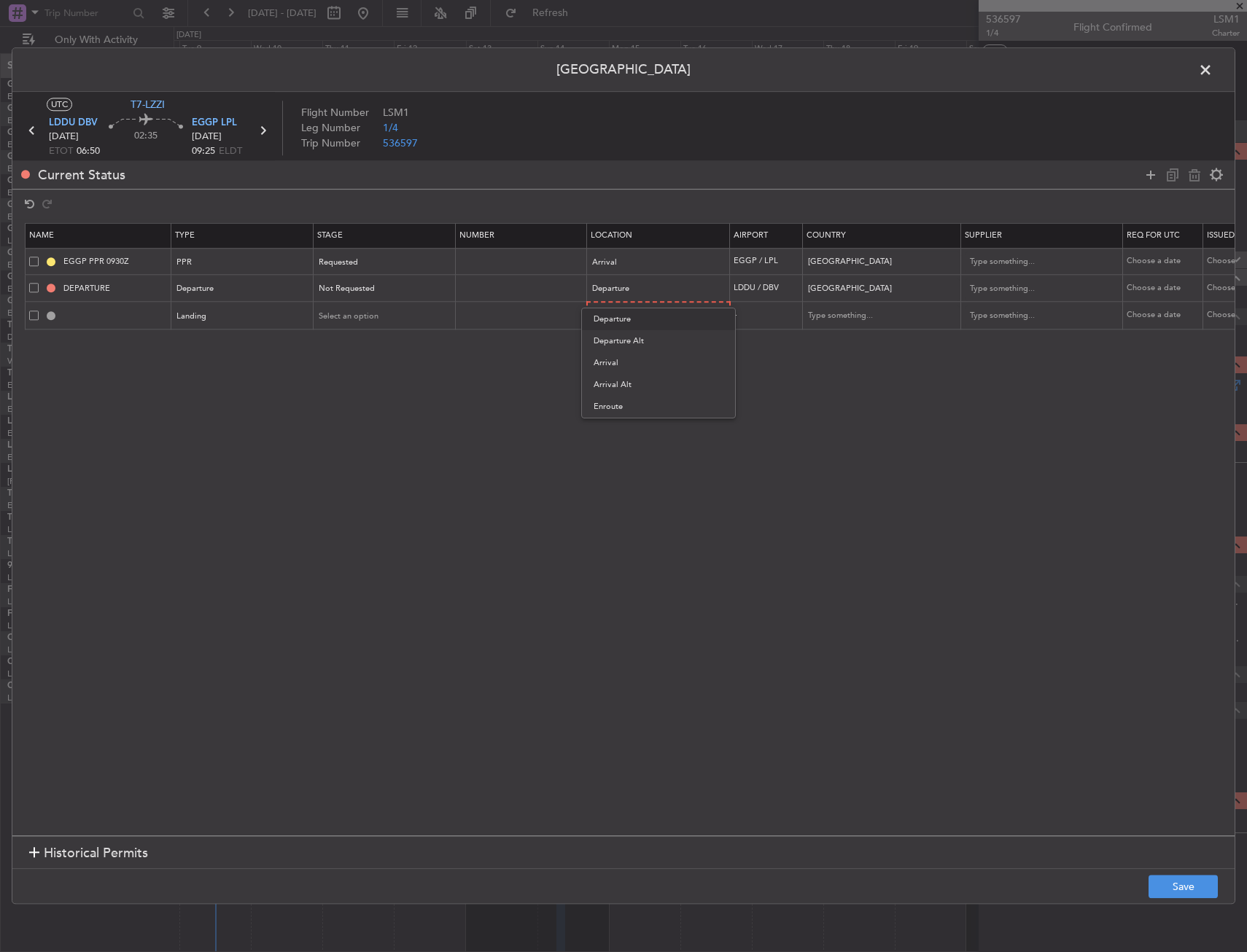
click at [494, 400] on div at bounding box center [623, 476] width 1247 height 952
click at [646, 322] on span "Select an option" at bounding box center [623, 316] width 60 height 11
click at [615, 398] on span "Arrival" at bounding box center [659, 390] width 130 height 22
click at [396, 323] on div "Select an option" at bounding box center [380, 316] width 121 height 22
click at [369, 371] on span "Not Requested" at bounding box center [385, 368] width 130 height 22
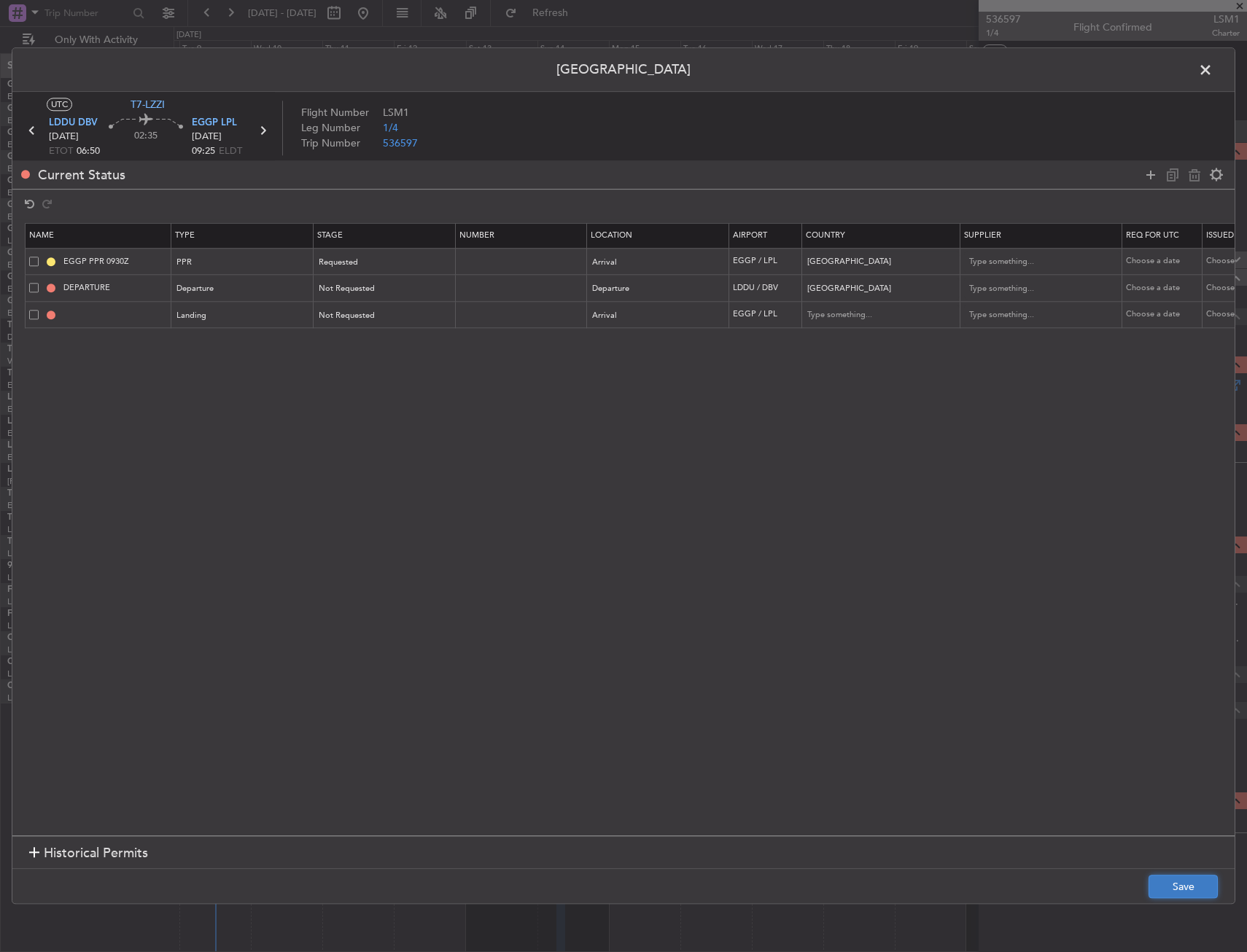
click at [1193, 896] on button "Save" at bounding box center [1183, 886] width 69 height 23
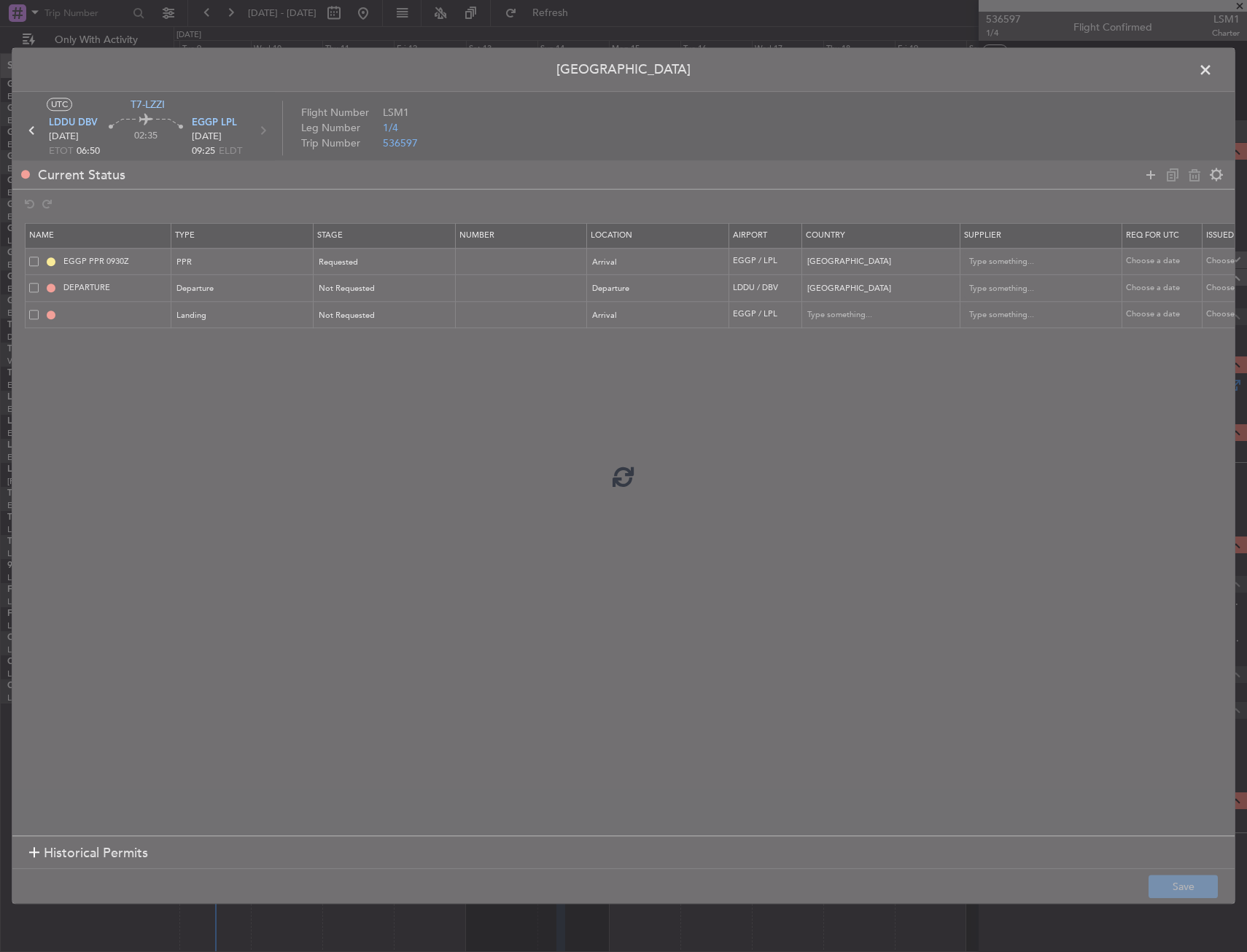
type input "EGGP LDG"
type input "United Kingdom"
type input "NNN"
type input "2"
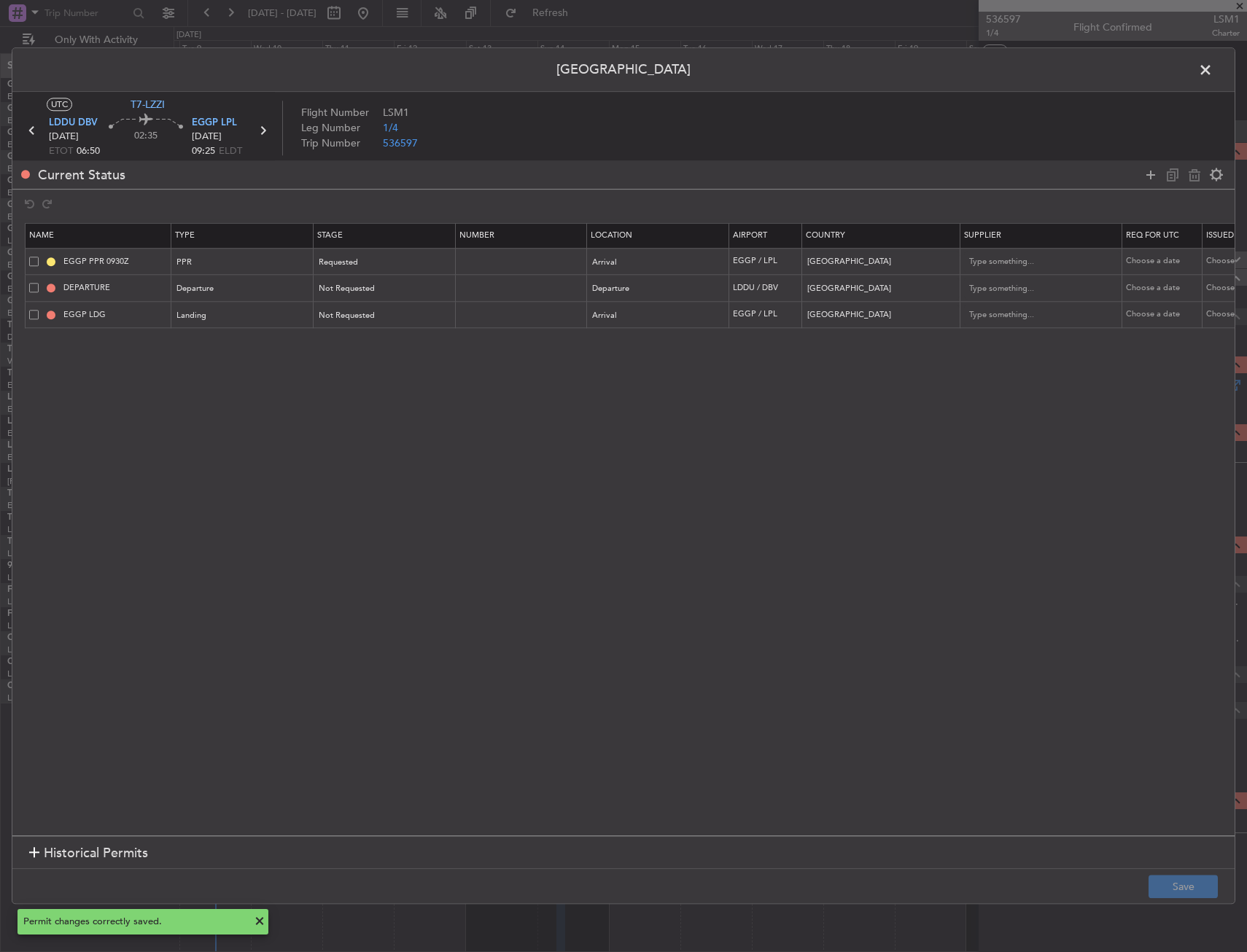
click at [1212, 69] on span at bounding box center [1212, 73] width 0 height 29
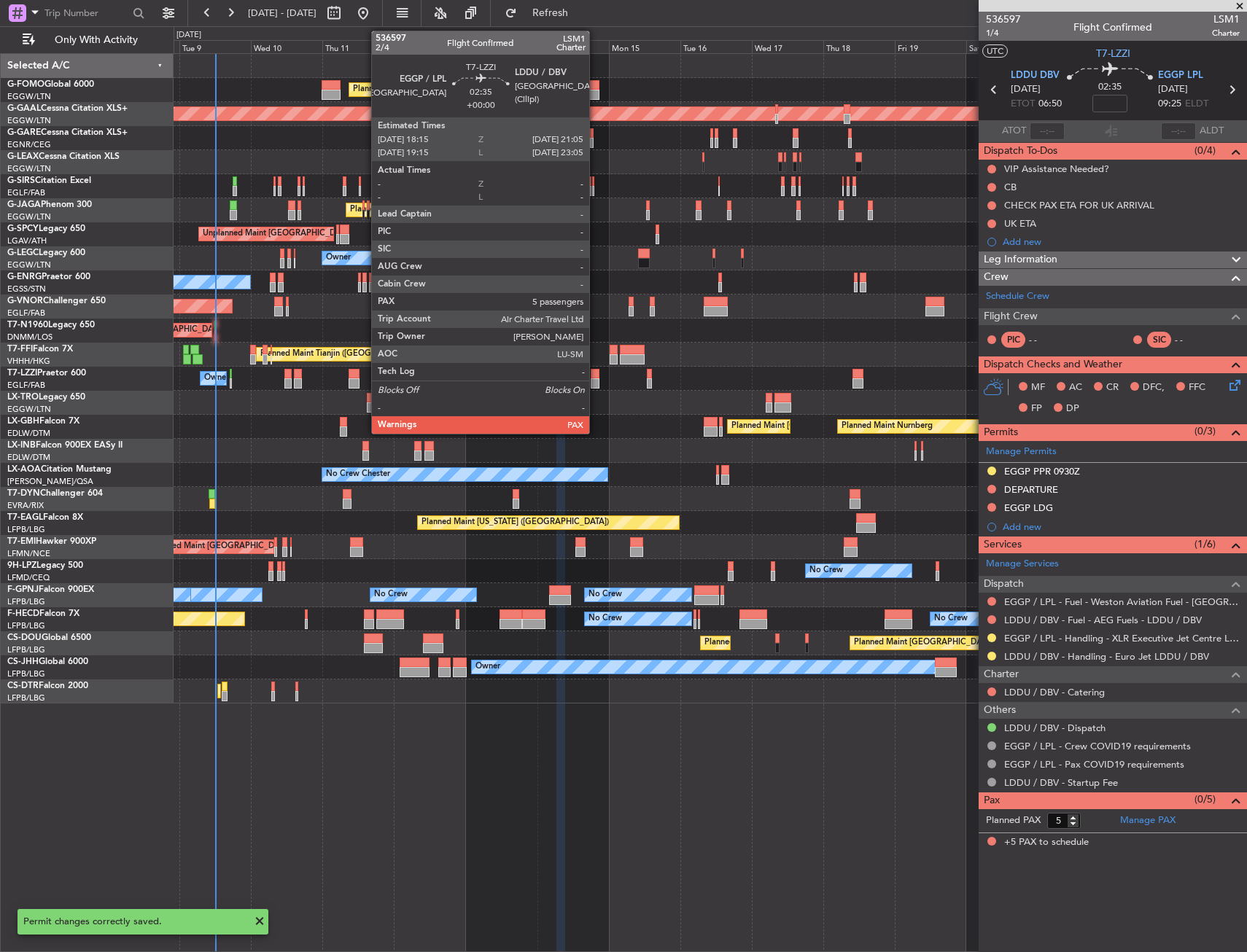
click at [596, 377] on div at bounding box center [595, 374] width 9 height 11
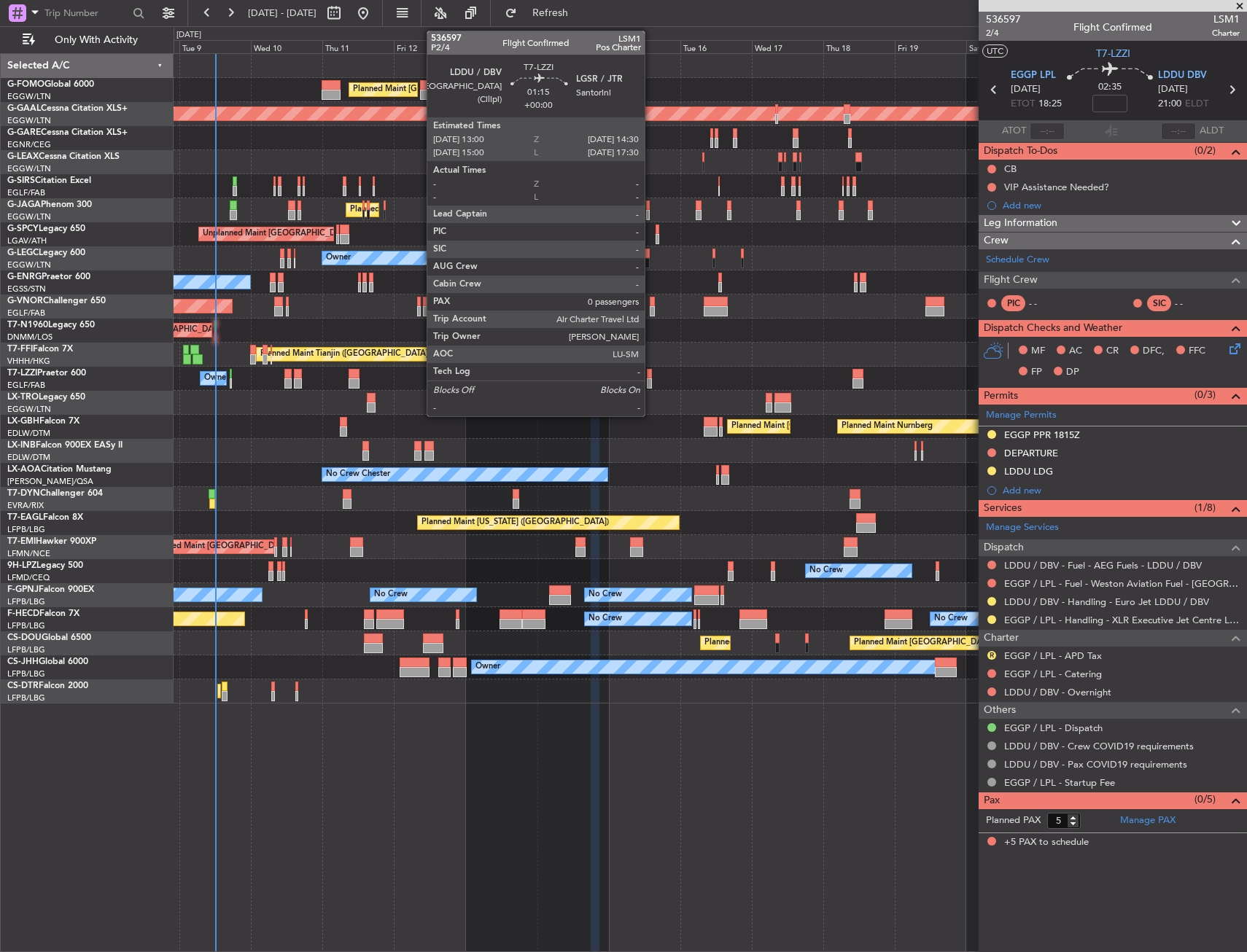
click at [651, 373] on div at bounding box center [649, 374] width 5 height 11
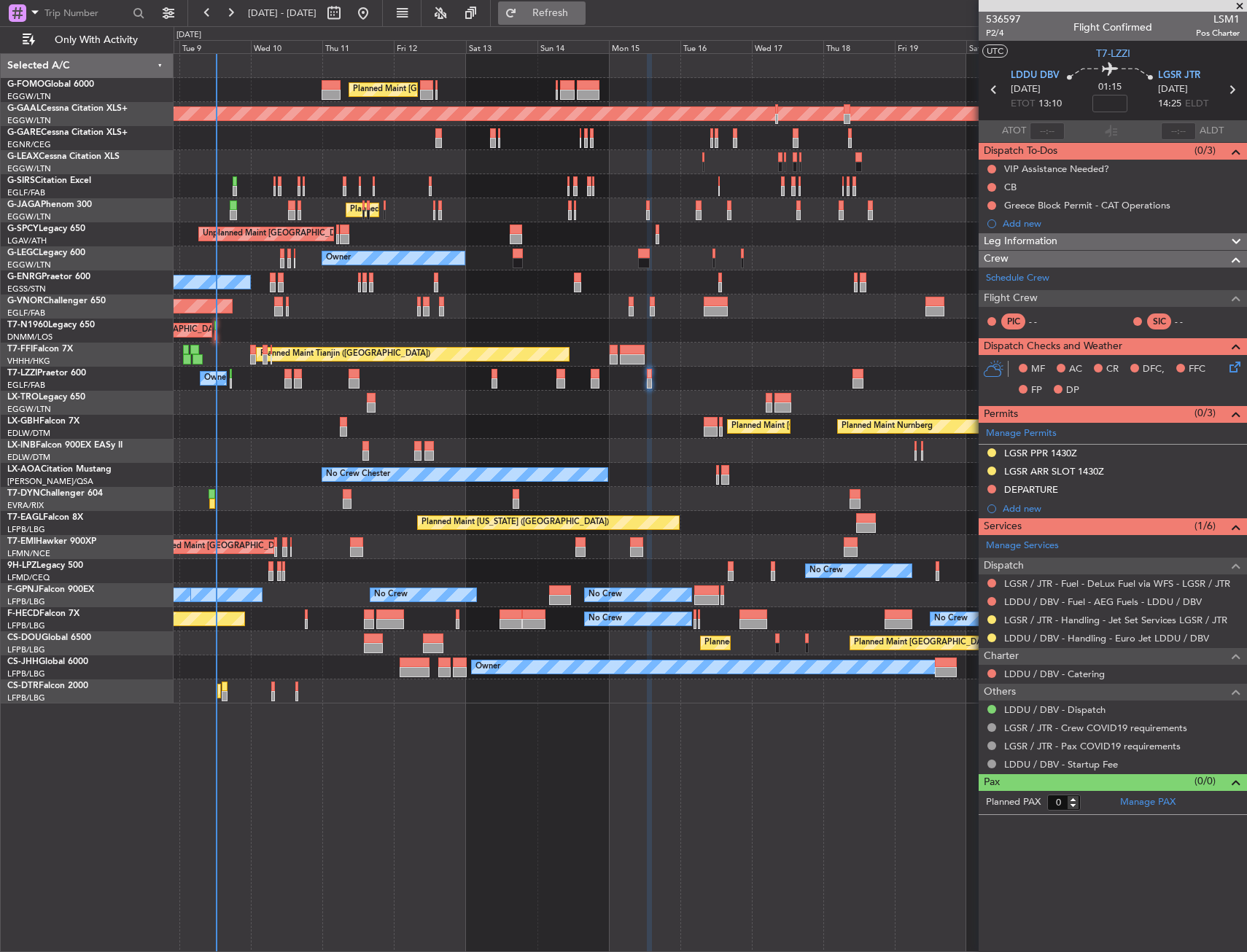
click at [573, 3] on button "Refresh" at bounding box center [542, 13] width 87 height 23
click at [993, 491] on button at bounding box center [992, 490] width 9 height 9
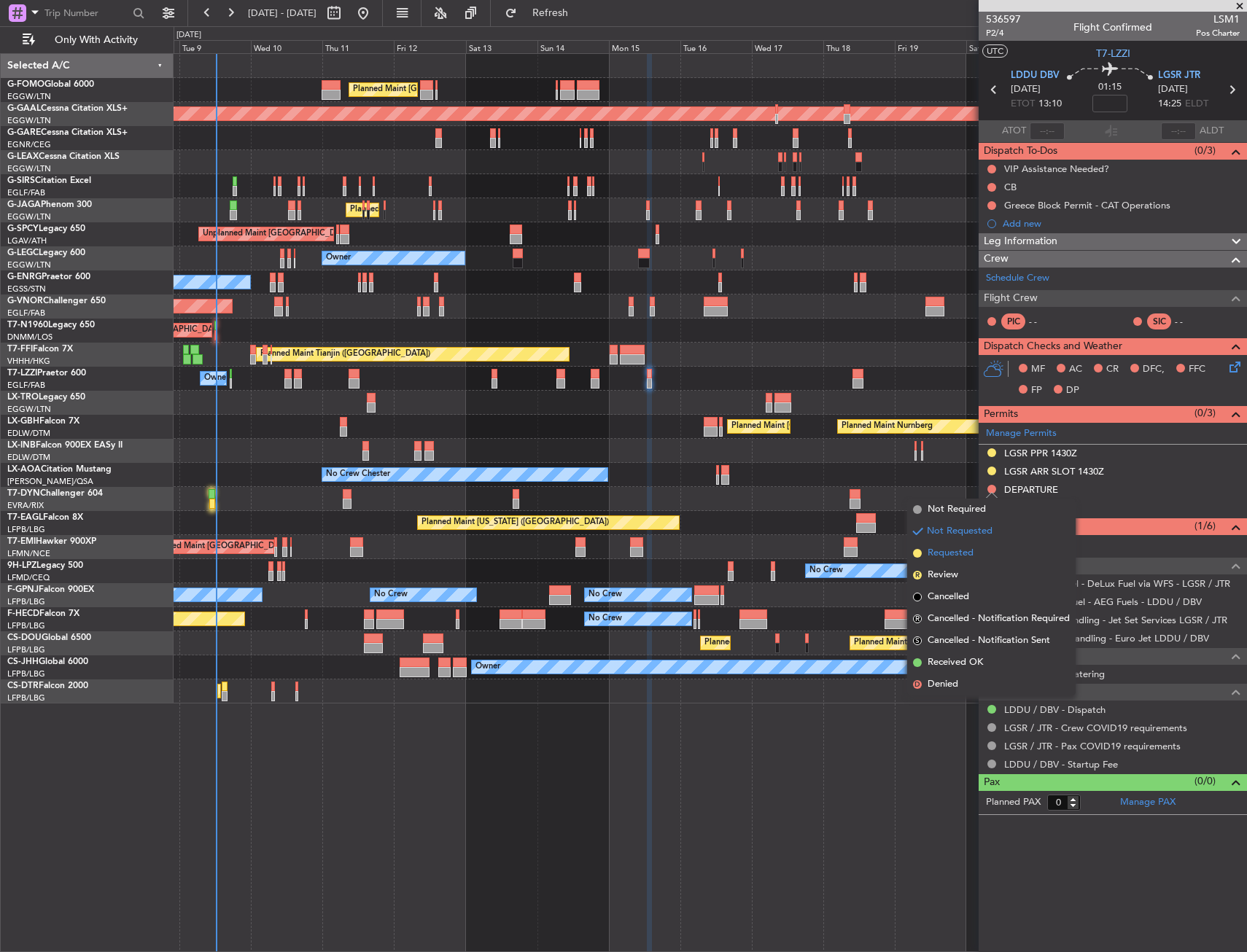
click at [961, 545] on li "Requested" at bounding box center [992, 553] width 169 height 22
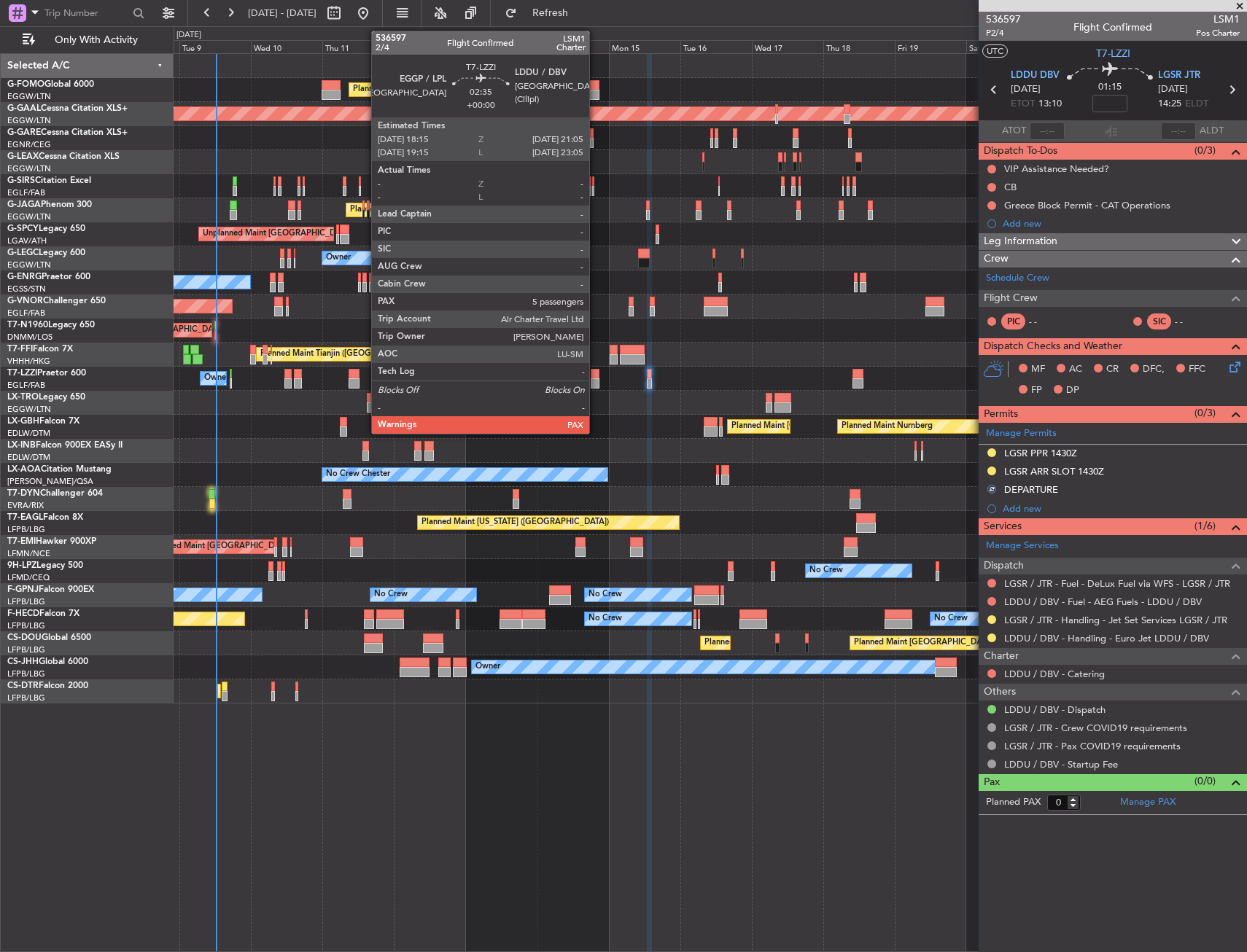
click at [596, 377] on div at bounding box center [595, 374] width 9 height 11
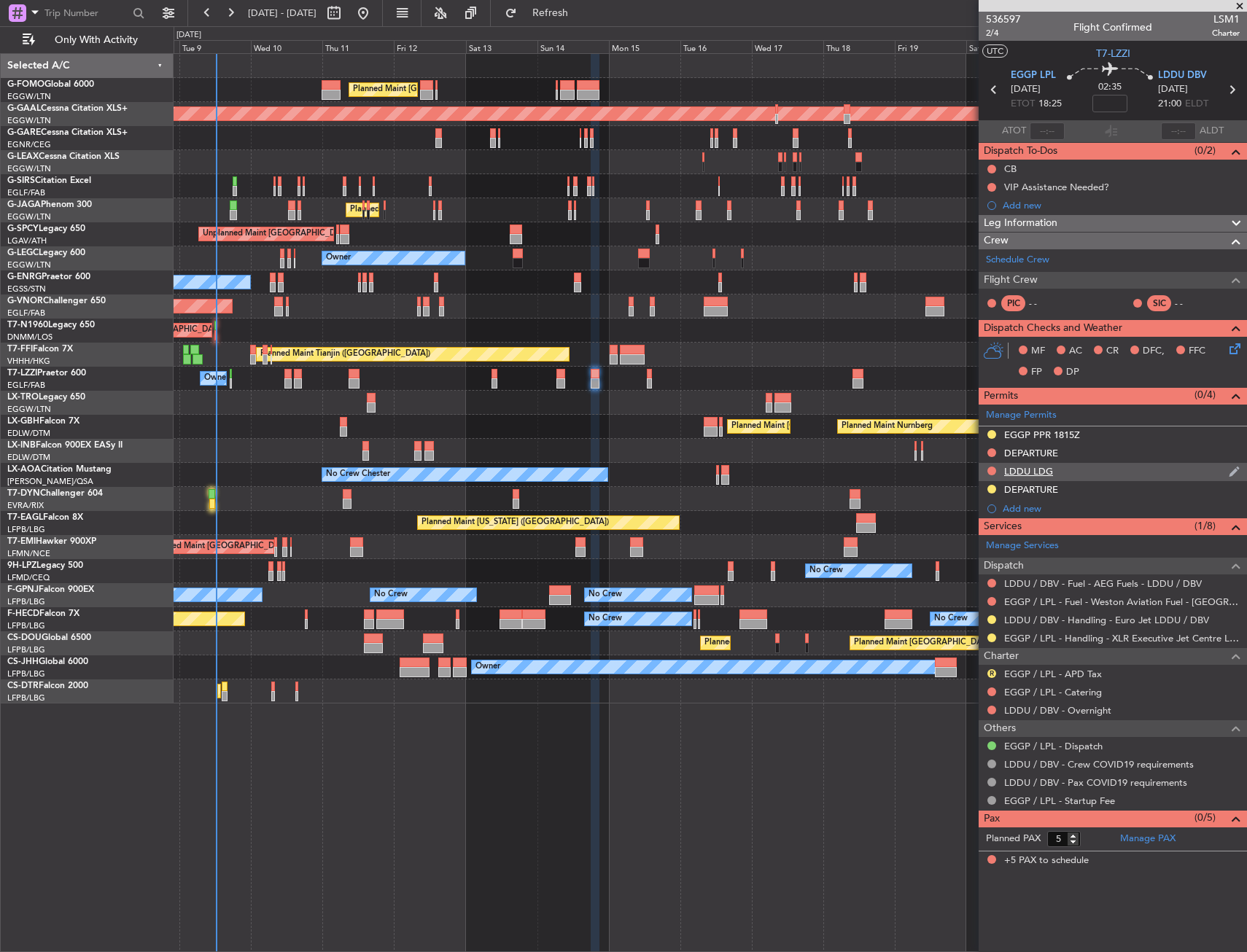
click at [986, 468] on div at bounding box center [991, 470] width 11 height 11
click at [989, 466] on button at bounding box center [992, 471] width 9 height 9
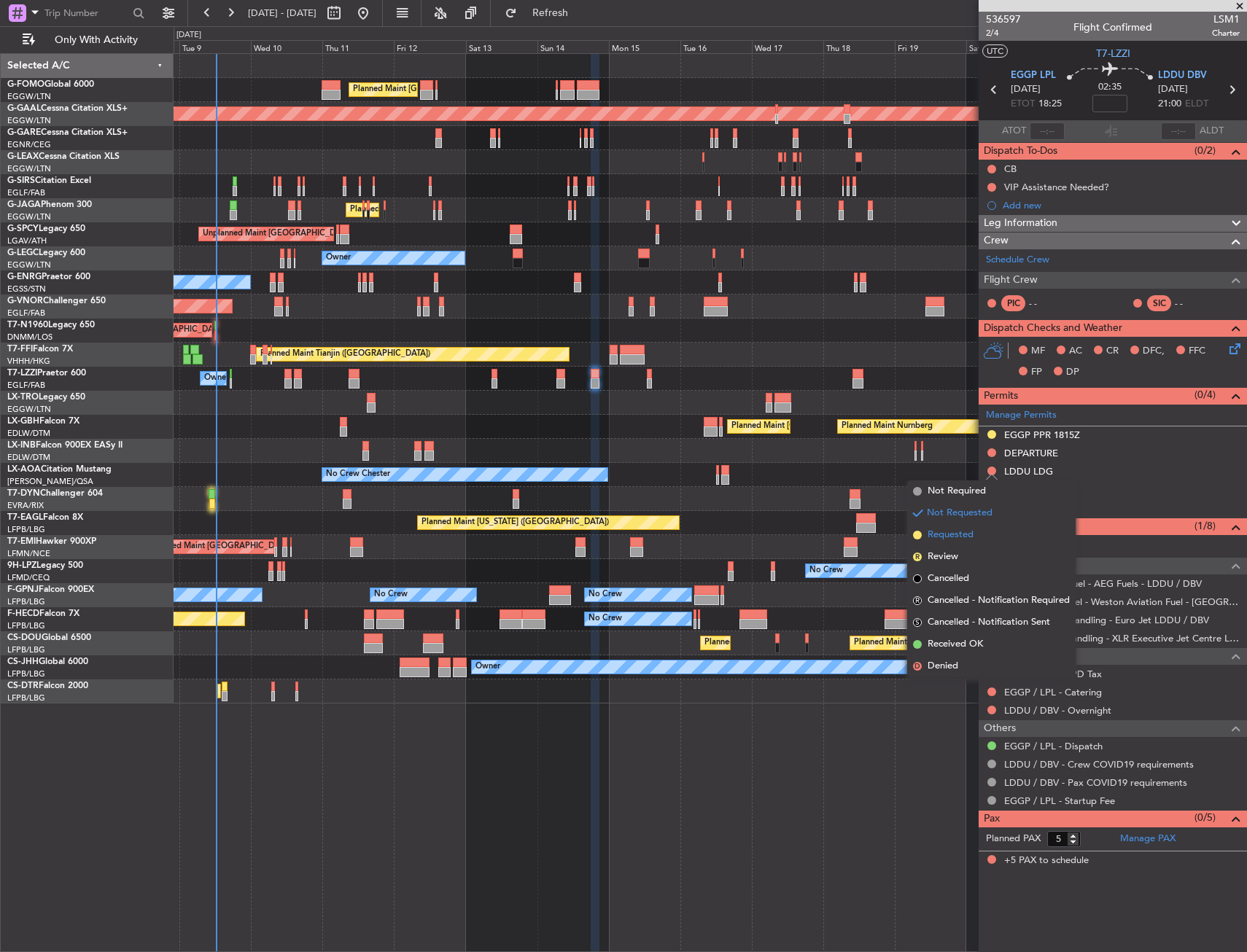
click at [963, 532] on span "Requested" at bounding box center [950, 535] width 46 height 14
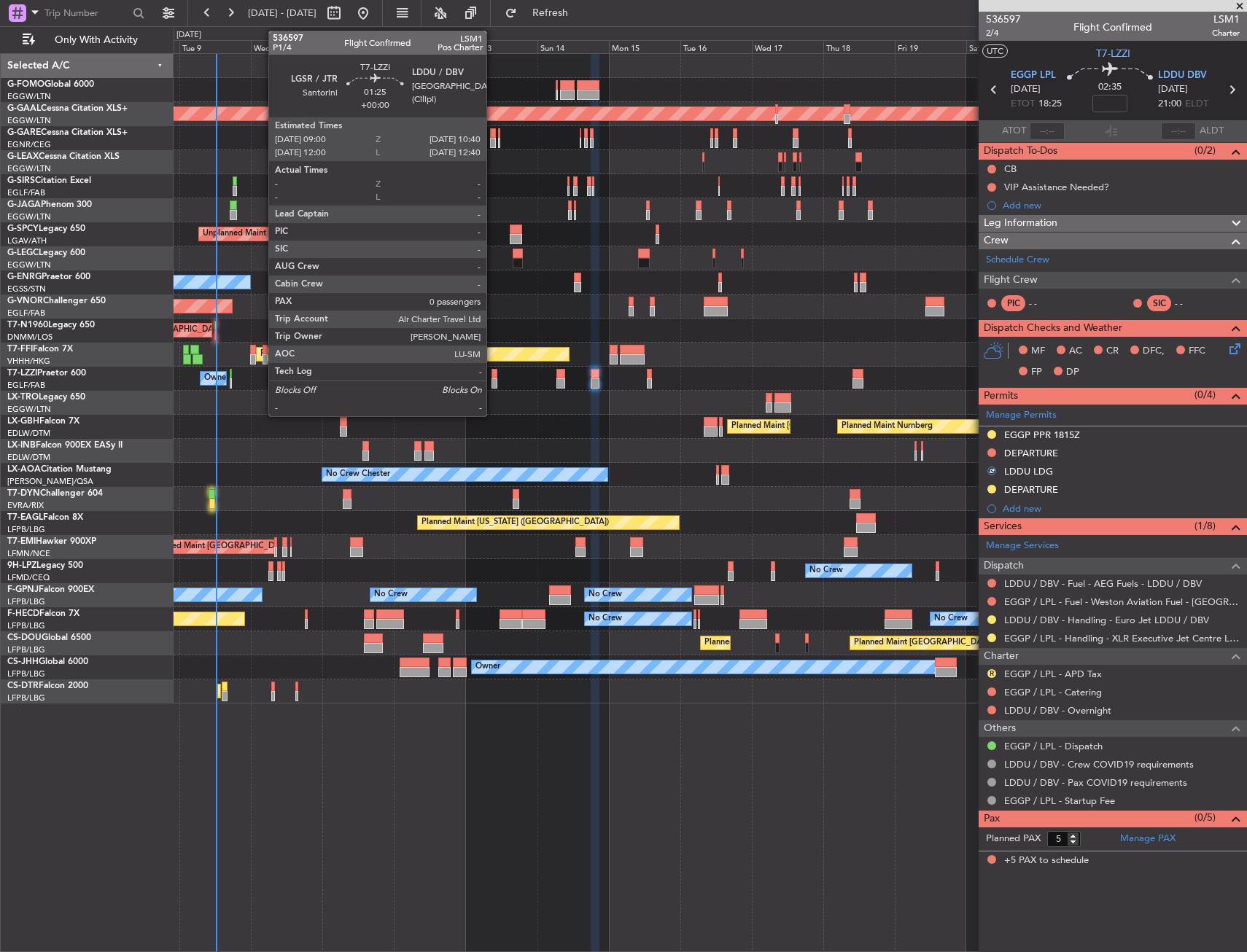
click at [493, 374] on div at bounding box center [494, 374] width 5 height 11
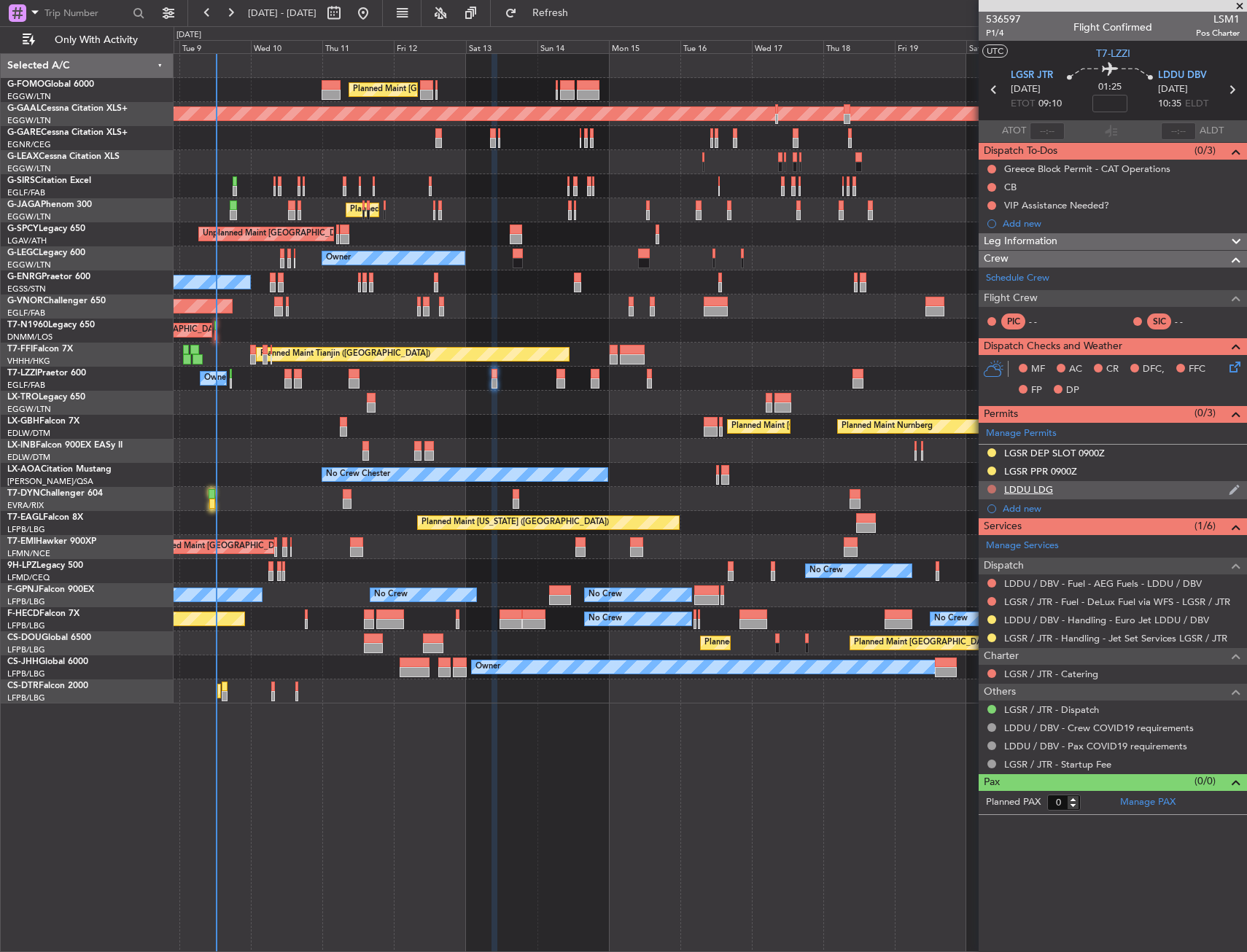
click at [989, 488] on button at bounding box center [992, 490] width 9 height 9
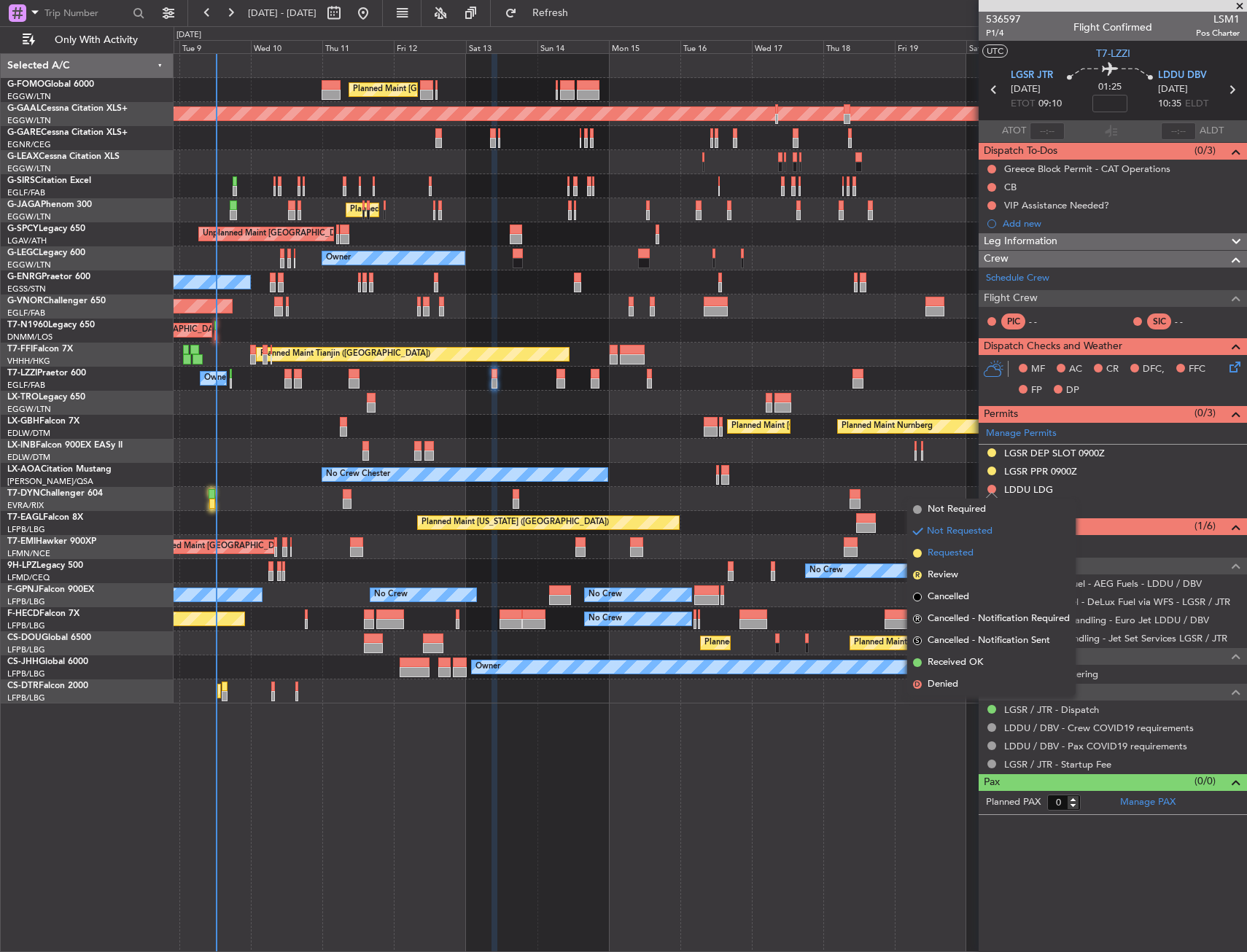
click at [961, 557] on span "Requested" at bounding box center [950, 553] width 46 height 14
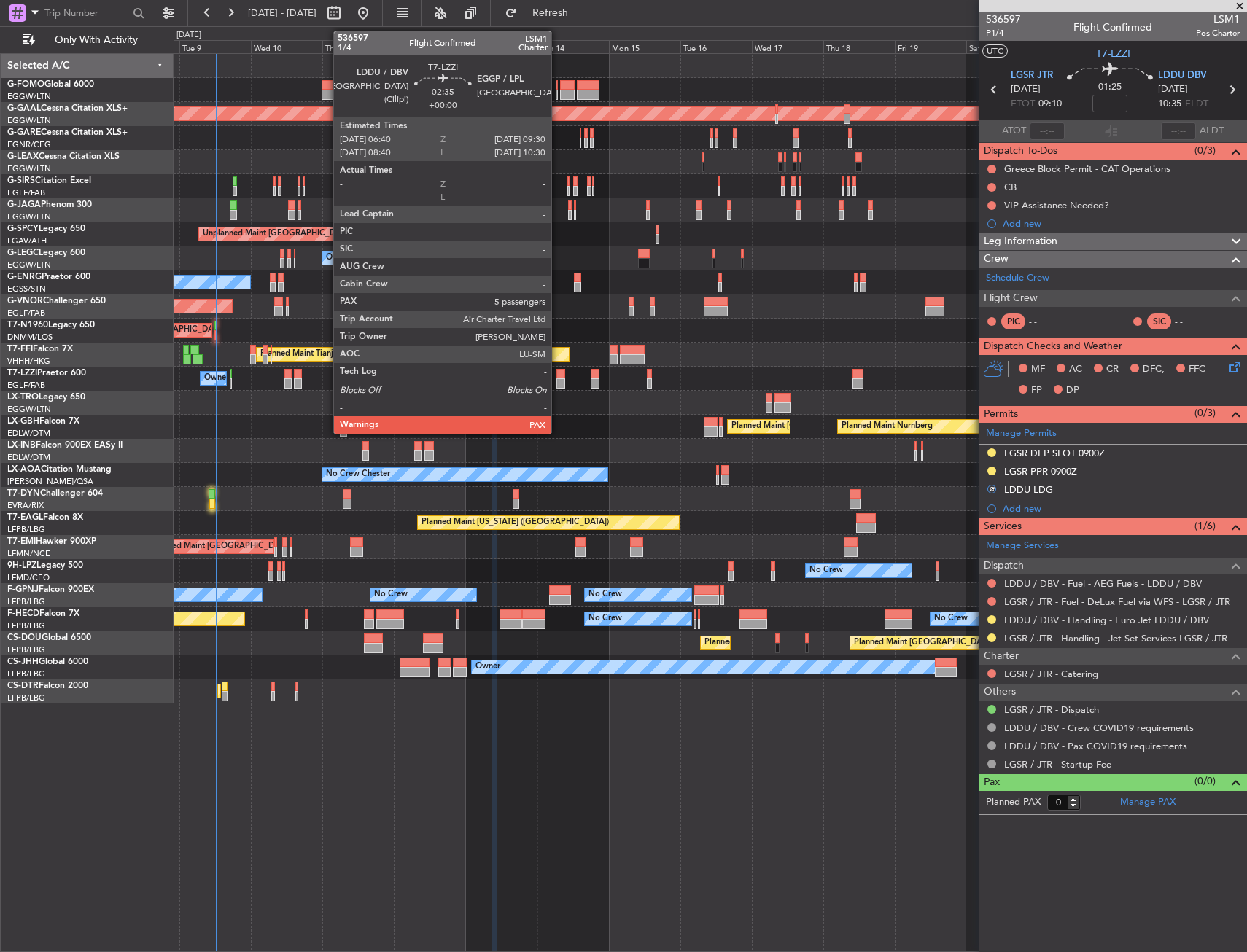
click at [558, 379] on div at bounding box center [561, 383] width 9 height 11
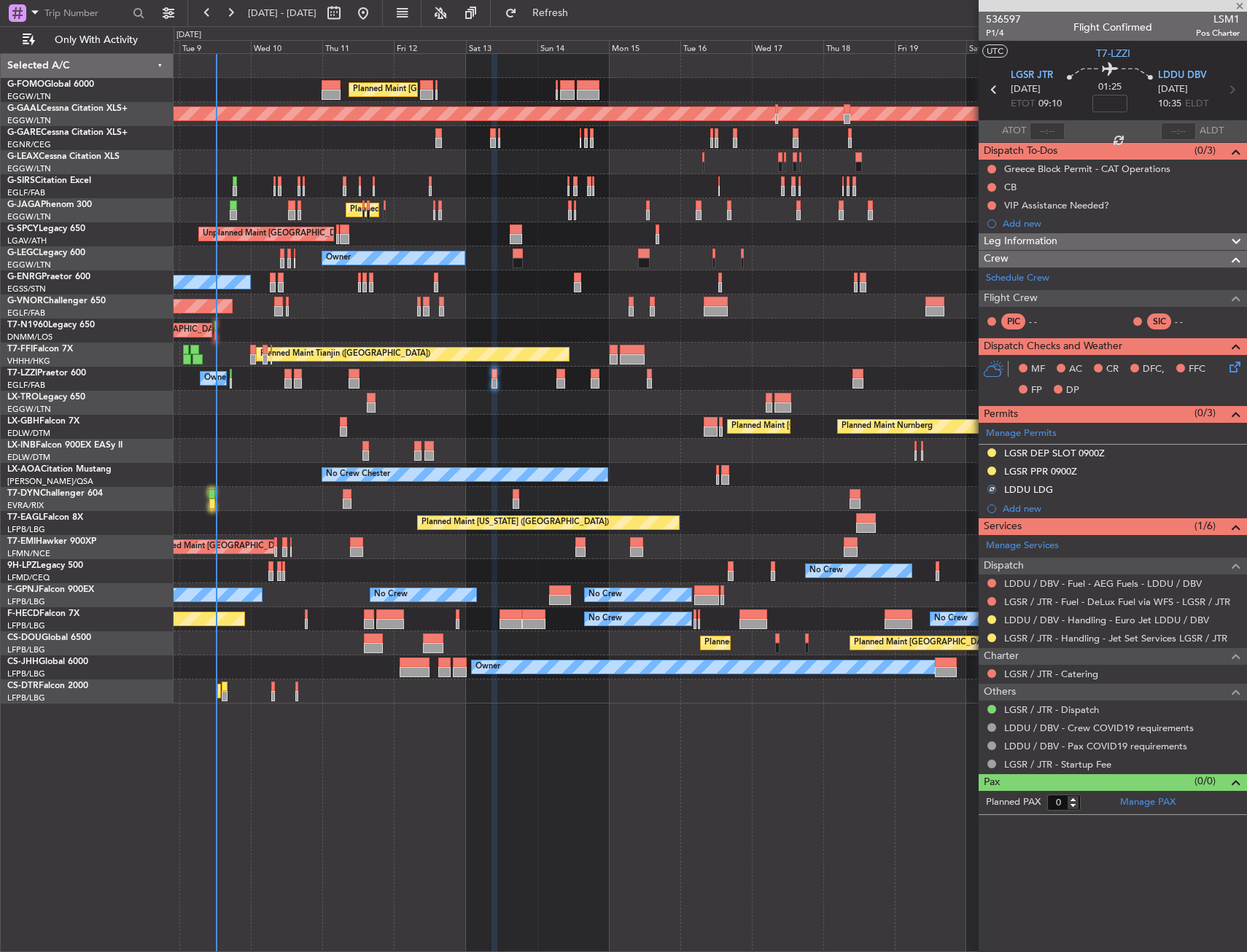
type input "5"
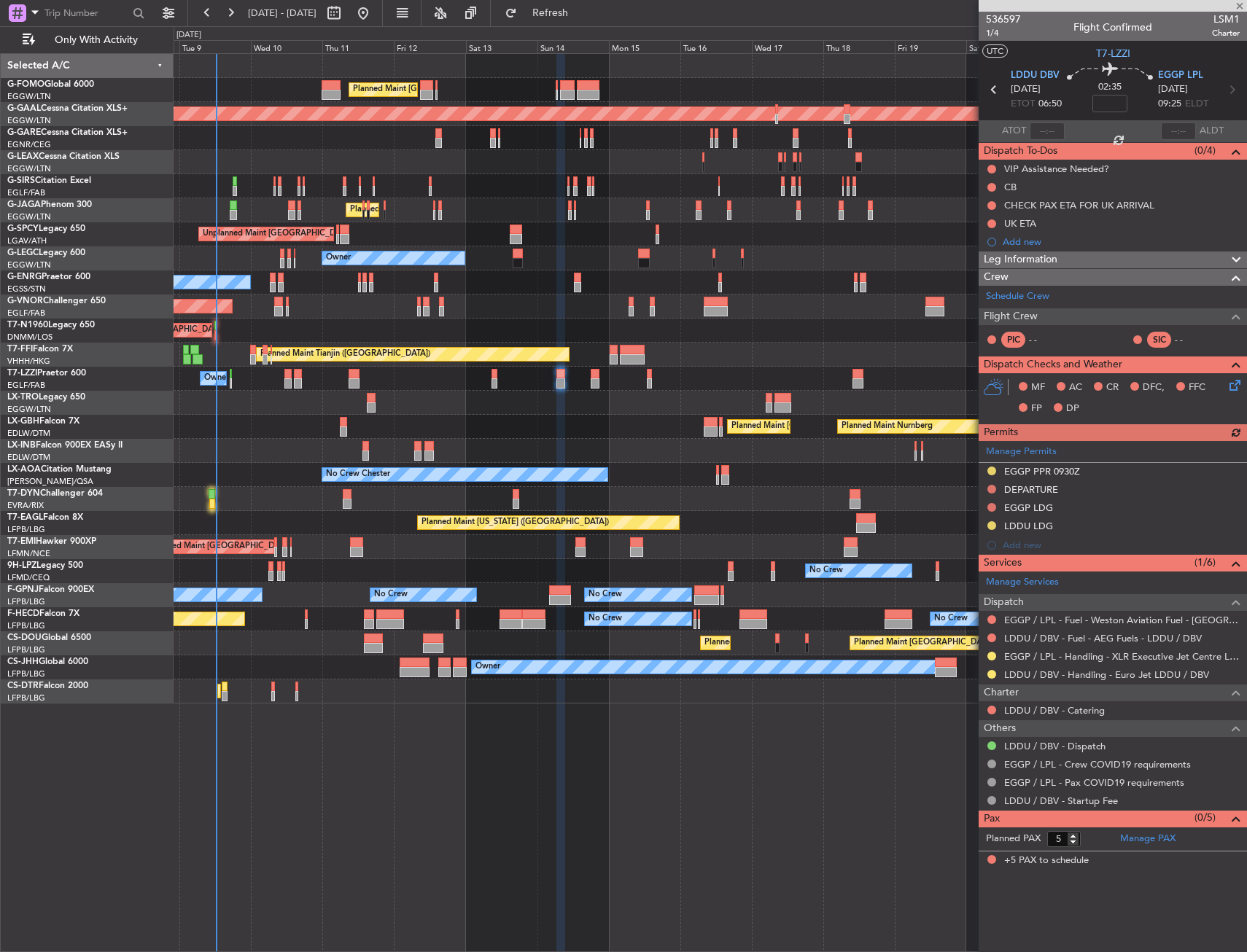
click at [987, 488] on div "Manage Permits EGGP PPR 0930Z DEPARTURE EGGP LDG LDDU LDG Add new" at bounding box center [1113, 497] width 268 height 114
click at [987, 488] on button at bounding box center [992, 490] width 9 height 9
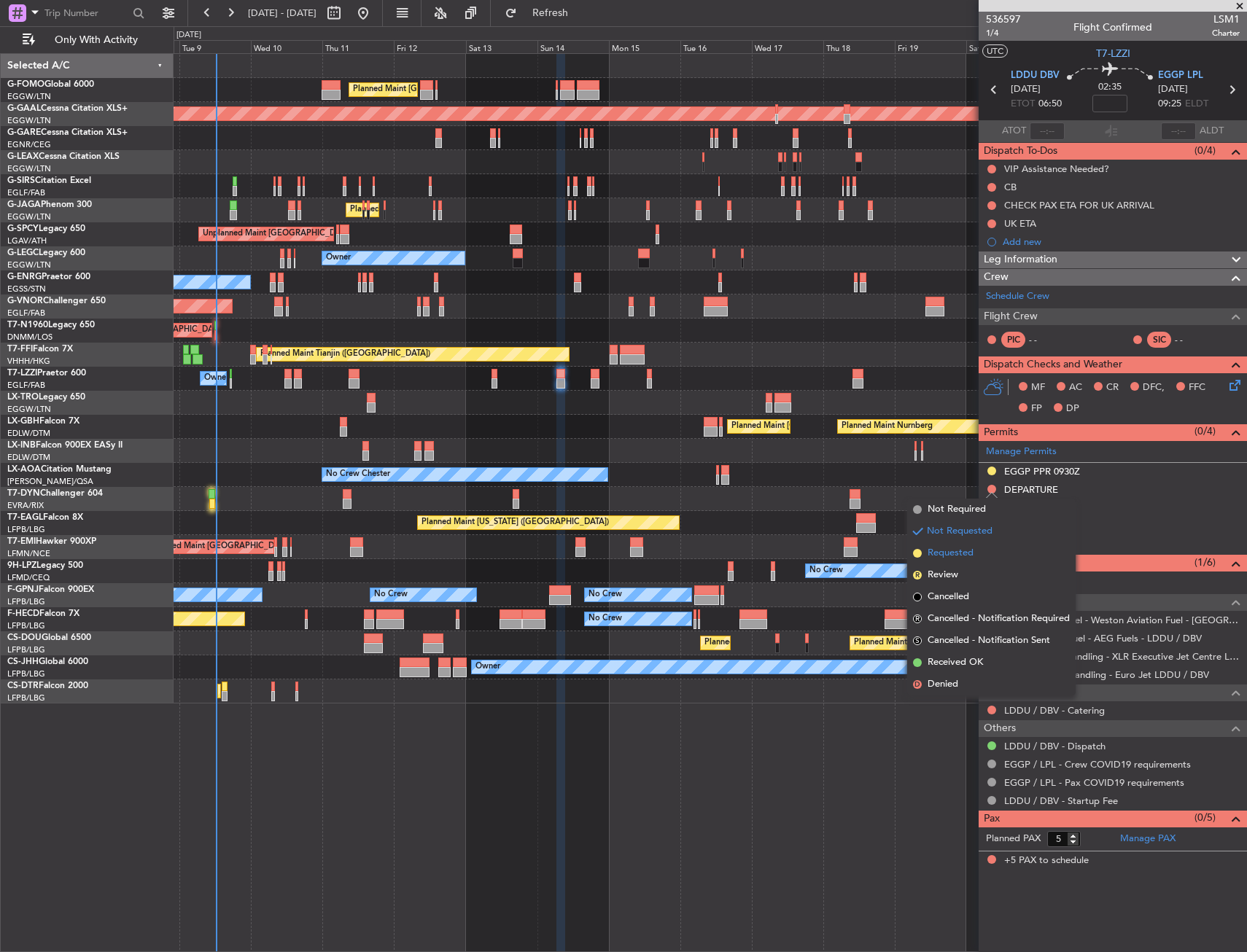
click at [952, 553] on span "Requested" at bounding box center [950, 553] width 46 height 14
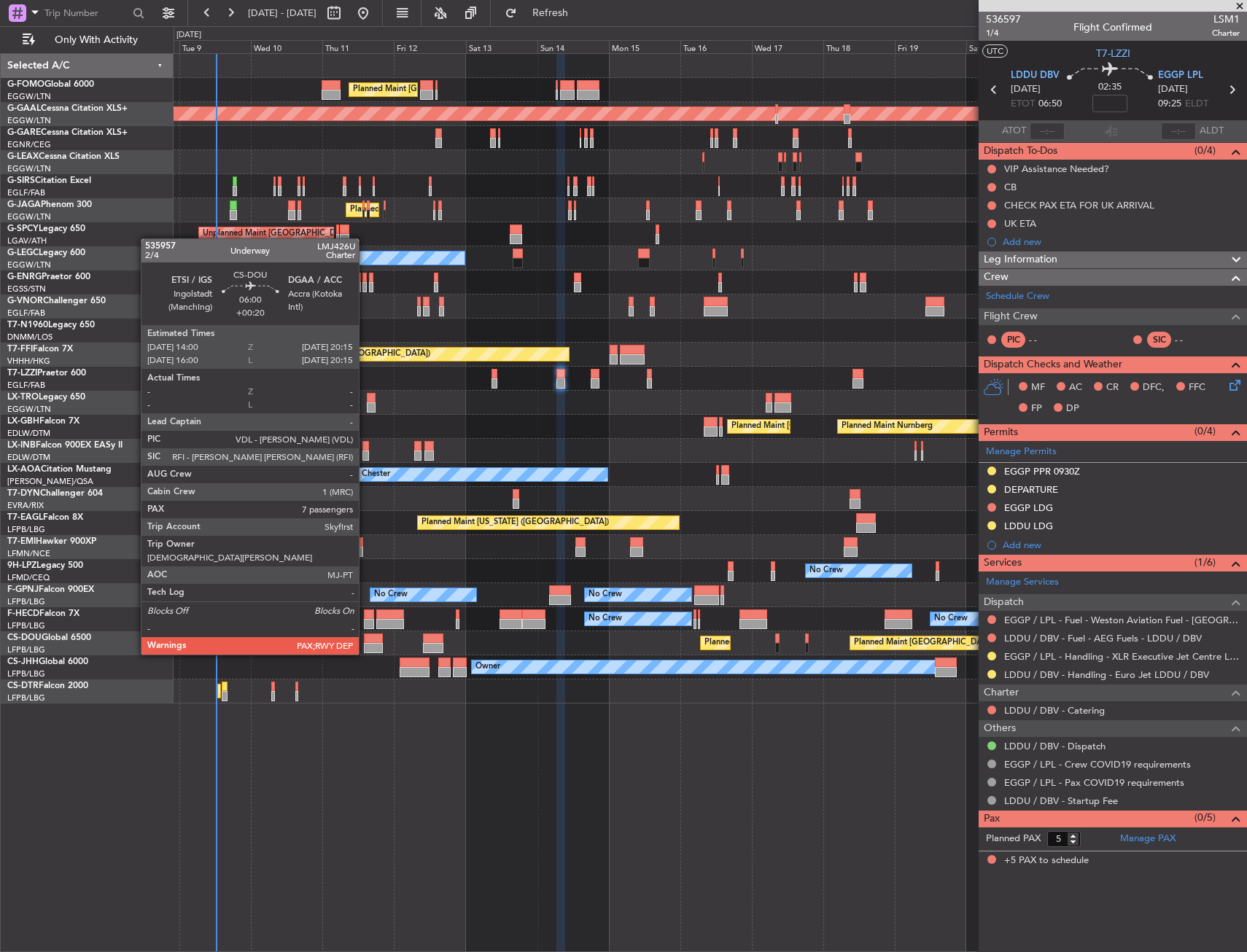
click at [365, 640] on div at bounding box center [373, 639] width 19 height 11
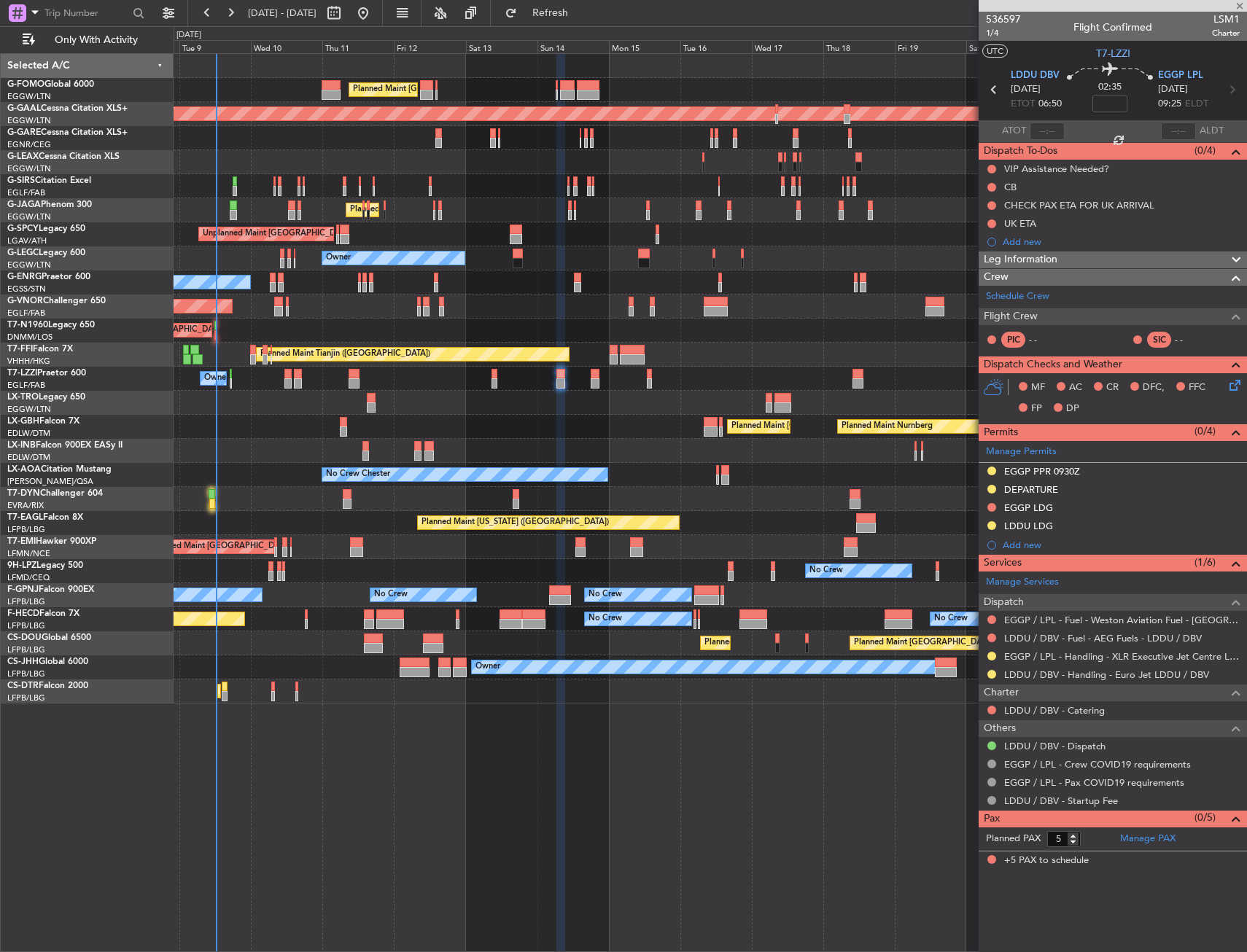
type input "+00:20"
type input "7"
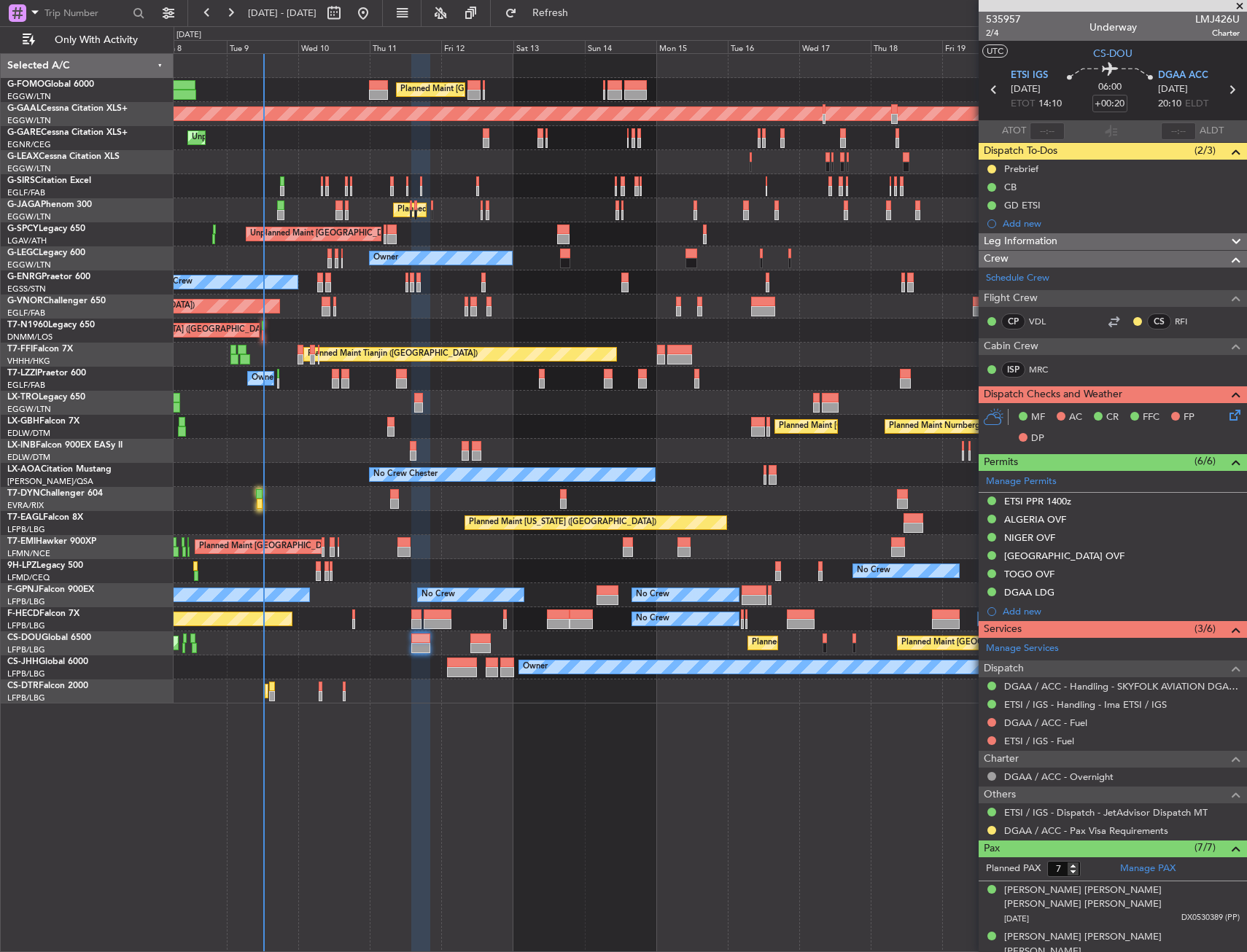
click at [300, 436] on div "Planned Maint Paris (Le Bourget) Planned Maint Nurnberg Planned Maint Dubai (Du…" at bounding box center [710, 427] width 1073 height 24
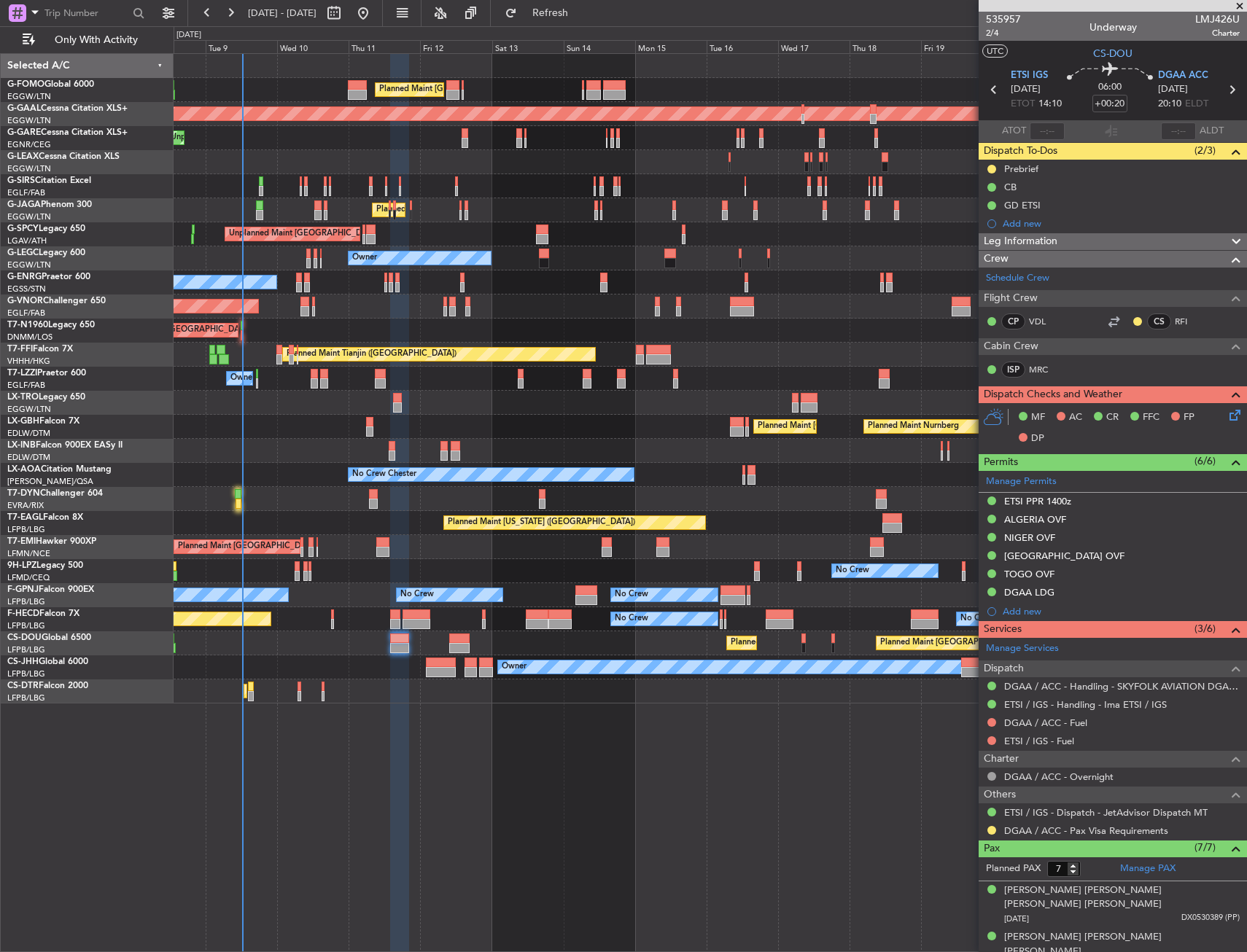
click at [279, 435] on div "Planned Maint Paris (Le Bourget) Planned Maint Nurnberg Planned Maint Dubai (Du…" at bounding box center [710, 427] width 1073 height 24
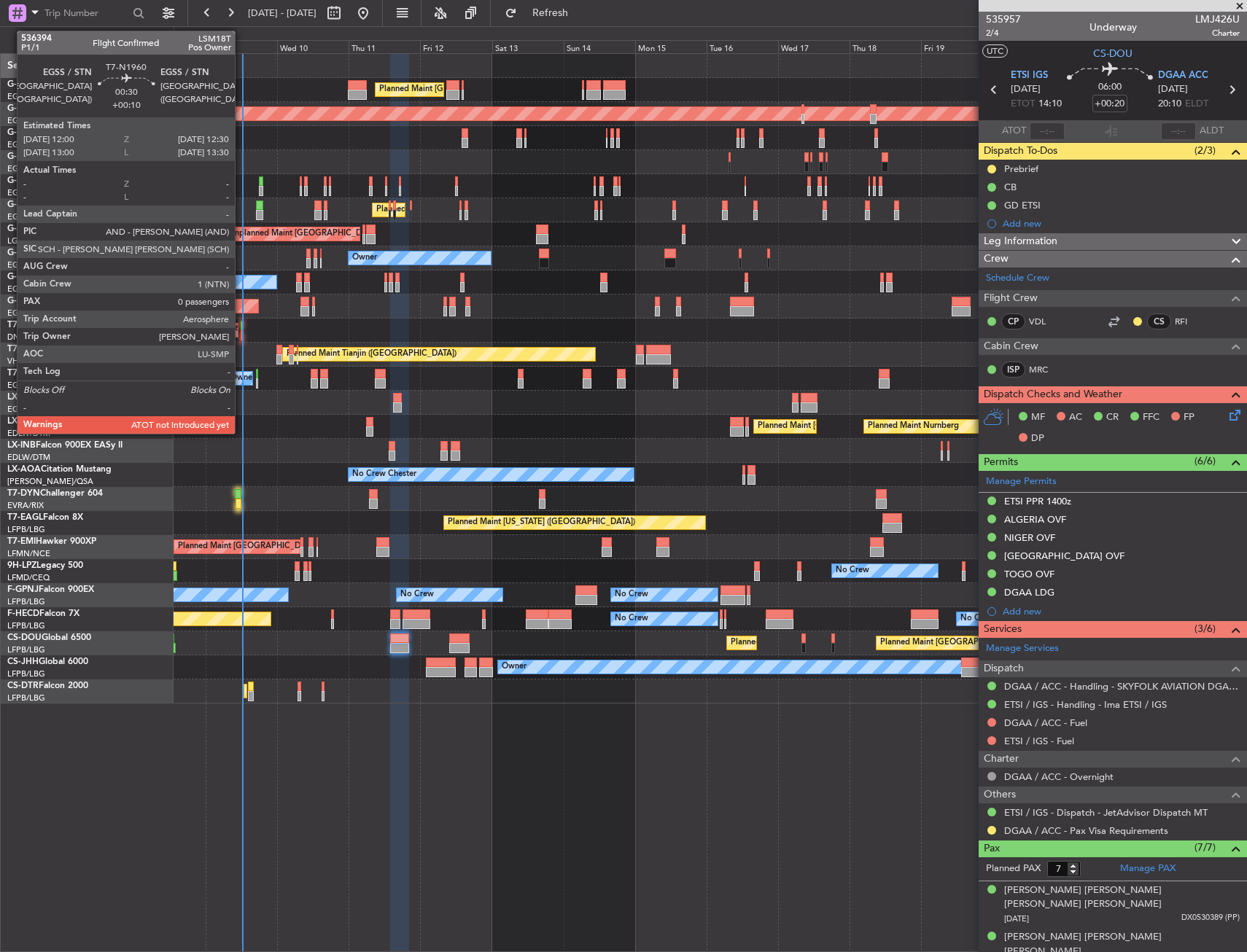
click at [241, 334] on div at bounding box center [241, 335] width 2 height 11
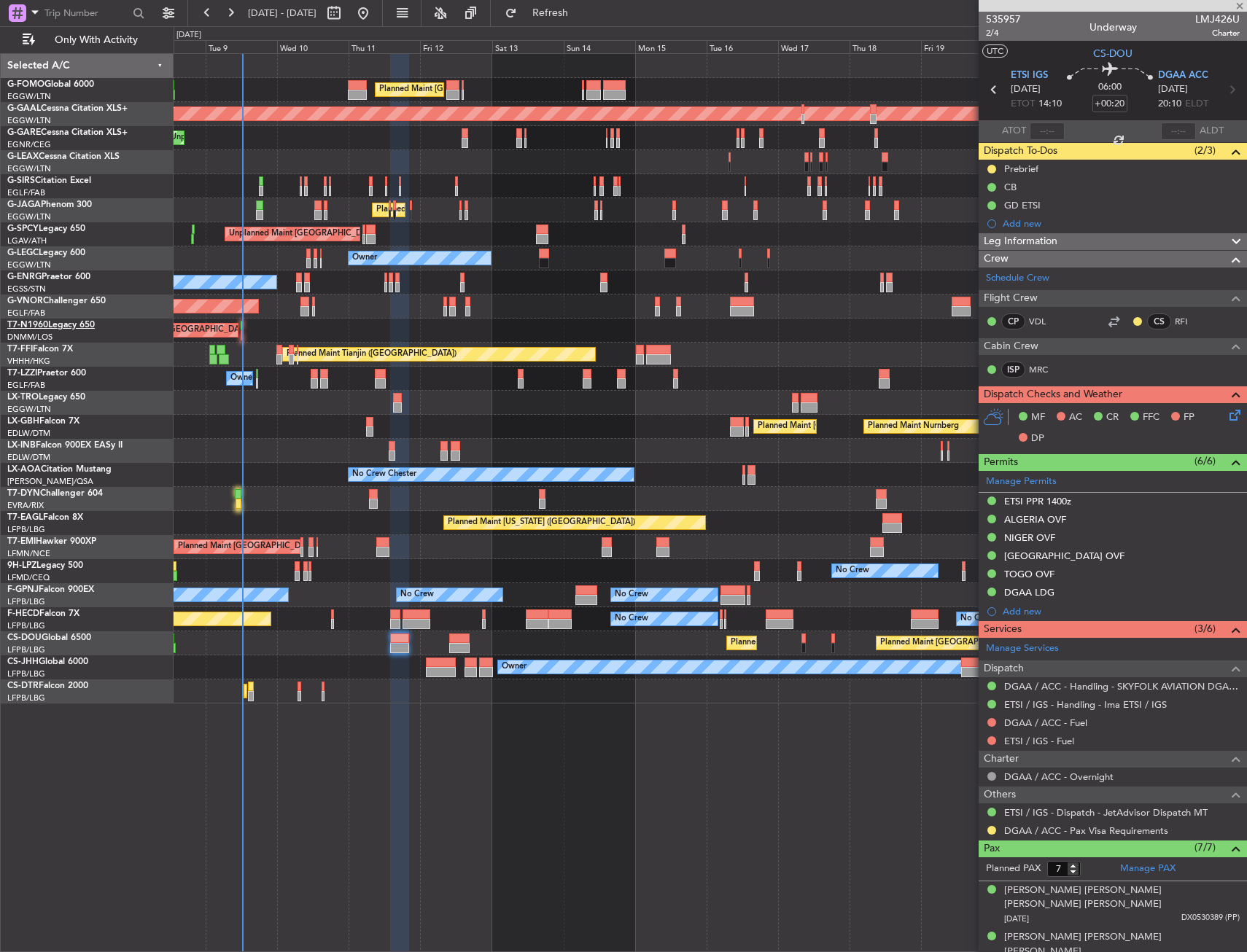
type input "+00:10"
type input "0"
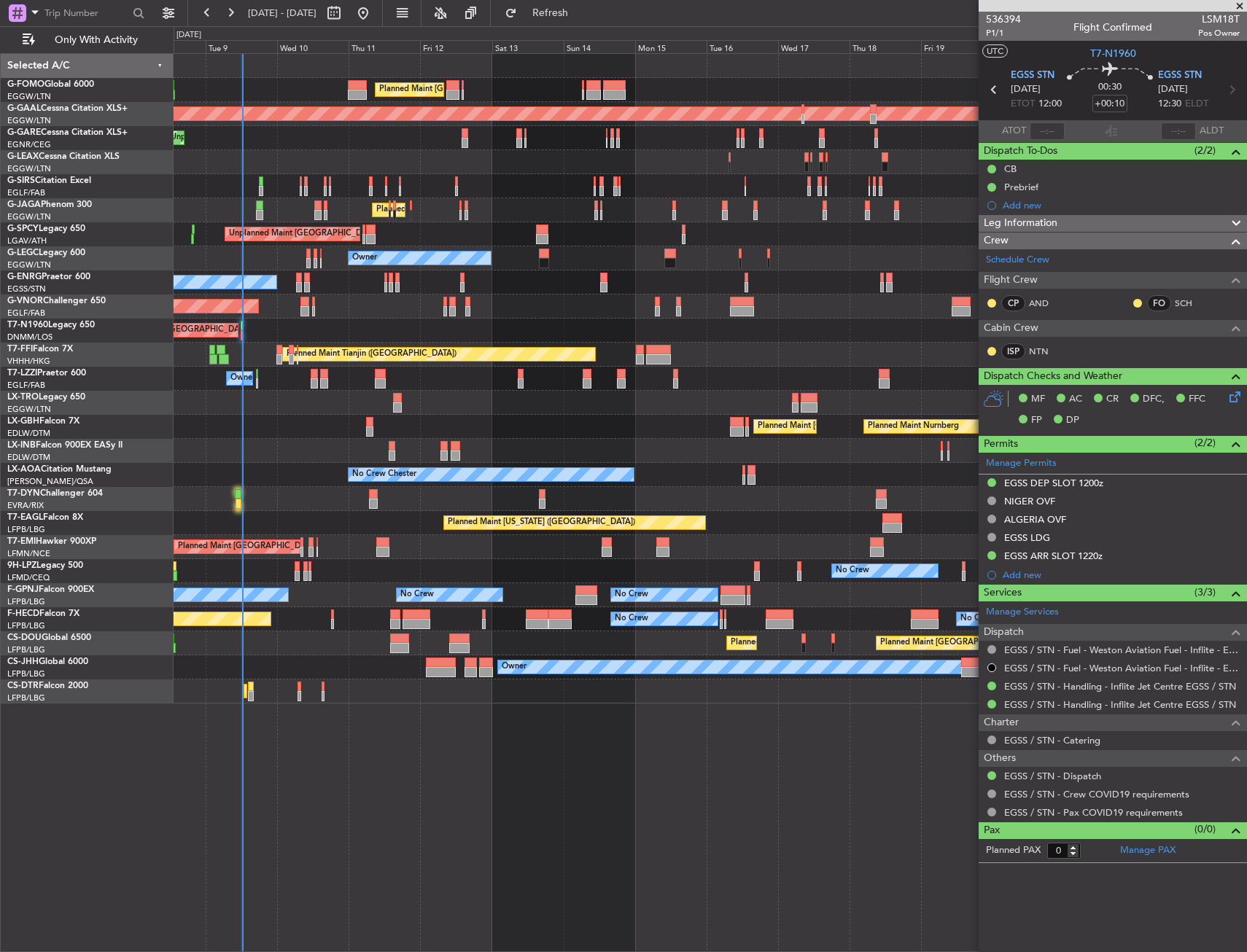
drag, startPoint x: 591, startPoint y: 18, endPoint x: 585, endPoint y: 34, distance: 17.1
click at [581, 18] on span "Refresh" at bounding box center [550, 14] width 61 height 11
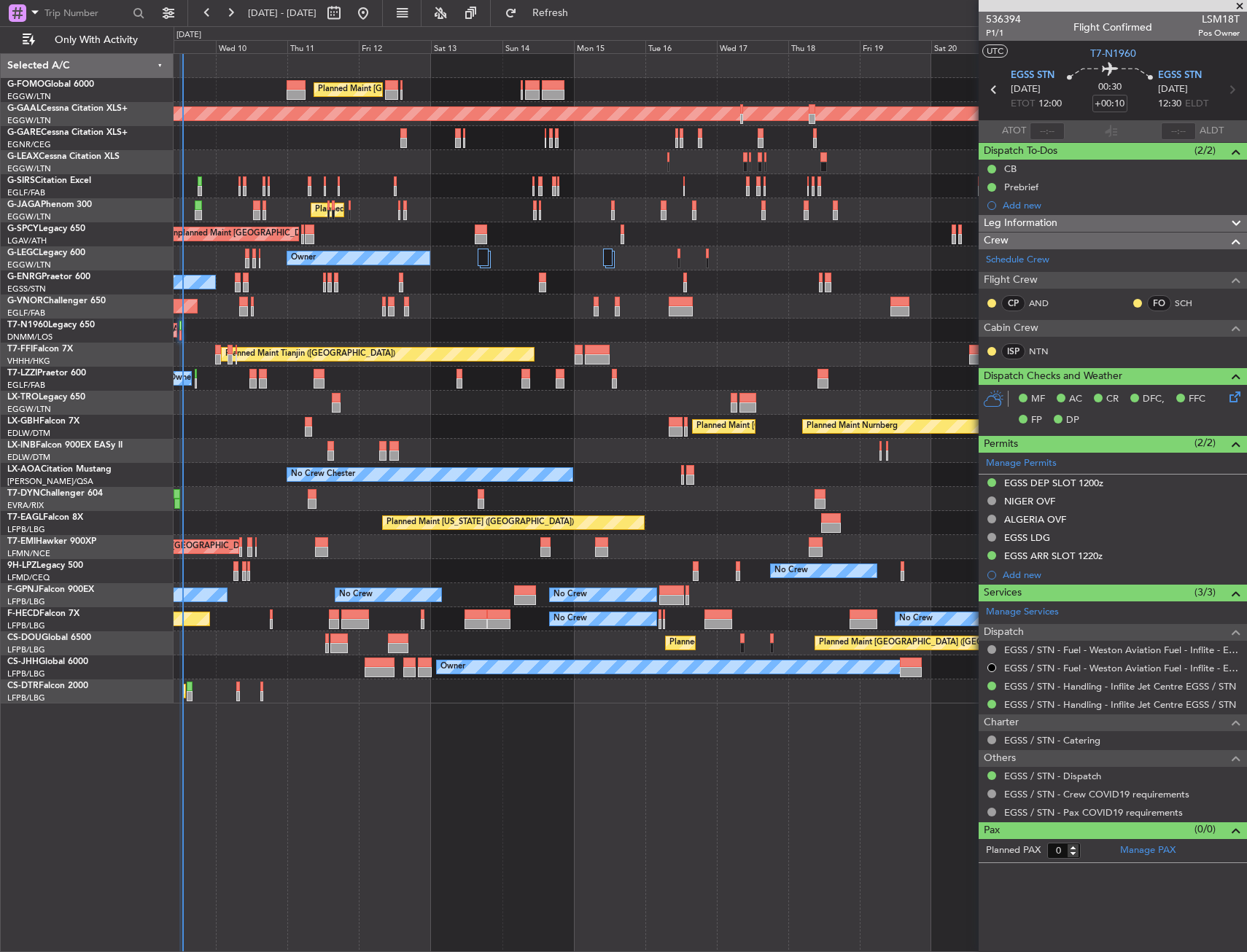
click at [234, 420] on div "Planned Maint Nurnberg Planned Maint Paris (Le Bourget) Planned Maint Dubai (Du…" at bounding box center [710, 427] width 1073 height 24
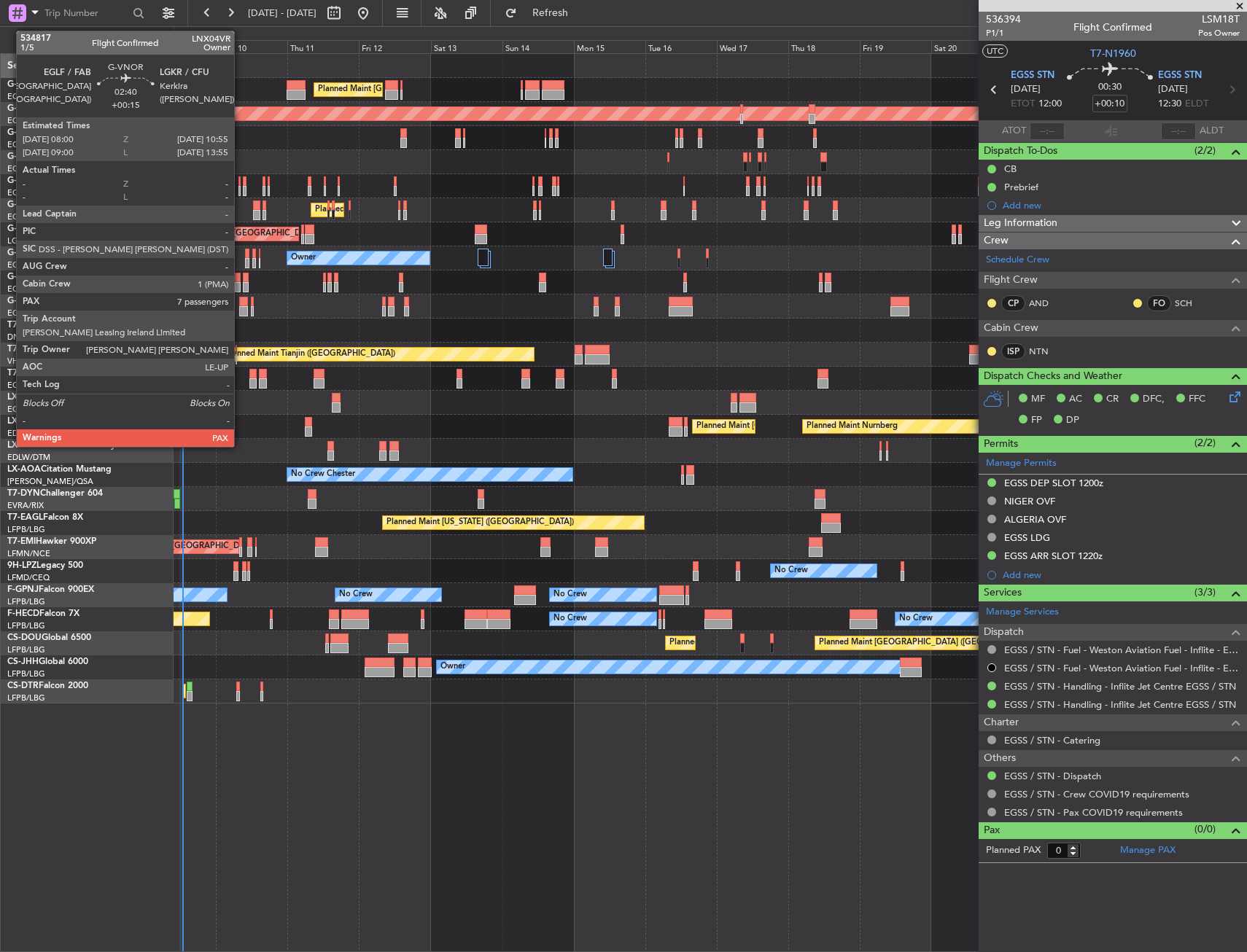
click at [240, 304] on div at bounding box center [243, 302] width 9 height 11
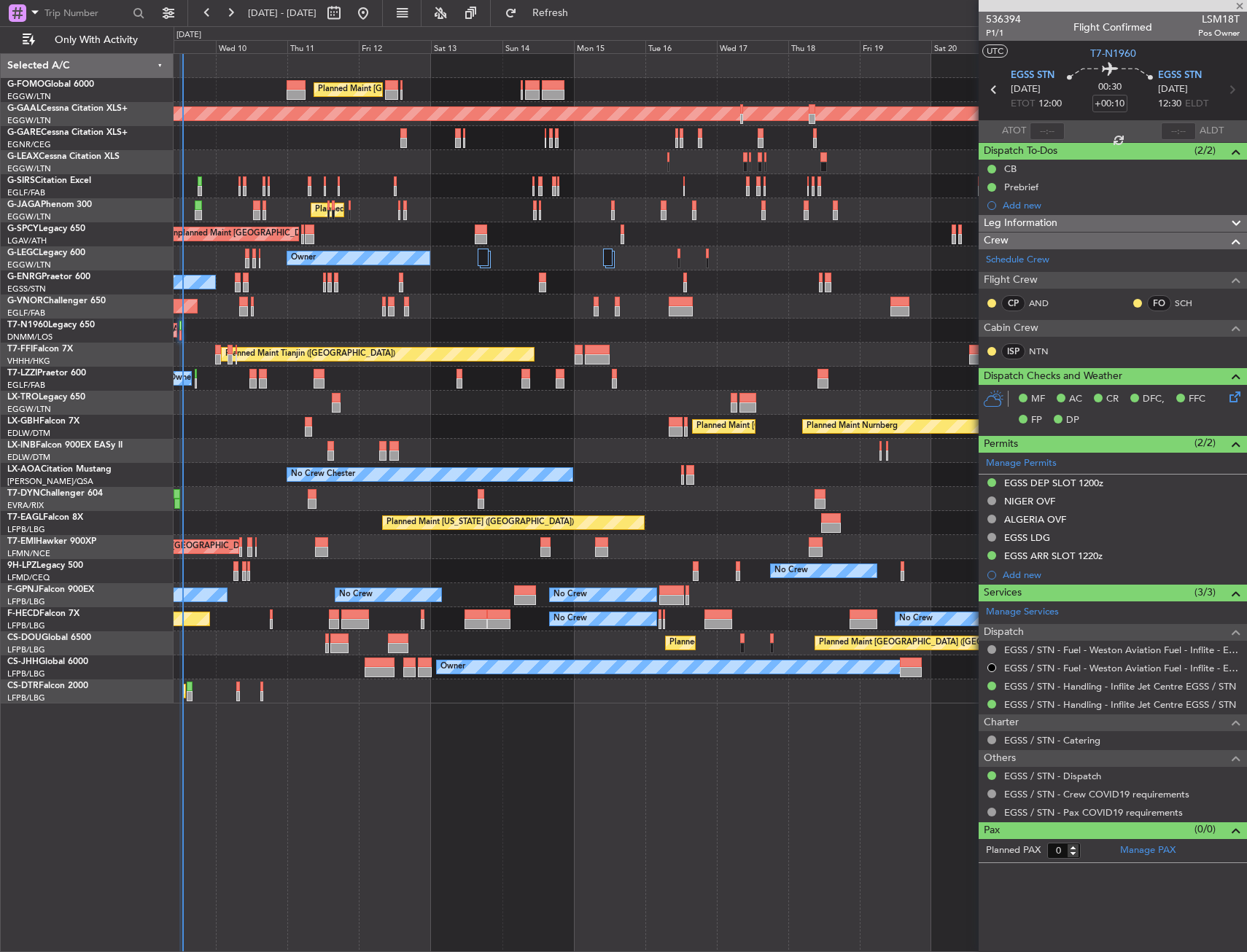
type input "+00:15"
type input "7"
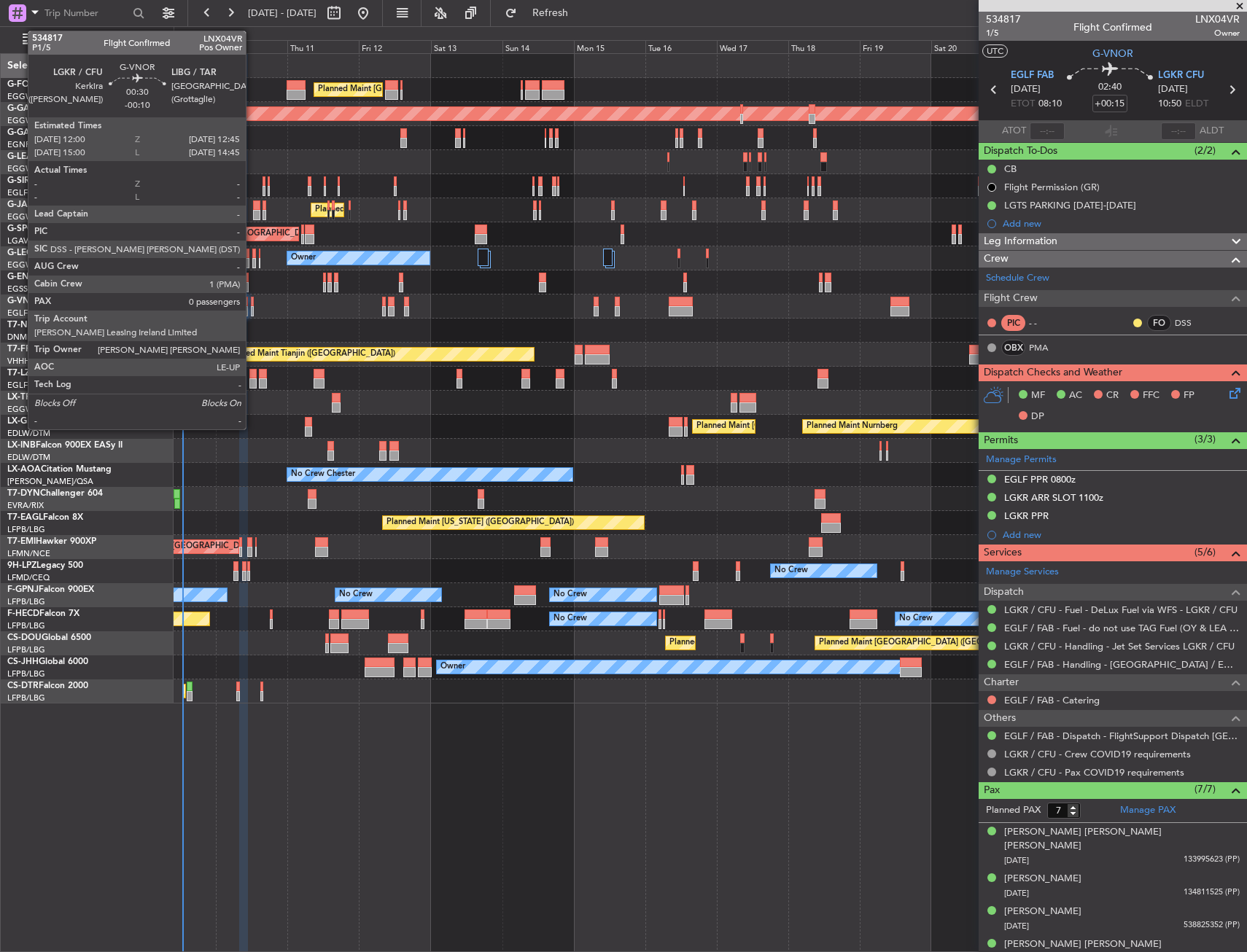
click at [252, 302] on div at bounding box center [252, 302] width 3 height 11
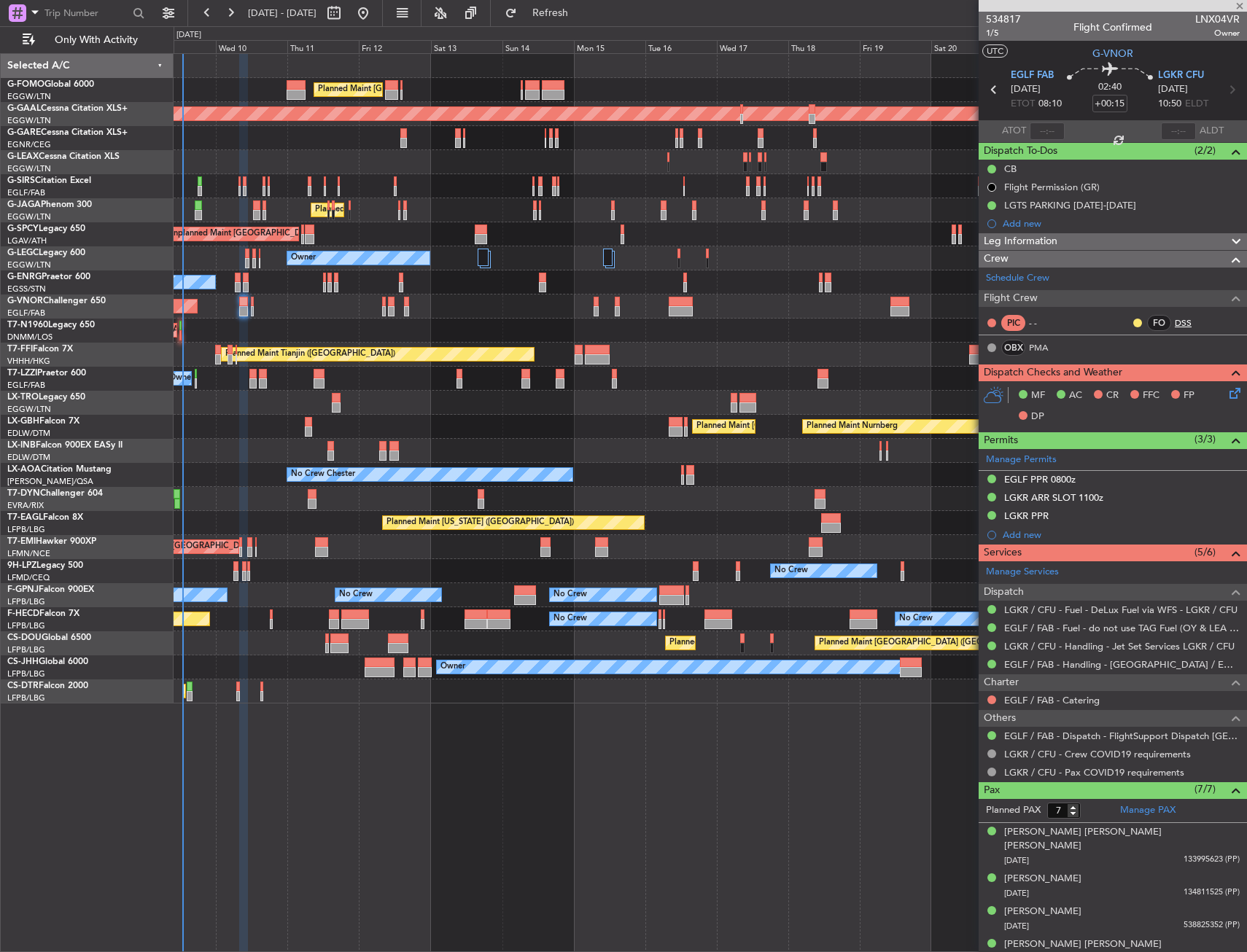
type input "-00:10"
type input "0"
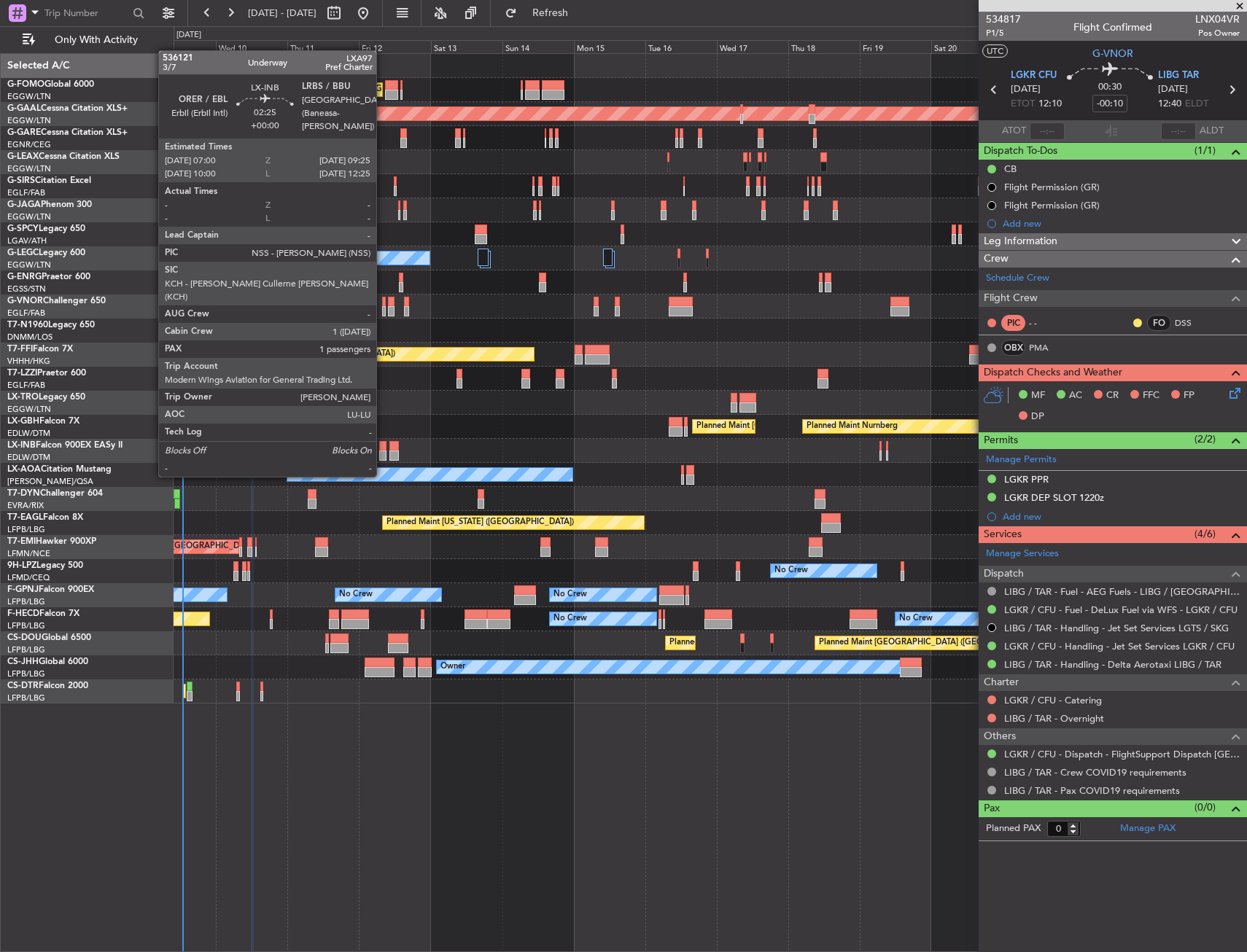
click at [383, 449] on div at bounding box center [383, 446] width 8 height 11
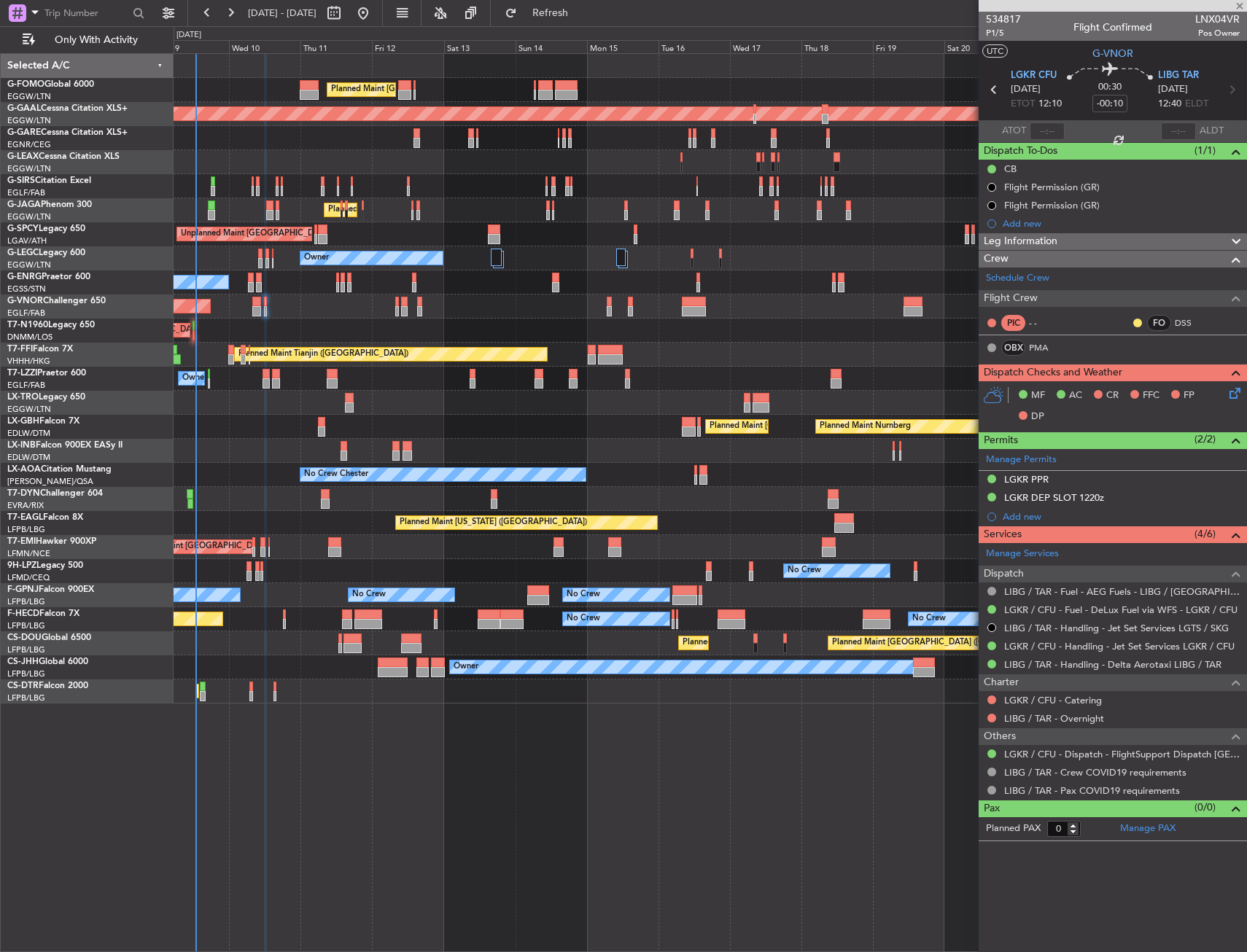
click at [633, 763] on div "Planned Maint [GEOGRAPHIC_DATA] ([GEOGRAPHIC_DATA]) Planned Maint [GEOGRAPHIC_D…" at bounding box center [710, 502] width 1073 height 899
type input "1"
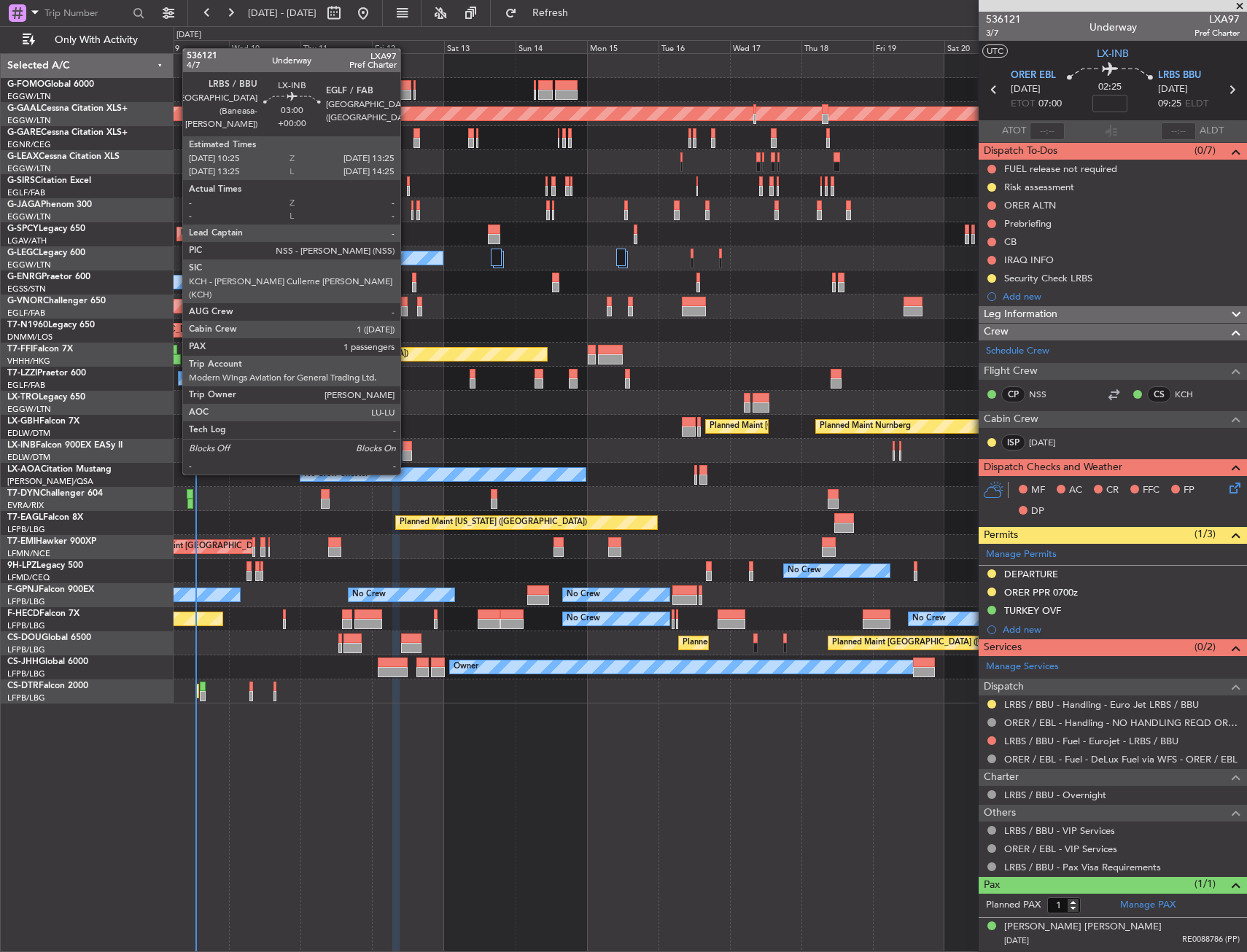
click at [407, 447] on div at bounding box center [407, 446] width 10 height 11
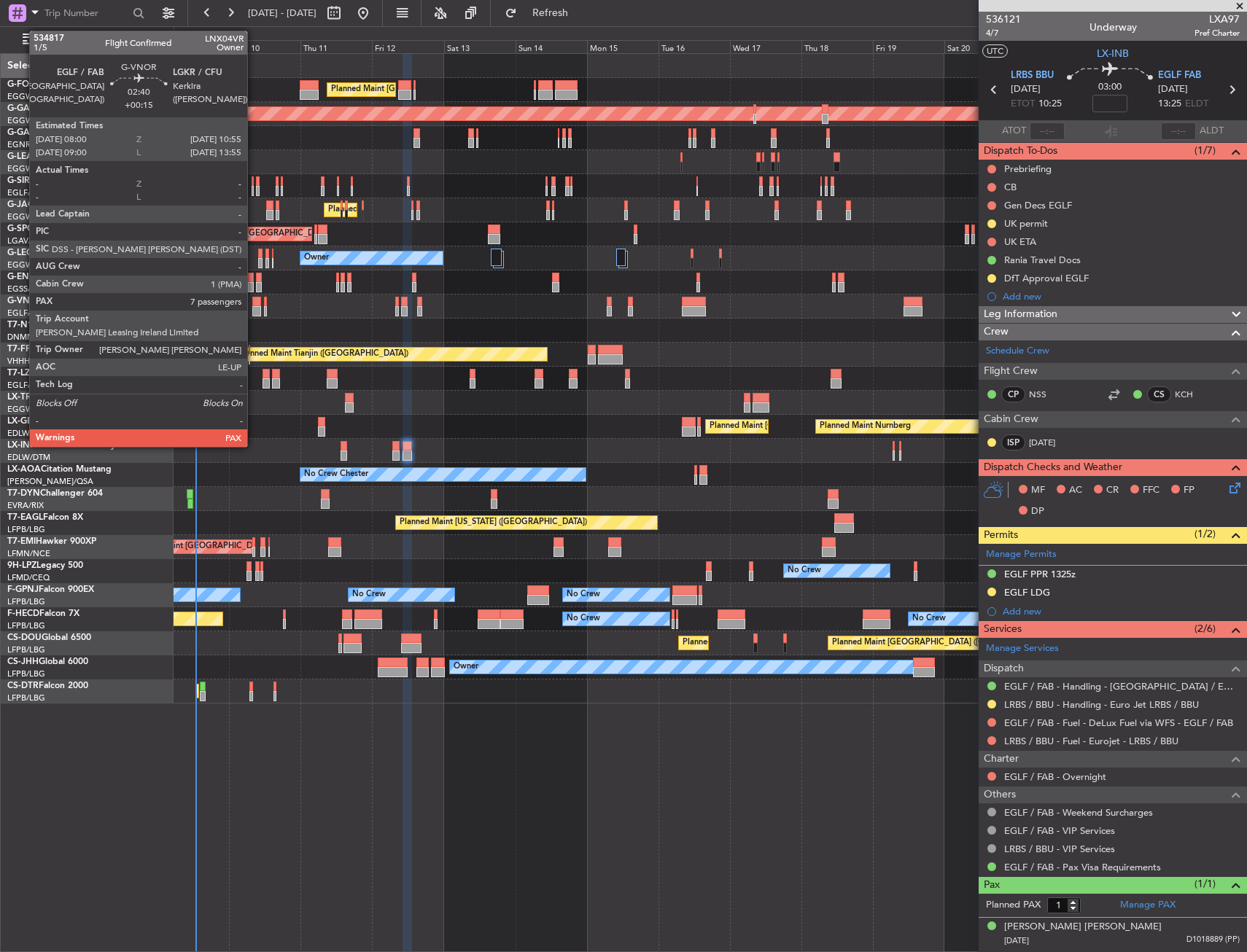
click at [254, 301] on div at bounding box center [257, 302] width 9 height 11
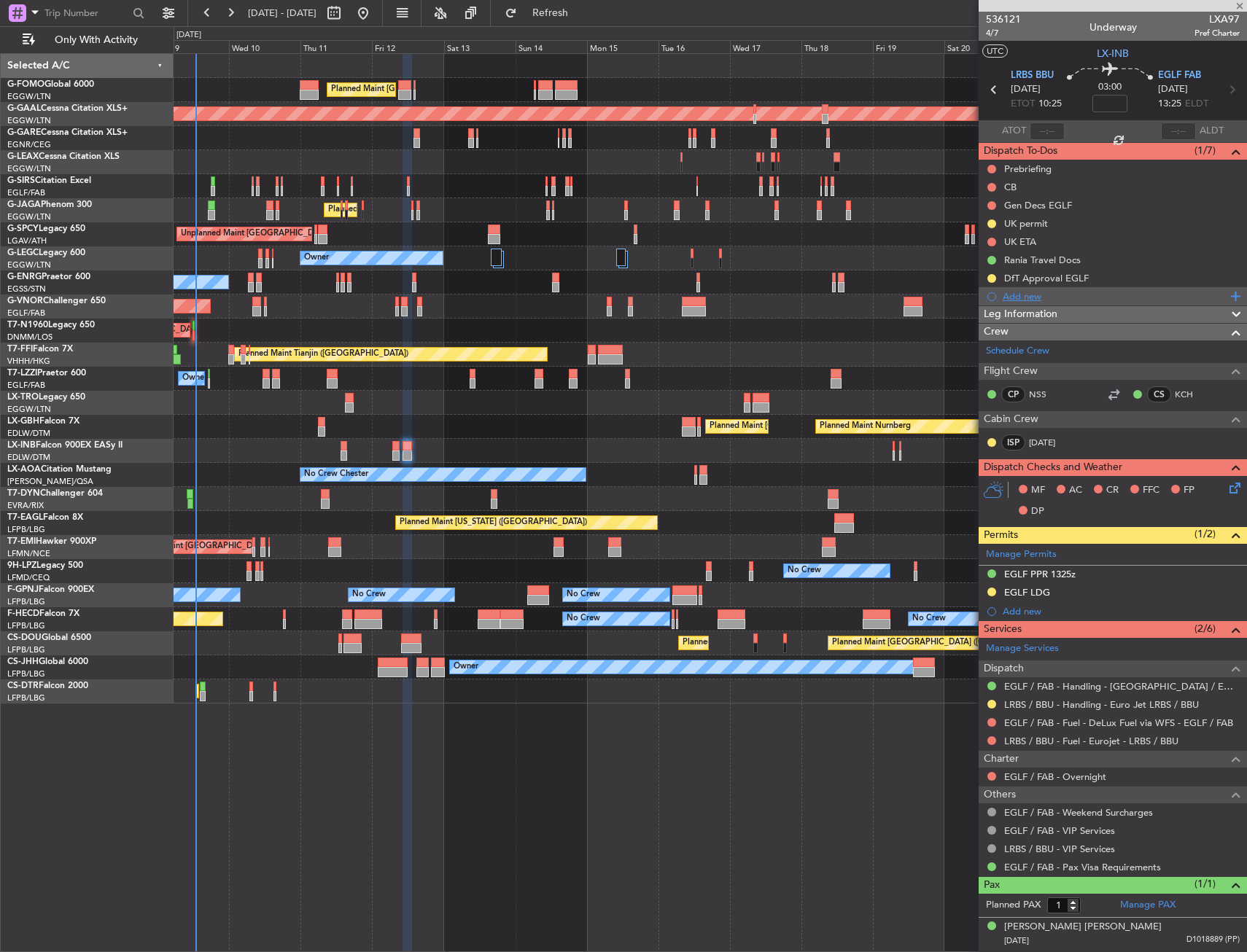
type input "+00:15"
type input "7"
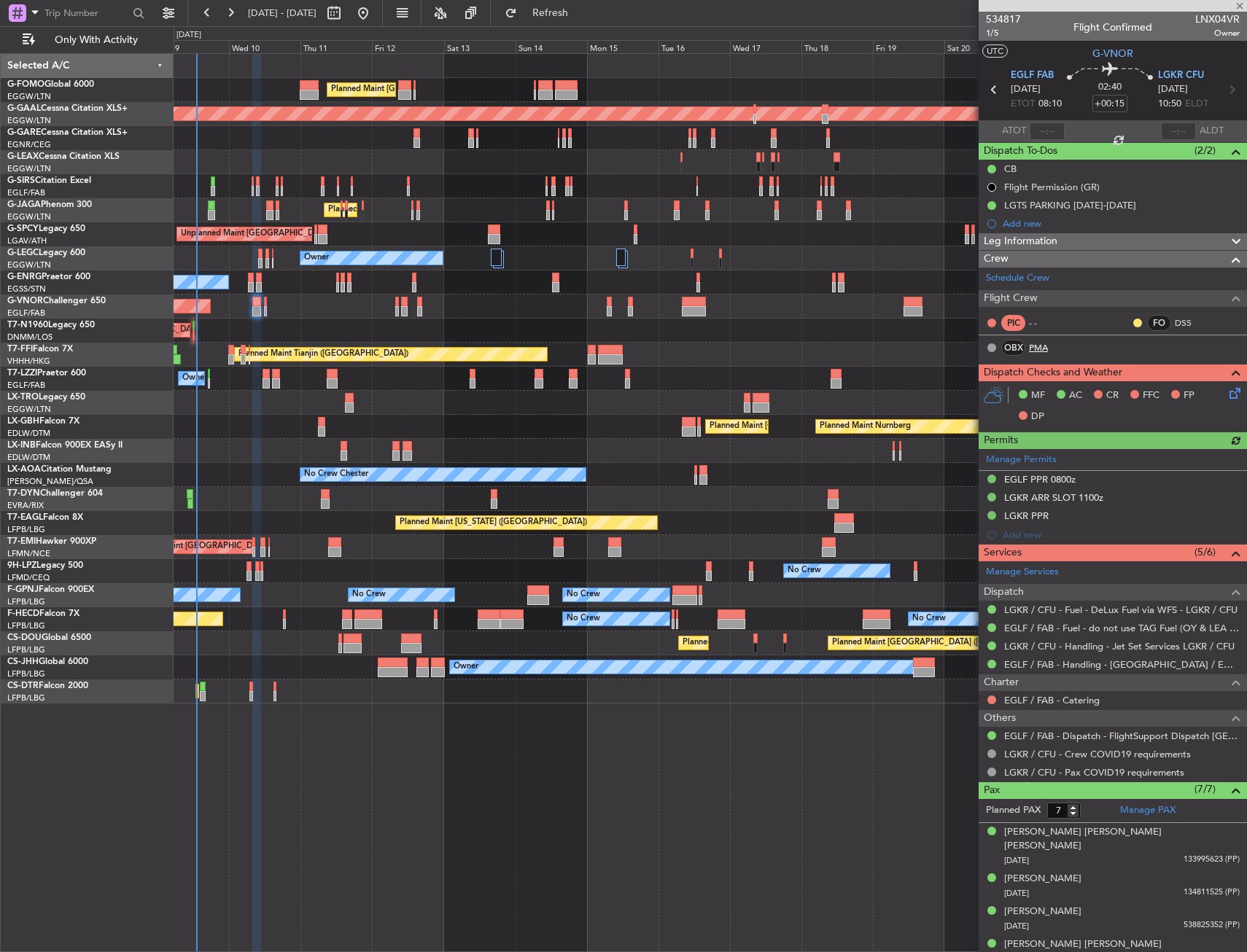
click at [1039, 350] on link "PMA" at bounding box center [1045, 347] width 33 height 13
click at [1175, 319] on link "DSS" at bounding box center [1191, 322] width 33 height 13
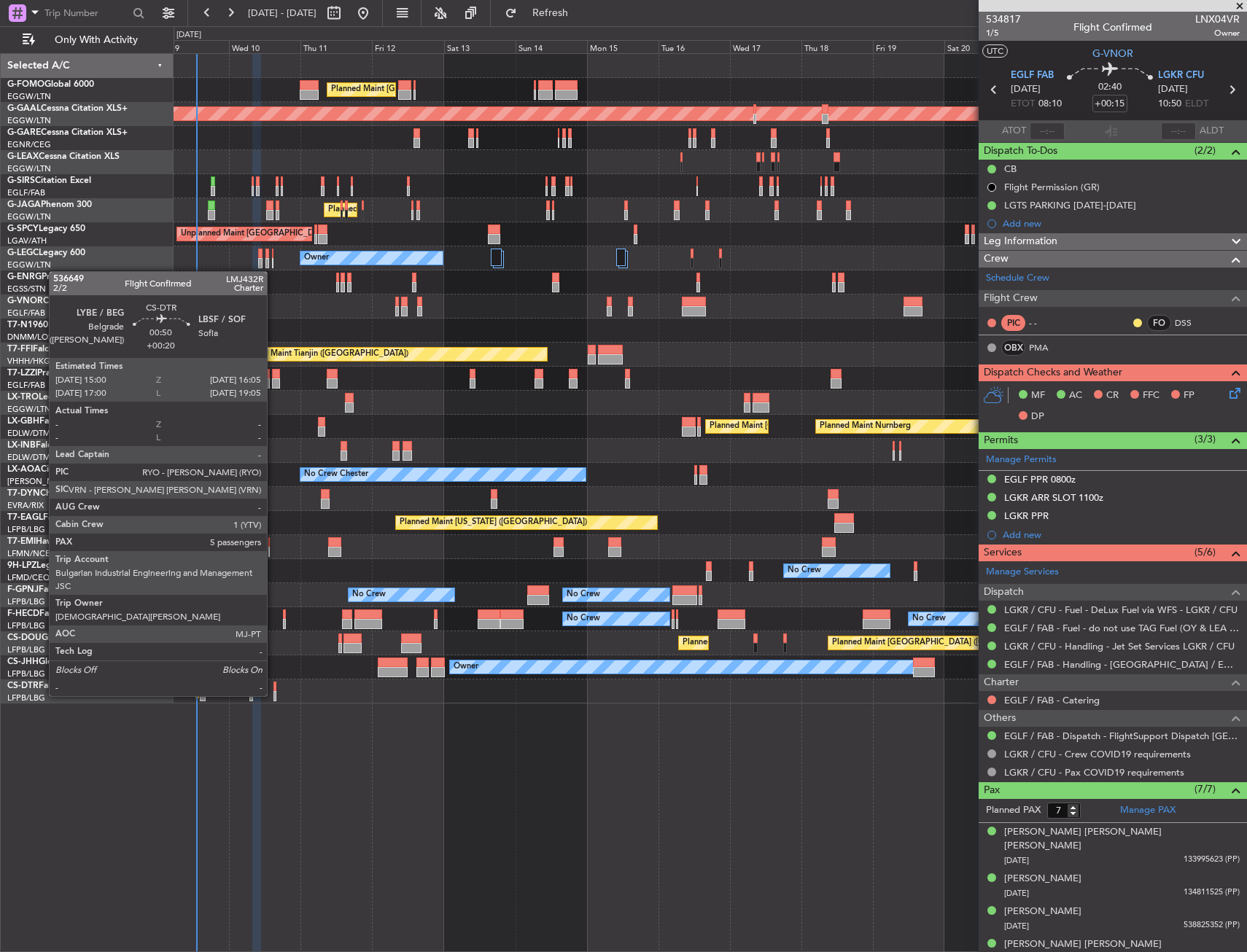
click at [274, 682] on div at bounding box center [275, 687] width 4 height 11
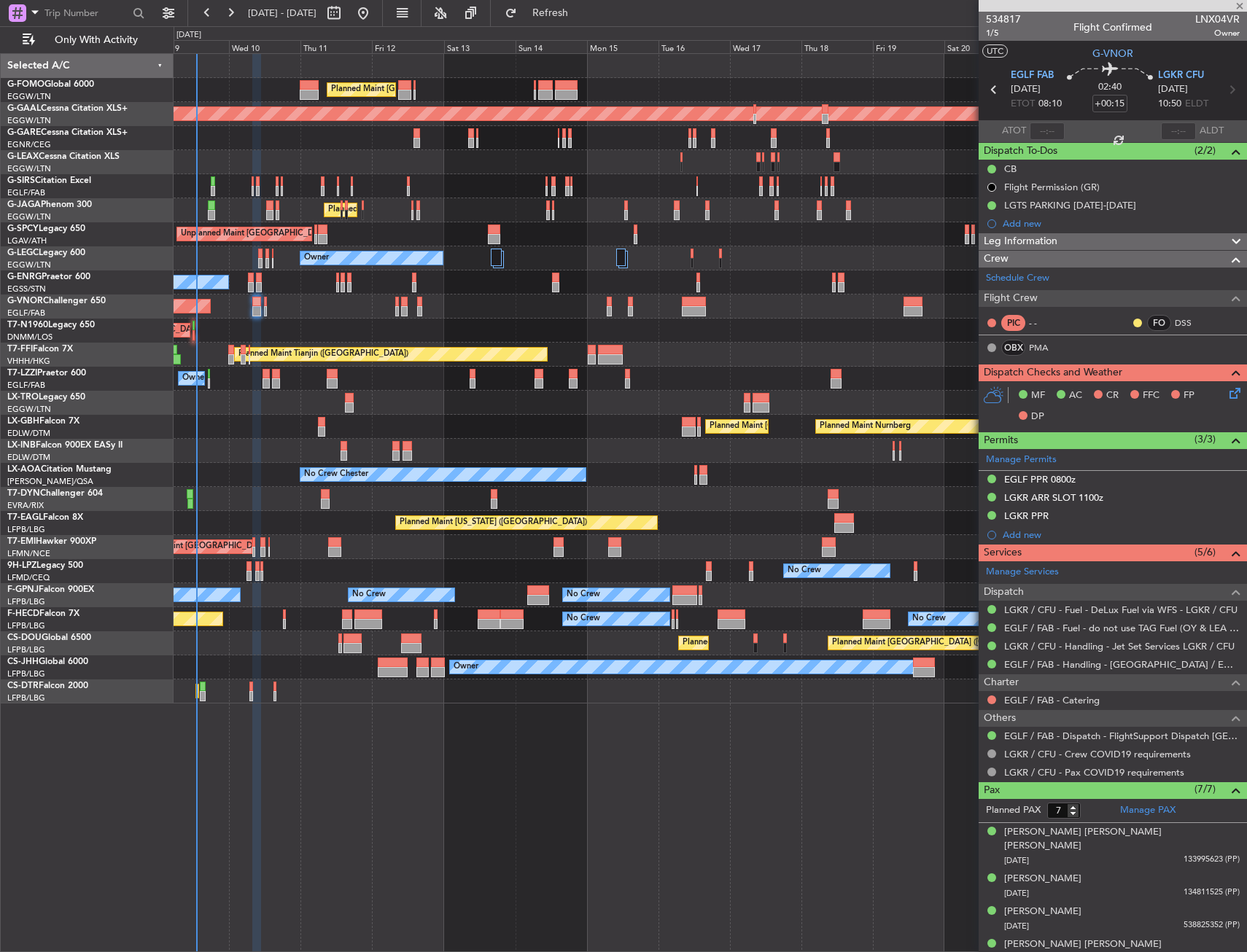
type input "+00:20"
type input "5"
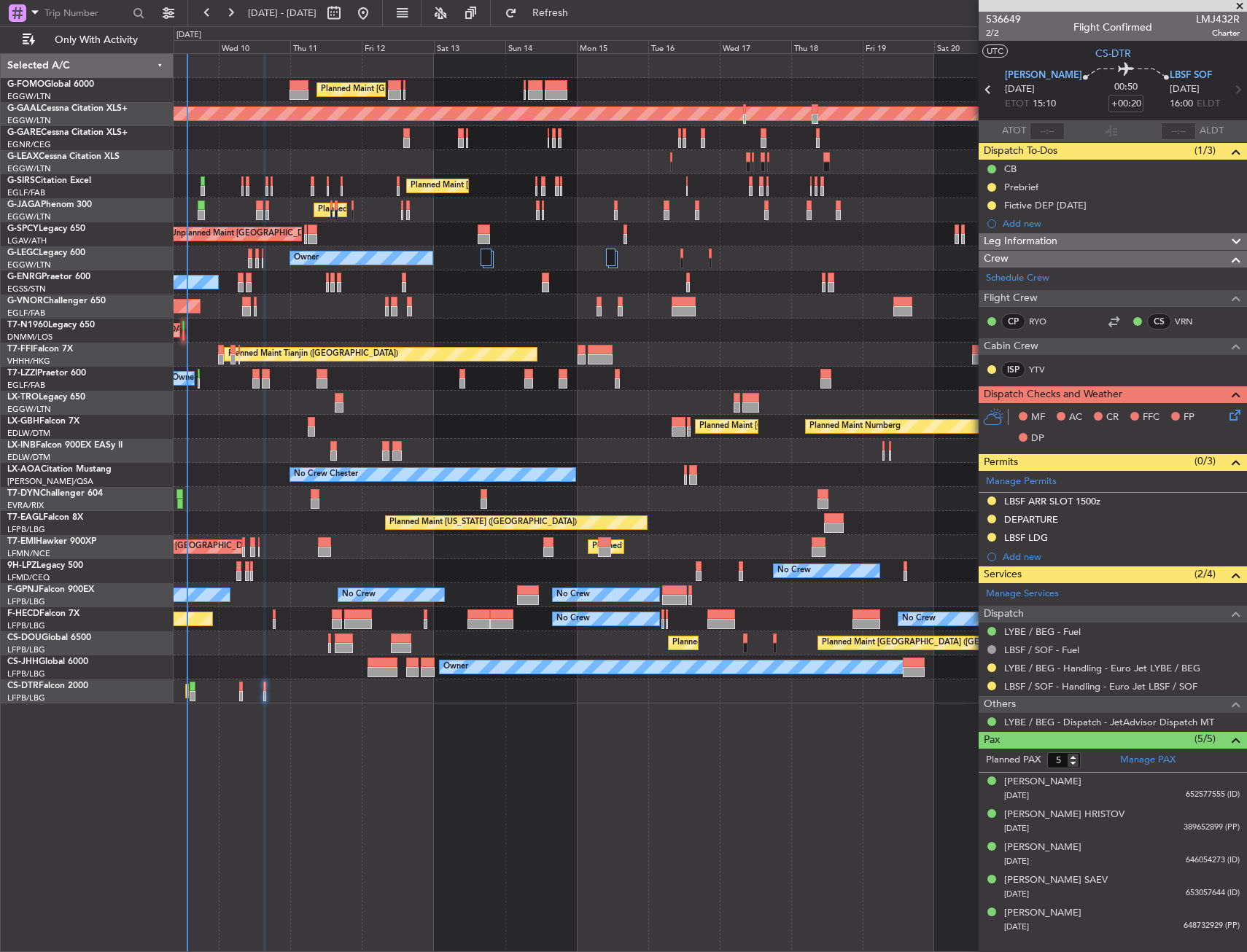
click at [224, 459] on div at bounding box center [710, 451] width 1073 height 24
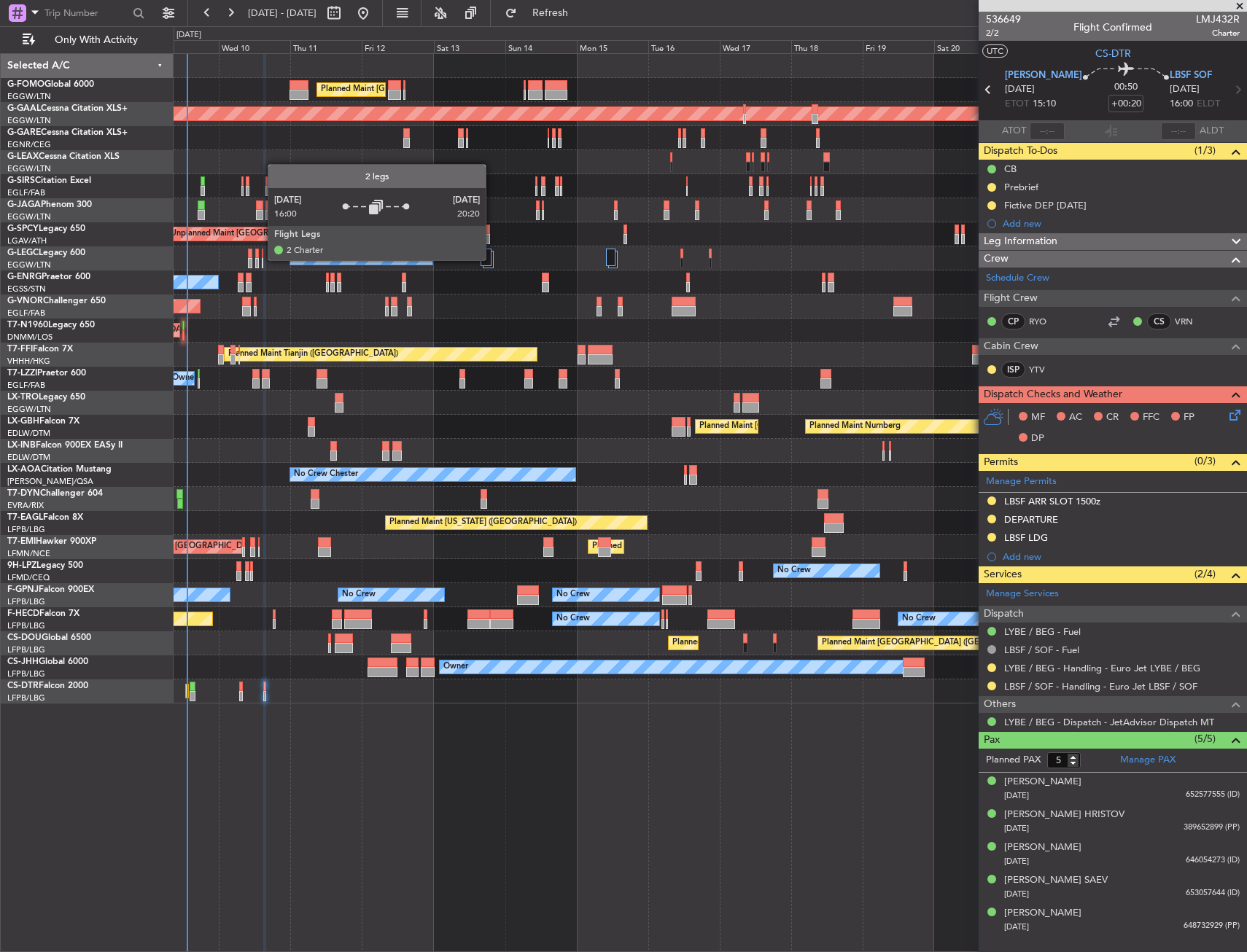
click at [492, 260] on div at bounding box center [488, 259] width 11 height 17
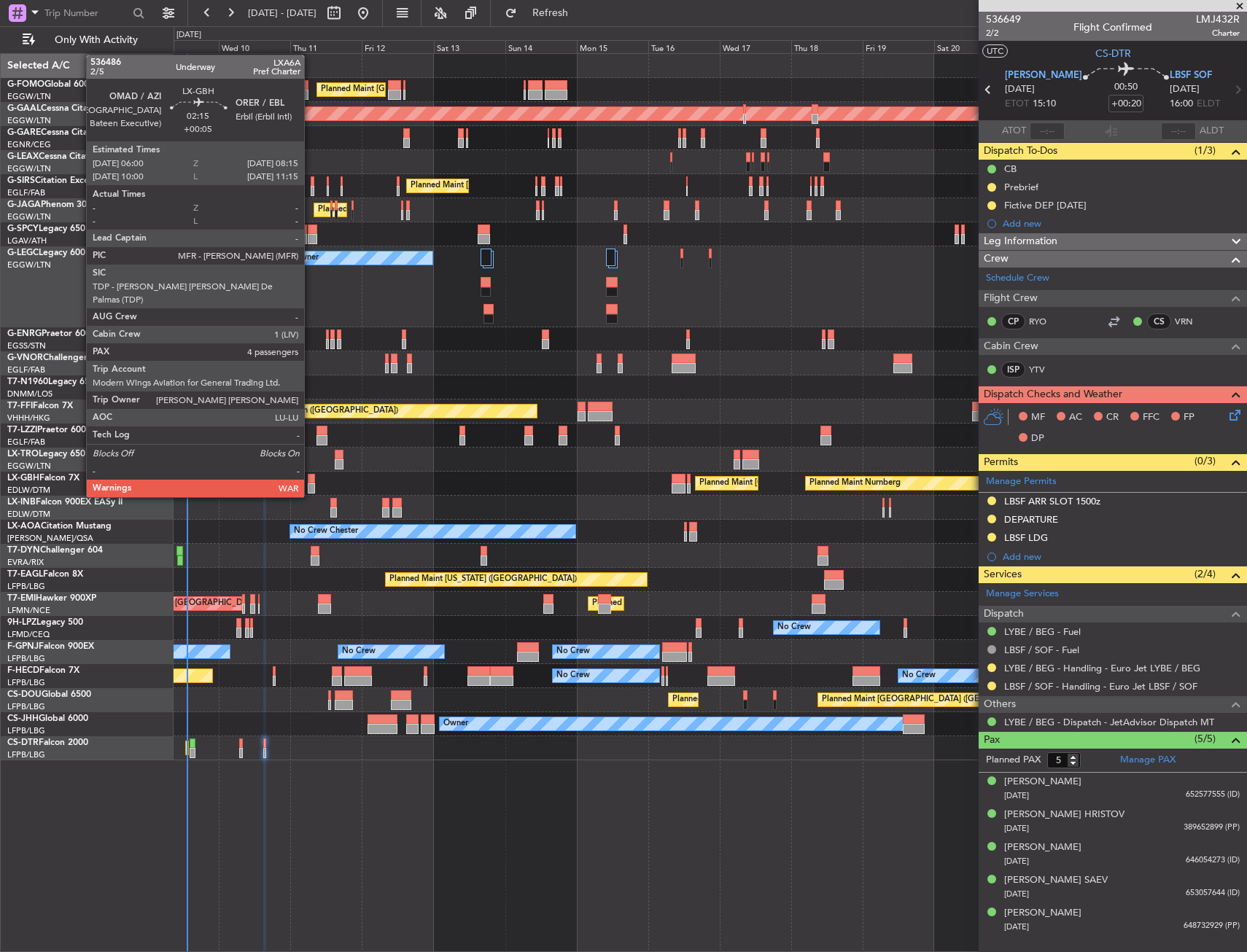
click at [310, 484] on div at bounding box center [311, 489] width 8 height 11
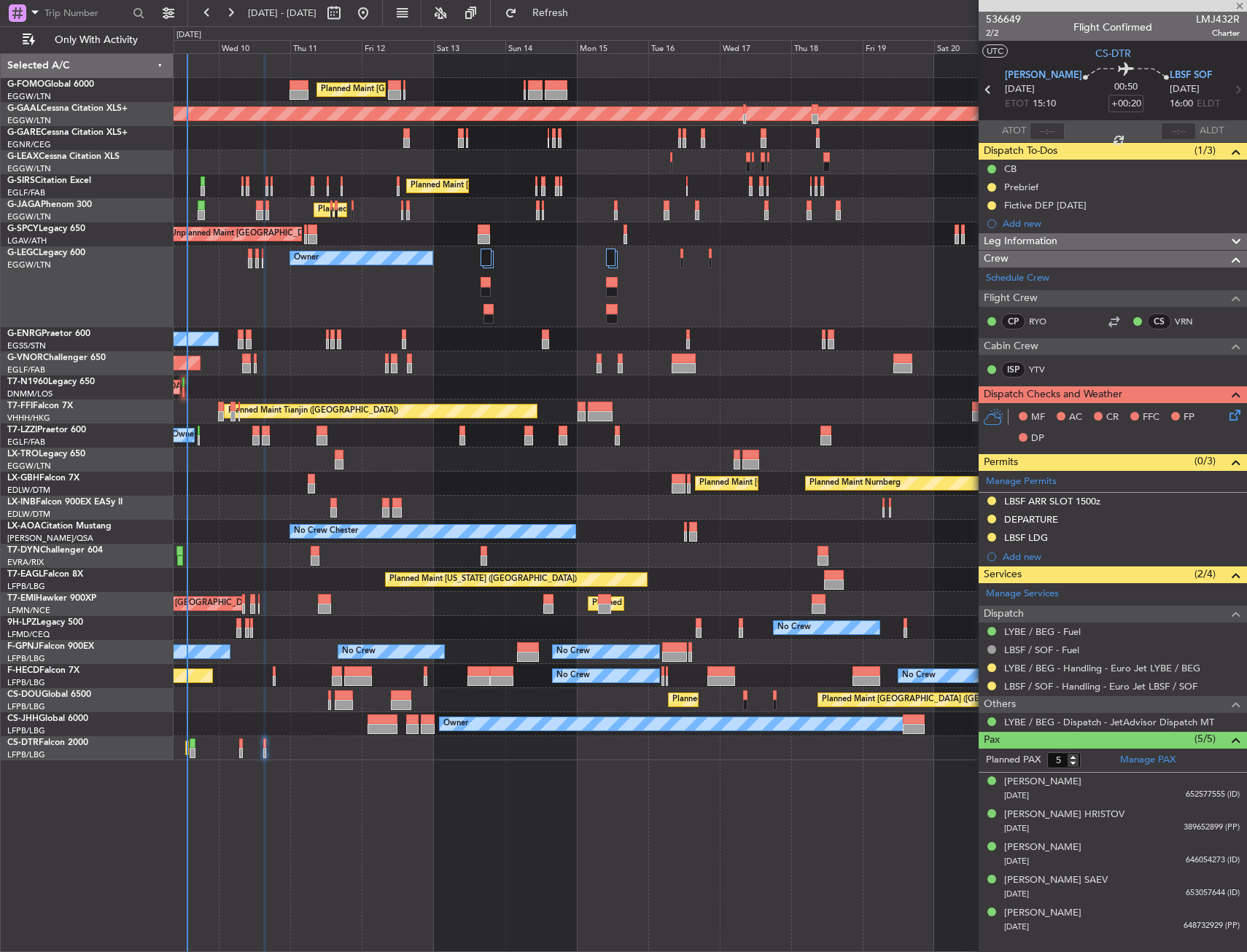
type input "+00:05"
type input "4"
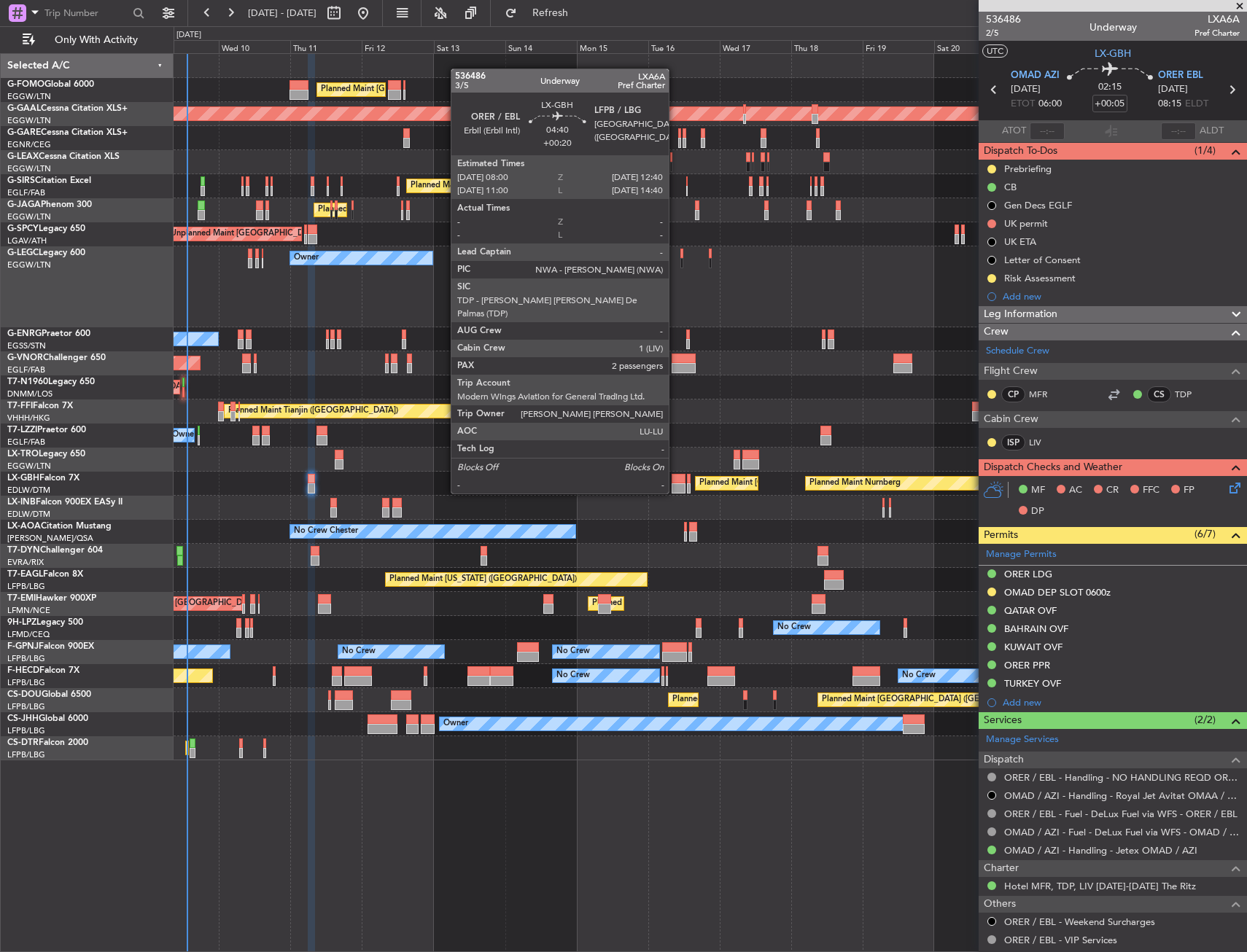
click at [675, 479] on div at bounding box center [678, 479] width 14 height 11
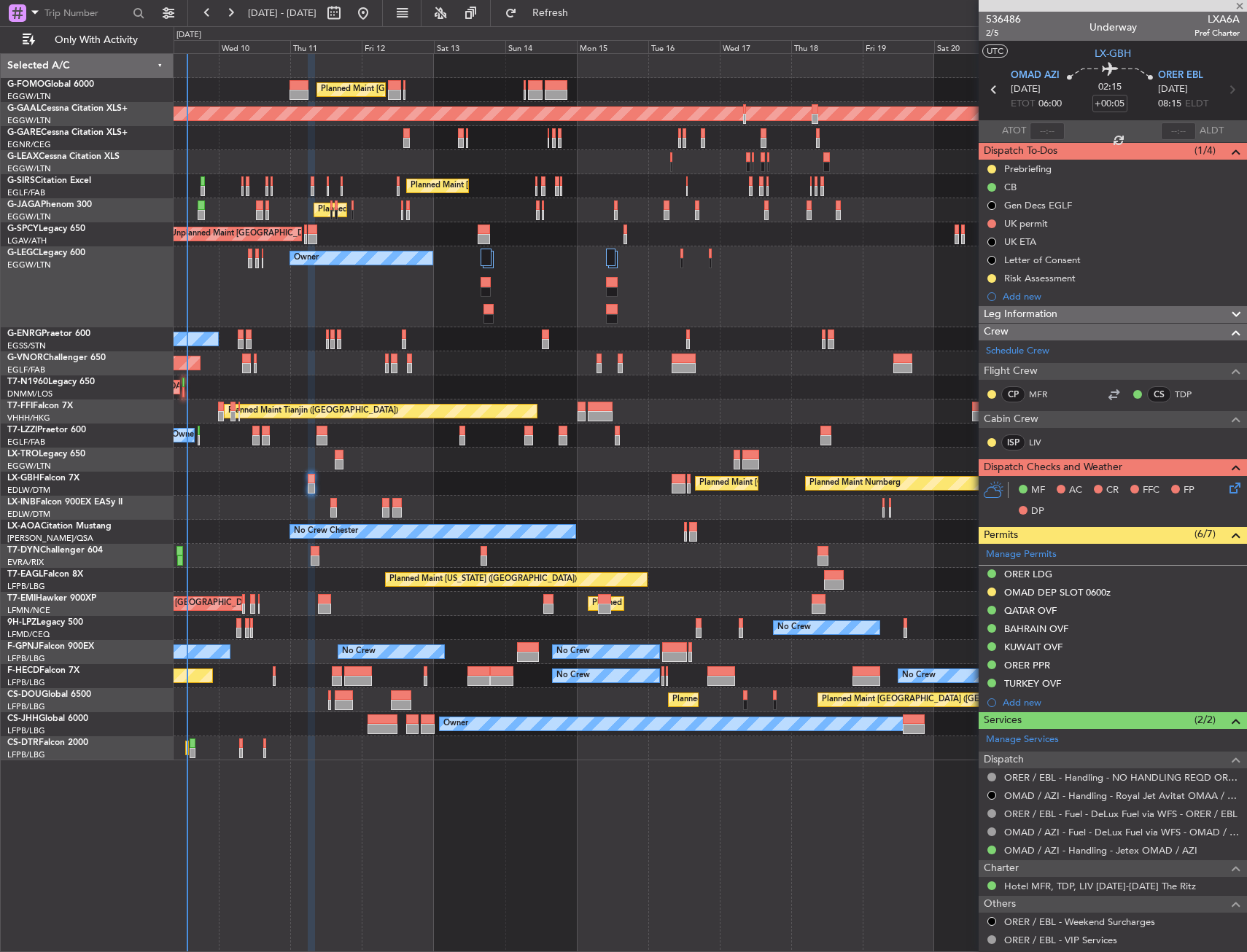
type input "+00:20"
type input "2"
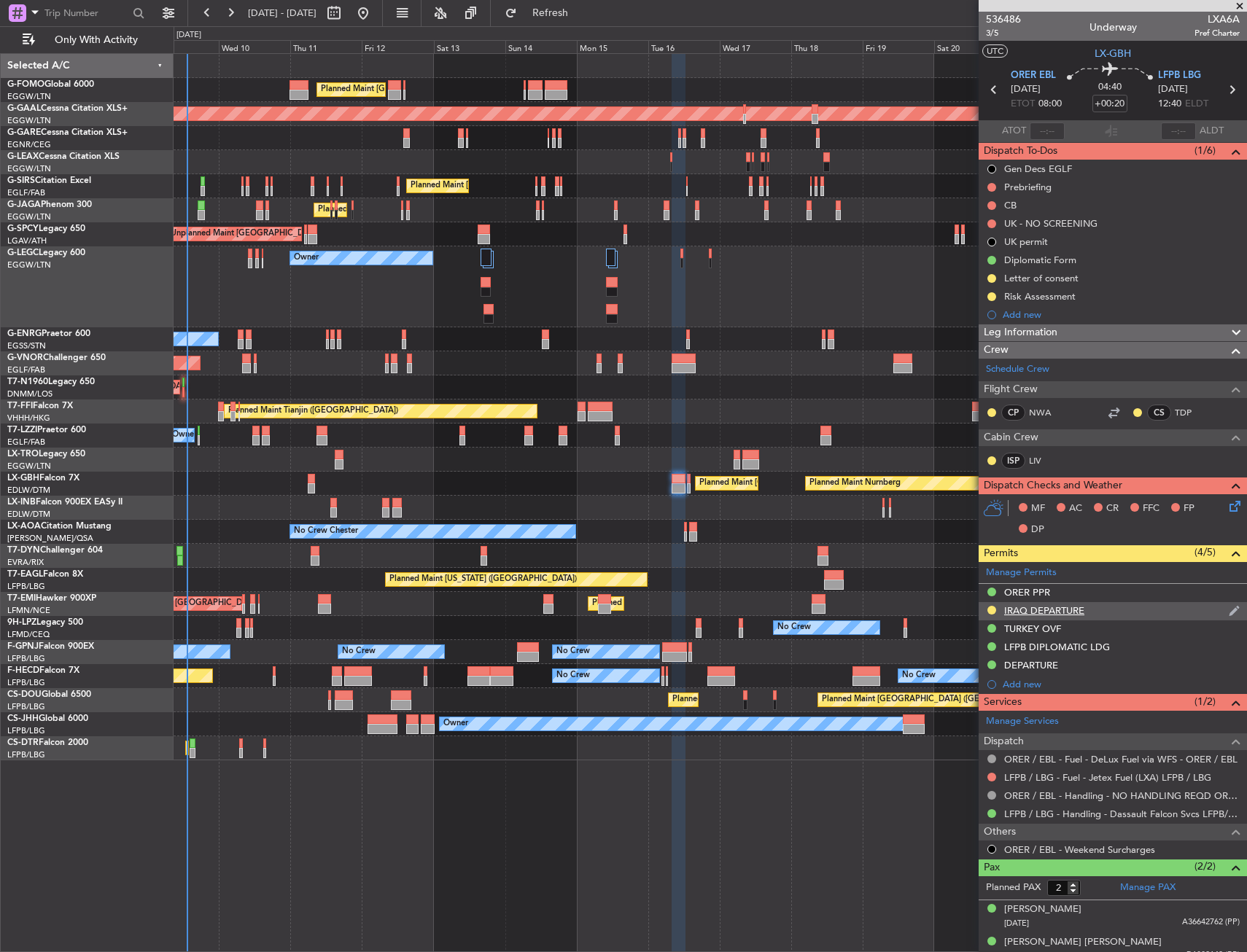
click at [1091, 606] on div "IRAQ DEPARTURE" at bounding box center [1113, 611] width 268 height 18
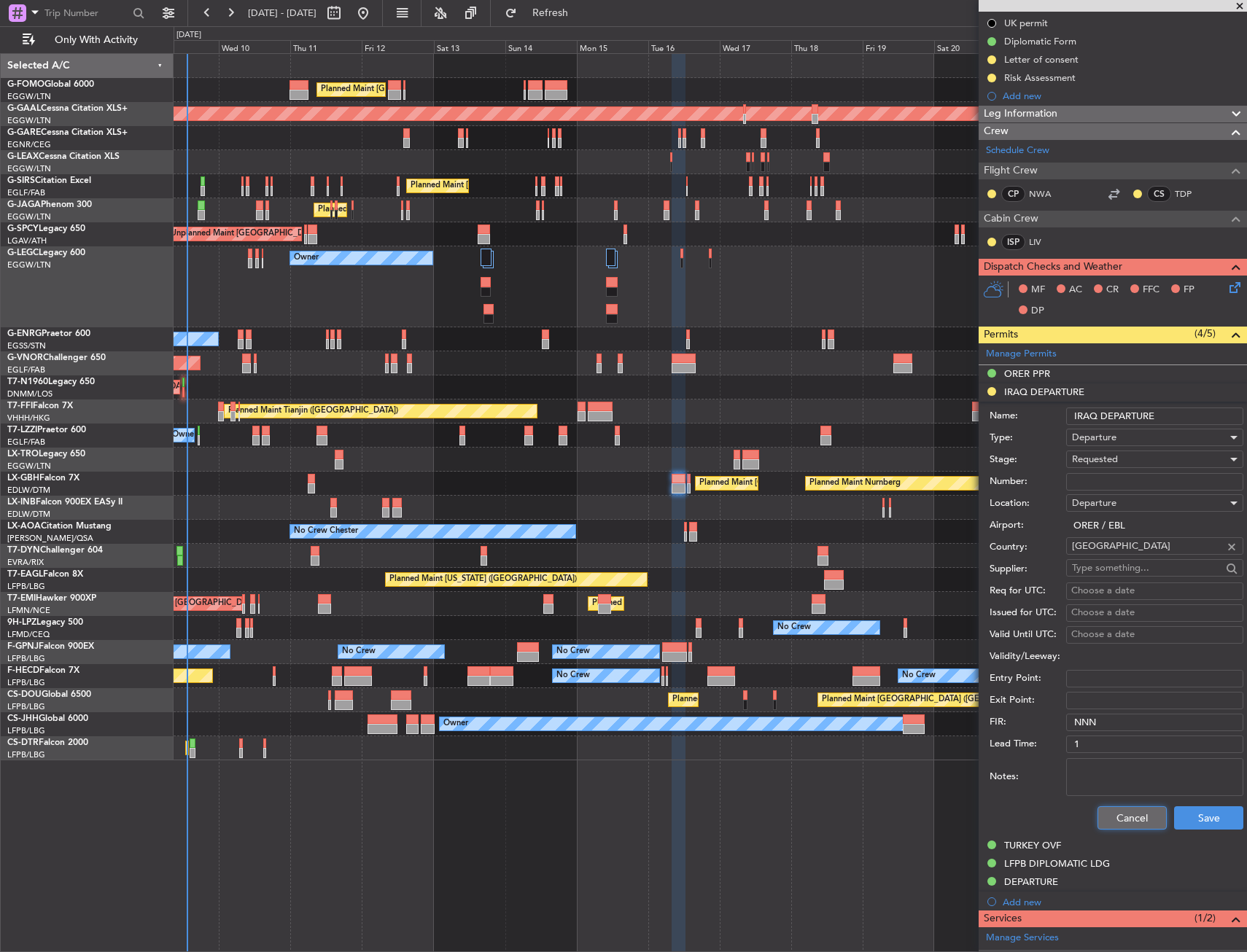
click at [1101, 810] on button "Cancel" at bounding box center [1132, 817] width 69 height 23
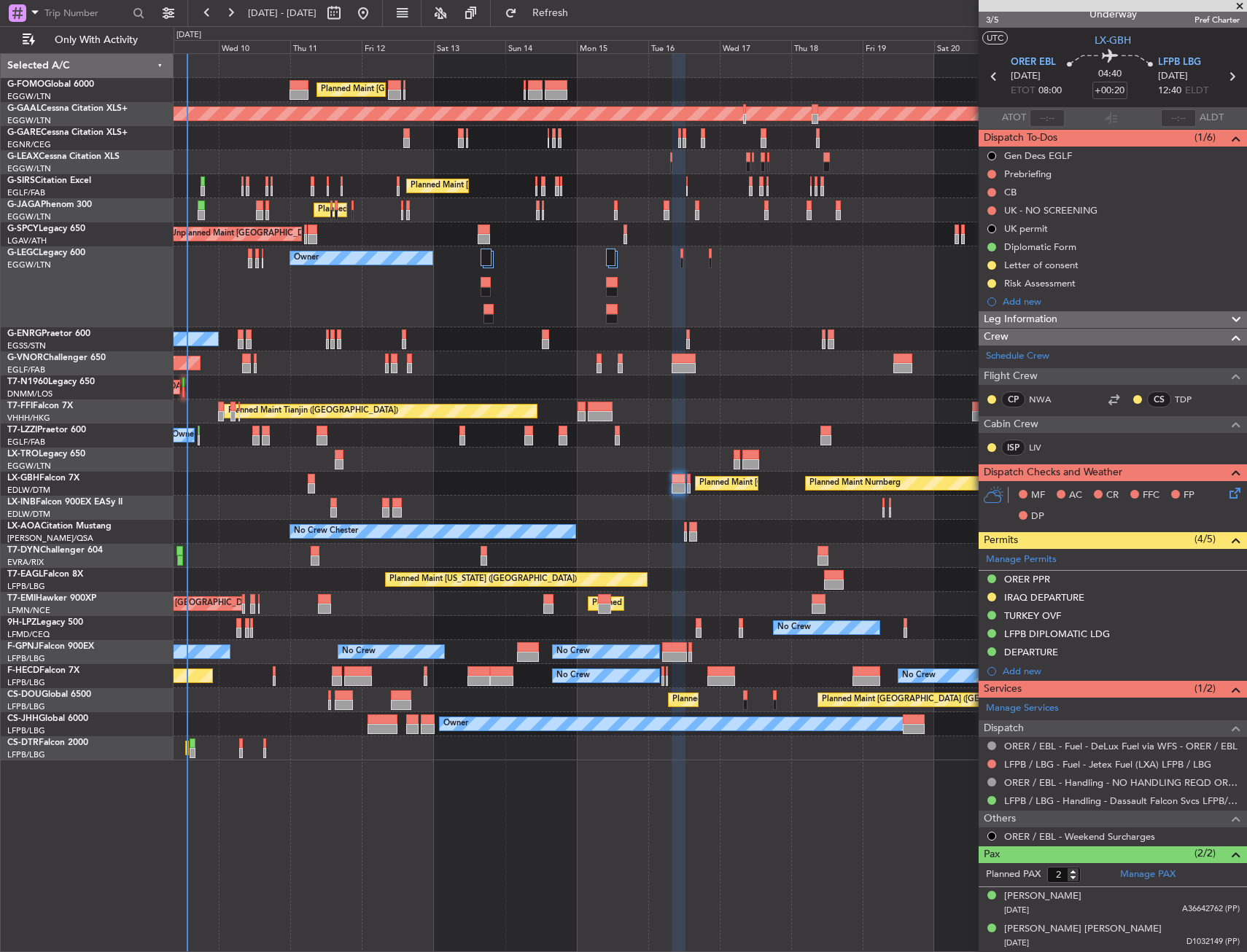
click at [1100, 650] on mat-tooltip-component "LFPB DIPLOMATIC LDG" at bounding box center [1056, 658] width 115 height 38
click at [1074, 651] on div "DEPARTURE" at bounding box center [1113, 652] width 268 height 18
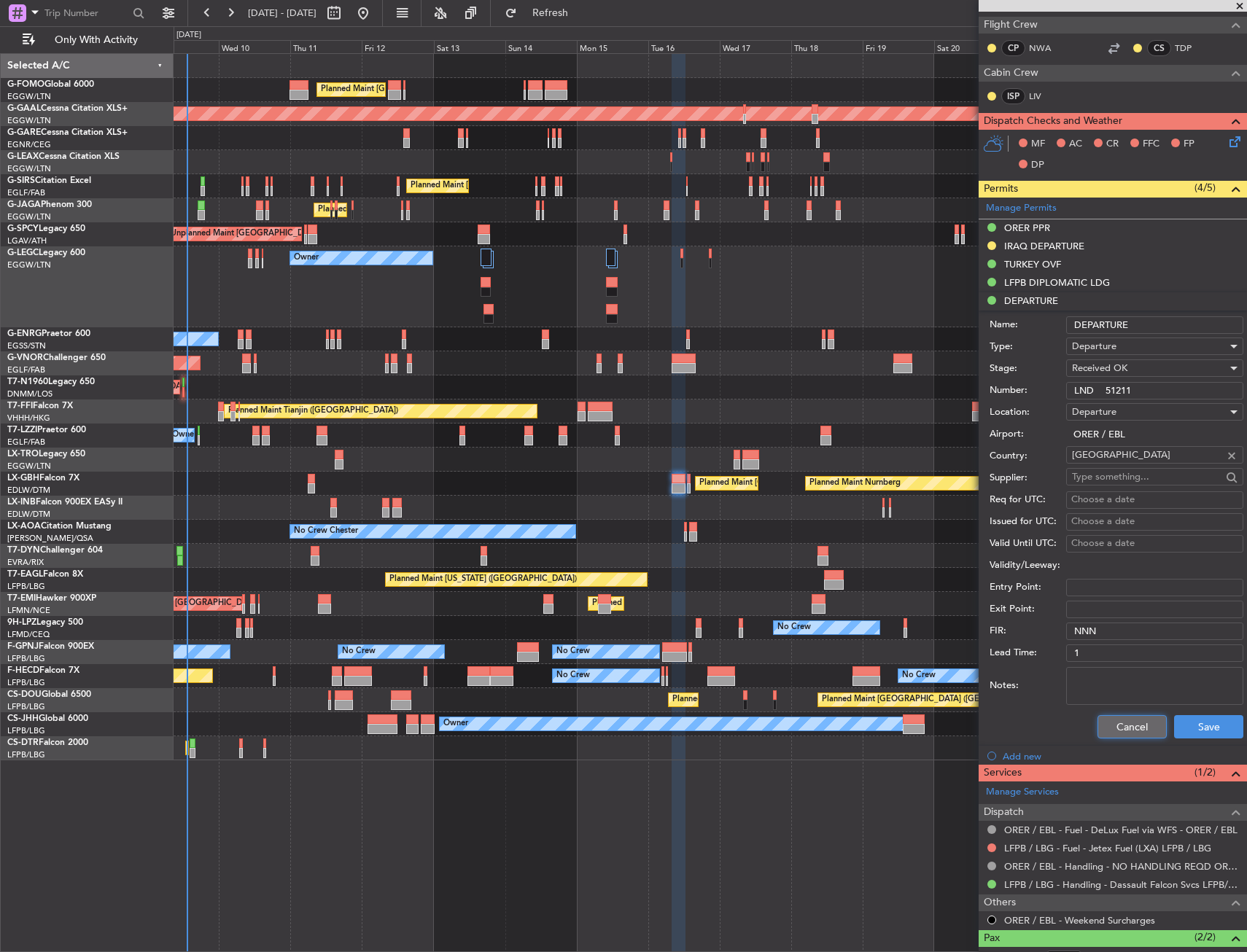
click at [1097, 721] on button "Cancel" at bounding box center [1132, 726] width 69 height 23
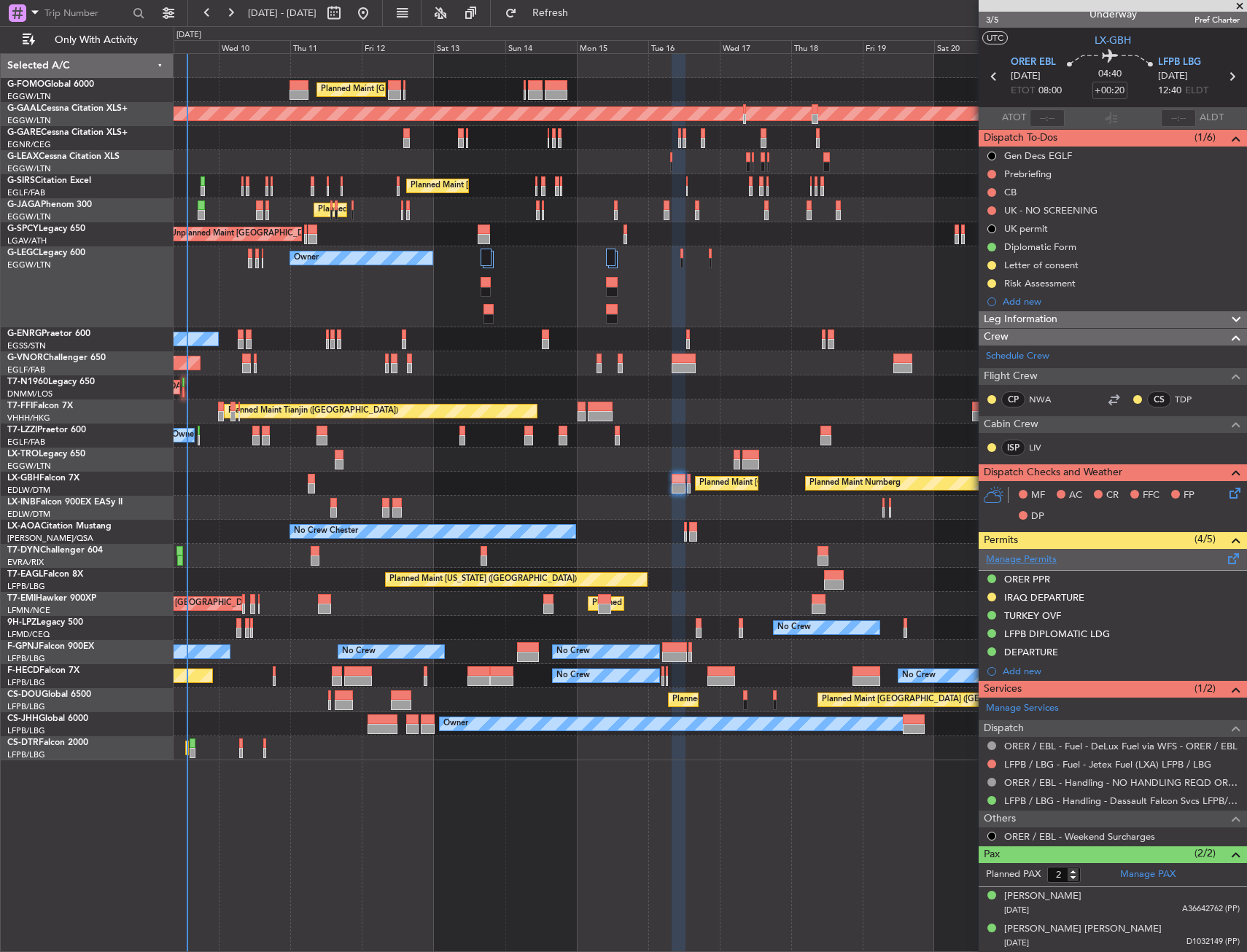
click at [1011, 553] on link "Manage Permits" at bounding box center [1021, 560] width 71 height 14
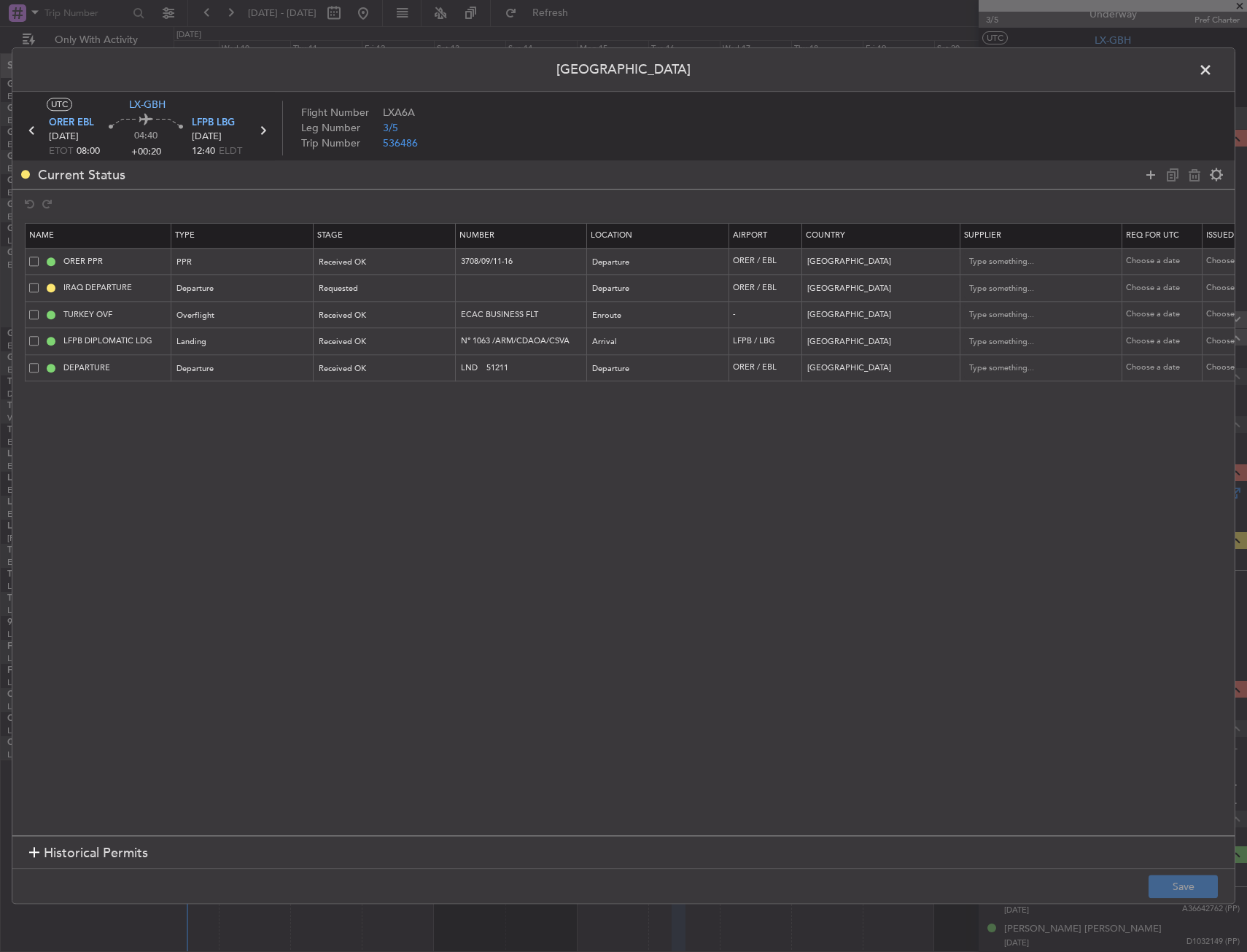
click at [31, 286] on span at bounding box center [34, 287] width 10 height 10
click at [39, 282] on input "checkbox" at bounding box center [39, 282] width 0 height 0
drag, startPoint x: 820, startPoint y: 824, endPoint x: 925, endPoint y: 824, distance: 105.0
click at [925, 824] on section "Name Type Stage Number Location Airport Country Supplier Req For Utc Issued For…" at bounding box center [623, 527] width 1222 height 616
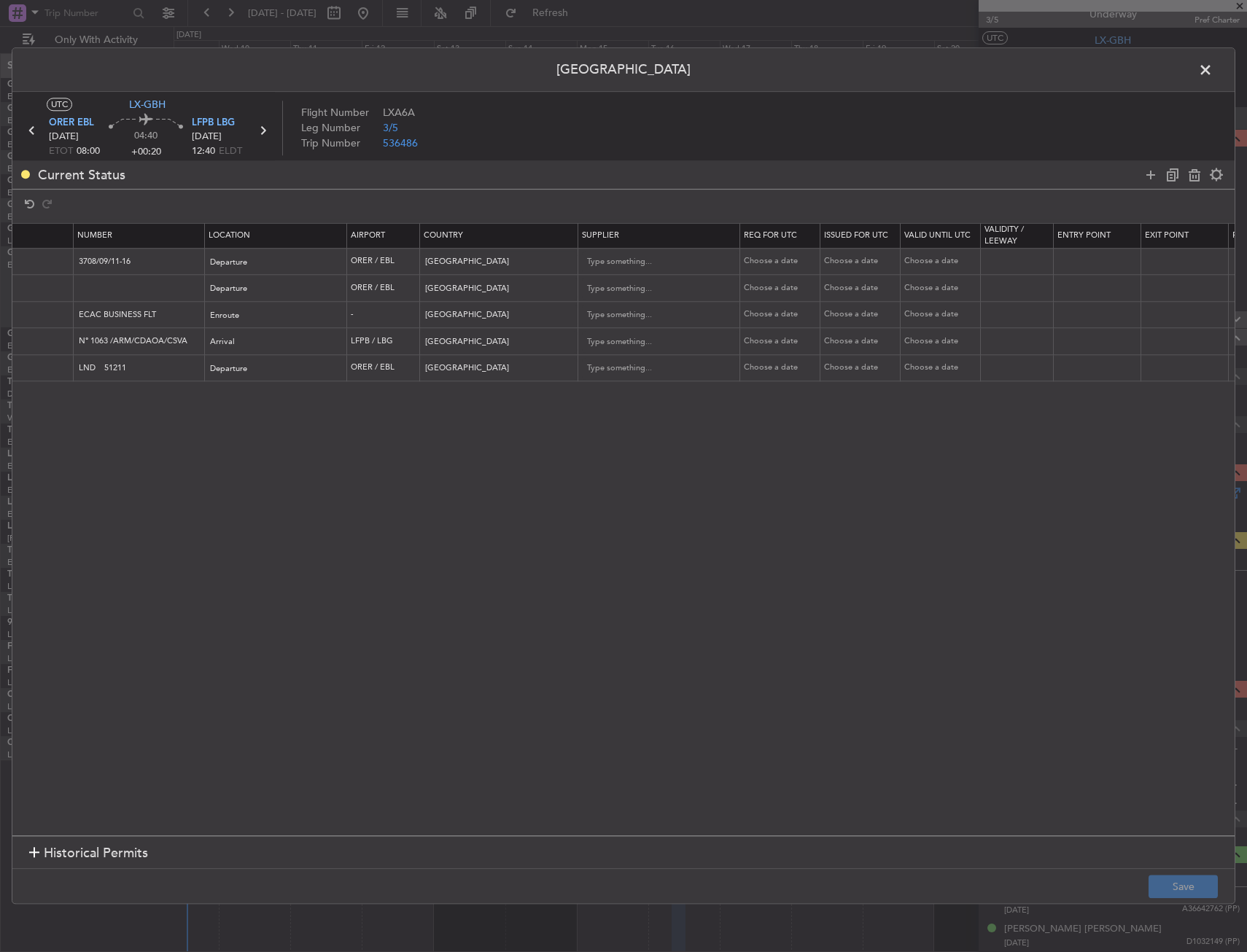
scroll to position [0, 0]
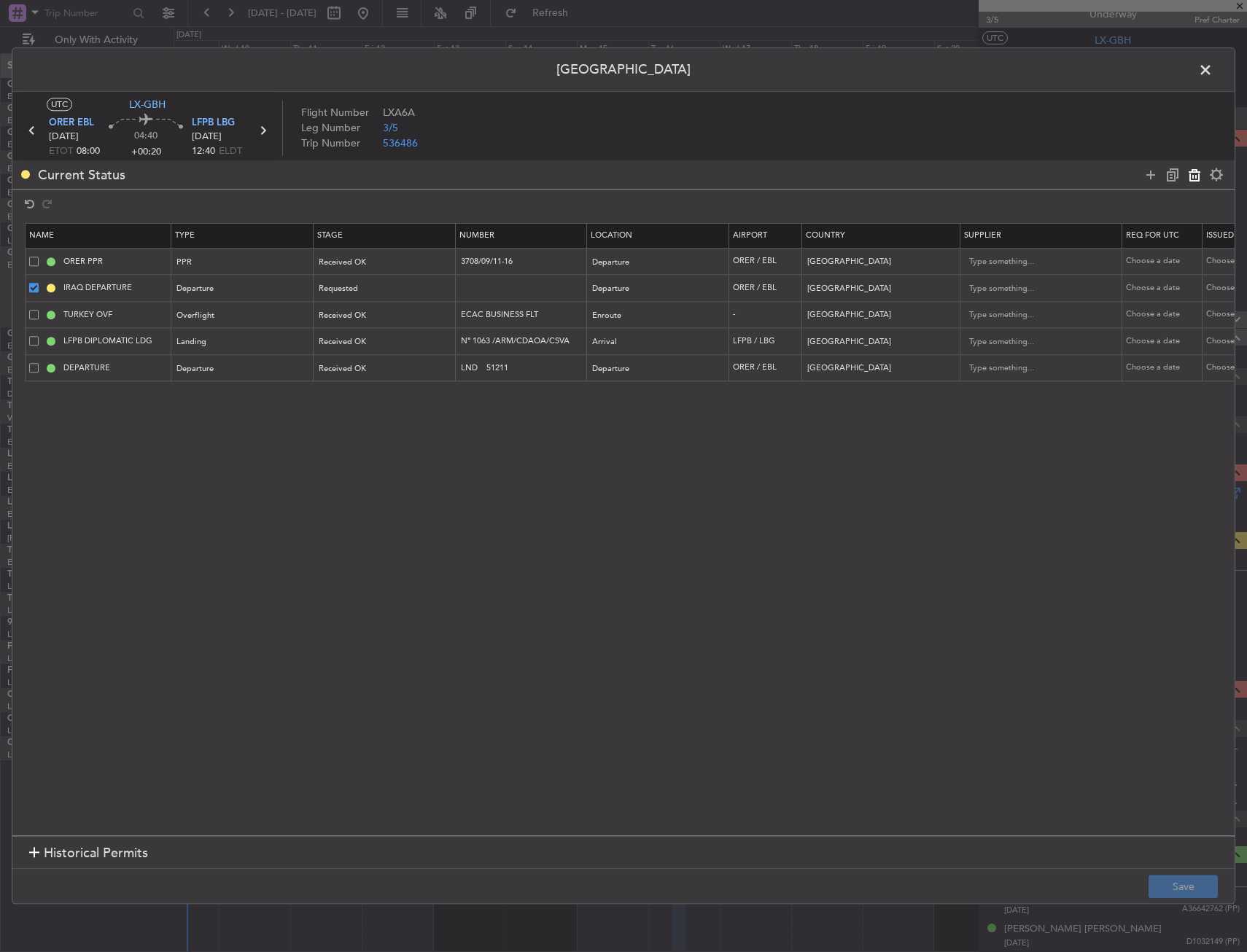
click at [1185, 170] on icon at bounding box center [1194, 175] width 17 height 17
type input "TURKEY OVF"
type input "ECAC BUSINESS FLT"
type input "Turkey"
type input "LFPB DIPLOMATIC LDG"
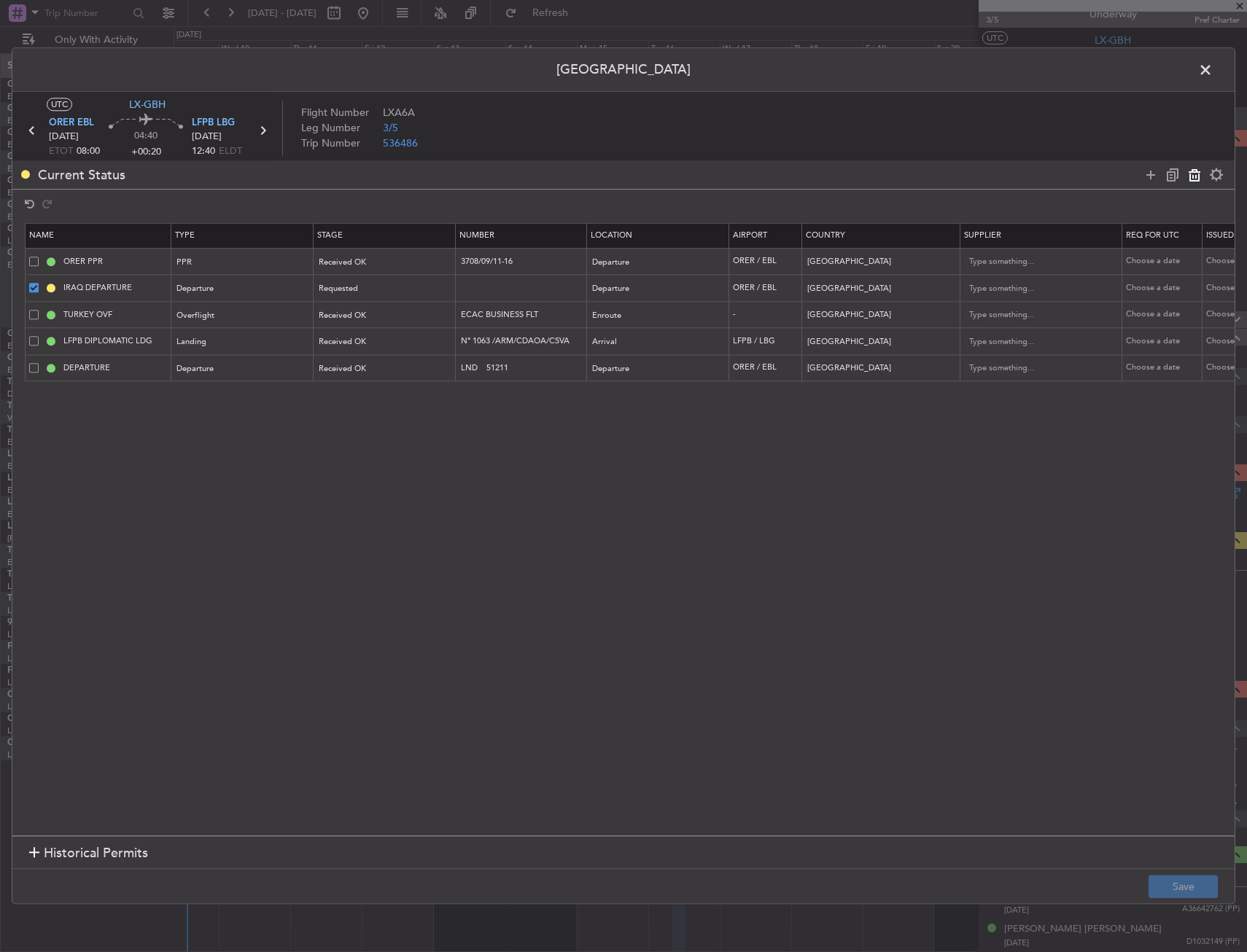
type input "N° 1063 /ARM/CDAOA/CSVA"
type input "France"
type input "DEPARTURE"
type input "LND 51211"
type input "Iraq"
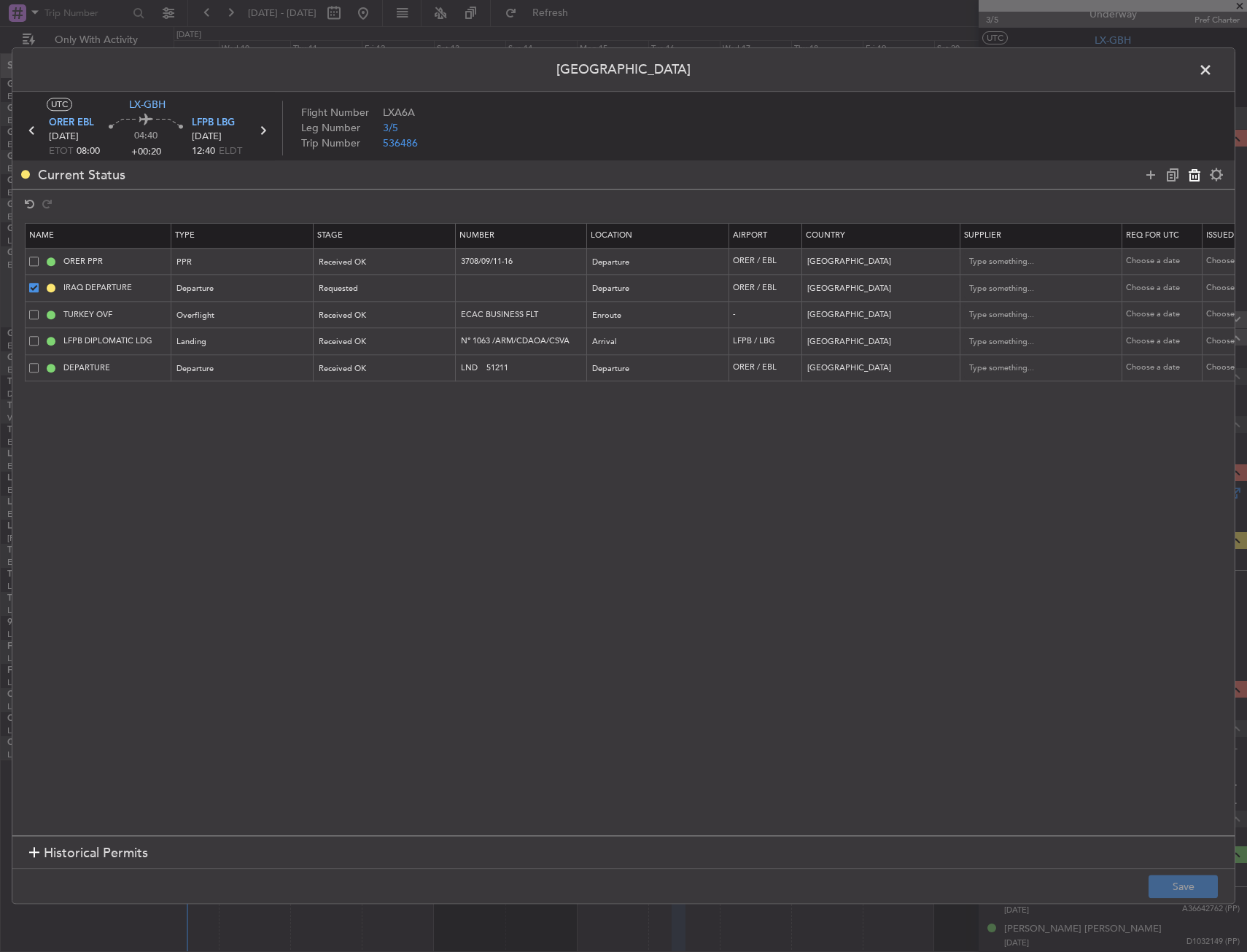
type input "1"
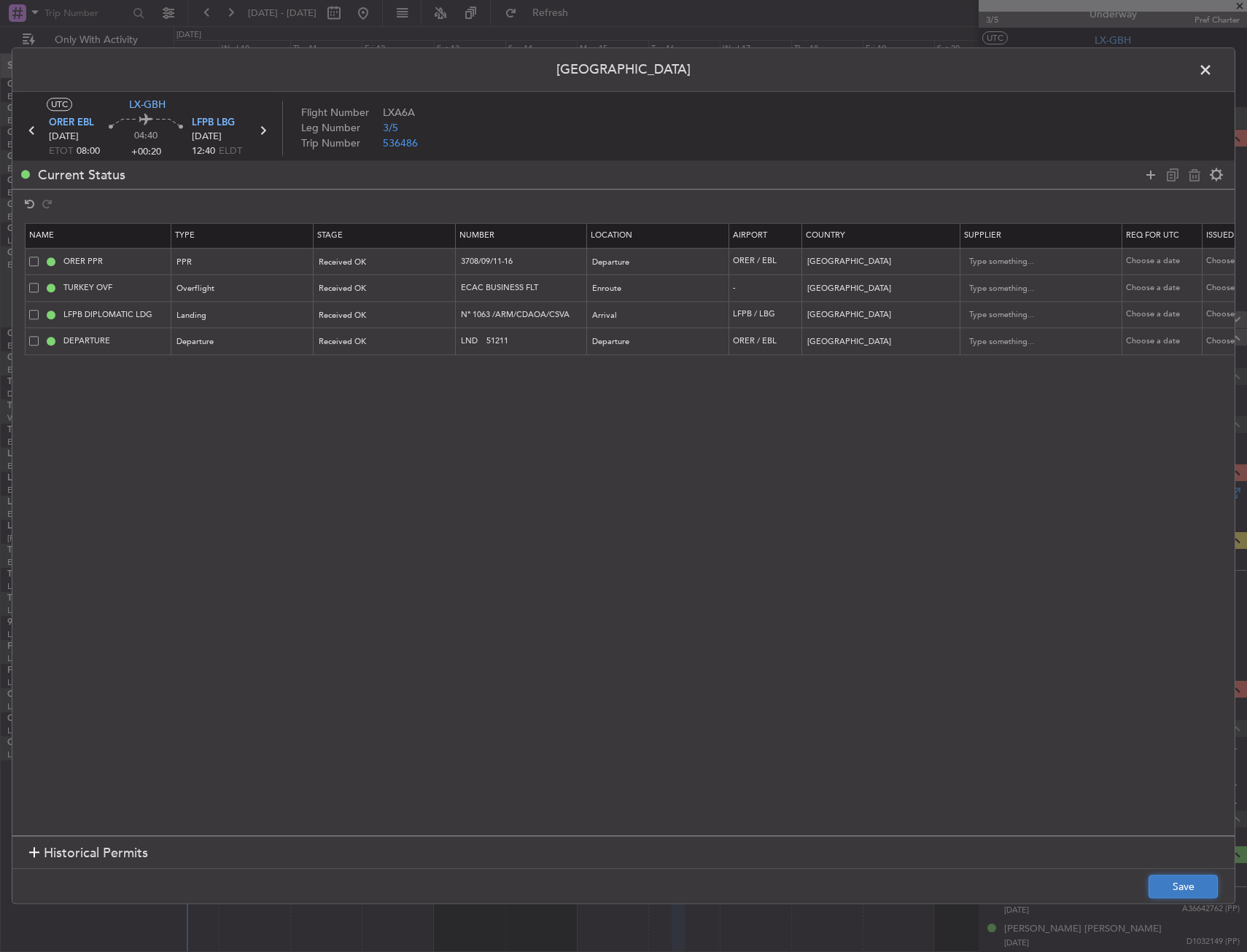
click at [1200, 880] on button "Save" at bounding box center [1183, 886] width 69 height 23
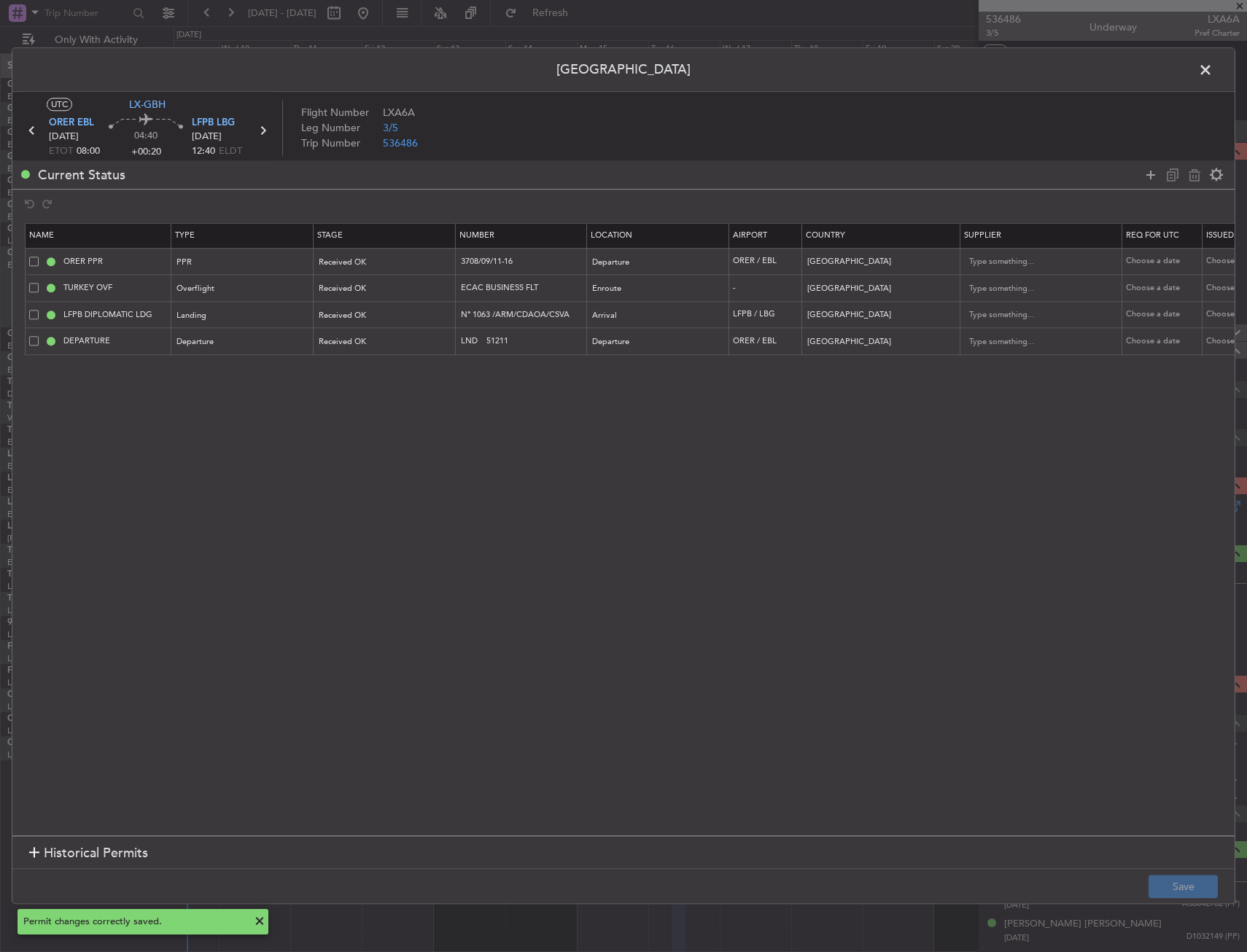
click at [1212, 69] on span at bounding box center [1212, 73] width 0 height 29
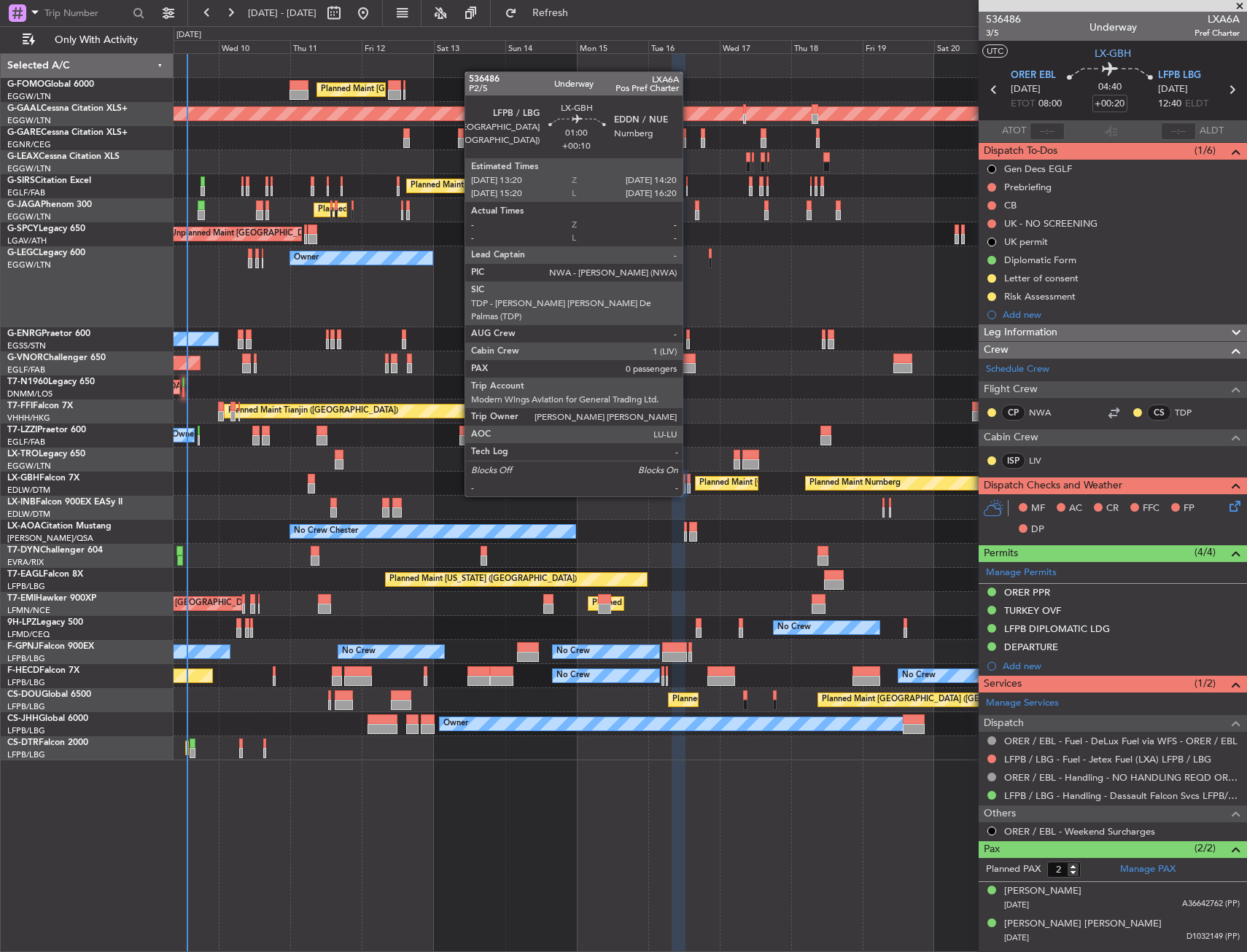
click at [689, 482] on div at bounding box center [689, 479] width 4 height 11
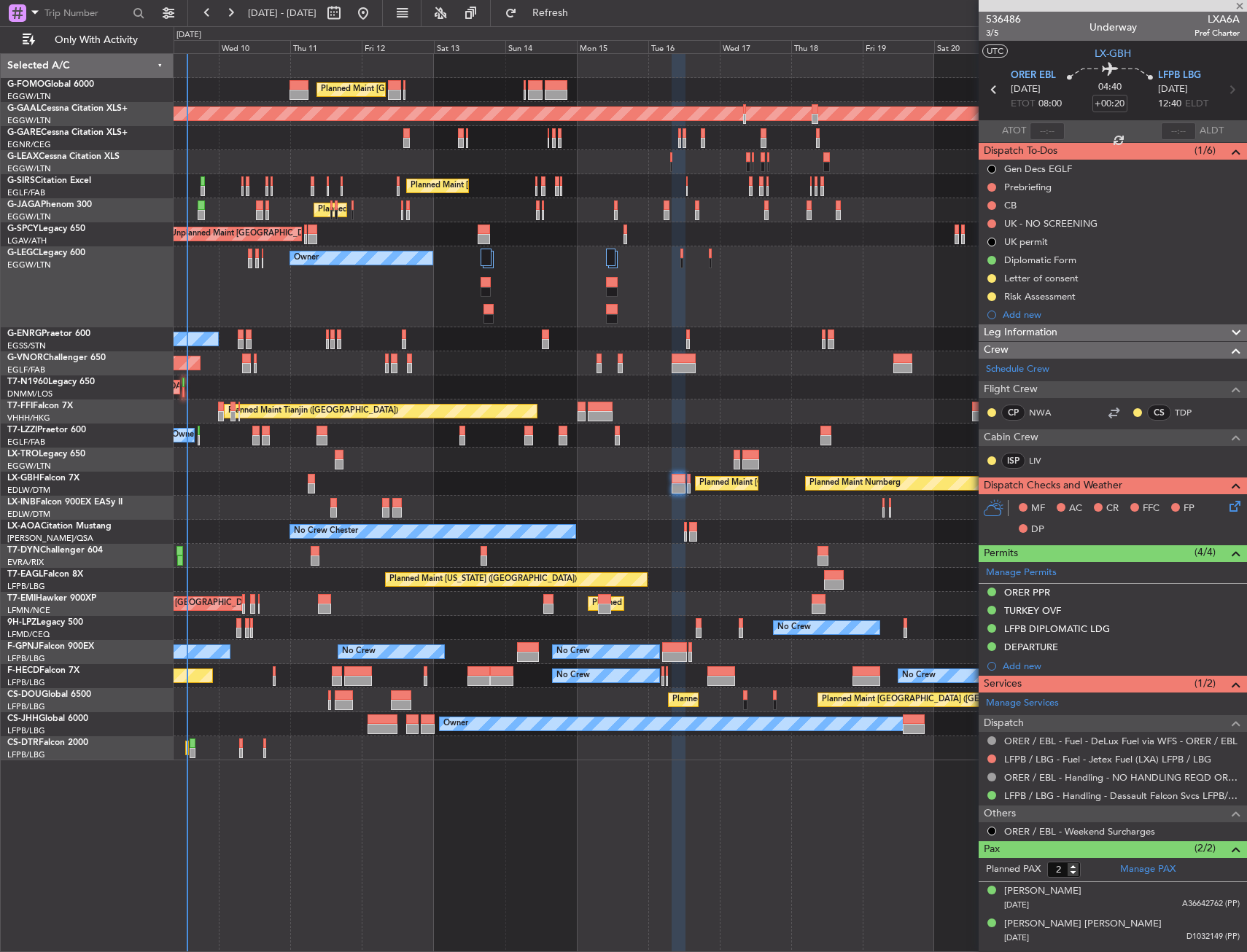
type input "+00:10"
type input "0"
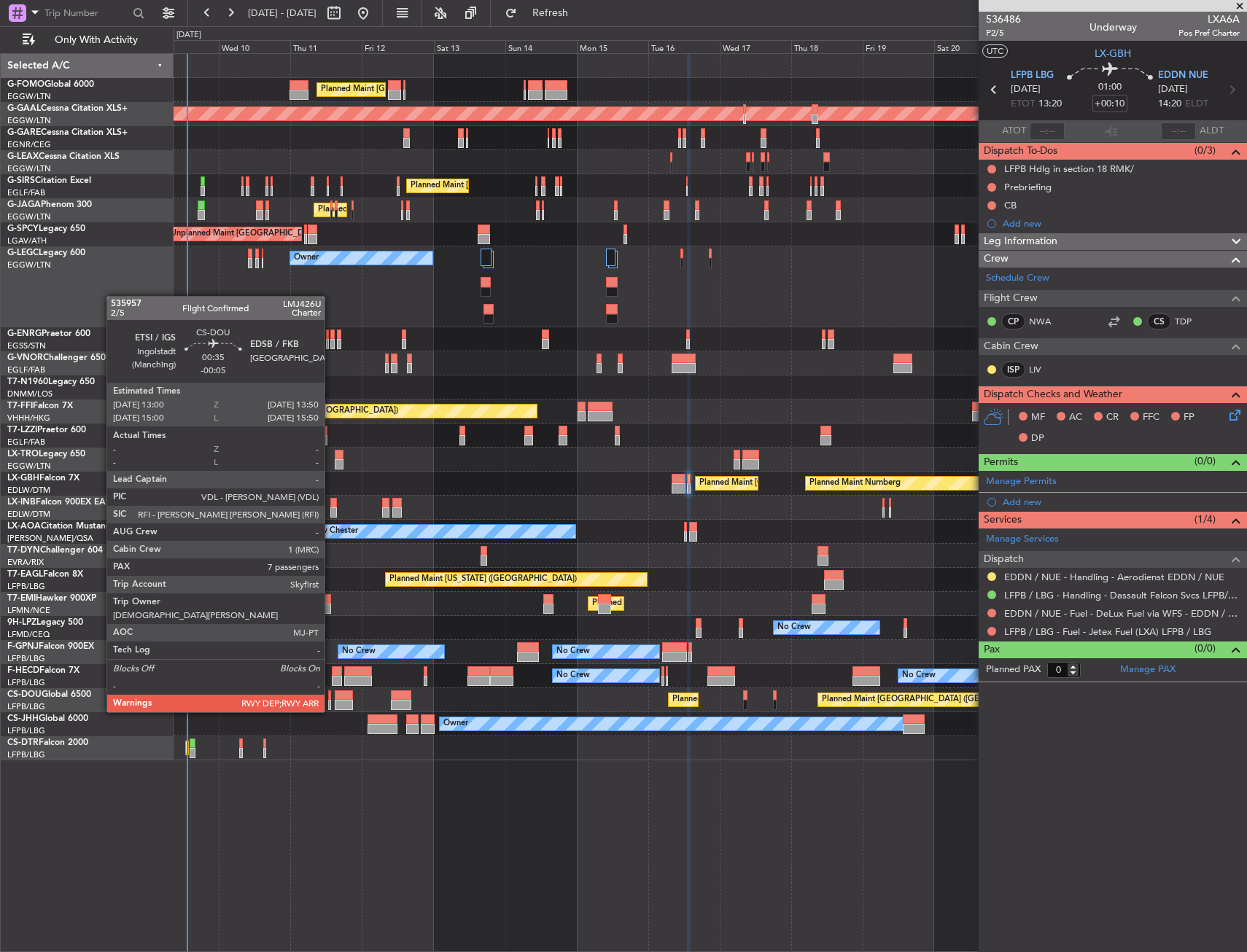
click at [331, 697] on div at bounding box center [329, 695] width 3 height 11
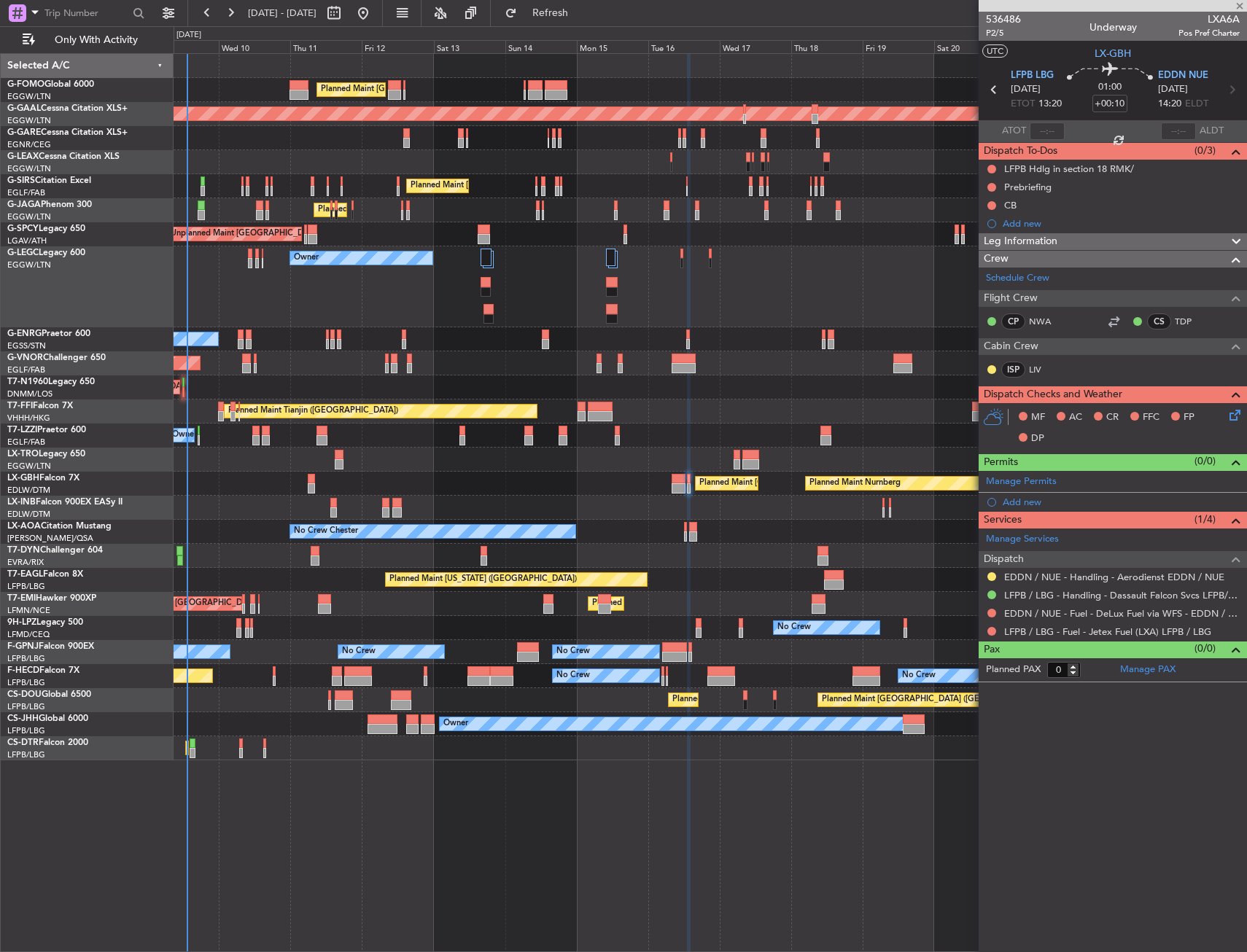
type input "-00:05"
type input "7"
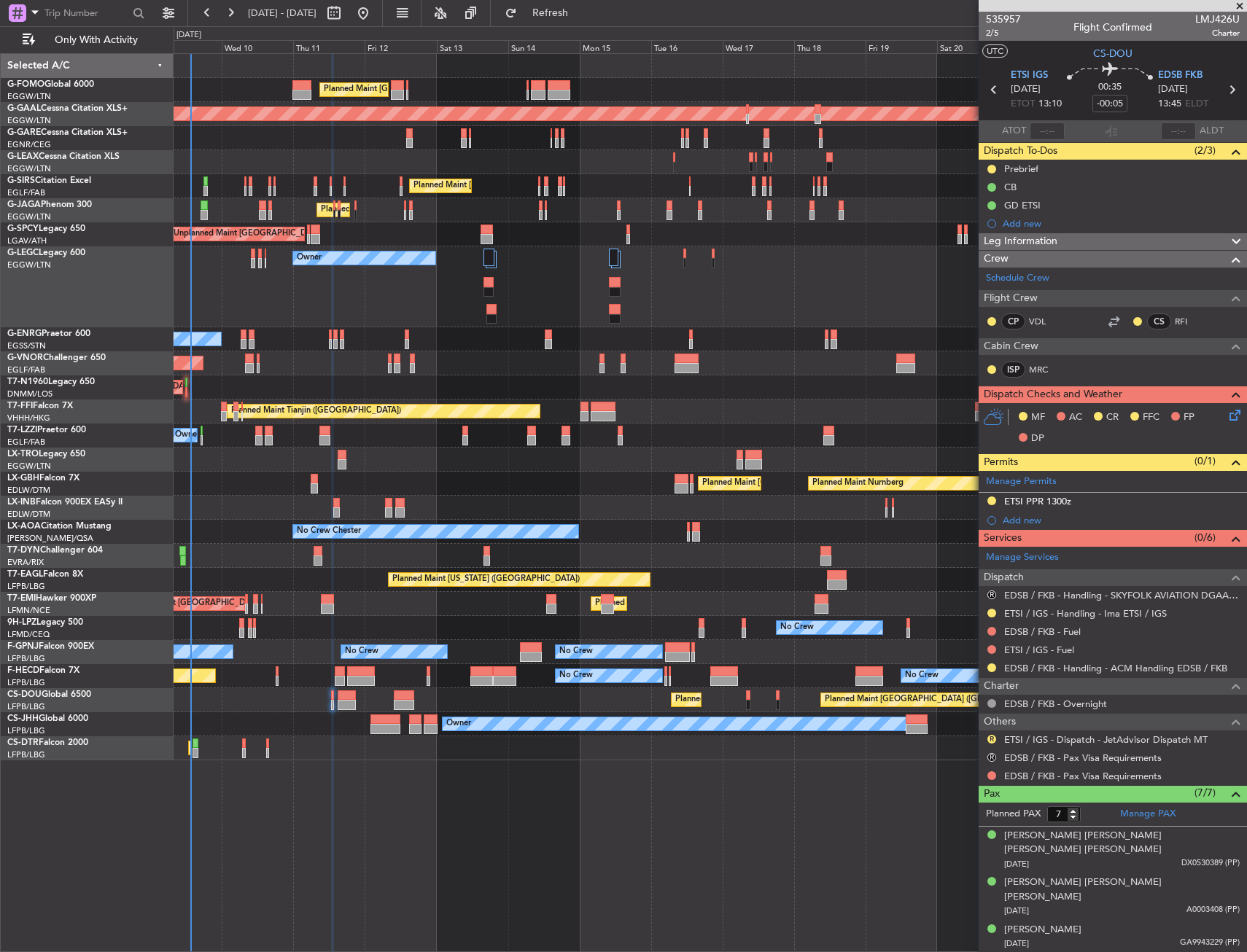
click at [805, 306] on div "Owner A/C Unavailable London (Luton)" at bounding box center [710, 286] width 1073 height 81
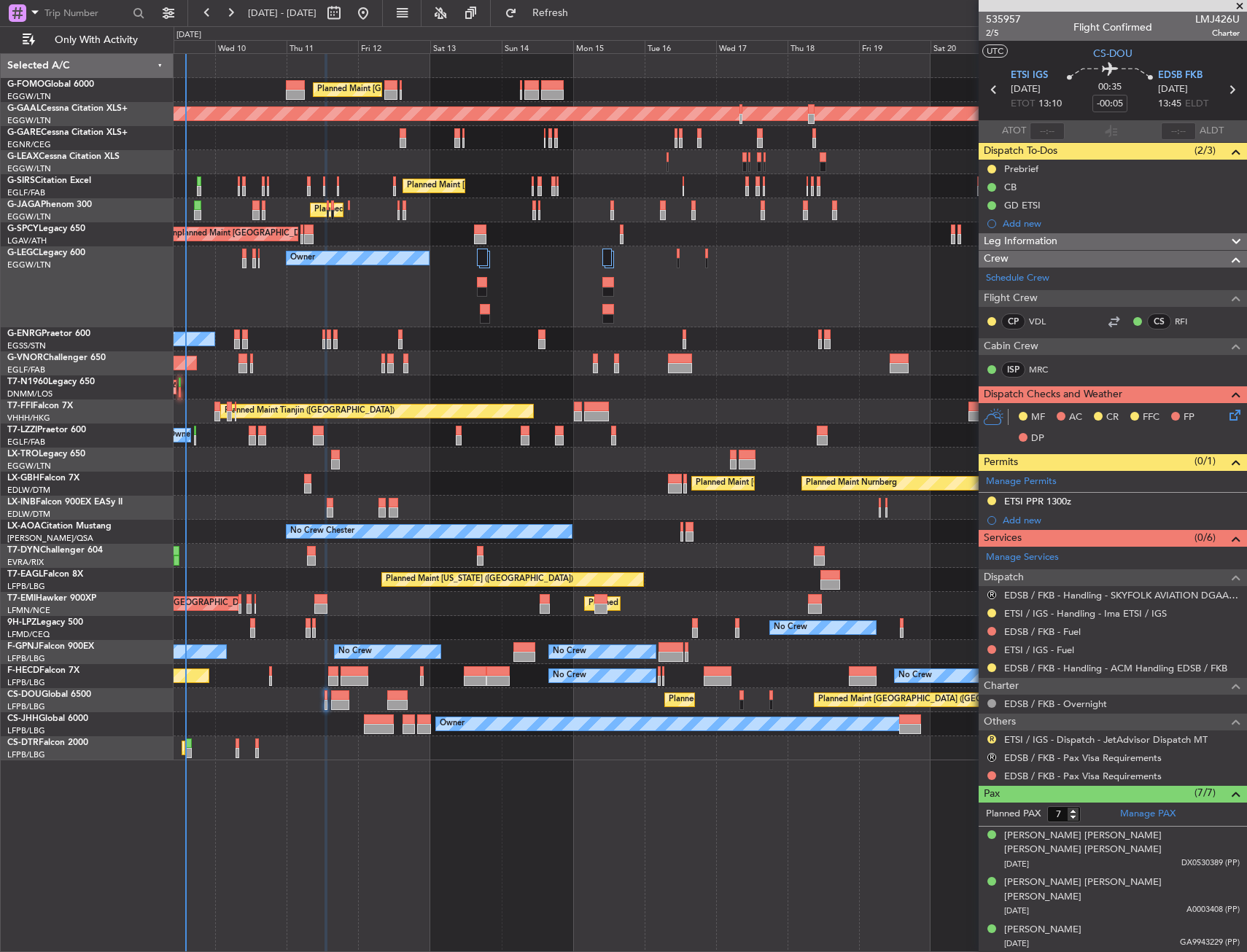
click at [390, 380] on div "Unplanned Maint [GEOGRAPHIC_DATA] ([GEOGRAPHIC_DATA]) Planned Maint [GEOGRAPHIC…" at bounding box center [710, 387] width 1073 height 24
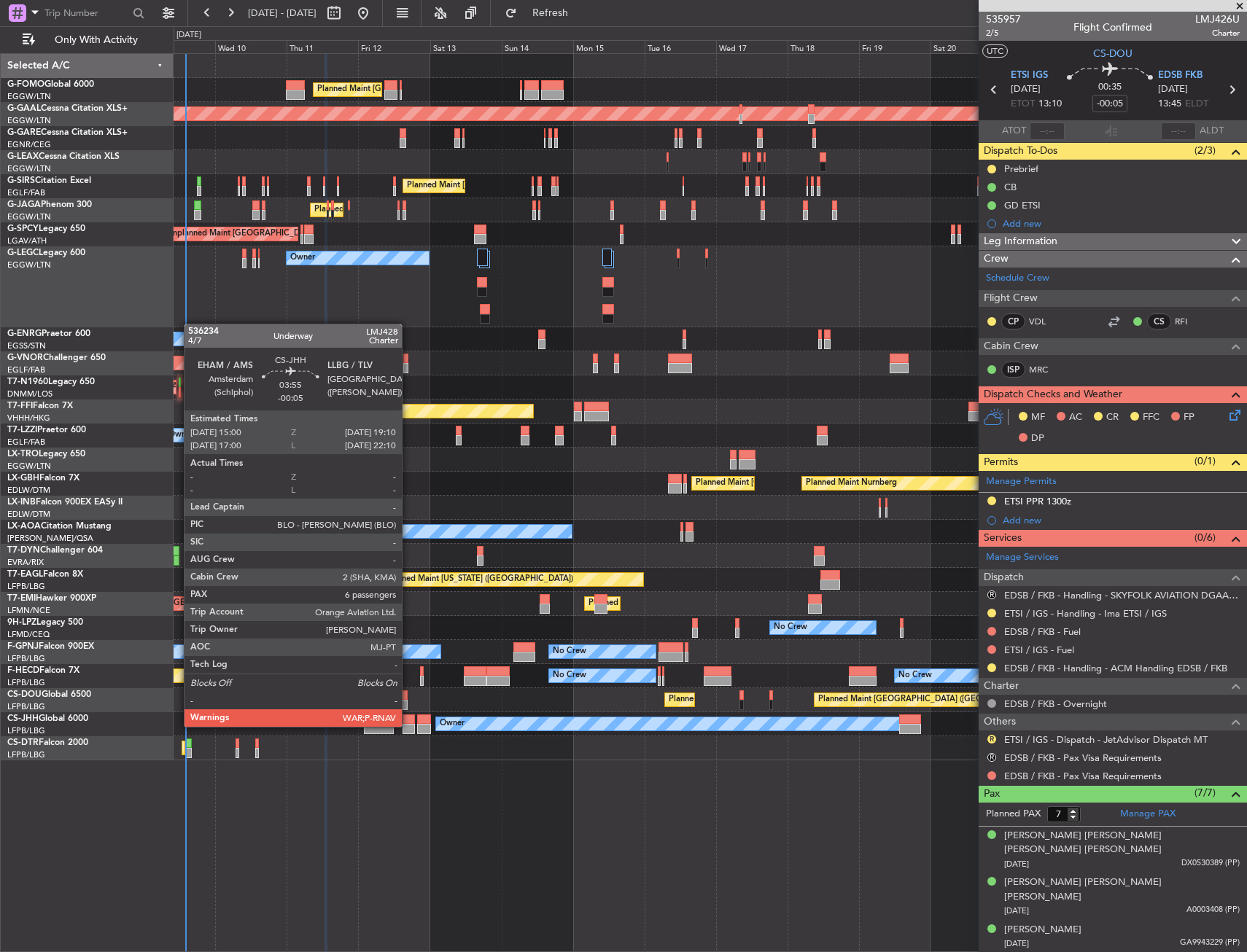
click at [408, 725] on div at bounding box center [408, 729] width 13 height 11
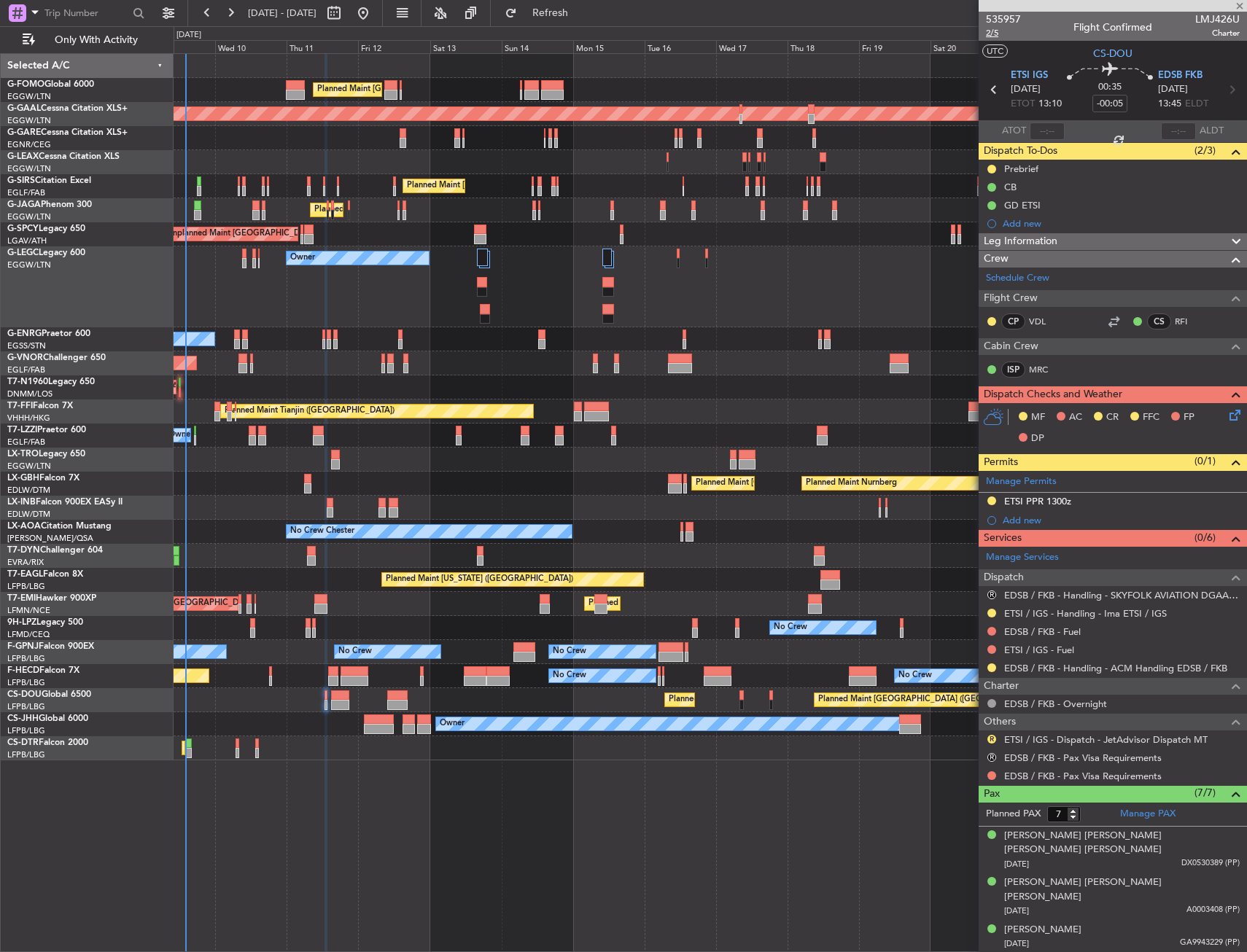
type input "6"
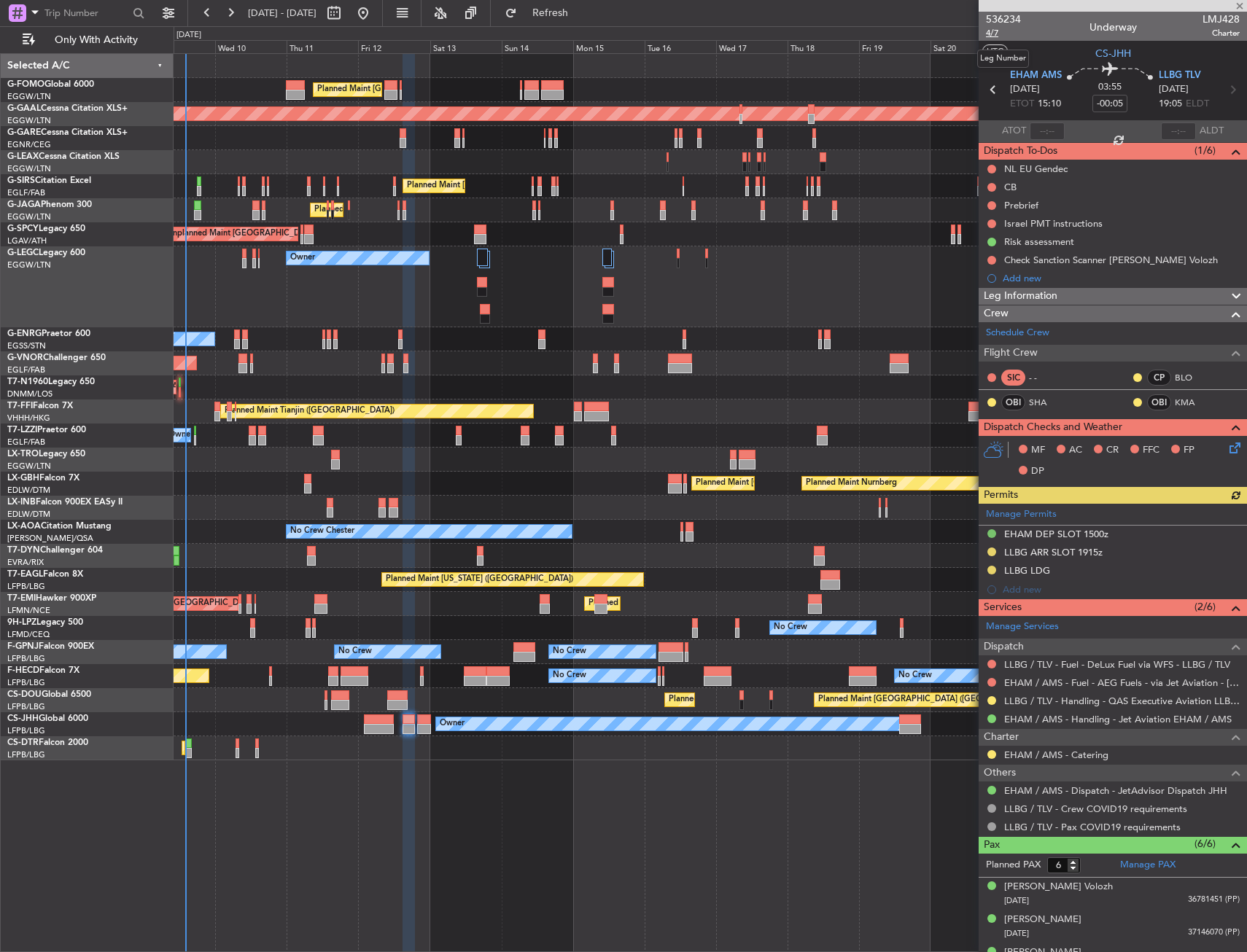
click at [989, 35] on span "4/7" at bounding box center [1003, 33] width 35 height 12
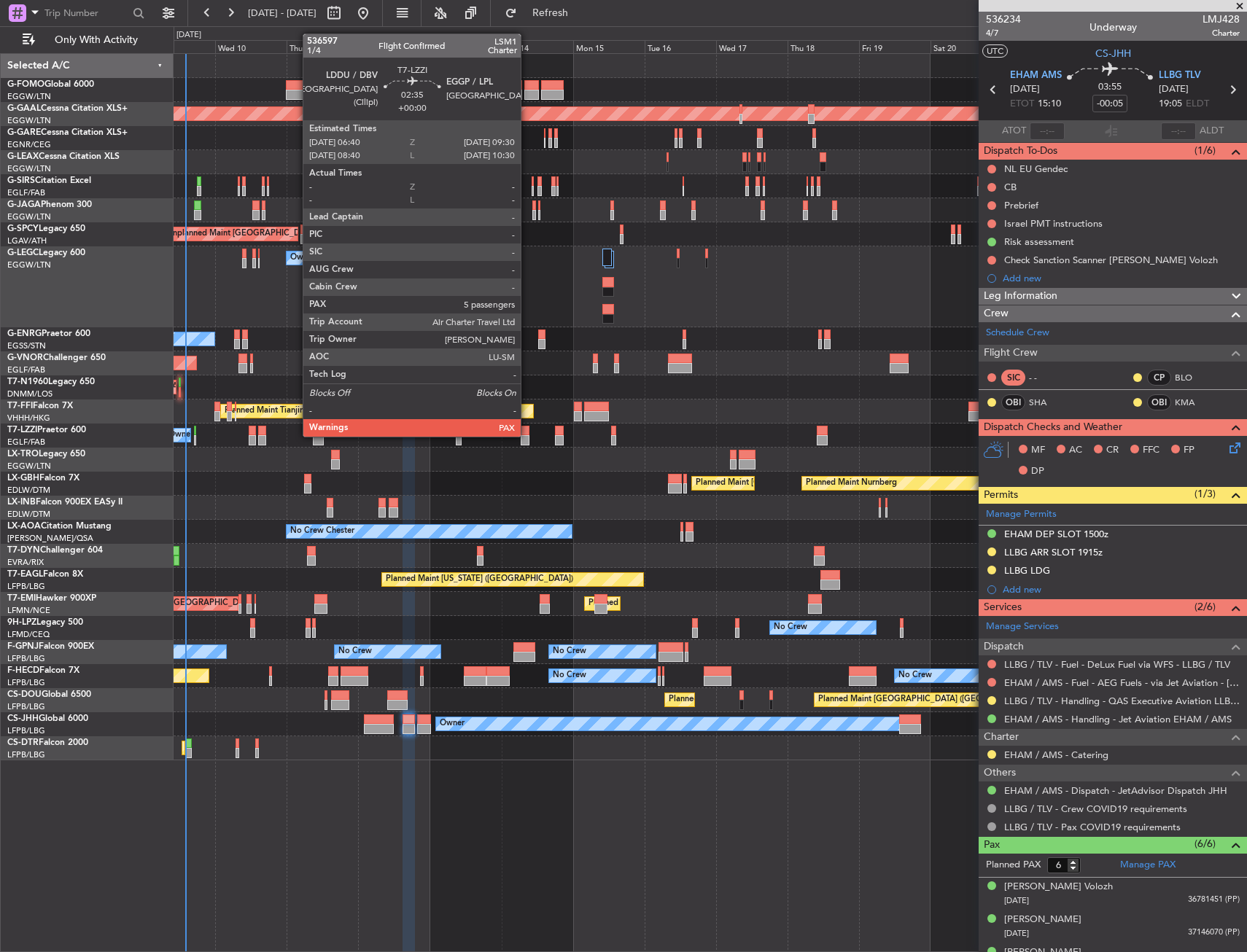
click at [527, 435] on div at bounding box center [525, 441] width 9 height 11
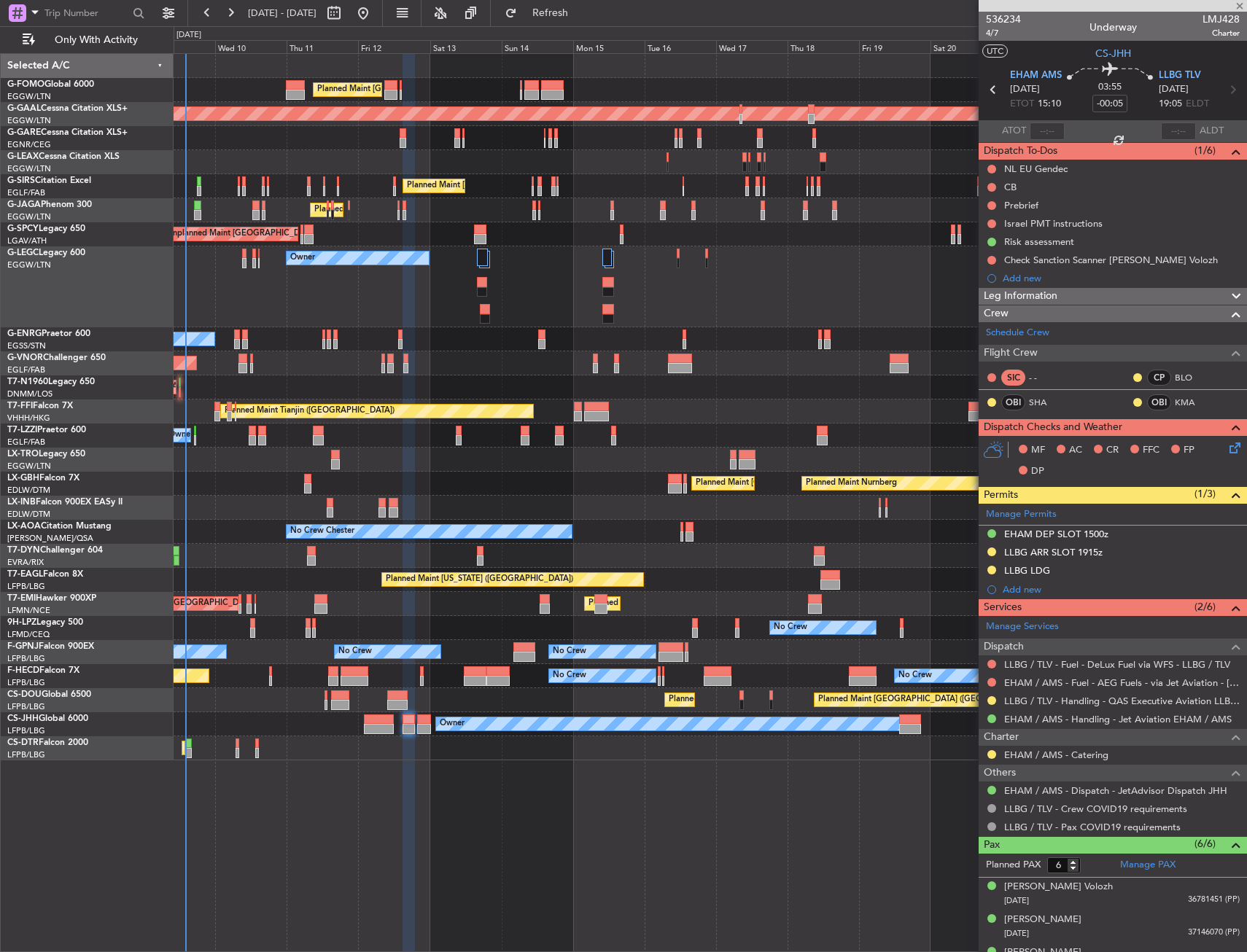
type input "5"
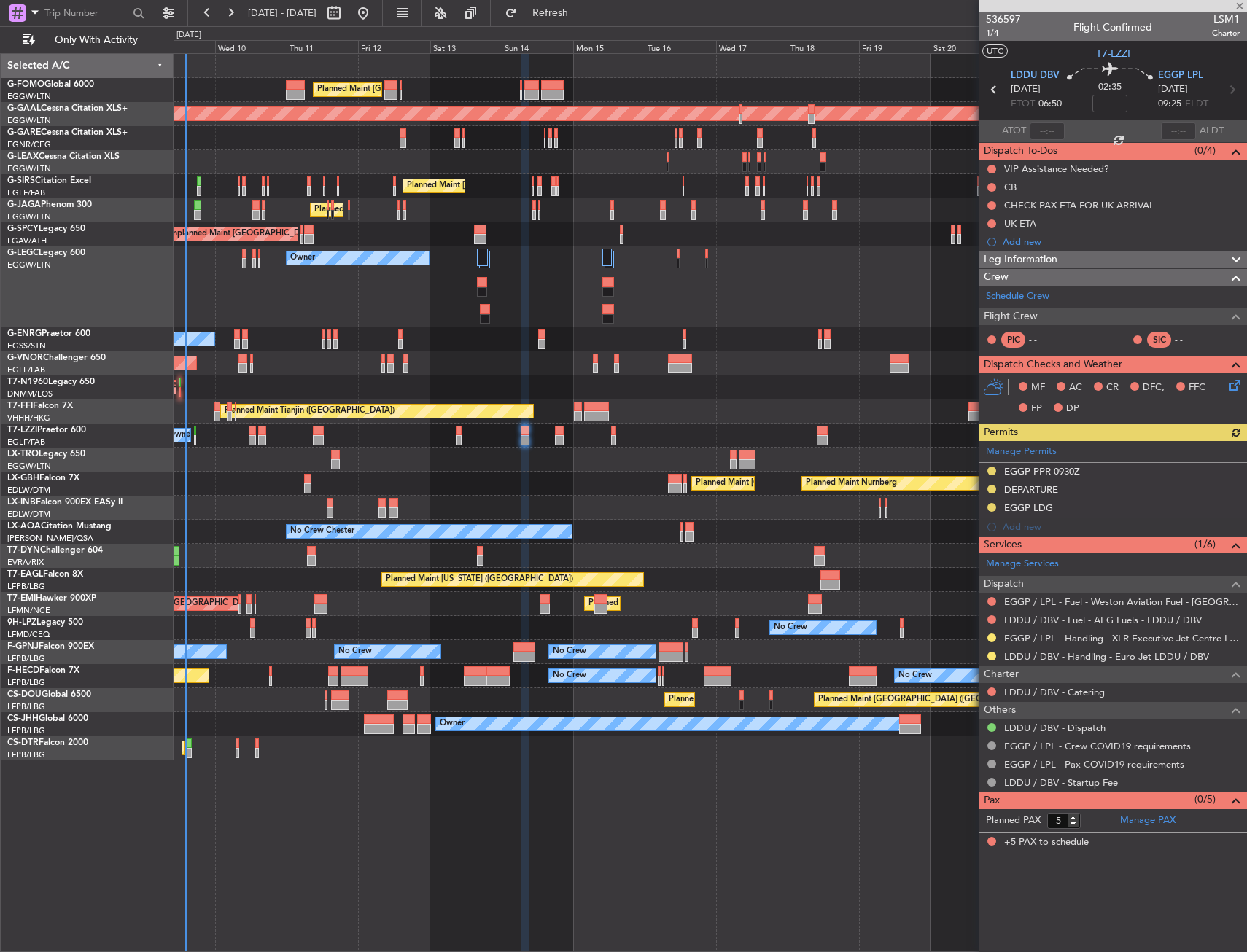
click at [991, 506] on div "Manage Permits EGGP PPR 0930Z DEPARTURE EGGP LDG Add new" at bounding box center [1113, 488] width 268 height 96
click at [991, 506] on button at bounding box center [992, 508] width 9 height 9
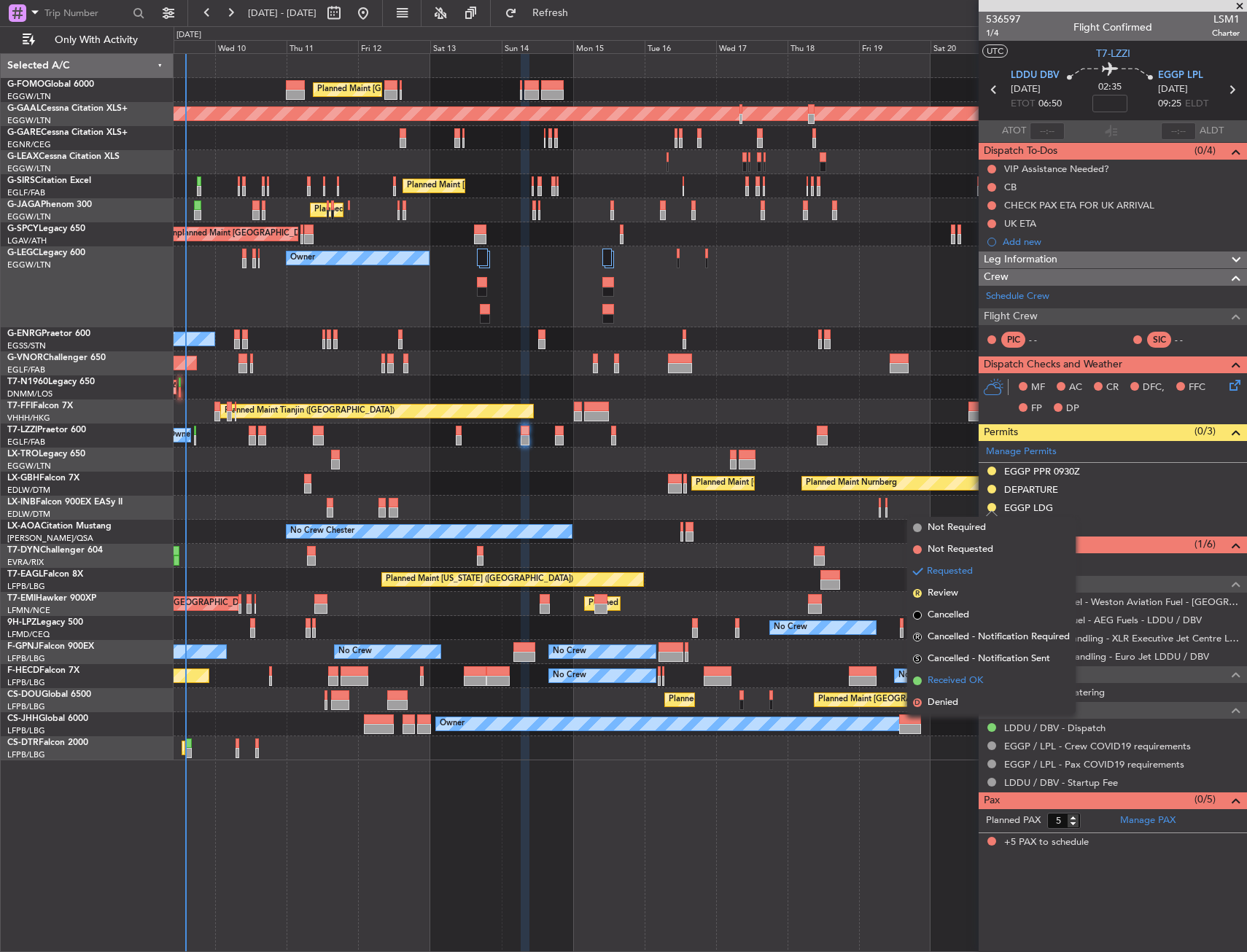
click at [941, 670] on li "Received OK" at bounding box center [992, 680] width 169 height 22
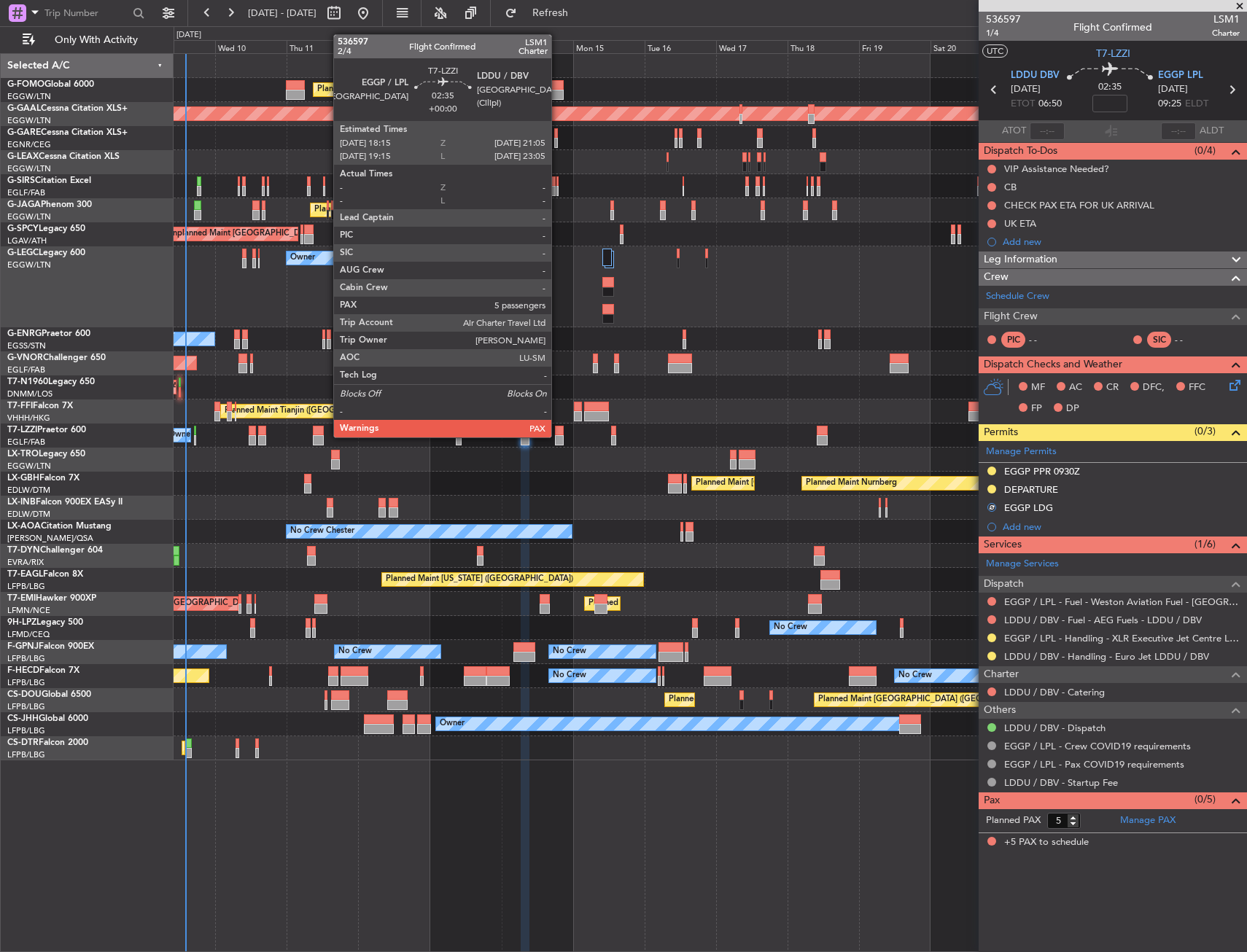
click at [558, 436] on div at bounding box center [559, 441] width 9 height 11
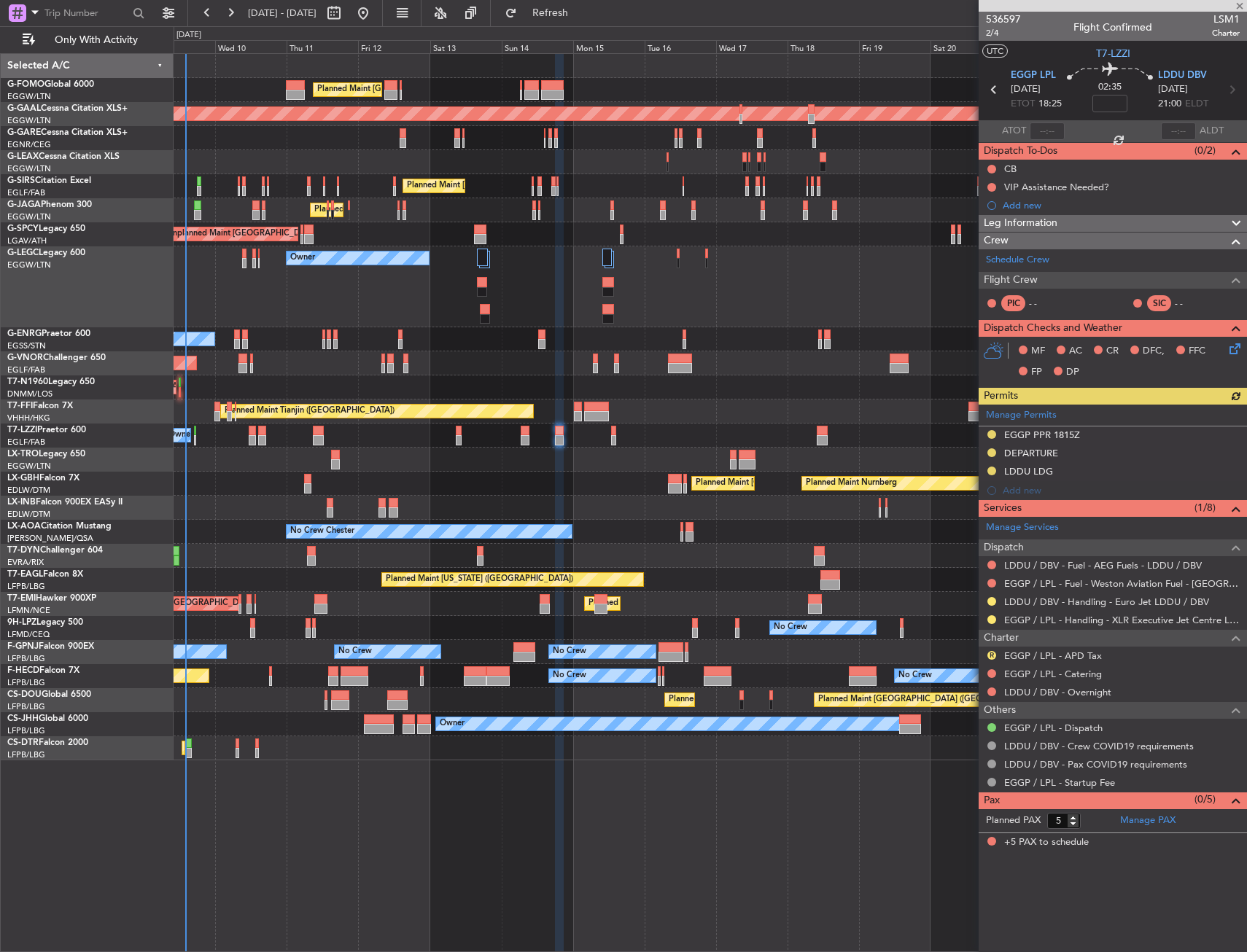
click at [989, 451] on div "Manage Permits EGGP PPR 1815Z DEPARTURE LDDU LDG Add new" at bounding box center [1113, 452] width 268 height 96
click at [993, 450] on button at bounding box center [992, 453] width 9 height 9
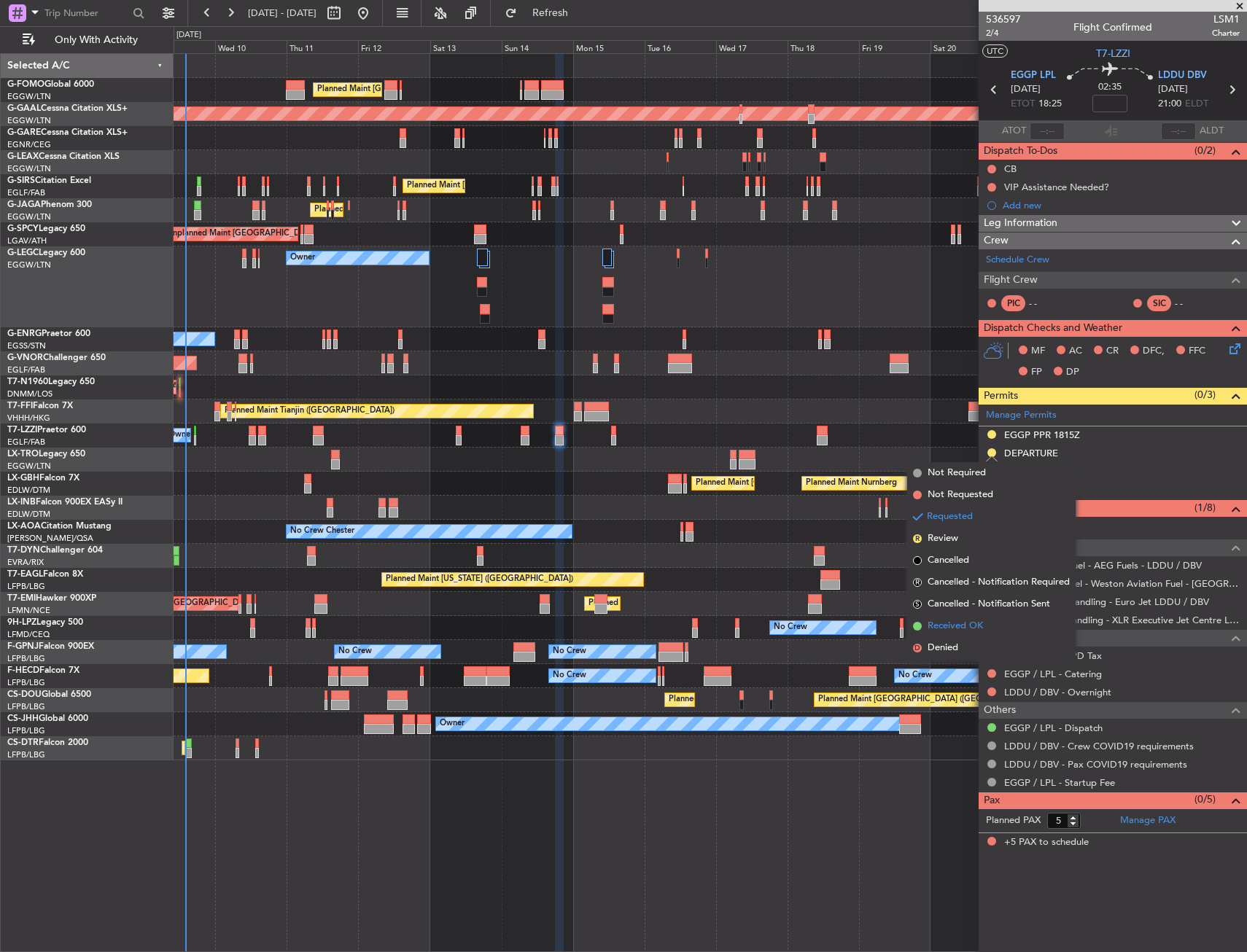
click at [946, 624] on span "Received OK" at bounding box center [955, 626] width 56 height 14
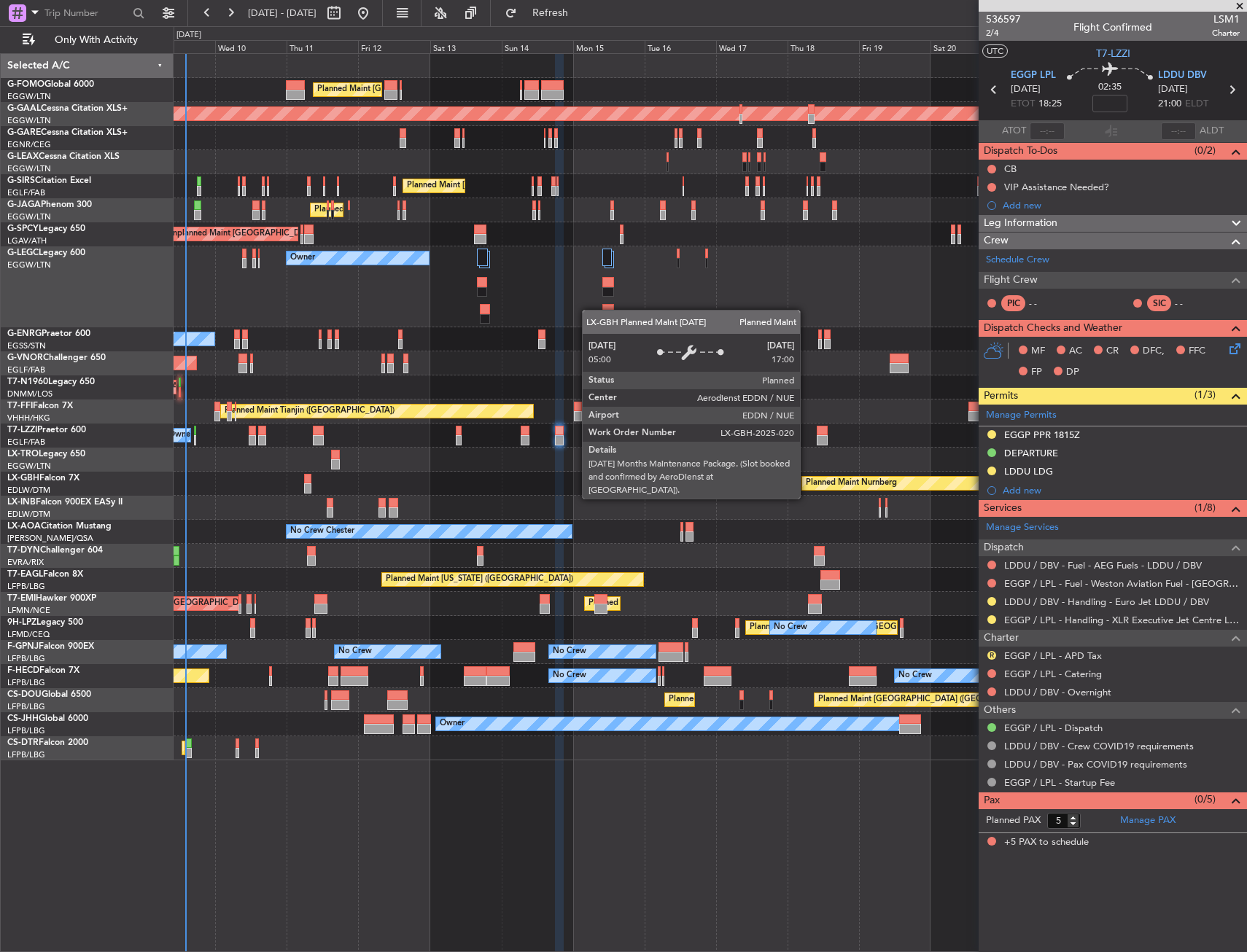
click at [279, 561] on div "Planned Maint [GEOGRAPHIC_DATA] ([GEOGRAPHIC_DATA]) Planned Maint [GEOGRAPHIC_D…" at bounding box center [710, 407] width 1073 height 706
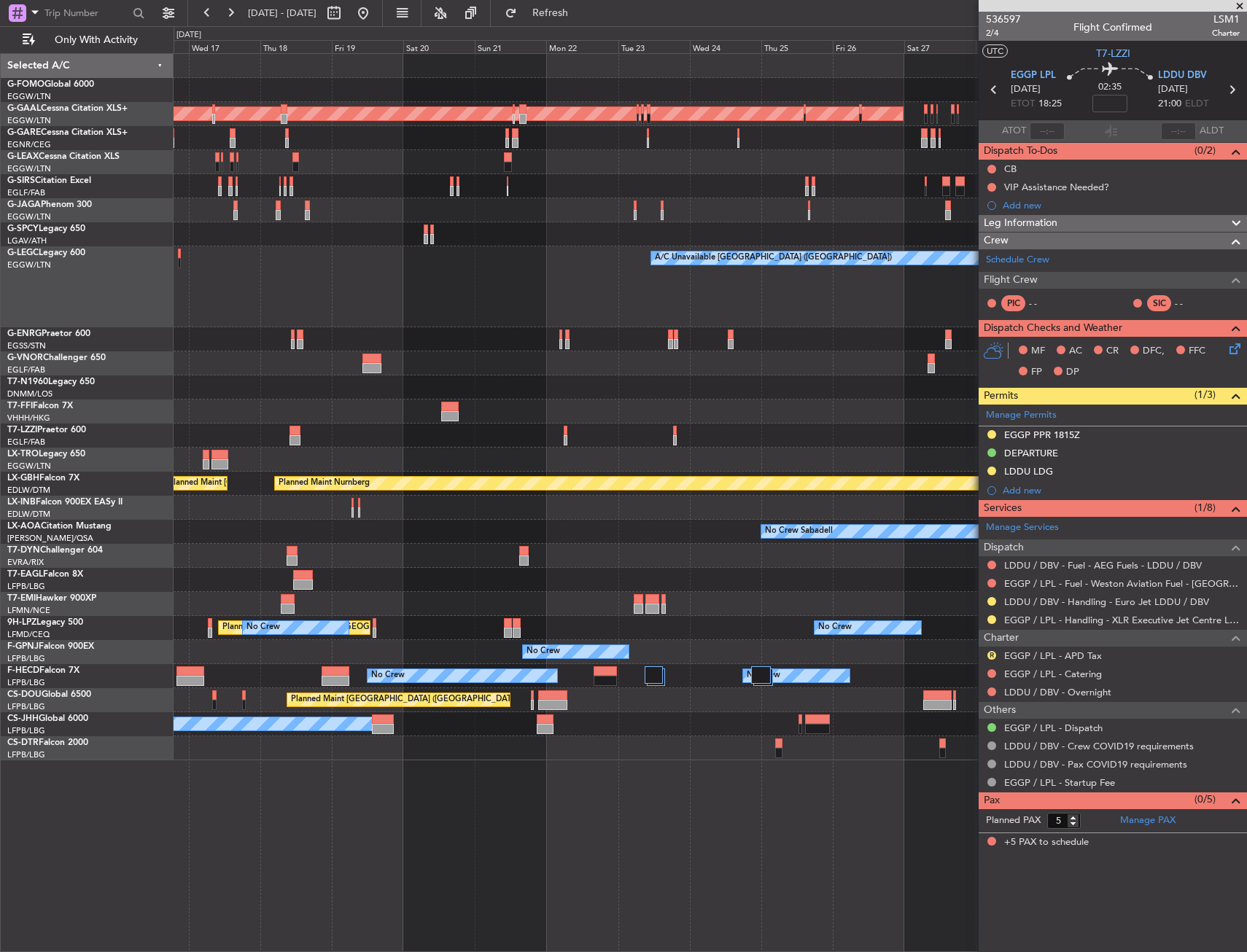
click at [222, 580] on div "Planned Maint Dusseldorf Planned Maint [GEOGRAPHIC_DATA] ([GEOGRAPHIC_DATA]) A/…" at bounding box center [710, 407] width 1073 height 706
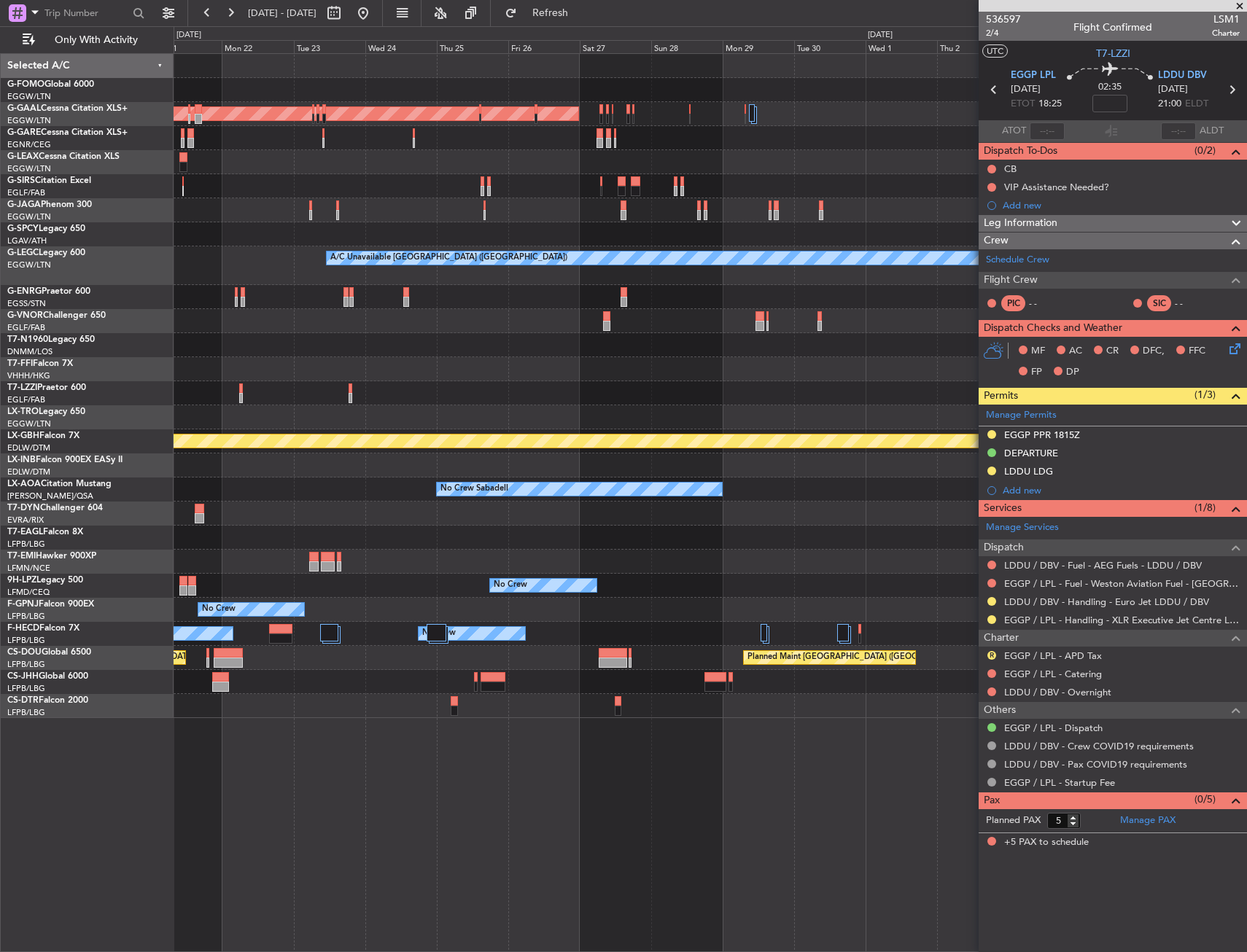
click at [194, 577] on div "Planned Maint Dusseldorf A/C Unavailable [GEOGRAPHIC_DATA] ([GEOGRAPHIC_DATA]) …" at bounding box center [710, 386] width 1073 height 664
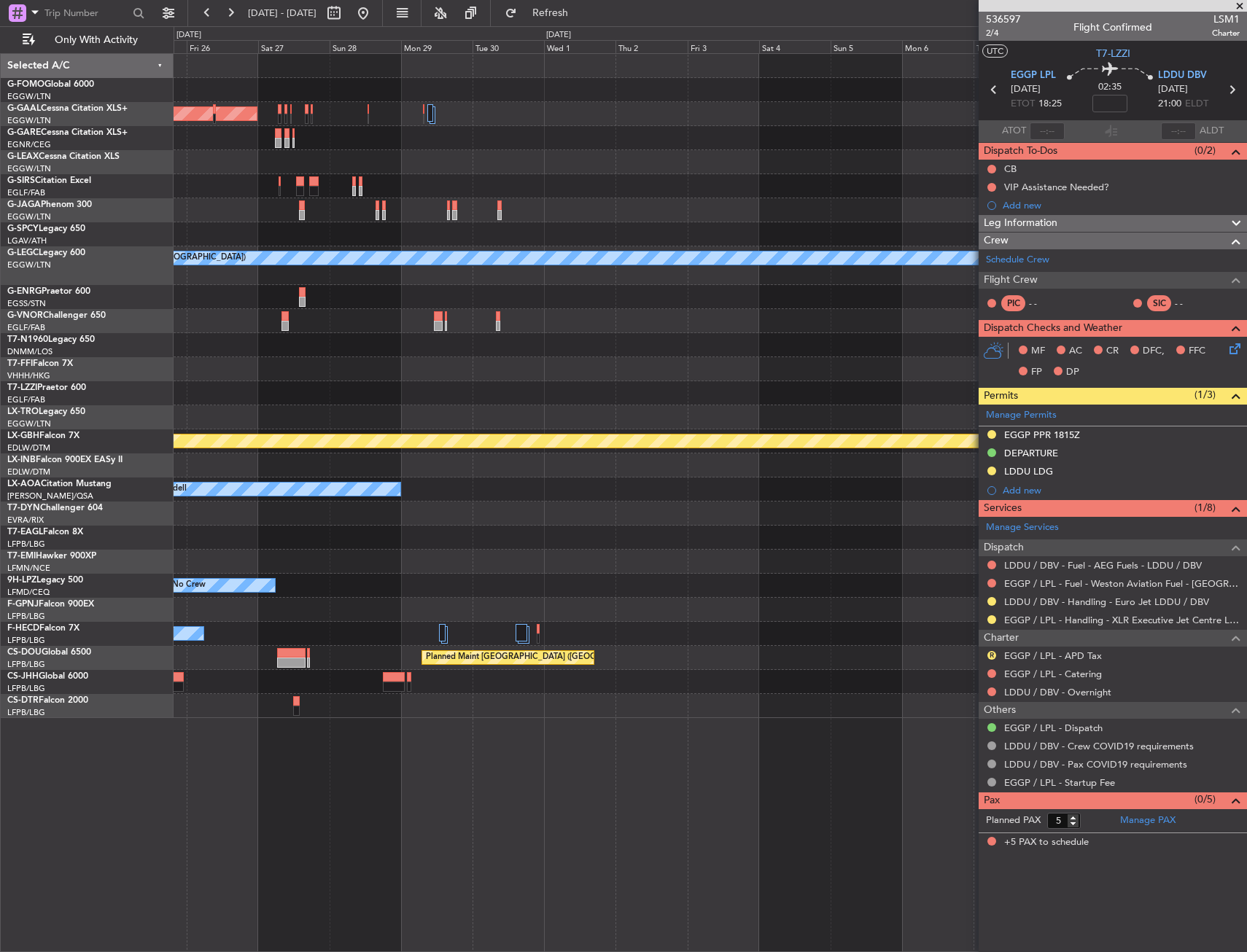
click at [168, 584] on div "Planned Maint Dusseldorf A/C Unavailable [GEOGRAPHIC_DATA] ([GEOGRAPHIC_DATA]) …" at bounding box center [623, 489] width 1247 height 926
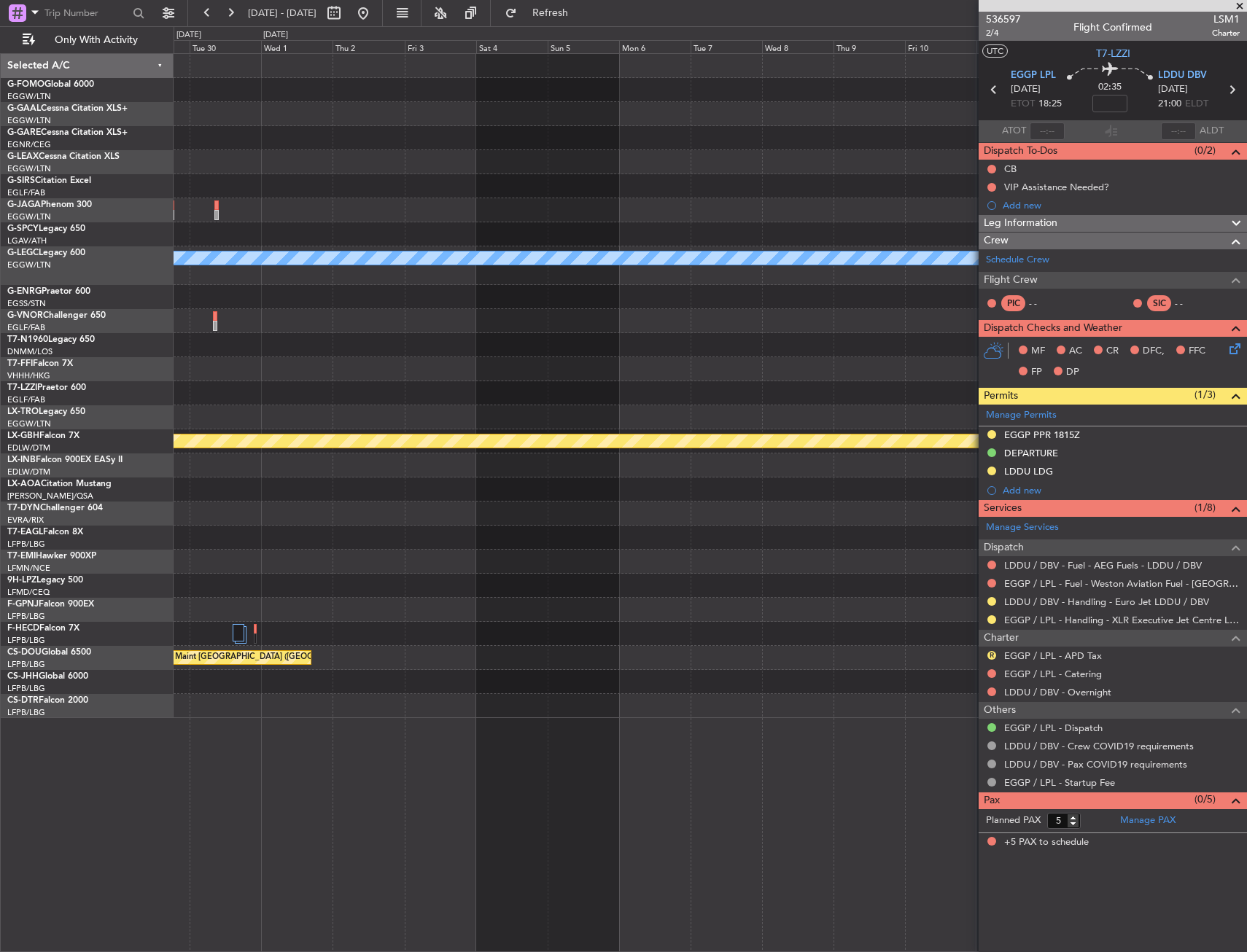
click at [101, 590] on div "Planned Maint Dusseldorf A/C Unavailable [GEOGRAPHIC_DATA] ([GEOGRAPHIC_DATA]) …" at bounding box center [623, 489] width 1247 height 926
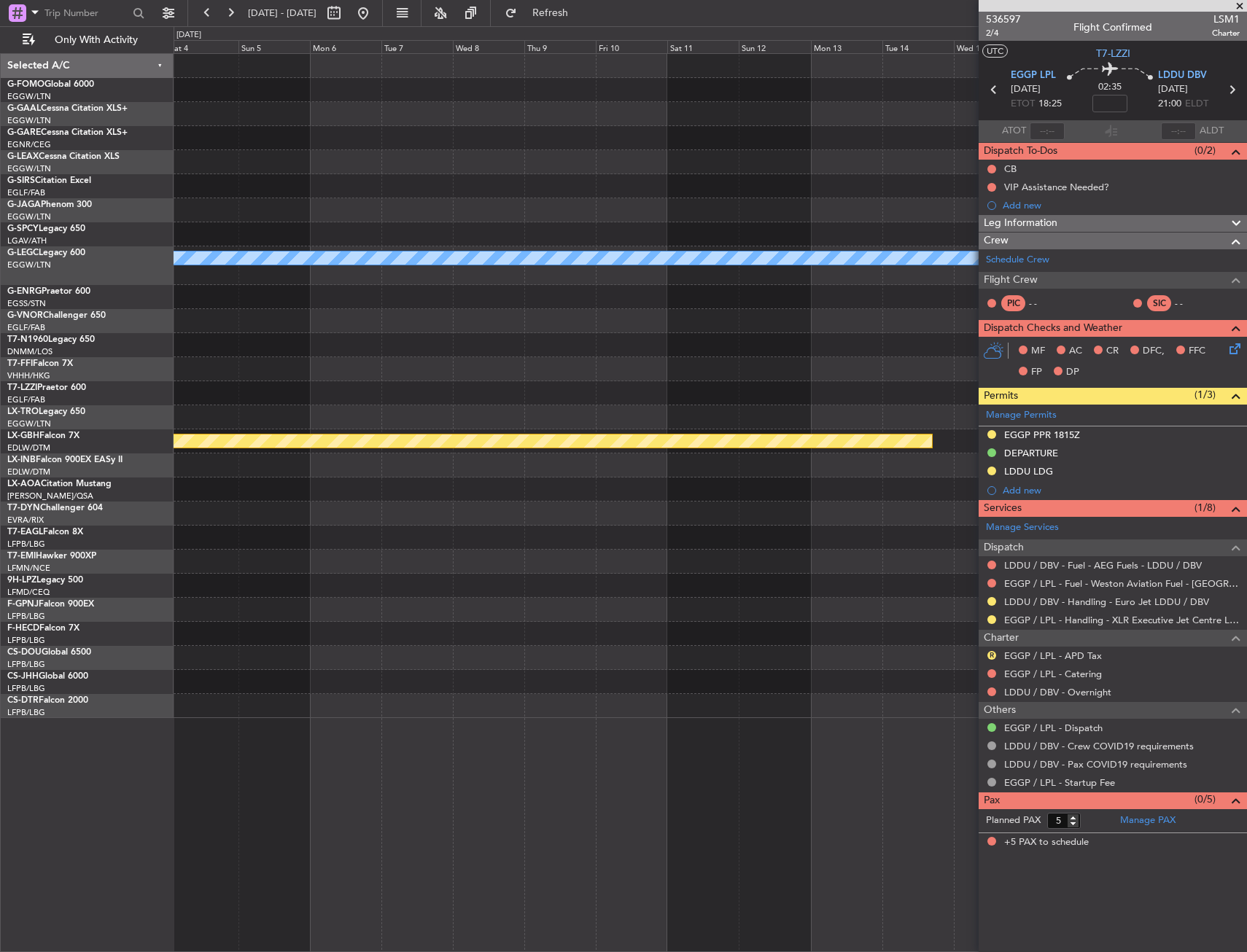
click at [11, 575] on div "A/C Unavailable [GEOGRAPHIC_DATA] ([GEOGRAPHIC_DATA]) Planned Maint Nurnberg Pl…" at bounding box center [623, 489] width 1247 height 926
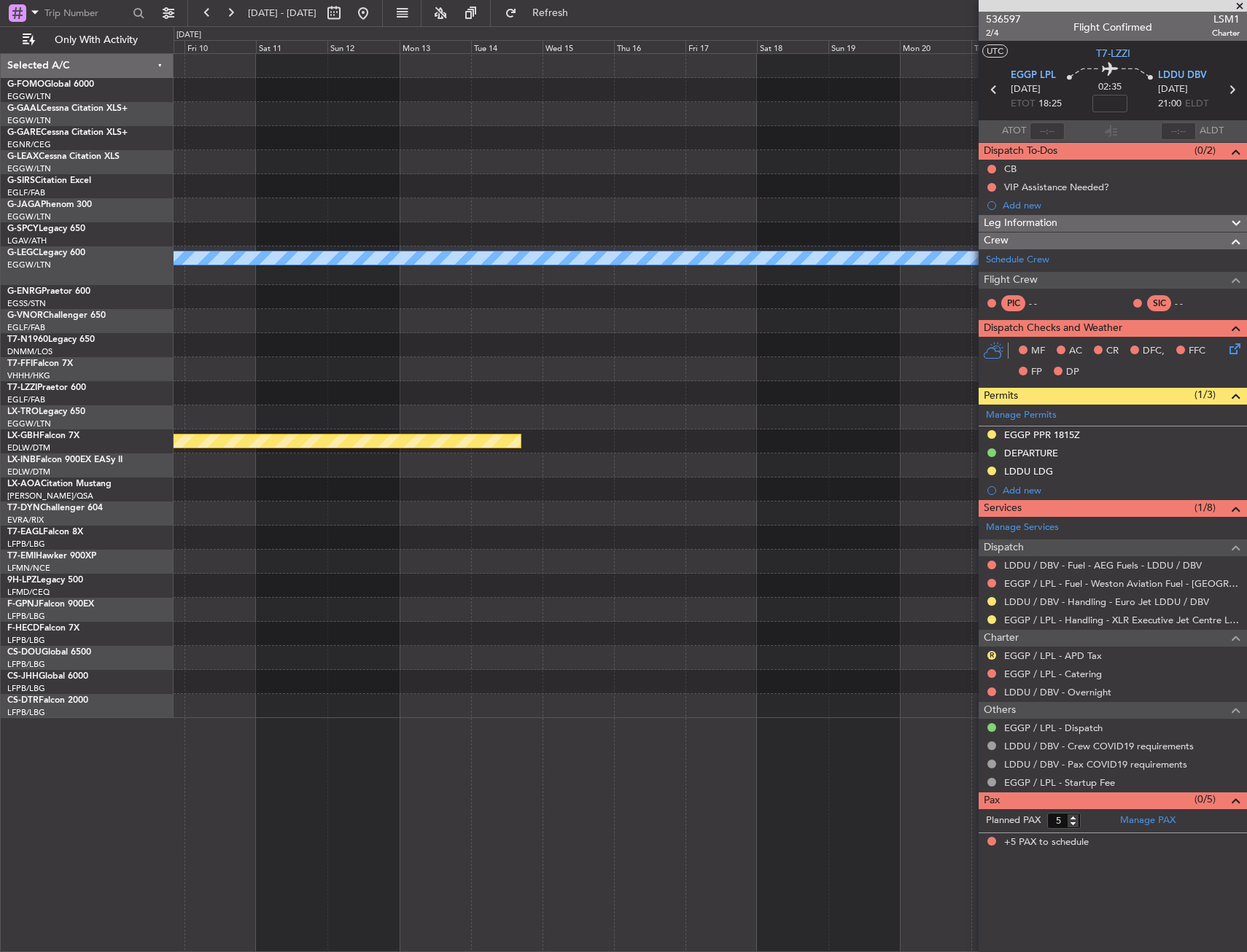
click at [135, 526] on div "A/C Unavailable [GEOGRAPHIC_DATA] ([GEOGRAPHIC_DATA]) Planned Maint Nurnberg Se…" at bounding box center [623, 489] width 1247 height 926
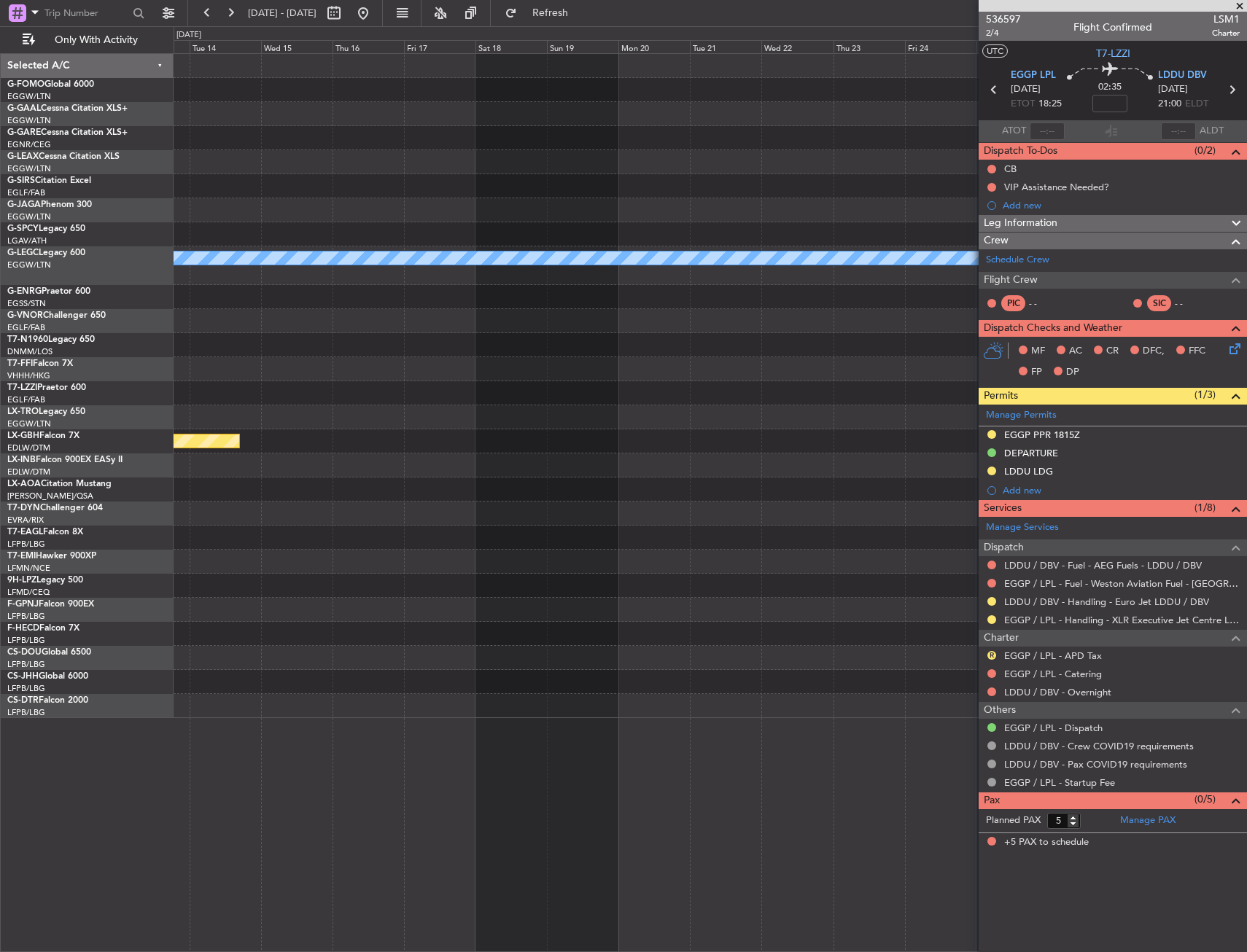
click at [157, 522] on div "A/C Unavailable [GEOGRAPHIC_DATA] ([GEOGRAPHIC_DATA]) Planned Maint Nurnberg Se…" at bounding box center [623, 489] width 1247 height 926
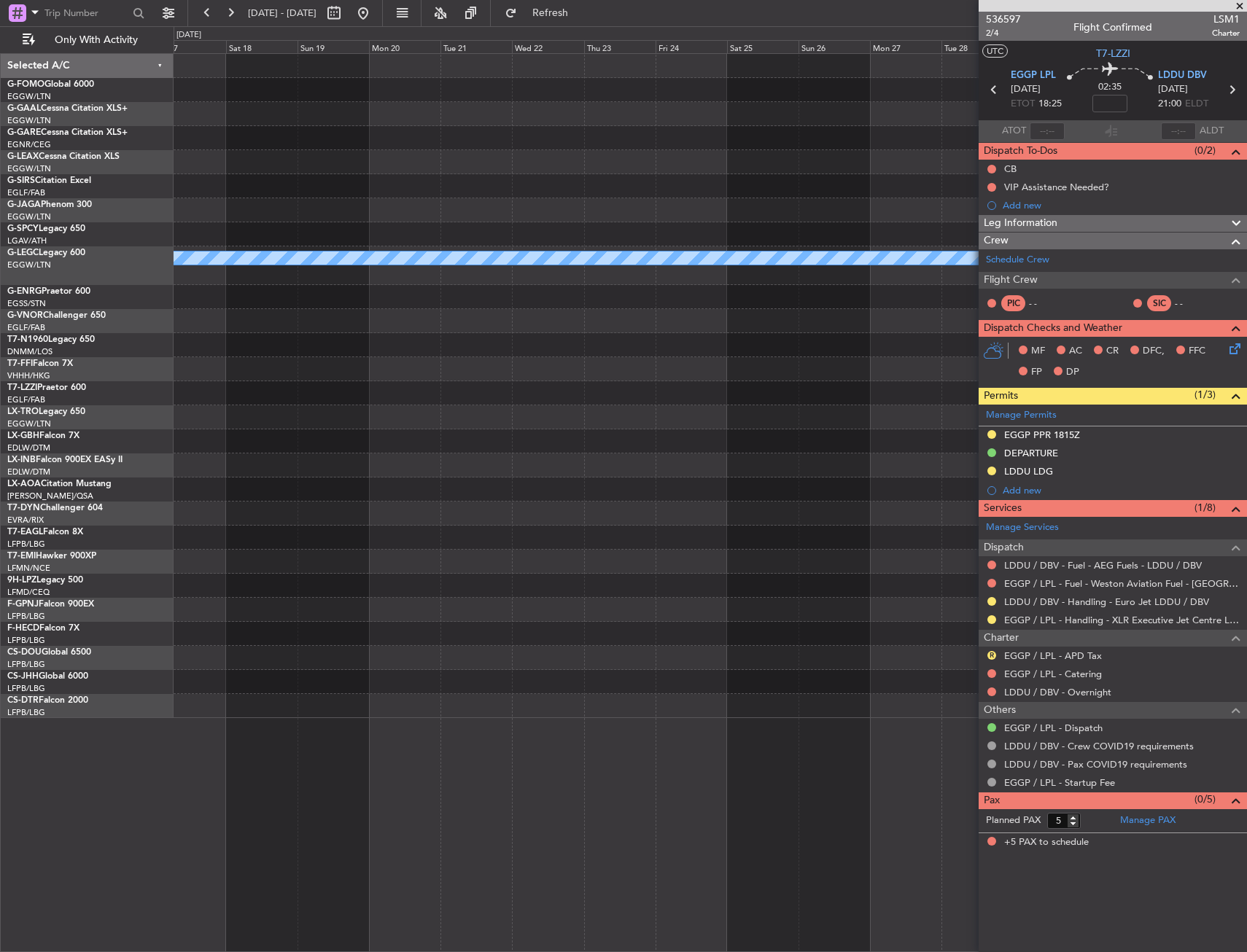
click at [168, 520] on div "A/C Unavailable [GEOGRAPHIC_DATA] ([GEOGRAPHIC_DATA]) Planned Maint Nurnberg Se…" at bounding box center [623, 489] width 1247 height 926
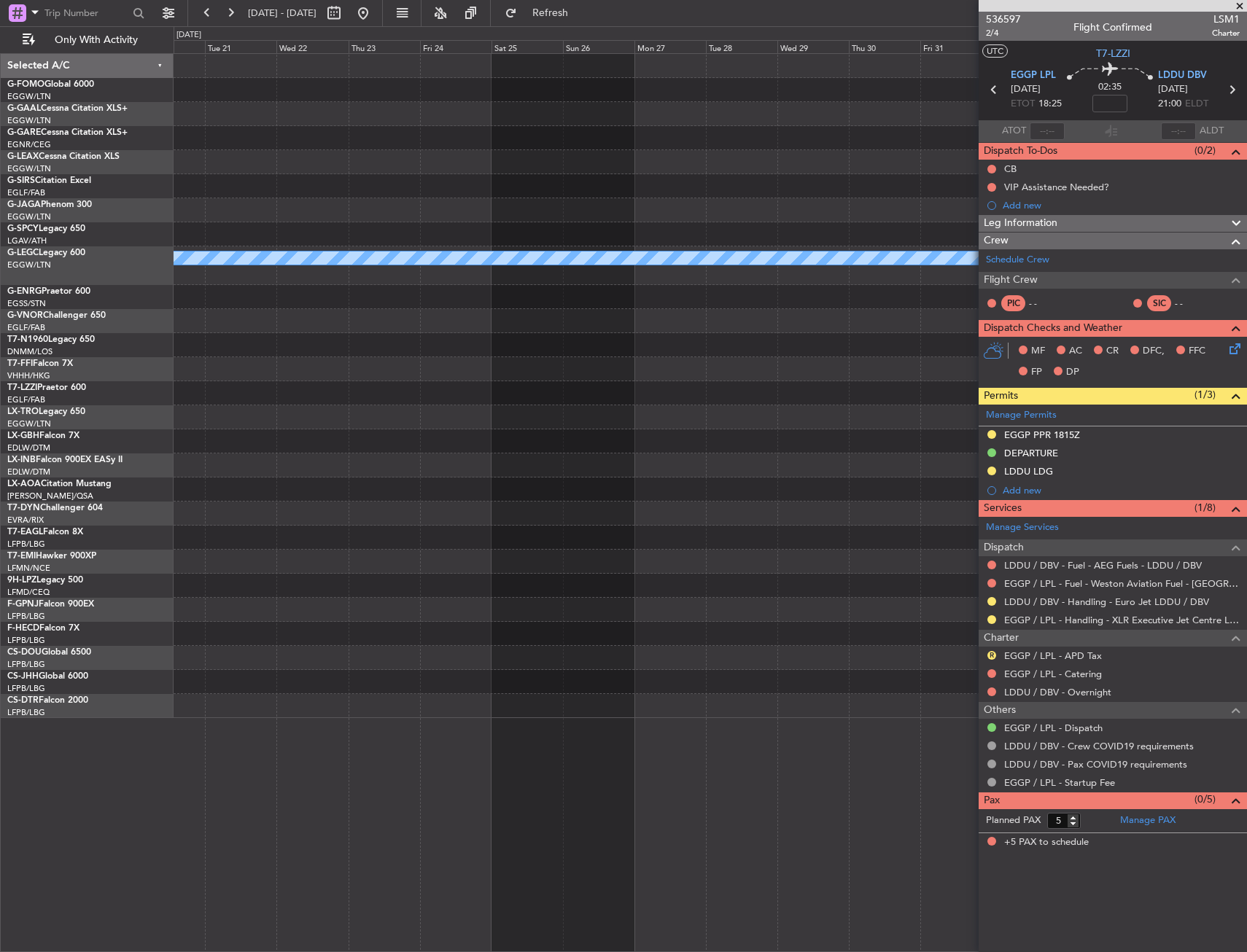
click at [216, 497] on div "A/C Unavailable [GEOGRAPHIC_DATA] ([GEOGRAPHIC_DATA])" at bounding box center [710, 386] width 1073 height 664
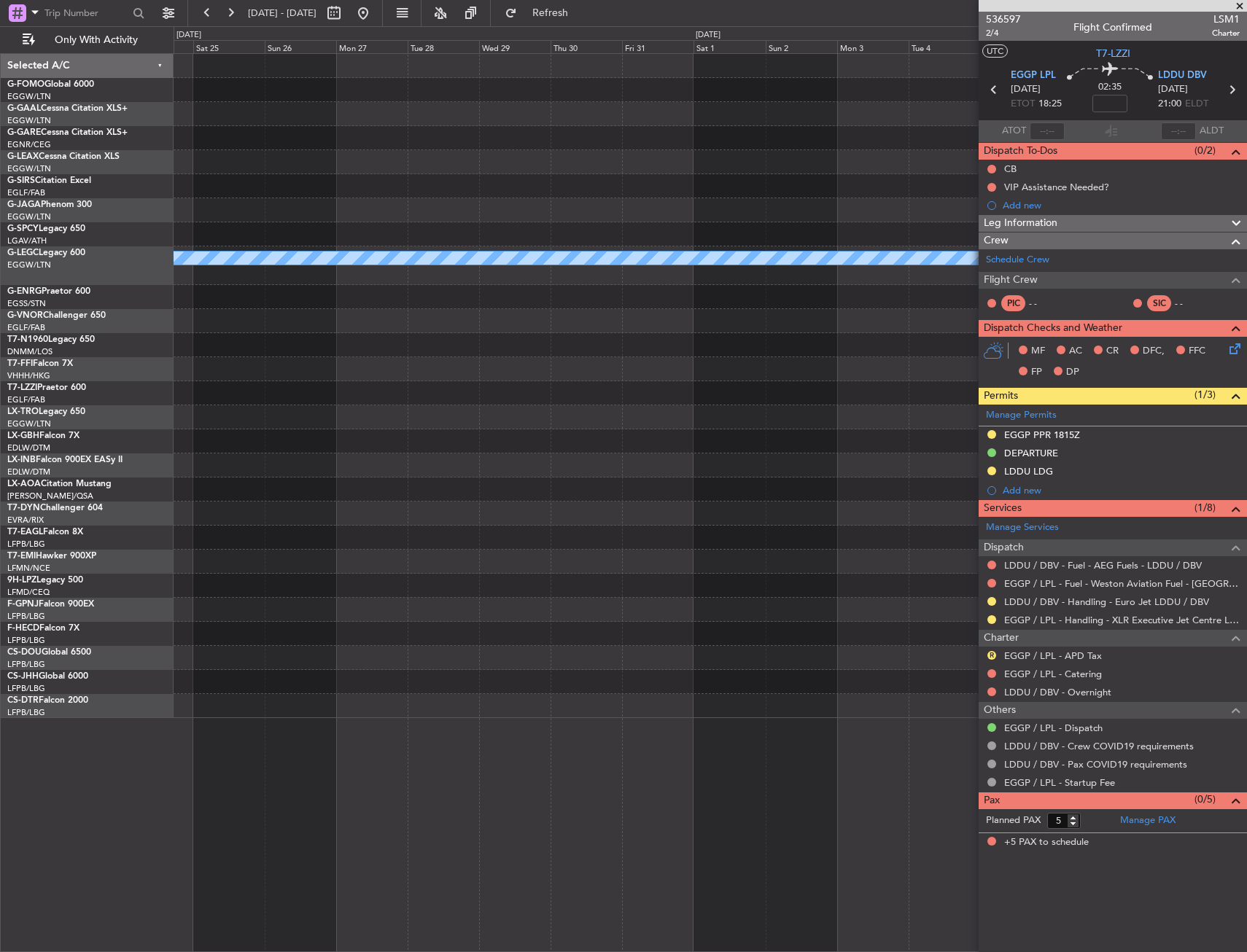
click at [248, 481] on div "A/C Unavailable [GEOGRAPHIC_DATA] ([GEOGRAPHIC_DATA])" at bounding box center [710, 386] width 1073 height 664
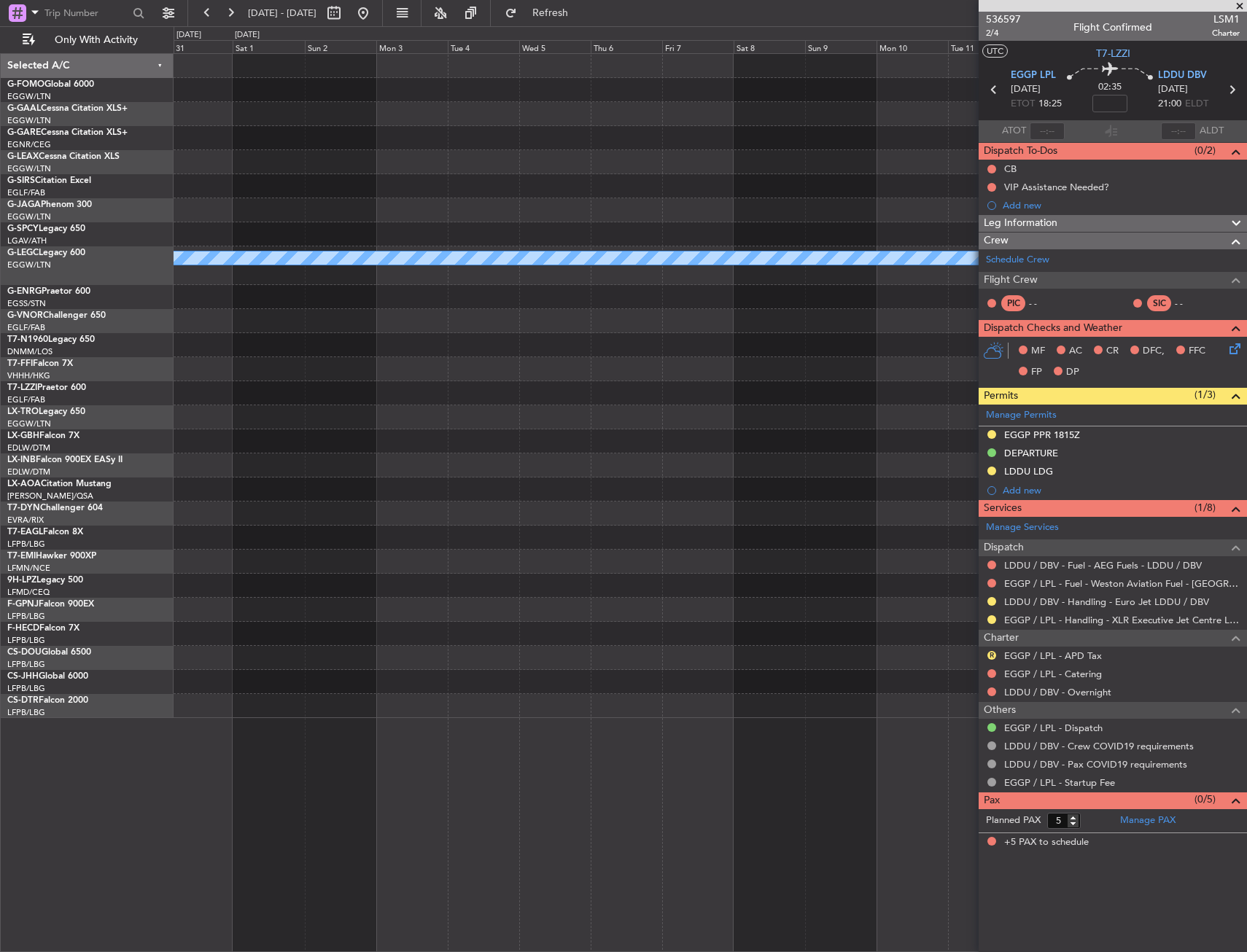
click at [332, 438] on div "A/C Unavailable [GEOGRAPHIC_DATA] ([GEOGRAPHIC_DATA])" at bounding box center [710, 386] width 1073 height 664
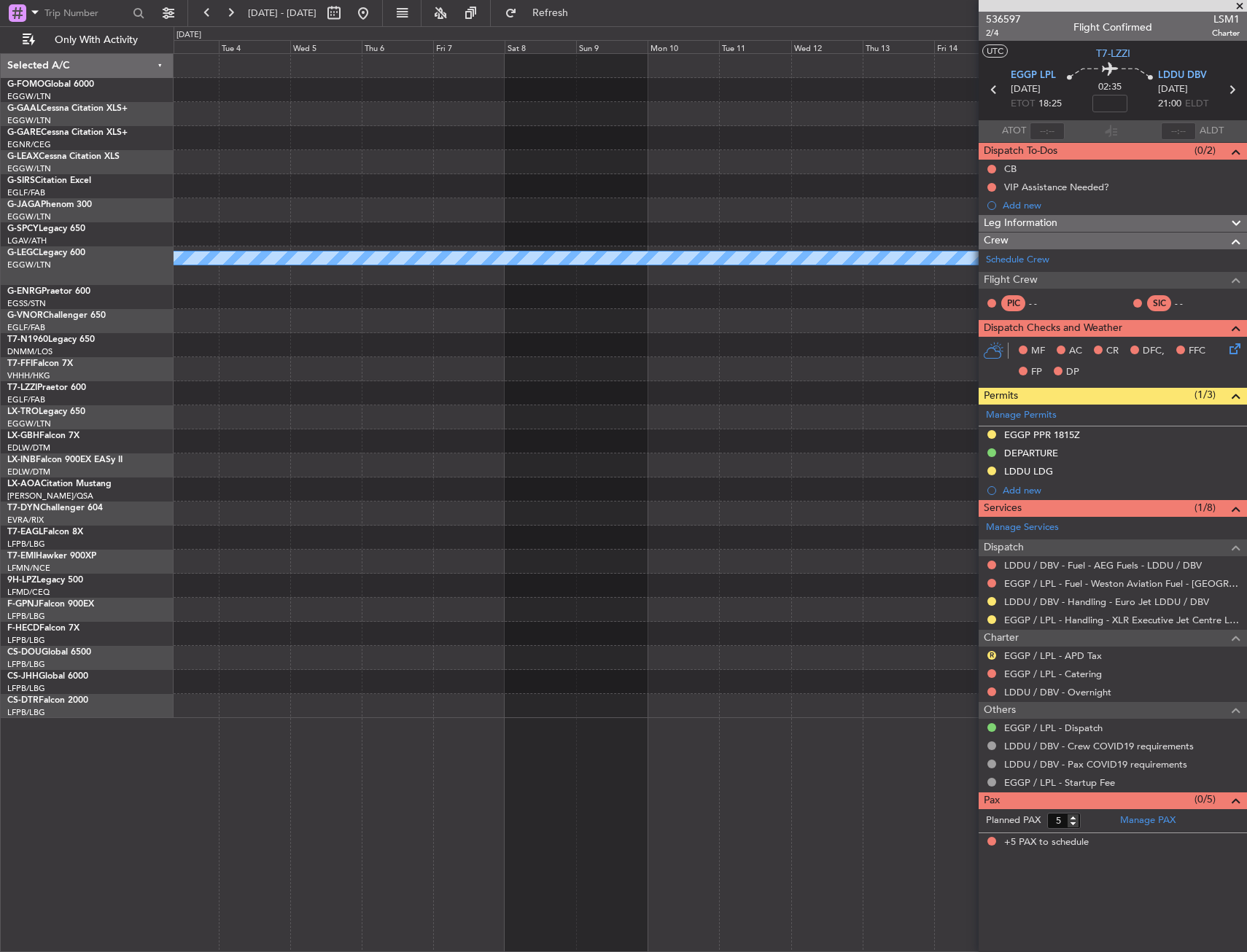
click at [216, 453] on div "A/C Unavailable [GEOGRAPHIC_DATA] ([GEOGRAPHIC_DATA])" at bounding box center [710, 386] width 1073 height 664
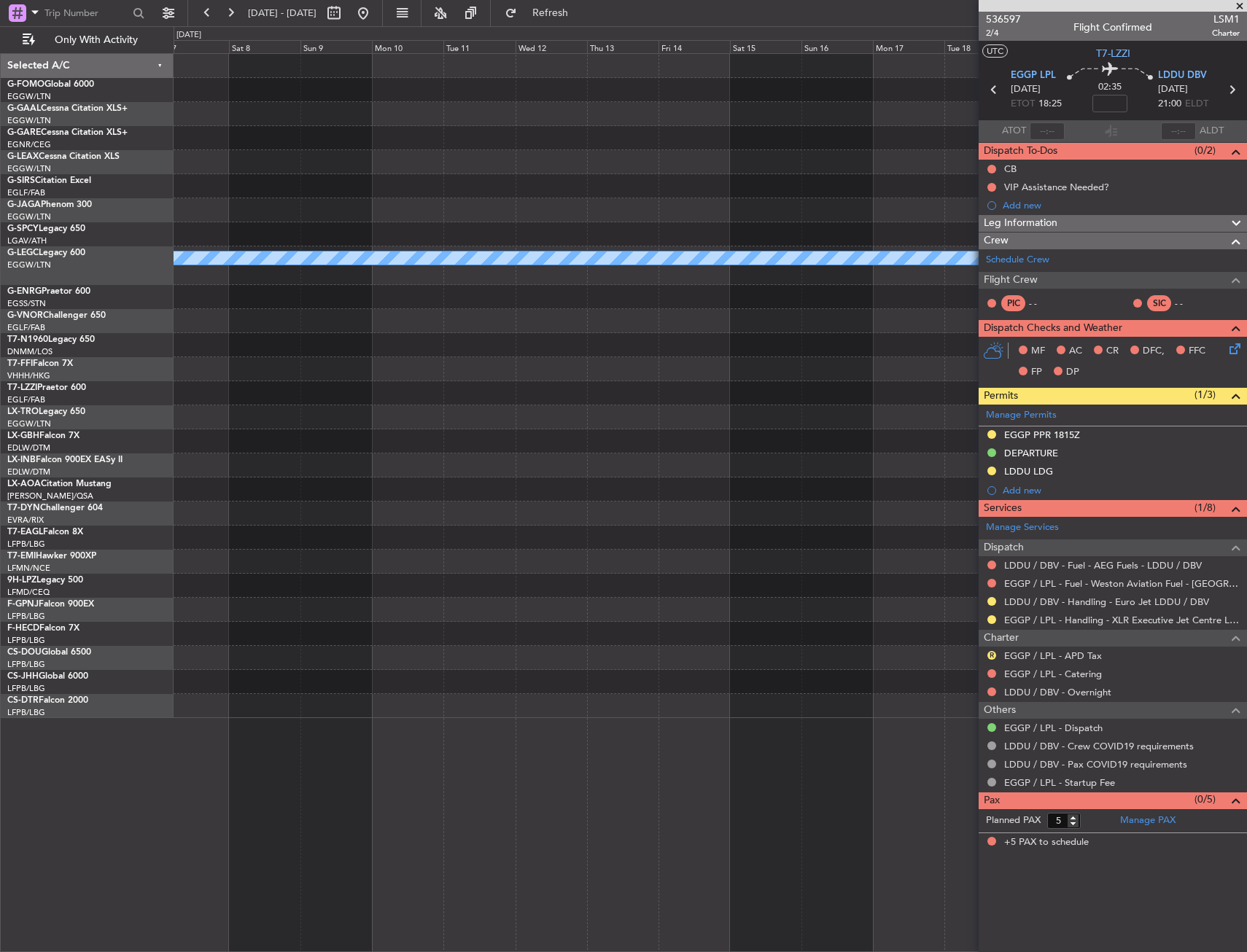
click at [323, 420] on div "A/C Unavailable [GEOGRAPHIC_DATA] ([GEOGRAPHIC_DATA])" at bounding box center [710, 386] width 1073 height 664
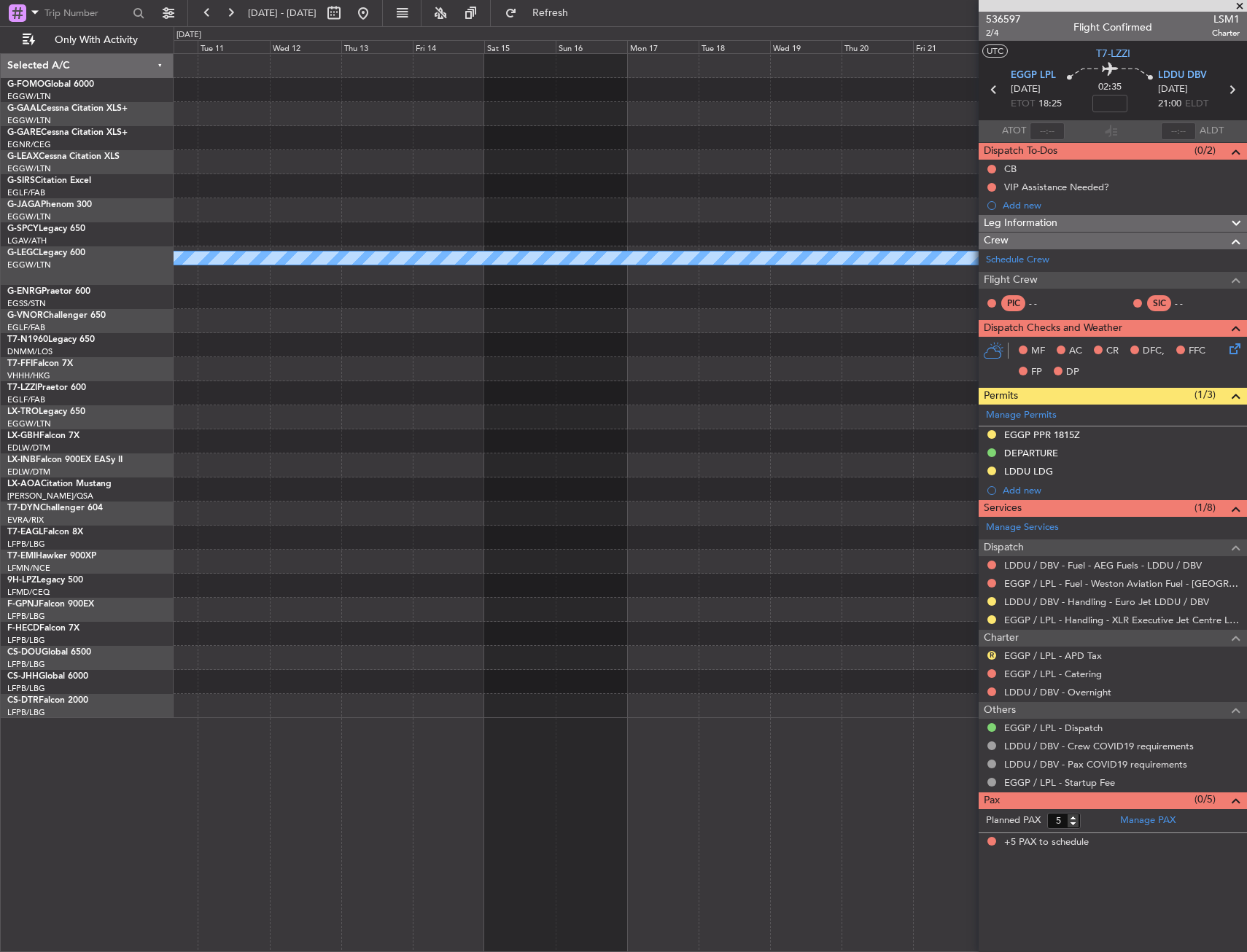
click at [316, 400] on div "A/C Unavailable [GEOGRAPHIC_DATA] ([GEOGRAPHIC_DATA])" at bounding box center [710, 386] width 1073 height 664
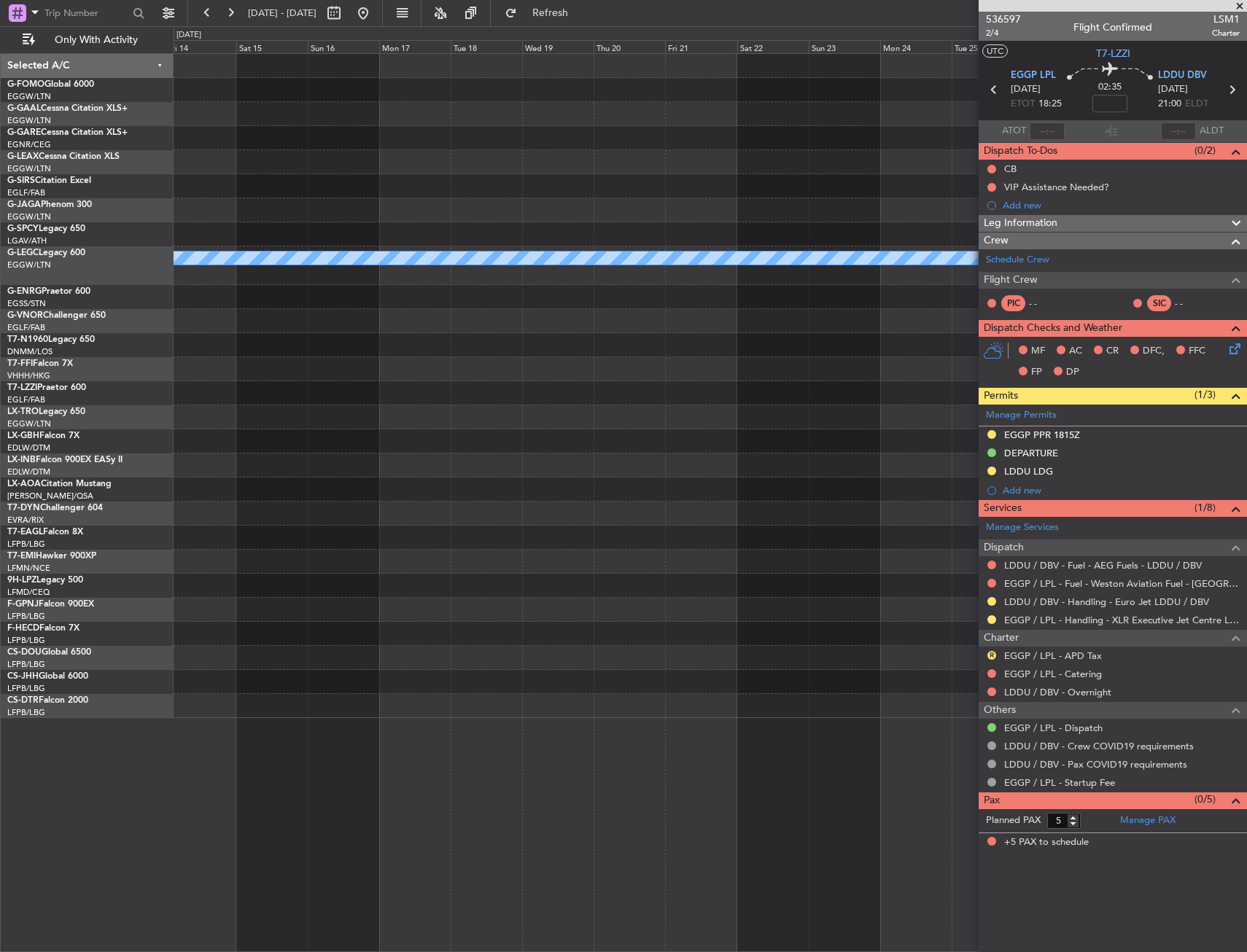
click at [353, 392] on div "A/C Unavailable [GEOGRAPHIC_DATA] ([GEOGRAPHIC_DATA])" at bounding box center [710, 386] width 1073 height 664
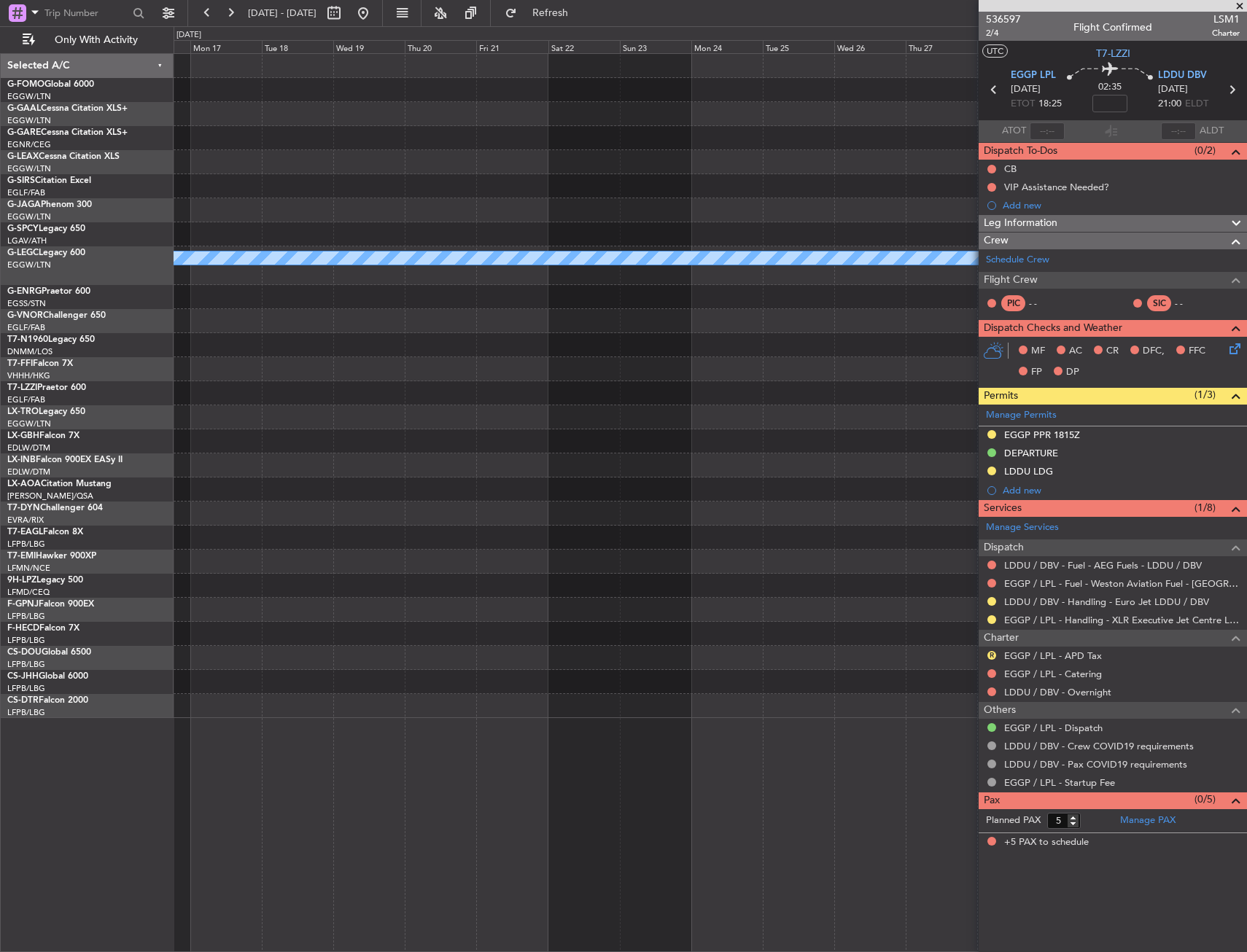
click at [302, 394] on div "A/C Unavailable [GEOGRAPHIC_DATA] ([GEOGRAPHIC_DATA])" at bounding box center [710, 386] width 1073 height 664
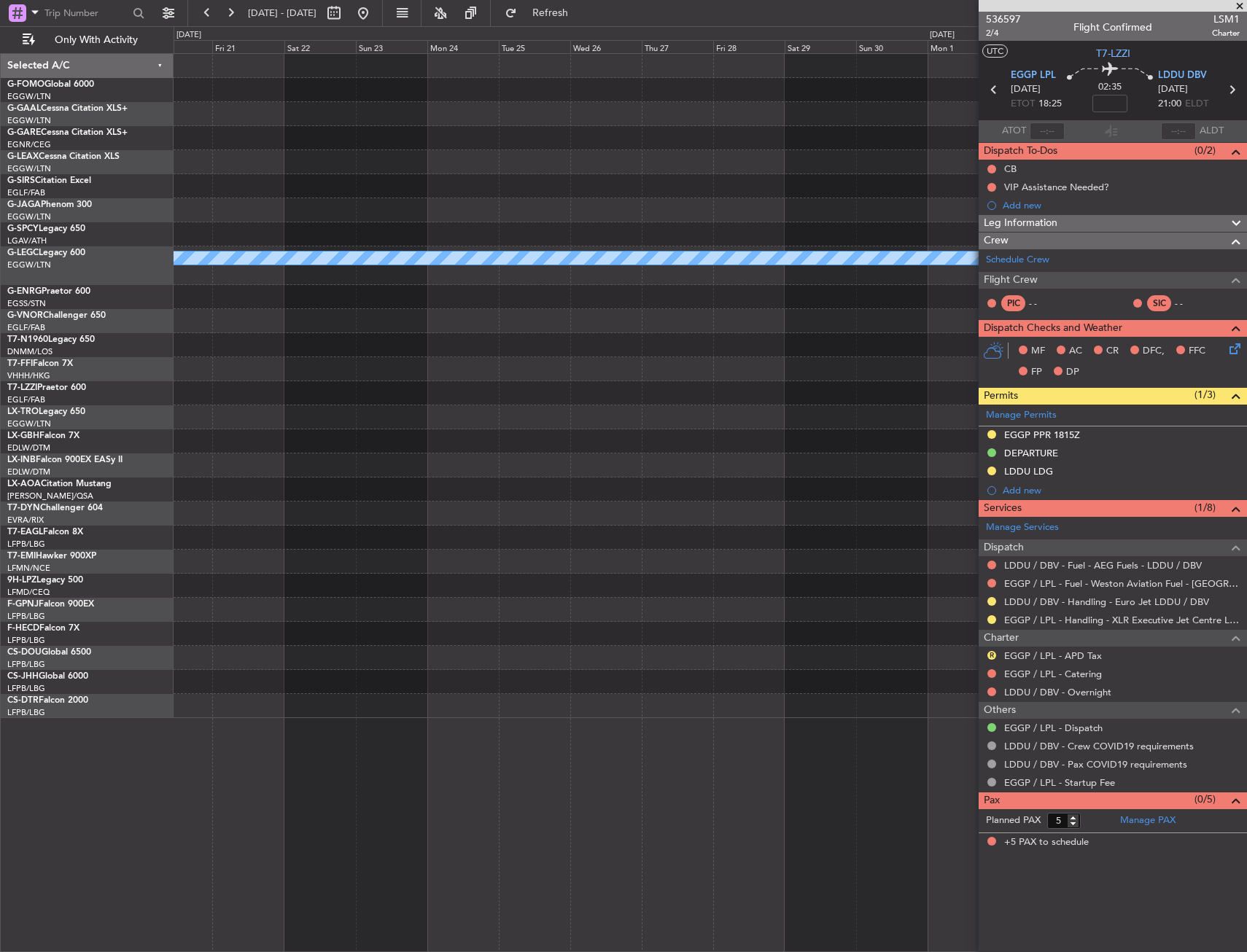
click at [276, 391] on div "A/C Unavailable [GEOGRAPHIC_DATA] ([GEOGRAPHIC_DATA])" at bounding box center [710, 386] width 1073 height 664
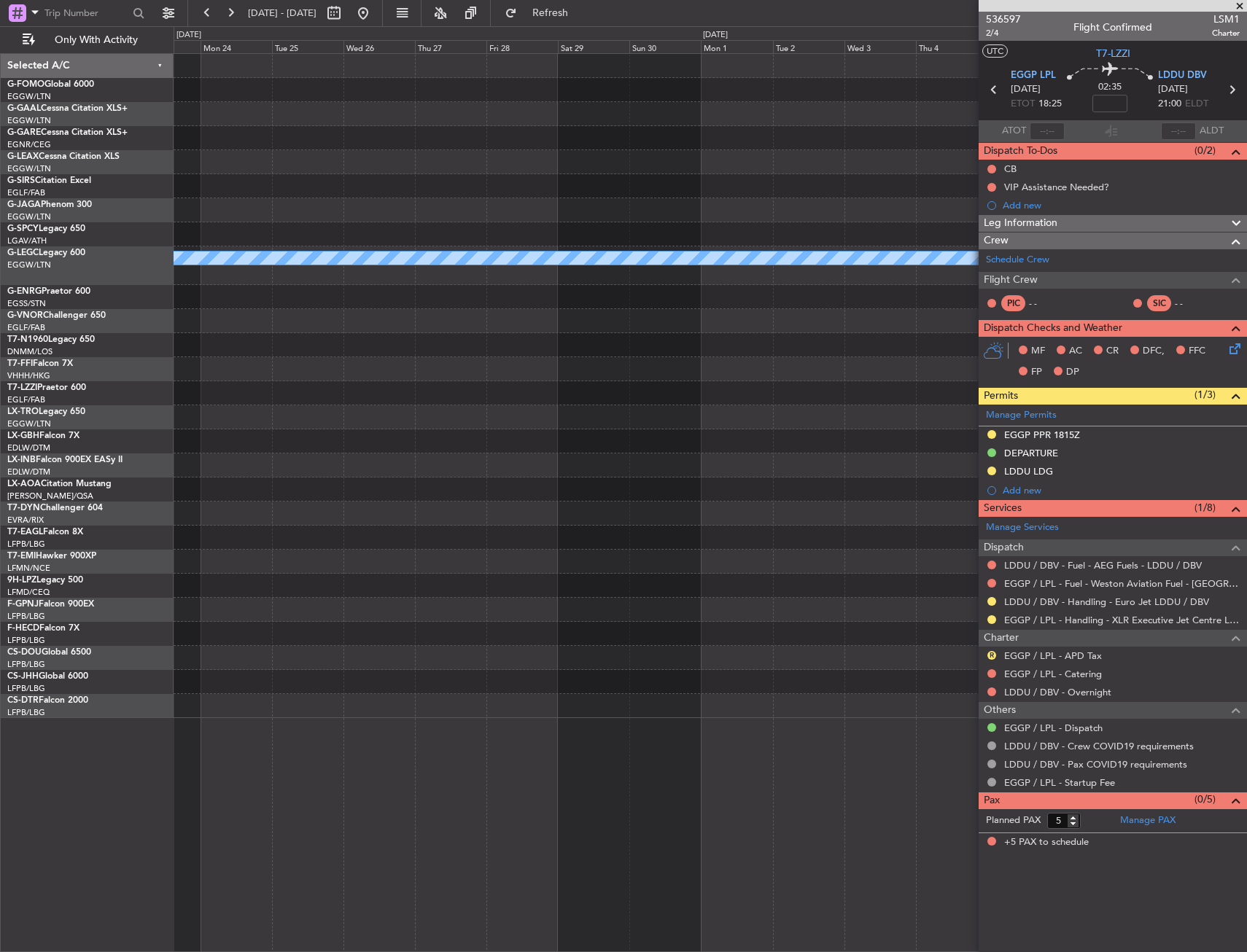
click at [283, 385] on div "A/C Unavailable [GEOGRAPHIC_DATA] ([GEOGRAPHIC_DATA])" at bounding box center [710, 386] width 1073 height 664
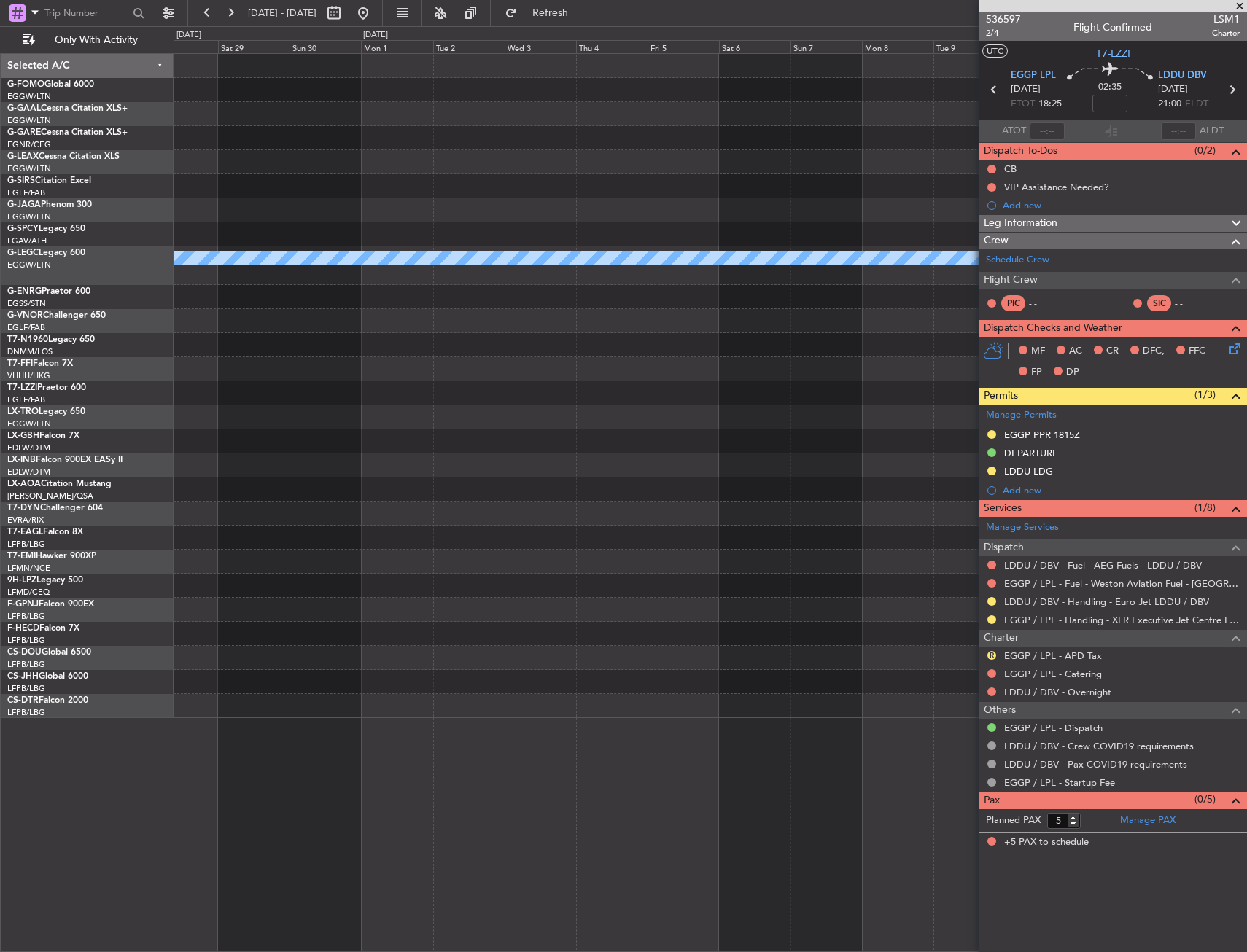
click at [365, 367] on div "A/C Unavailable [GEOGRAPHIC_DATA] ([GEOGRAPHIC_DATA])" at bounding box center [710, 386] width 1073 height 664
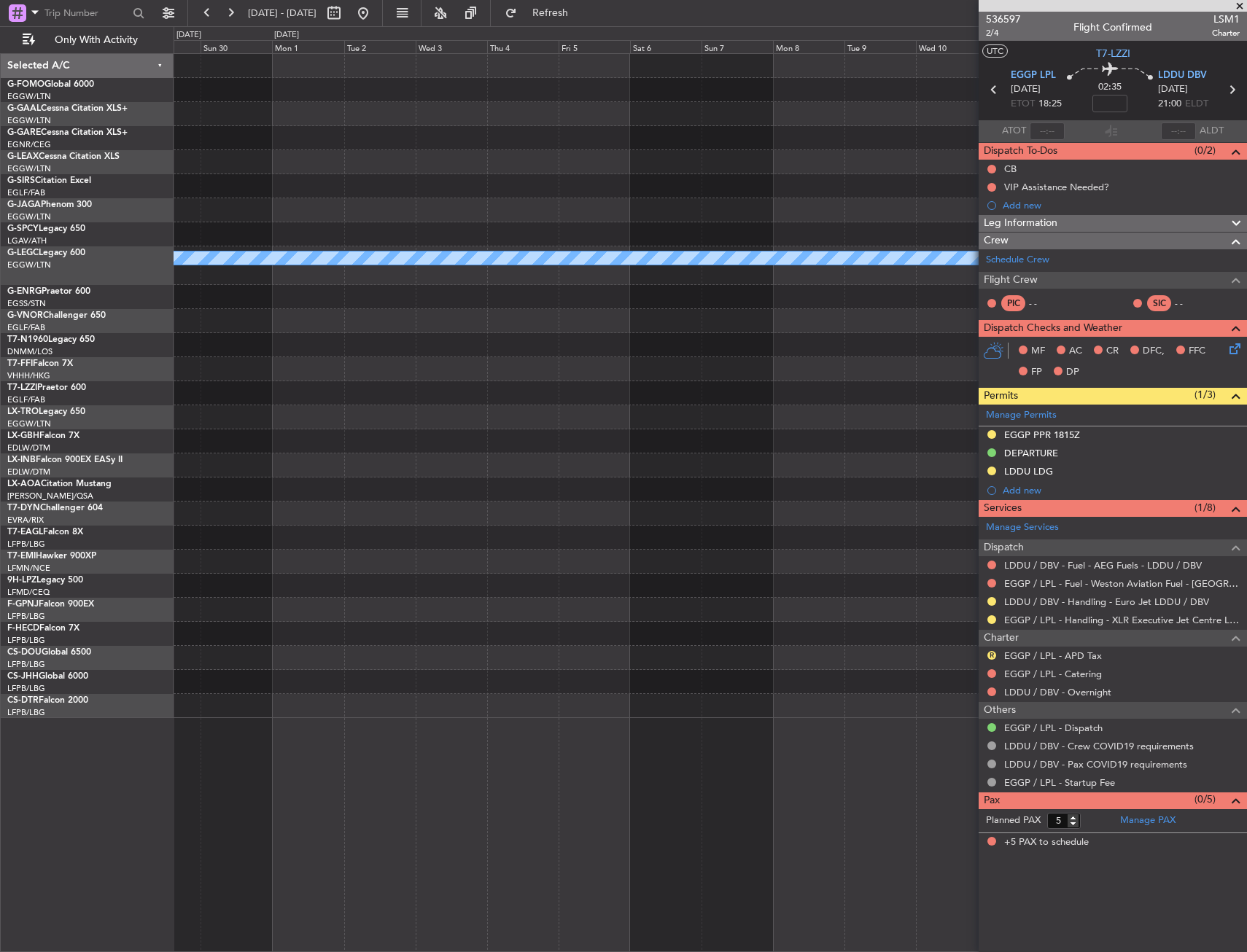
click at [332, 379] on div "A/C Unavailable [GEOGRAPHIC_DATA] ([GEOGRAPHIC_DATA])" at bounding box center [710, 386] width 1073 height 664
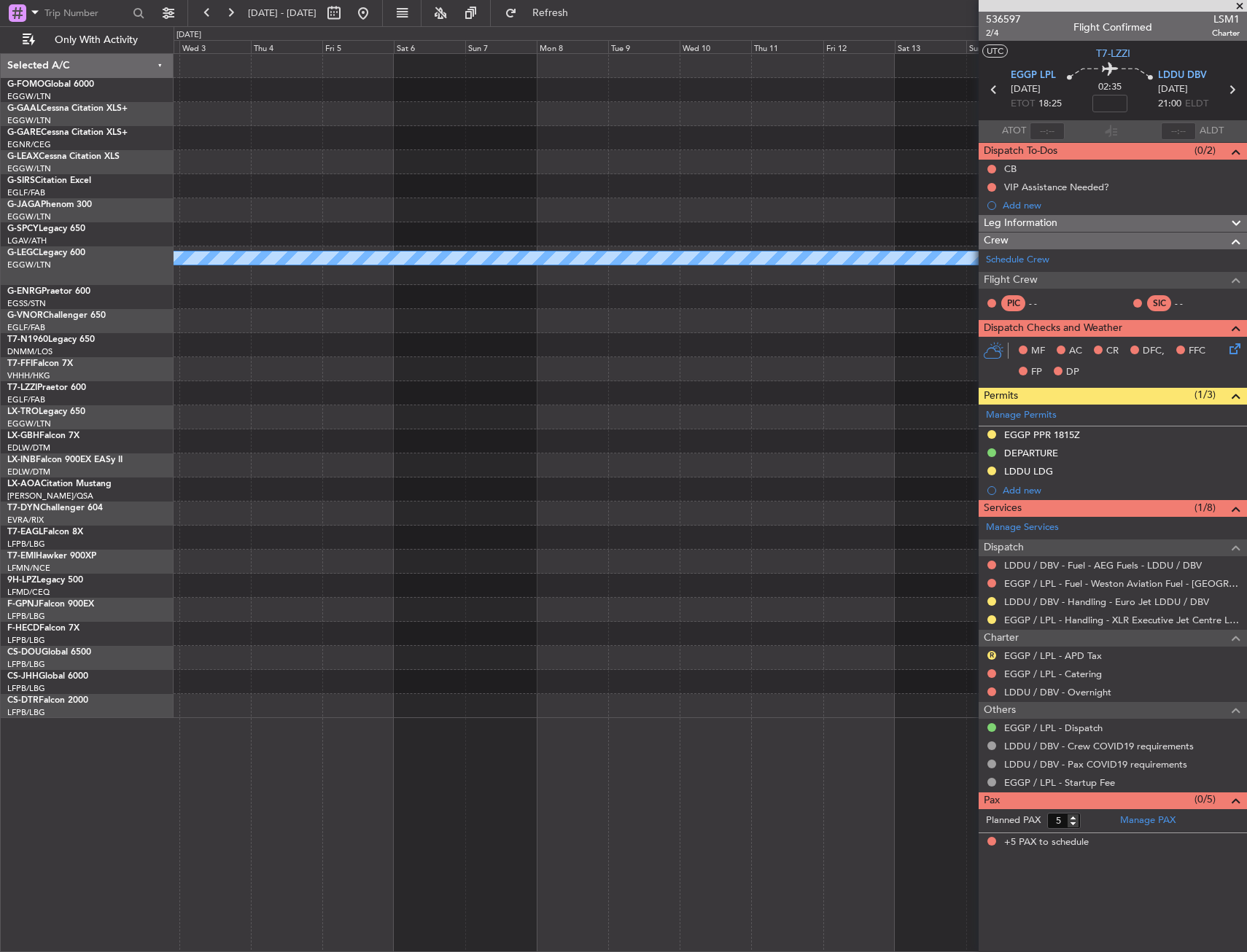
click at [335, 382] on div "A/C Unavailable [GEOGRAPHIC_DATA] ([GEOGRAPHIC_DATA])" at bounding box center [710, 386] width 1073 height 664
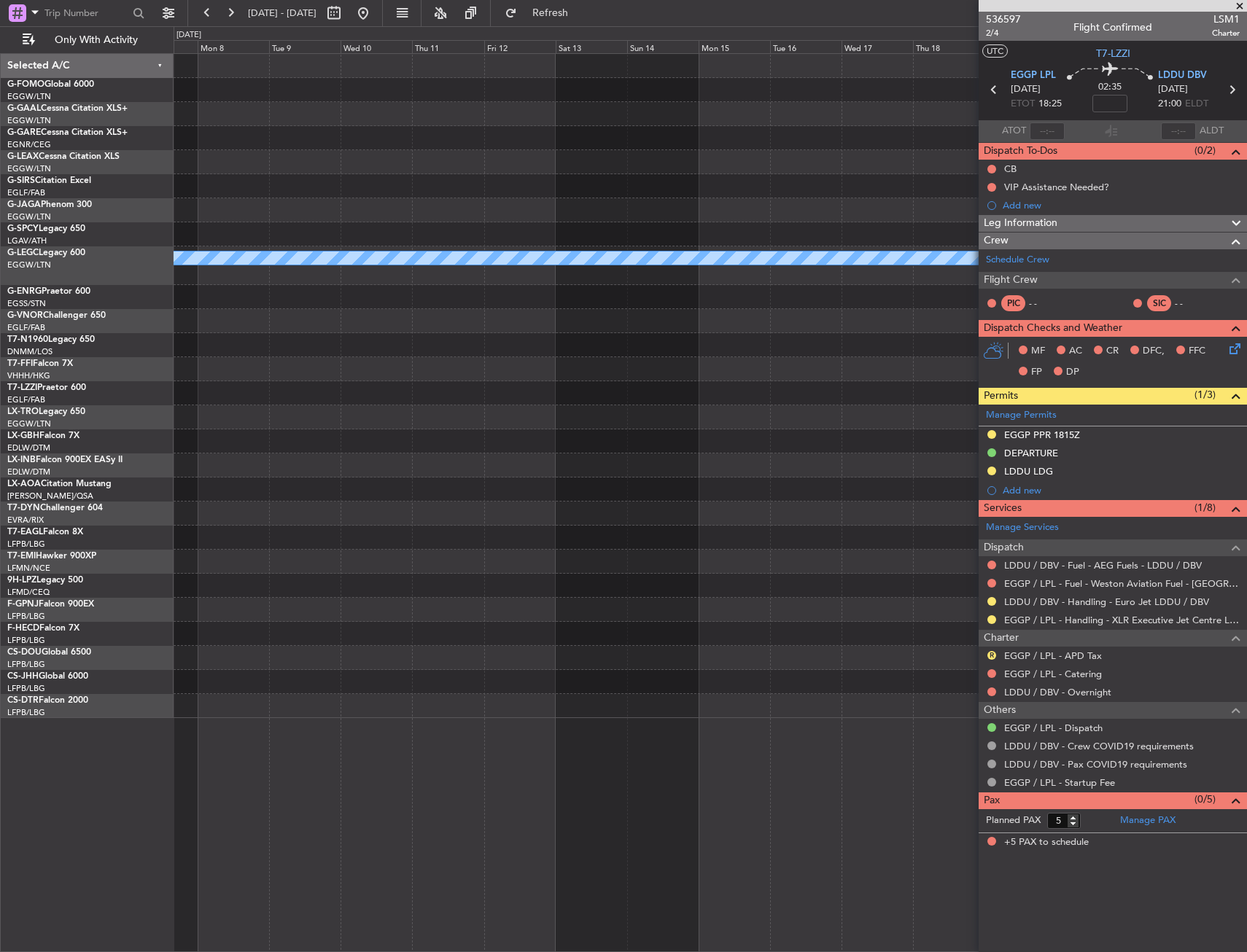
click at [383, 366] on div "A/C Unavailable [GEOGRAPHIC_DATA] ([GEOGRAPHIC_DATA])" at bounding box center [710, 386] width 1073 height 664
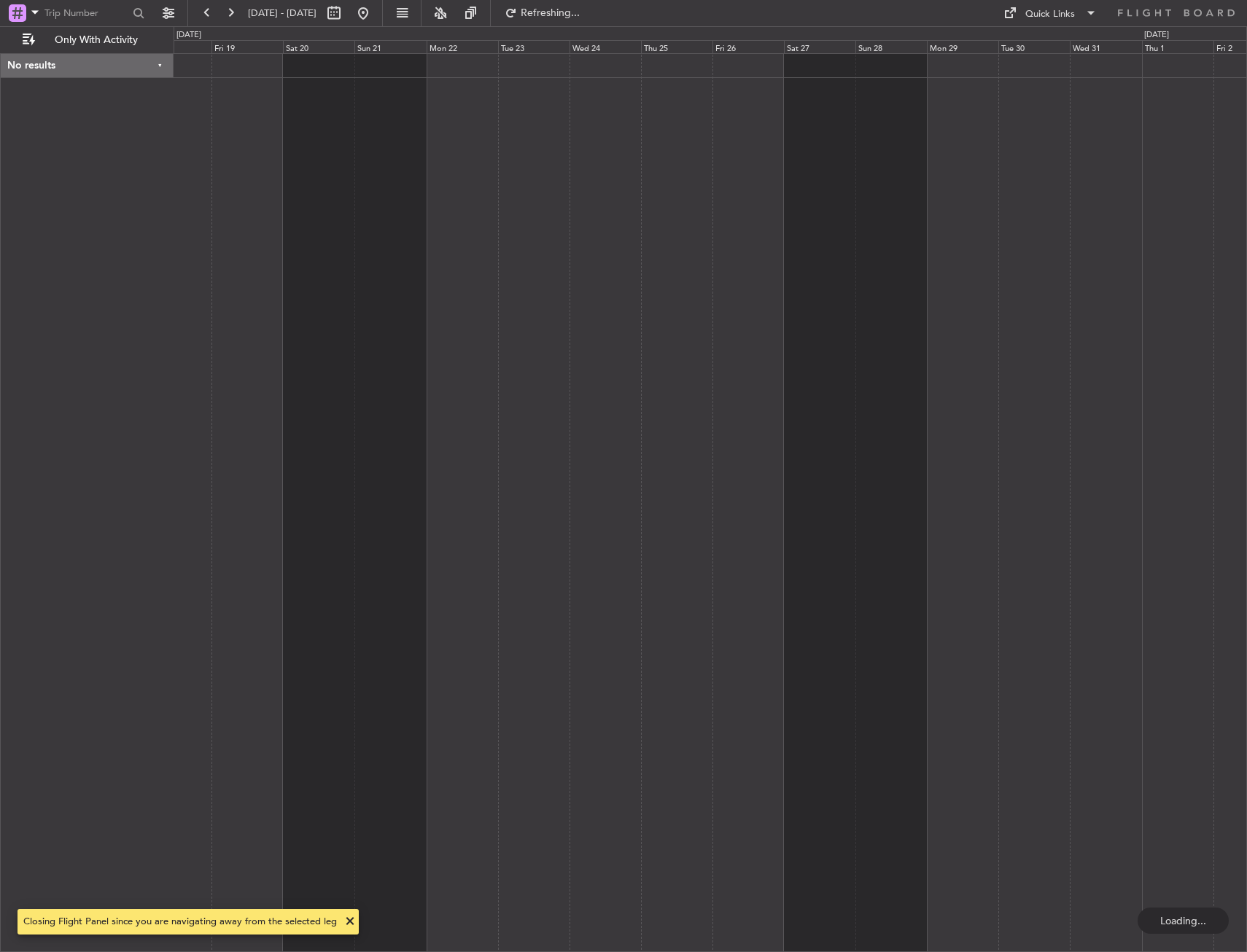
click at [344, 383] on div at bounding box center [710, 502] width 1073 height 899
click at [365, 375] on div at bounding box center [710, 502] width 1073 height 899
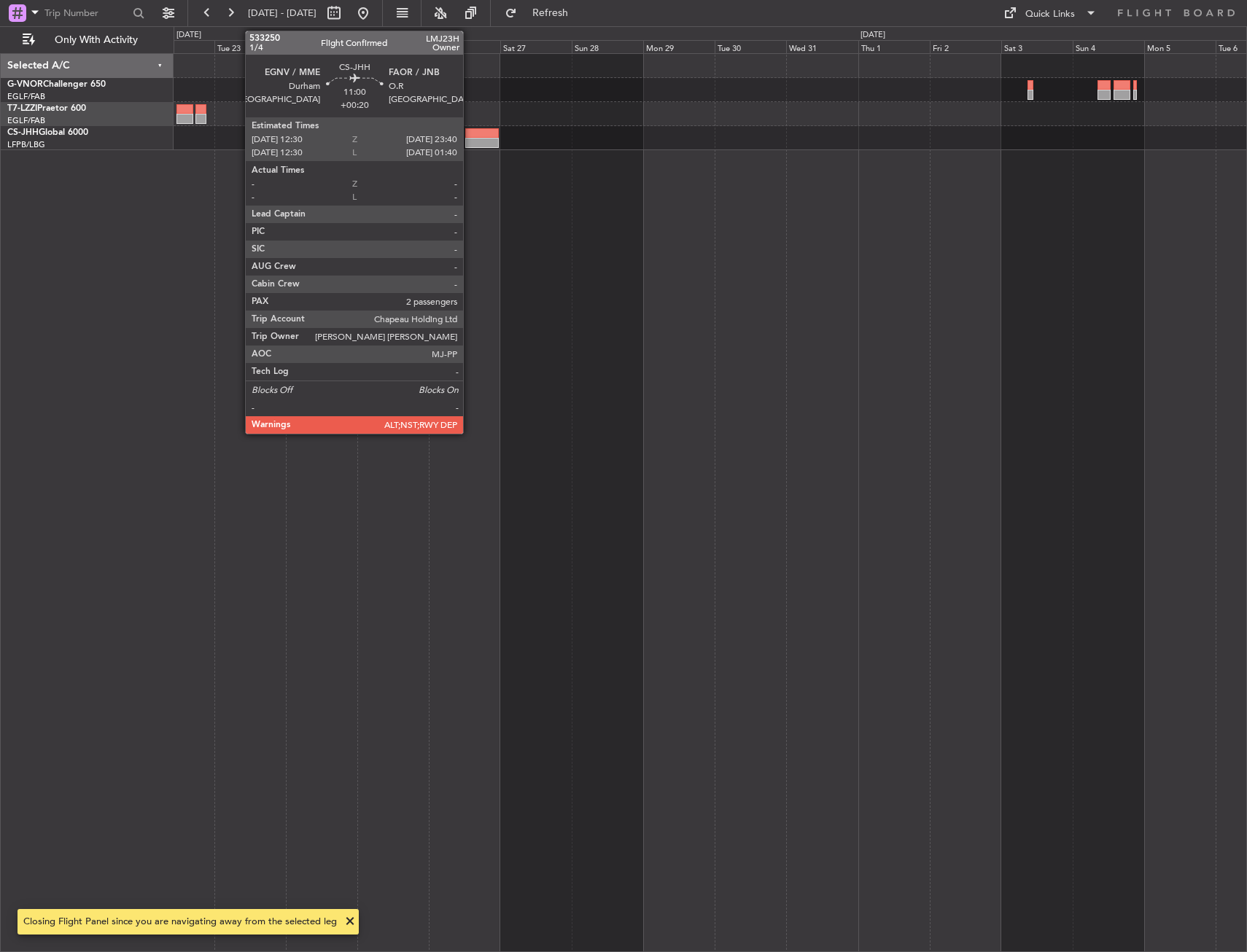
click at [469, 140] on div at bounding box center [481, 143] width 34 height 11
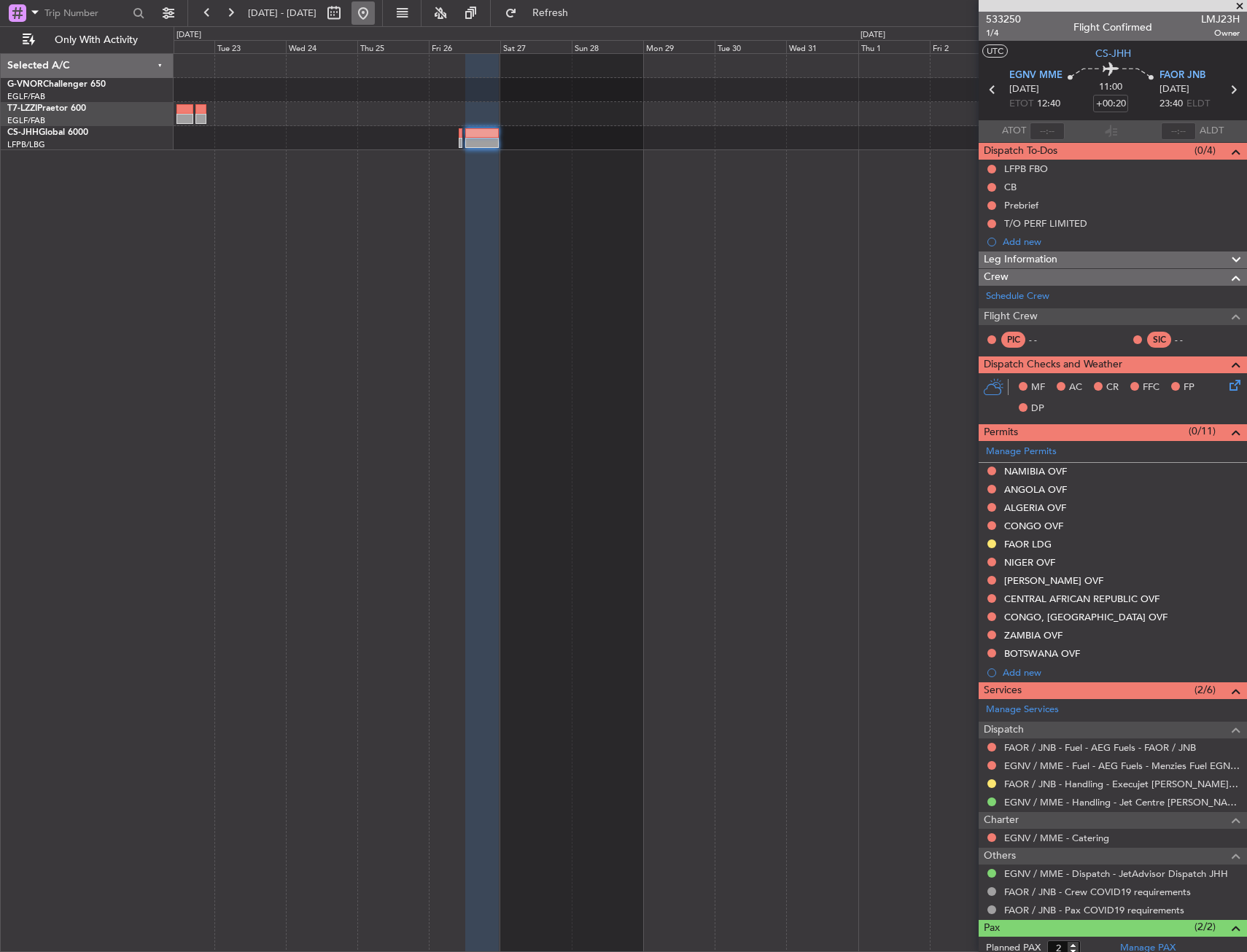
click at [374, 13] on button at bounding box center [362, 13] width 23 height 23
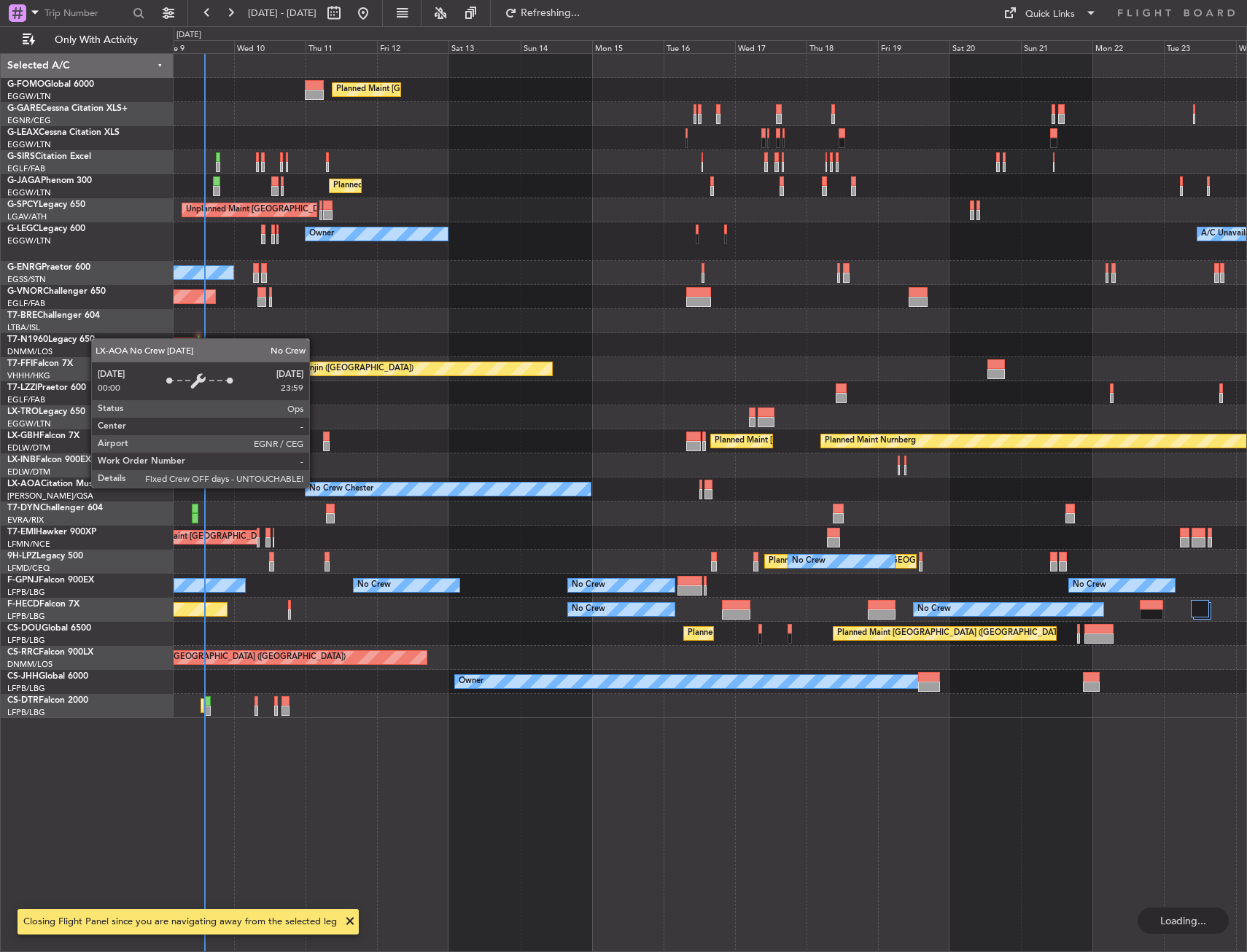
click at [320, 486] on div "Planned Maint [GEOGRAPHIC_DATA] ([GEOGRAPHIC_DATA]) Planned Maint [GEOGRAPHIC_D…" at bounding box center [710, 502] width 1073 height 899
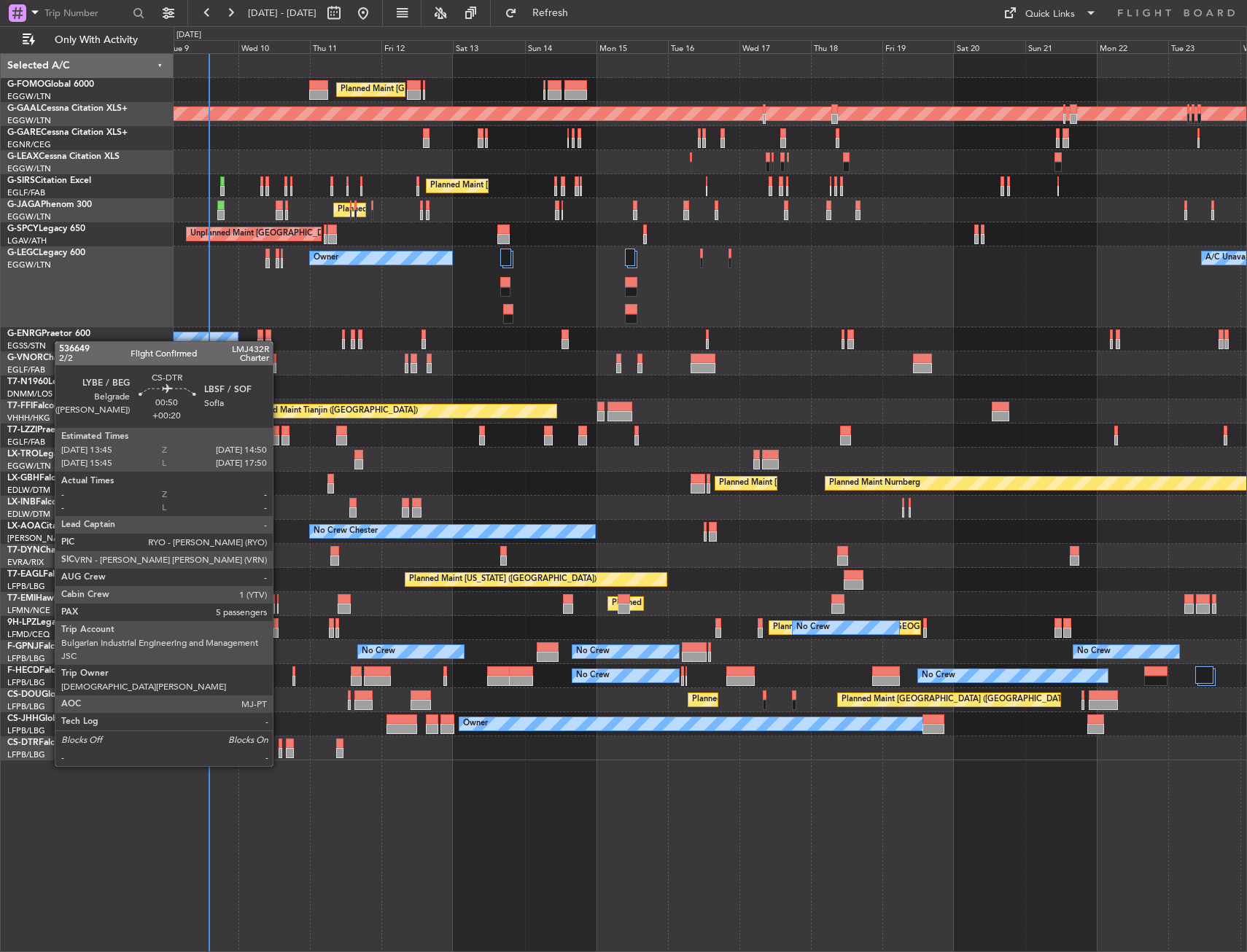
click at [280, 752] on div at bounding box center [280, 753] width 4 height 11
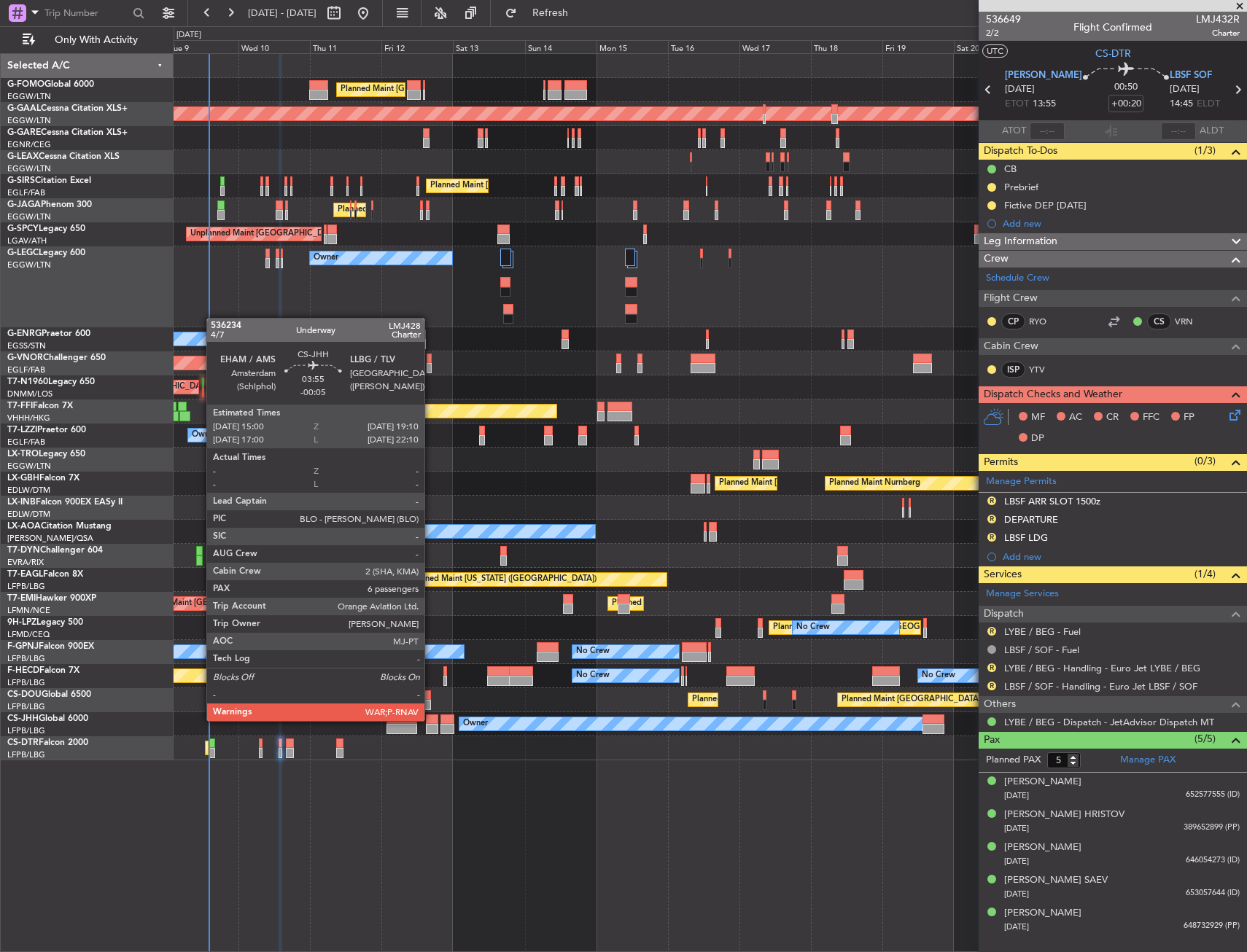
click at [431, 719] on div at bounding box center [432, 719] width 13 height 11
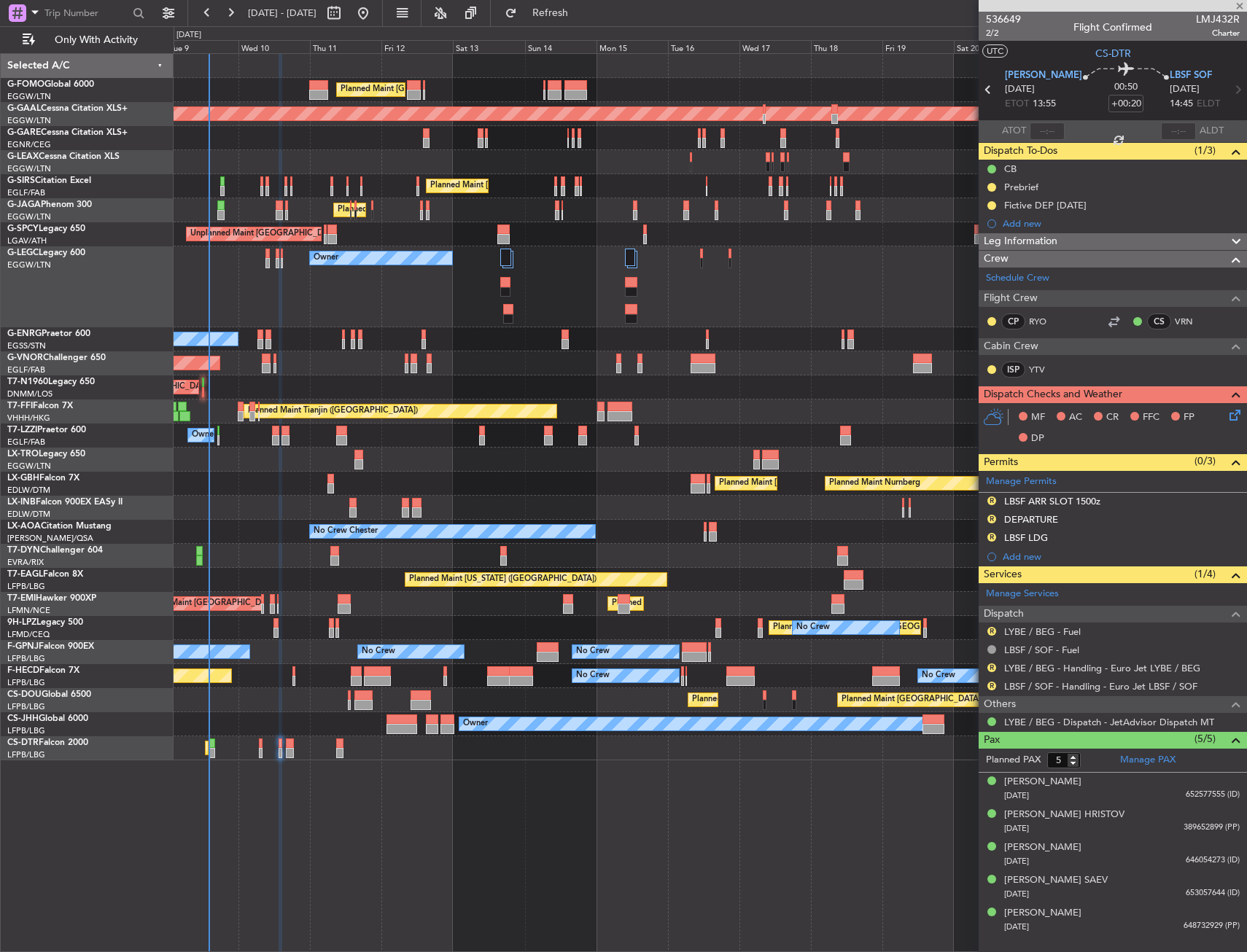
type input "-00:05"
type input "6"
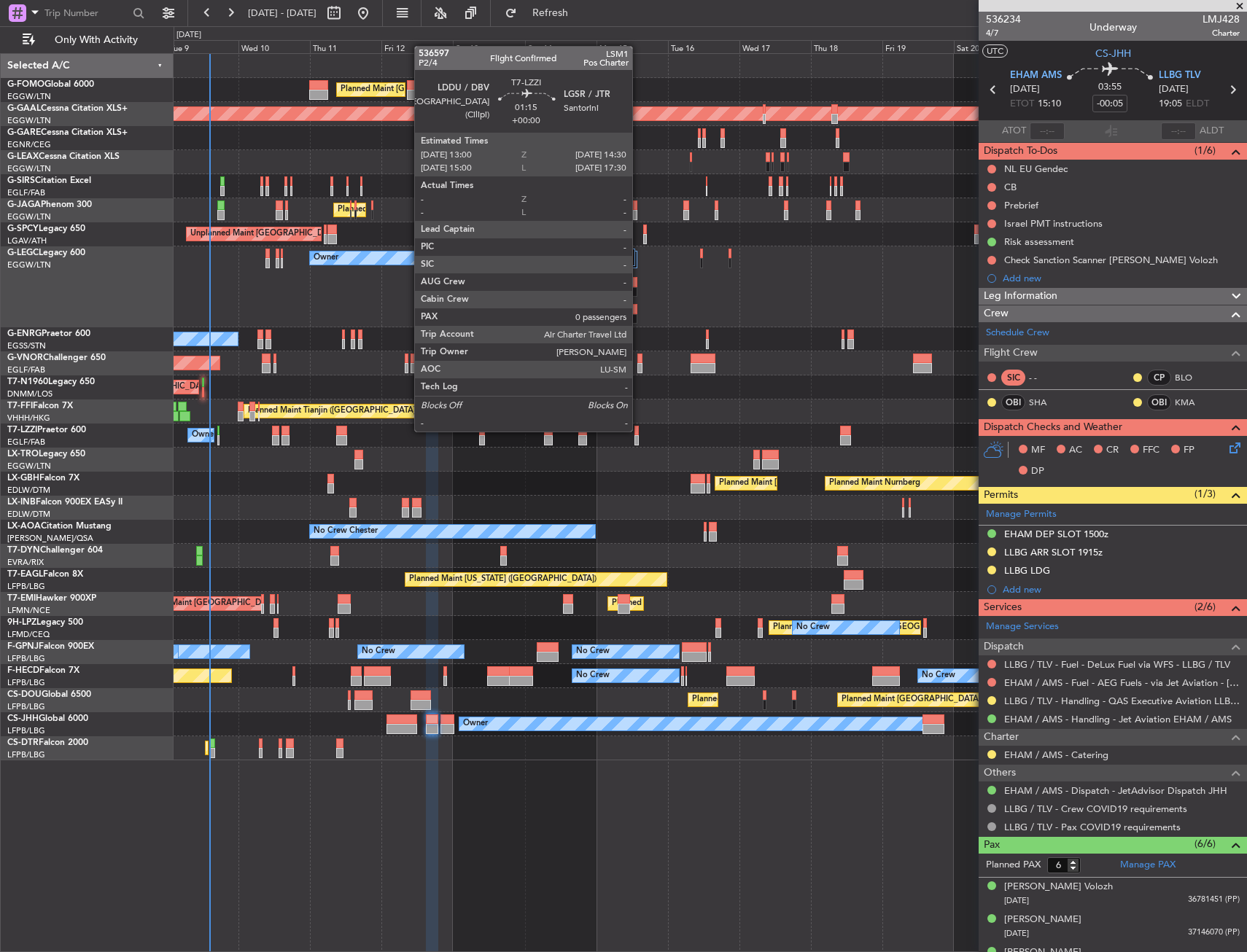
click at [639, 430] on div at bounding box center [637, 431] width 5 height 11
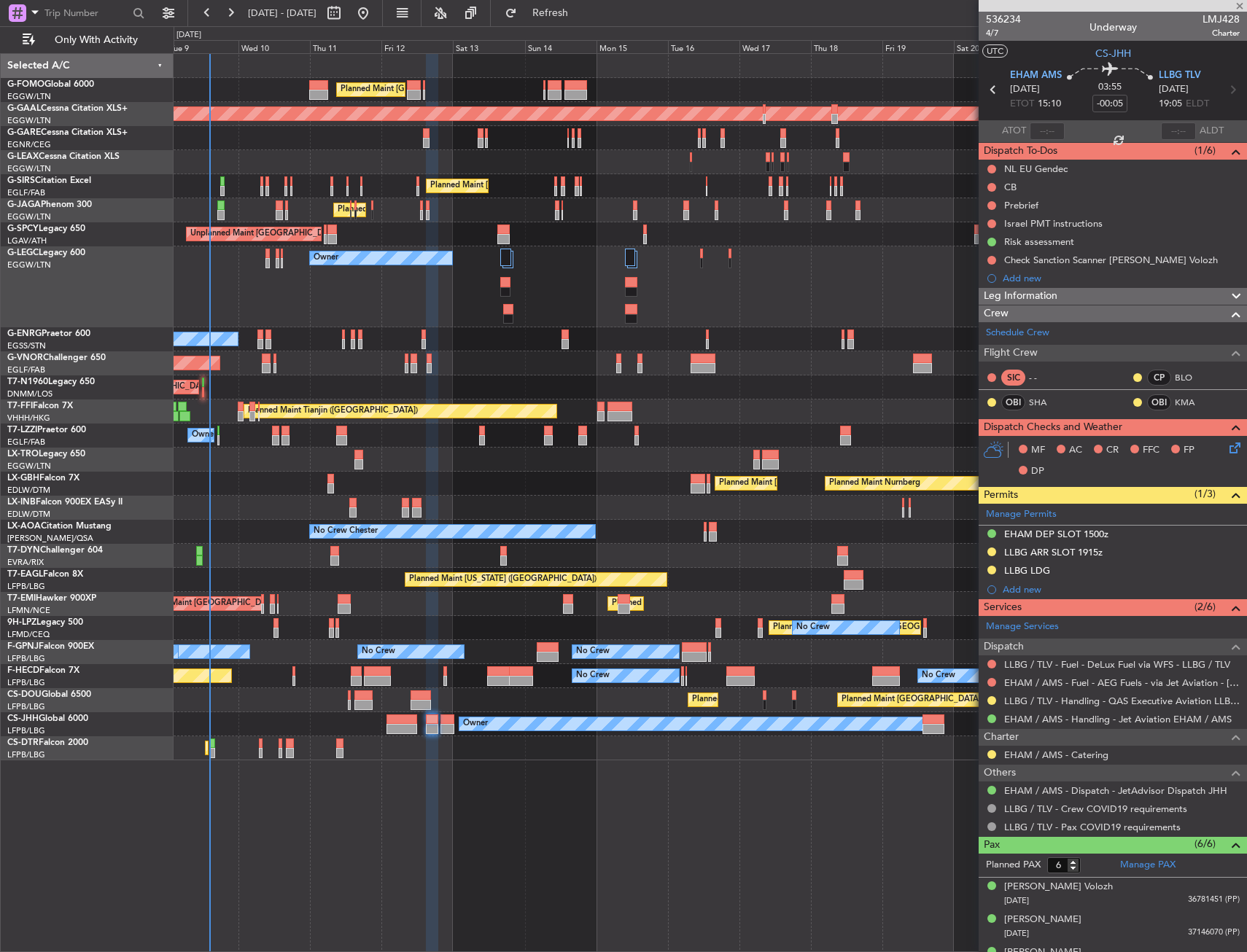
type input "0"
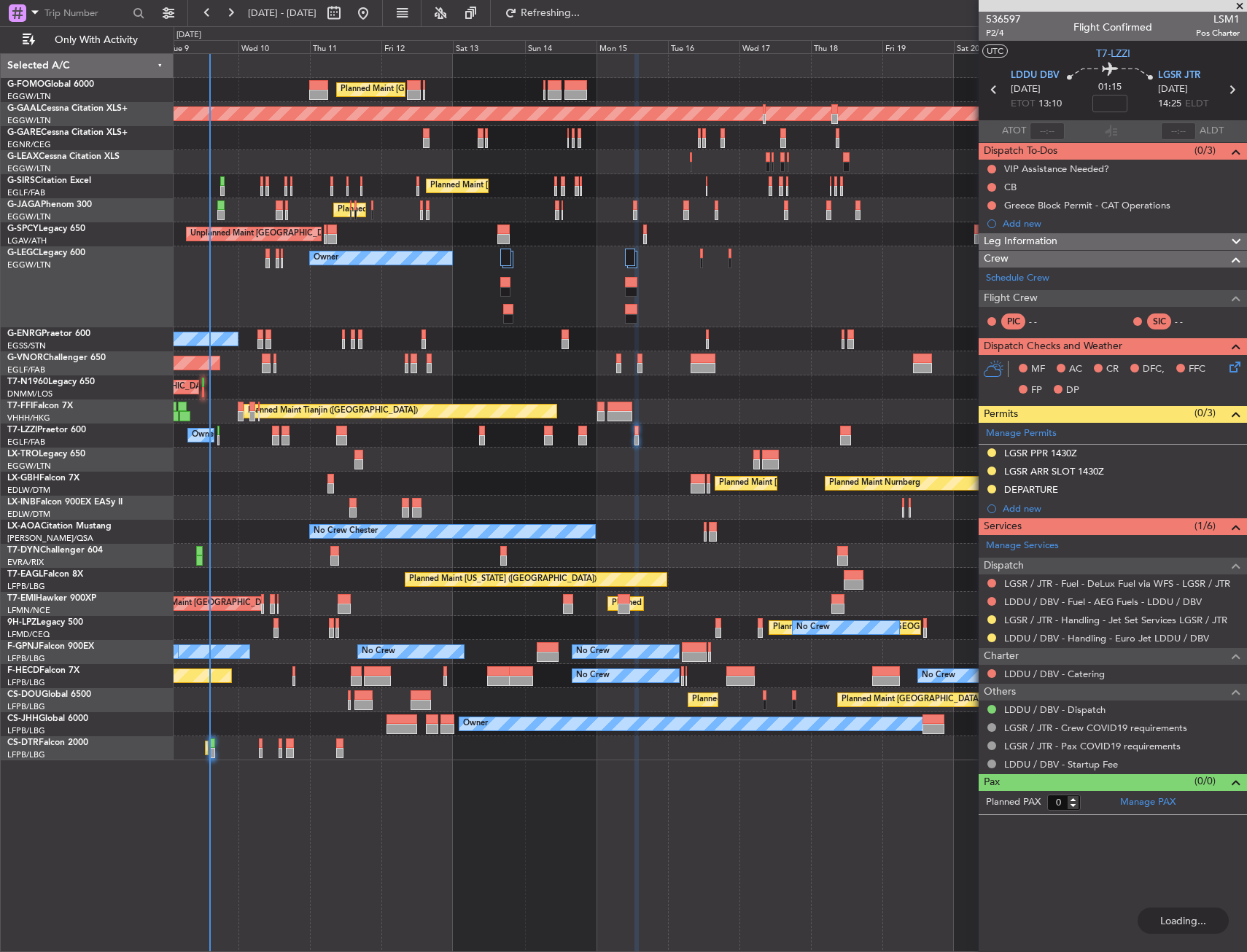
click at [202, 587] on div "Planned Maint [GEOGRAPHIC_DATA] ([GEOGRAPHIC_DATA]) Planned Maint [GEOGRAPHIC_D…" at bounding box center [710, 407] width 1073 height 706
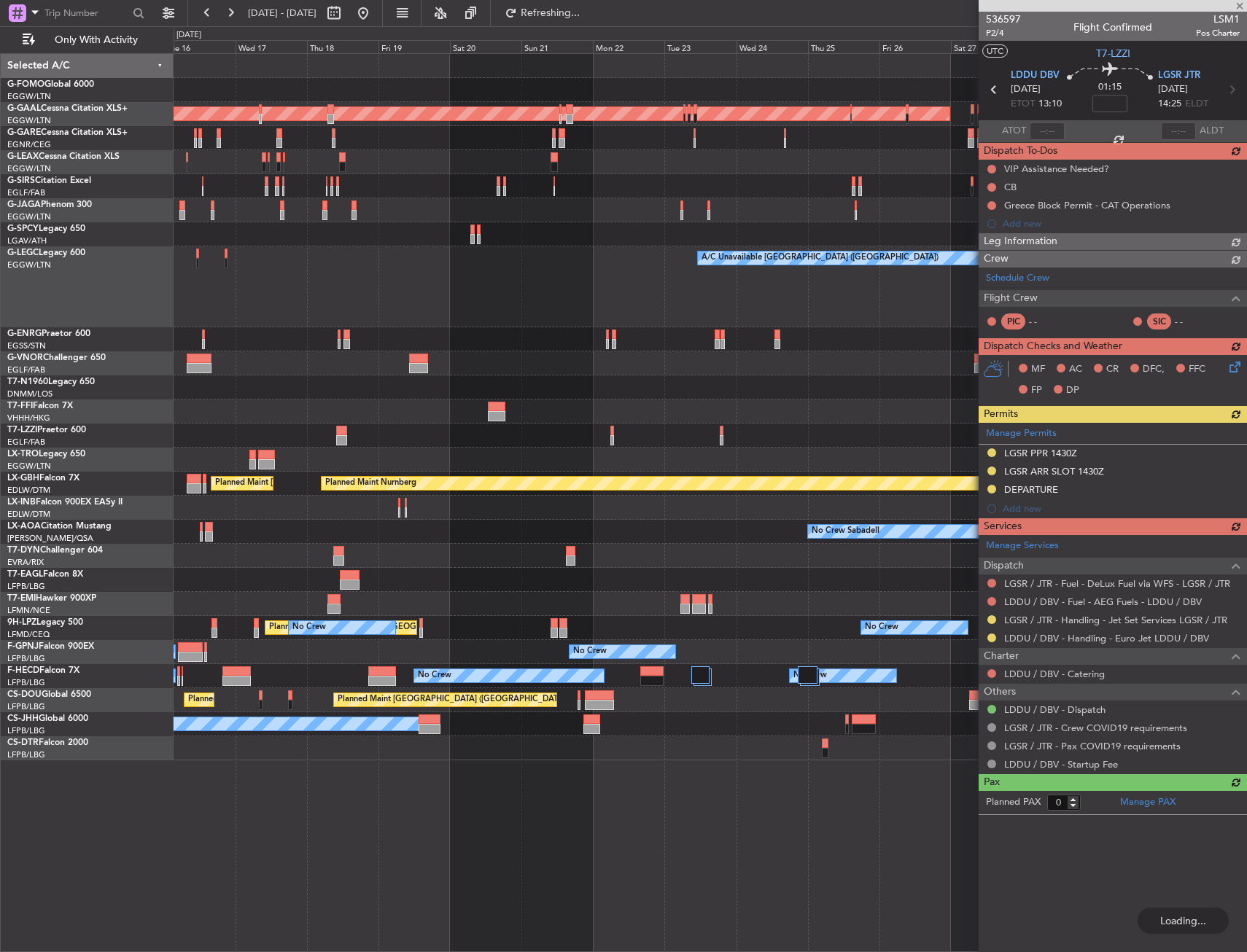
click at [296, 585] on div "Planned Maint Dusseldorf Planned Maint [GEOGRAPHIC_DATA] ([GEOGRAPHIC_DATA]) A/…" at bounding box center [710, 407] width 1073 height 706
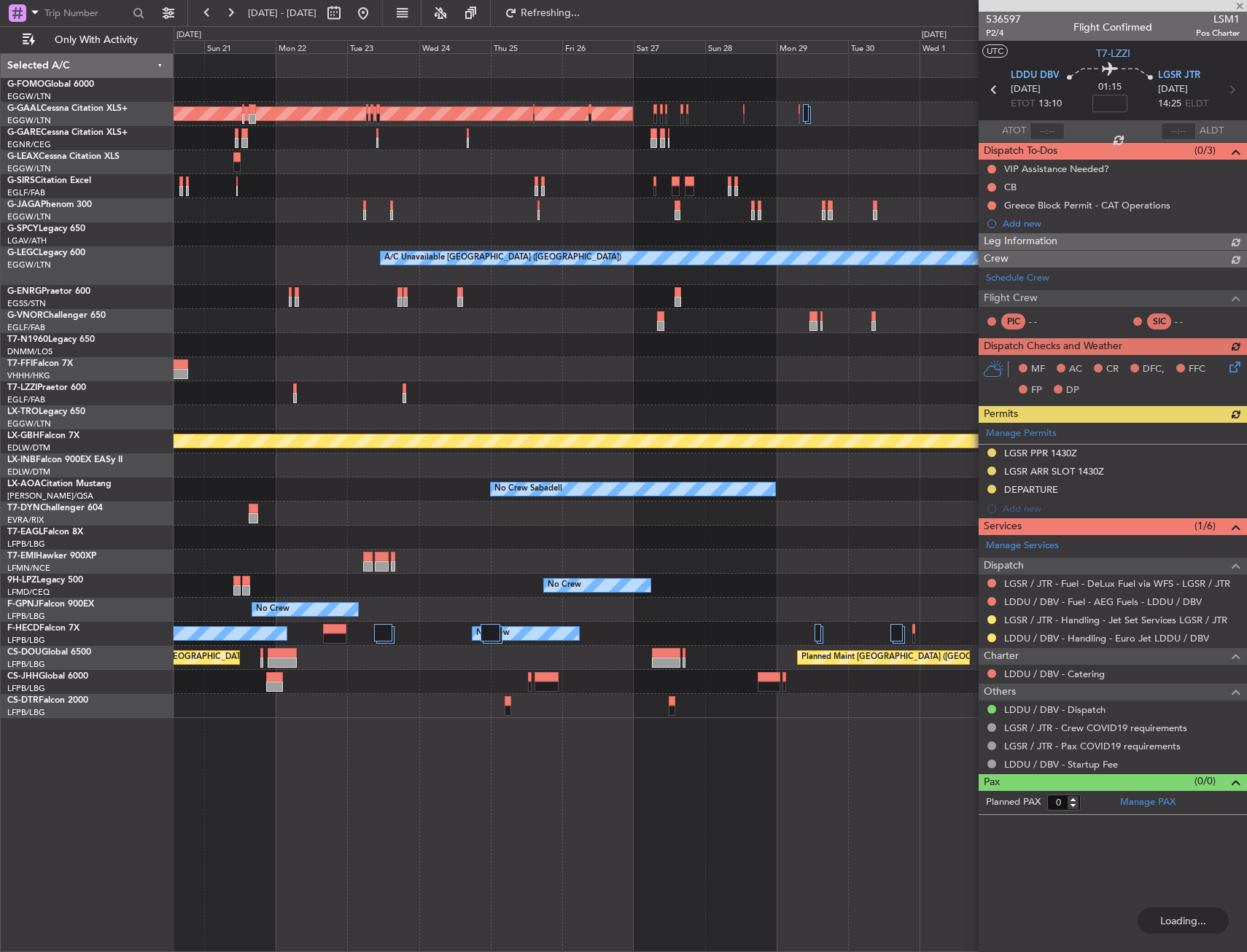
click at [197, 594] on div "Planned Maint Dusseldorf A/C Unavailable [GEOGRAPHIC_DATA] ([GEOGRAPHIC_DATA]) …" at bounding box center [710, 386] width 1073 height 664
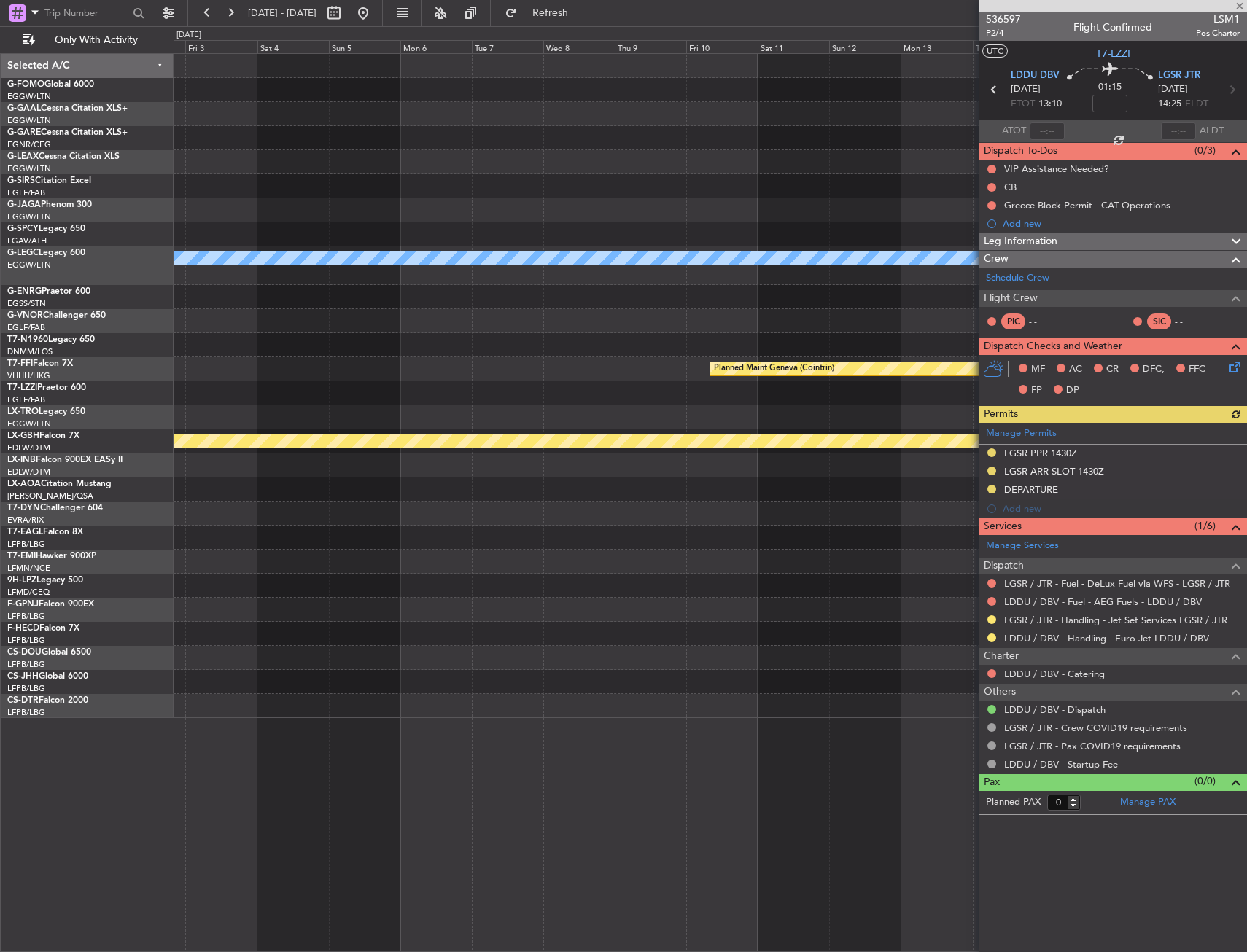
click at [240, 572] on div "A/C Unavailable [GEOGRAPHIC_DATA] ([GEOGRAPHIC_DATA]) Planned Maint Geneva ([GE…" at bounding box center [710, 386] width 1073 height 664
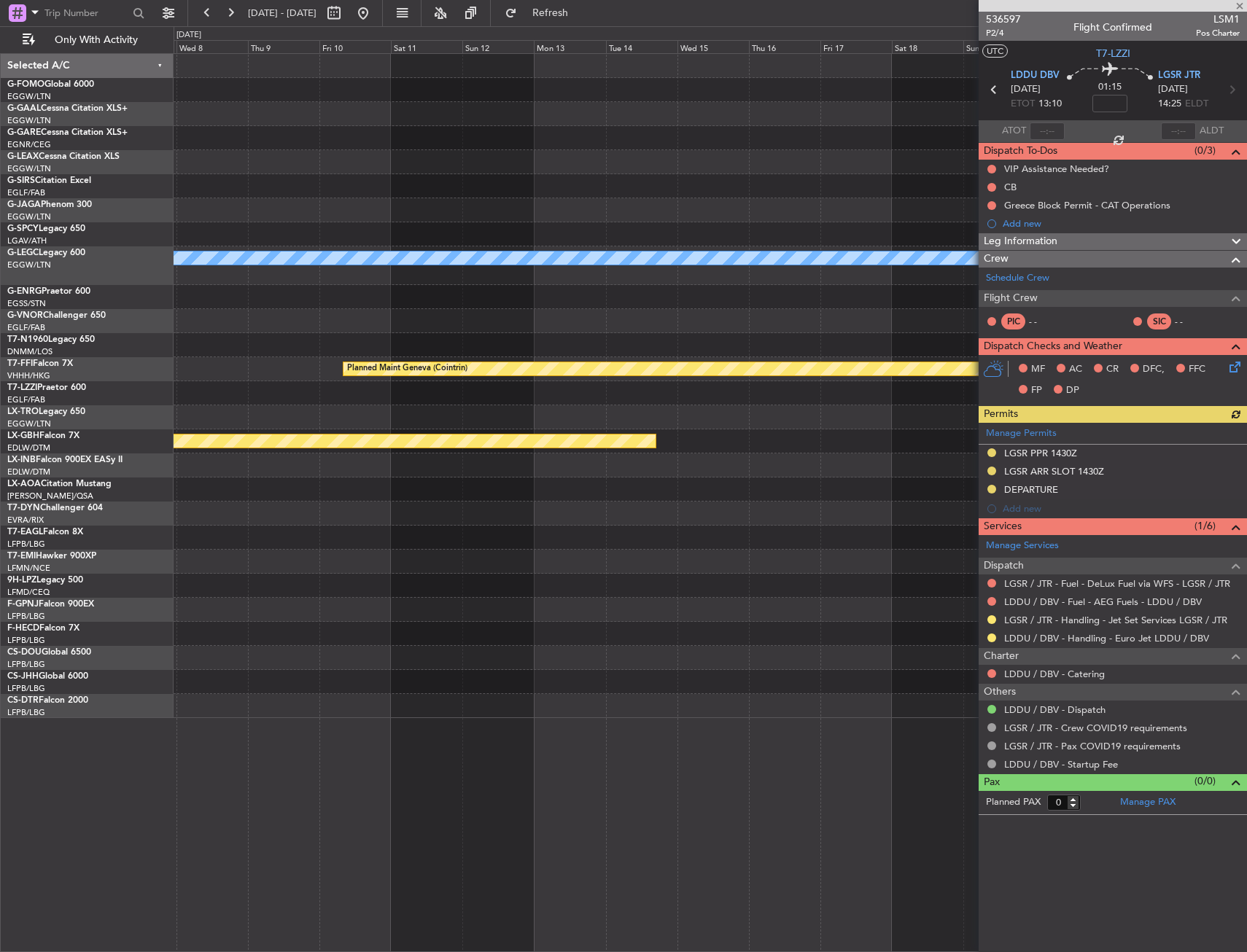
click at [252, 578] on div "A/C Unavailable [GEOGRAPHIC_DATA] ([GEOGRAPHIC_DATA]) Planned Maint Geneva ([GE…" at bounding box center [710, 386] width 1073 height 664
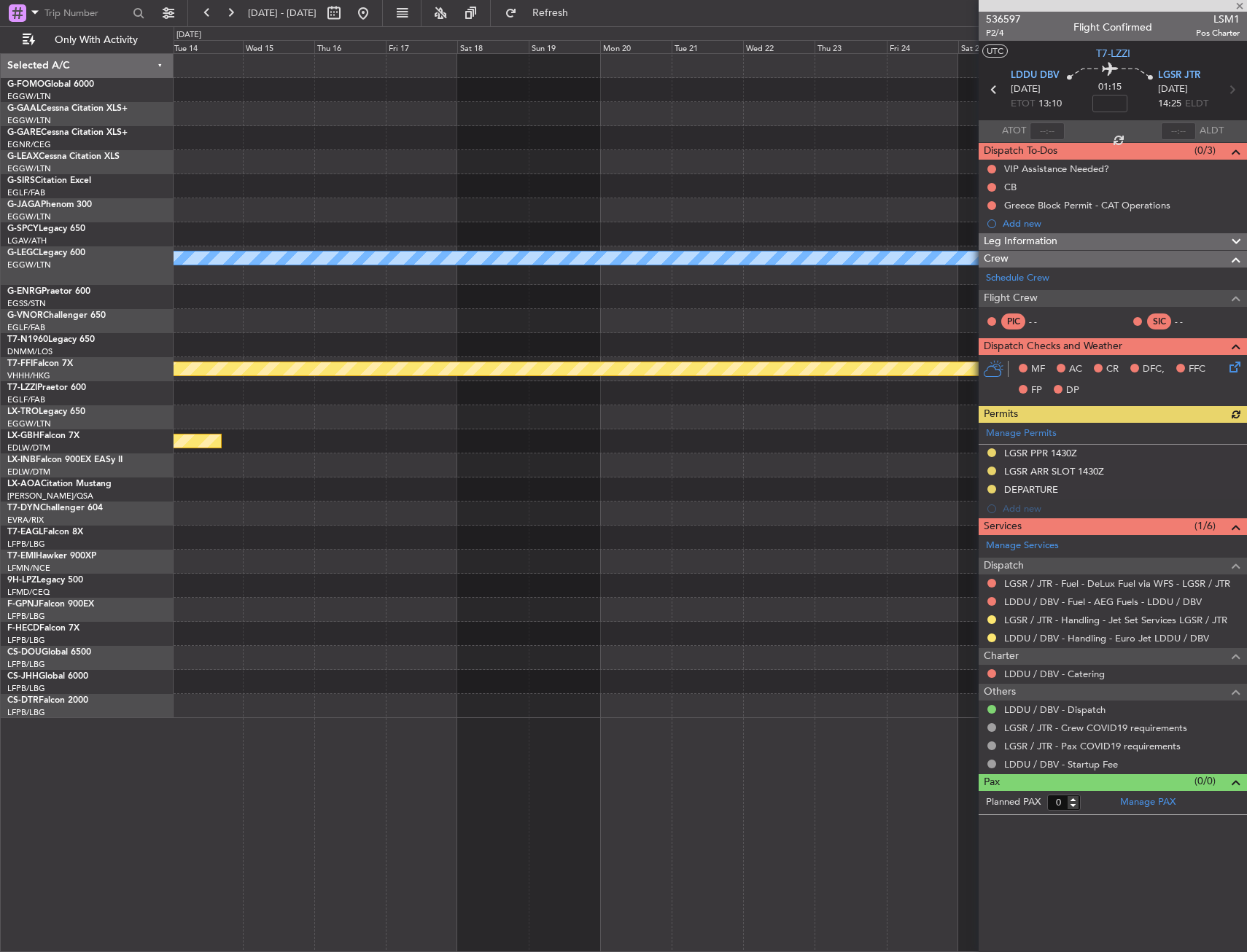
click at [243, 563] on div "A/C Unavailable [GEOGRAPHIC_DATA] ([GEOGRAPHIC_DATA]) Planned Maint Geneva ([GE…" at bounding box center [710, 386] width 1073 height 664
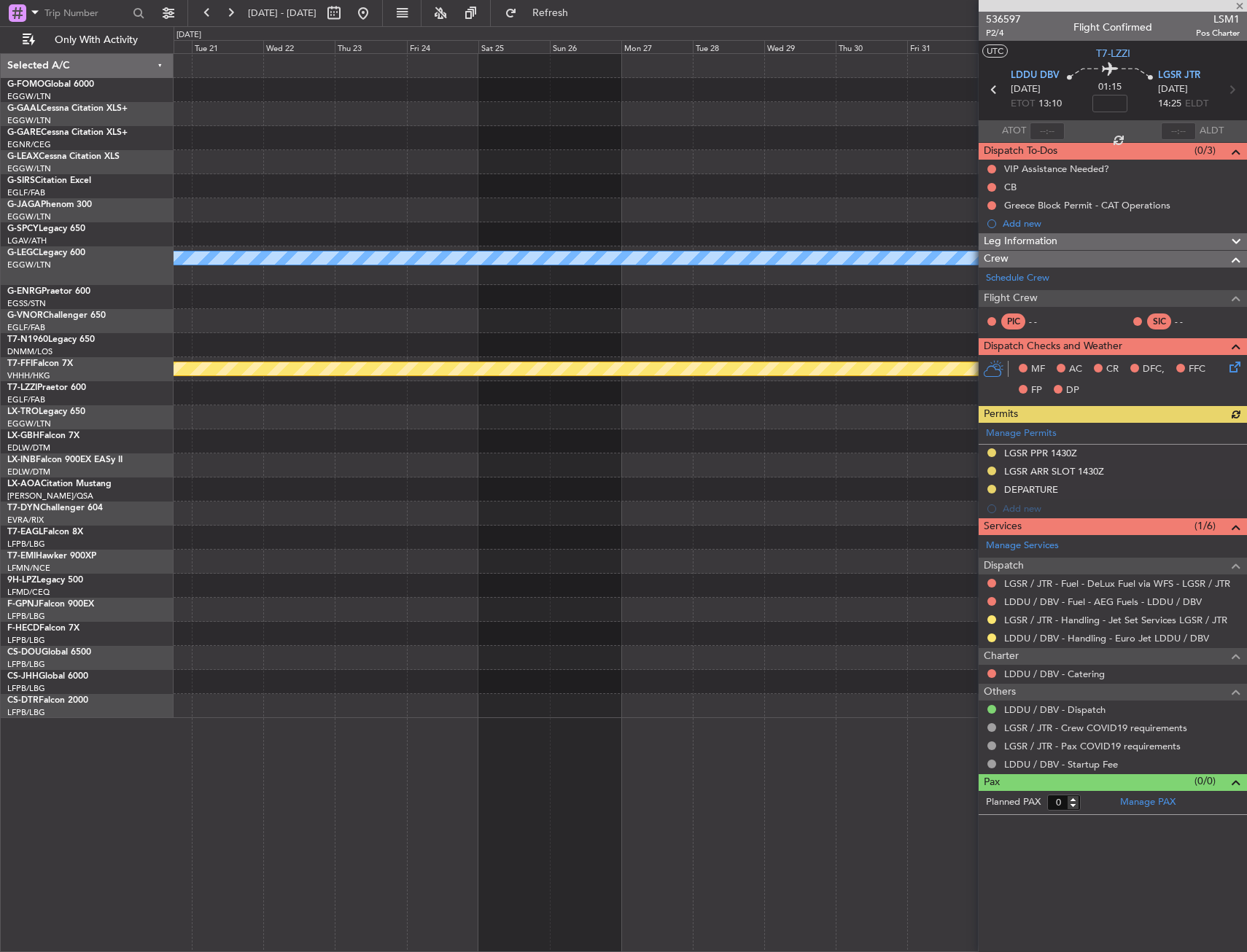
click at [386, 548] on div "Planned Maint Bournemouth A/C Unavailable [GEOGRAPHIC_DATA] ([GEOGRAPHIC_DATA])…" at bounding box center [710, 386] width 1073 height 664
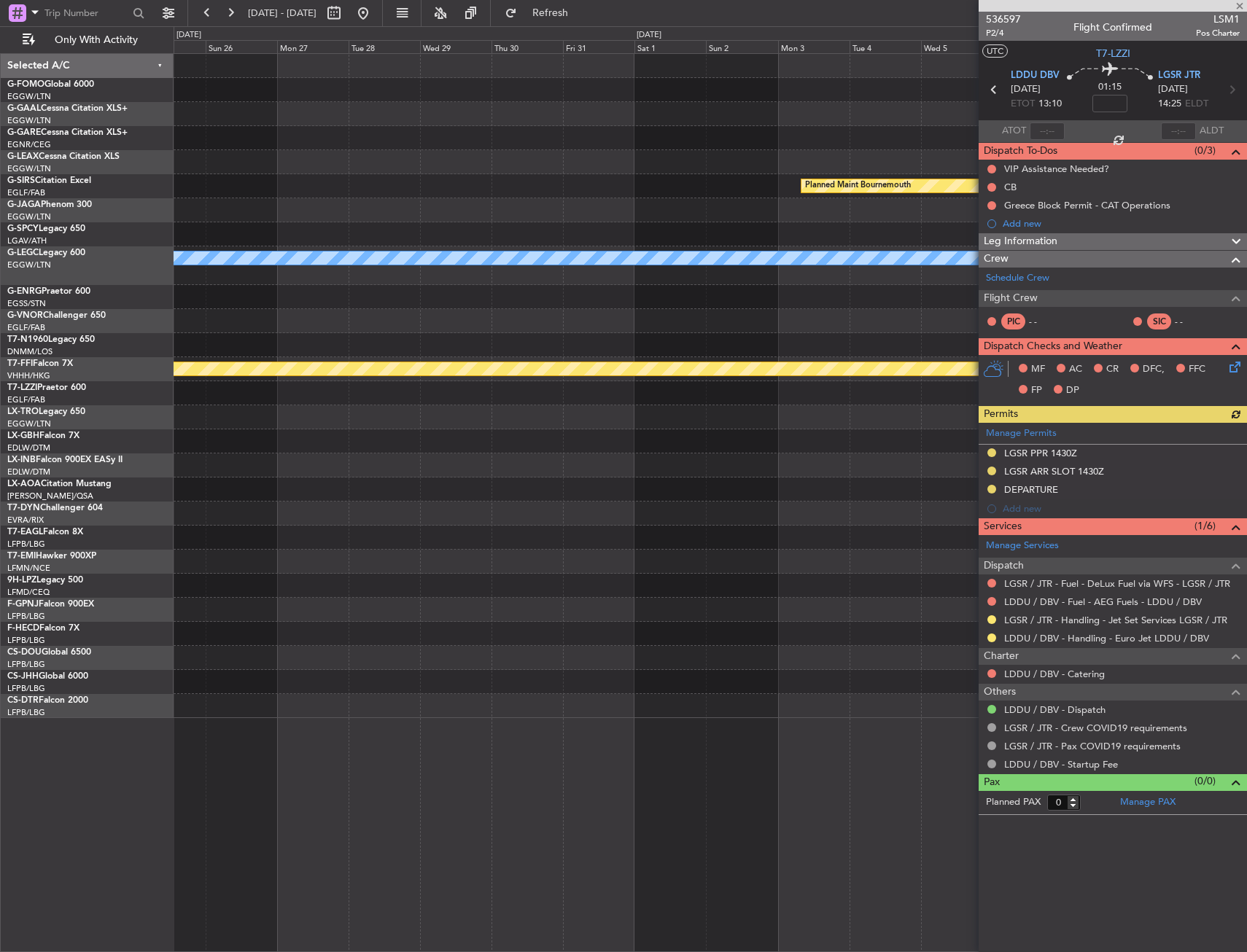
click at [473, 528] on div "Planned Maint Bournemouth A/C Unavailable [GEOGRAPHIC_DATA] ([GEOGRAPHIC_DATA])…" at bounding box center [710, 386] width 1073 height 664
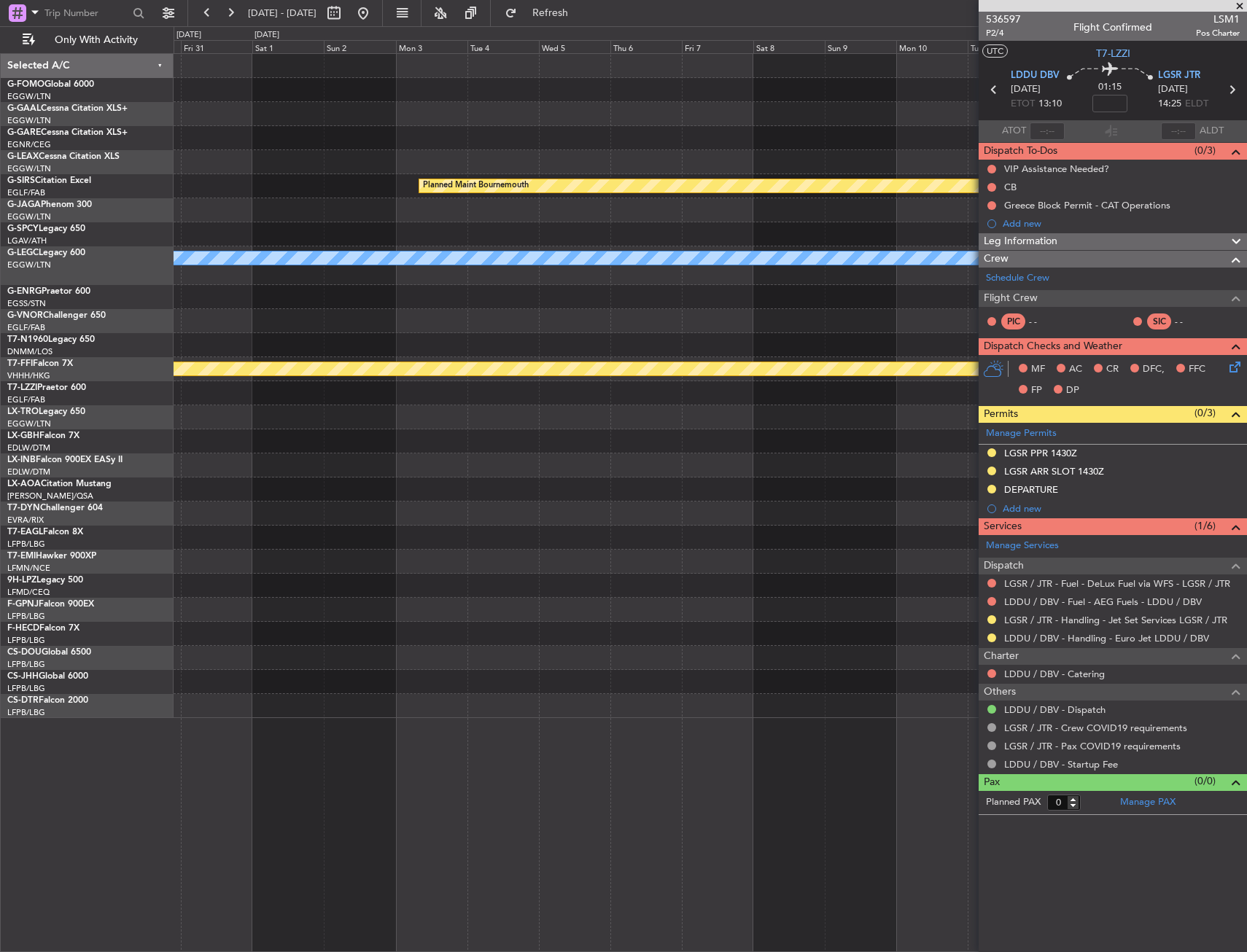
click at [377, 530] on div "Planned Maint Bournemouth A/C Unavailable [GEOGRAPHIC_DATA] ([GEOGRAPHIC_DATA])…" at bounding box center [710, 386] width 1073 height 664
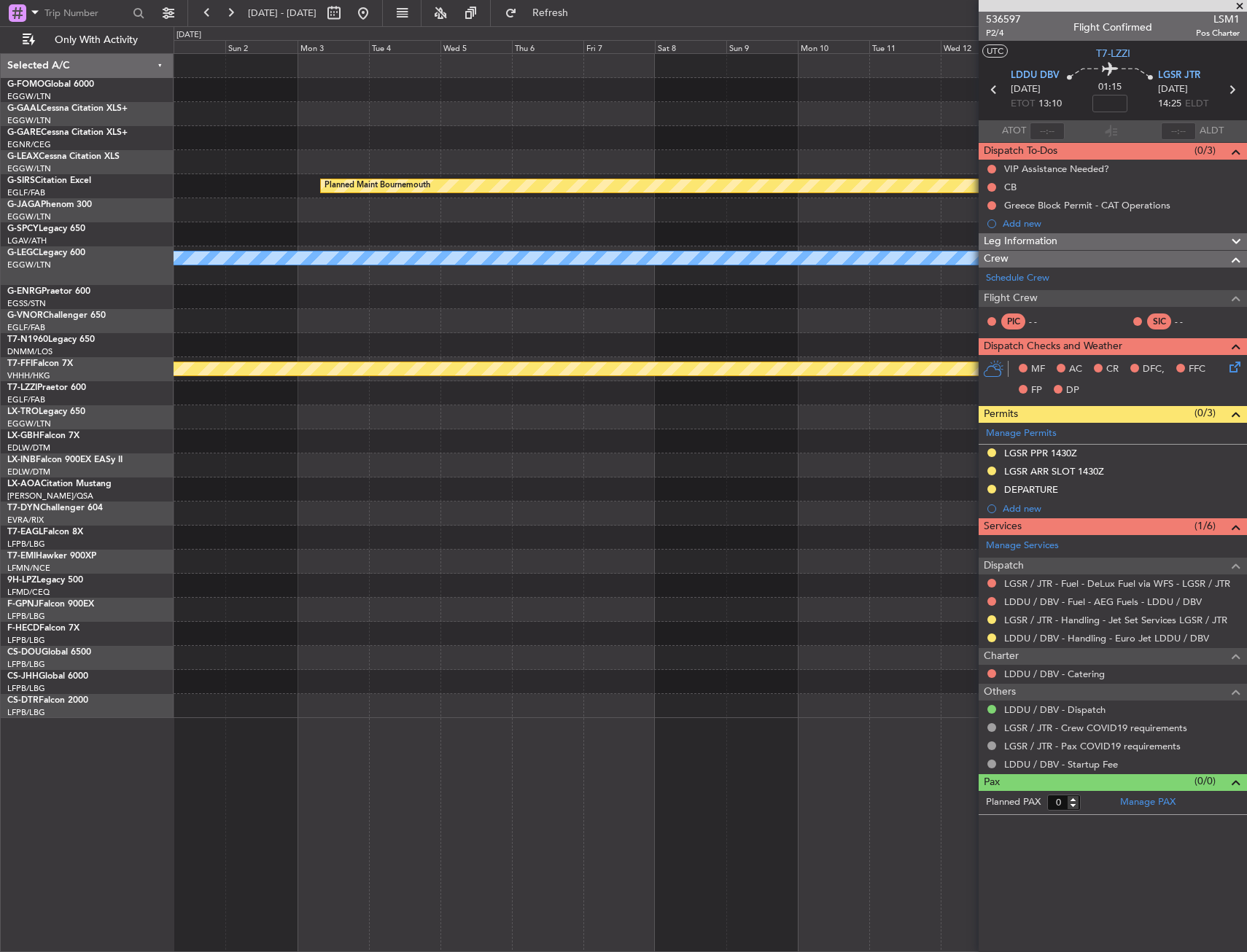
click at [191, 541] on div "Planned Maint Bournemouth A/C Unavailable [GEOGRAPHIC_DATA] ([GEOGRAPHIC_DATA])…" at bounding box center [710, 386] width 1073 height 664
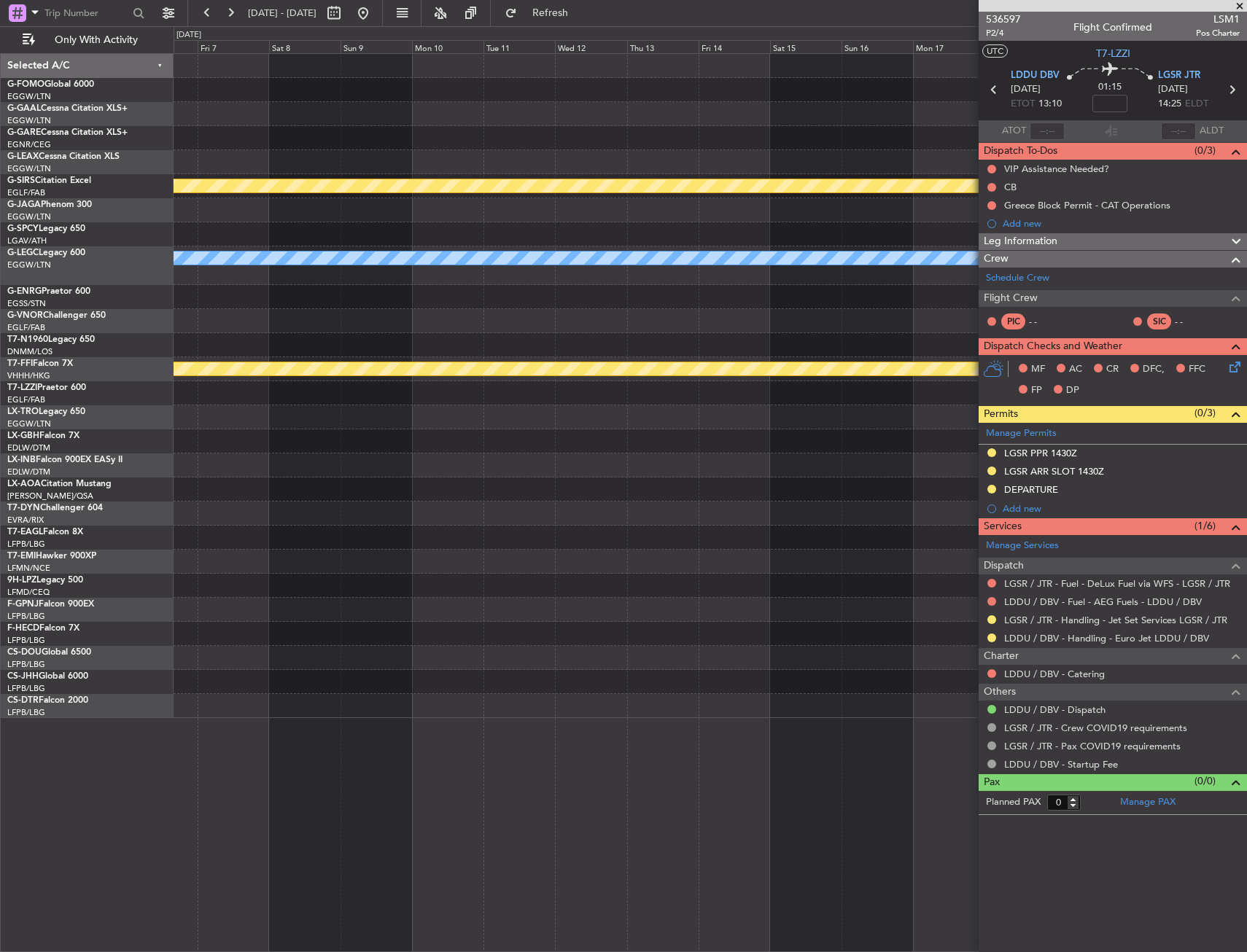
click at [157, 536] on div "Planned Maint Bournemouth A/C Unavailable [GEOGRAPHIC_DATA] ([GEOGRAPHIC_DATA])…" at bounding box center [623, 489] width 1247 height 926
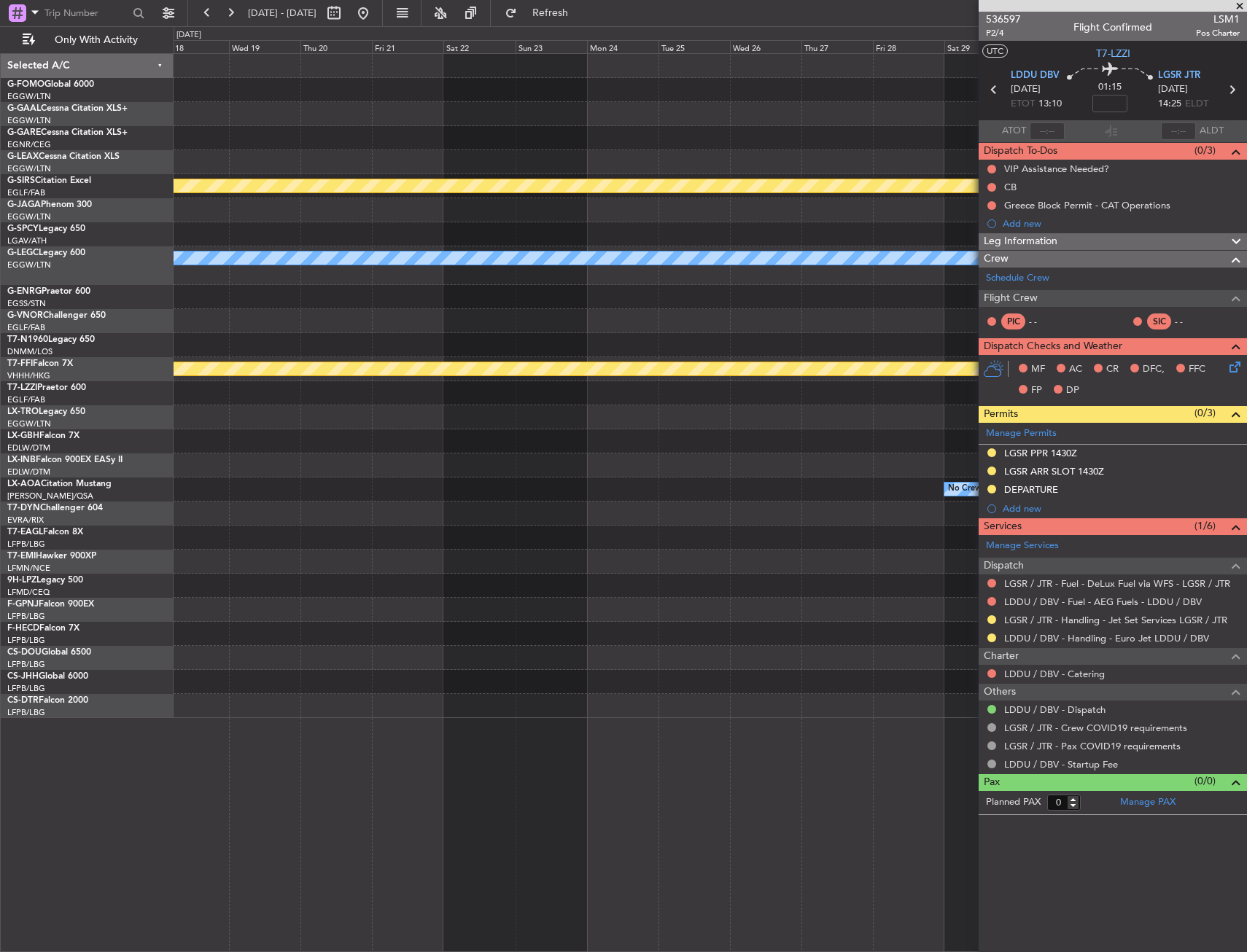
click at [182, 526] on div "Planned Maint Bournemouth A/C Unavailable [GEOGRAPHIC_DATA] ([GEOGRAPHIC_DATA])…" at bounding box center [710, 386] width 1073 height 664
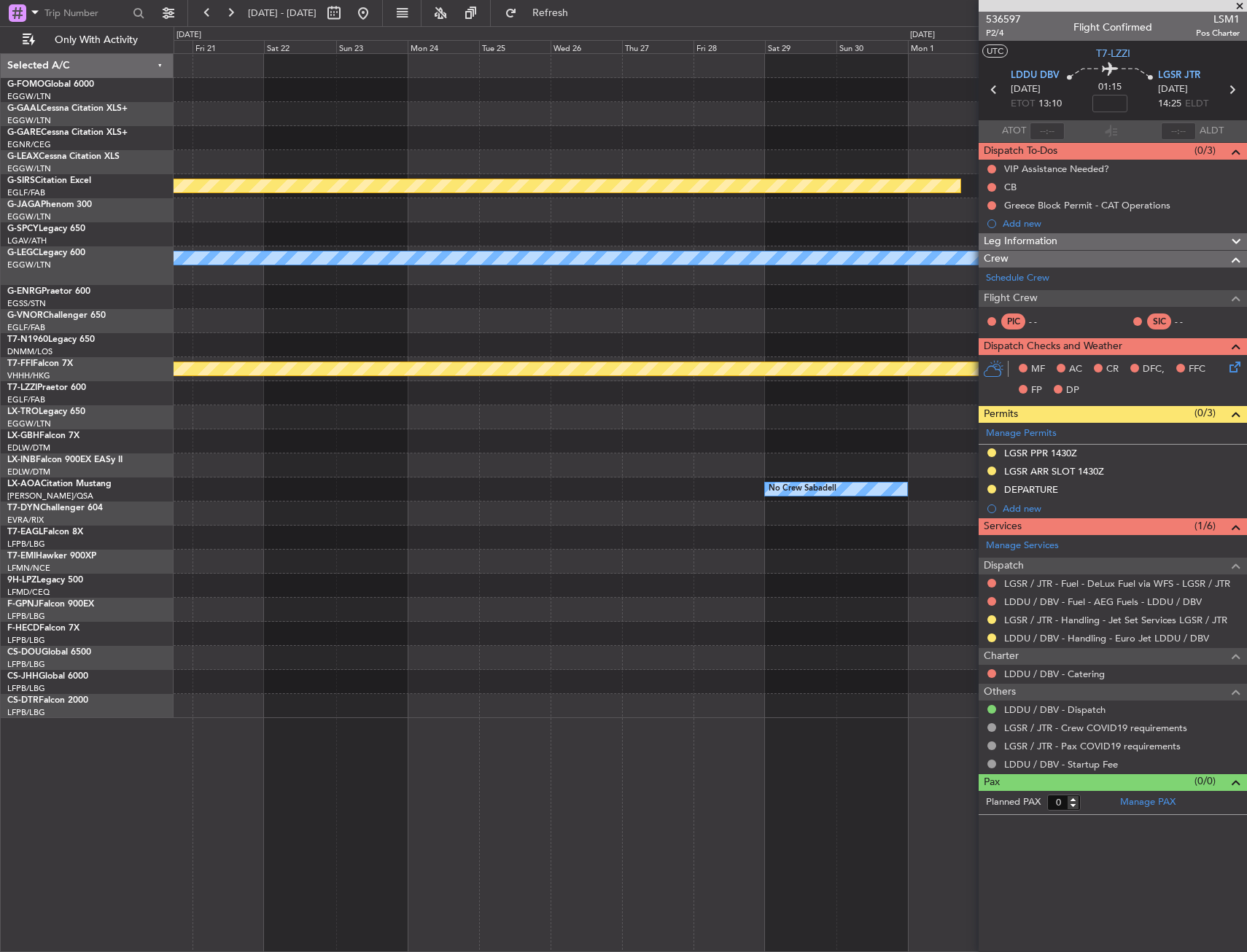
click at [202, 504] on div "Planned Maint Bournemouth A/C Unavailable [GEOGRAPHIC_DATA] ([GEOGRAPHIC_DATA])…" at bounding box center [710, 386] width 1073 height 664
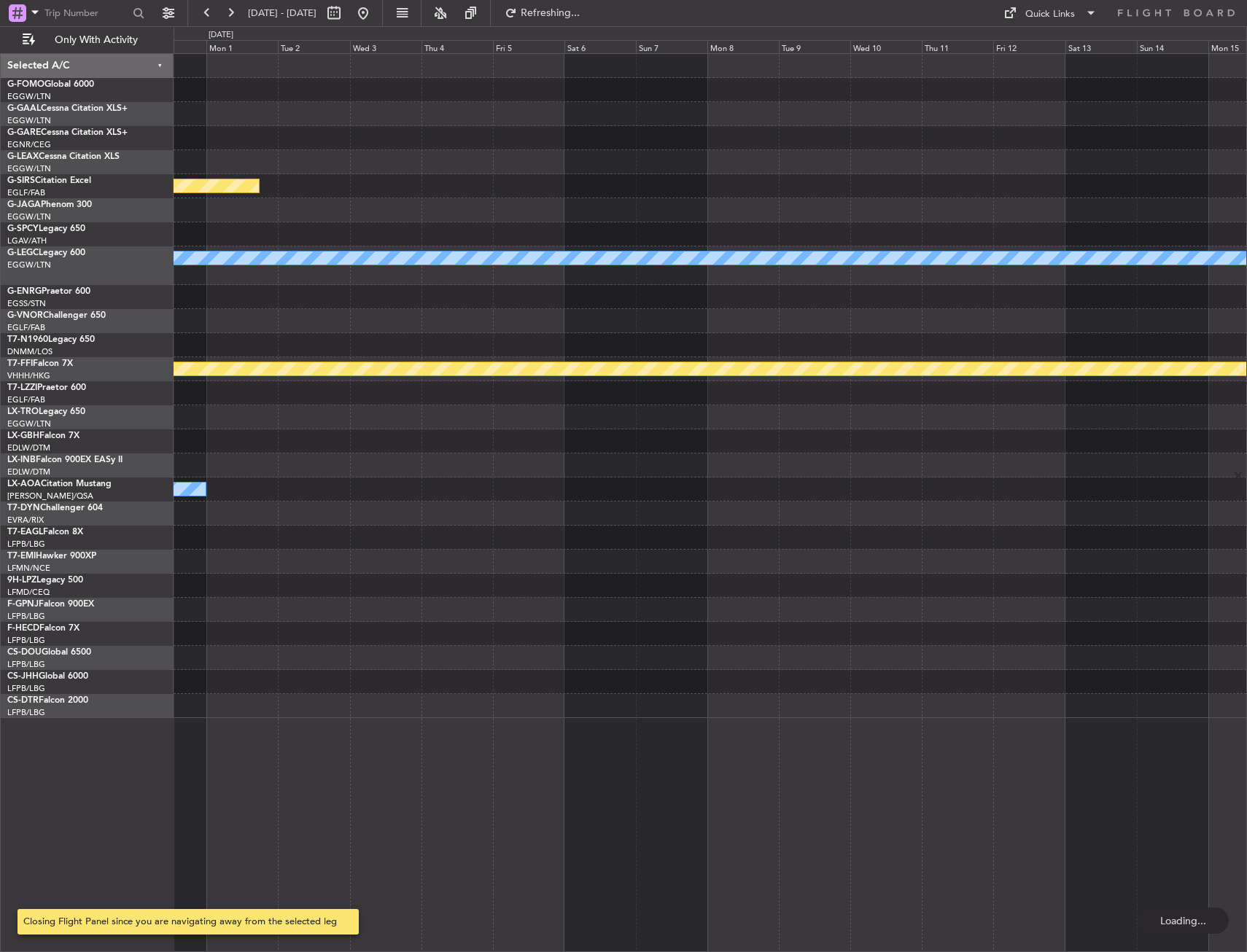
click at [231, 525] on div "Planned Maint Bournemouth A/C Unavailable [GEOGRAPHIC_DATA] ([GEOGRAPHIC_DATA])…" at bounding box center [710, 386] width 1073 height 664
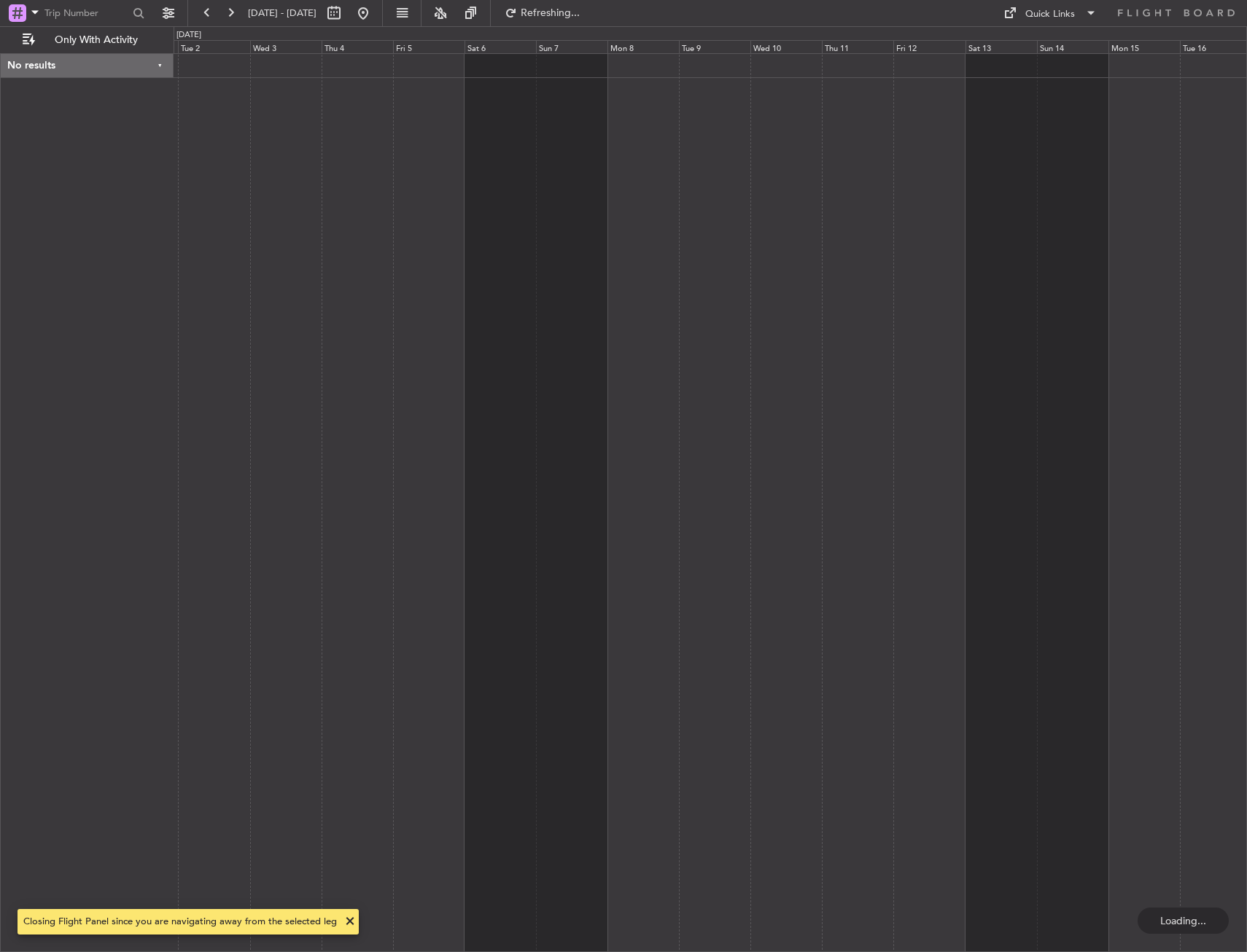
click at [307, 525] on div at bounding box center [710, 502] width 1073 height 899
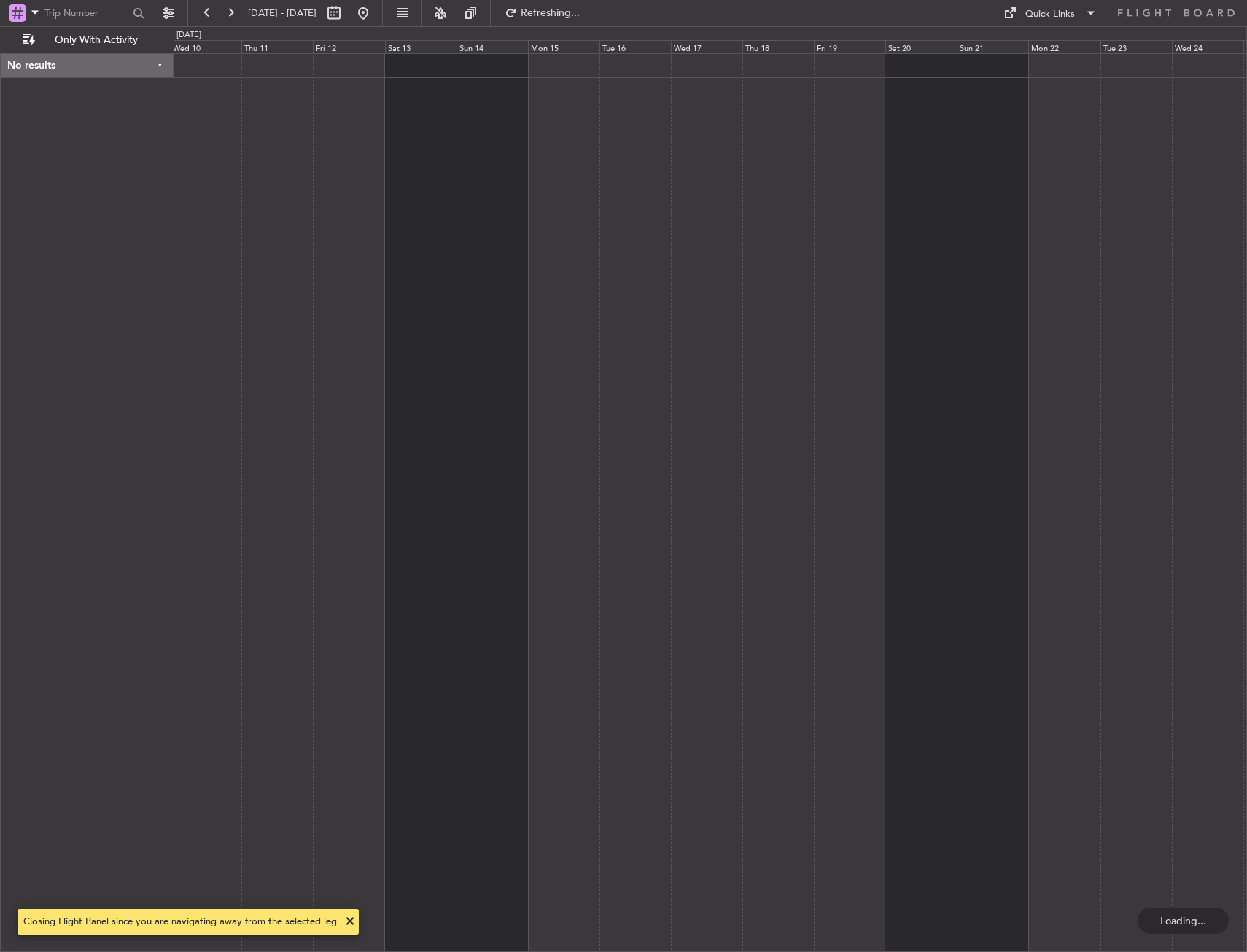
click at [346, 509] on div at bounding box center [710, 502] width 1073 height 899
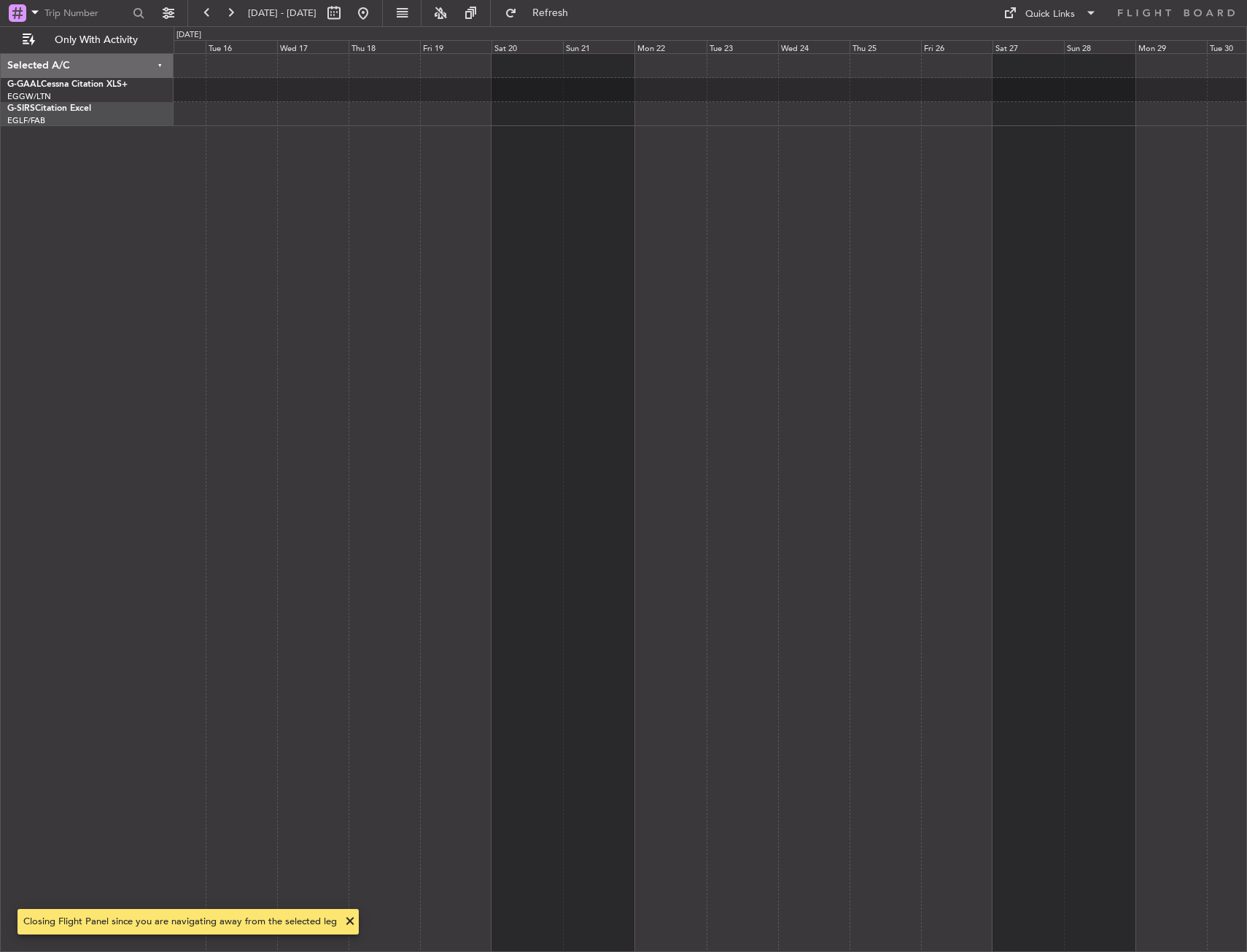
click at [408, 508] on div at bounding box center [710, 502] width 1073 height 899
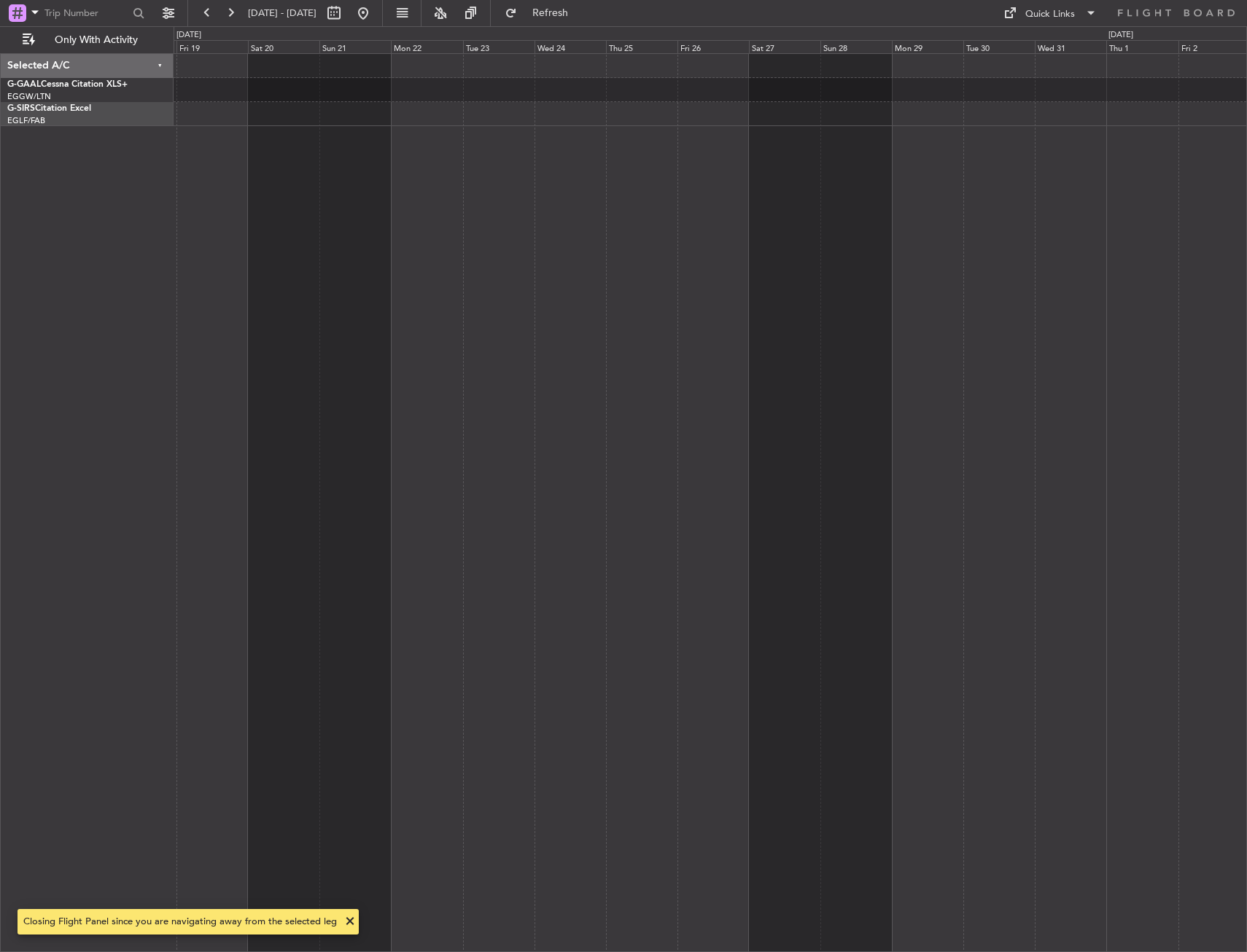
click at [445, 507] on div at bounding box center [710, 502] width 1073 height 899
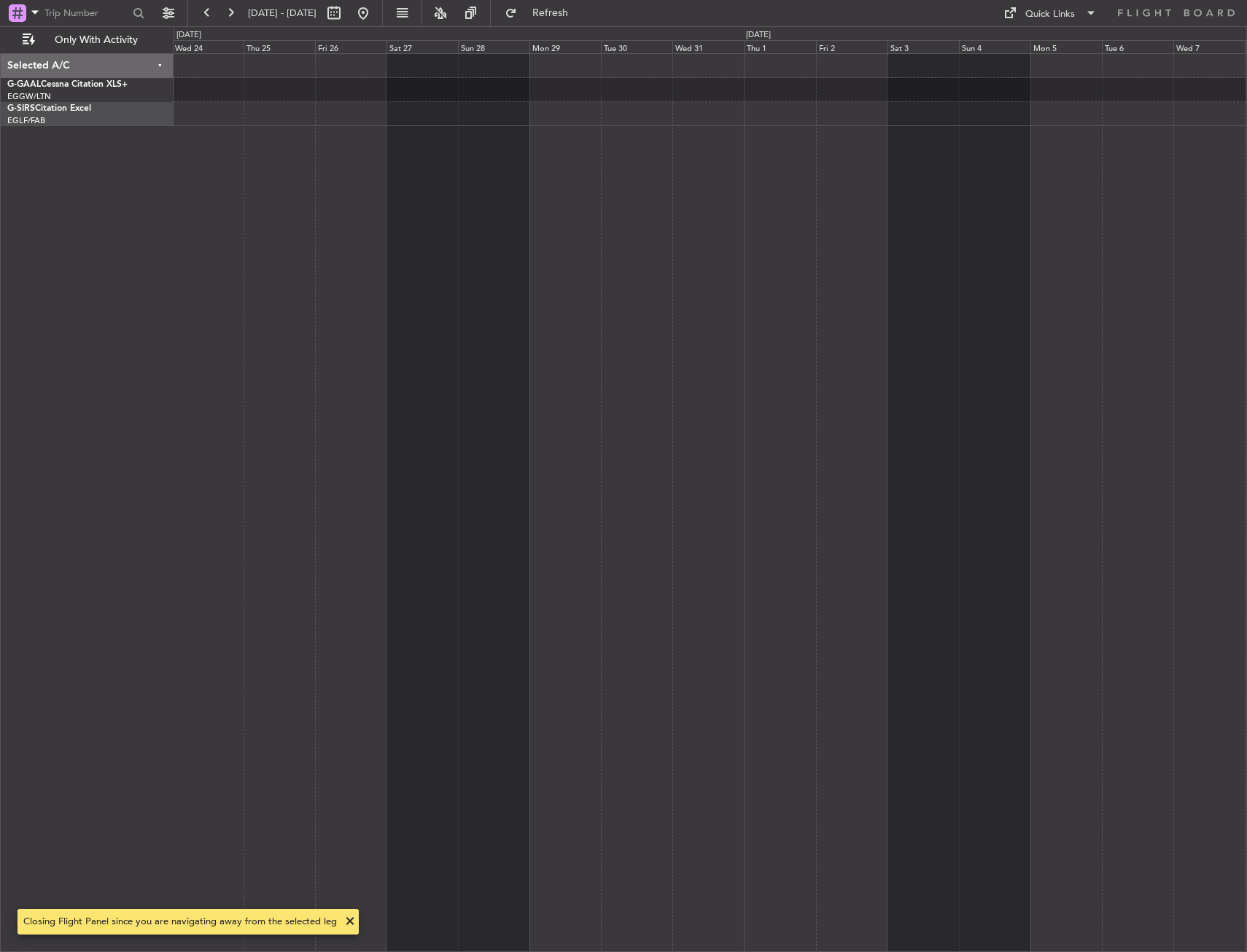
click at [474, 483] on div at bounding box center [710, 502] width 1073 height 899
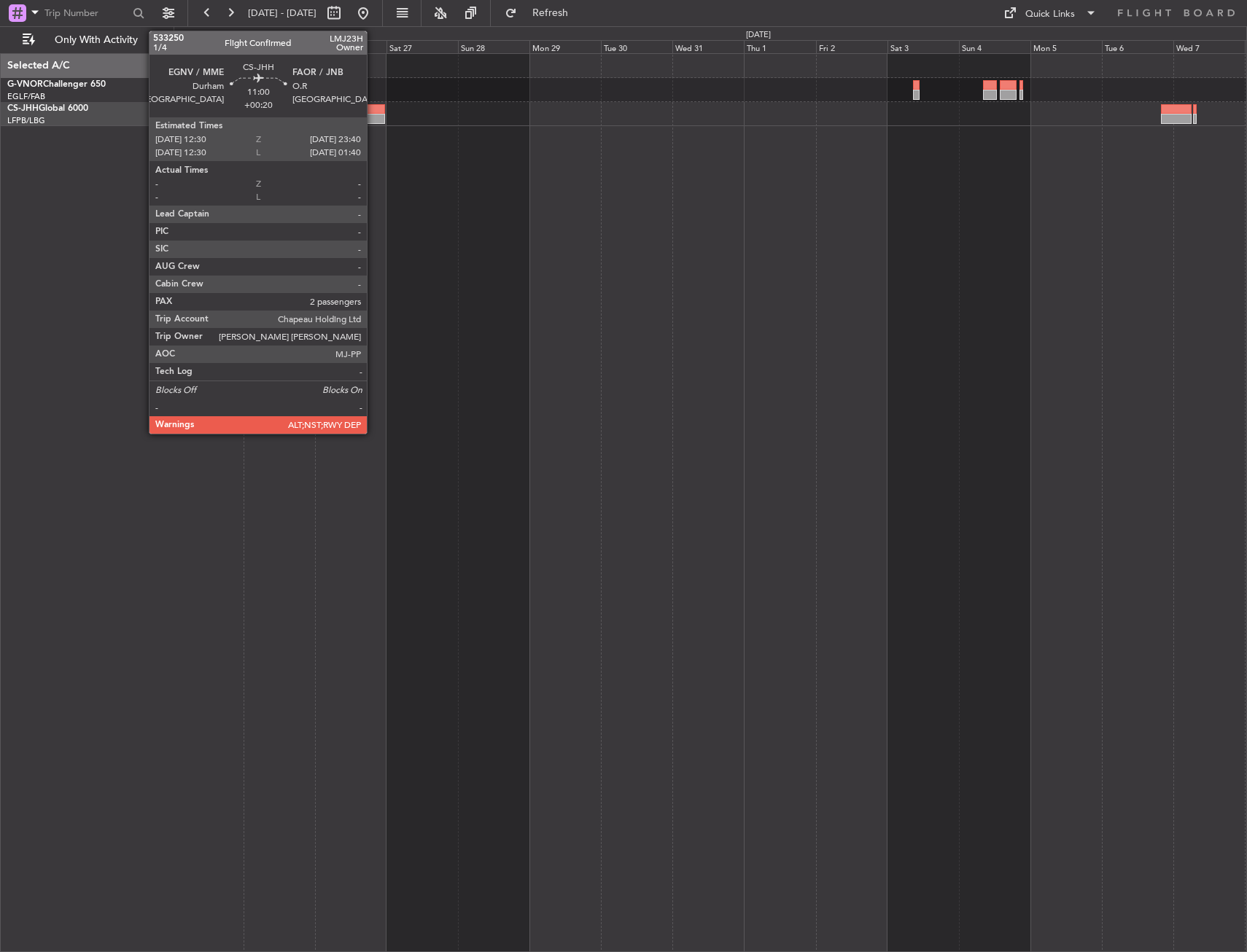
click at [373, 110] on div at bounding box center [368, 109] width 34 height 11
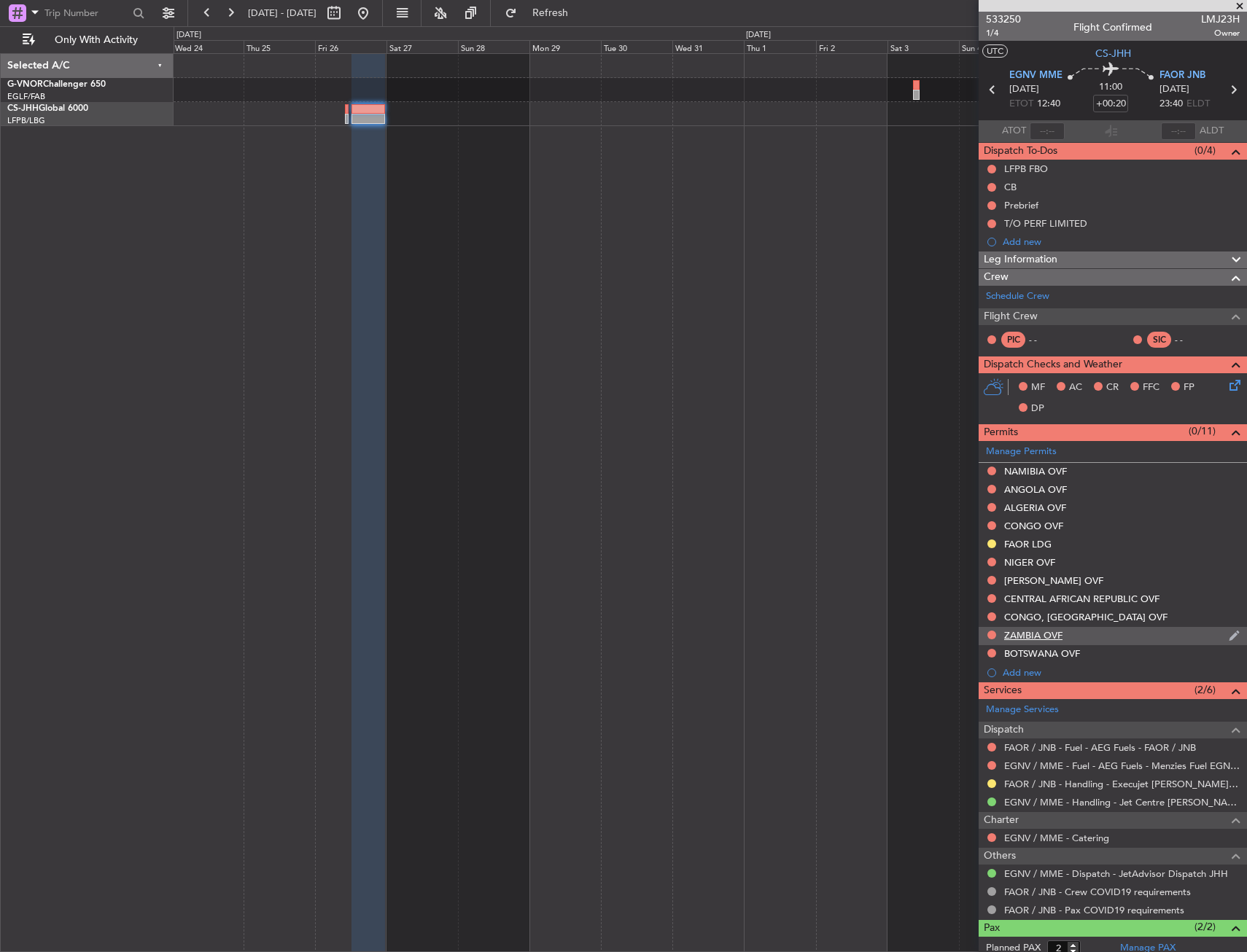
scroll to position [74, 0]
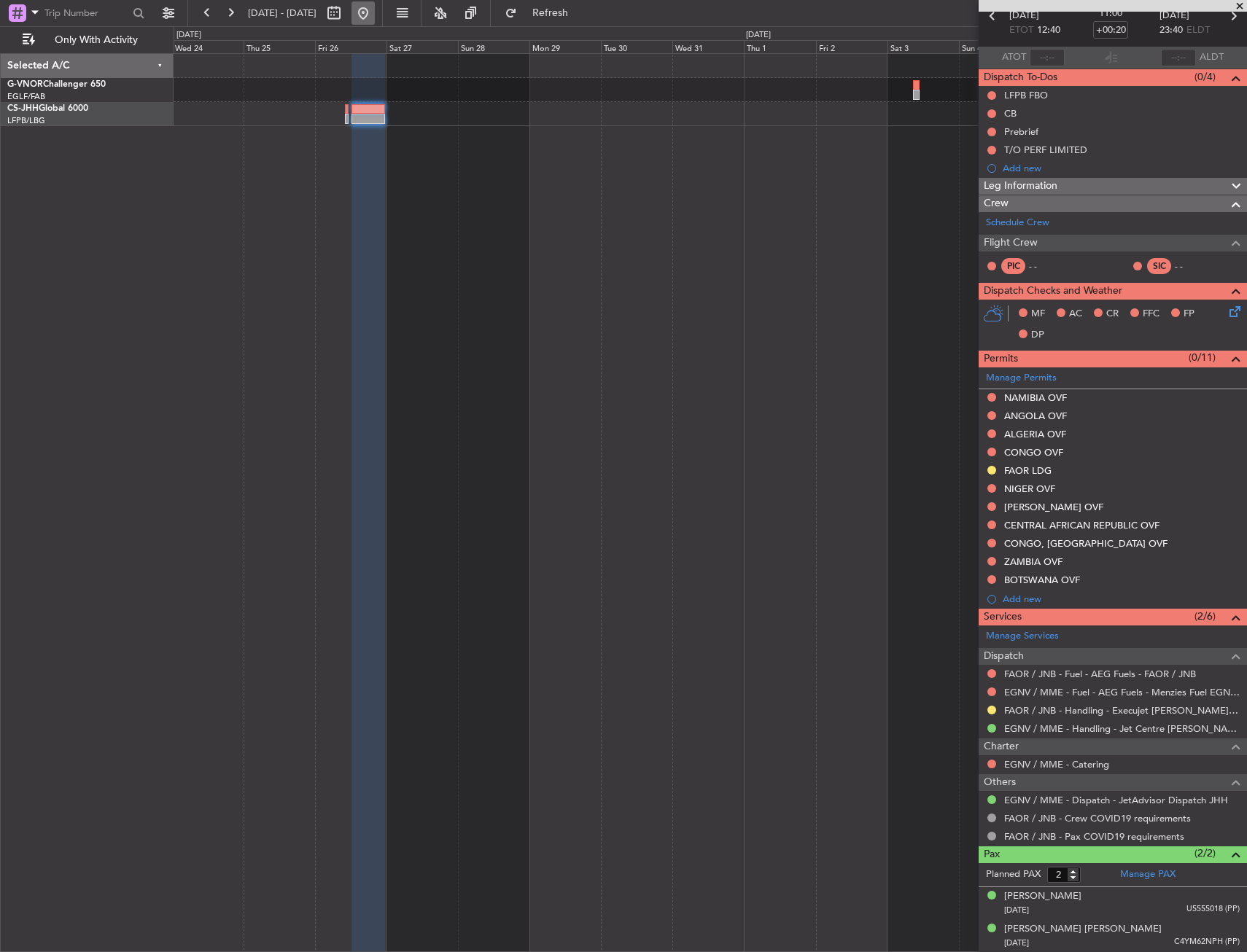
click at [374, 19] on button at bounding box center [362, 13] width 23 height 23
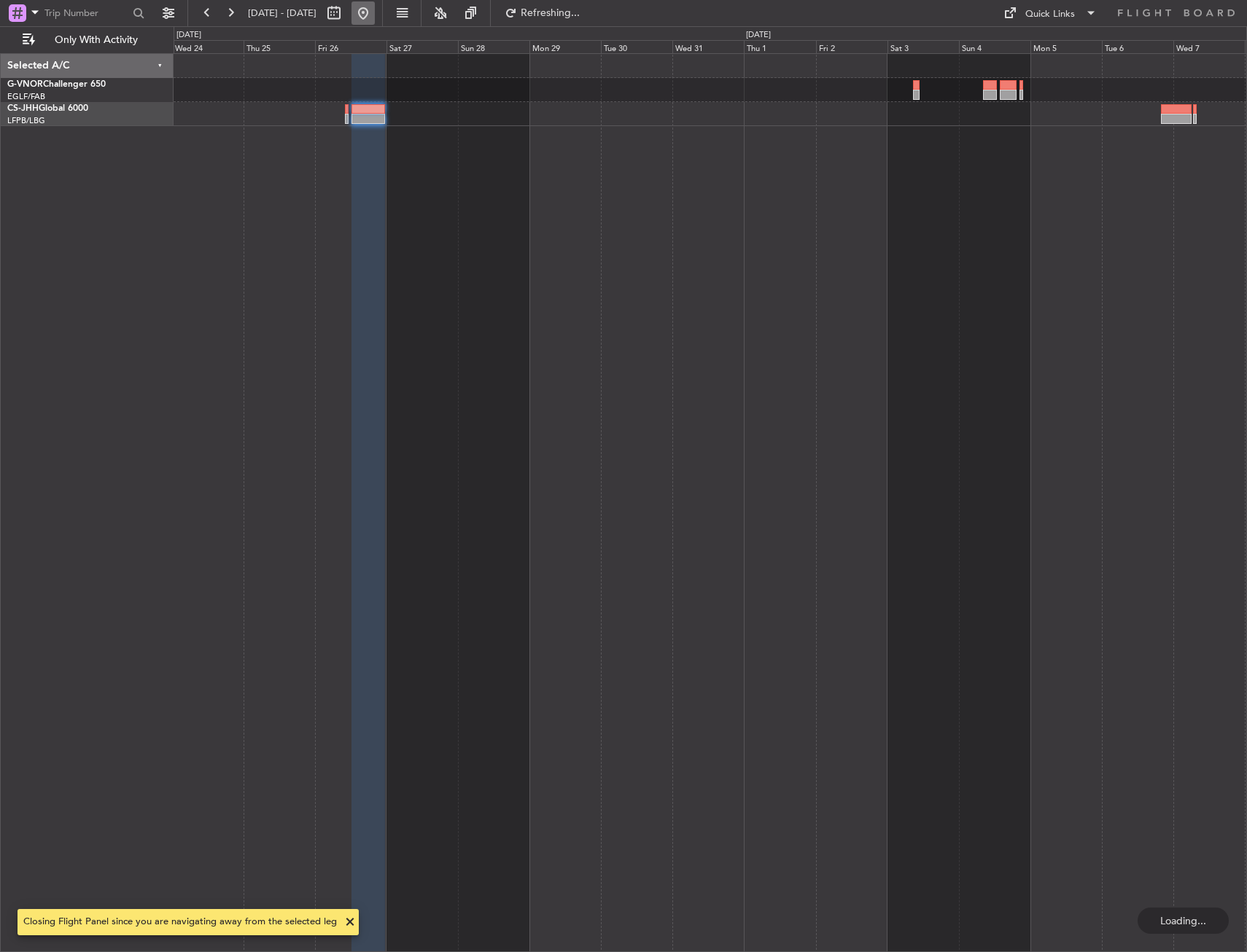
scroll to position [0, 0]
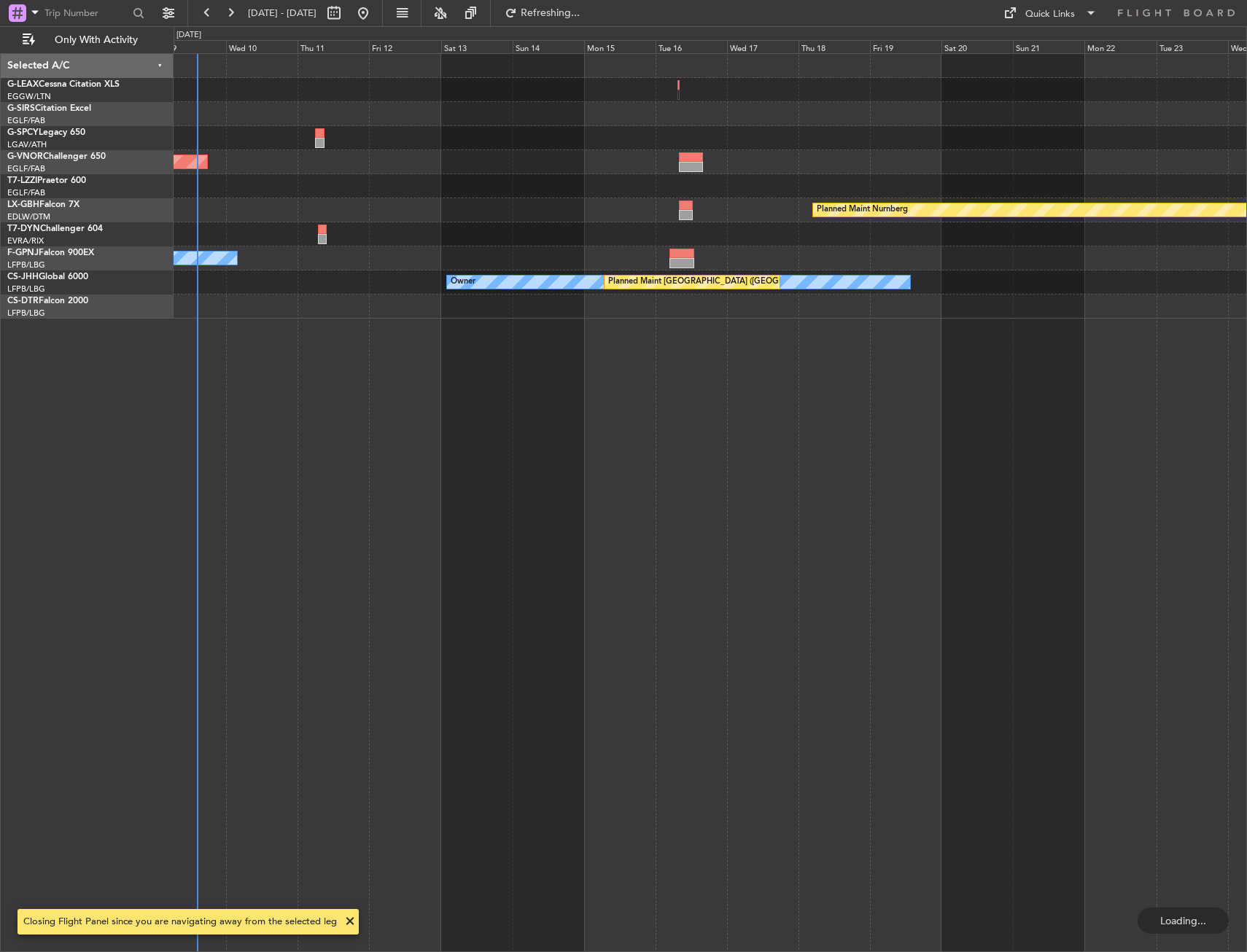
click at [236, 373] on div "Planned Maint [GEOGRAPHIC_DATA] ([GEOGRAPHIC_DATA]) Planned Maint Nurnberg Plan…" at bounding box center [710, 502] width 1073 height 899
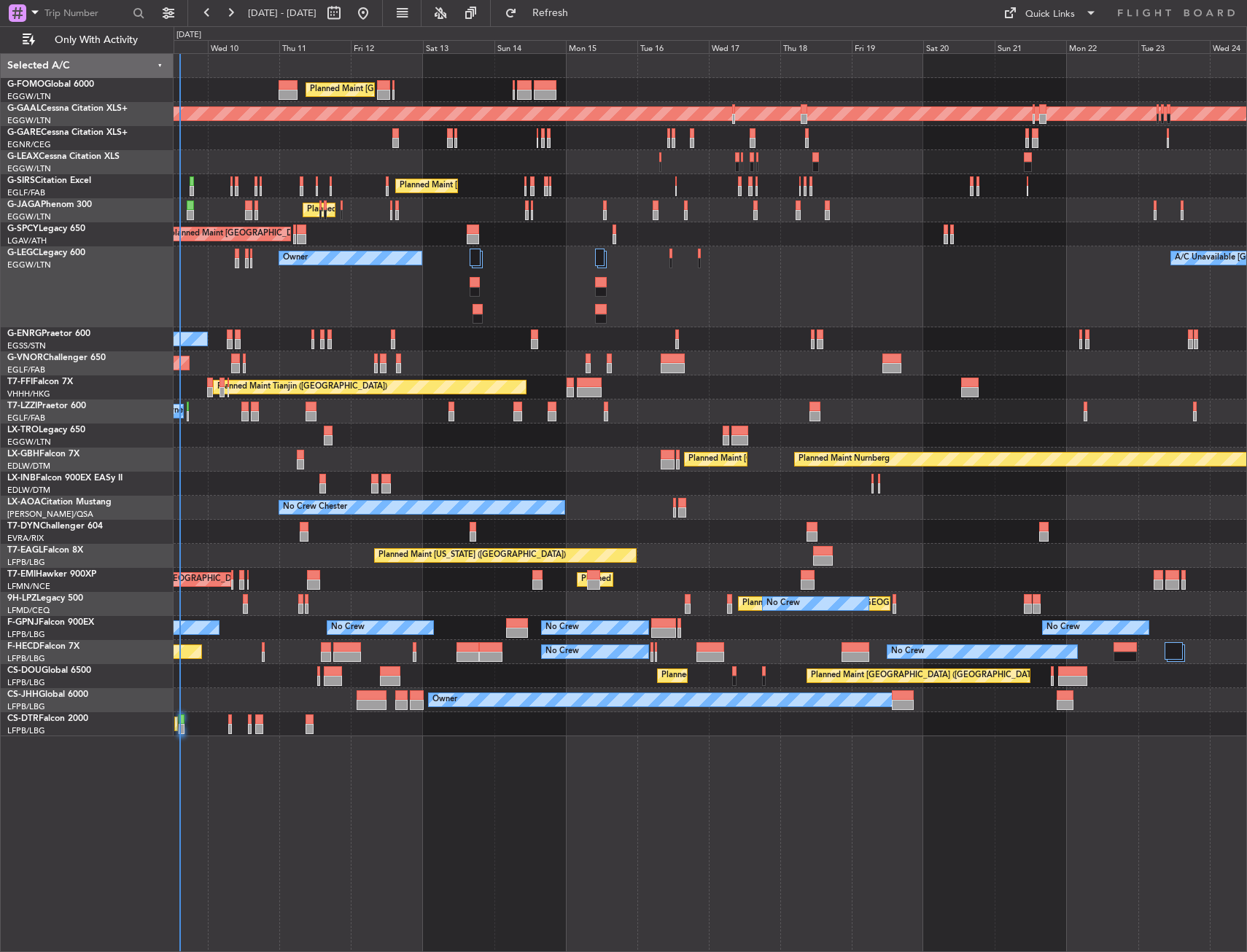
click at [515, 645] on div "Planned Maint [GEOGRAPHIC_DATA] ([GEOGRAPHIC_DATA]) Planned Maint [GEOGRAPHIC_D…" at bounding box center [710, 395] width 1073 height 682
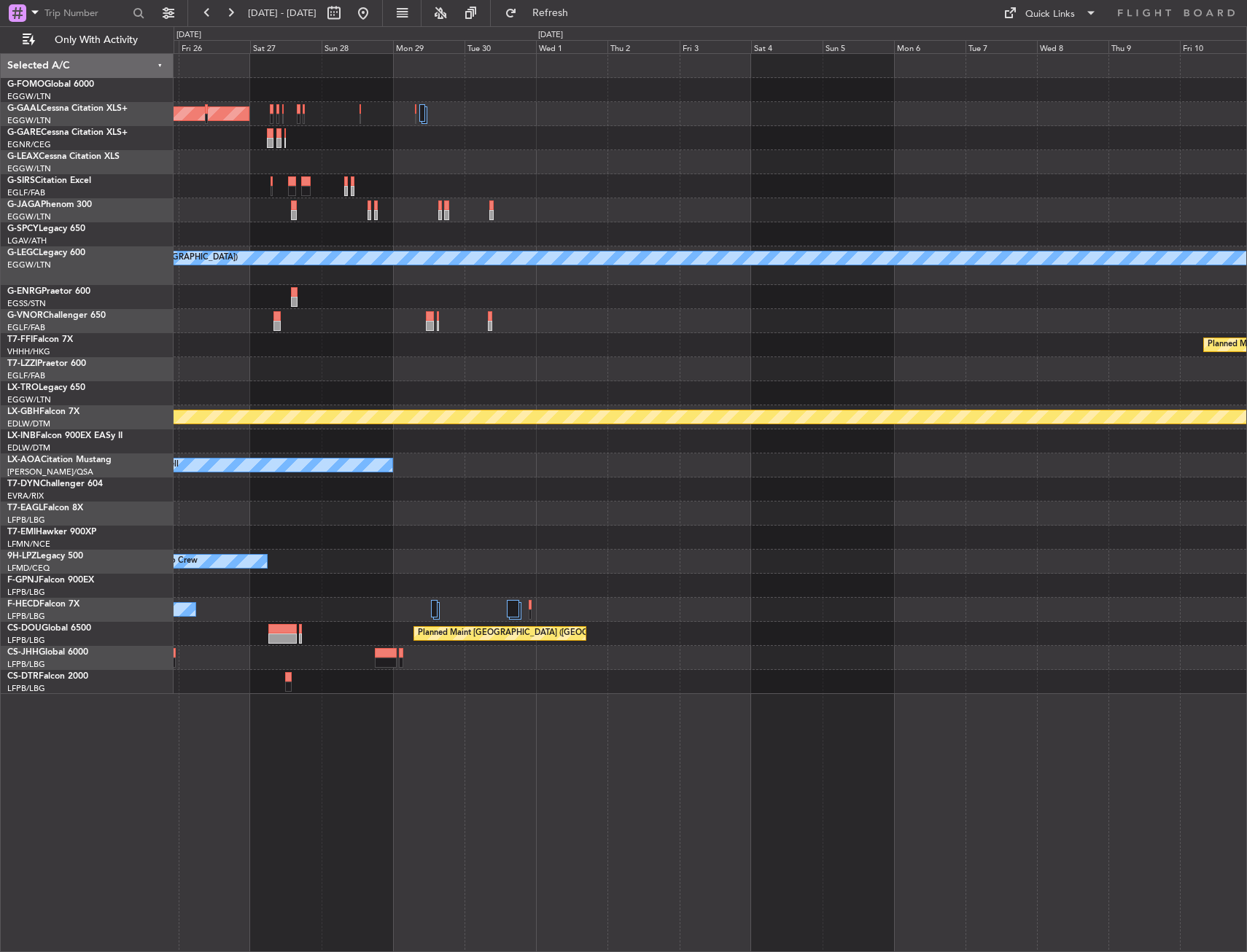
click at [308, 719] on div "Planned Maint Dusseldorf A/C Unavailable [GEOGRAPHIC_DATA] ([GEOGRAPHIC_DATA]) …" at bounding box center [710, 502] width 1073 height 899
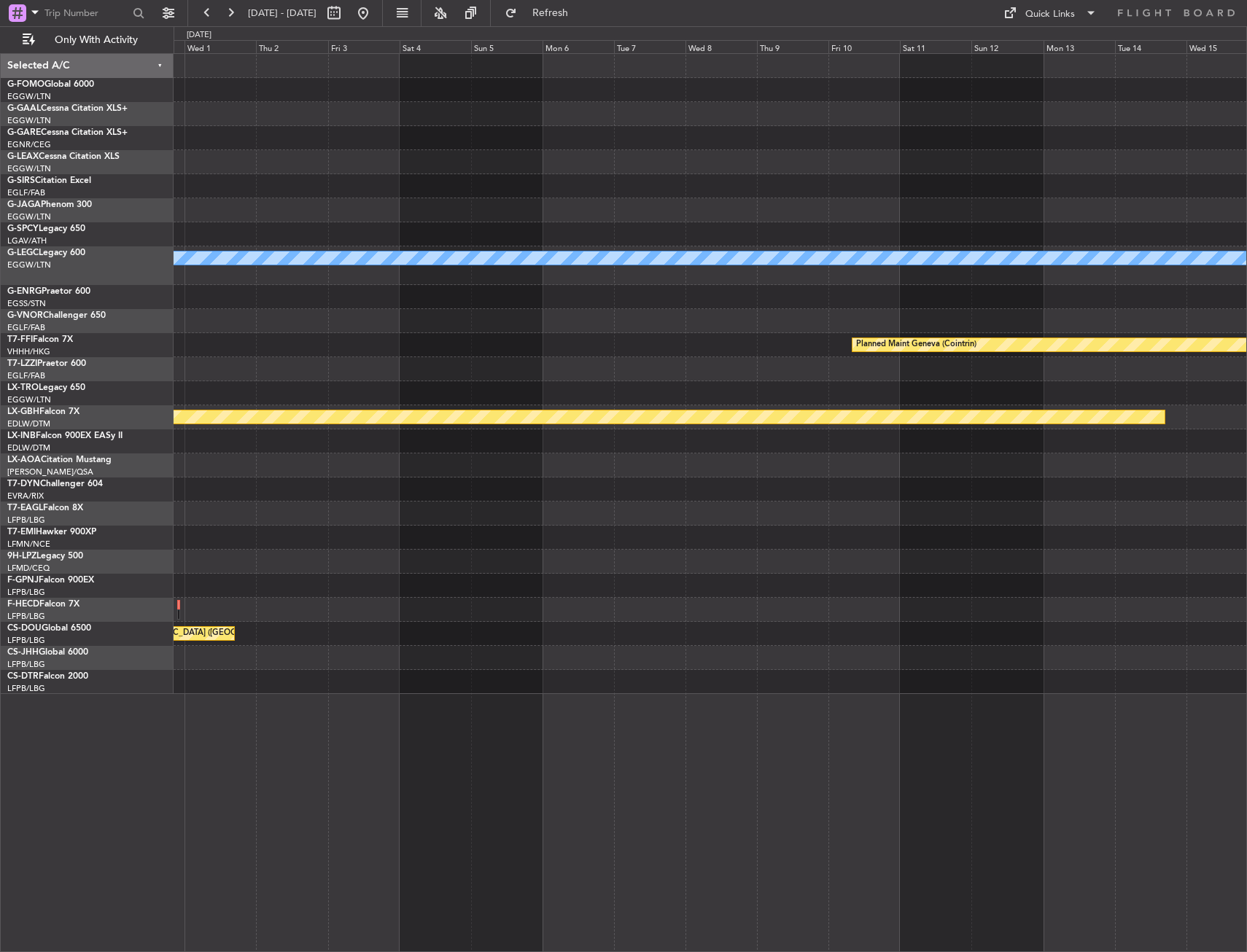
click at [196, 749] on div "A/C Unavailable [GEOGRAPHIC_DATA] ([GEOGRAPHIC_DATA]) Planned Maint Geneva ([GE…" at bounding box center [710, 502] width 1073 height 899
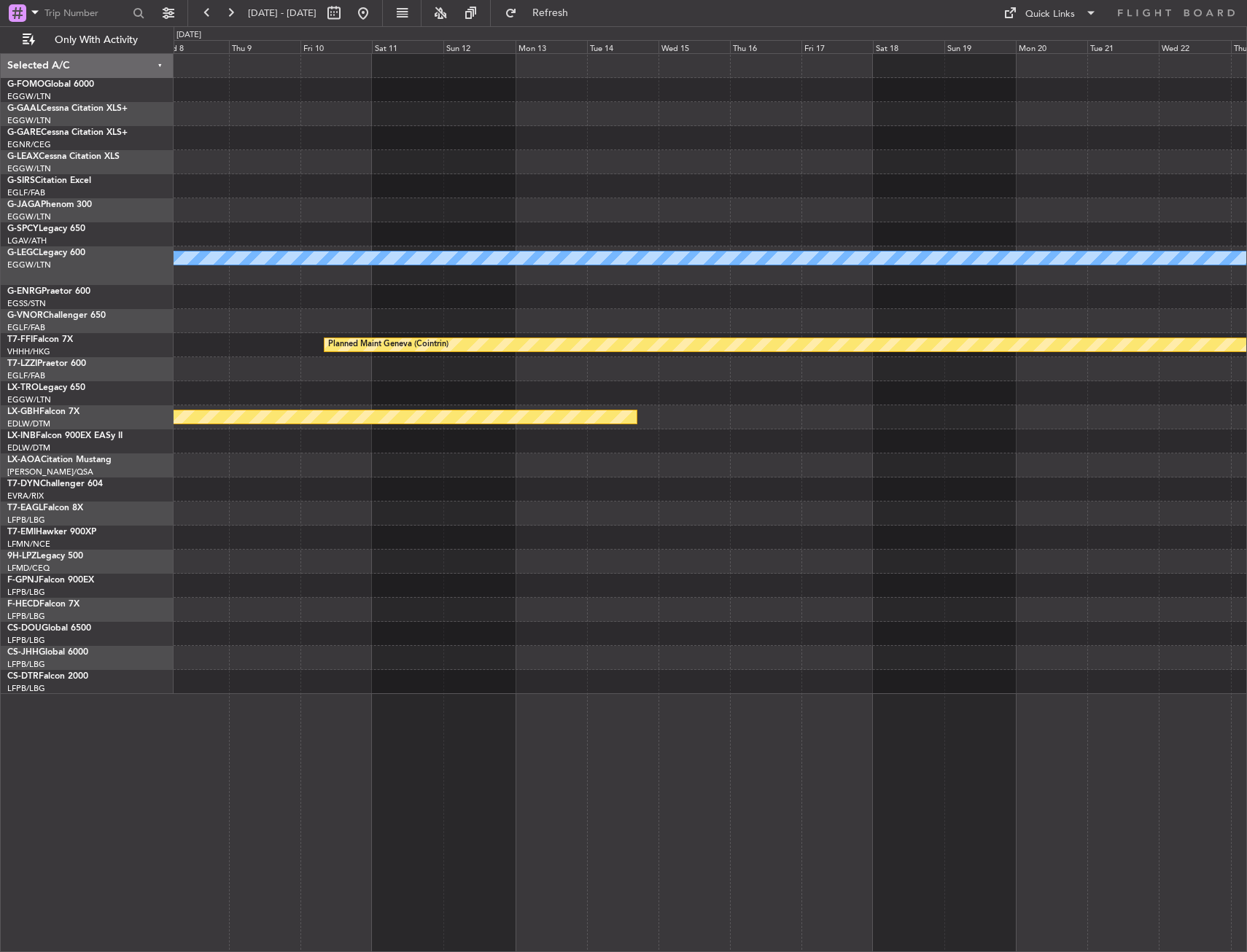
click at [108, 768] on div "A/C Unavailable [GEOGRAPHIC_DATA] ([GEOGRAPHIC_DATA]) Planned Maint Geneva ([GE…" at bounding box center [623, 489] width 1247 height 926
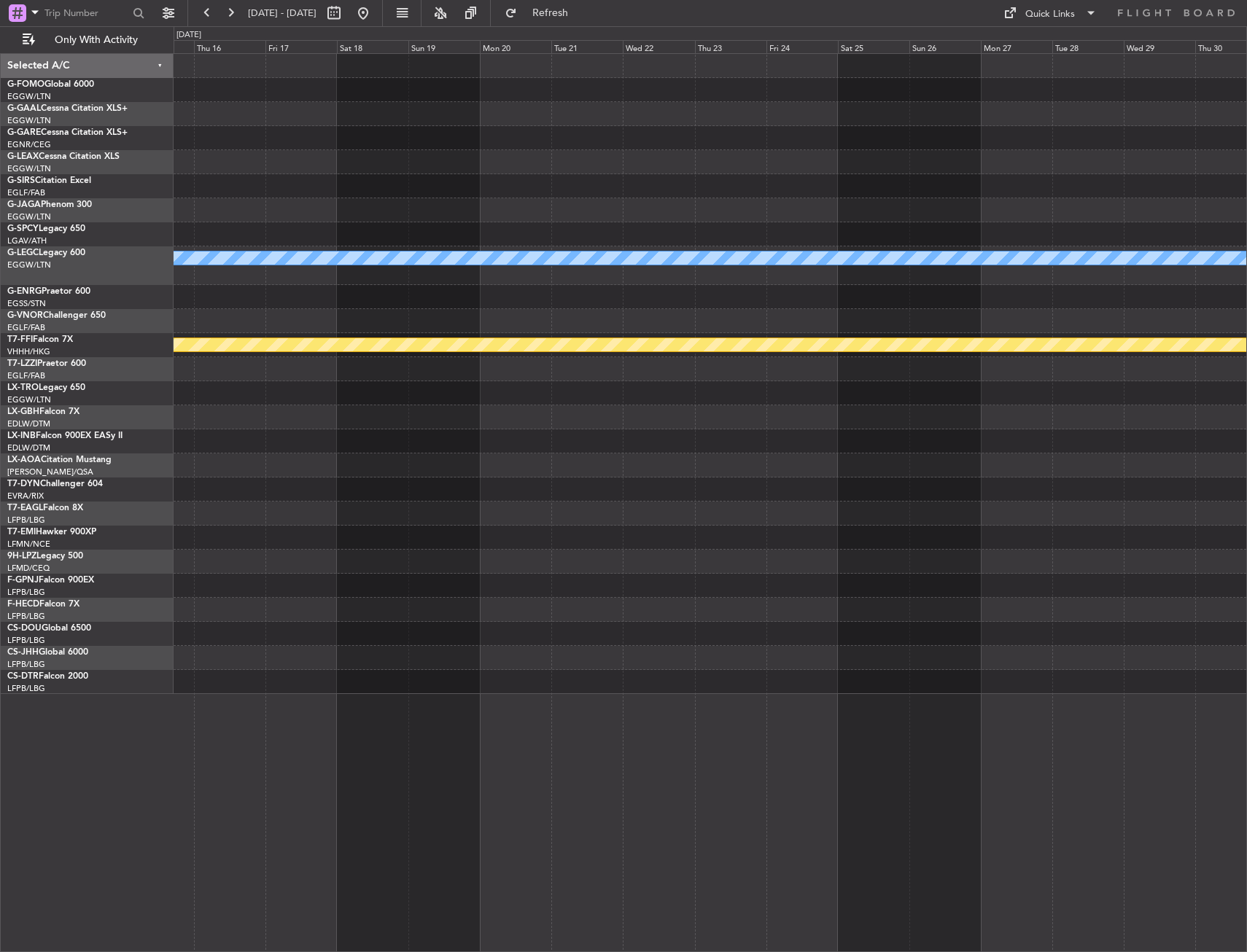
click at [138, 746] on div "Planned Maint Bournemouth A/C Unavailable [GEOGRAPHIC_DATA] ([GEOGRAPHIC_DATA])…" at bounding box center [623, 489] width 1247 height 926
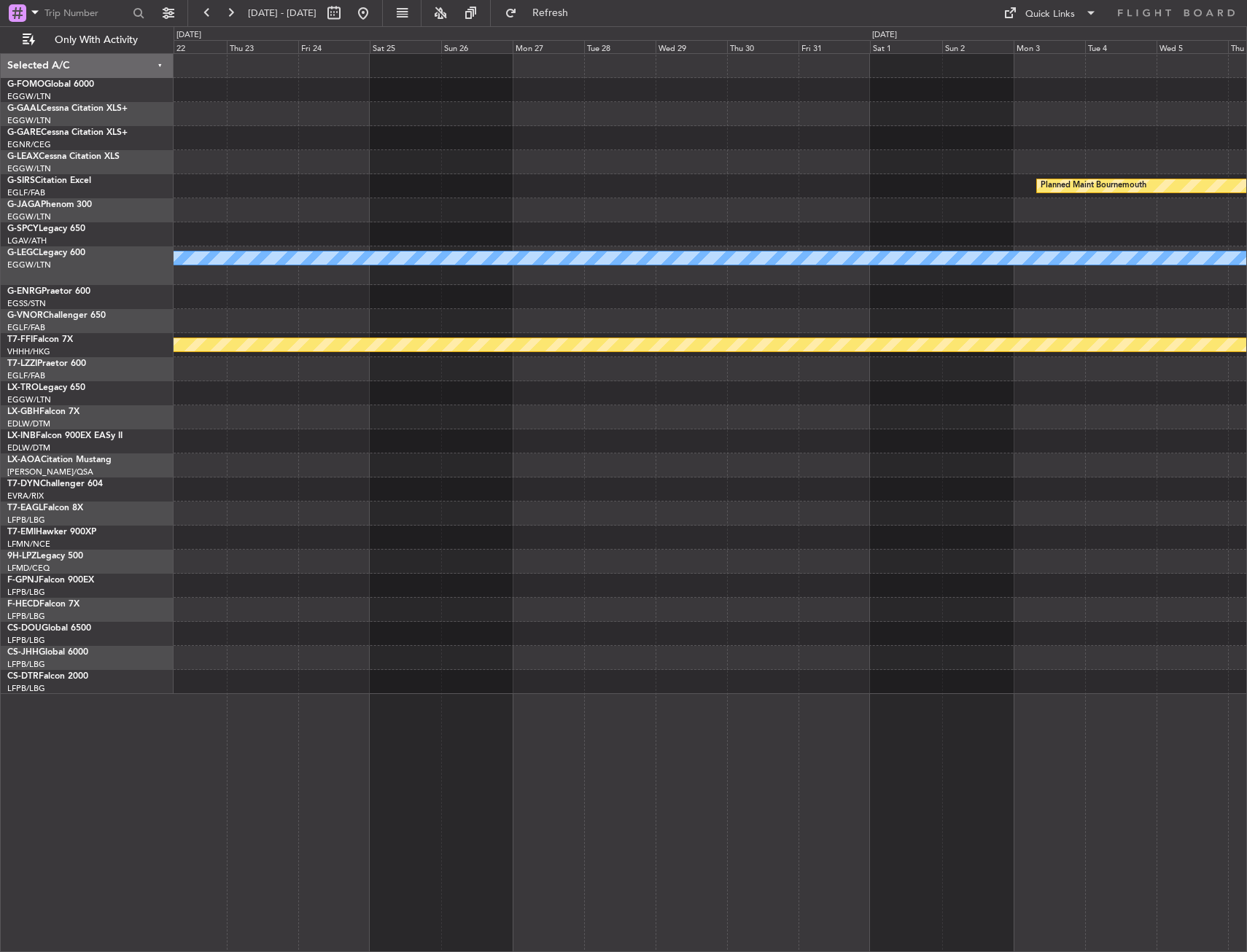
click at [147, 781] on div "Planned Maint Bournemouth A/C Unavailable [GEOGRAPHIC_DATA] ([GEOGRAPHIC_DATA])…" at bounding box center [623, 489] width 1247 height 926
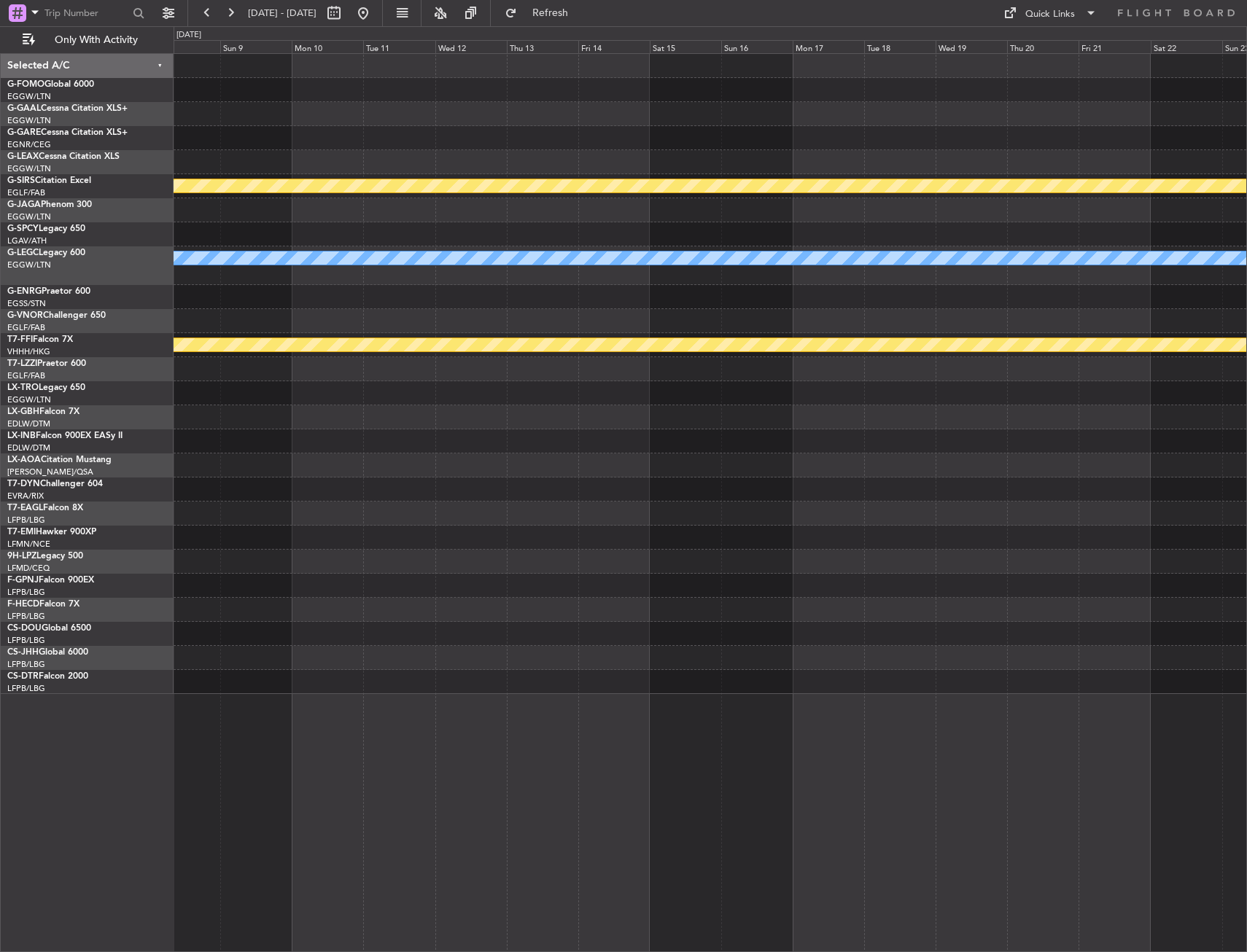
click at [154, 792] on div "Planned Maint Bournemouth A/C Unavailable [GEOGRAPHIC_DATA] ([GEOGRAPHIC_DATA])…" at bounding box center [623, 489] width 1247 height 926
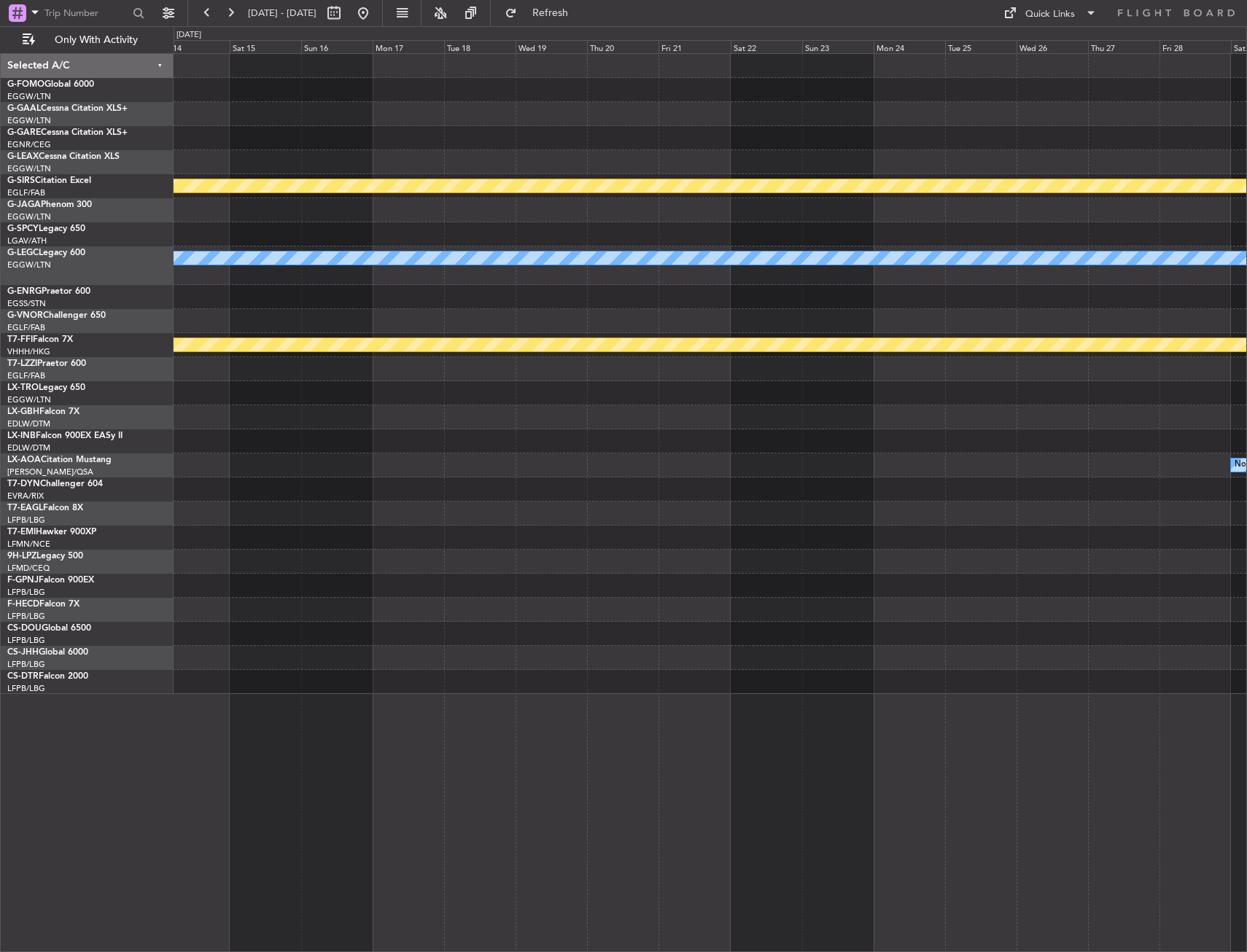
click at [0, 787] on html "[DATE] - [DATE] Refresh Quick Links Only With Activity Planned Maint [GEOGRAPHI…" at bounding box center [623, 476] width 1247 height 952
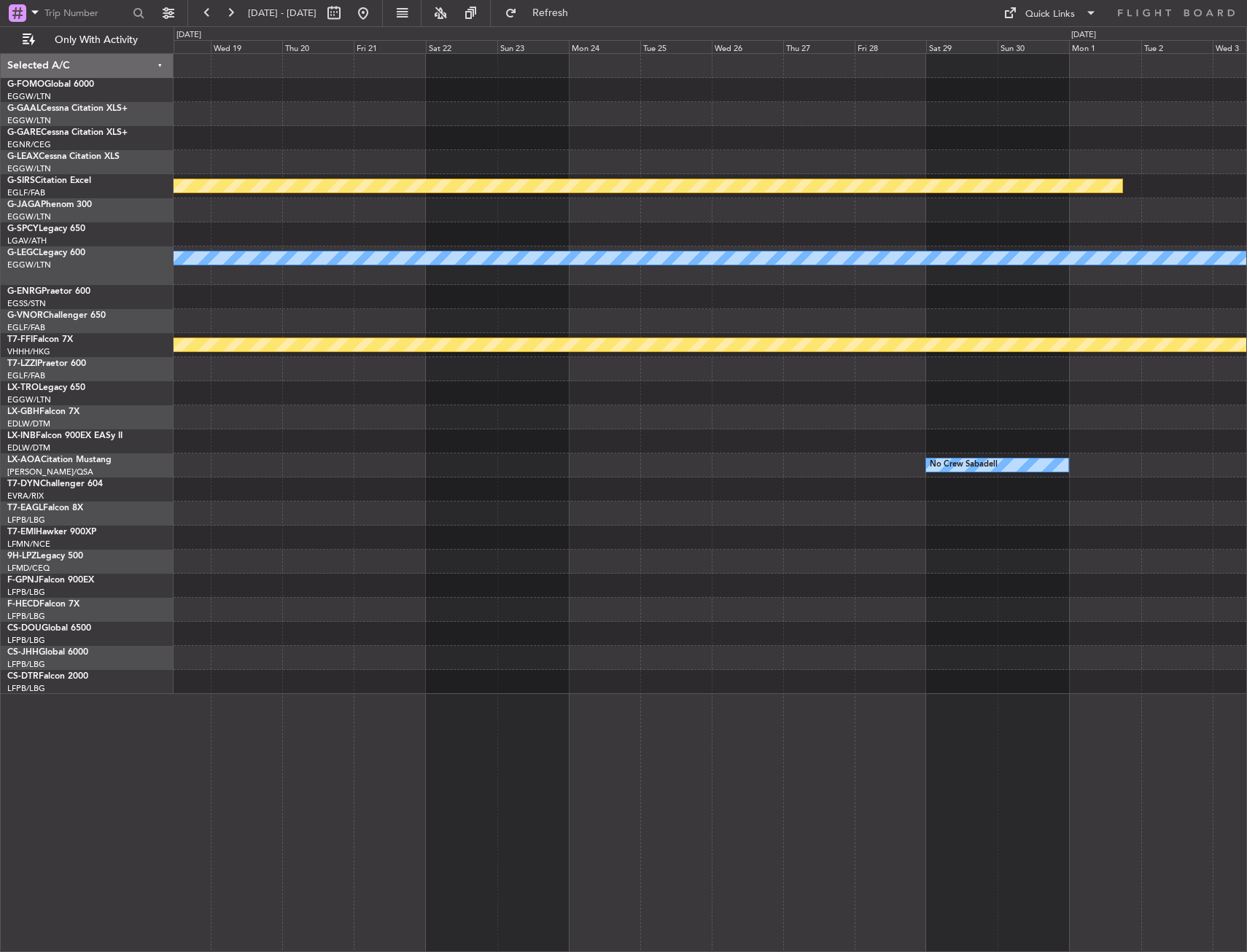
click at [192, 747] on div "Planned Maint Bournemouth A/C Unavailable [GEOGRAPHIC_DATA] ([GEOGRAPHIC_DATA])…" at bounding box center [710, 502] width 1073 height 899
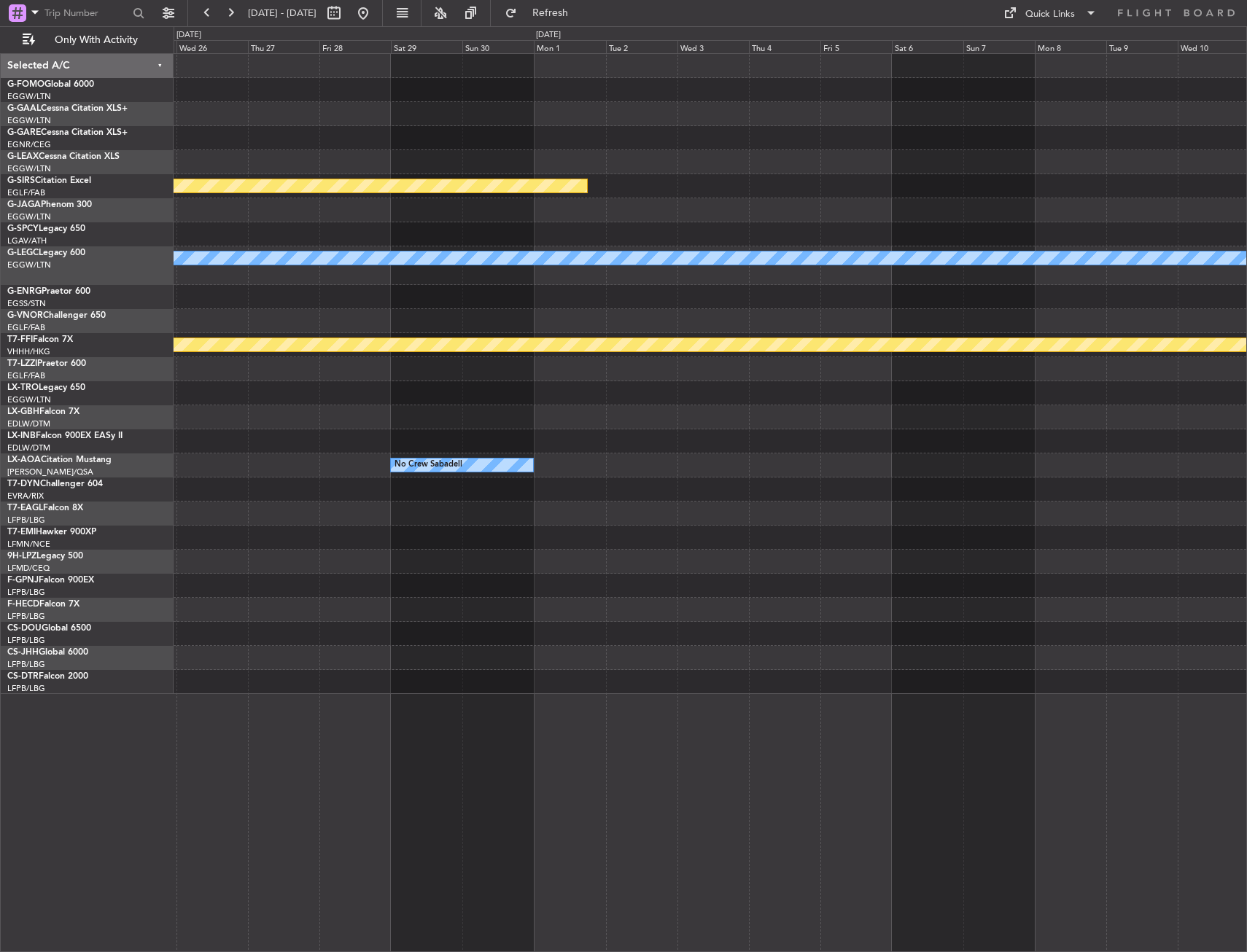
click at [133, 761] on div "Planned Maint Bournemouth A/C Unavailable [GEOGRAPHIC_DATA] ([GEOGRAPHIC_DATA])…" at bounding box center [623, 489] width 1247 height 926
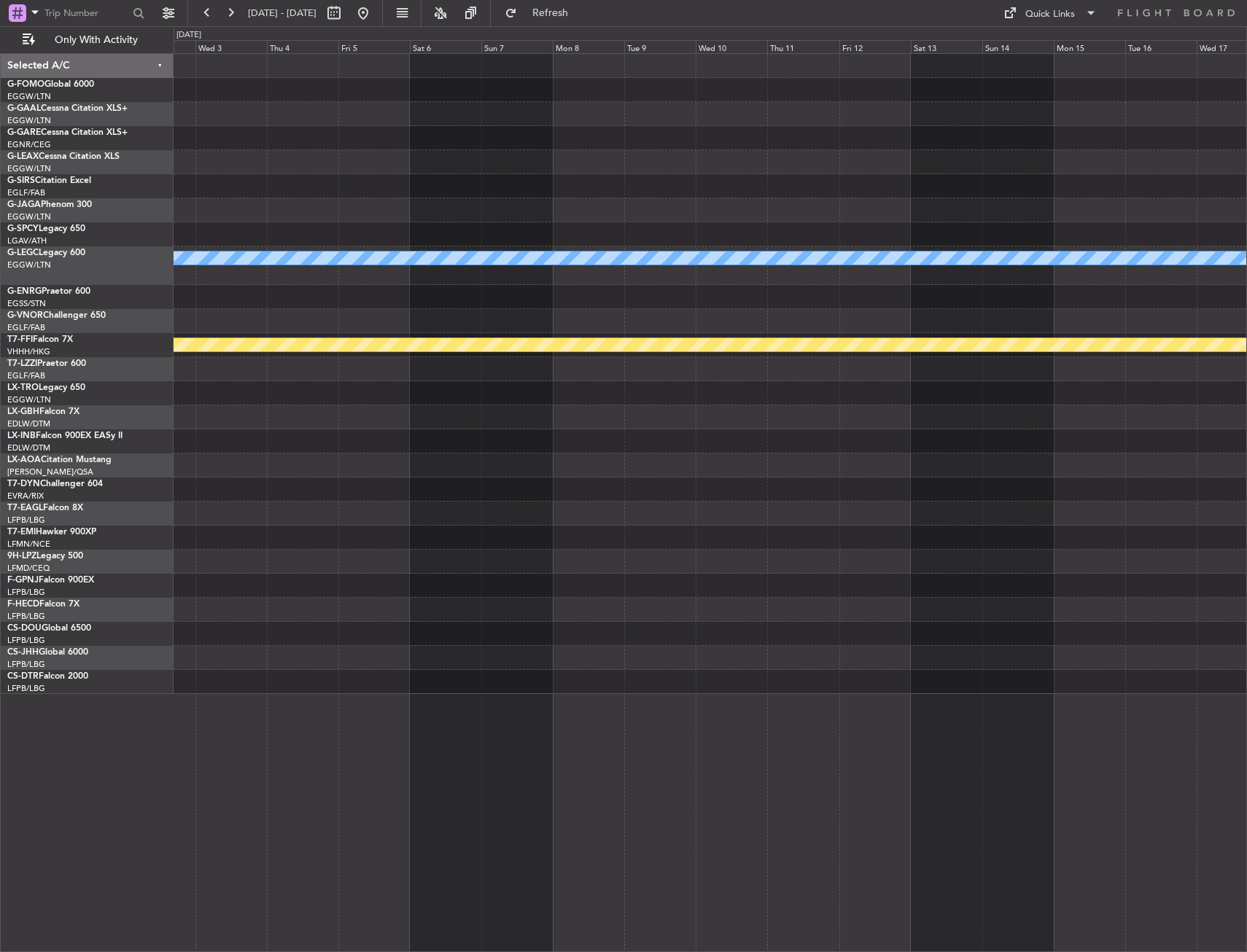
click at [396, 716] on div "Planned Maint Bournemouth A/C Unavailable [GEOGRAPHIC_DATA] ([GEOGRAPHIC_DATA])…" at bounding box center [710, 502] width 1073 height 899
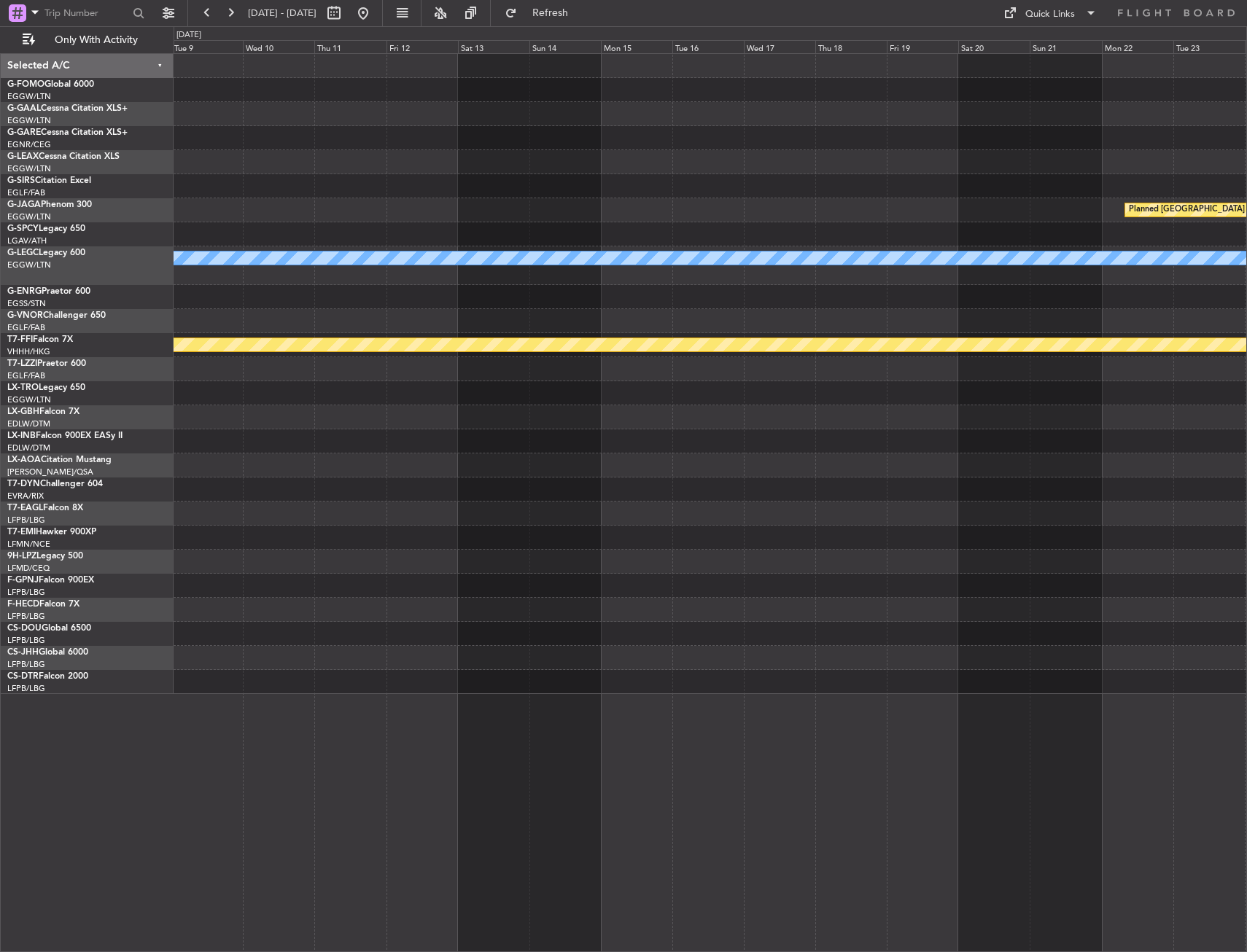
click at [273, 724] on div "Planned [GEOGRAPHIC_DATA] ([GEOGRAPHIC_DATA]) A/C Unavailable [GEOGRAPHIC_DATA]…" at bounding box center [710, 502] width 1073 height 899
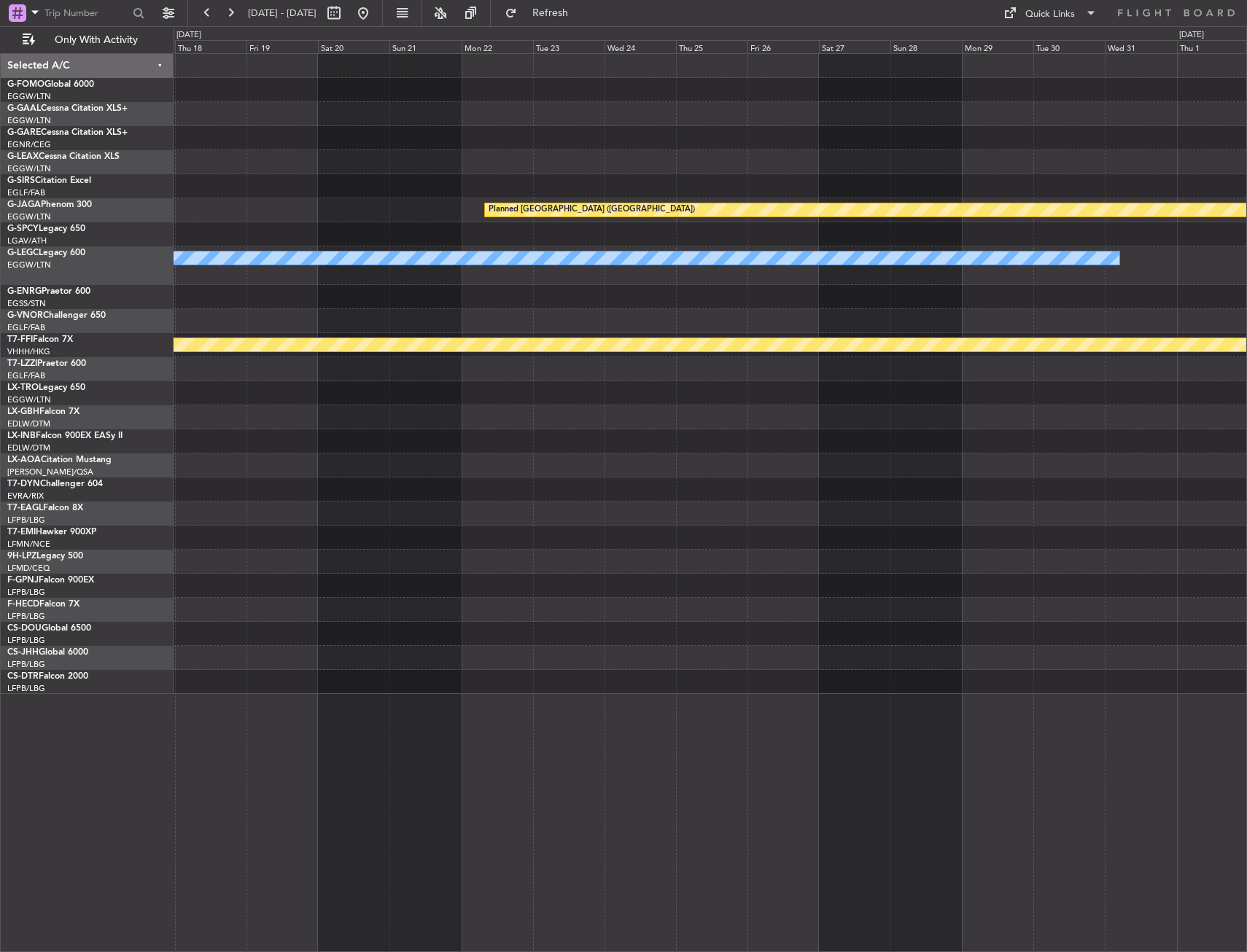
click at [329, 730] on div "Planned [GEOGRAPHIC_DATA] ([GEOGRAPHIC_DATA]) A/C Unavailable [GEOGRAPHIC_DATA]…" at bounding box center [710, 502] width 1073 height 899
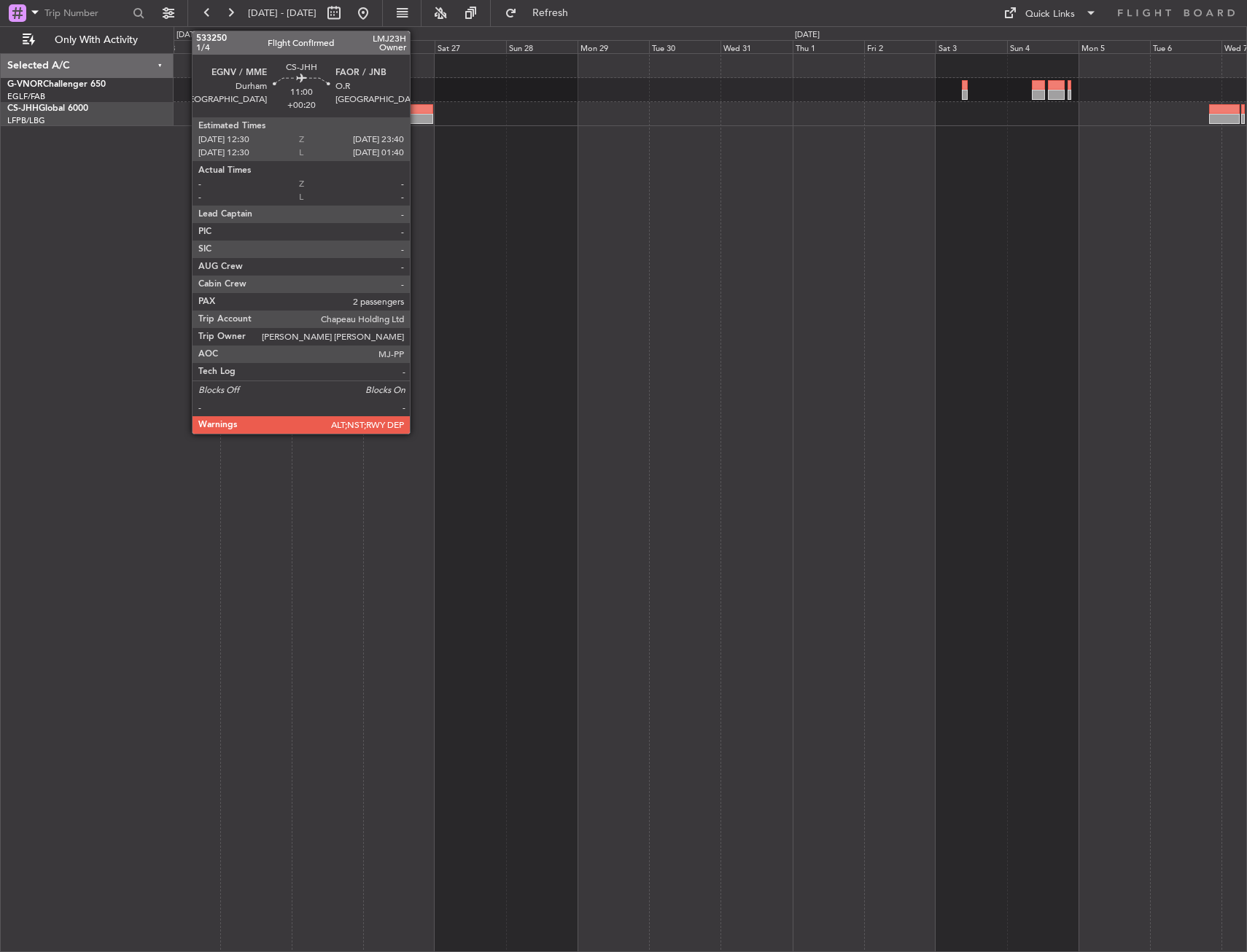
click at [417, 112] on div at bounding box center [416, 109] width 34 height 11
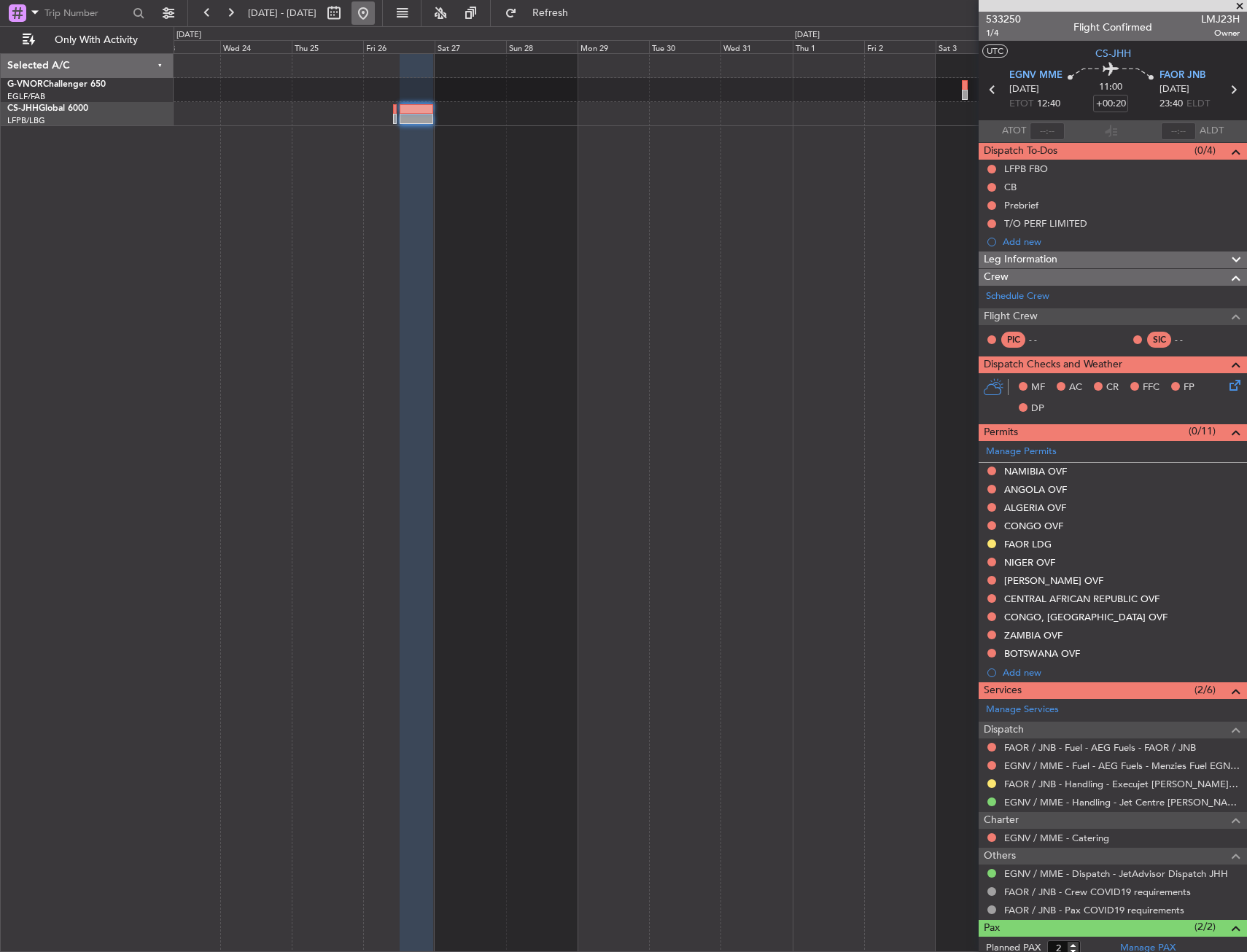
click at [374, 12] on button at bounding box center [362, 13] width 23 height 23
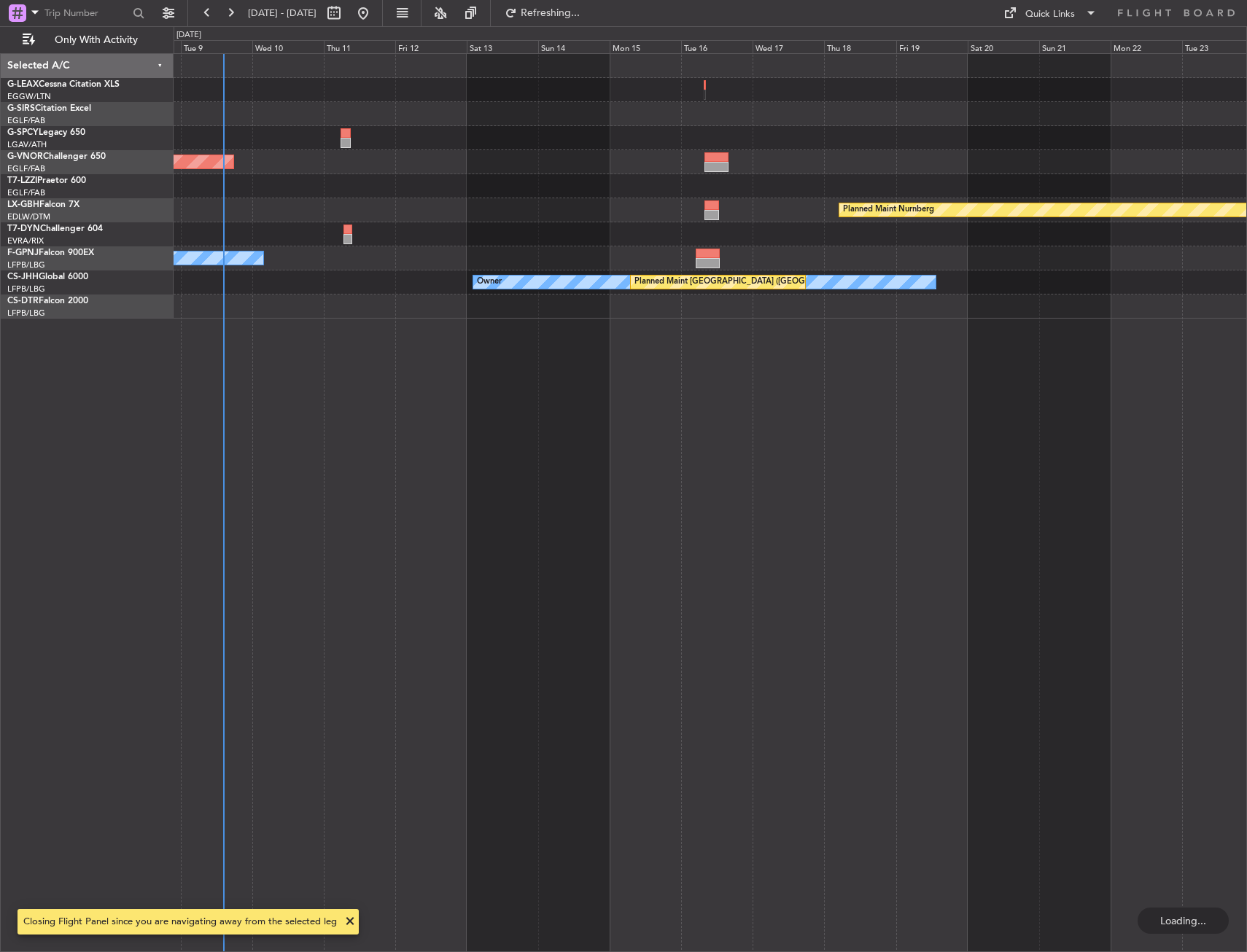
click at [446, 392] on div "Planned Maint [GEOGRAPHIC_DATA] ([GEOGRAPHIC_DATA]) Planned Maint Nurnberg Plan…" at bounding box center [710, 502] width 1073 height 899
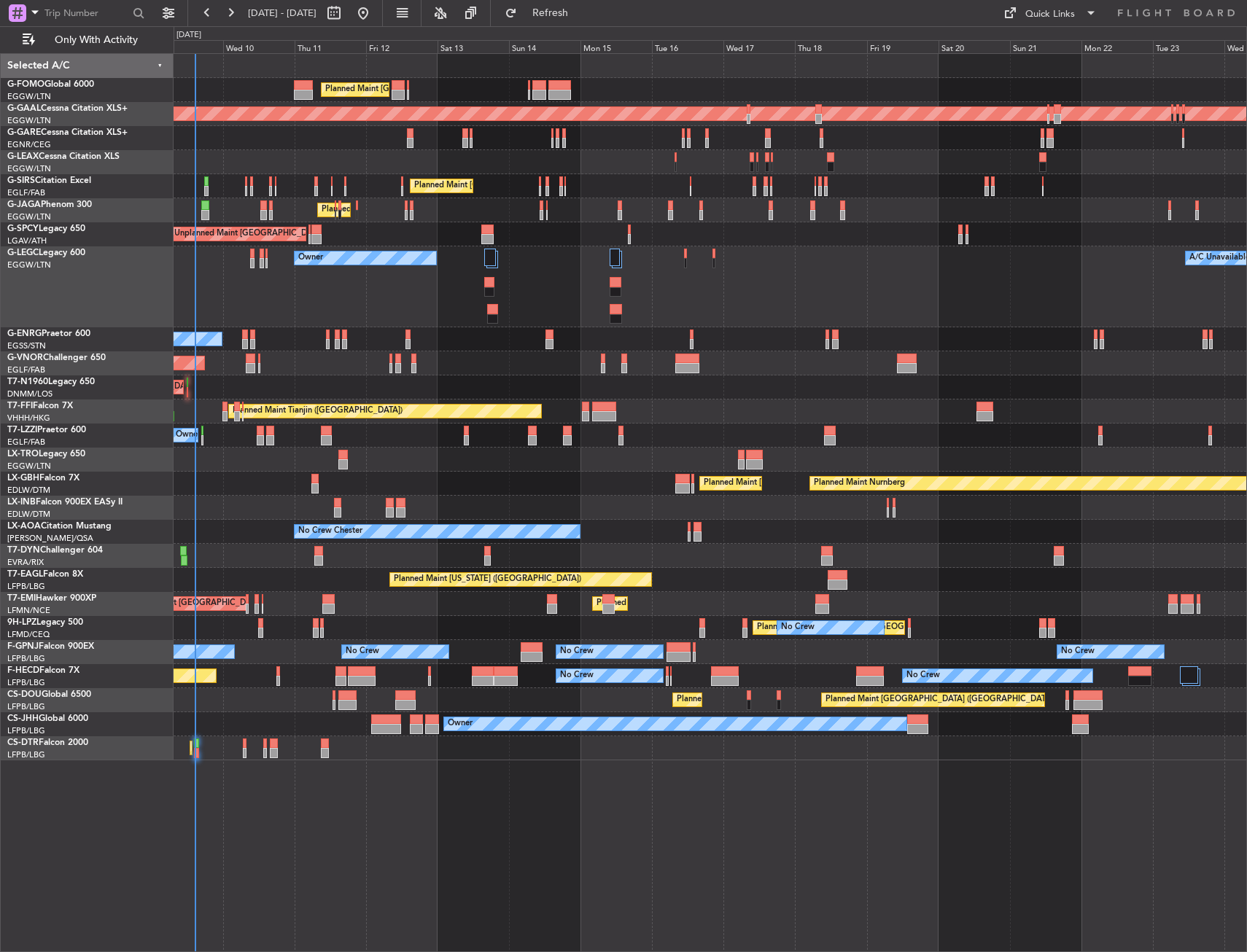
click at [498, 493] on div "Planned Maint Nurnberg Planned Maint [GEOGRAPHIC_DATA] ([GEOGRAPHIC_DATA]) Plan…" at bounding box center [710, 484] width 1073 height 24
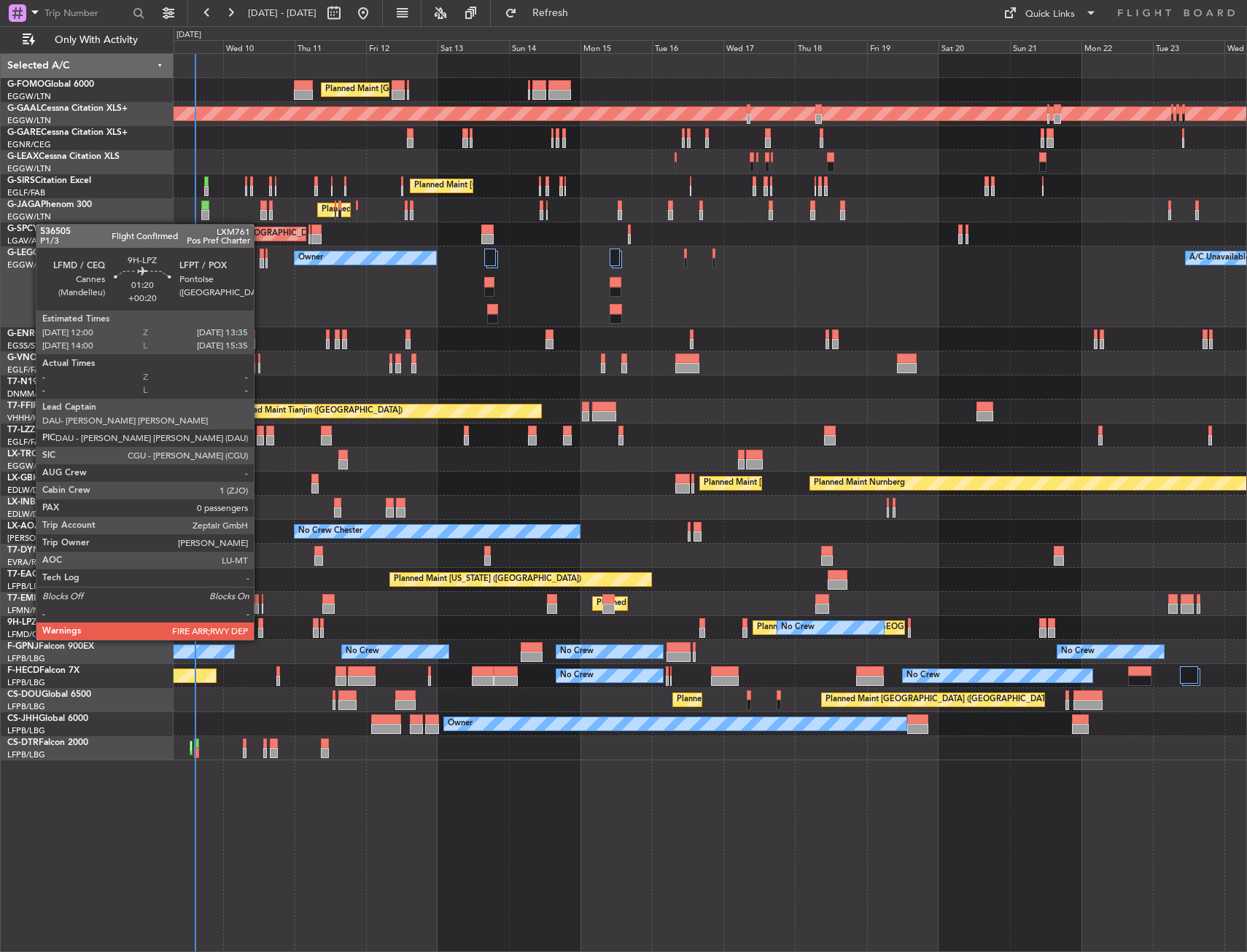
click at [260, 627] on div at bounding box center [261, 624] width 5 height 11
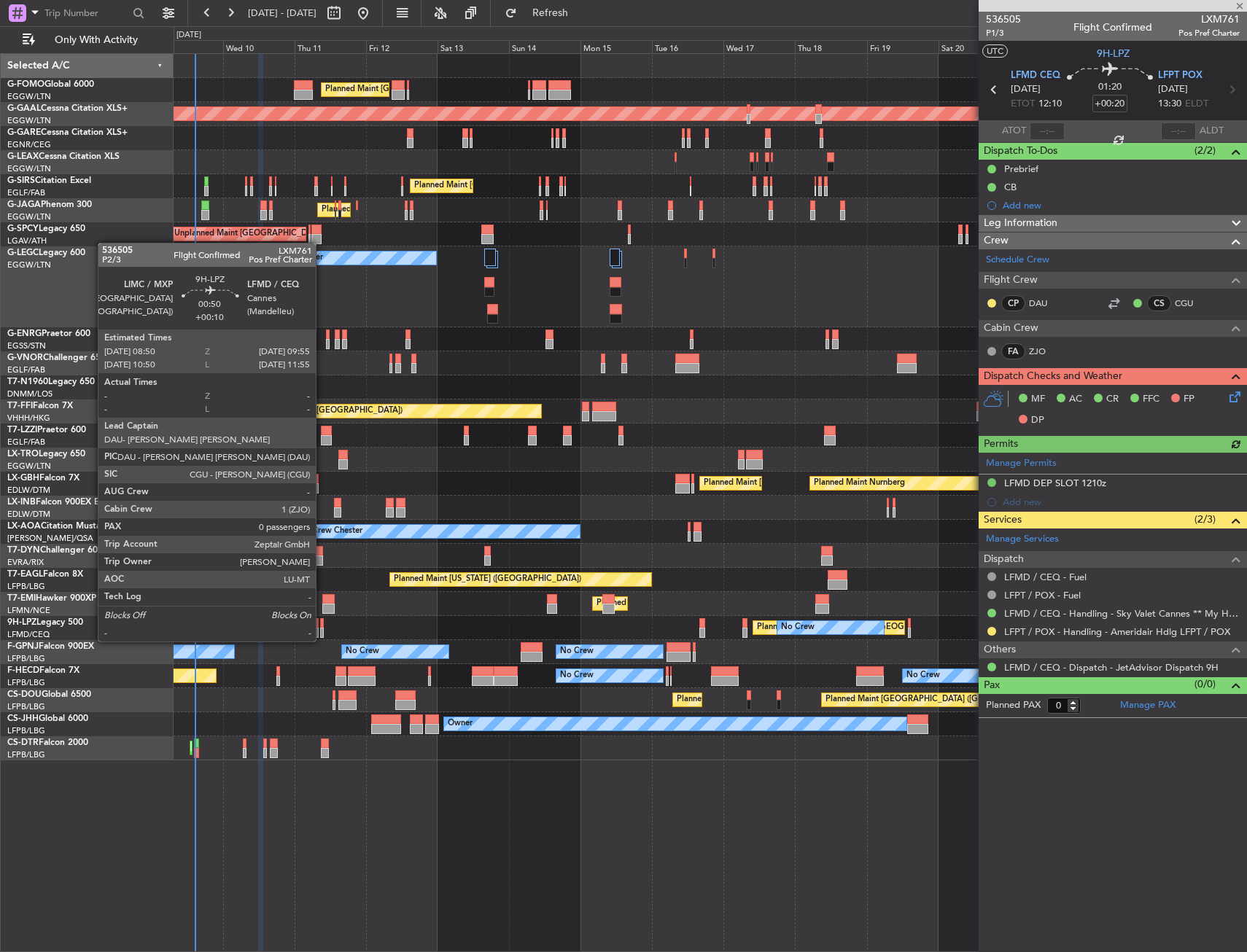
click at [322, 627] on div at bounding box center [322, 624] width 4 height 11
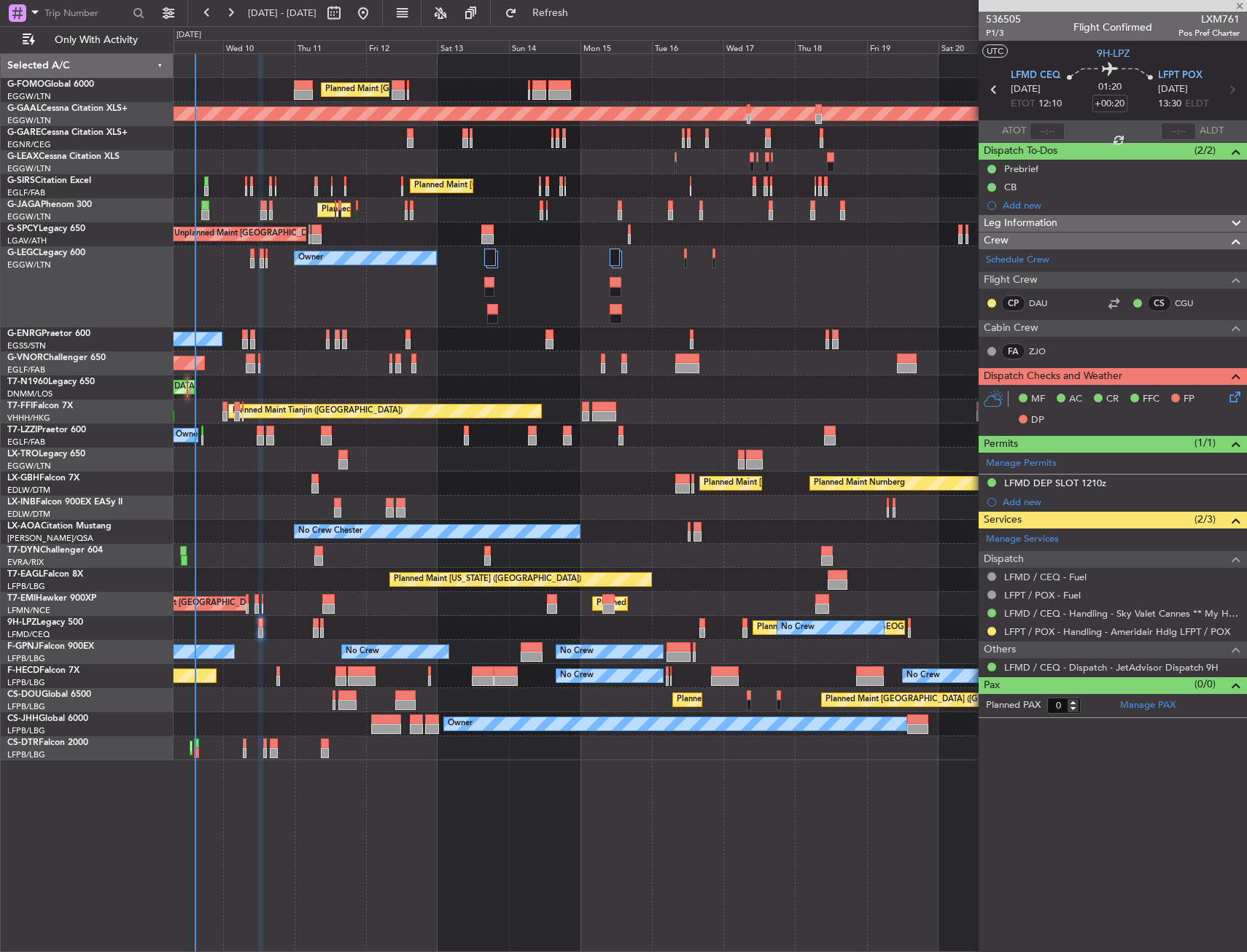
type input "+00:10"
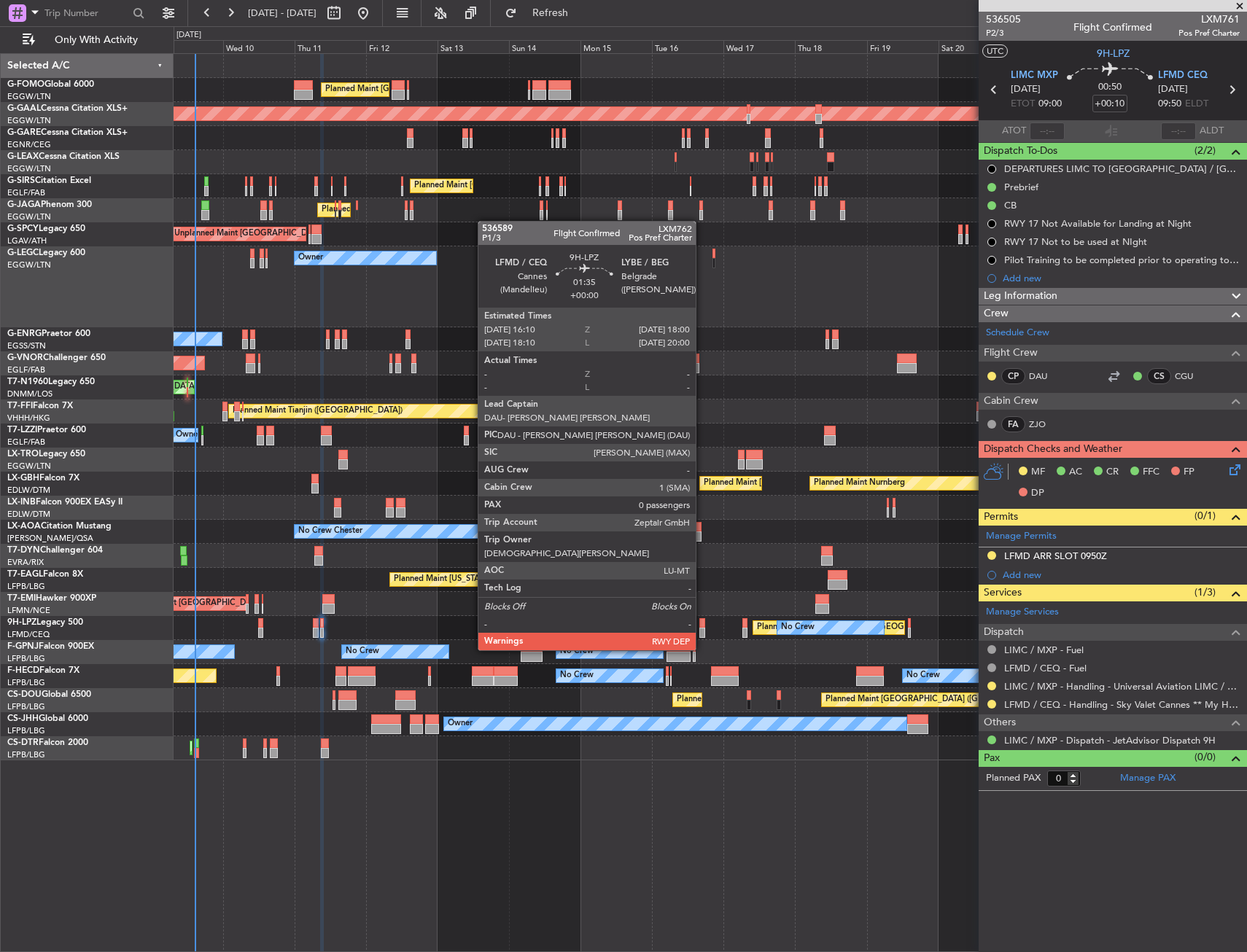
click at [702, 622] on div at bounding box center [702, 624] width 6 height 11
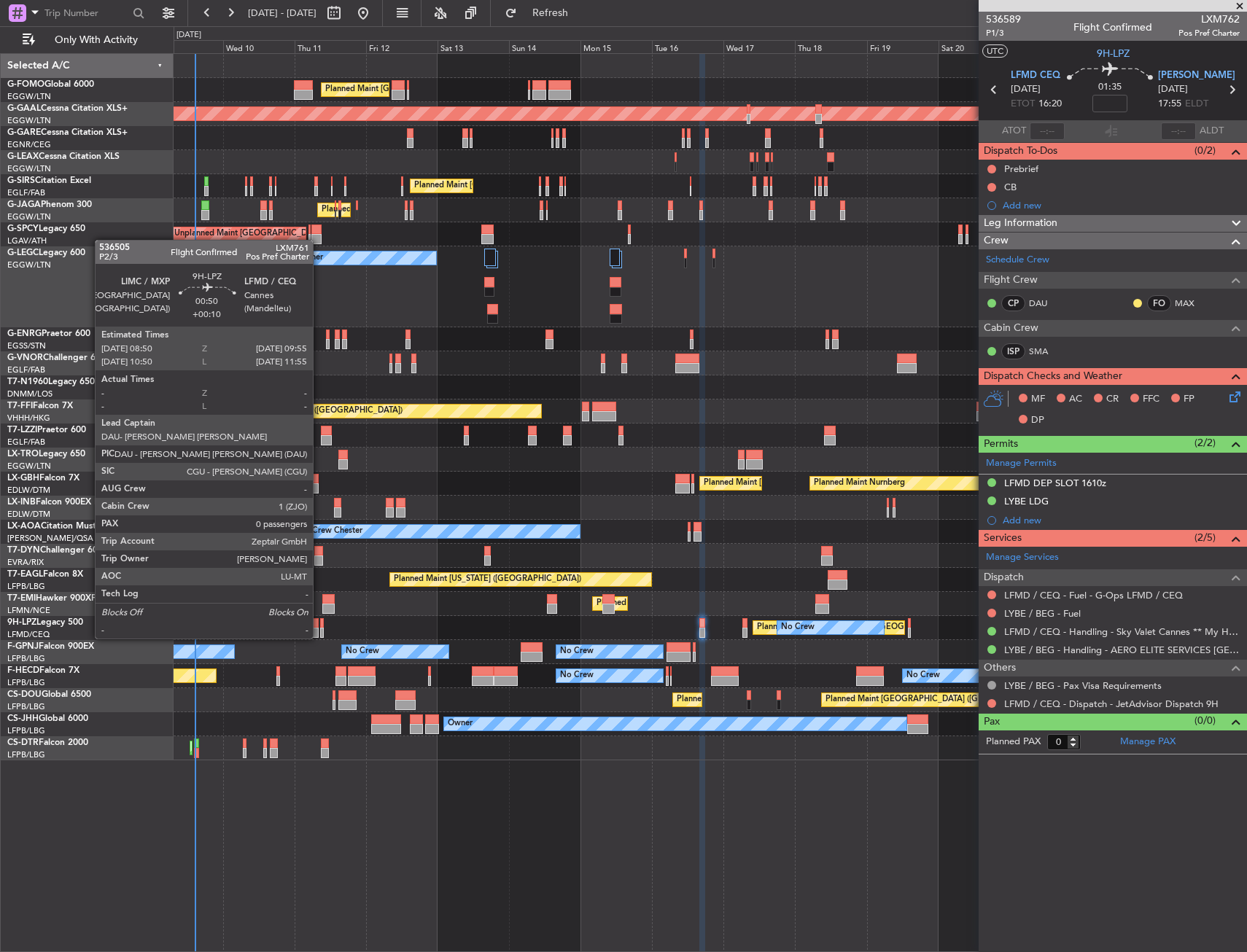
click at [320, 624] on div at bounding box center [322, 624] width 4 height 11
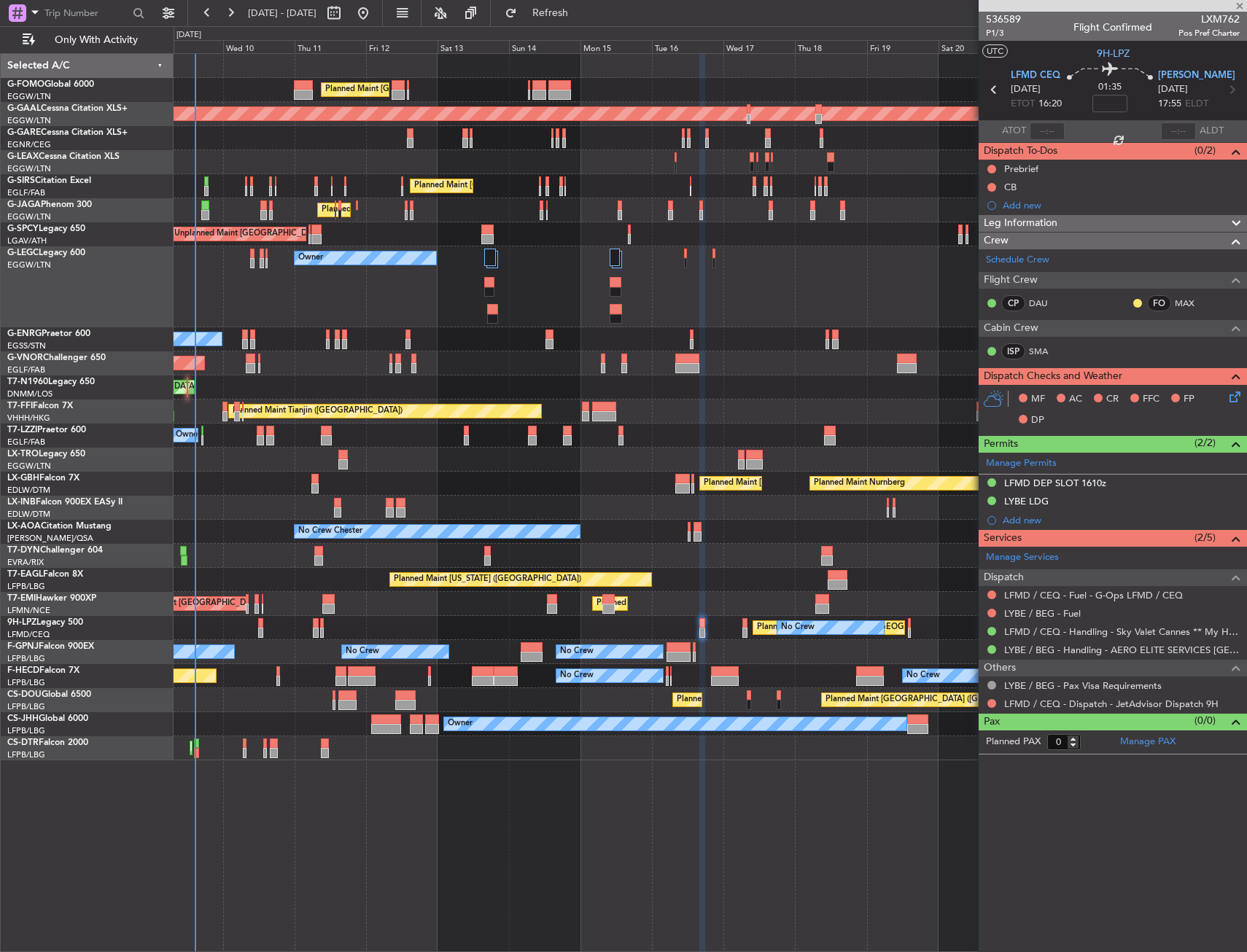
type input "+00:10"
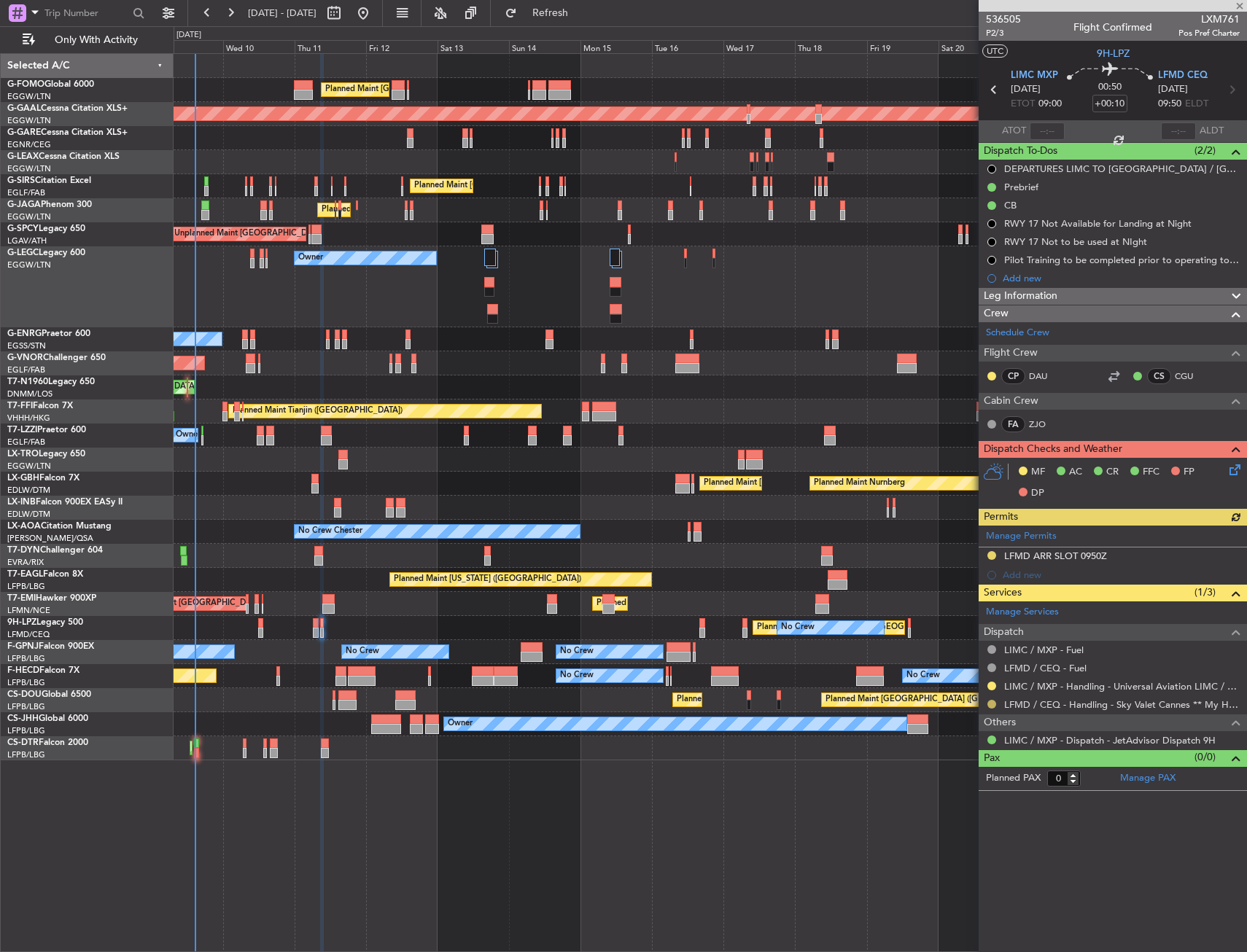
click at [992, 706] on button at bounding box center [992, 704] width 9 height 9
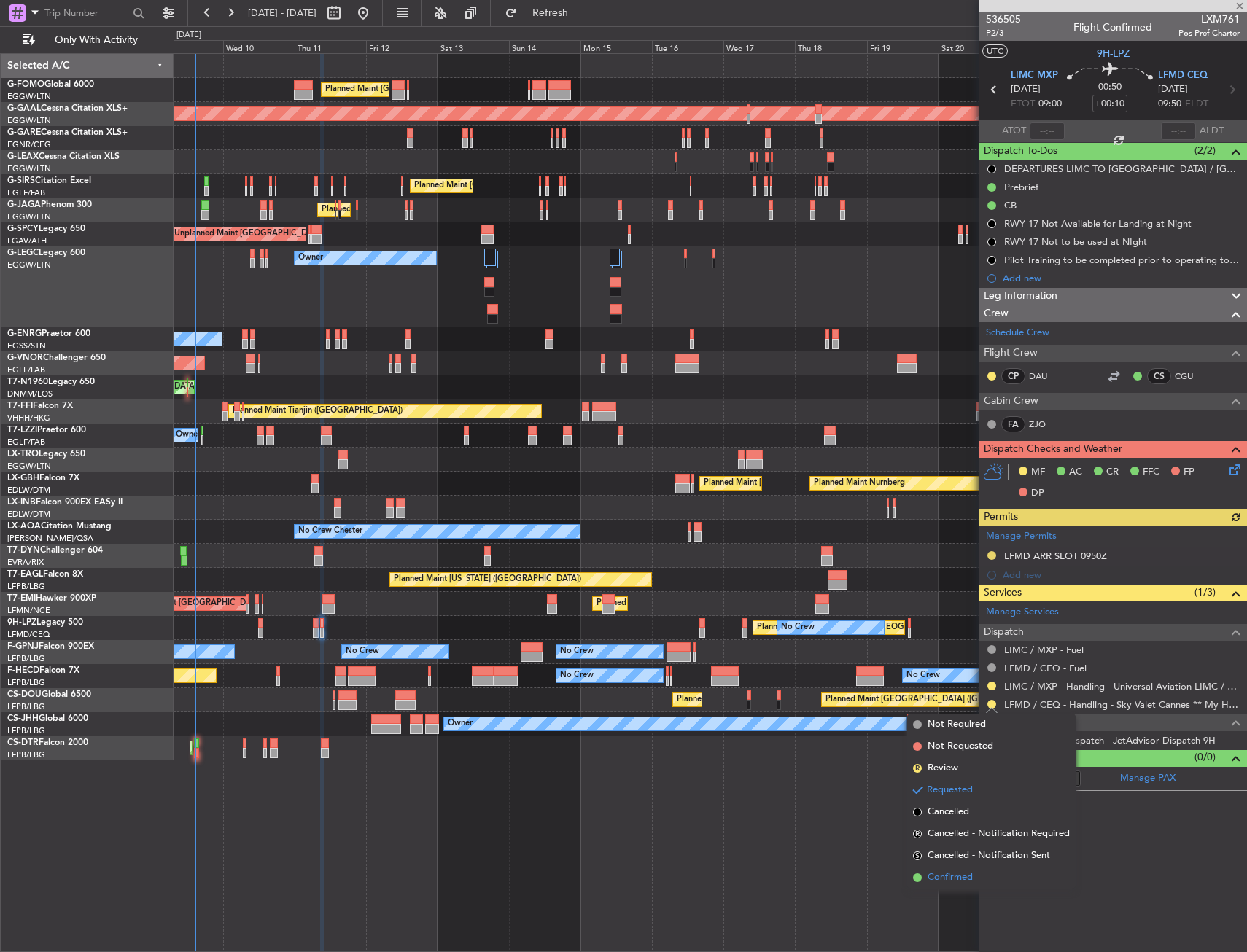
click at [941, 875] on span "Confirmed" at bounding box center [950, 877] width 45 height 14
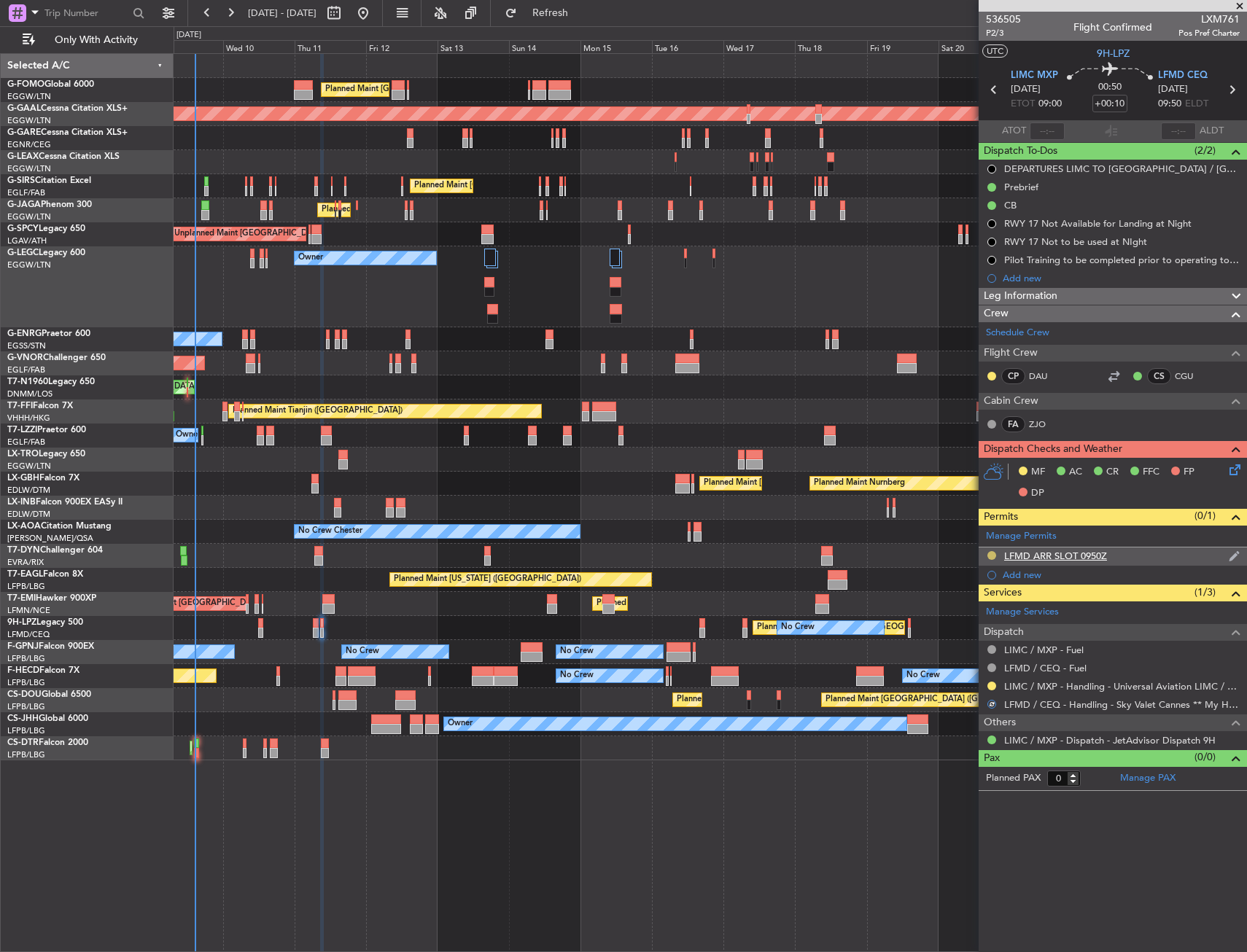
click at [992, 554] on button at bounding box center [992, 556] width 9 height 9
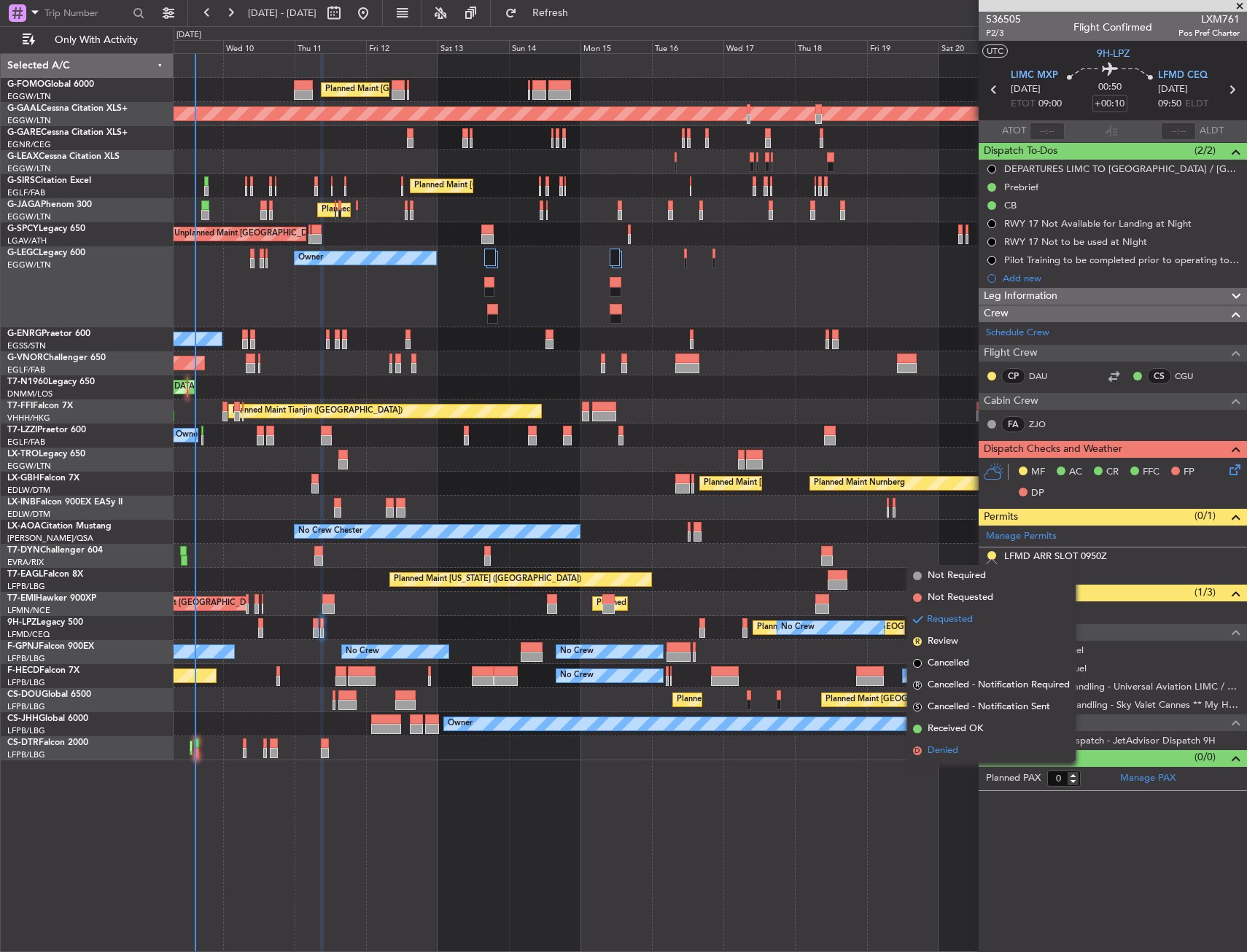
click at [949, 749] on span "Denied" at bounding box center [943, 750] width 31 height 14
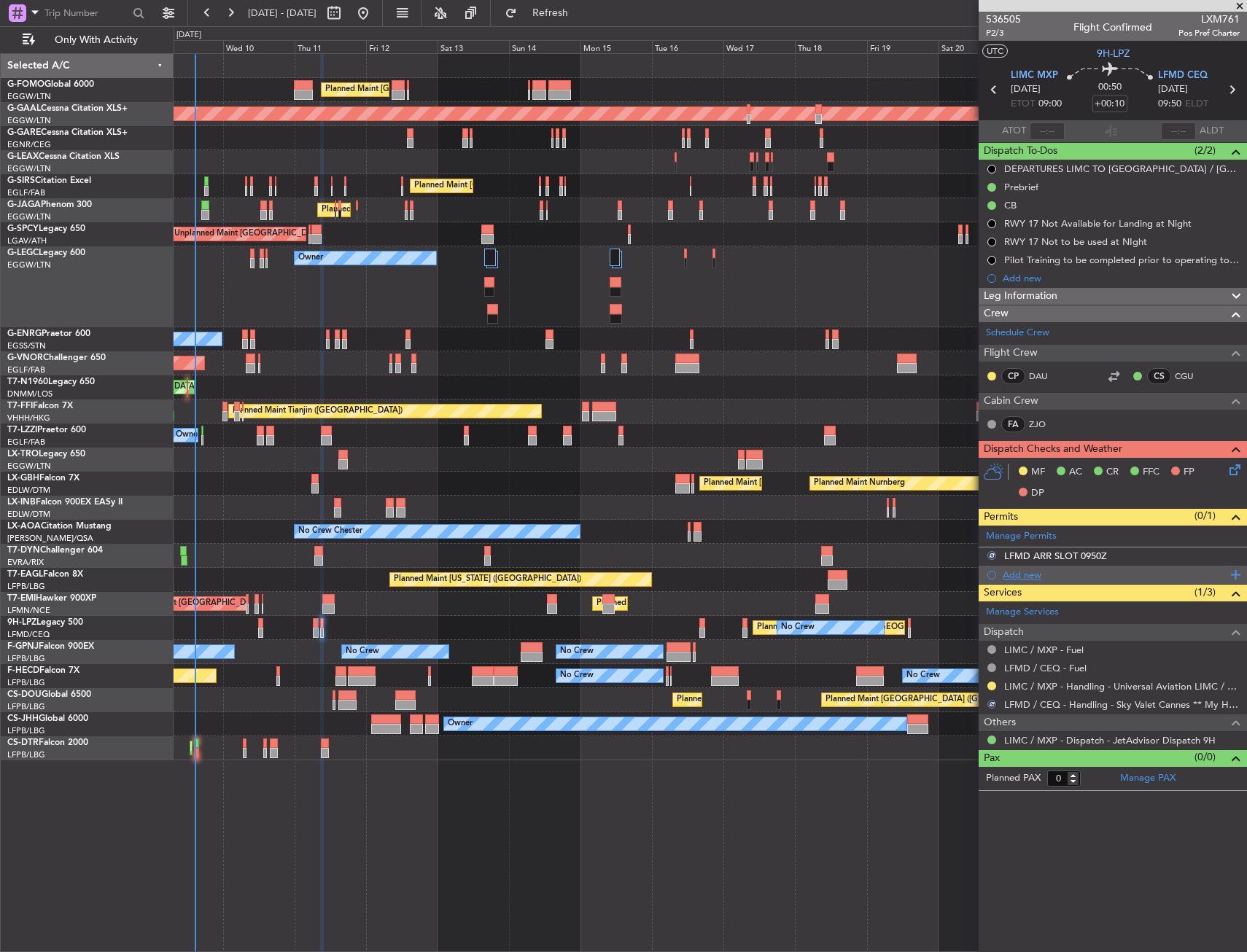
click at [1011, 579] on div "Add new" at bounding box center [1114, 575] width 224 height 12
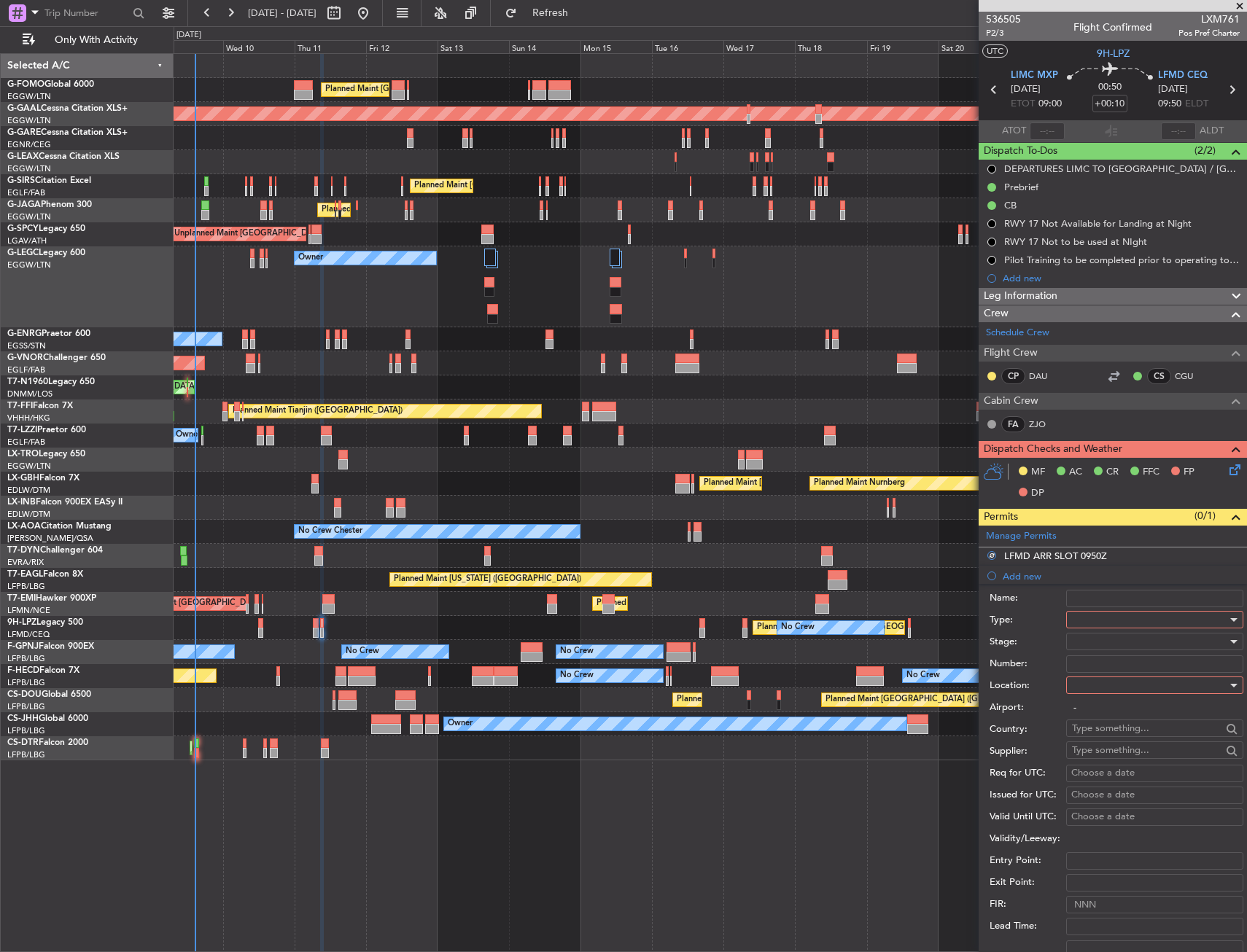
click at [1093, 615] on div at bounding box center [1150, 619] width 155 height 22
click at [1099, 749] on span "Slot" at bounding box center [1149, 757] width 153 height 22
click at [1100, 689] on div at bounding box center [1150, 685] width 155 height 22
click at [1100, 759] on span "Arrival" at bounding box center [1149, 758] width 153 height 22
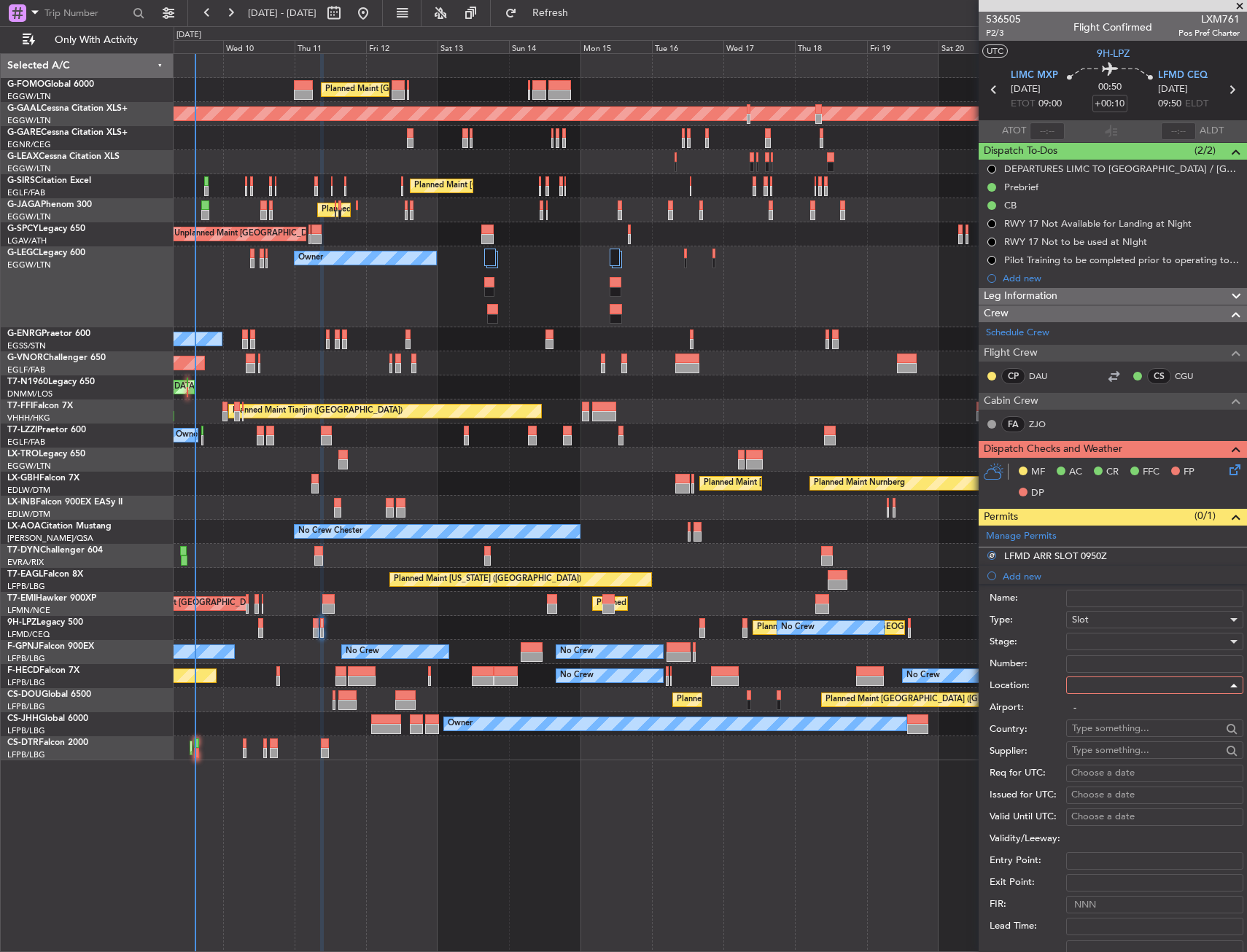
type input "LFMD / CEQ"
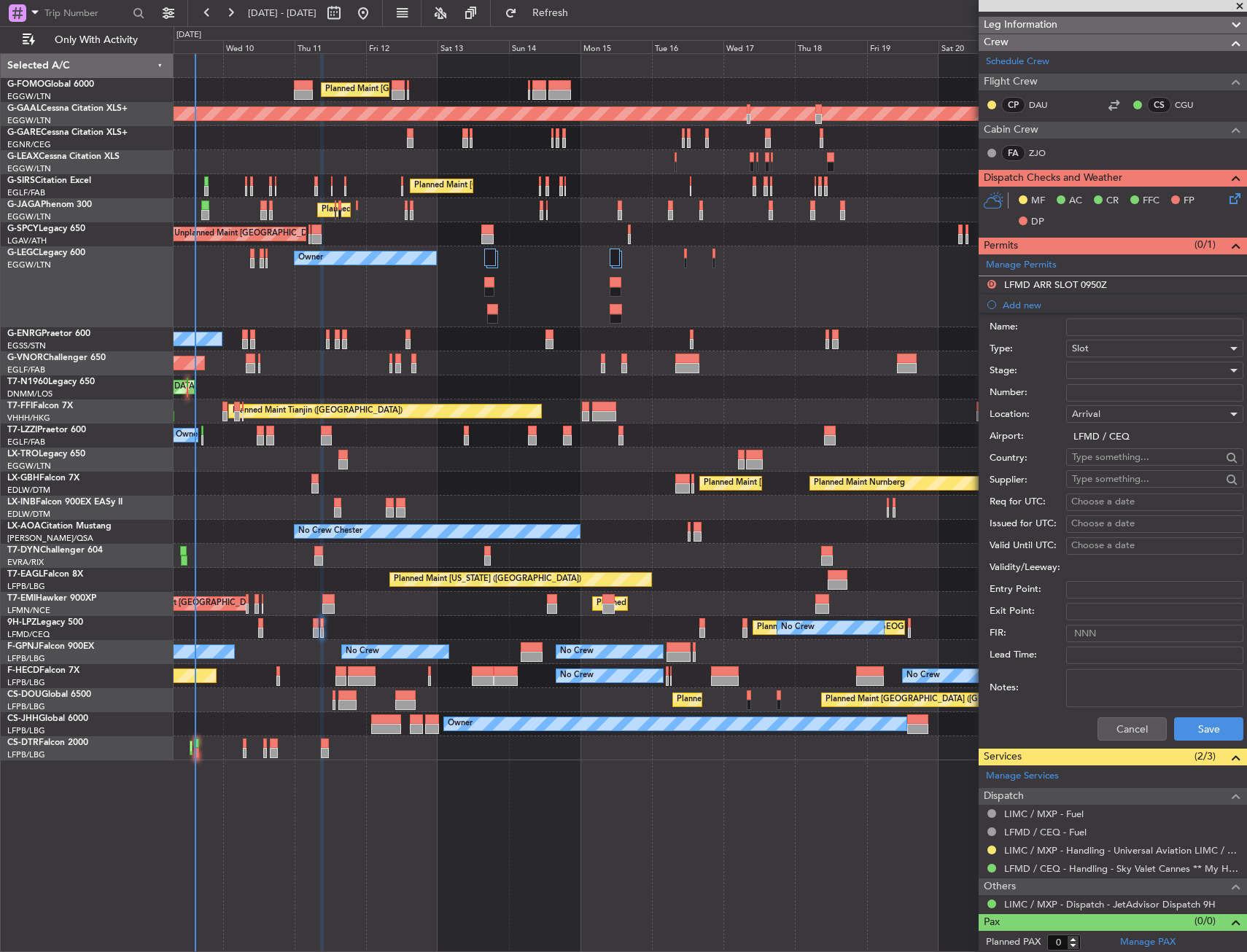
scroll to position [273, 0]
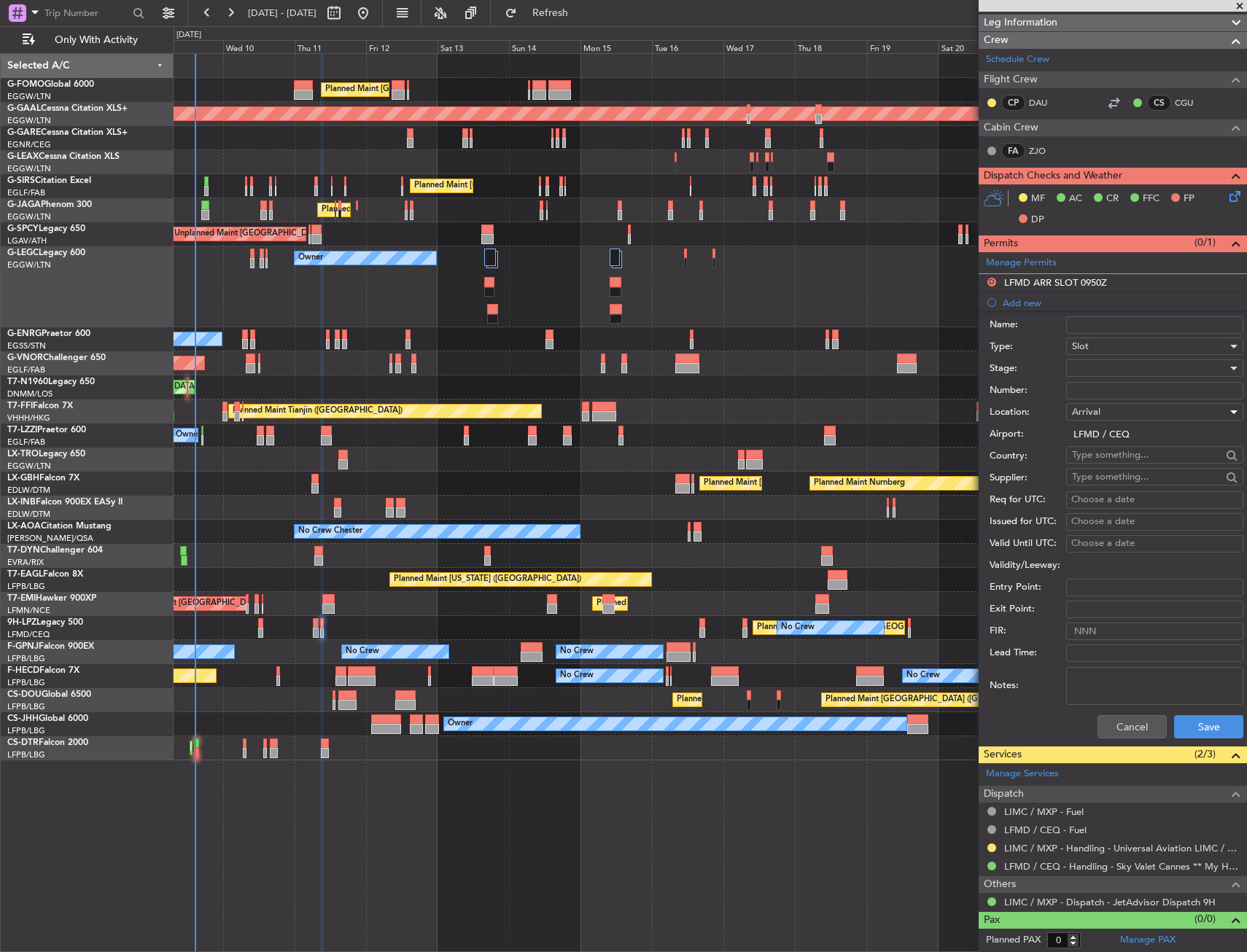
click at [1083, 367] on div at bounding box center [1150, 368] width 155 height 22
click at [1094, 481] on span "Received OK" at bounding box center [1149, 485] width 153 height 22
click at [1090, 384] on input "Number:" at bounding box center [1154, 390] width 177 height 17
paste input "LFMDA000013908"
type input "LFMDA000013908"
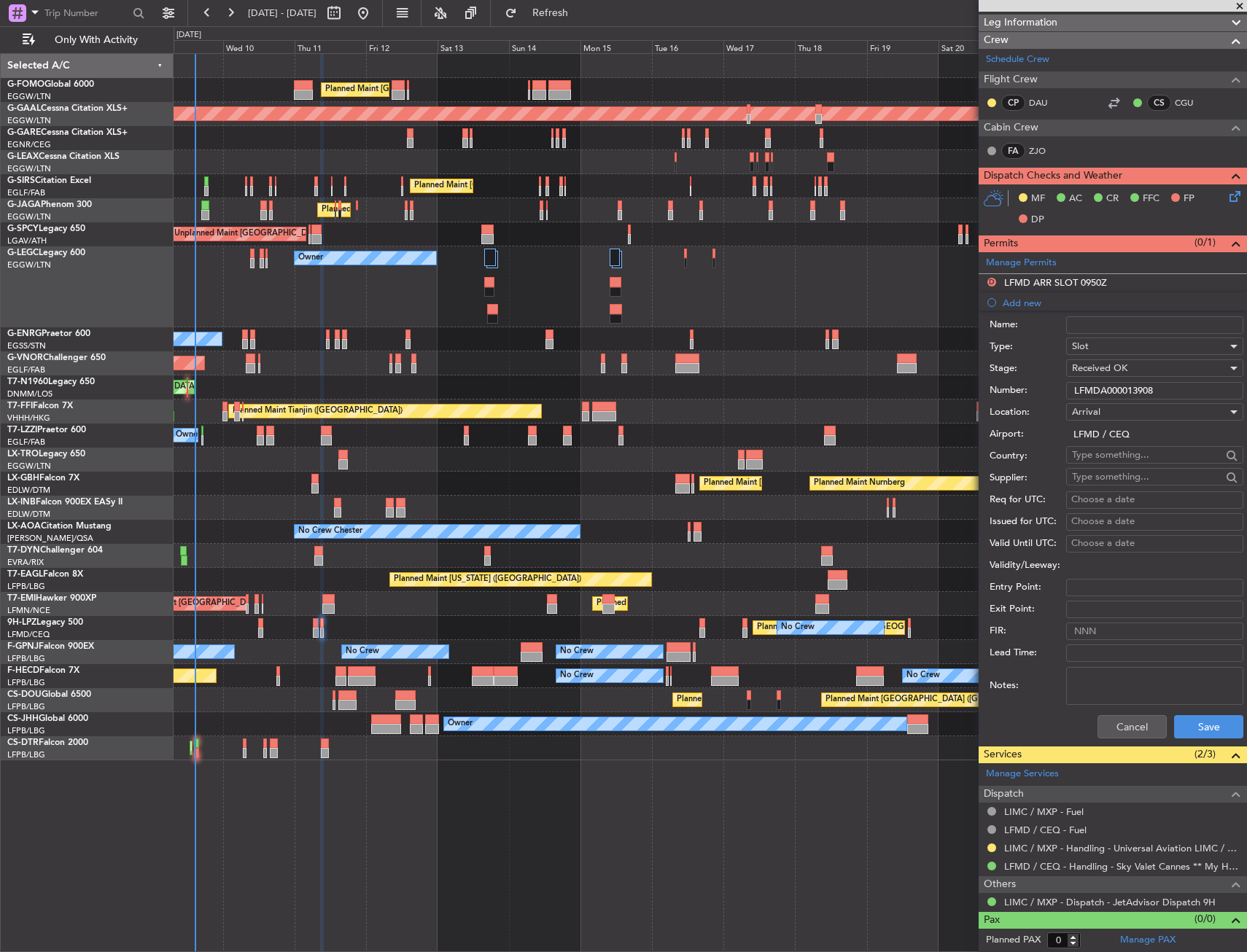
click at [1091, 496] on div "Choose a date" at bounding box center [1155, 499] width 167 height 14
select select "9"
select select "2025"
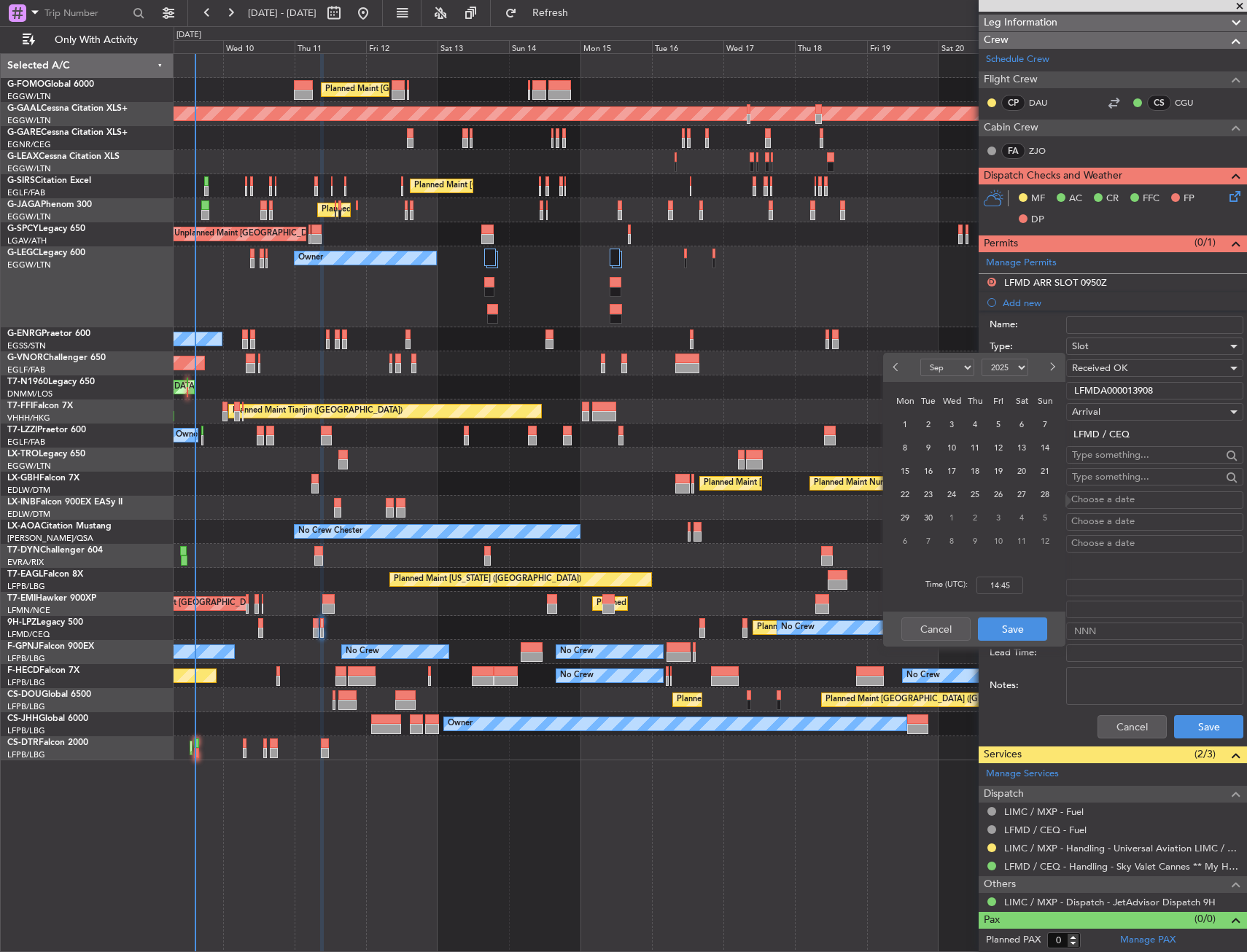
click at [979, 457] on div "11" at bounding box center [974, 447] width 23 height 23
click at [978, 452] on span "11" at bounding box center [975, 448] width 18 height 18
click at [991, 585] on input "00:00" at bounding box center [1000, 584] width 47 height 17
type input "09:50"
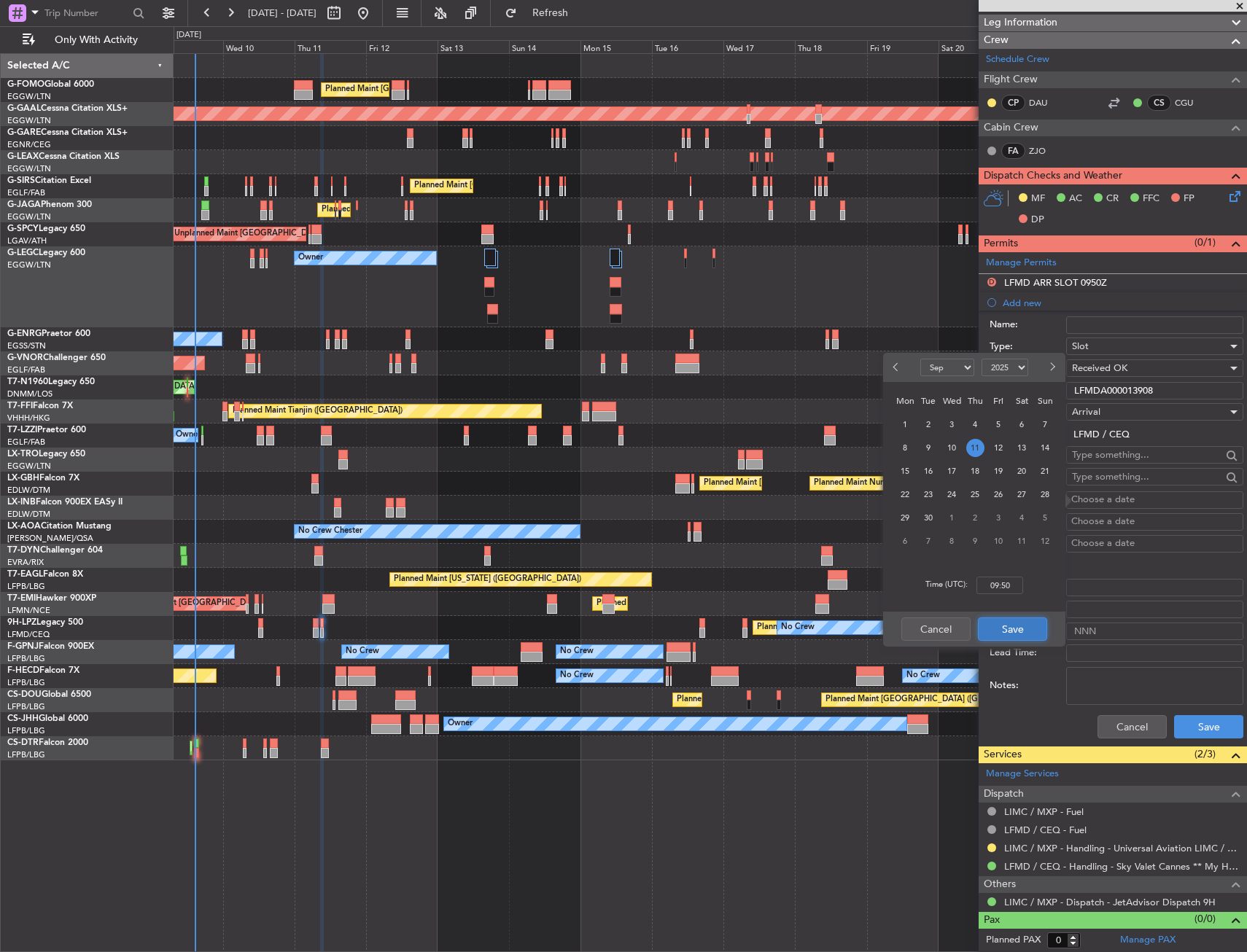
click at [1031, 622] on button "Save" at bounding box center [1013, 629] width 69 height 23
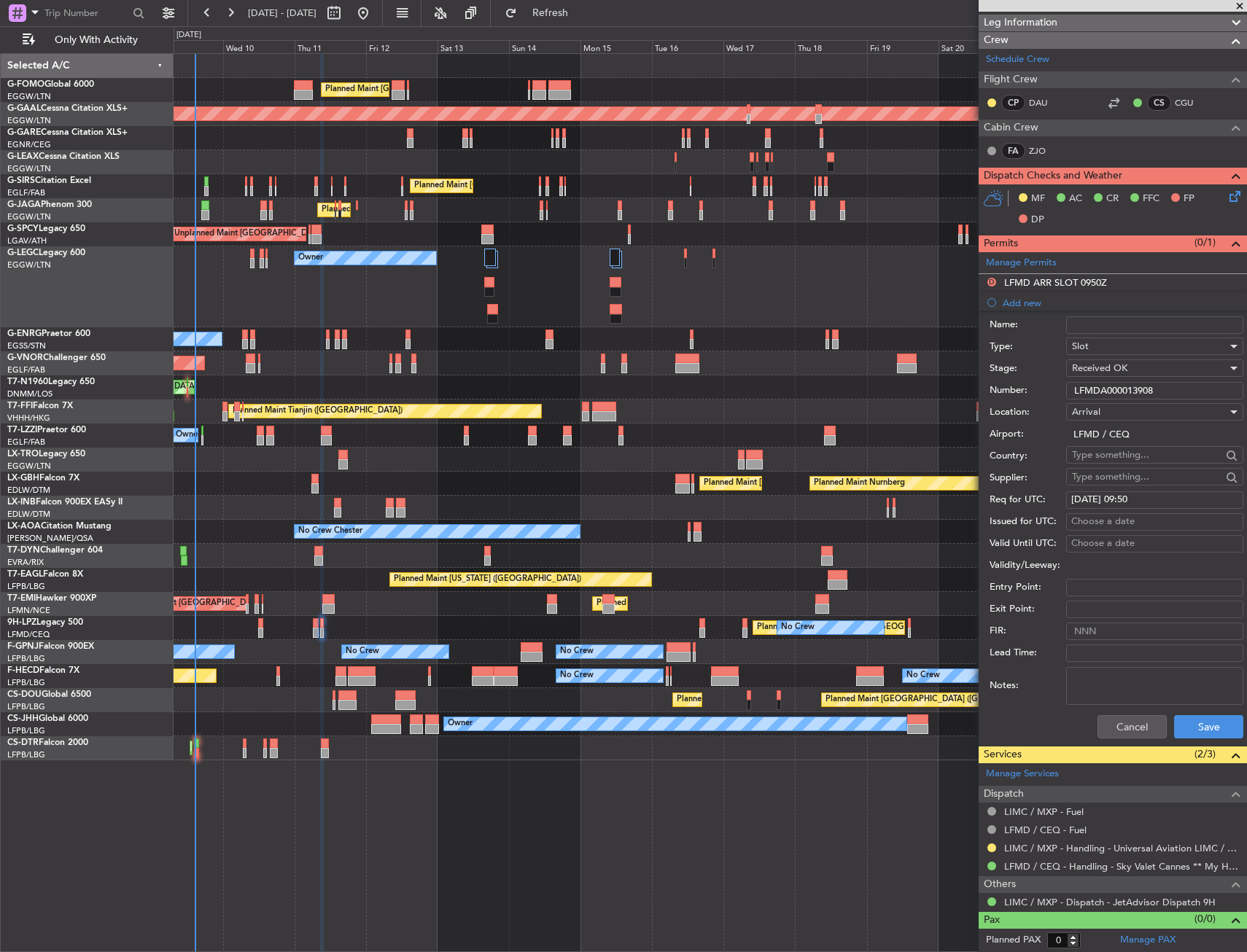
click at [1081, 520] on div "Choose a date" at bounding box center [1155, 521] width 167 height 14
select select "9"
select select "2025"
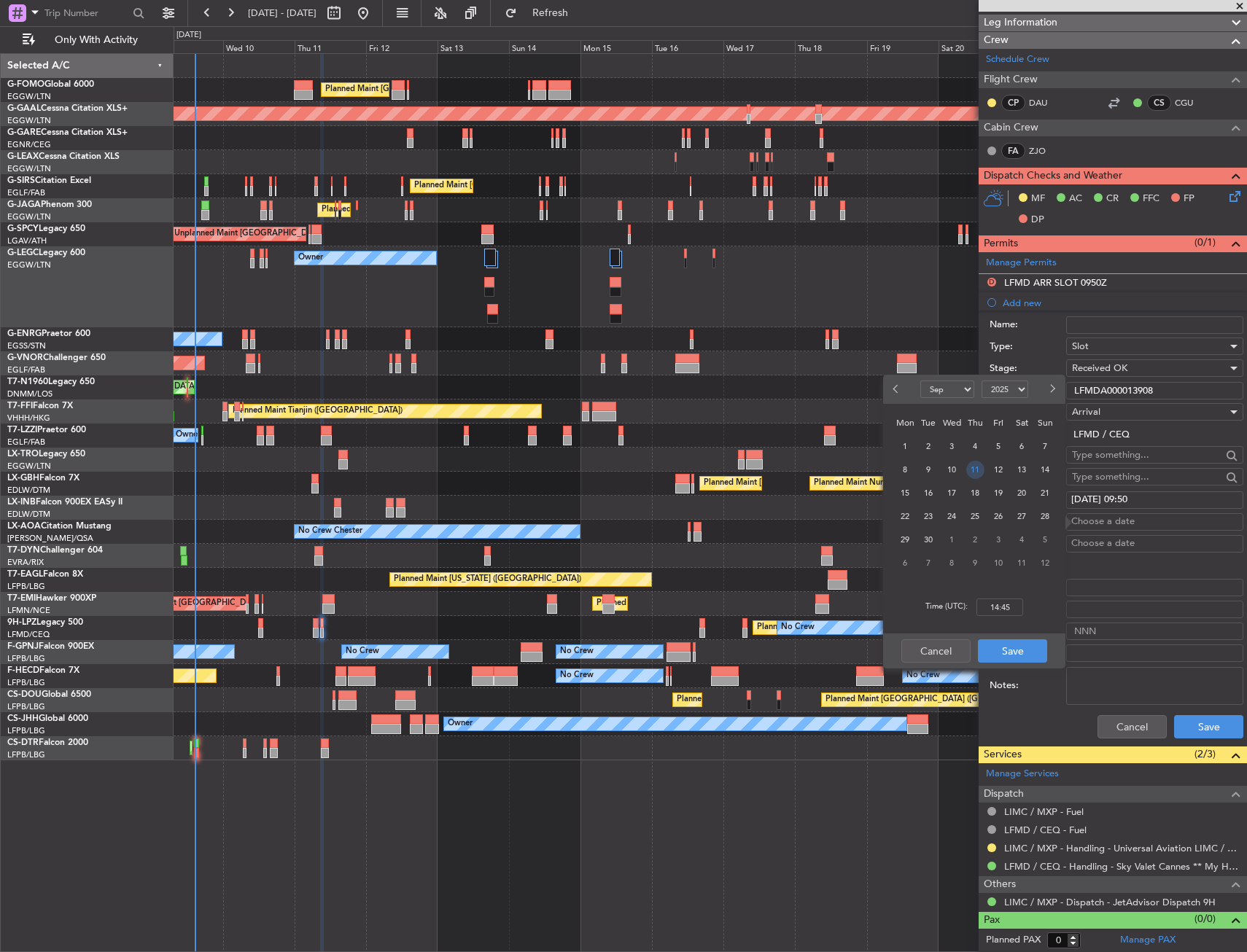
click at [983, 465] on span "11" at bounding box center [975, 470] width 18 height 18
click at [998, 615] on input "00:00" at bounding box center [1000, 606] width 47 height 17
type input "11:40"
click at [1019, 650] on button "Save" at bounding box center [1013, 651] width 69 height 23
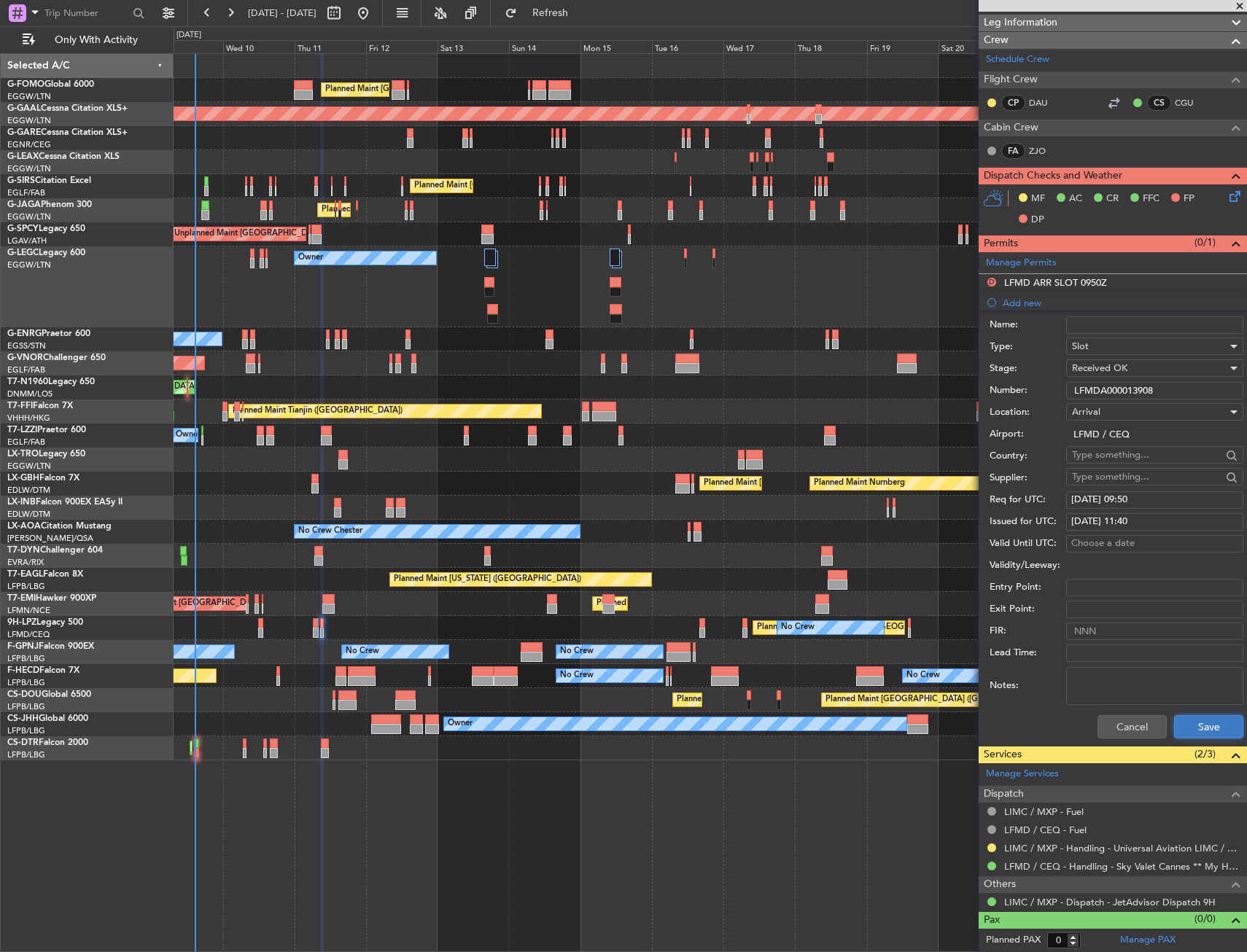
click at [1202, 725] on button "Save" at bounding box center [1209, 726] width 69 height 23
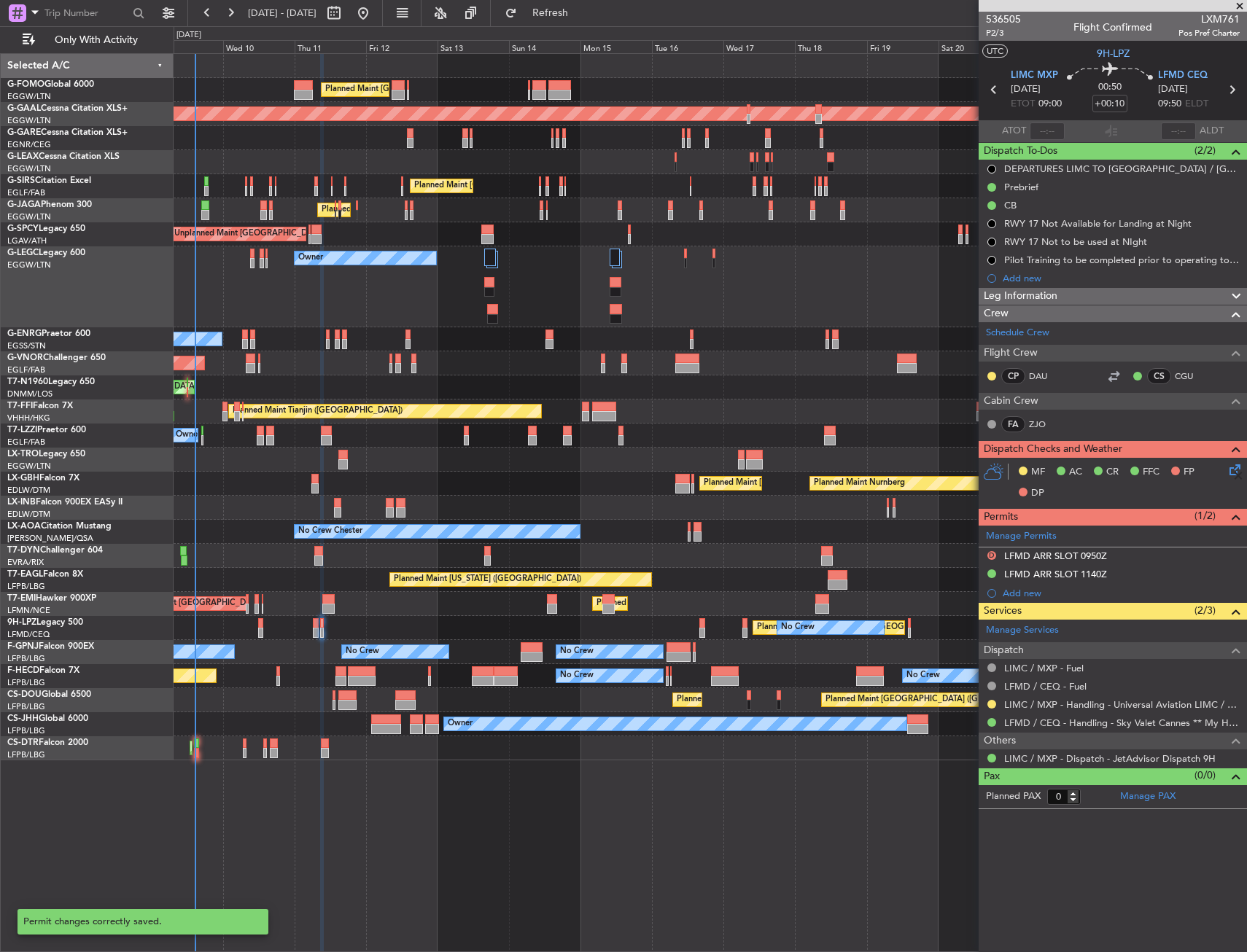
scroll to position [0, 0]
drag, startPoint x: 576, startPoint y: 12, endPoint x: 573, endPoint y: 38, distance: 26.2
click at [576, 12] on span "Refresh" at bounding box center [550, 14] width 61 height 11
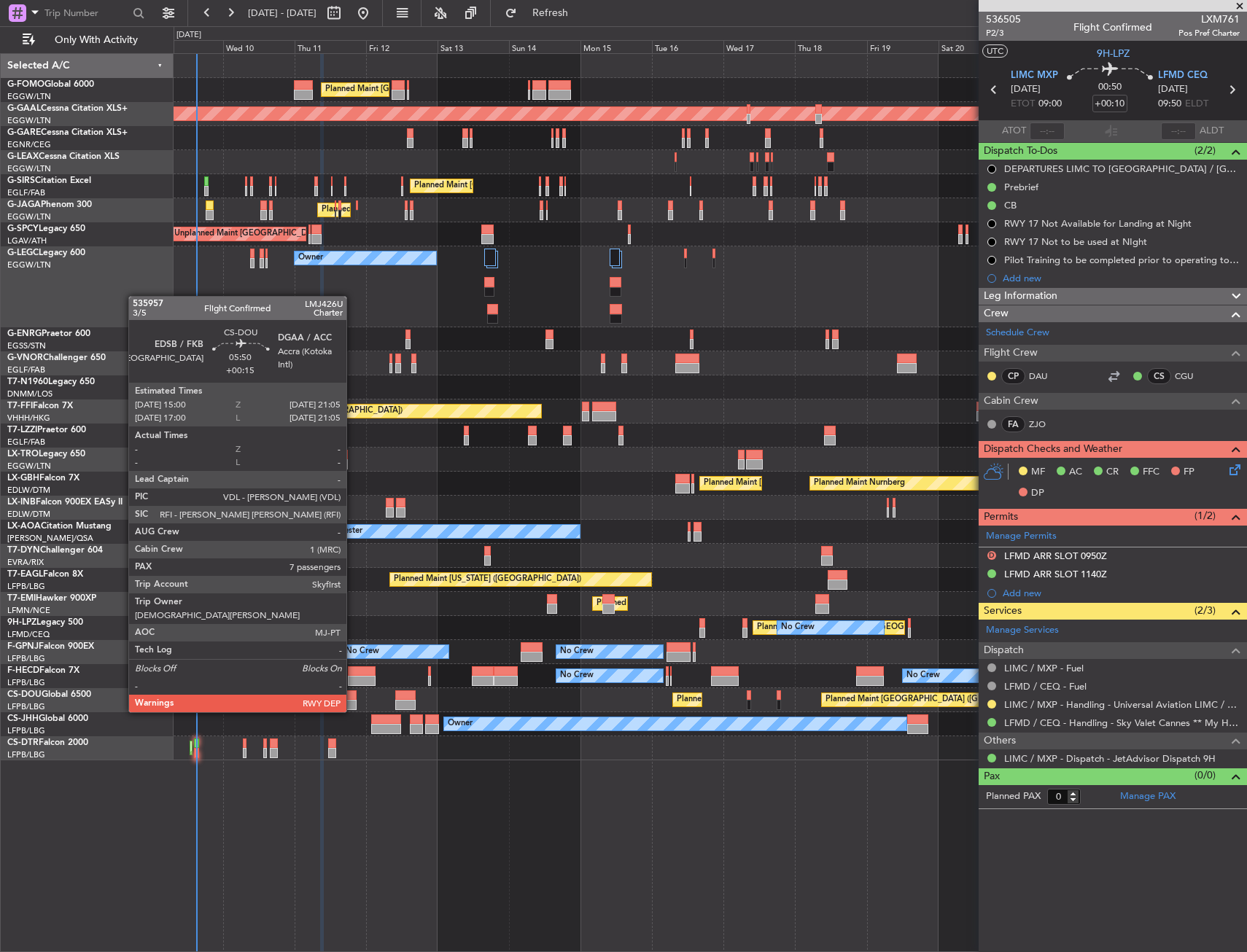
click at [353, 697] on div at bounding box center [347, 695] width 18 height 11
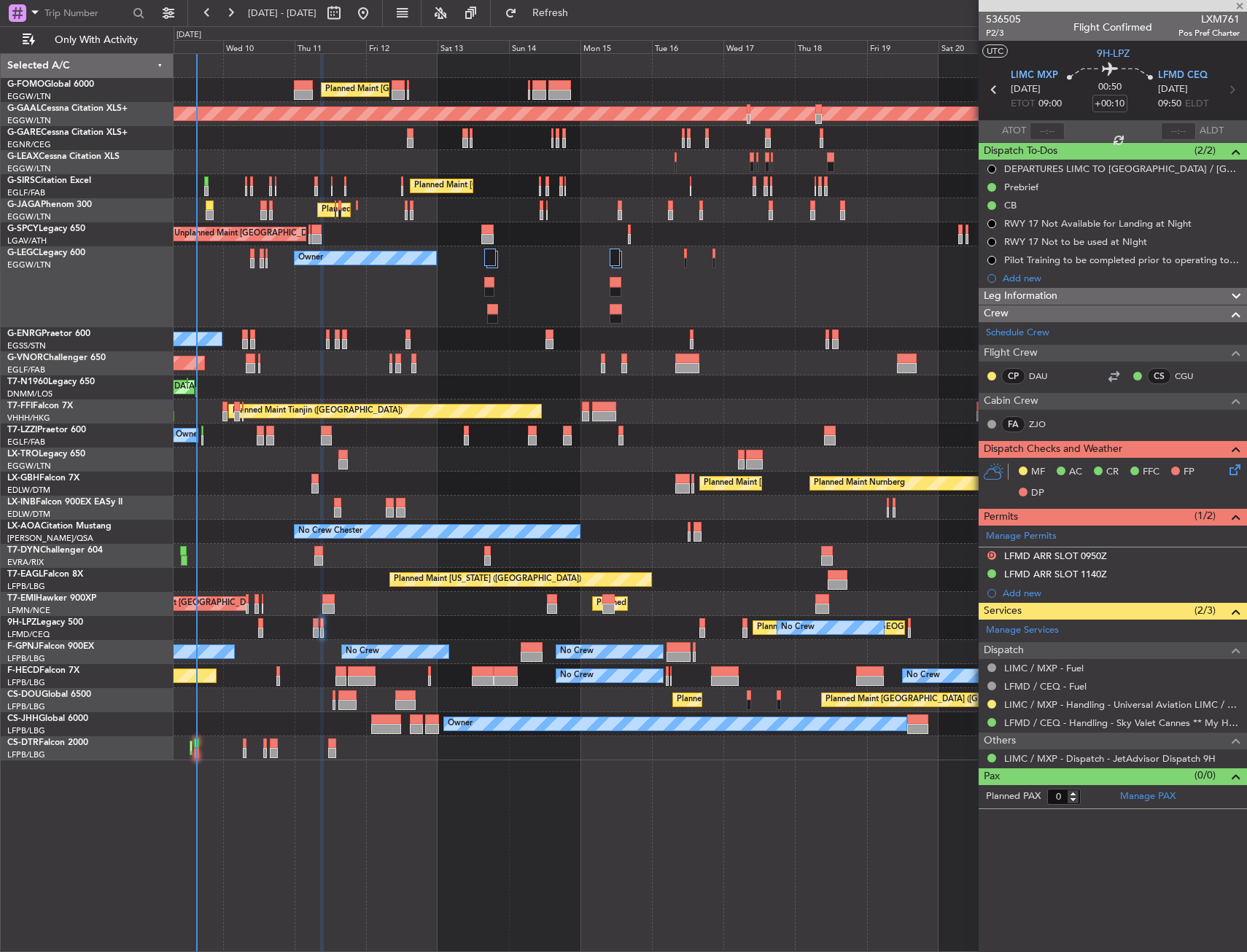
type input "+00:15"
type input "7"
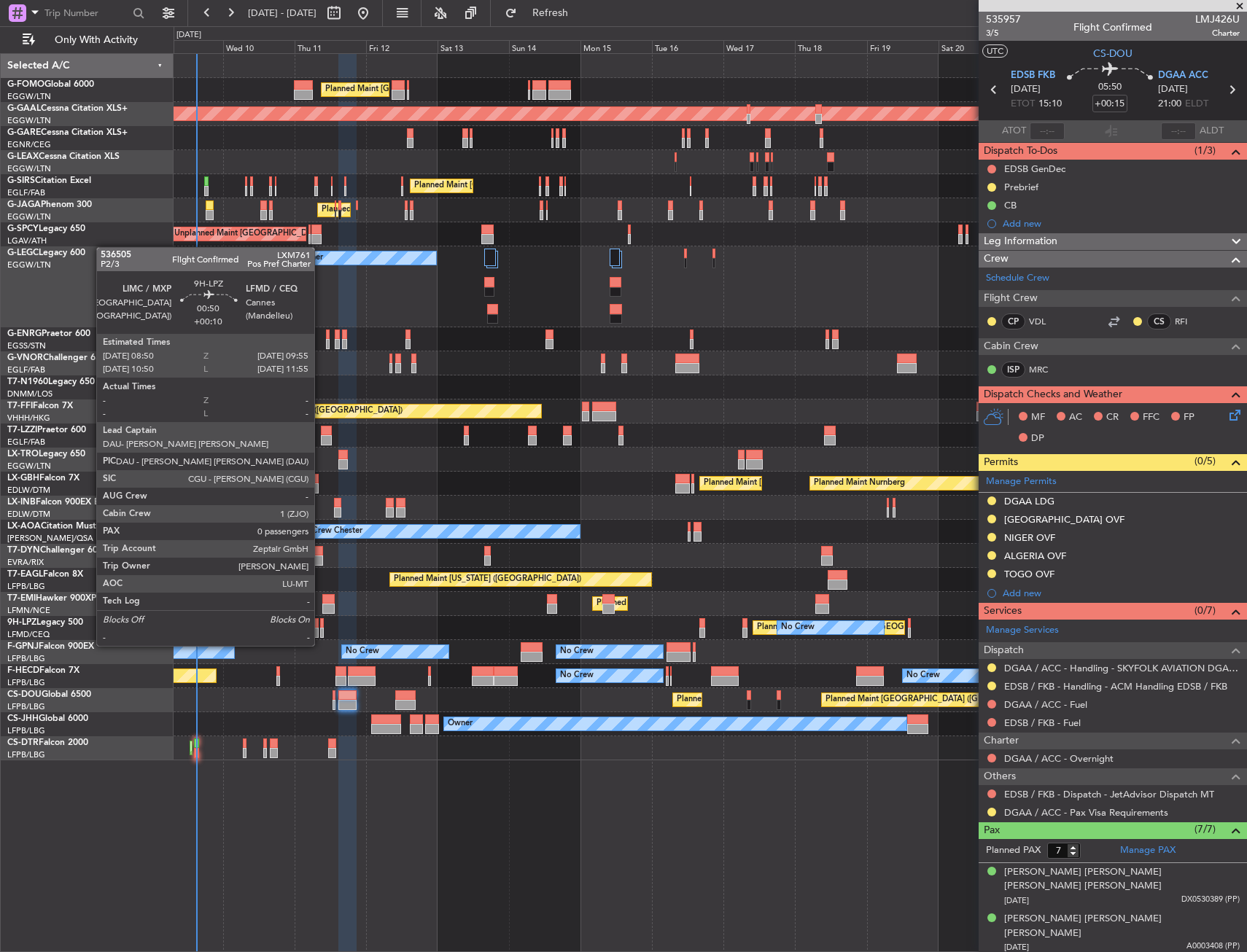
click at [321, 631] on div at bounding box center [322, 633] width 4 height 11
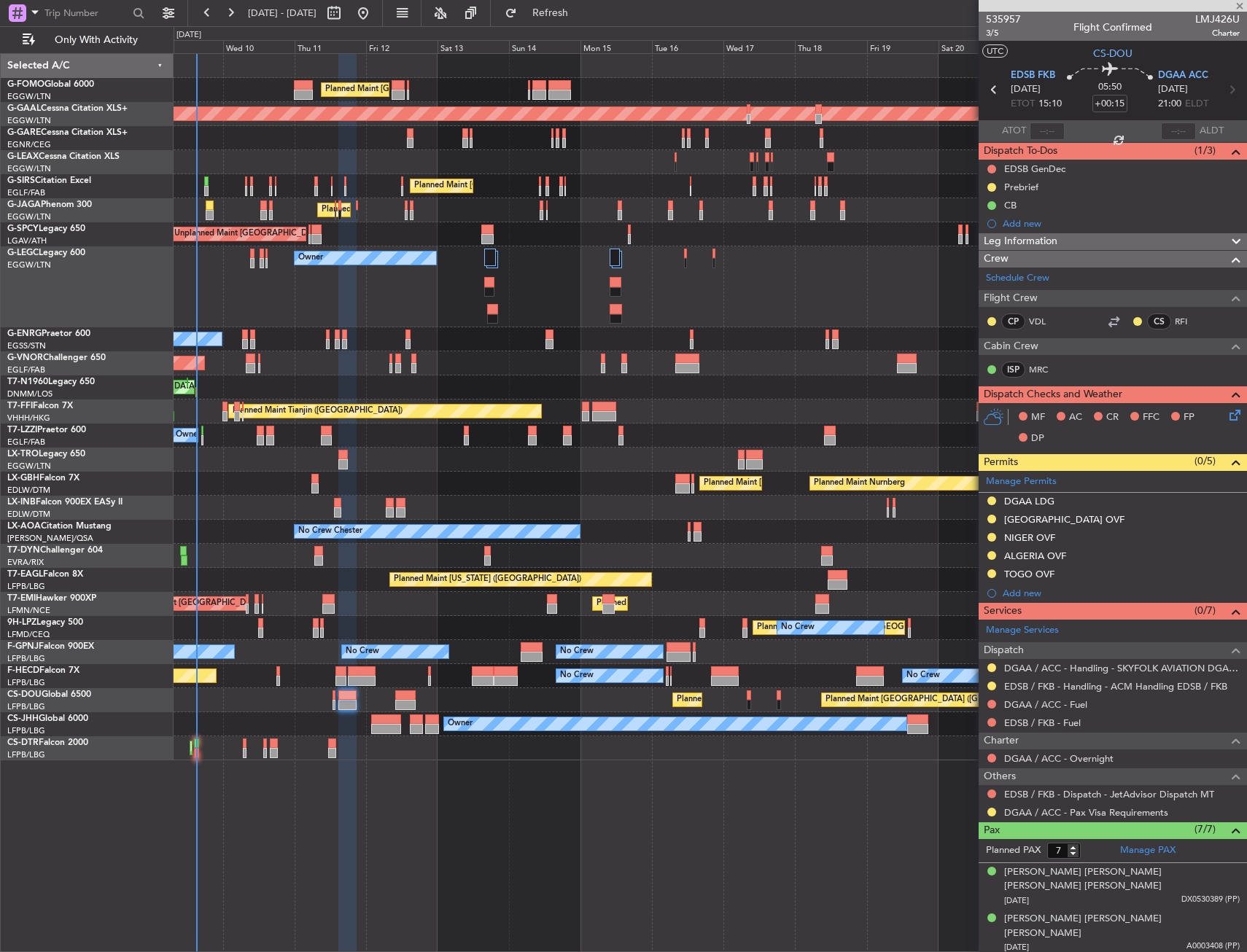
type input "+00:10"
type input "0"
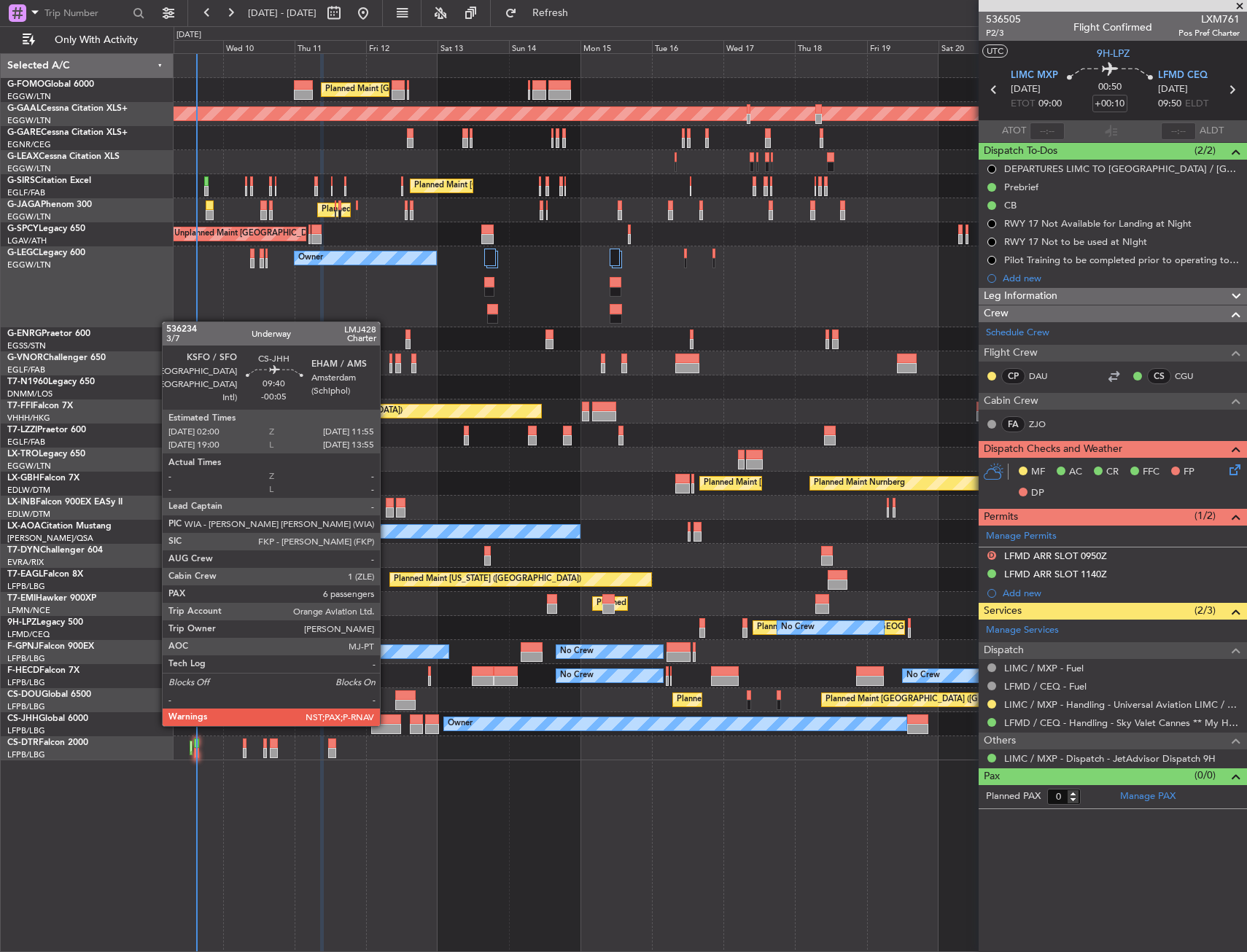
click at [387, 725] on div at bounding box center [387, 729] width 30 height 11
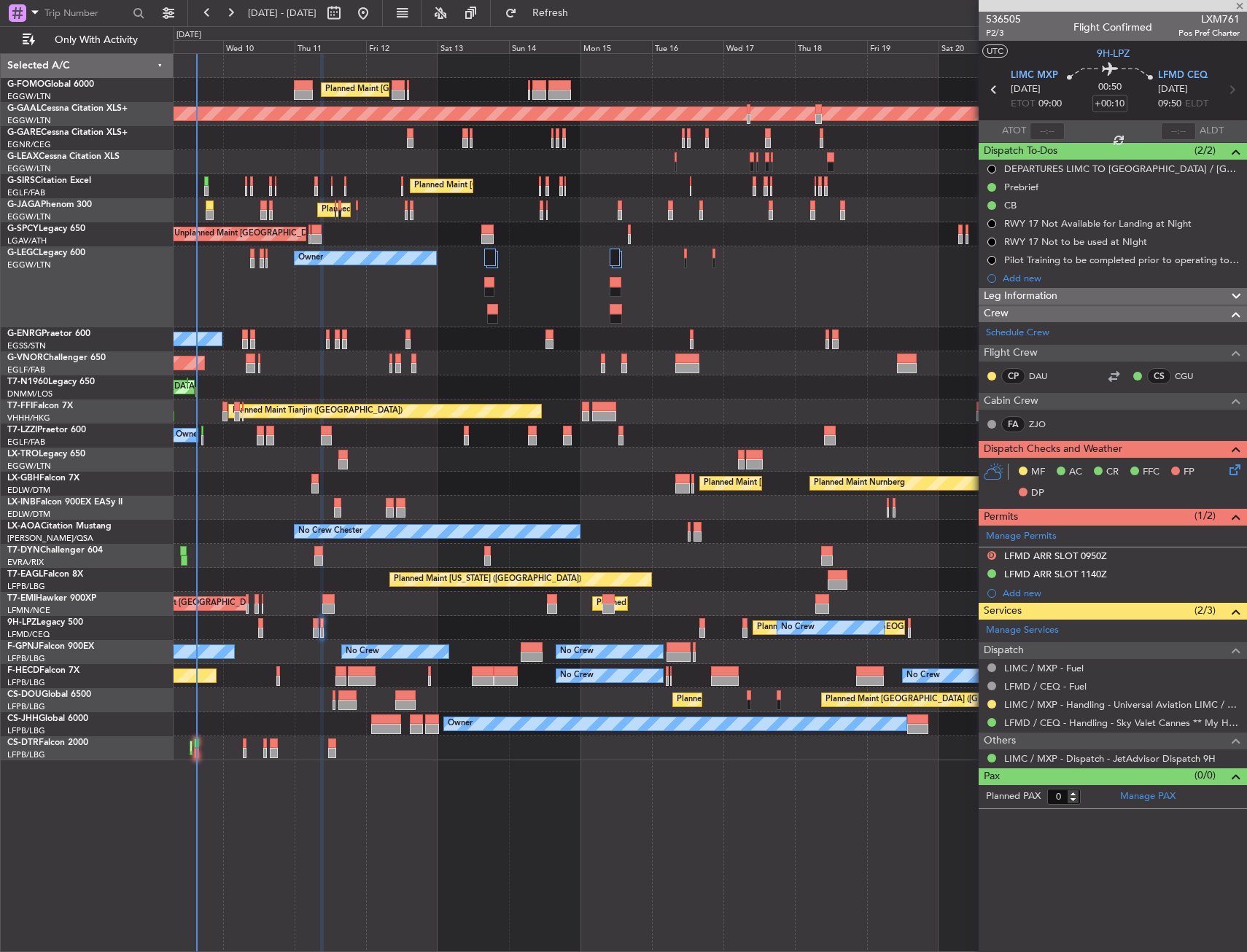
type input "-00:05"
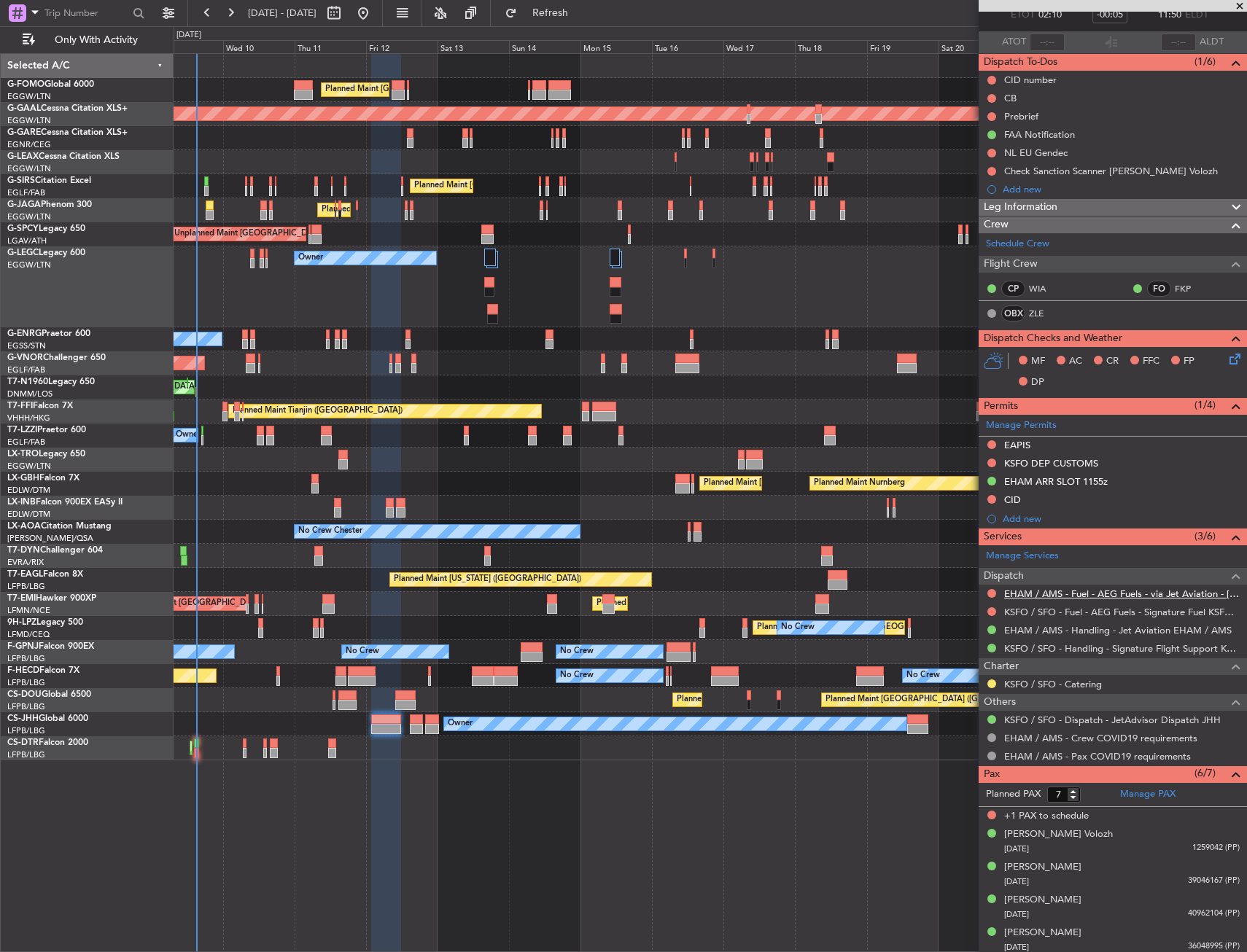
scroll to position [158, 0]
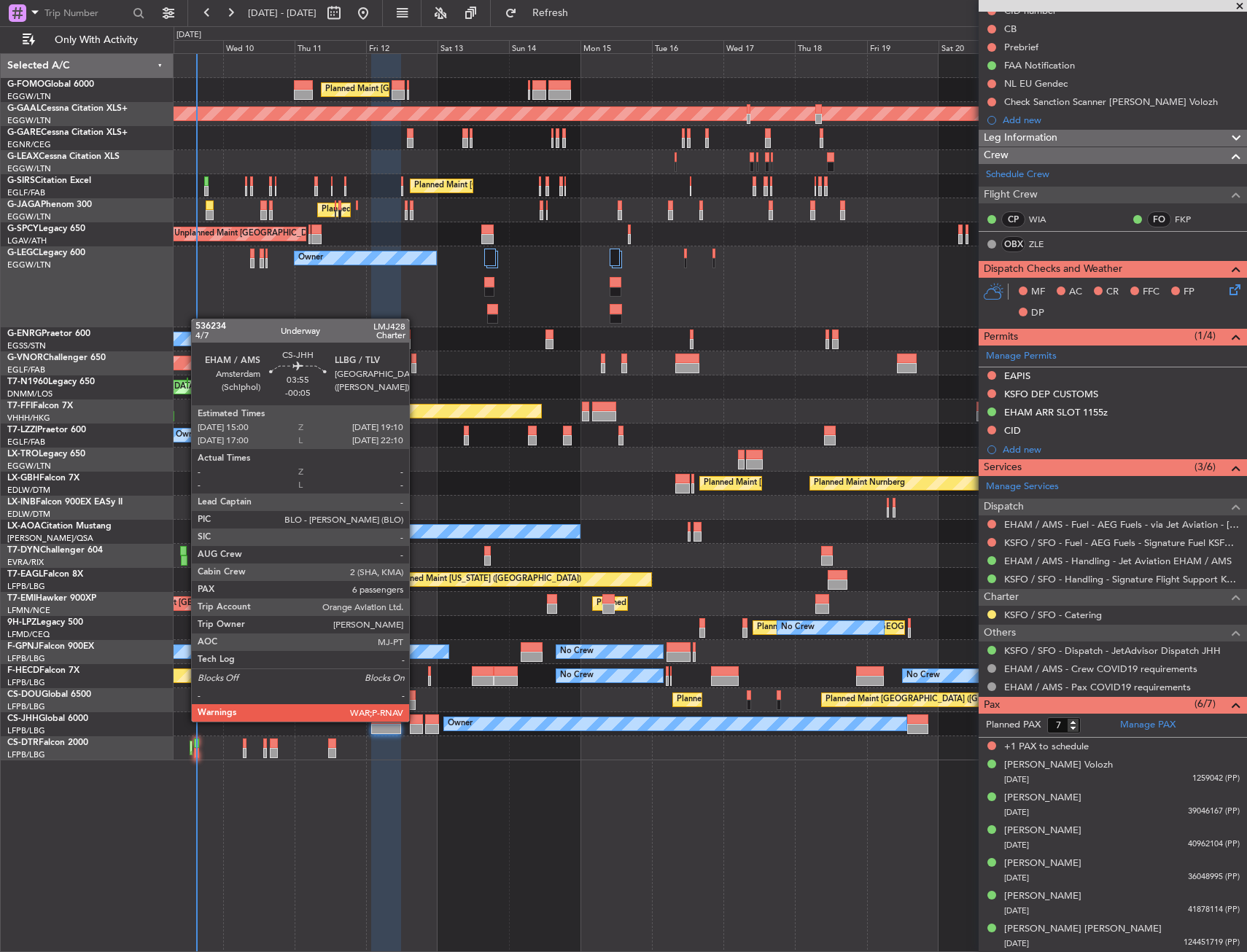
click at [416, 720] on div at bounding box center [416, 719] width 13 height 11
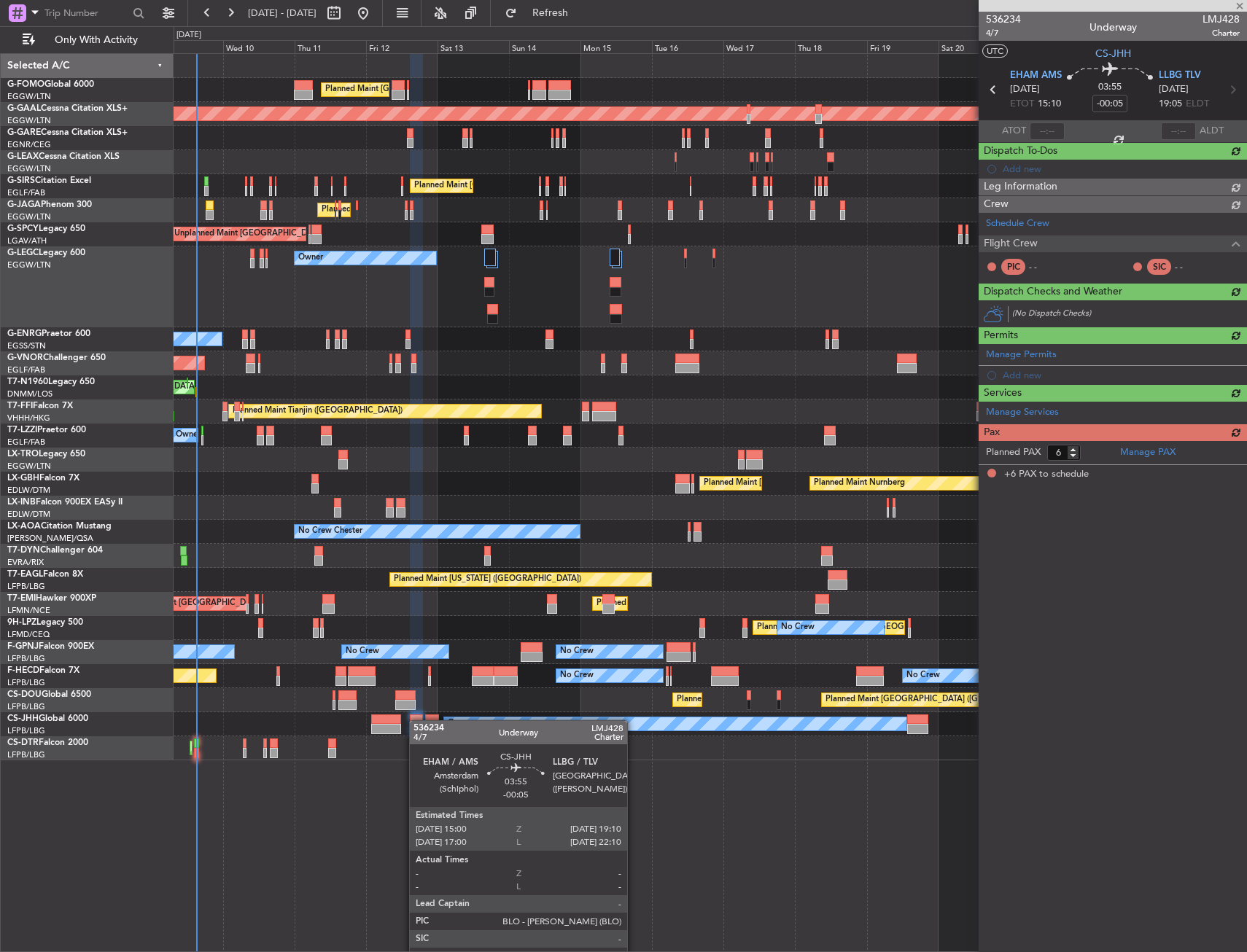
scroll to position [0, 0]
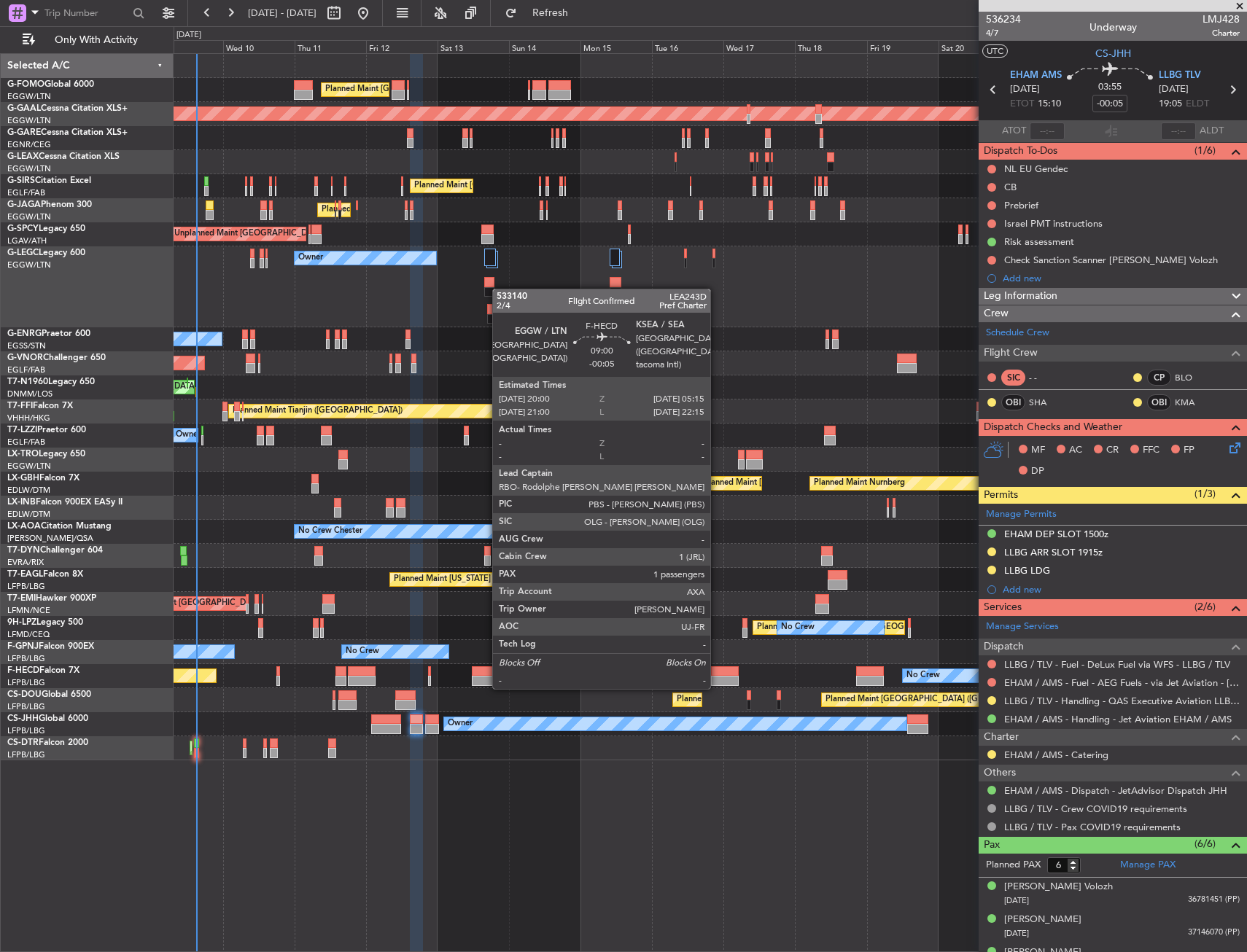
click at [717, 673] on div at bounding box center [725, 671] width 28 height 11
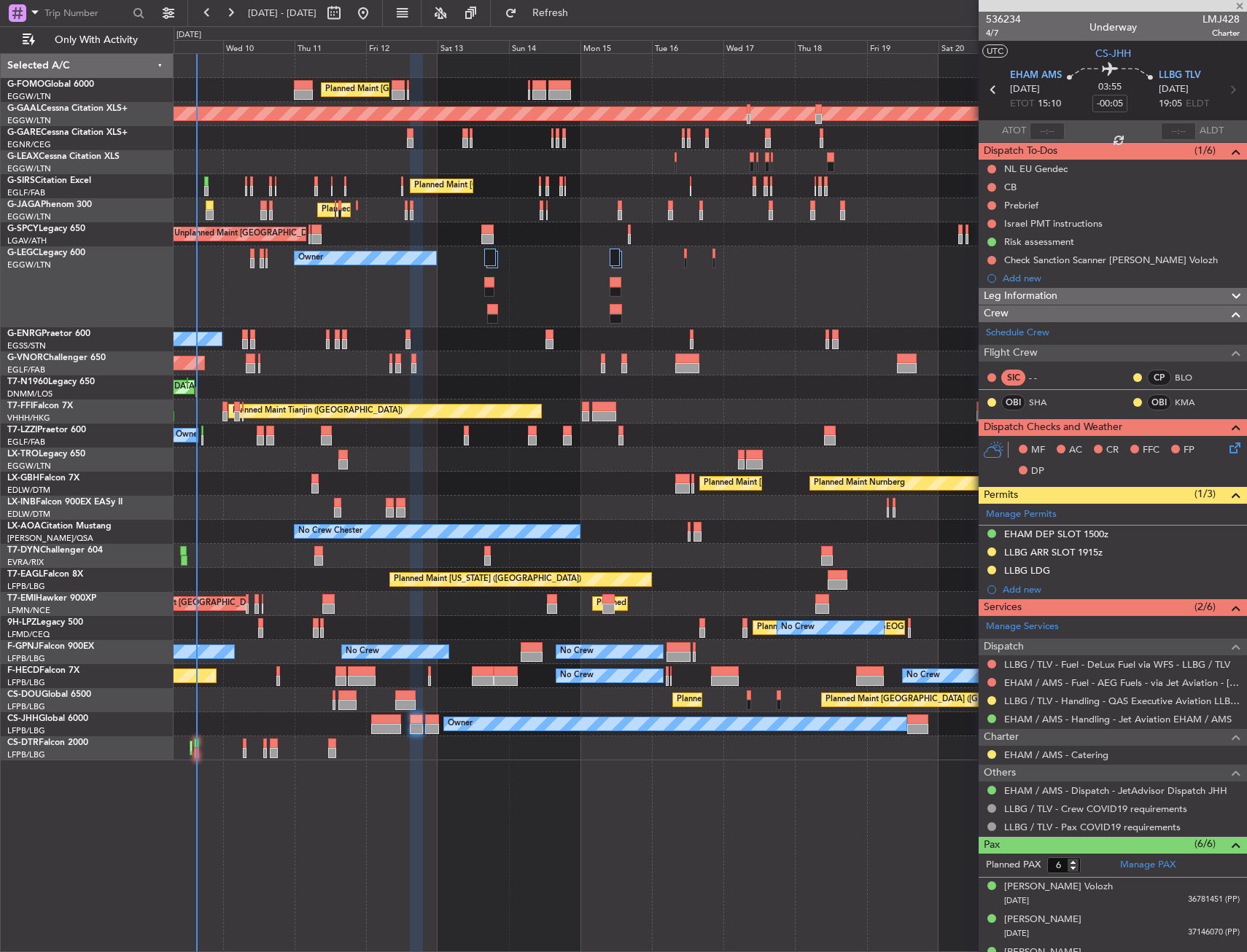
type input "1"
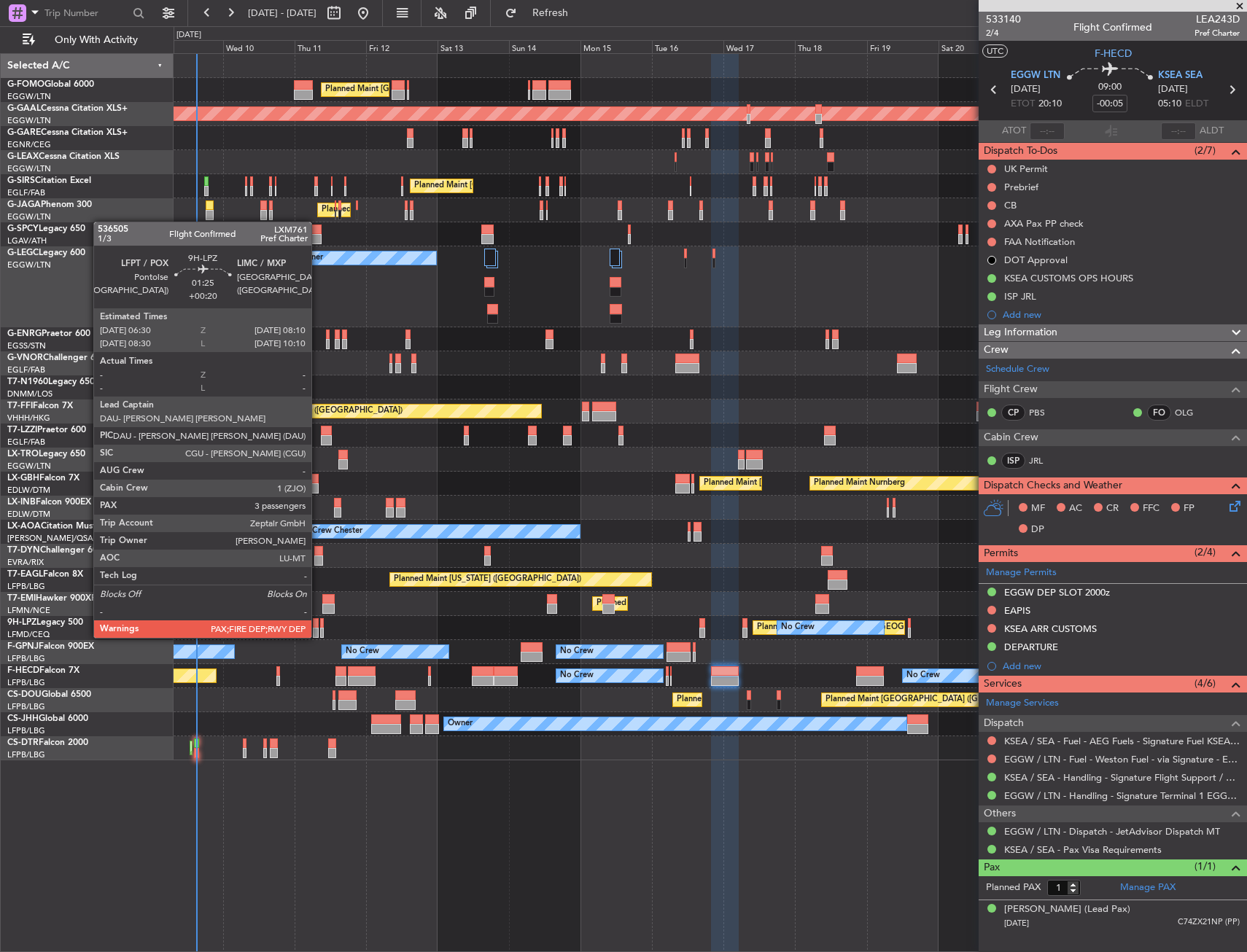
click at [318, 624] on div at bounding box center [315, 624] width 5 height 11
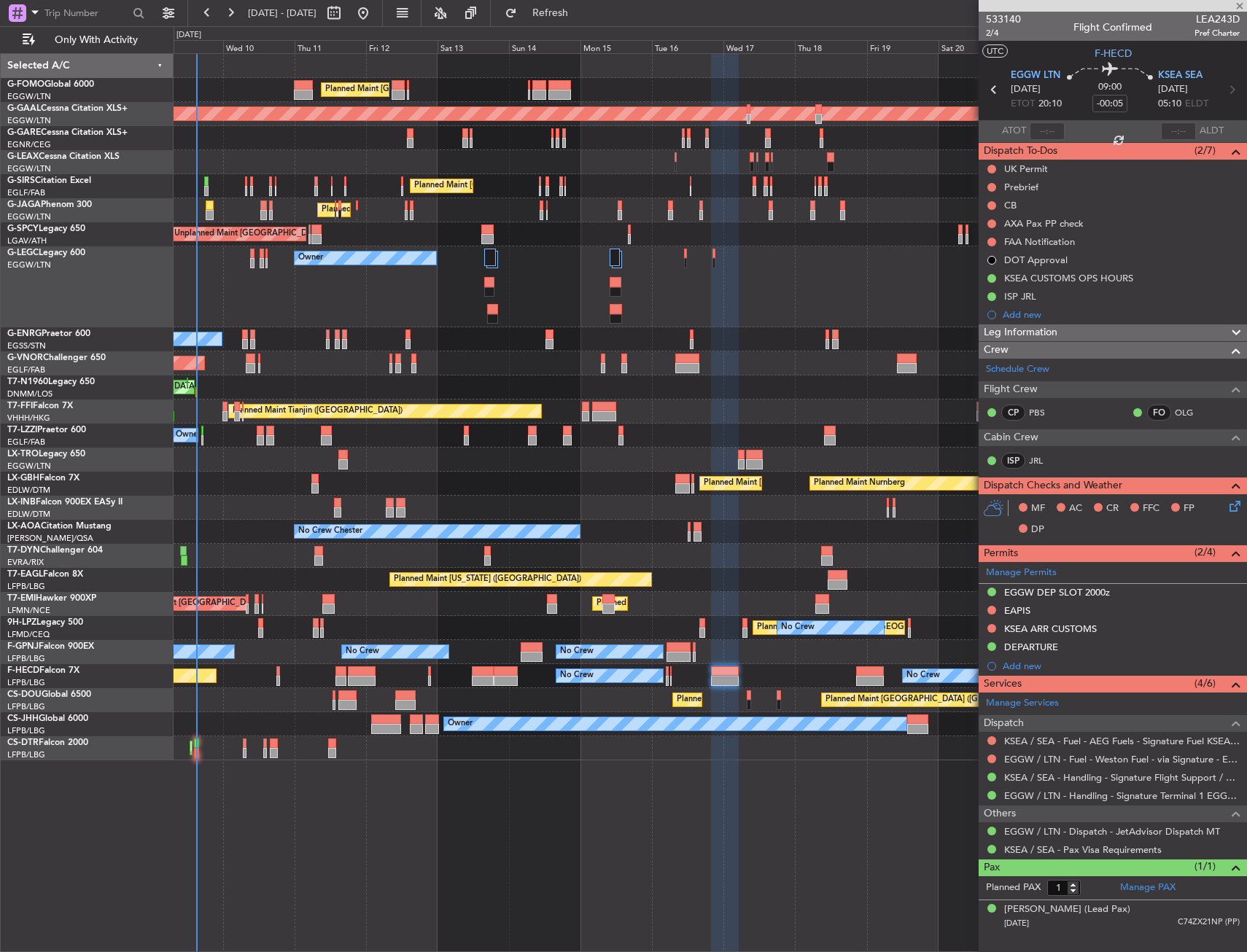
type input "+00:20"
type input "4"
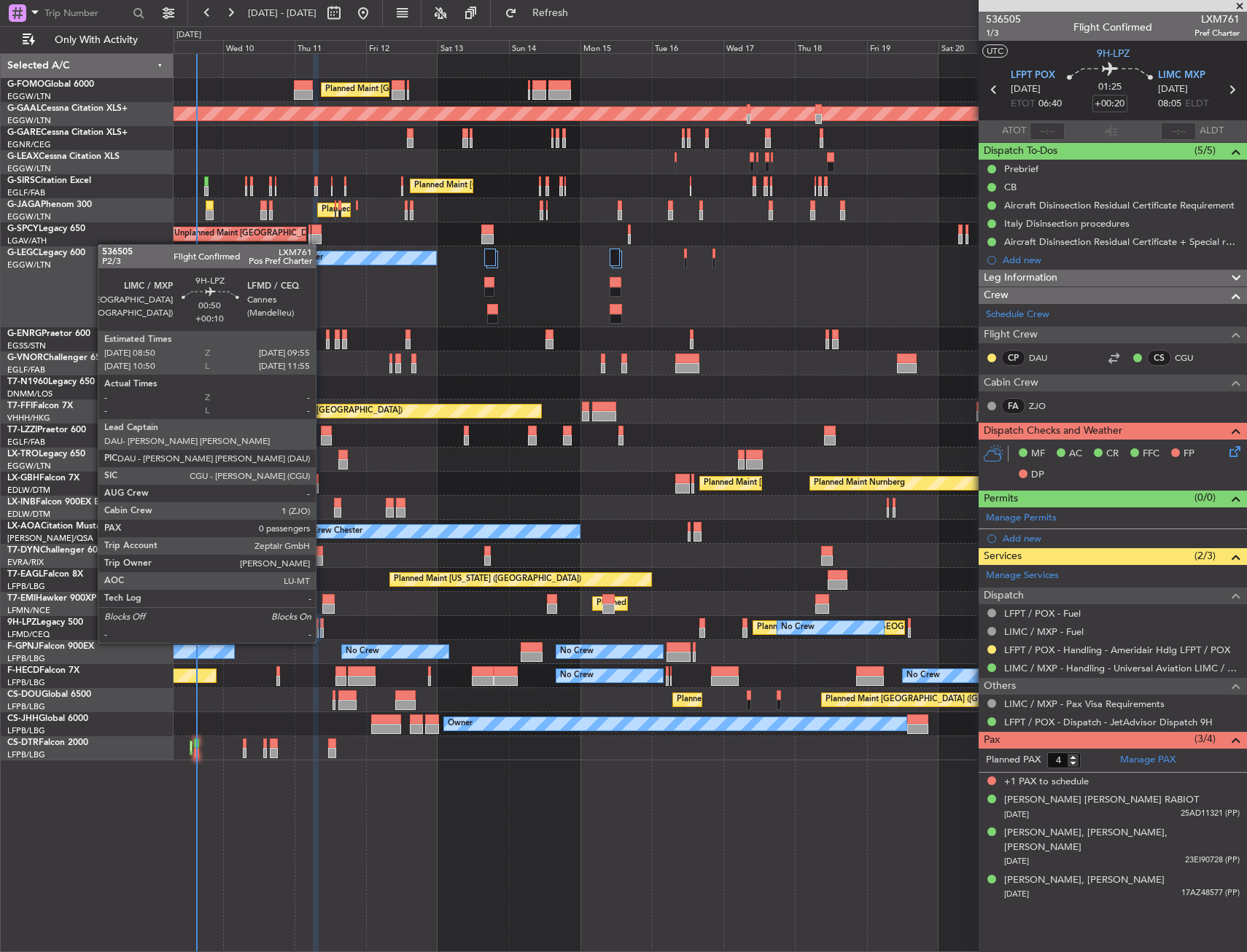
click at [322, 628] on div at bounding box center [322, 633] width 4 height 11
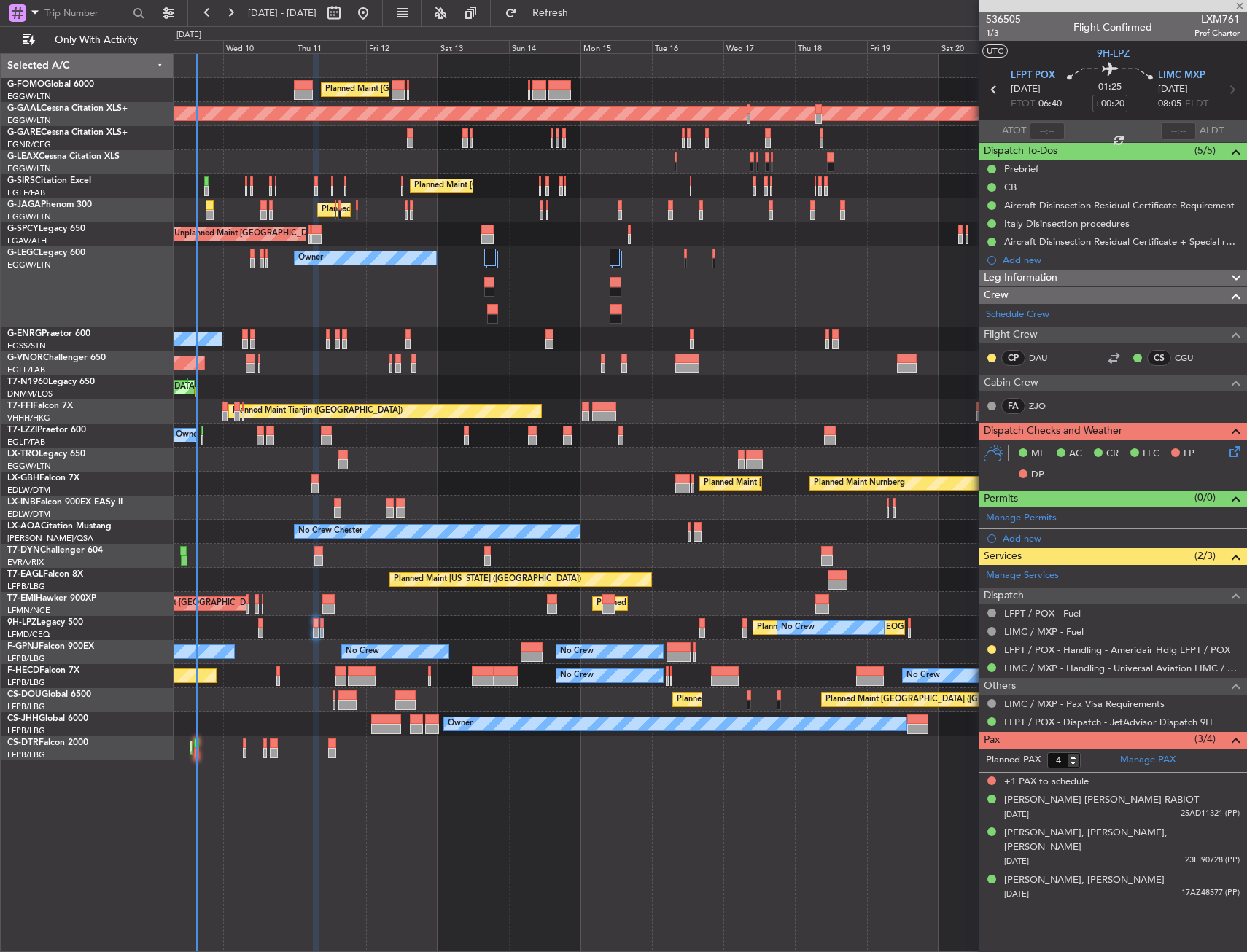
type input "+00:10"
type input "0"
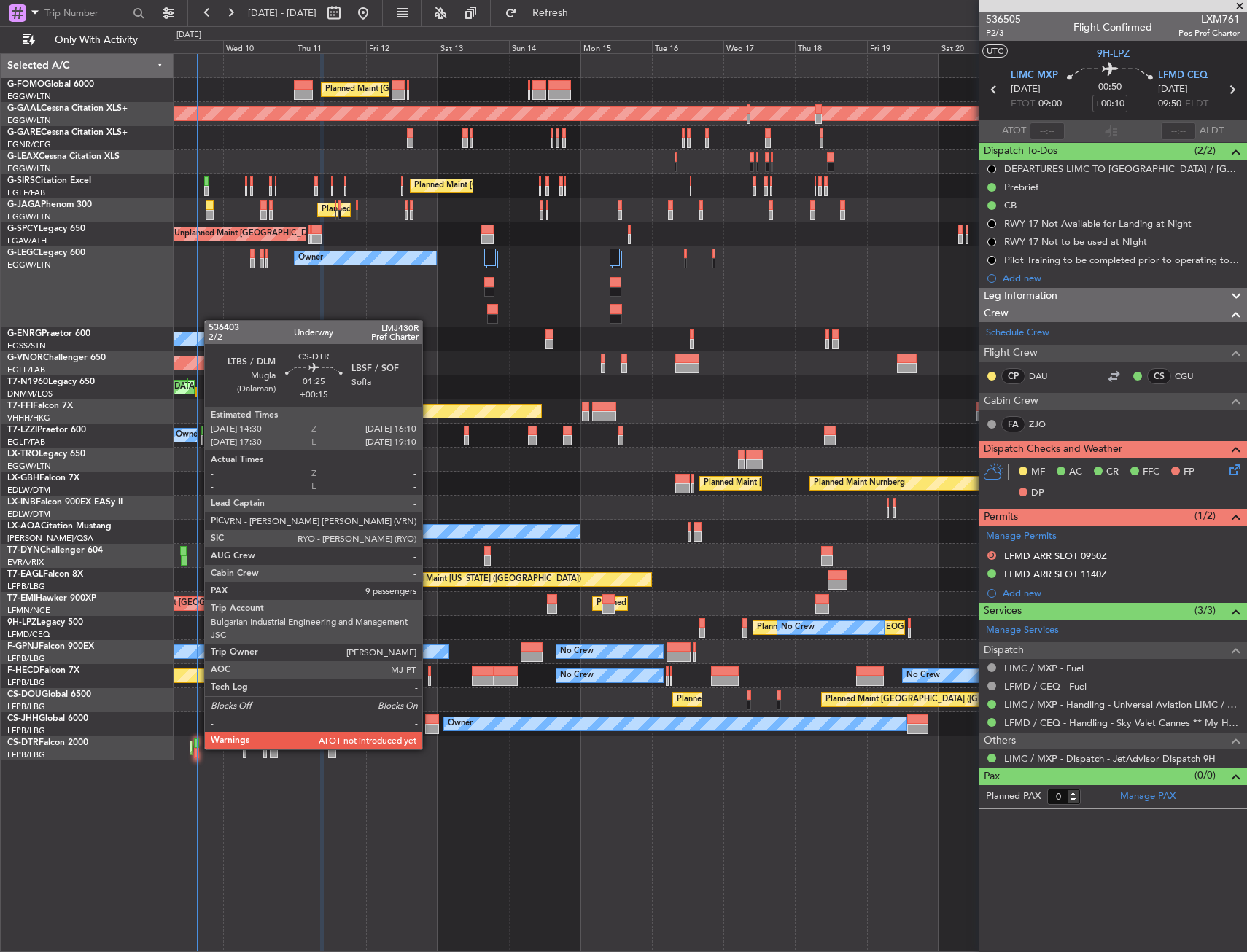
click at [197, 748] on div at bounding box center [196, 753] width 5 height 11
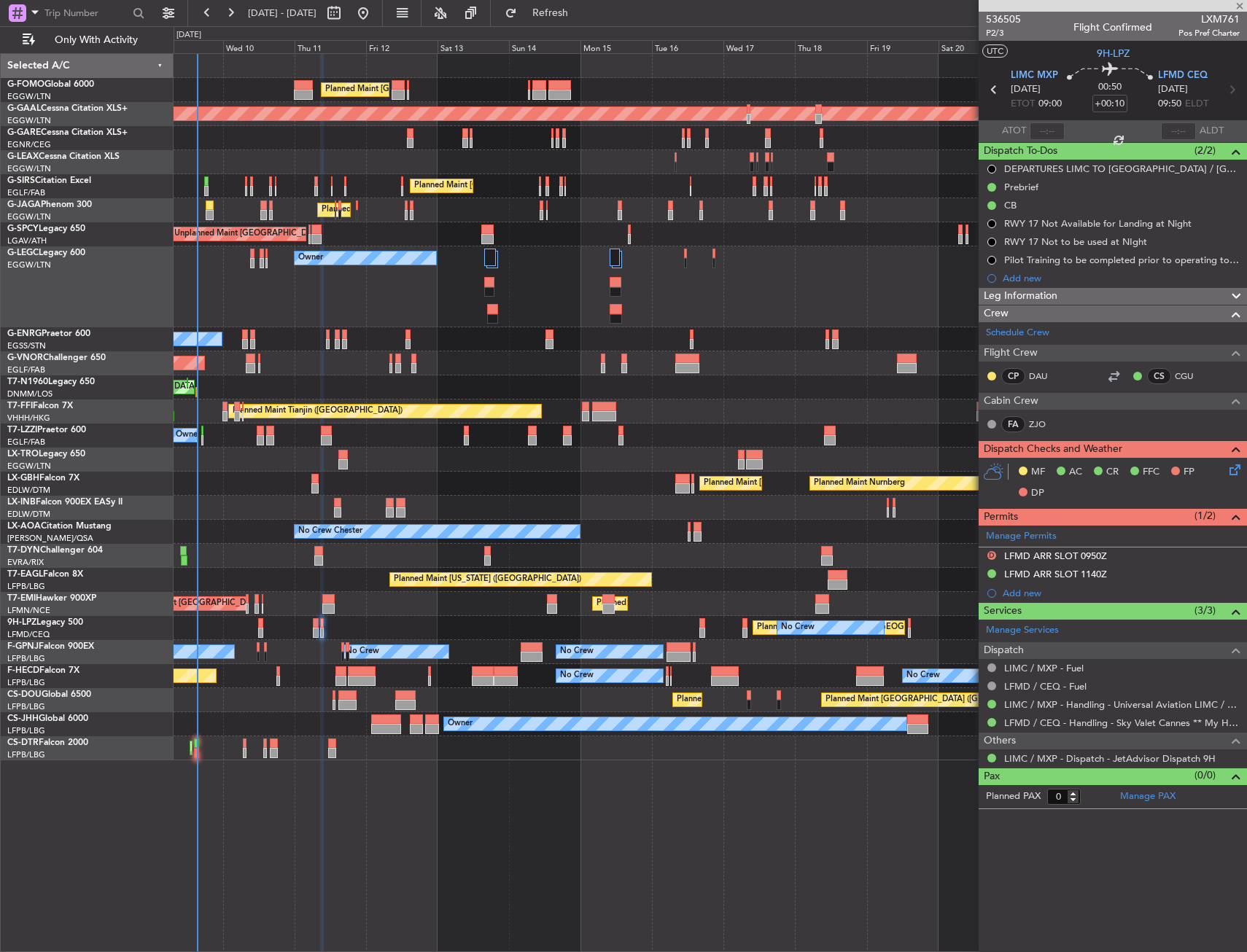
type input "+00:15"
type input "9"
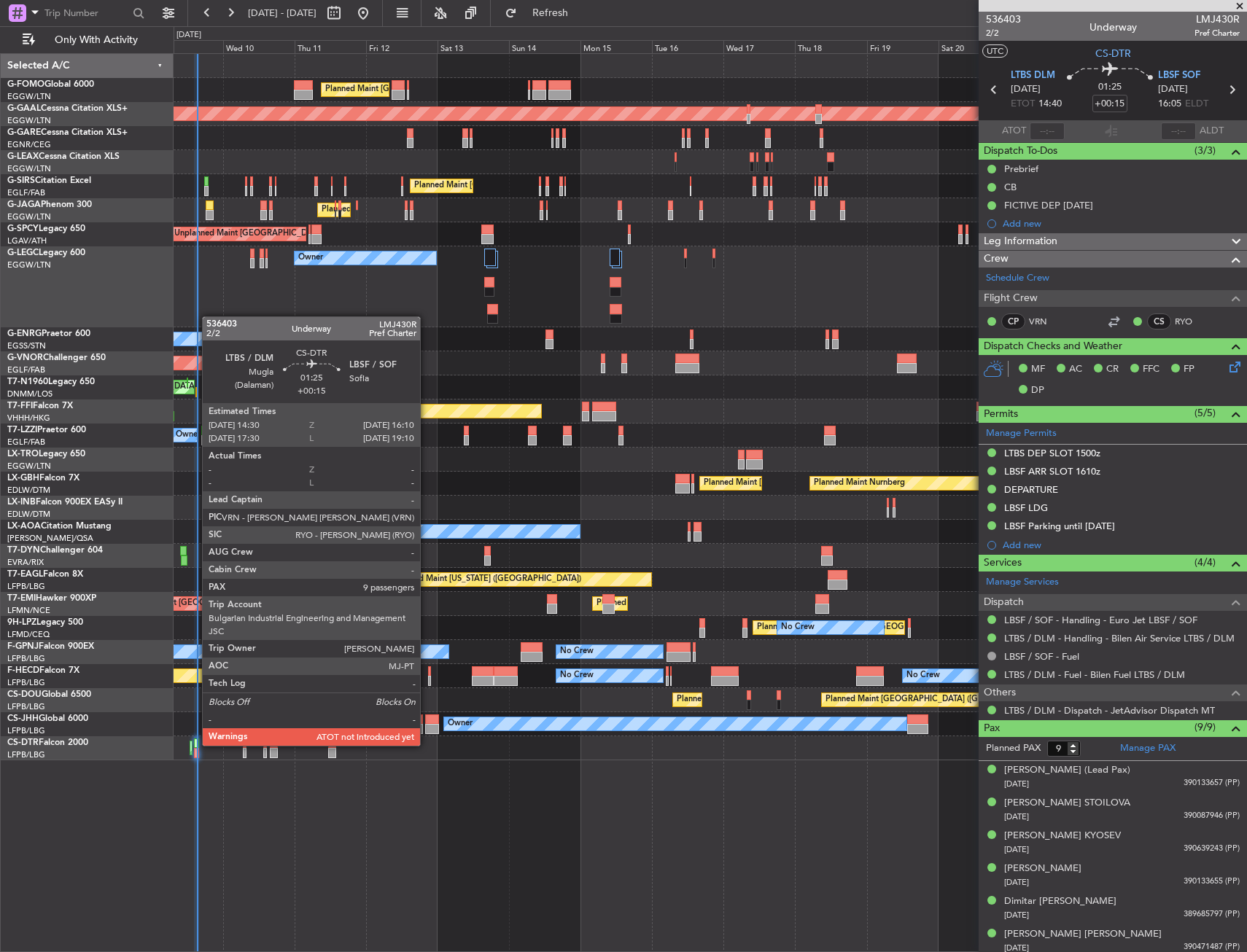
click at [194, 744] on div at bounding box center [196, 743] width 5 height 11
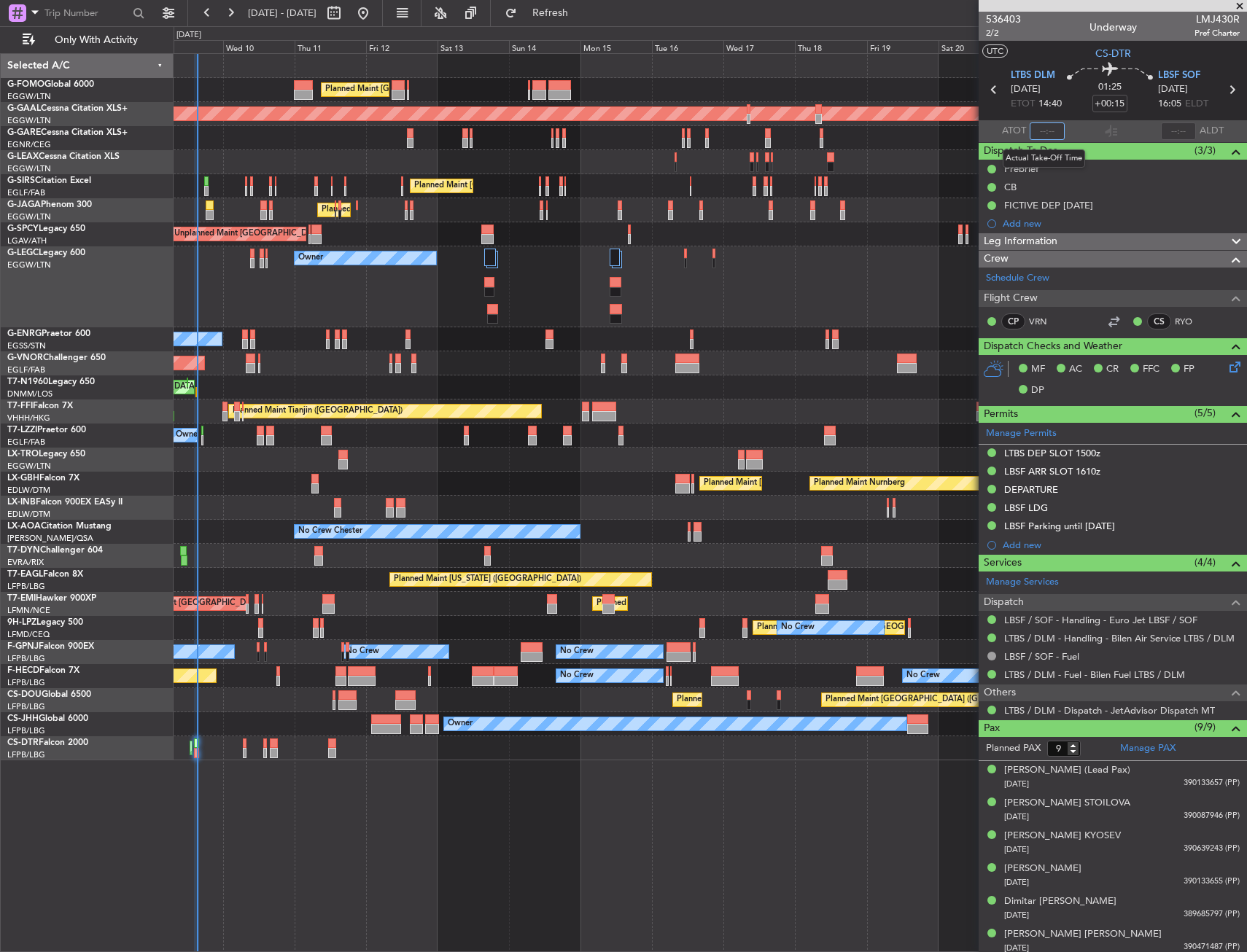
click at [1035, 134] on input "text" at bounding box center [1047, 131] width 35 height 17
click at [1049, 56] on section "UTC CS-DTR" at bounding box center [1113, 51] width 268 height 22
type input "15:18"
